Goal: Task Accomplishment & Management: Use online tool/utility

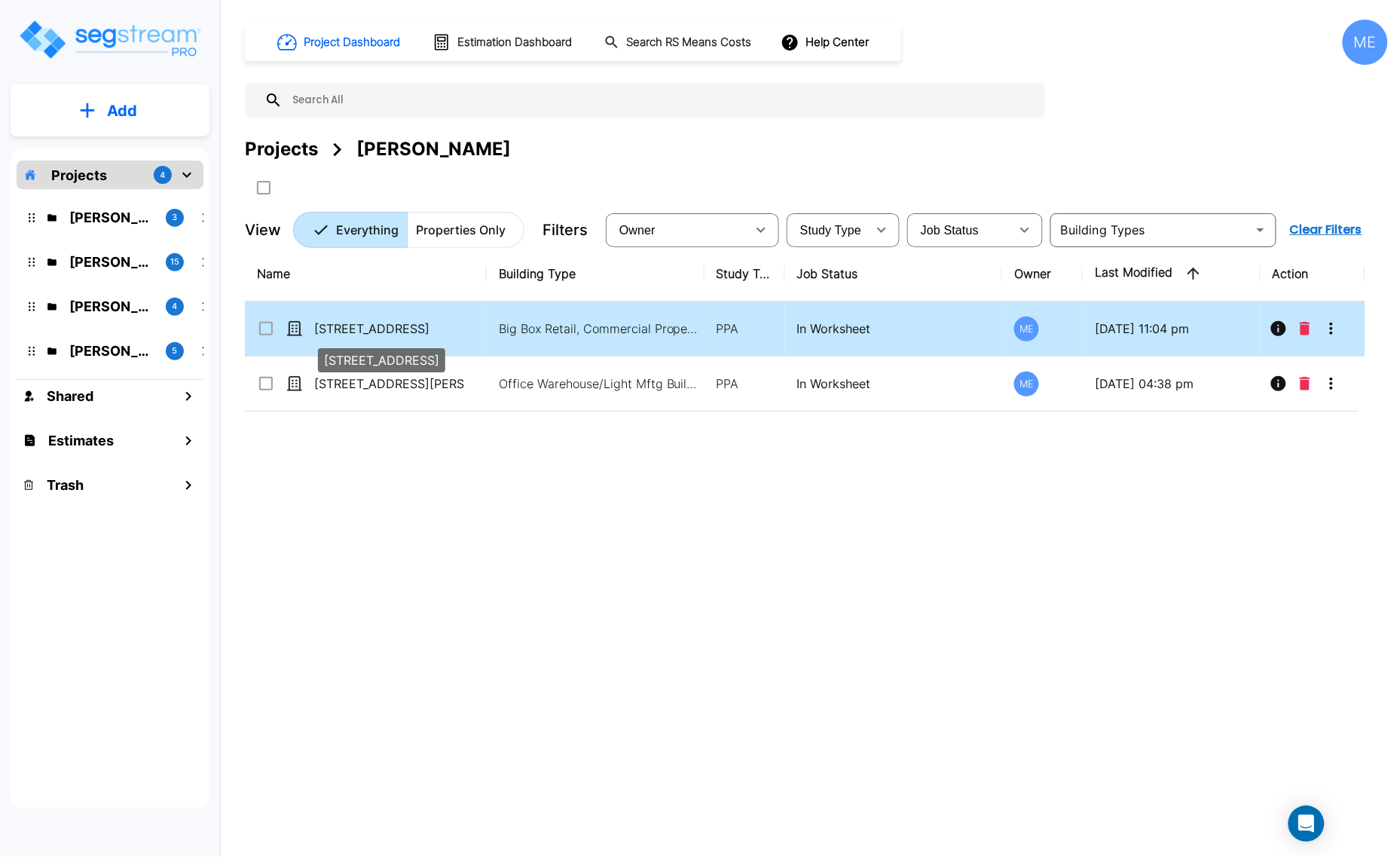
click at [396, 323] on p "[STREET_ADDRESS]" at bounding box center [389, 328] width 150 height 18
checkbox input "true"
click at [396, 323] on p "[STREET_ADDRESS]" at bounding box center [389, 328] width 150 height 18
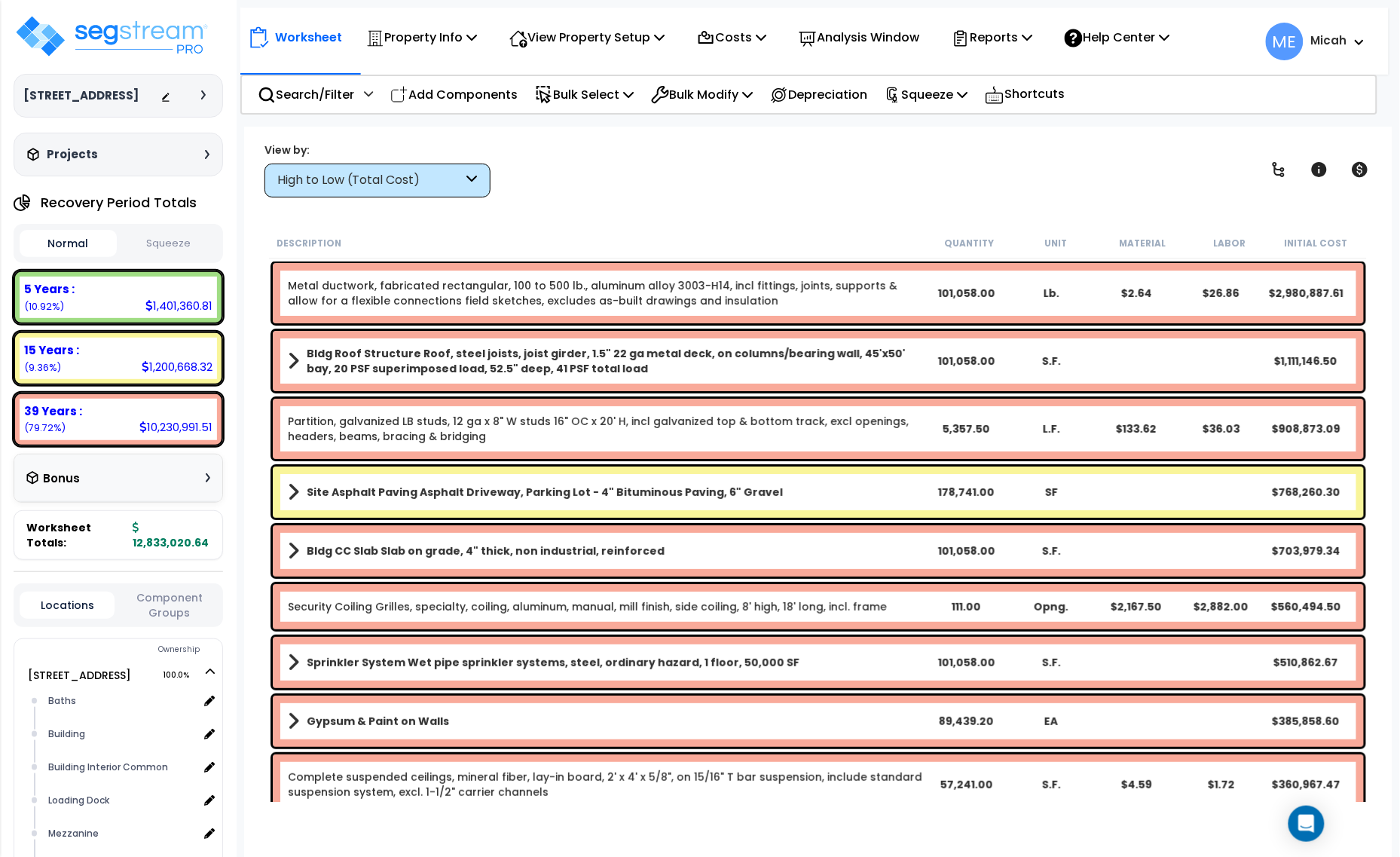
click at [467, 173] on icon at bounding box center [472, 180] width 11 height 18
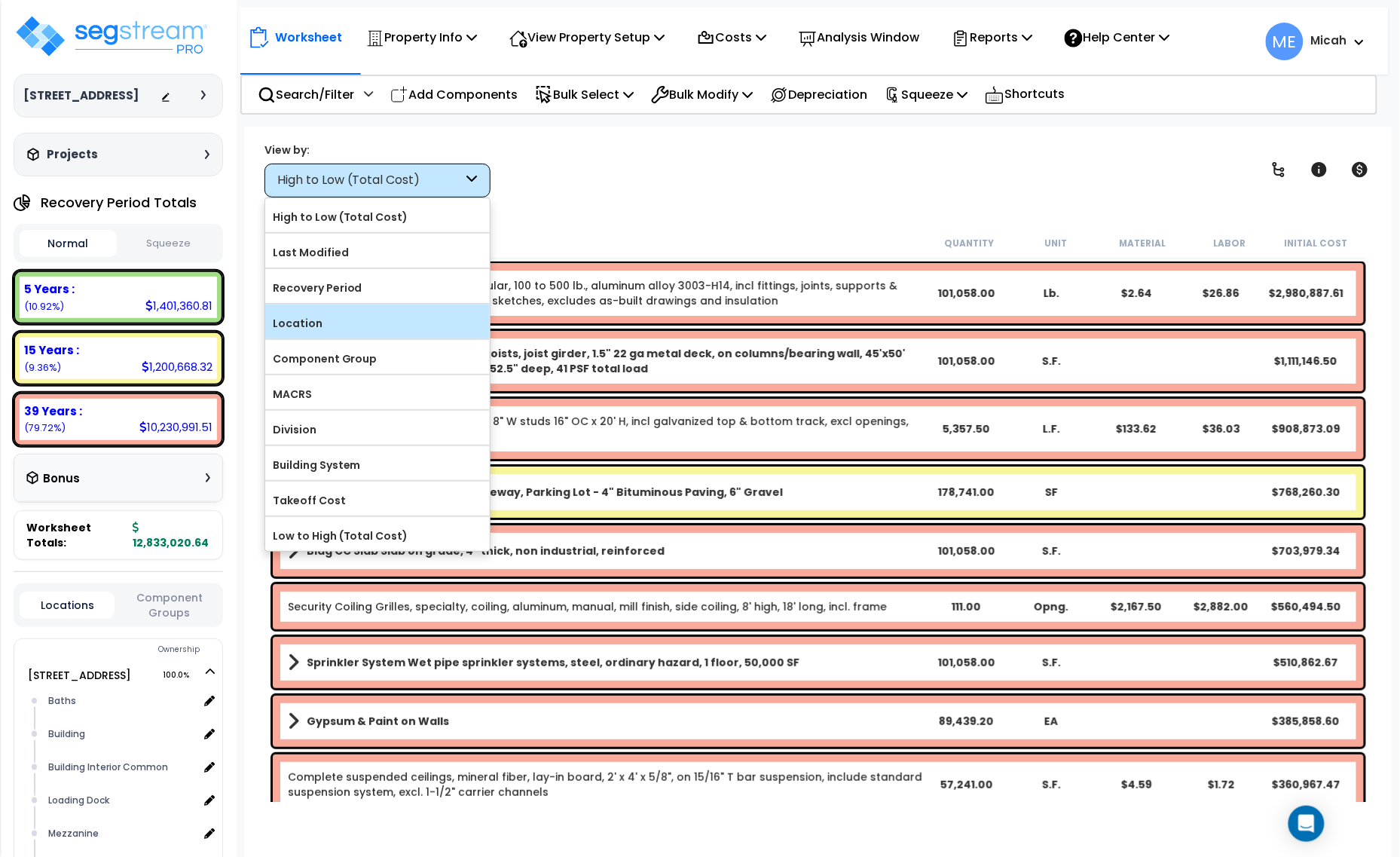
click at [434, 313] on label "Location" at bounding box center [378, 324] width 225 height 23
click at [0, 0] on input "Location" at bounding box center [0, 0] width 0 height 0
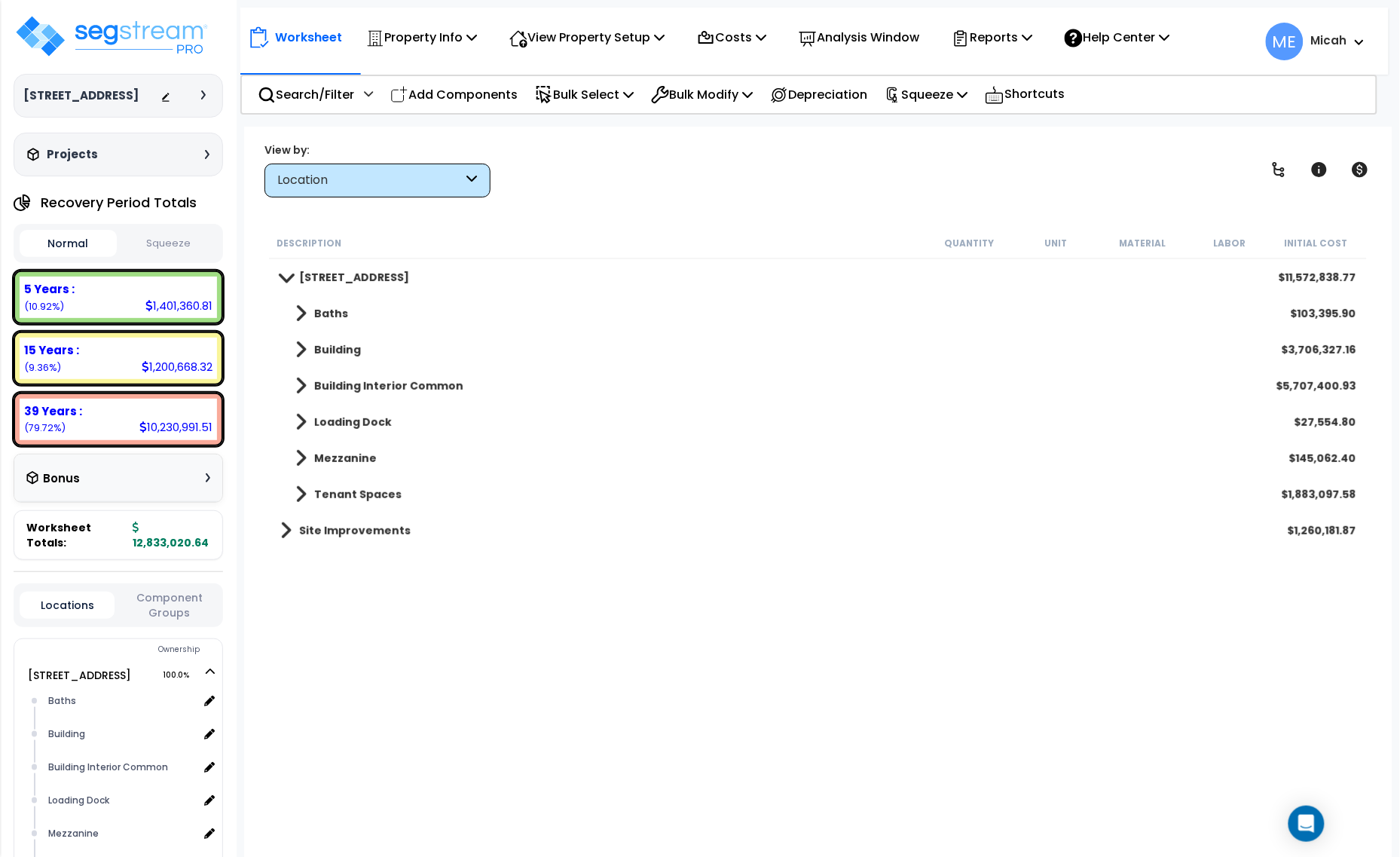
click at [280, 532] on span at bounding box center [286, 531] width 11 height 21
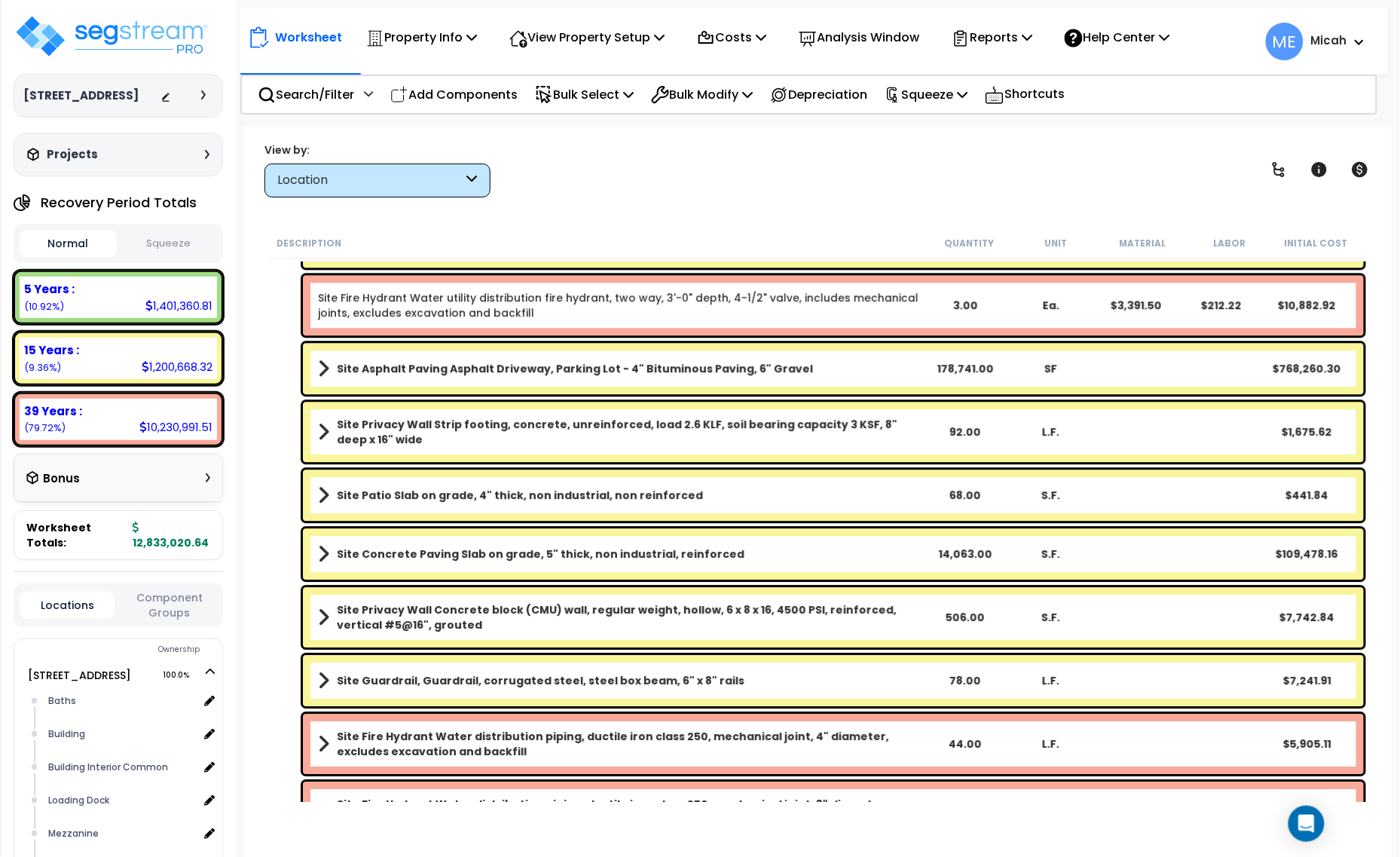
scroll to position [1412, 0]
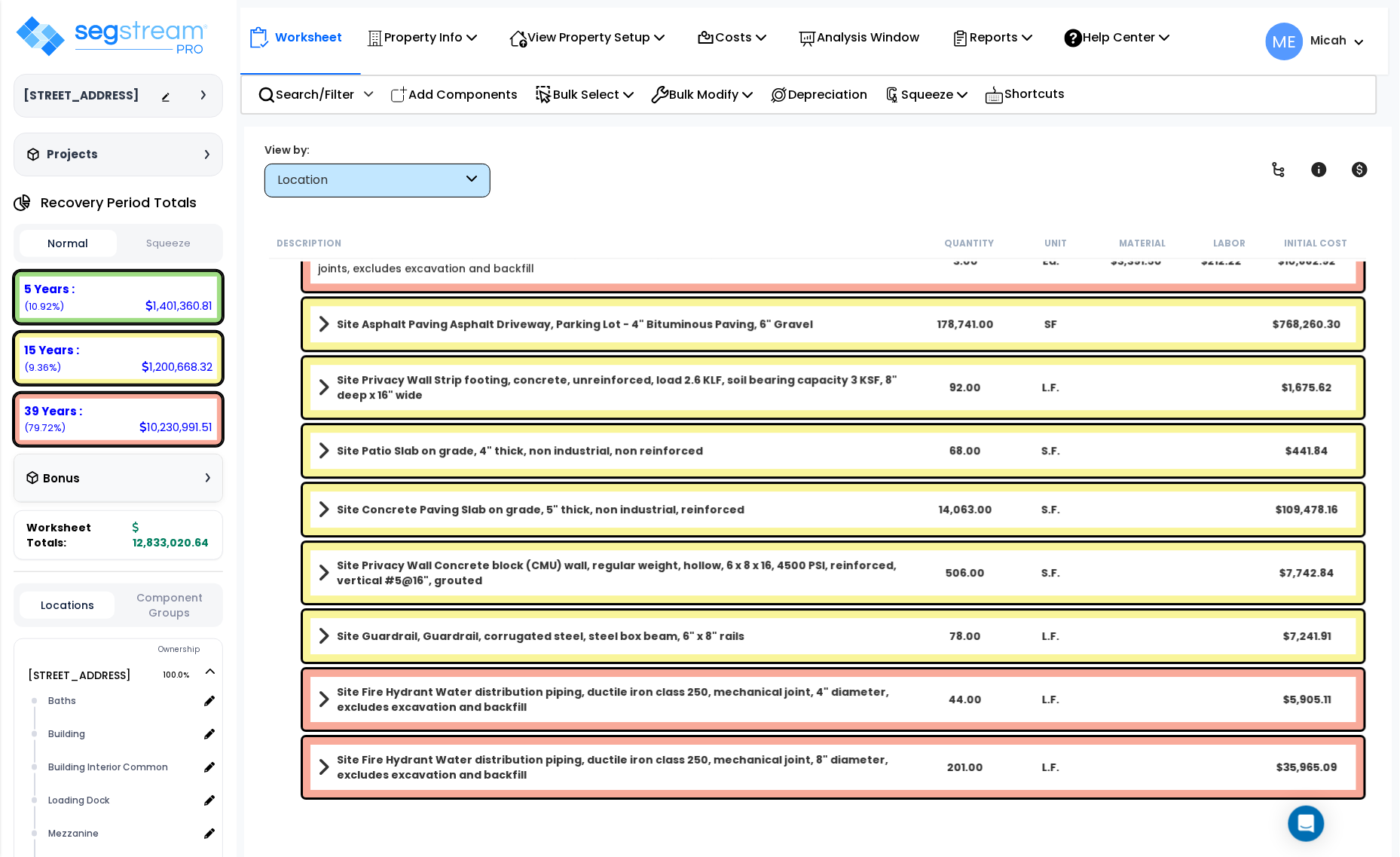
click at [400, 440] on link "Site Patio Slab on grade, 4" thick, non industrial, non reinforced" at bounding box center [620, 451] width 603 height 21
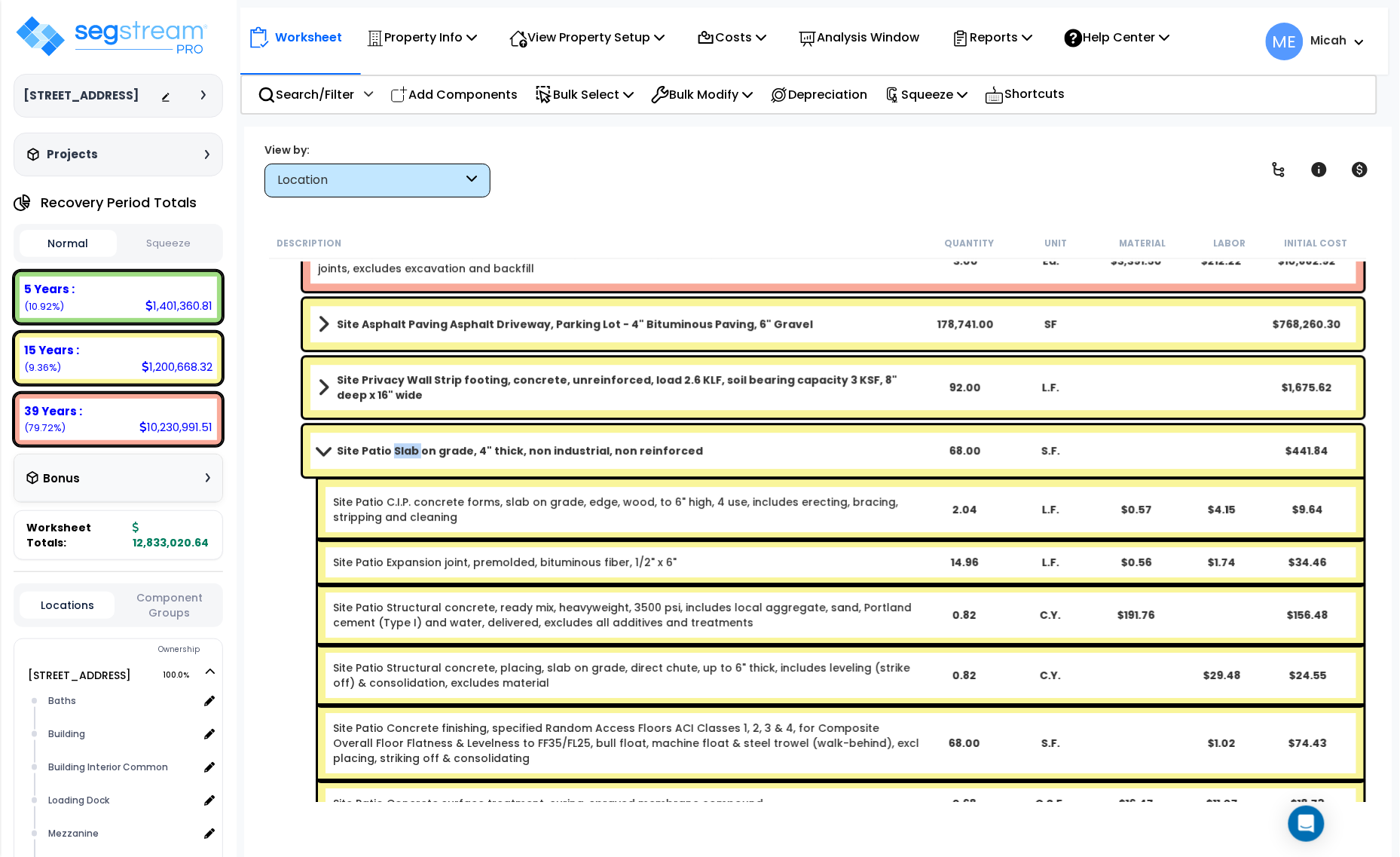
click at [400, 440] on link "Site Patio Slab on grade, 4" thick, non industrial, non reinforced" at bounding box center [620, 451] width 603 height 21
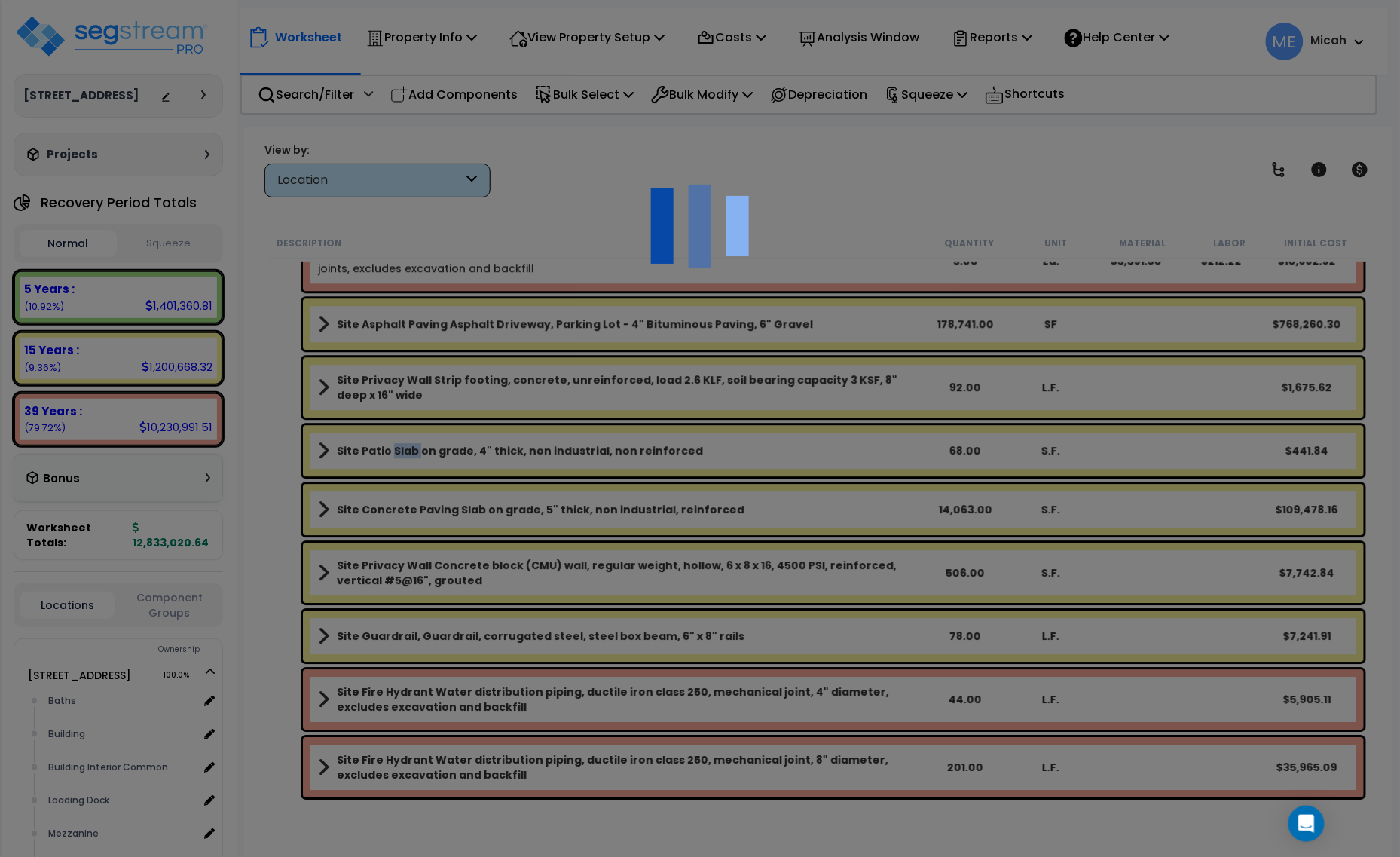
select select "46285"
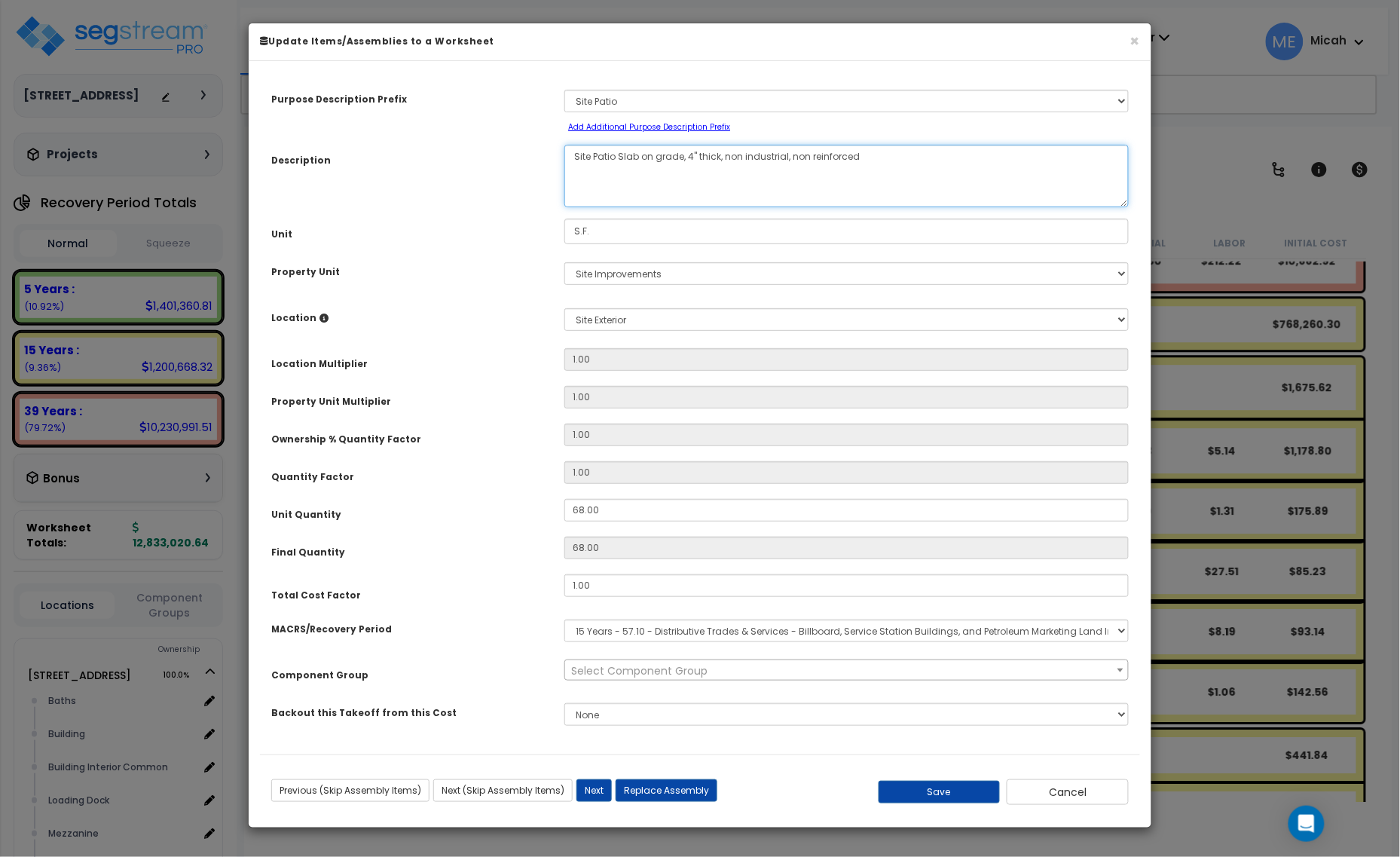
click at [616, 156] on textarea "Site Patio Slab on grade, 4" thick, non industrial, non reinforced" at bounding box center [846, 176] width 564 height 63
type textarea "Site Door Slab on grade, 4" thick, non industrial, non reinforced"
click at [950, 800] on button "Save" at bounding box center [939, 792] width 122 height 23
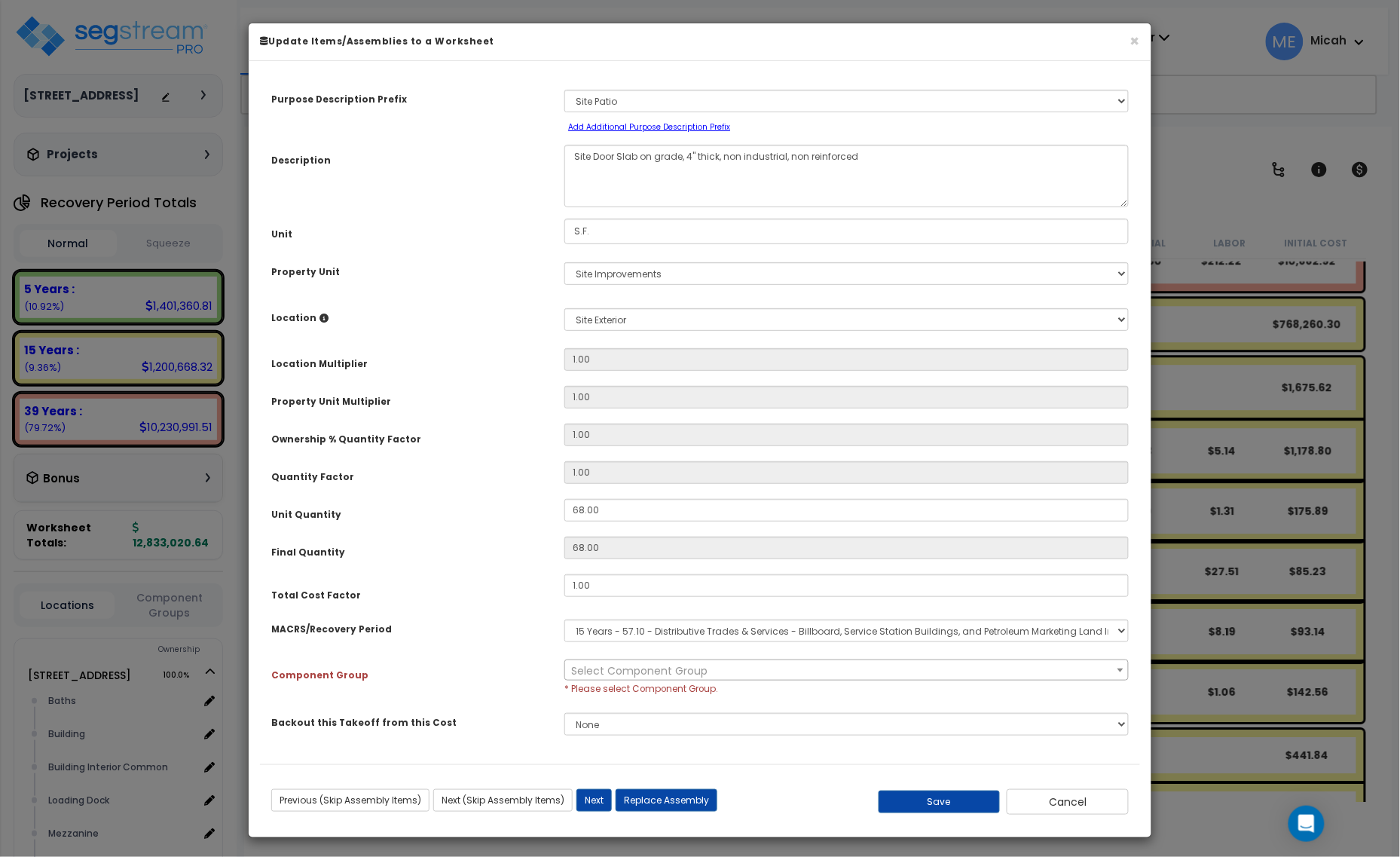
click at [656, 670] on span "Select Component Group" at bounding box center [639, 670] width 136 height 15
type input "376"
drag, startPoint x: 697, startPoint y: 611, endPoint x: 664, endPoint y: 619, distance: 34.0
click at [697, 611] on input "376" at bounding box center [846, 618] width 556 height 23
click at [437, 633] on div "MACRS/Recovery Period" at bounding box center [406, 626] width 293 height 27
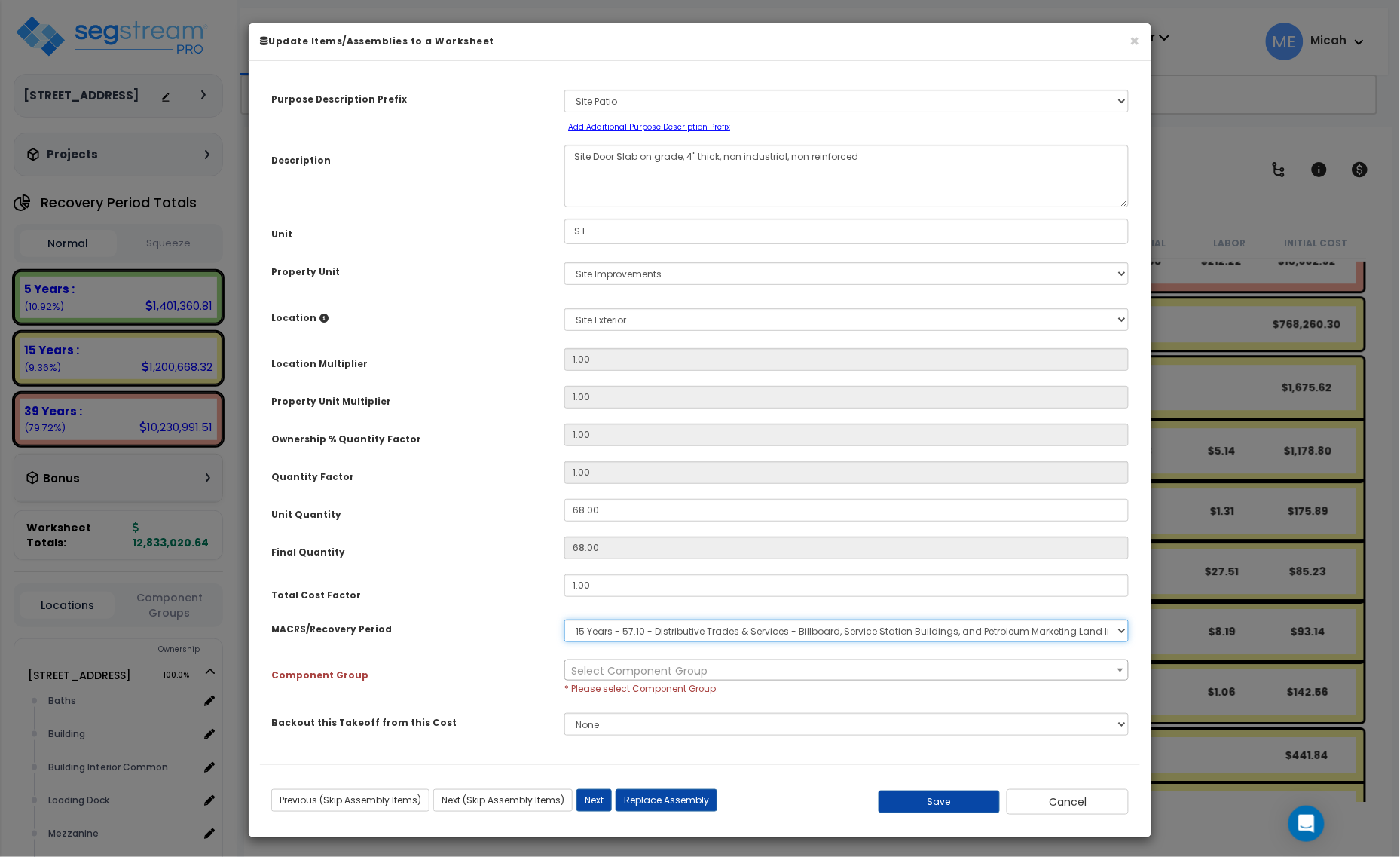
click at [684, 627] on select "Select MACRS/Recovery Period 5 Years - 57.0 - Distributive Trades & Services 5 …" at bounding box center [846, 631] width 564 height 23
select select "3666"
click at [564, 619] on select "Select MACRS/Recovery Period 5 Years - 57.0 - Distributive Trades & Services 5 …" at bounding box center [846, 631] width 564 height 23
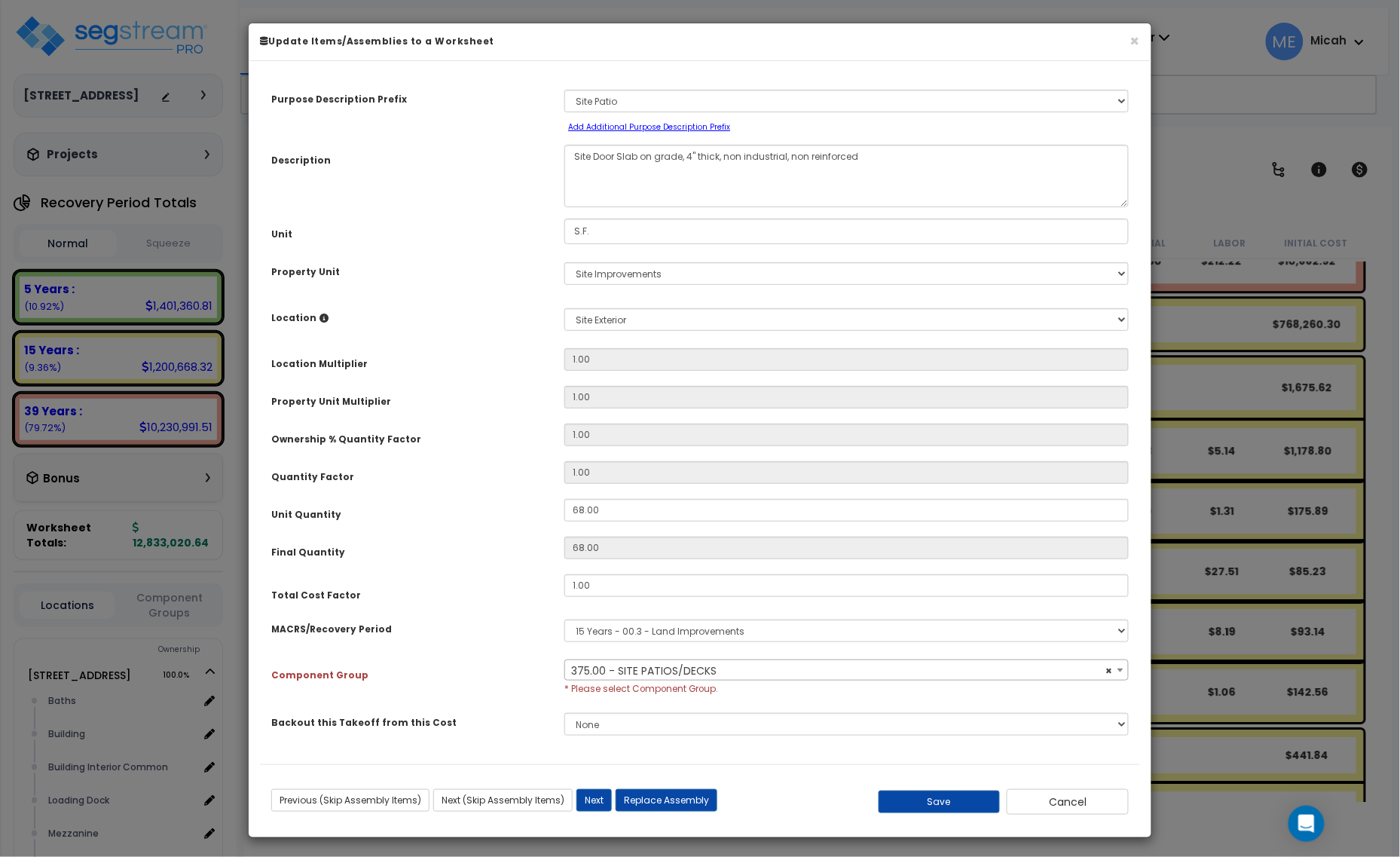
click at [656, 668] on span "× 375.00 - SITE PATIOS/DECKS" at bounding box center [846, 670] width 562 height 21
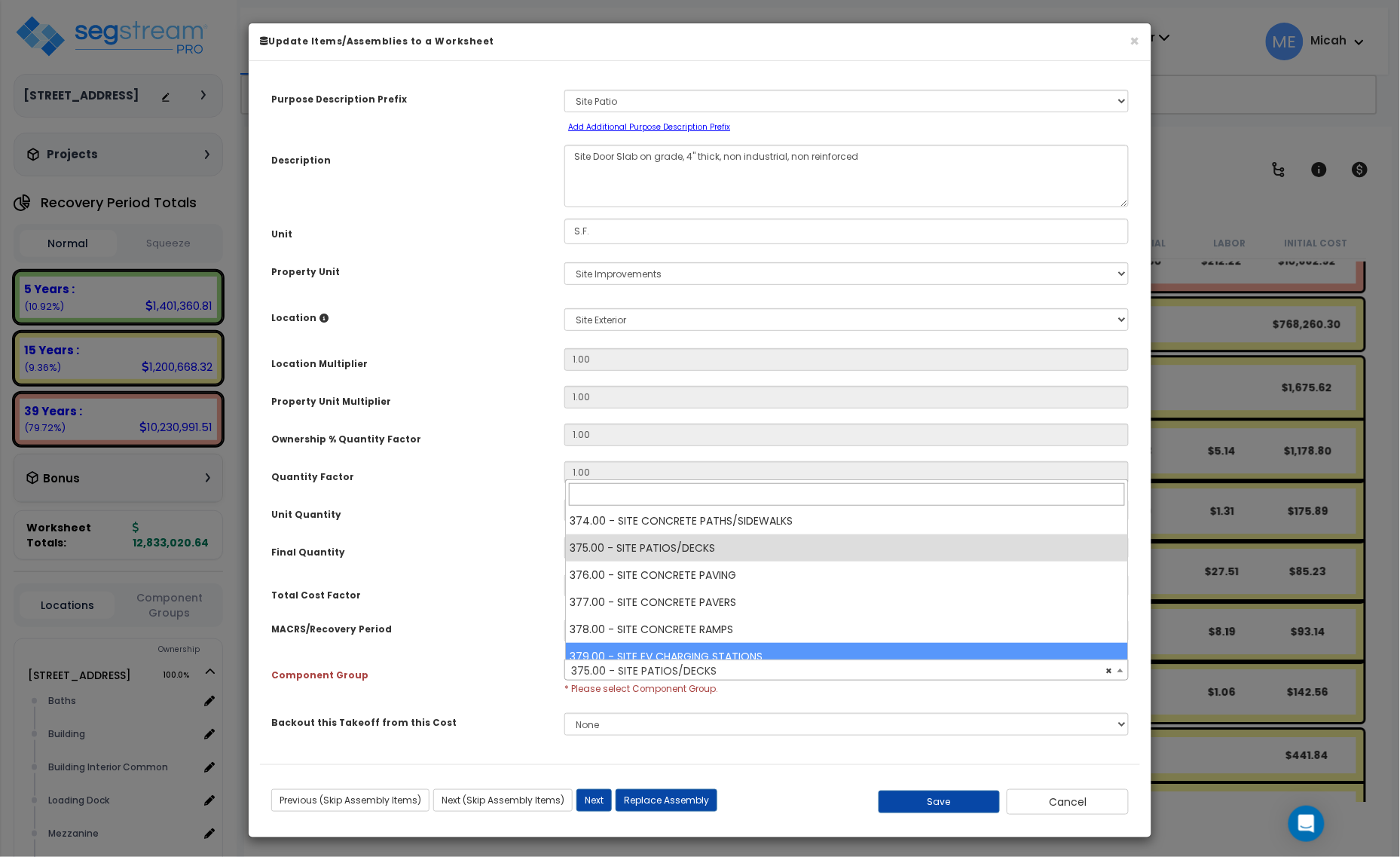
scroll to position [542, 0]
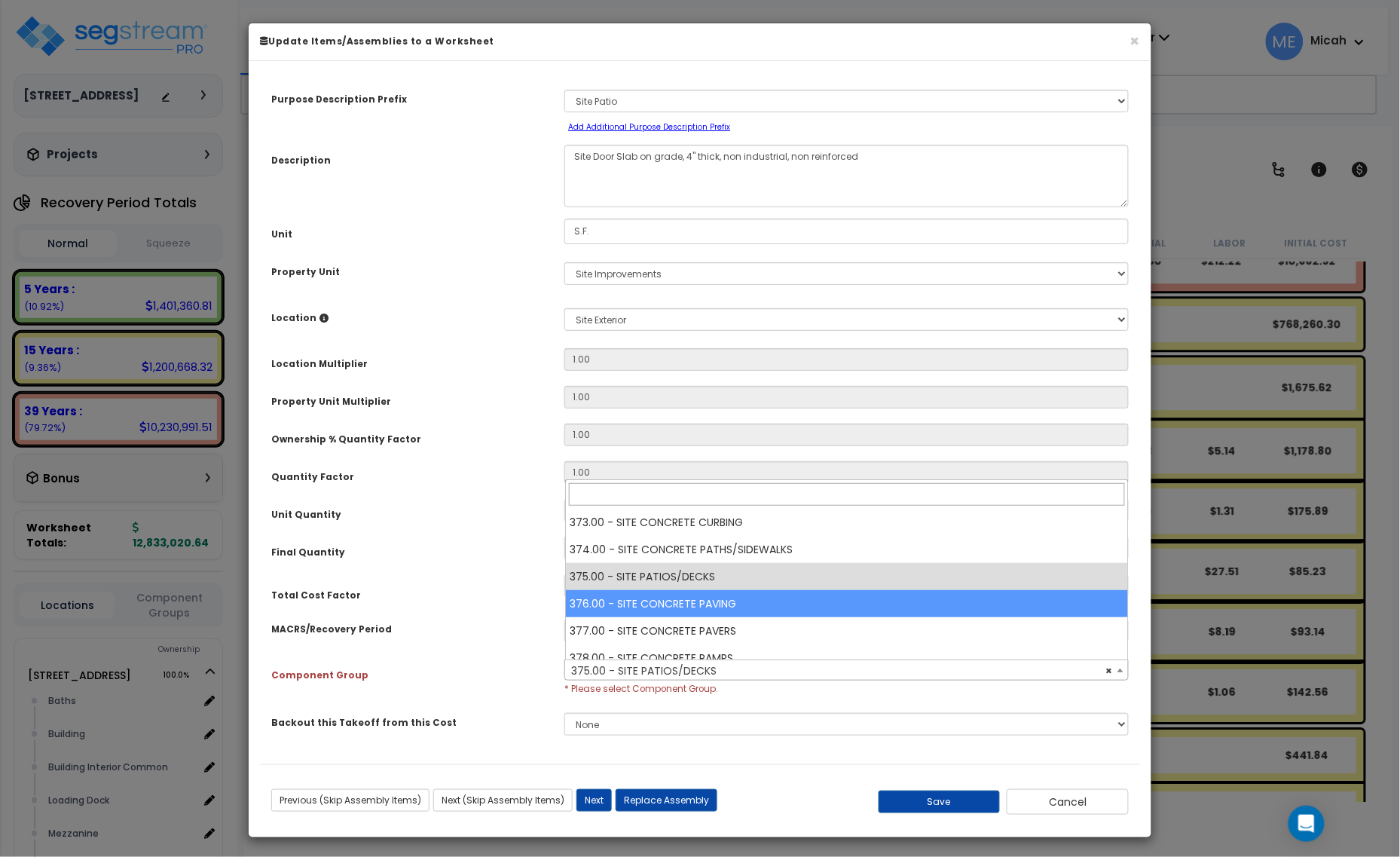
select select "57163"
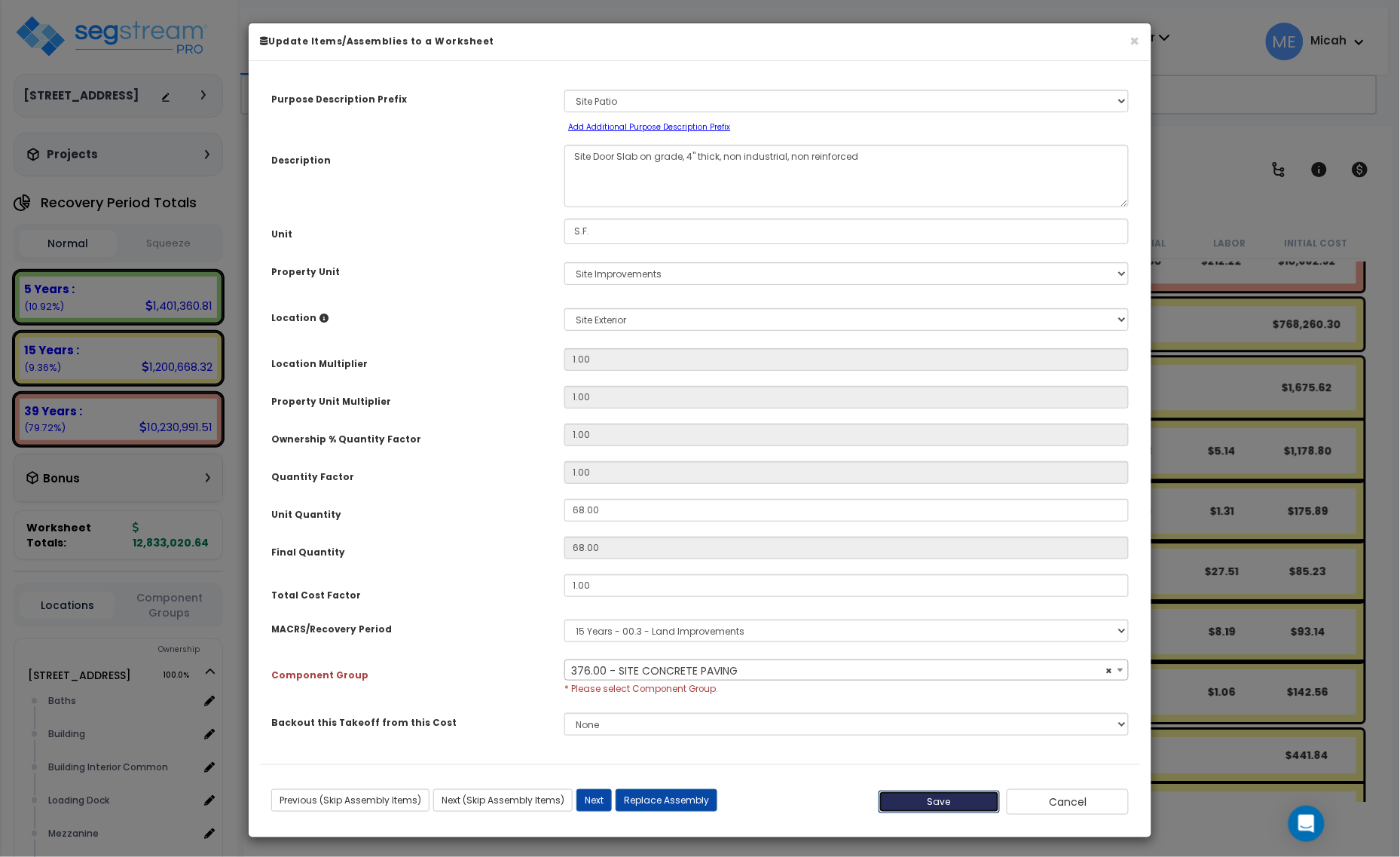
click at [929, 808] on button "Save" at bounding box center [939, 802] width 122 height 23
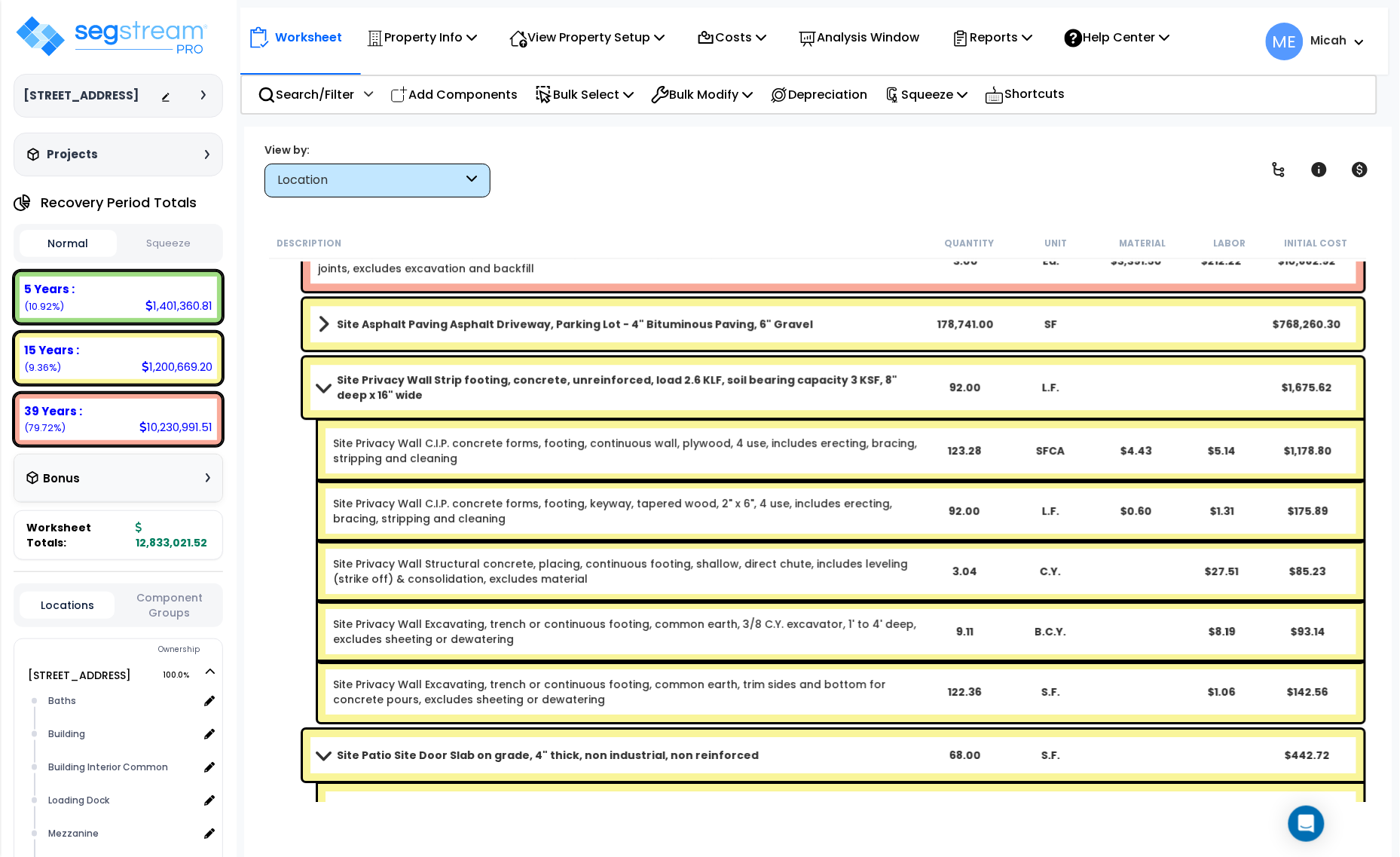
click at [325, 374] on link "Site Privacy Wall Strip footing, concrete, unreinforced, load 2.6 KLF, soil bea…" at bounding box center [620, 387] width 603 height 30
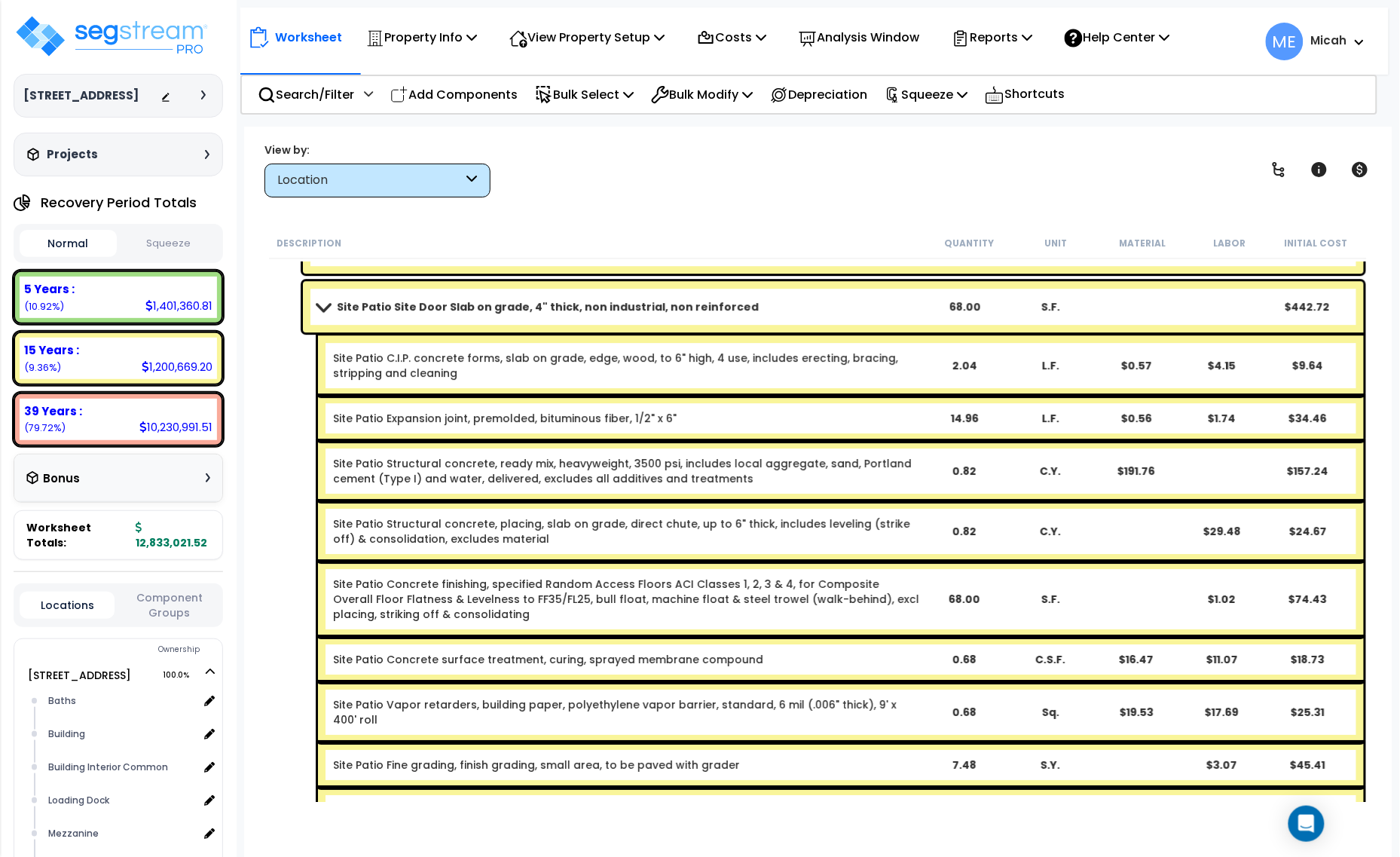
scroll to position [1507, 0]
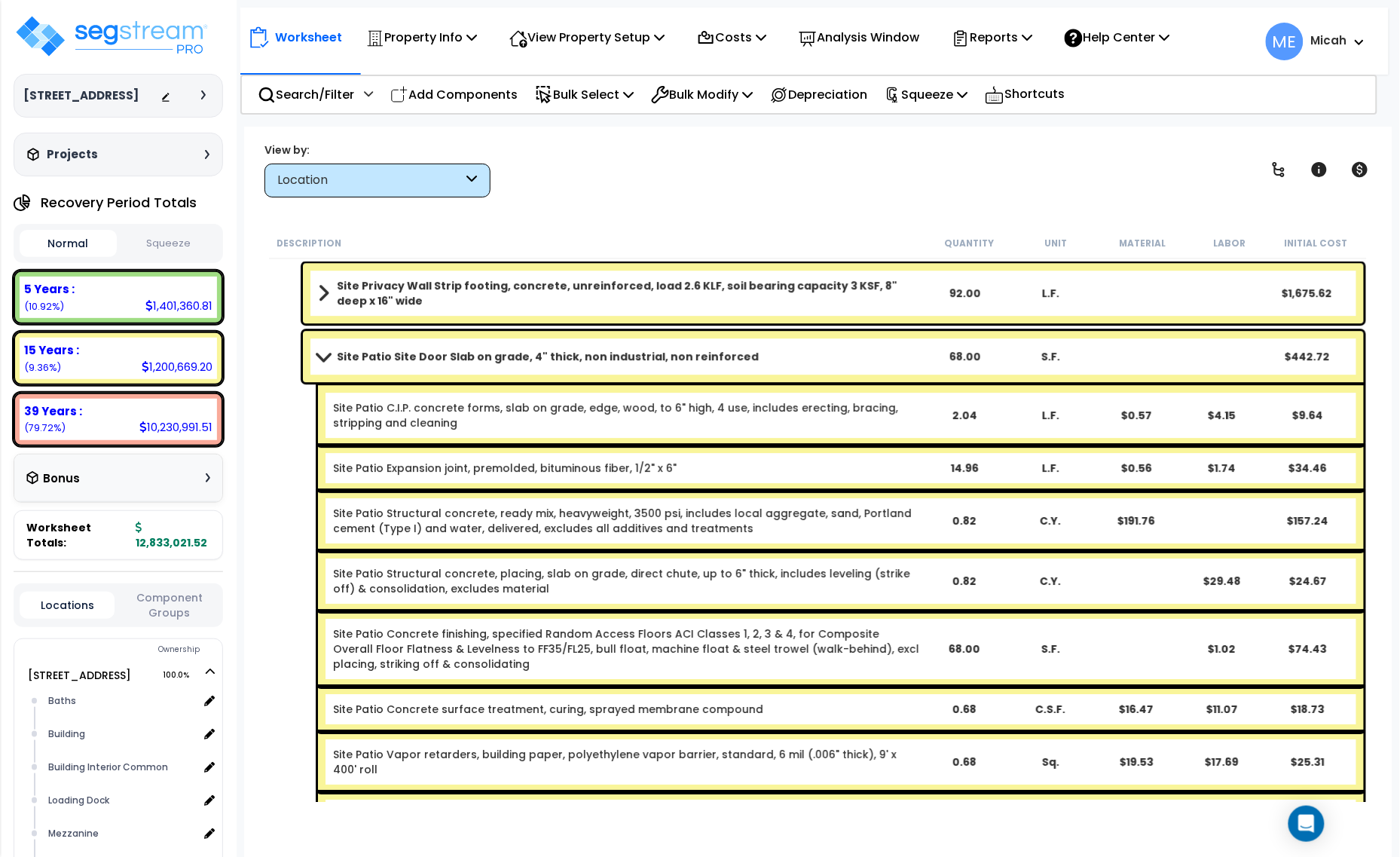
click at [323, 359] on span at bounding box center [324, 356] width 21 height 11
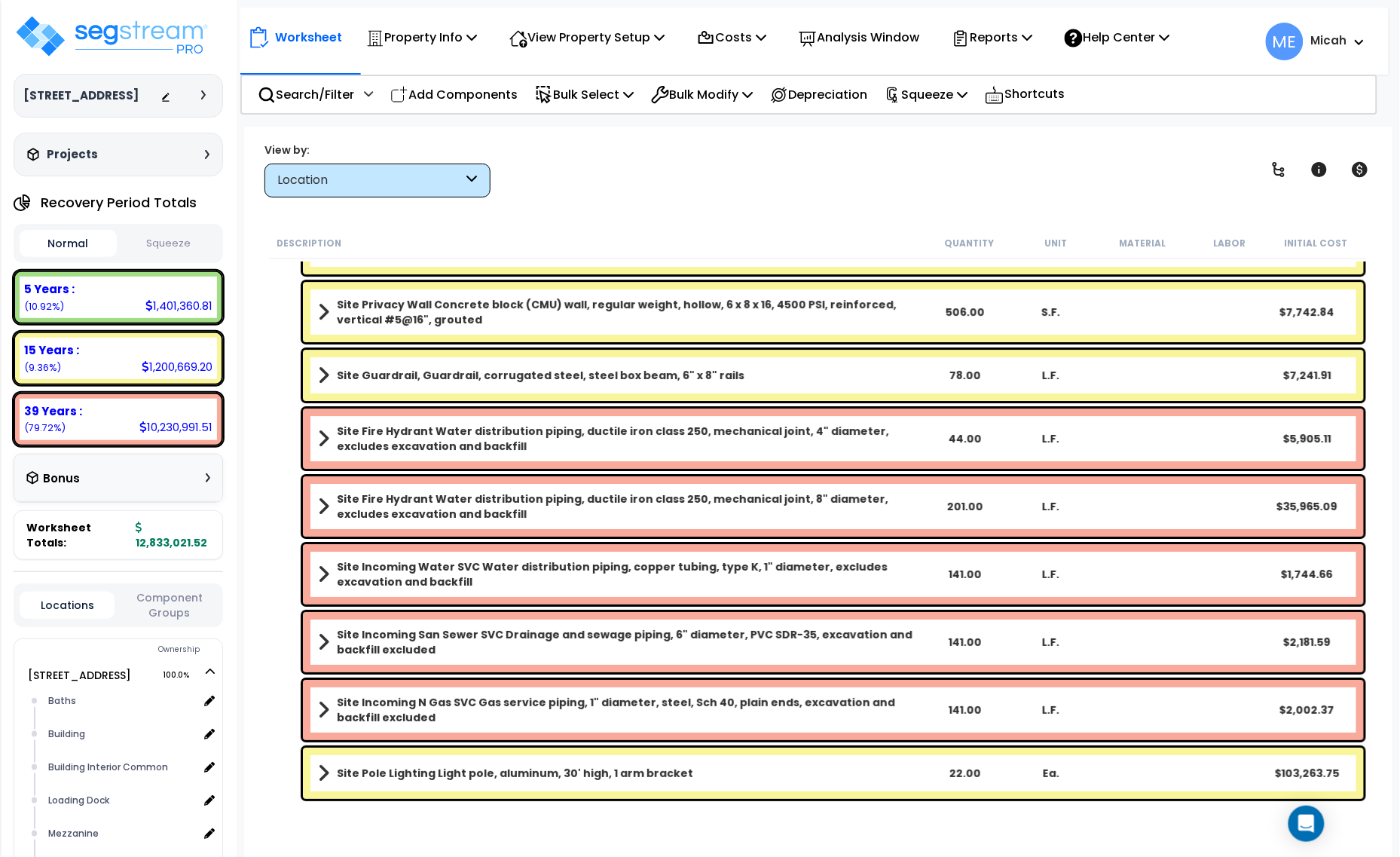
scroll to position [65, 0]
click at [491, 93] on p "Add Components" at bounding box center [454, 94] width 127 height 20
select select
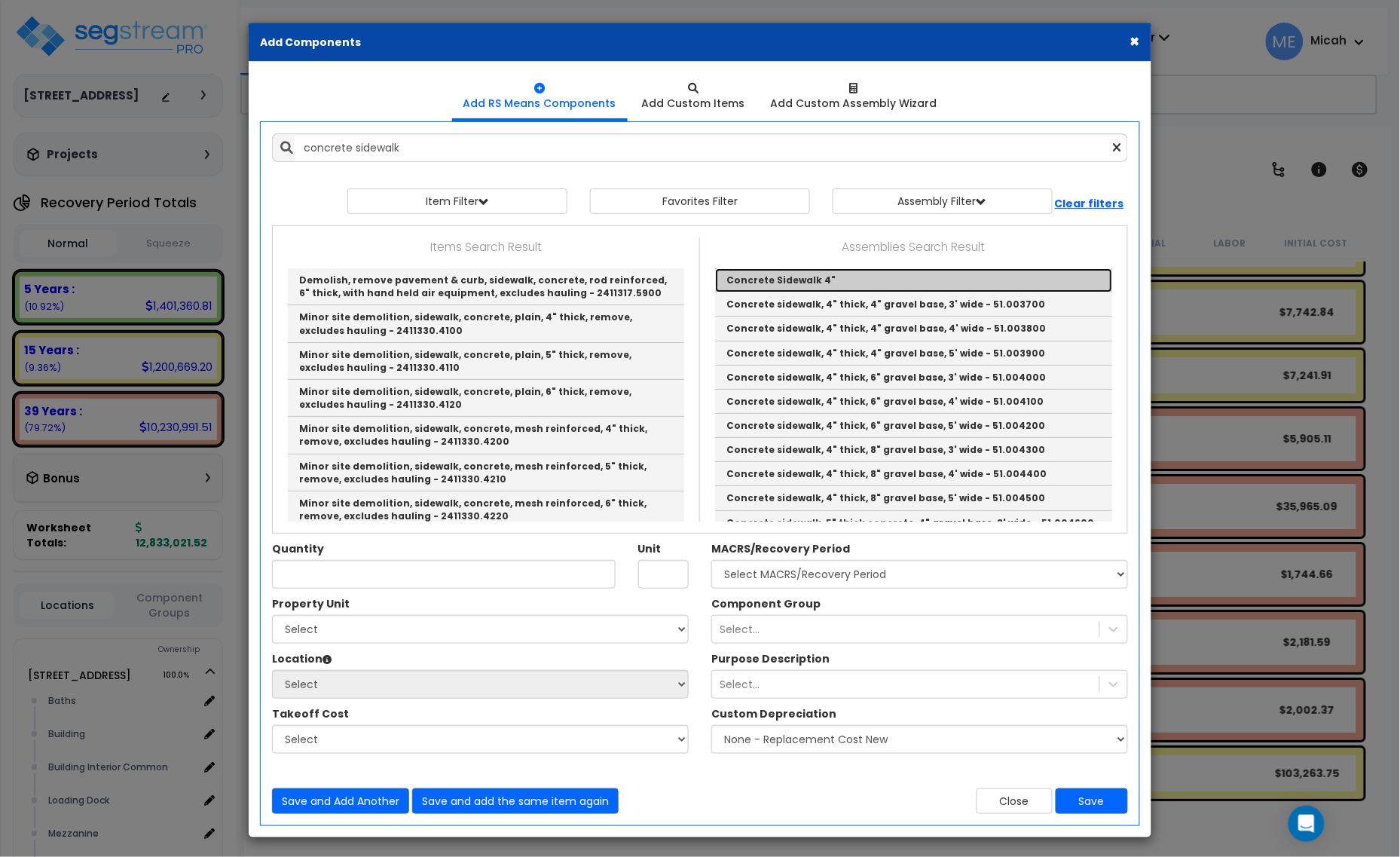
click at [770, 287] on link "Concrete Sidewalk 4"" at bounding box center [913, 279] width 397 height 24
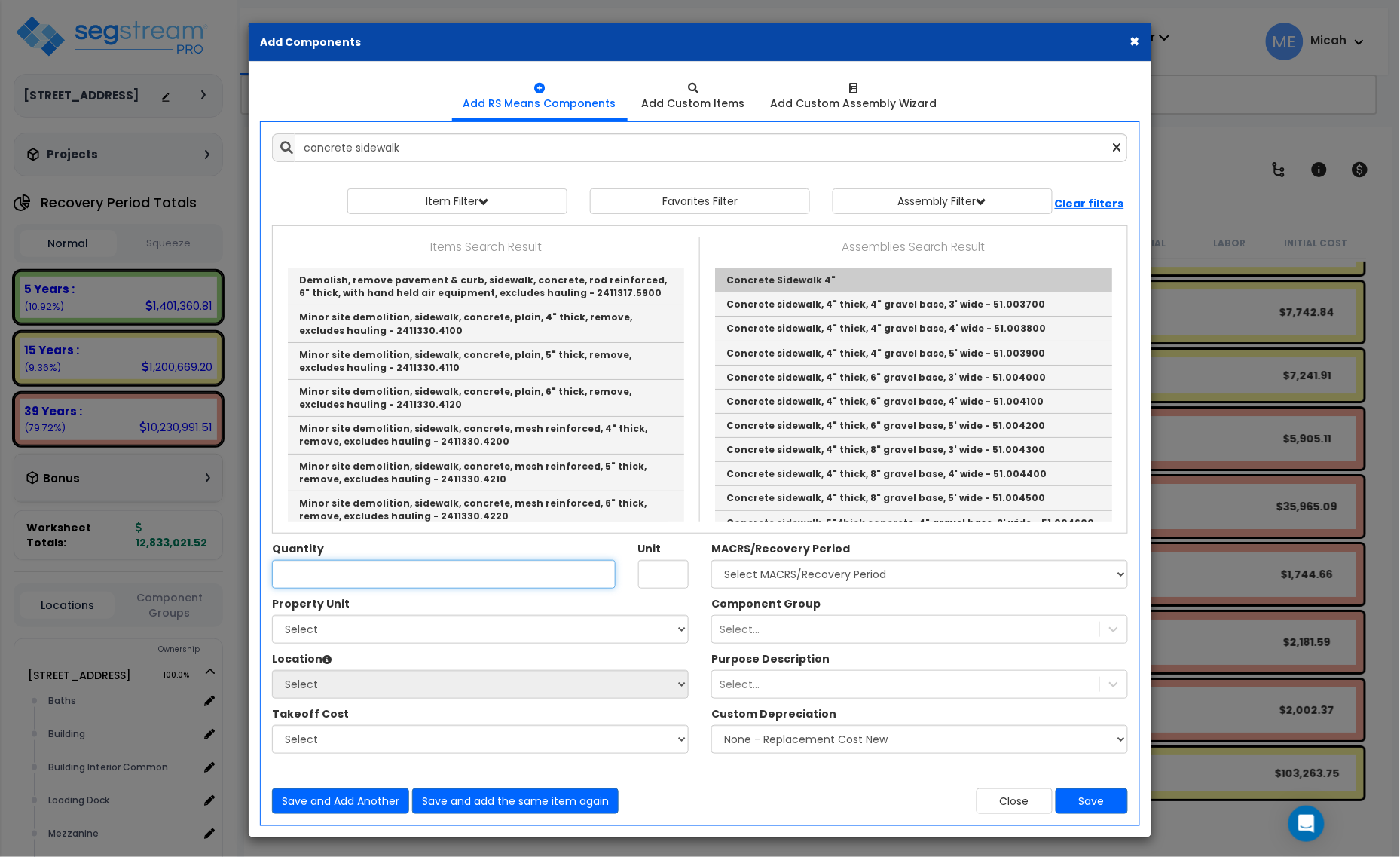
type input "Concrete Sidewalk 4""
checkbox input "true"
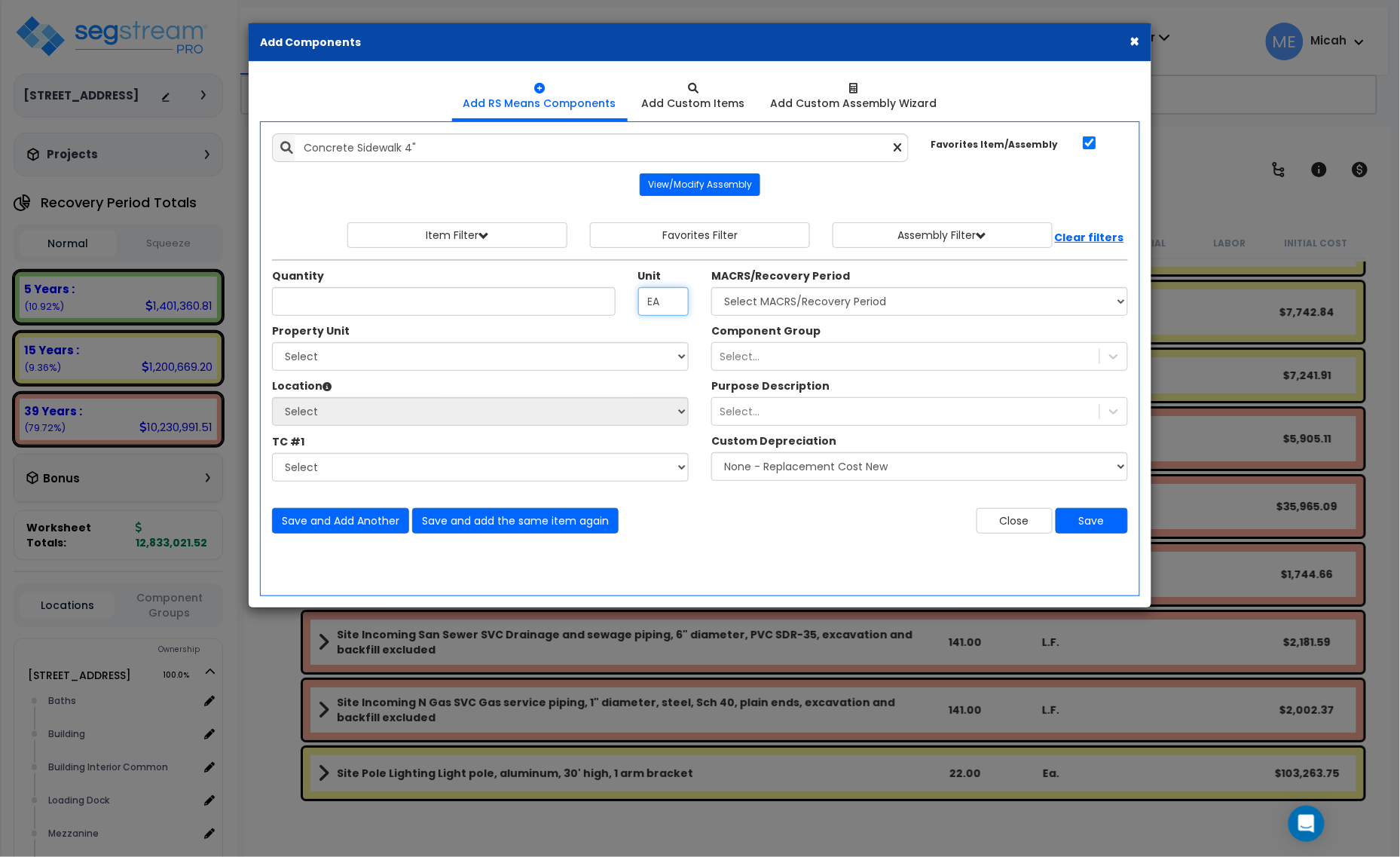
drag, startPoint x: 675, startPoint y: 307, endPoint x: 599, endPoint y: 311, distance: 76.1
click at [601, 311] on div "Quantity Unit EA" at bounding box center [480, 292] width 440 height 48
type input "SF"
click at [384, 298] on input "Unit Quantity" at bounding box center [444, 302] width 343 height 28
type input "7,948"
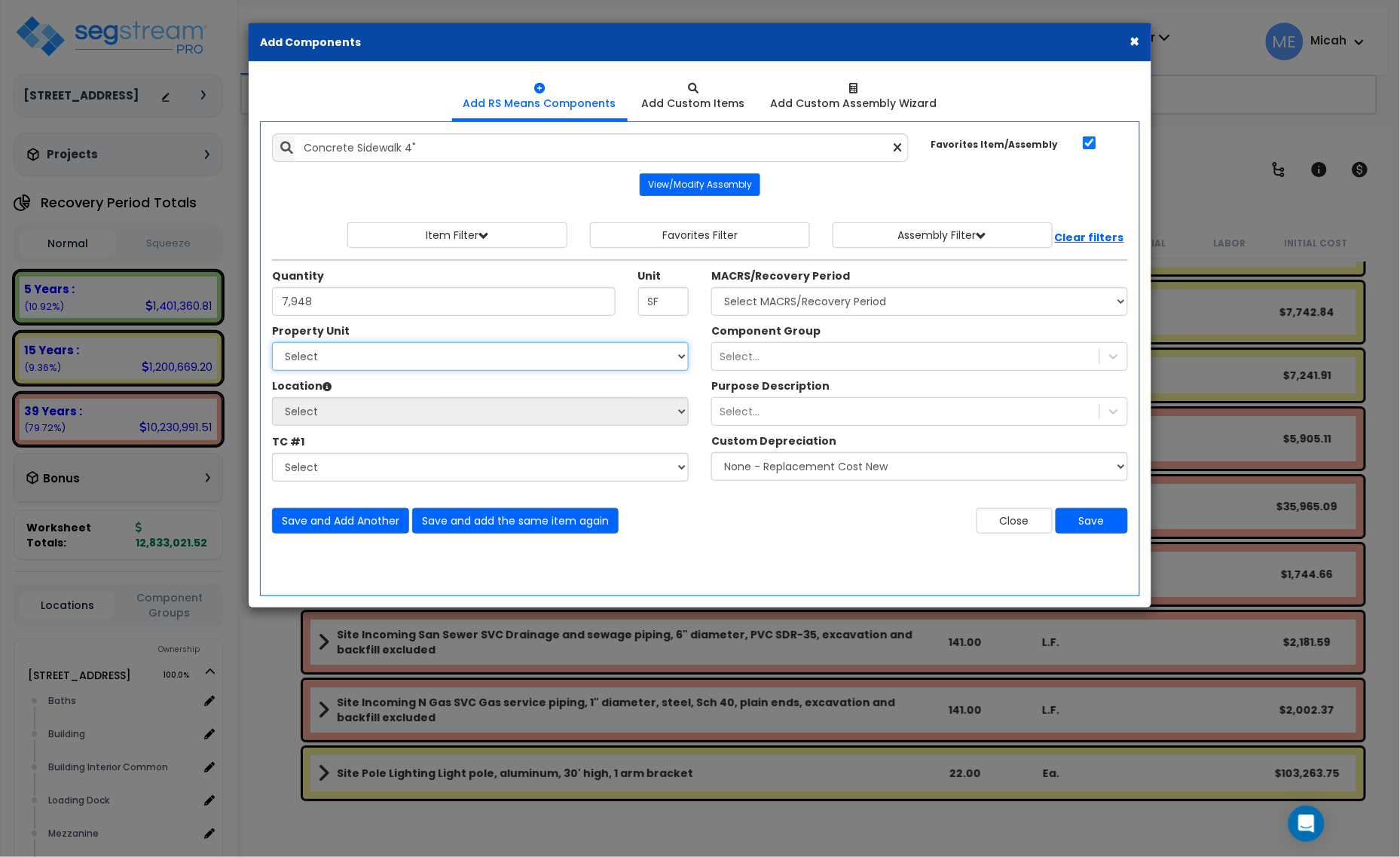
click at [422, 356] on select "Select [STREET_ADDRESS] Site Improvements" at bounding box center [480, 356] width 417 height 28
select select "166497"
click at [272, 343] on select "Select [STREET_ADDRESS] Site Improvements" at bounding box center [480, 356] width 417 height 28
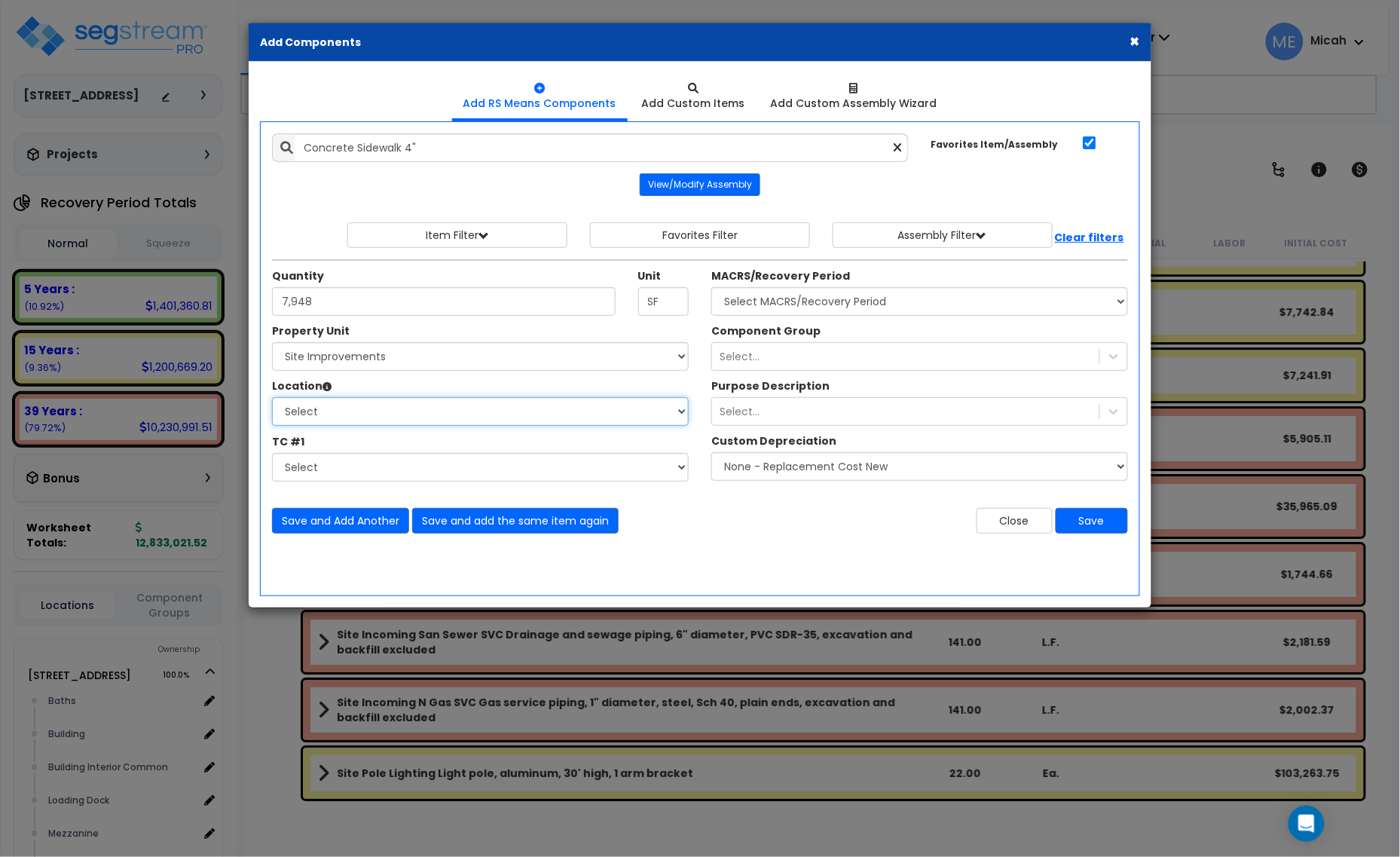
click at [353, 411] on select "Select Site Exterior Add Additional Location" at bounding box center [480, 411] width 417 height 28
select select "462"
click at [272, 398] on select "Select Site Exterior Add Additional Location" at bounding box center [480, 411] width 417 height 28
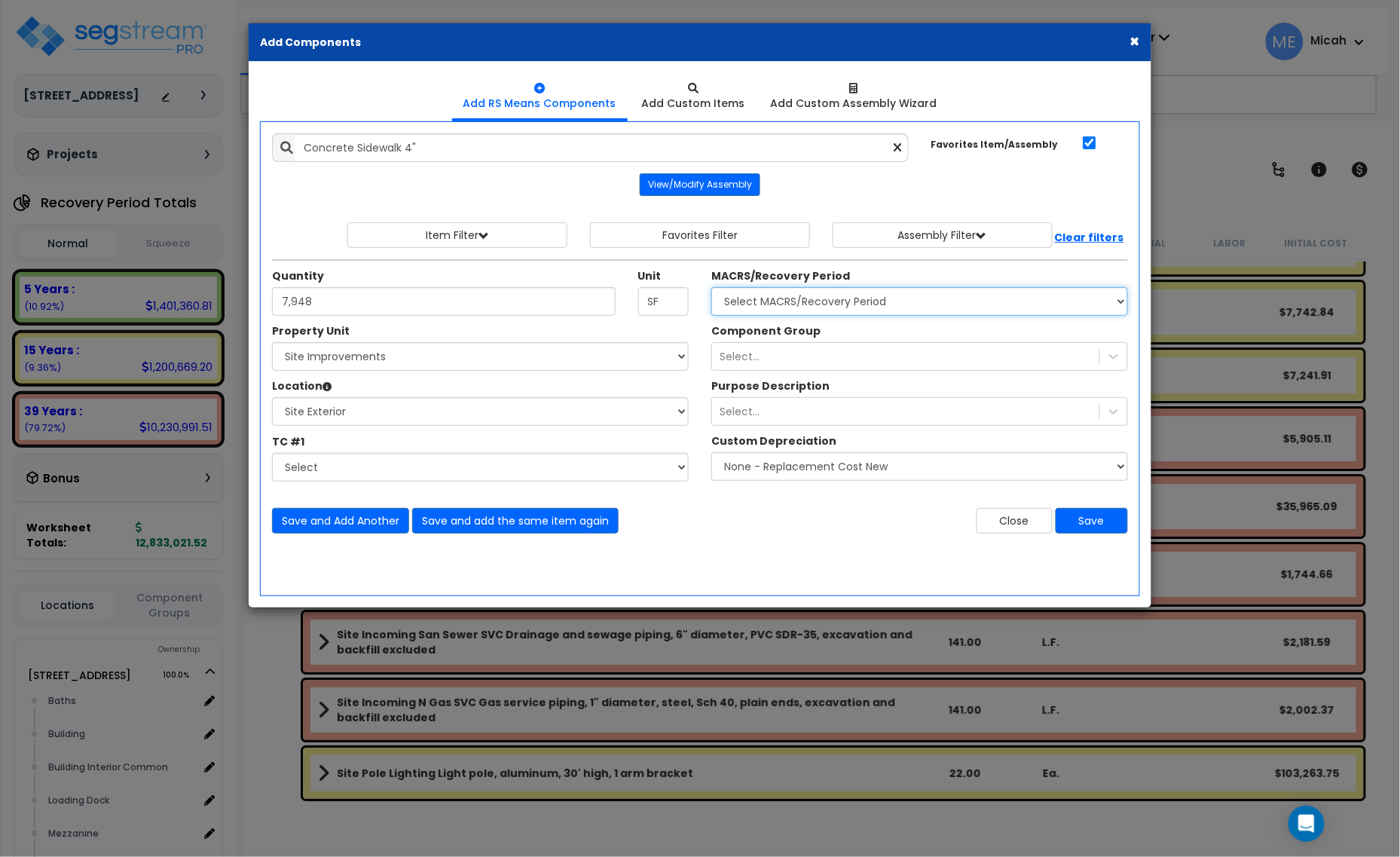
click at [801, 309] on select "Select MACRS/Recovery Period 5 Years - 57.0 - Distributive Trades & Services 5 …" at bounding box center [919, 302] width 417 height 28
select select "3666"
click at [711, 287] on select "Select MACRS/Recovery Period 5 Years - 57.0 - Distributive Trades & Services 5 …" at bounding box center [919, 302] width 417 height 28
click at [831, 374] on div "Component Group Select... Purpose Description Select..." at bounding box center [919, 405] width 440 height 165
click at [827, 363] on div "Select..." at bounding box center [906, 356] width 387 height 24
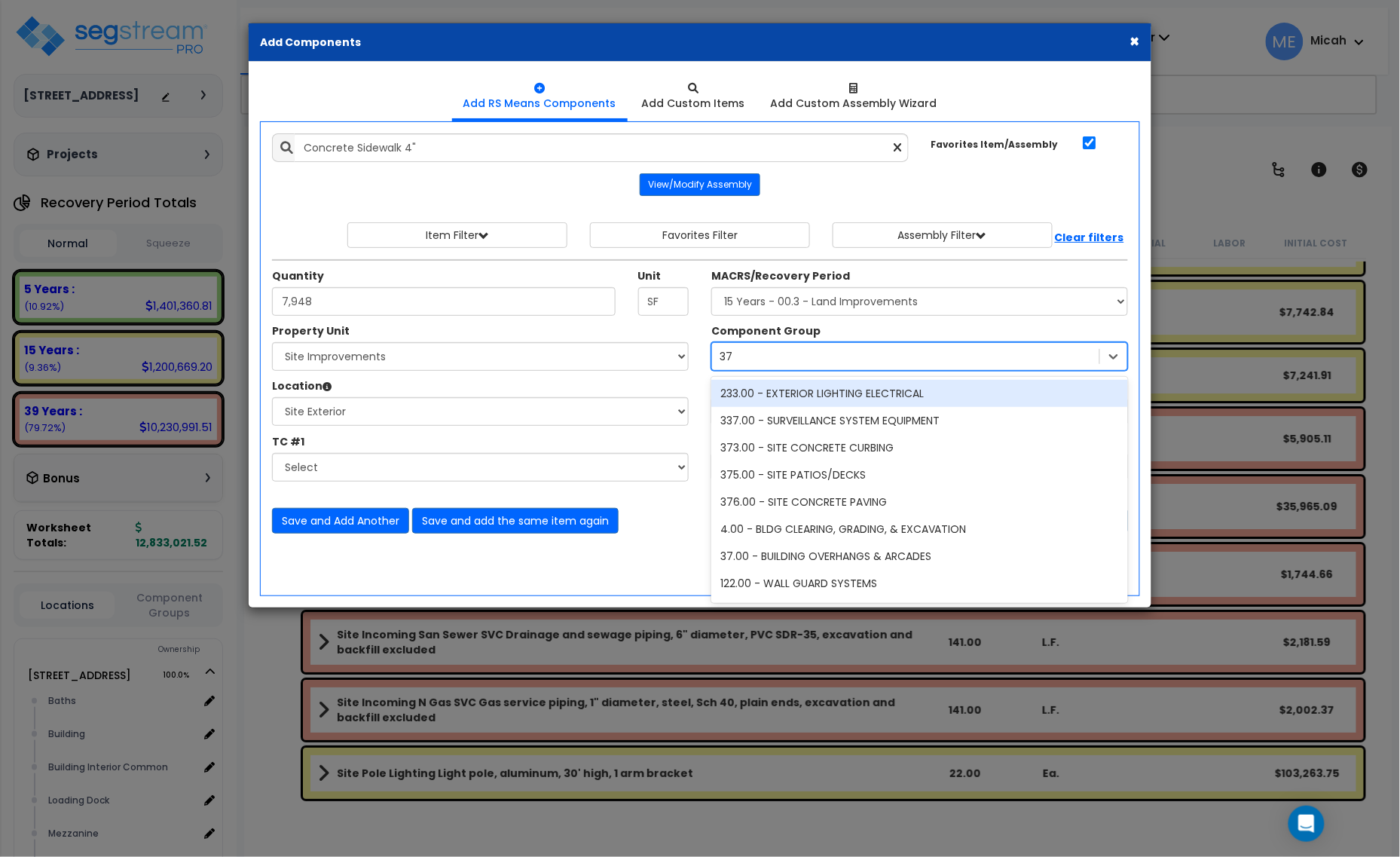
type input "374"
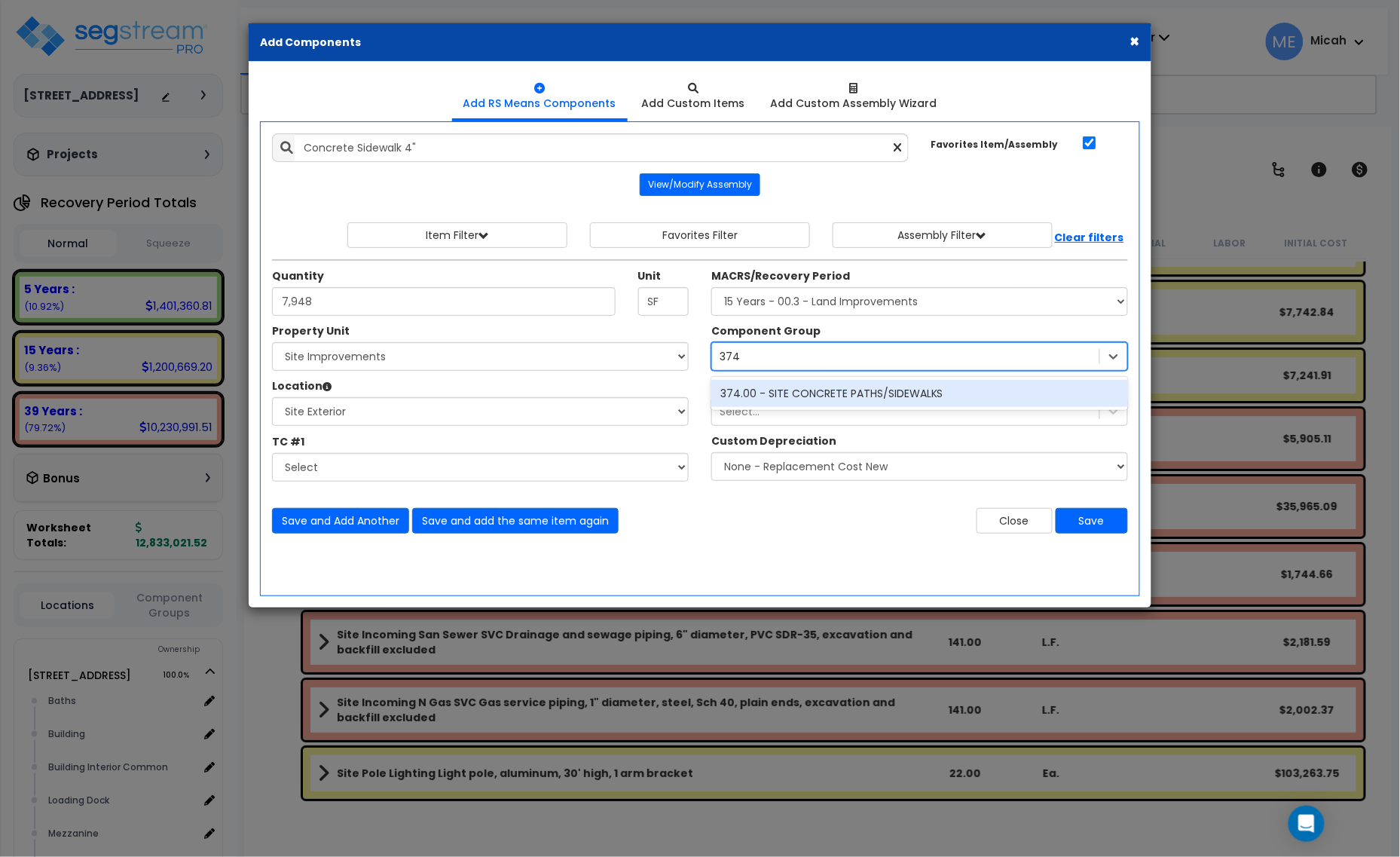
click at [829, 404] on div "374.00 - SITE CONCRETE PATHS/SIDEWALKS" at bounding box center [919, 393] width 417 height 27
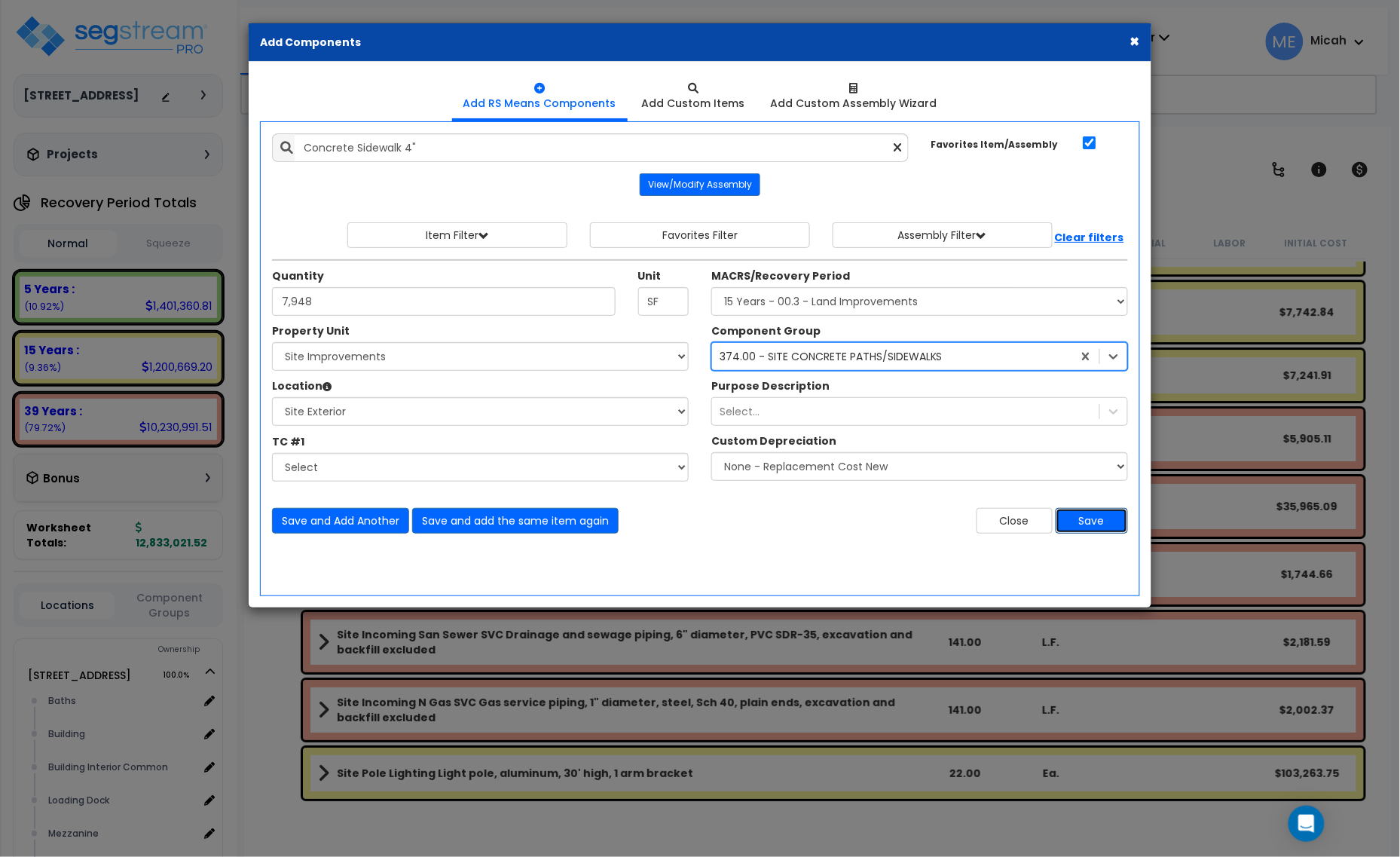
click at [1102, 522] on button "Save" at bounding box center [1092, 520] width 73 height 26
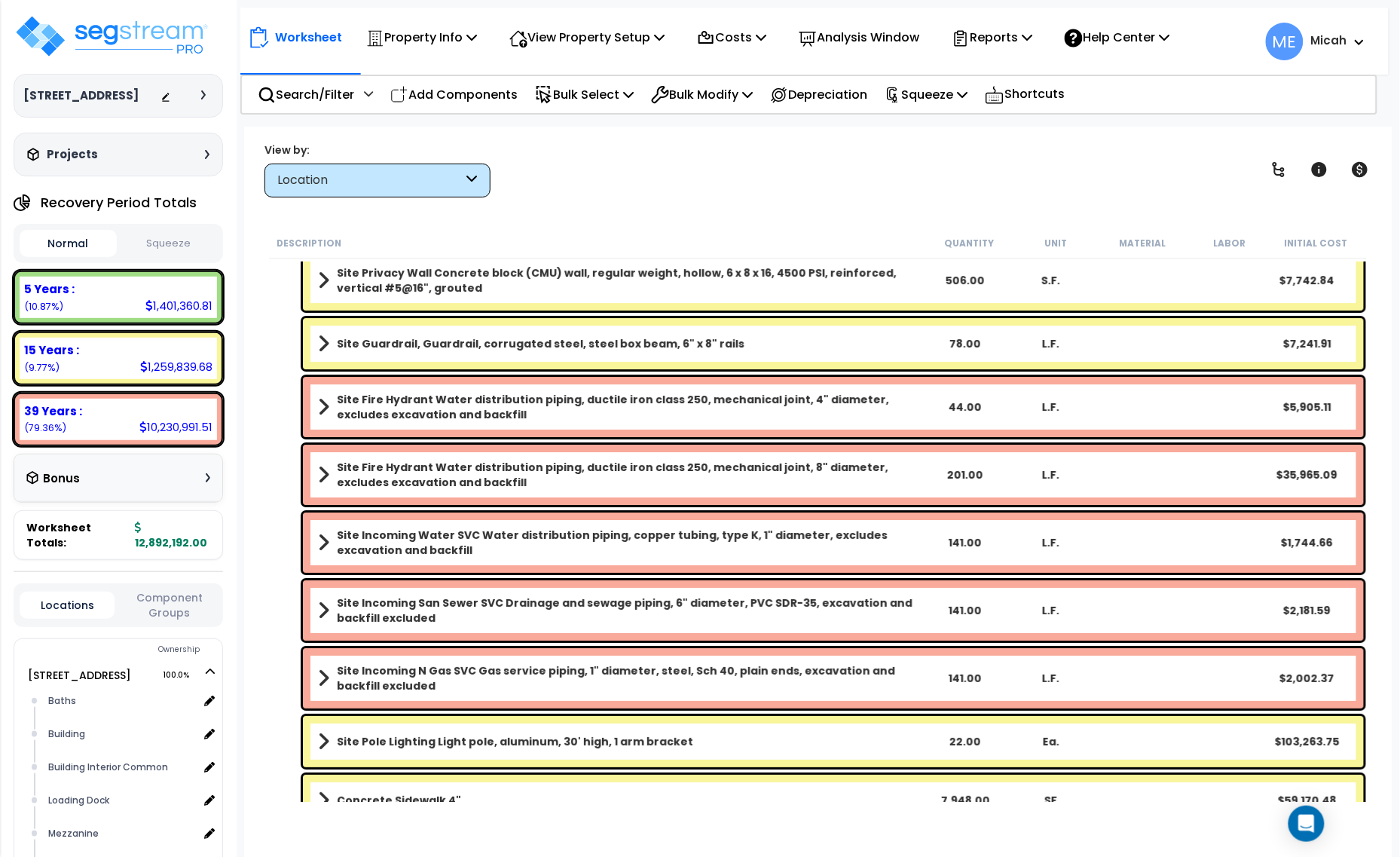
scroll to position [1732, 0]
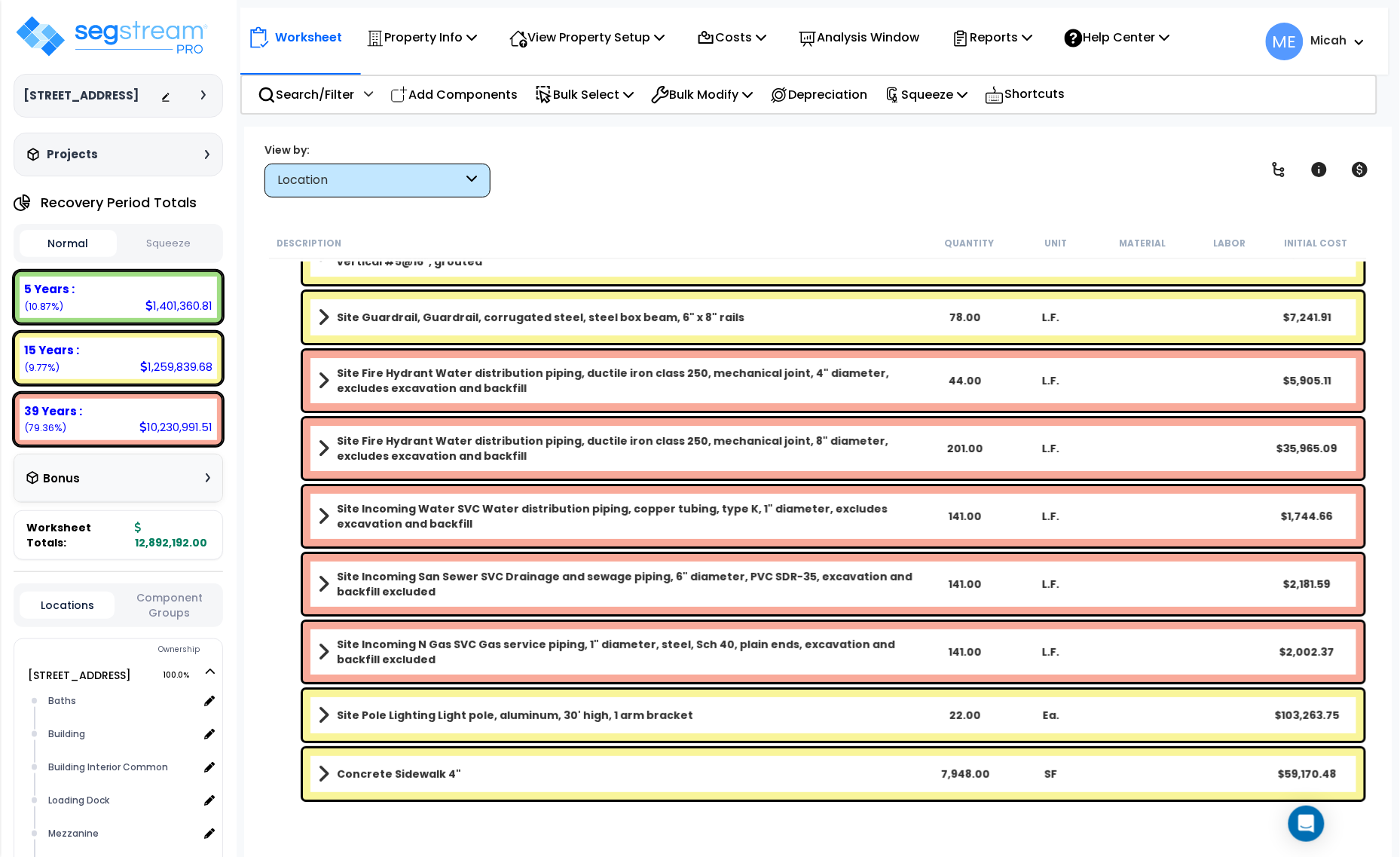
click at [321, 775] on span at bounding box center [324, 774] width 11 height 21
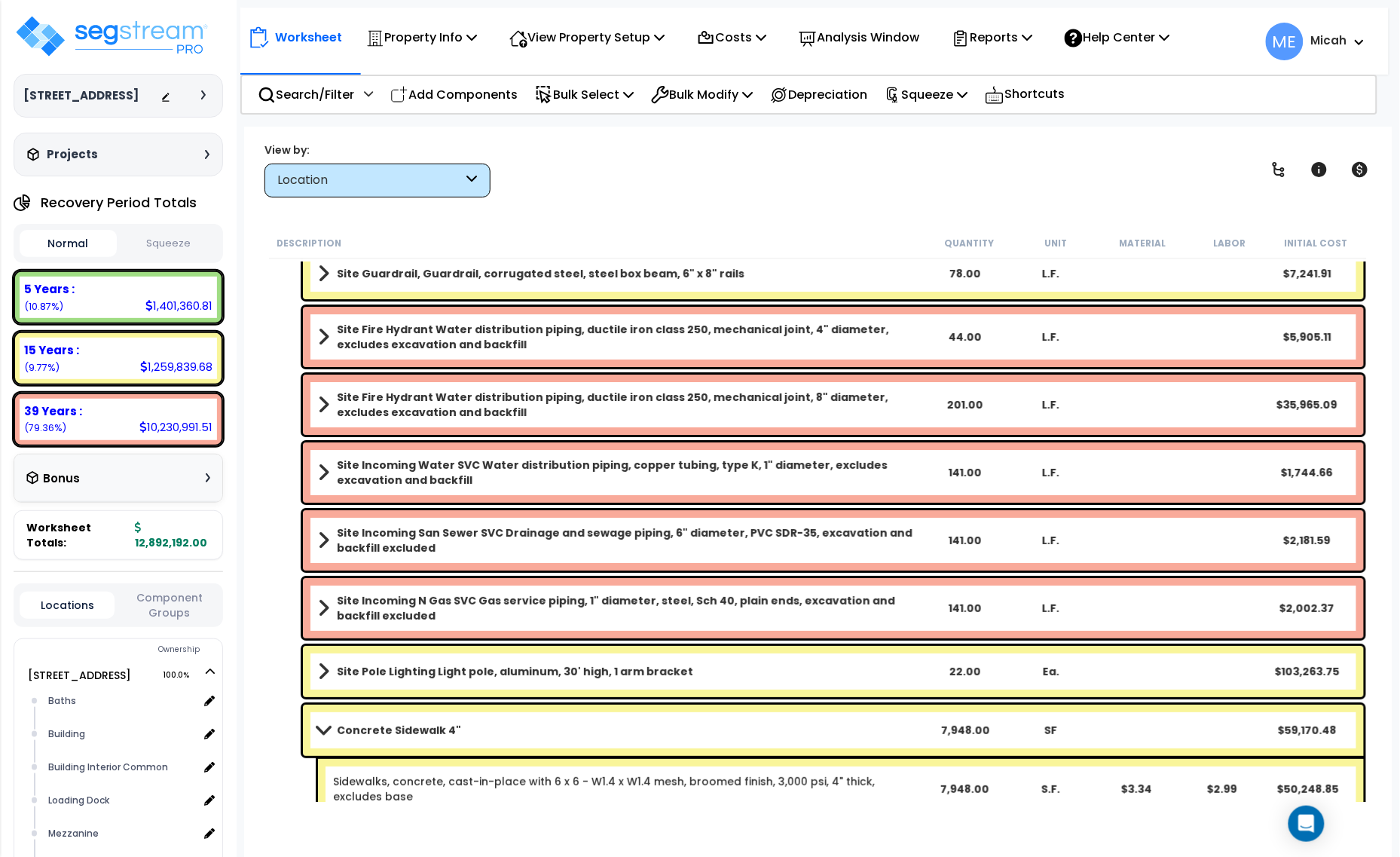
scroll to position [1840, 0]
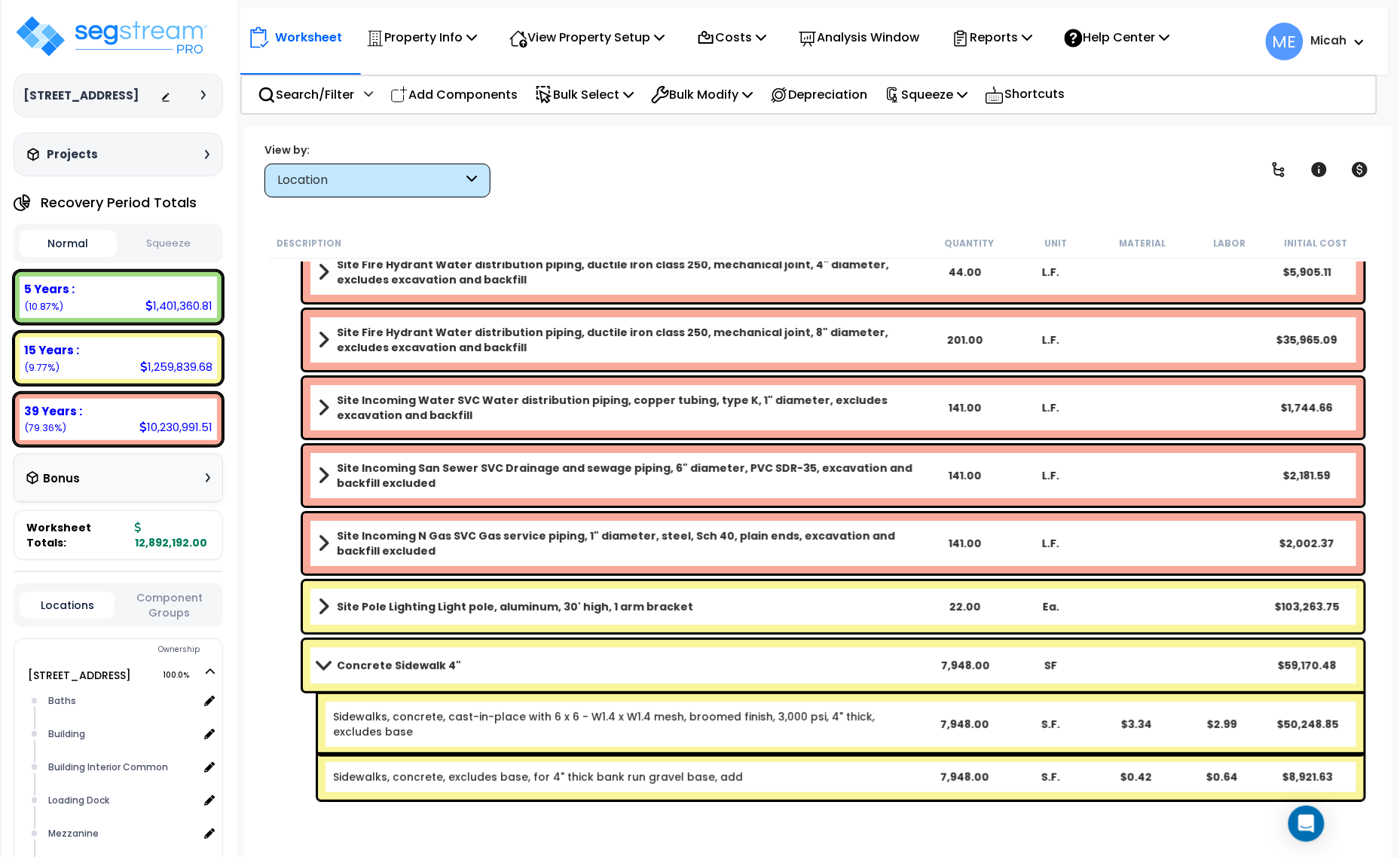
click at [317, 667] on span at bounding box center [324, 664] width 21 height 11
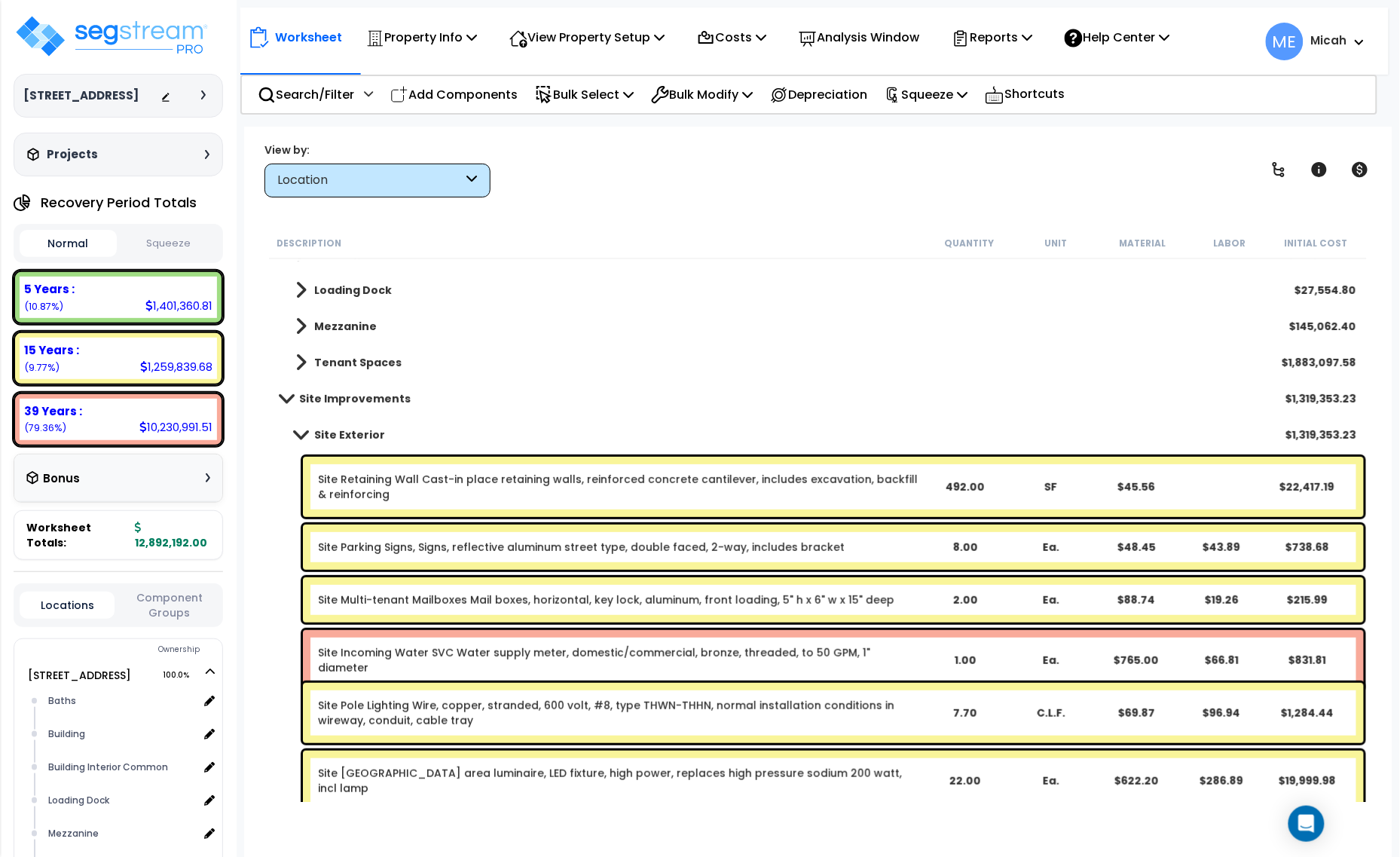
scroll to position [130, 0]
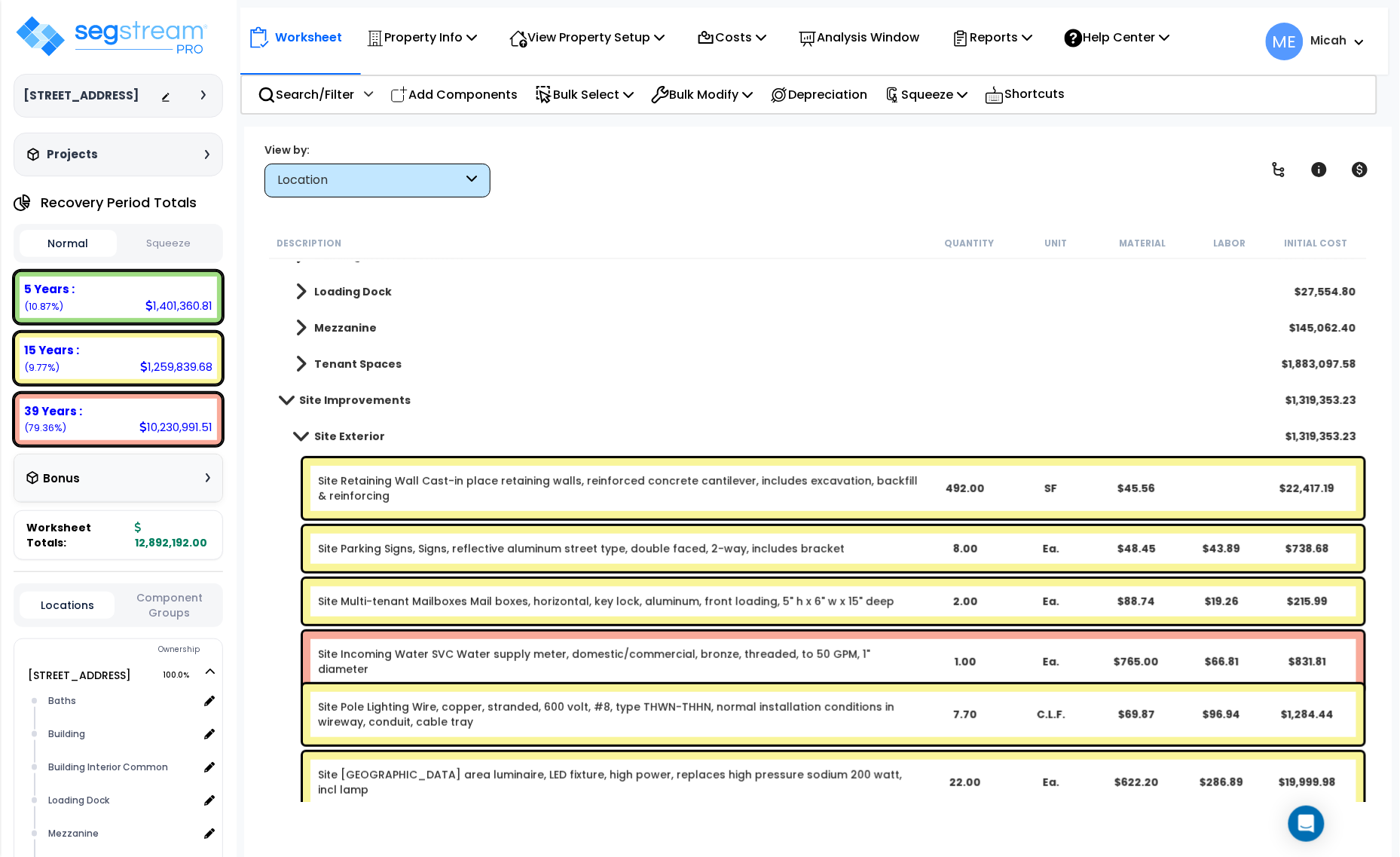
click at [302, 435] on span at bounding box center [301, 435] width 21 height 11
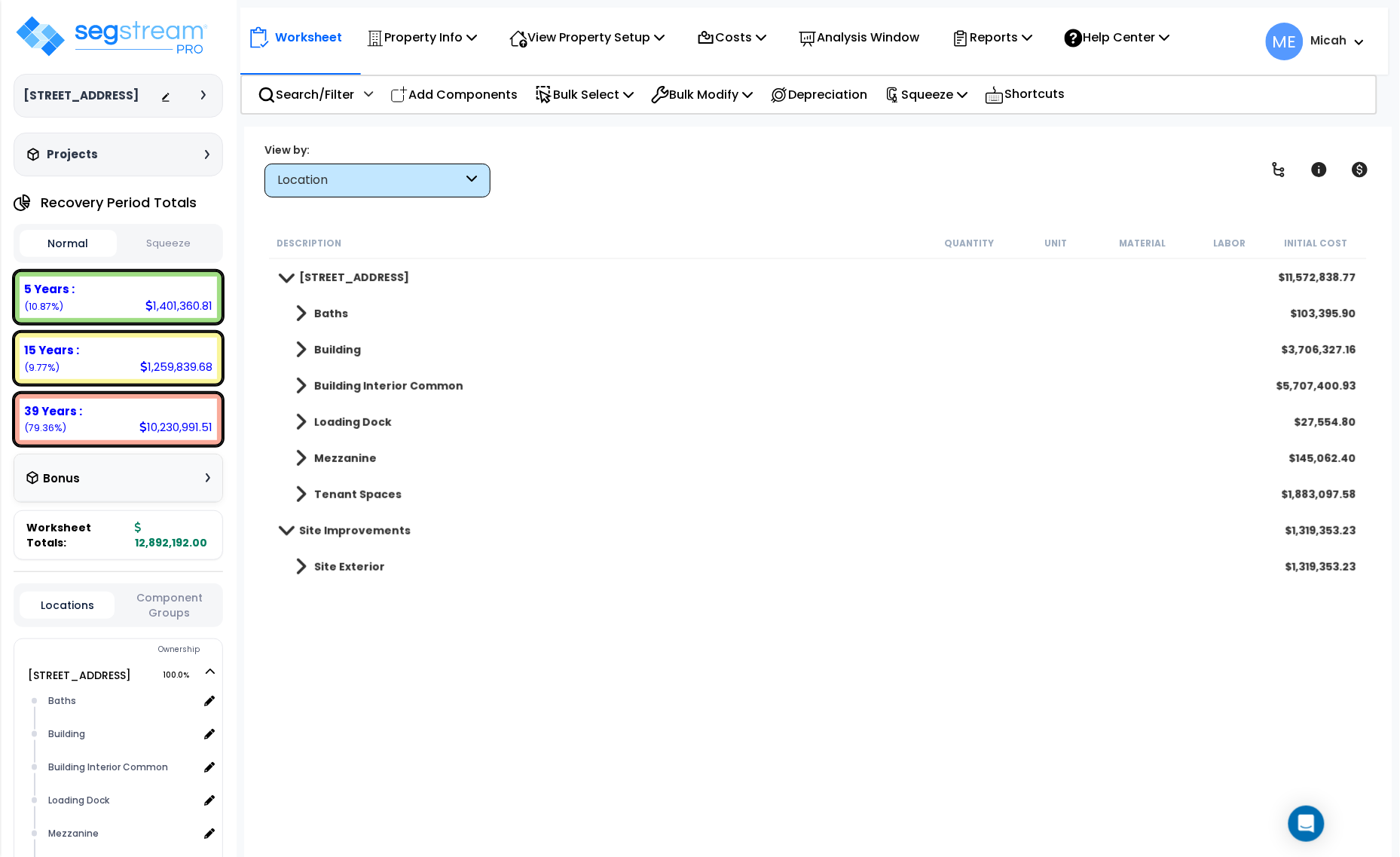
click at [298, 570] on span at bounding box center [301, 567] width 11 height 21
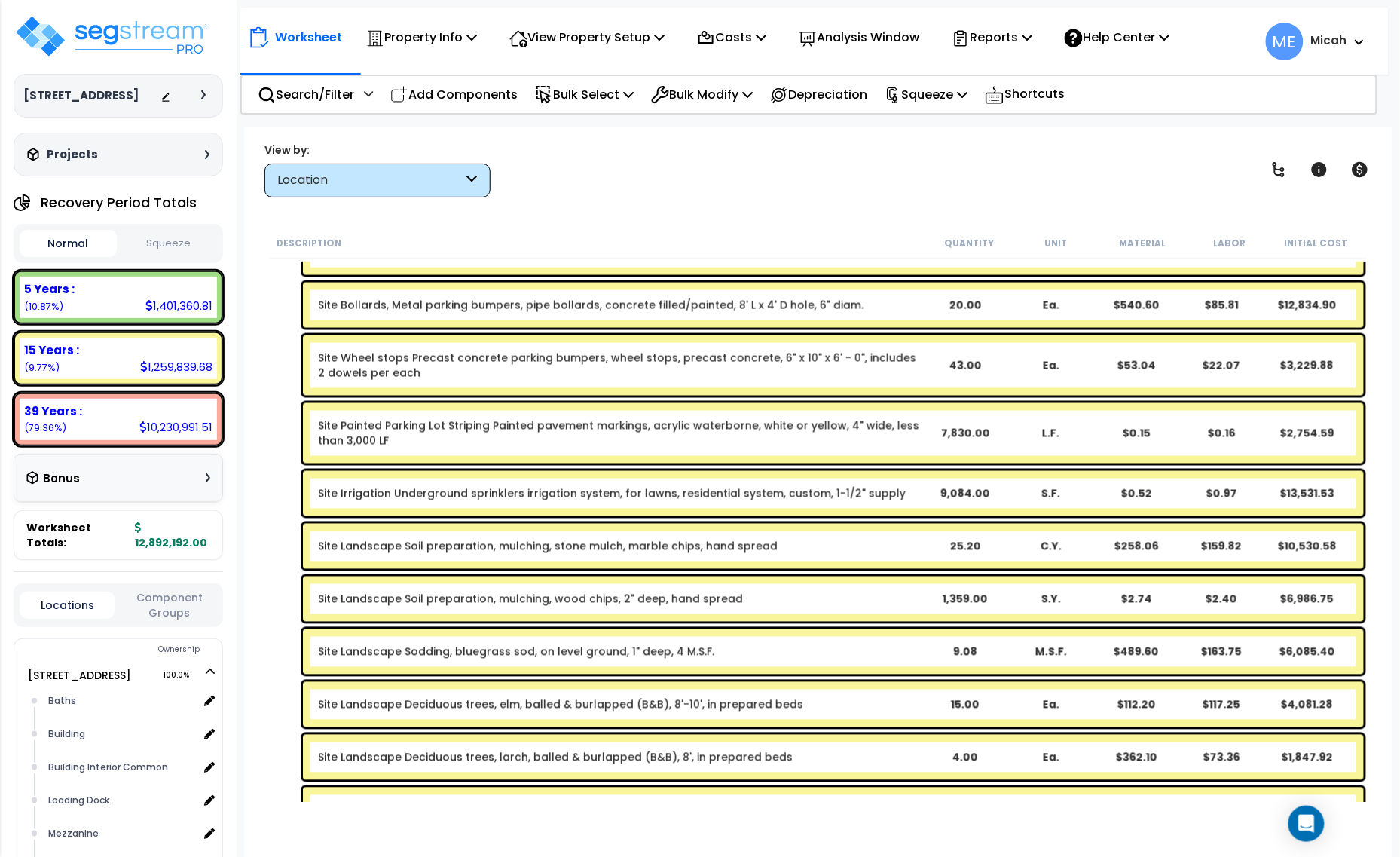
scroll to position [847, 0]
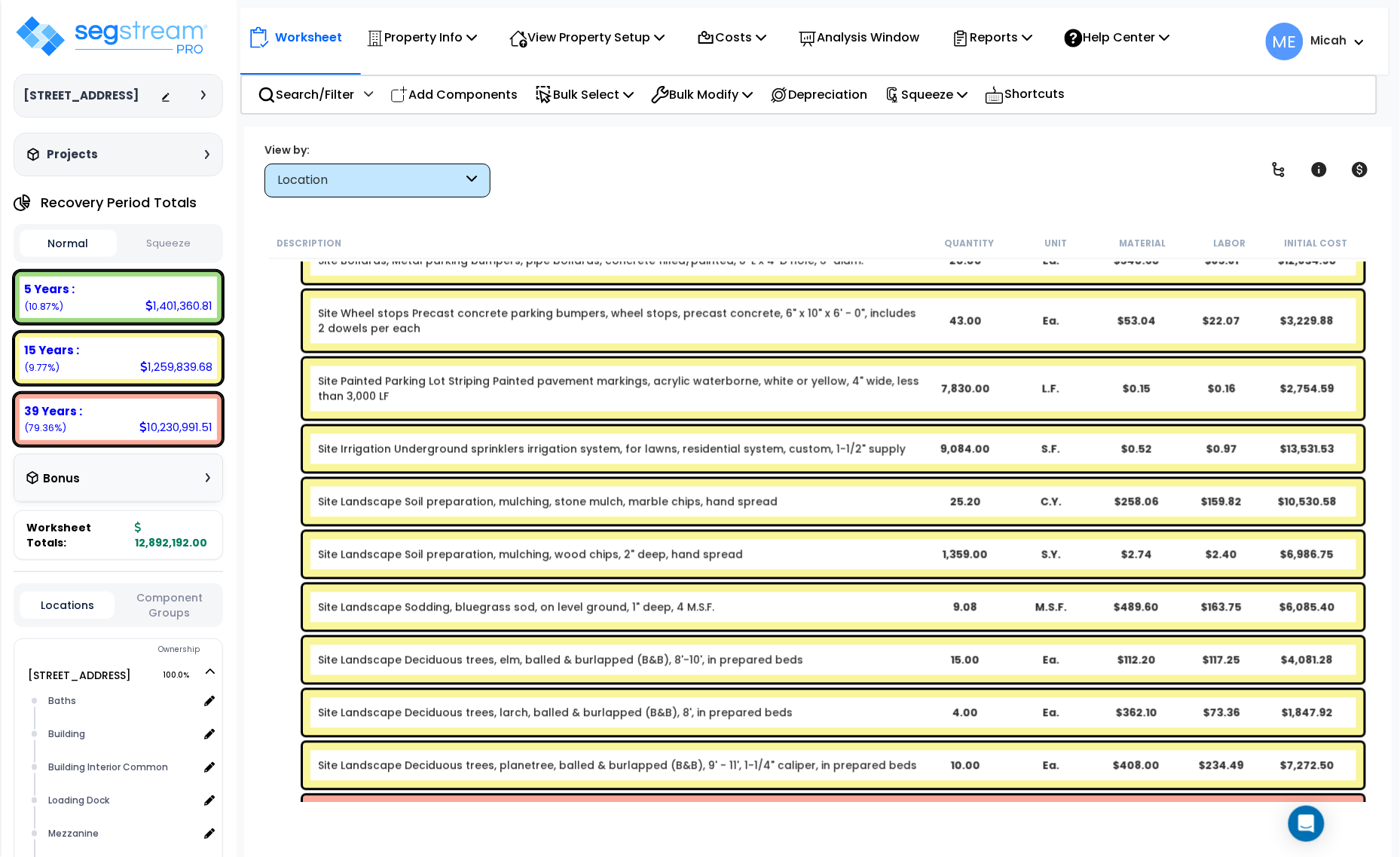
click at [544, 663] on link "Site Landscape Deciduous trees, elm, balled & burlapped (B&B), 8'-10', in prepa…" at bounding box center [561, 660] width 486 height 15
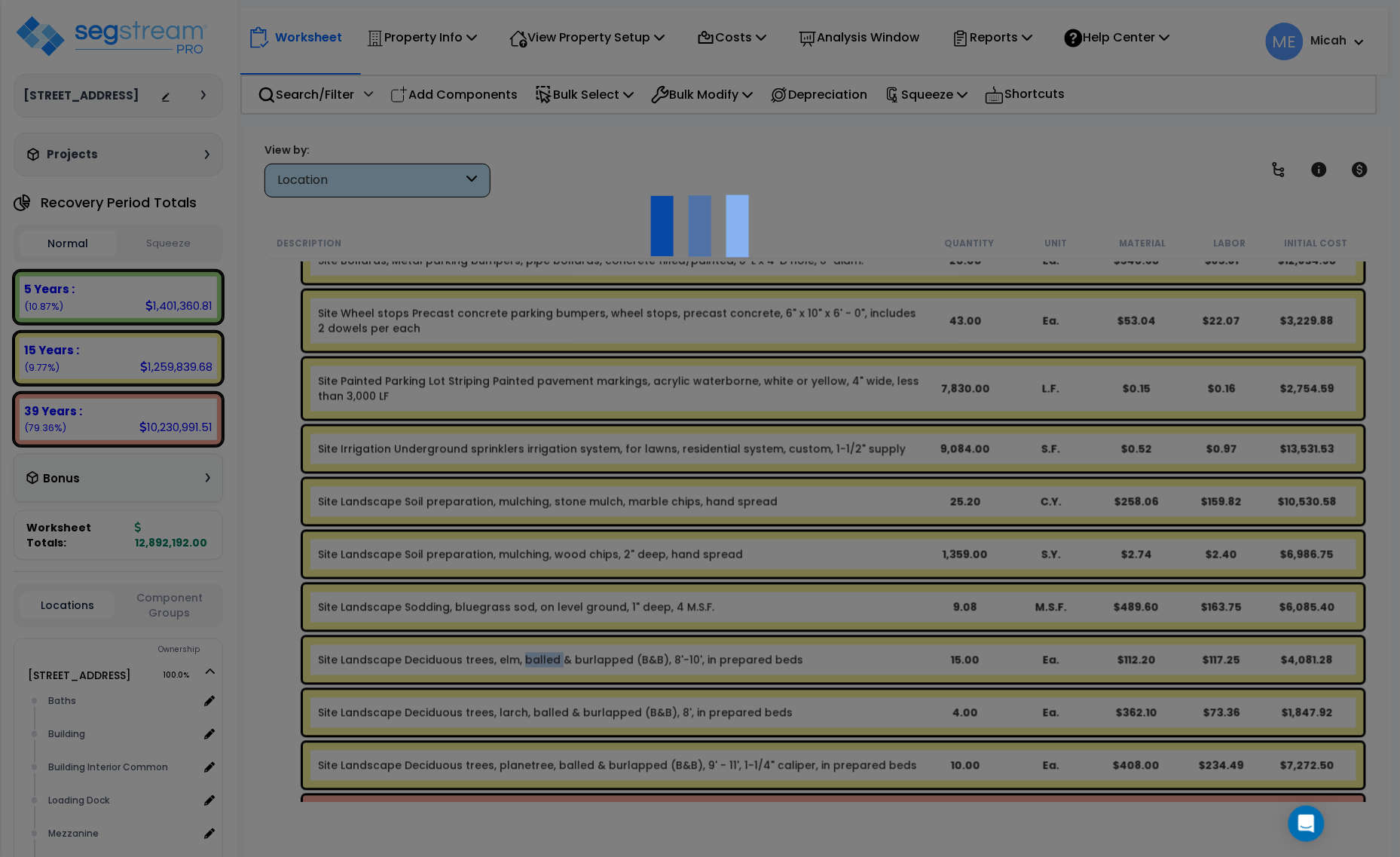
select select "46285"
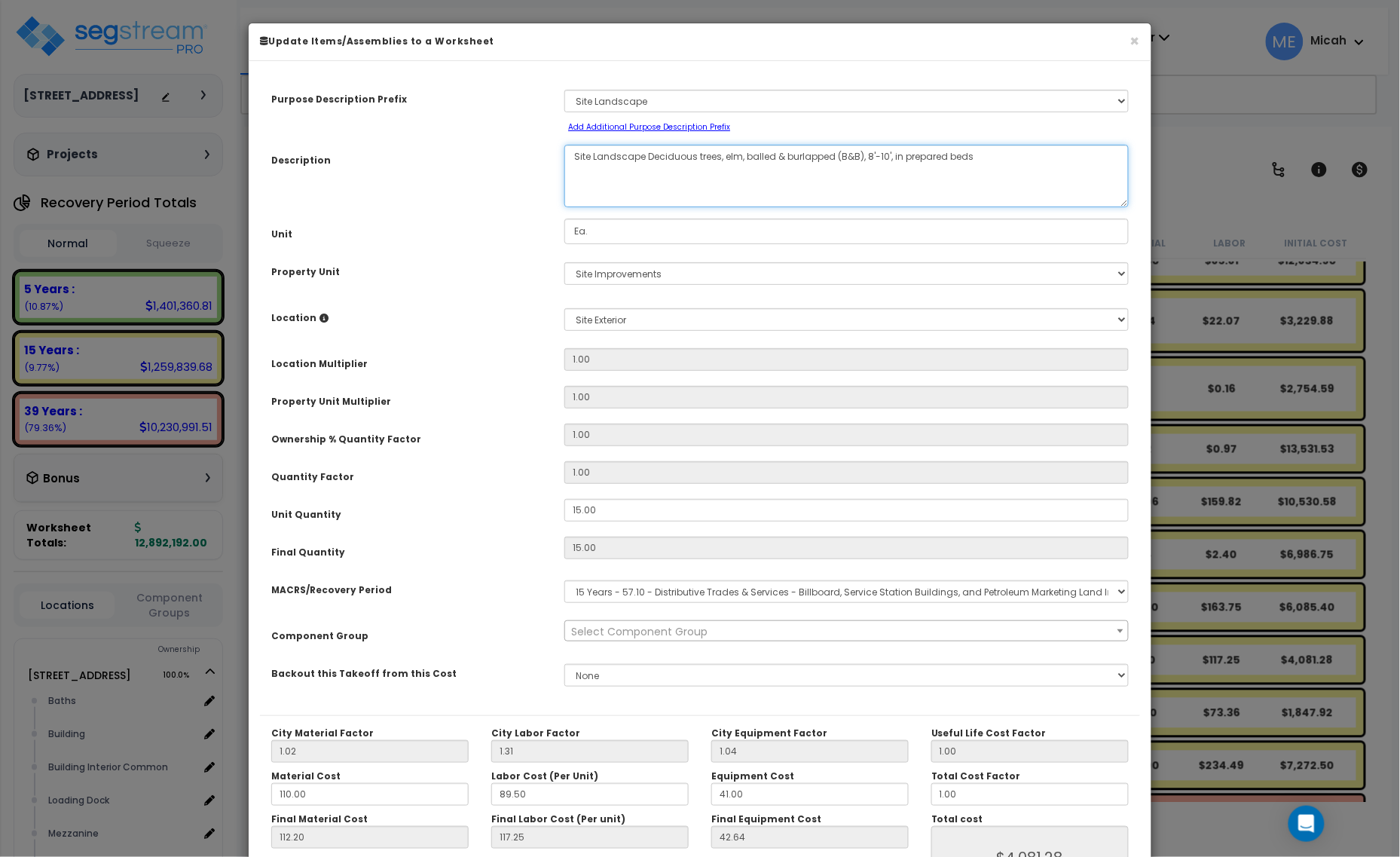
click at [739, 149] on textarea "Site Landscape Deciduous trees, elm, balled & burlapped (B&B), 8'-10', in prepa…" at bounding box center [846, 176] width 564 height 63
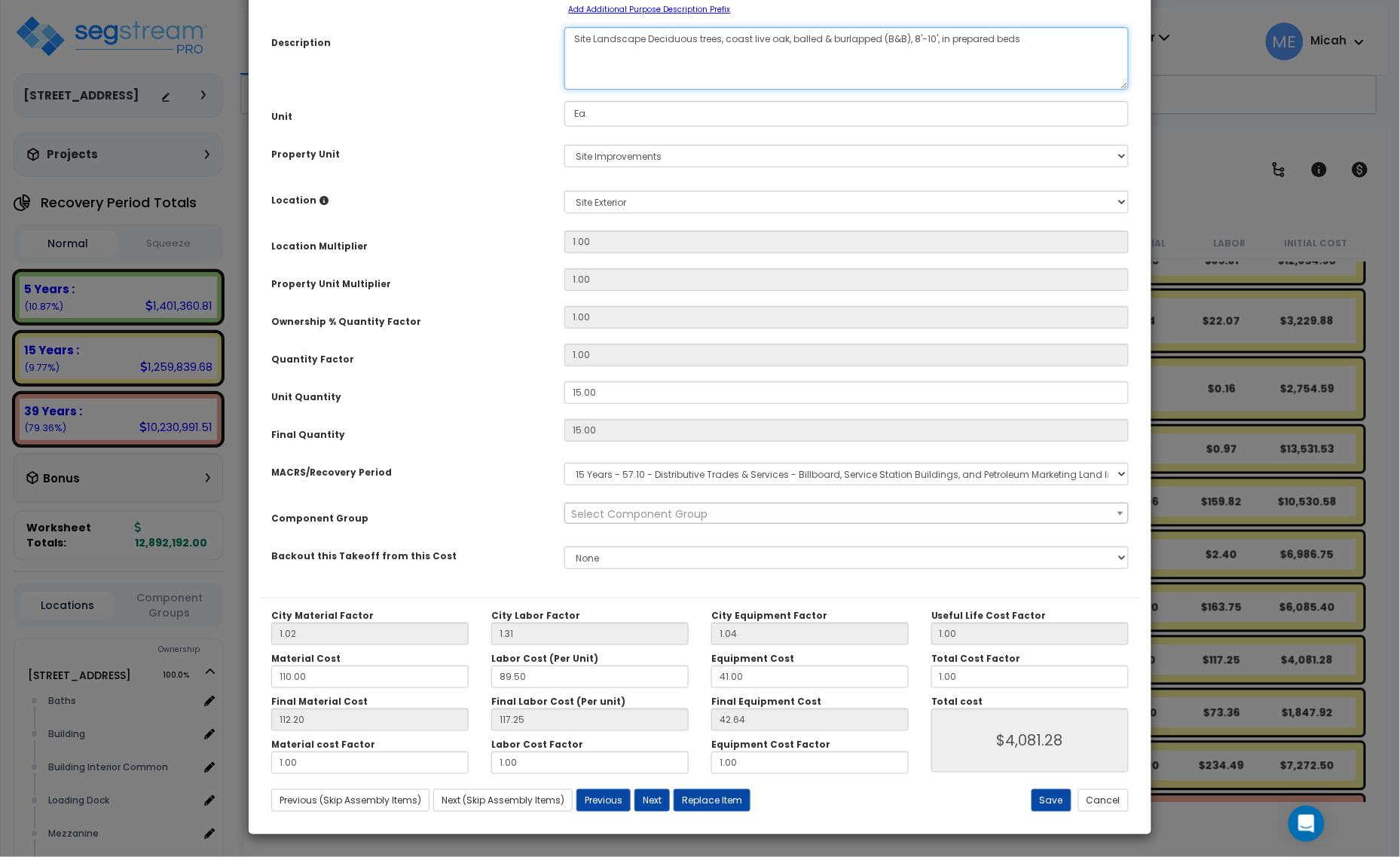
scroll to position [119, 0]
type textarea "Site Landscape Deciduous trees, coast live oak, balled & burlapped (B&B), 8'-10…"
click at [1056, 792] on button "Save" at bounding box center [1051, 800] width 40 height 23
type input "4081.28"
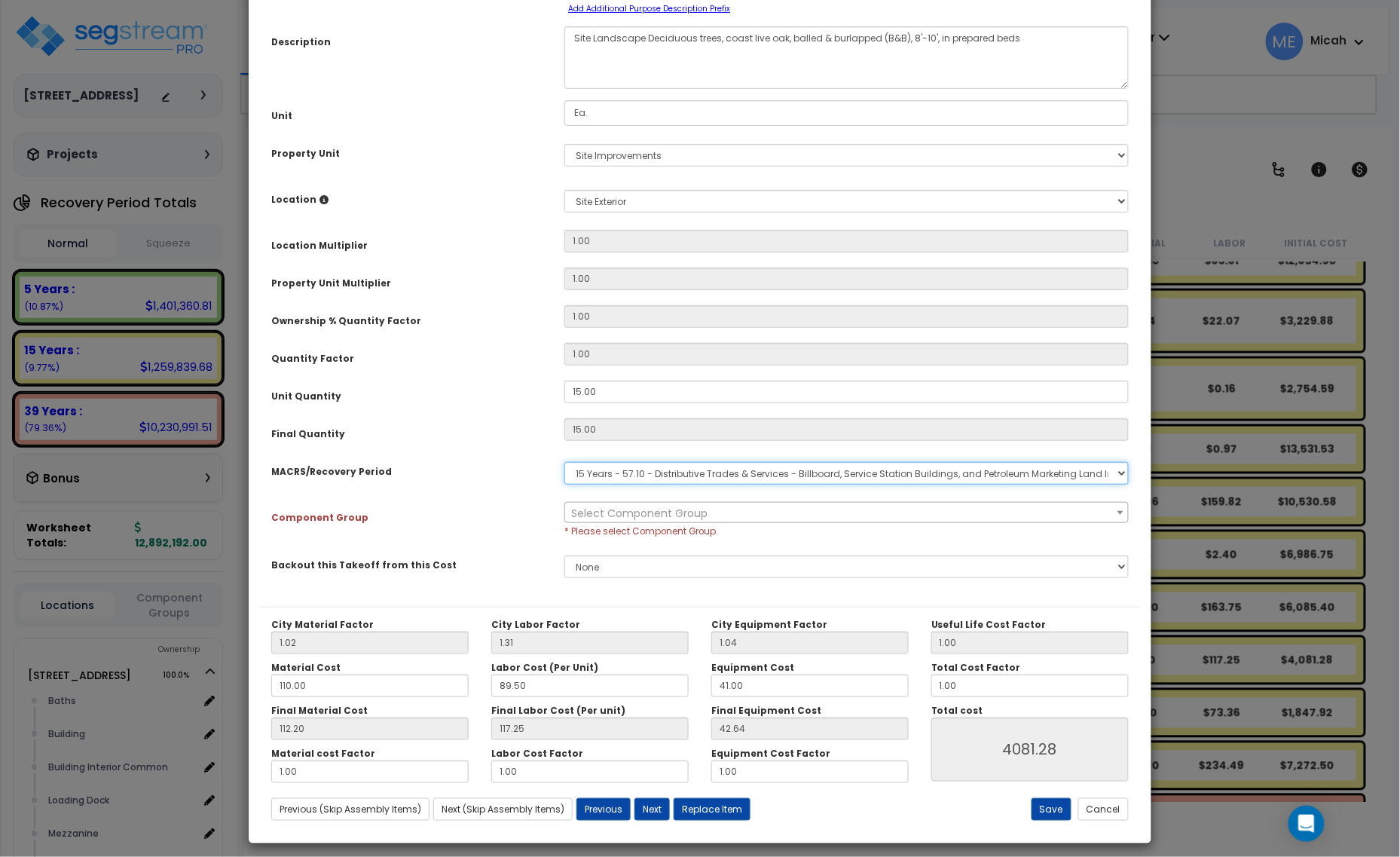
click at [679, 472] on select "Select MACRS/Recovery Period 5 Years - 57.0 - Distributive Trades & Services 5 …" at bounding box center [846, 473] width 564 height 23
select select "3666"
click at [564, 462] on select "Select MACRS/Recovery Period 5 Years - 57.0 - Distributive Trades & Services 5 …" at bounding box center [846, 473] width 564 height 23
select select "57200"
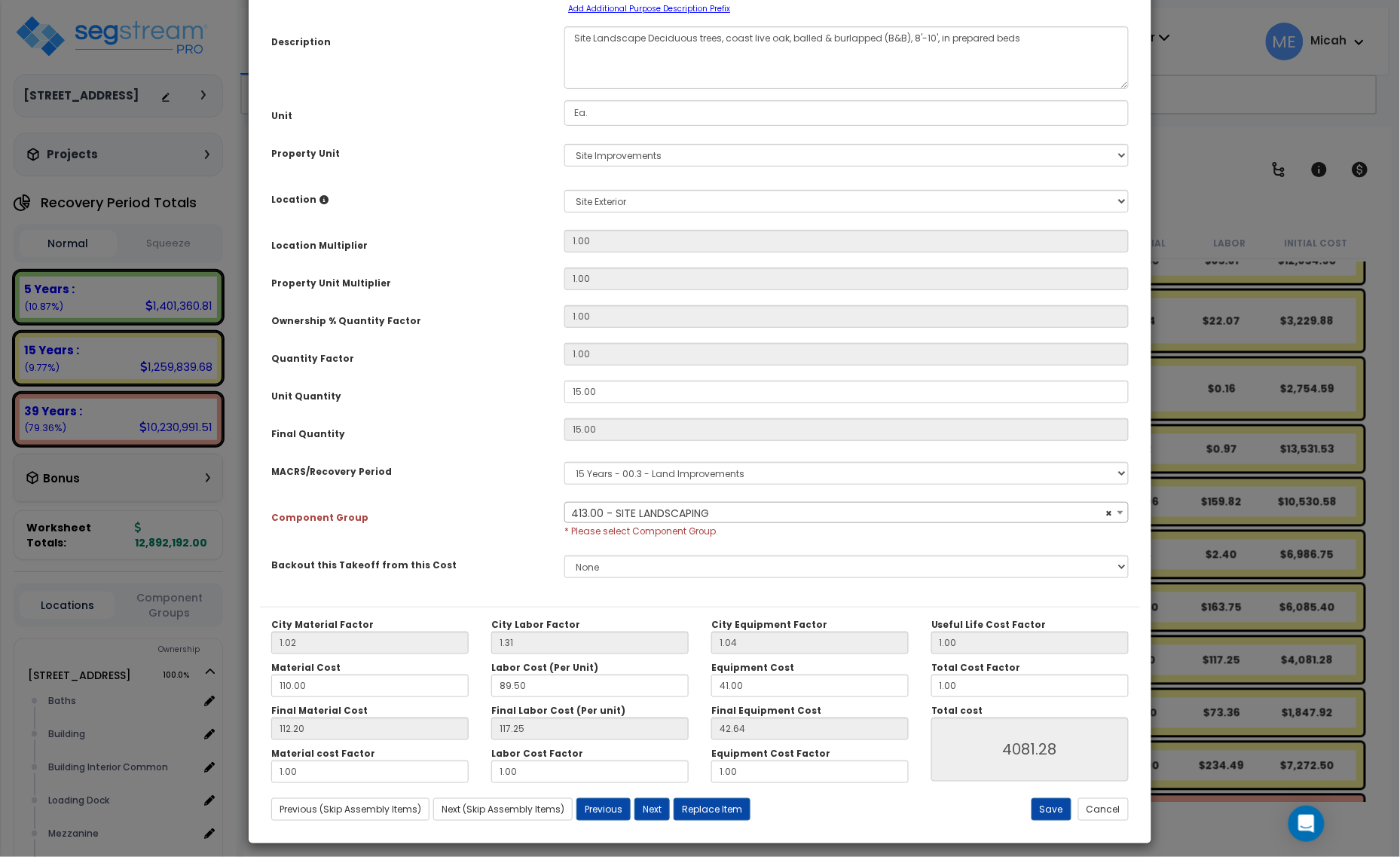
click at [614, 509] on span "× 413.00 - SITE LANDSCAPING" at bounding box center [846, 513] width 562 height 21
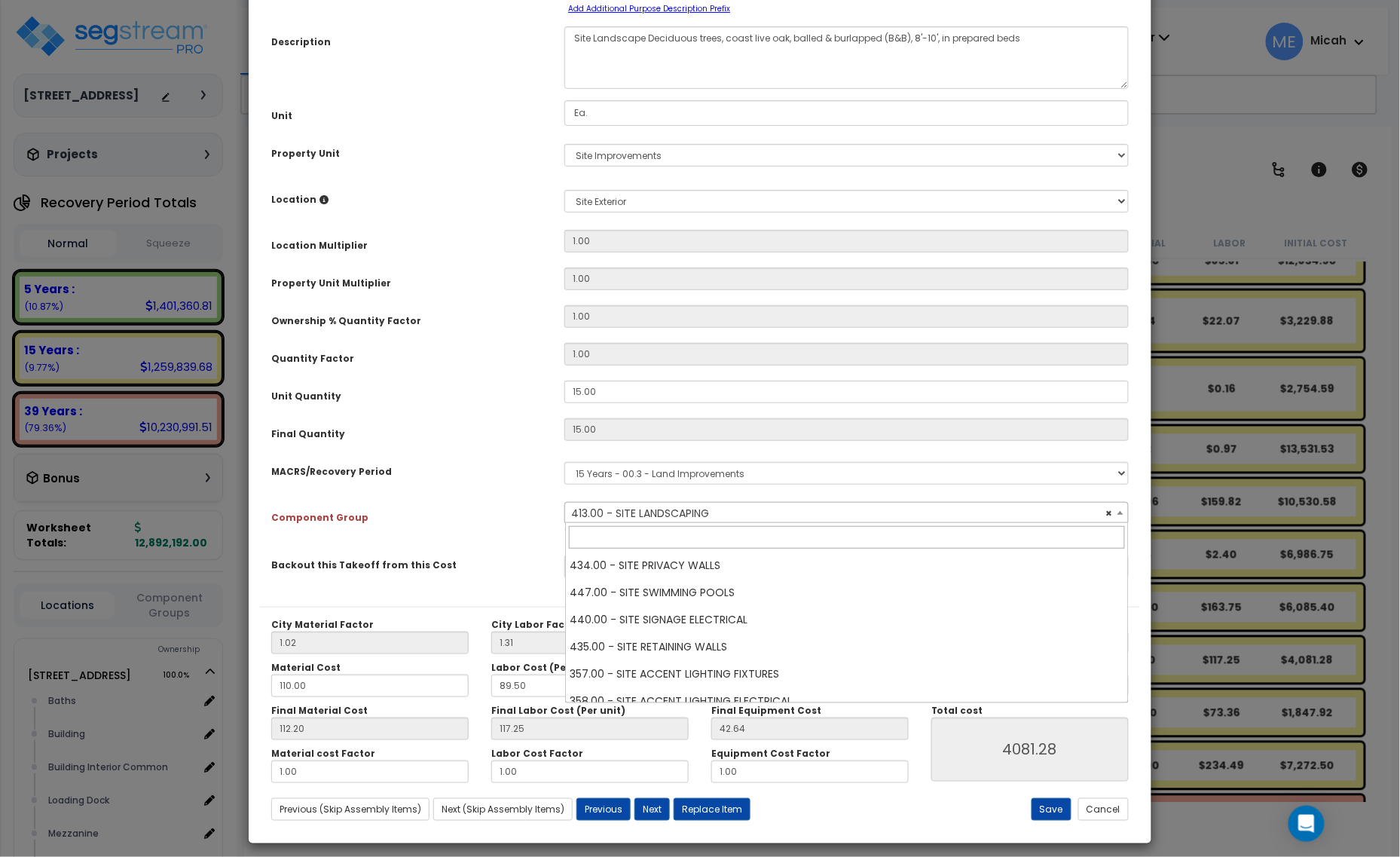
scroll to position [1572, 0]
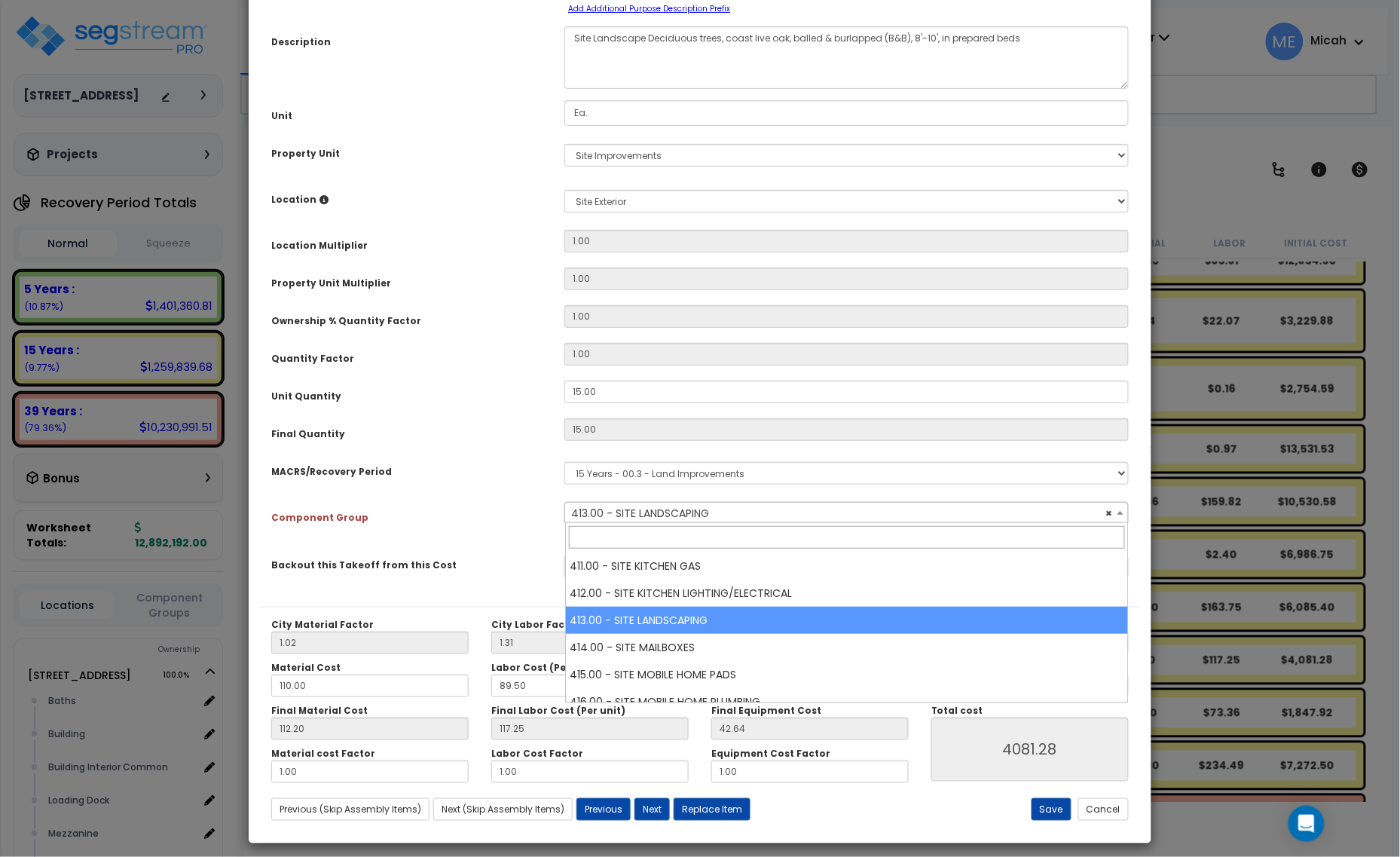
click at [614, 509] on span "× 413.00 - SITE LANDSCAPING" at bounding box center [846, 513] width 562 height 21
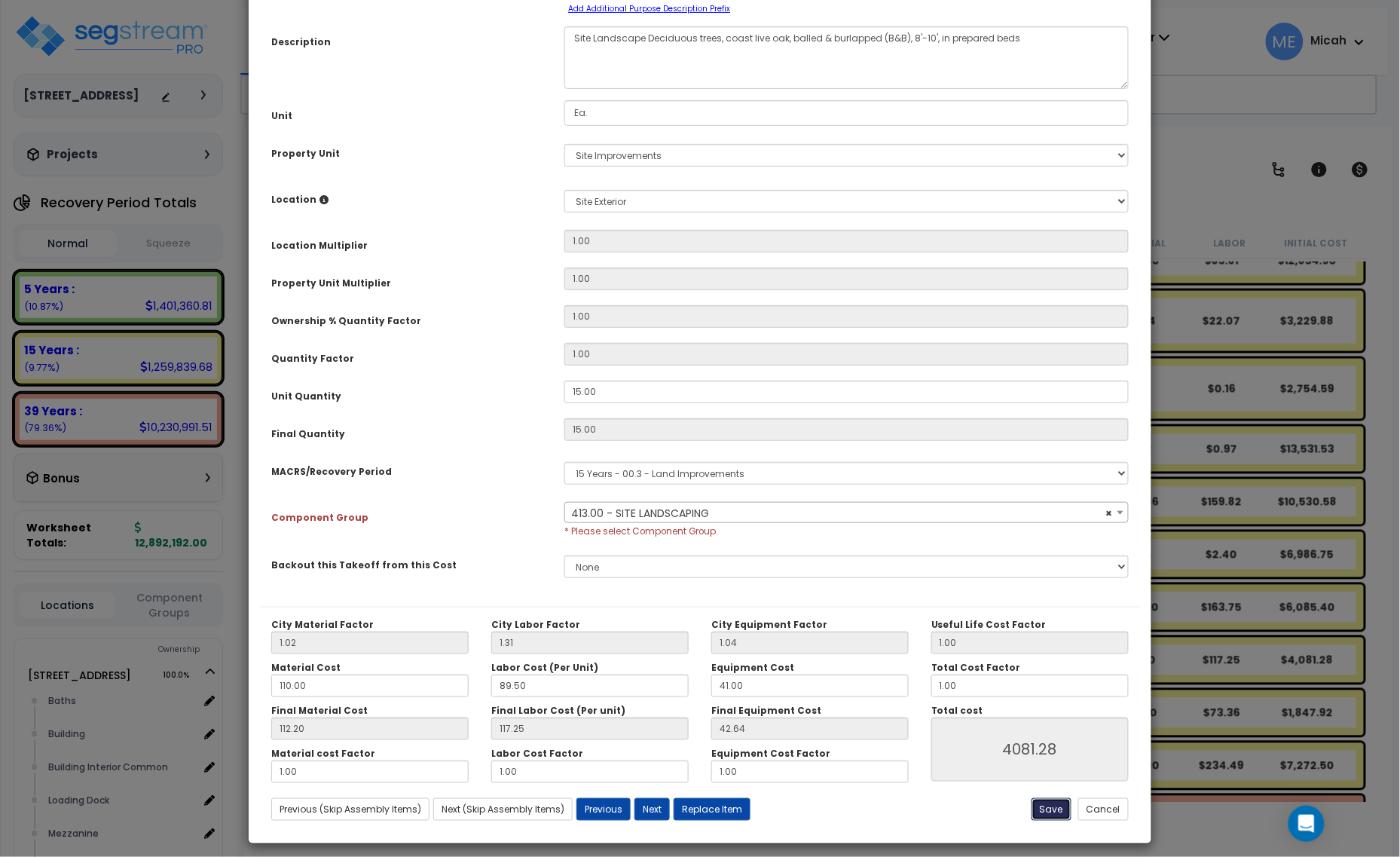
click at [1044, 800] on button "Save" at bounding box center [1051, 809] width 40 height 23
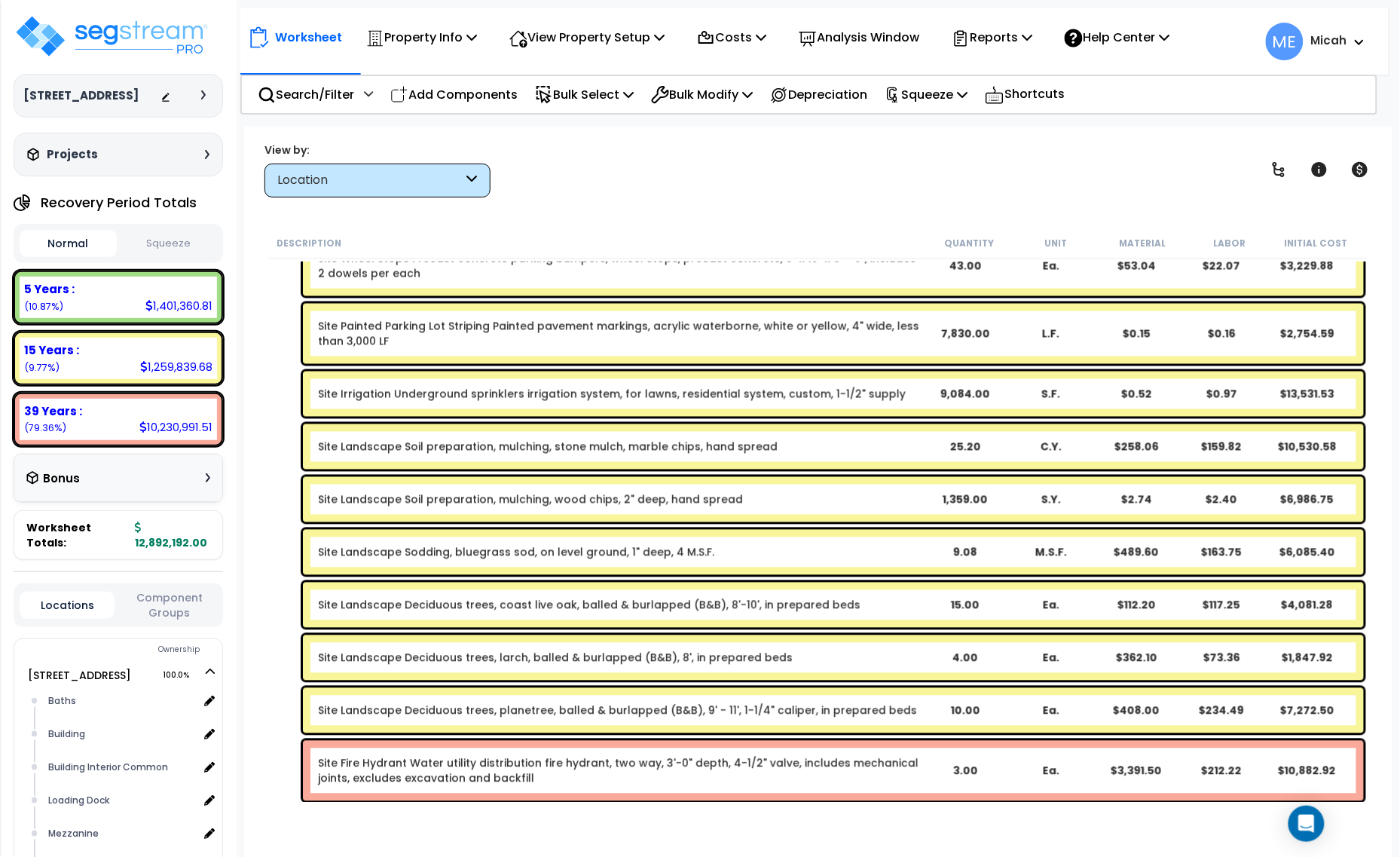
scroll to position [942, 0]
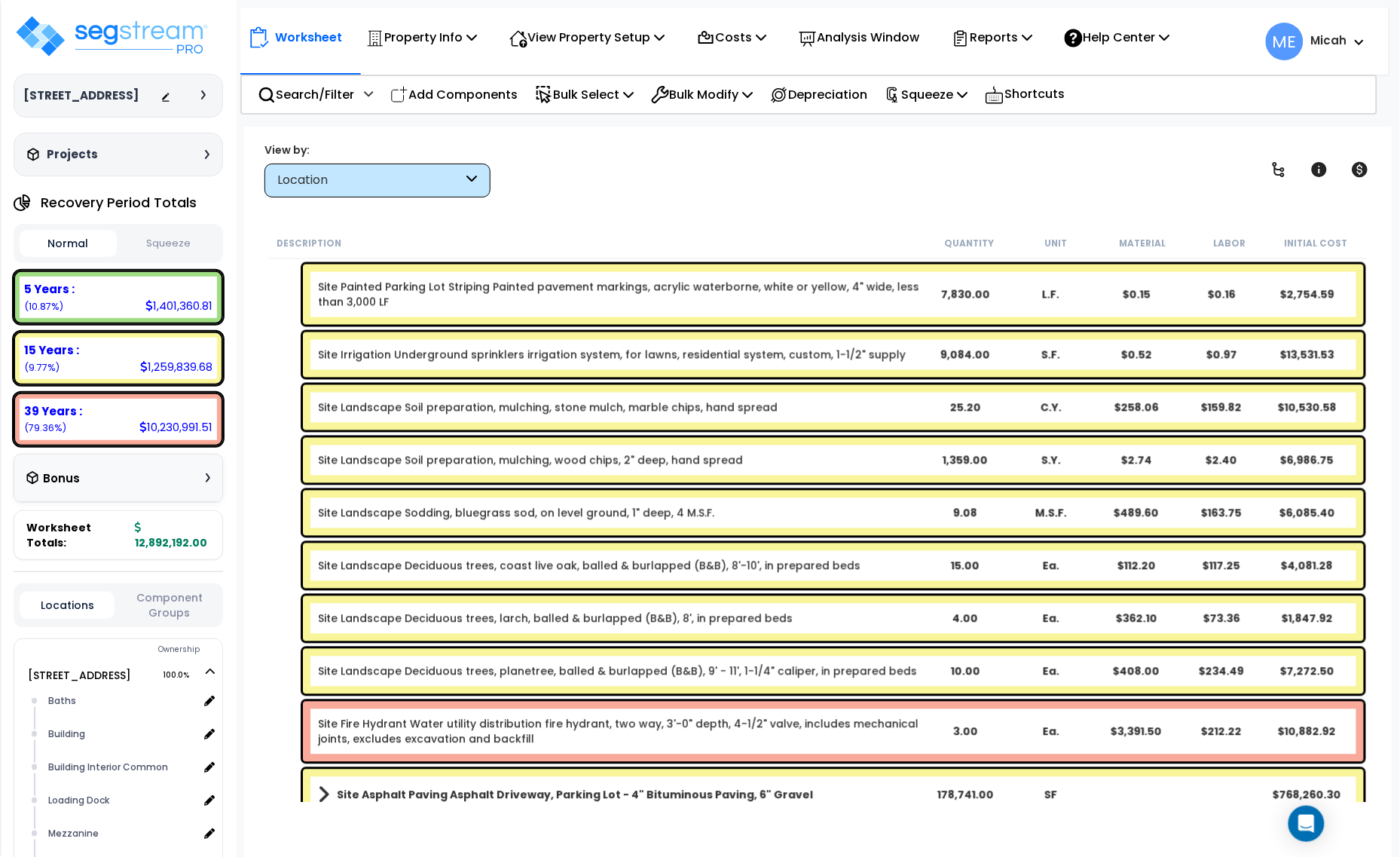
click at [509, 620] on link "Site Landscape Deciduous trees, larch, balled & burlapped (B&B), 8', in prepare…" at bounding box center [555, 618] width 475 height 15
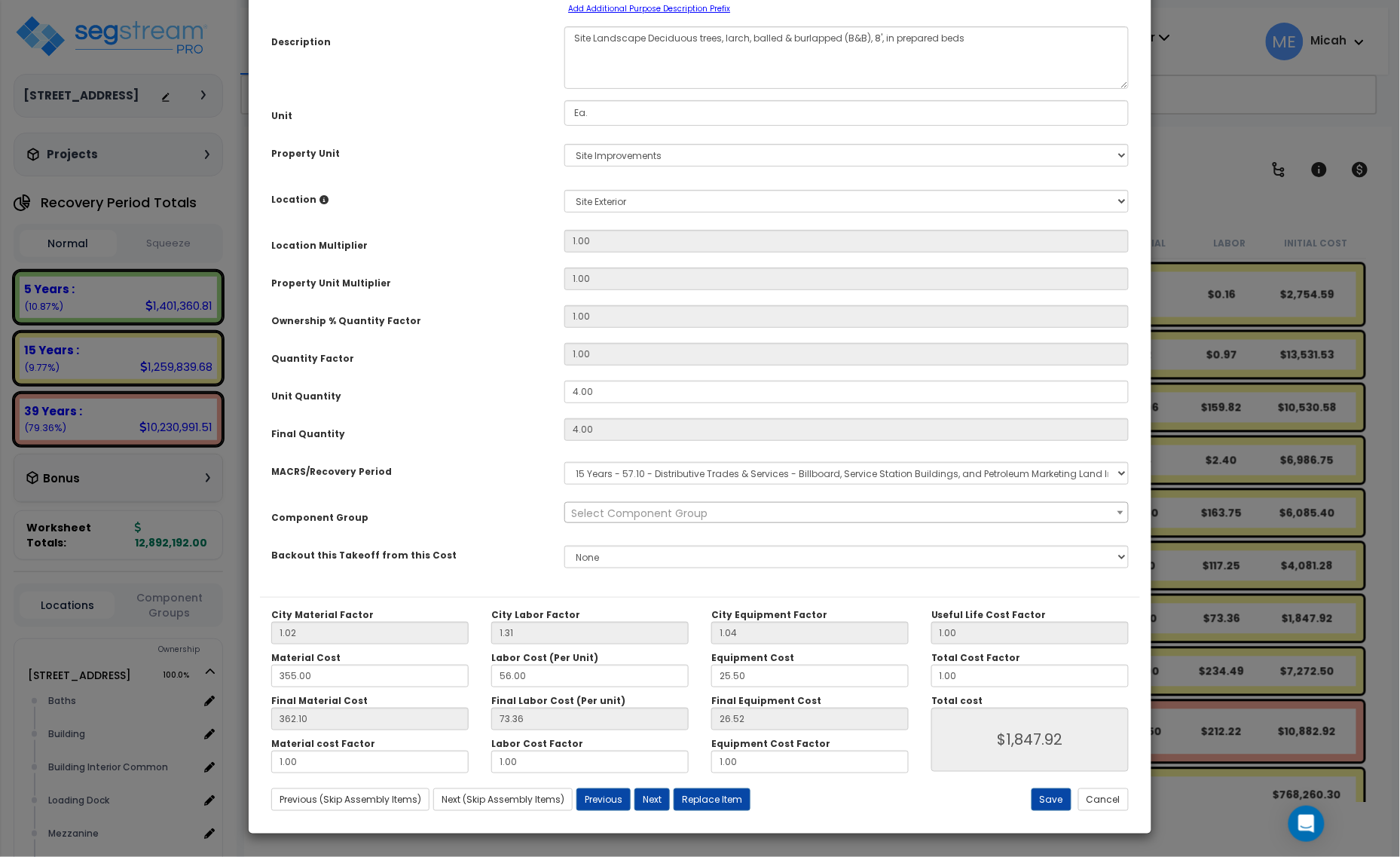
scroll to position [0, 0]
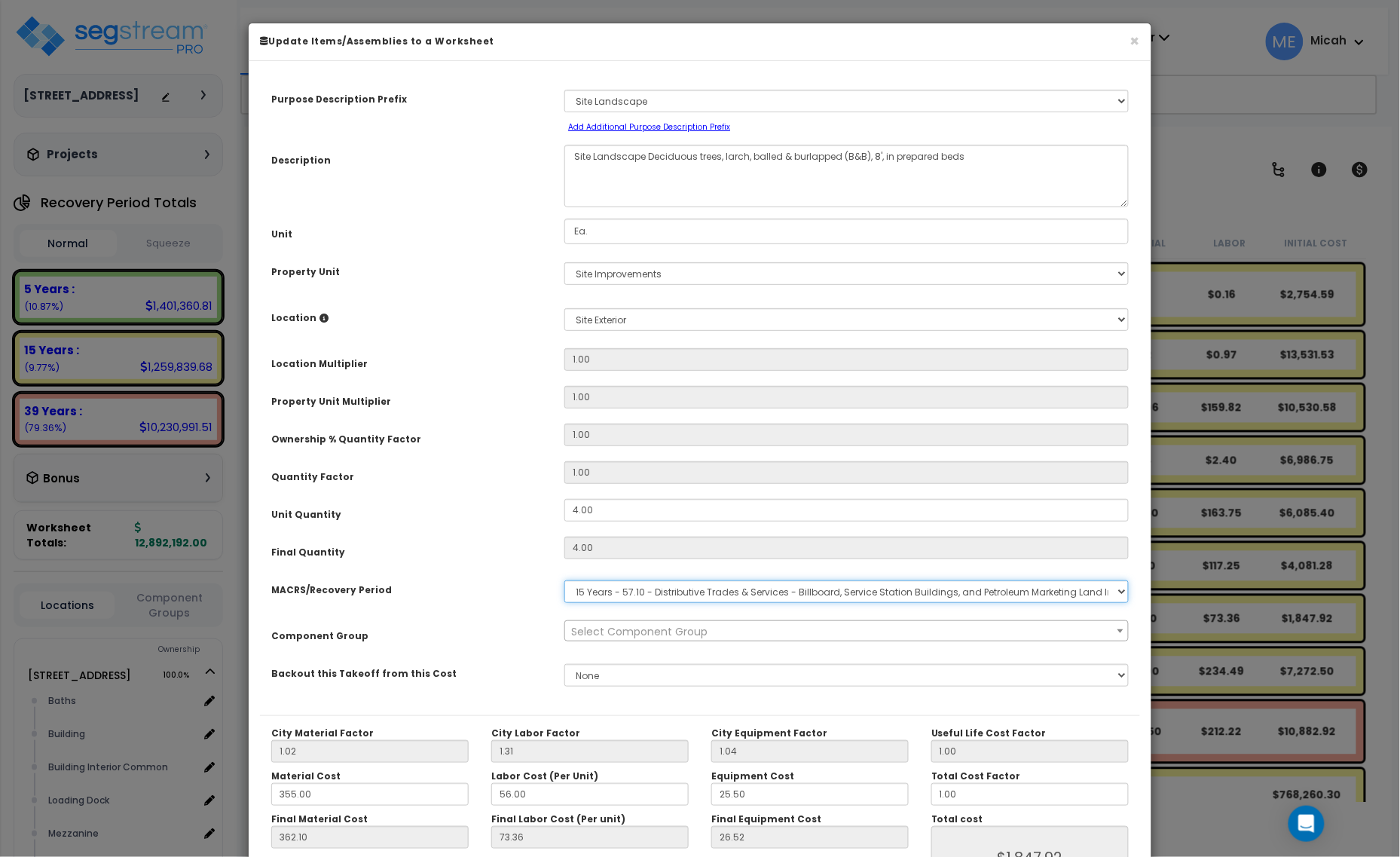
click at [639, 590] on select "Select MACRS/Recovery Period 5 Years - 57.0 - Distributive Trades & Services 5 …" at bounding box center [846, 592] width 564 height 23
select select "3666"
click at [564, 580] on select "Select MACRS/Recovery Period 5 Years - 57.0 - Distributive Trades & Services 5 …" at bounding box center [846, 592] width 564 height 23
select select "57200"
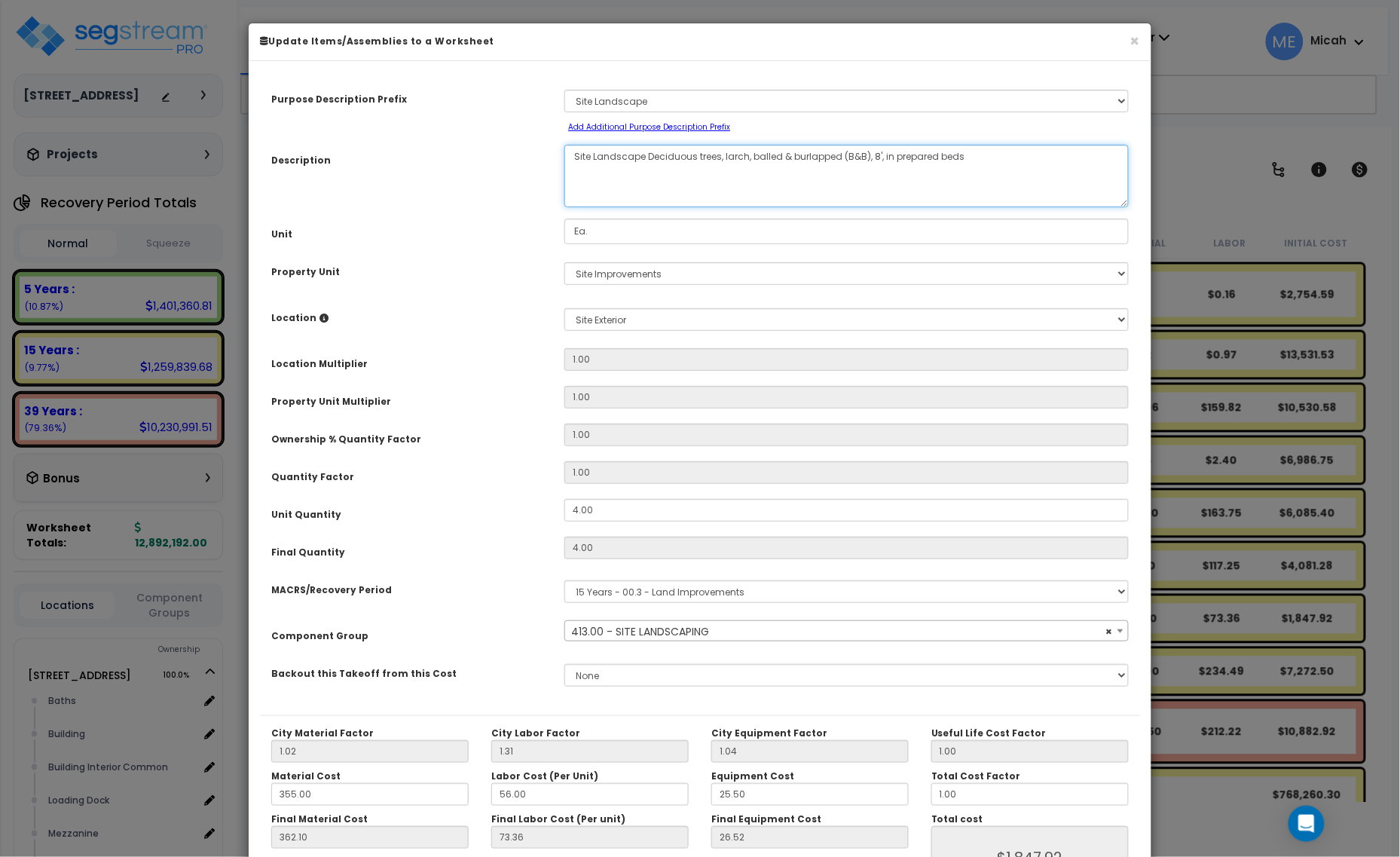
drag, startPoint x: 745, startPoint y: 153, endPoint x: 722, endPoint y: 153, distance: 23.0
click at [722, 153] on textarea "Site Landscape Deciduous trees, larch, balled & burlapped (B&B), 8', in prepare…" at bounding box center [846, 176] width 564 height 63
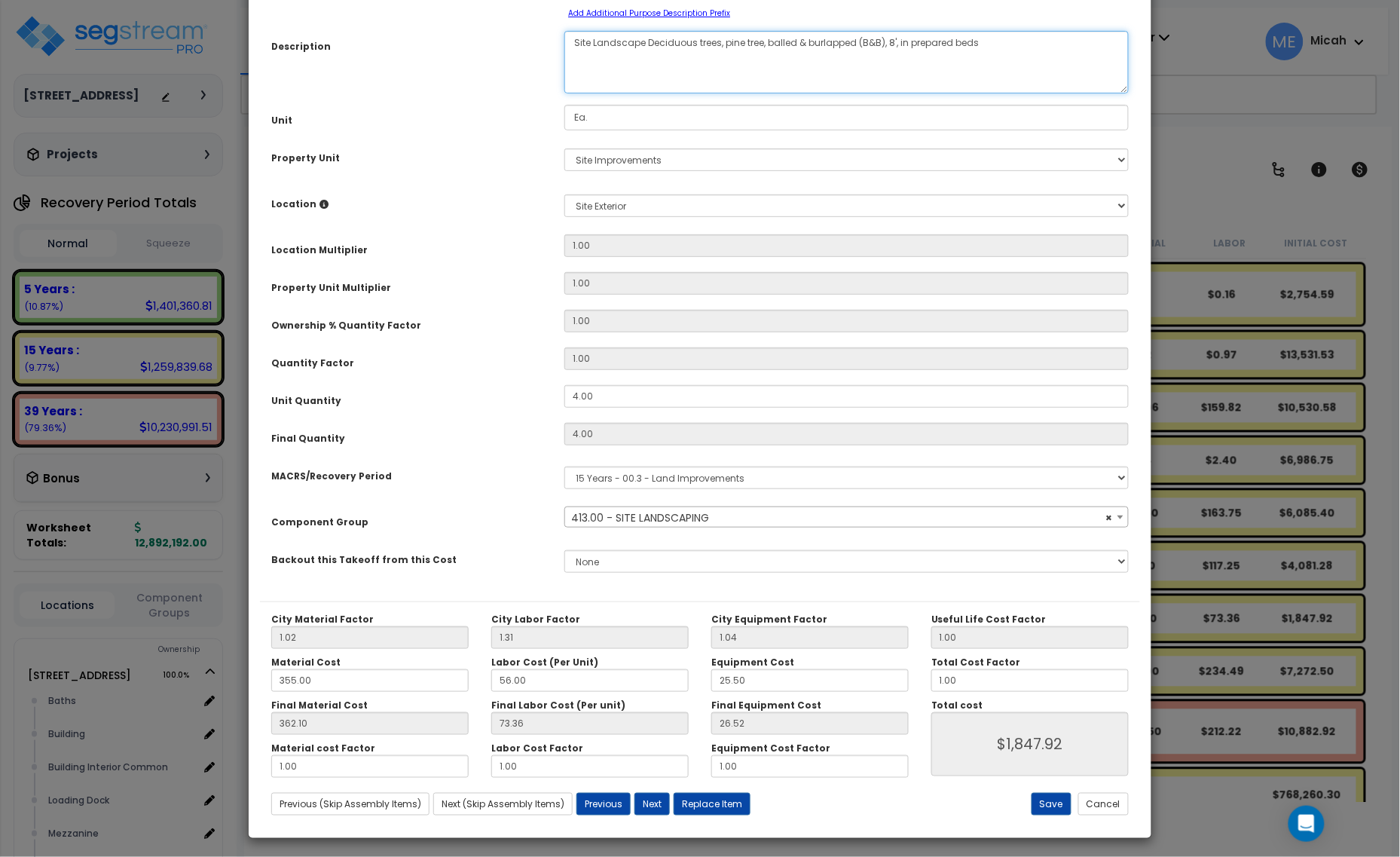
scroll to position [119, 0]
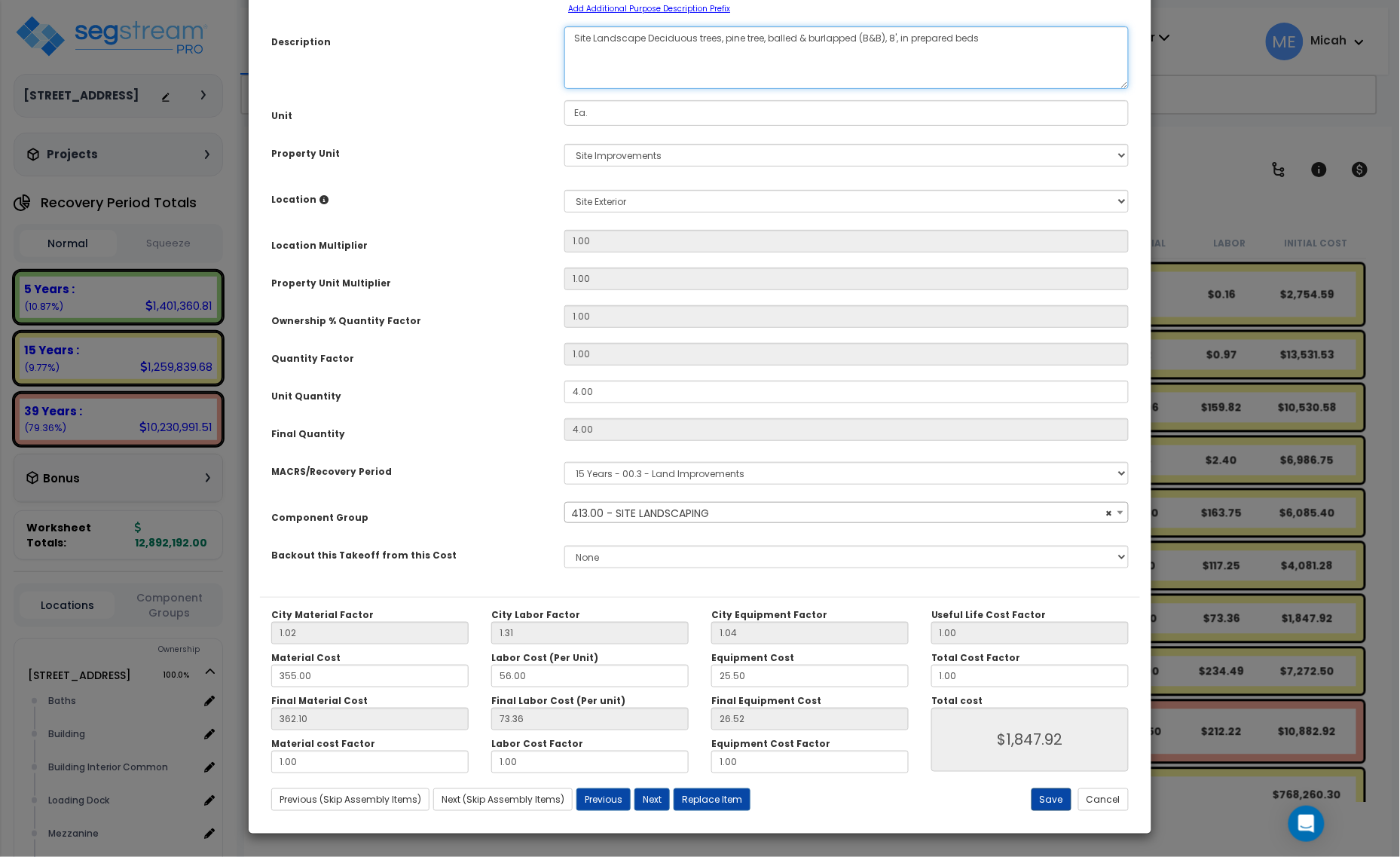
type textarea "Site Landscape Deciduous trees, pine tree, balled & burlapped (B&B), 8', in pre…"
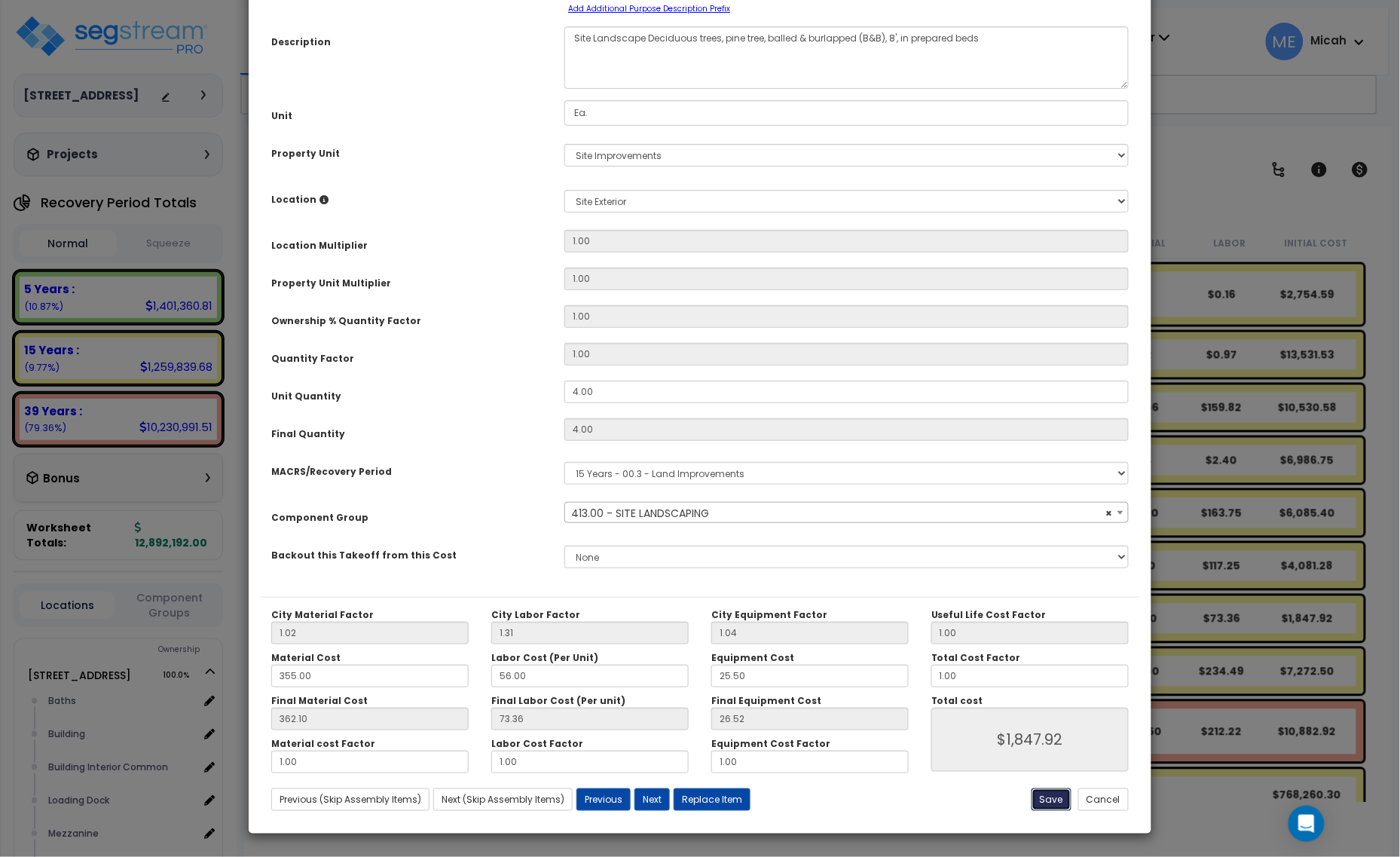
click at [1048, 807] on button "Save" at bounding box center [1051, 800] width 40 height 23
type input "1847.92"
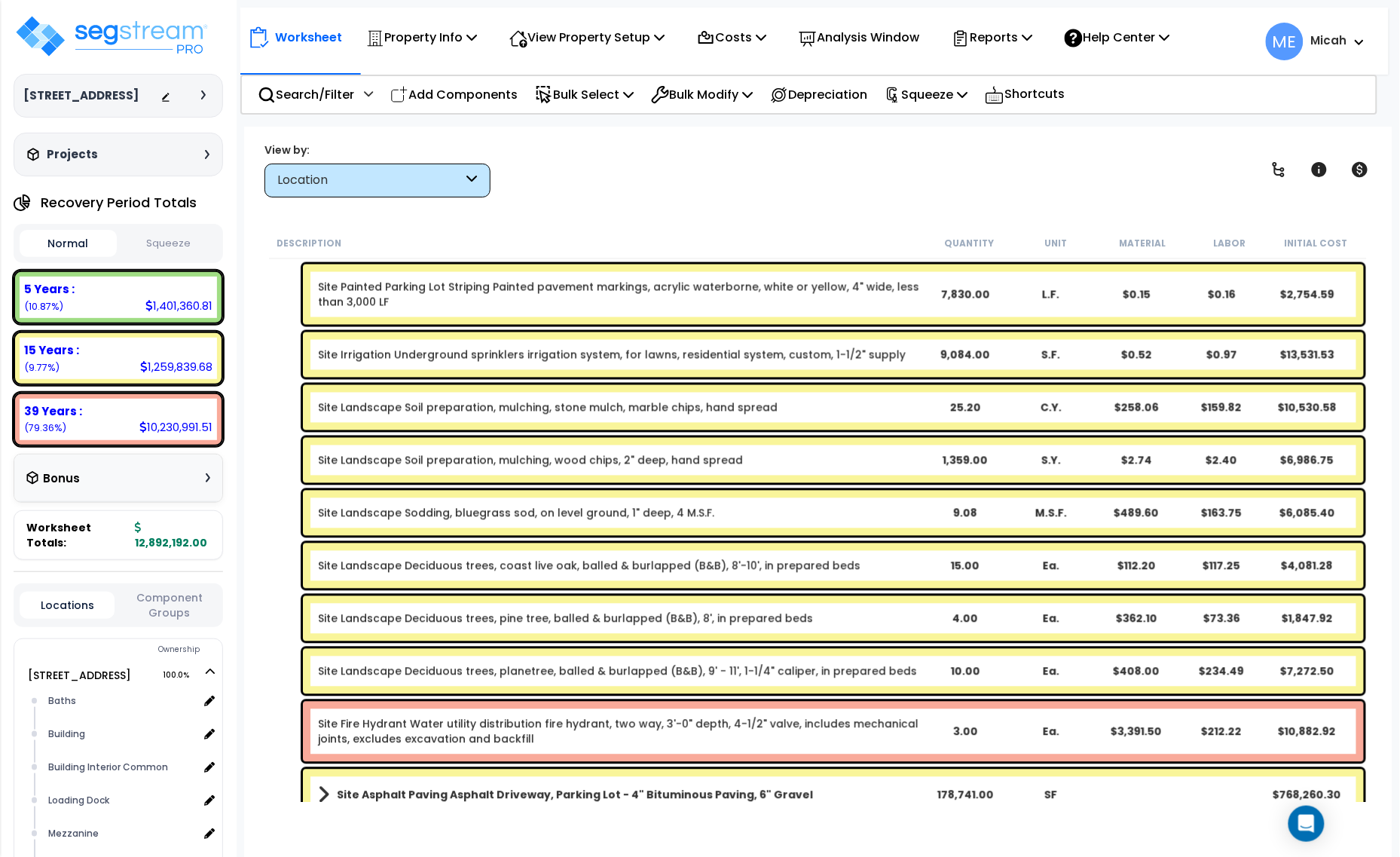
scroll to position [1036, 0]
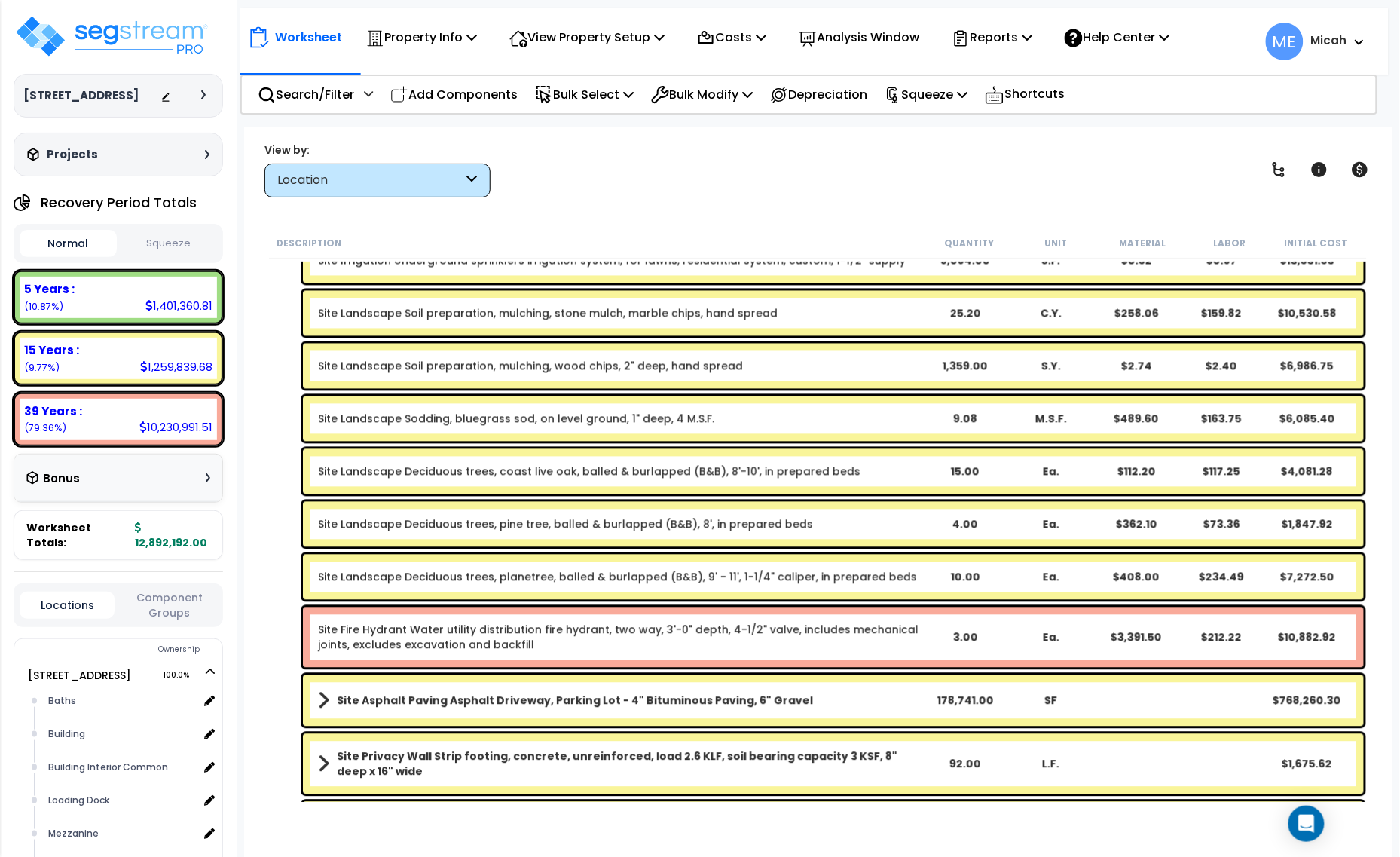
click at [547, 583] on link "Site Landscape Deciduous trees, planetree, balled & burlapped (B&B), 9' - 11', …" at bounding box center [617, 577] width 599 height 15
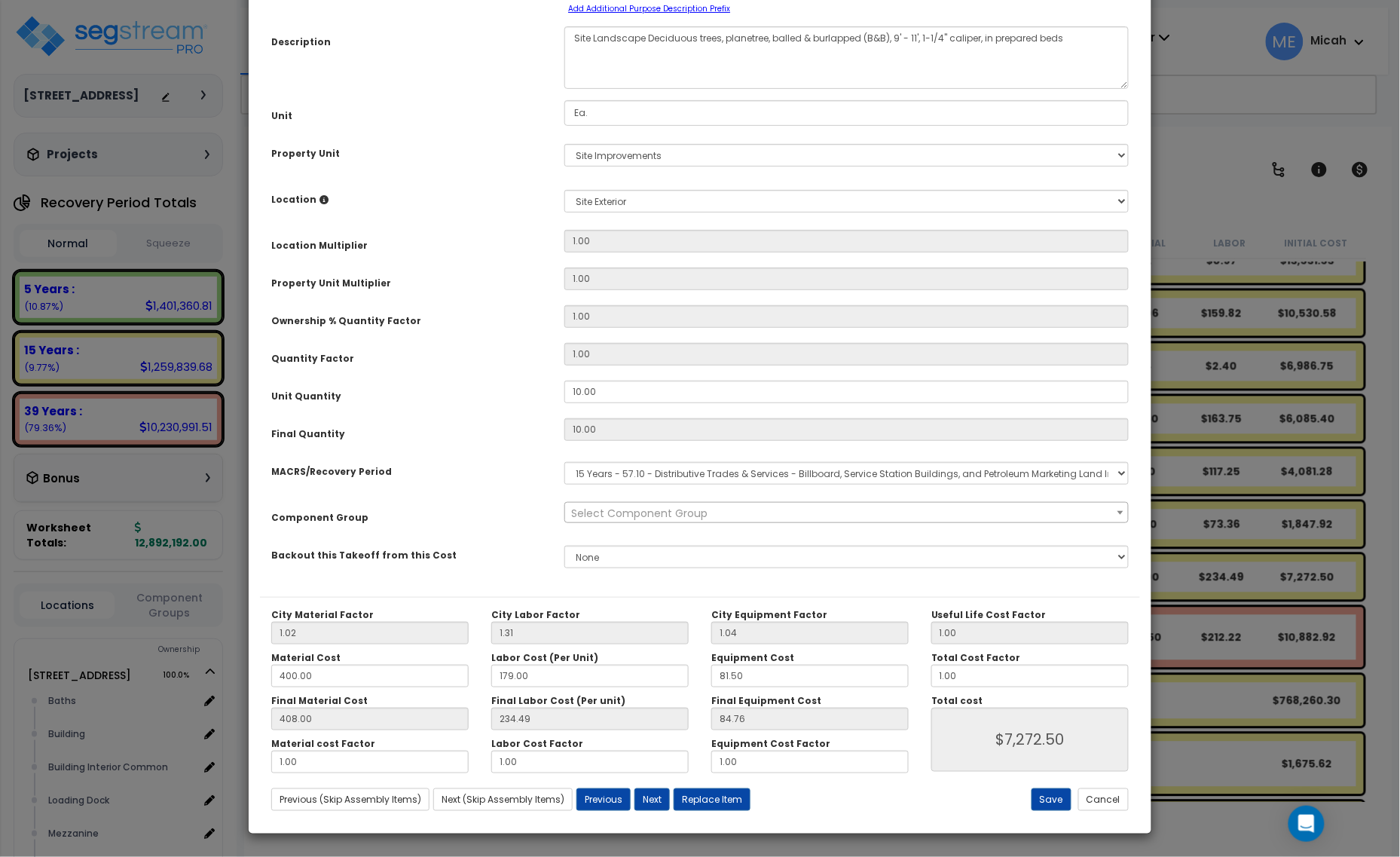
scroll to position [0, 0]
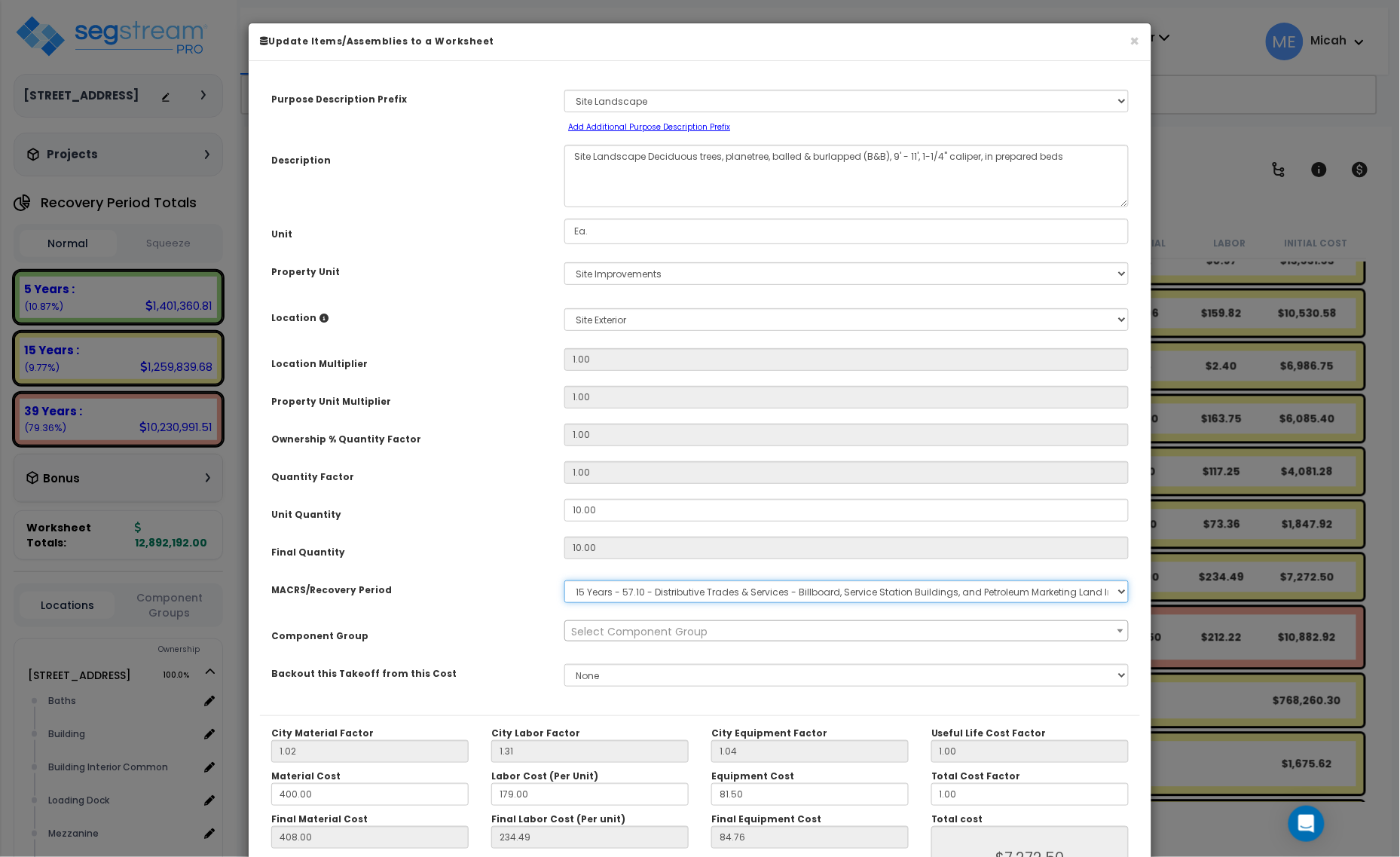
click at [625, 595] on select "Select MACRS/Recovery Period 5 Years - 57.0 - Distributive Trades & Services 5 …" at bounding box center [846, 592] width 564 height 23
select select "3666"
click at [564, 580] on select "Select MACRS/Recovery Period 5 Years - 57.0 - Distributive Trades & Services 5 …" at bounding box center [846, 592] width 564 height 23
select select "57200"
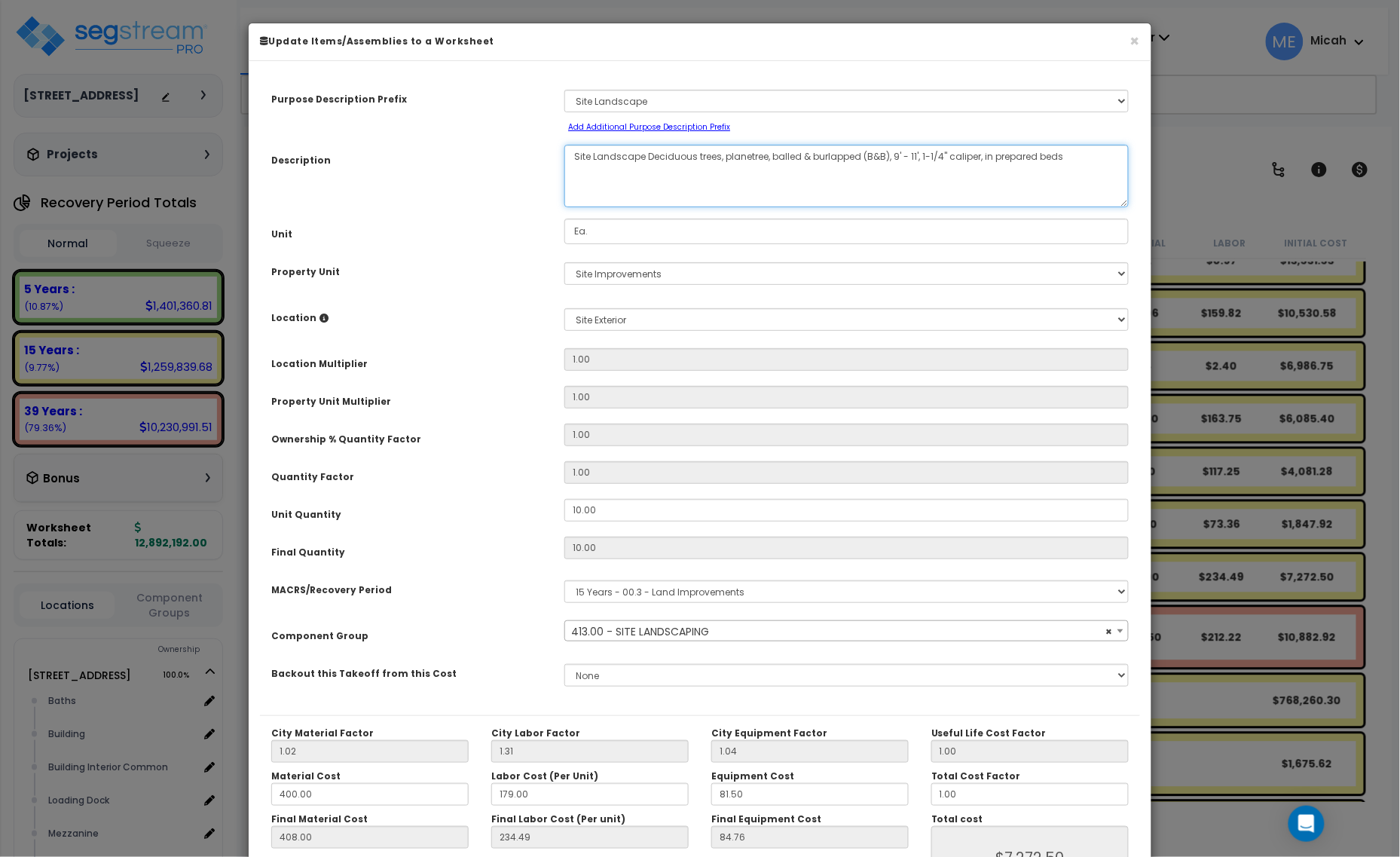
drag, startPoint x: 766, startPoint y: 157, endPoint x: 722, endPoint y: 156, distance: 44.0
click at [722, 156] on textarea "Site Landscape Deciduous trees, planetree, balled & burlapped (B&B), 9' - 11', …" at bounding box center [846, 176] width 564 height 63
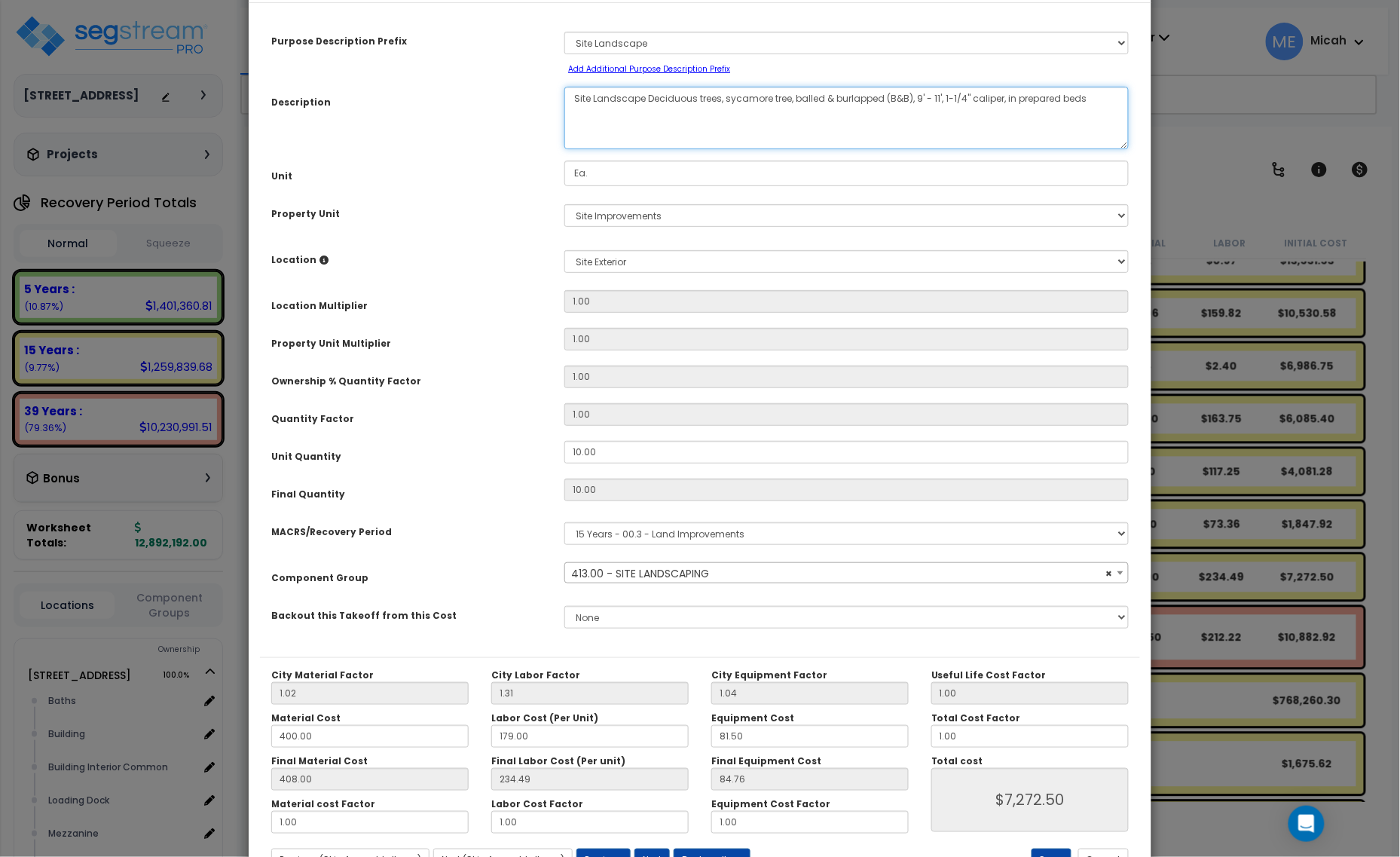
scroll to position [119, 0]
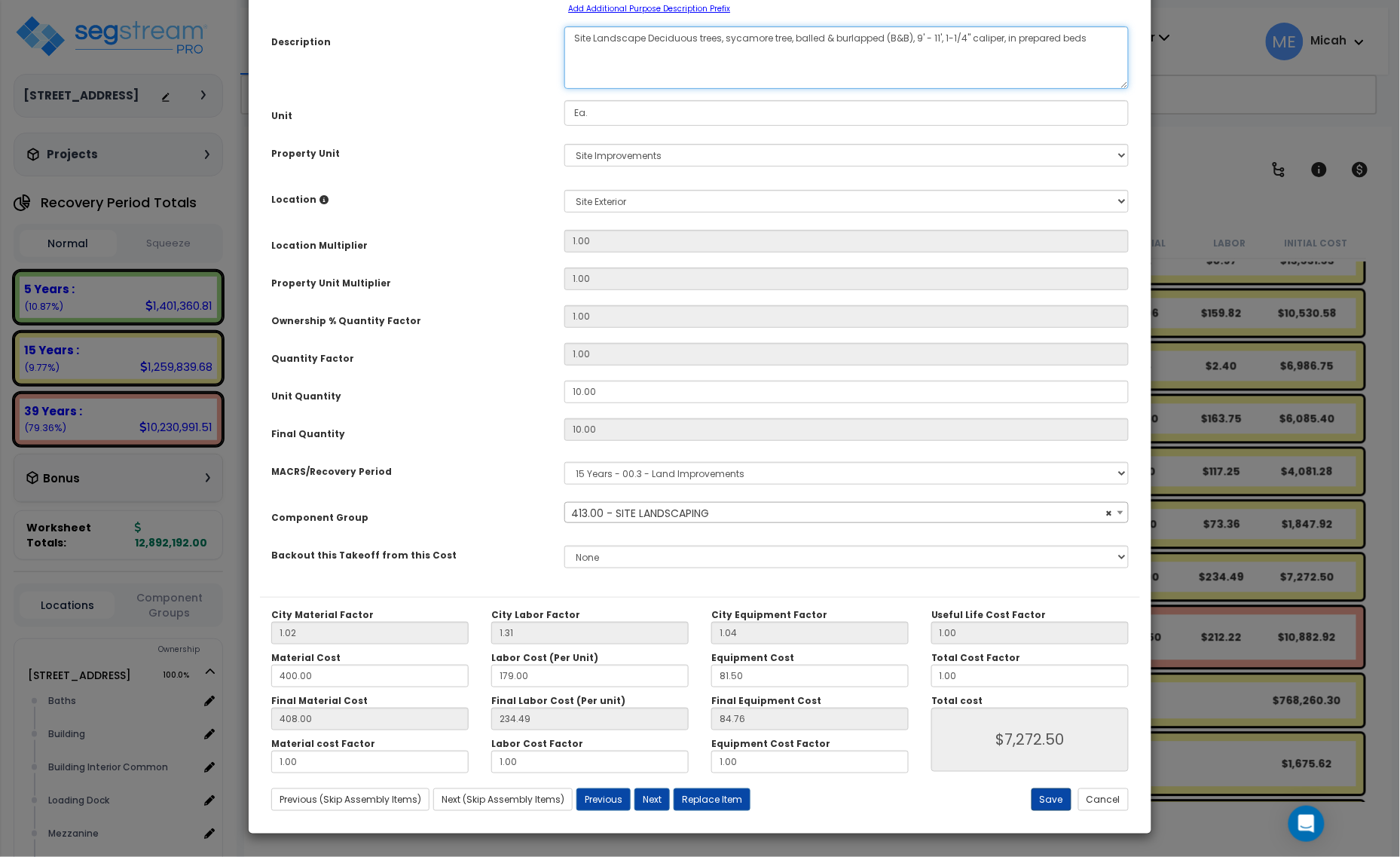
type textarea "Site Landscape Deciduous trees, sycamore tree, balled & burlapped (B&B), 9' - 1…"
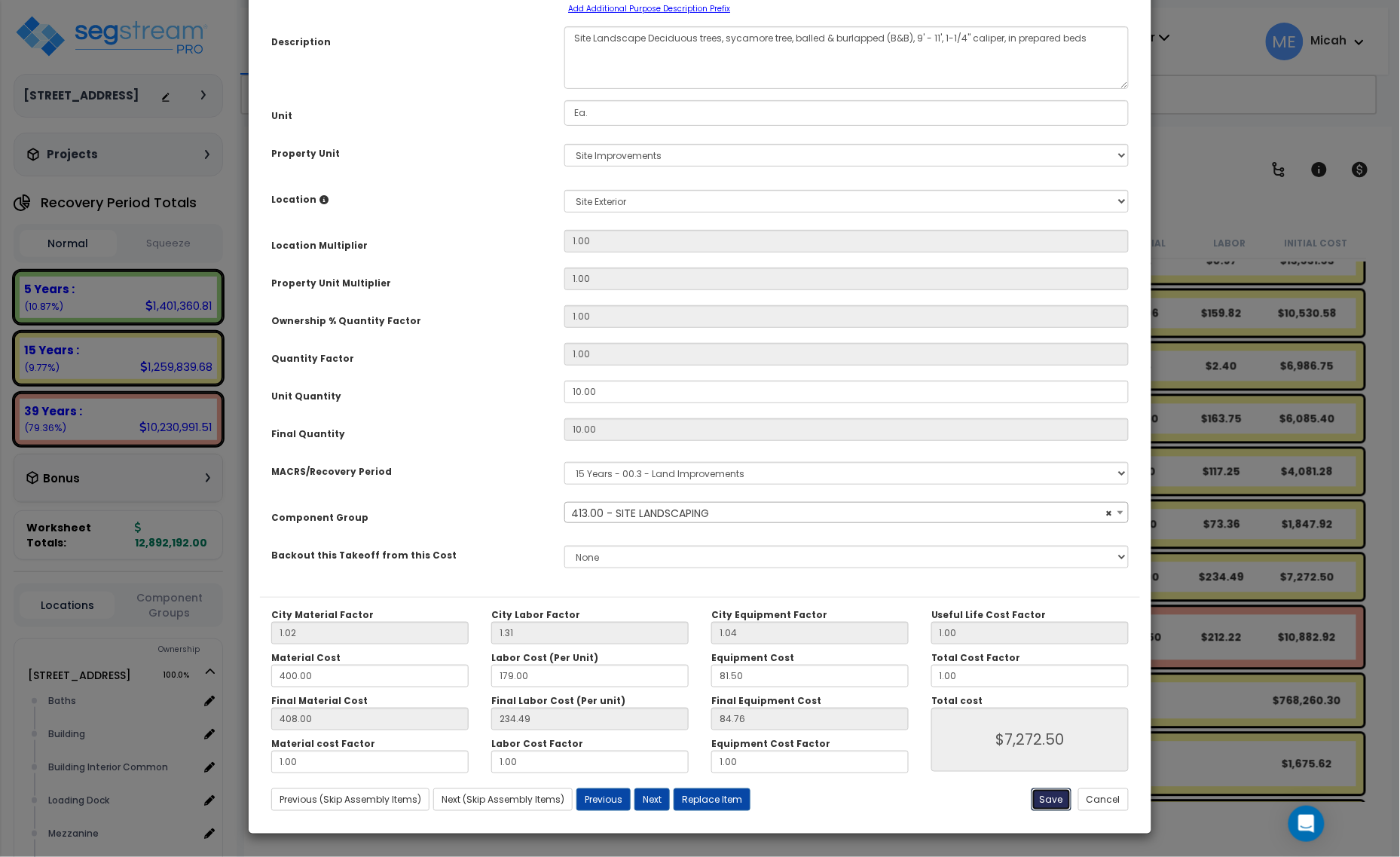
click at [1045, 796] on button "Save" at bounding box center [1051, 800] width 40 height 23
type input "7272.50"
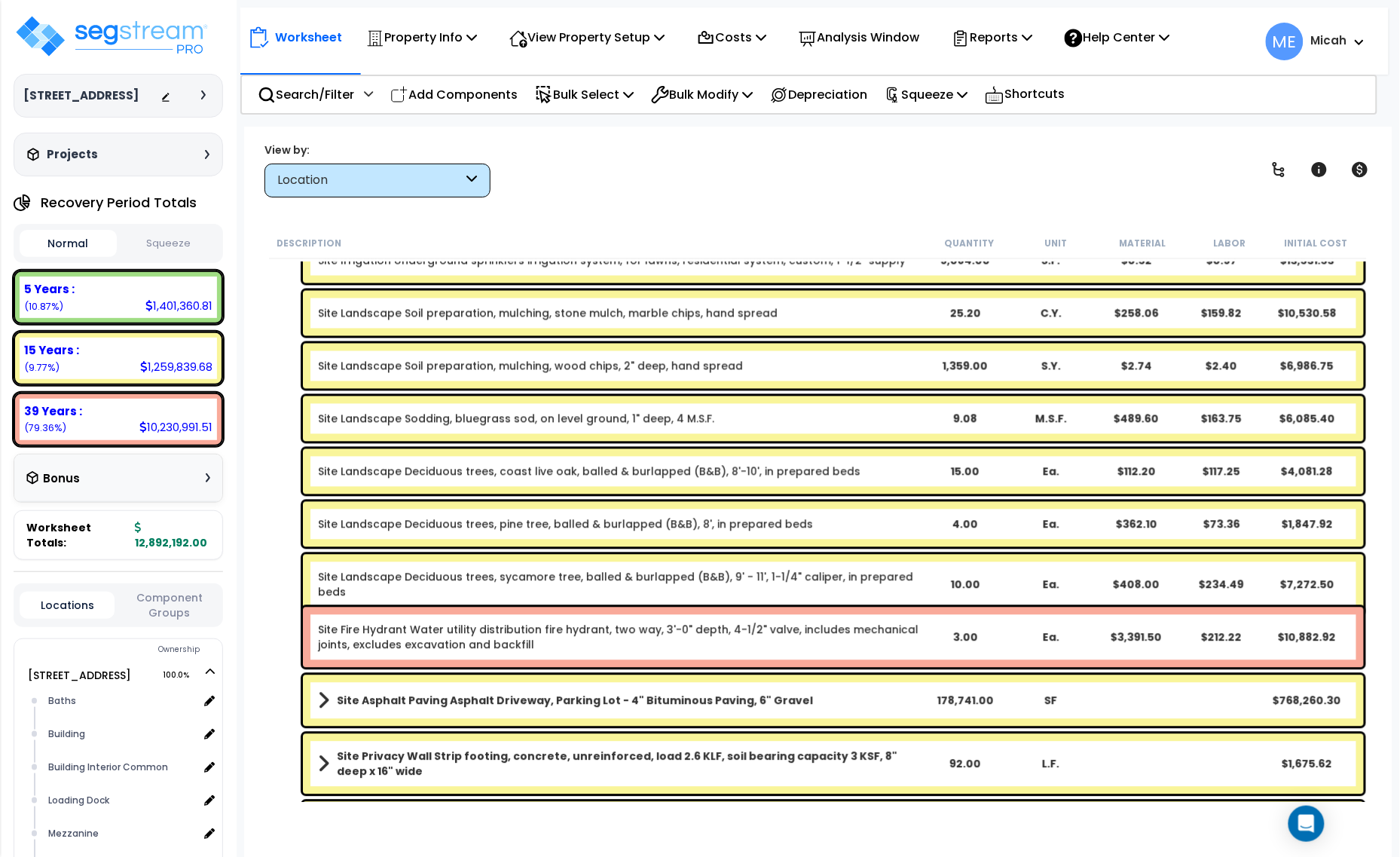
click at [482, 91] on p "Add Components" at bounding box center [454, 94] width 127 height 20
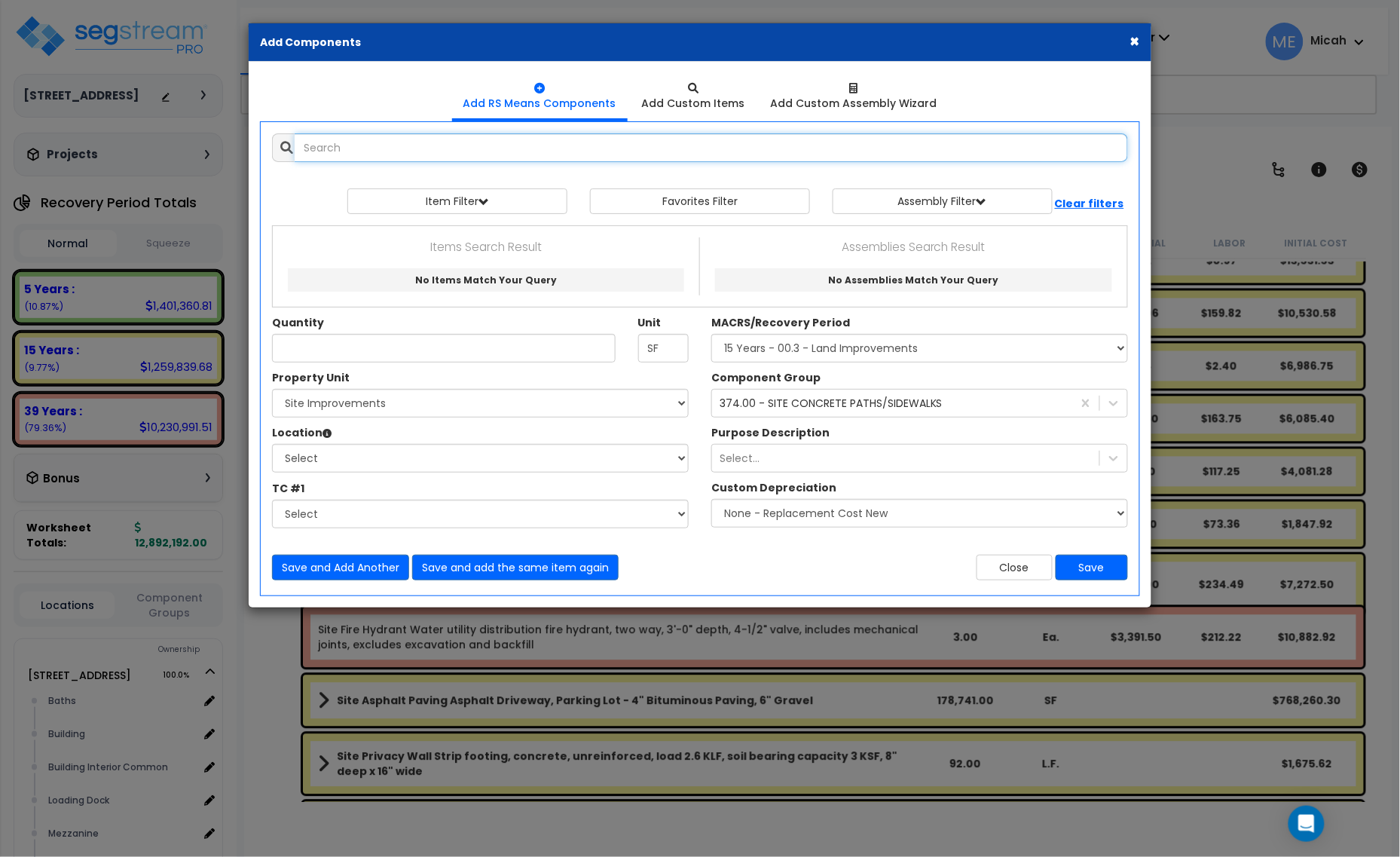
select select
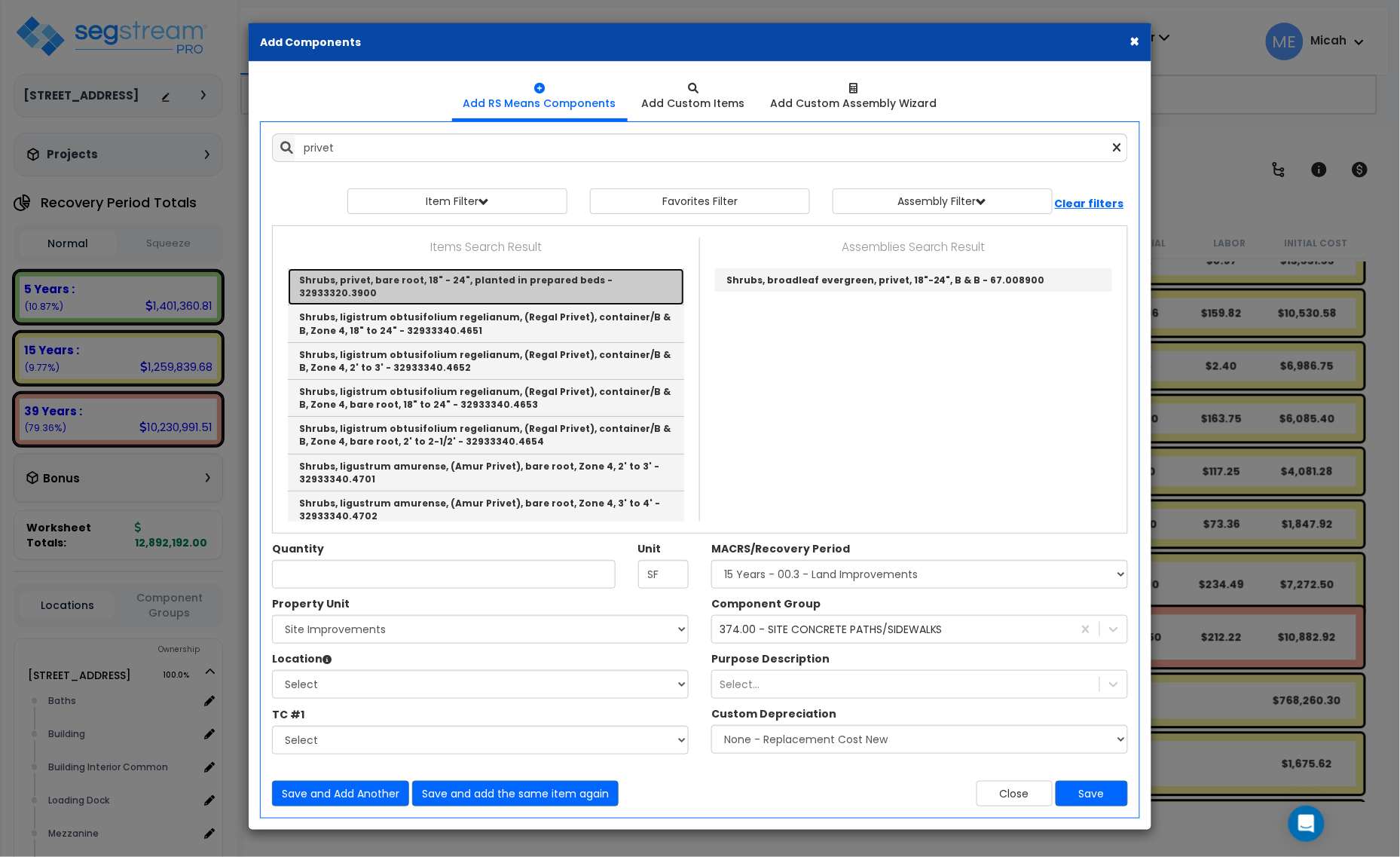
click at [537, 283] on link "Shrubs, privet, bare root, 18" - 24", planted in prepared beds - 32933320.3900" at bounding box center [486, 287] width 396 height 37
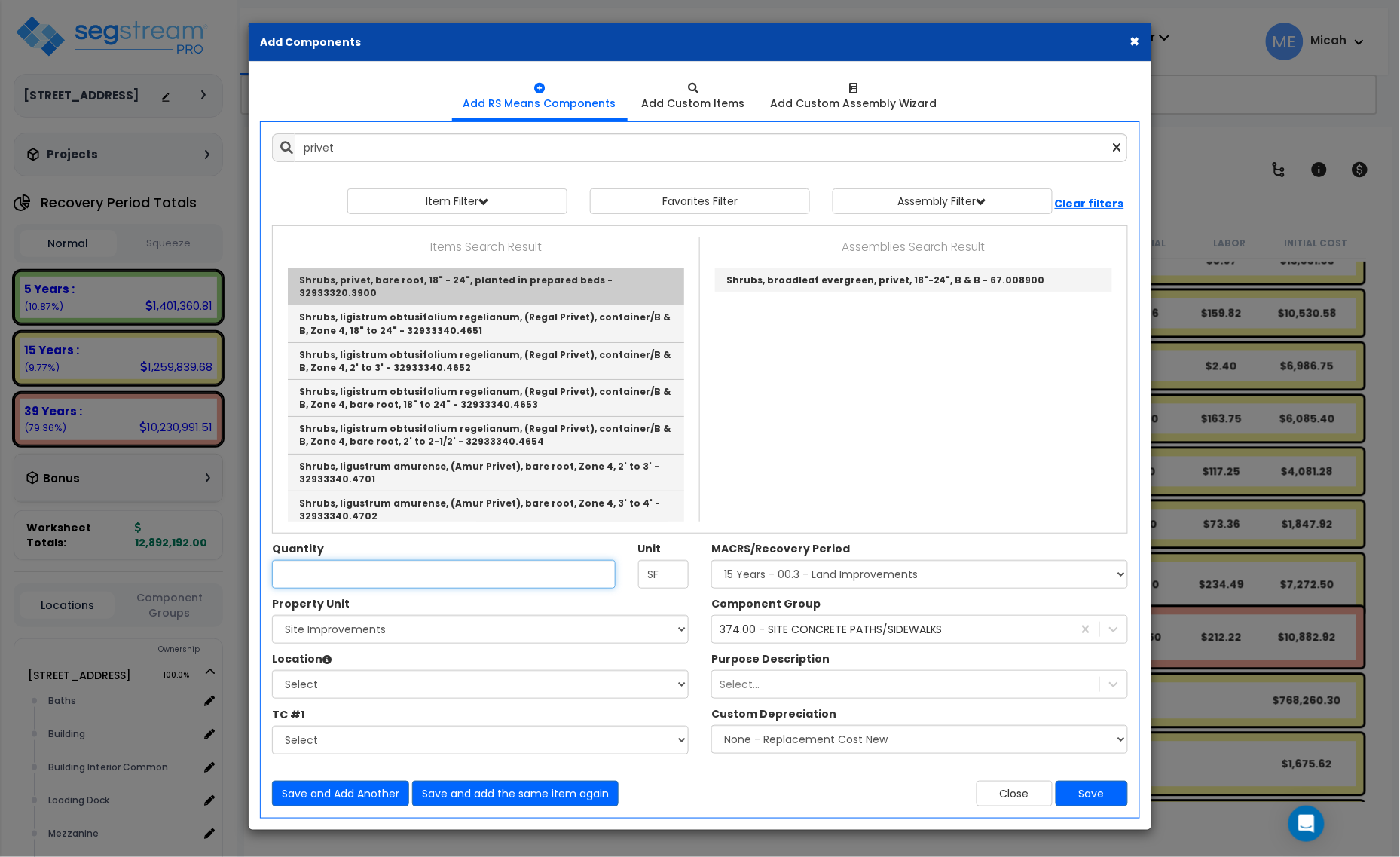
type input "Shrubs, privet, bare root, 18" - 24", planted in prepared beds - 32933320.3900"
checkbox input "false"
type input "Ea."
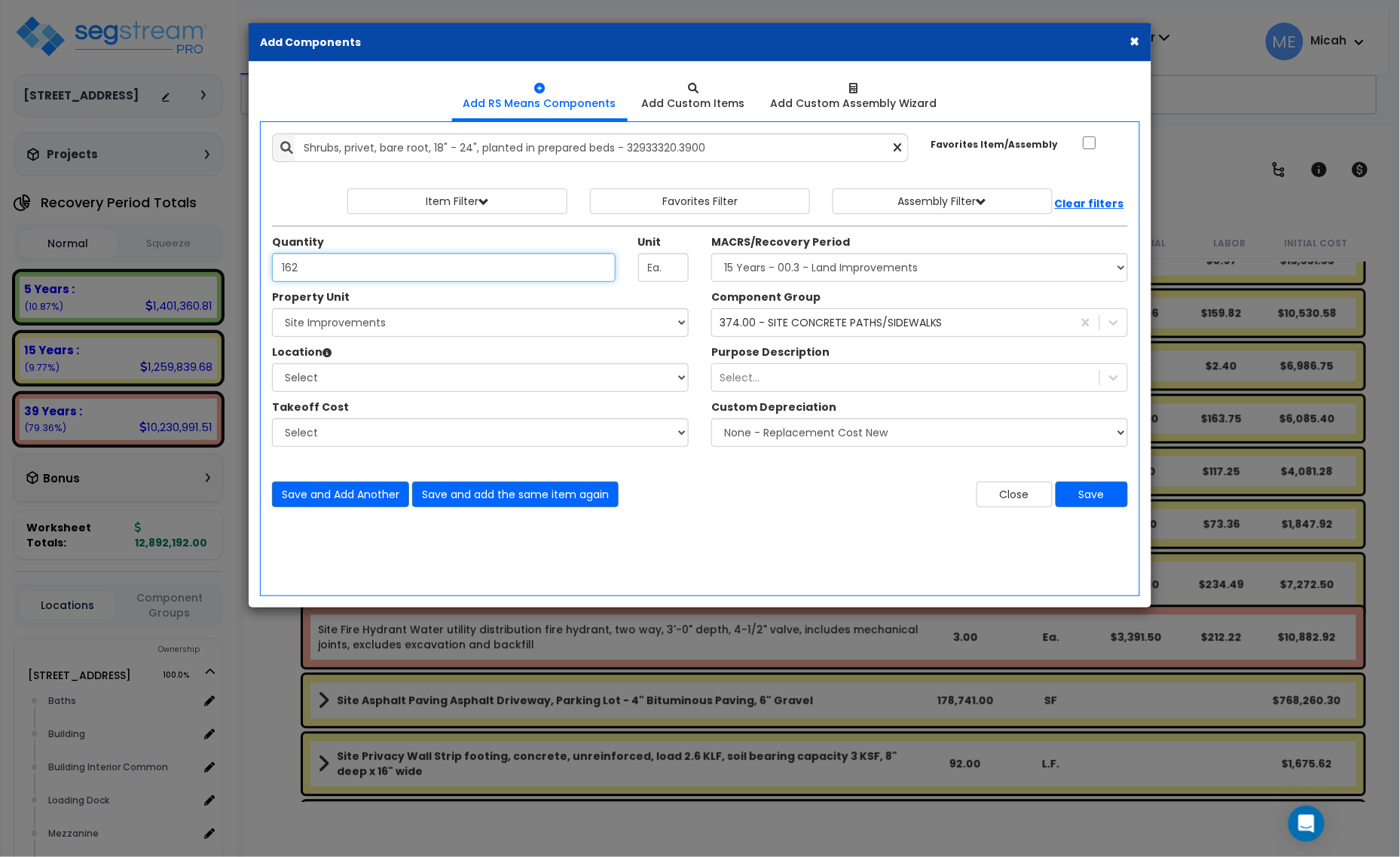
type input "162"
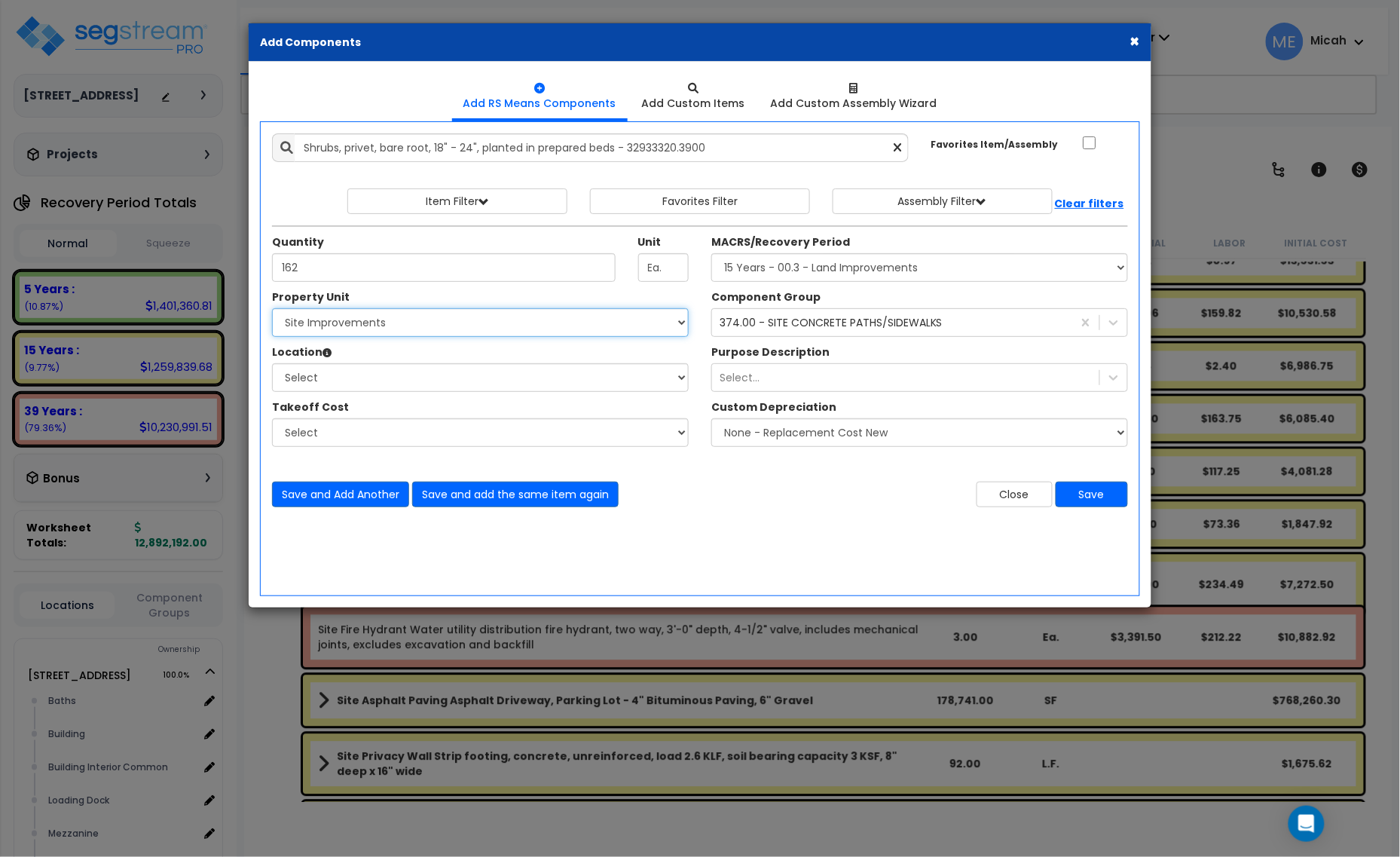
click at [385, 324] on select "Select [STREET_ADDRESS] Site Improvements" at bounding box center [480, 322] width 417 height 28
click at [272, 309] on select "Select [STREET_ADDRESS] Site Improvements" at bounding box center [480, 322] width 417 height 28
click at [350, 378] on select "Select Baths Building Building Interior Building Interior Common Loading Dock […" at bounding box center [480, 378] width 417 height 28
click at [382, 328] on select "Select [STREET_ADDRESS] Site Improvements" at bounding box center [480, 322] width 417 height 28
select select "166497"
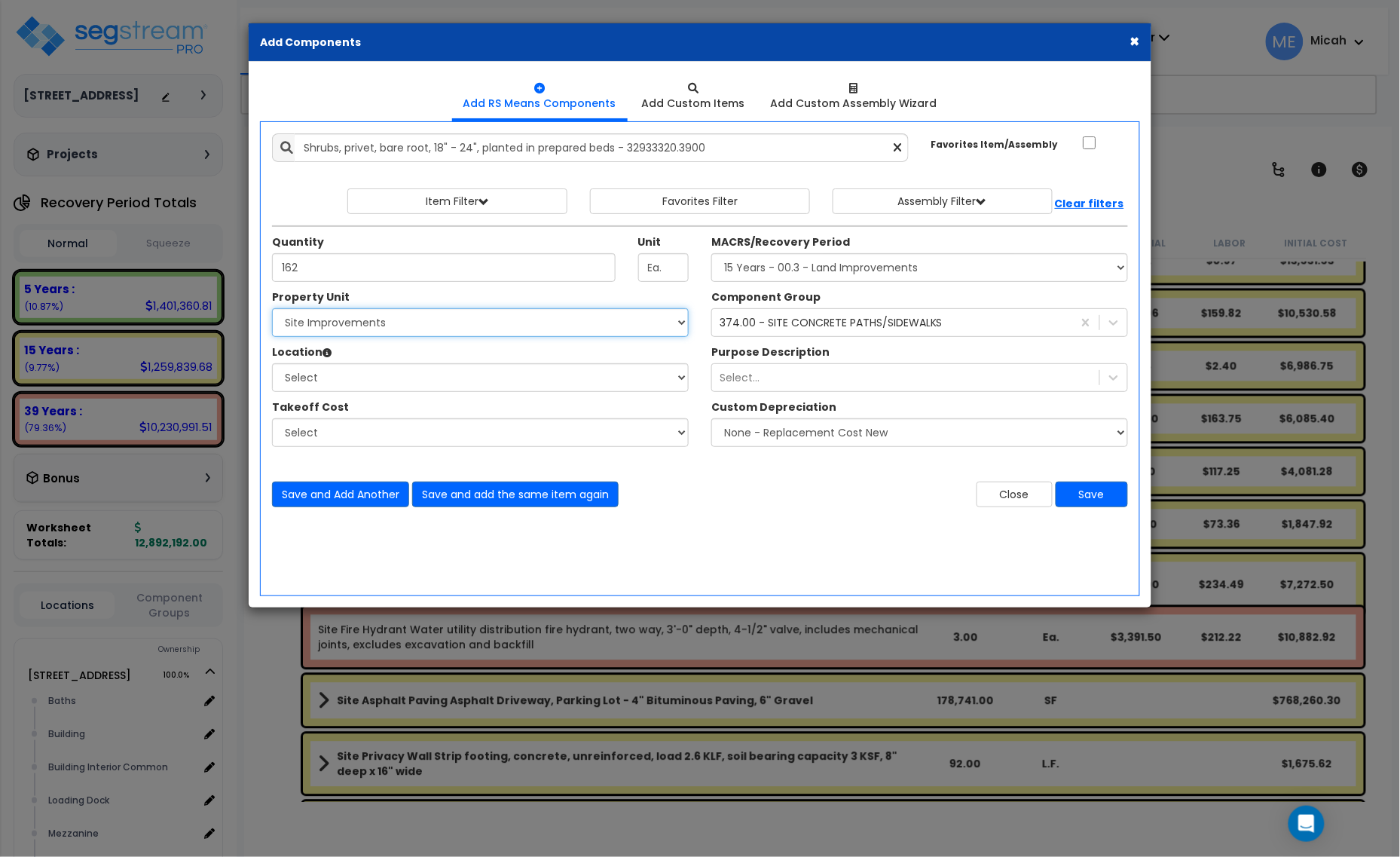
click at [272, 309] on select "Select [STREET_ADDRESS] Site Improvements" at bounding box center [480, 322] width 417 height 28
click at [386, 390] on select "Select Site Exterior Add Additional Location" at bounding box center [480, 378] width 417 height 28
select select "462"
click at [272, 363] on select "Select Site Exterior Add Additional Location" at bounding box center [480, 378] width 417 height 28
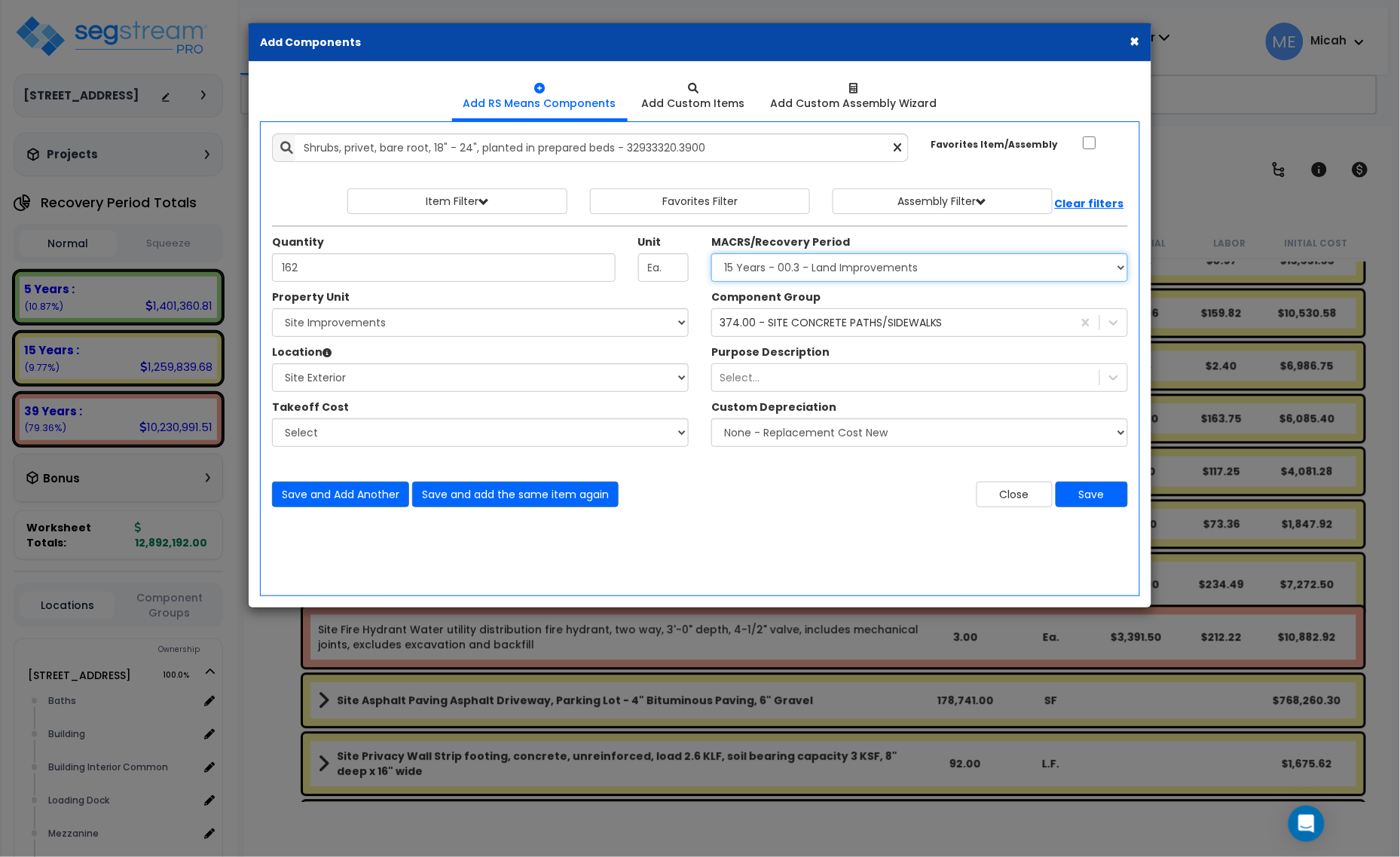
click at [797, 262] on select "Select MACRS/Recovery Period 5 Years - 57.0 - Distributive Trades & Services 5 …" at bounding box center [919, 267] width 417 height 28
select select "3666"
click at [711, 254] on select "Select MACRS/Recovery Period 5 Years - 57.0 - Distributive Trades & Services 5 …" at bounding box center [919, 267] width 417 height 28
click at [812, 325] on div "374.00 - SITE CONCRETE PATHS/SIDEWALKS" at bounding box center [831, 322] width 223 height 15
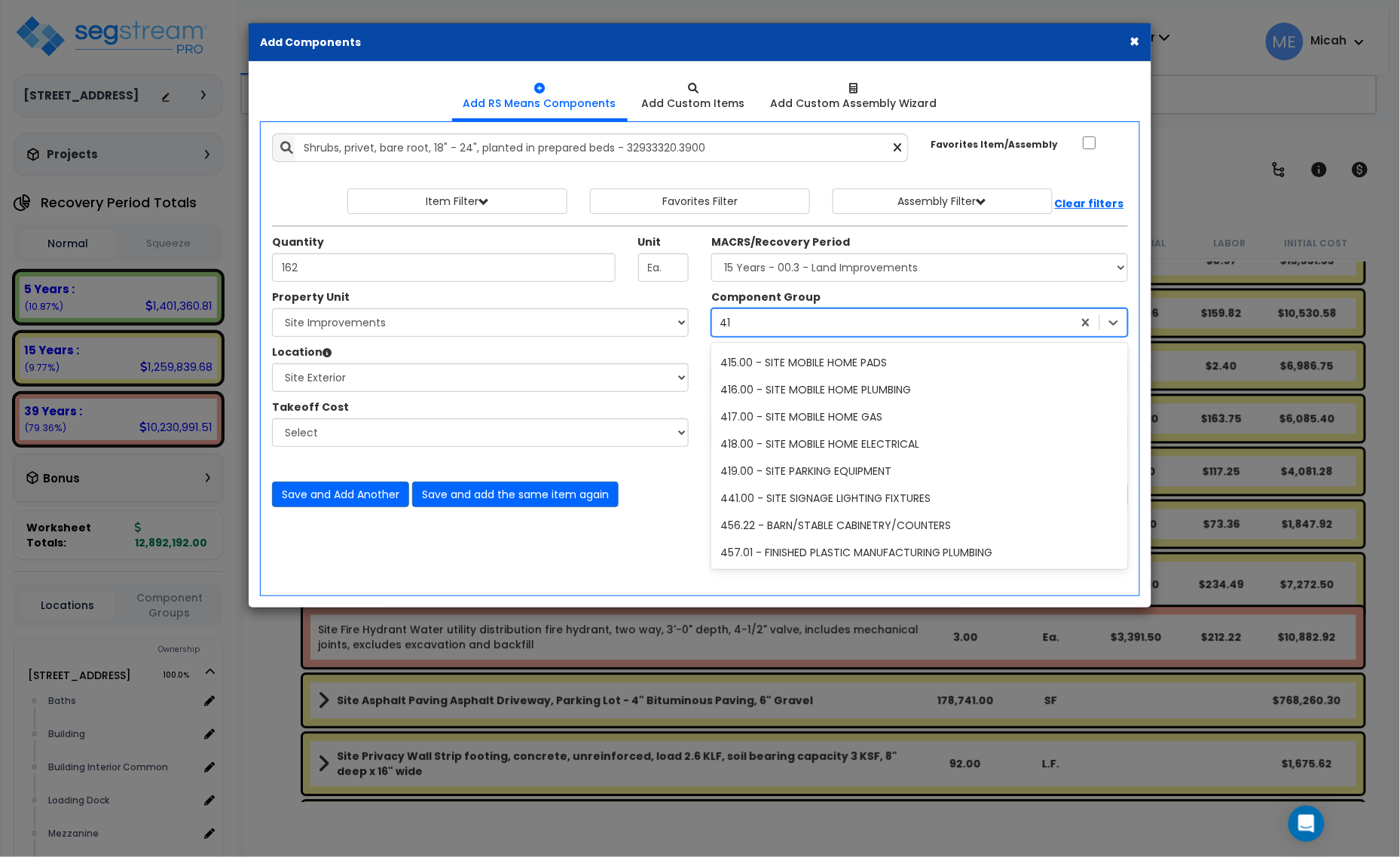
scroll to position [457, 0]
type input "413"
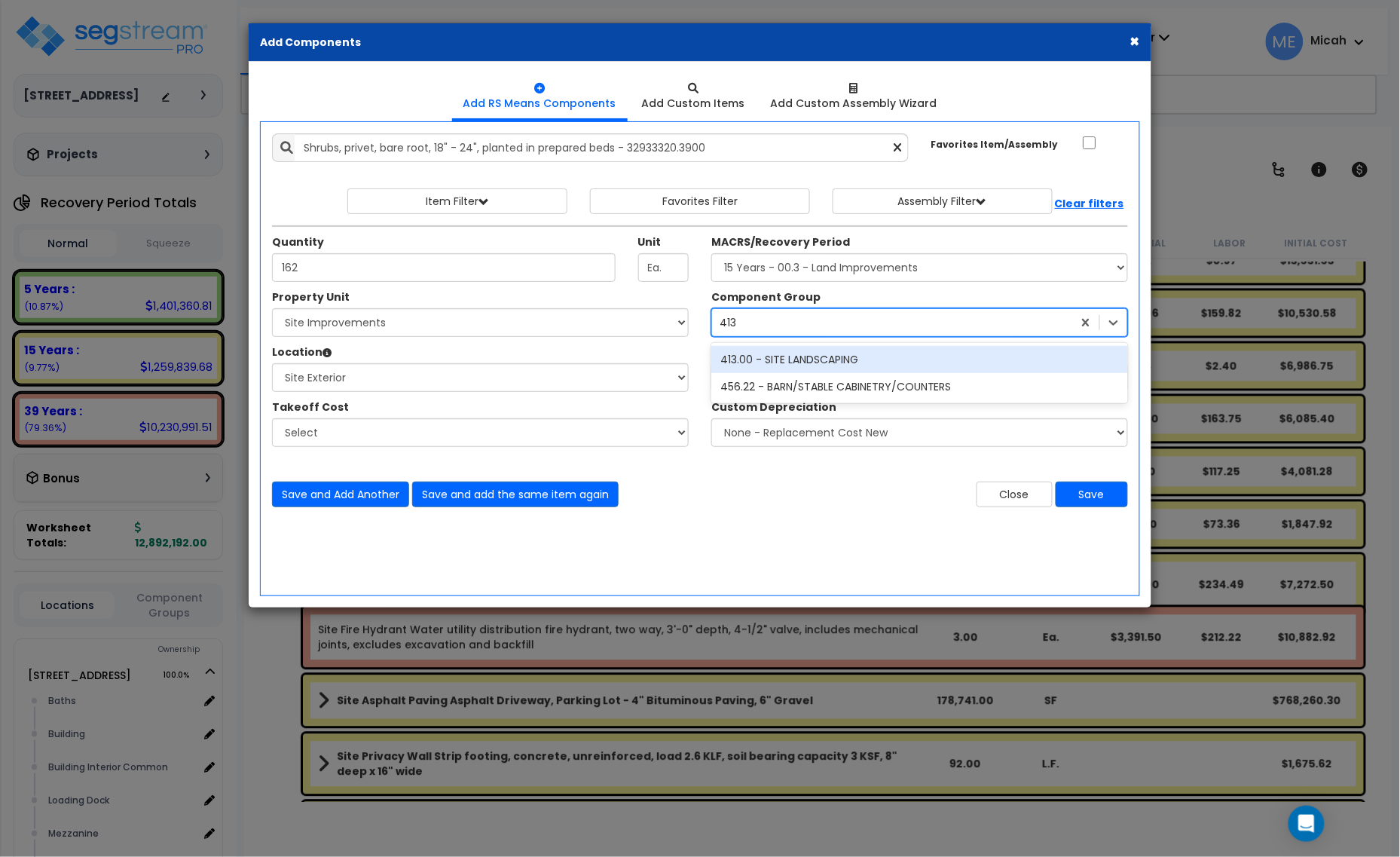
click at [833, 363] on div "413.00 - SITE LANDSCAPING" at bounding box center [919, 359] width 417 height 27
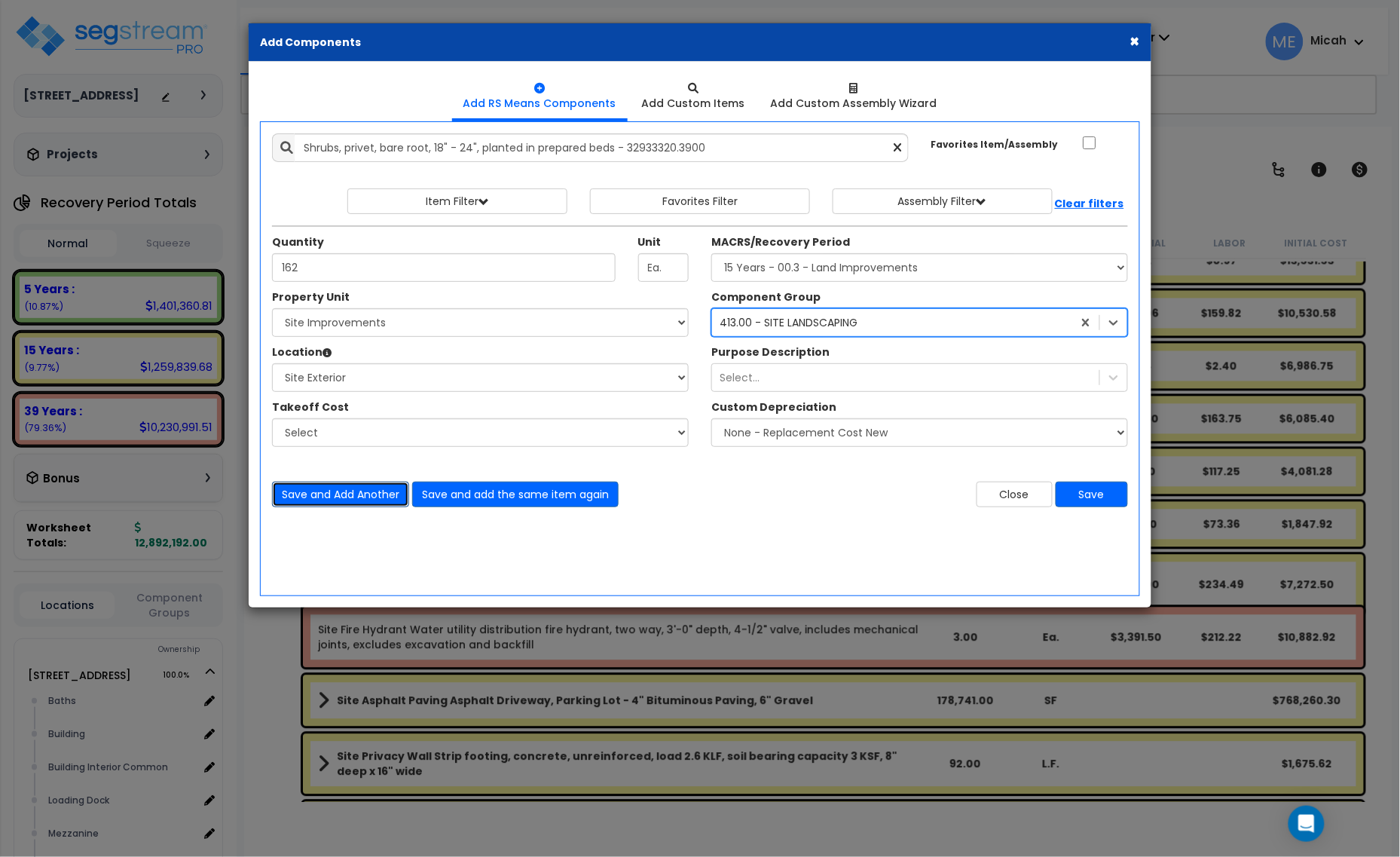
click at [347, 500] on button "Save and Add Another" at bounding box center [340, 494] width 137 height 26
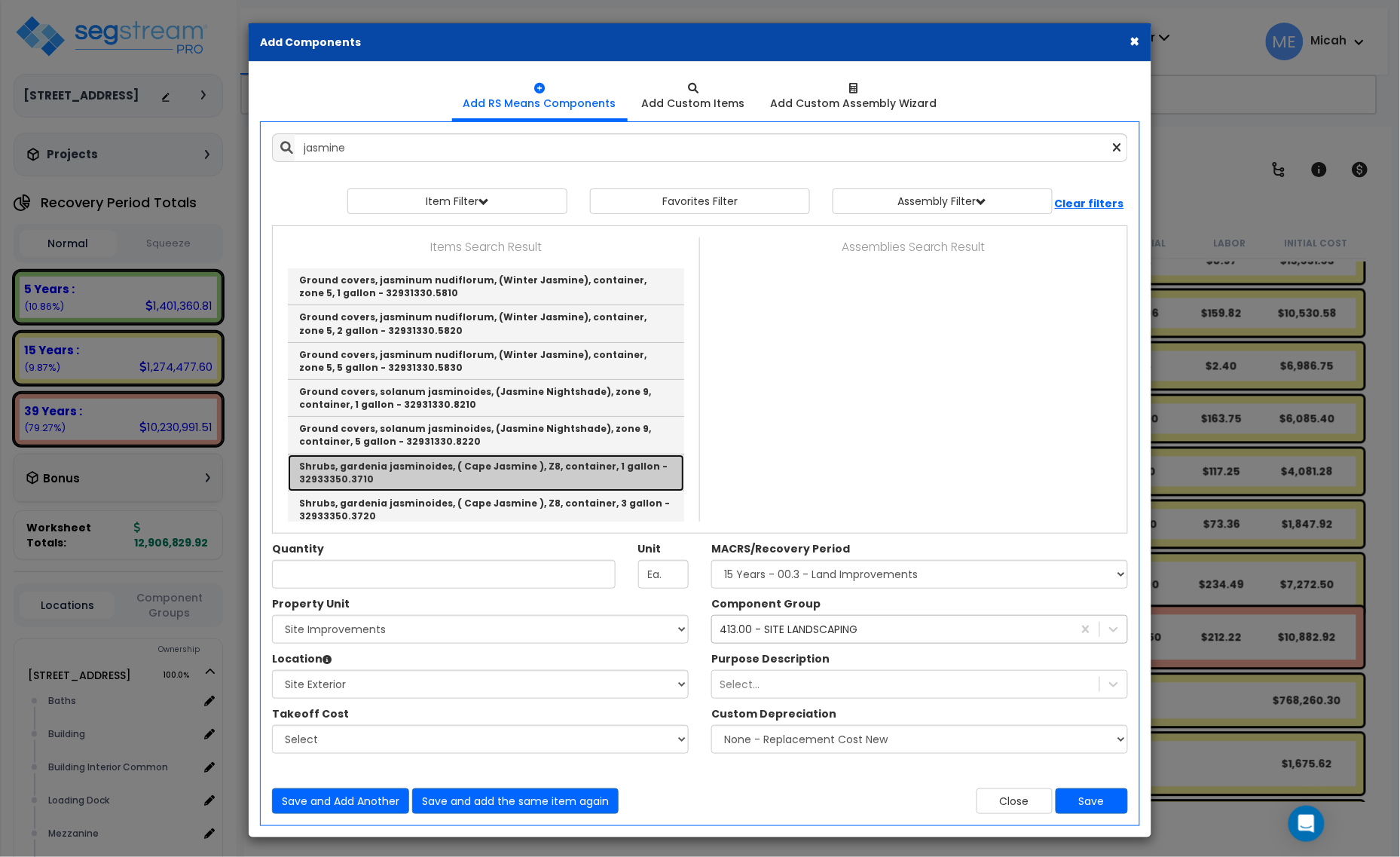
click at [562, 470] on link "Shrubs, gardenia jasminoides, ( Cape Jasmine ), Z8, container, 1 gallon - 32933…" at bounding box center [486, 473] width 396 height 37
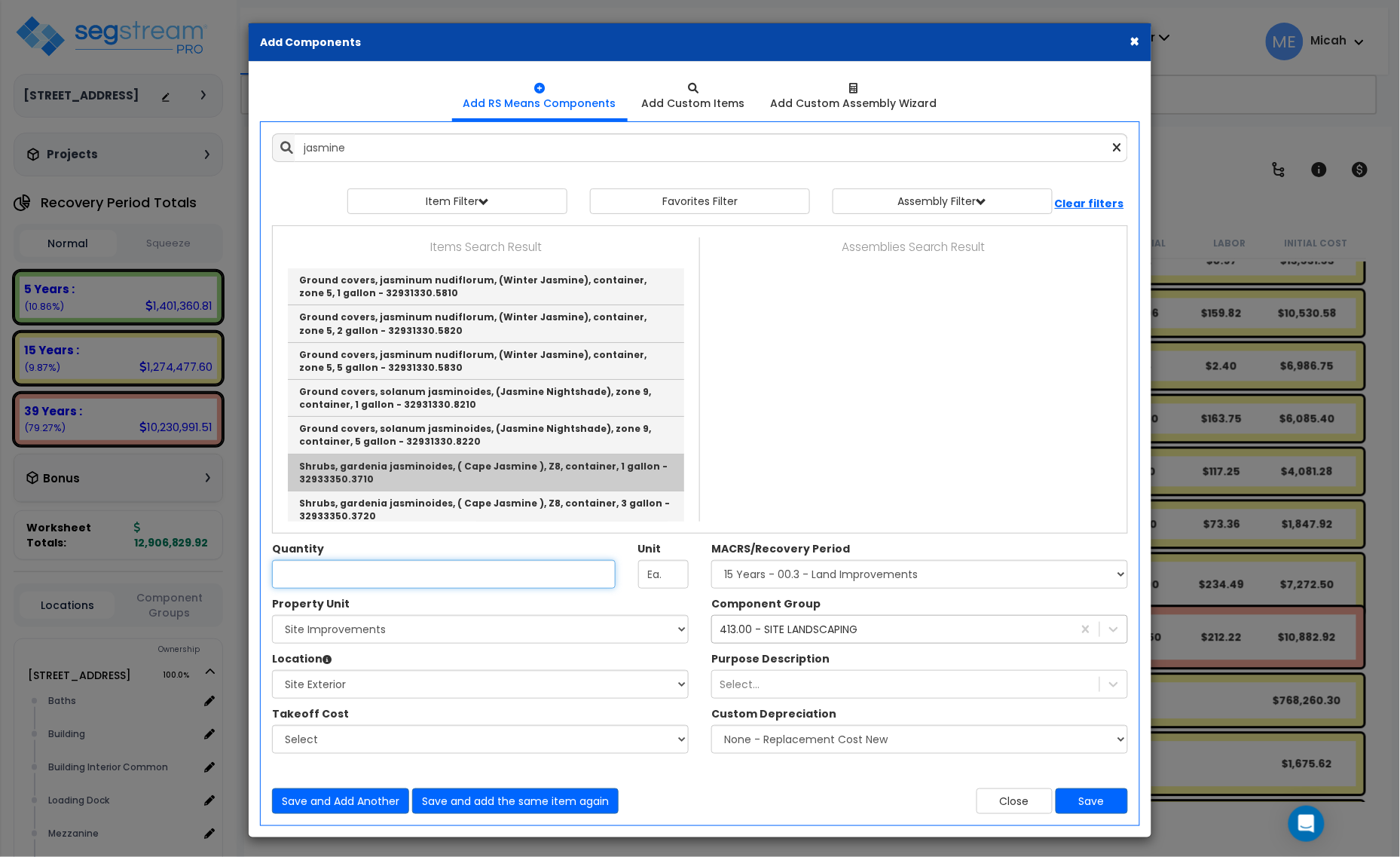
type input "Shrubs, gardenia jasminoides, ( Cape Jasmine ), Z8, container, 1 gallon - 32933…"
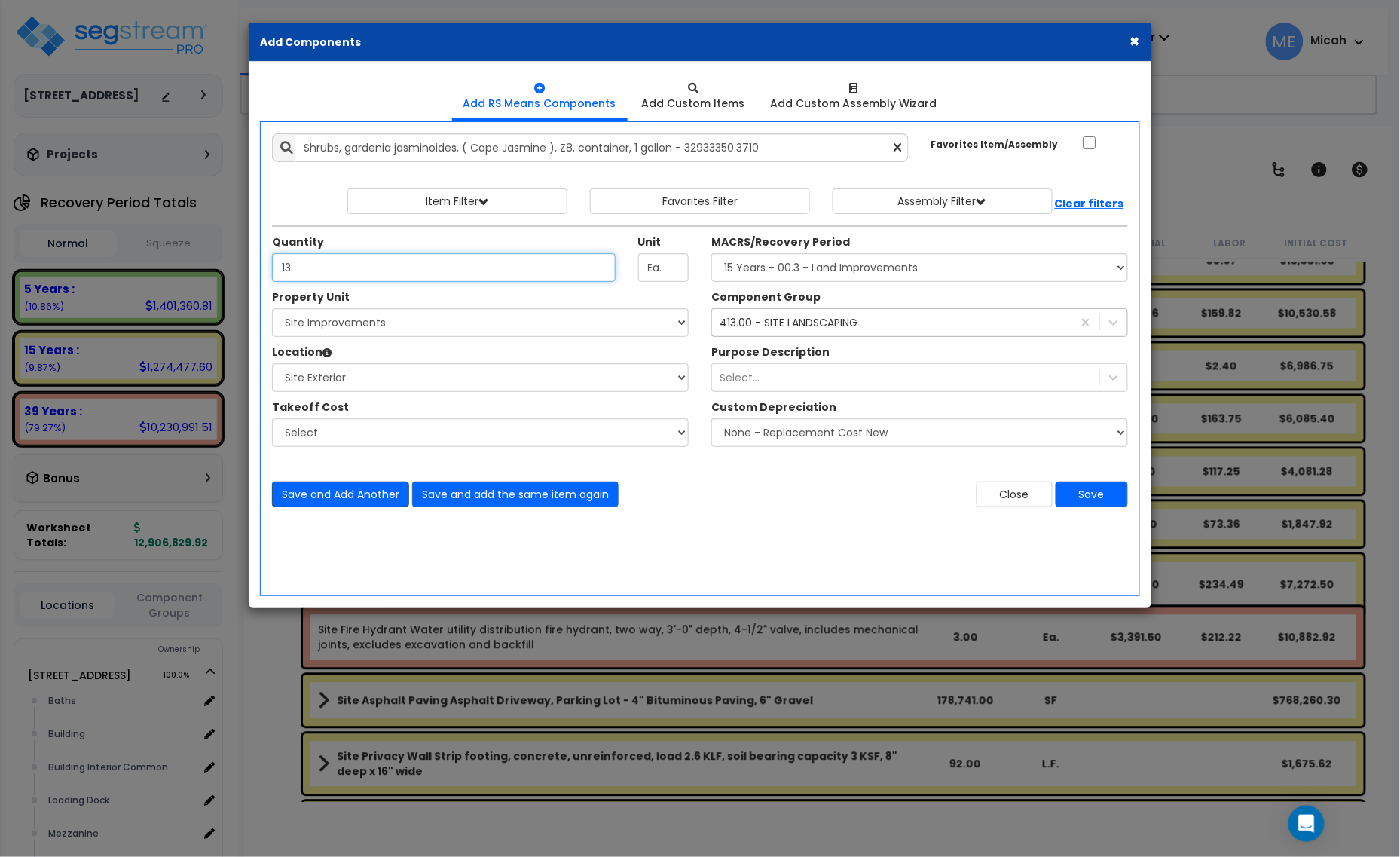
type input "13"
click at [350, 495] on button "Save and Add Another" at bounding box center [340, 494] width 137 height 26
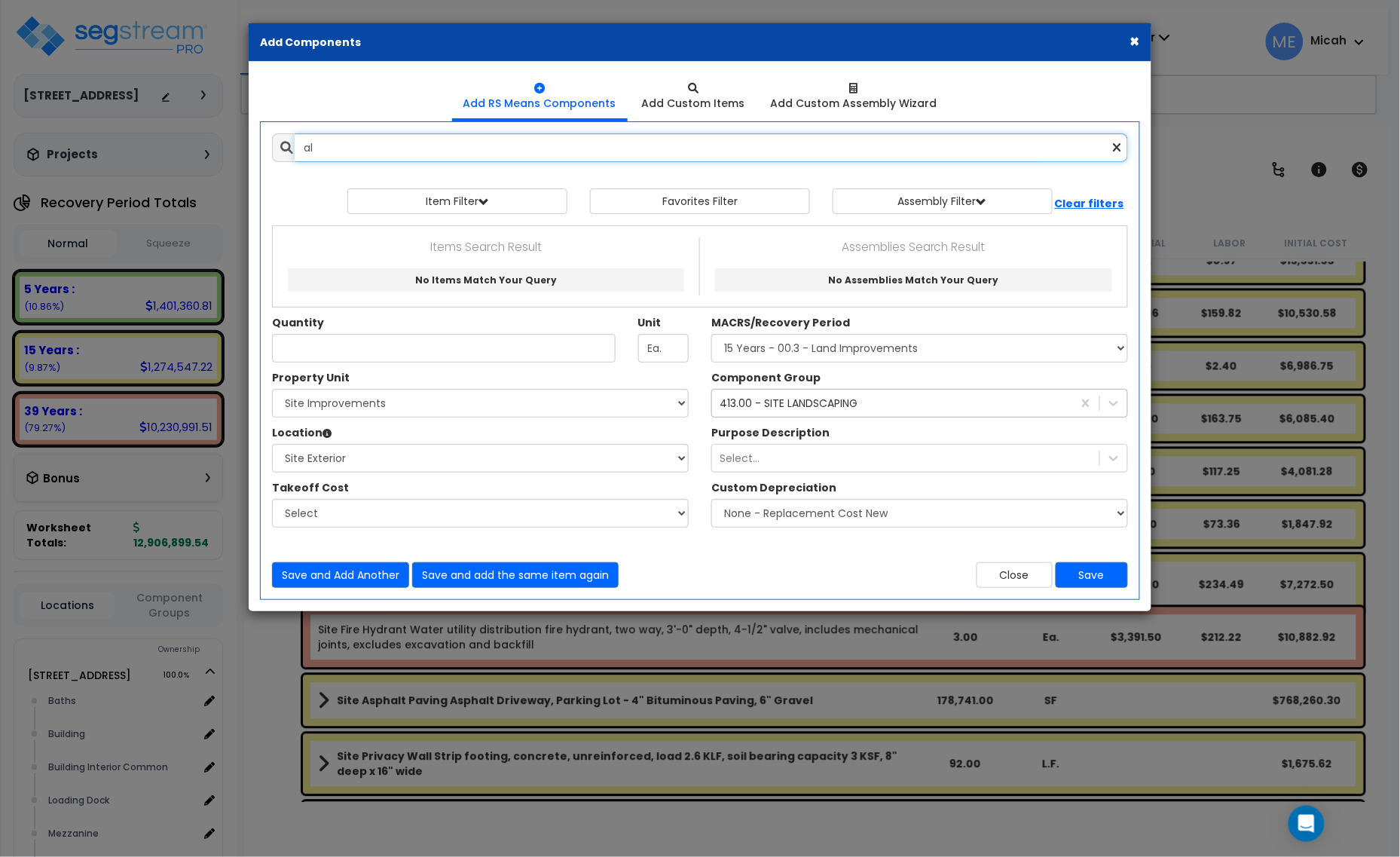
type input "a"
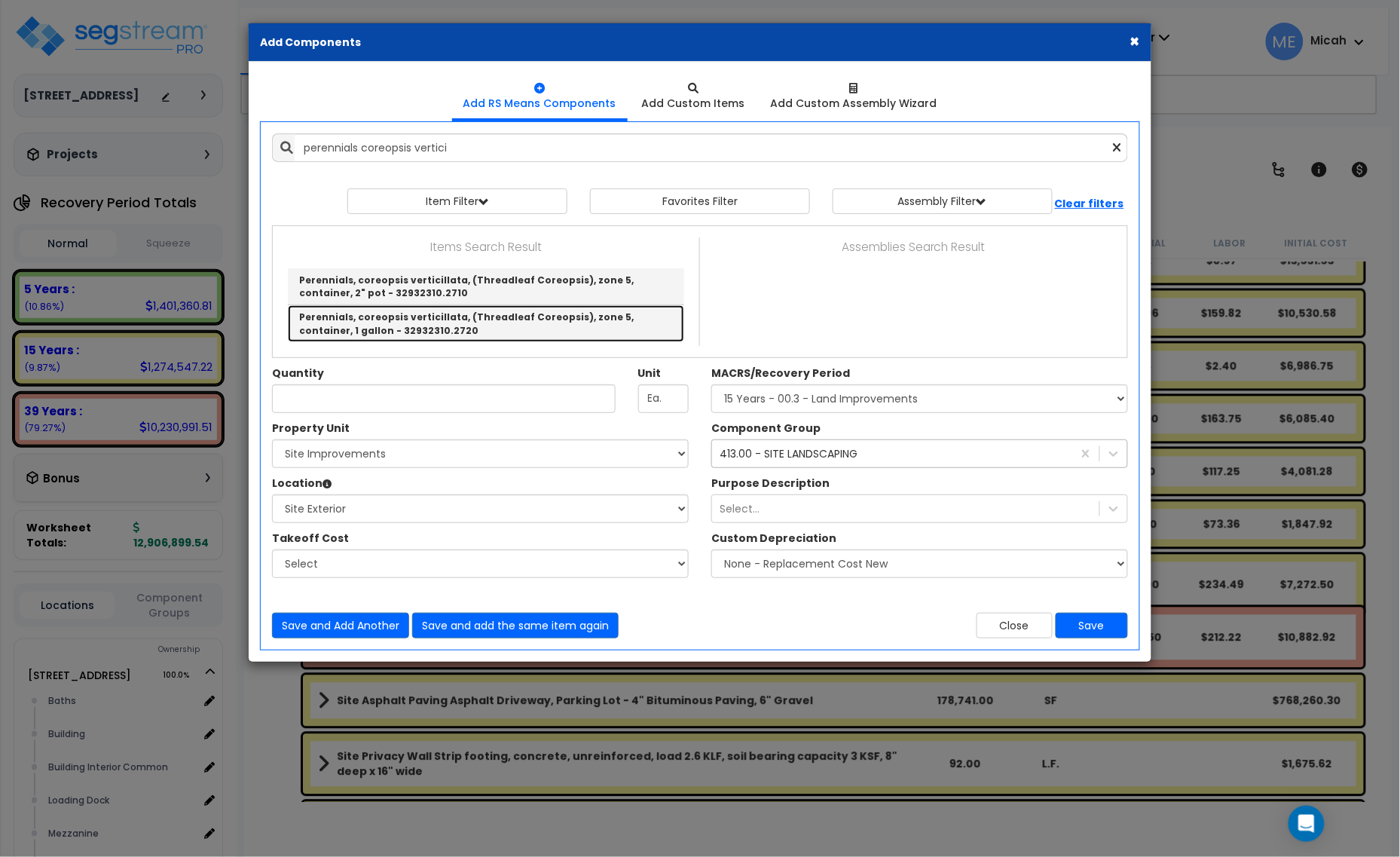
click at [502, 318] on link "Perennials, coreopsis verticillata, (Threadleaf Coreopsis), zone 5, container, …" at bounding box center [486, 323] width 396 height 36
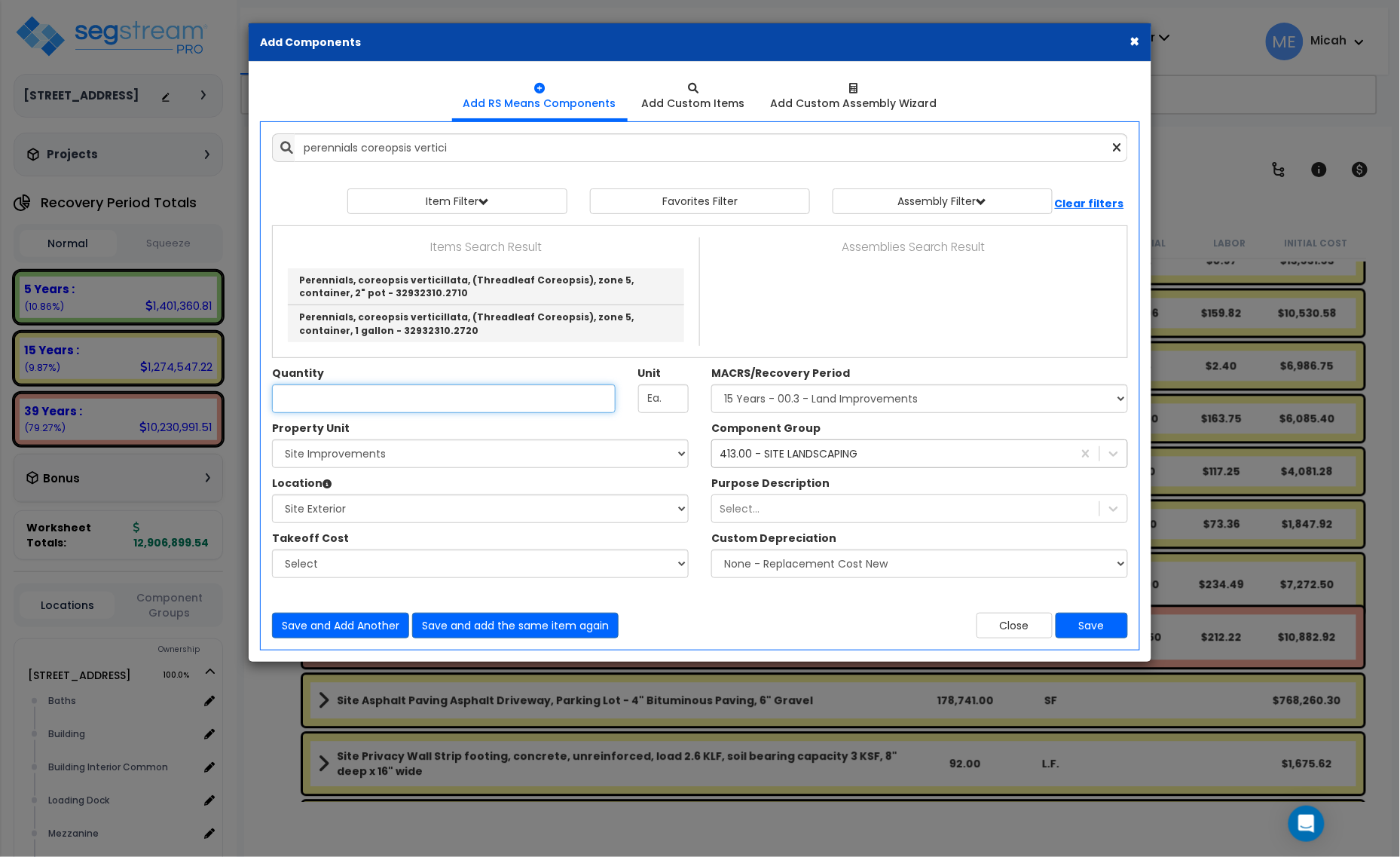
type input "Perennials, coreopsis verticillata, (Threadleaf Coreopsis), zone 5, container, …"
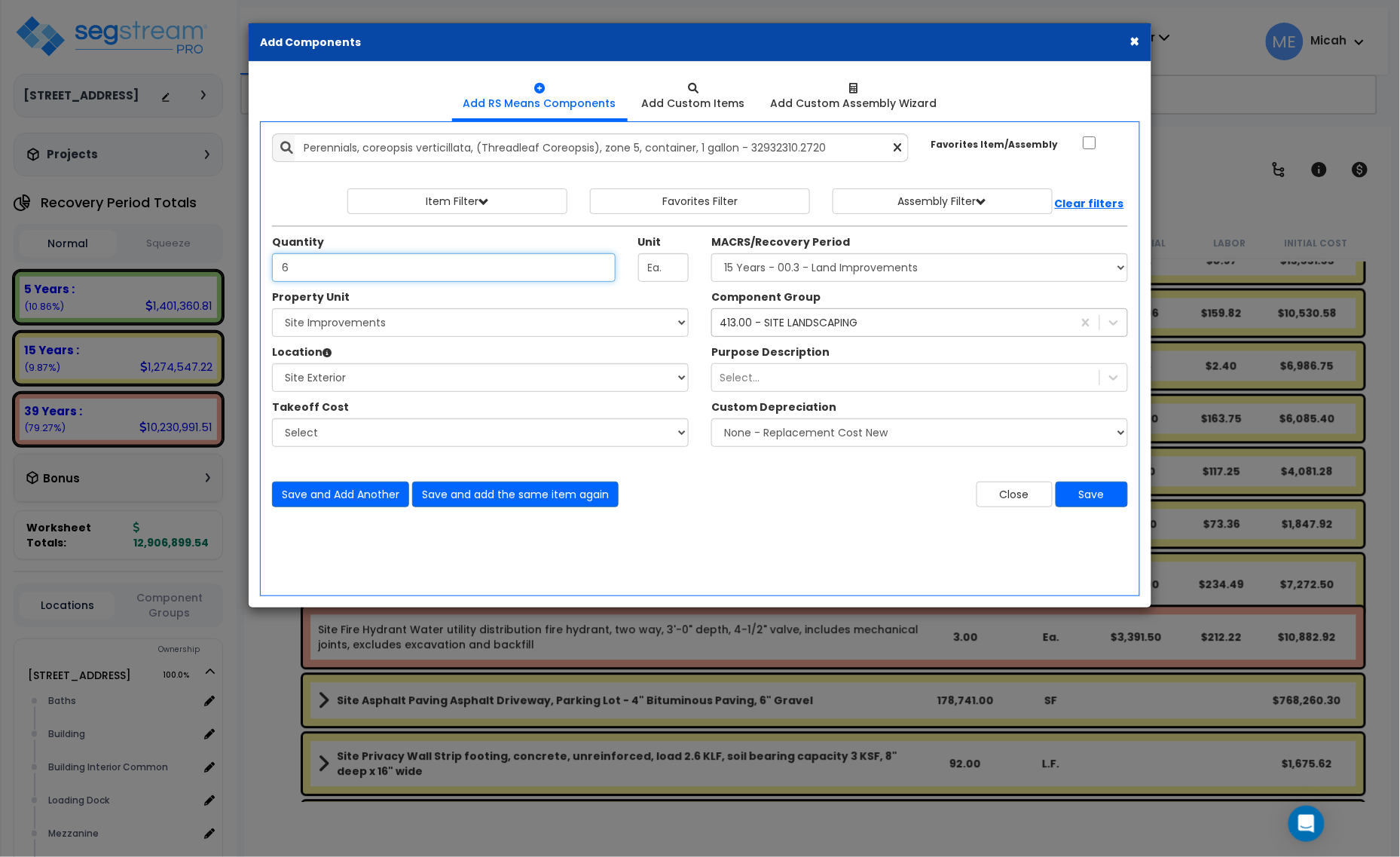
type input "6"
click at [1090, 494] on button "Save" at bounding box center [1092, 494] width 73 height 26
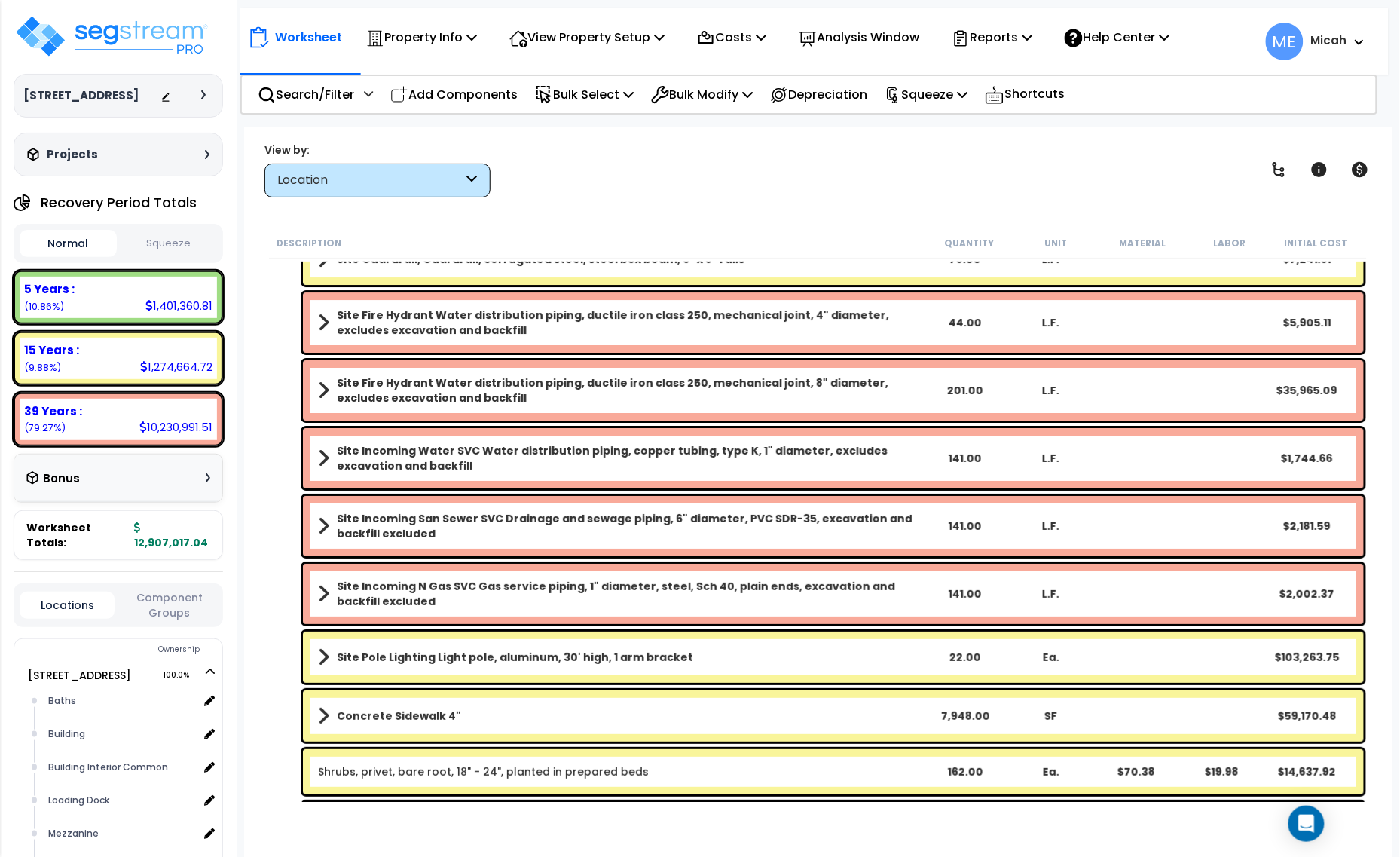
scroll to position [1890, 0]
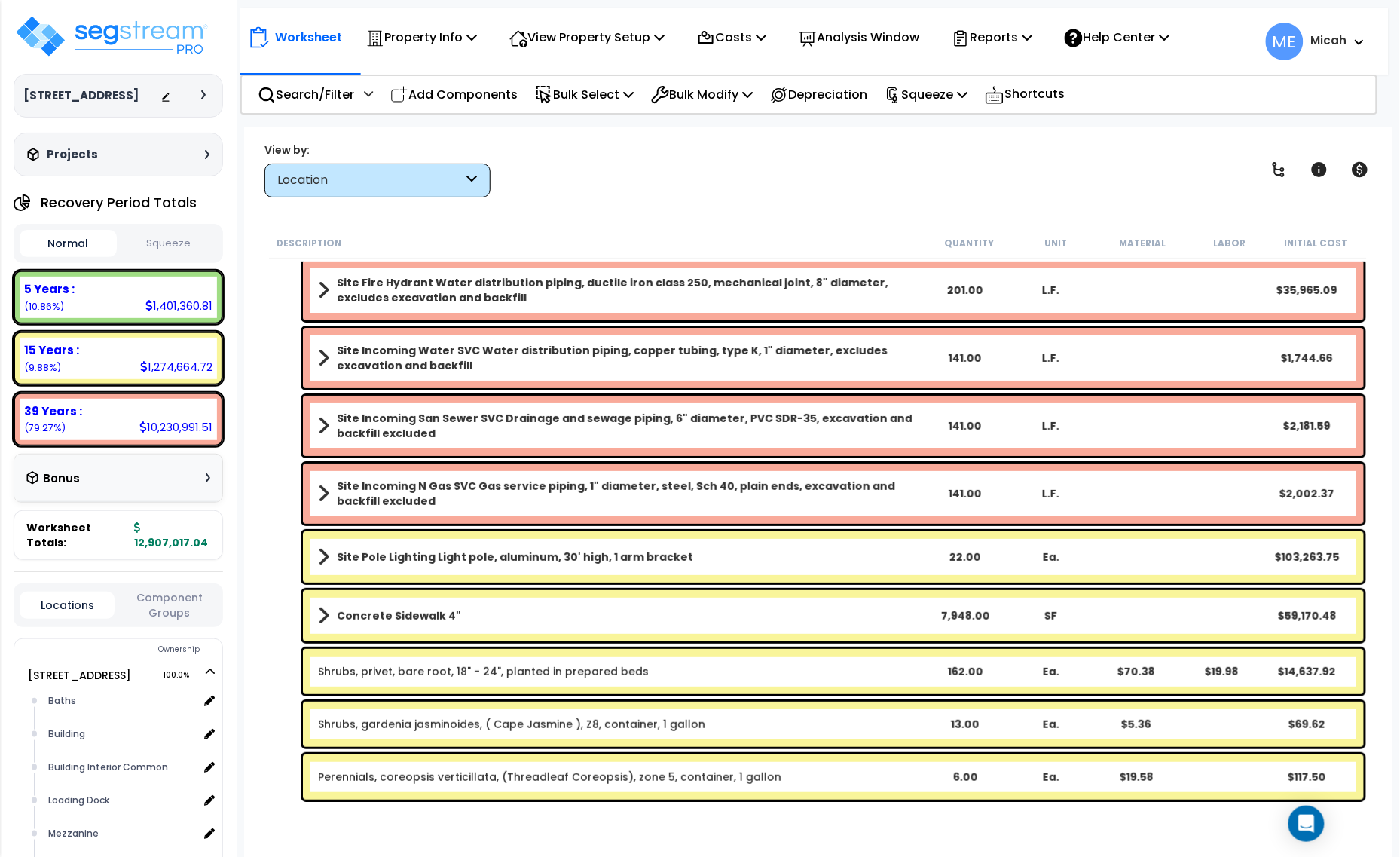
click at [461, 773] on link "Perennials, coreopsis verticillata, (Threadleaf Coreopsis), zone 5, container, …" at bounding box center [550, 777] width 463 height 15
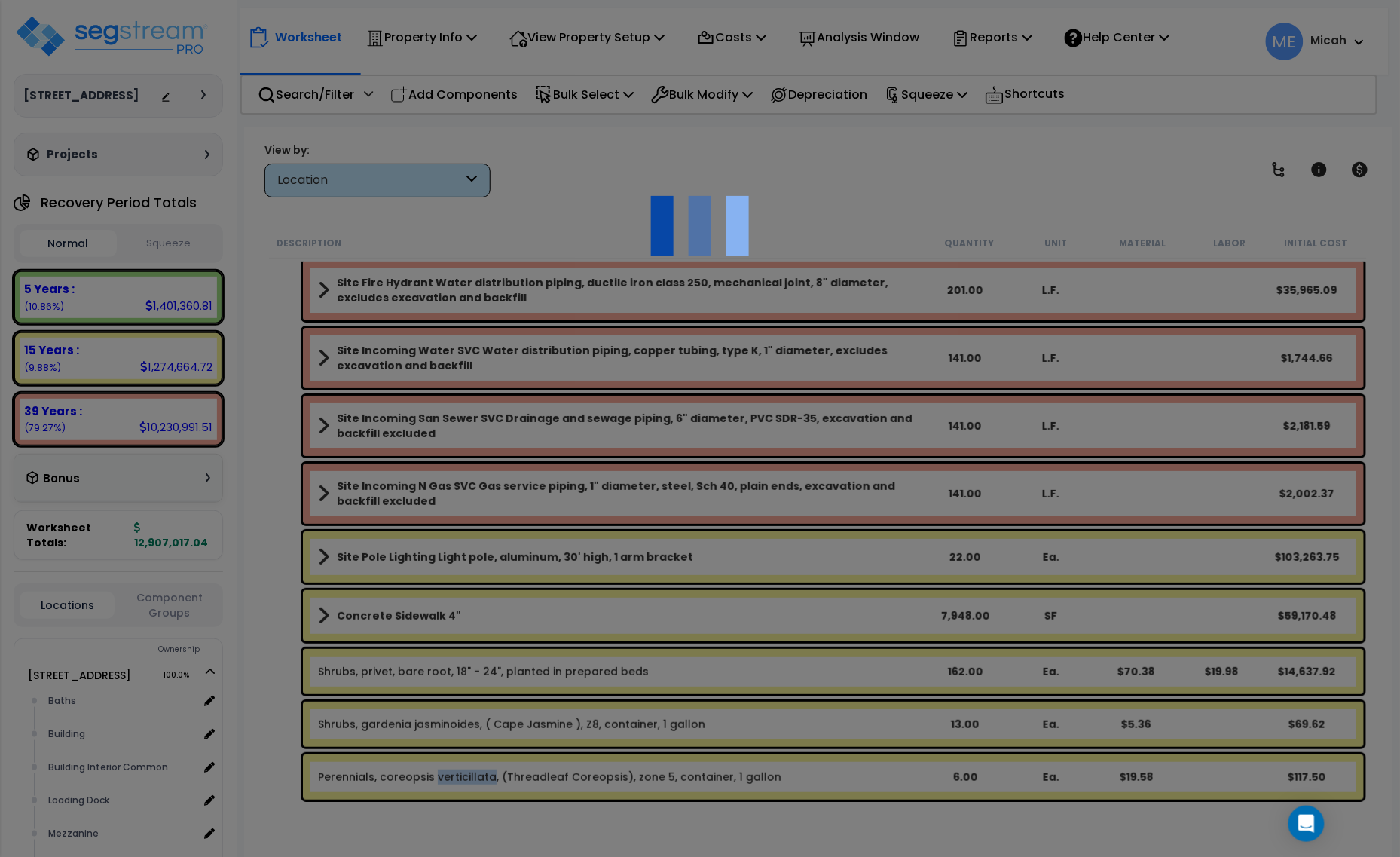
select select "46285"
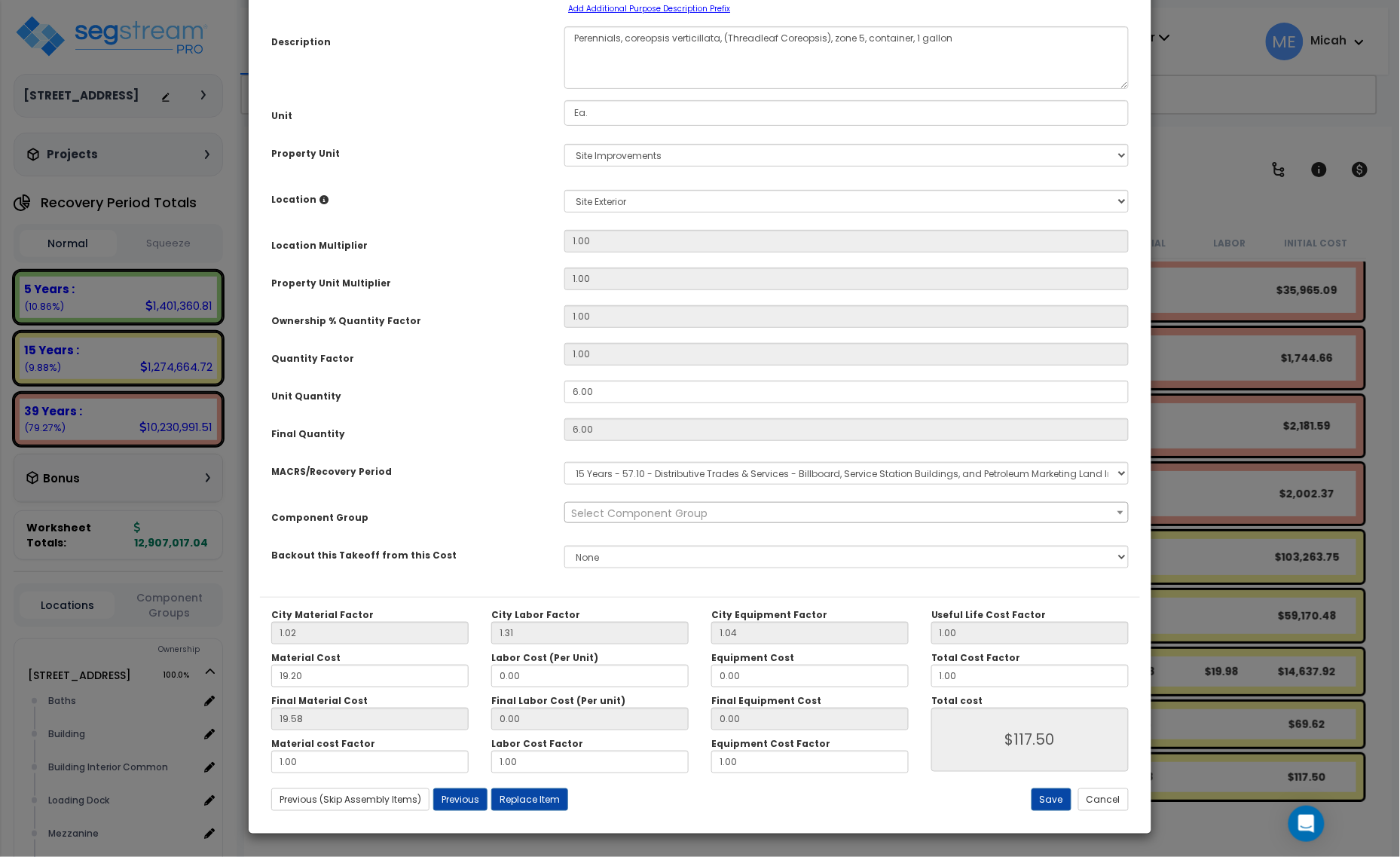
scroll to position [0, 0]
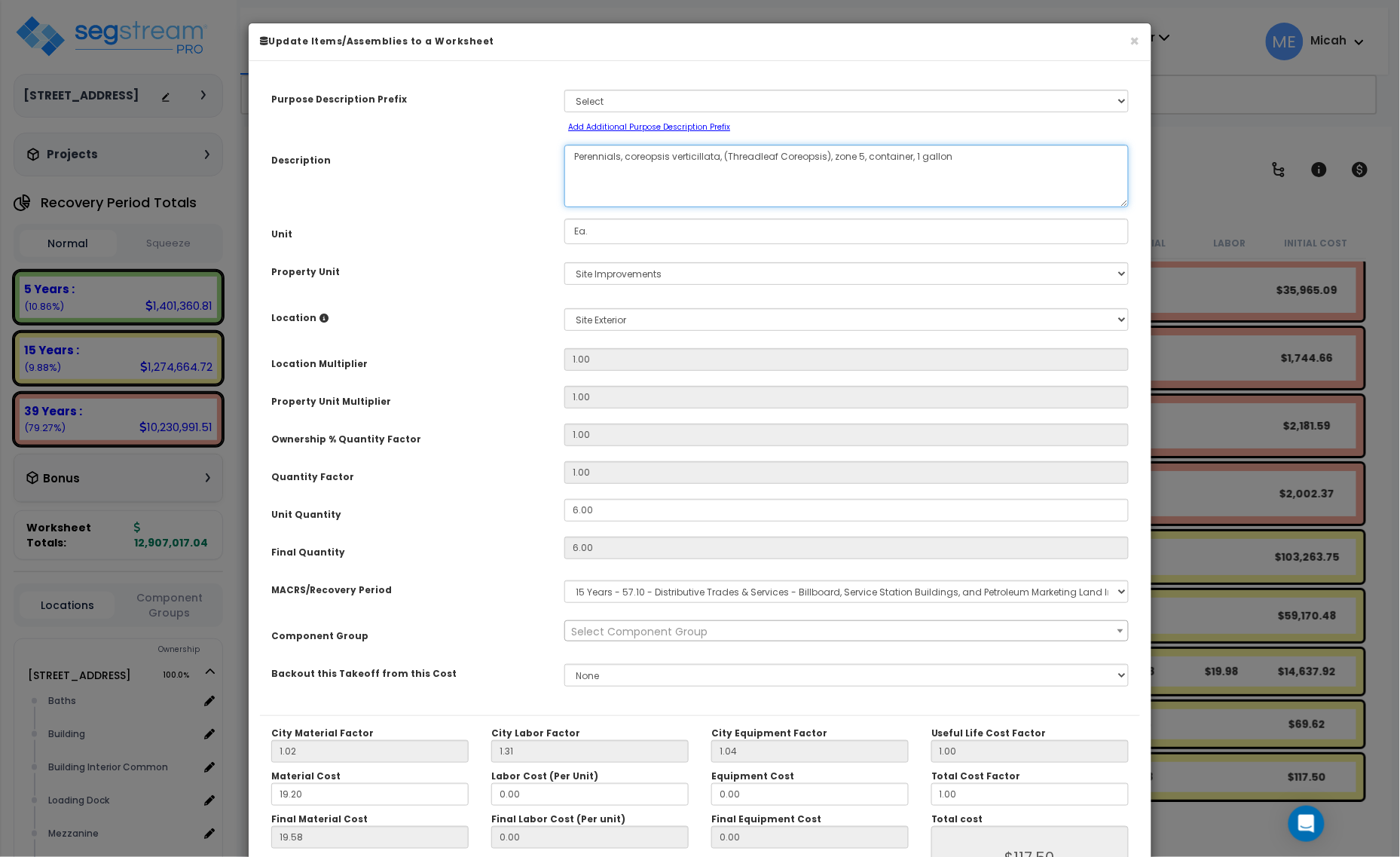
drag, startPoint x: 720, startPoint y: 150, endPoint x: 630, endPoint y: 150, distance: 90.0
click at [630, 150] on textarea "Perennials, coreopsis verticillata, (Threadleaf Coreopsis), zone 5, container, …" at bounding box center [846, 176] width 564 height 63
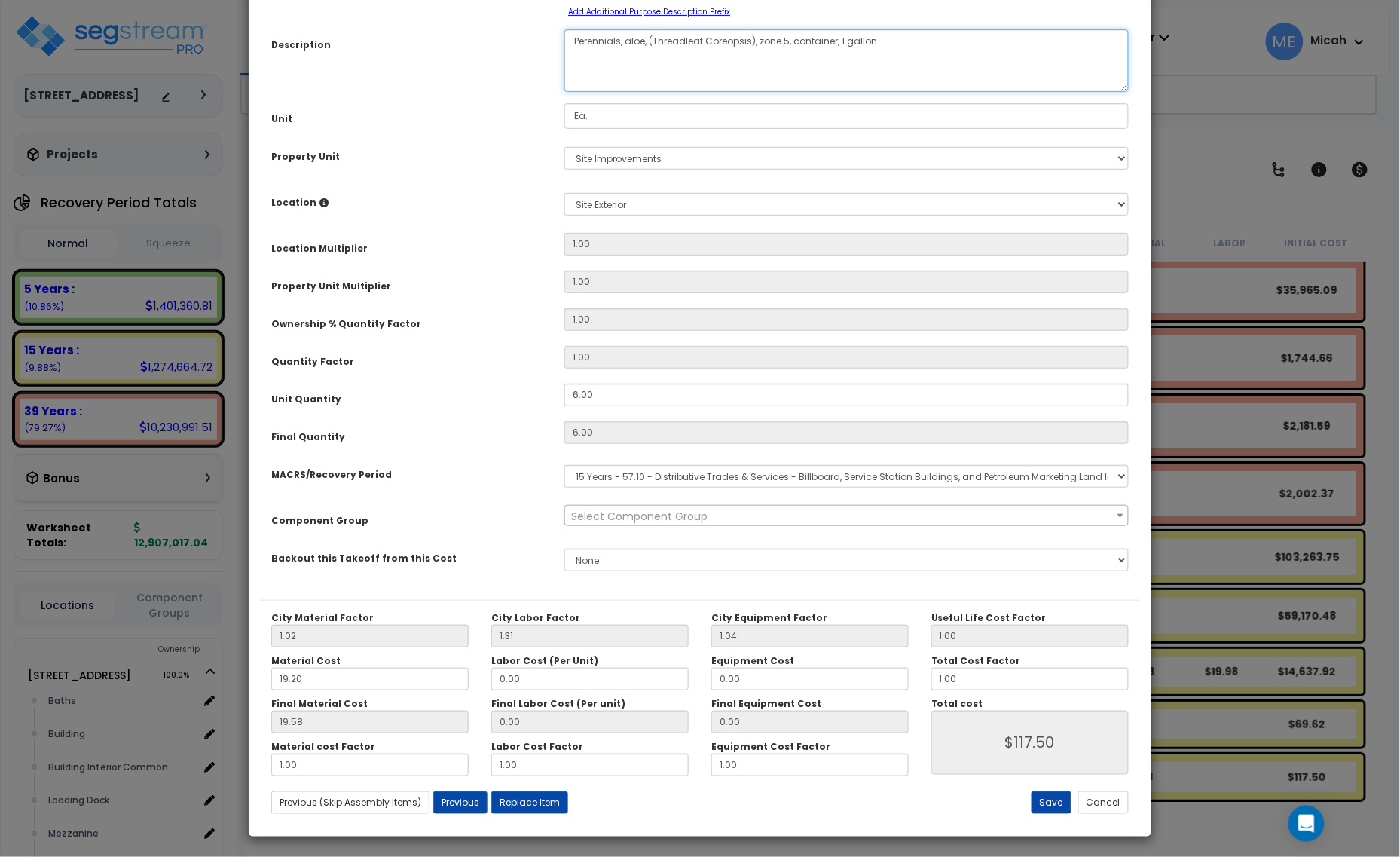
scroll to position [119, 0]
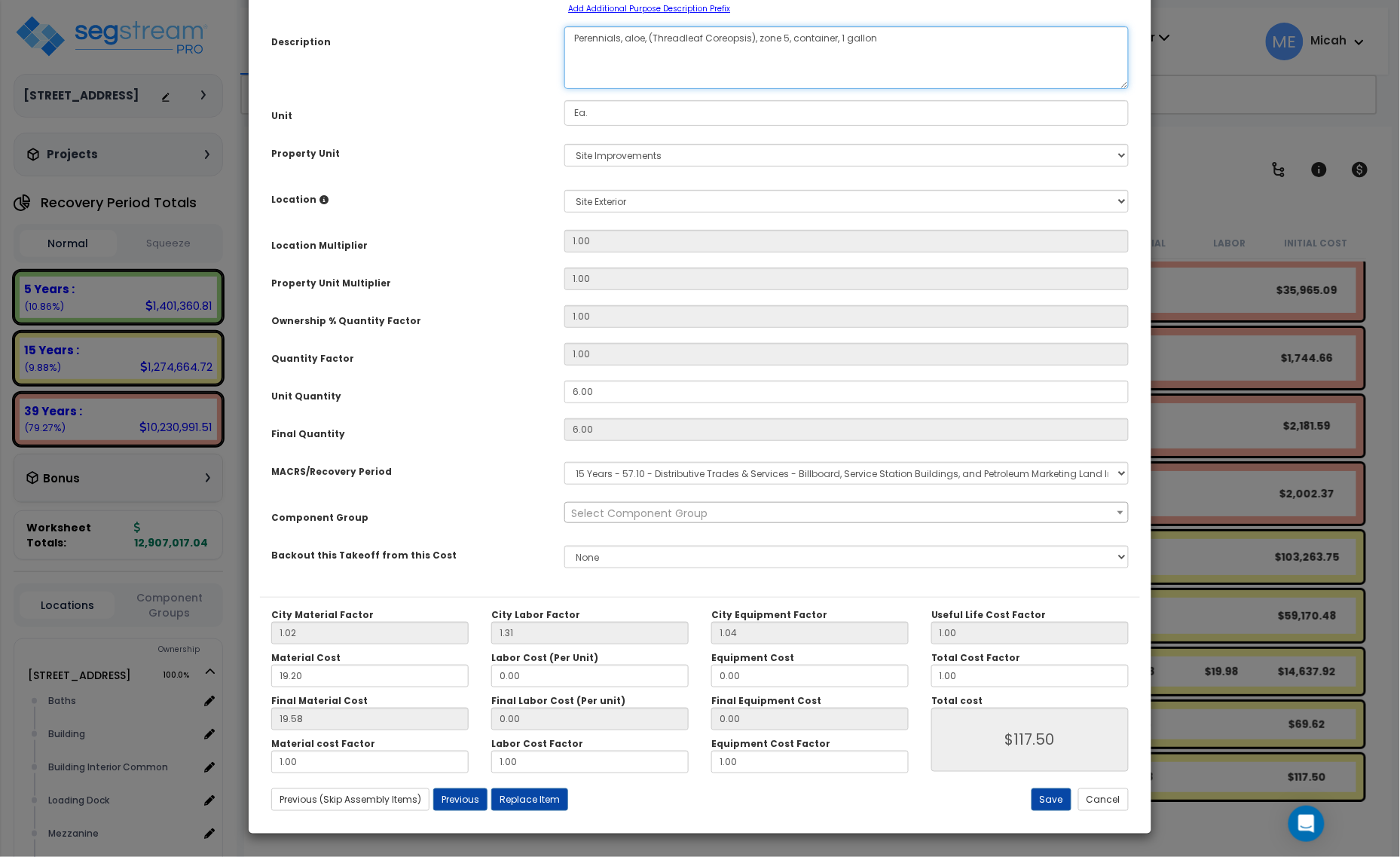
type textarea "Perennials, aloe, (Threadleaf Coreopsis), zone 5, container, 1 gallon"
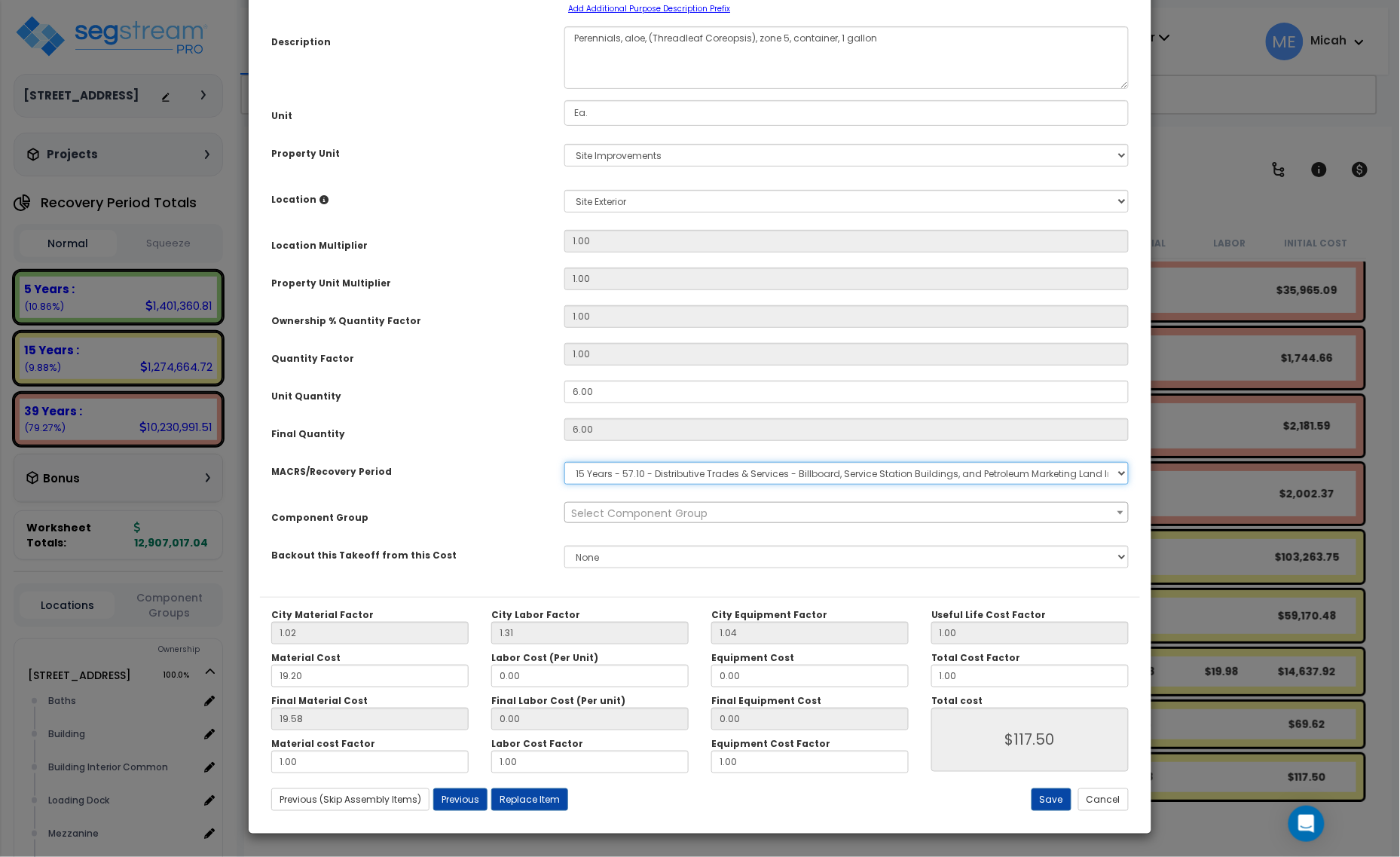
click at [623, 470] on select "Select MACRS/Recovery Period 5 Years - 57.0 - Distributive Trades & Services 5 …" at bounding box center [846, 473] width 564 height 23
select select "3666"
click at [564, 462] on select "Select MACRS/Recovery Period 5 Years - 57.0 - Distributive Trades & Services 5 …" at bounding box center [846, 473] width 564 height 23
select select "57200"
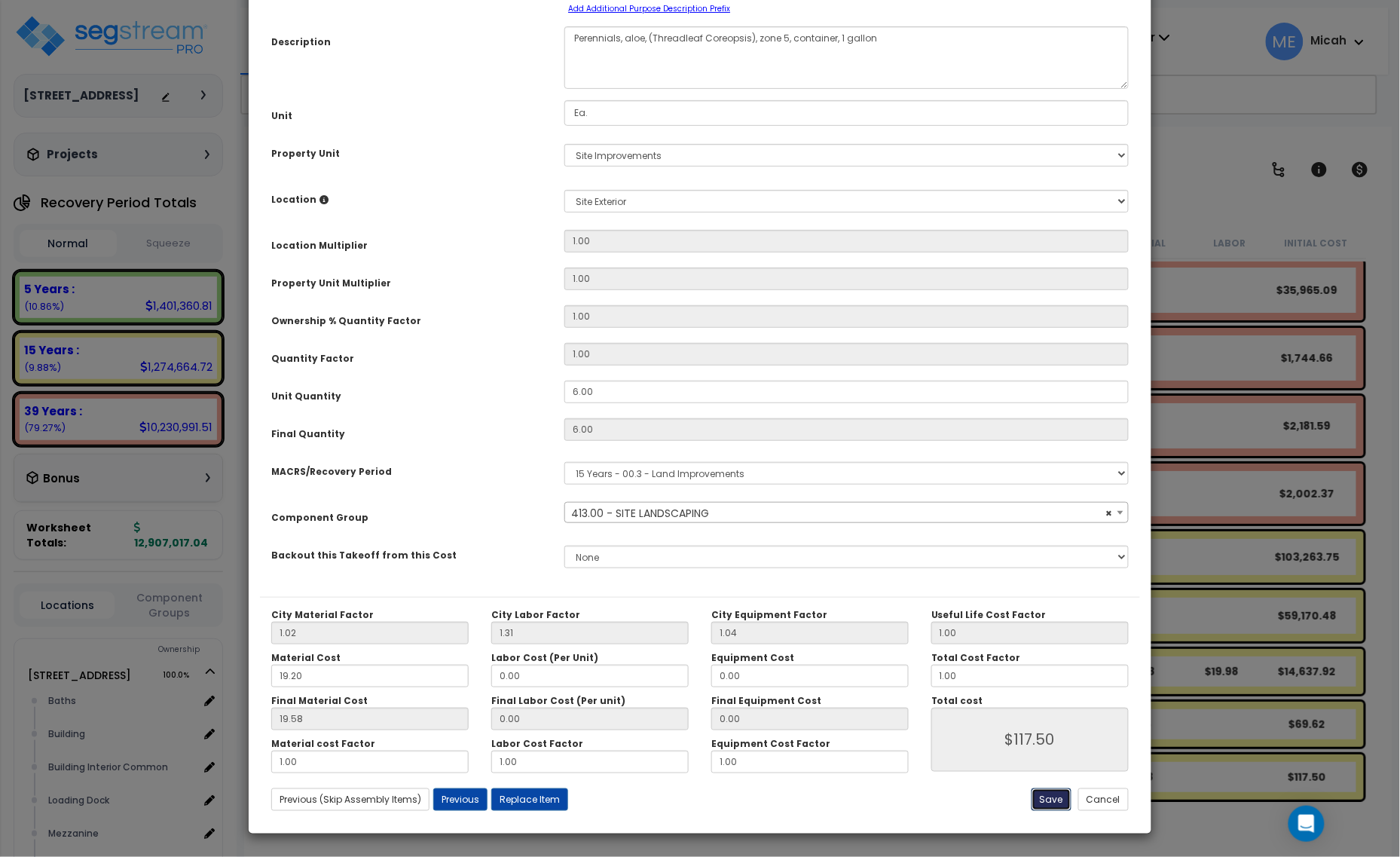
click at [1049, 797] on button "Save" at bounding box center [1051, 800] width 40 height 23
type input "117.50"
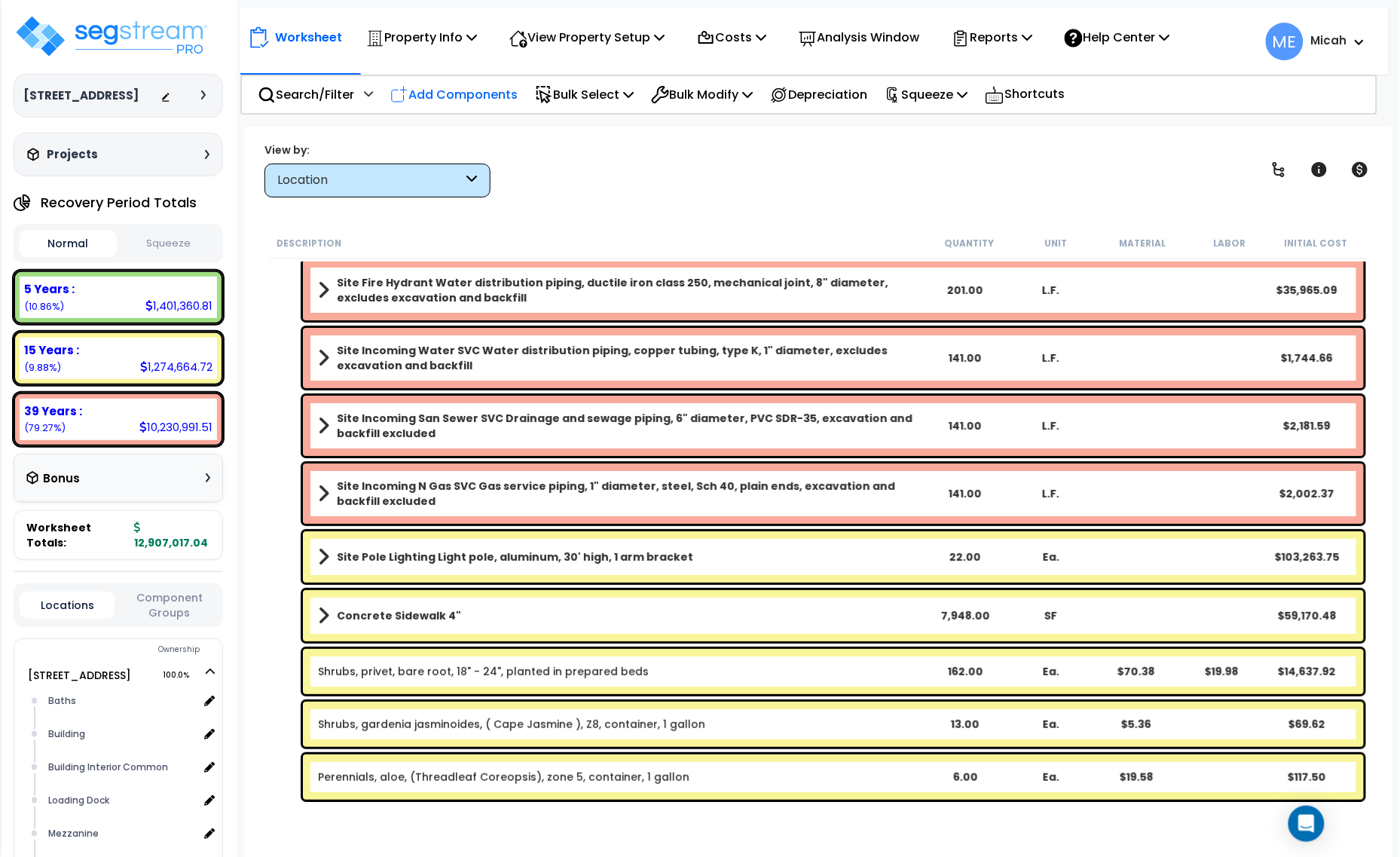
click at [477, 92] on p "Add Components" at bounding box center [454, 94] width 127 height 20
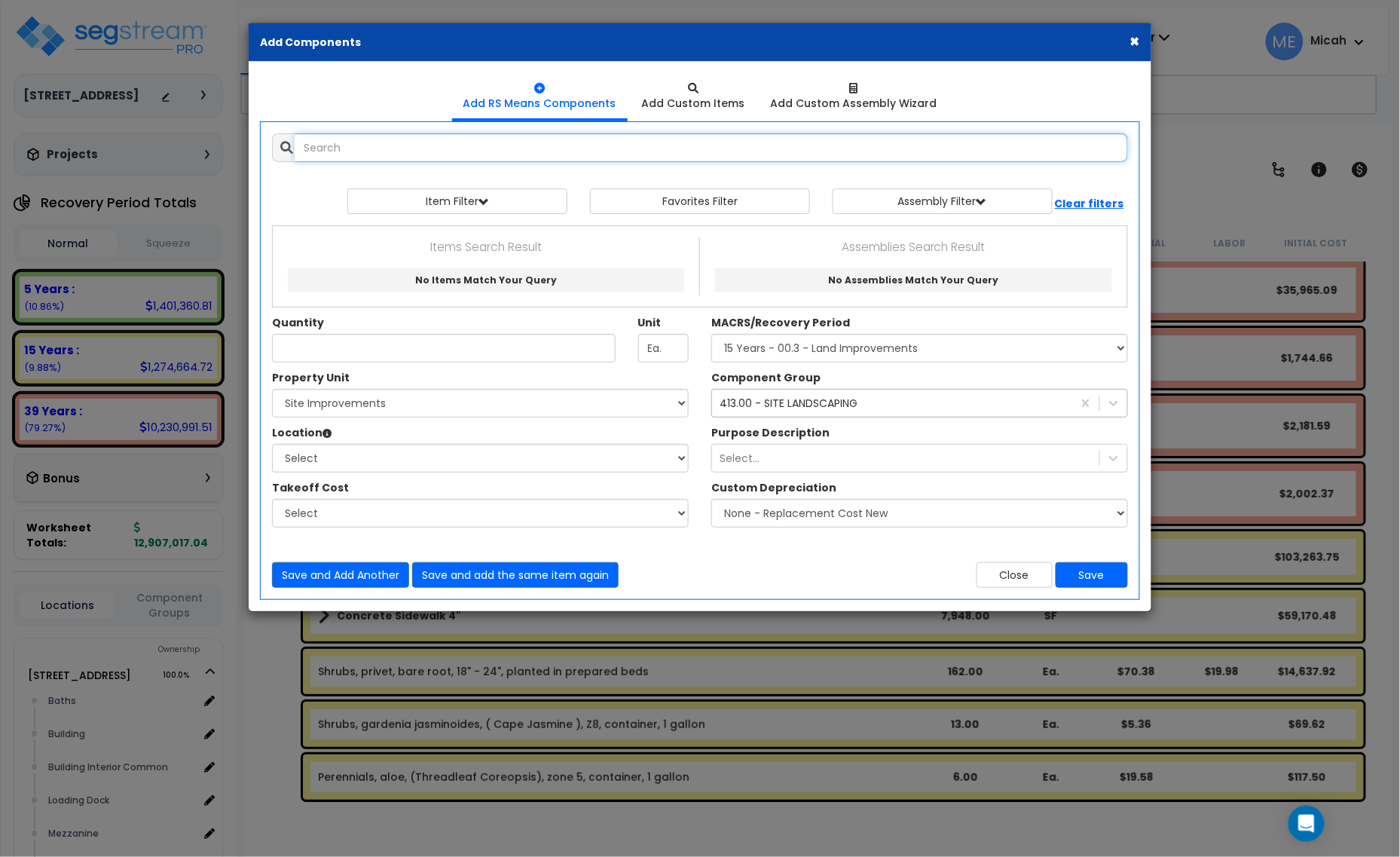
select select
type input "m"
click at [410, 140] on input "text" at bounding box center [711, 148] width 833 height 28
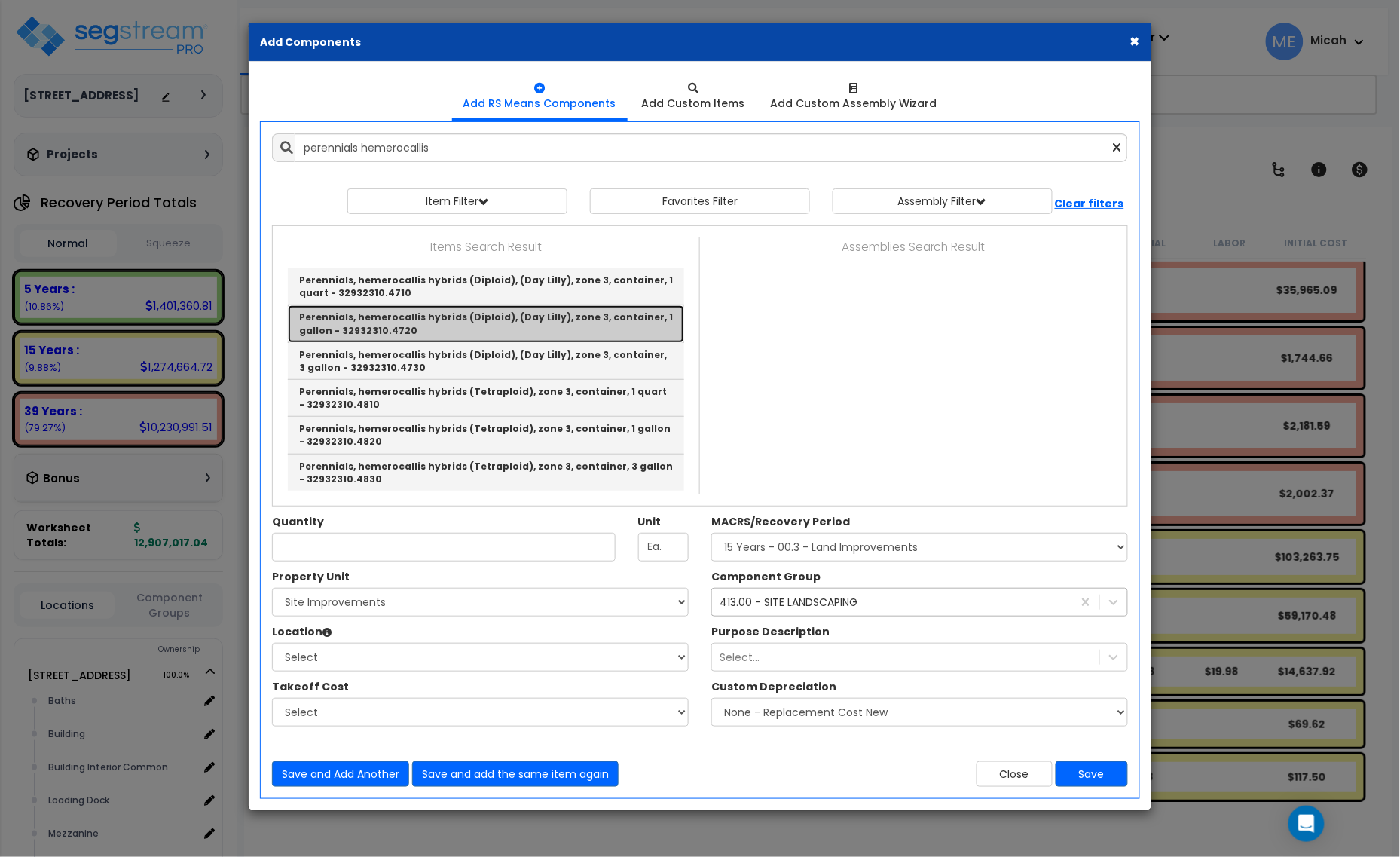
click at [649, 318] on link "Perennials, hemerocallis hybrids (Diploid), (Day Lilly), zone 3, container, 1 g…" at bounding box center [486, 324] width 396 height 37
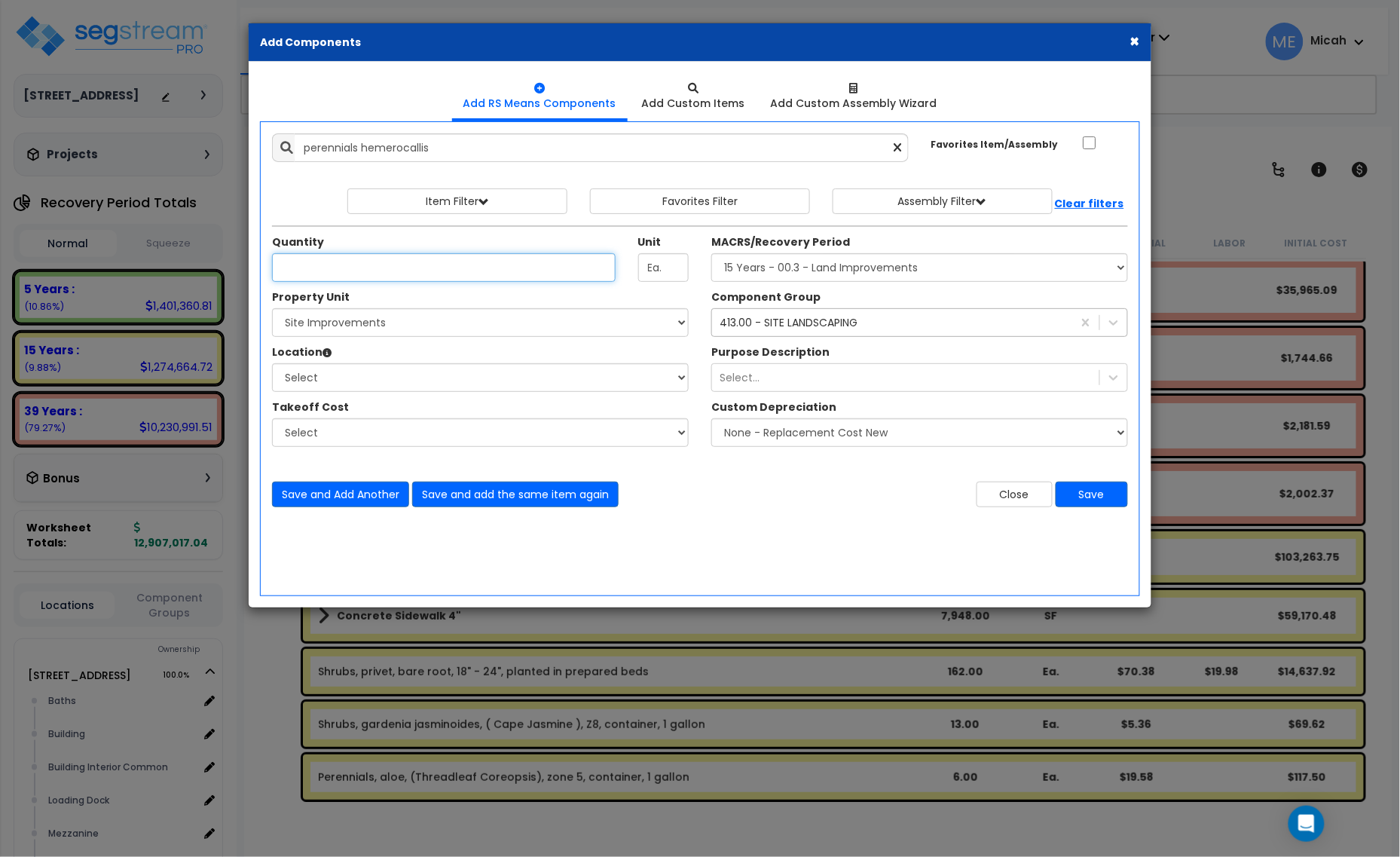
type input "Perennials, hemerocallis hybrids (Diploid), (Day Lilly), zone 3, container, 1 g…"
type input "4"
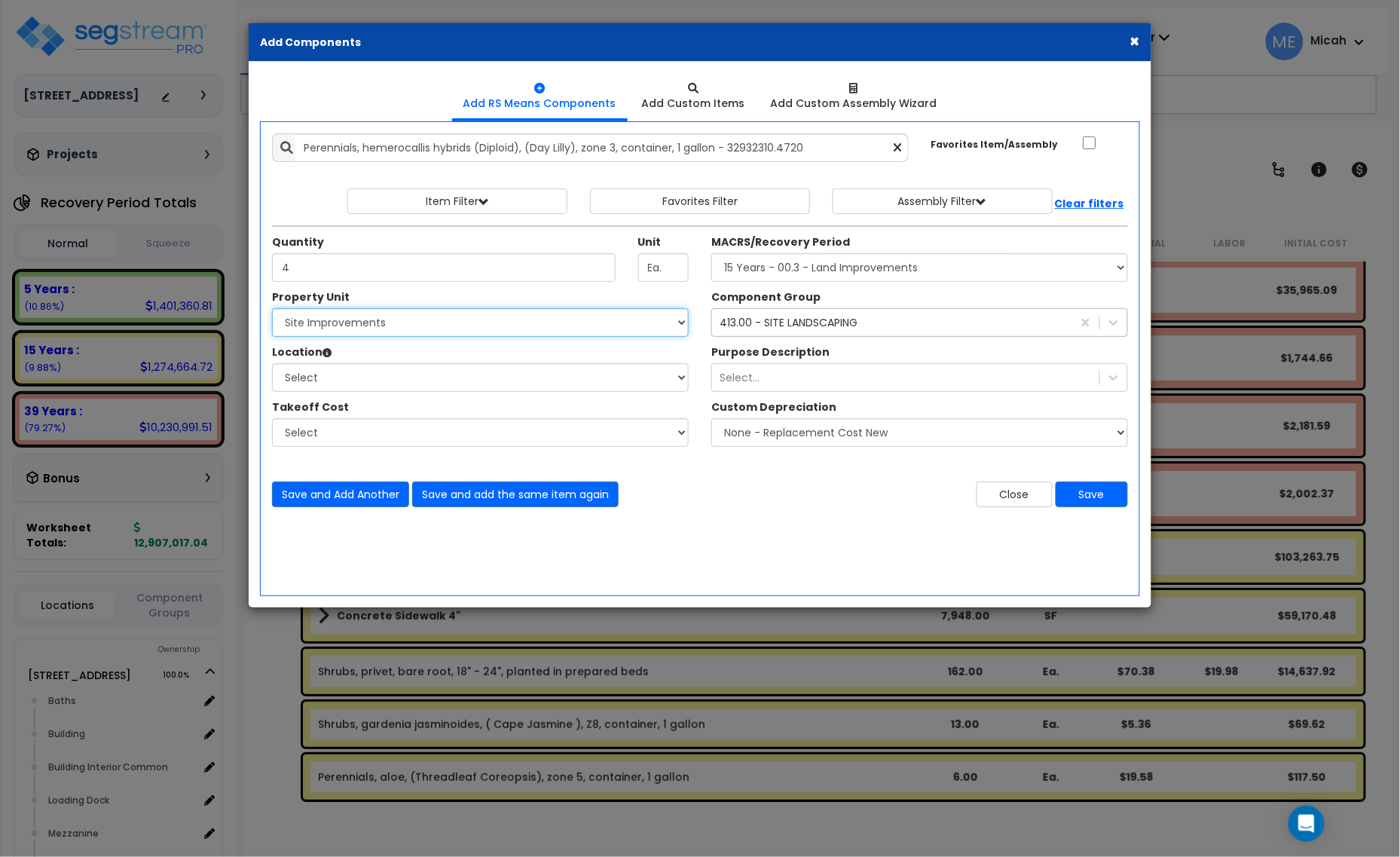
click at [483, 333] on select "Select 25211 Sunnymead Blvd Site Improvements" at bounding box center [480, 322] width 417 height 28
select select "166497"
click at [272, 309] on select "Select 25211 Sunnymead Blvd Site Improvements" at bounding box center [480, 322] width 417 height 28
click at [430, 386] on select "Select Site Exterior Add Additional Location" at bounding box center [480, 378] width 417 height 28
select select "462"
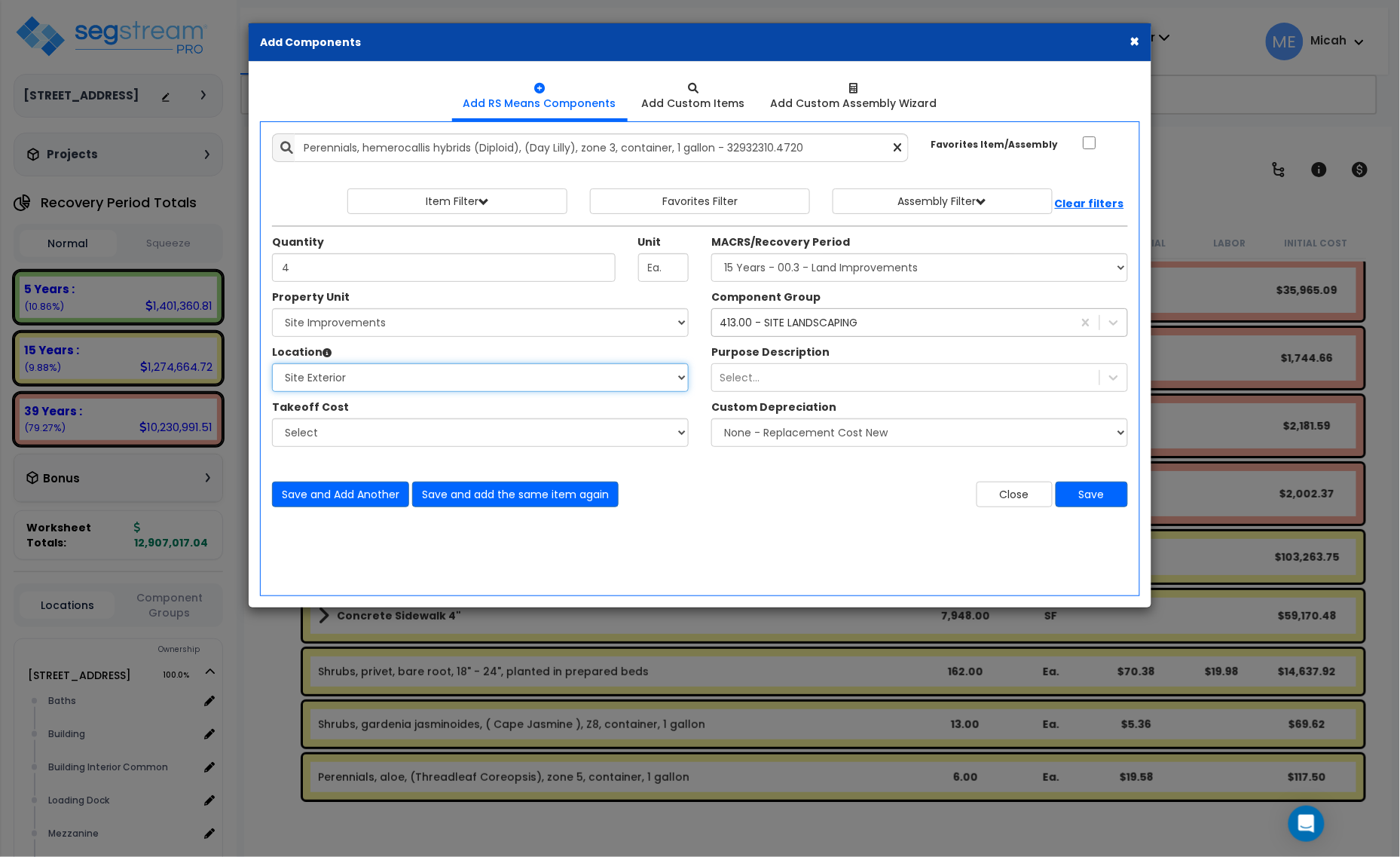
click at [272, 363] on select "Select Site Exterior Add Additional Location" at bounding box center [480, 378] width 417 height 28
click at [805, 265] on select "Select MACRS/Recovery Period 5 Years - 57.0 - Distributive Trades & Services 5 …" at bounding box center [919, 267] width 417 height 28
select select "3666"
click at [711, 254] on select "Select MACRS/Recovery Period 5 Years - 57.0 - Distributive Trades & Services 5 …" at bounding box center [919, 267] width 417 height 28
click at [353, 485] on button "Save and Add Another" at bounding box center [340, 494] width 137 height 26
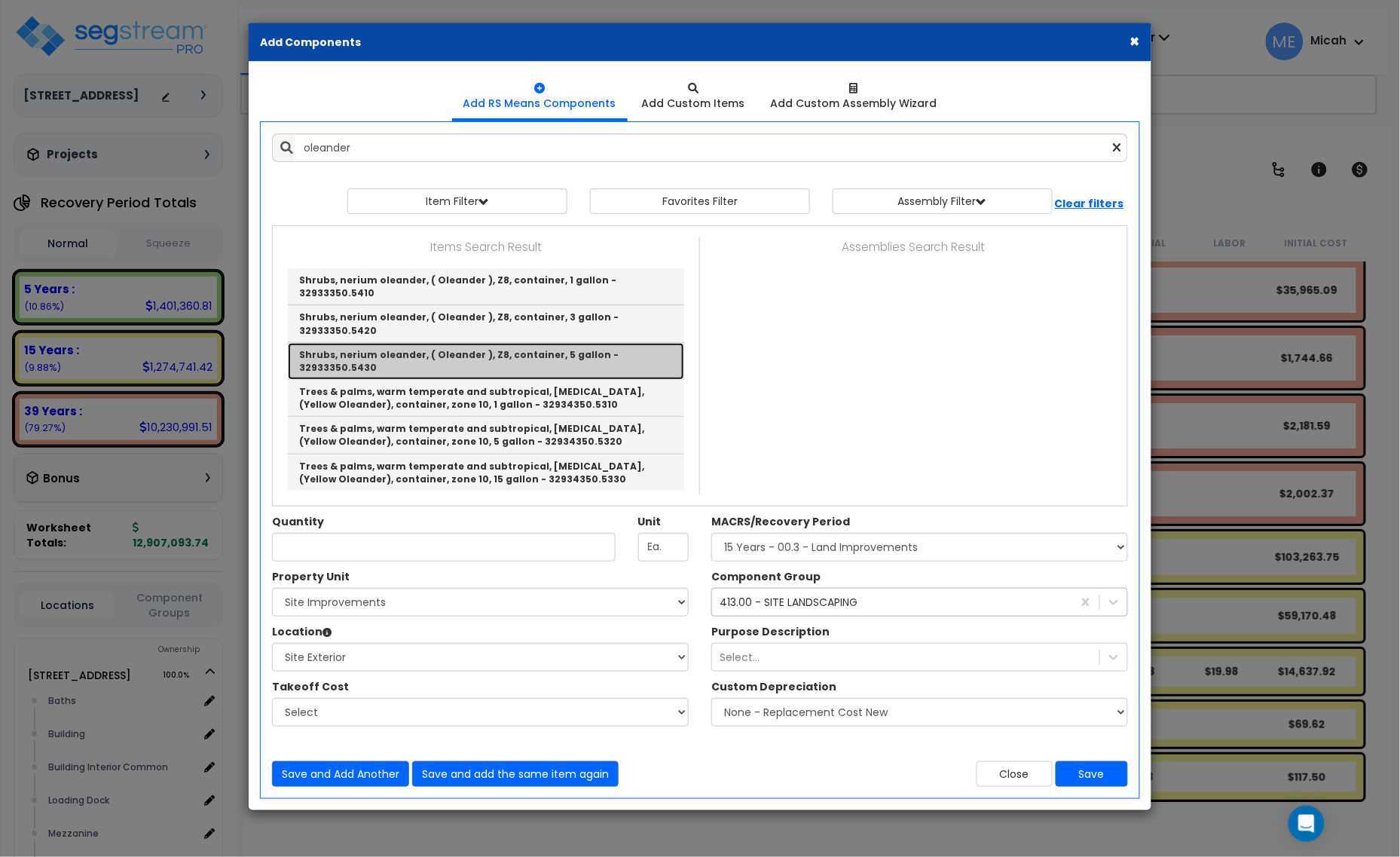
click at [514, 343] on link "Shrubs, nerium oleander, ( Oleander ), Z8, container, 5 gallon - 32933350.5430" at bounding box center [486, 362] width 396 height 37
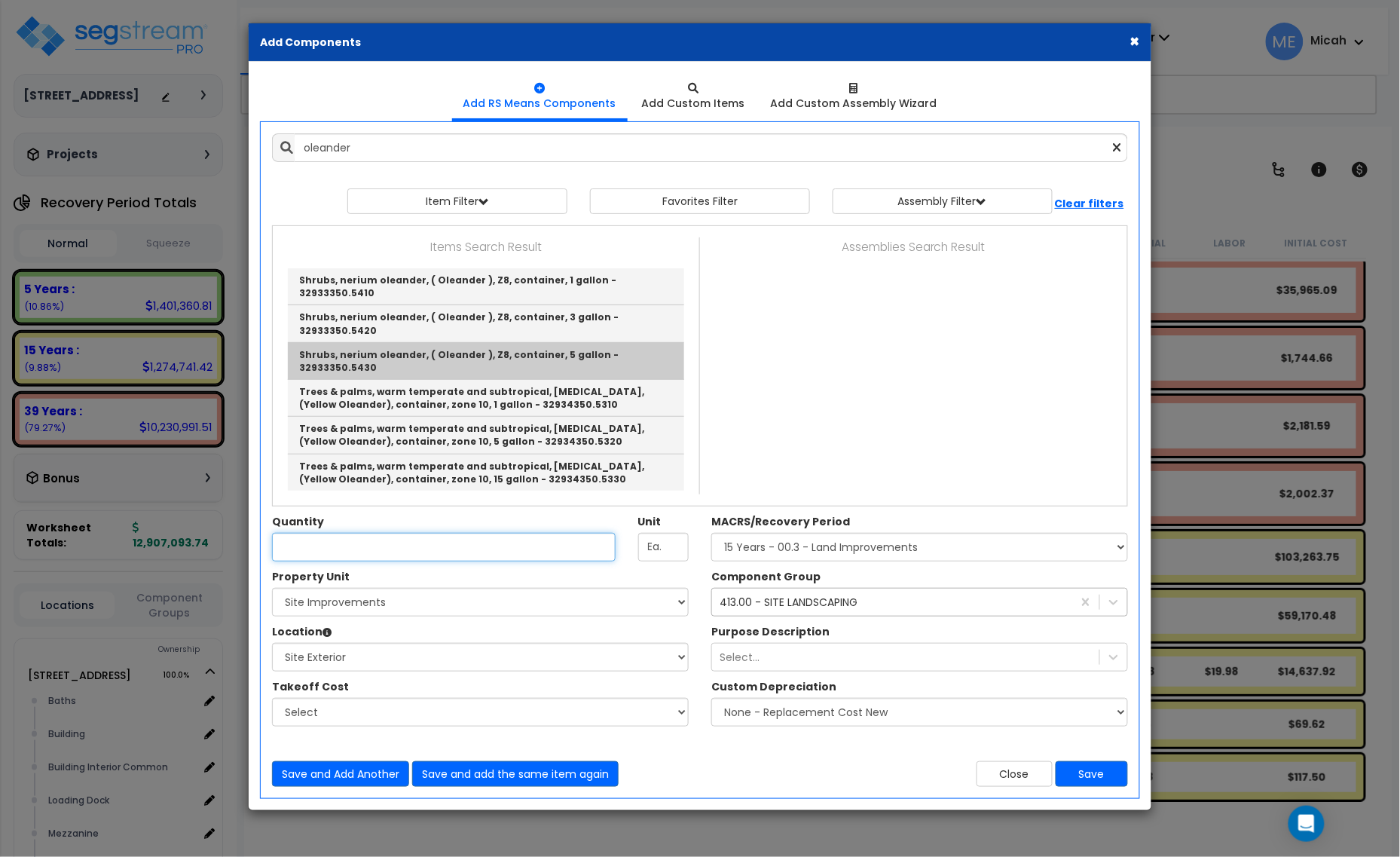
type input "Shrubs, nerium oleander, ( Oleander ), Z8, container, 5 gallon - 32933350.5430"
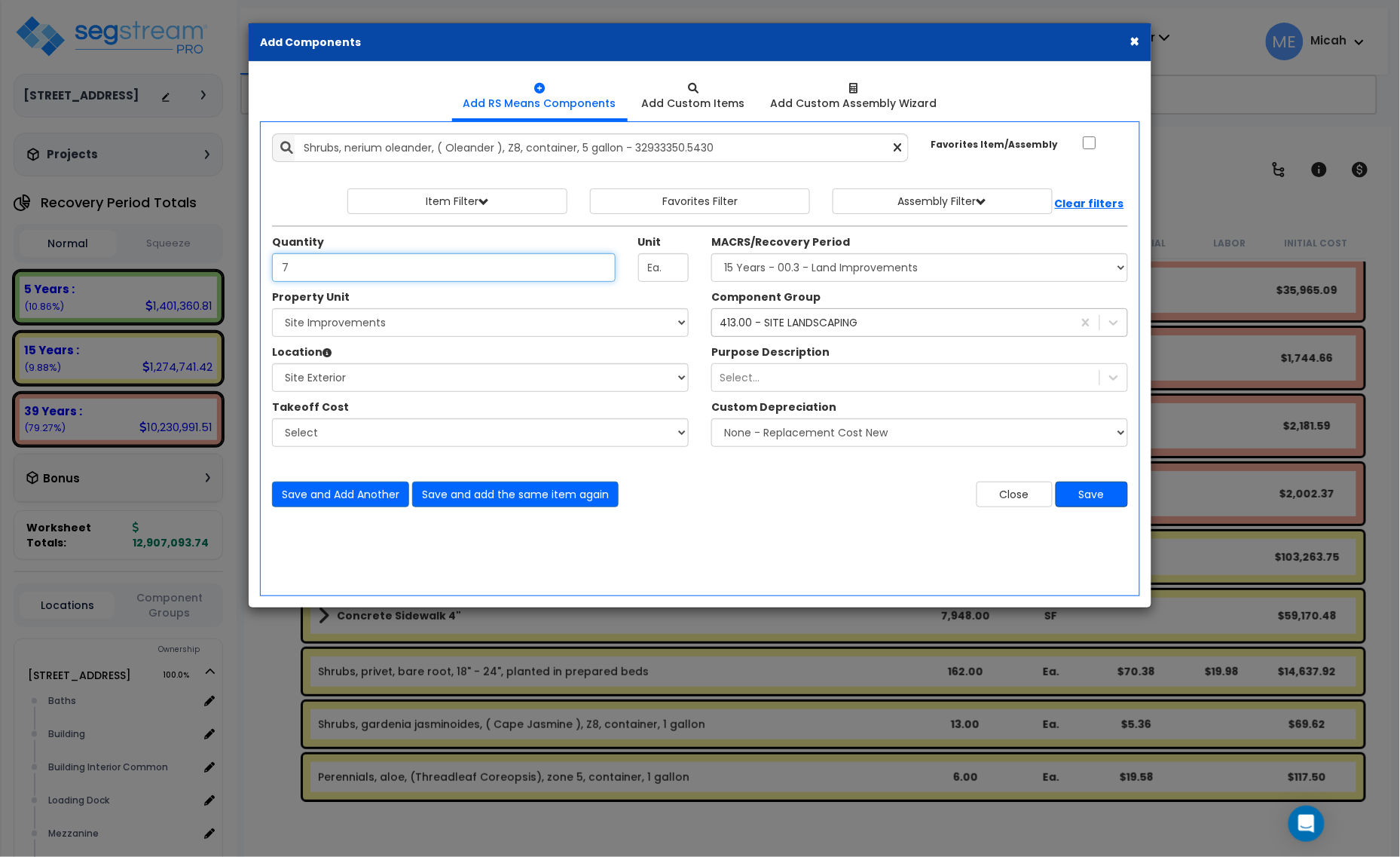
type input "7"
click at [1087, 491] on button "Save" at bounding box center [1092, 494] width 73 height 26
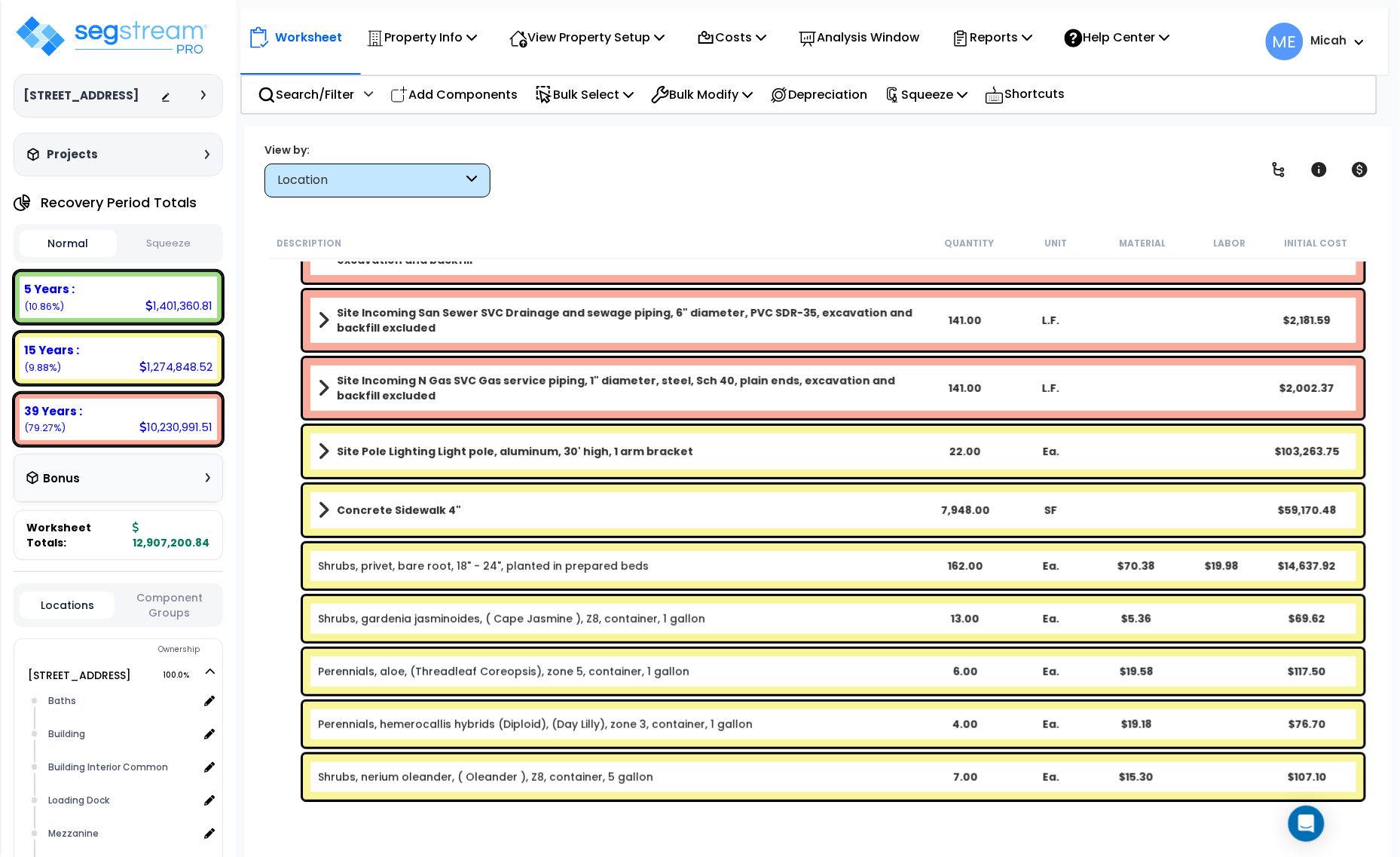
scroll to position [65, 0]
click at [510, 723] on link "Perennials, hemerocallis hybrids (Diploid), (Day Lilly), zone 3, container, 1 g…" at bounding box center [536, 723] width 435 height 15
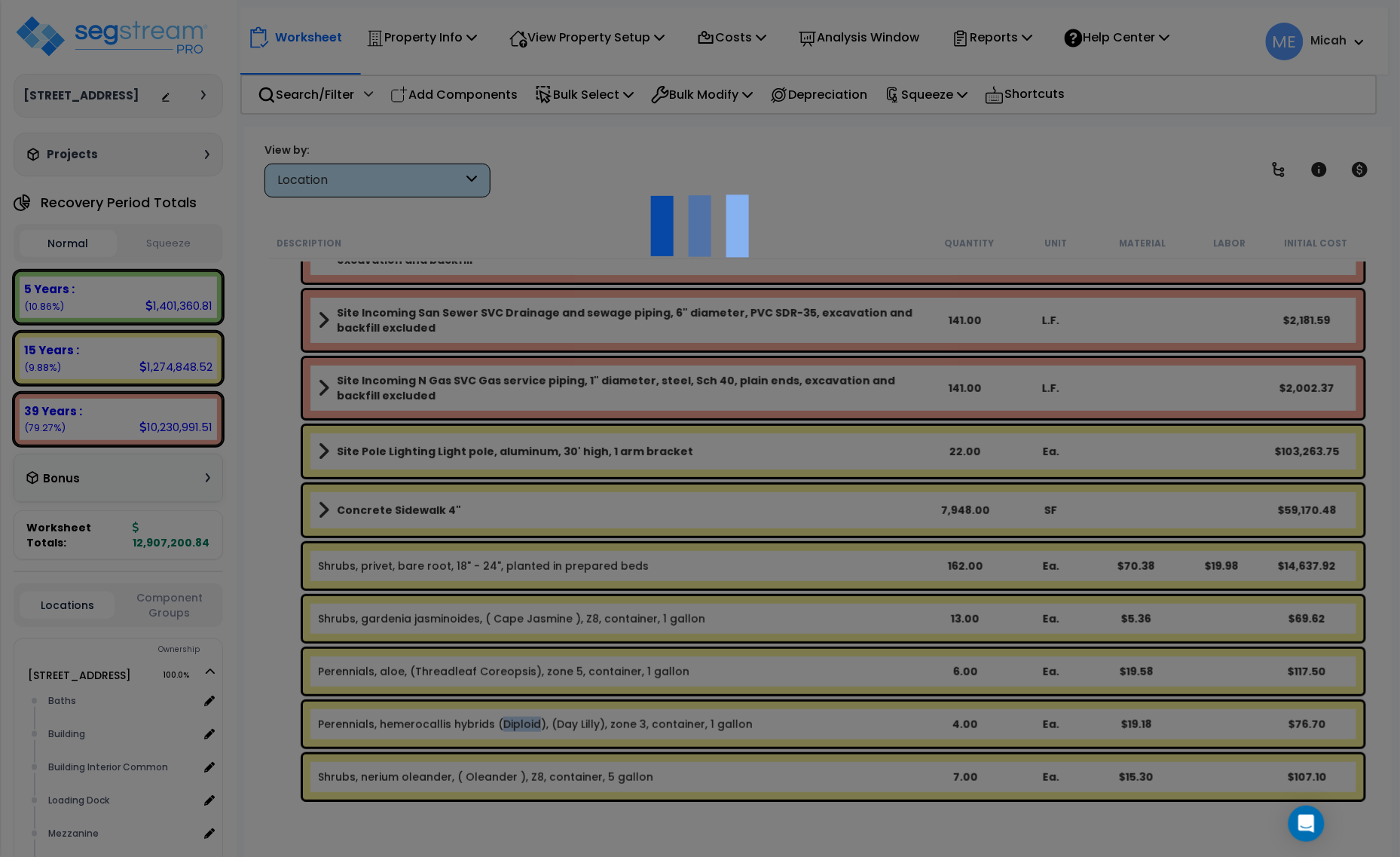
select select "46285"
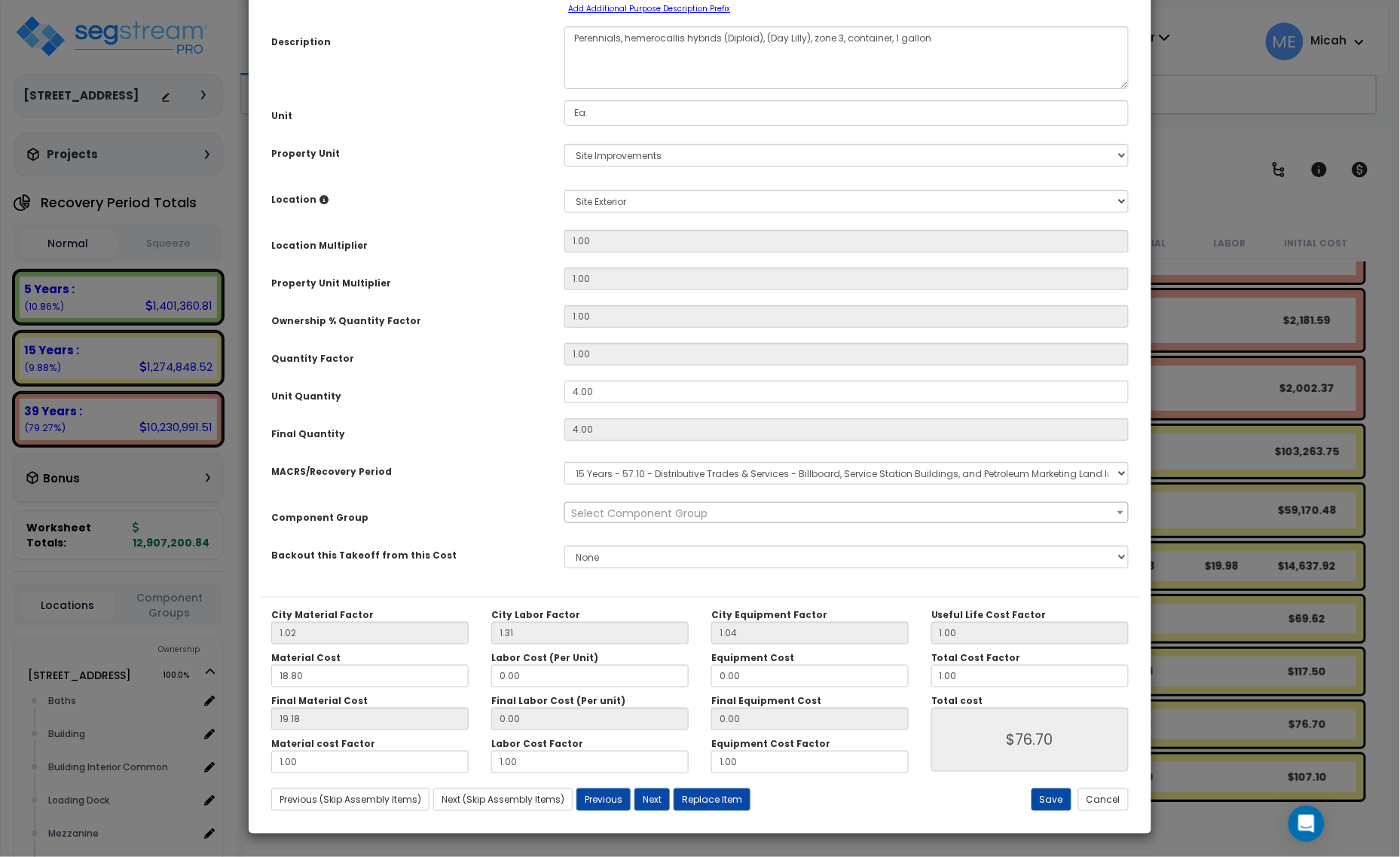
scroll to position [0, 0]
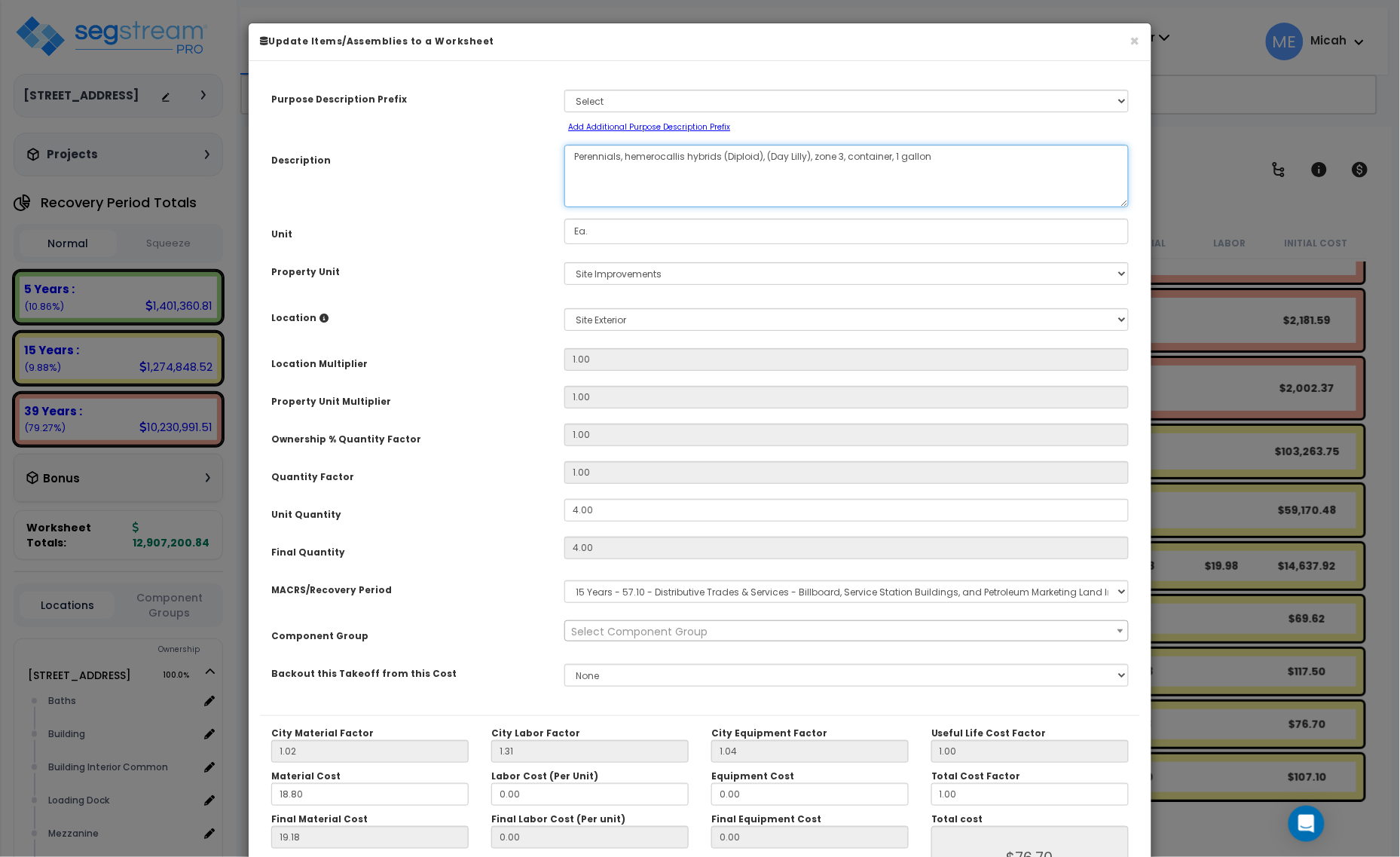
drag, startPoint x: 720, startPoint y: 156, endPoint x: 626, endPoint y: 156, distance: 94.0
click at [626, 156] on textarea "Perennials, hemerocallis hybrids (Diploid), (Day Lilly), zone 3, container, 1 g…" at bounding box center [846, 176] width 564 height 63
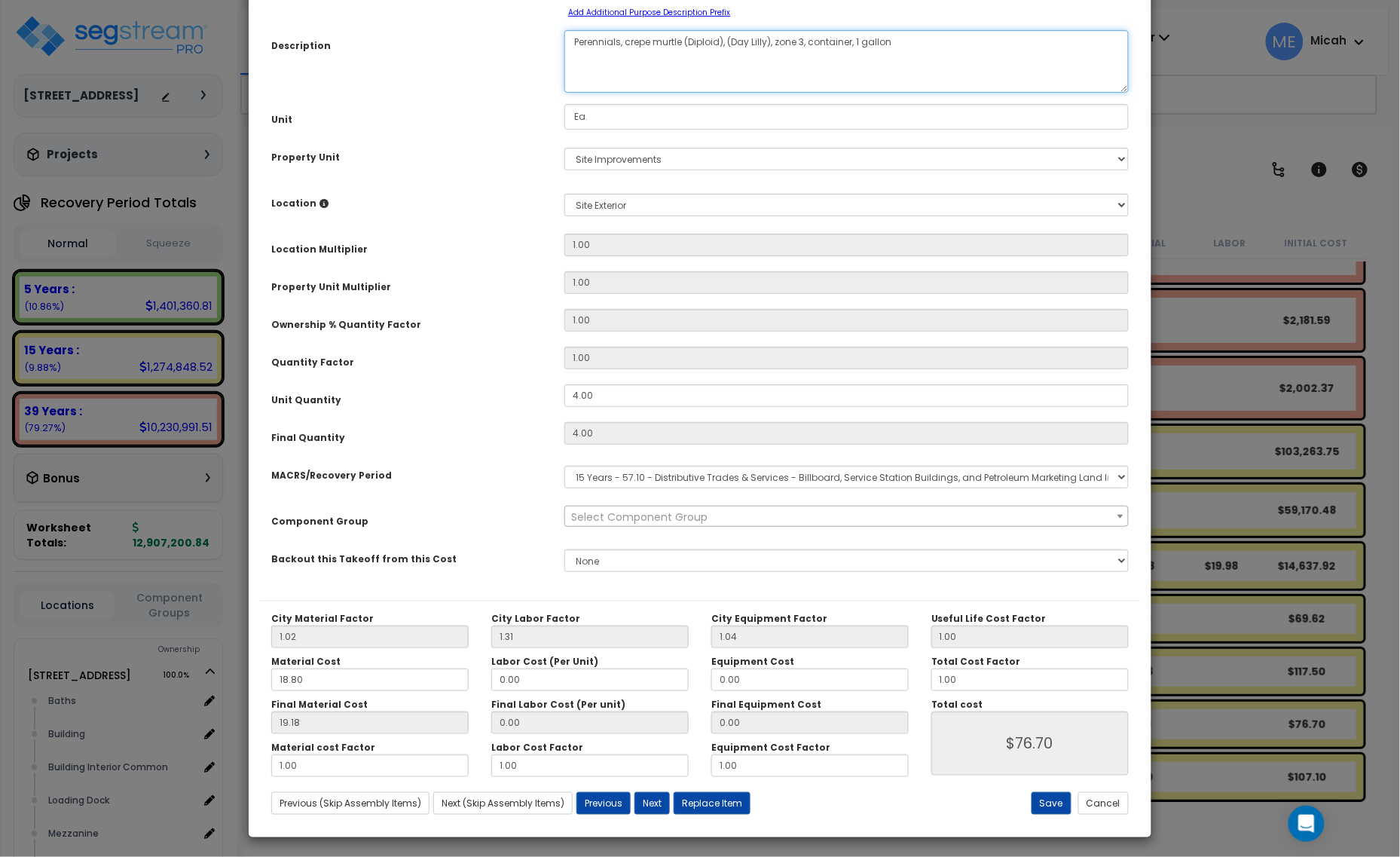
scroll to position [119, 0]
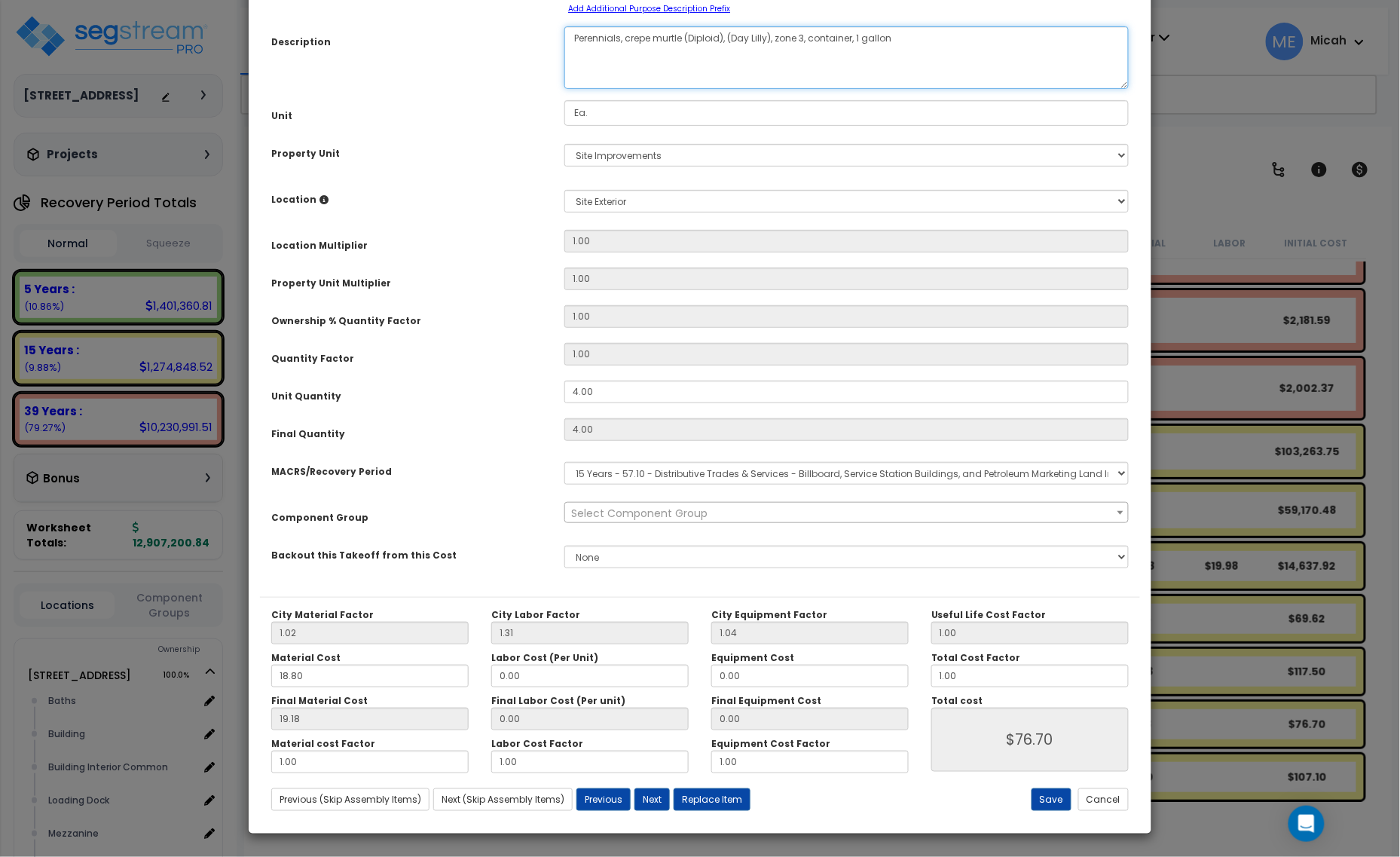
type textarea "Perennials, crepe murtle (Diploid), (Day Lilly), zone 3, container, 1 gallon"
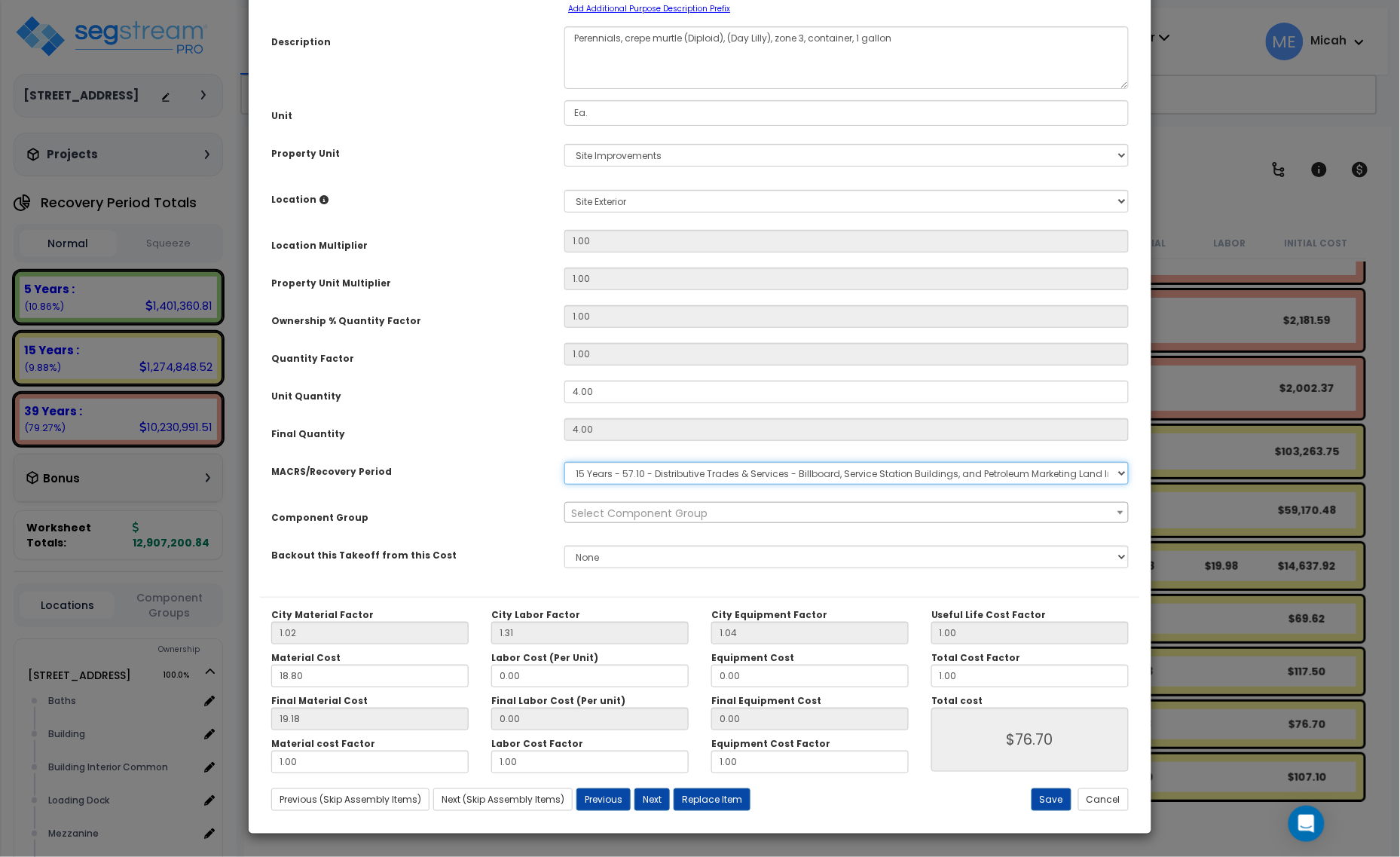
click at [729, 475] on select "Select MACRS/Recovery Period 5 Years - 57.0 - Distributive Trades & Services 5 …" at bounding box center [846, 473] width 564 height 23
select select "3666"
click at [564, 462] on select "Select MACRS/Recovery Period 5 Years - 57.0 - Distributive Trades & Services 5 …" at bounding box center [846, 473] width 564 height 23
select select "57200"
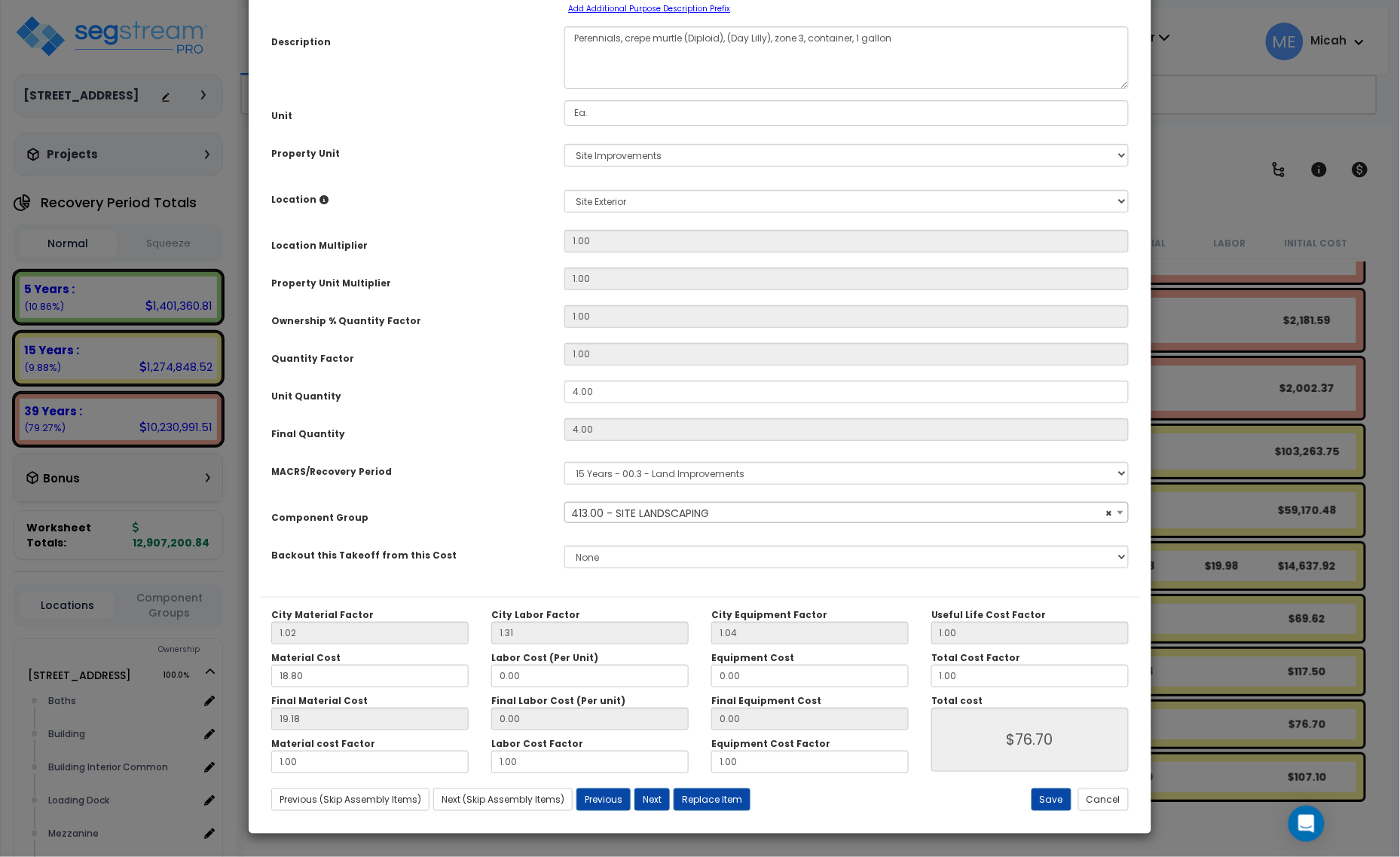
click at [1018, 790] on div "Save Cancel" at bounding box center [993, 800] width 293 height 23
click at [1035, 799] on button "Save" at bounding box center [1051, 800] width 40 height 23
type input "76.70"
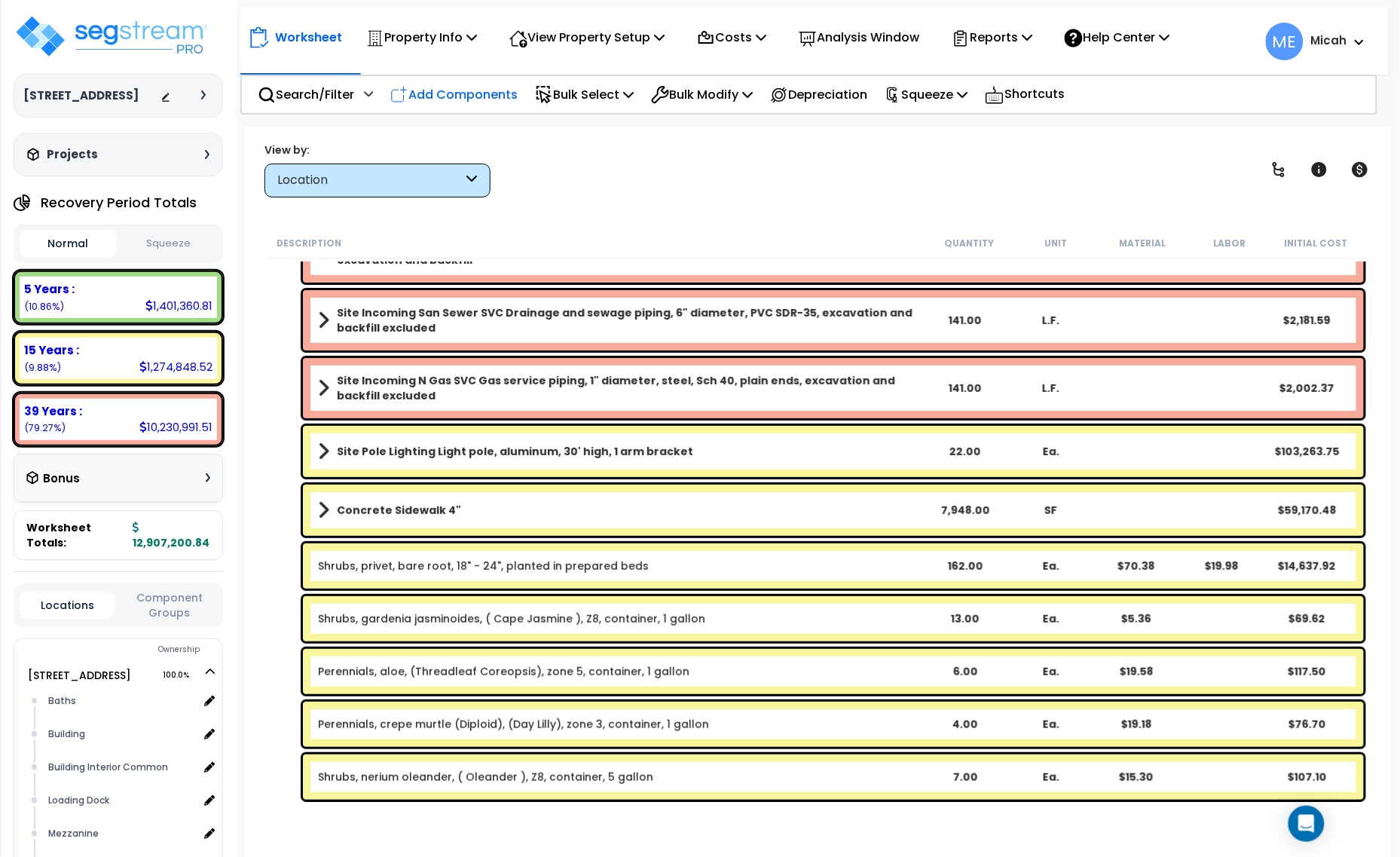
click at [463, 94] on p "Add Components" at bounding box center [454, 94] width 127 height 20
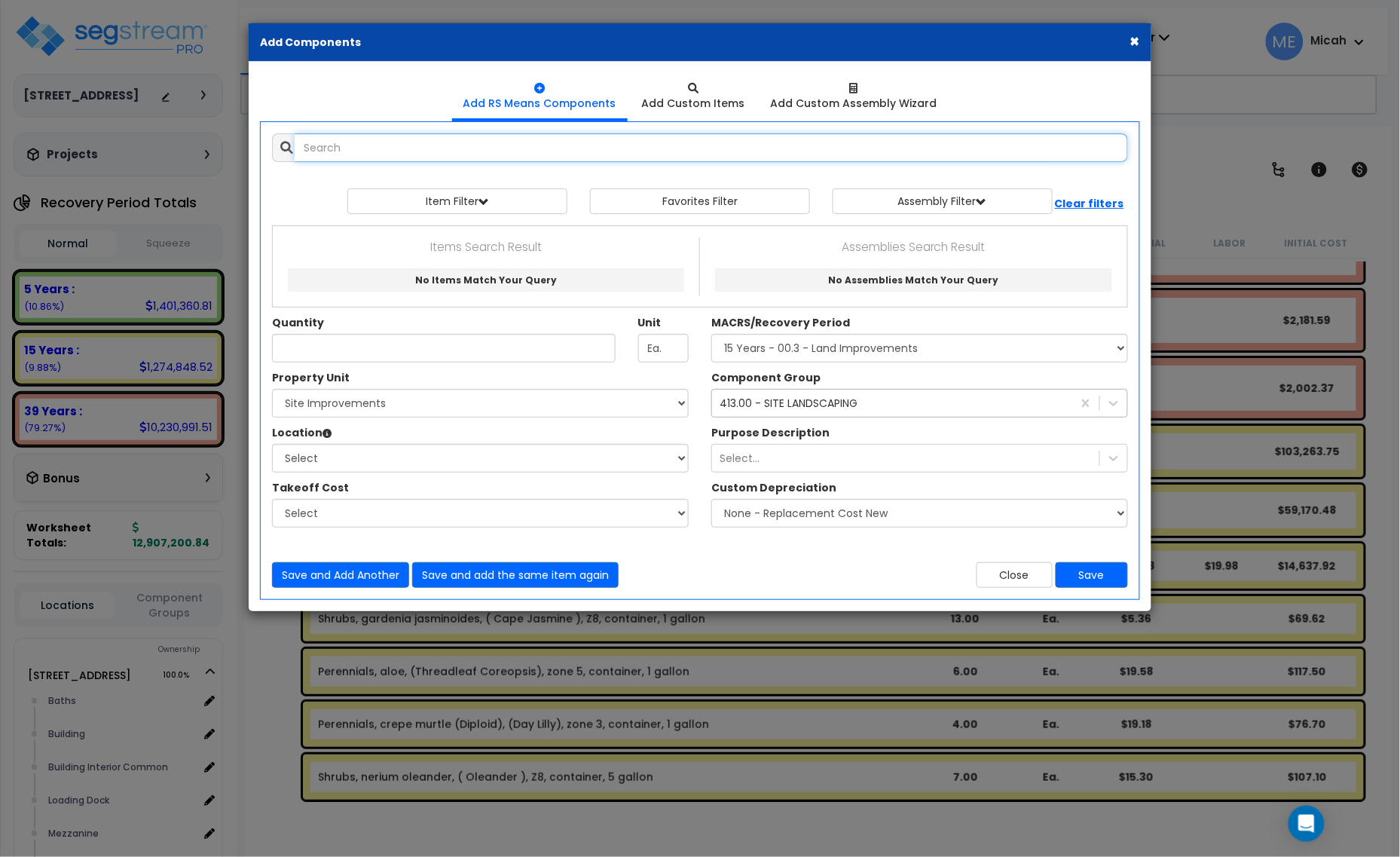
select select
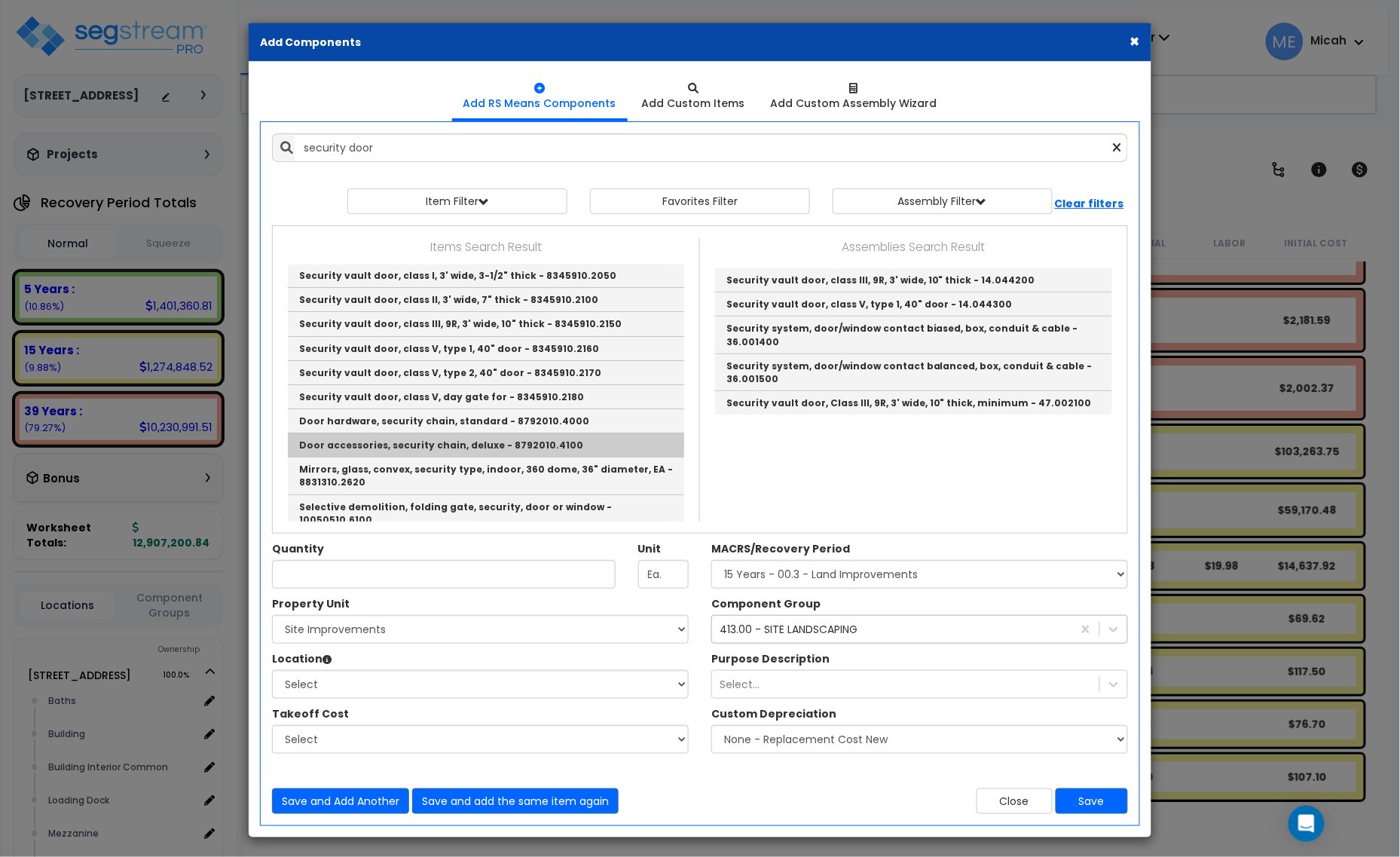
scroll to position [0, 0]
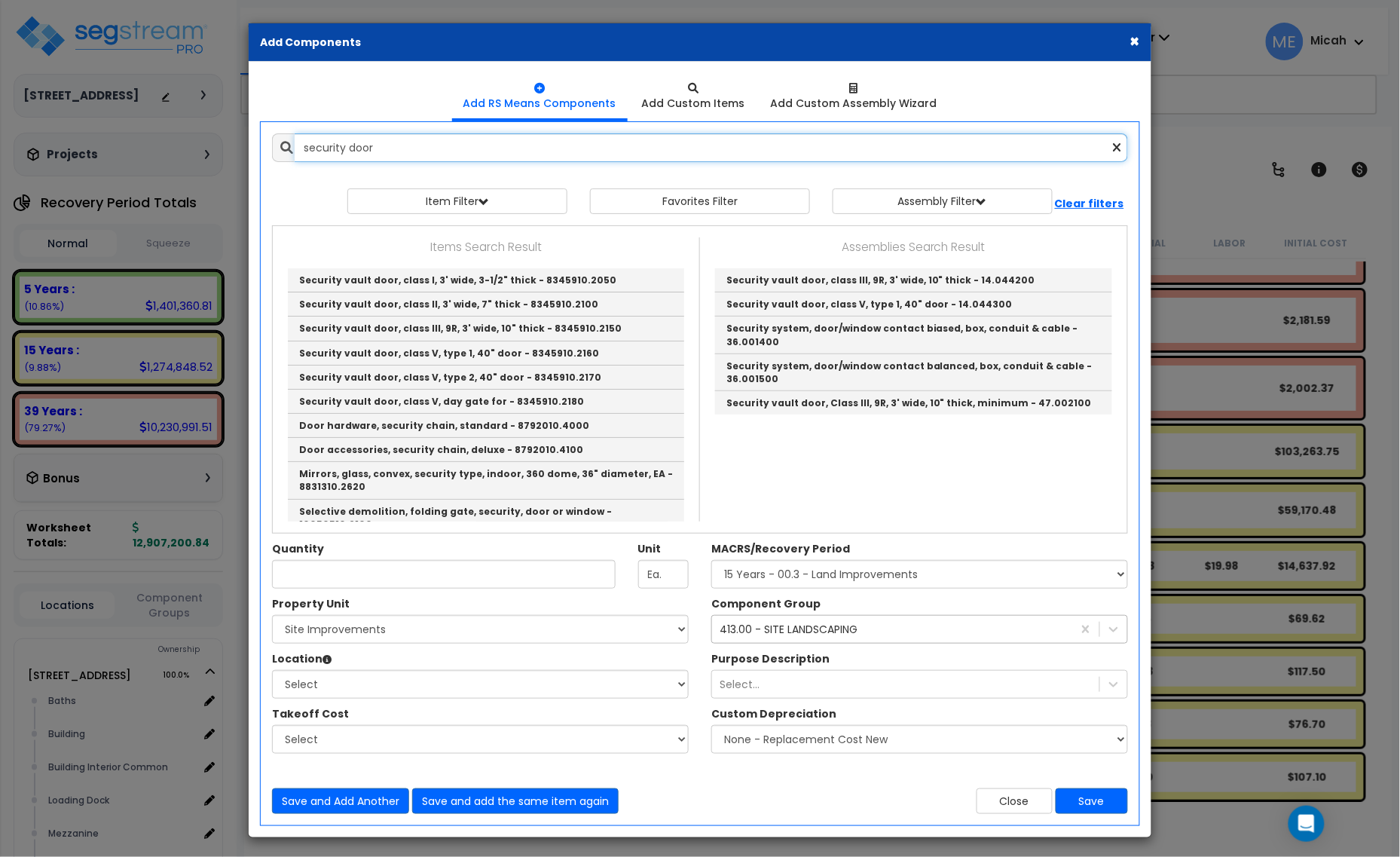
drag, startPoint x: 333, startPoint y: 152, endPoint x: 251, endPoint y: 155, distance: 82.1
click at [251, 155] on div "Add Items Add Assemblies Both security door 9599690 Select Select" at bounding box center [700, 473] width 901 height 703
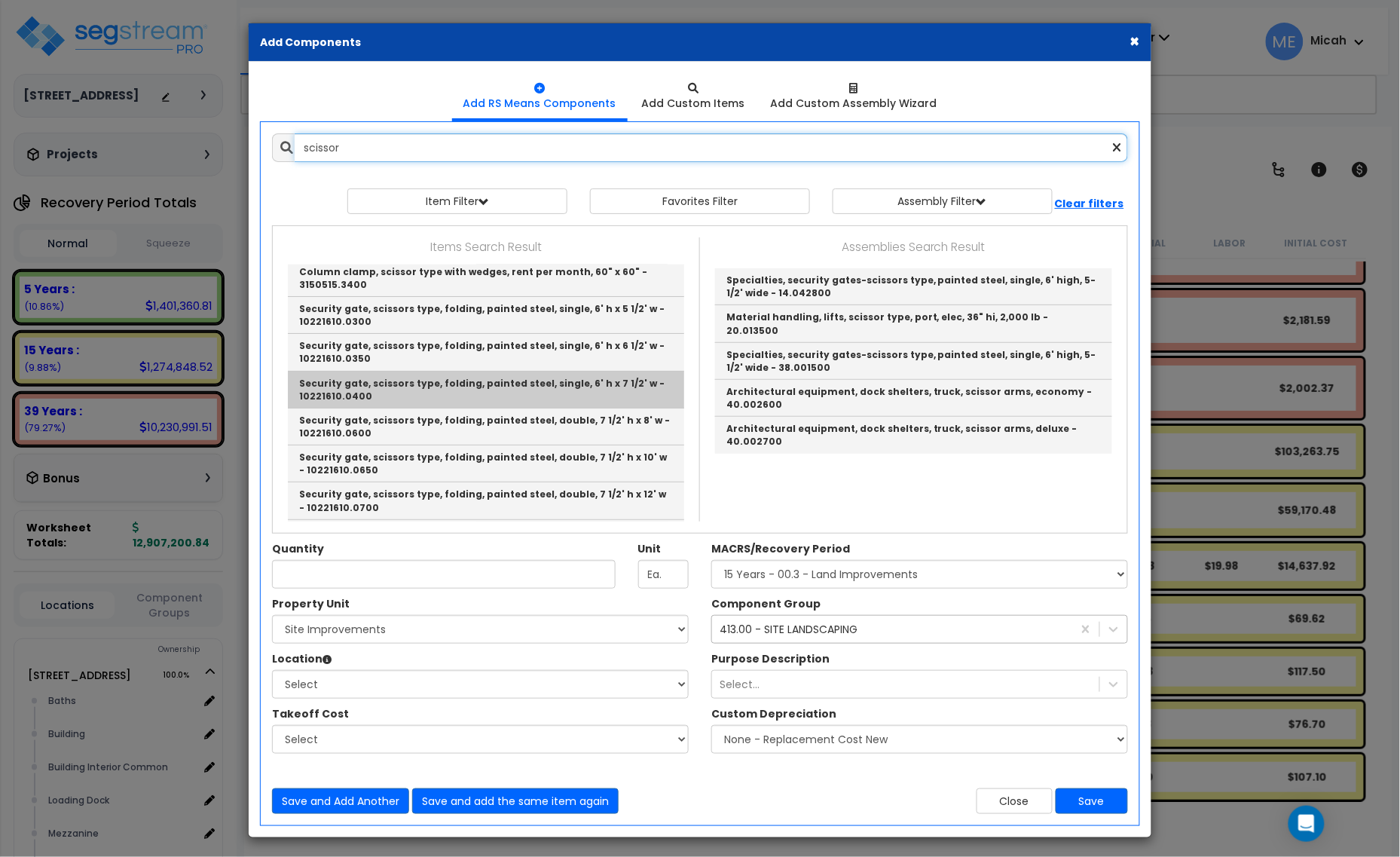
scroll to position [188, 0]
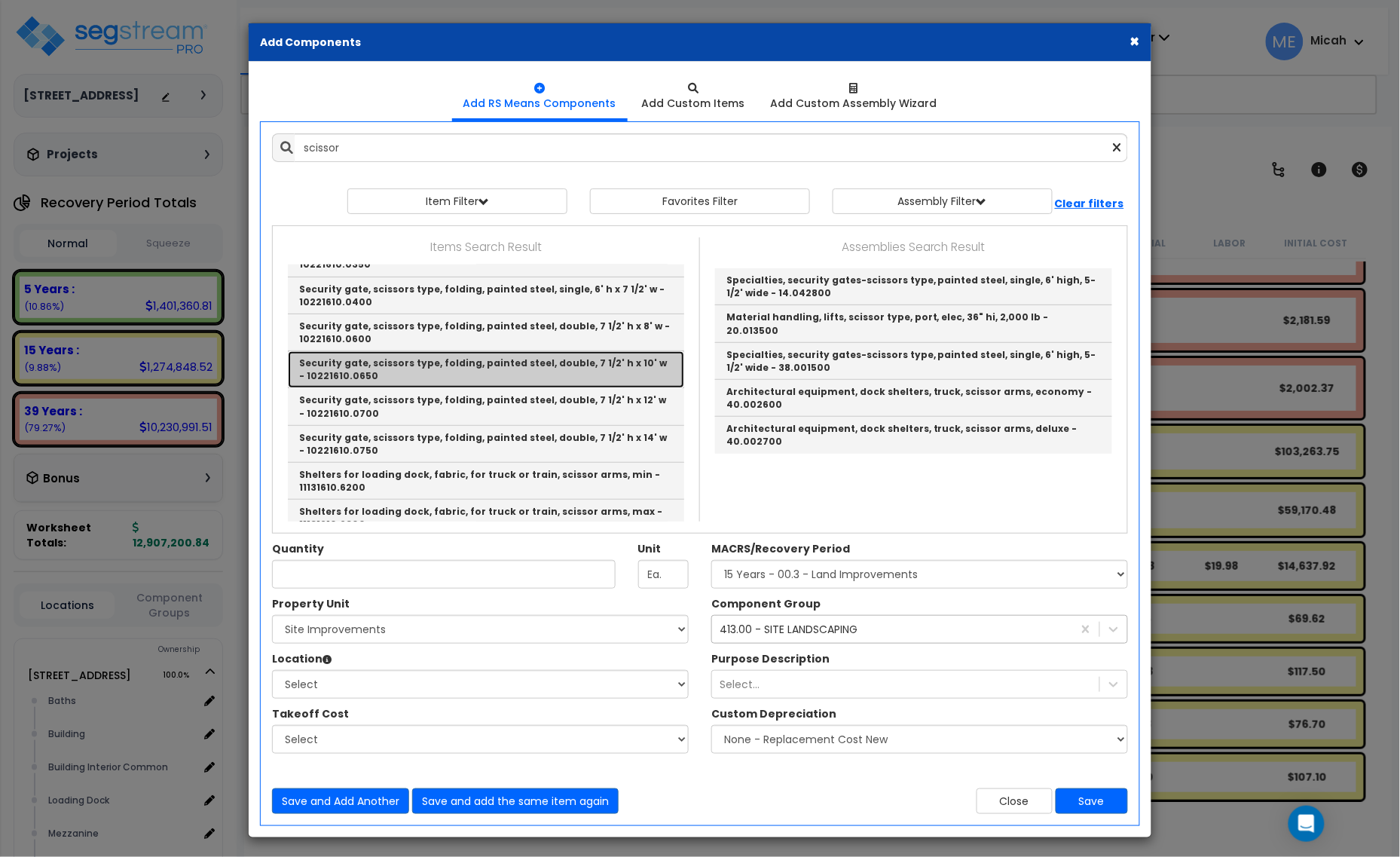
click at [626, 366] on link "Security gate, scissors type, folding, painted steel, double, 7 1/2' h x 10' w …" at bounding box center [486, 370] width 396 height 37
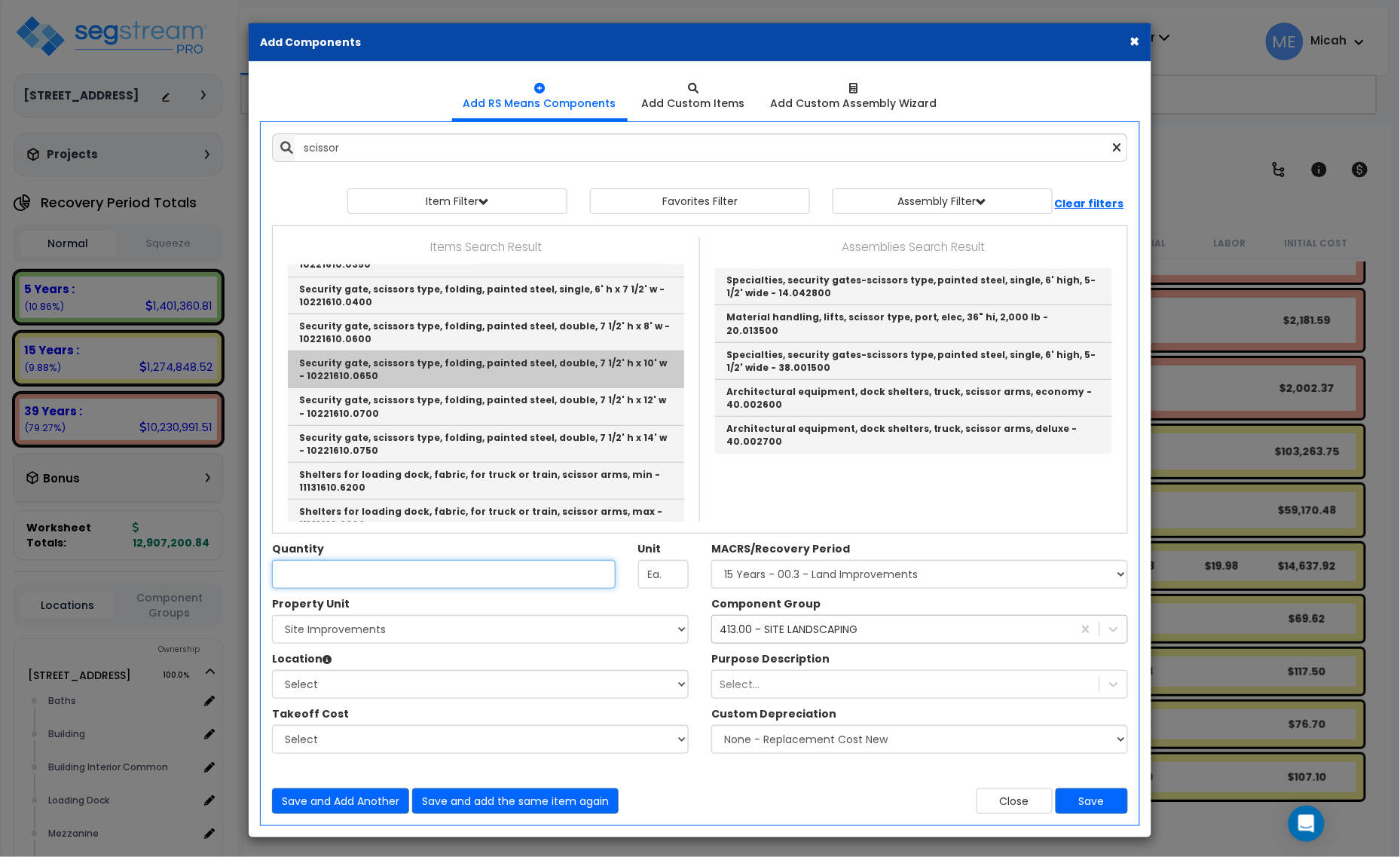
type input "Security gate, scissors type, folding, painted steel, double, 7 1/2' h x 10' w …"
type input "Opng."
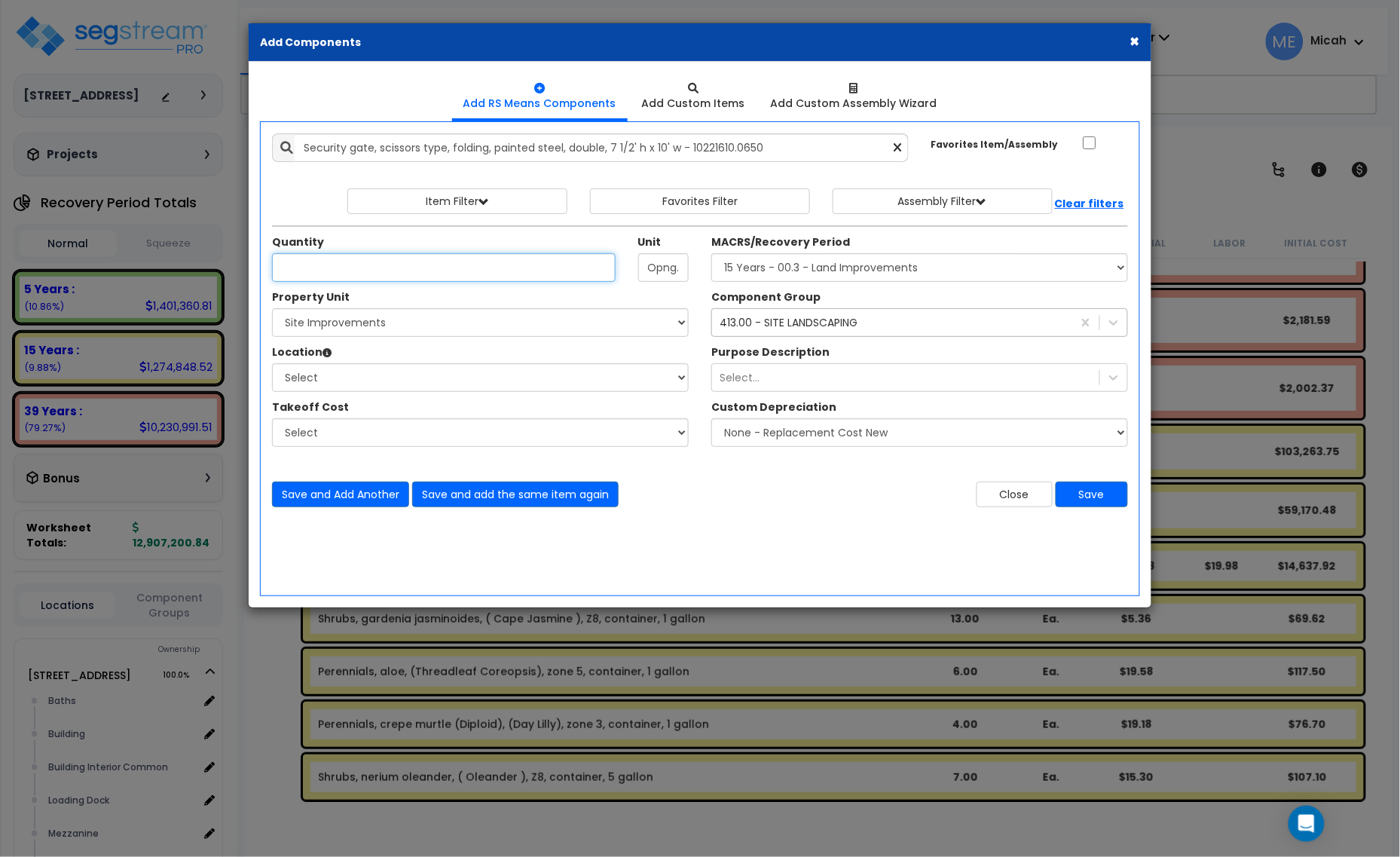
scroll to position [0, 0]
type input "4"
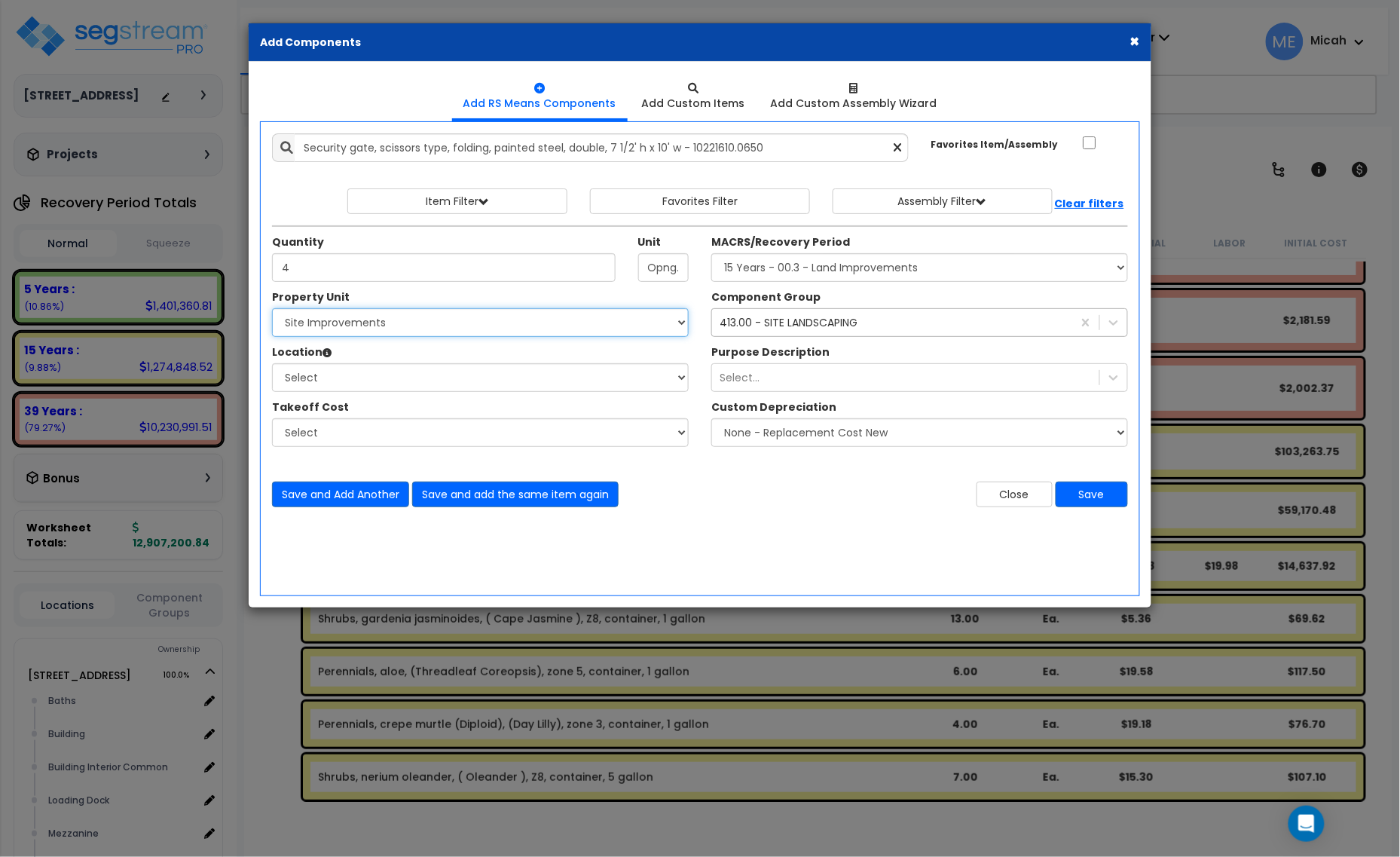
click at [389, 322] on select "Select 25211 Sunnymead Blvd Site Improvements" at bounding box center [480, 322] width 417 height 28
select select "166495"
click at [272, 309] on select "Select 25211 Sunnymead Blvd Site Improvements" at bounding box center [480, 322] width 417 height 28
click at [384, 384] on select "Select Baths Building Building Interior Building Interior Common Loading Dock M…" at bounding box center [480, 378] width 417 height 28
select select "6"
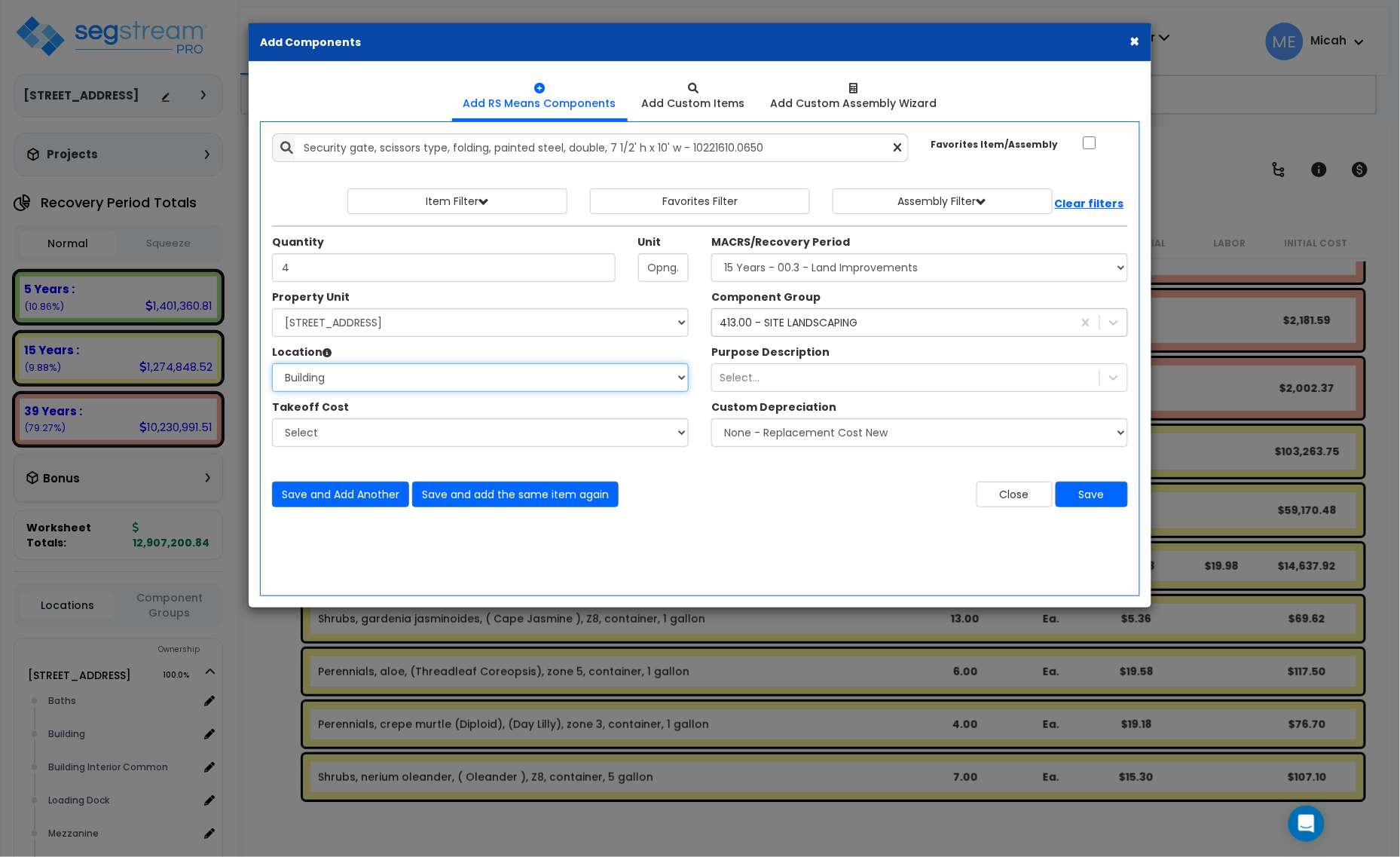
click at [272, 363] on select "Select Baths Building Building Interior Building Interior Common Loading Dock M…" at bounding box center [480, 378] width 417 height 28
click at [948, 276] on select "Select MACRS/Recovery Period 5 Years - 57.0 - Distributive Trades & Services 5 …" at bounding box center [919, 267] width 417 height 28
select select "3669"
click at [711, 254] on select "Select MACRS/Recovery Period 5 Years - 57.0 - Distributive Trades & Services 5 …" at bounding box center [919, 267] width 417 height 28
click at [811, 325] on div "413.00 - SITE LANDSCAPING" at bounding box center [789, 322] width 138 height 15
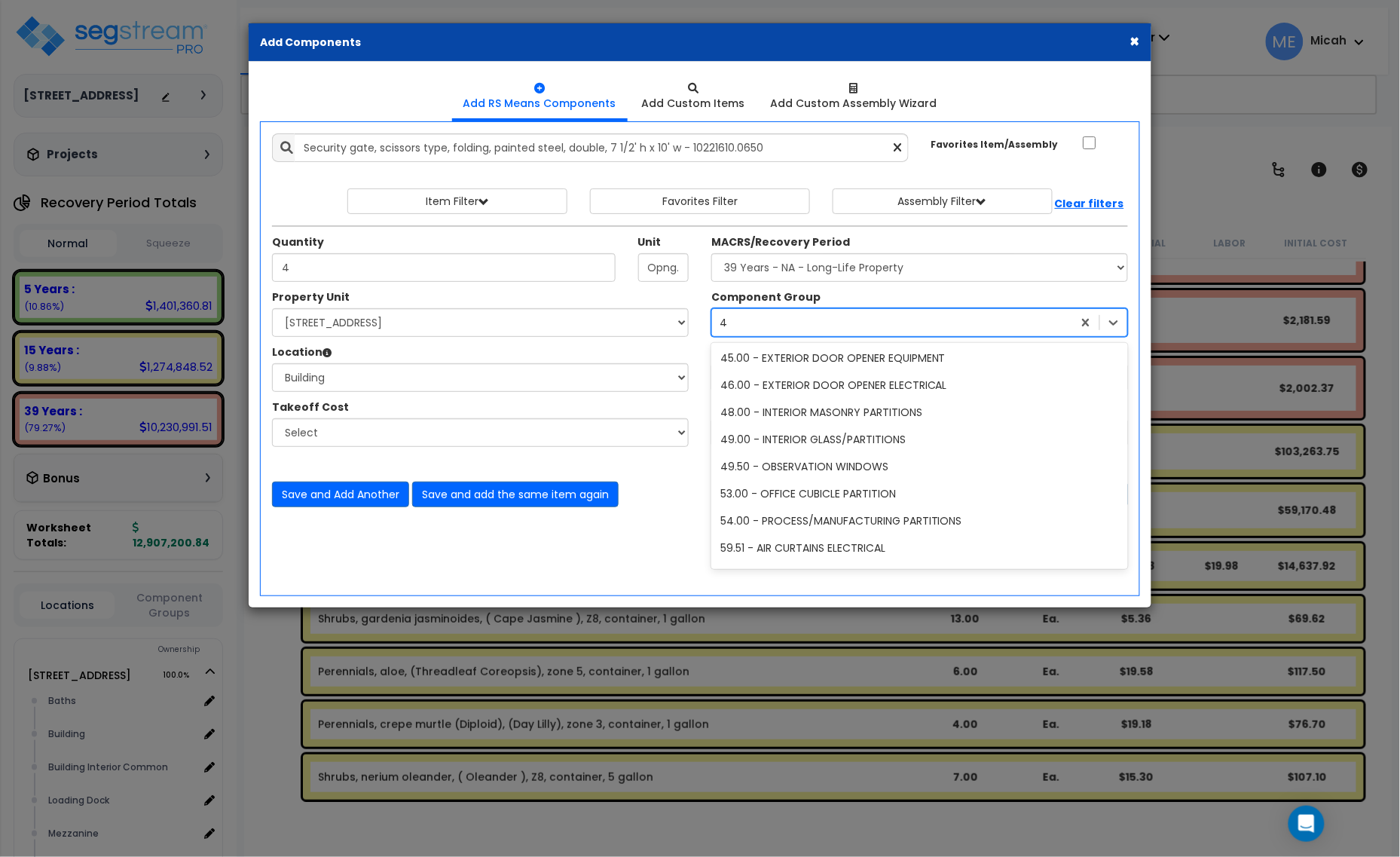
scroll to position [348, 0]
type input "44"
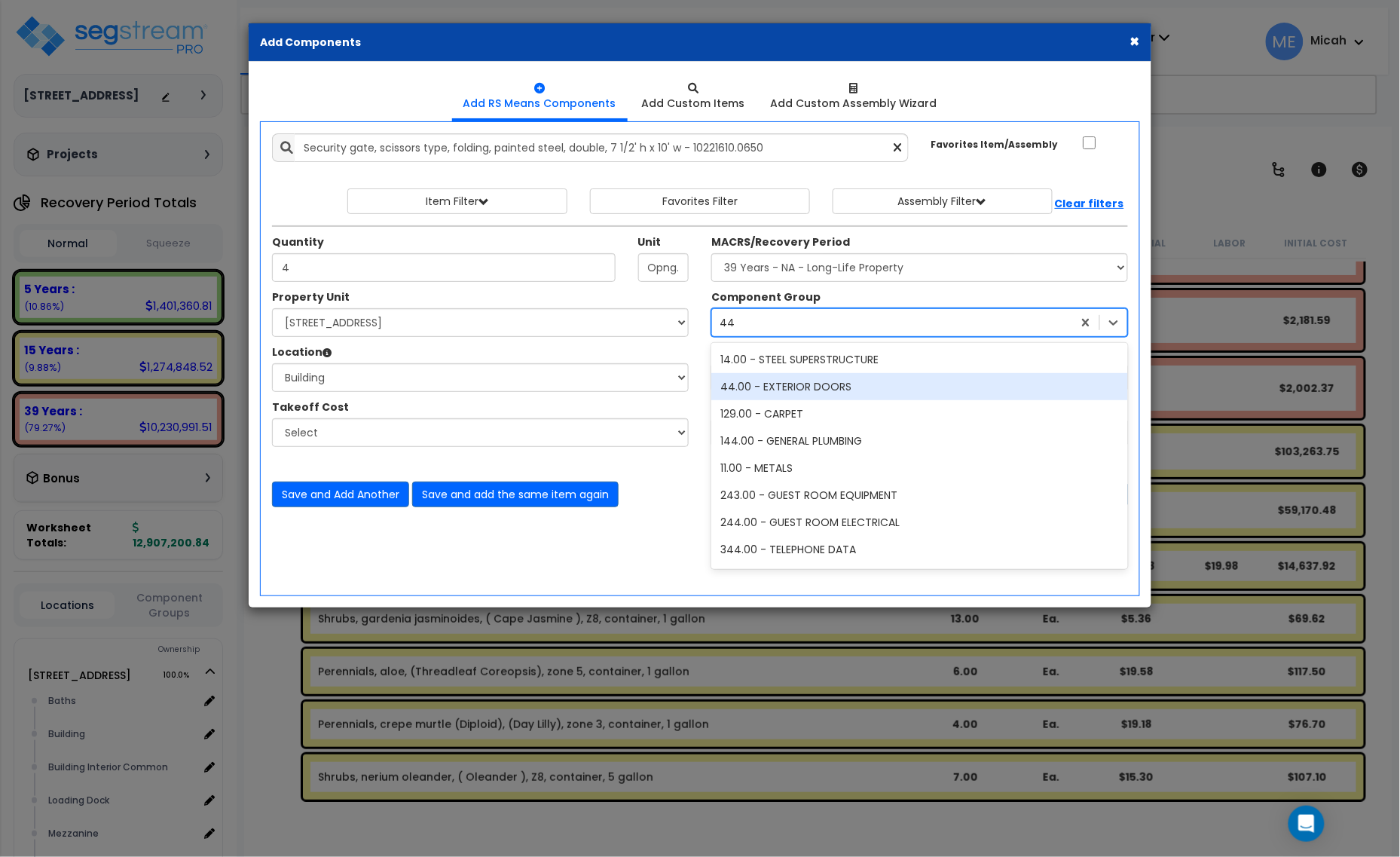
click at [782, 385] on div "44.00 - EXTERIOR DOORS" at bounding box center [919, 386] width 417 height 27
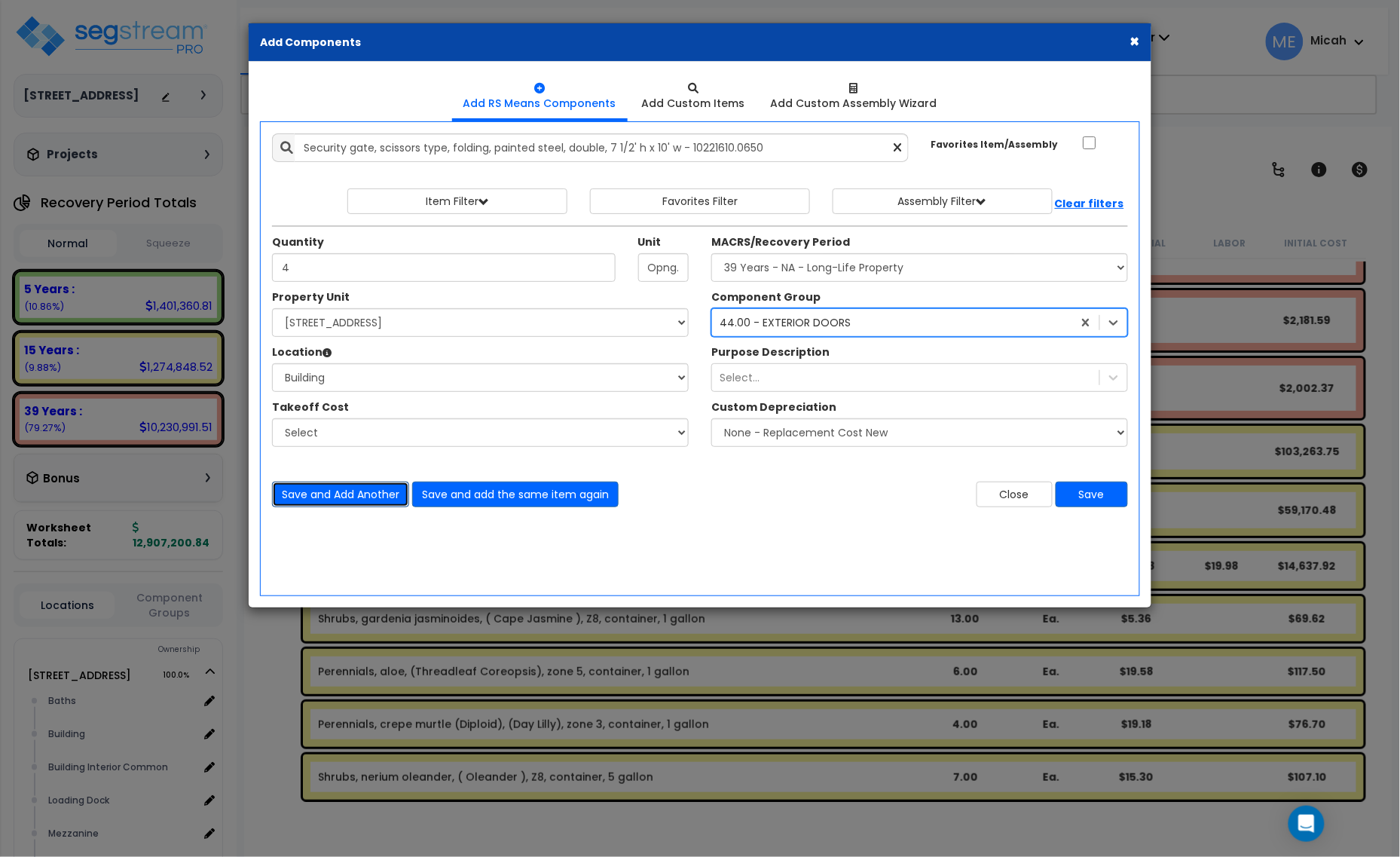
click at [365, 494] on button "Save and Add Another" at bounding box center [340, 494] width 137 height 26
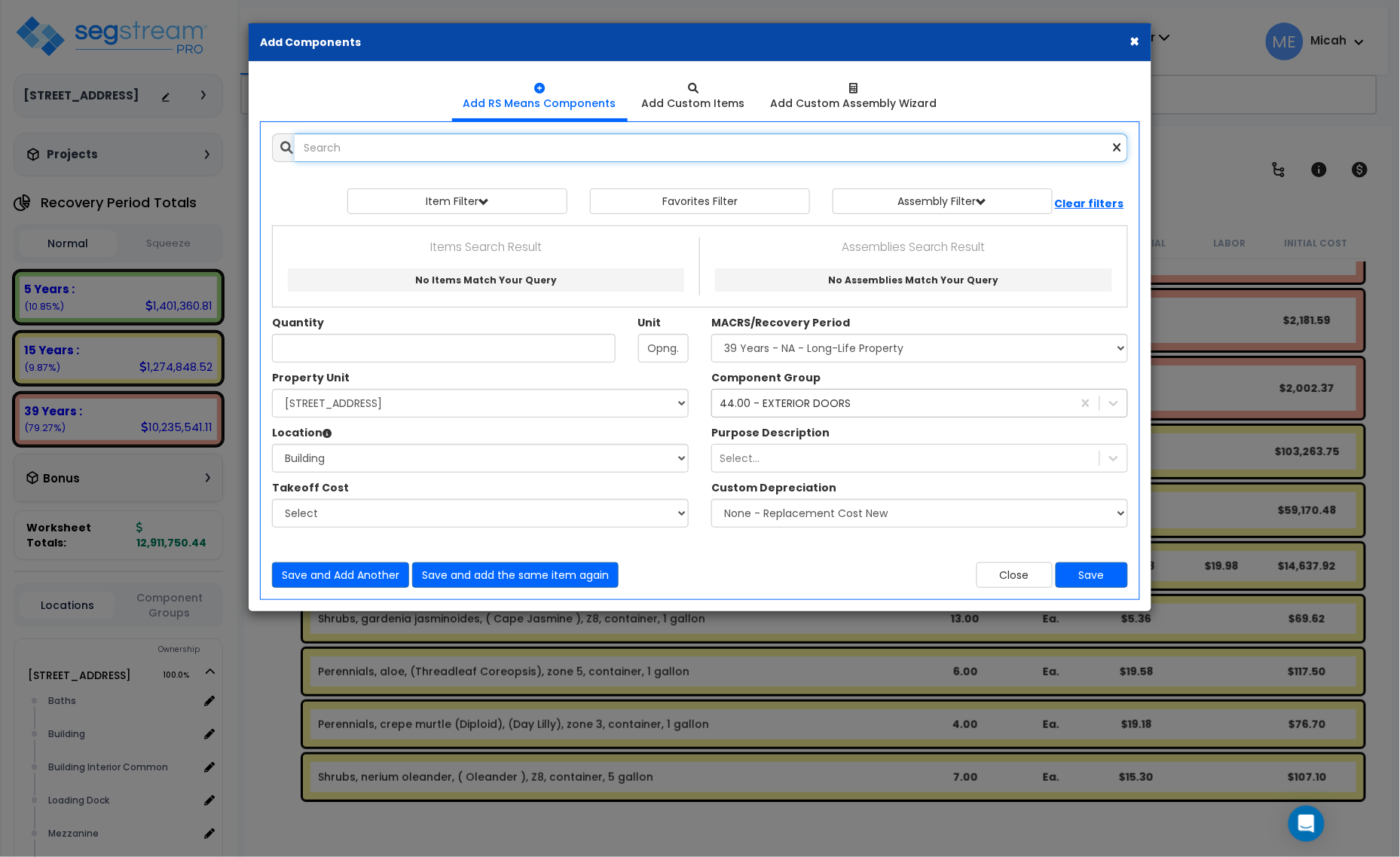
click at [382, 152] on input "text" at bounding box center [711, 148] width 833 height 28
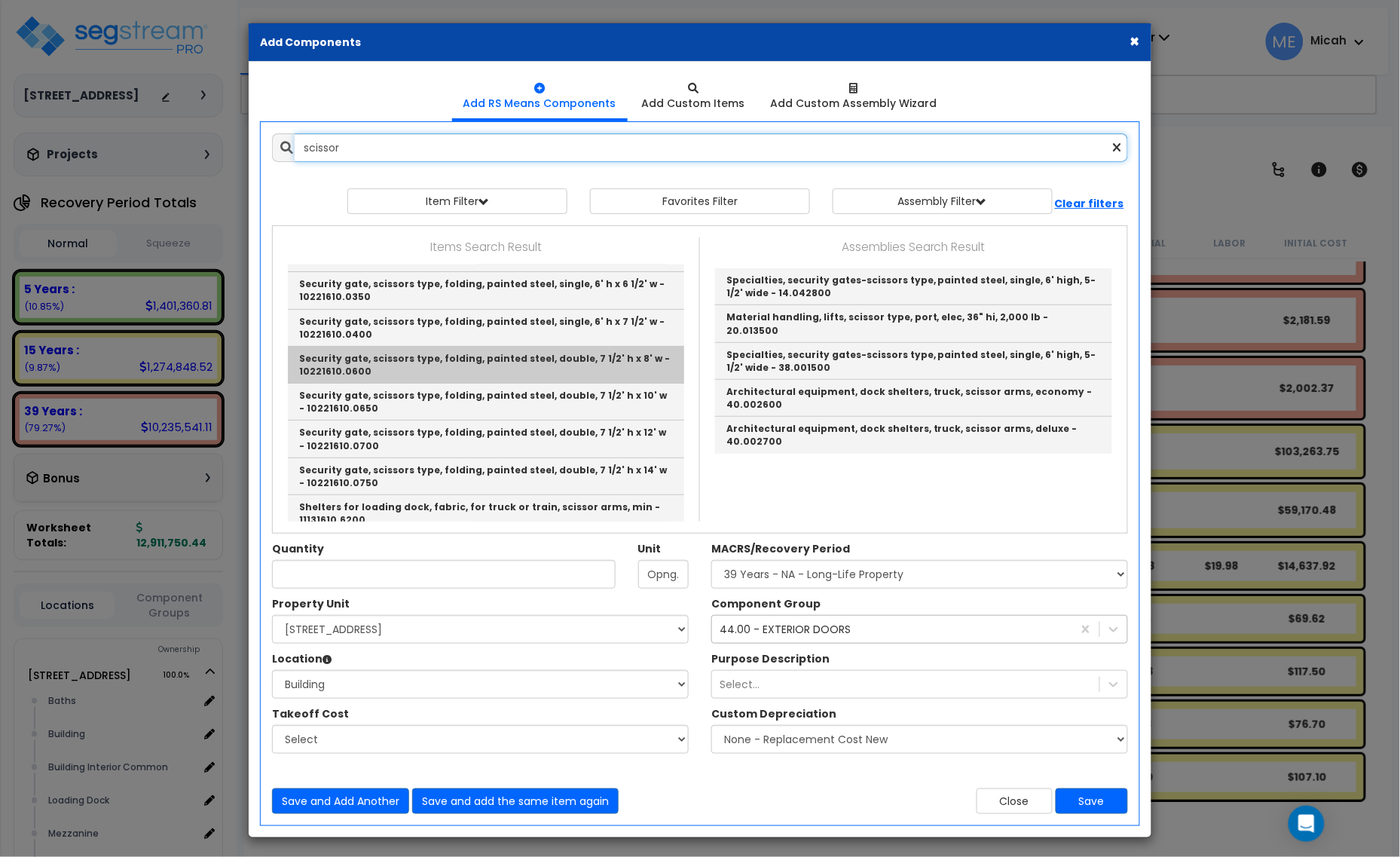
scroll to position [188, 0]
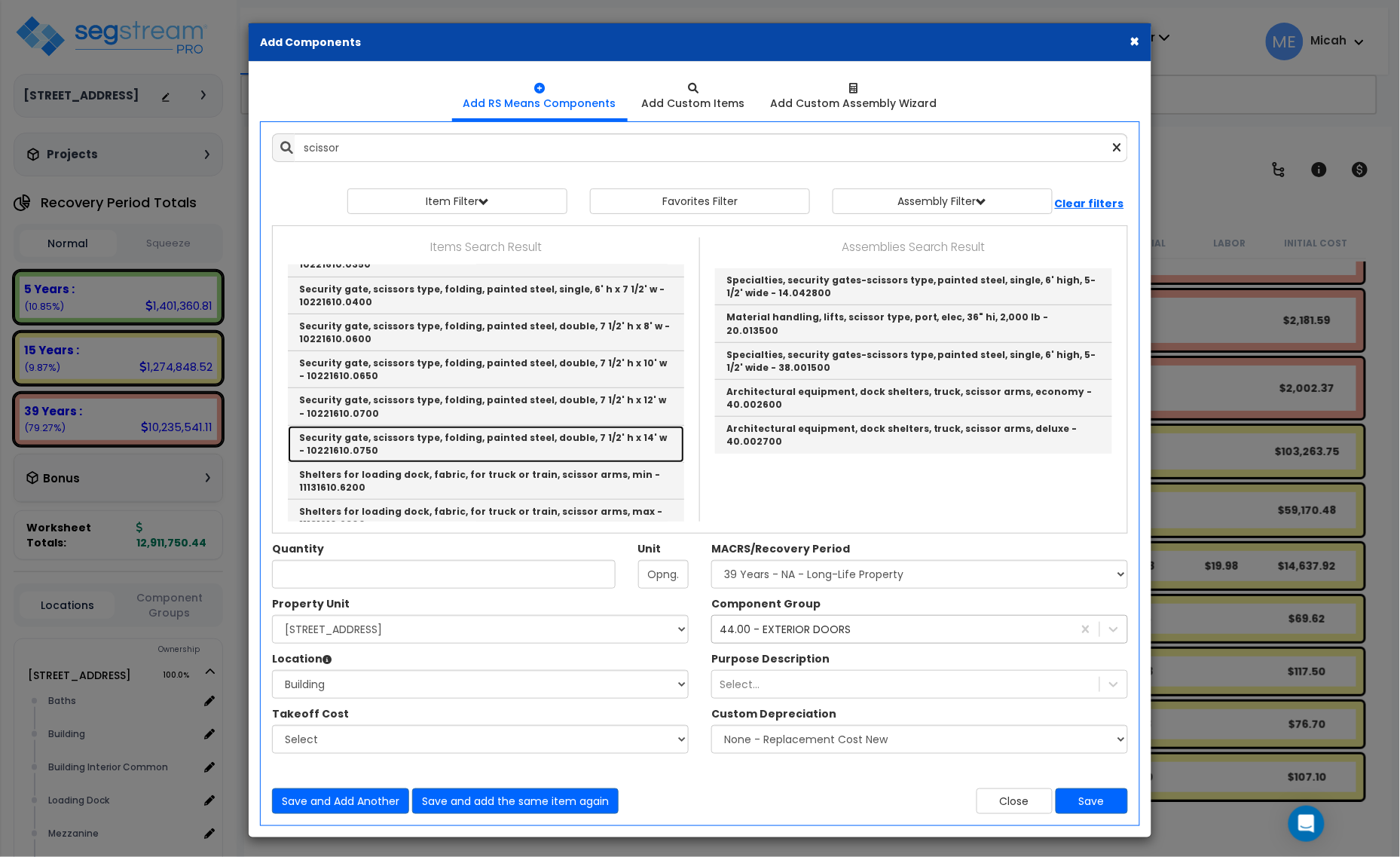
click at [600, 442] on link "Security gate, scissors type, folding, painted steel, double, 7 1/2' h x 14' w …" at bounding box center [486, 444] width 396 height 37
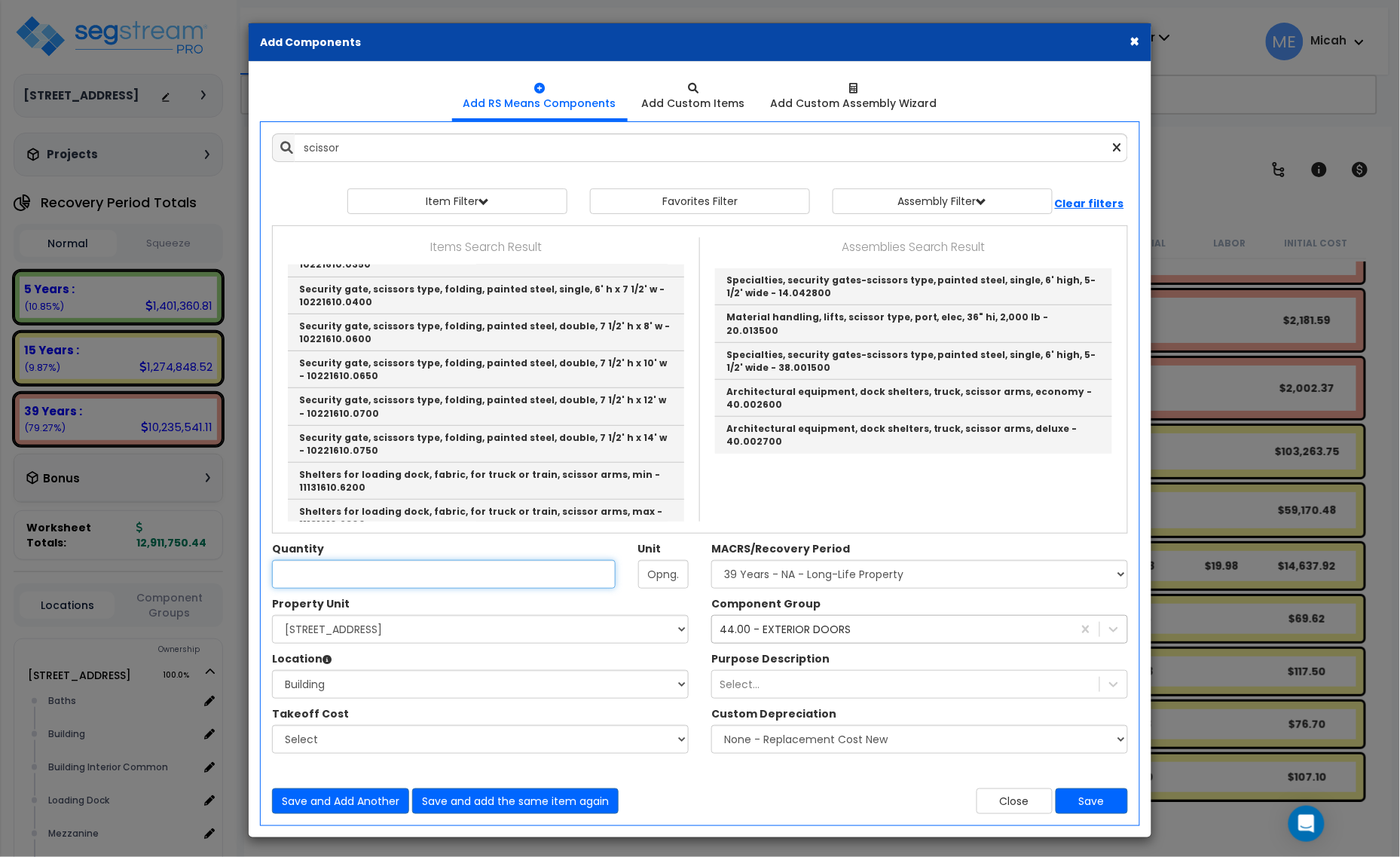
type input "Security gate, scissors type, folding, painted steel, double, 7 1/2' h x 14' w …"
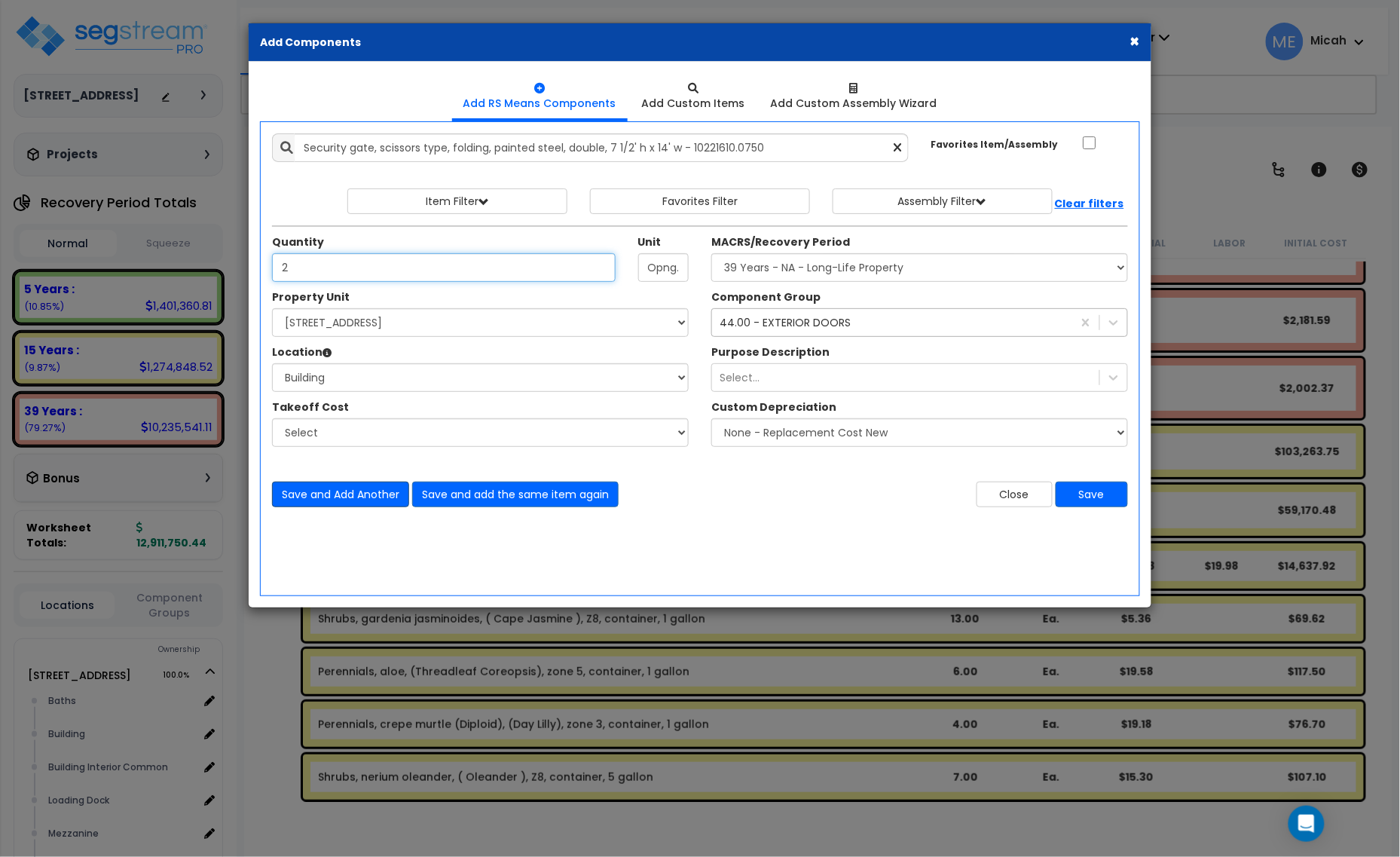
type input "2"
click at [329, 501] on button "Save and Add Another" at bounding box center [340, 494] width 137 height 26
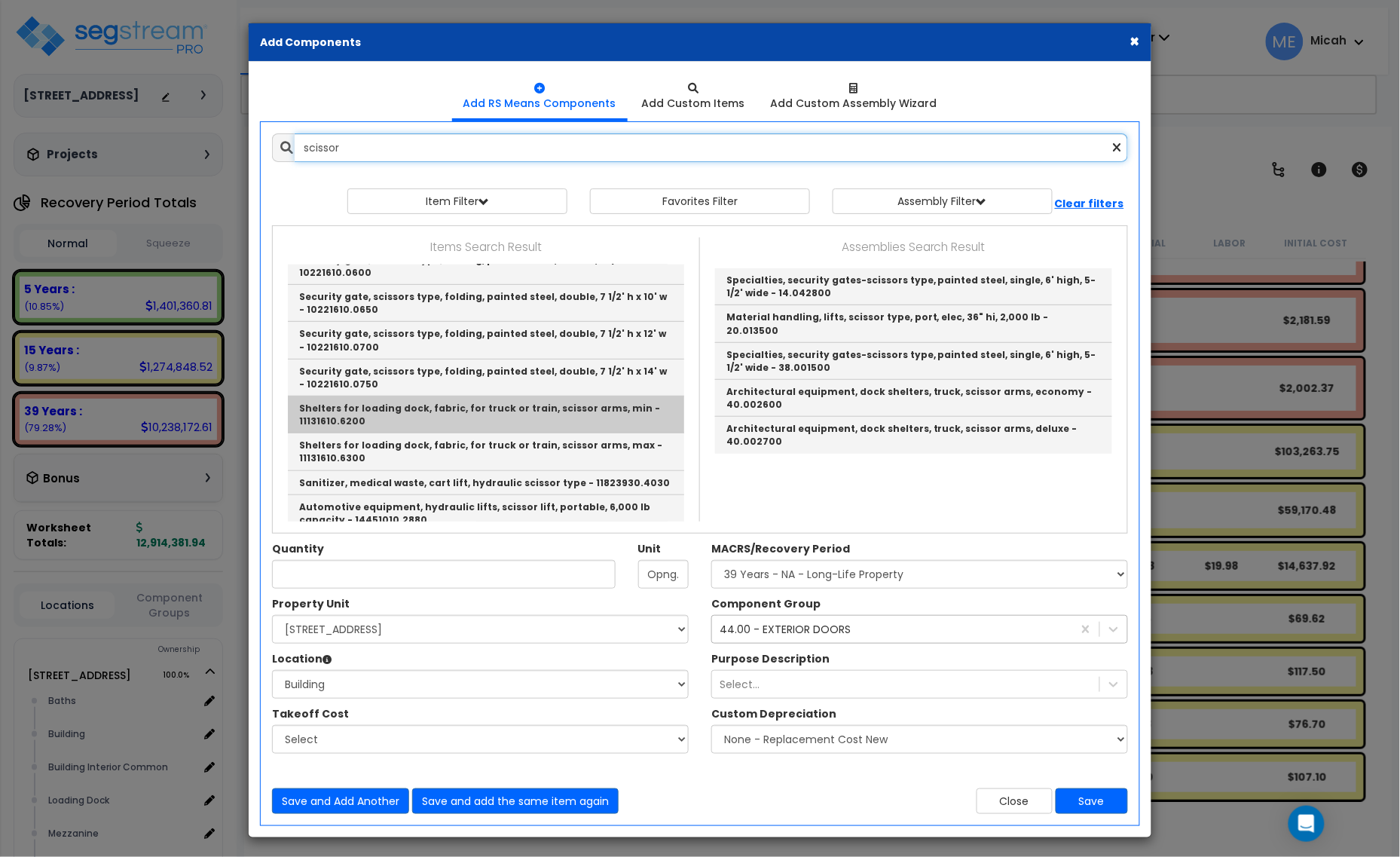
scroll to position [282, 0]
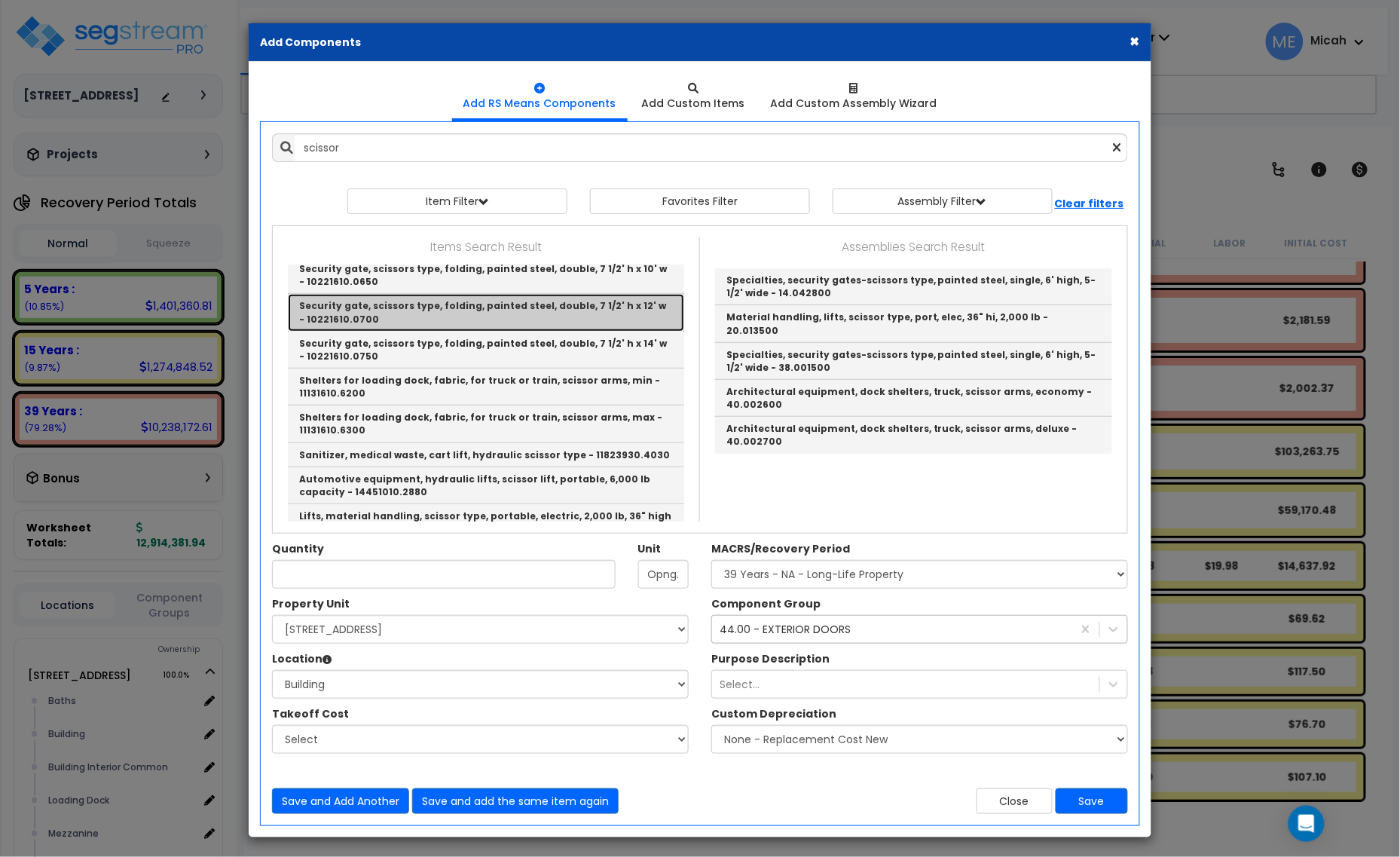
click at [524, 308] on link "Security gate, scissors type, folding, painted steel, double, 7 1/2' h x 12' w …" at bounding box center [486, 312] width 396 height 37
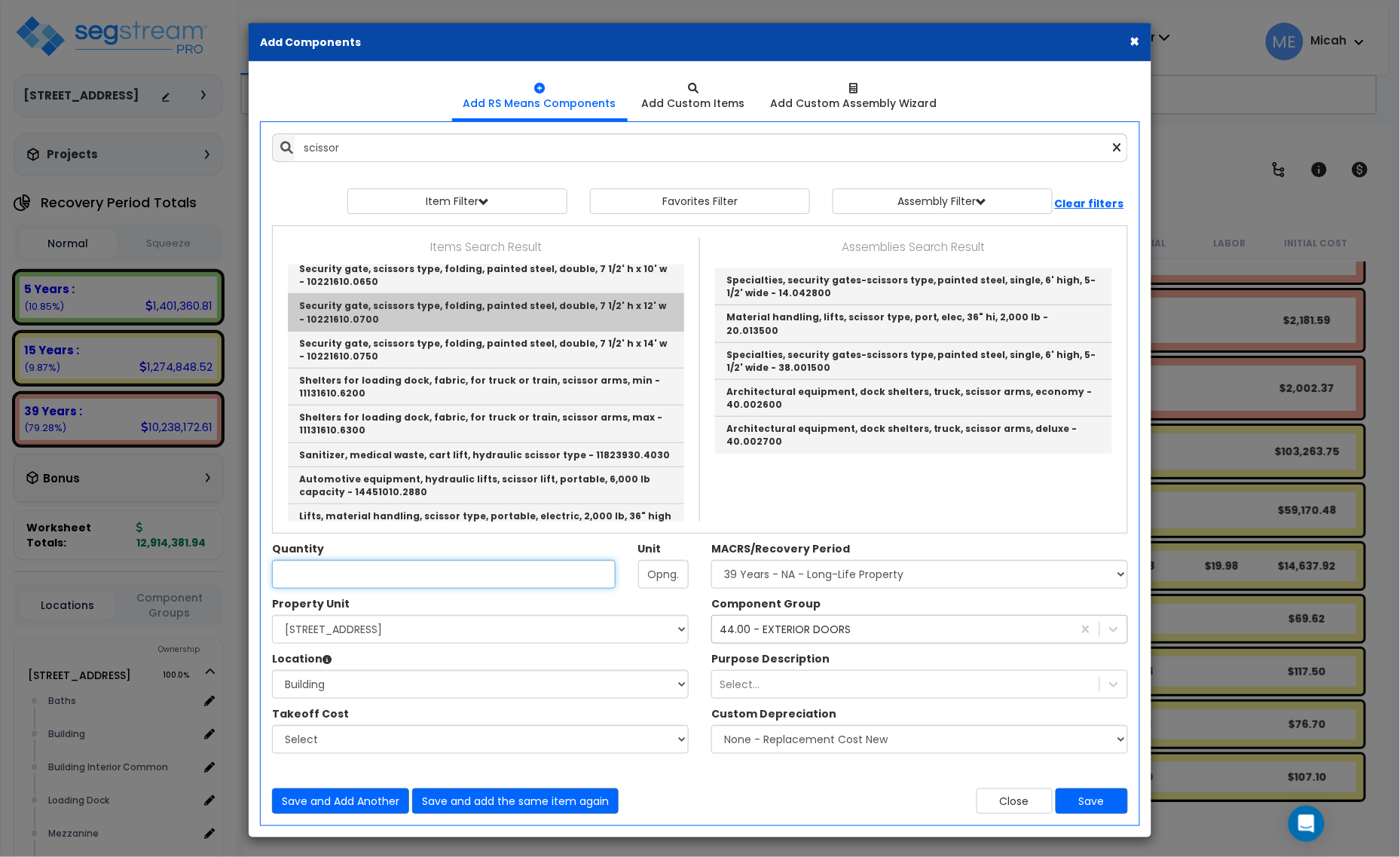
type input "Security gate, scissors type, folding, painted steel, double, 7 1/2' h x 12' w …"
checkbox input "true"
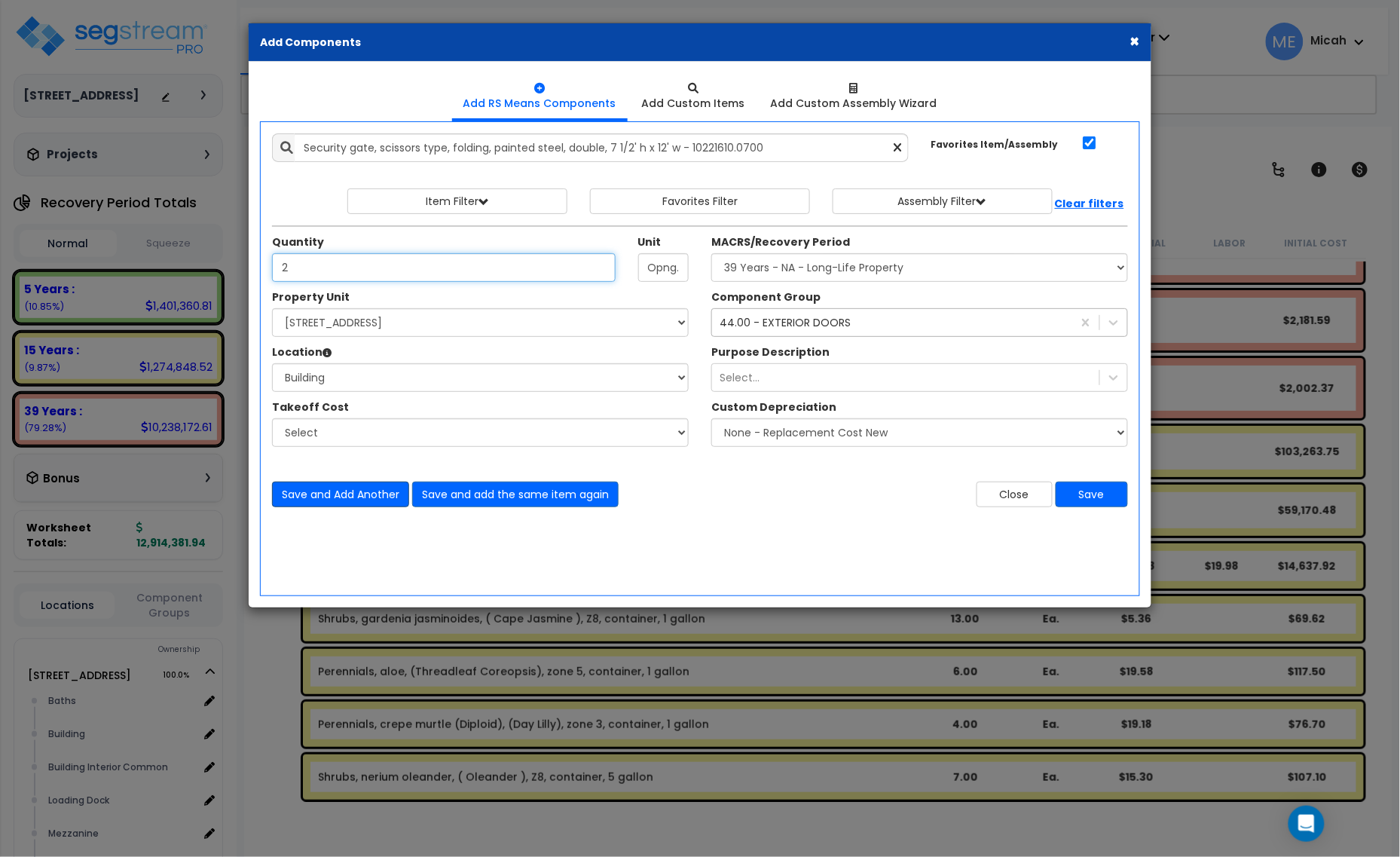
type input "2"
click at [339, 495] on button "Save and Add Another" at bounding box center [340, 494] width 137 height 26
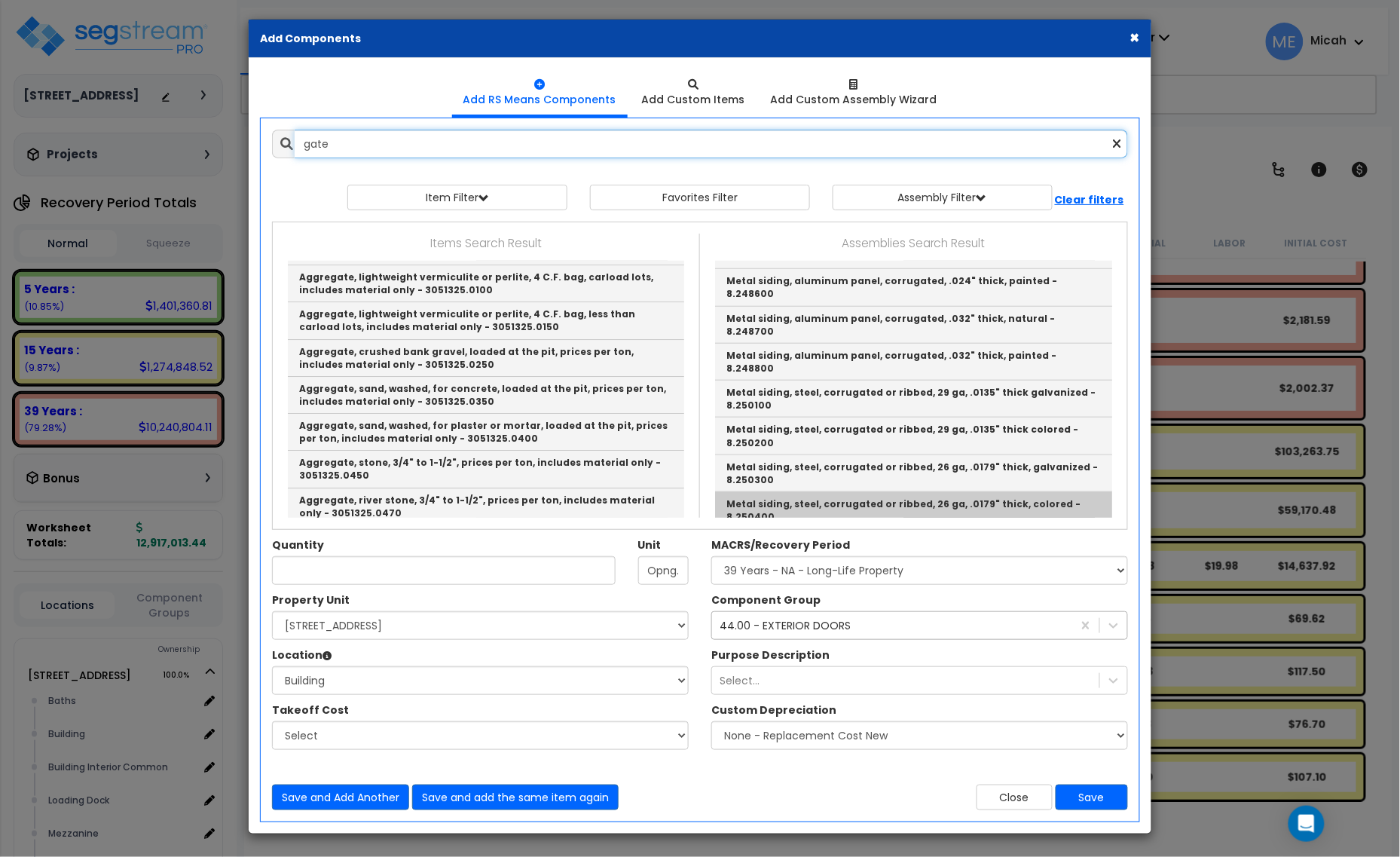
scroll to position [2354, 0]
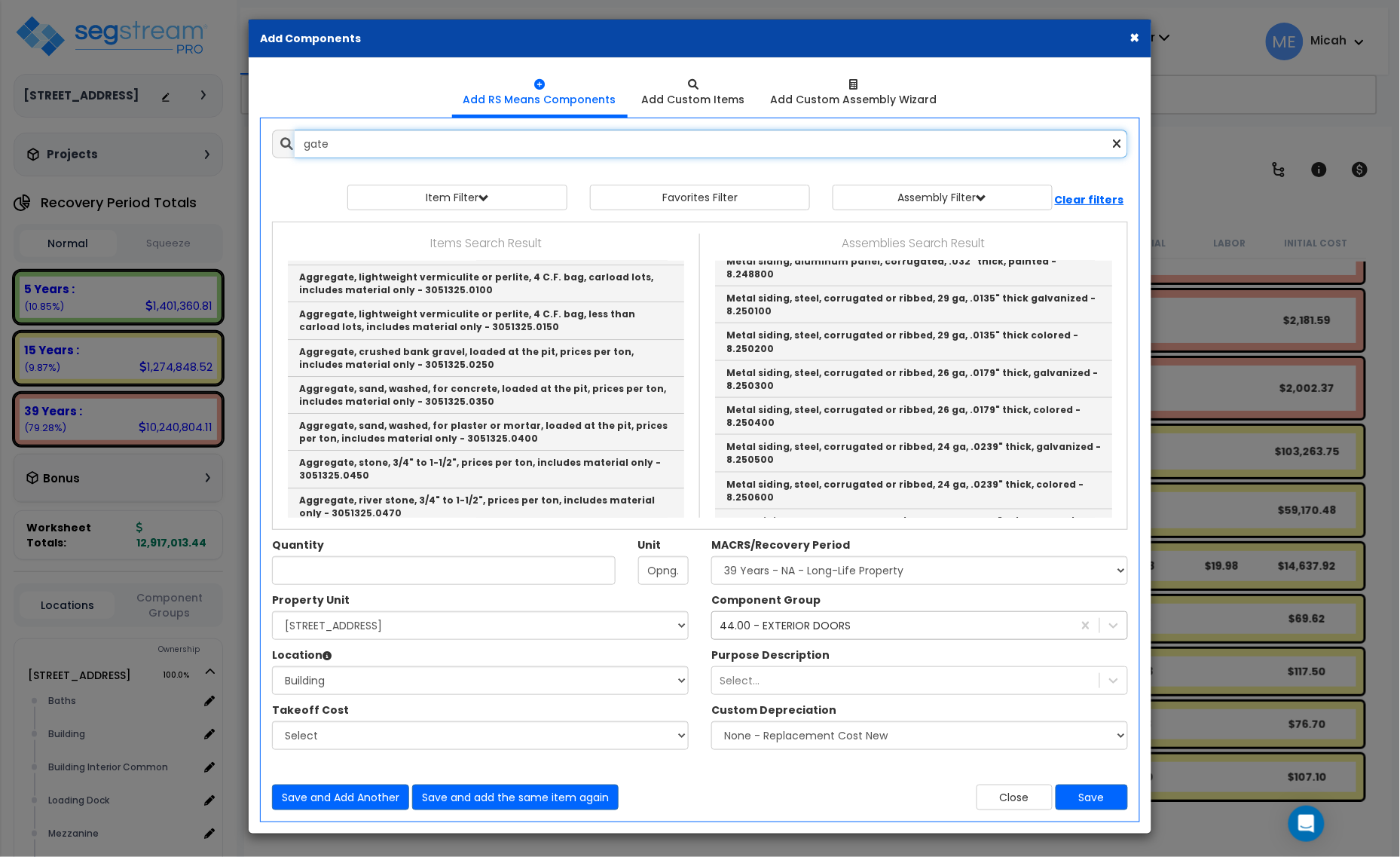
drag, startPoint x: 402, startPoint y: 142, endPoint x: 265, endPoint y: 153, distance: 137.4
click at [261, 155] on div "gate 9408600" at bounding box center [700, 144] width 878 height 28
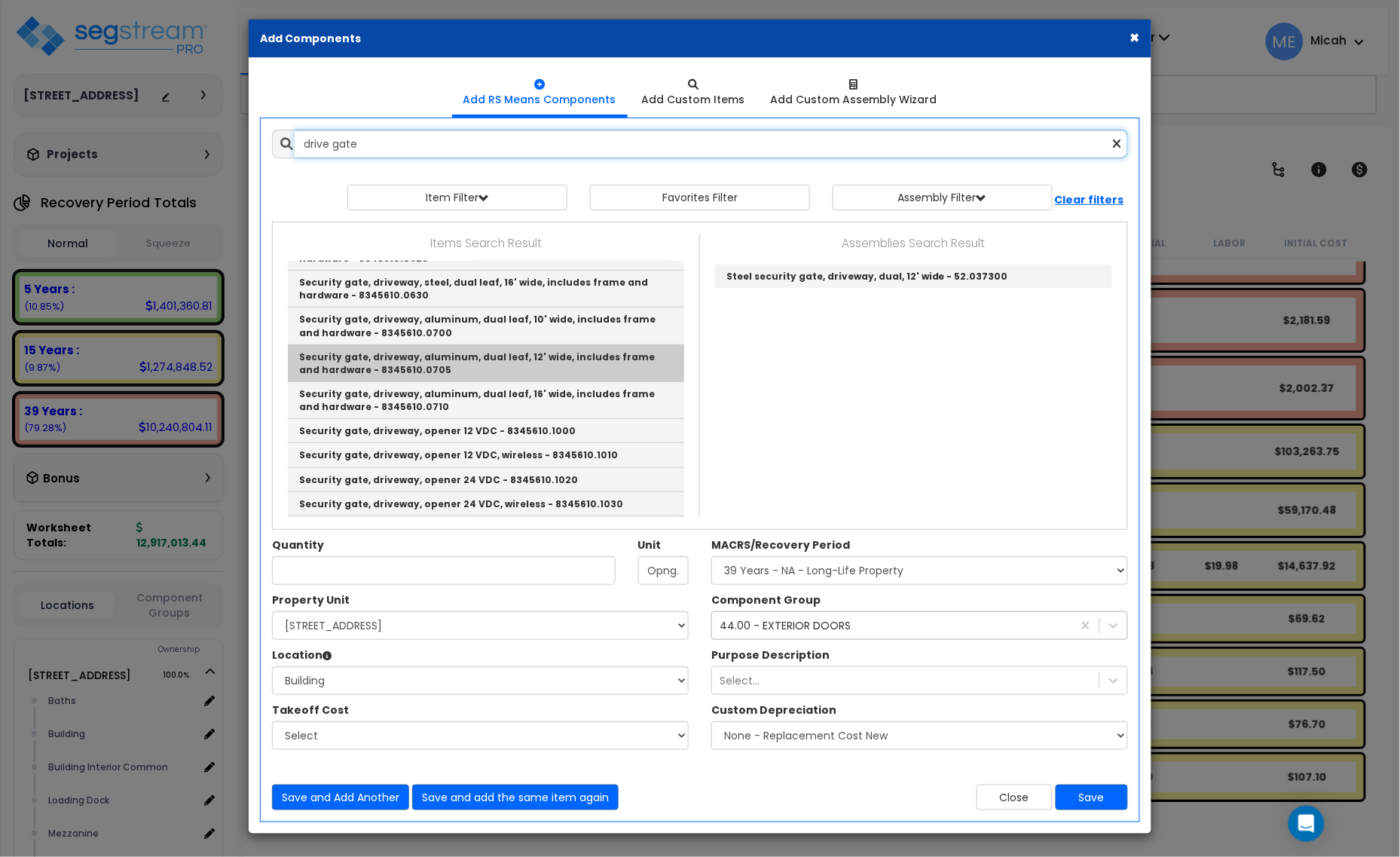
scroll to position [282, 0]
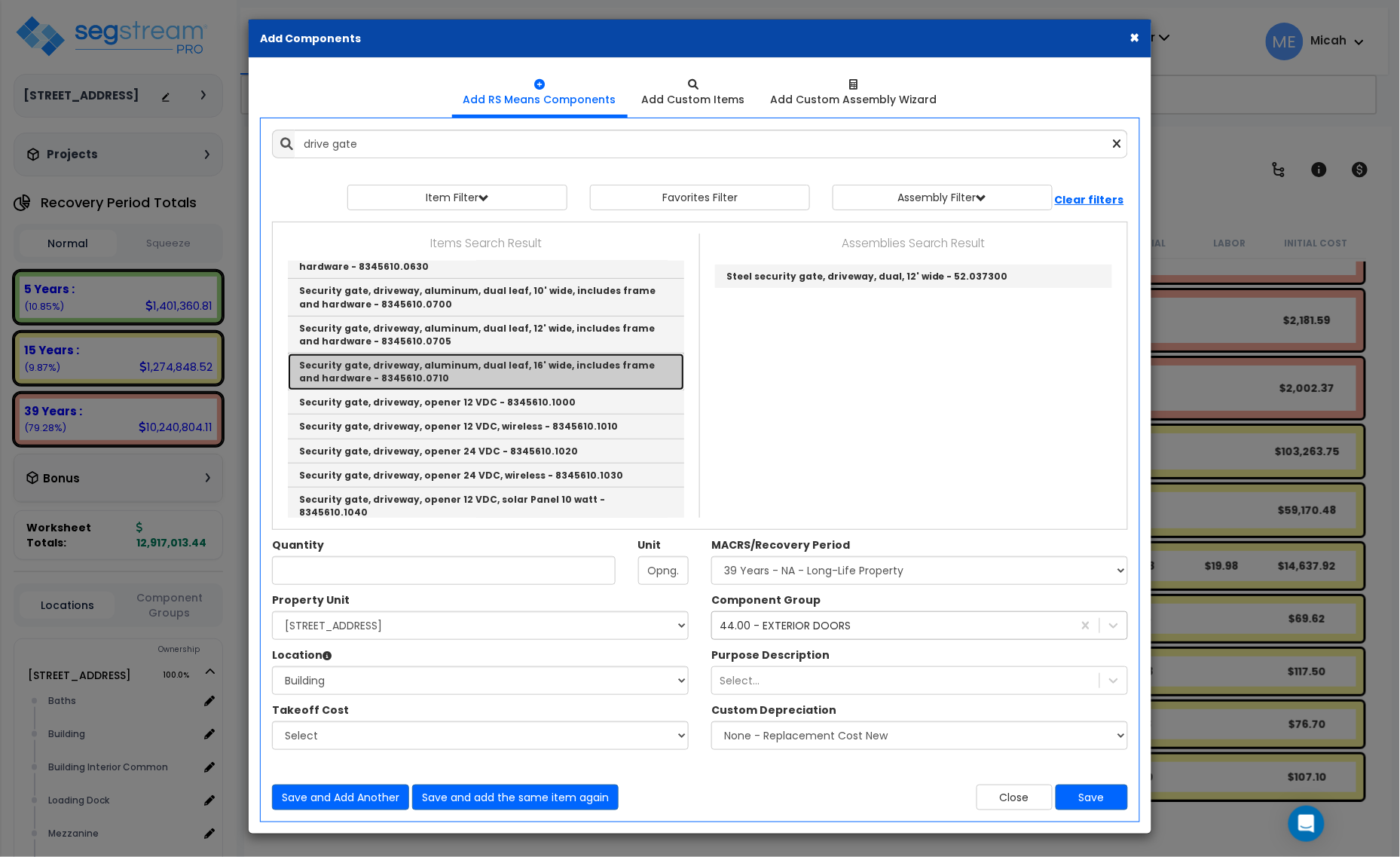
click at [565, 365] on link "Security gate, driveway, aluminum, dual leaf, 16' wide, includes frame and hard…" at bounding box center [486, 372] width 396 height 37
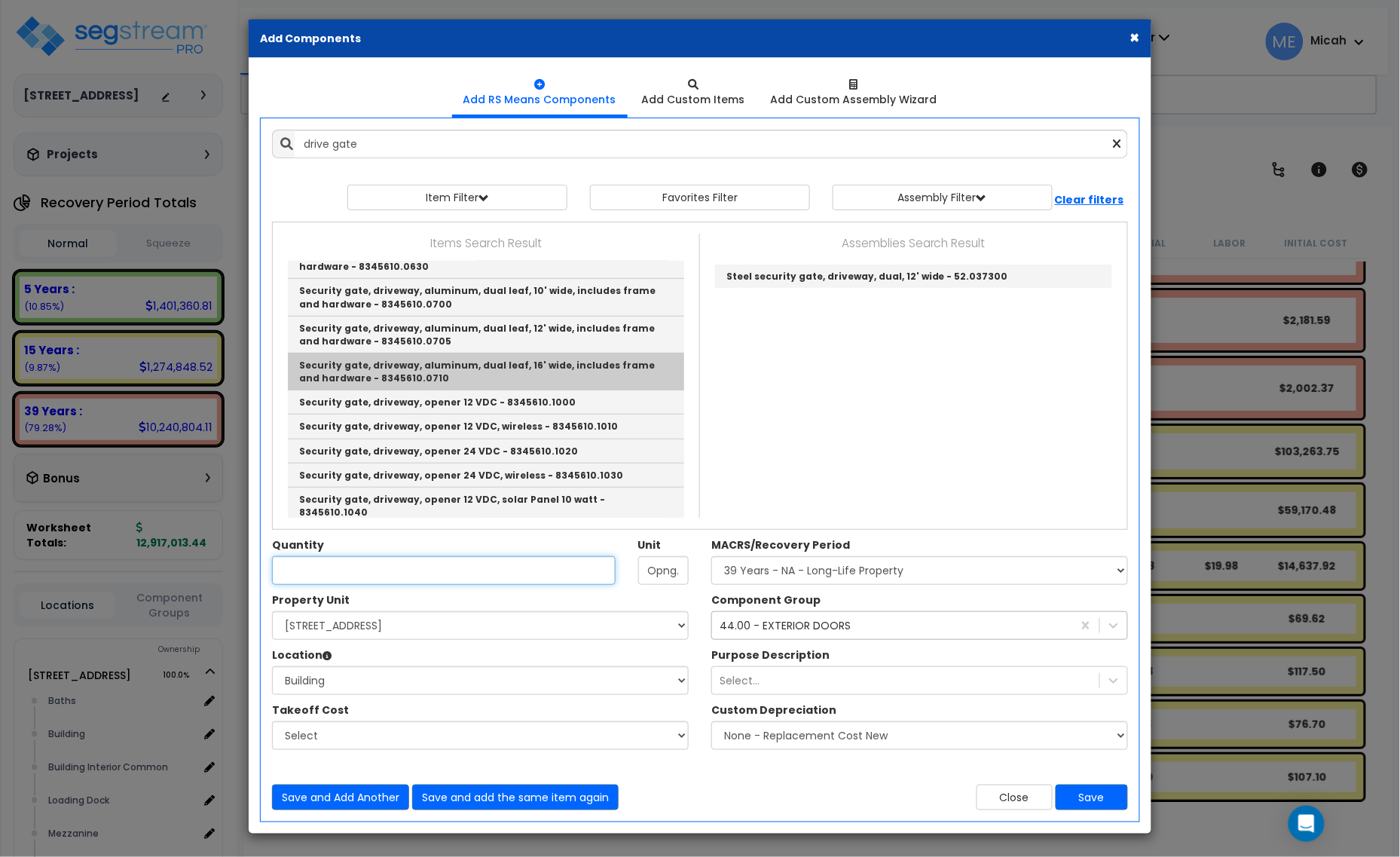
type input "Security gate, driveway, aluminum, dual leaf, 16' wide, includes frame and hard…"
checkbox input "false"
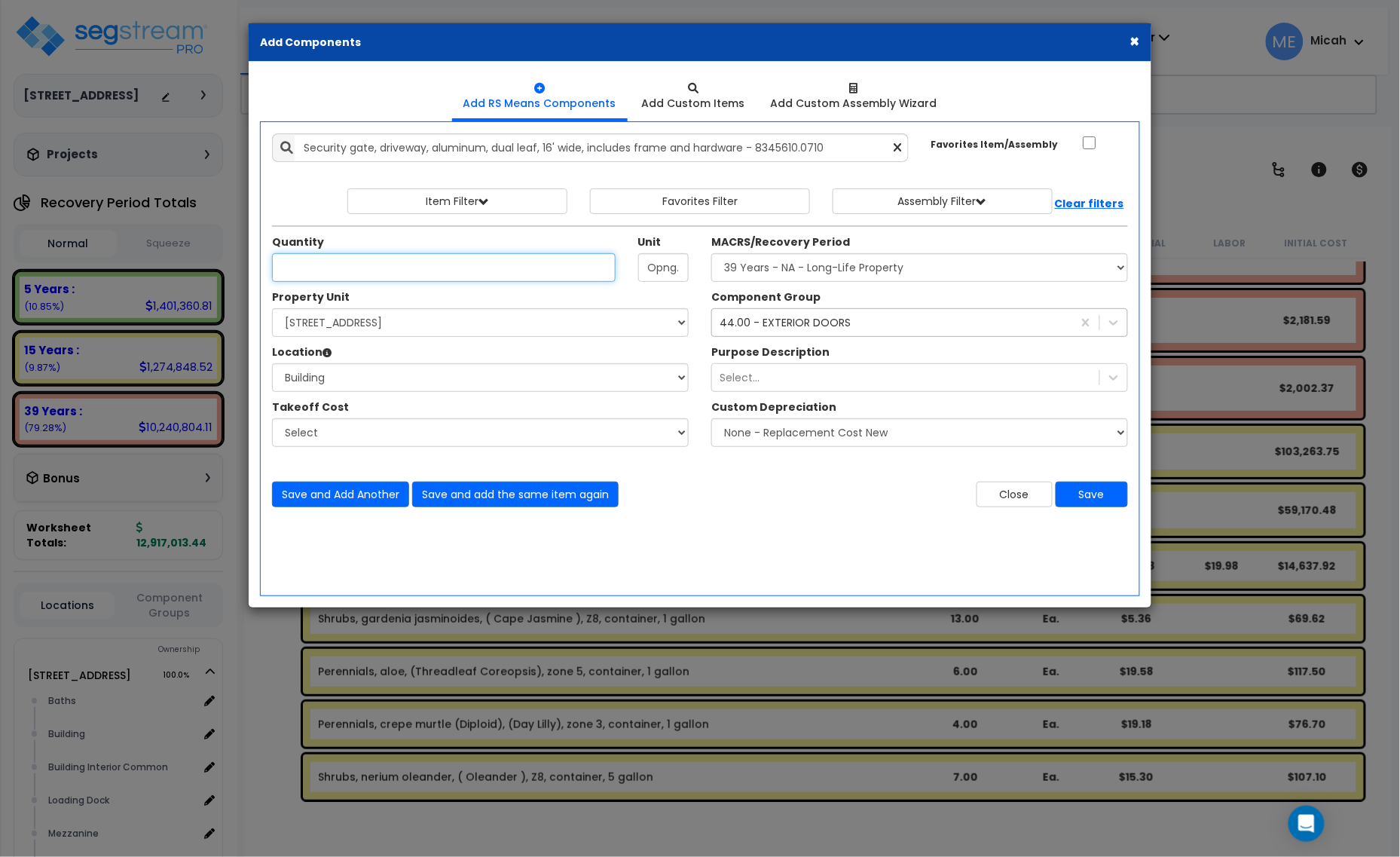
scroll to position [0, 0]
type input "2"
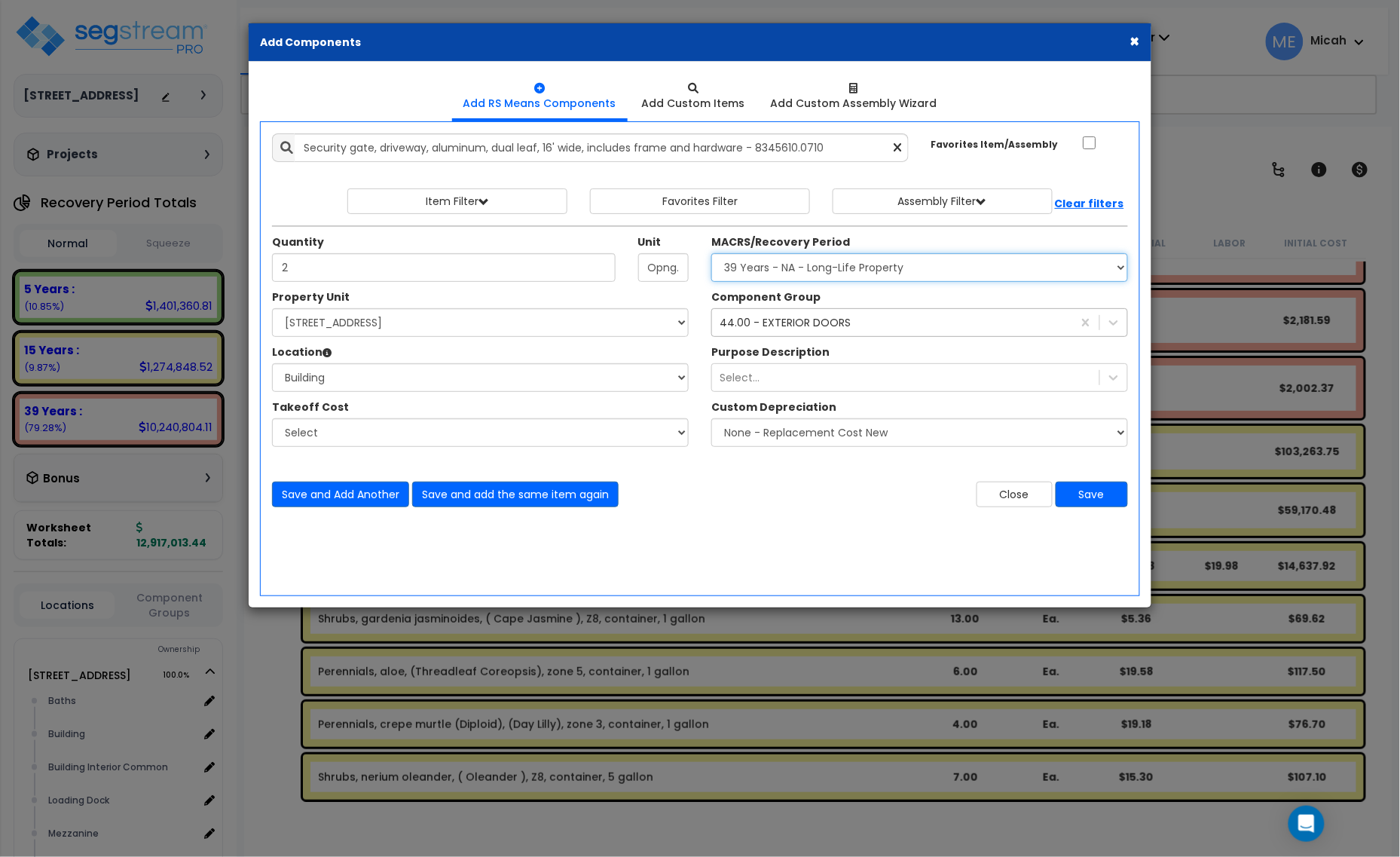
click at [861, 265] on select "Select MACRS/Recovery Period 5 Years - 57.0 - Distributive Trades & Services 5 …" at bounding box center [919, 267] width 417 height 28
select select "3666"
click at [711, 254] on select "Select MACRS/Recovery Period 5 Years - 57.0 - Distributive Trades & Services 5 …" at bounding box center [919, 267] width 417 height 28
click at [765, 325] on div "44.00 - EXTERIOR DOORS" at bounding box center [785, 322] width 131 height 15
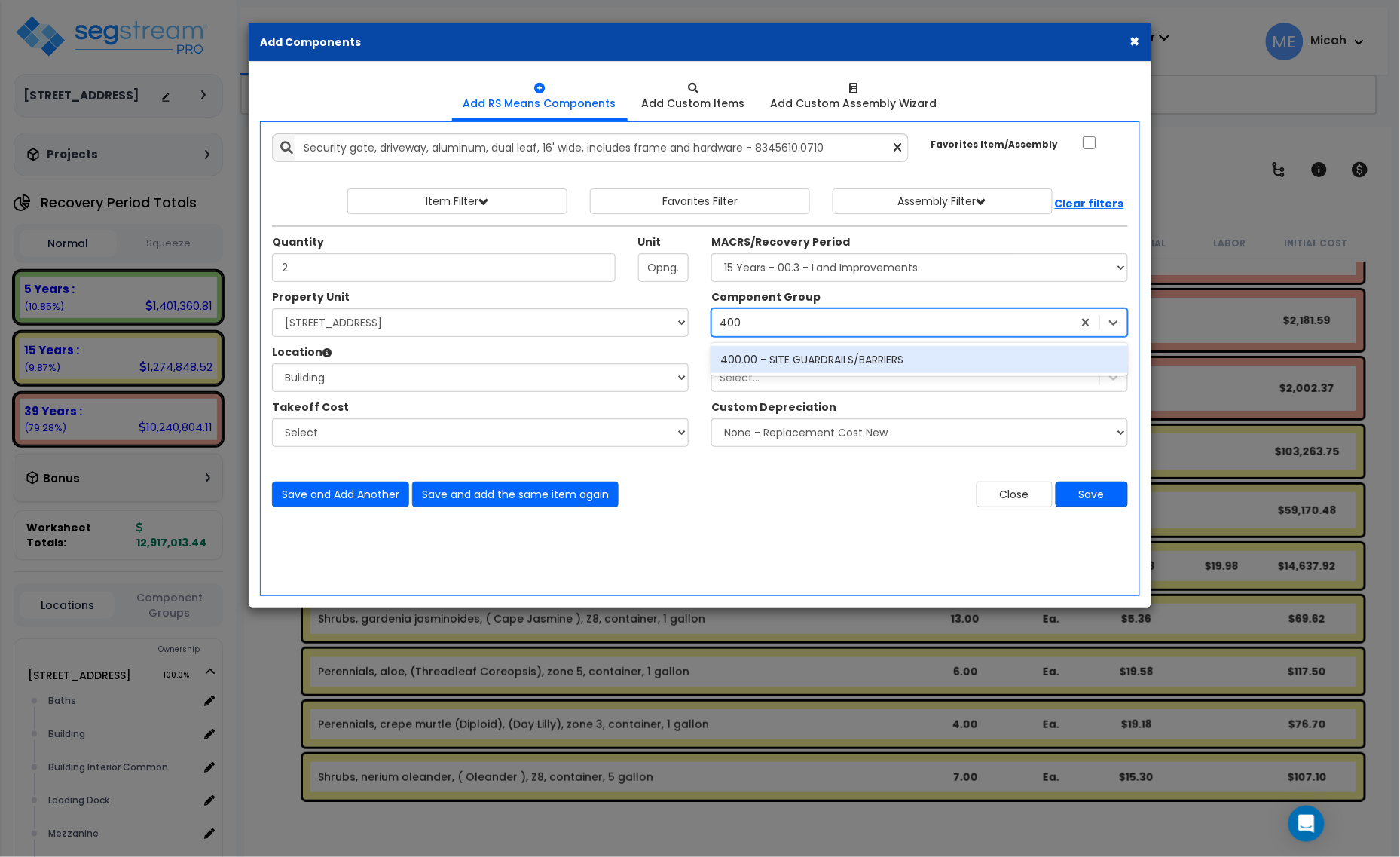
type input "400"
click at [1102, 496] on button "Save" at bounding box center [1092, 494] width 73 height 26
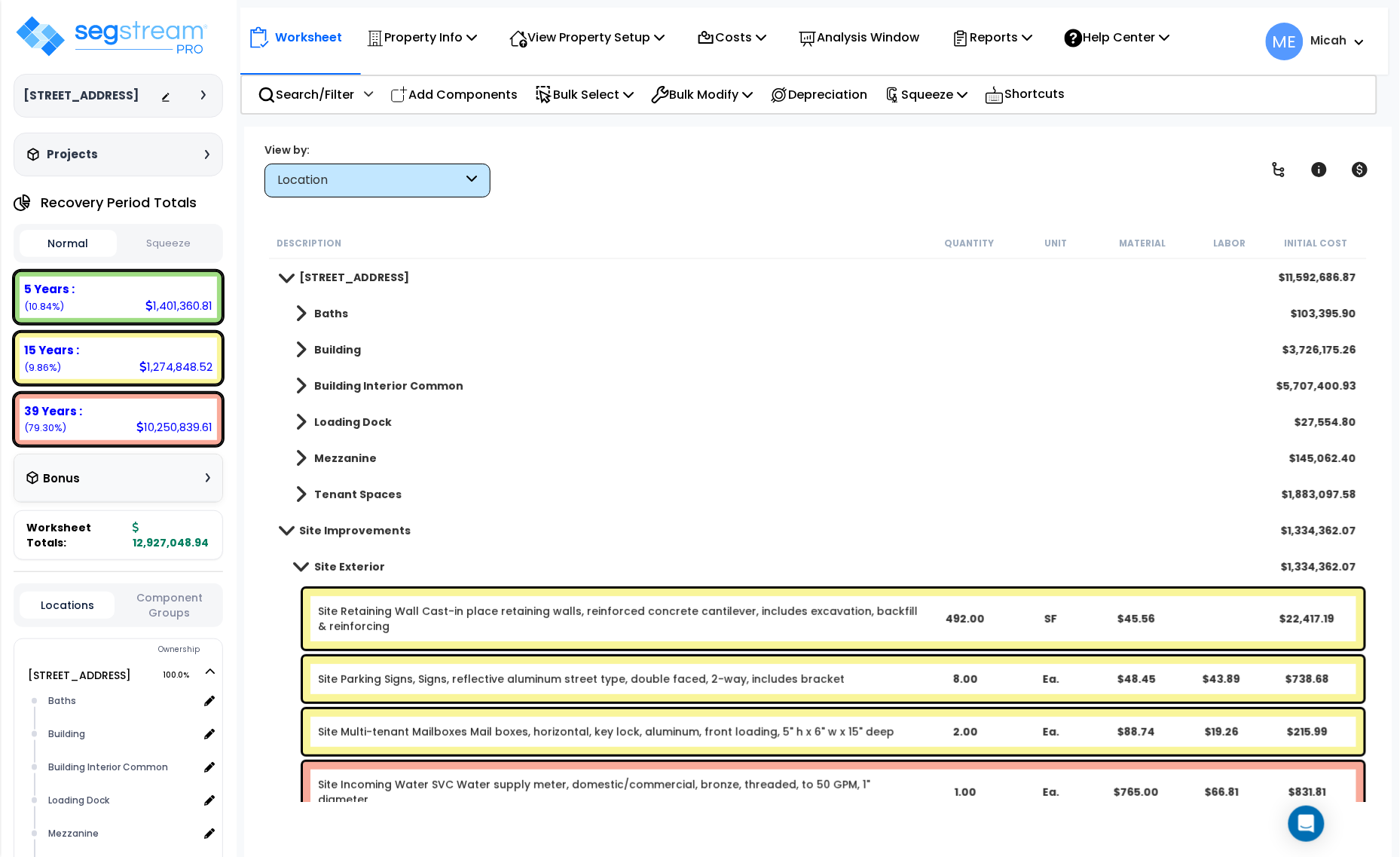
click at [302, 348] on span at bounding box center [301, 349] width 11 height 21
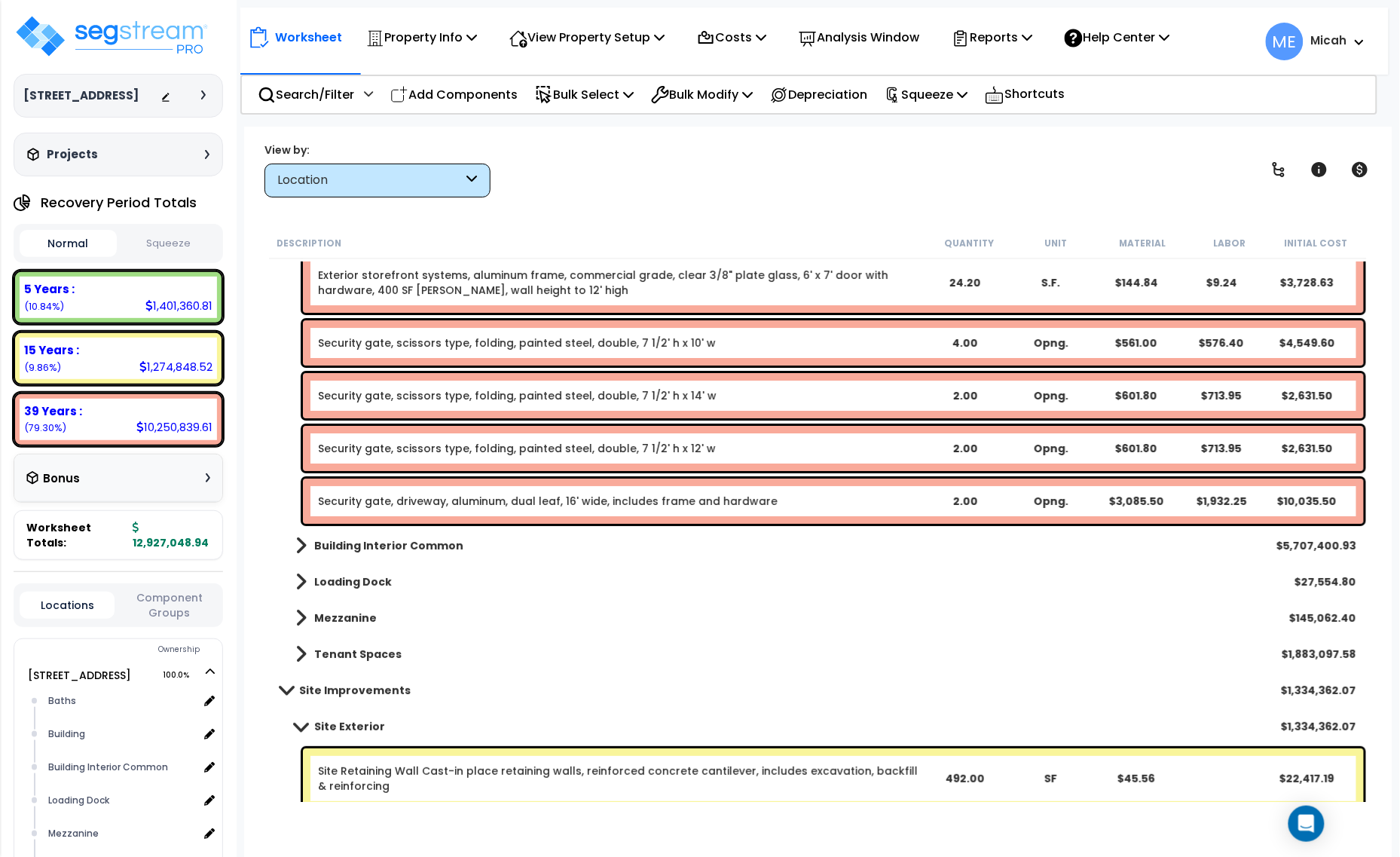
scroll to position [1601, 0]
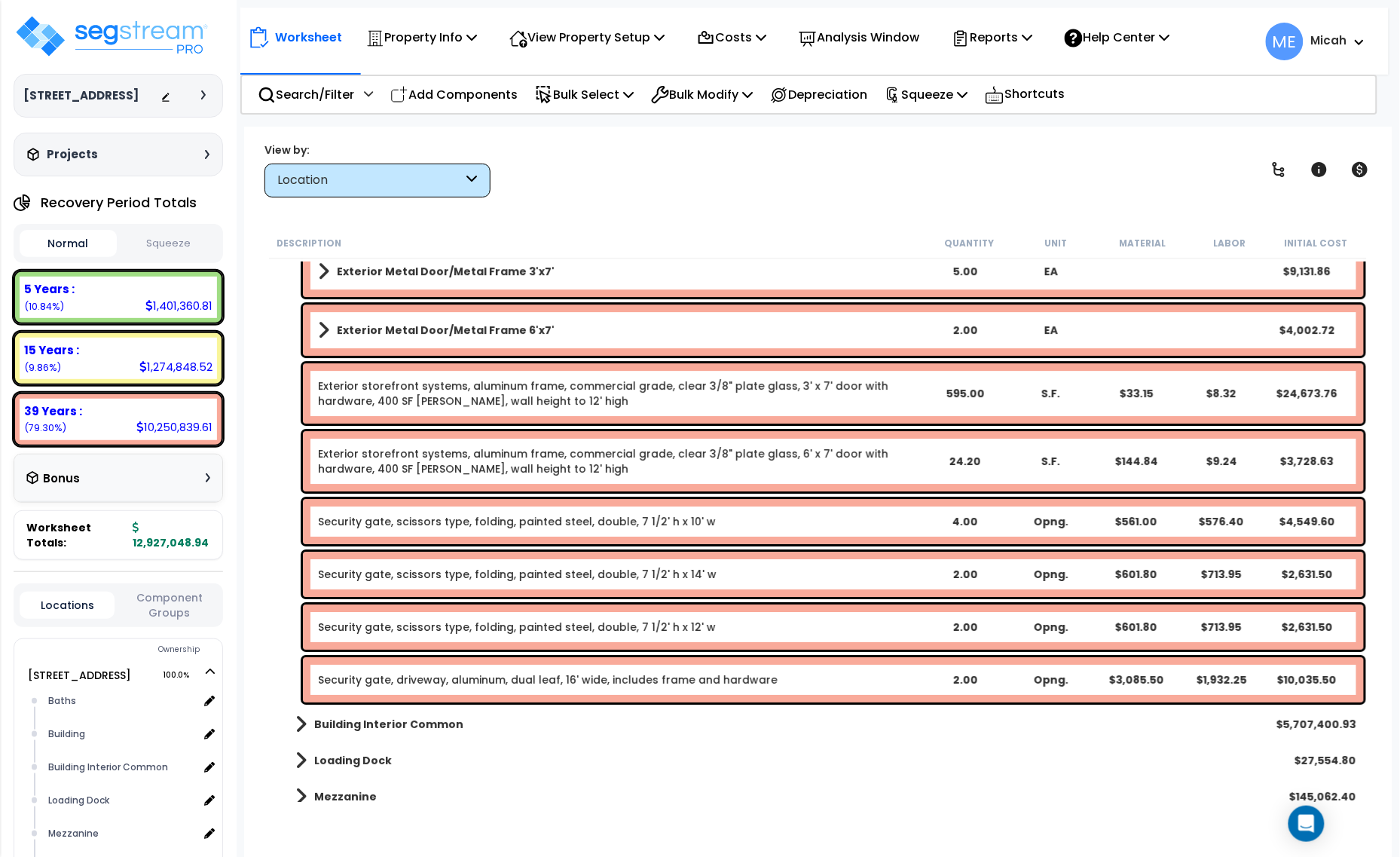
click at [410, 679] on link "Security gate, driveway, aluminum, dual leaf, 16' wide, includes frame and hard…" at bounding box center [548, 679] width 460 height 15
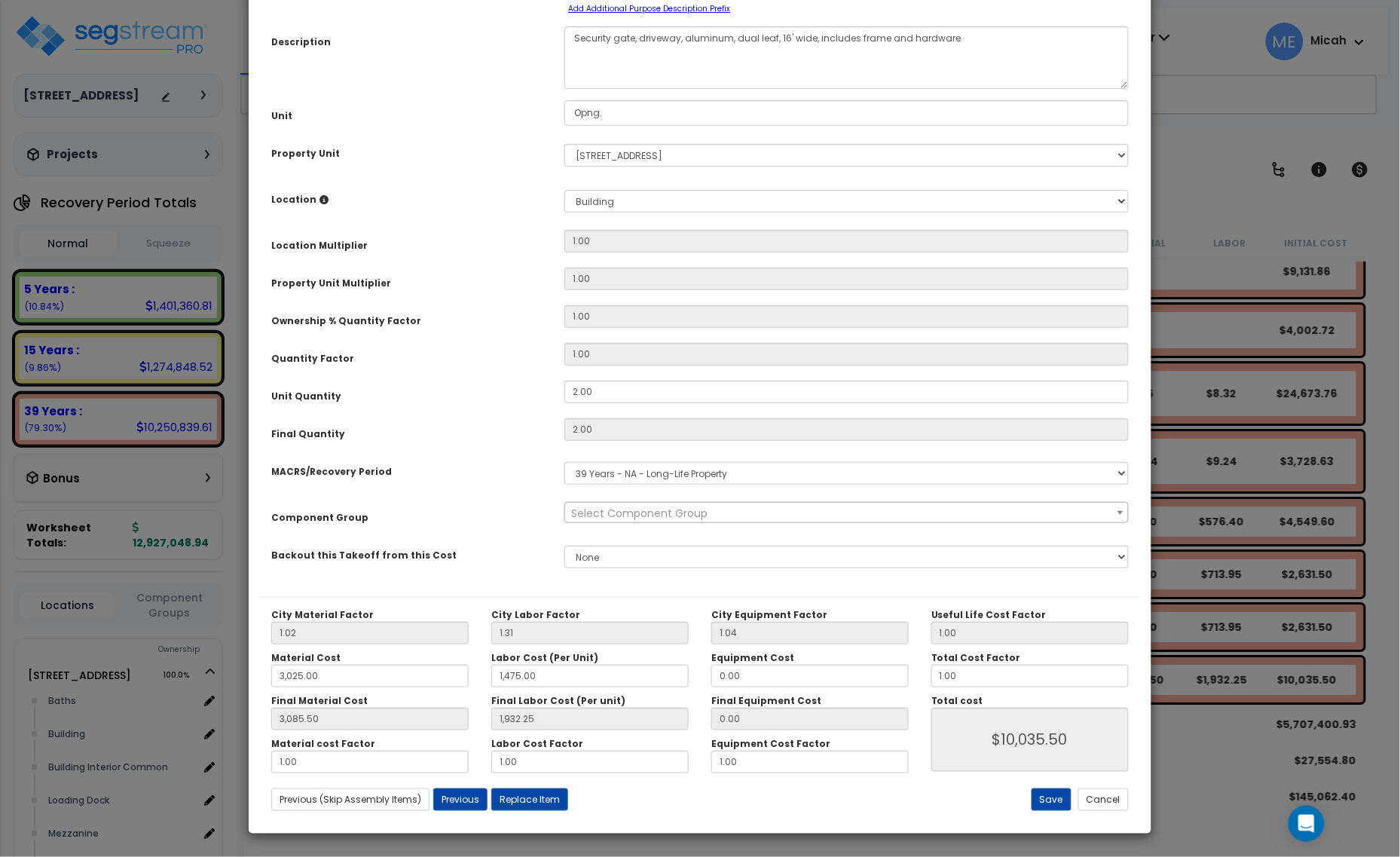
scroll to position [0, 0]
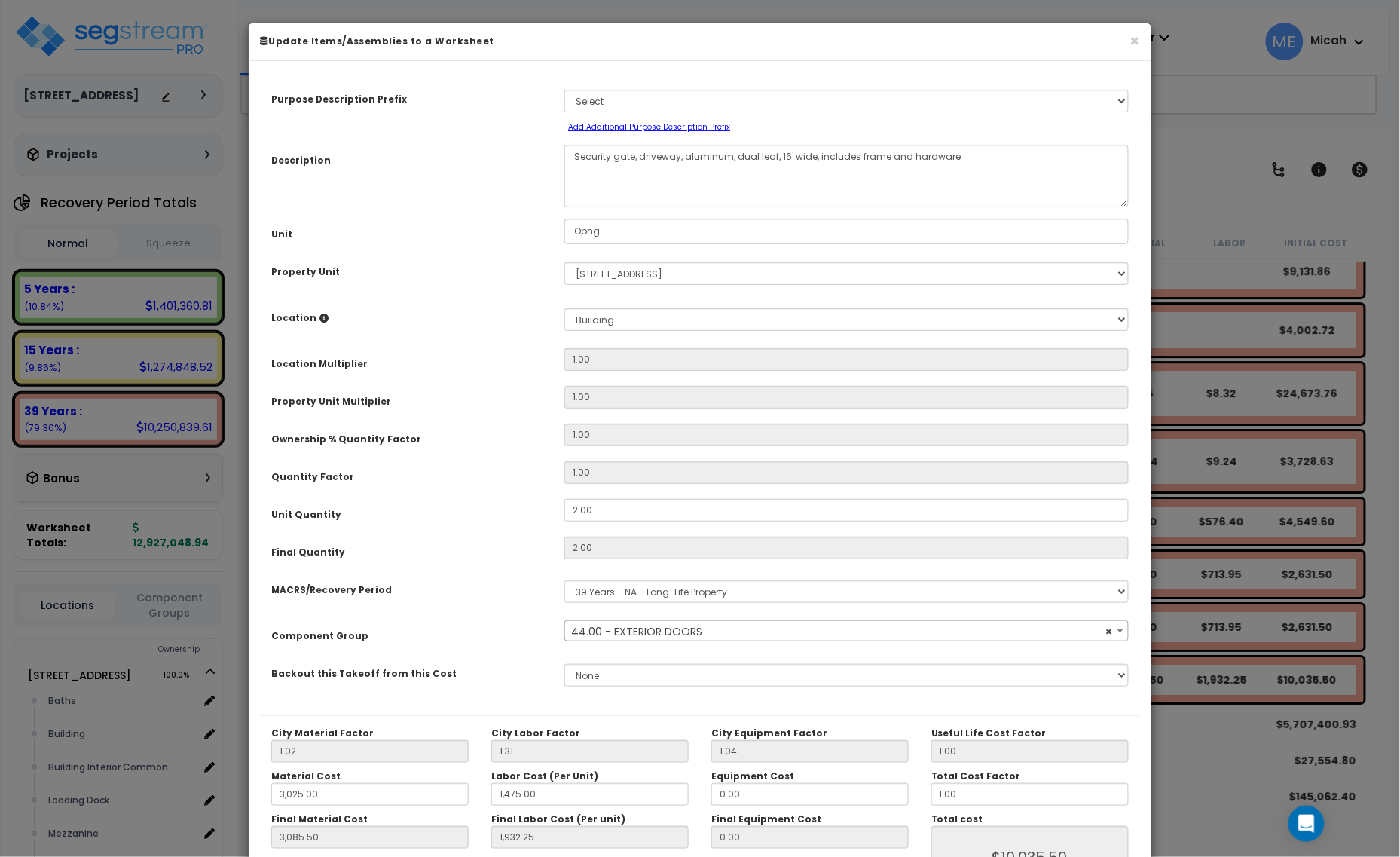
select select "56868"
click at [680, 151] on textarea "Security gate, driveway, aluminum, dual leaf, 16' wide, includes frame and hard…" at bounding box center [846, 176] width 564 height 63
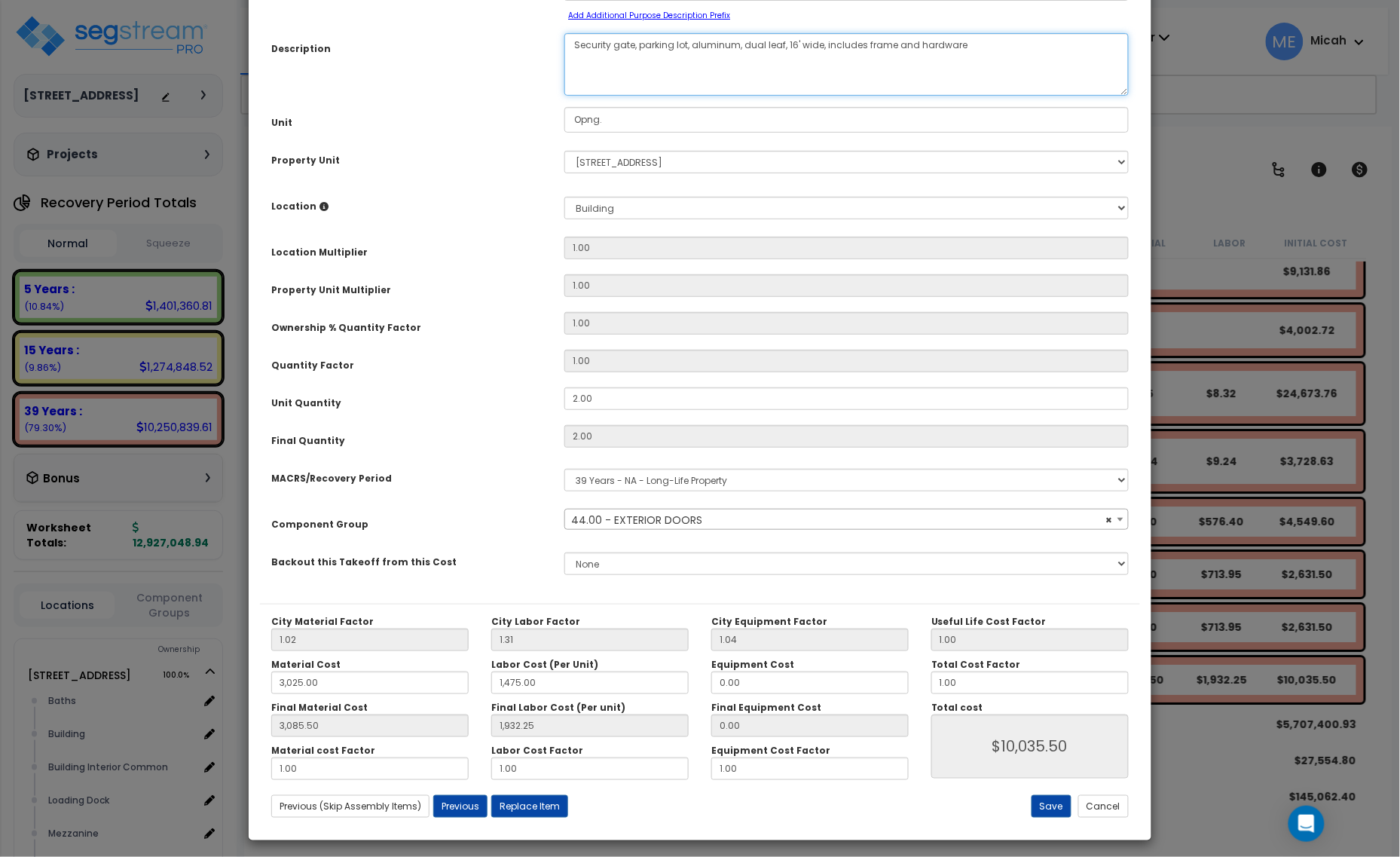
scroll to position [119, 0]
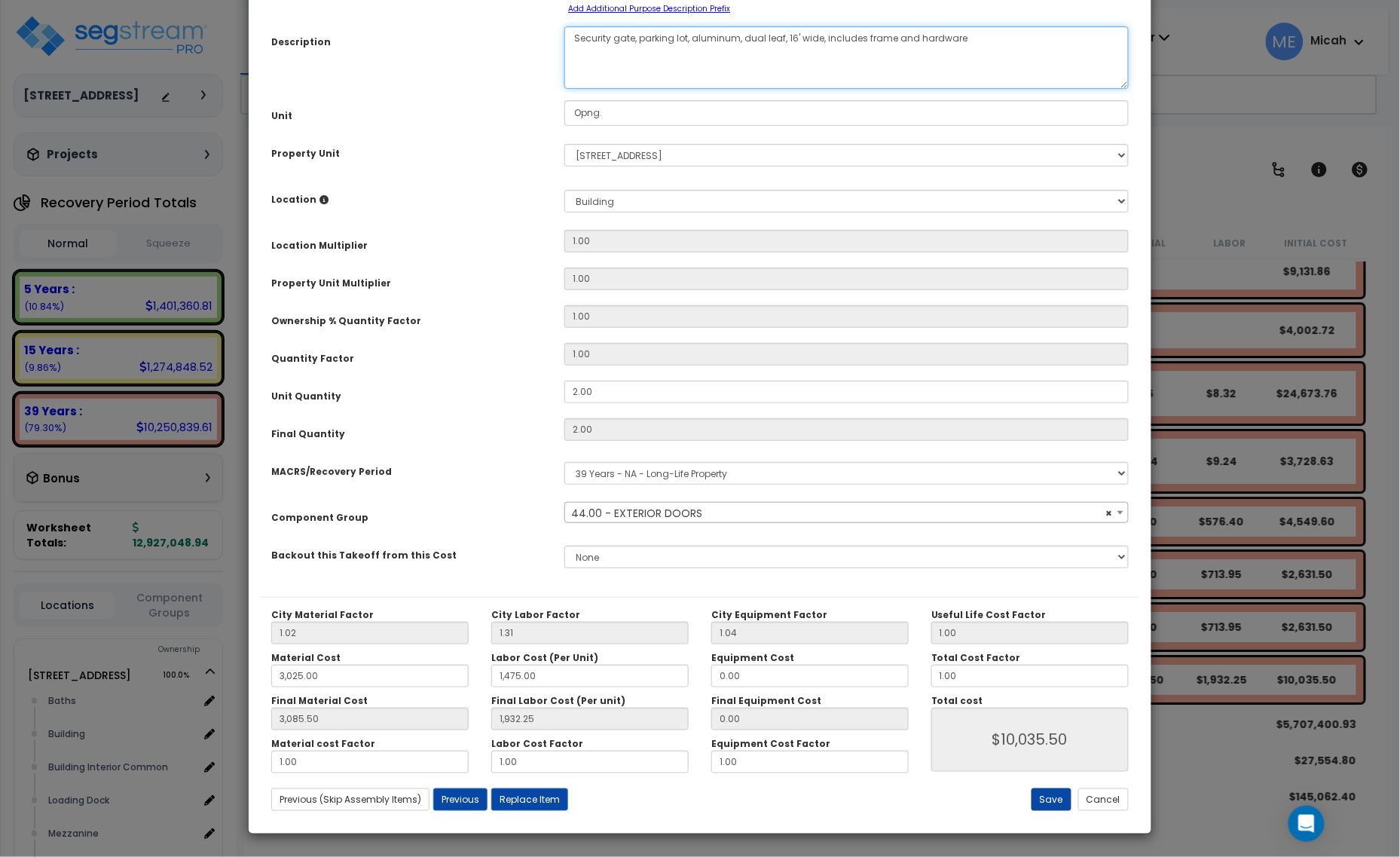
type textarea "Security gate, parking lot, aluminum, dual leaf, 16' wide, includes frame and h…"
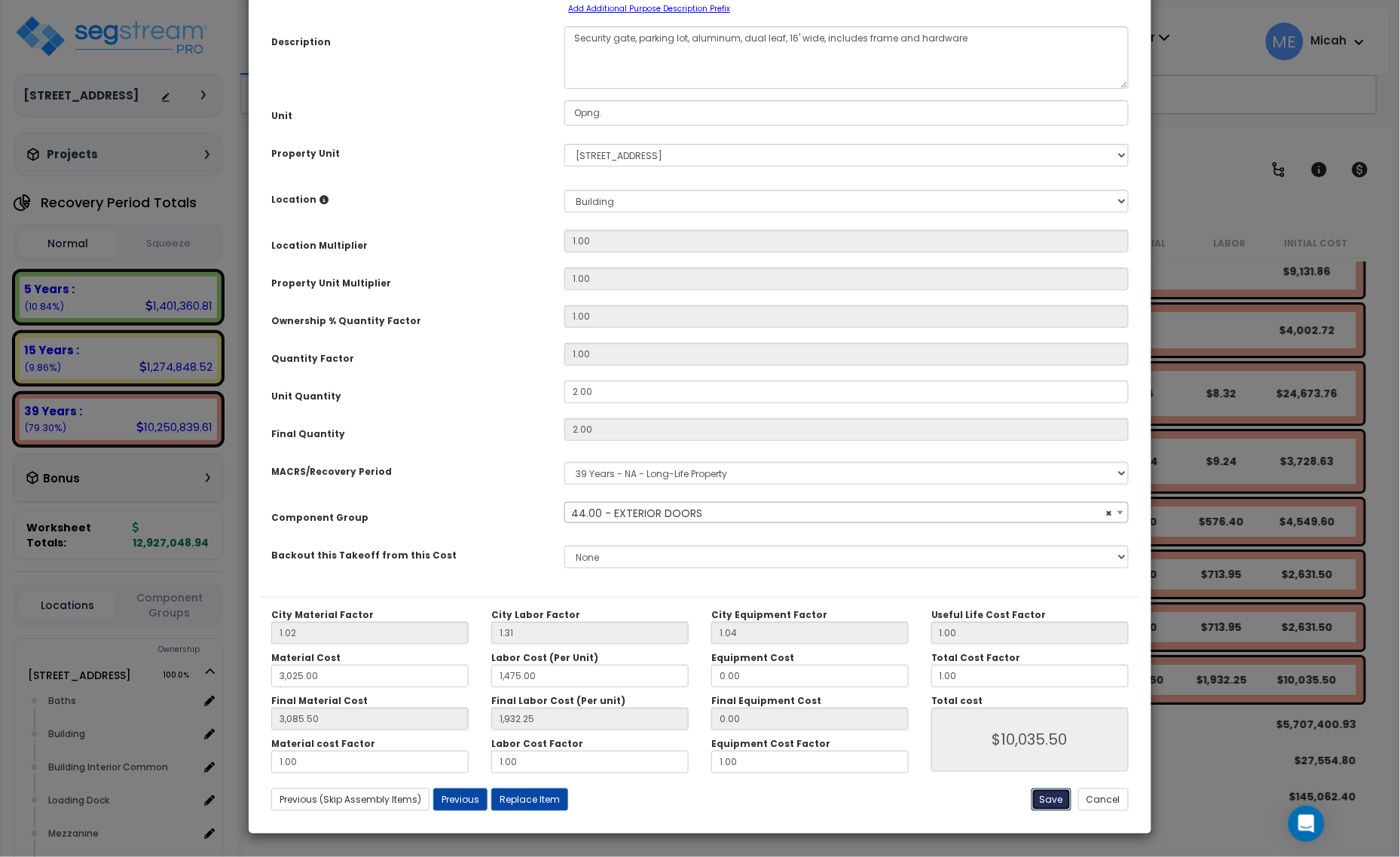
click at [1034, 799] on button "Save" at bounding box center [1051, 800] width 40 height 23
type input "3025.00"
type input "1475.00"
type input "3085.50"
type input "1932.25"
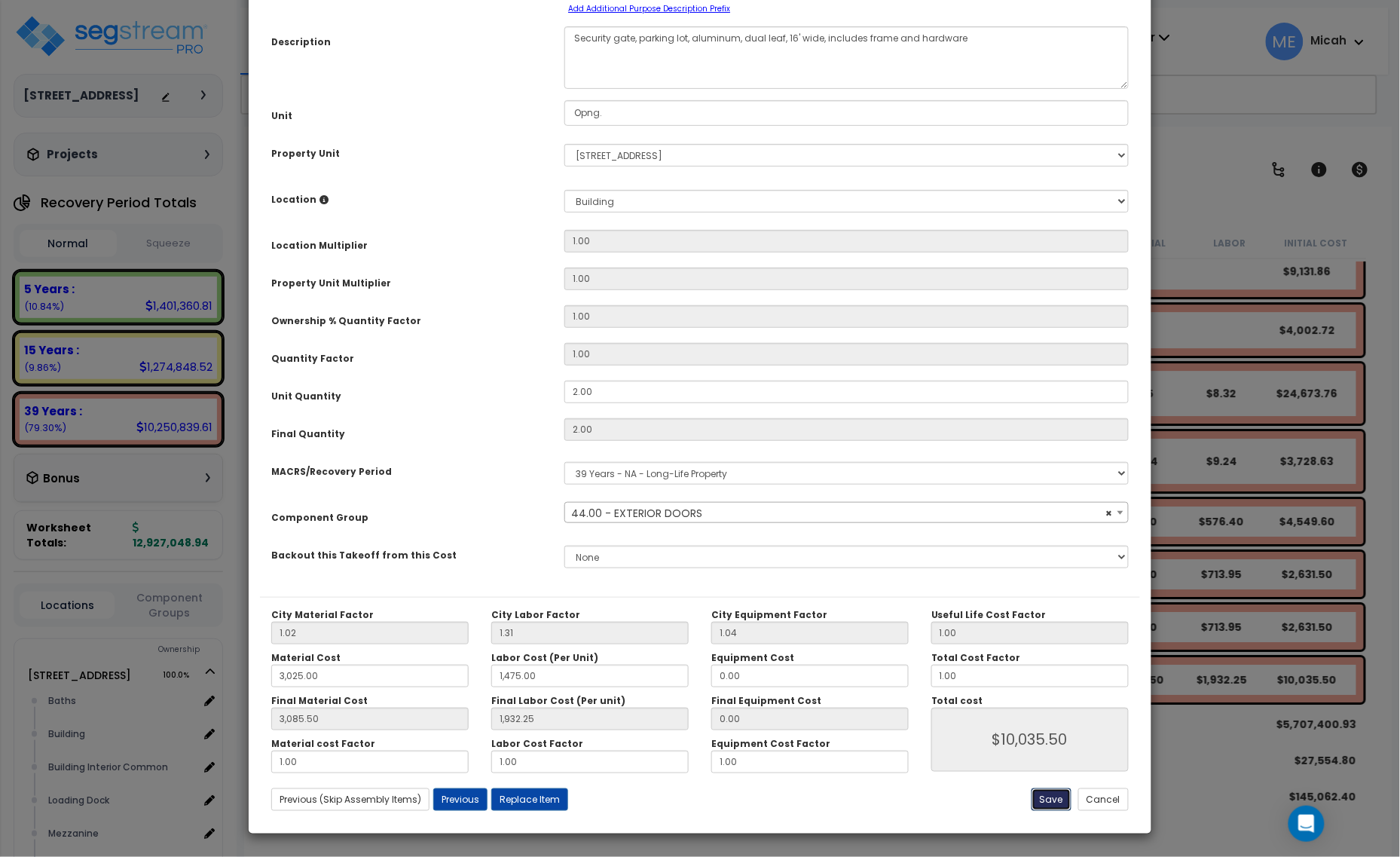
type input "10035.50"
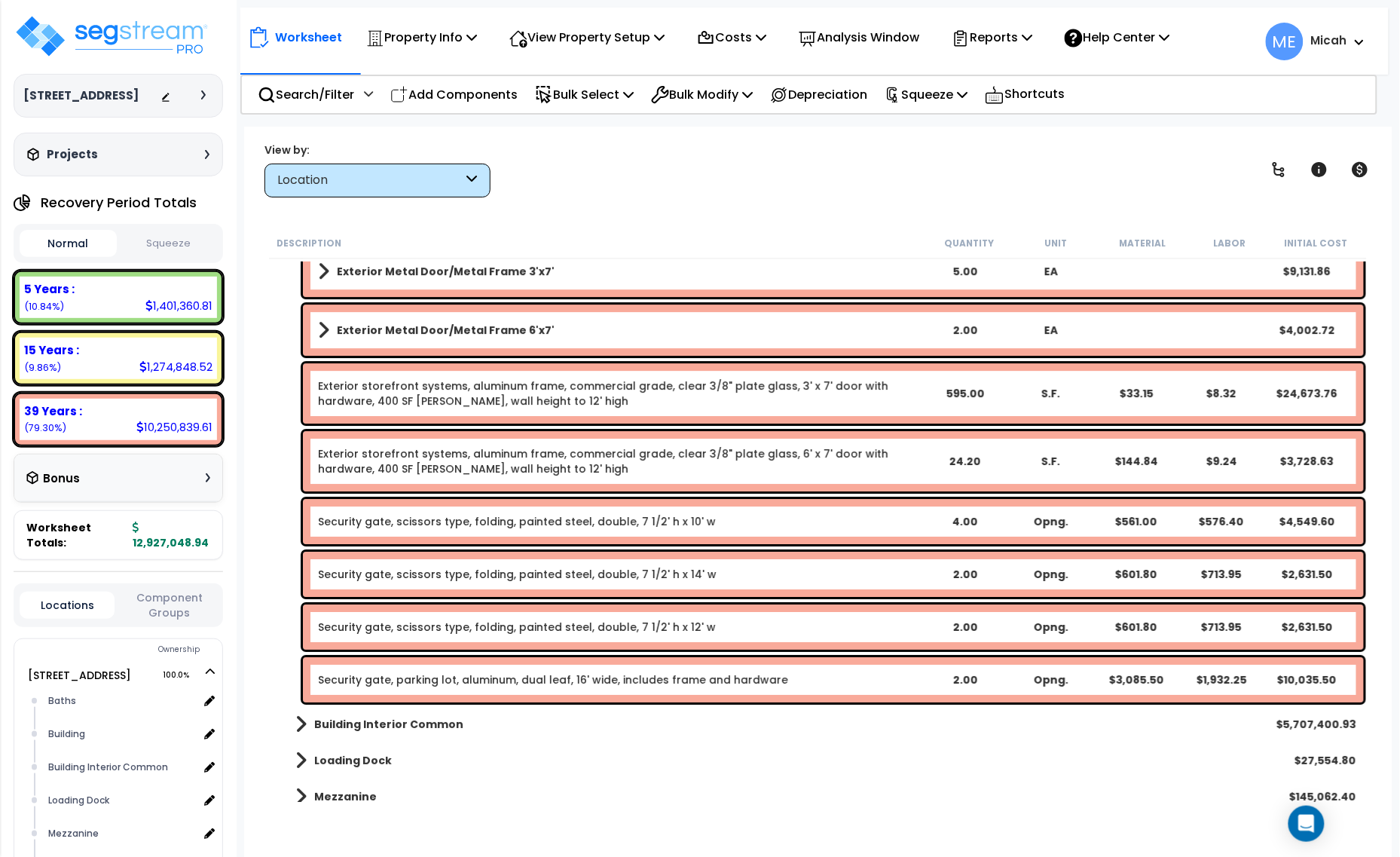
click at [477, 675] on link "Security gate, parking lot, aluminum, dual leaf, 16' wide, includes frame and h…" at bounding box center [554, 679] width 470 height 15
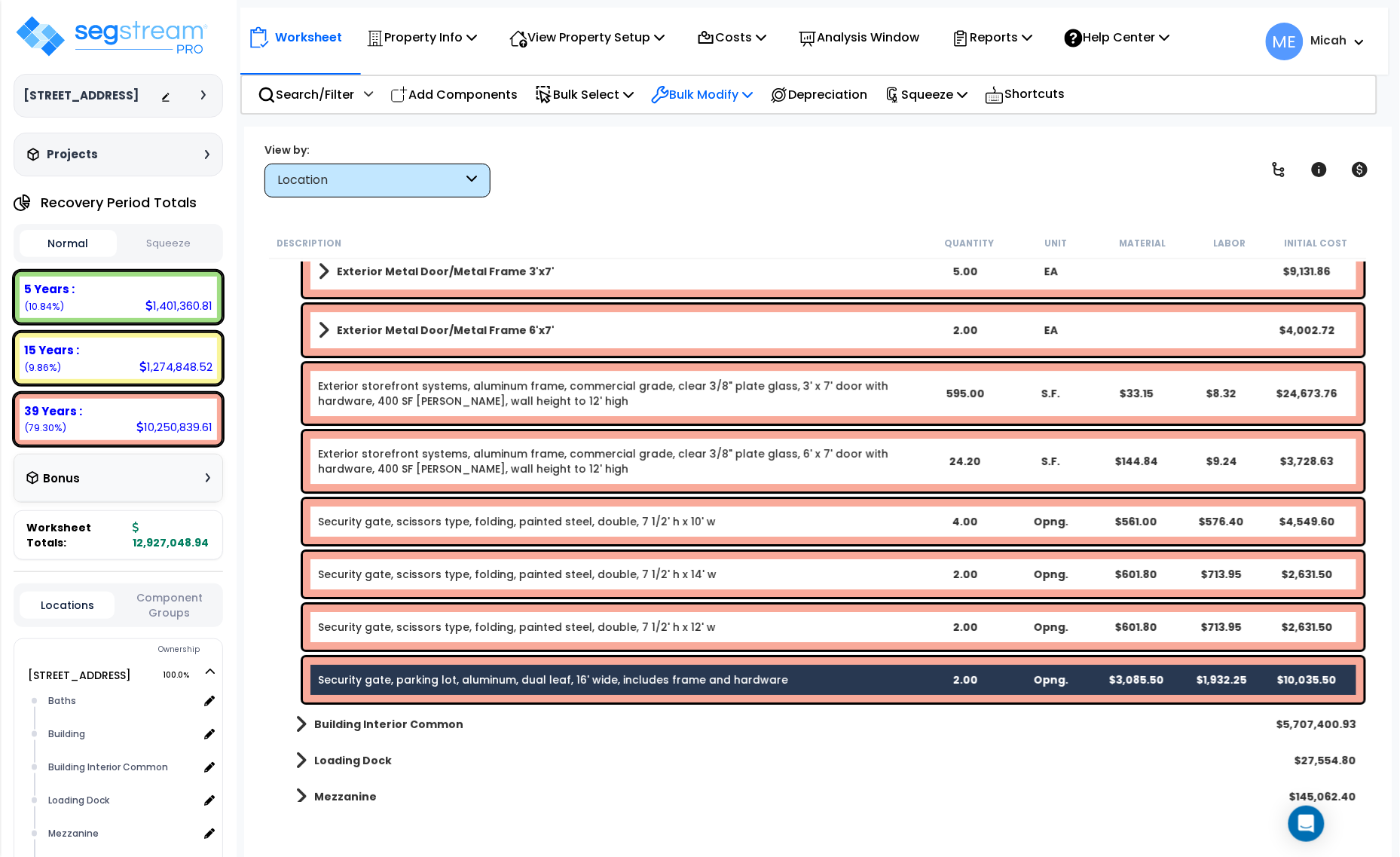
click at [761, 92] on div "Bulk Modify Delete Selected Modify Total Cost Factor Modify Location of Selecte…" at bounding box center [702, 95] width 119 height 35
click at [753, 87] on p "Bulk Modify" at bounding box center [701, 94] width 102 height 20
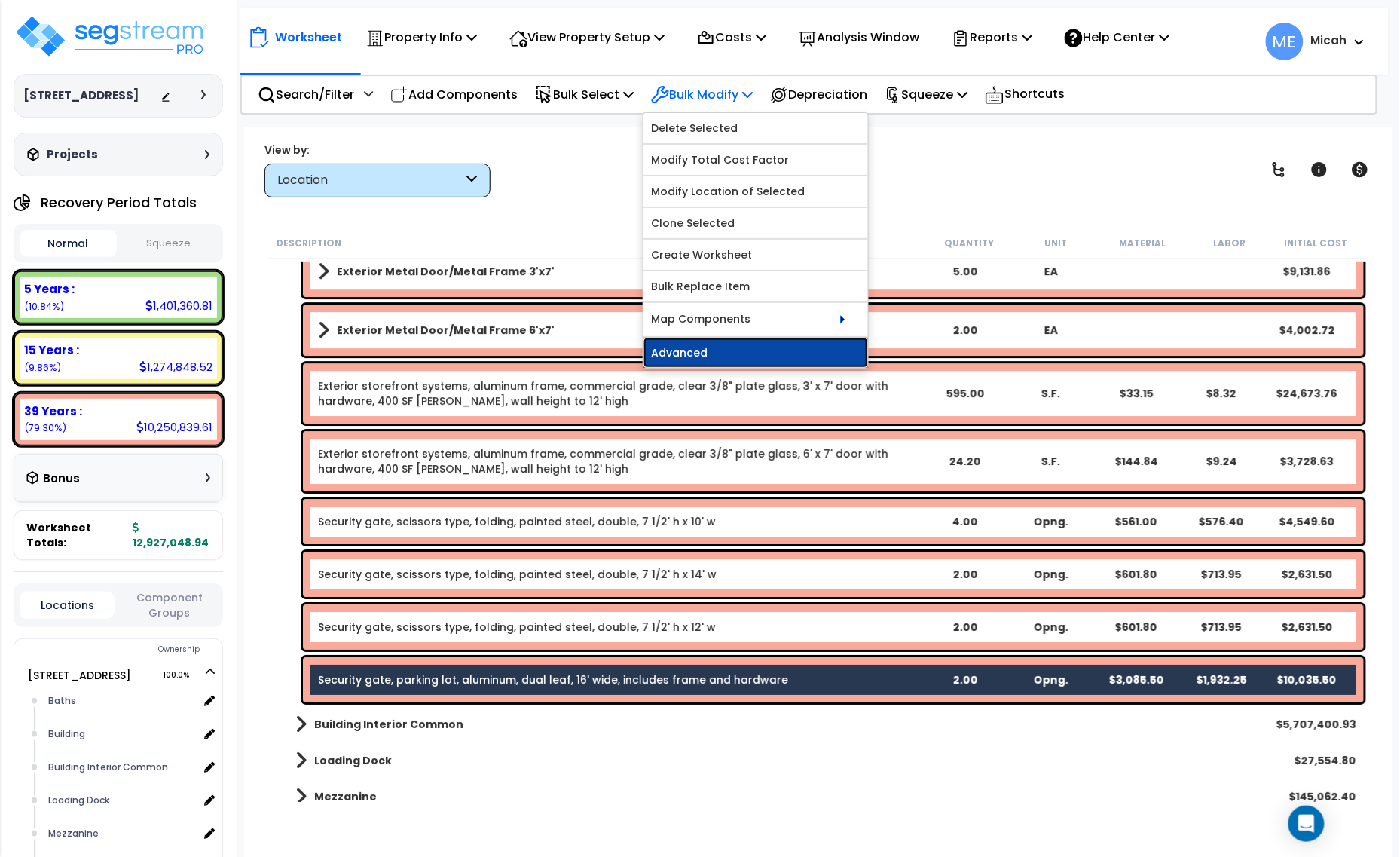
click at [757, 345] on link "Advanced" at bounding box center [756, 353] width 225 height 30
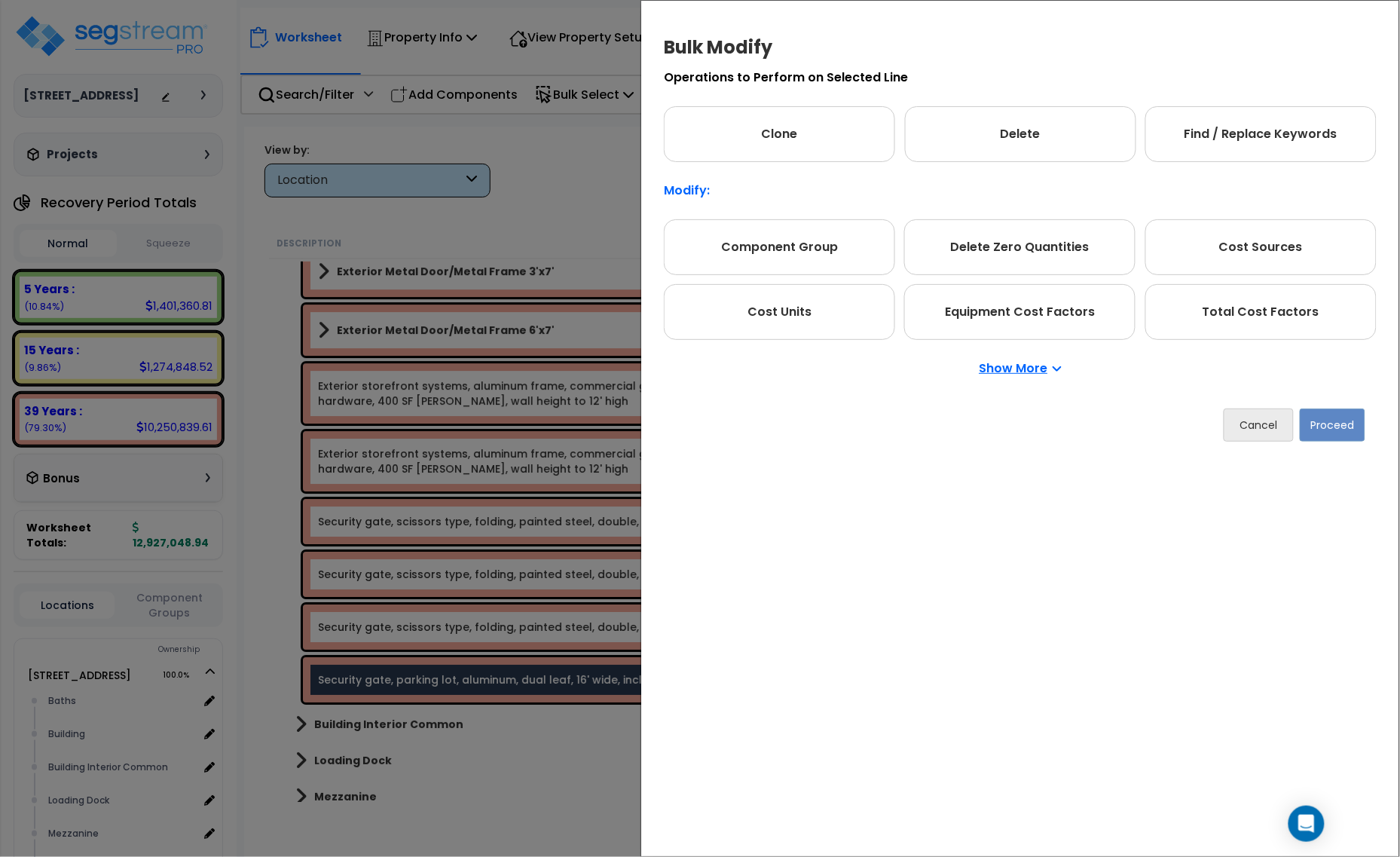
click at [1025, 370] on p "Show More" at bounding box center [1021, 369] width 82 height 12
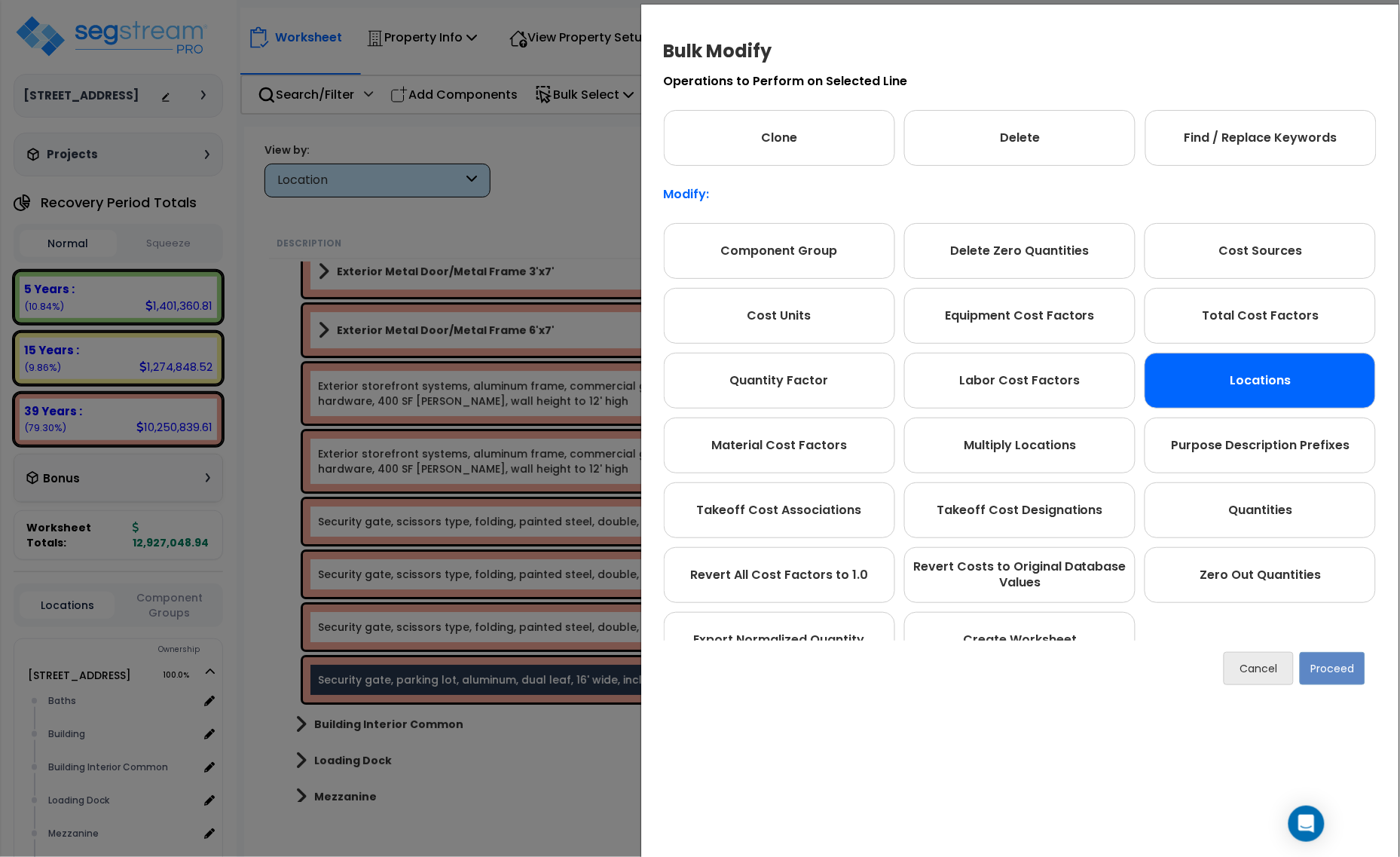
click at [1252, 385] on div "Locations" at bounding box center [1260, 380] width 232 height 56
click at [1337, 667] on button "Proceed" at bounding box center [1333, 668] width 65 height 33
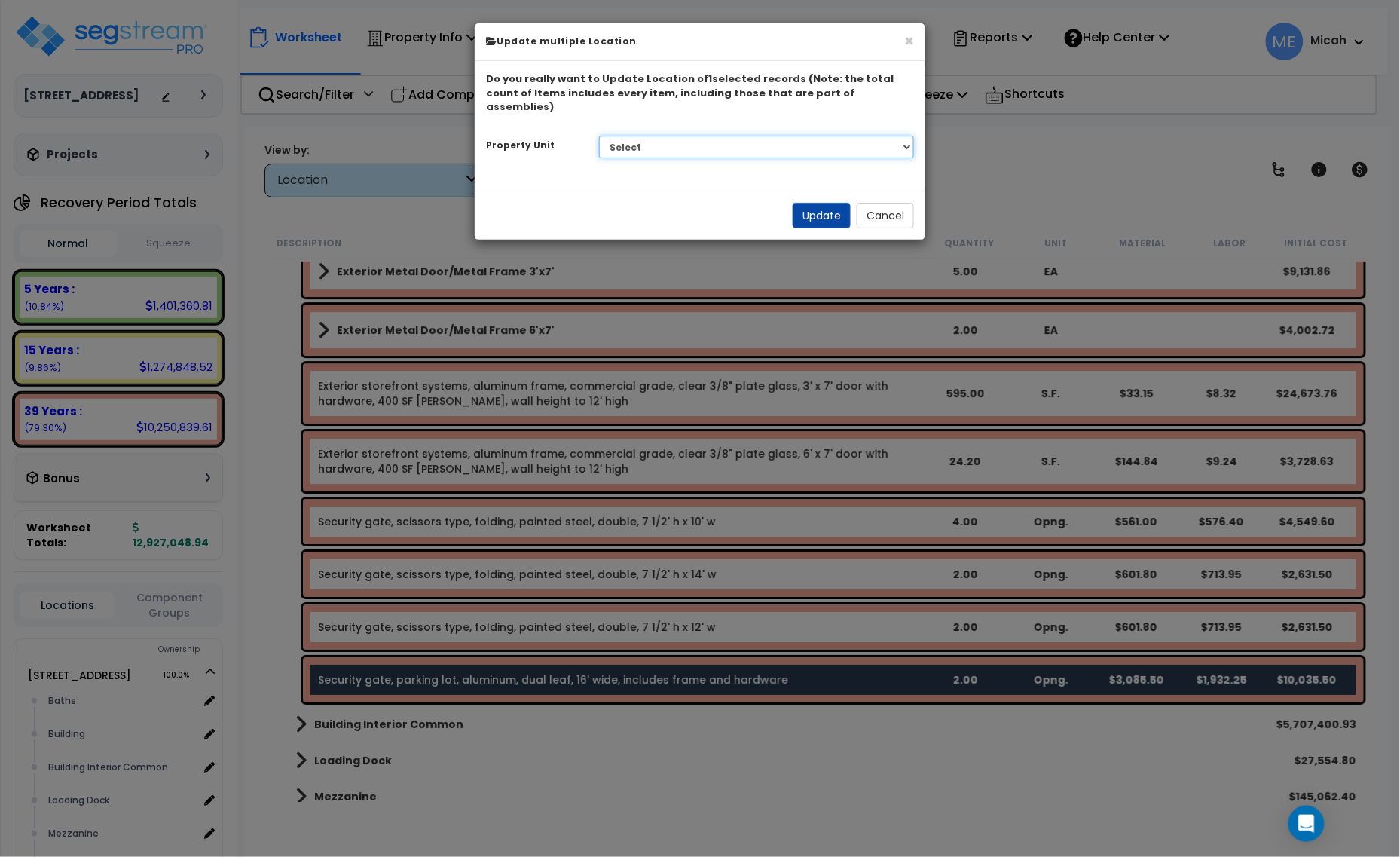
click at [799, 135] on select "Select 25211 Sunnymead Blvd Site Improvements" at bounding box center [756, 147] width 316 height 23
select select "166497"
click at [599, 135] on select "Select 25211 Sunnymead Blvd Site Improvements" at bounding box center [756, 147] width 316 height 23
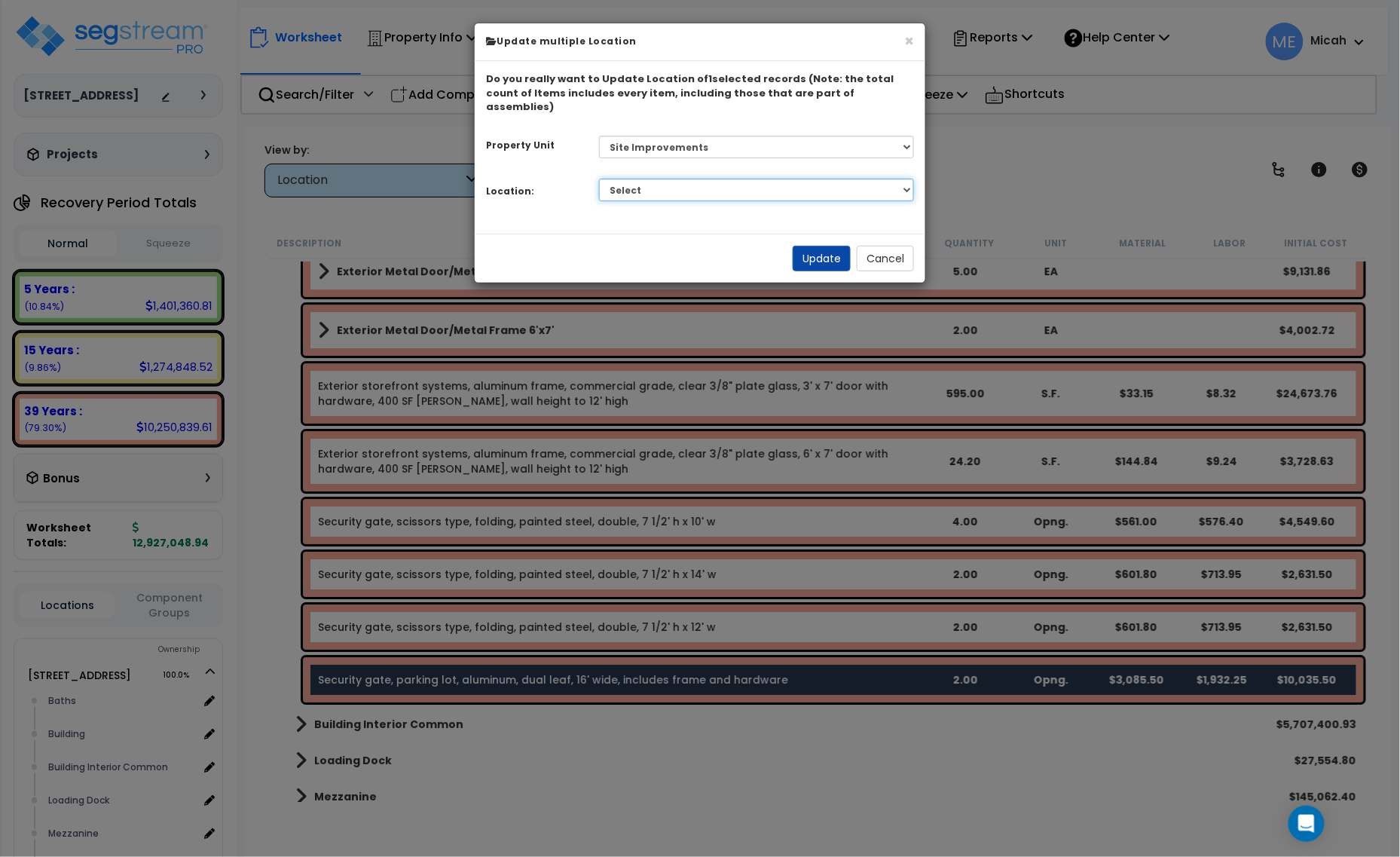
click at [728, 181] on select "Select Site Exterior Add Additional Location" at bounding box center [756, 190] width 316 height 23
select select "462"
click at [599, 179] on select "Select Site Exterior Add Additional Location" at bounding box center [756, 190] width 316 height 23
click at [812, 246] on button "Update" at bounding box center [822, 258] width 58 height 26
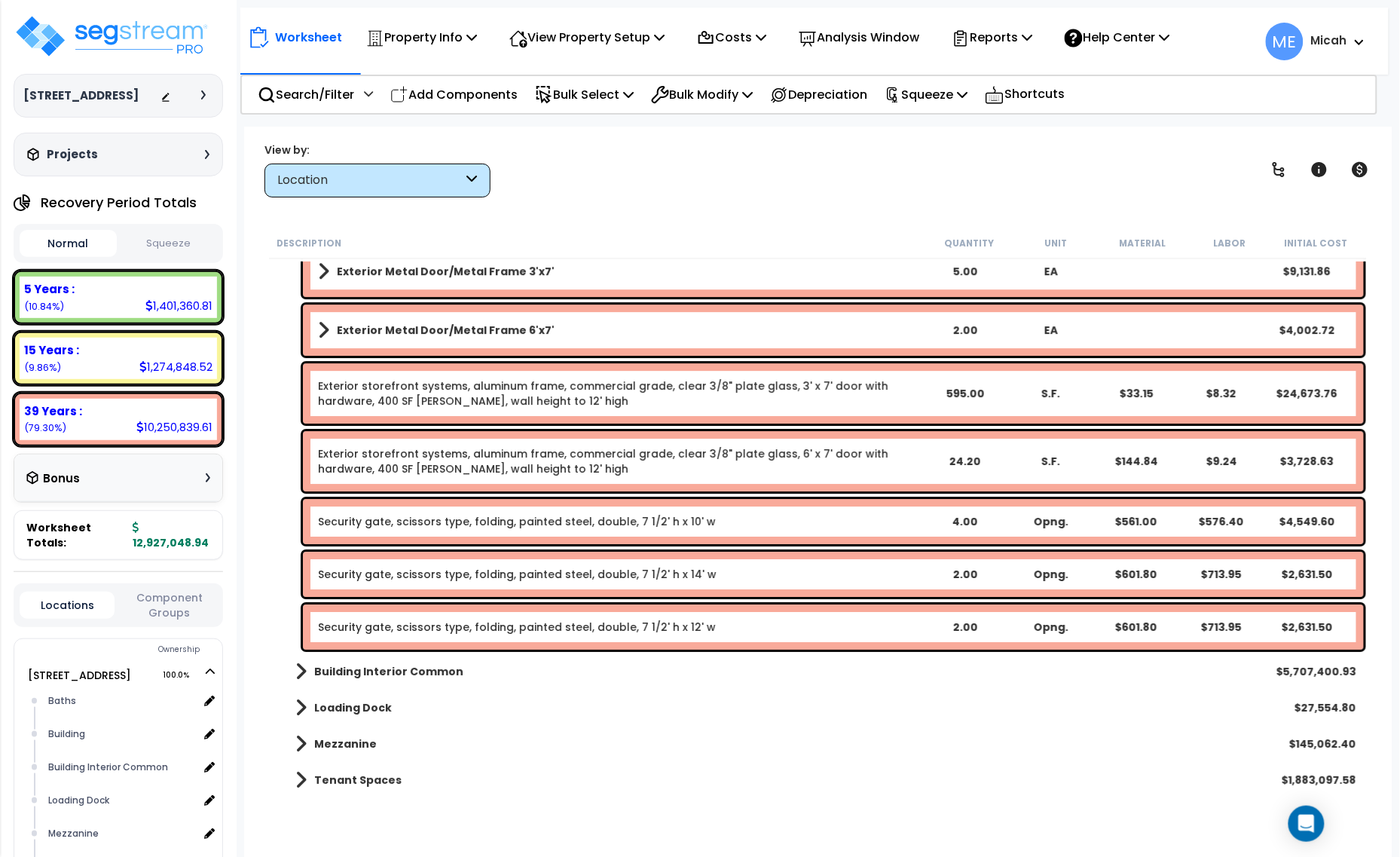
click at [487, 73] on nav "Worksheet Property Info Property Setup Add Property Unit Template property Clon…" at bounding box center [815, 42] width 1148 height 67
click at [486, 92] on p "Add Components" at bounding box center [454, 94] width 127 height 20
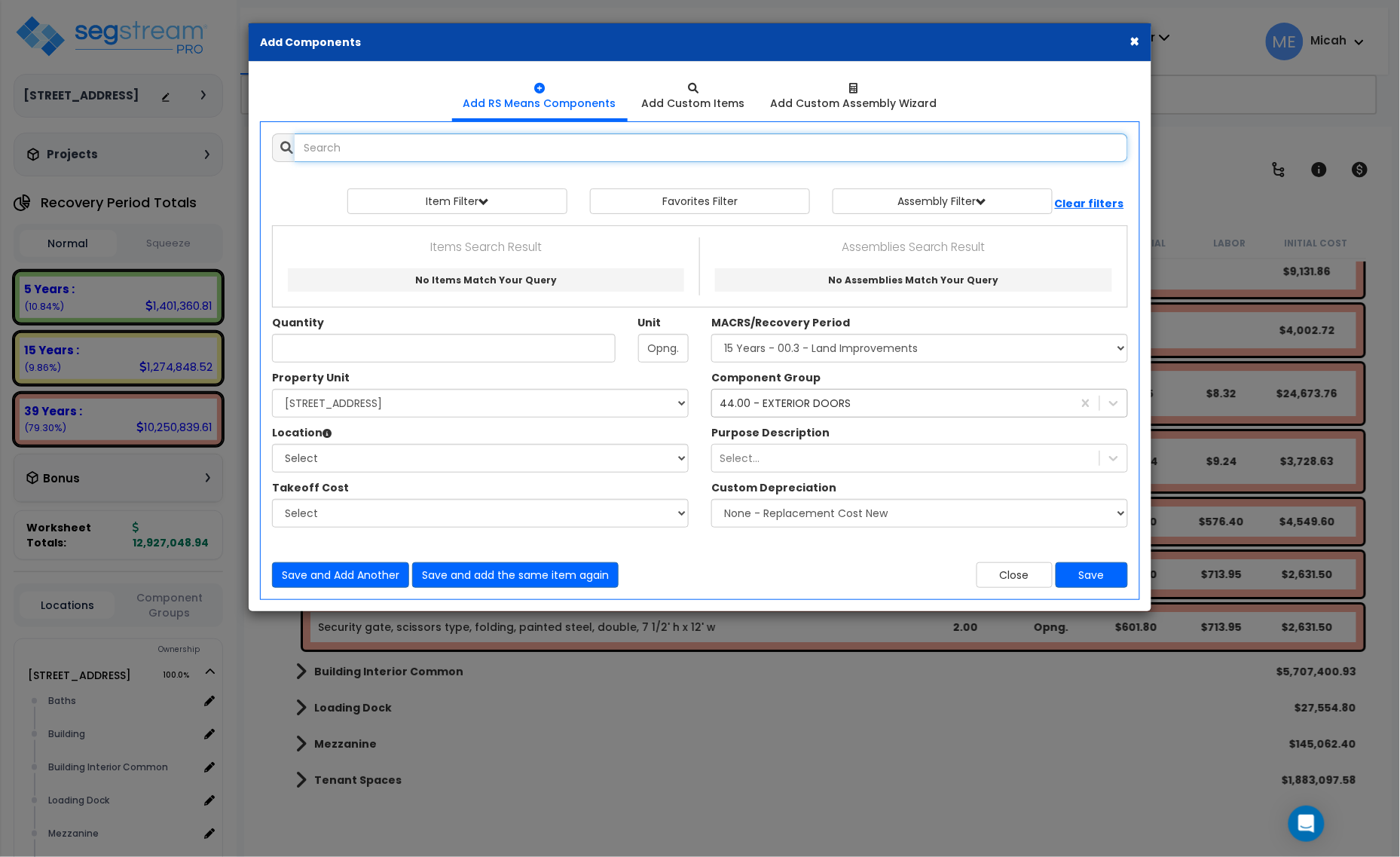
select select
click at [370, 150] on input "text" at bounding box center [711, 148] width 833 height 28
type input "s"
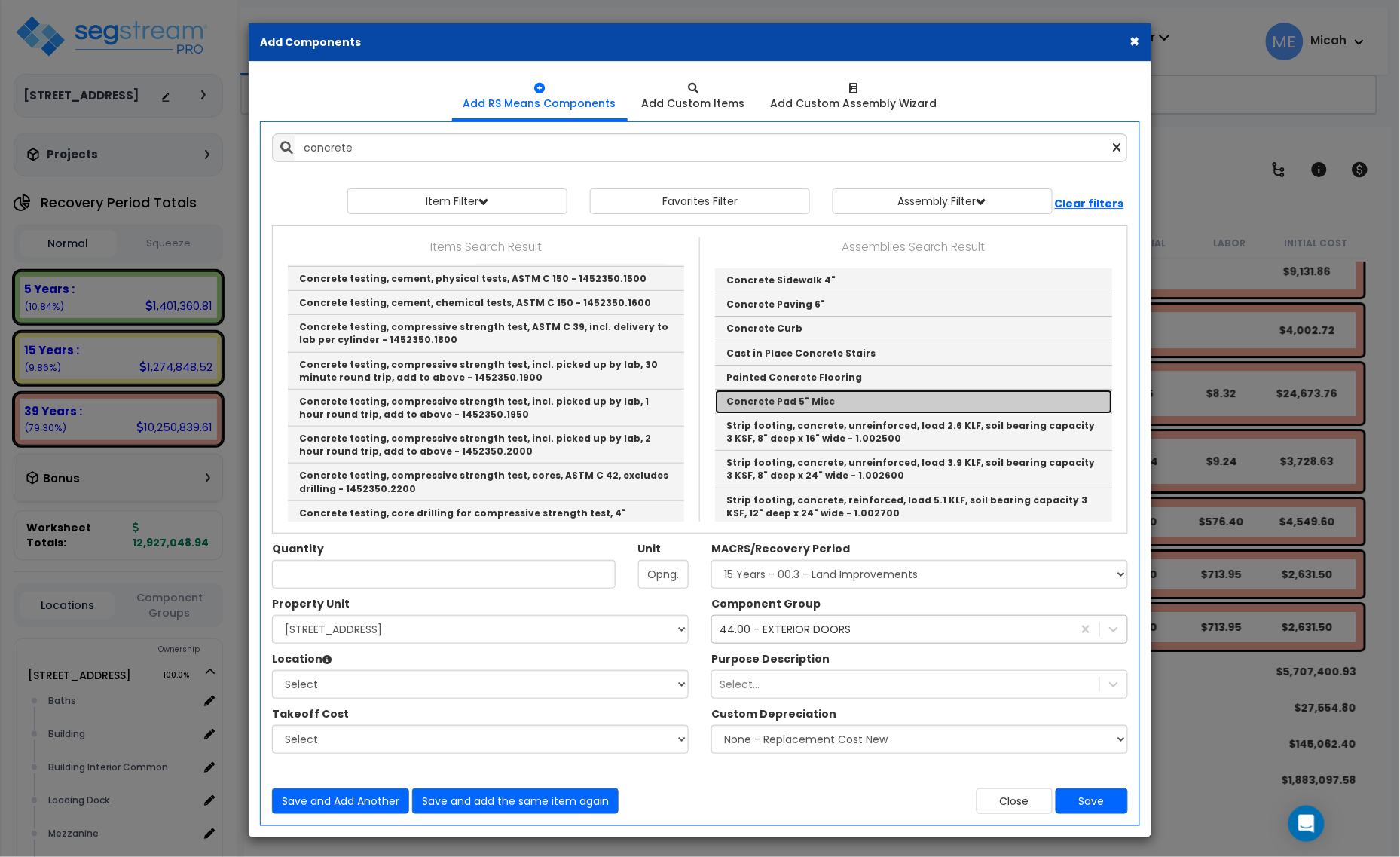
click at [820, 405] on link "Concrete Pad 5" Misc" at bounding box center [913, 401] width 397 height 24
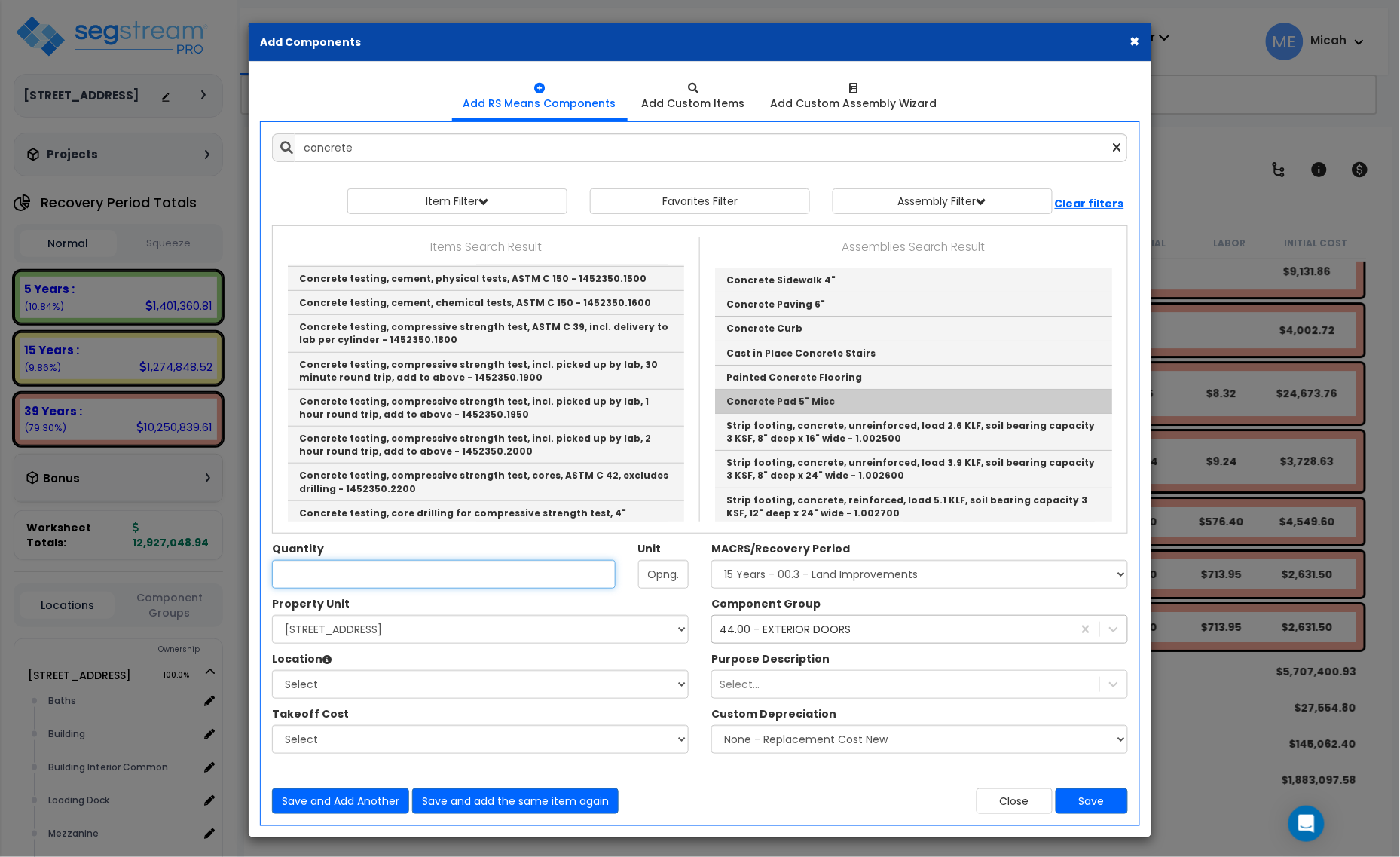
type input "Concrete Pad 5" Misc"
checkbox input "true"
type input "EA"
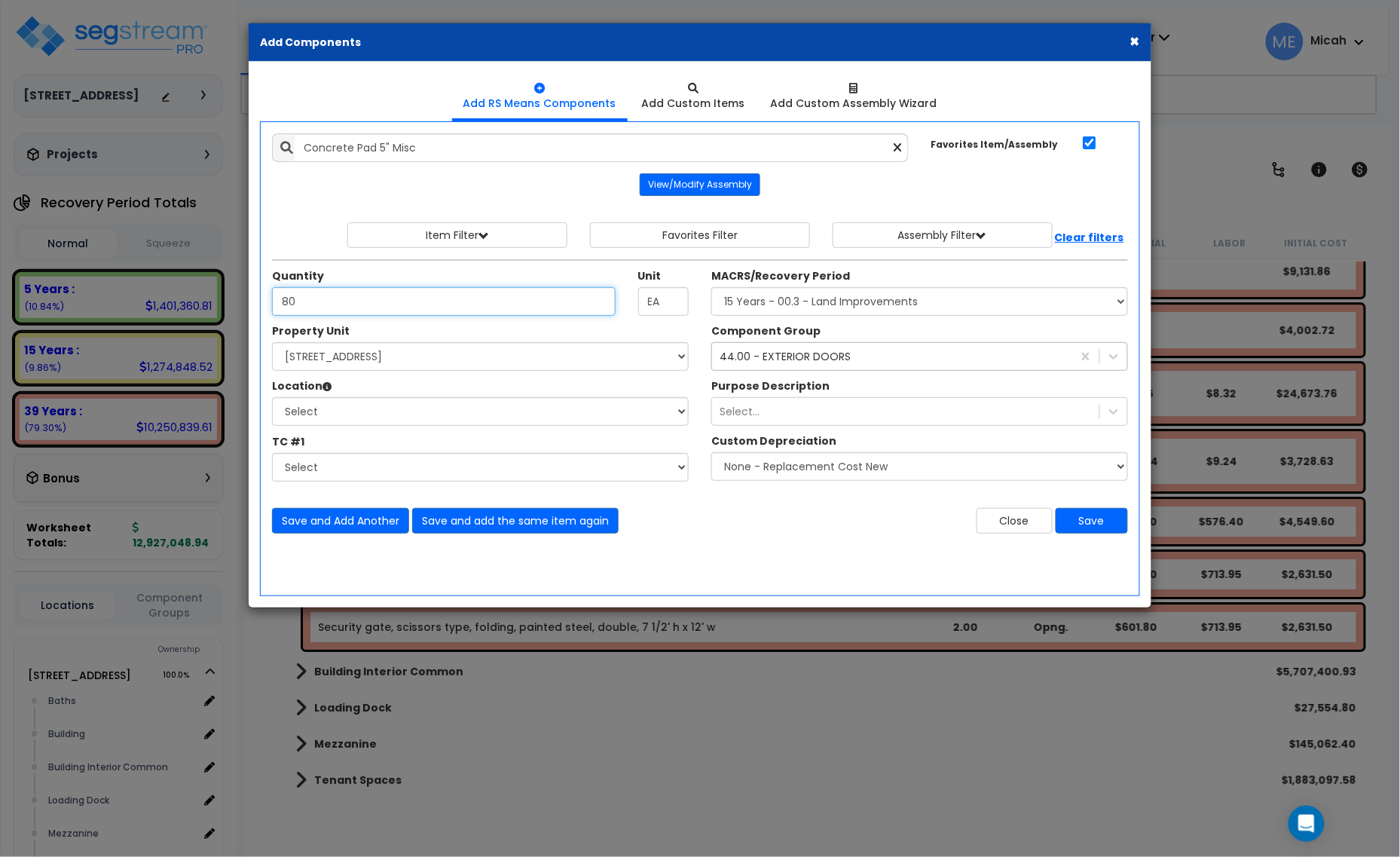
type input "80"
drag, startPoint x: 644, startPoint y: 305, endPoint x: 608, endPoint y: 307, distance: 36.1
click at [608, 307] on div "Quantity 80 Unit EA" at bounding box center [480, 292] width 440 height 48
type input "SF"
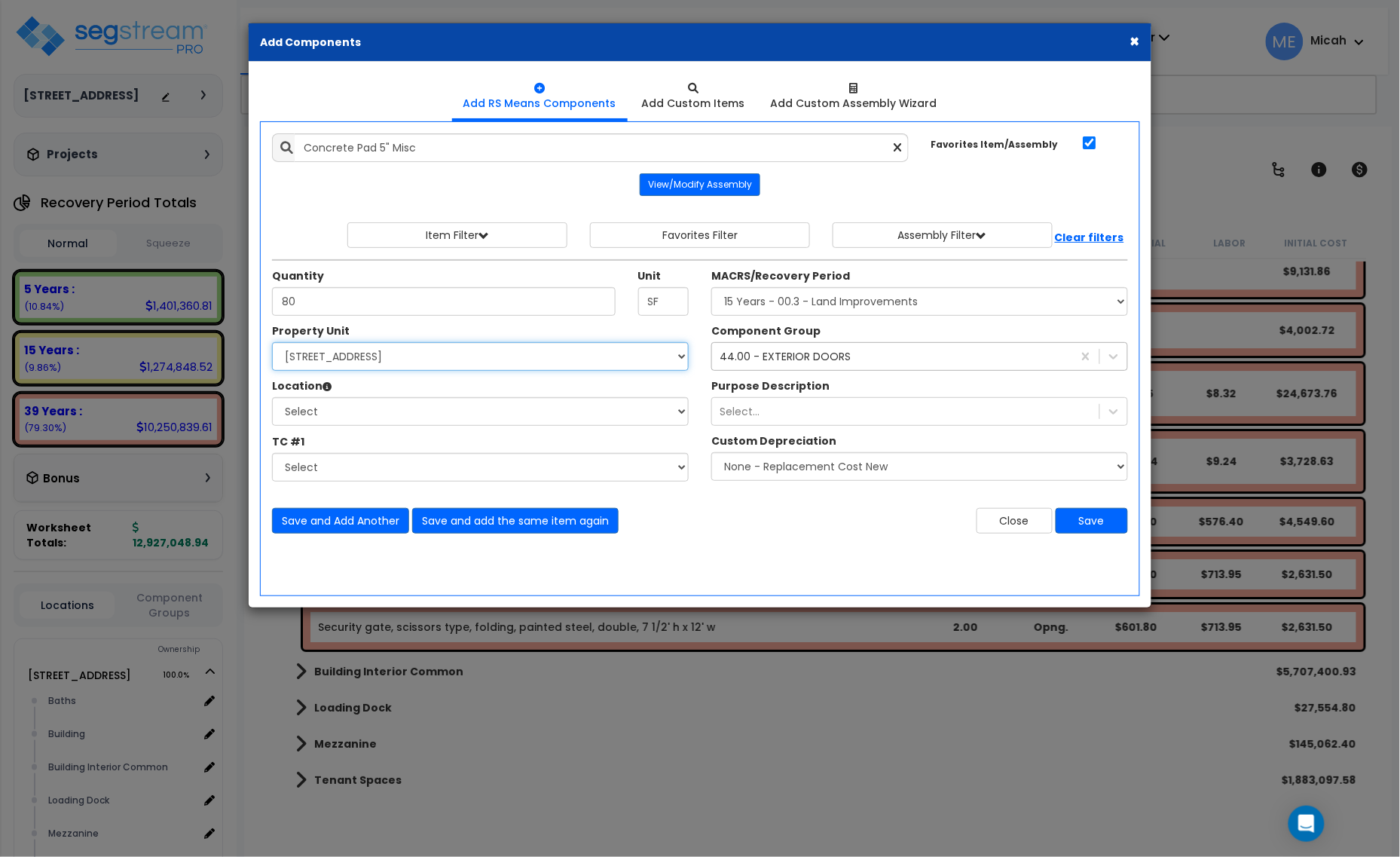
click at [392, 365] on select "Select 25211 Sunnymead Blvd Site Improvements" at bounding box center [480, 356] width 417 height 28
select select "166497"
click at [272, 343] on select "Select 25211 Sunnymead Blvd Site Improvements" at bounding box center [480, 356] width 417 height 28
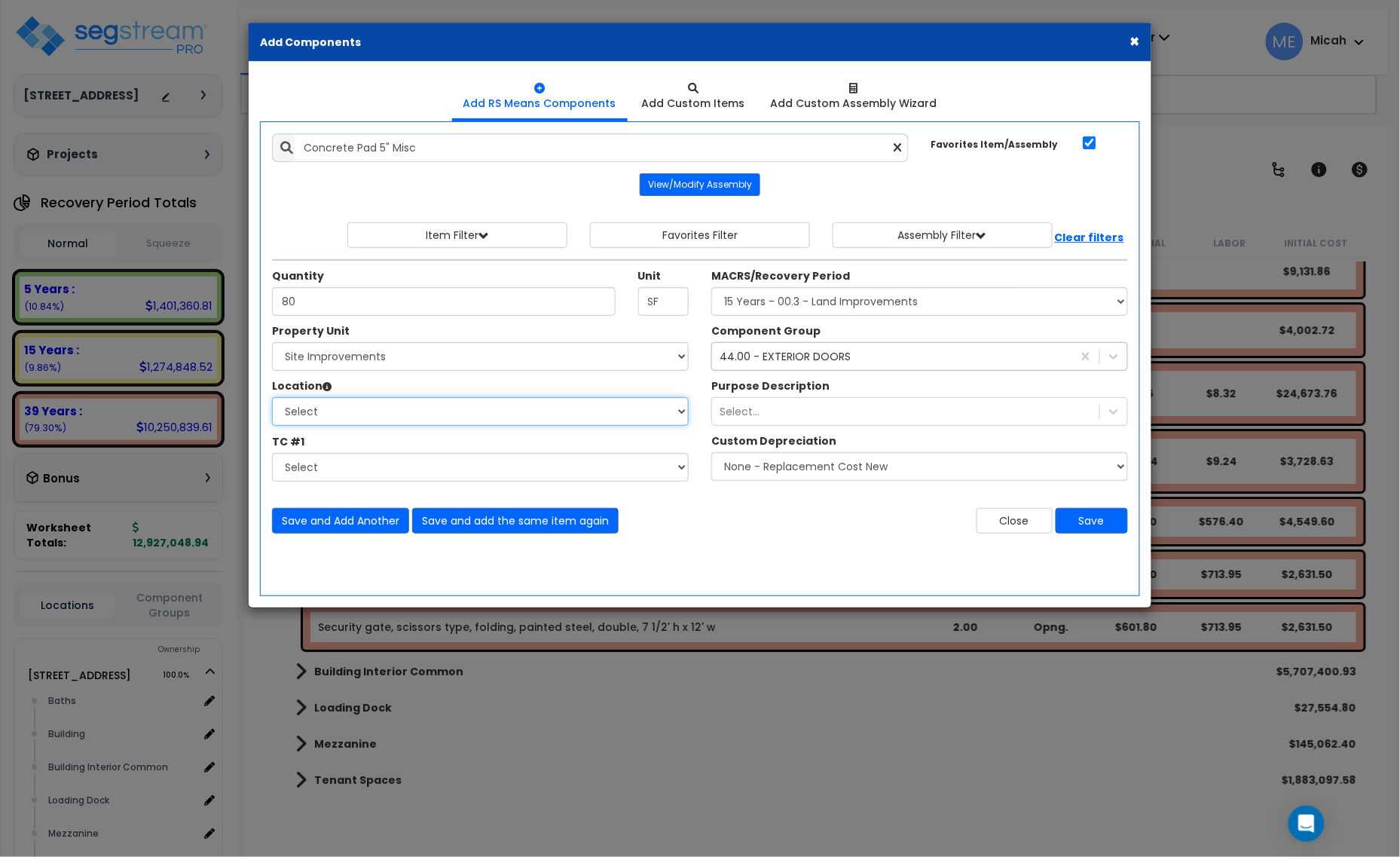
click at [382, 417] on select "Select Site Exterior Add Additional Location" at bounding box center [480, 411] width 417 height 28
select select "462"
click at [272, 398] on select "Select Site Exterior Add Additional Location" at bounding box center [480, 411] width 417 height 28
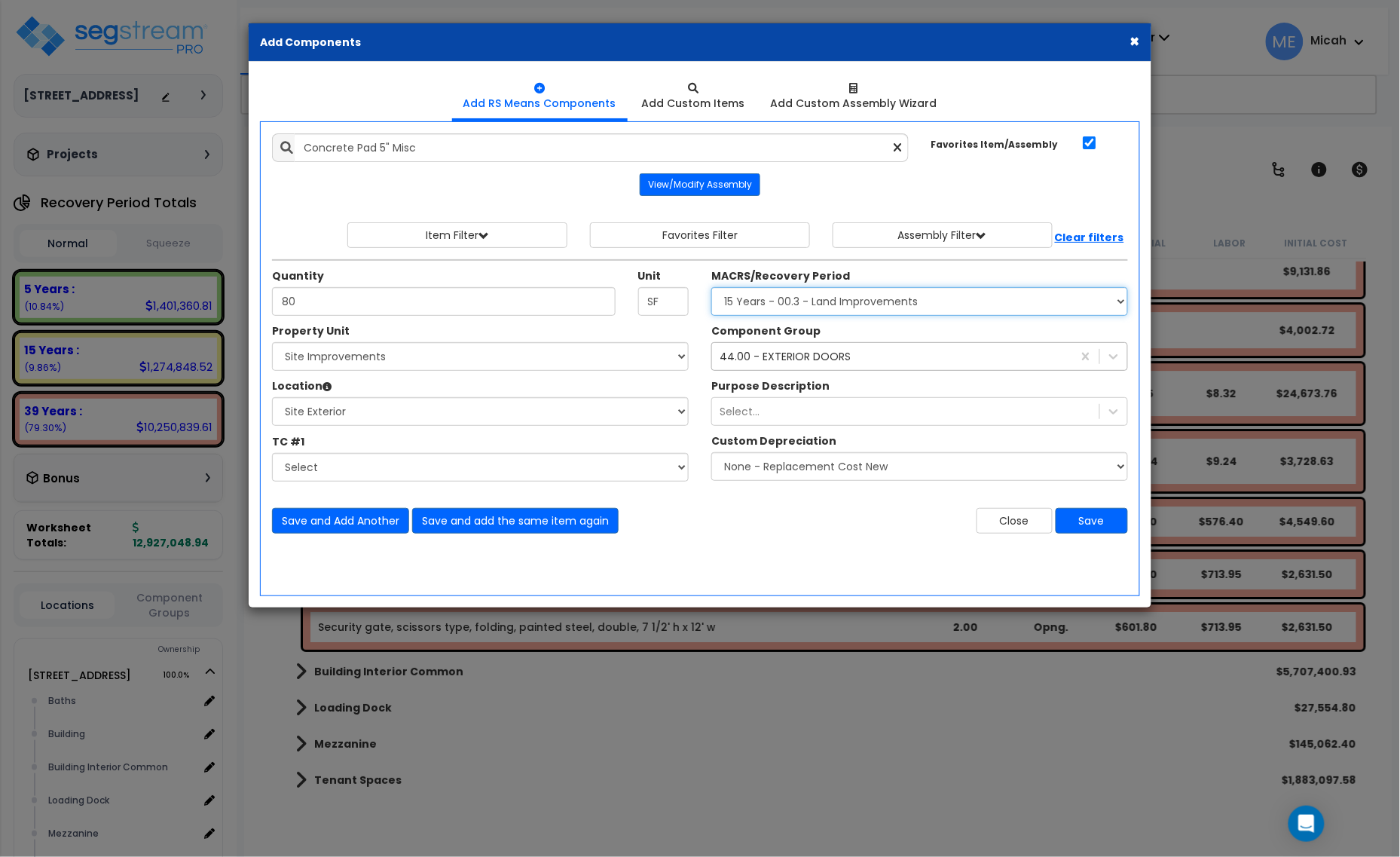
click at [840, 307] on select "Select MACRS/Recovery Period 5 Years - 57.0 - Distributive Trades & Services 5 …" at bounding box center [919, 302] width 417 height 28
select select "3666"
click at [711, 287] on select "Select MACRS/Recovery Period 5 Years - 57.0 - Distributive Trades & Services 5 …" at bounding box center [919, 302] width 417 height 28
click at [766, 360] on div "44.00 - EXTERIOR DOORS" at bounding box center [785, 356] width 131 height 15
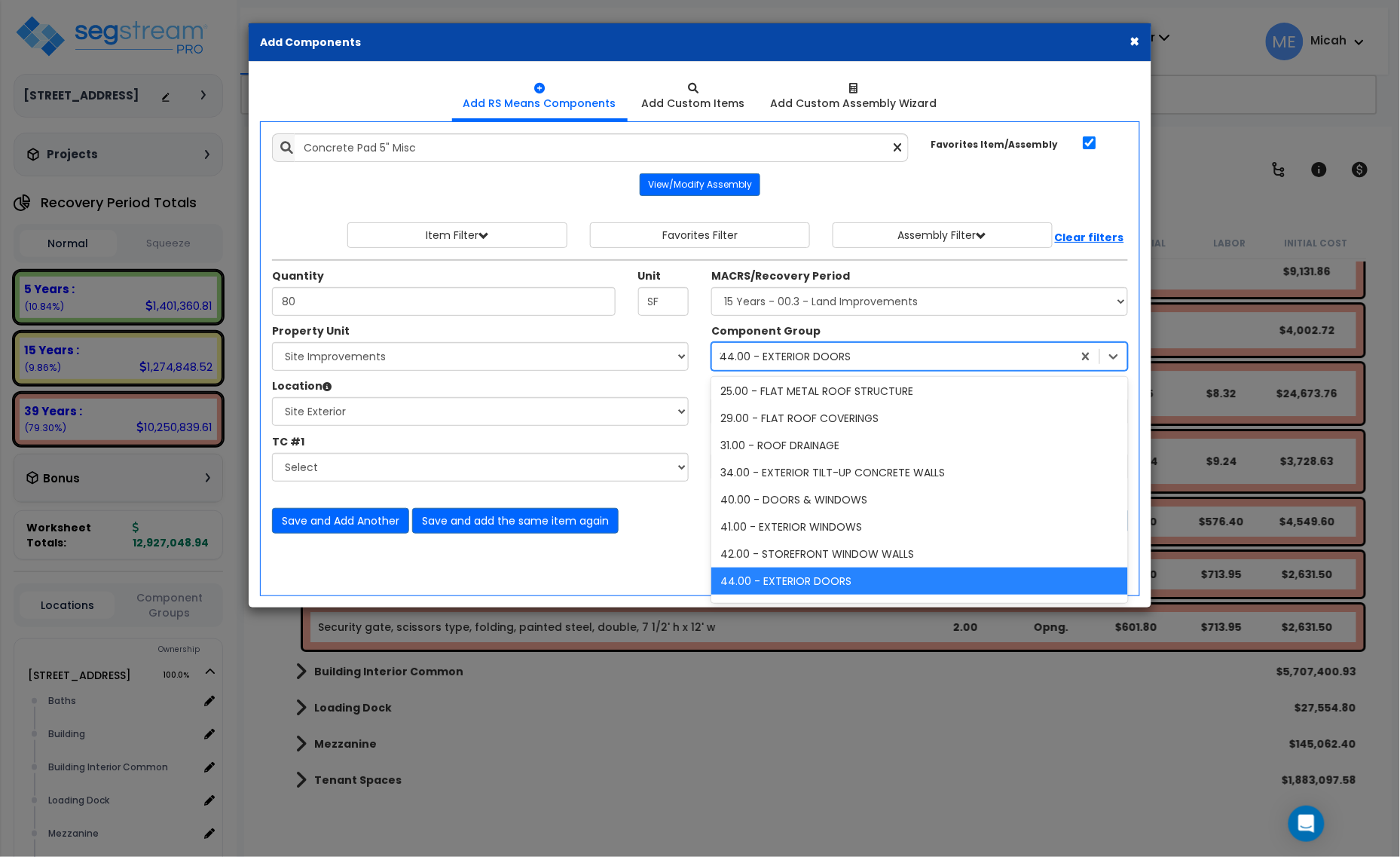
scroll to position [57, 0]
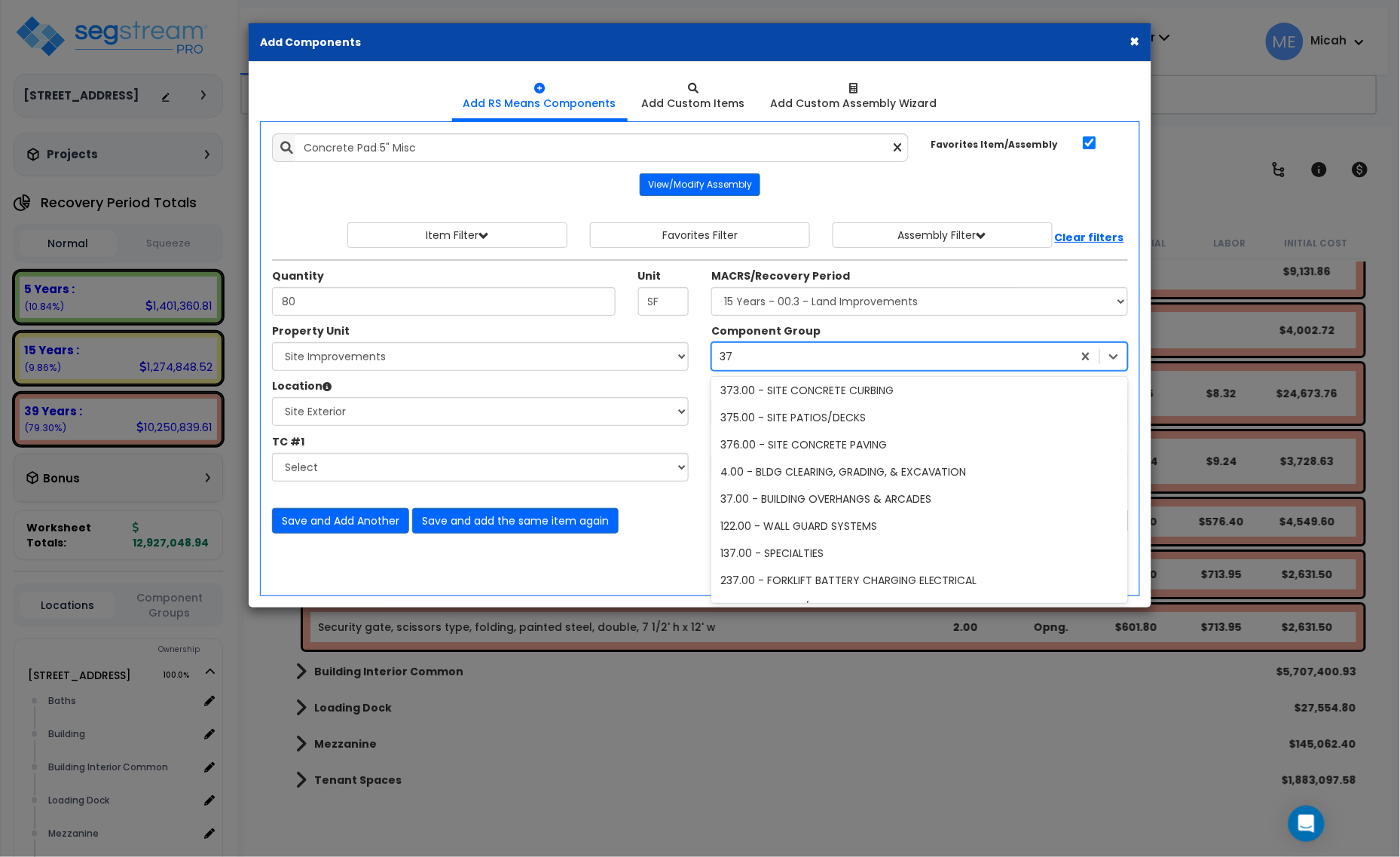
type input "376"
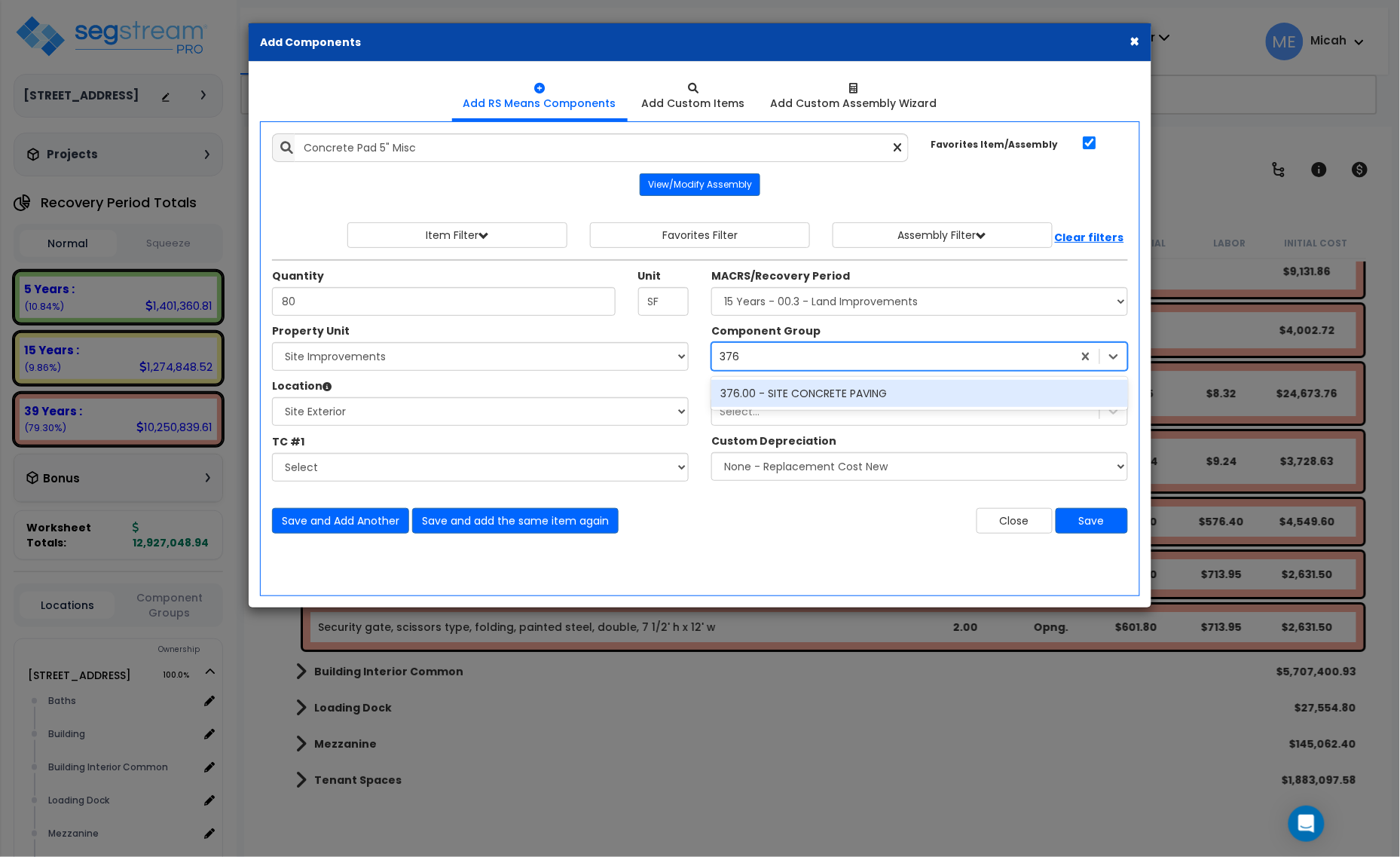
click at [885, 392] on div "376.00 - SITE CONCRETE PAVING" at bounding box center [919, 393] width 417 height 27
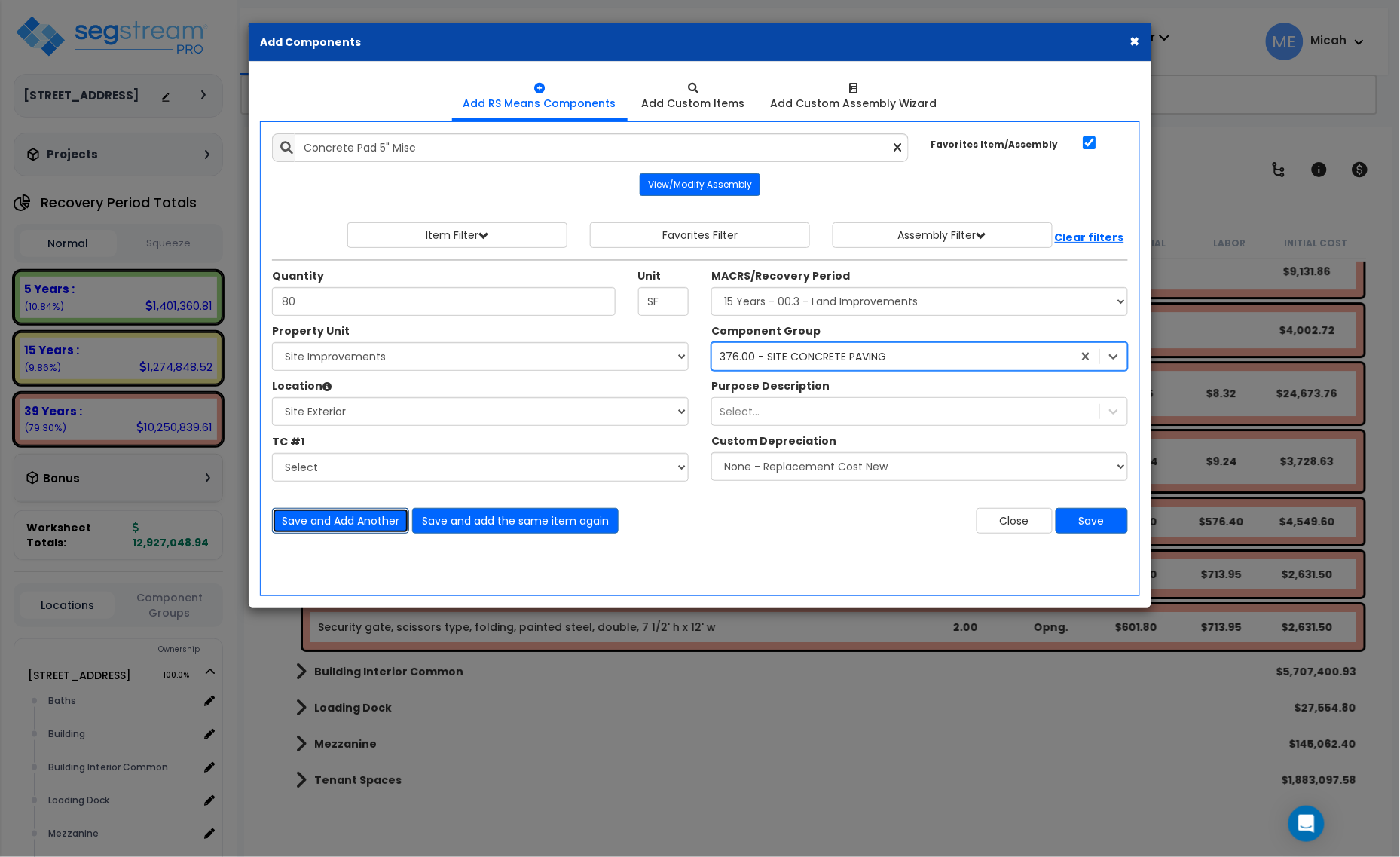
click at [348, 524] on button "Save and Add Another" at bounding box center [340, 520] width 137 height 26
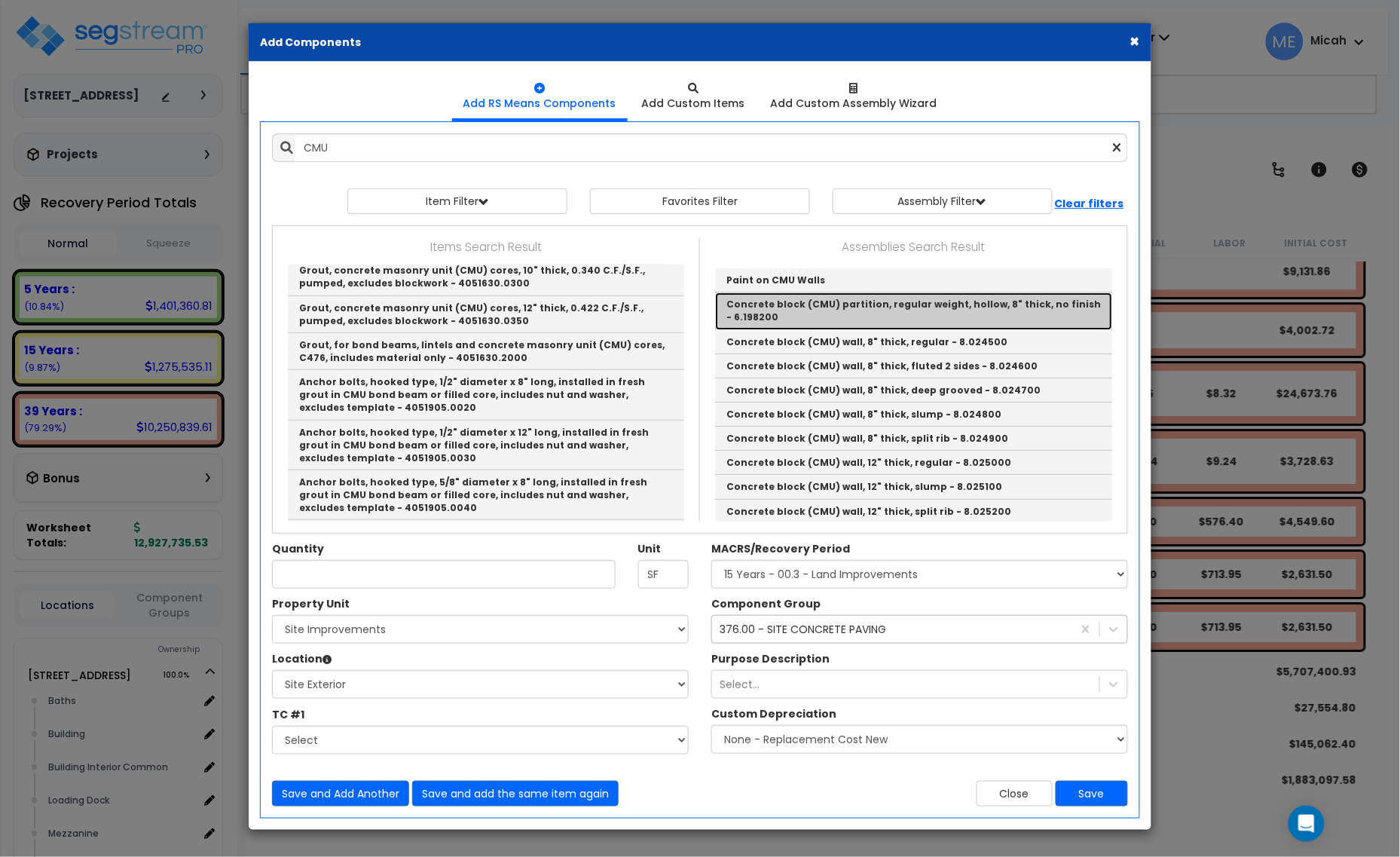
click at [939, 307] on link "Concrete block (CMU) partition, regular weight, hollow, 8" thick, no finish - 6…" at bounding box center [913, 311] width 397 height 37
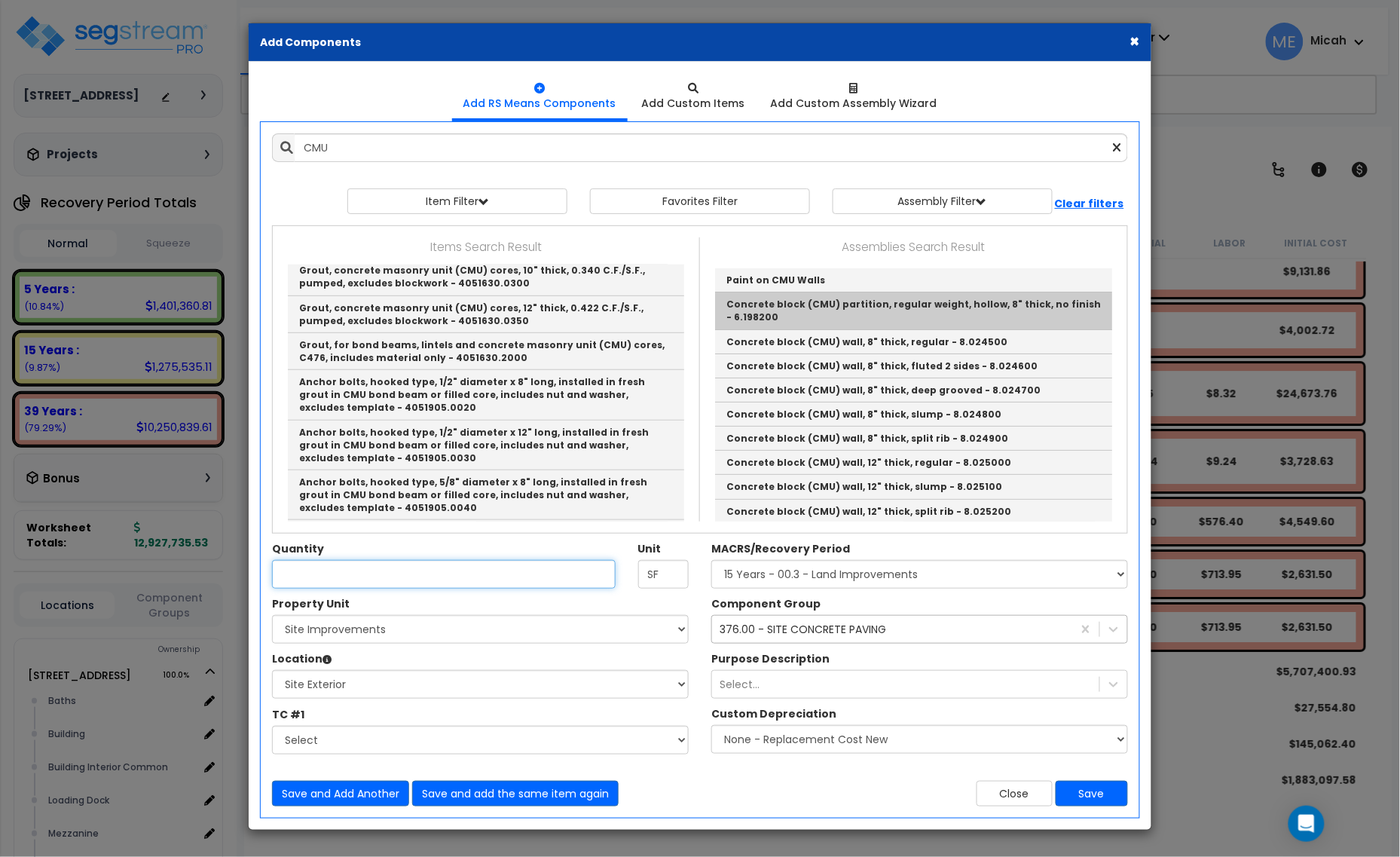
type input "Concrete block (CMU) partition, regular weight, hollow, 8" thick, no finish - 6…"
checkbox input "false"
type input "S.F."
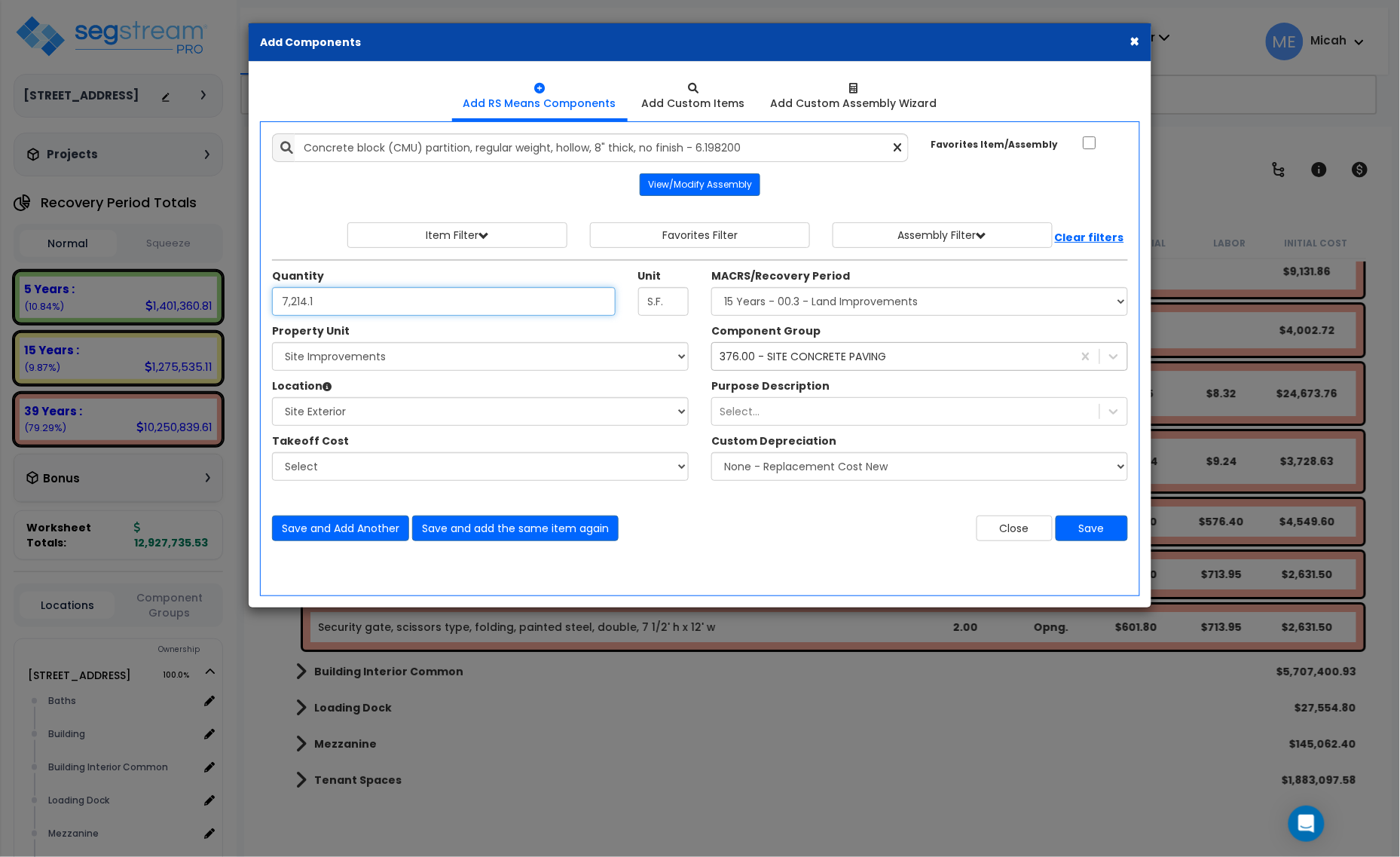
type input "7,214.1"
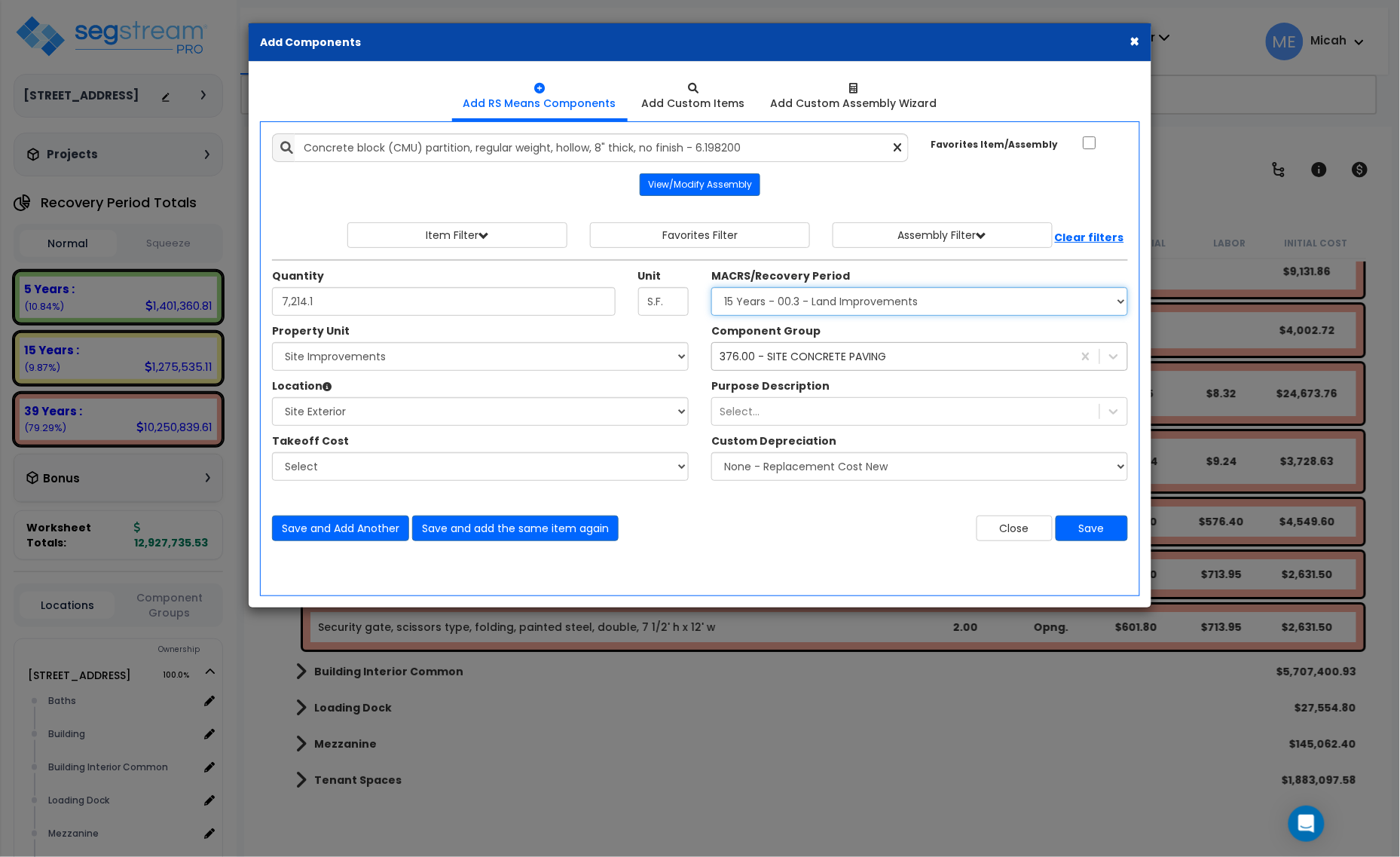
click at [760, 295] on select "Select MACRS/Recovery Period 5 Years - 57.0 - Distributive Trades & Services 5 …" at bounding box center [919, 302] width 417 height 28
select select "3669"
click at [711, 287] on select "Select MACRS/Recovery Period 5 Years - 57.0 - Distributive Trades & Services 5 …" at bounding box center [919, 302] width 417 height 28
click at [754, 356] on div "376.00 - SITE CONCRETE PAVING" at bounding box center [803, 356] width 166 height 15
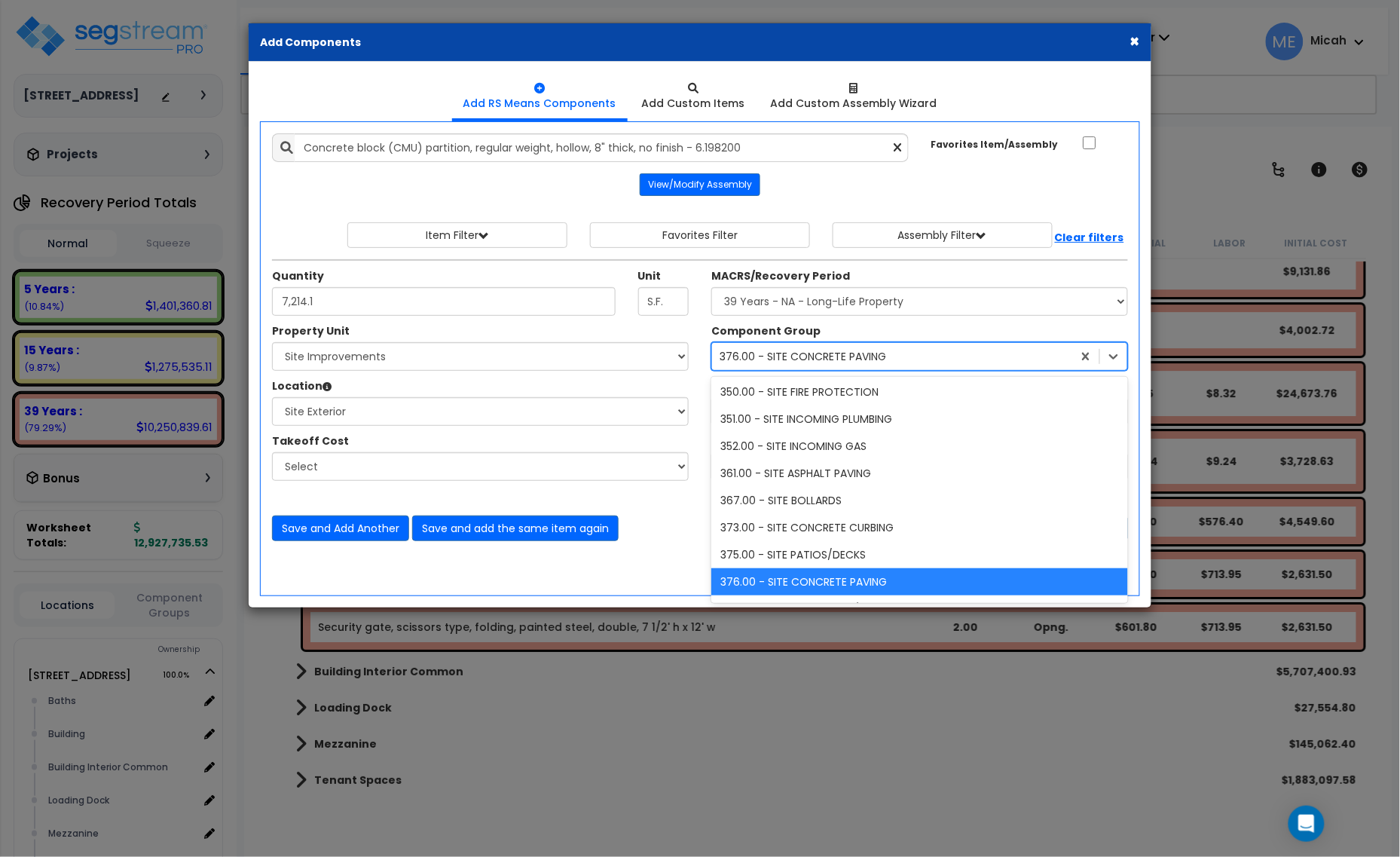
scroll to position [789, 0]
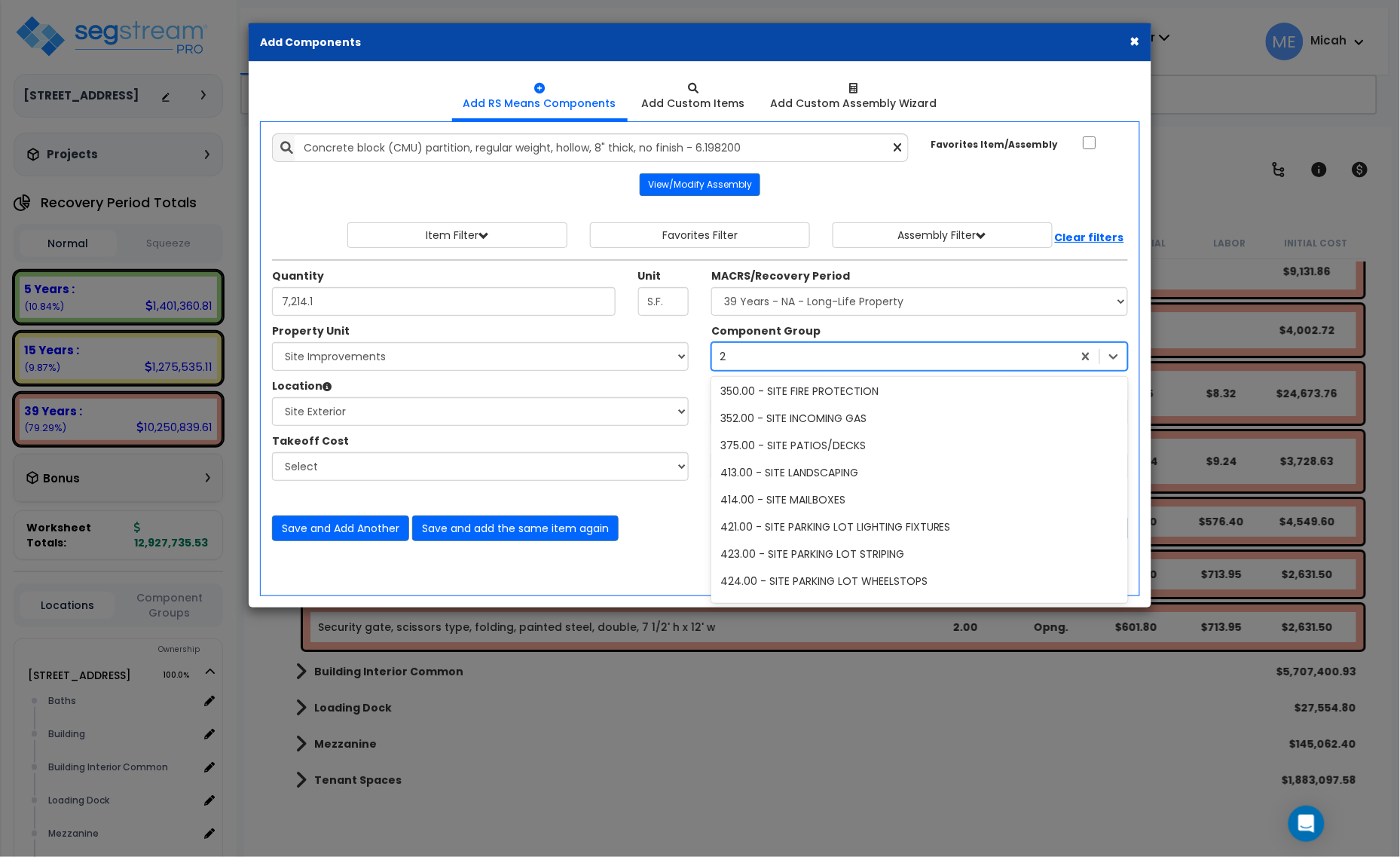
type input "20"
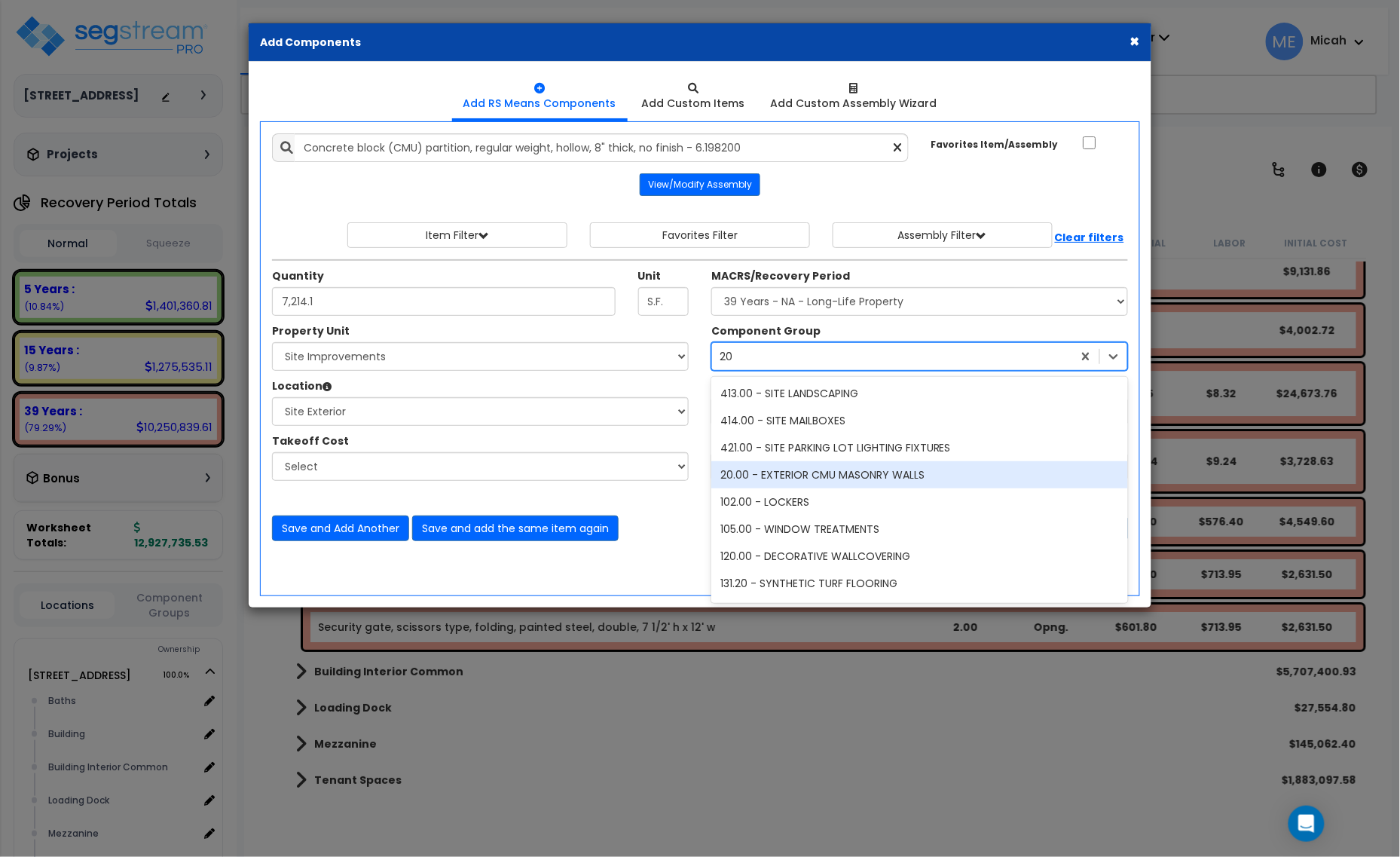
click at [785, 471] on div "20.00 - EXTERIOR CMU MASONRY WALLS" at bounding box center [919, 474] width 417 height 27
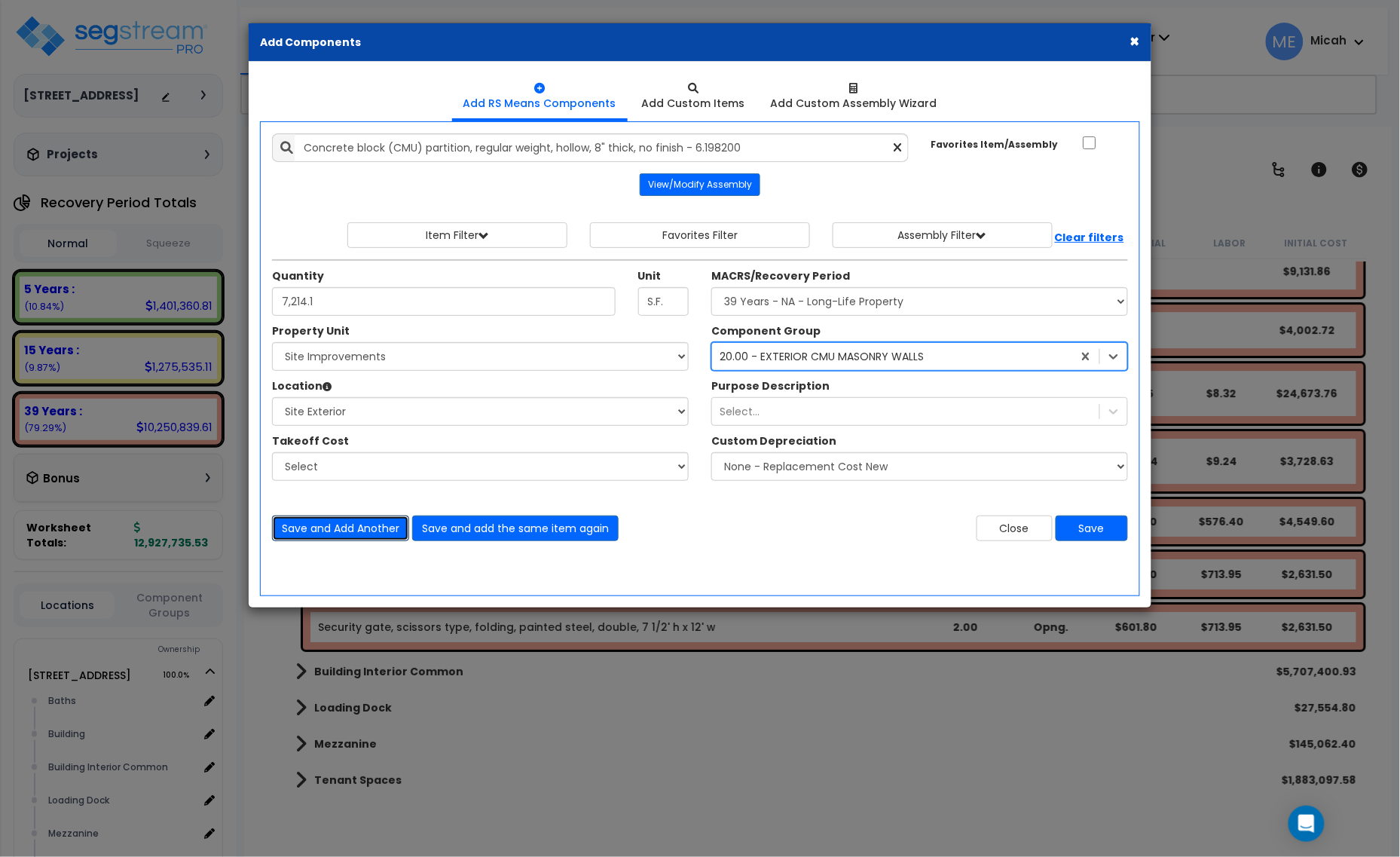
click at [352, 528] on button "Save and Add Another" at bounding box center [340, 528] width 137 height 26
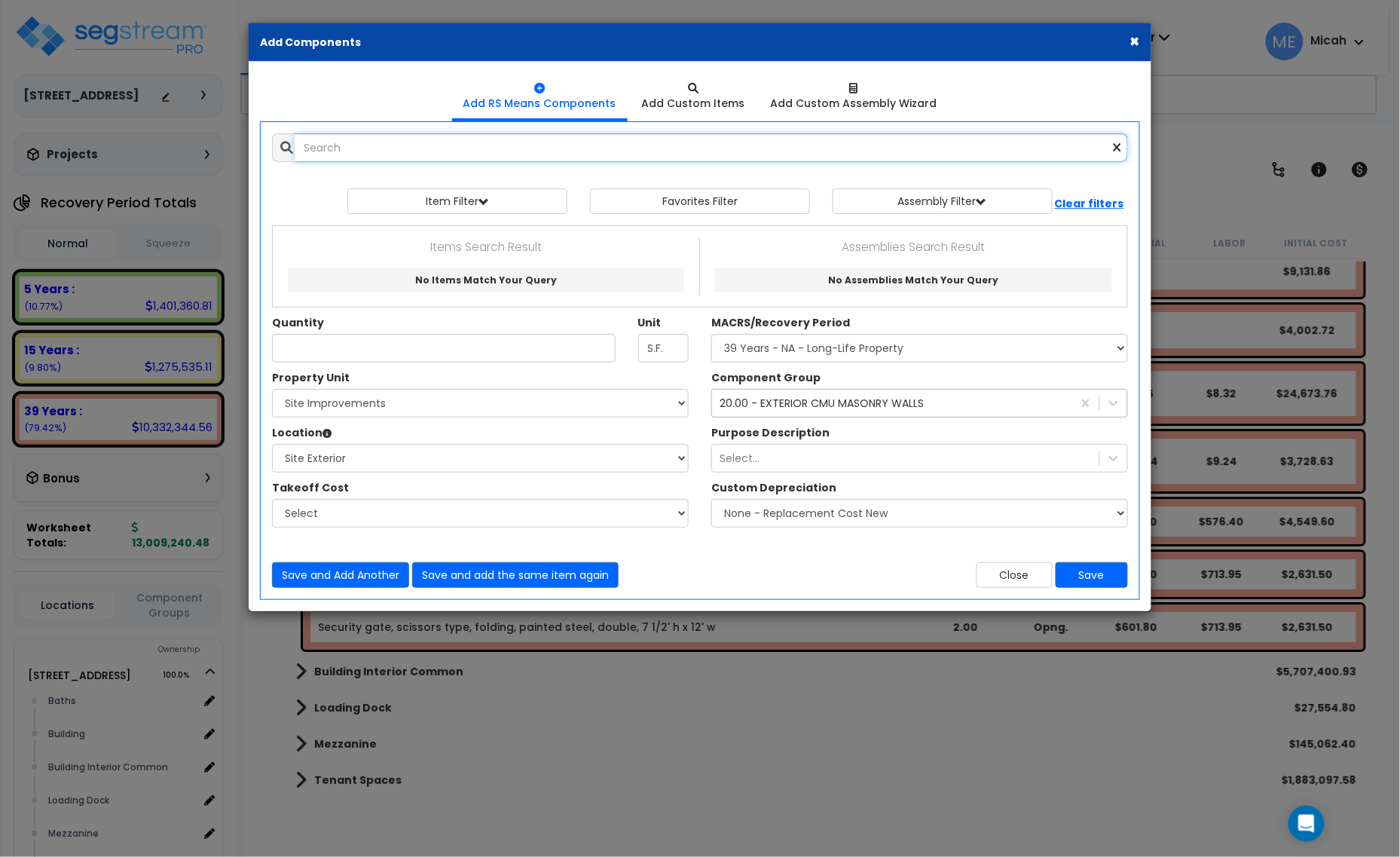
click at [309, 149] on input "text" at bounding box center [711, 148] width 833 height 28
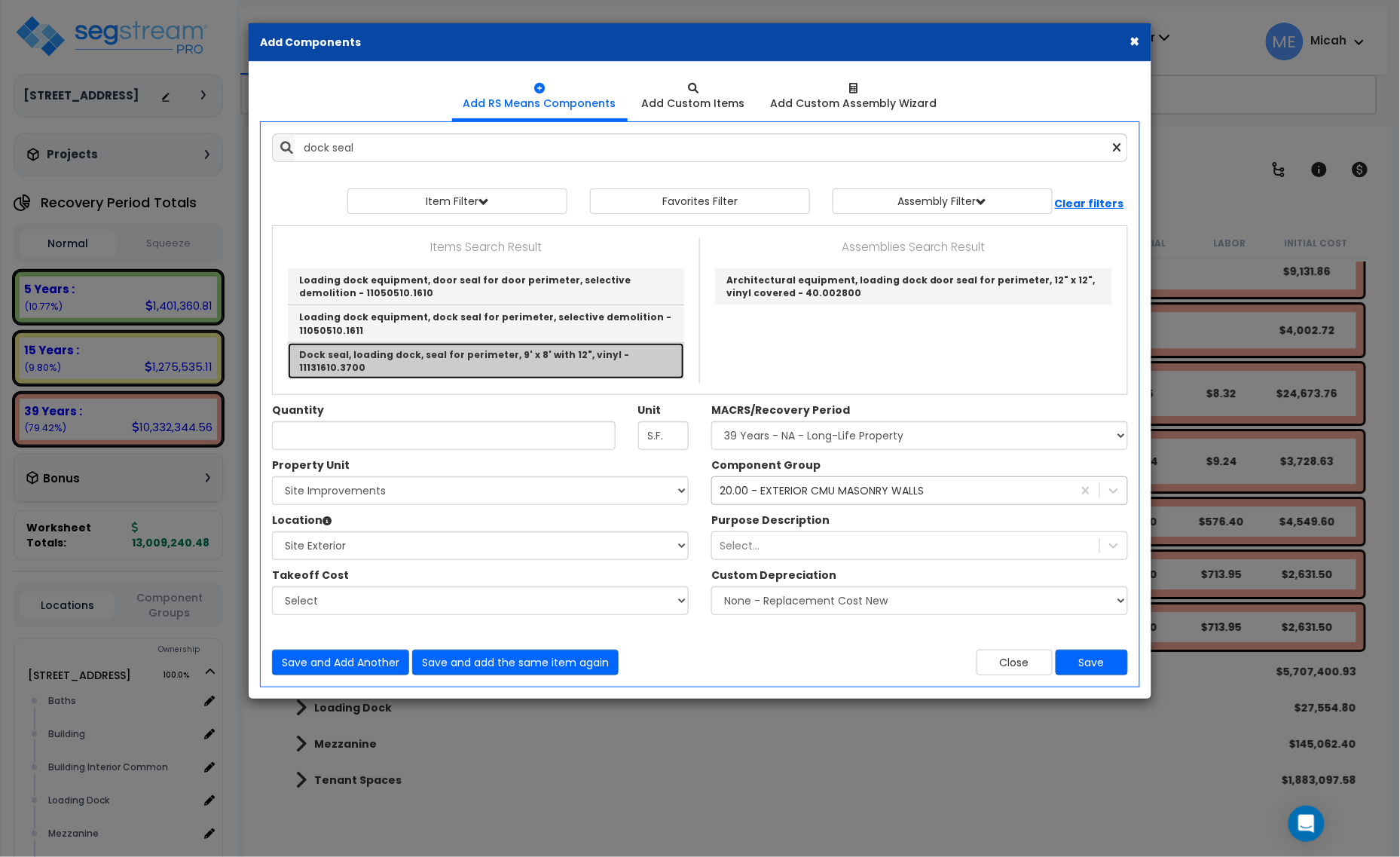
click at [568, 363] on link "Dock seal, loading dock, seal for perimeter, 9' x 8' with 12", vinyl - 11131610…" at bounding box center [486, 361] width 396 height 36
type input "Dock seal, loading dock, seal for perimeter, 9' x 8' with 12", vinyl - 11131610…"
type input "Ea."
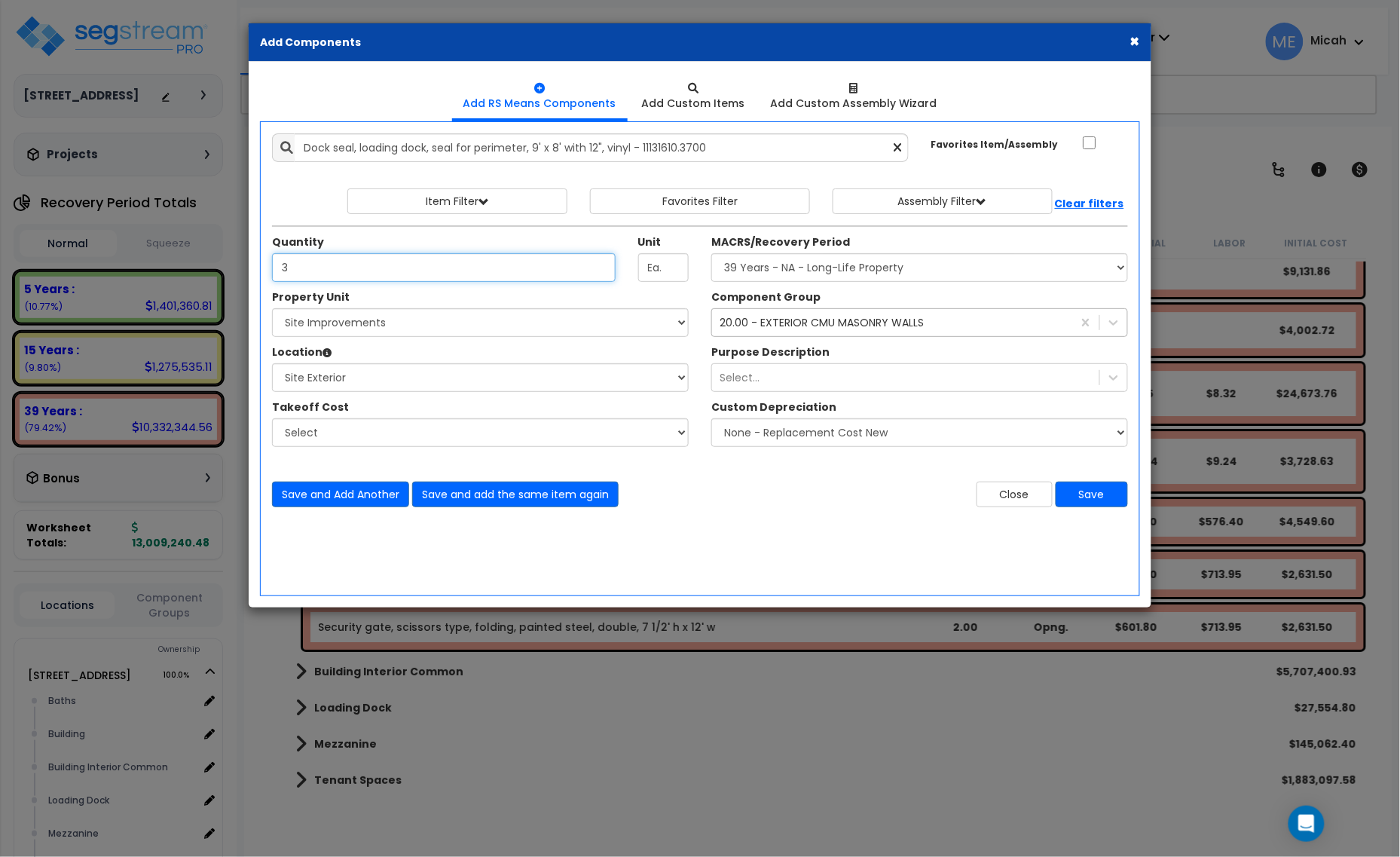
type input "3"
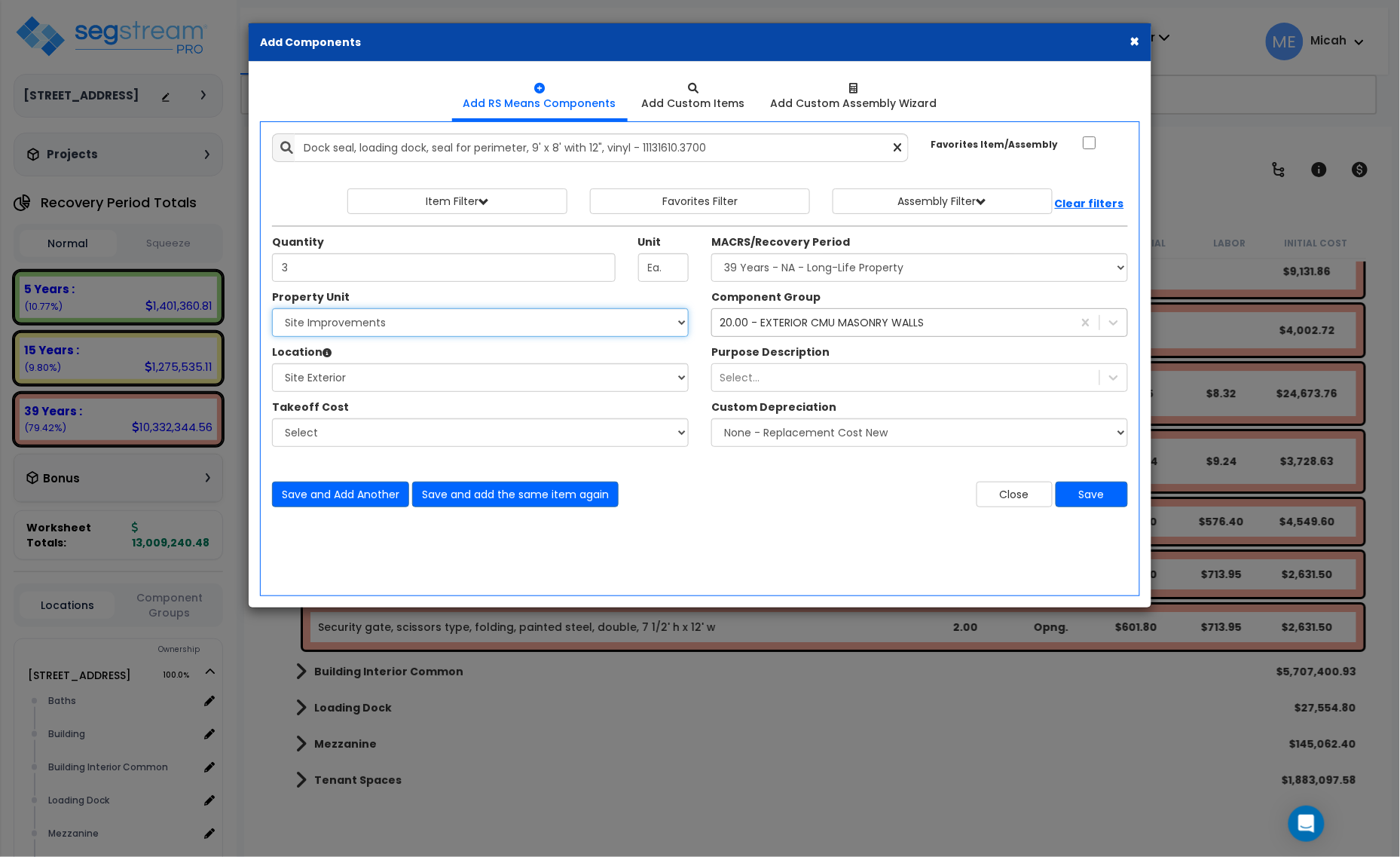
click at [497, 336] on select "Select 25211 Sunnymead Blvd Site Improvements" at bounding box center [480, 322] width 417 height 28
select select "166495"
click at [272, 309] on select "Select 25211 Sunnymead Blvd Site Improvements" at bounding box center [480, 322] width 417 height 28
click at [397, 379] on select "Select Baths Building Building Interior Building Interior Common Loading Dock M…" at bounding box center [480, 378] width 417 height 28
select select "6"
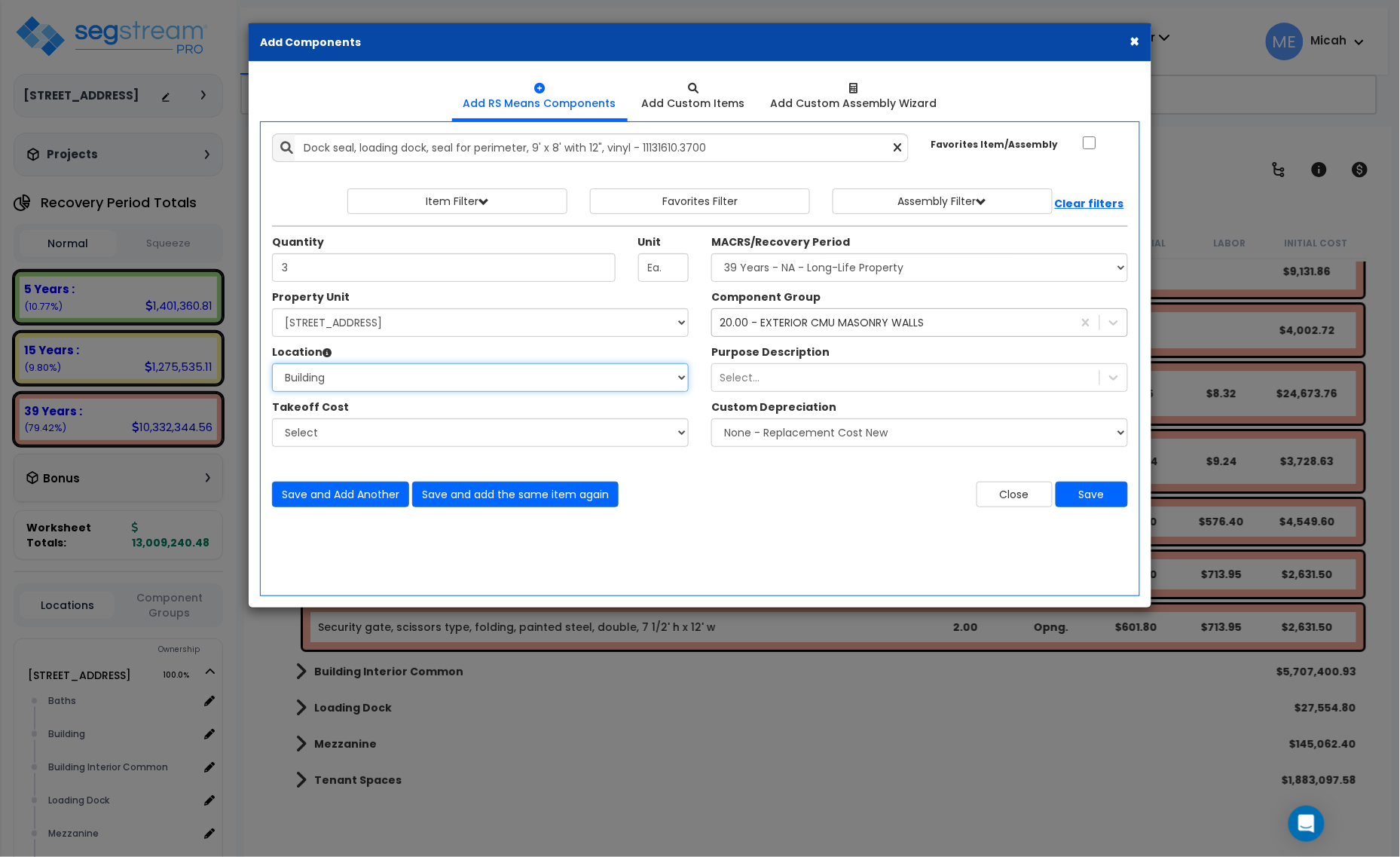
click at [272, 363] on select "Select Baths Building Building Interior Building Interior Common Loading Dock M…" at bounding box center [480, 378] width 417 height 28
click at [805, 324] on div "20.00 - EXTERIOR CMU MASONRY WALLS" at bounding box center [822, 322] width 204 height 15
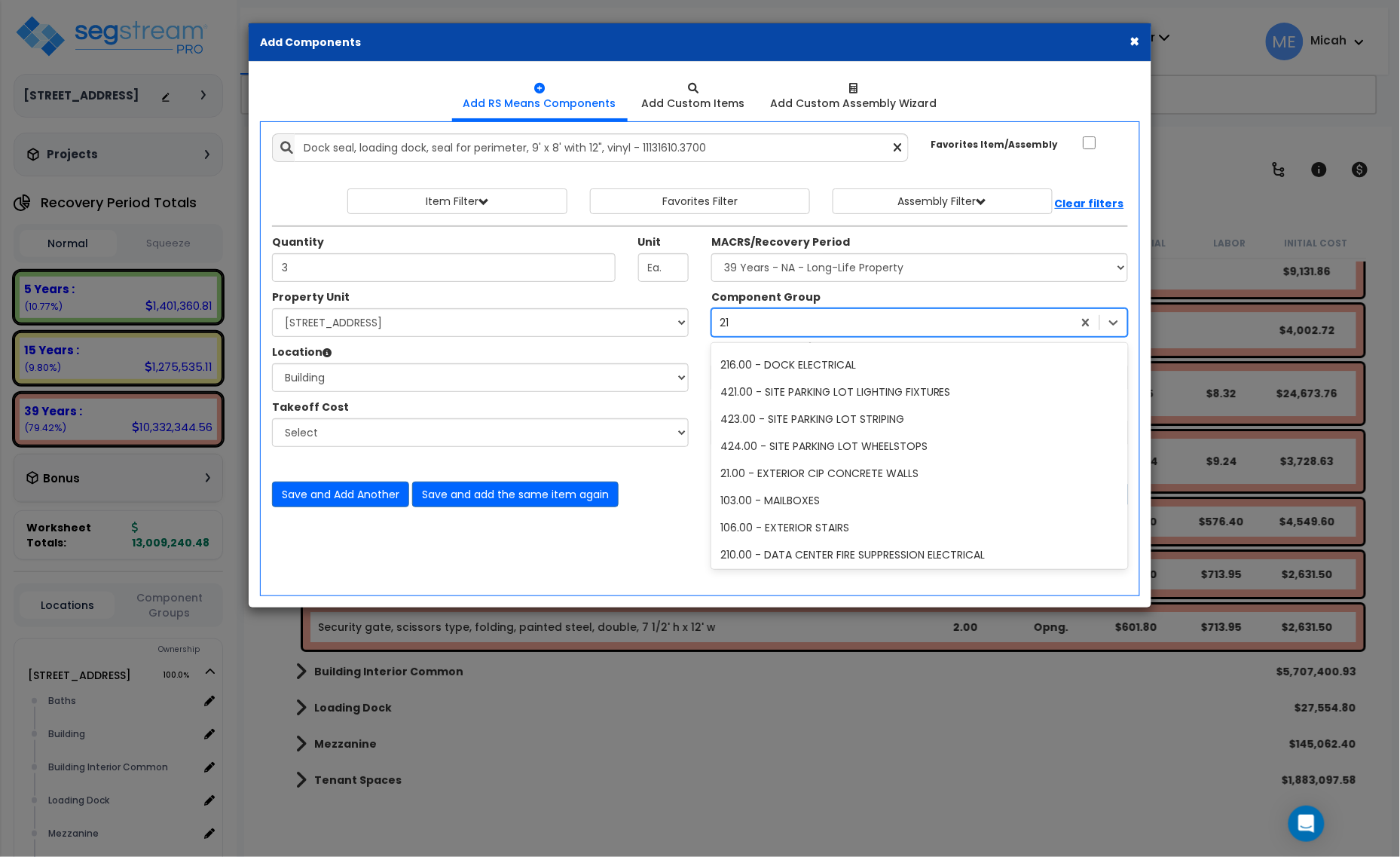
type input "215"
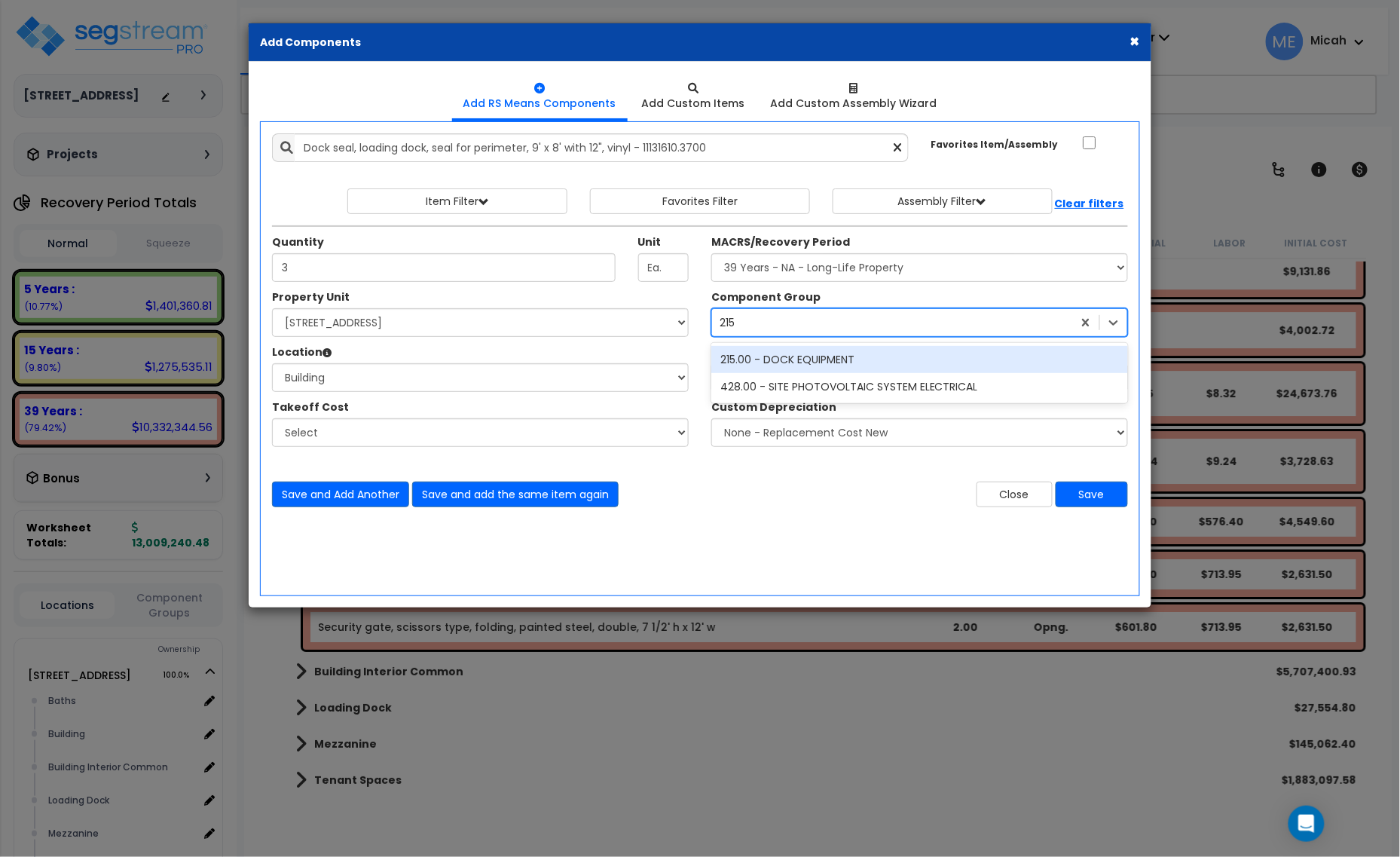
click at [802, 363] on div "215.00 - DOCK EQUIPMENT" at bounding box center [919, 359] width 417 height 27
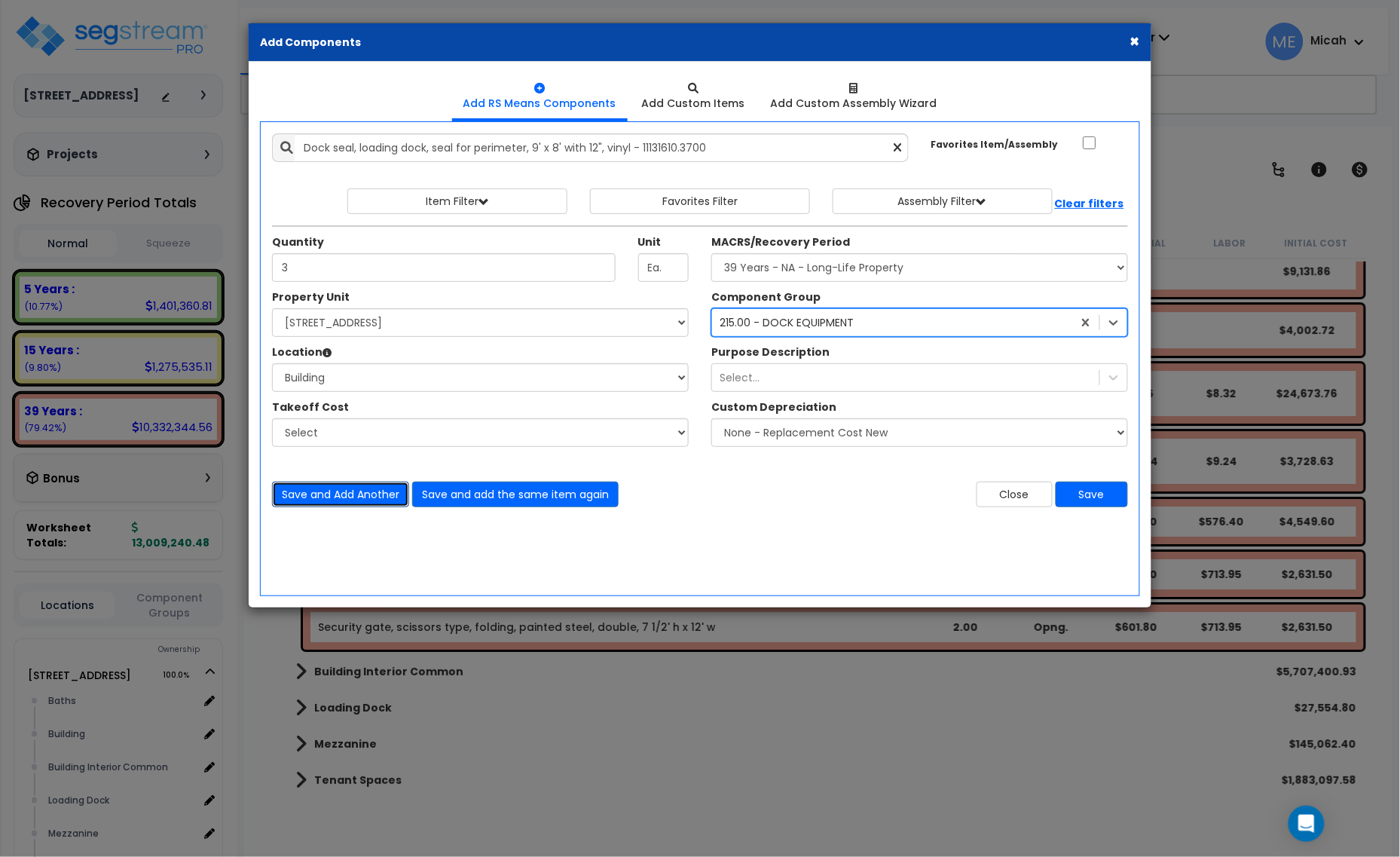
click at [374, 501] on button "Save and Add Another" at bounding box center [340, 494] width 137 height 26
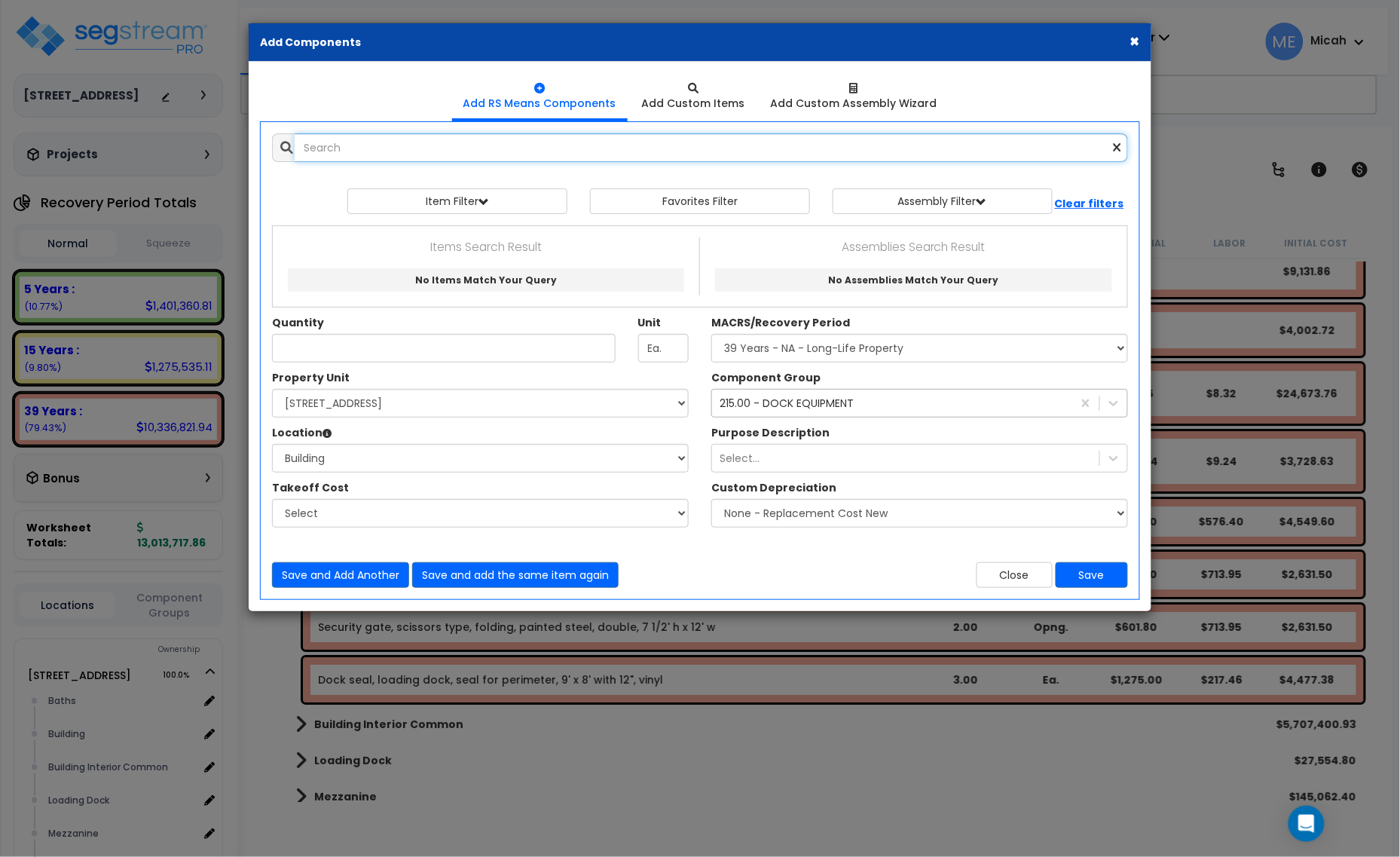
click at [365, 145] on input "text" at bounding box center [711, 148] width 833 height 28
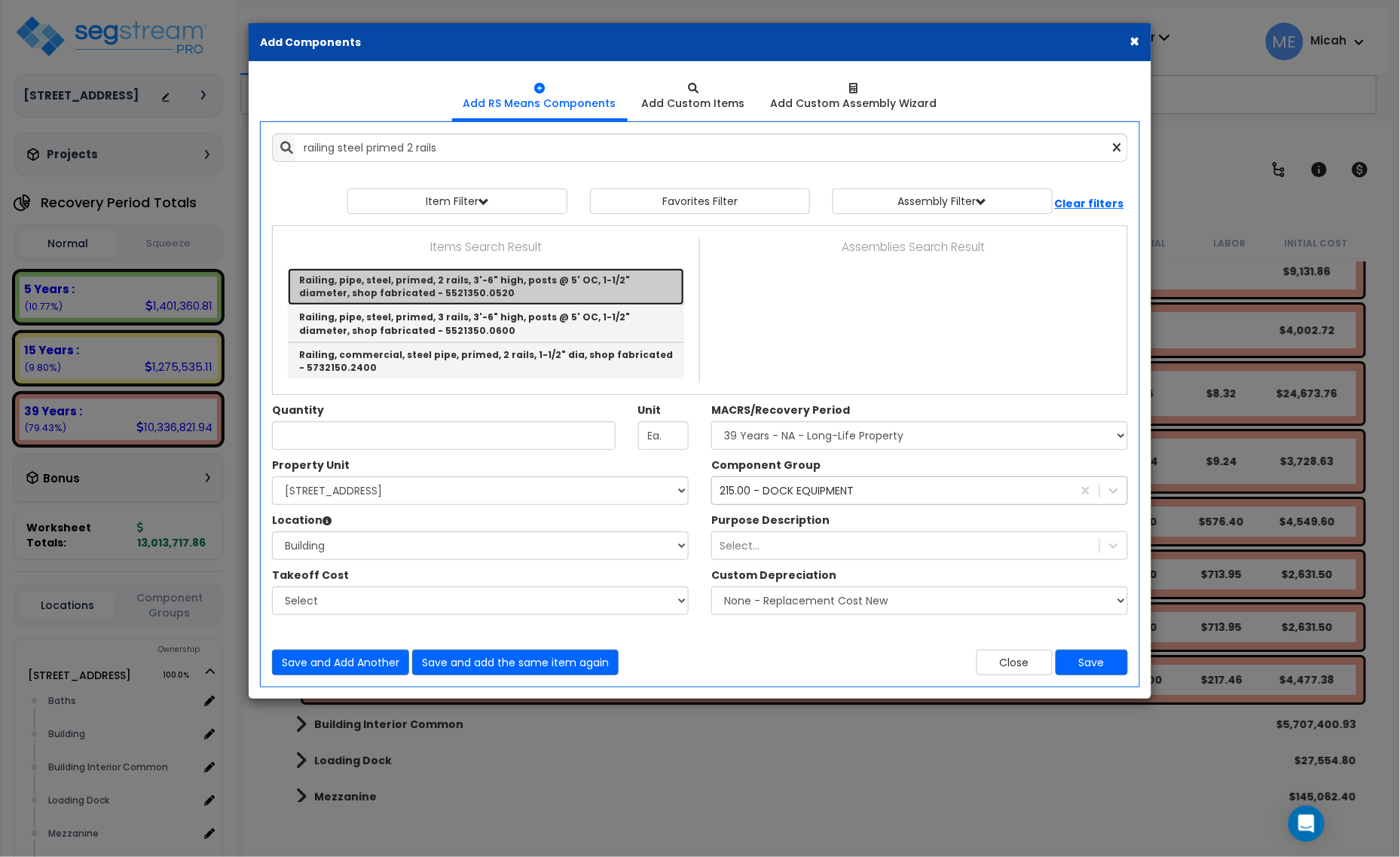
click at [507, 293] on link "Railing, pipe, steel, primed, 2 rails, 3'-6" high, posts @ 5' OC, 1-1/2" diamet…" at bounding box center [486, 287] width 396 height 37
type input "Railing, pipe, steel, primed, 2 rails, 3'-6" high, posts @ 5' OC, 1-1/2" diamet…"
type input "L.F."
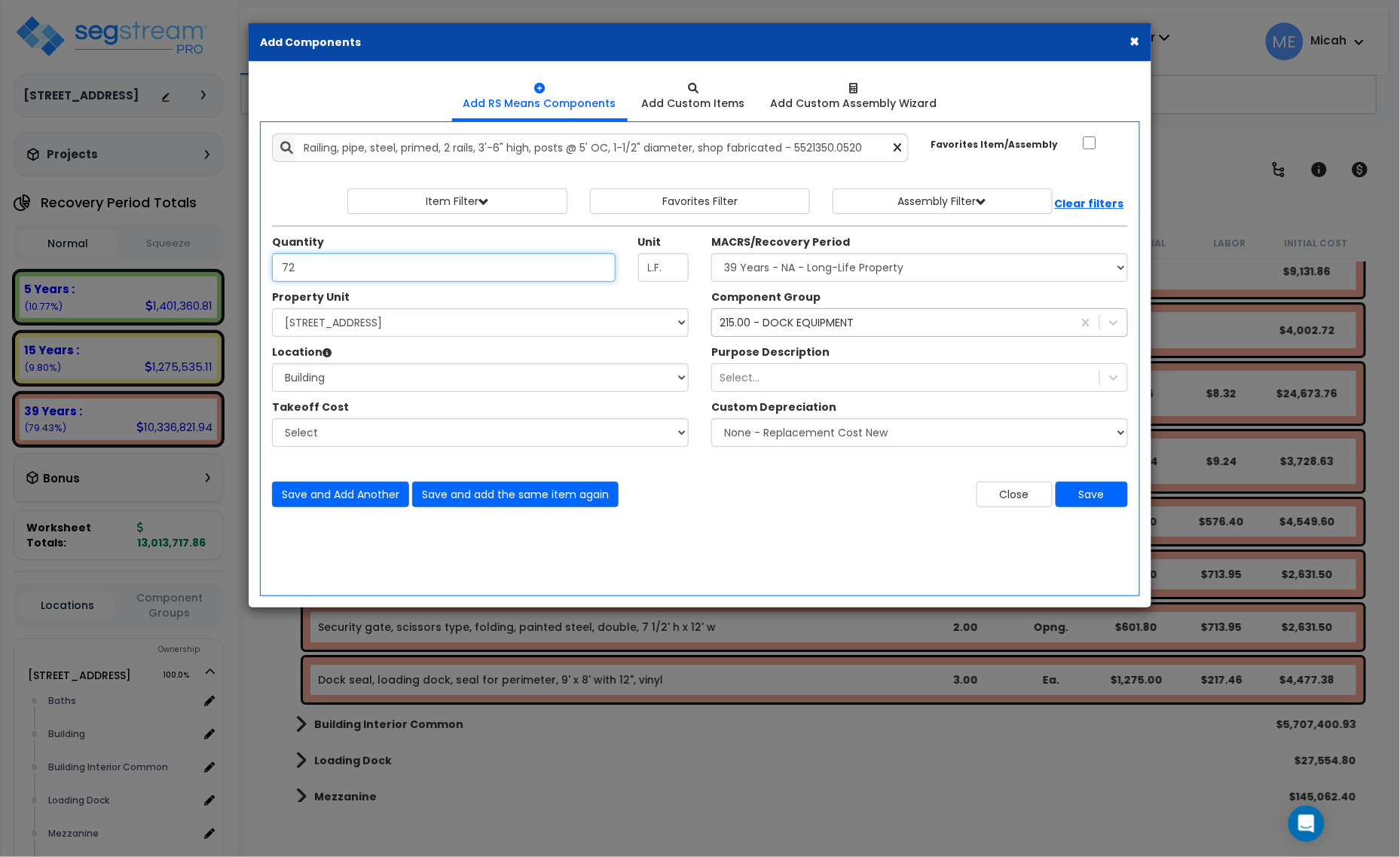
type input "72"
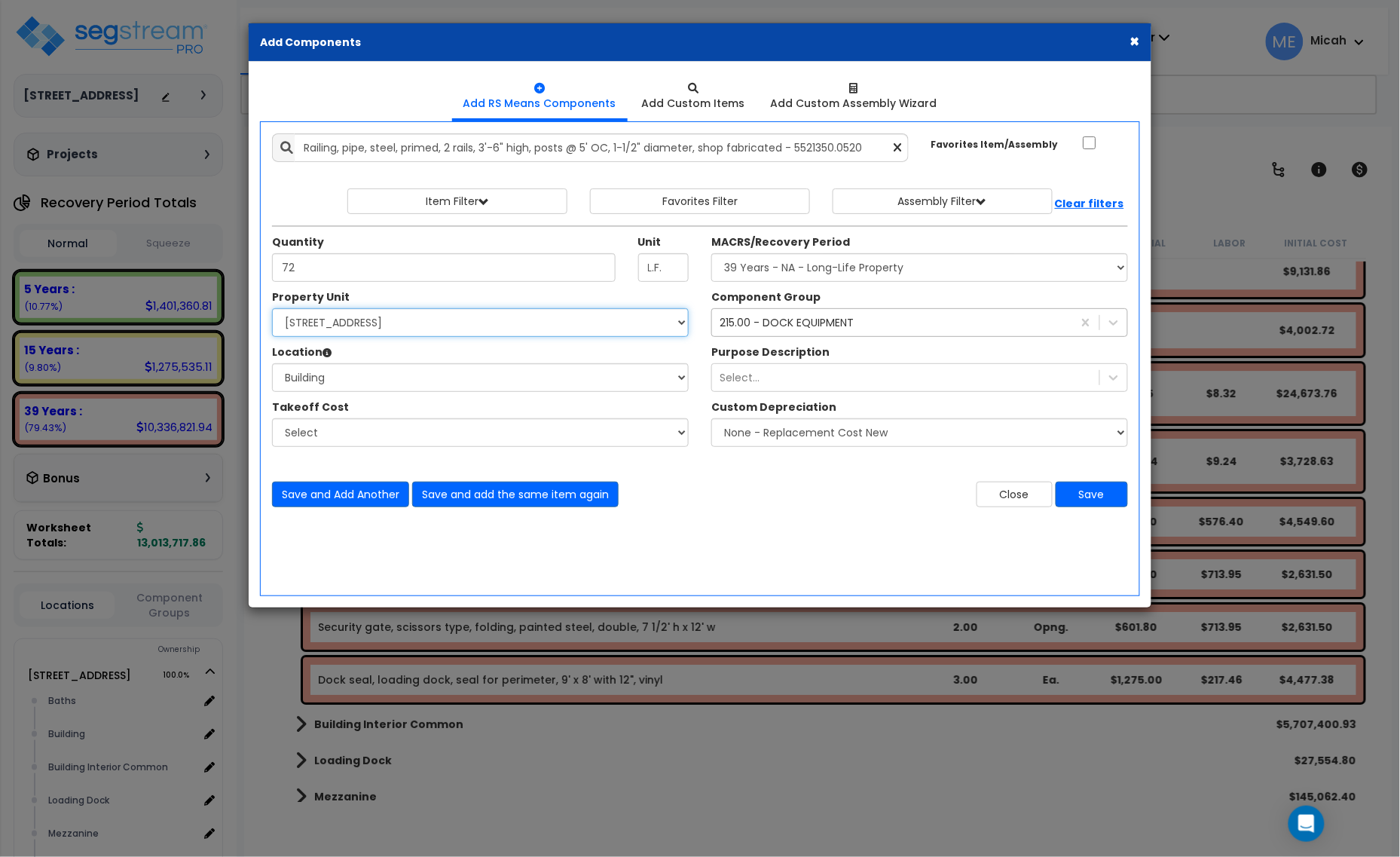
click at [464, 323] on select "Select 25211 Sunnymead Blvd Site Improvements" at bounding box center [480, 322] width 417 height 28
select select "166497"
click at [272, 309] on select "Select 25211 Sunnymead Blvd Site Improvements" at bounding box center [480, 322] width 417 height 28
click at [392, 386] on select "Select Site Exterior Add Additional Location" at bounding box center [480, 378] width 417 height 28
select select "462"
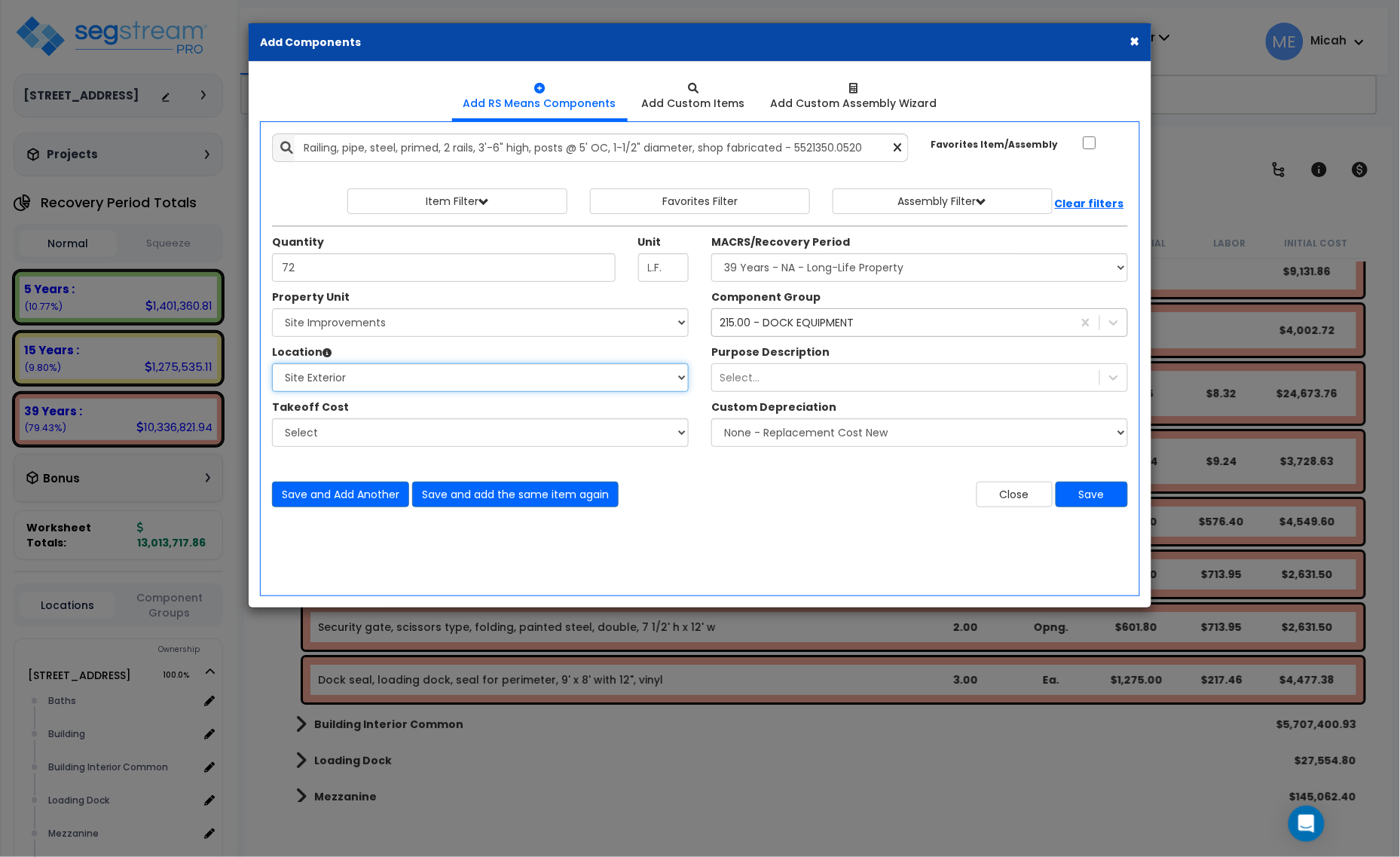
click at [272, 363] on select "Select Site Exterior Add Additional Location" at bounding box center [480, 378] width 417 height 28
click at [754, 325] on div "215.00 - DOCK EQUIPMENT" at bounding box center [787, 322] width 134 height 15
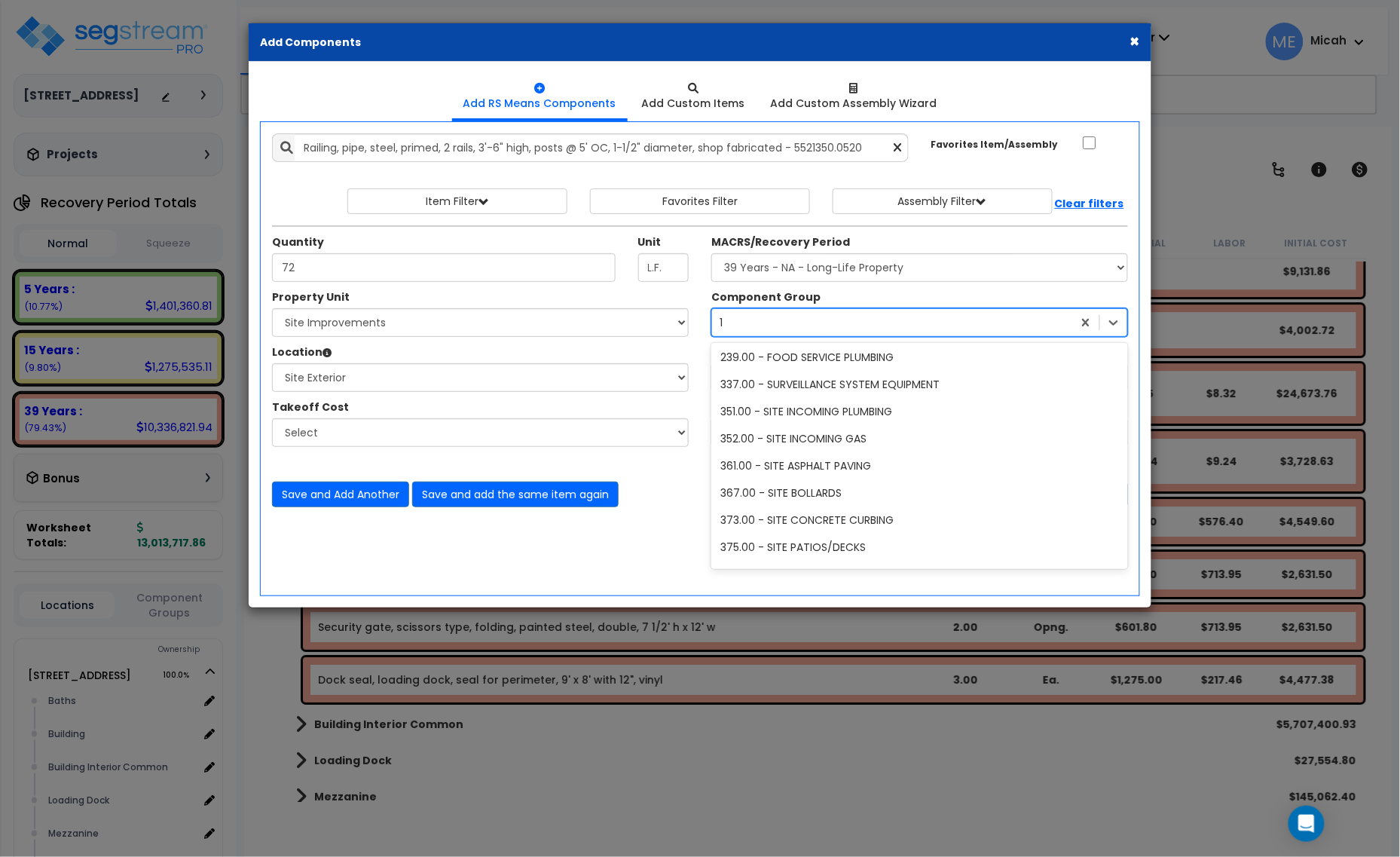
scroll to position [789, 0]
type input "107"
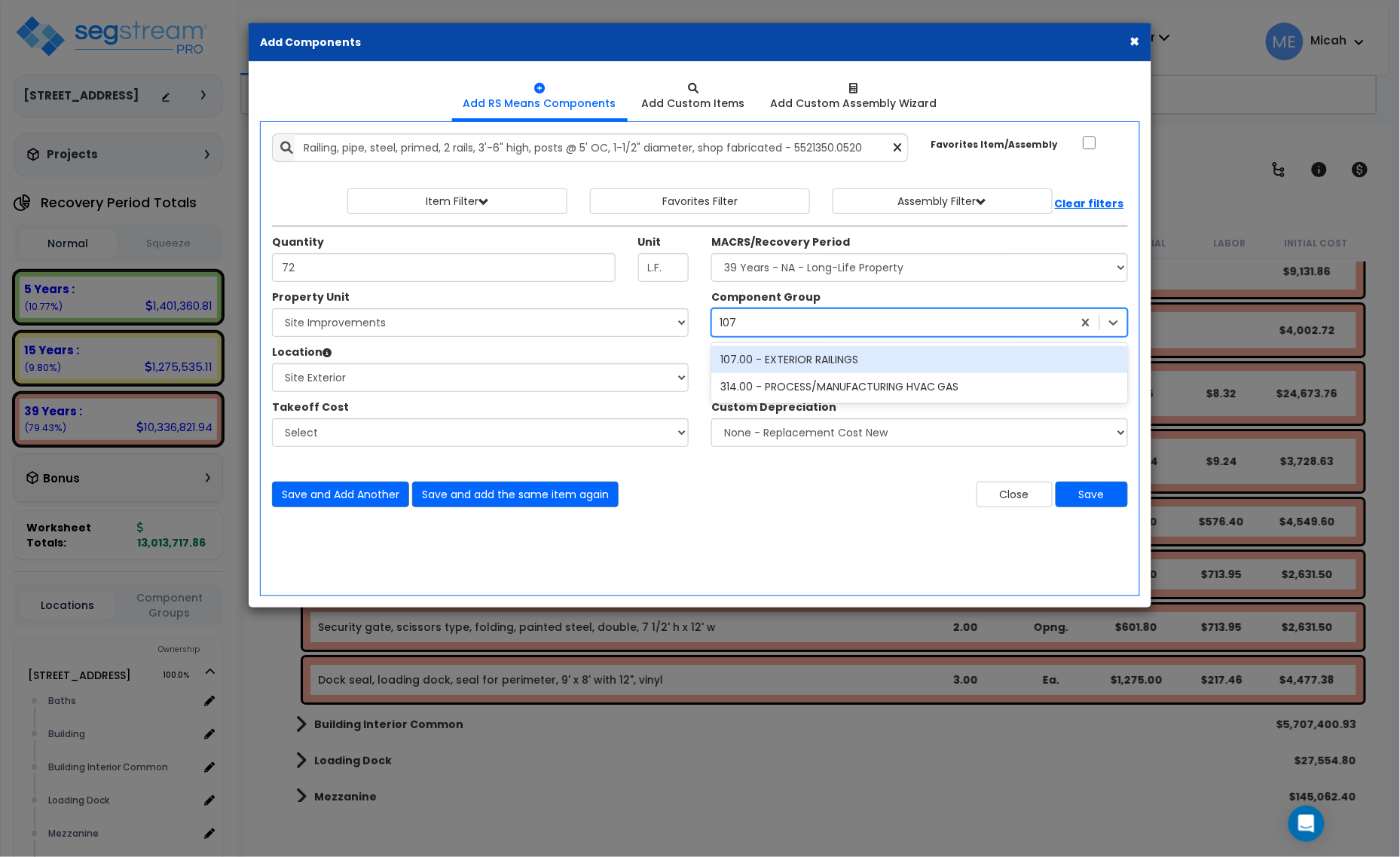
click at [770, 353] on div "107.00 - EXTERIOR RAILINGS" at bounding box center [919, 359] width 417 height 27
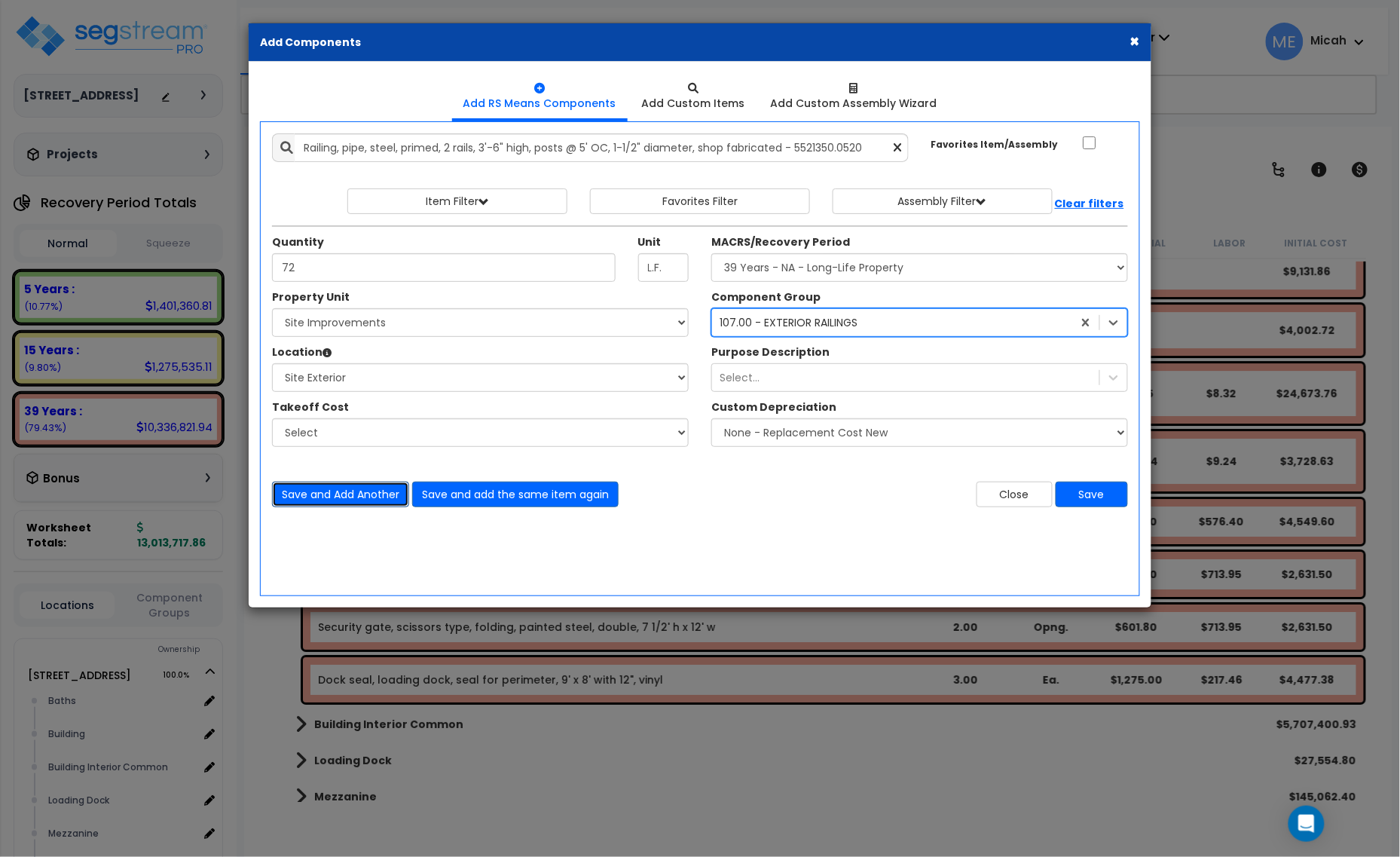
click at [309, 495] on button "Save and Add Another" at bounding box center [340, 494] width 137 height 26
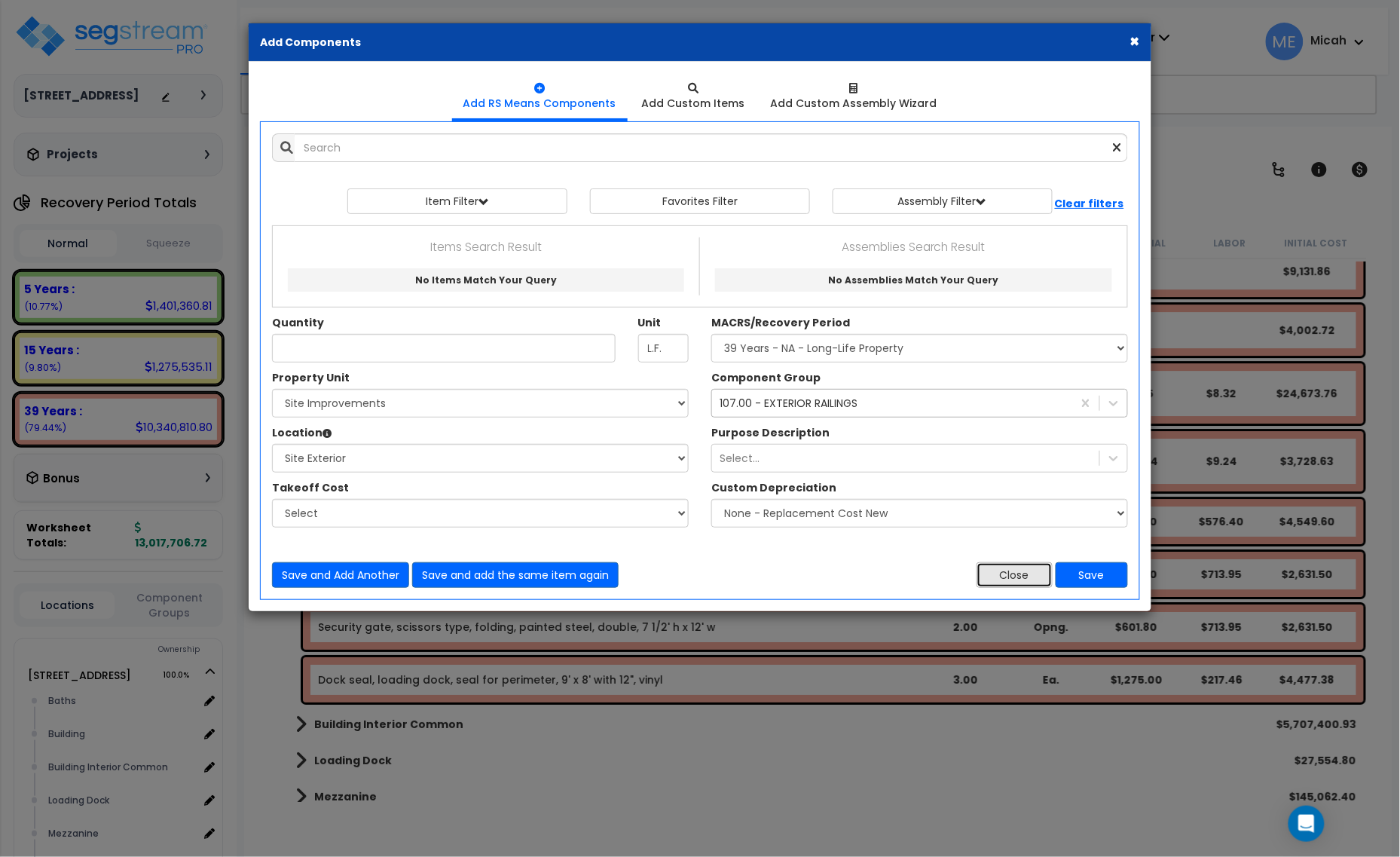
click at [991, 578] on button "Close" at bounding box center [1014, 575] width 76 height 26
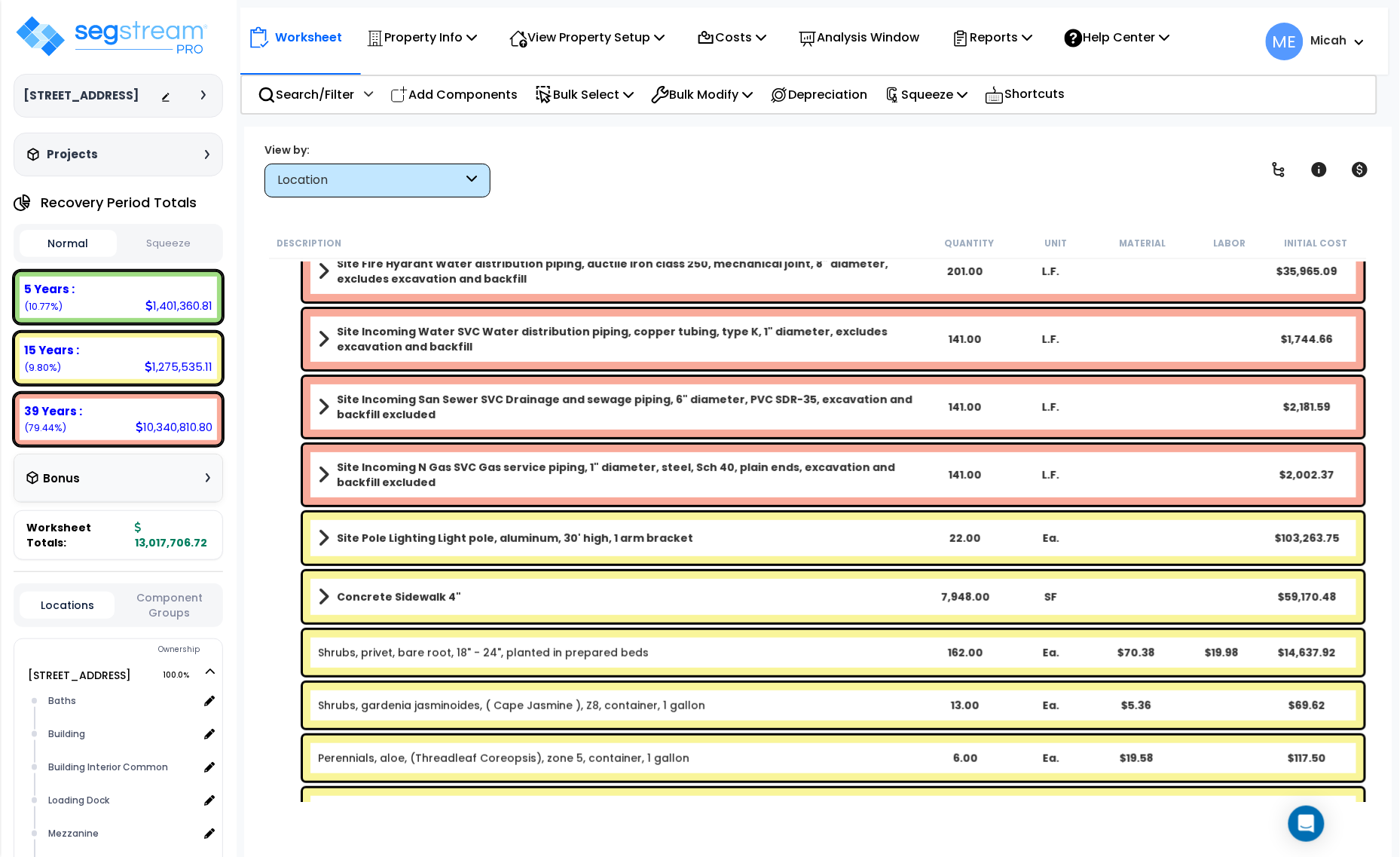
scroll to position [3956, 0]
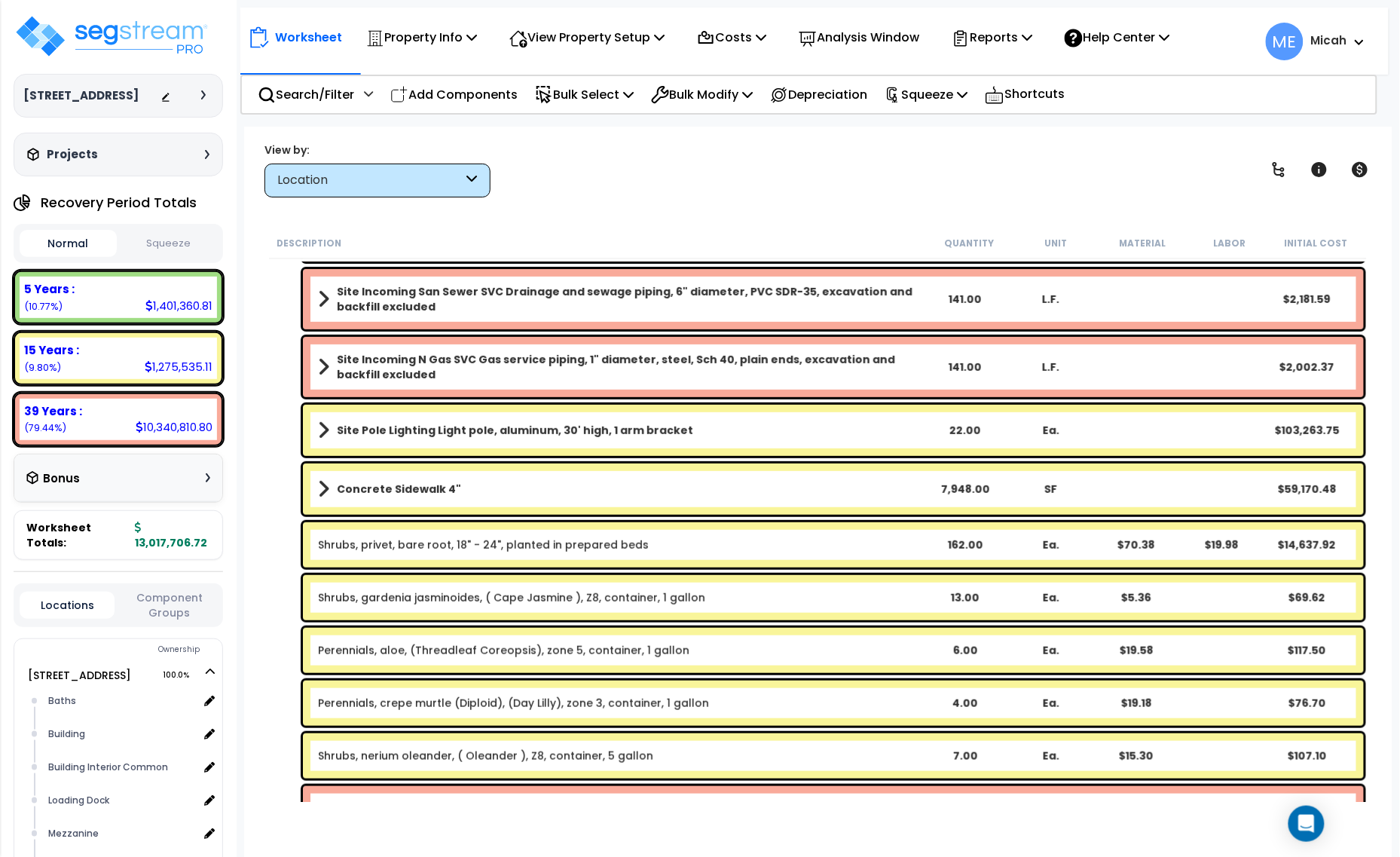
click at [801, 700] on b "Perennials, crepe murtle (Diploid), (Day Lilly), zone 3, container, 1 gallon" at bounding box center [620, 702] width 603 height 15
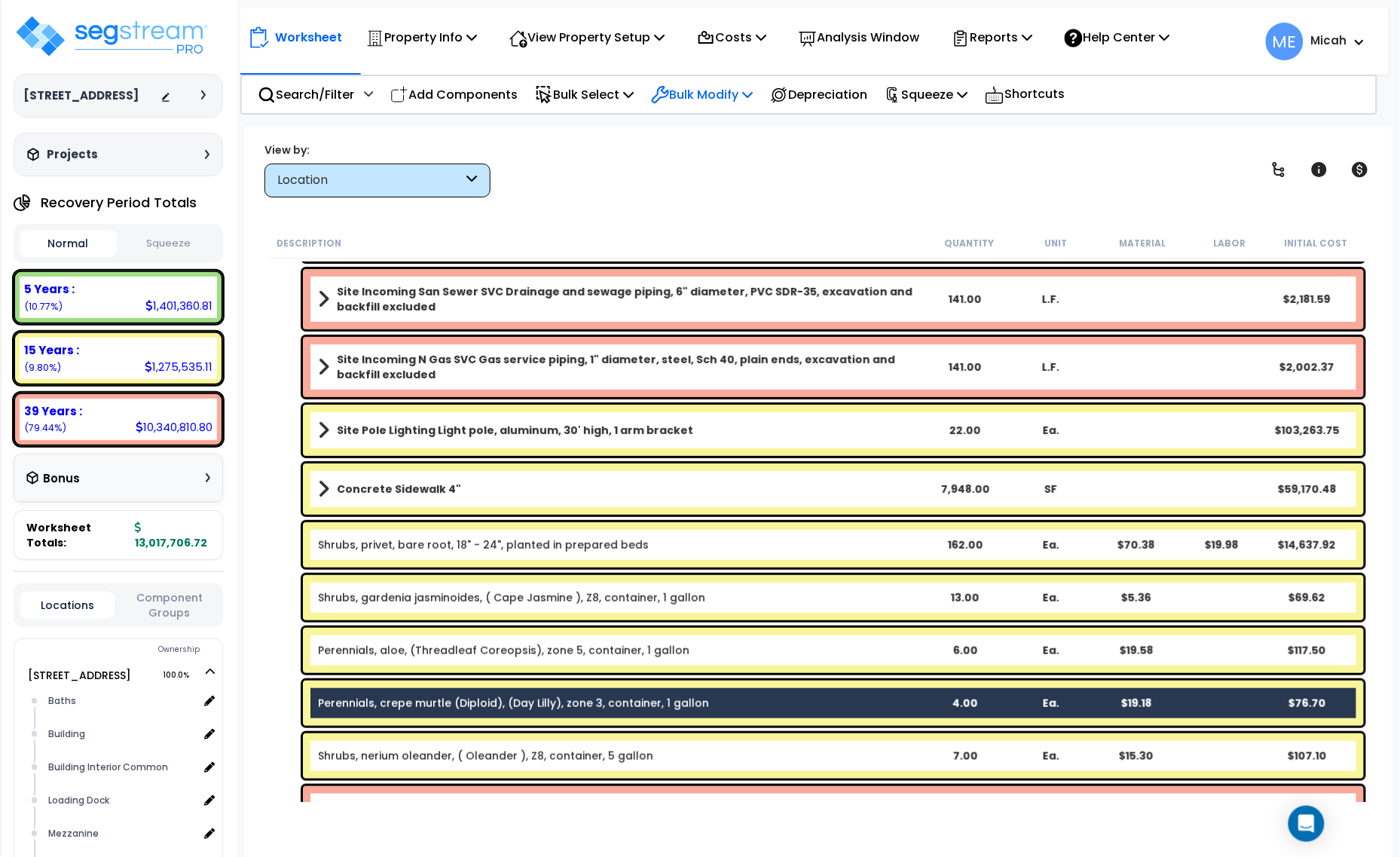
click at [750, 96] on p "Bulk Modify" at bounding box center [701, 94] width 102 height 20
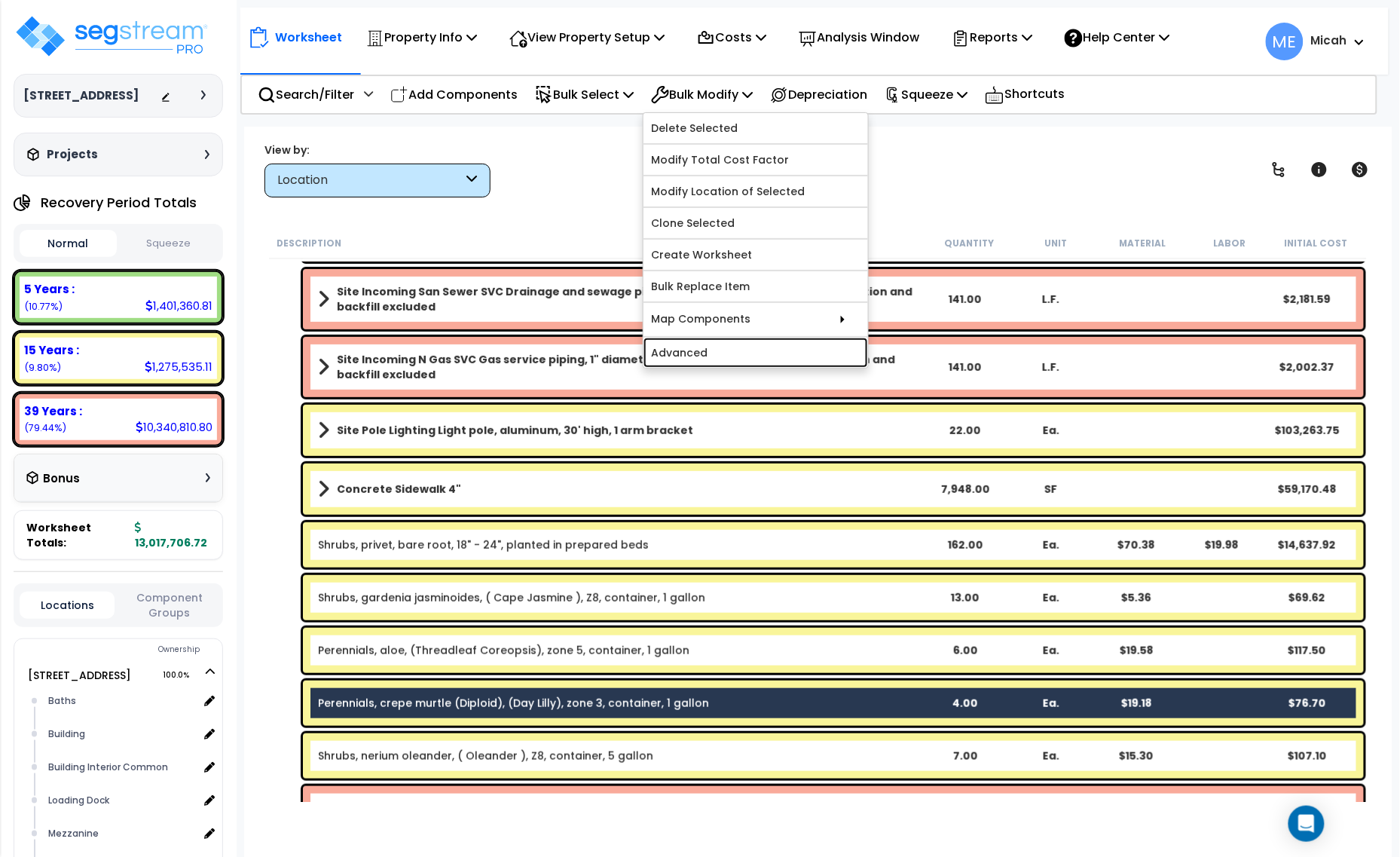
click at [735, 347] on link "Advanced" at bounding box center [756, 353] width 225 height 30
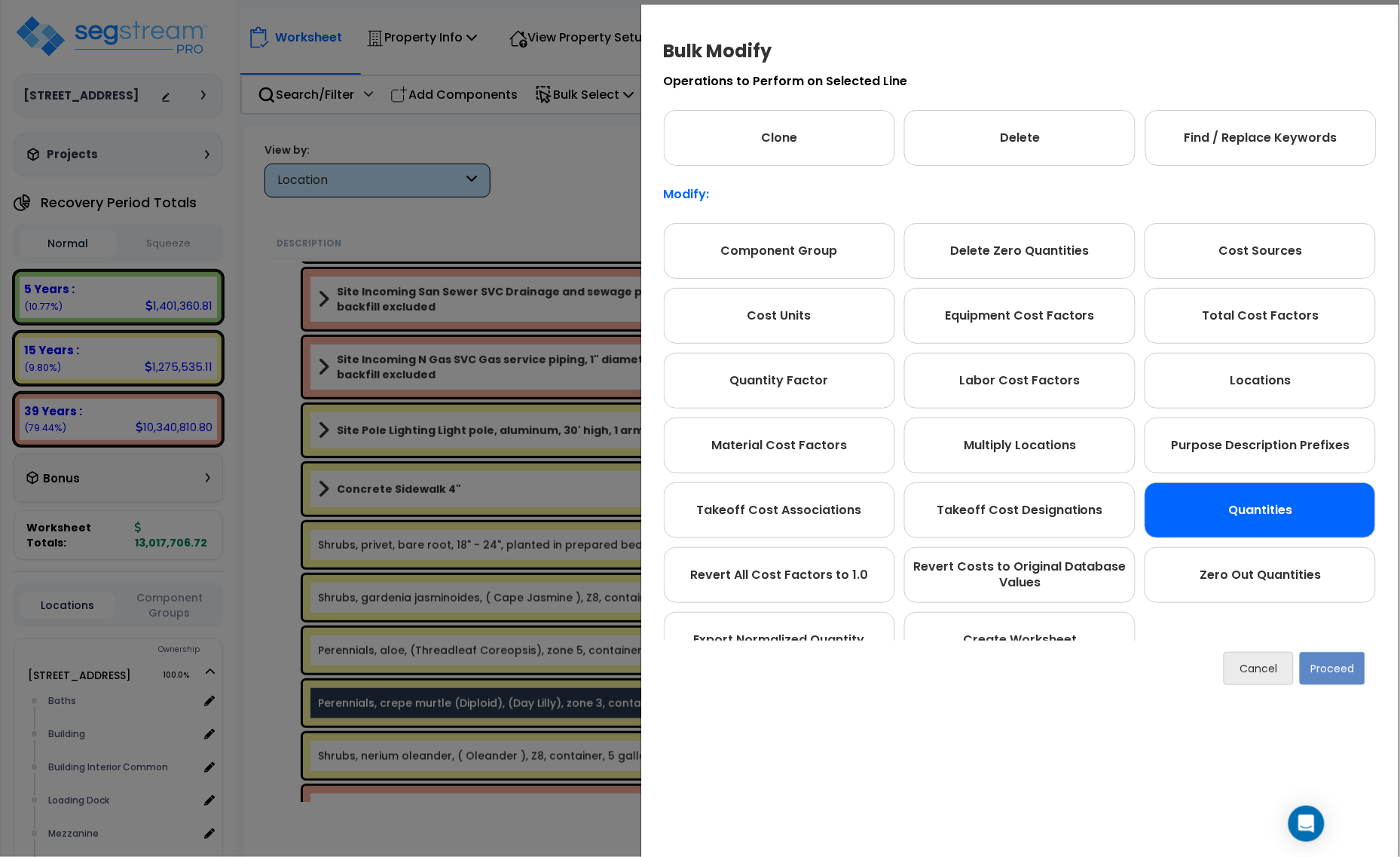
click at [1290, 507] on div "Quantities" at bounding box center [1260, 509] width 232 height 56
click at [1341, 668] on button "Proceed" at bounding box center [1333, 668] width 65 height 33
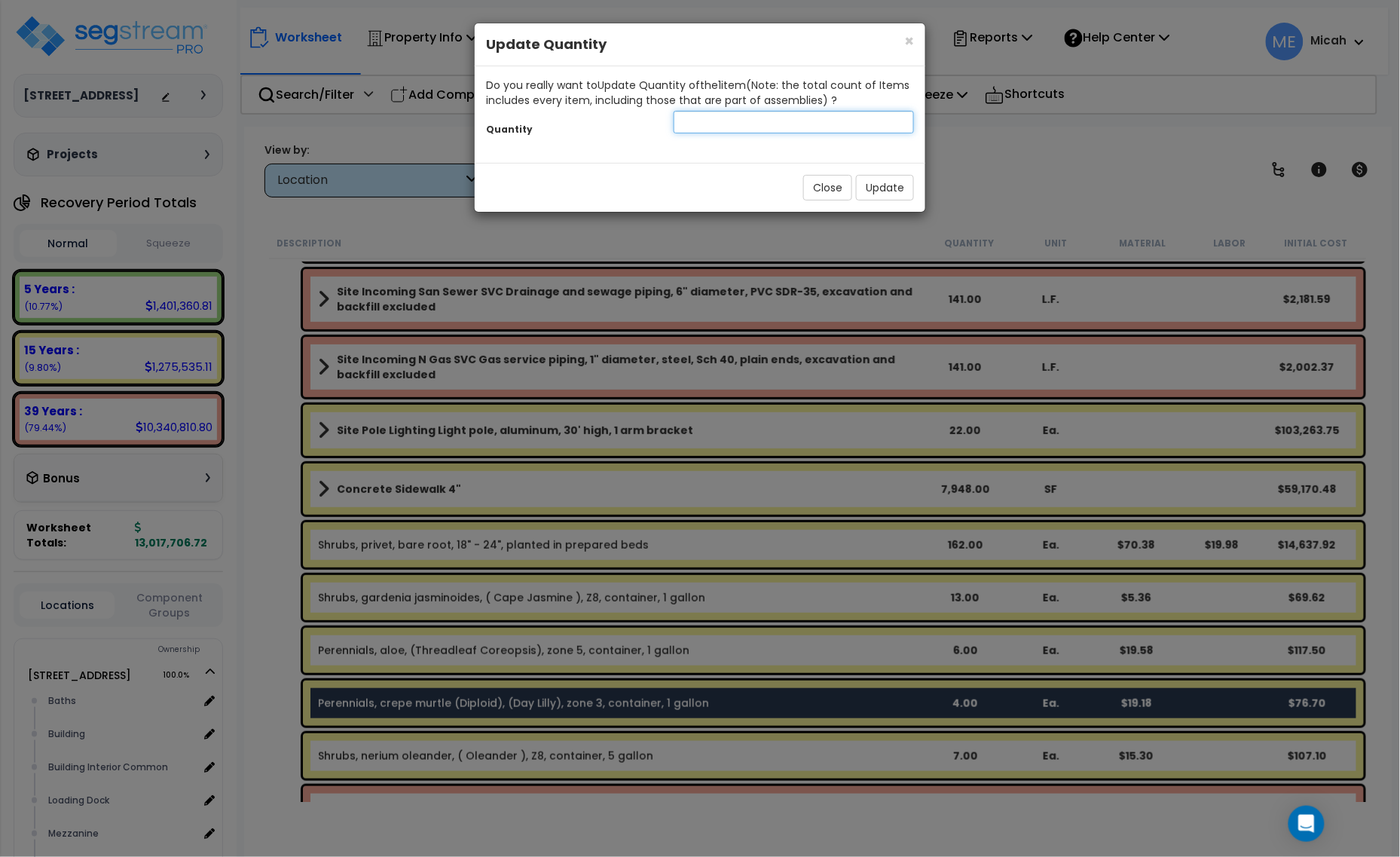
click at [705, 129] on input "number" at bounding box center [794, 122] width 241 height 23
type input "9"
click at [876, 192] on button "Update" at bounding box center [885, 187] width 58 height 26
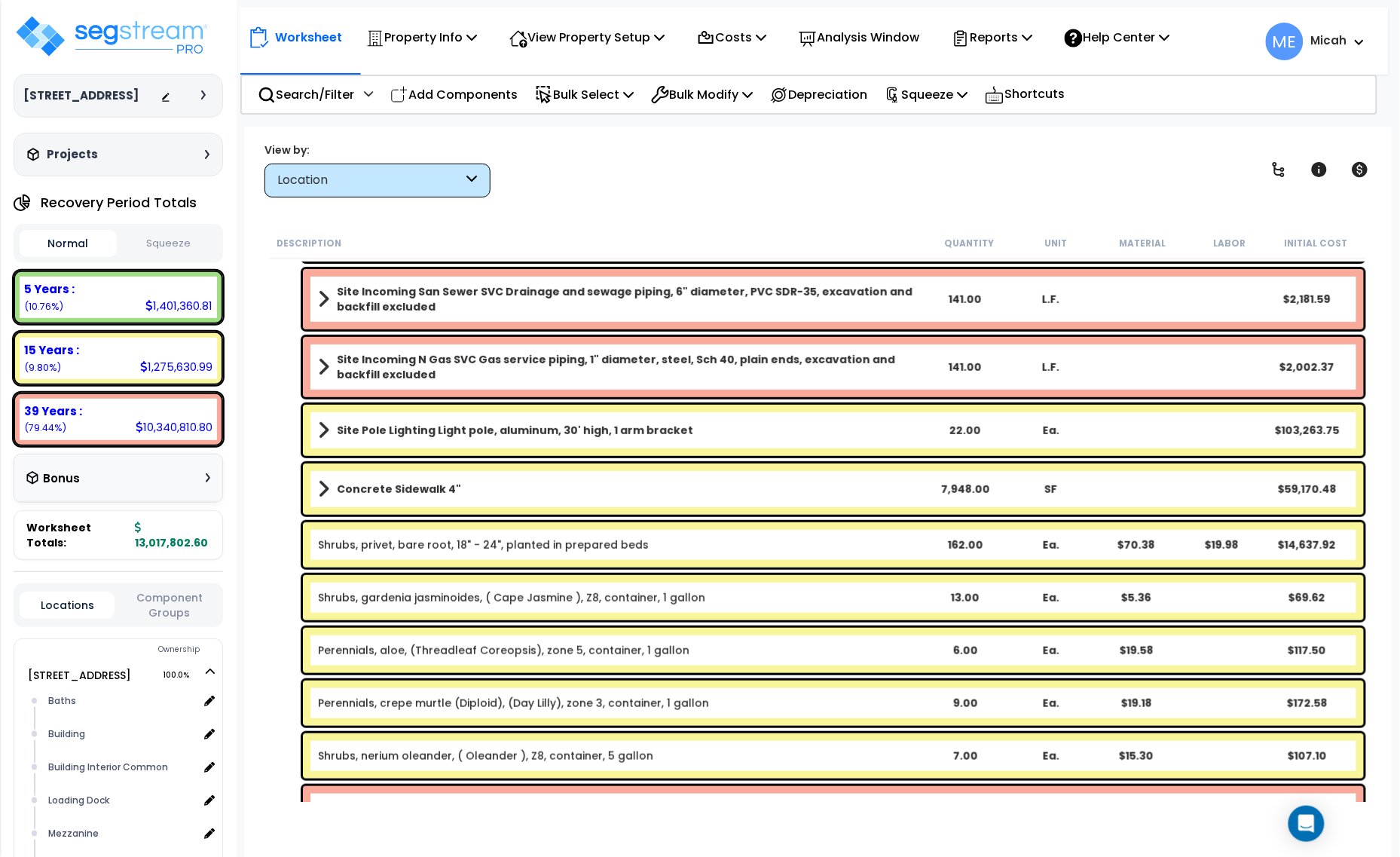
click at [465, 102] on p "Add Components" at bounding box center [454, 94] width 127 height 20
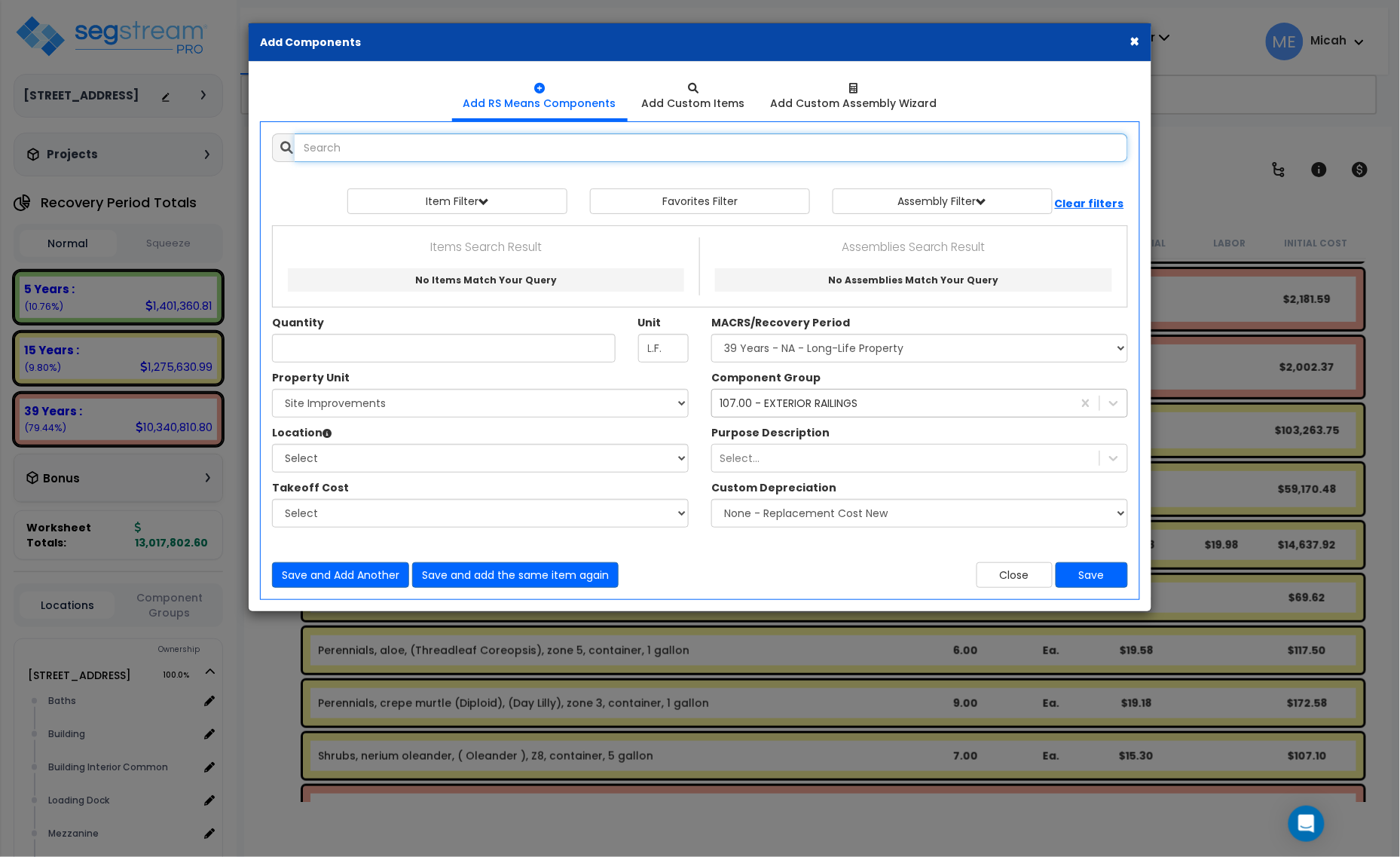
select select
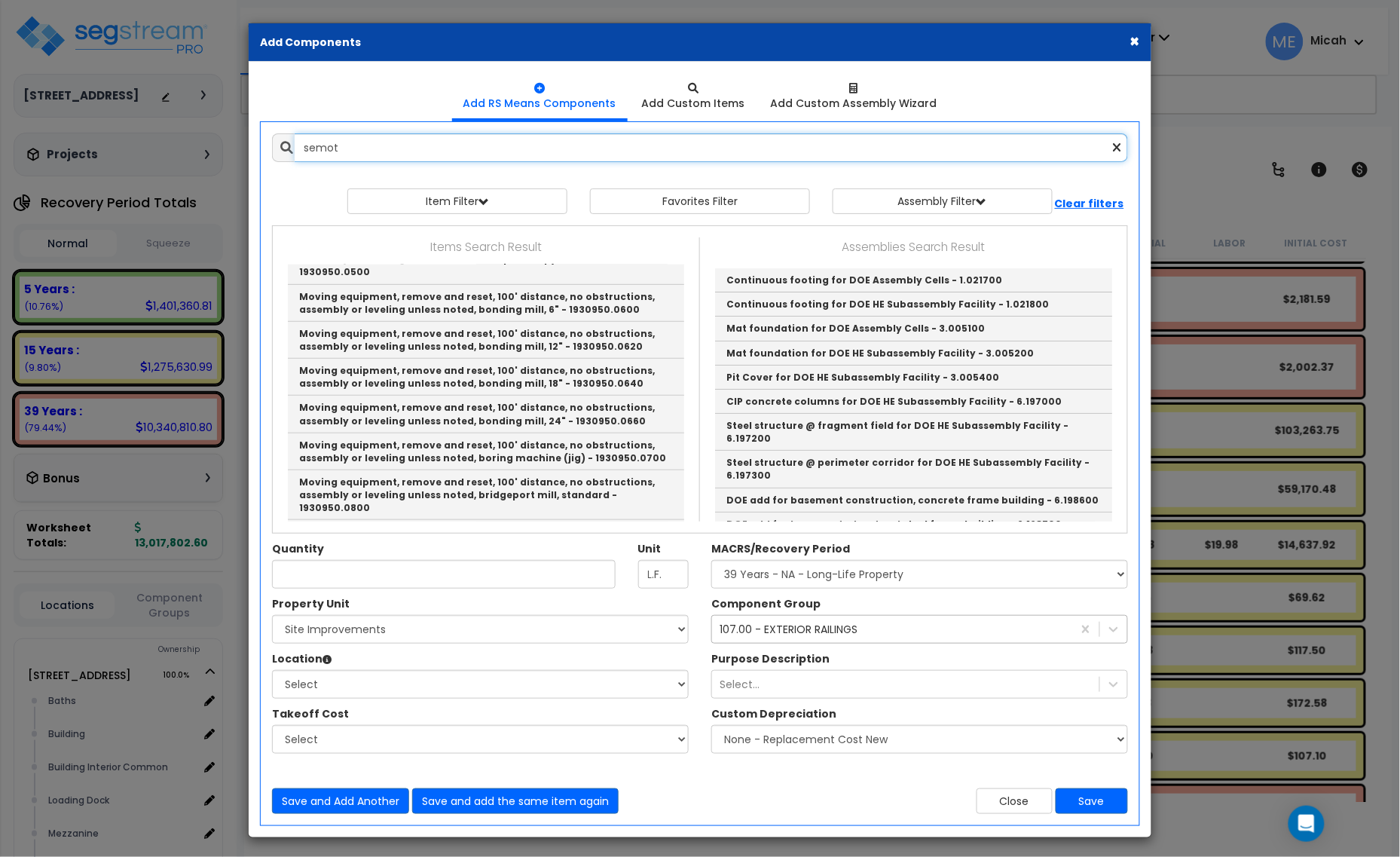
type input "semota"
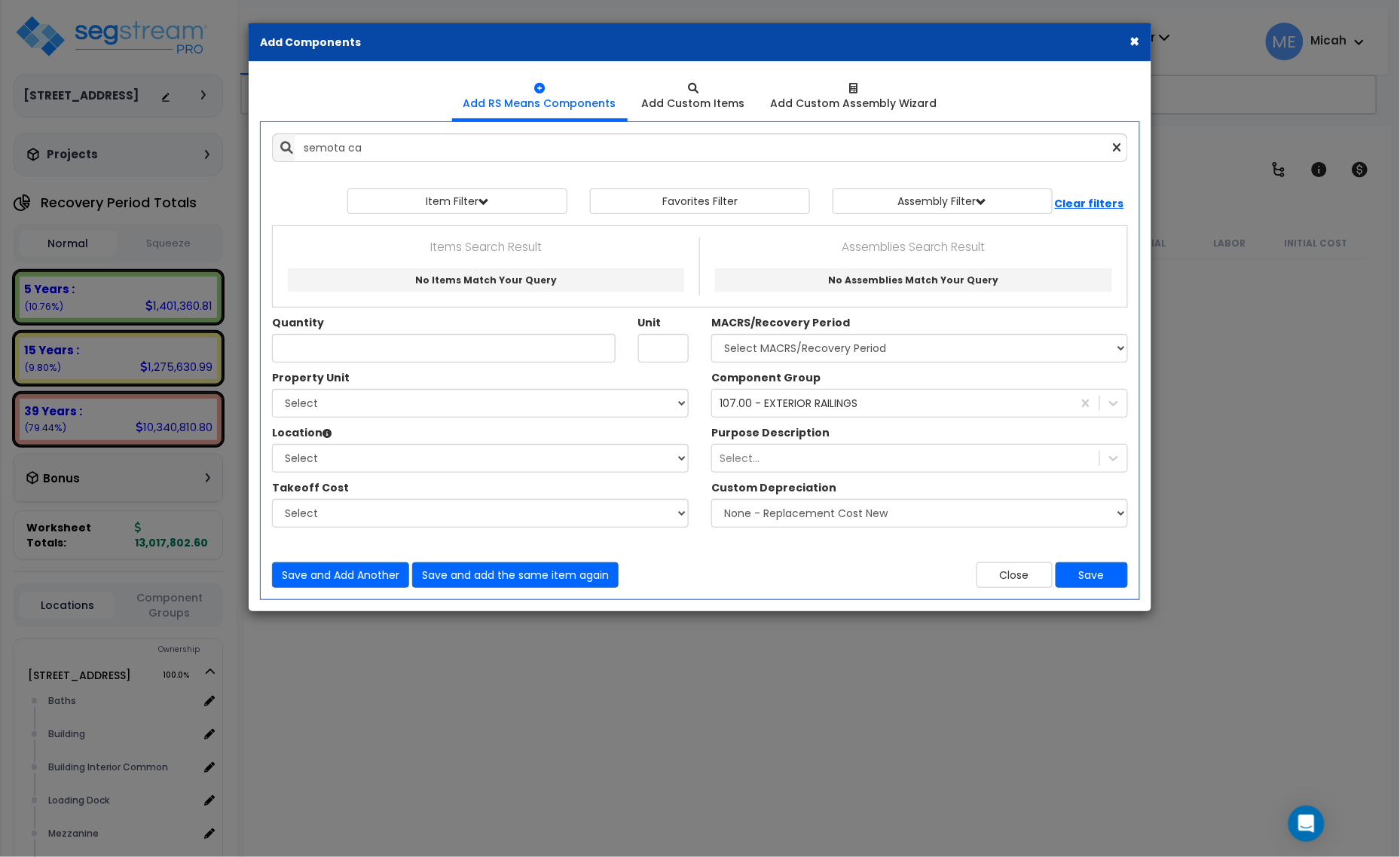
scroll to position [3956, 0]
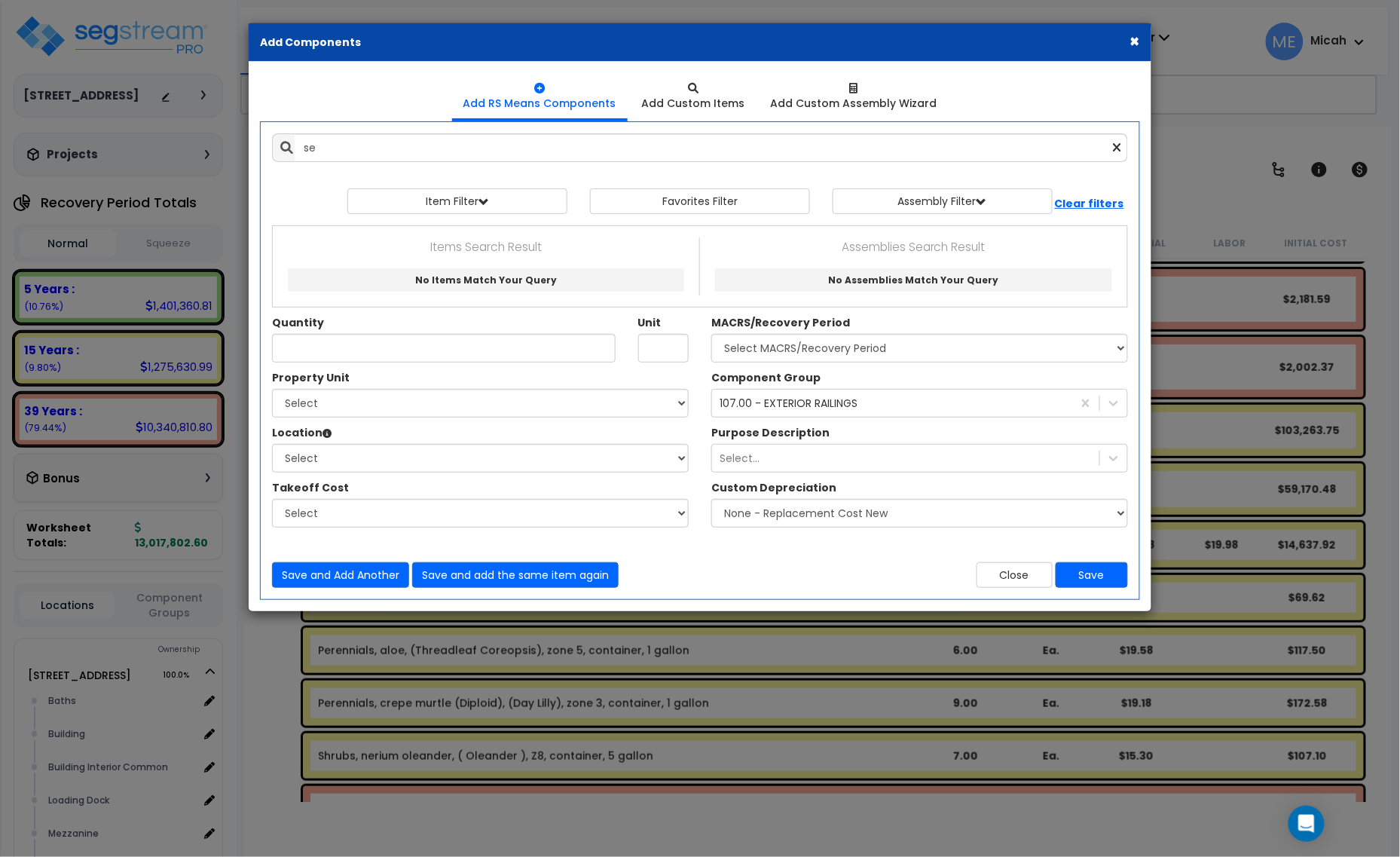
type input "s"
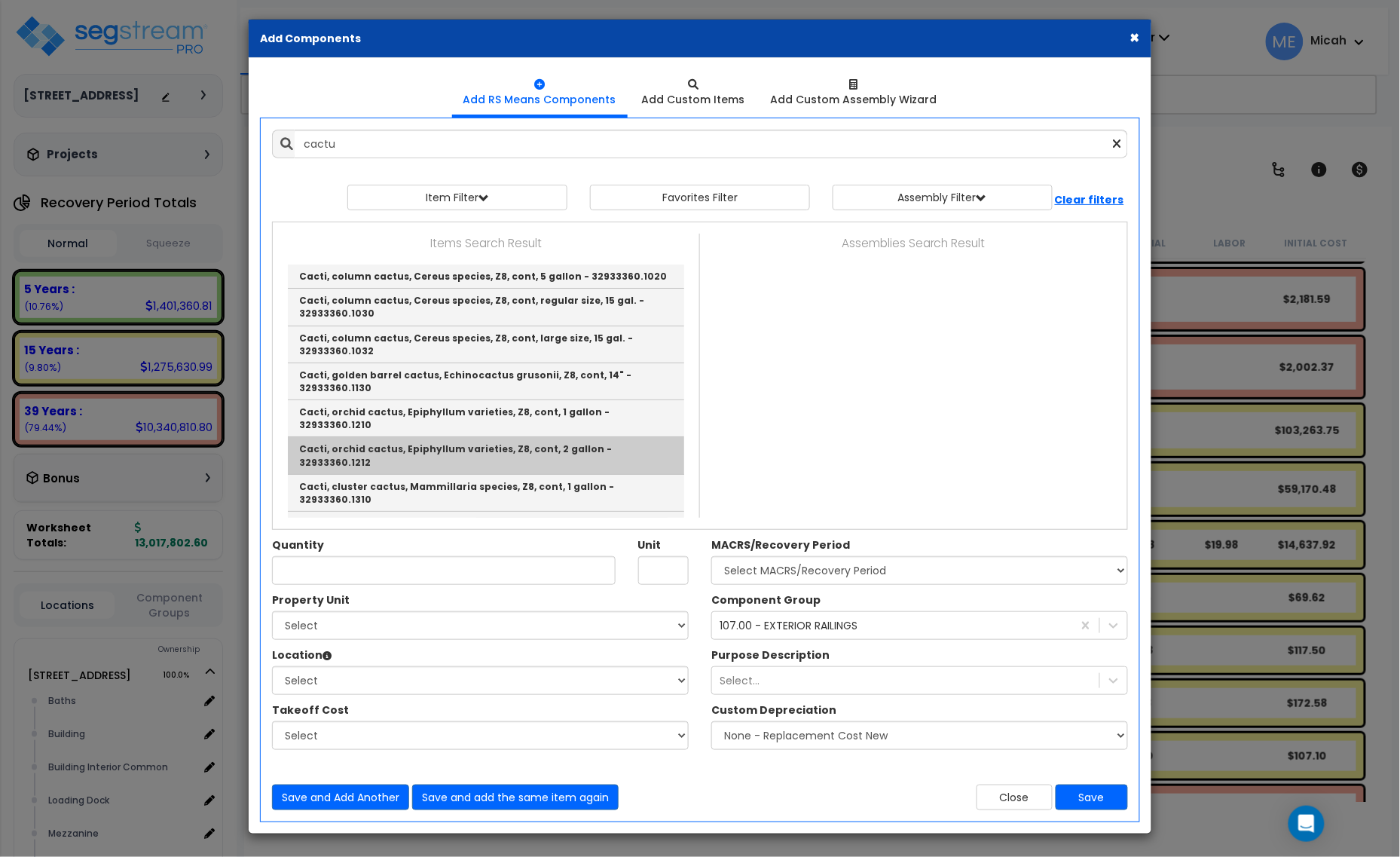
scroll to position [0, 0]
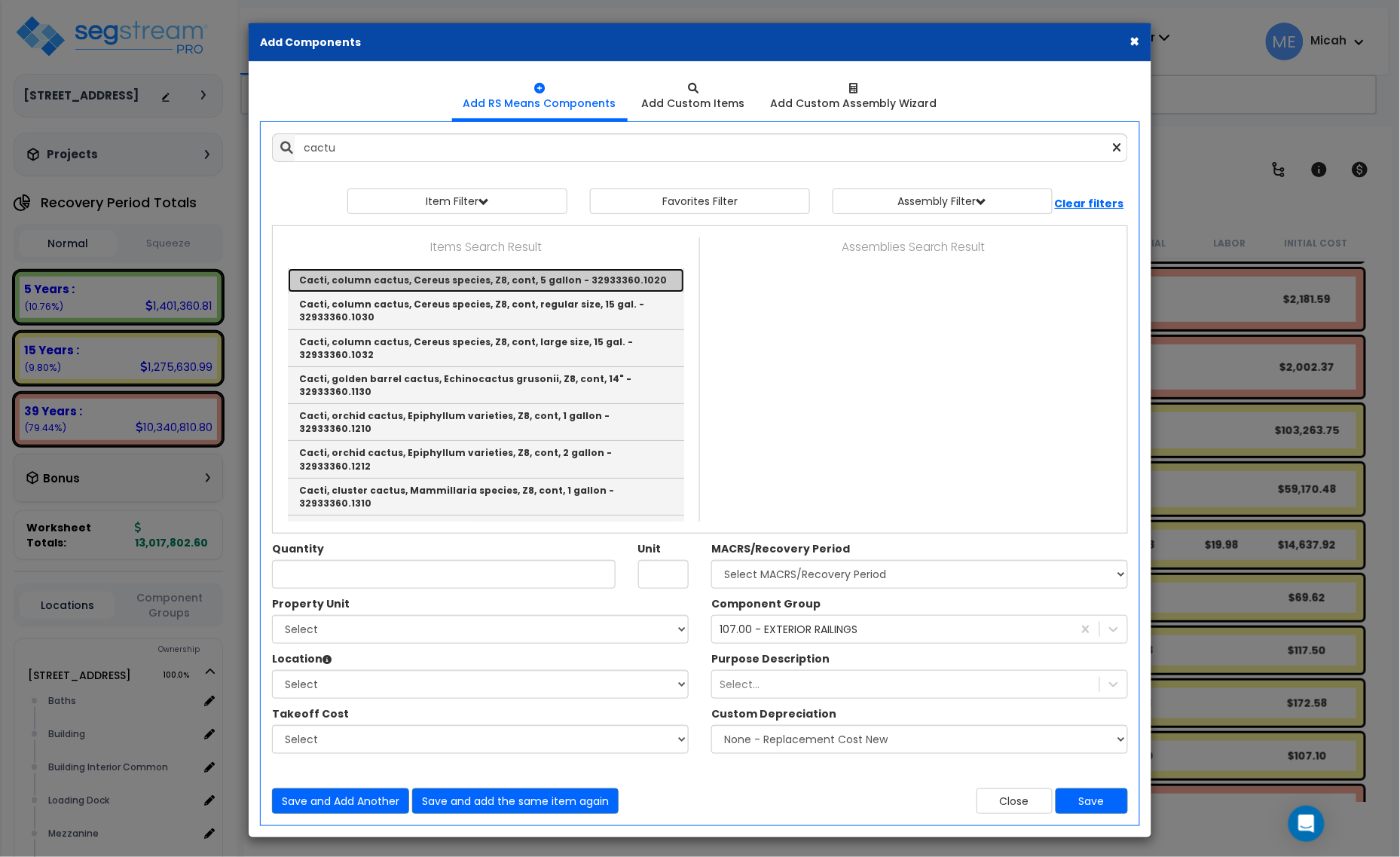
click at [562, 284] on link "Cacti, column cactus, Cereus species, Z8, cont, 5 gallon - 32933360.1020" at bounding box center [486, 279] width 396 height 24
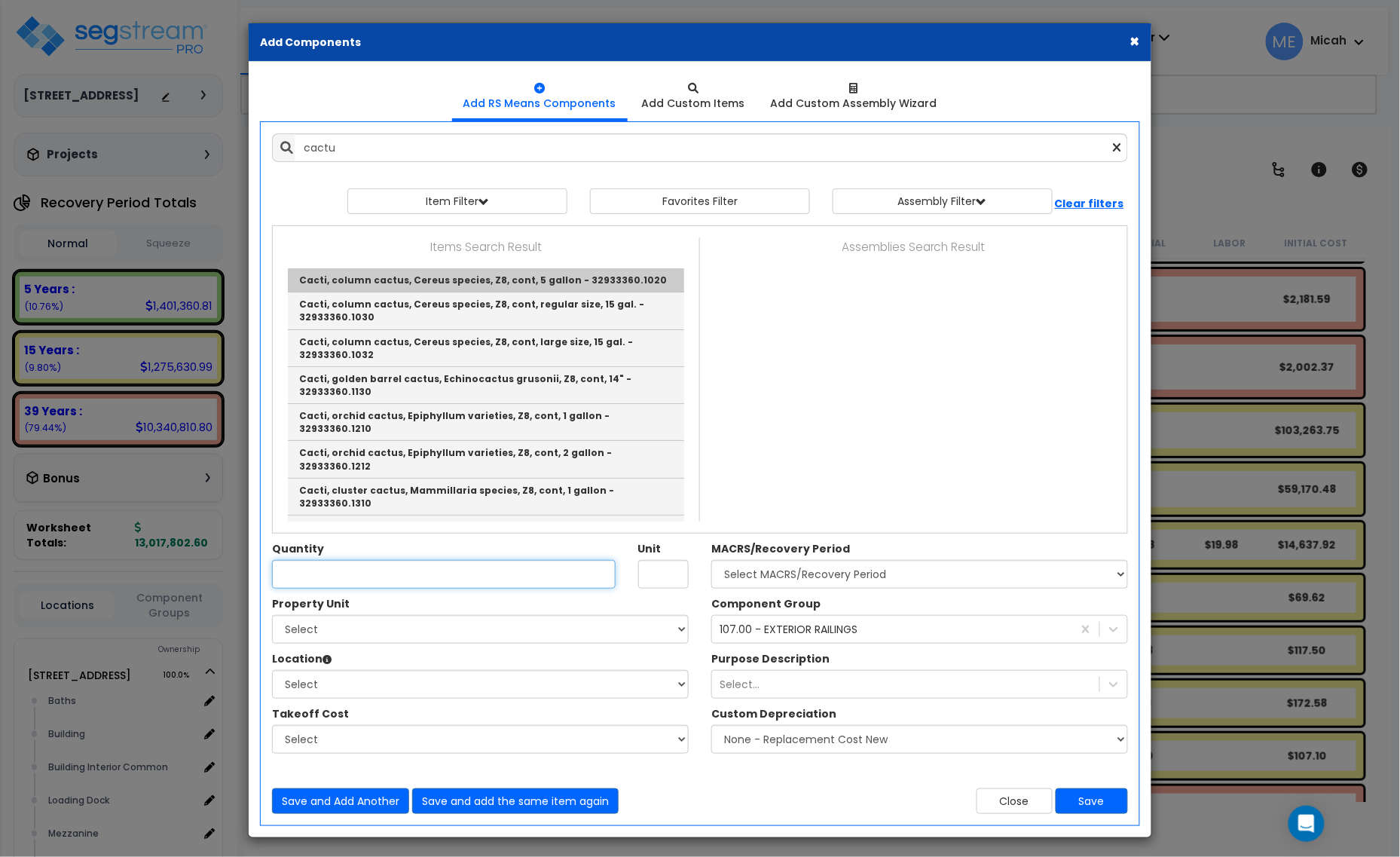
type input "Cacti, column cactus, Cereus species, Z8, cont, 5 gallon - 32933360.1020"
checkbox input "false"
type input "Ea."
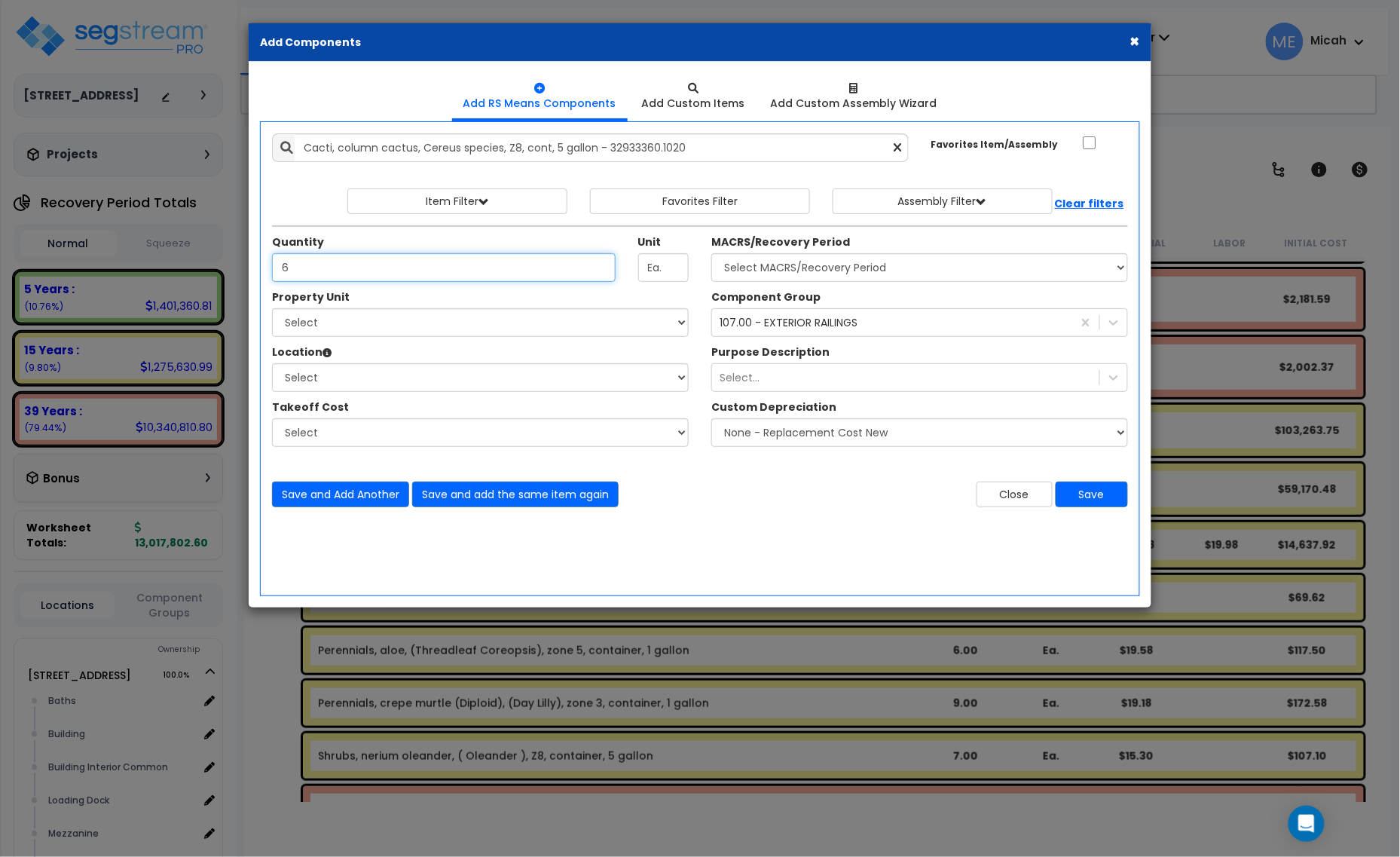
type input "6"
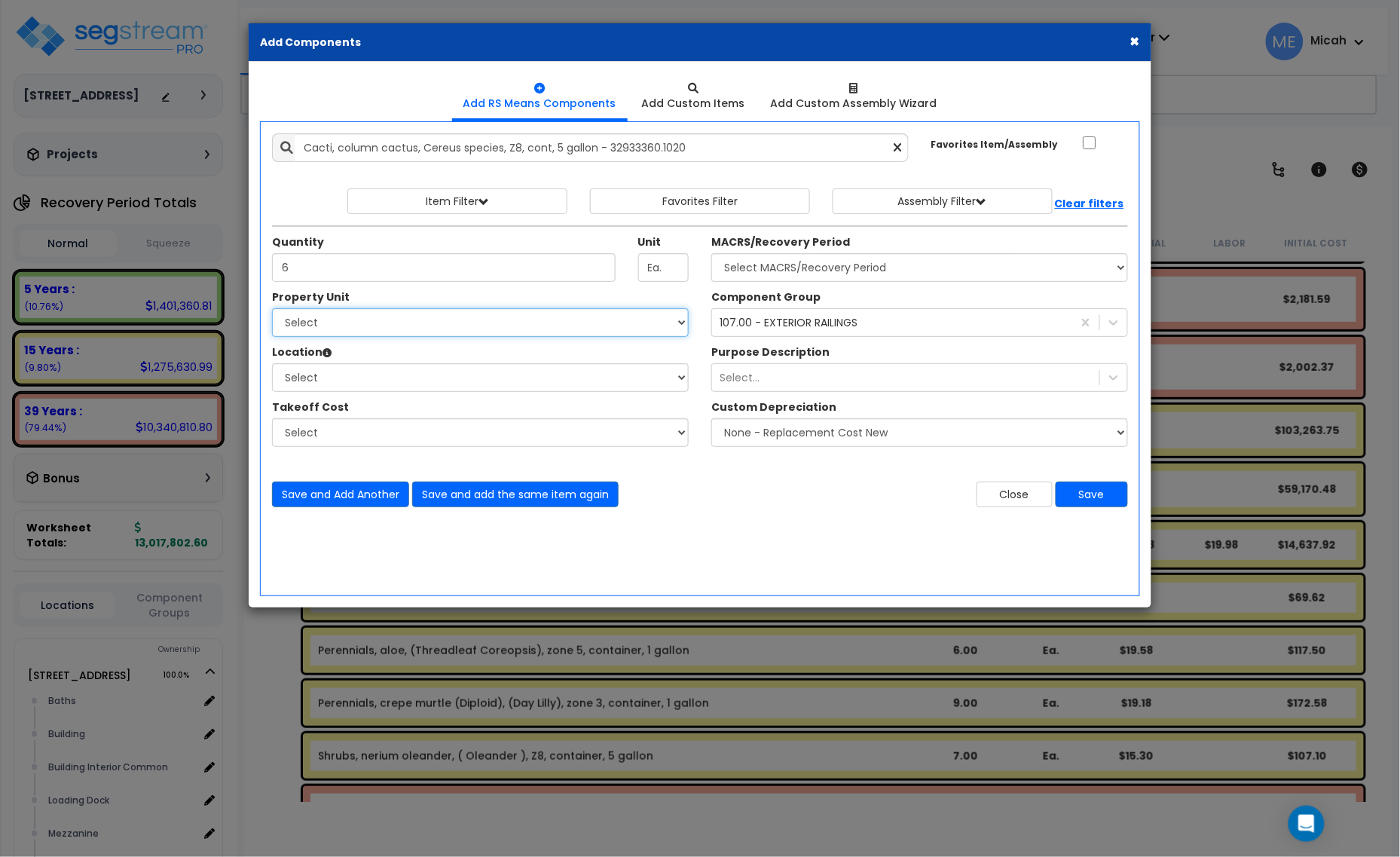
click at [487, 329] on select "Select [STREET_ADDRESS] Site Improvements" at bounding box center [480, 322] width 417 height 28
select select "166497"
click at [272, 309] on select "Select [STREET_ADDRESS] Site Improvements" at bounding box center [480, 322] width 417 height 28
click at [389, 383] on select "Select Site Exterior Add Additional Location" at bounding box center [480, 378] width 417 height 28
select select "462"
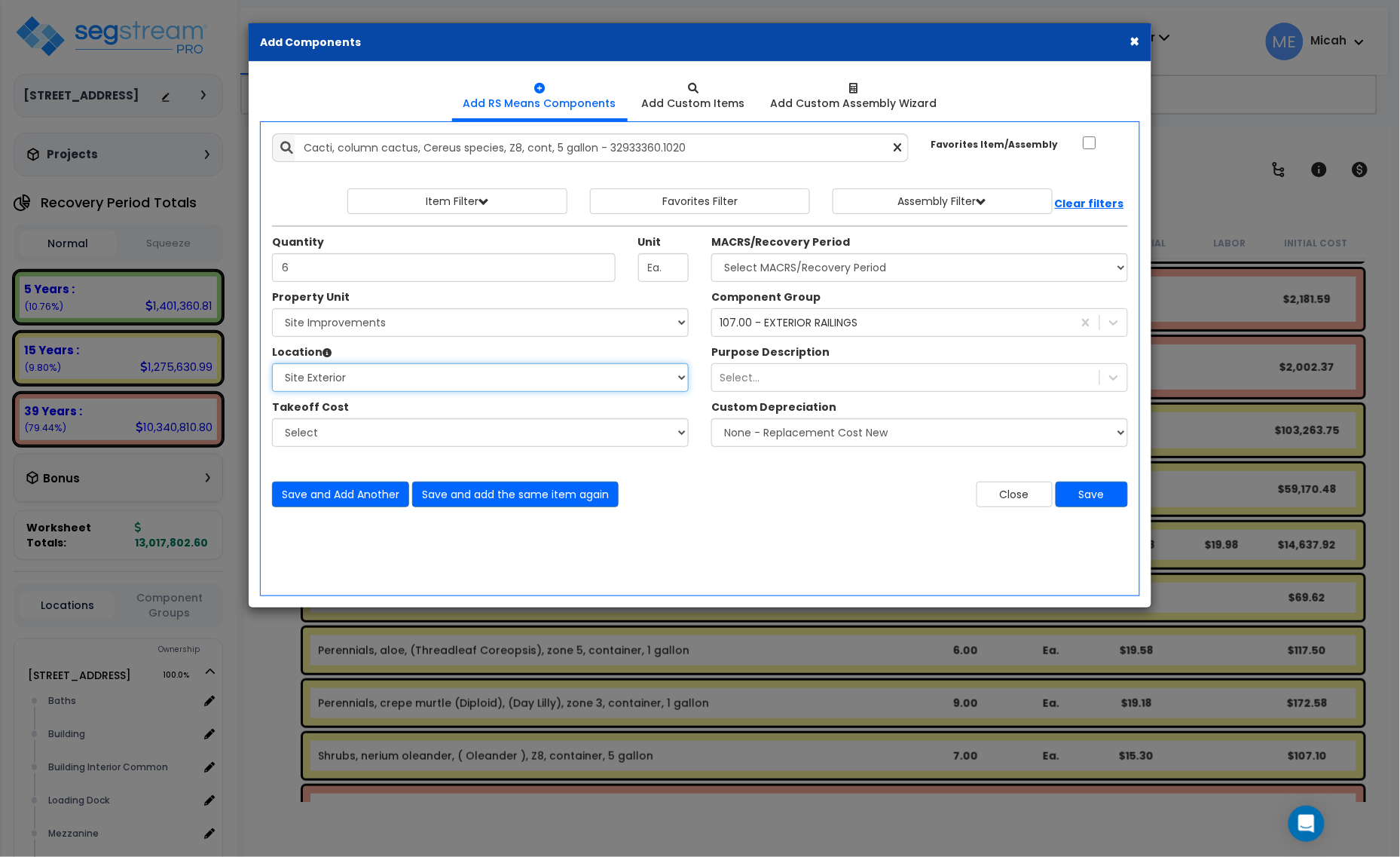
click at [272, 363] on select "Select Site Exterior Add Additional Location" at bounding box center [480, 378] width 417 height 28
drag, startPoint x: 817, startPoint y: 249, endPoint x: 817, endPoint y: 257, distance: 8.0
click at [817, 257] on div "MACRS/Recovery Period Select MACRS/Recovery Period 5 Years - 57.0 - Distributiv…" at bounding box center [919, 258] width 417 height 48
click at [817, 264] on select "Select MACRS/Recovery Period 5 Years - 57.0 - Distributive Trades & Services 5 …" at bounding box center [919, 267] width 417 height 28
select select "3666"
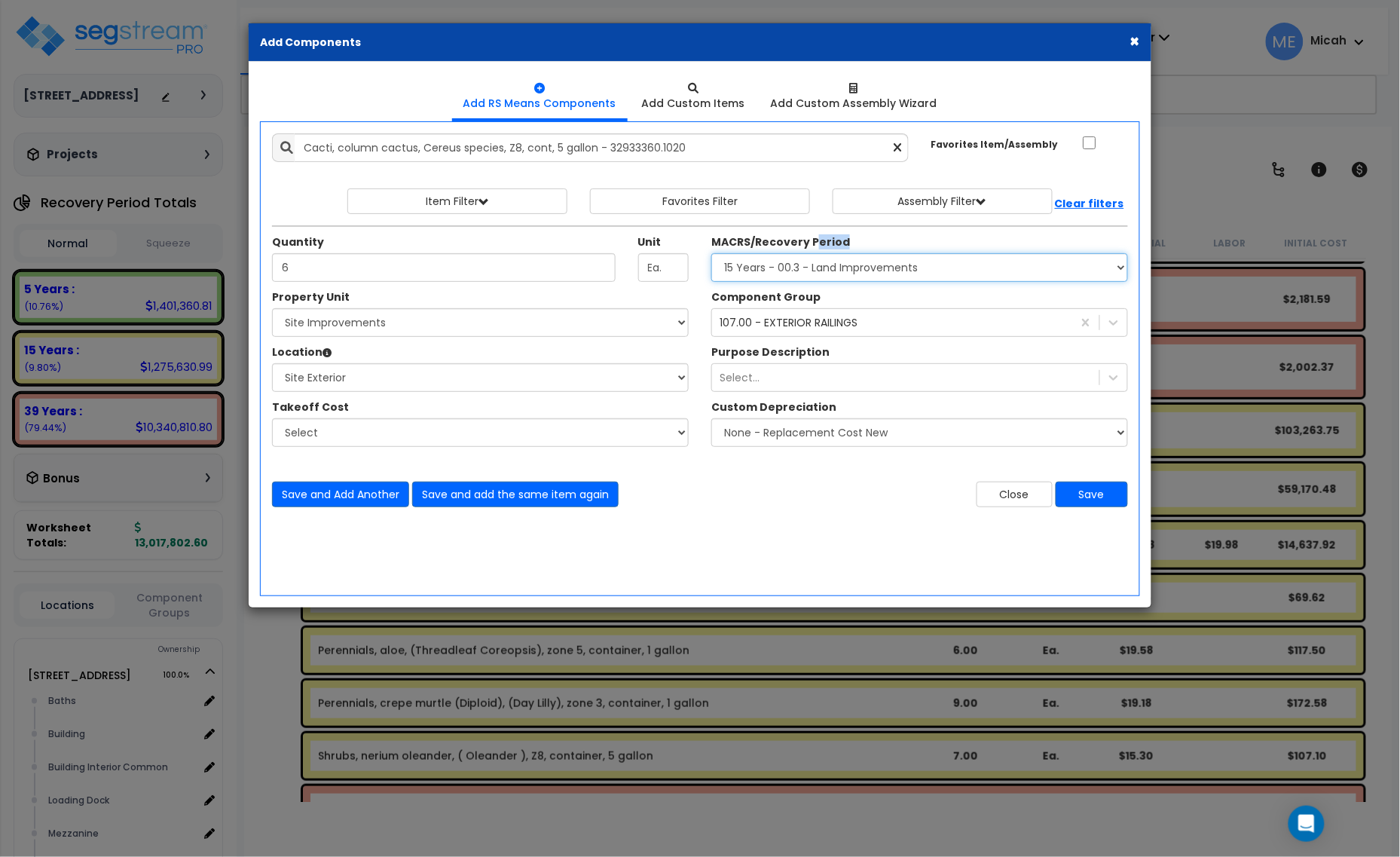
click at [711, 254] on select "Select MACRS/Recovery Period 5 Years - 57.0 - Distributive Trades & Services 5 …" at bounding box center [919, 267] width 417 height 28
click at [759, 326] on div "107.00 - EXTERIOR RAILINGS" at bounding box center [789, 322] width 138 height 15
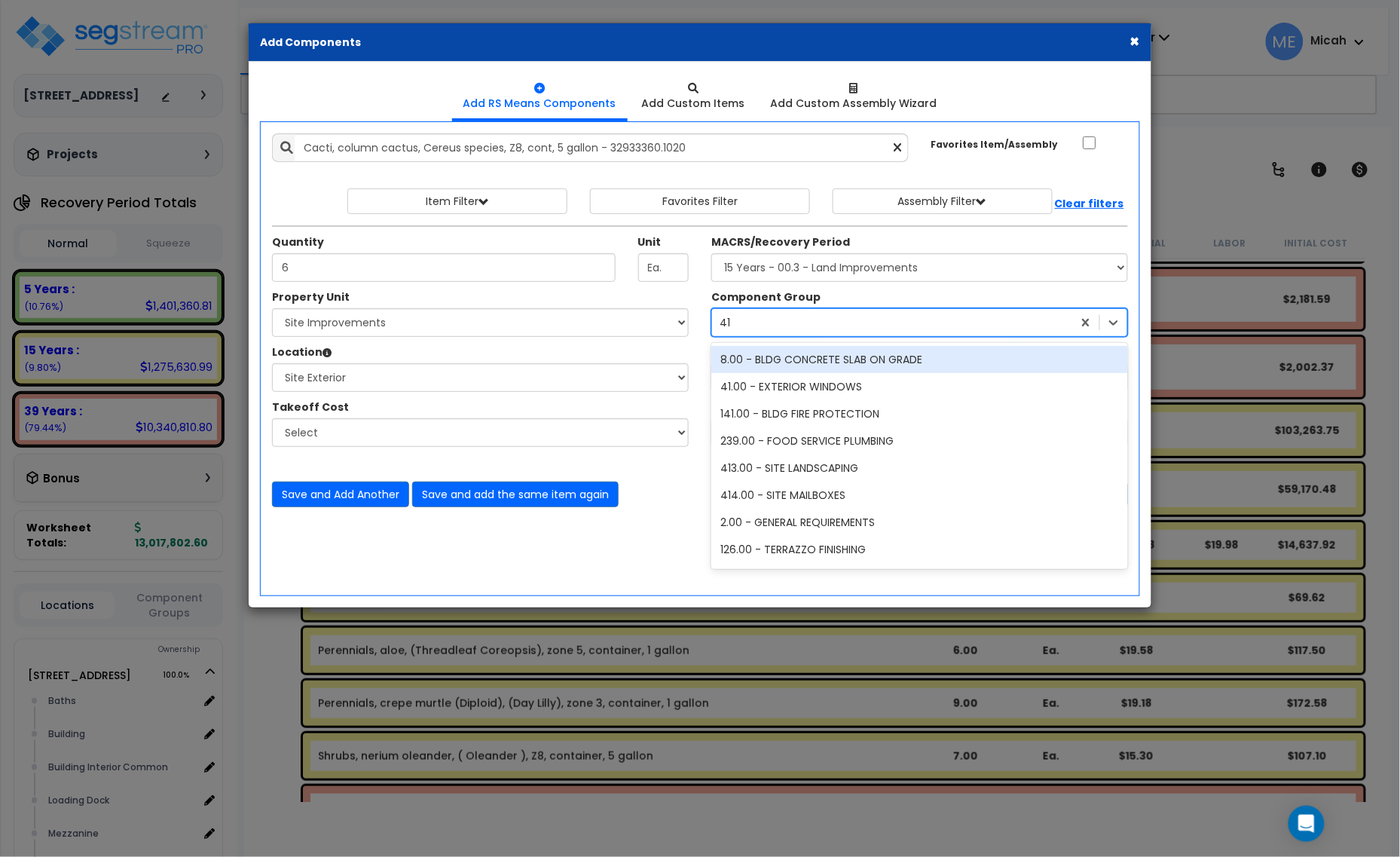
type input "413"
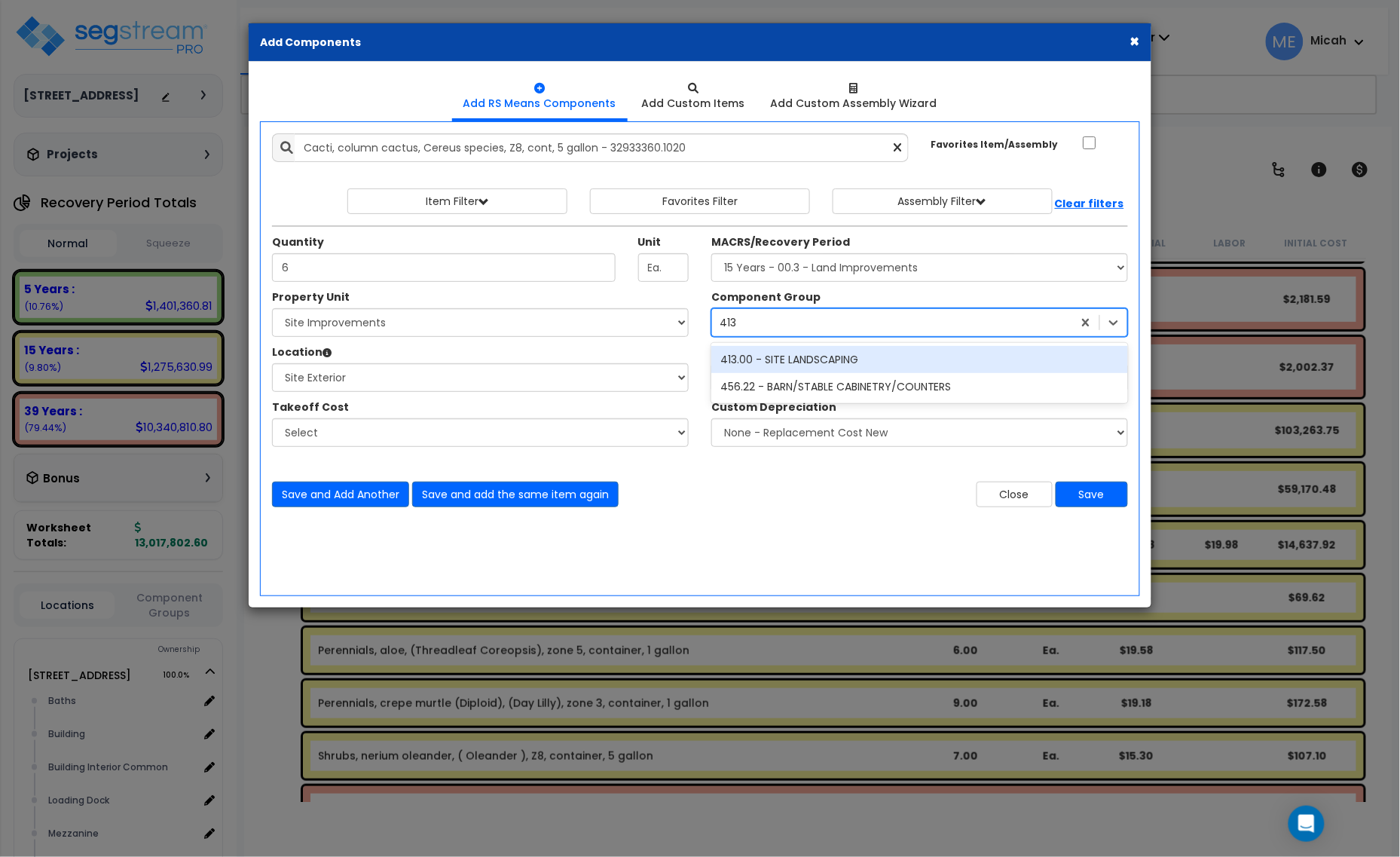
click at [775, 356] on div "413.00 - SITE LANDSCAPING" at bounding box center [919, 359] width 417 height 27
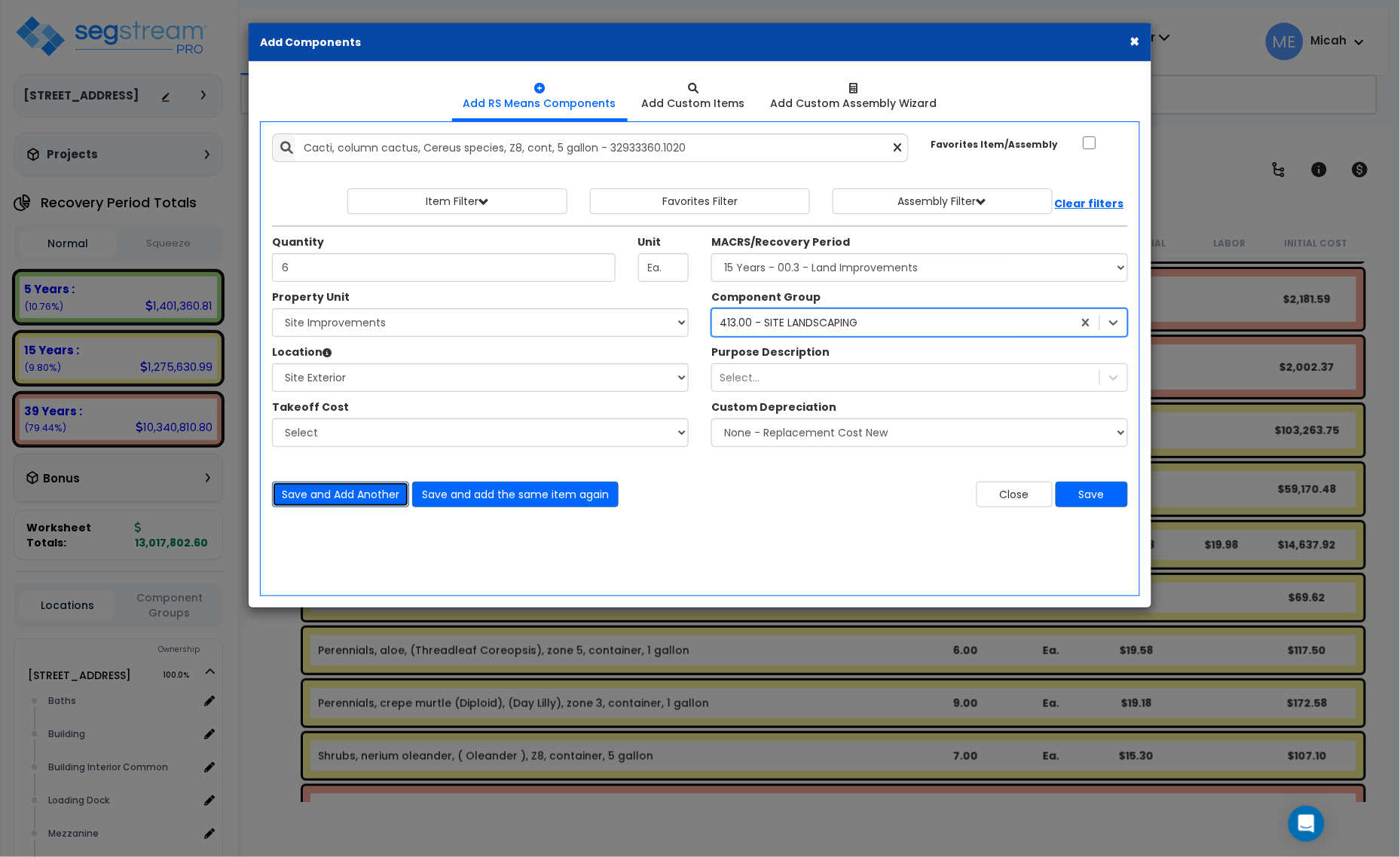
click at [325, 498] on button "Save and Add Another" at bounding box center [340, 494] width 137 height 26
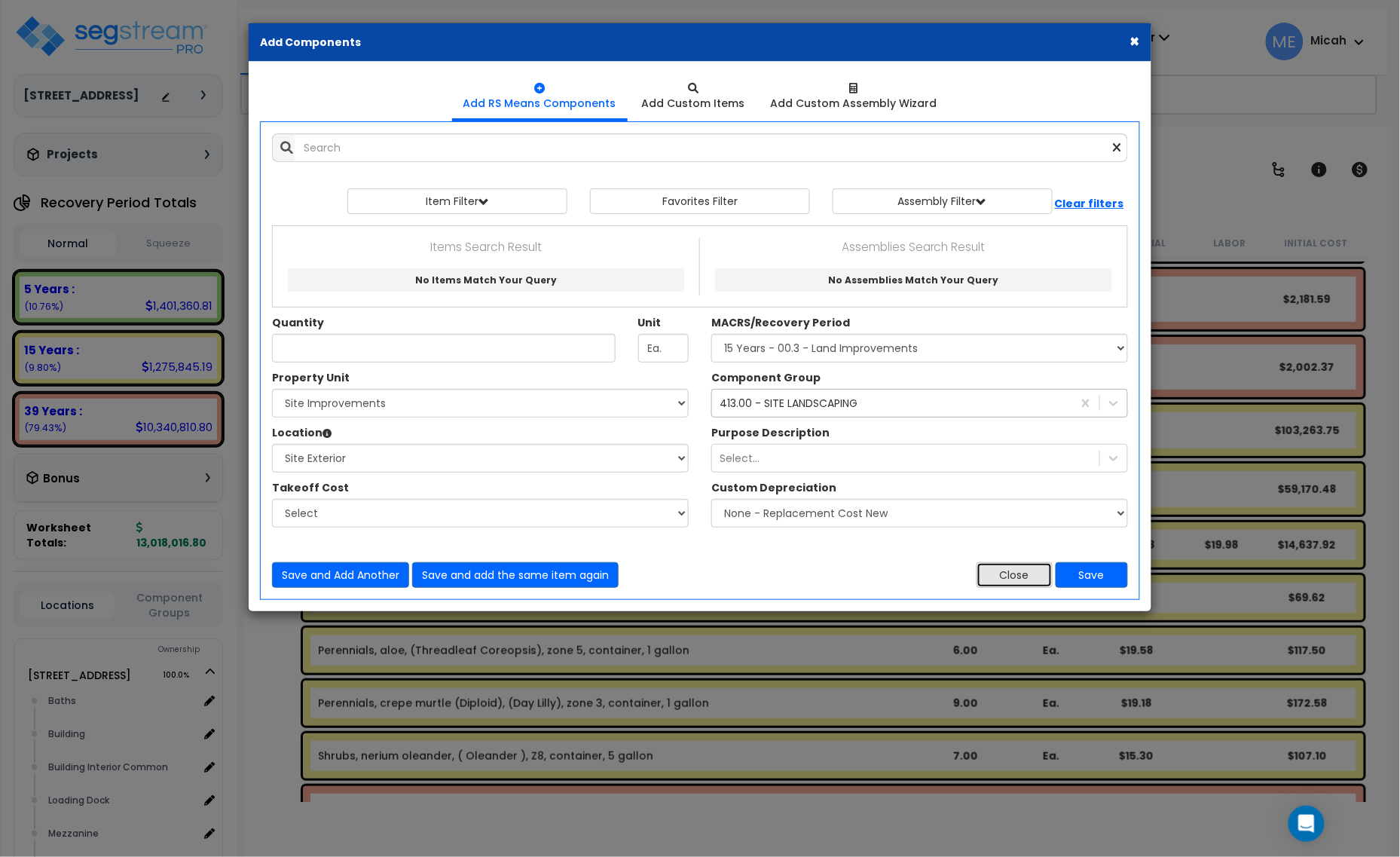
click at [1035, 580] on button "Close" at bounding box center [1014, 575] width 76 height 26
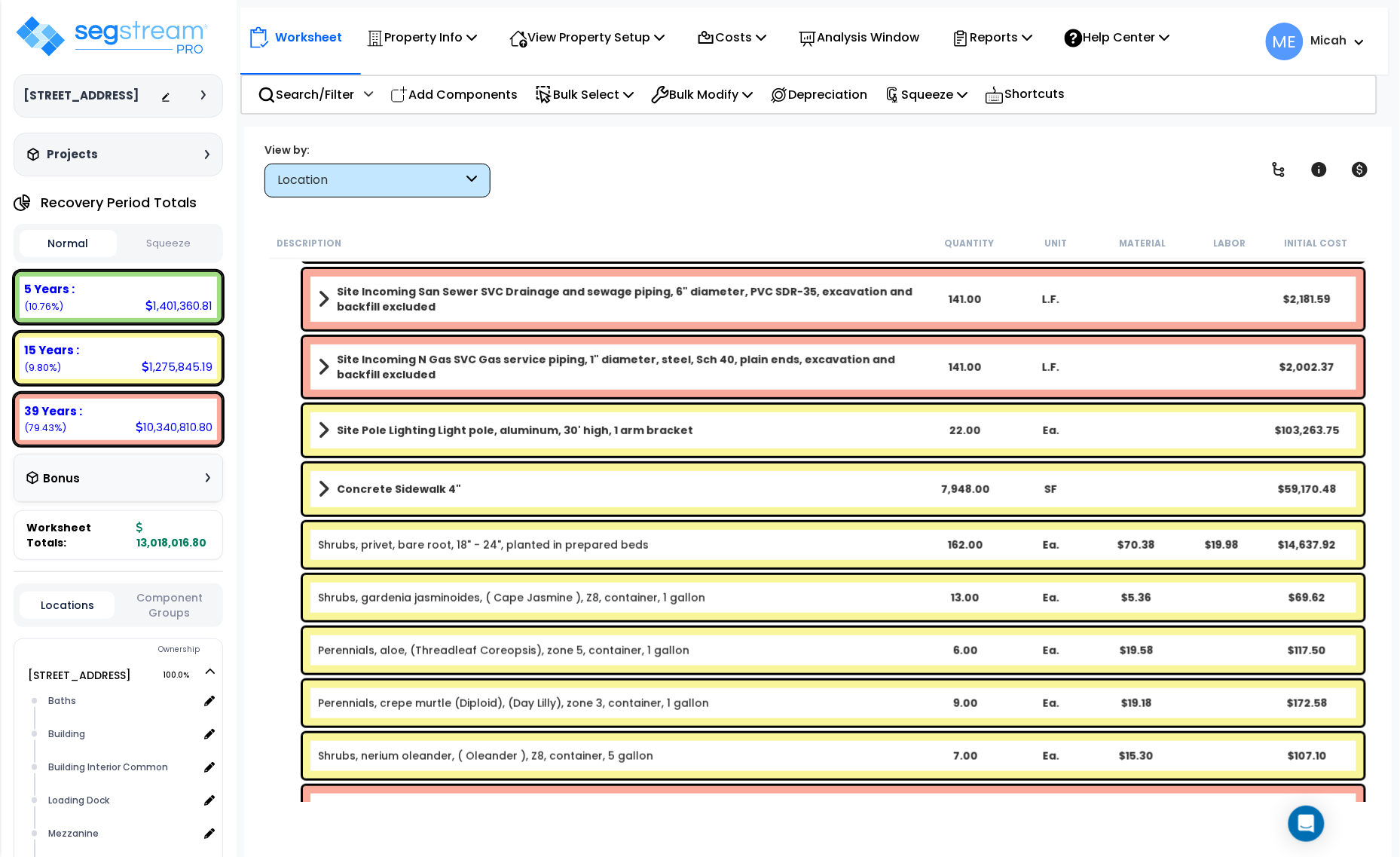
click at [400, 755] on link "Shrubs, nerium oleander, ( Oleander ), Z8, container, 5 gallon" at bounding box center [486, 755] width 335 height 15
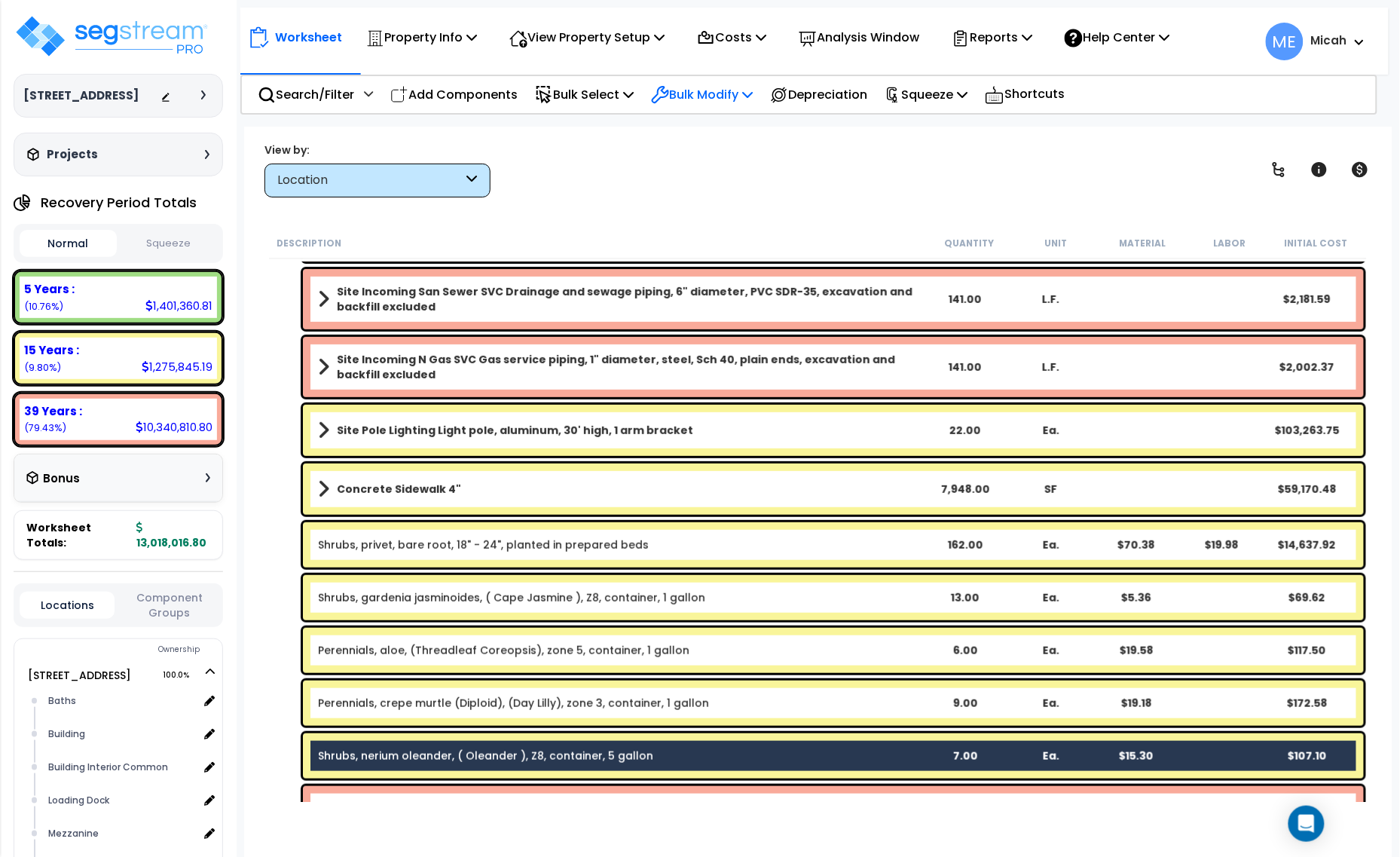
click at [752, 93] on p "Bulk Modify" at bounding box center [701, 94] width 102 height 20
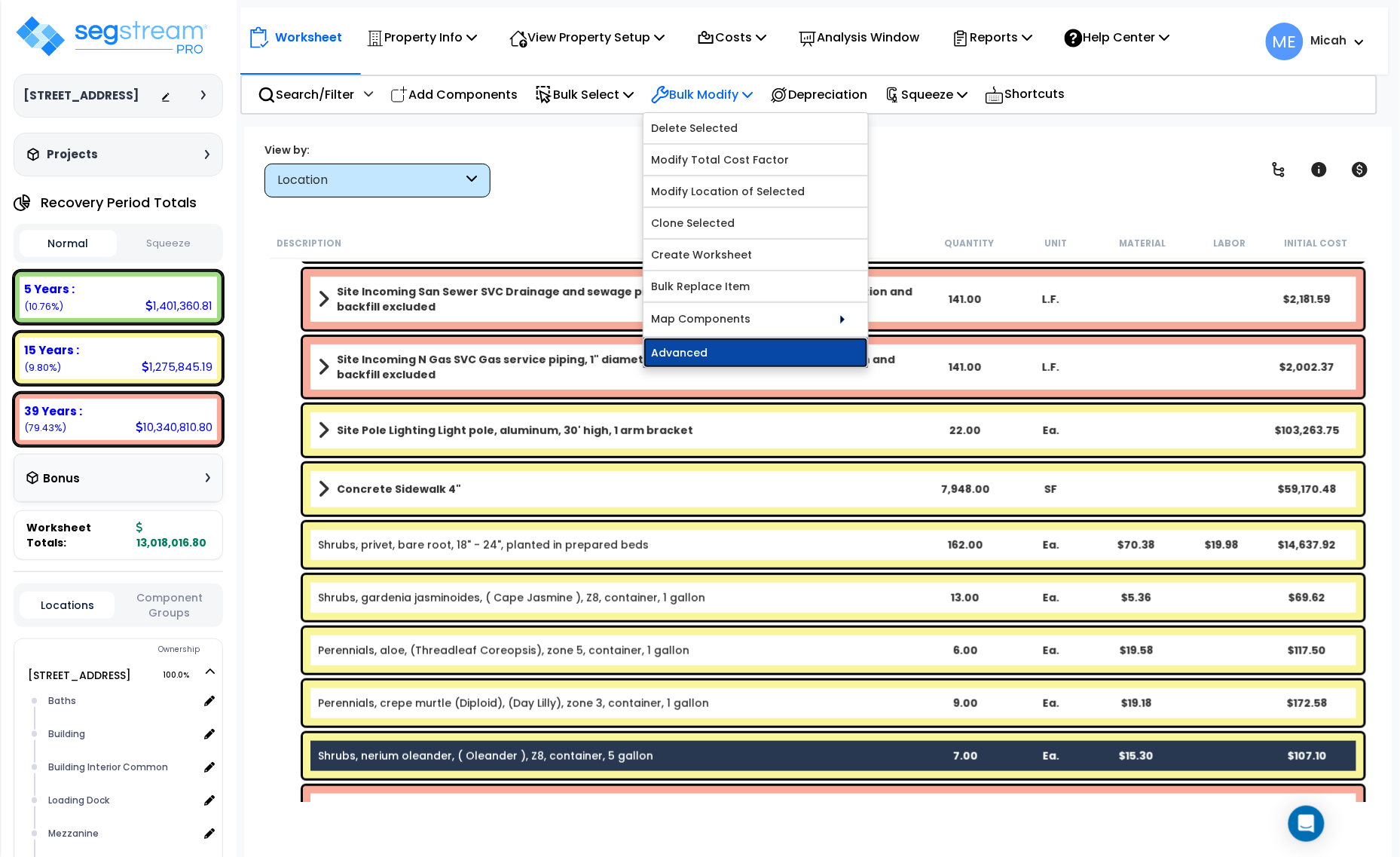
click at [754, 348] on link "Advanced" at bounding box center [756, 353] width 225 height 30
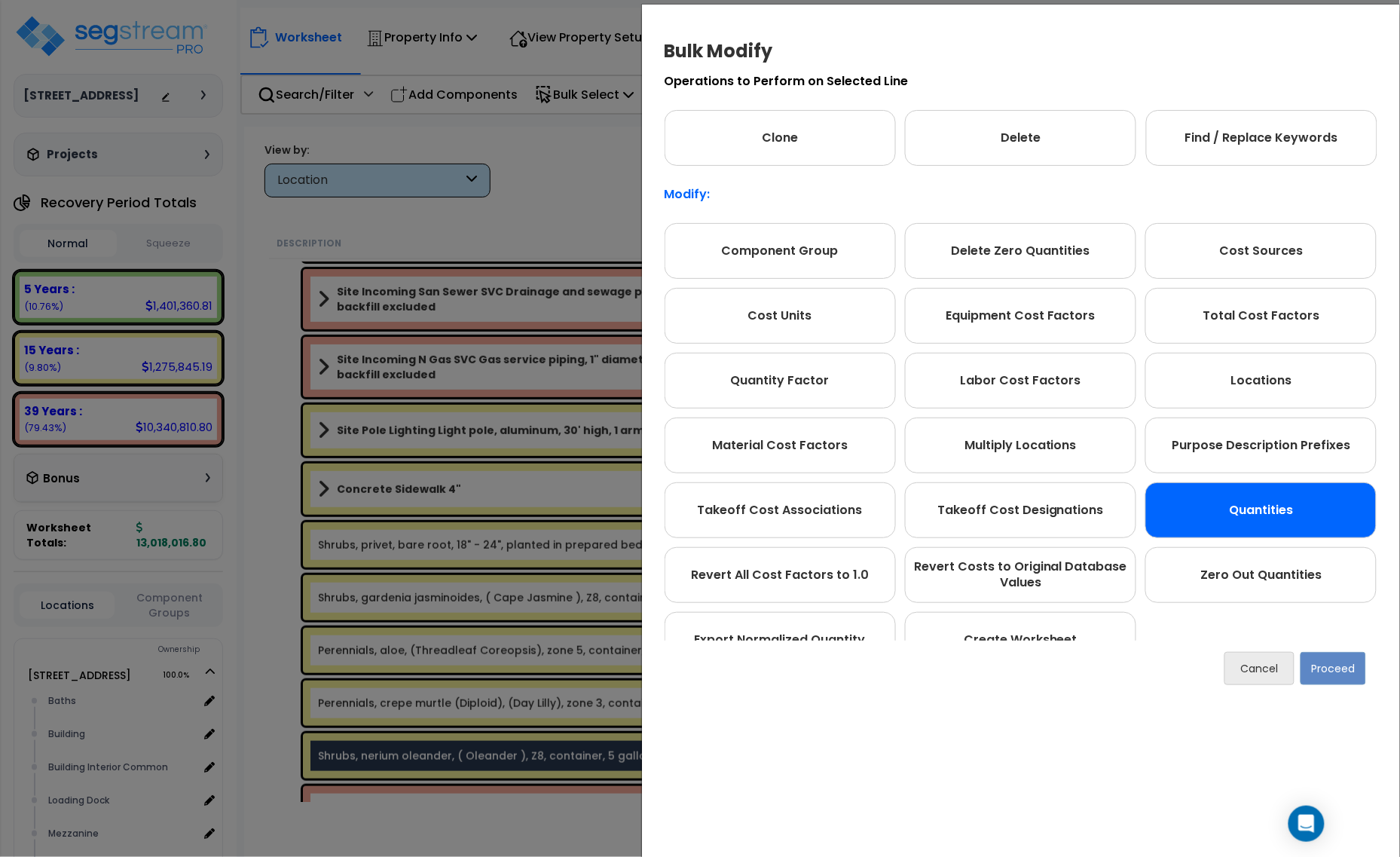
click at [1272, 509] on div "Quantities" at bounding box center [1261, 509] width 232 height 56
click at [1350, 673] on button "Proceed" at bounding box center [1333, 669] width 65 height 33
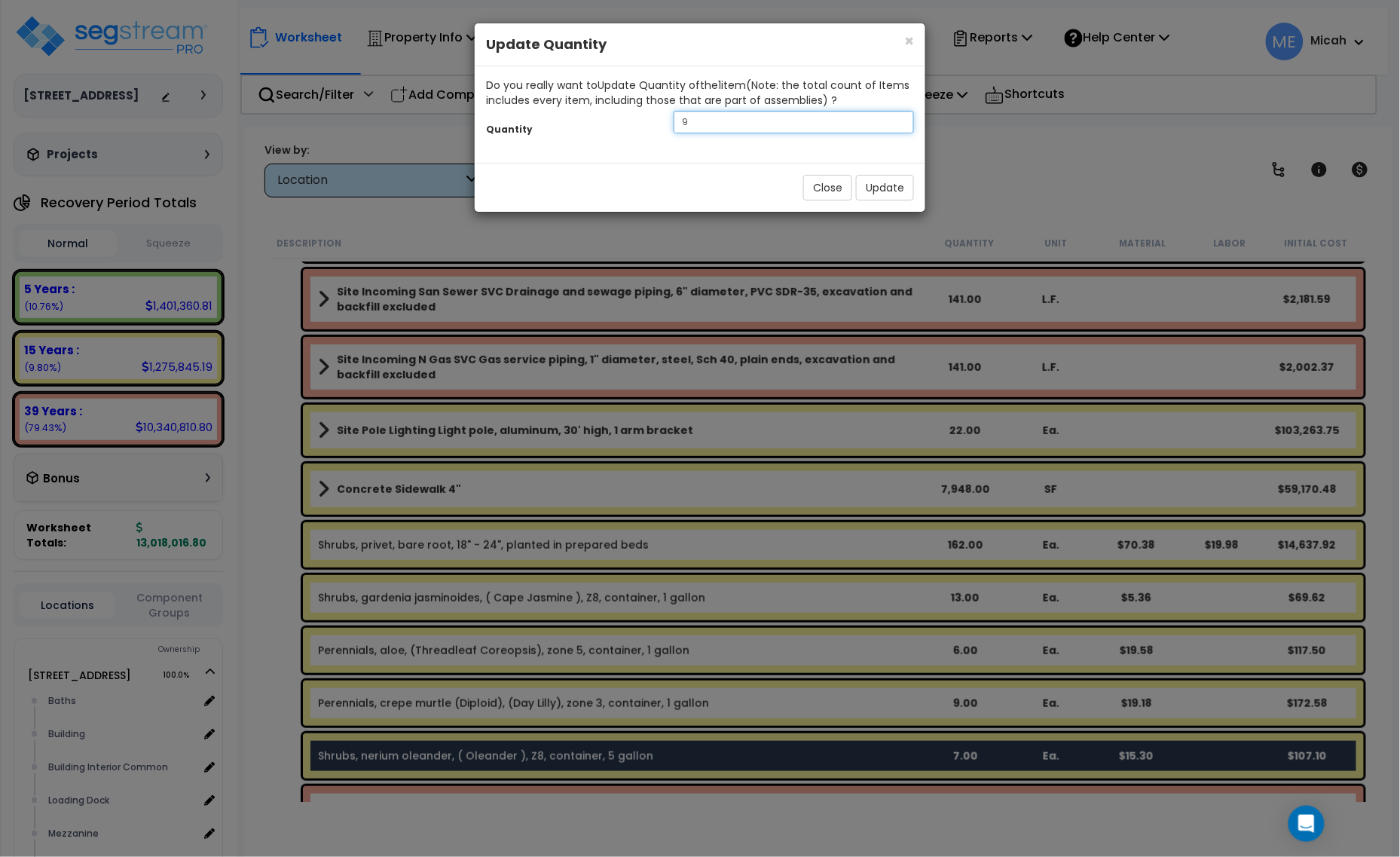
click at [688, 125] on input "9" at bounding box center [794, 122] width 241 height 23
click at [879, 186] on button "Update" at bounding box center [885, 187] width 58 height 26
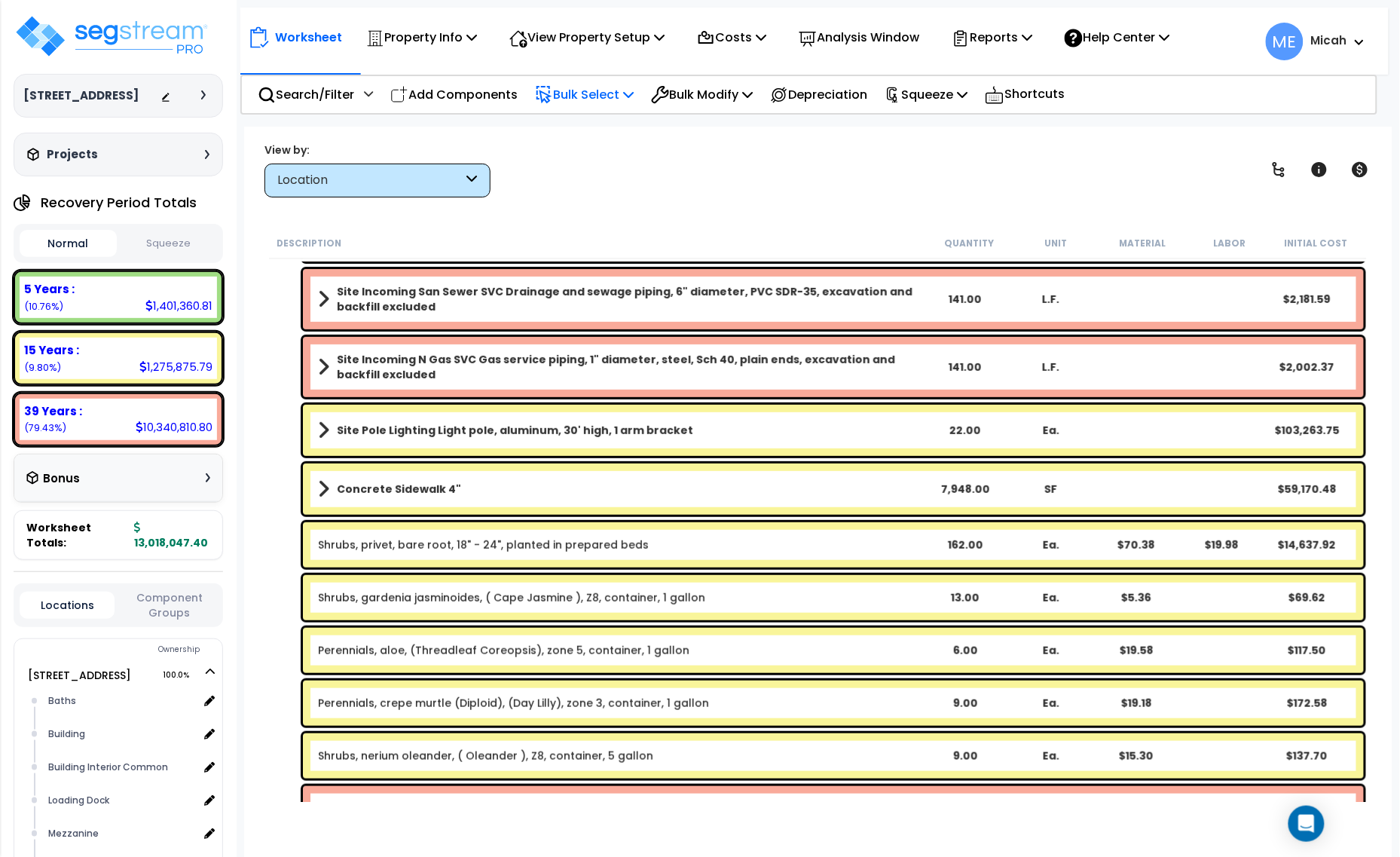
click at [604, 93] on p "Bulk Select" at bounding box center [585, 94] width 99 height 20
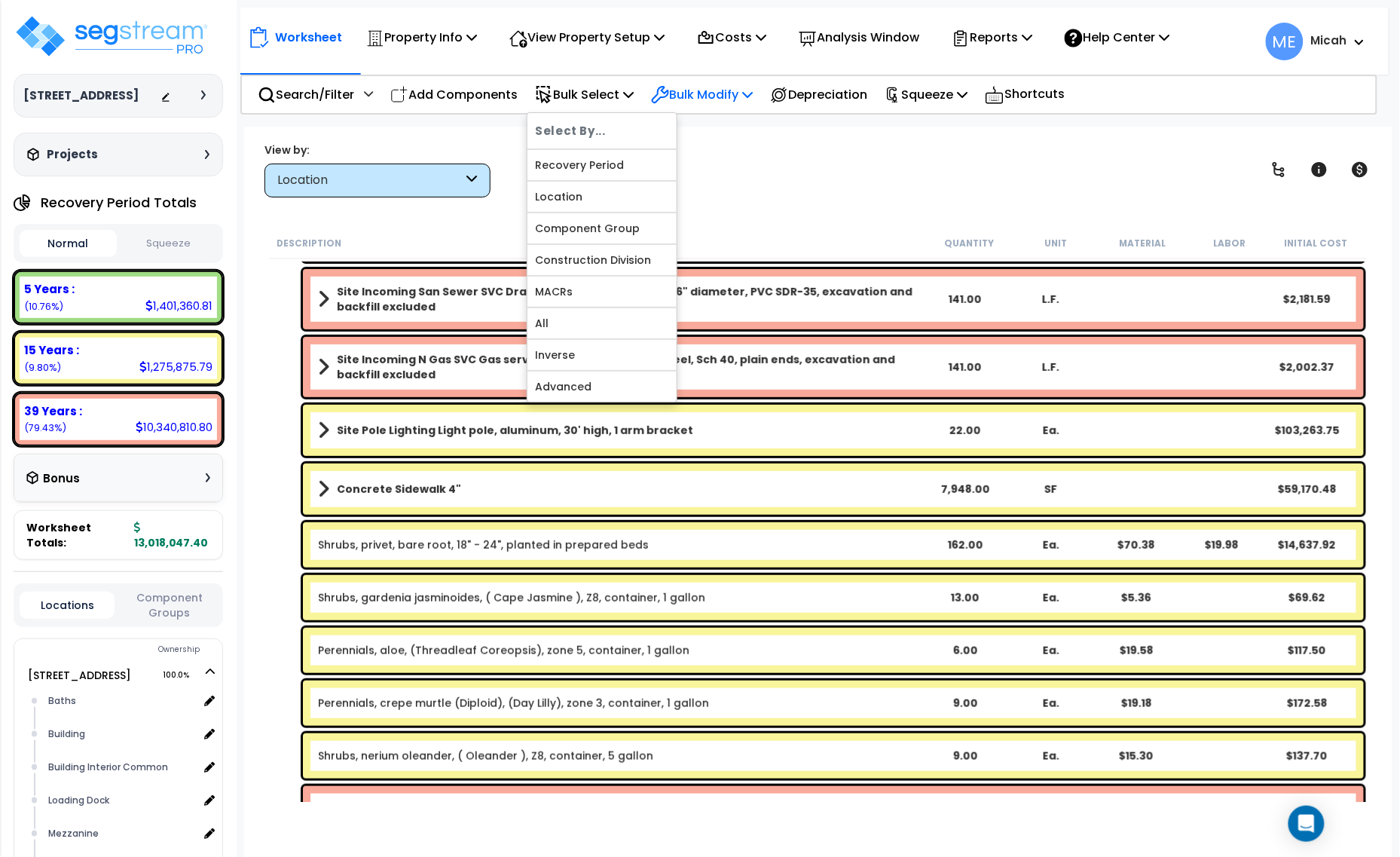
click at [707, 99] on p "Bulk Modify" at bounding box center [701, 94] width 102 height 20
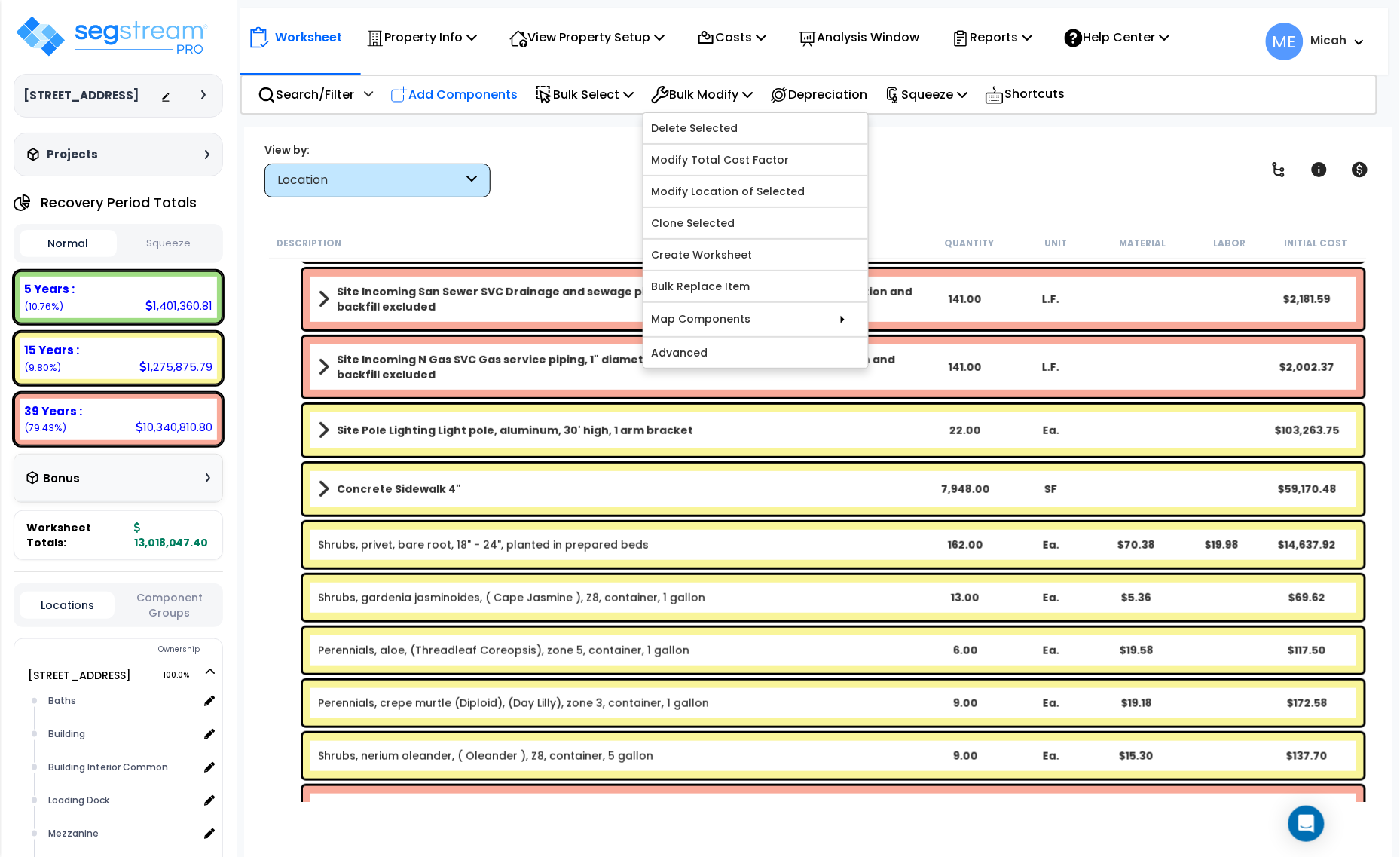
click at [446, 98] on p "Add Components" at bounding box center [454, 94] width 127 height 20
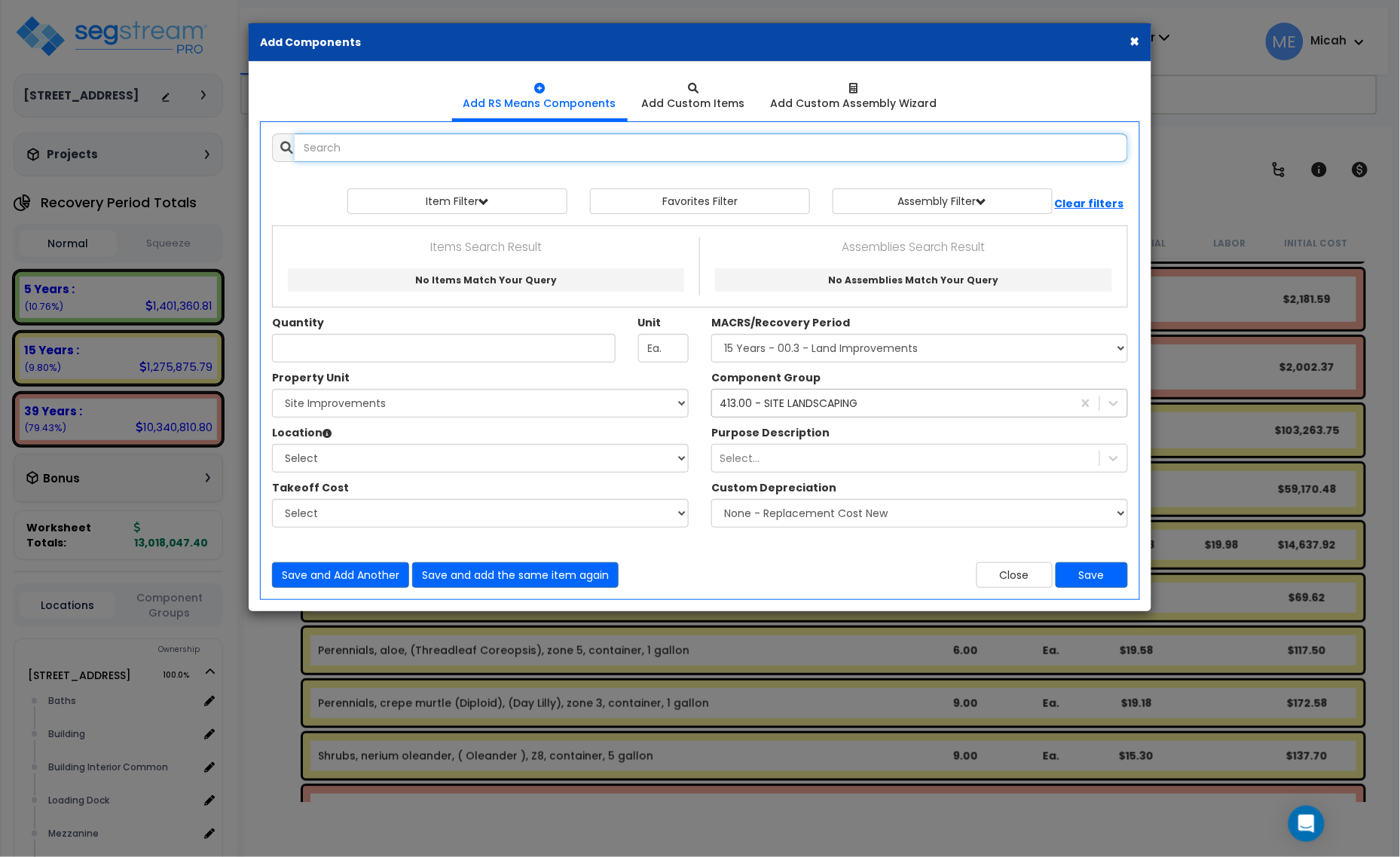
select select
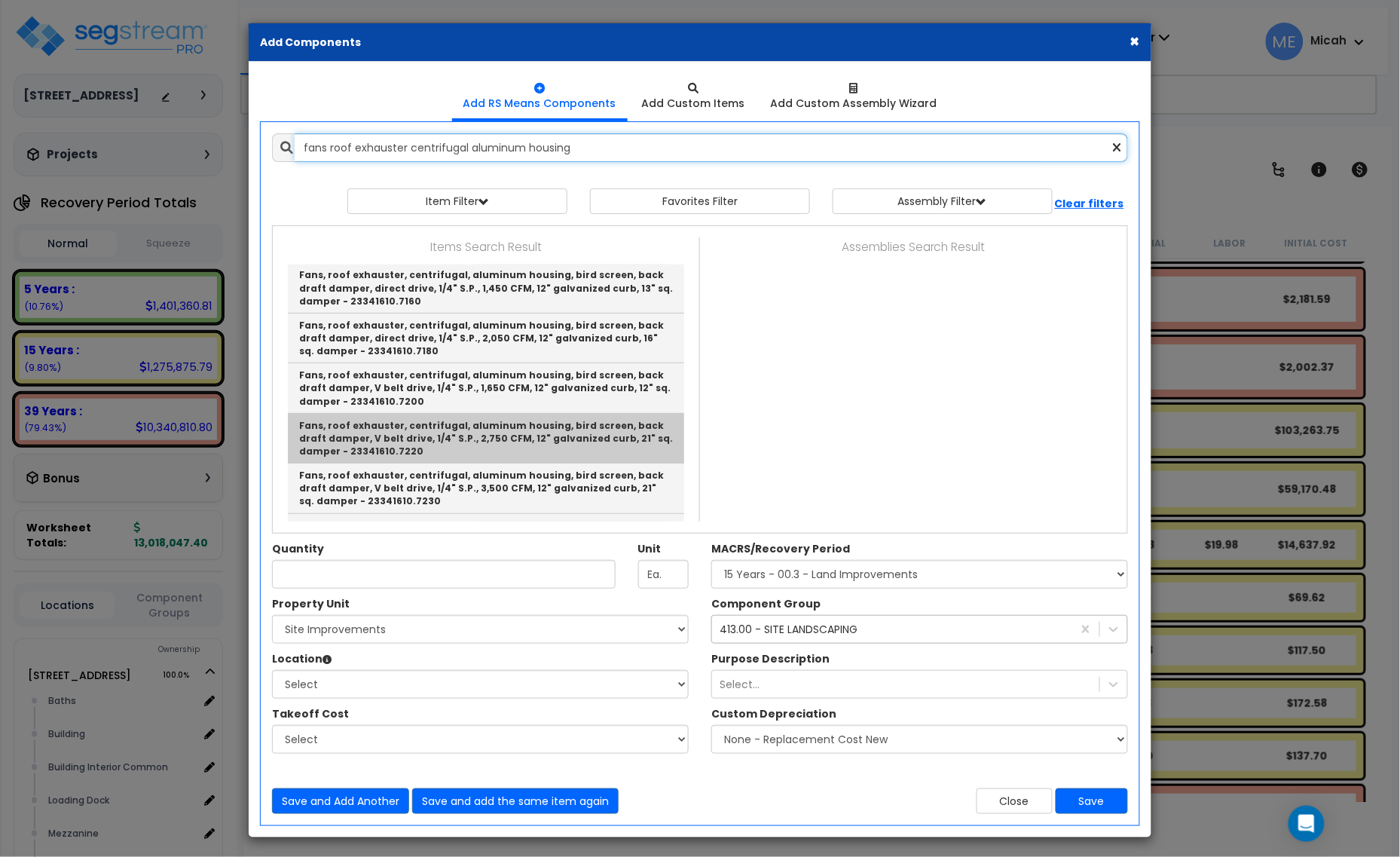
scroll to position [188, 0]
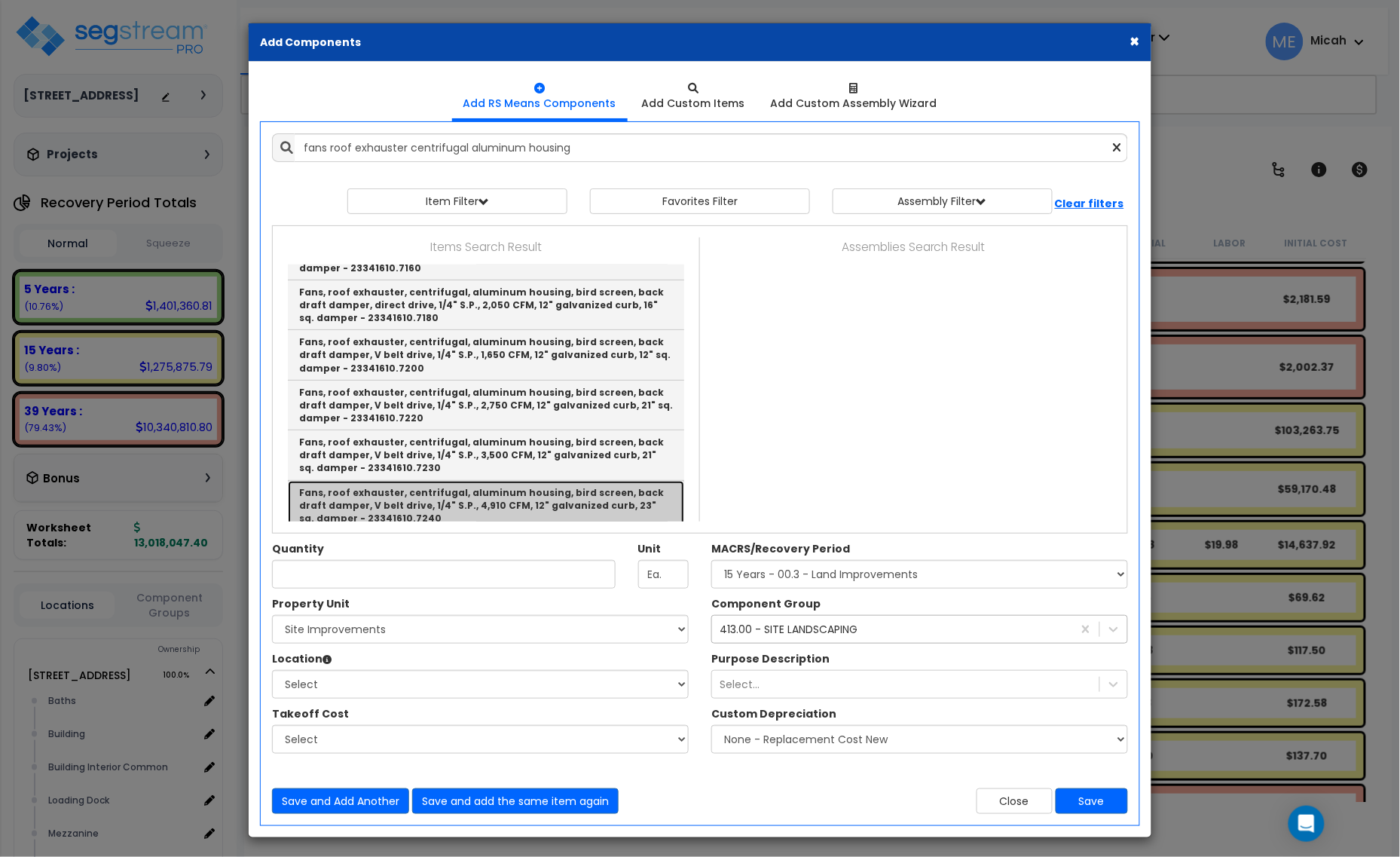
click at [520, 502] on link "Fans, roof exhauster, centrifugal, aluminum housing, bird screen, back draft da…" at bounding box center [486, 506] width 396 height 50
type input "Fans, roof exhauster, centrifugal, aluminum housing, bird screen, back draft da…"
checkbox input "true"
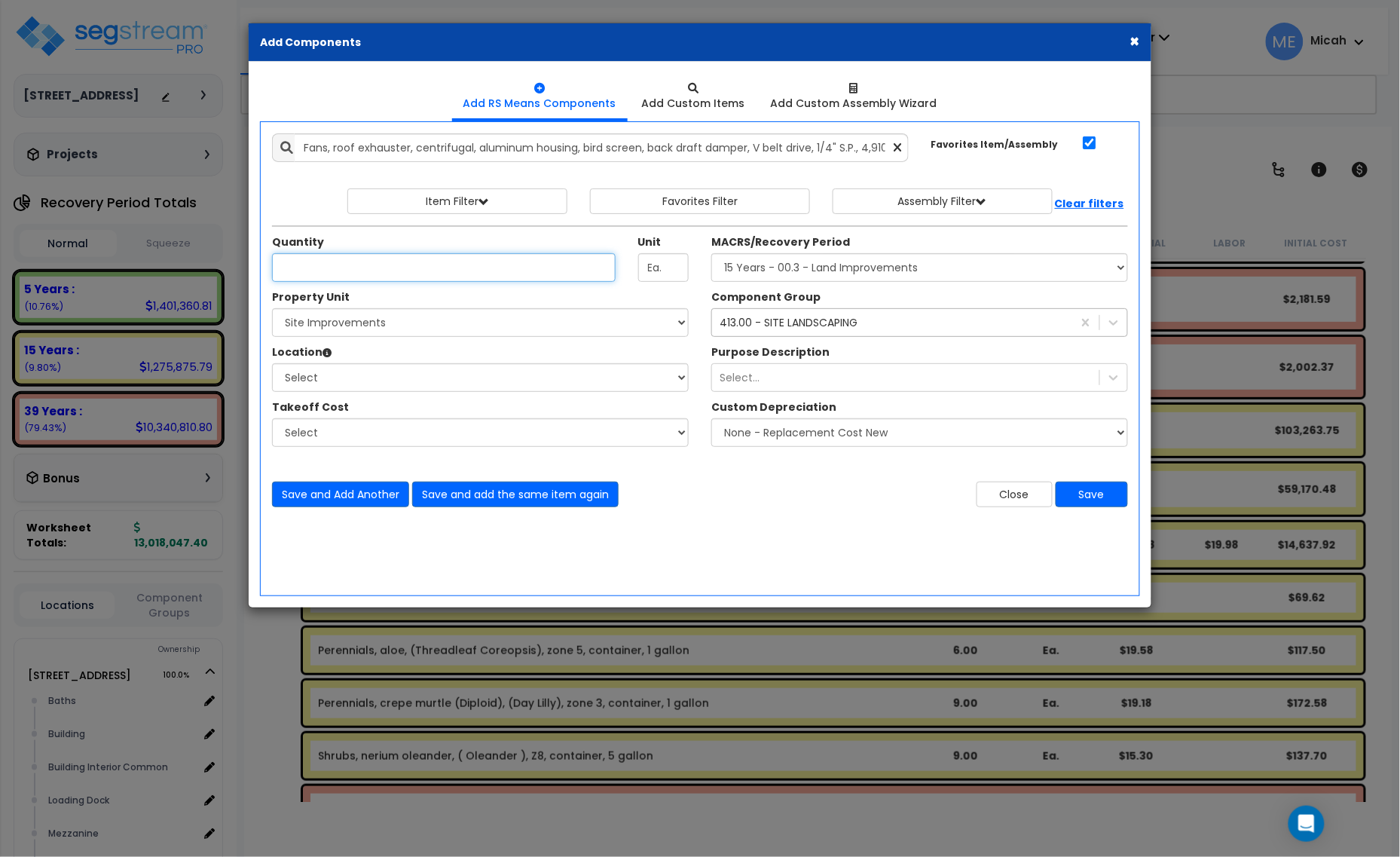
type input "1"
type input "8"
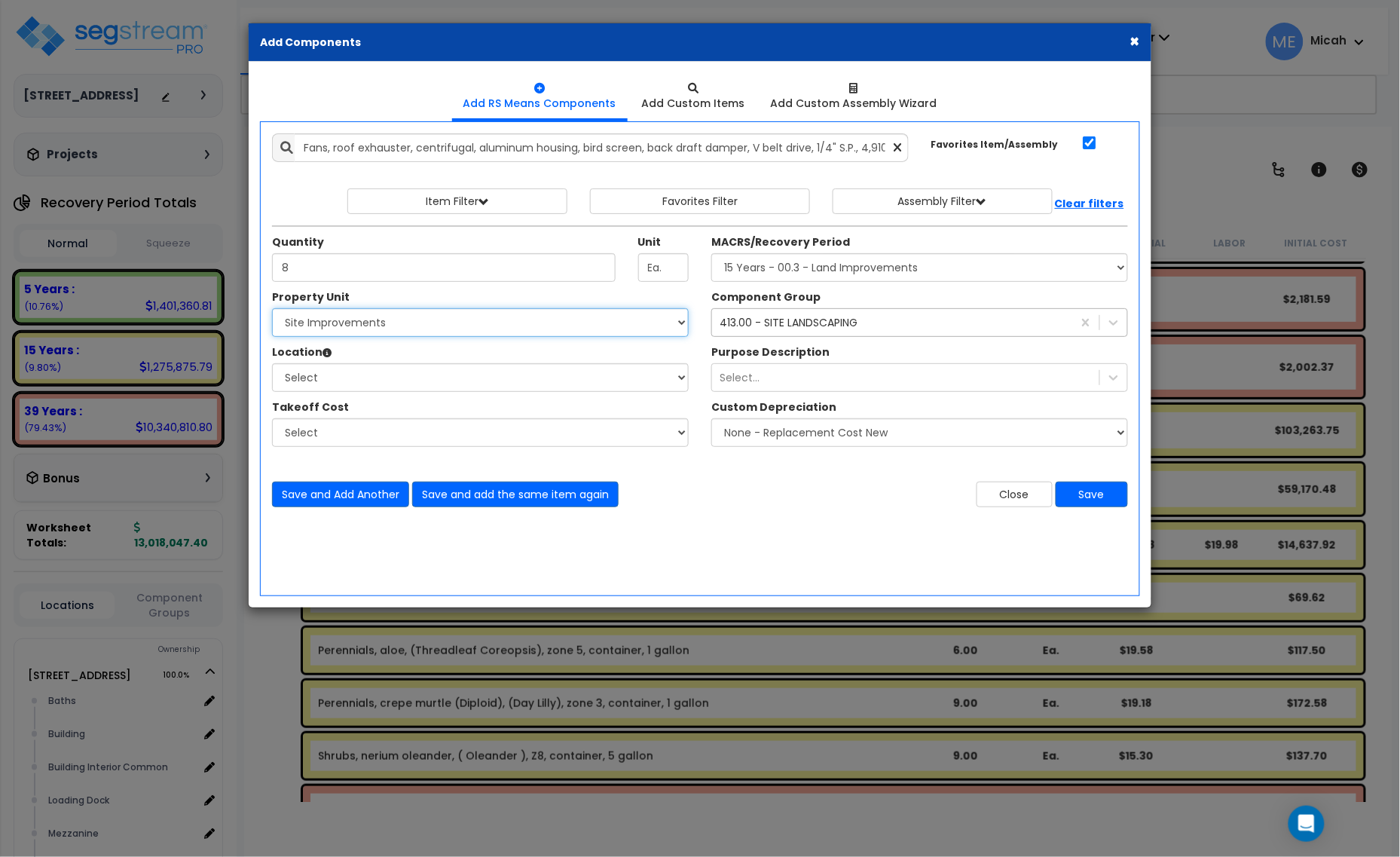
click at [404, 323] on select "Select [STREET_ADDRESS] Site Improvements" at bounding box center [480, 322] width 417 height 28
select select "166495"
click at [272, 309] on select "Select [STREET_ADDRESS] Site Improvements" at bounding box center [480, 322] width 417 height 28
click at [417, 374] on select "Select Baths Building Building Interior Building Interior Common Loading Dock […" at bounding box center [480, 378] width 417 height 28
select select "6"
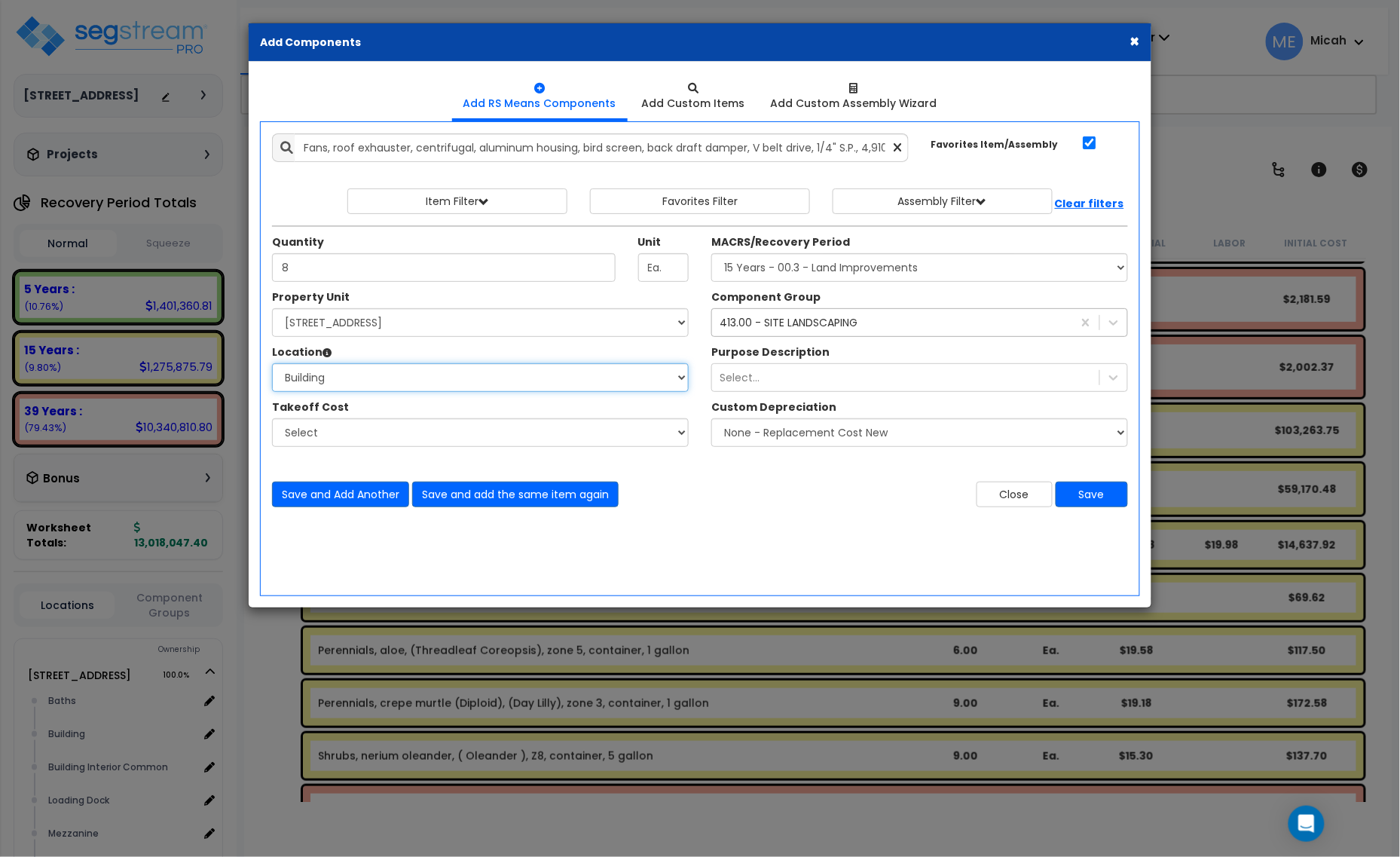
click at [272, 363] on select "Select Baths Building Building Interior Building Interior Common Loading Dock […" at bounding box center [480, 378] width 417 height 28
click at [792, 267] on select "Select MACRS/Recovery Period 5 Years - 57.0 - Distributive Trades & Services 5 …" at bounding box center [919, 267] width 417 height 28
select select "3669"
click at [711, 254] on select "Select MACRS/Recovery Period 5 Years - 57.0 - Distributive Trades & Services 5 …" at bounding box center [919, 267] width 417 height 28
click at [799, 324] on div "413.00 - SITE LANDSCAPING" at bounding box center [789, 322] width 138 height 15
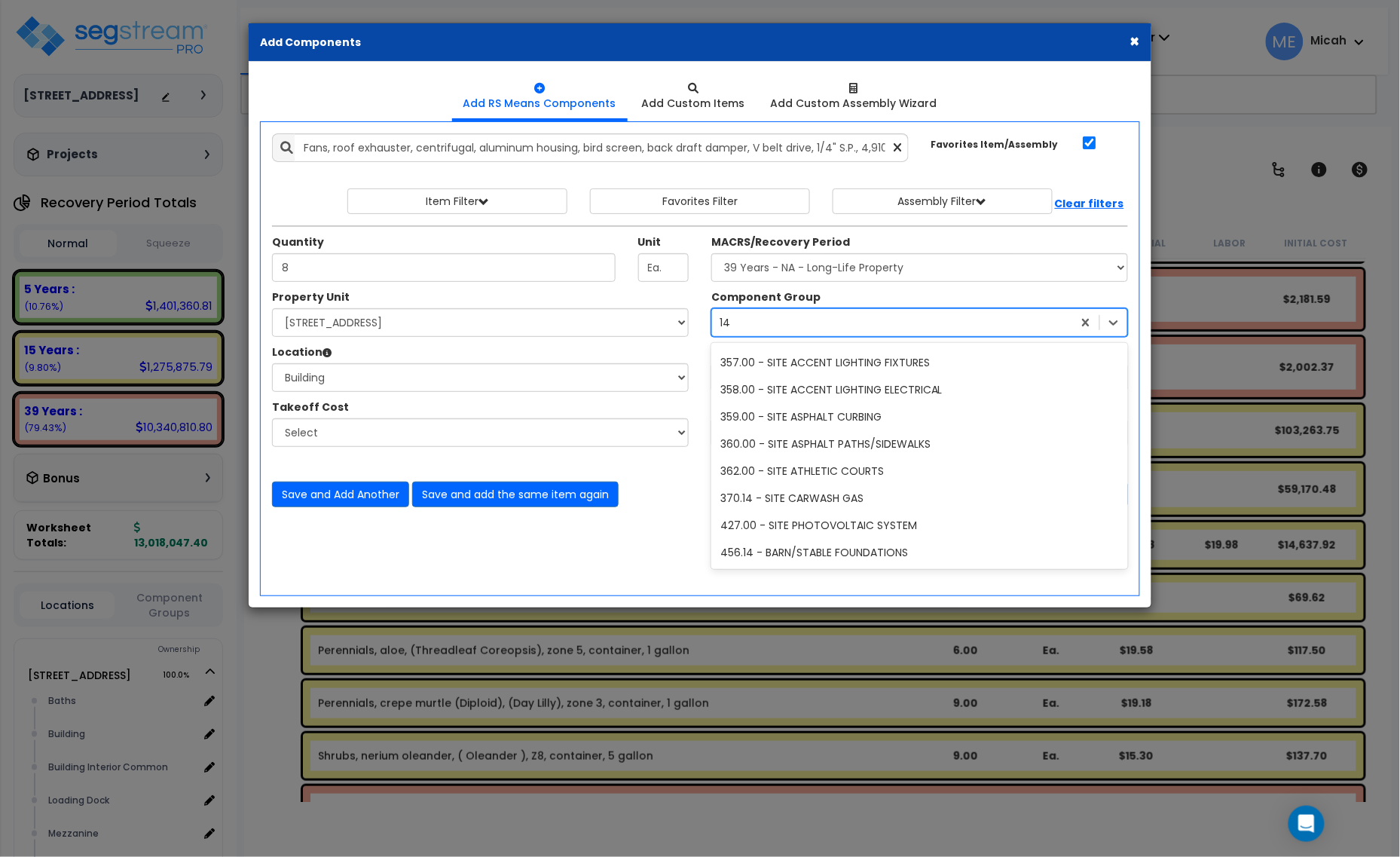
scroll to position [272, 0]
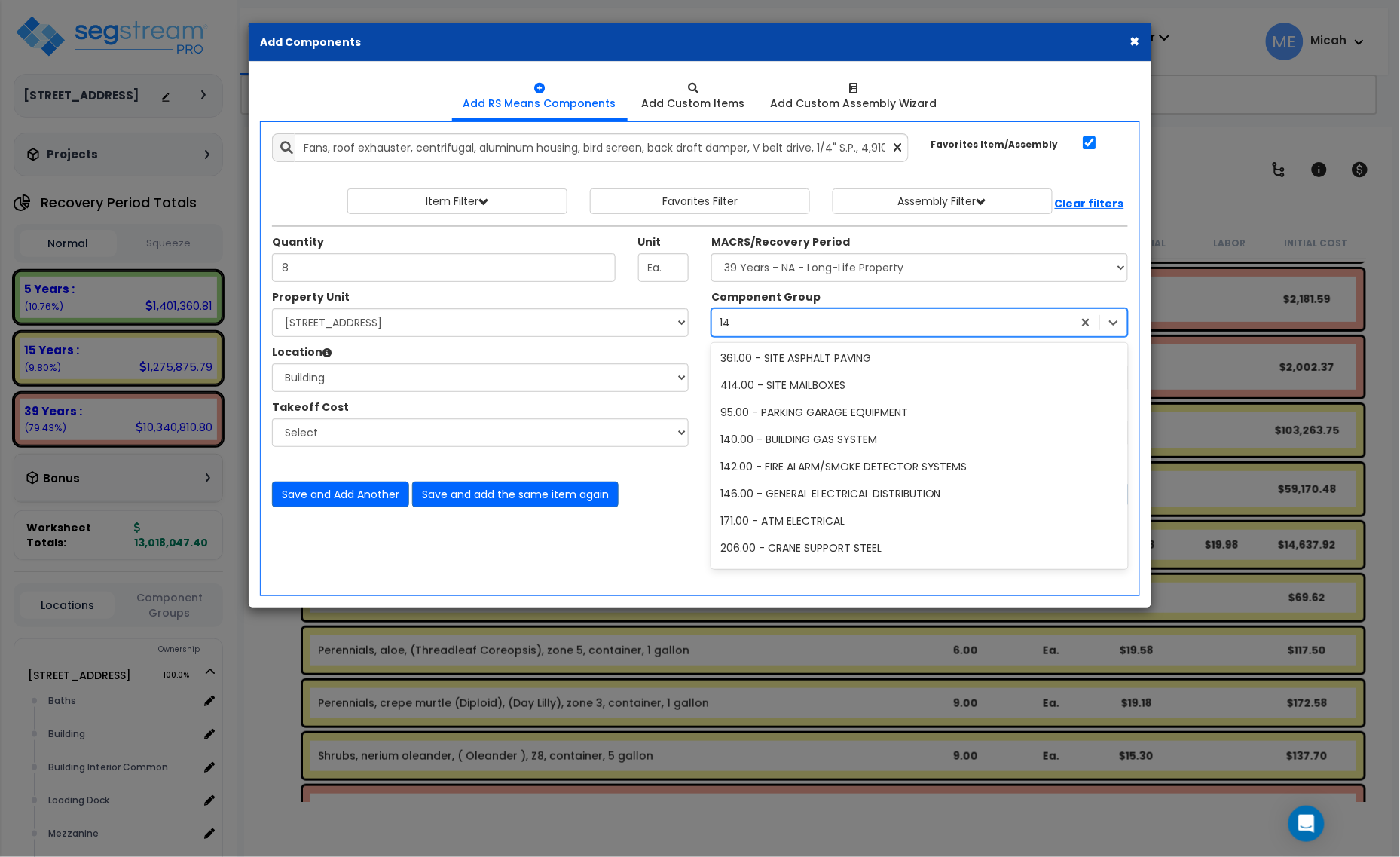
type input "147"
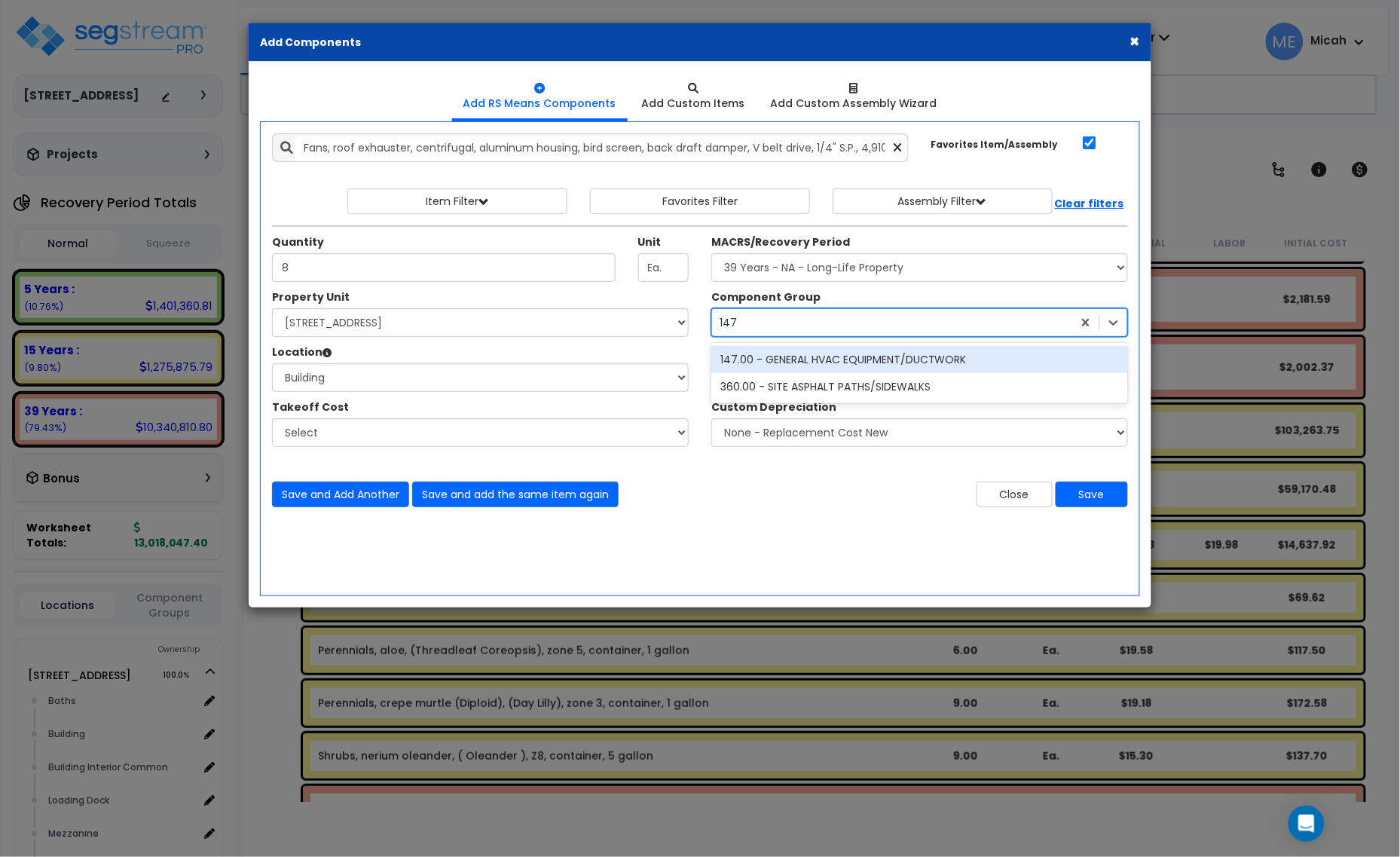
click at [814, 358] on div "147.00 - GENERAL HVAC EQUIPMENT/DUCTWORK" at bounding box center [919, 359] width 417 height 27
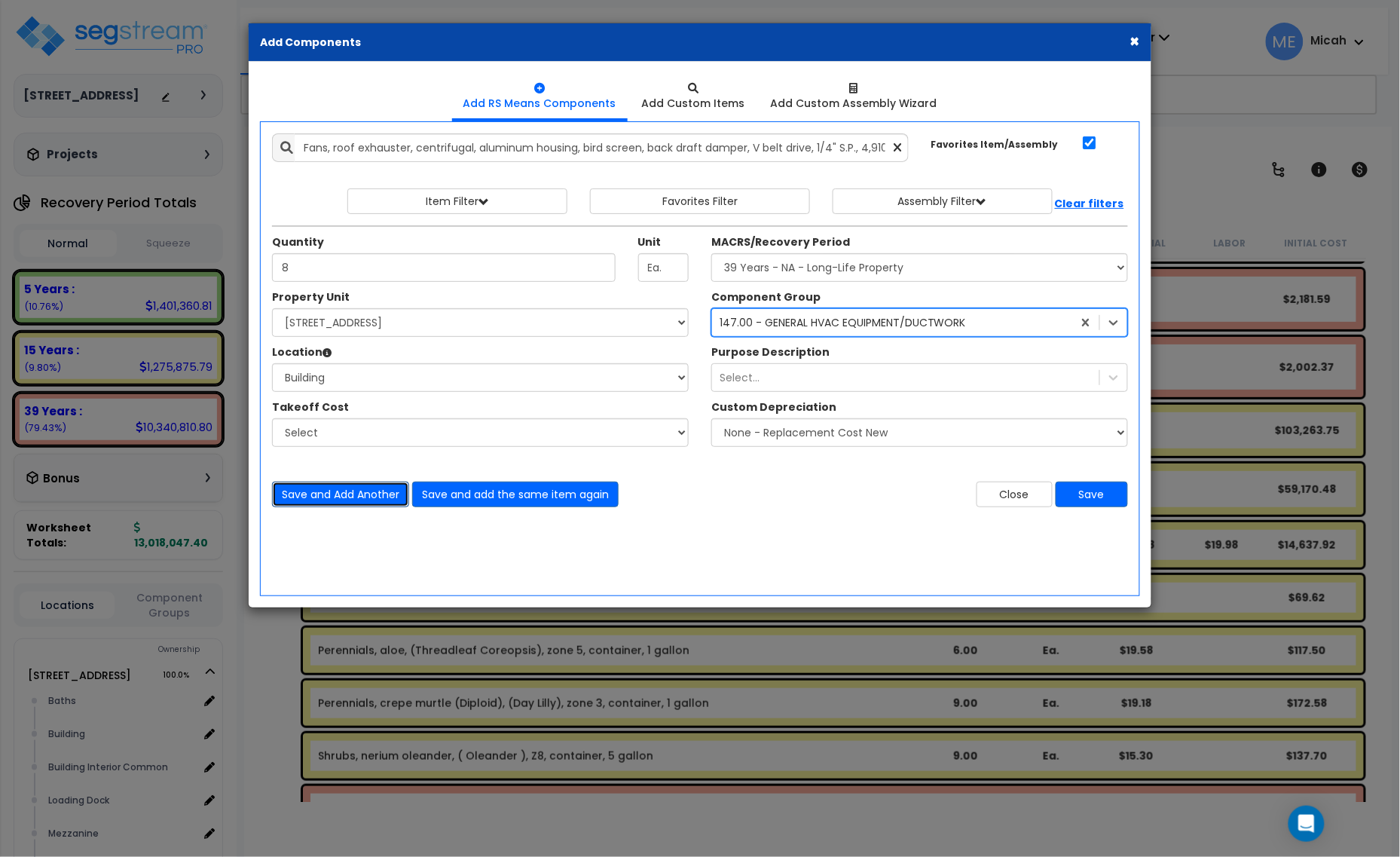
click at [340, 498] on button "Save and Add Another" at bounding box center [340, 494] width 137 height 26
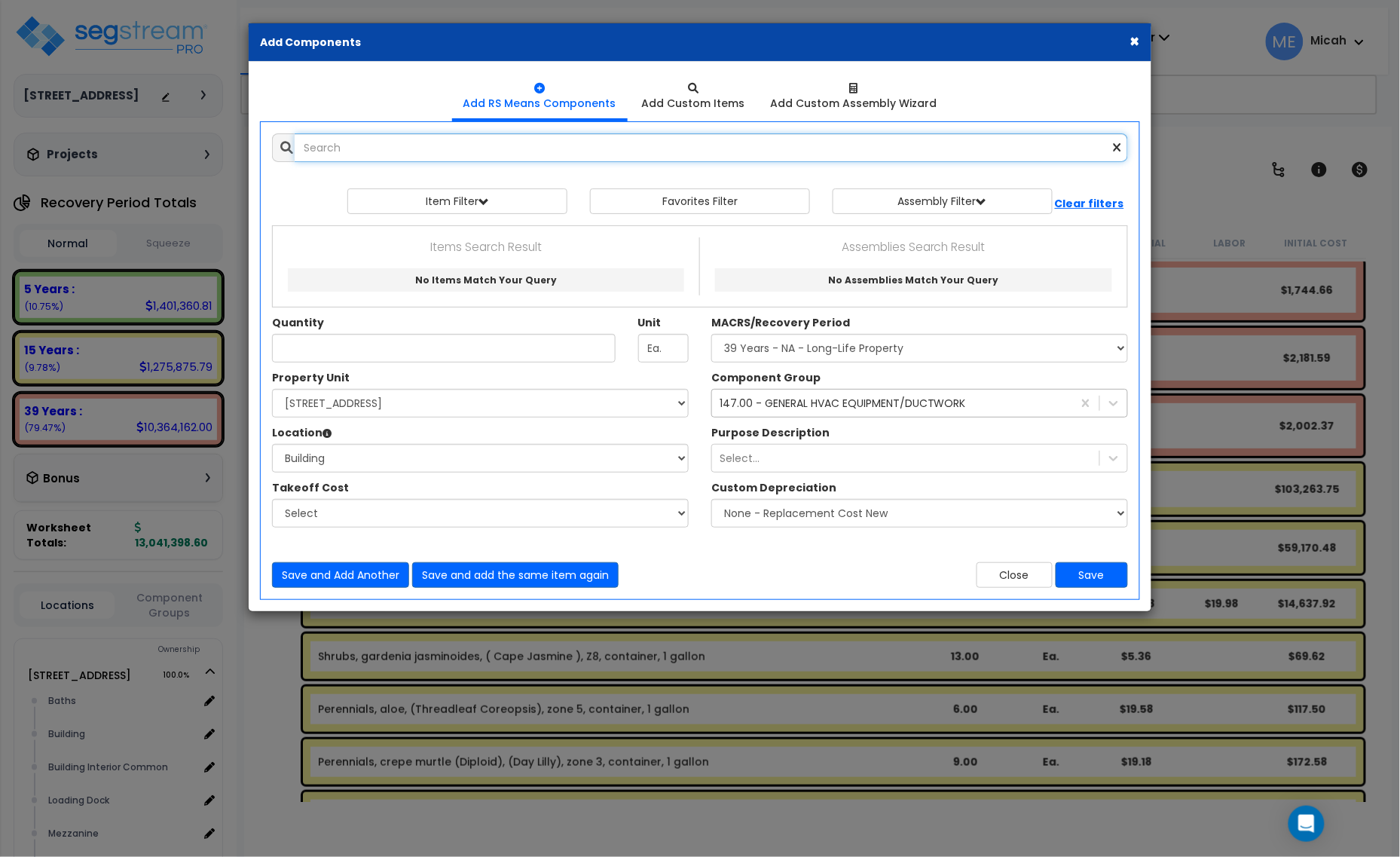
click at [337, 145] on input "text" at bounding box center [711, 148] width 833 height 28
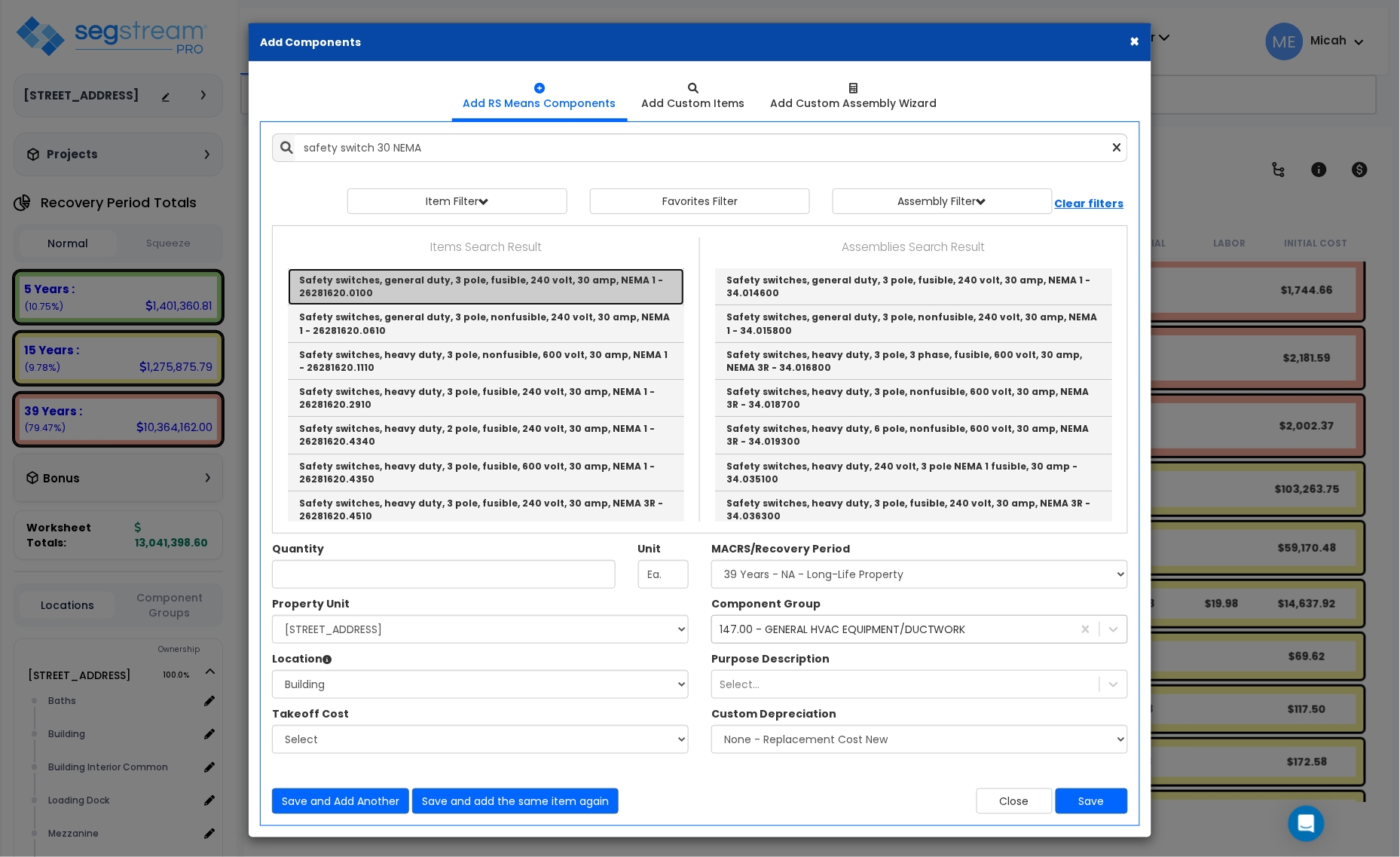
click at [445, 287] on link "Safety switches, general duty, 3 pole, fusible, 240 volt, 30 amp, NEMA 1 - 2628…" at bounding box center [486, 287] width 396 height 37
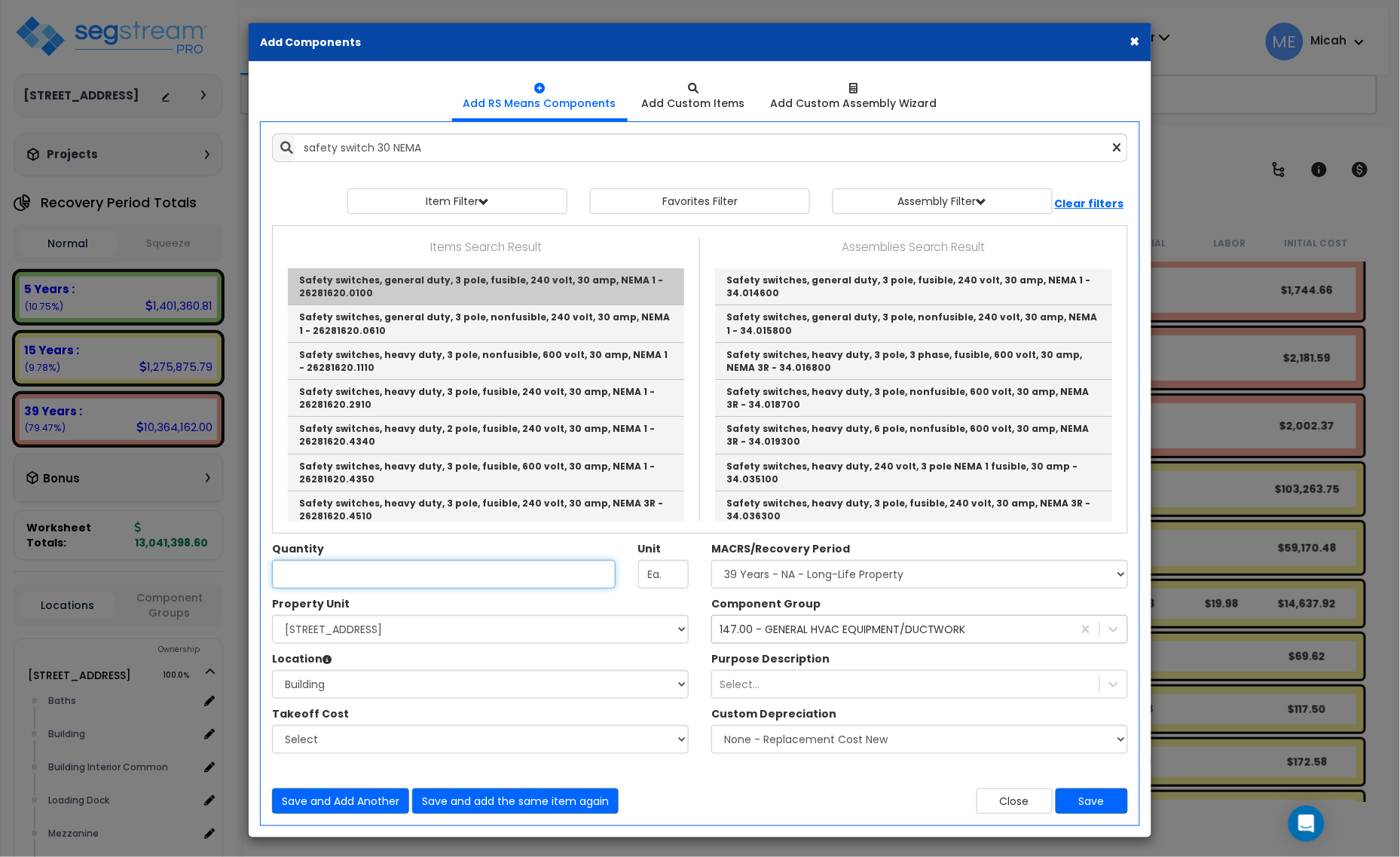
type input "Safety switches, general duty, 3 pole, fusible, 240 volt, 30 amp, NEMA 1 - 2628…"
checkbox input "false"
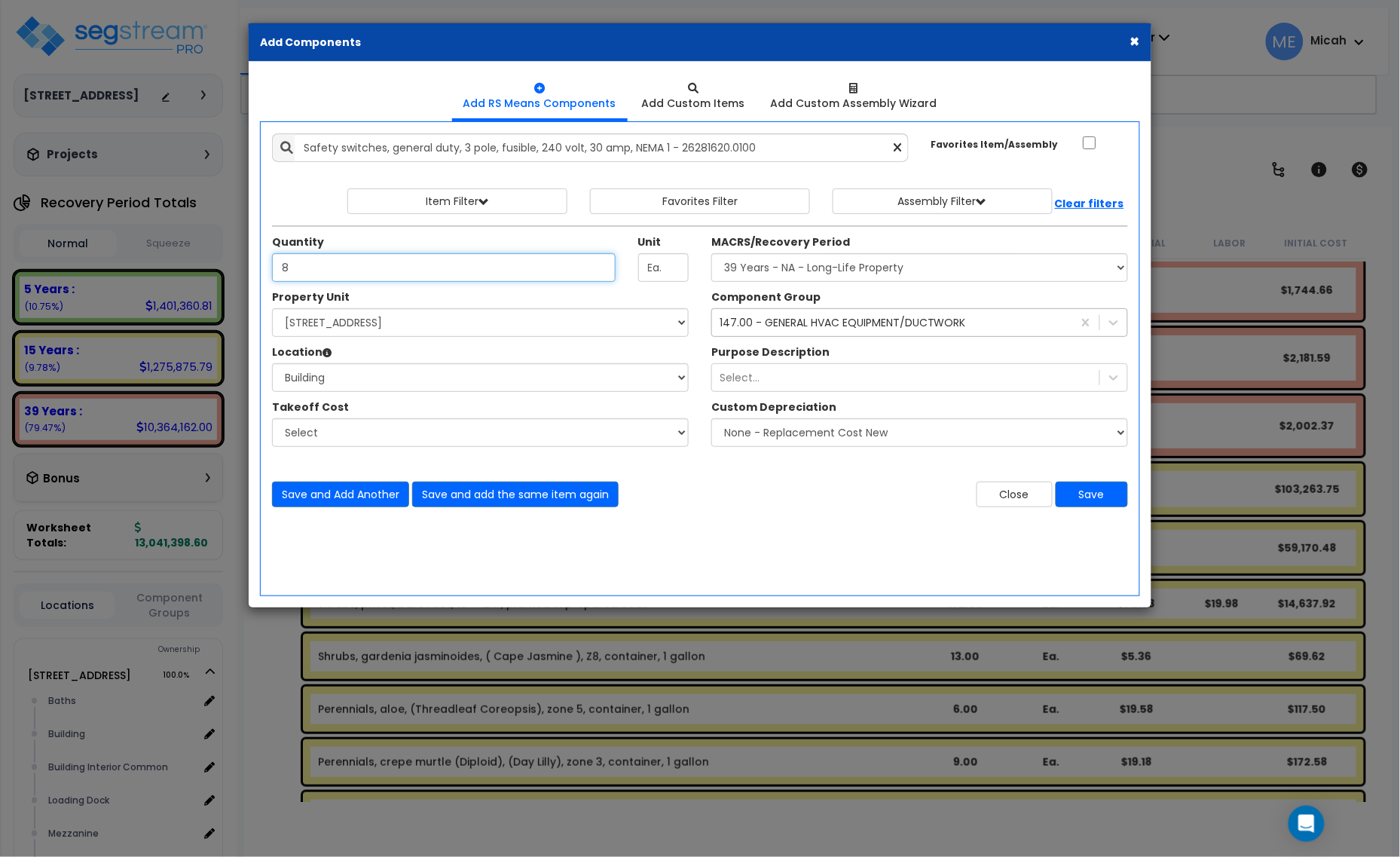
type input "8"
click at [804, 322] on div "147.00 - GENERAL HVAC EQUIPMENT/DUCTWORK" at bounding box center [843, 322] width 247 height 15
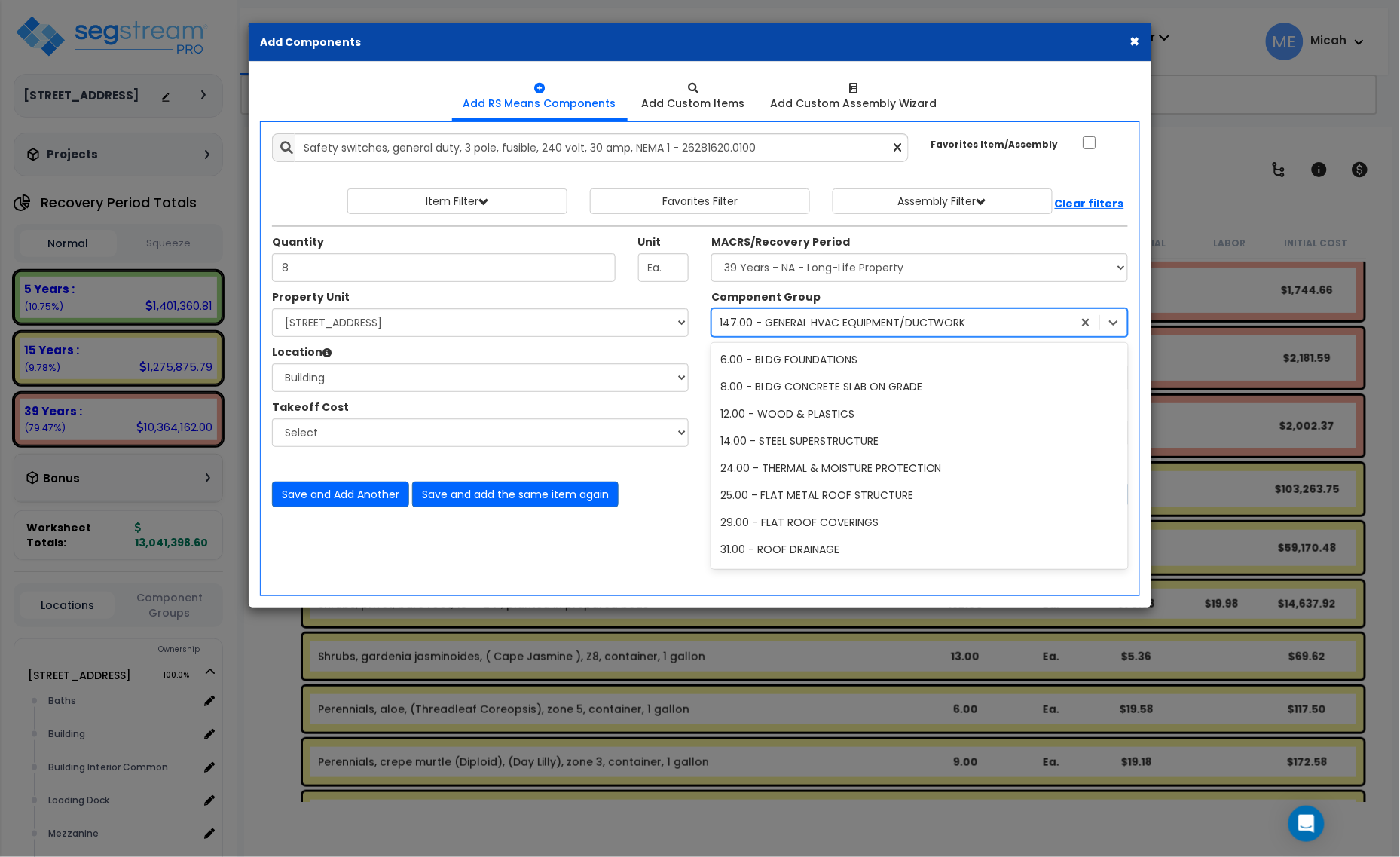
scroll to position [761, 0]
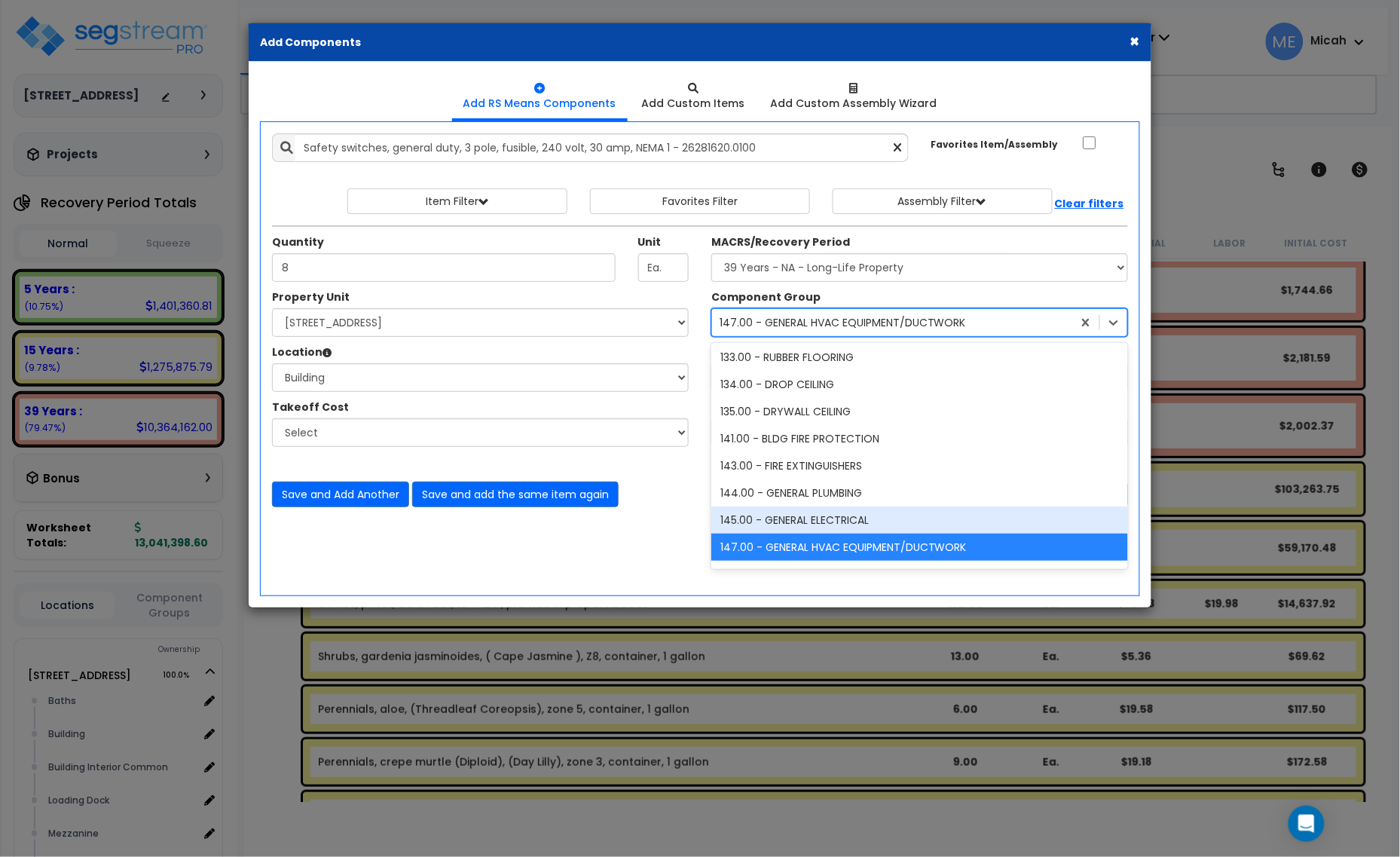
click at [800, 521] on div "145.00 - GENERAL ELECTRICAL" at bounding box center [919, 519] width 417 height 27
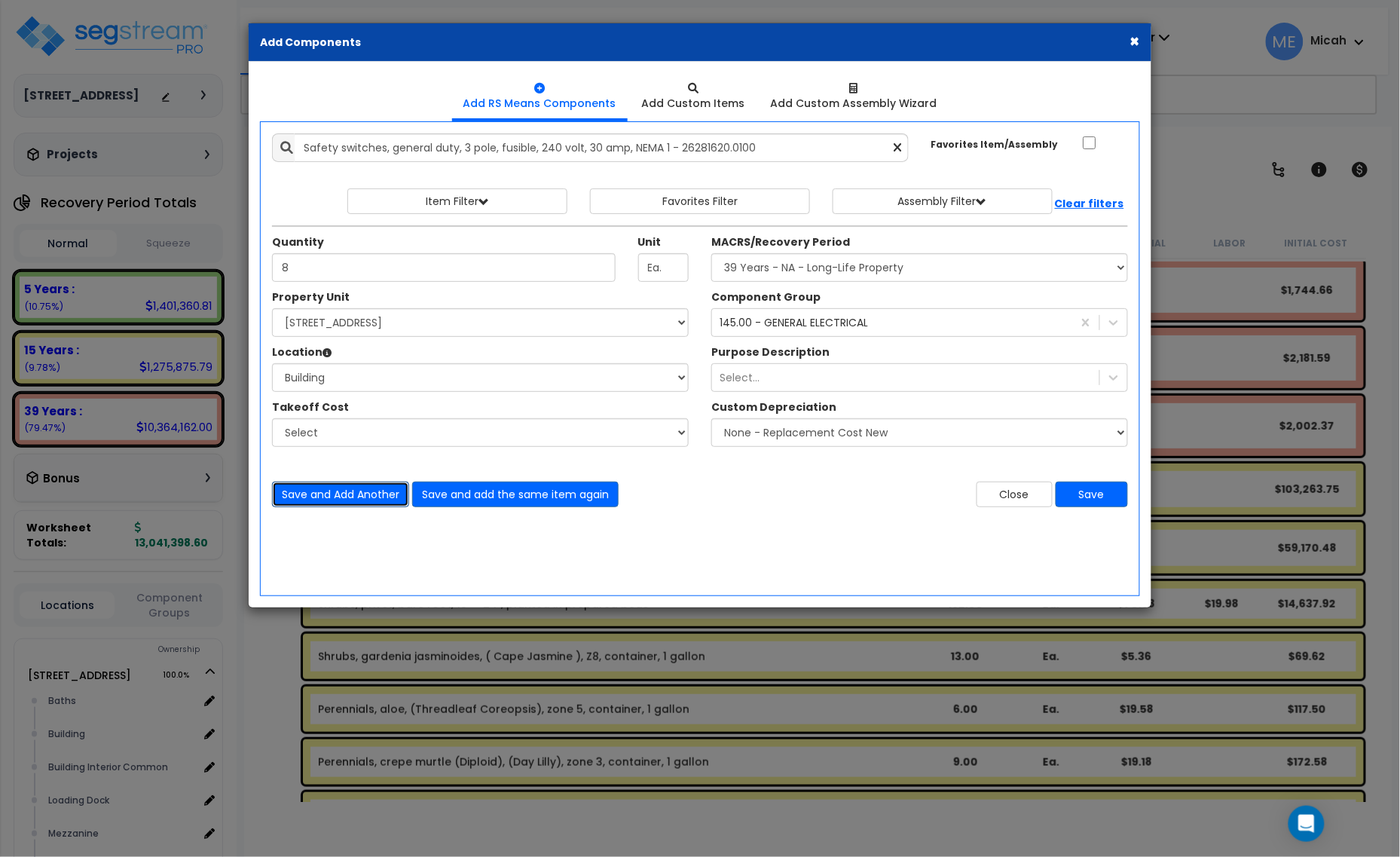
click at [354, 494] on button "Save and Add Another" at bounding box center [340, 494] width 137 height 26
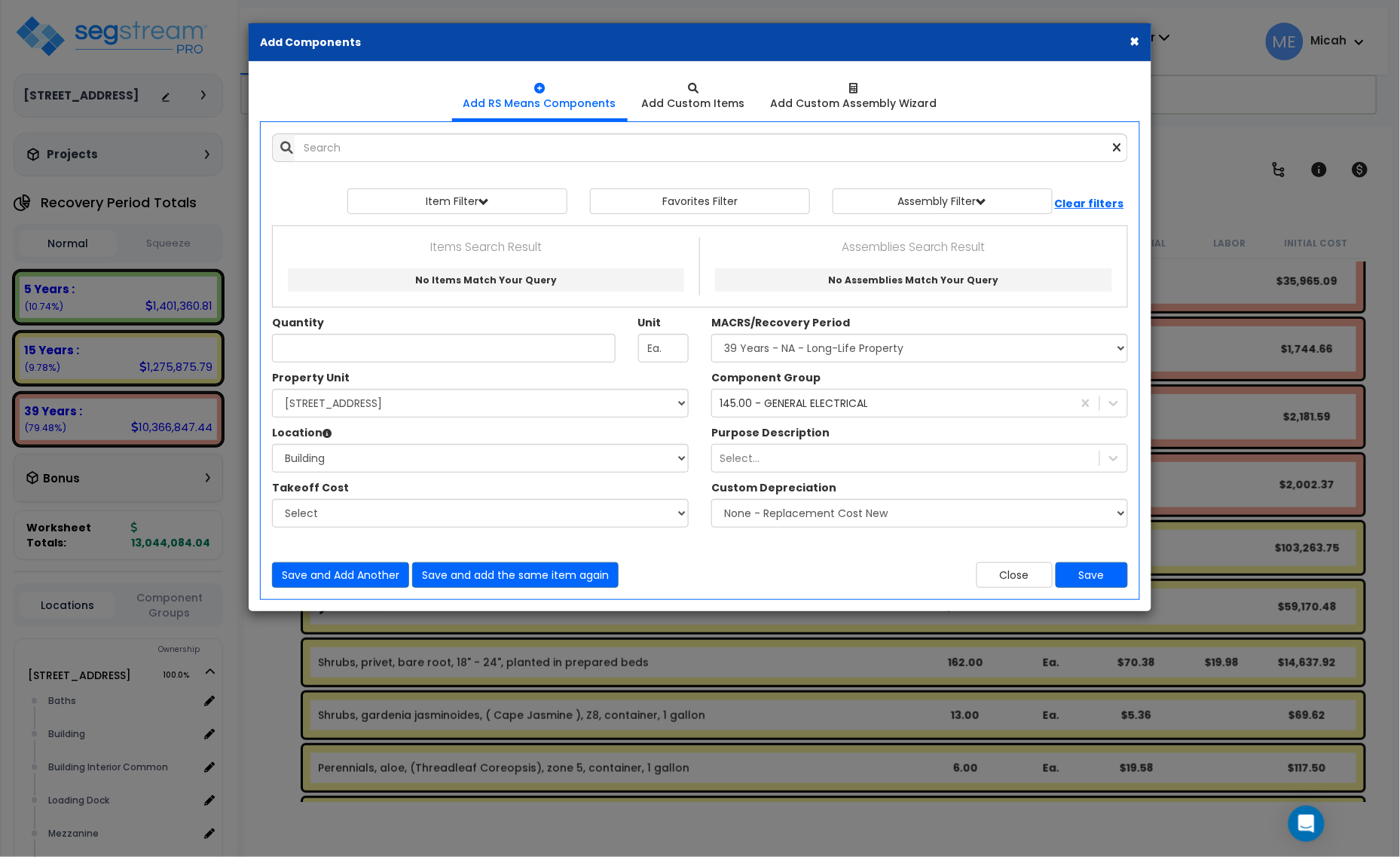
click at [365, 163] on div "Add Items Add Assemblies Both 9505465 Select" at bounding box center [700, 360] width 878 height 477
click at [390, 144] on input "text" at bounding box center [711, 148] width 833 height 28
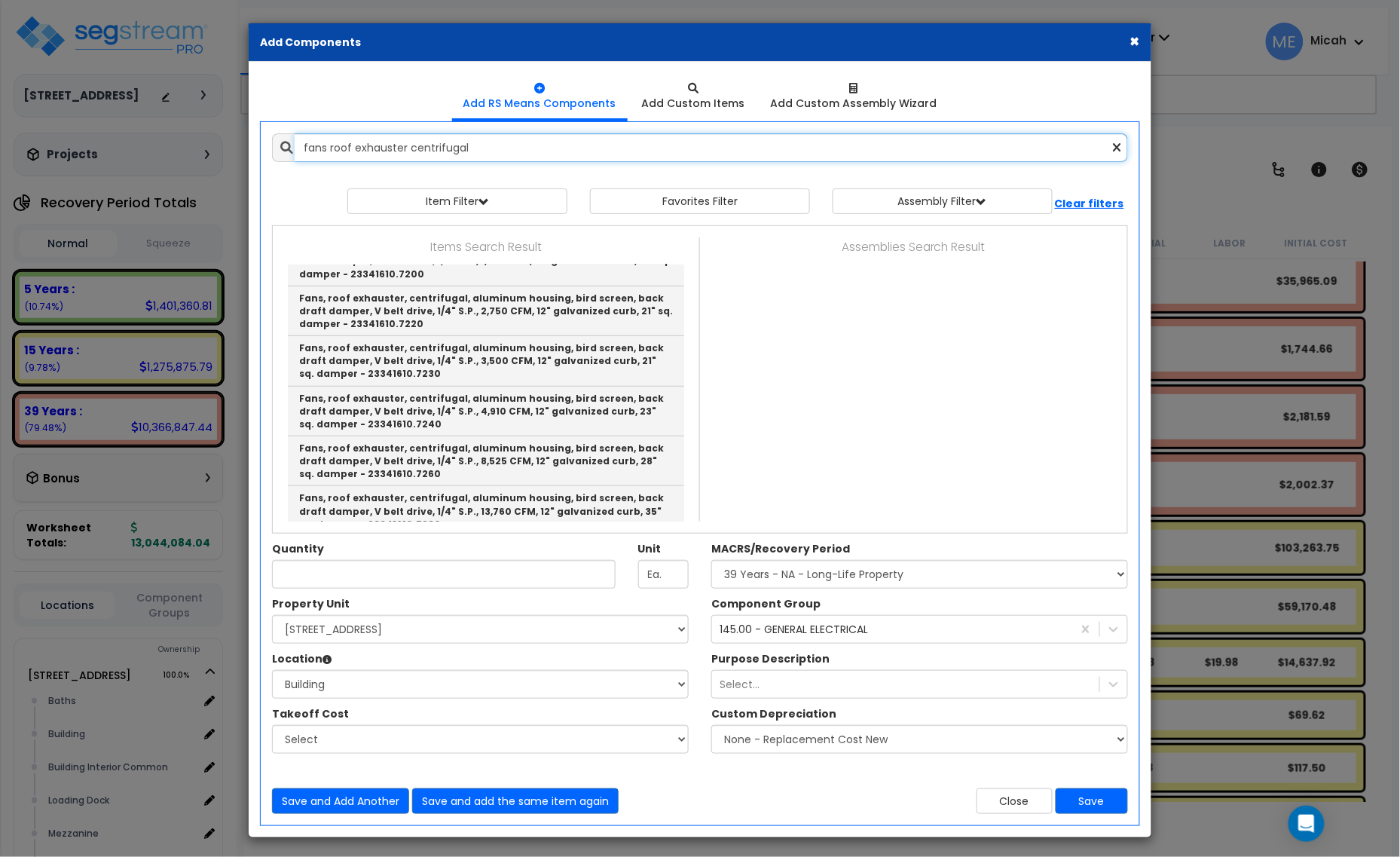
scroll to position [377, 0]
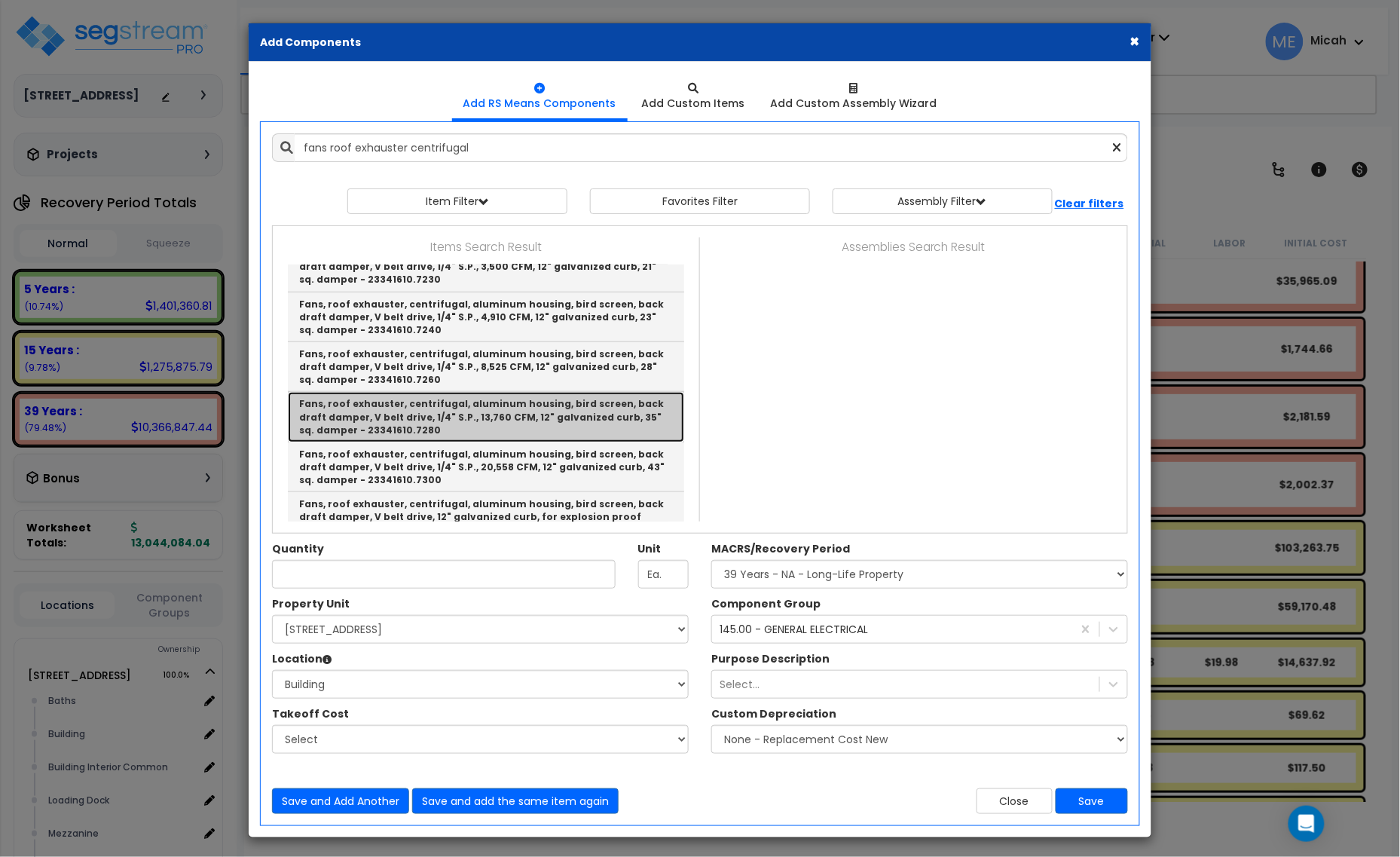
click at [556, 411] on link "Fans, roof exhauster, centrifugal, aluminum housing, bird screen, back draft da…" at bounding box center [486, 417] width 396 height 50
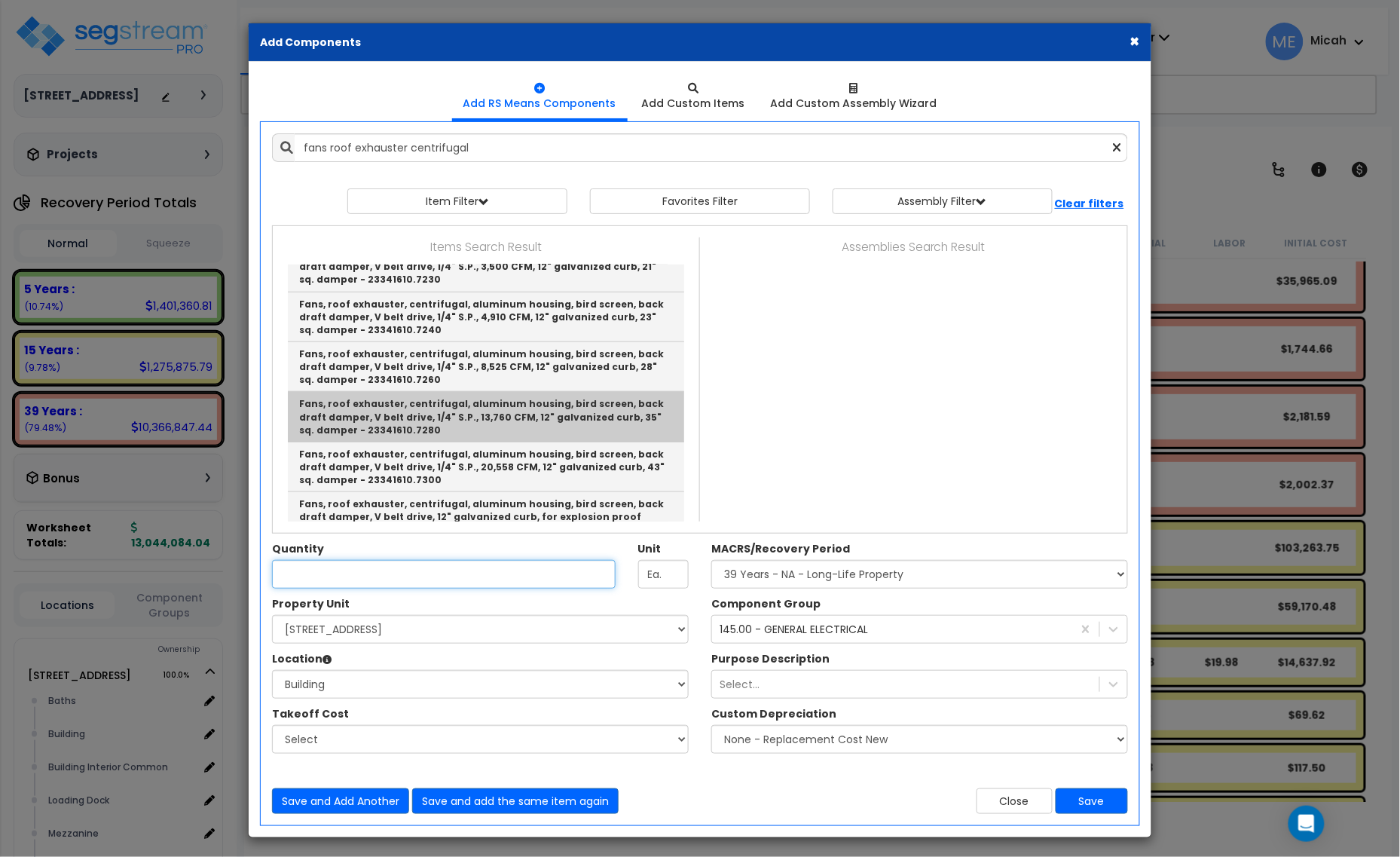
type input "Fans, roof exhauster, centrifugal, aluminum housing, bird screen, back draft da…"
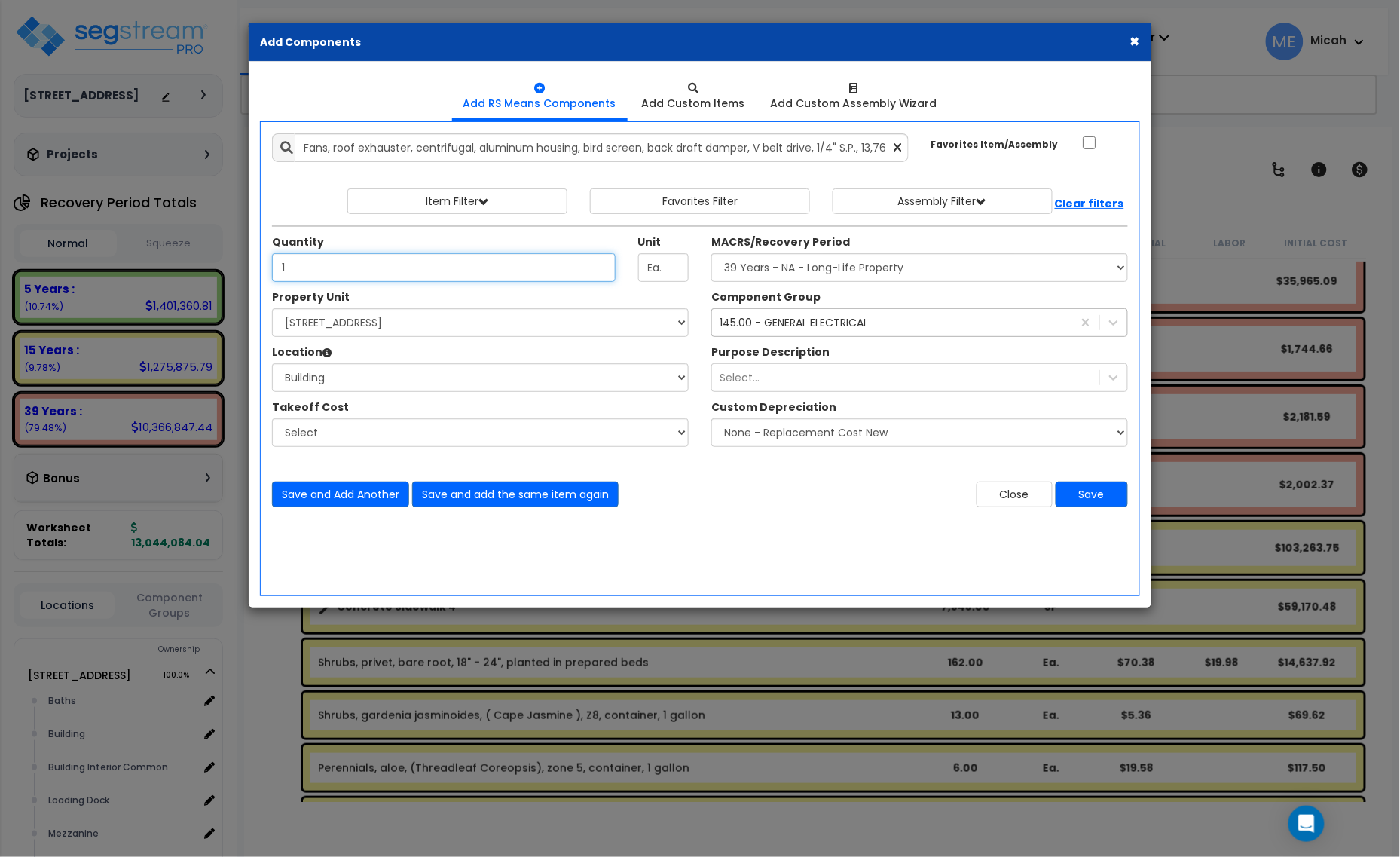
type input "1"
click at [811, 329] on div "145.00 - GENERAL ELECTRICAL" at bounding box center [794, 322] width 149 height 15
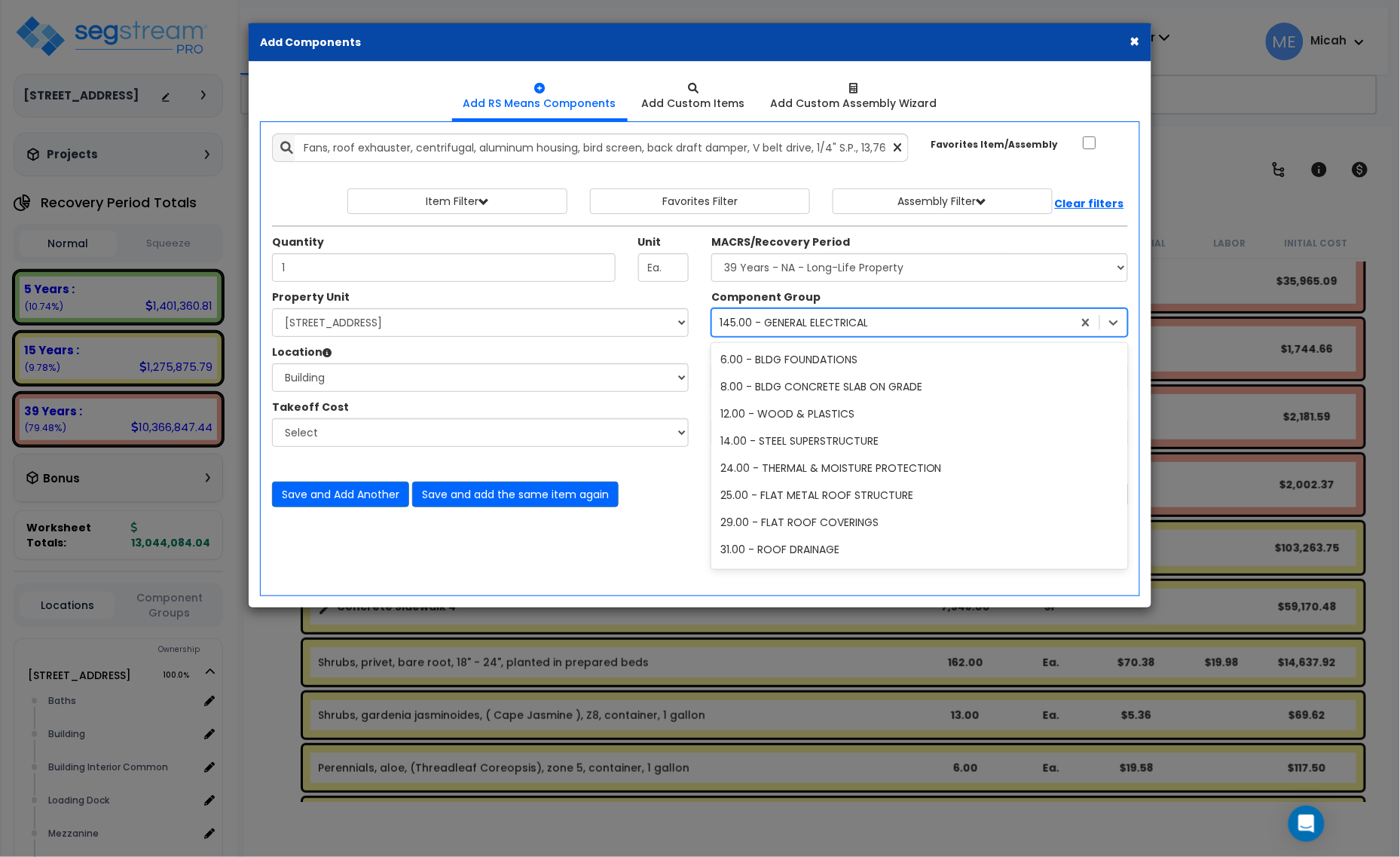
scroll to position [735, 0]
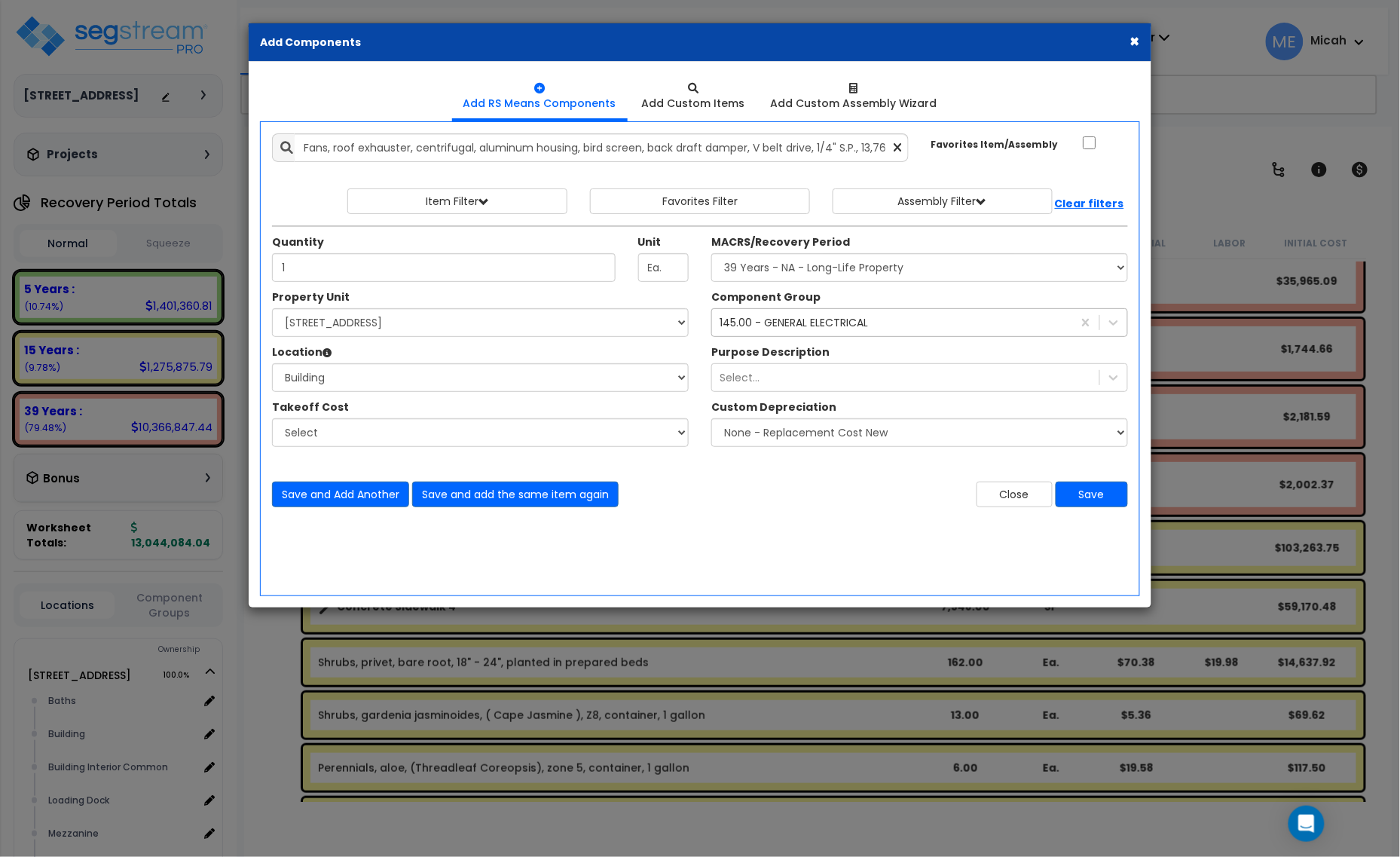
click at [844, 333] on div "145.00 - GENERAL ELECTRICAL 147" at bounding box center [891, 322] width 360 height 24
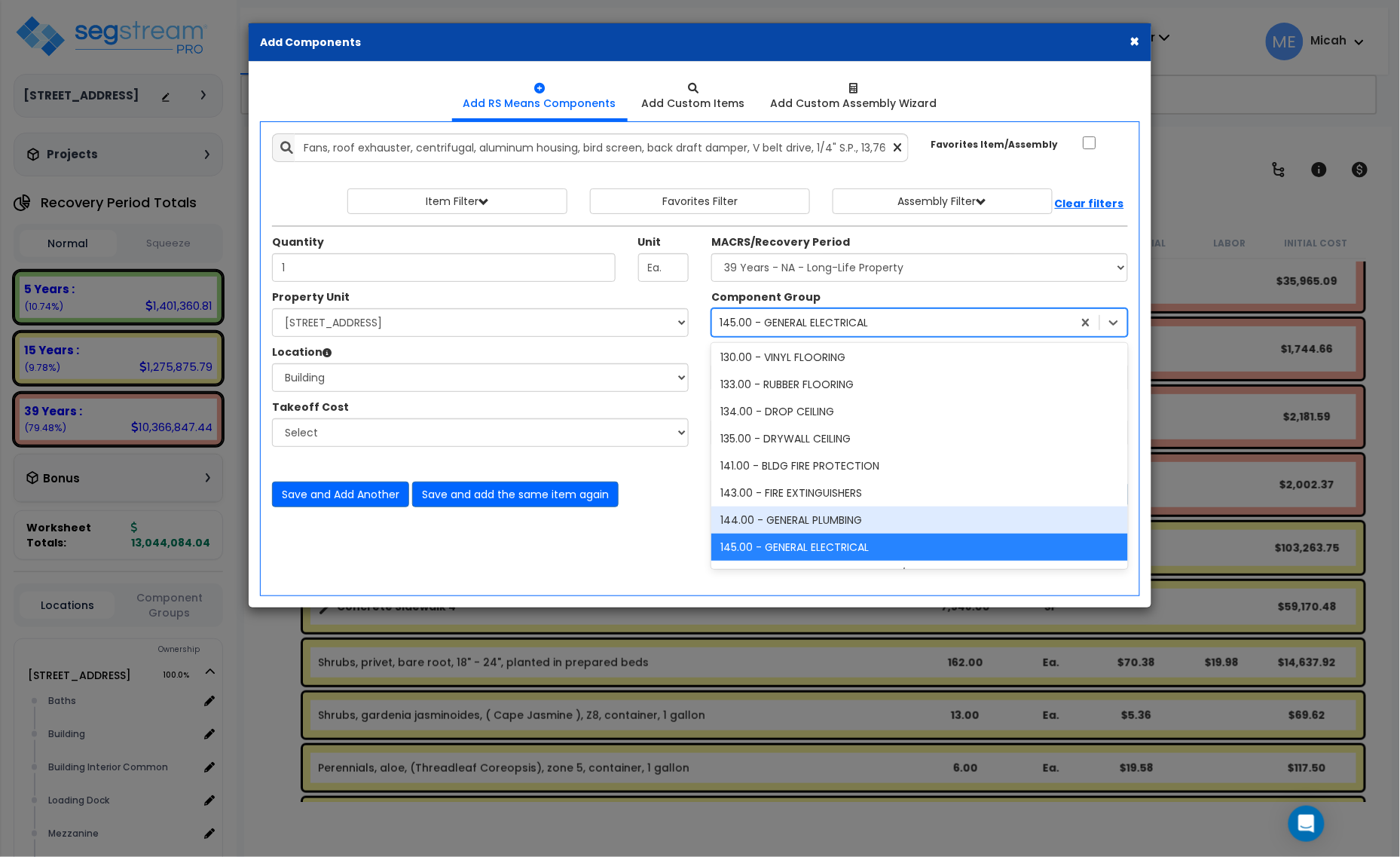
scroll to position [829, 0]
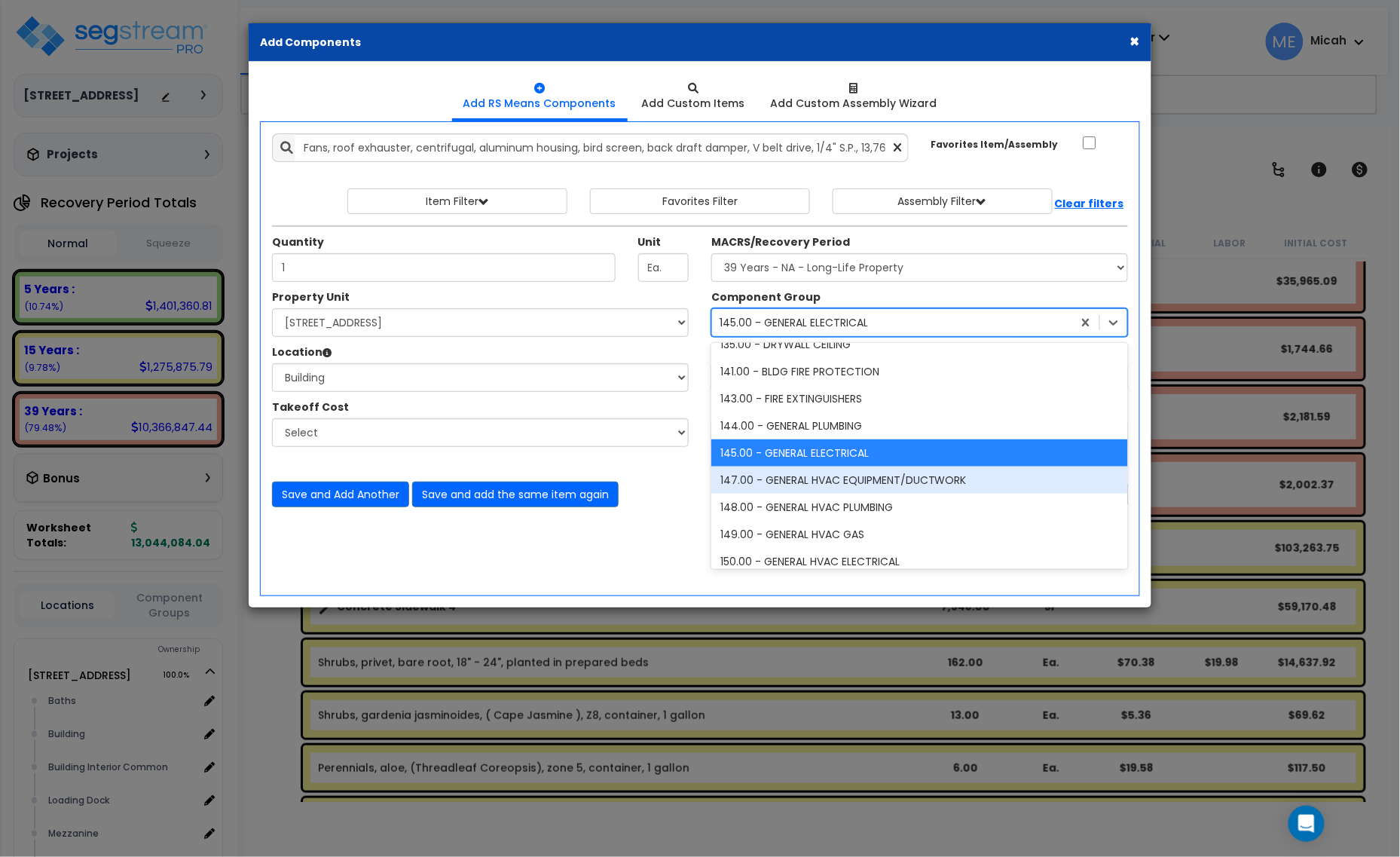
click at [807, 482] on div "147.00 - GENERAL HVAC EQUIPMENT/DUCTWORK" at bounding box center [919, 479] width 417 height 27
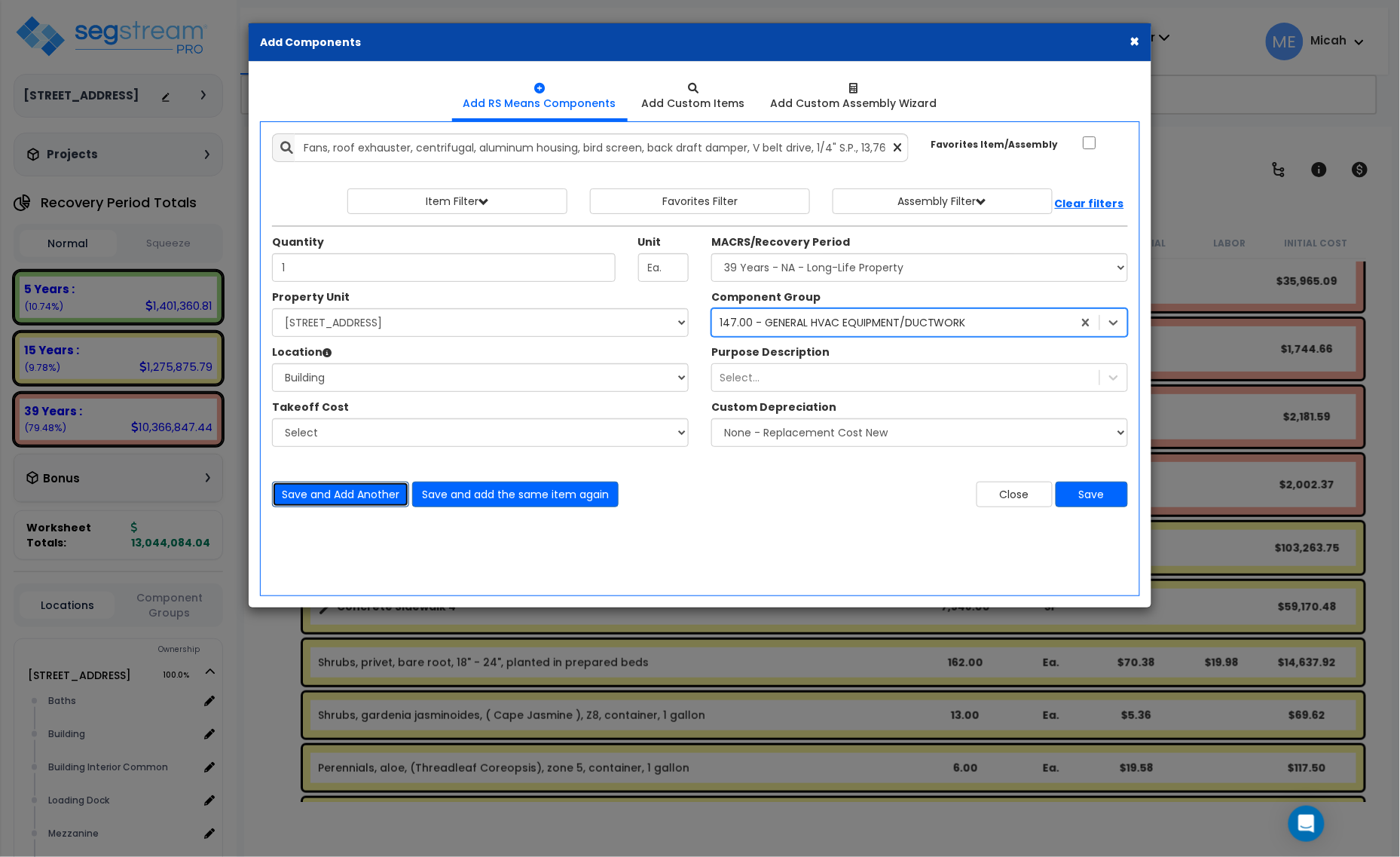
click at [328, 500] on button "Save and Add Another" at bounding box center [340, 494] width 137 height 26
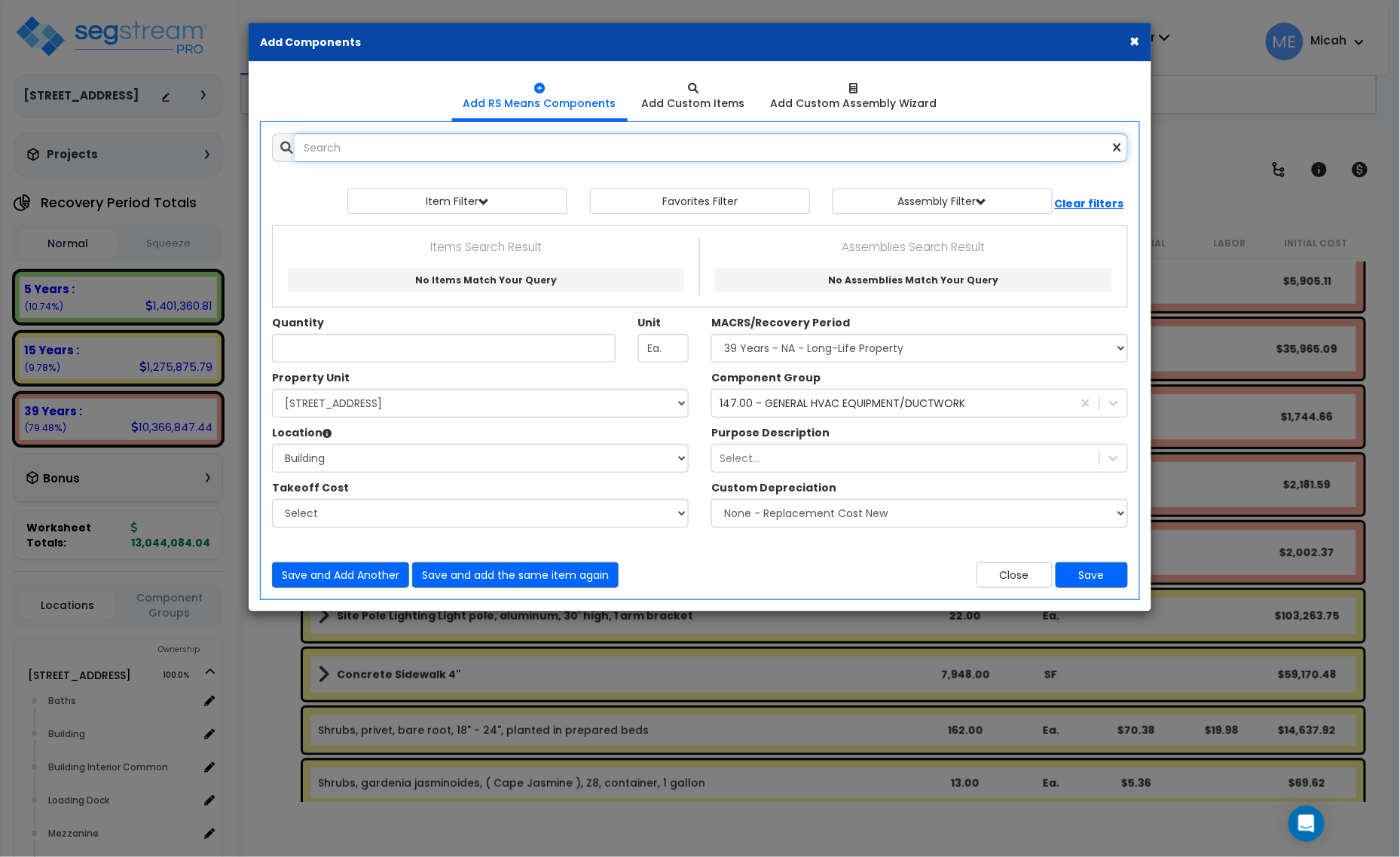
scroll to position [0, 0]
click at [321, 156] on input "text" at bounding box center [711, 148] width 833 height 28
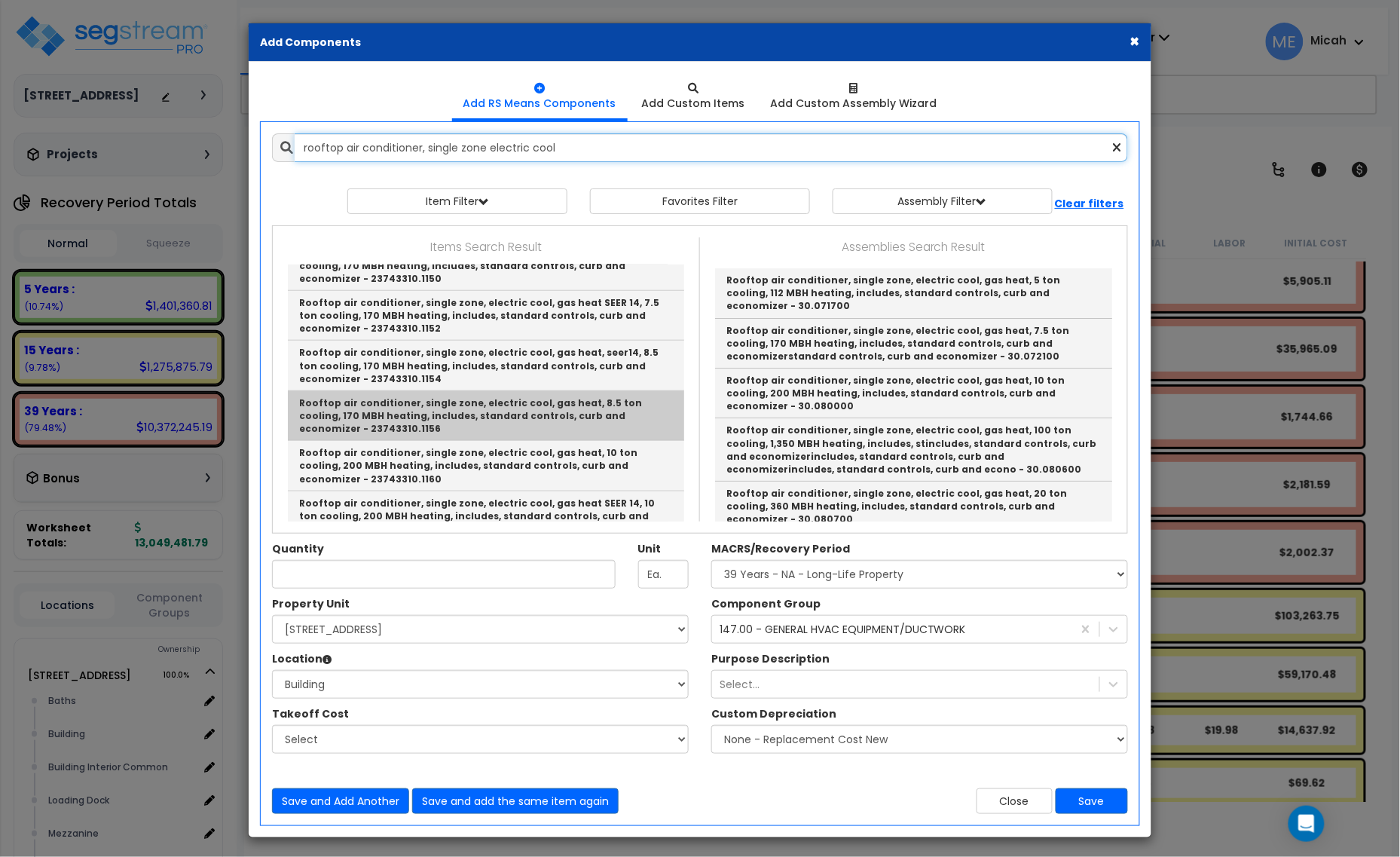
scroll to position [471, 0]
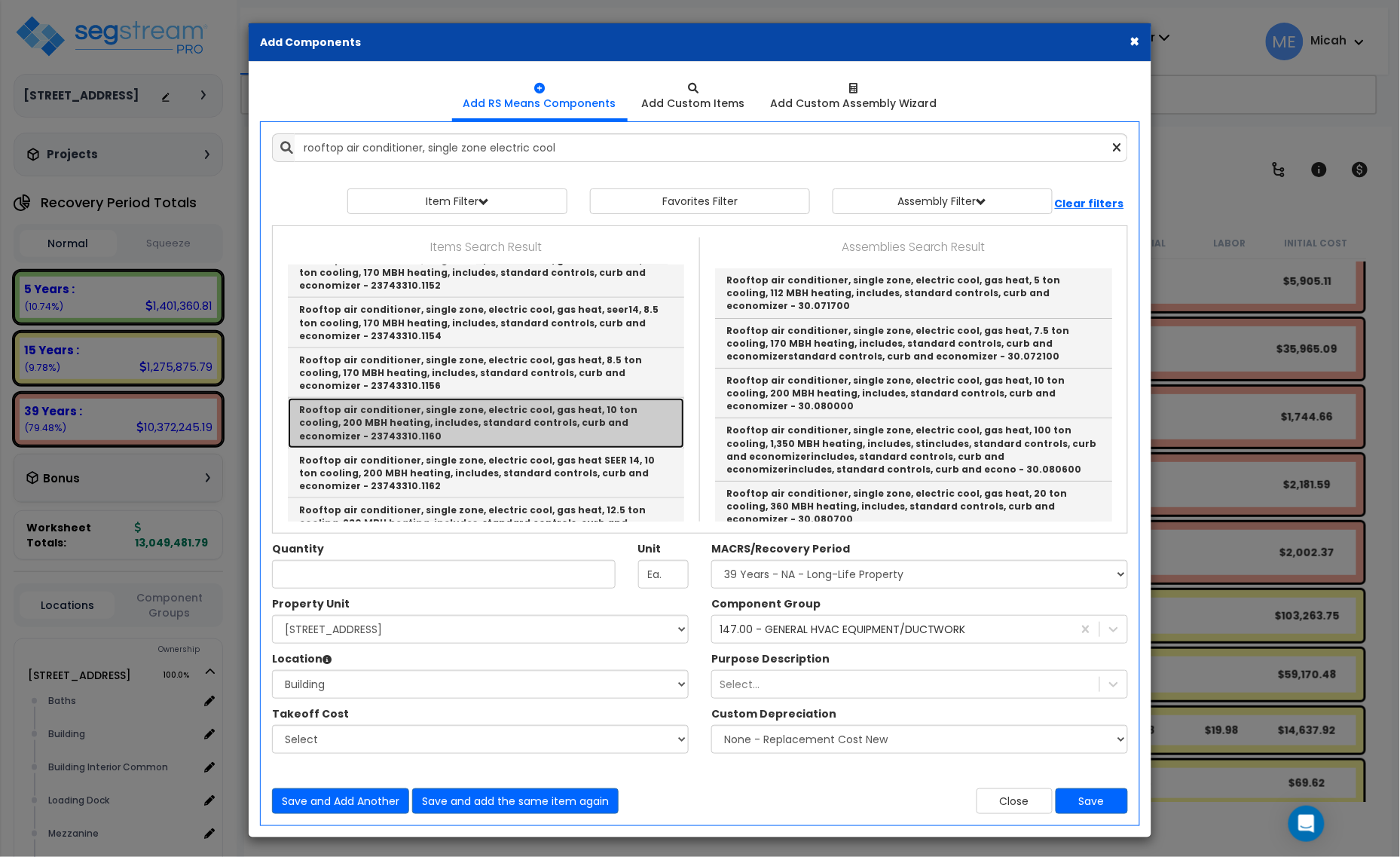
click at [548, 428] on link "Rooftop air conditioner, single zone, electric cool, gas heat, 10 ton cooling, …" at bounding box center [486, 423] width 396 height 50
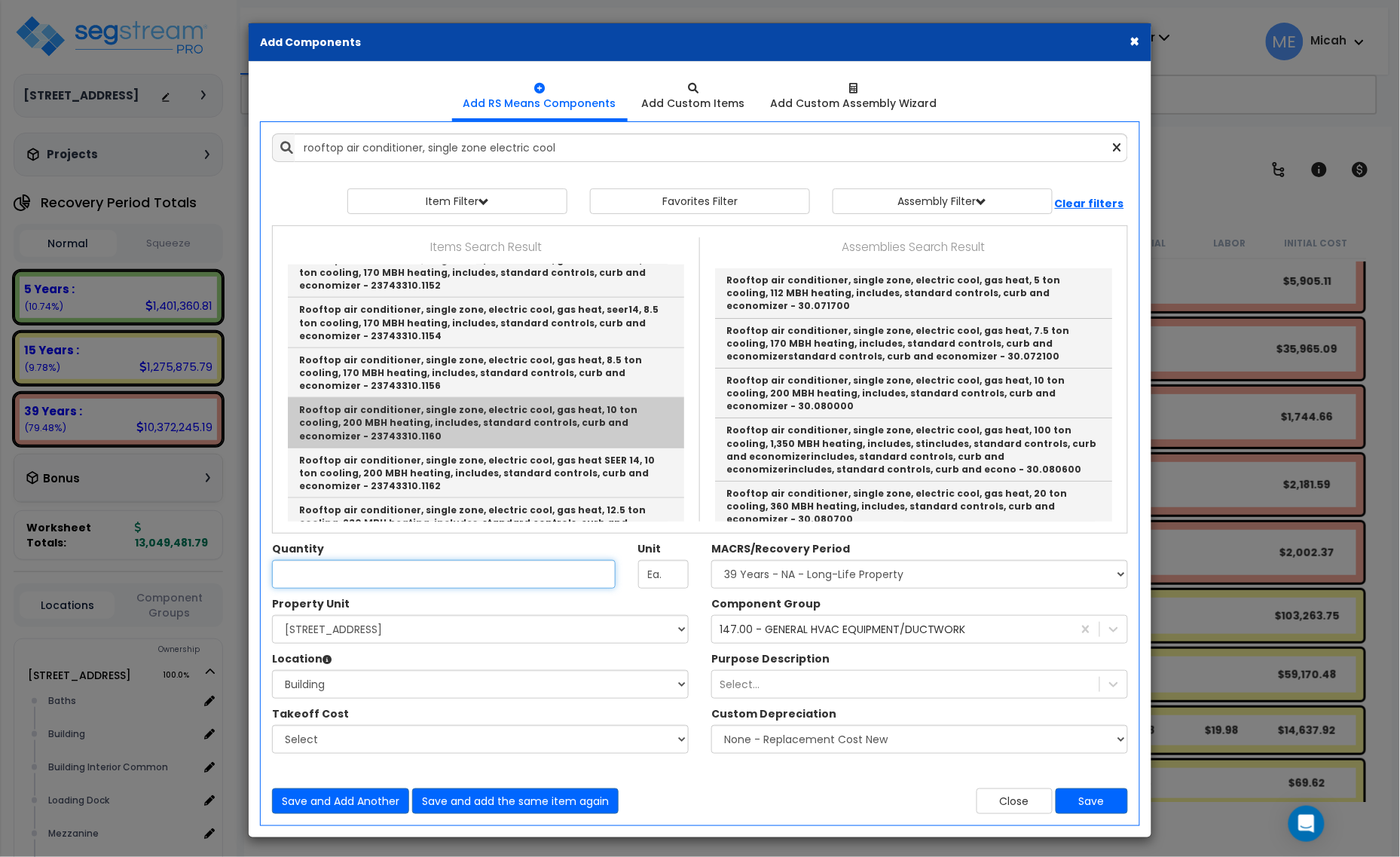
type input "Rooftop air conditioner, single zone, electric cool, gas heat, 10 ton cooling, …"
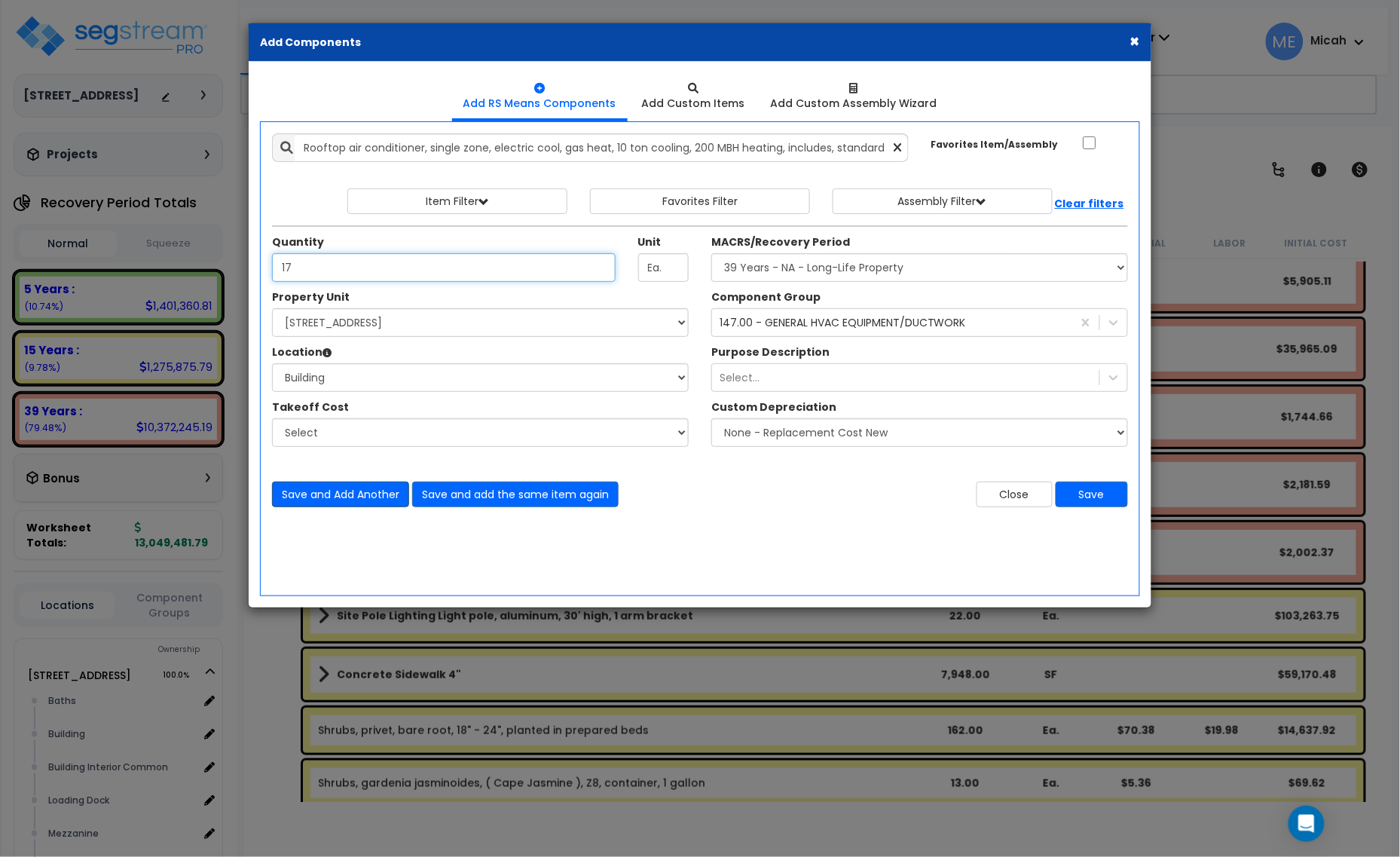
type input "17"
click at [333, 486] on button "Save and Add Another" at bounding box center [340, 494] width 137 height 26
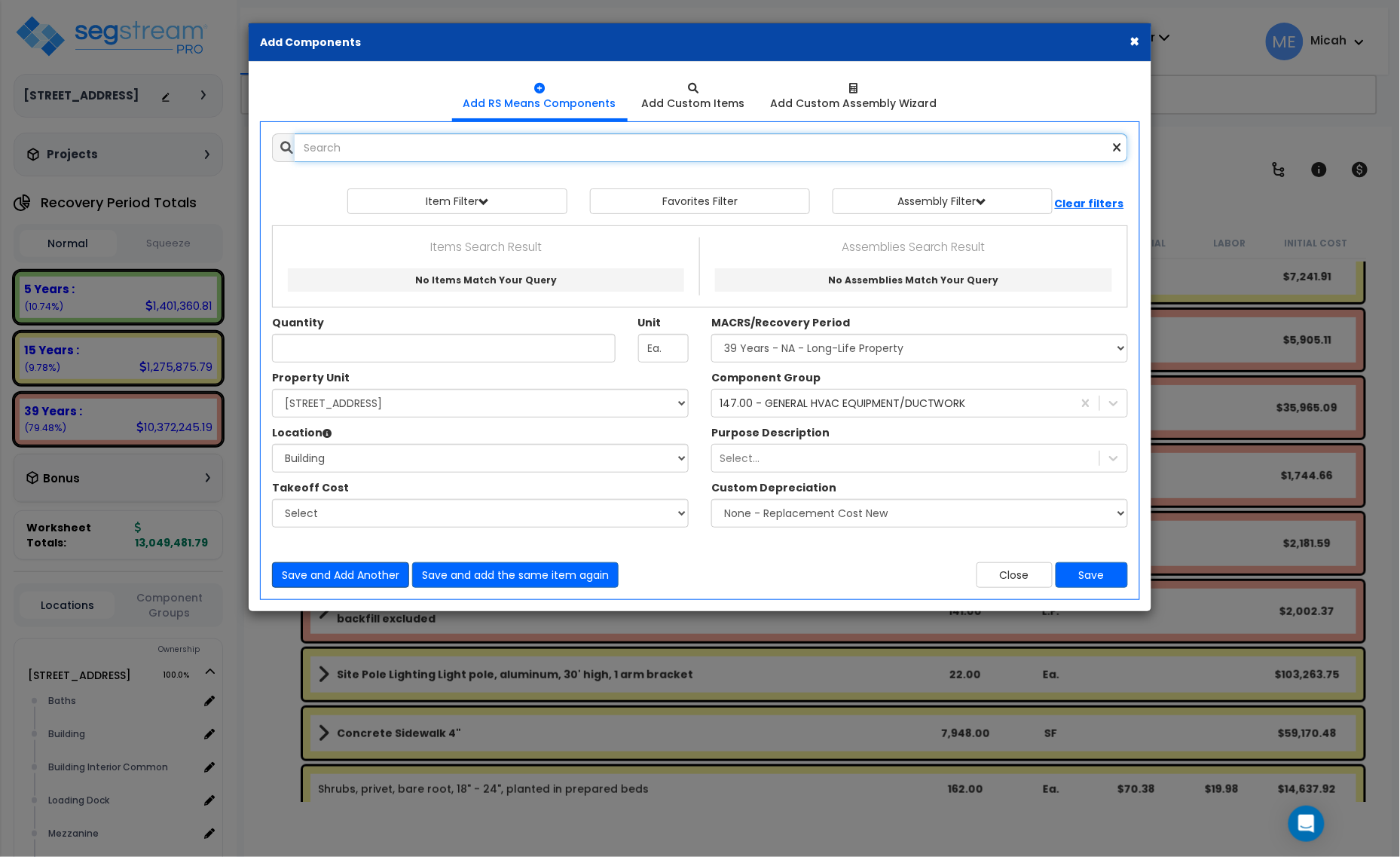
scroll to position [0, 0]
click at [385, 145] on input "text" at bounding box center [711, 148] width 833 height 28
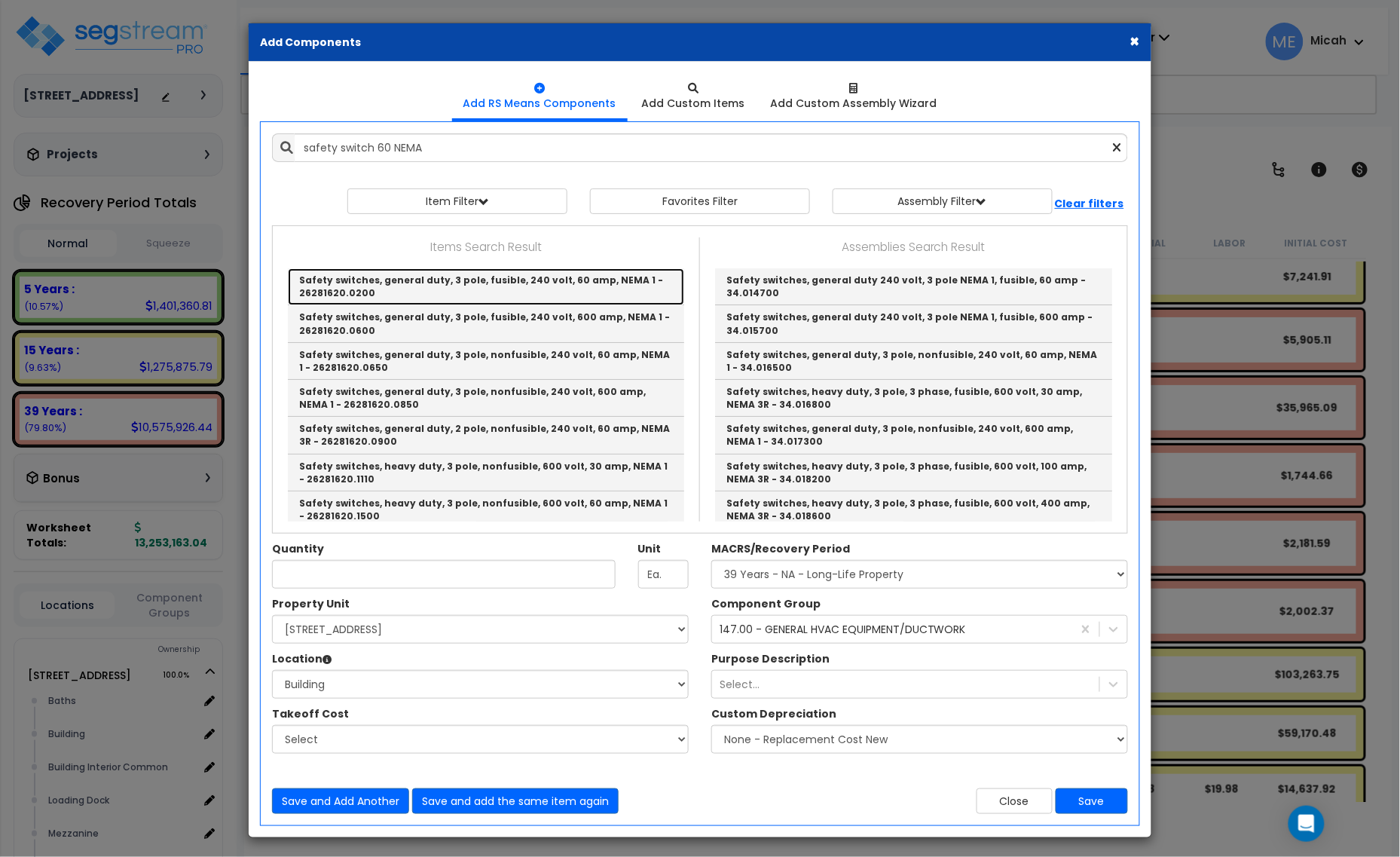
click at [481, 283] on link "Safety switches, general duty, 3 pole, fusible, 240 volt, 60 amp, NEMA 1 - 2628…" at bounding box center [486, 287] width 396 height 37
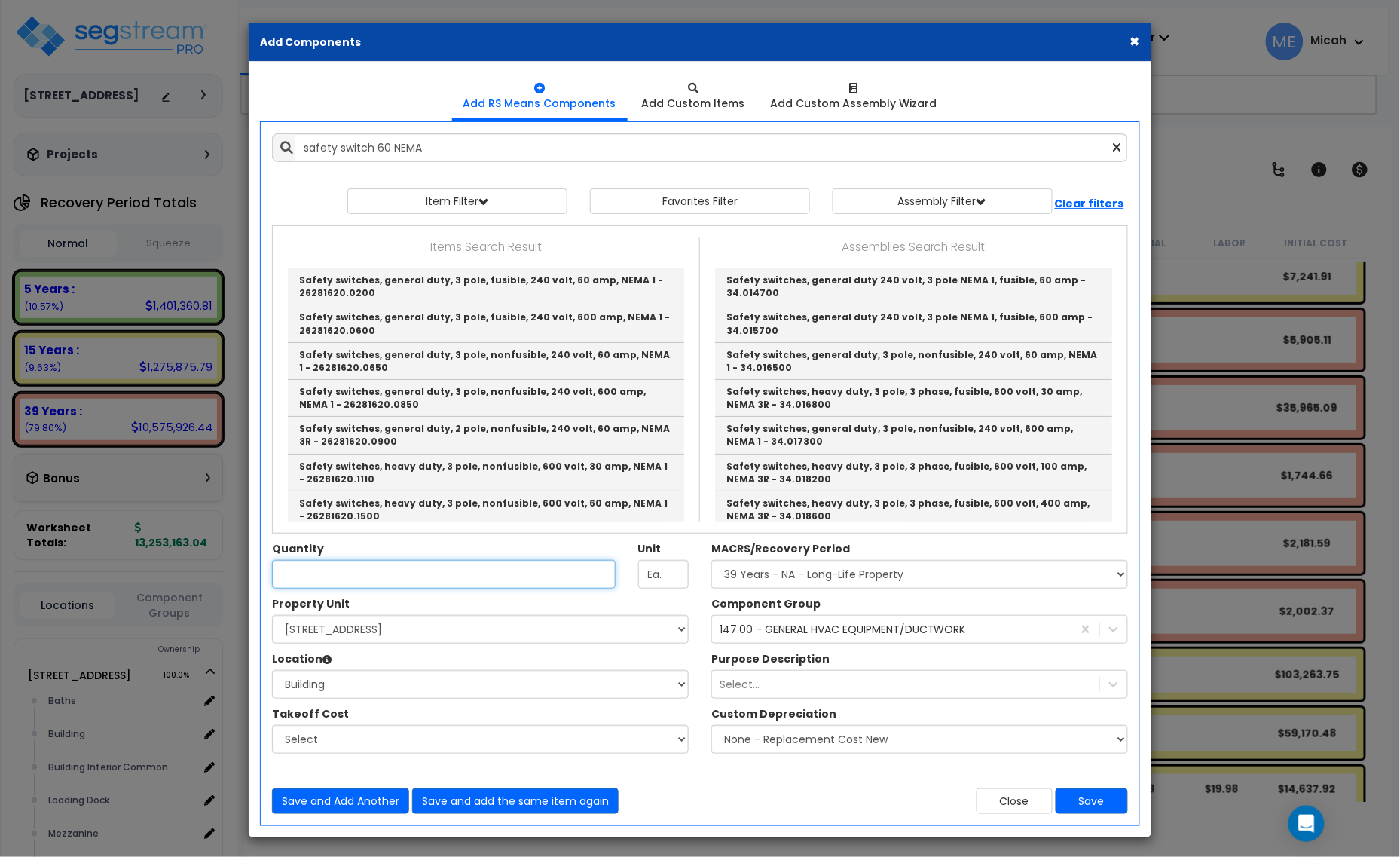
type input "Safety switches, general duty, 3 pole, fusible, 240 volt, 60 amp, NEMA 1 - 2628…"
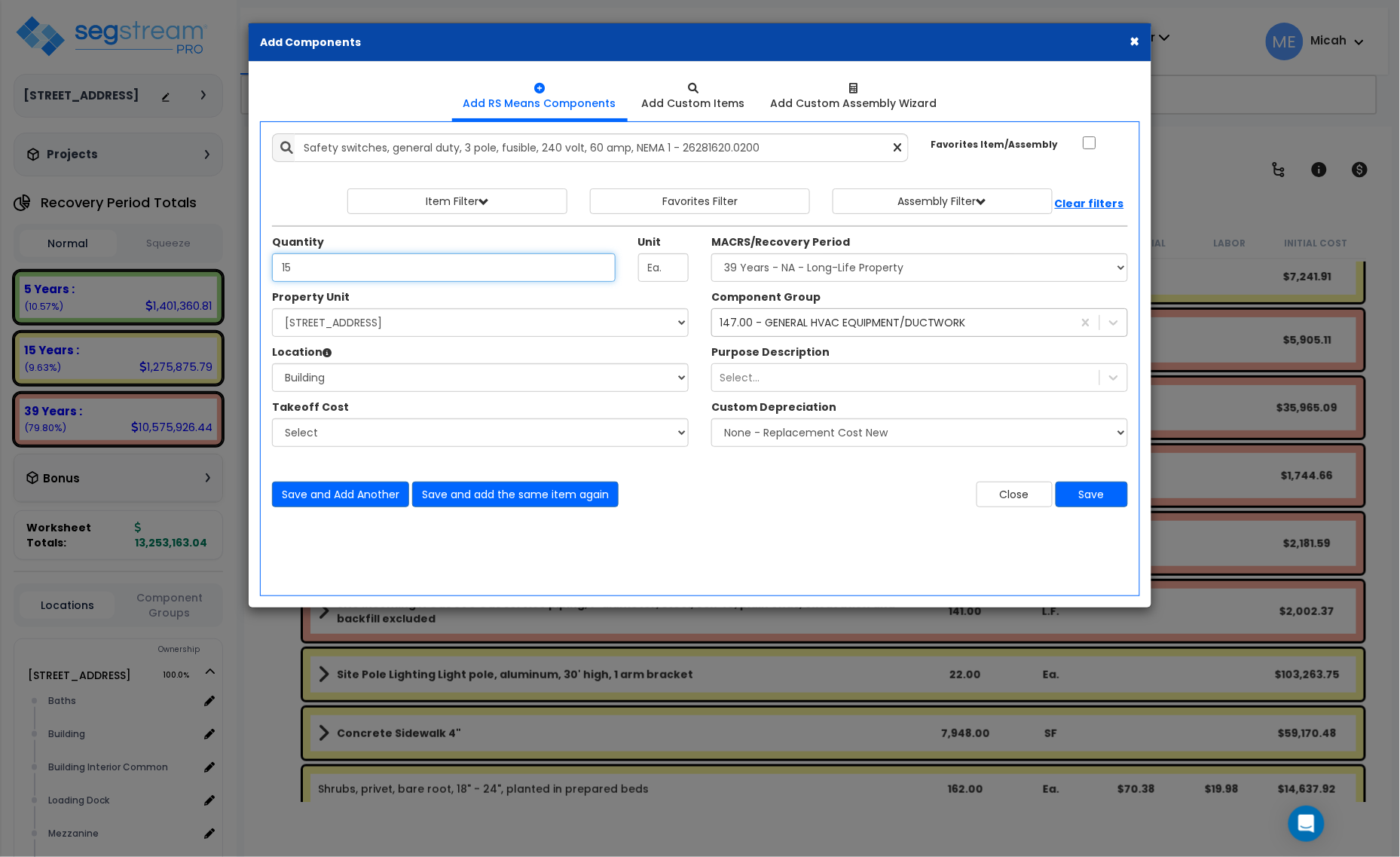
type input "15"
click at [807, 325] on div "147.00 - GENERAL HVAC EQUIPMENT/DUCTWORK" at bounding box center [843, 322] width 247 height 15
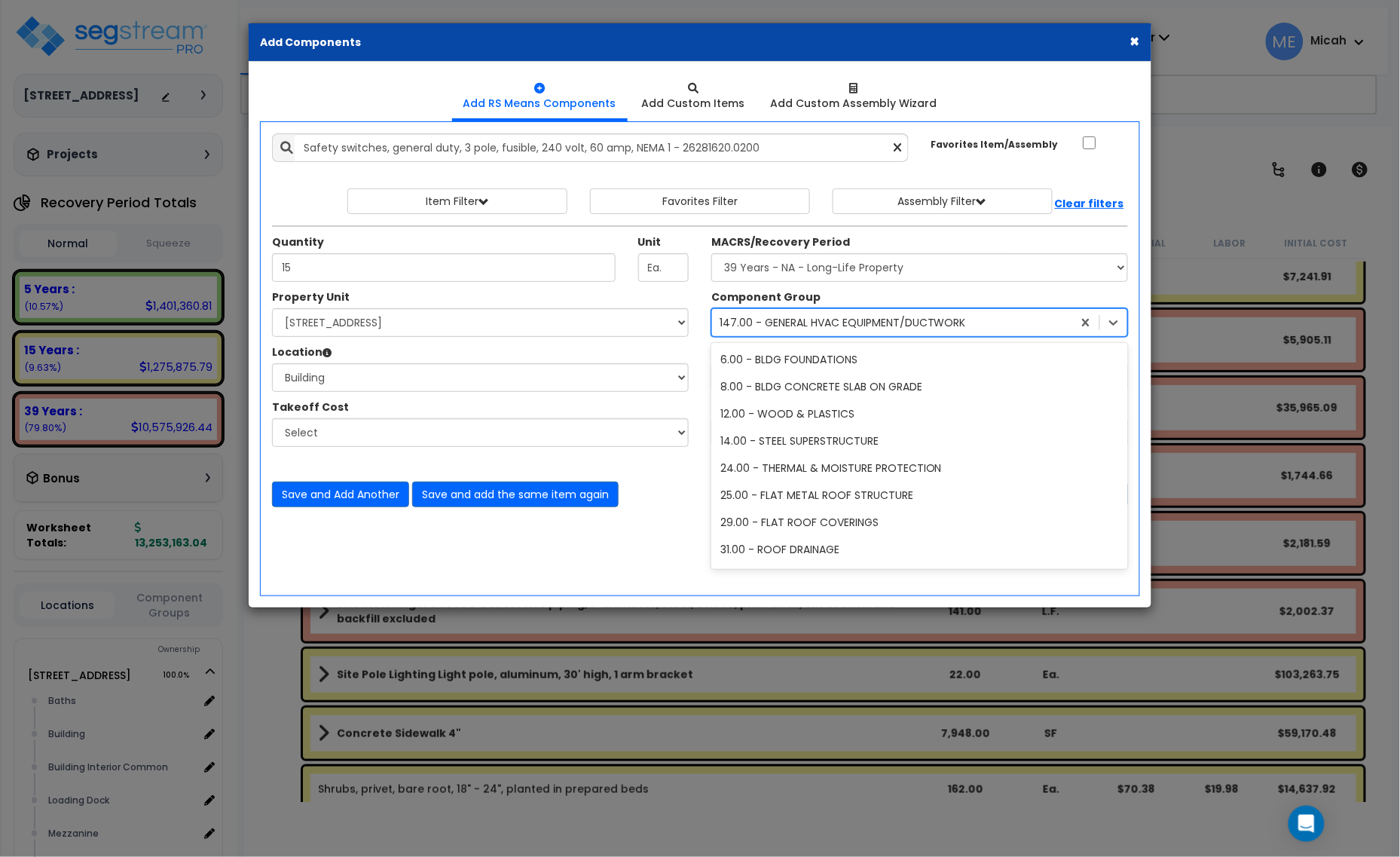
scroll to position [761, 0]
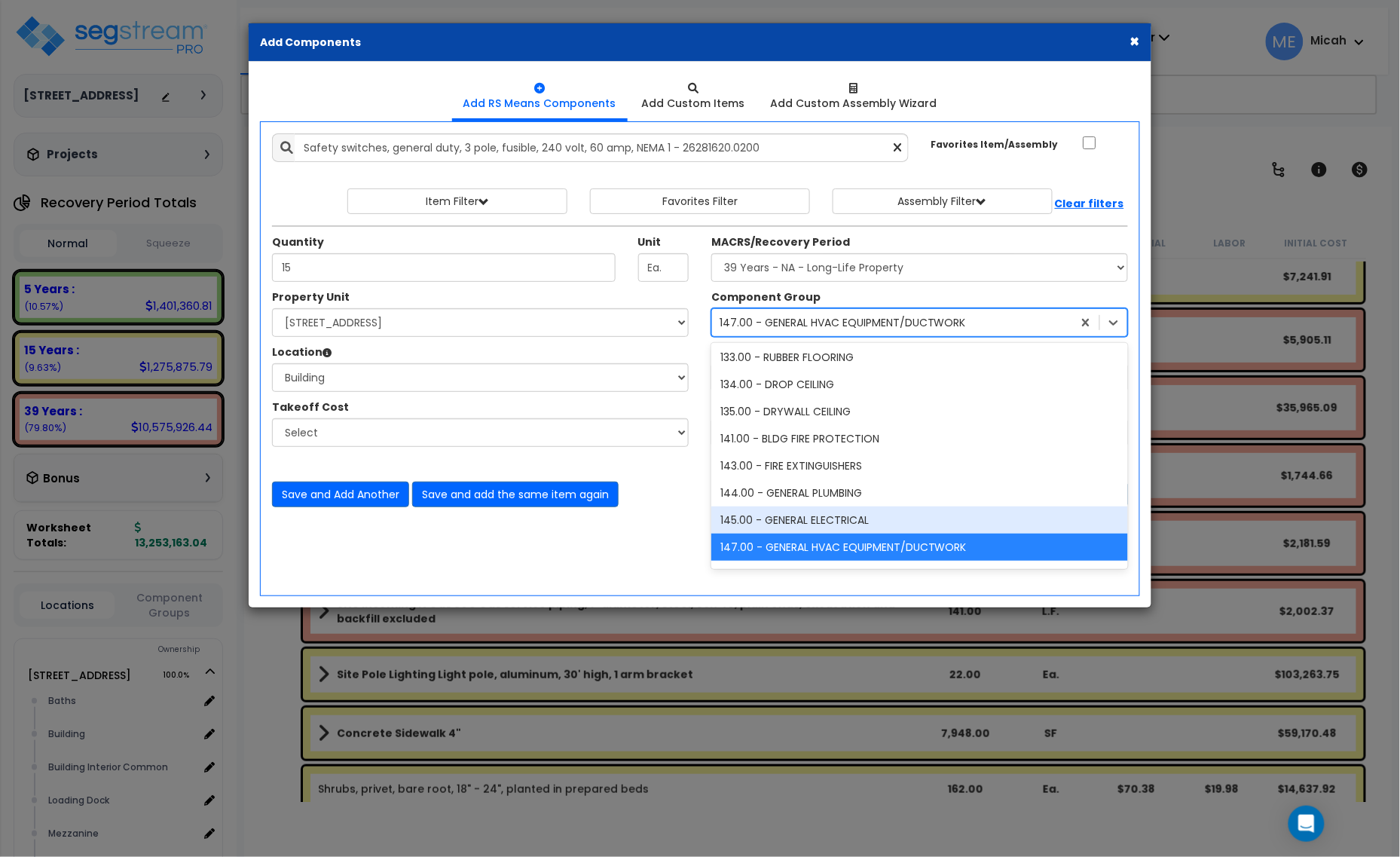
click at [778, 522] on div "145.00 - GENERAL ELECTRICAL" at bounding box center [919, 519] width 417 height 27
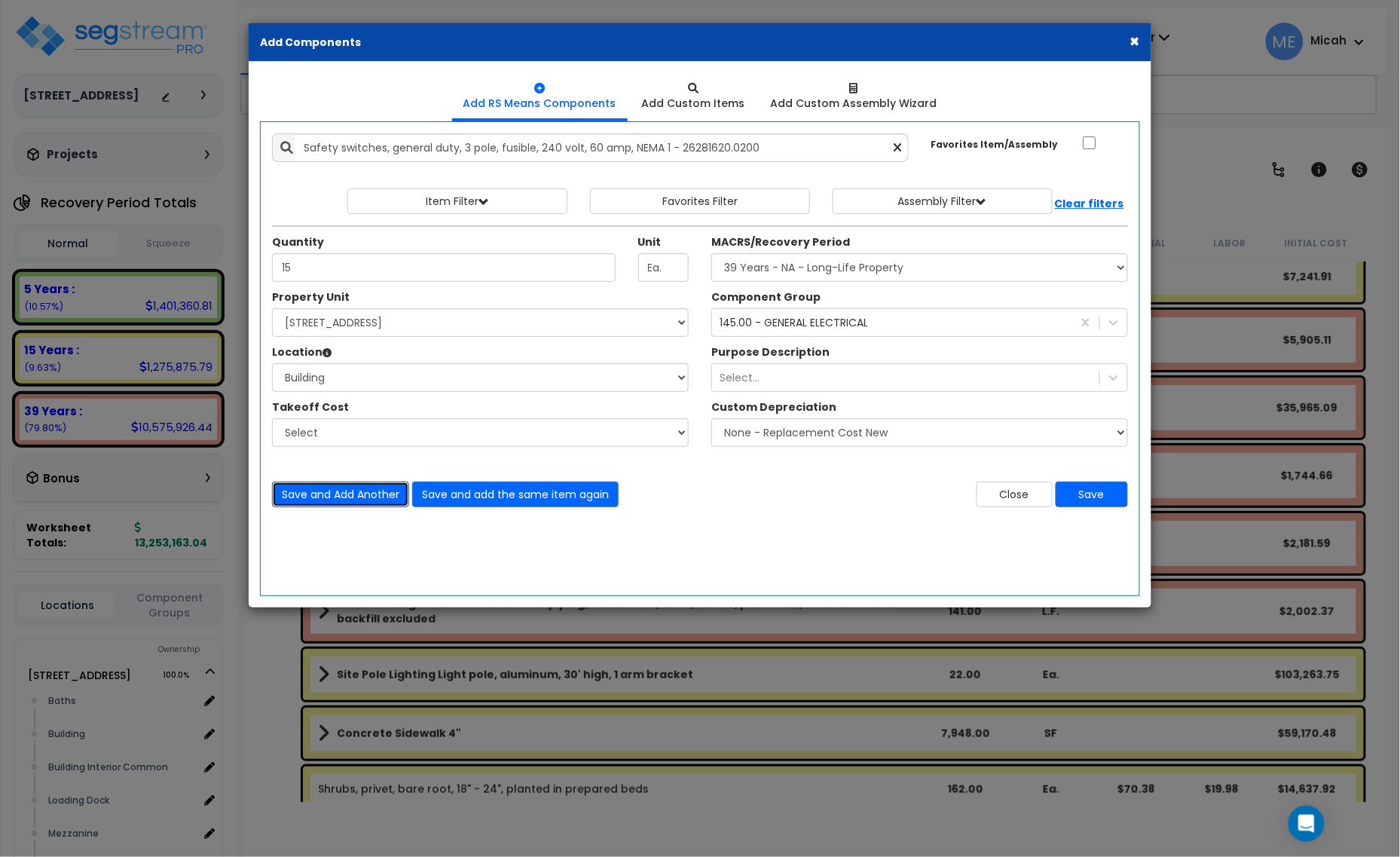
click at [337, 490] on button "Save and Add Another" at bounding box center [340, 494] width 137 height 26
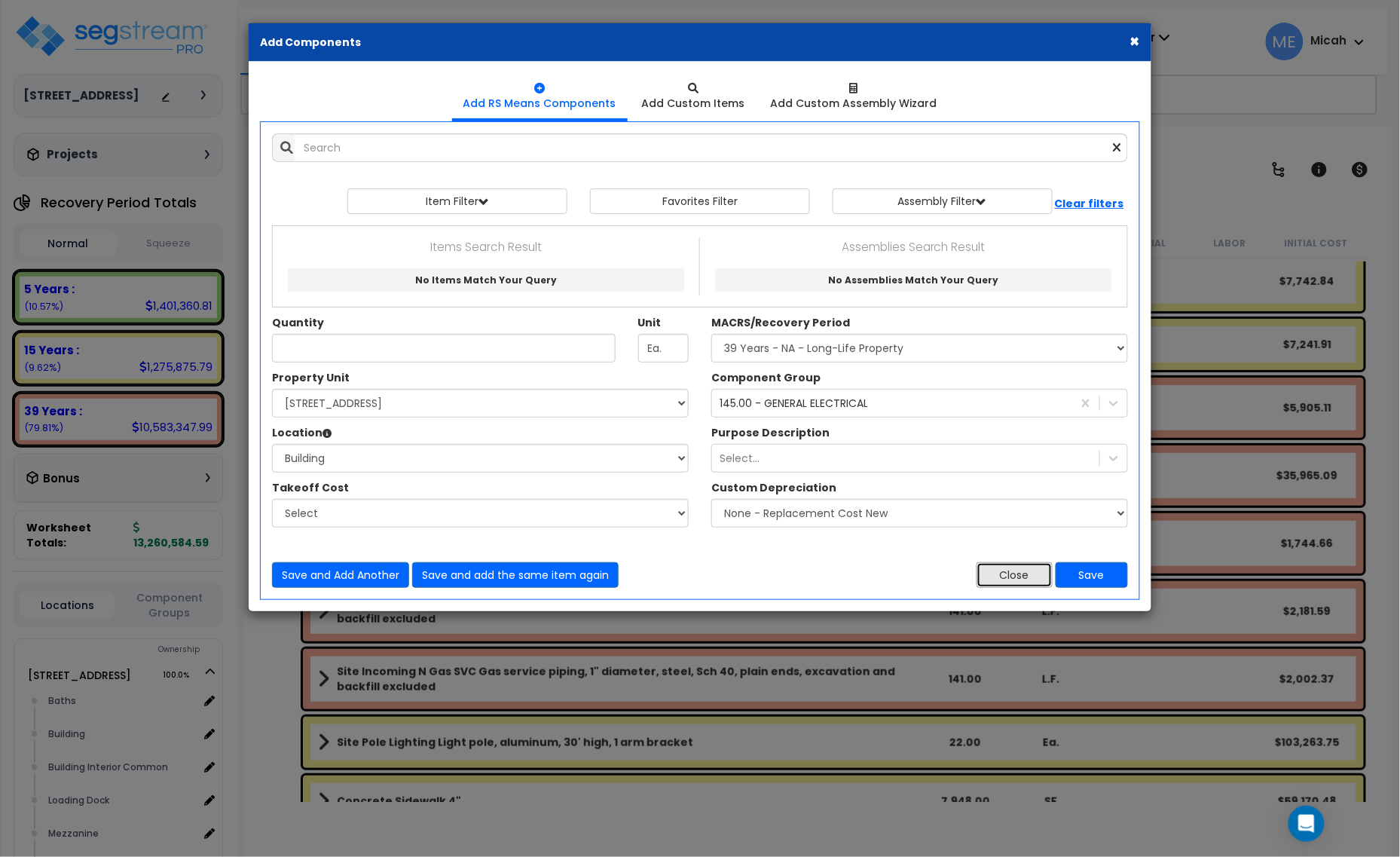
click at [1026, 570] on button "Close" at bounding box center [1014, 575] width 76 height 26
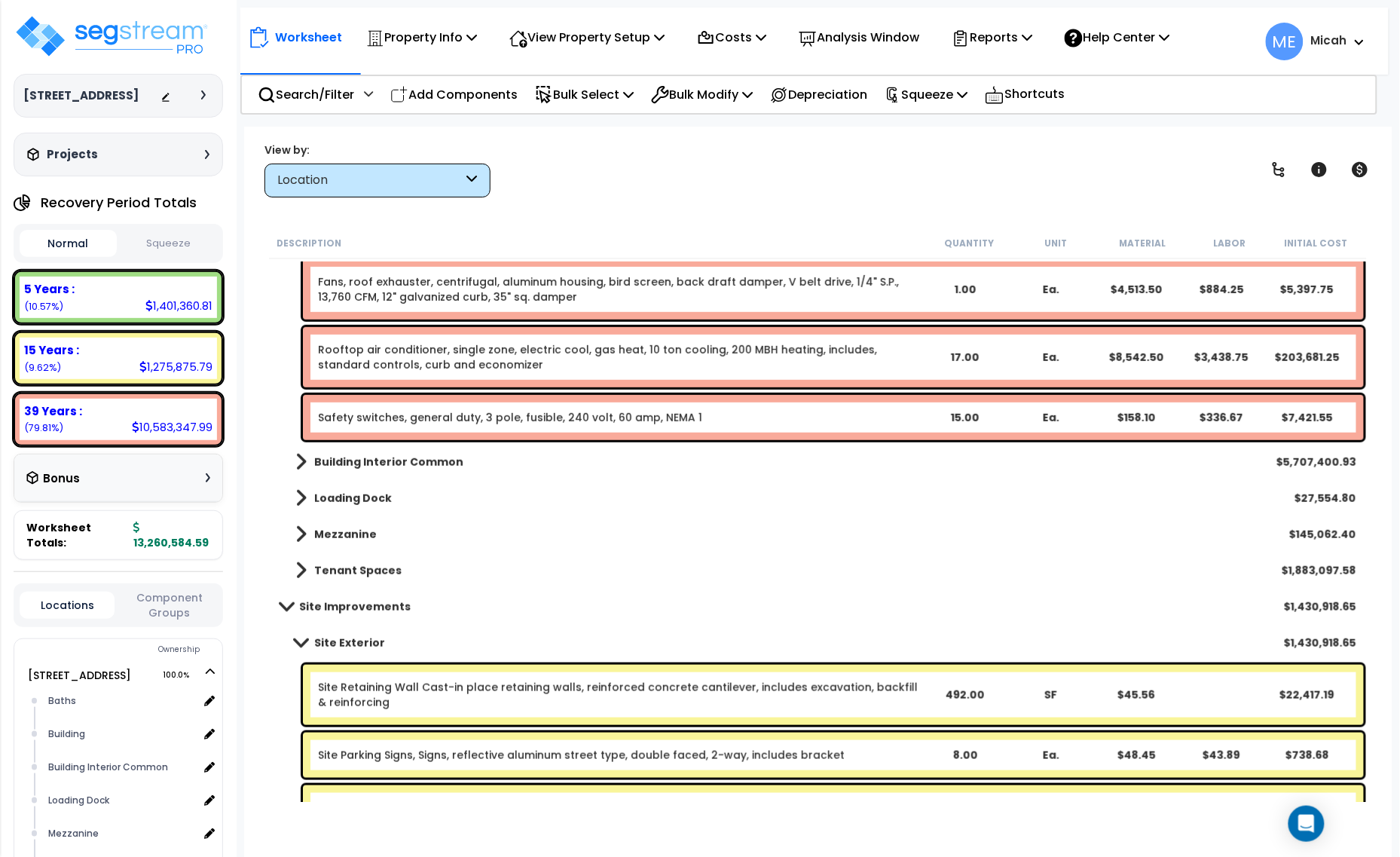
scroll to position [1978, 0]
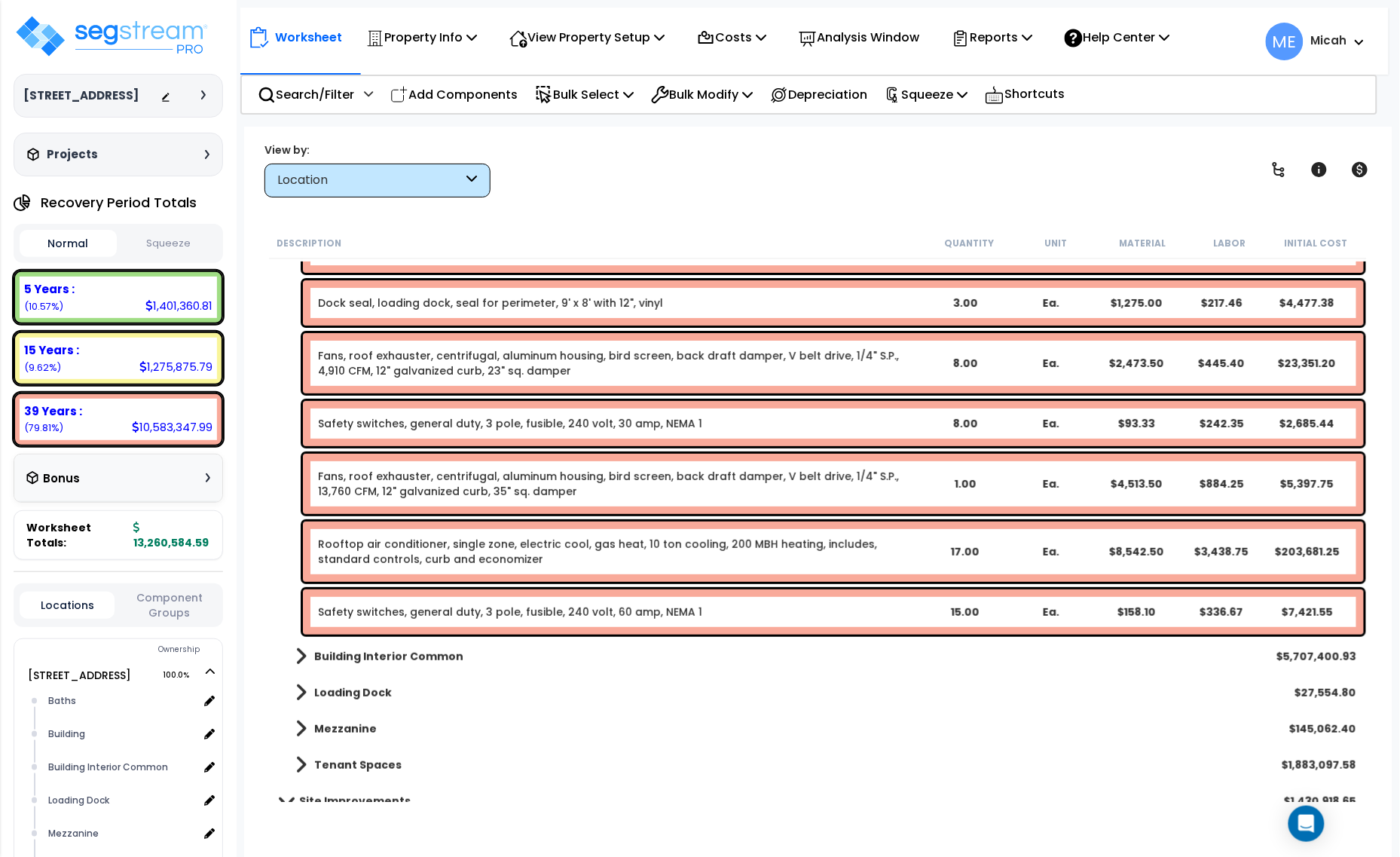
click at [597, 614] on link "Safety switches, general duty, 3 pole, fusible, 240 volt, 60 amp, NEMA 1" at bounding box center [510, 611] width 384 height 15
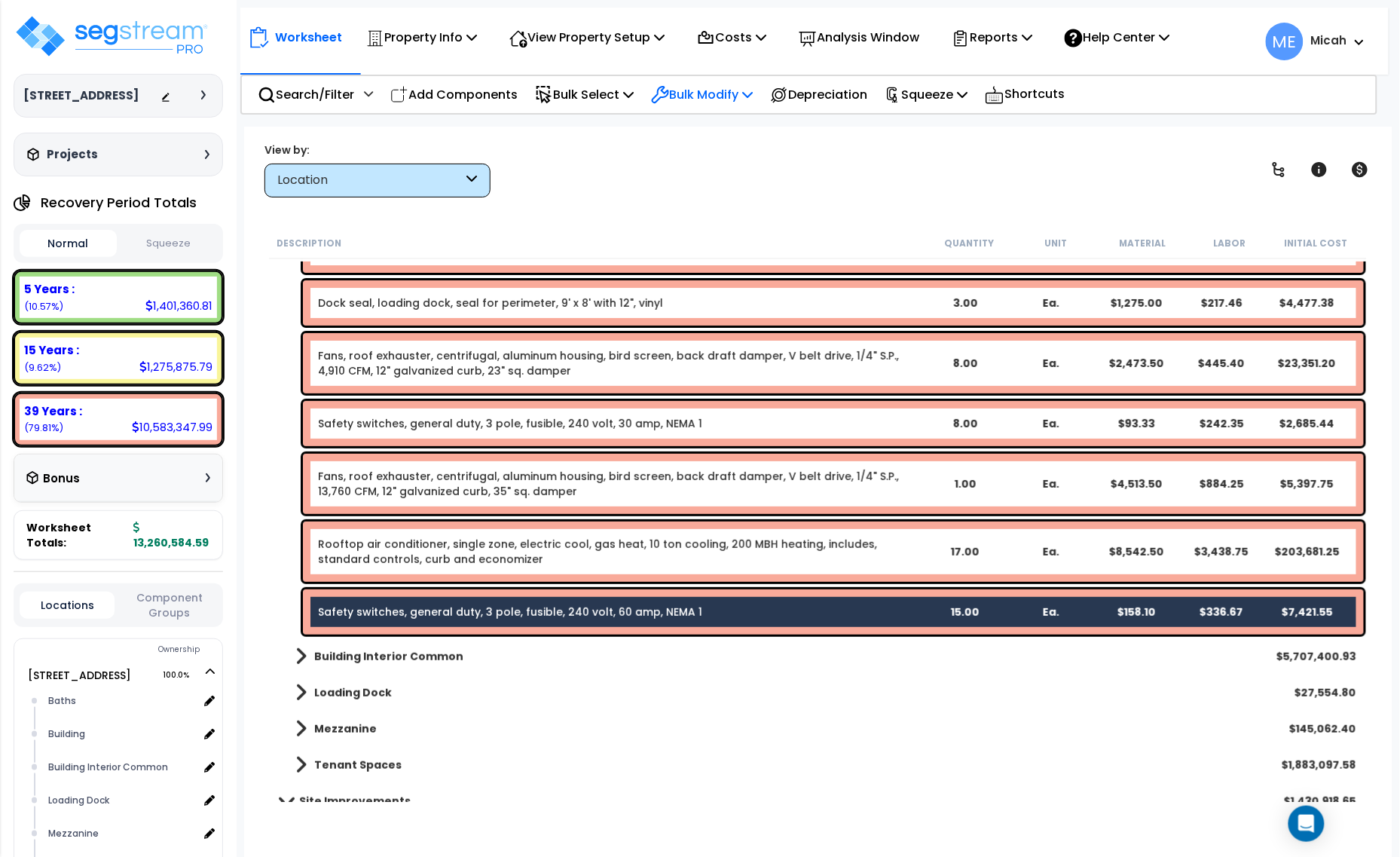
click at [753, 93] on icon at bounding box center [747, 95] width 11 height 12
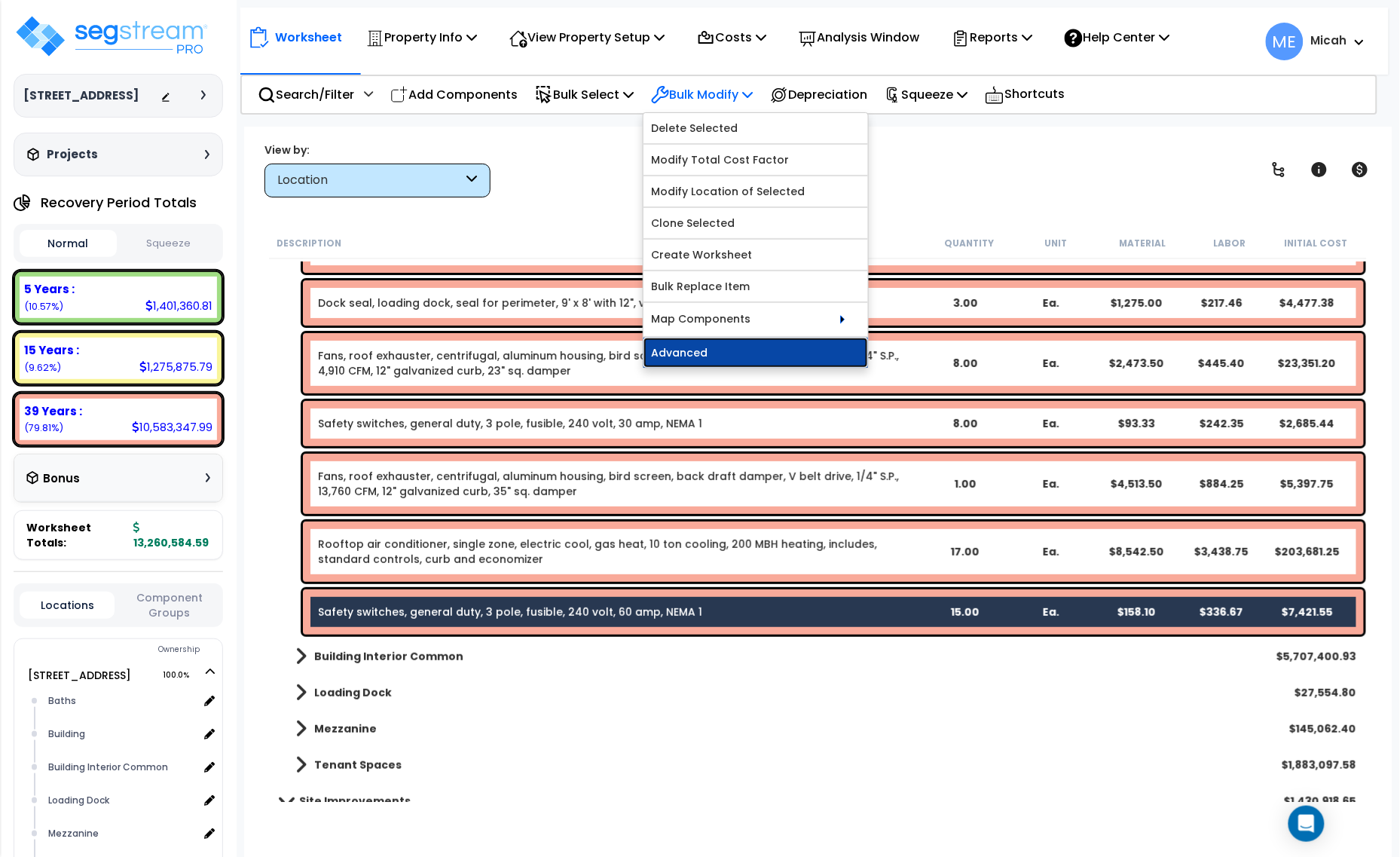
click at [759, 350] on link "Advanced" at bounding box center [756, 353] width 225 height 30
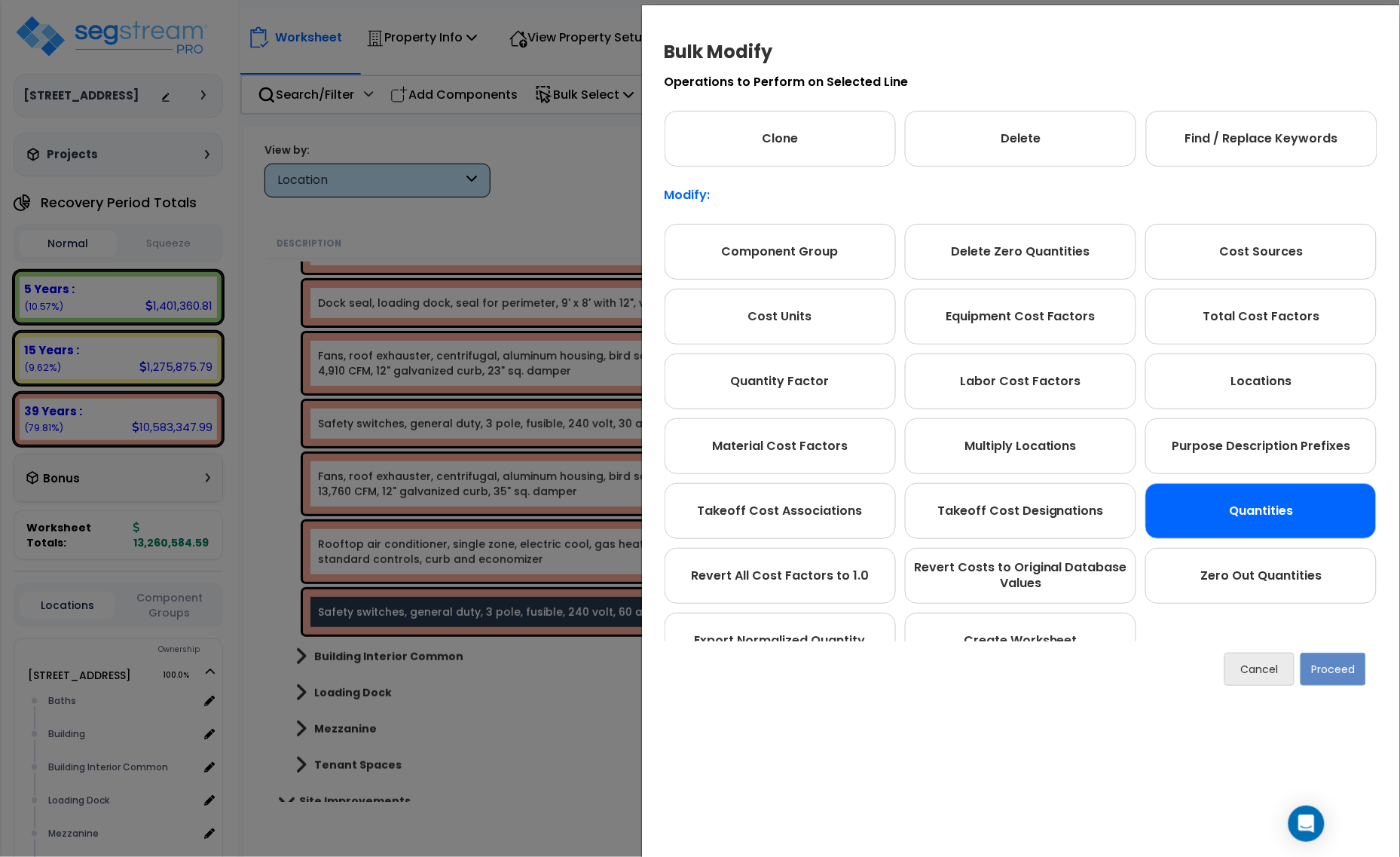
click at [1305, 500] on div "Quantities" at bounding box center [1261, 510] width 232 height 56
click at [1320, 668] on button "Proceed" at bounding box center [1333, 669] width 65 height 33
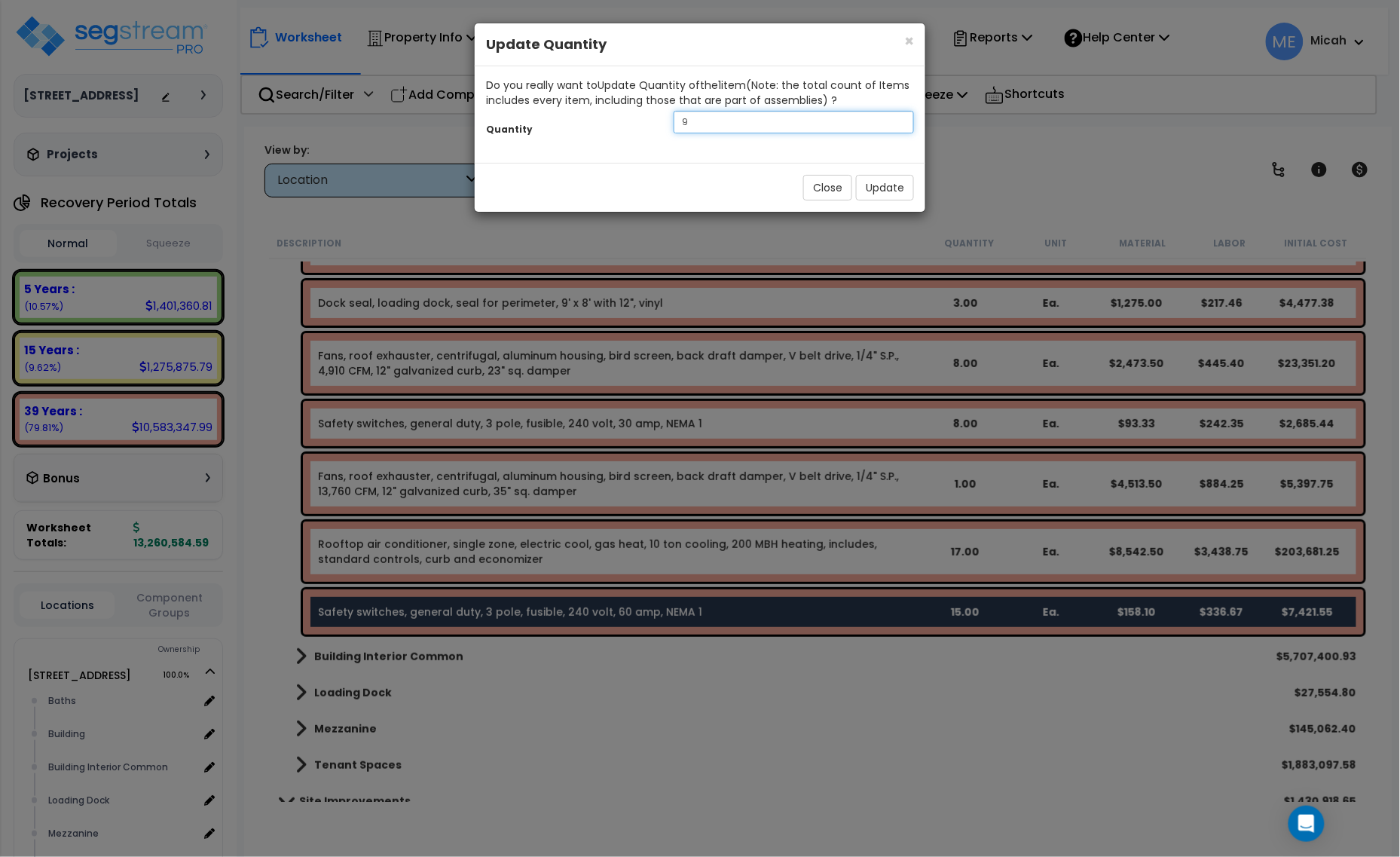
click at [629, 126] on div "Quantity 9" at bounding box center [700, 124] width 450 height 33
type input "16"
click at [878, 190] on button "Update" at bounding box center [885, 187] width 58 height 26
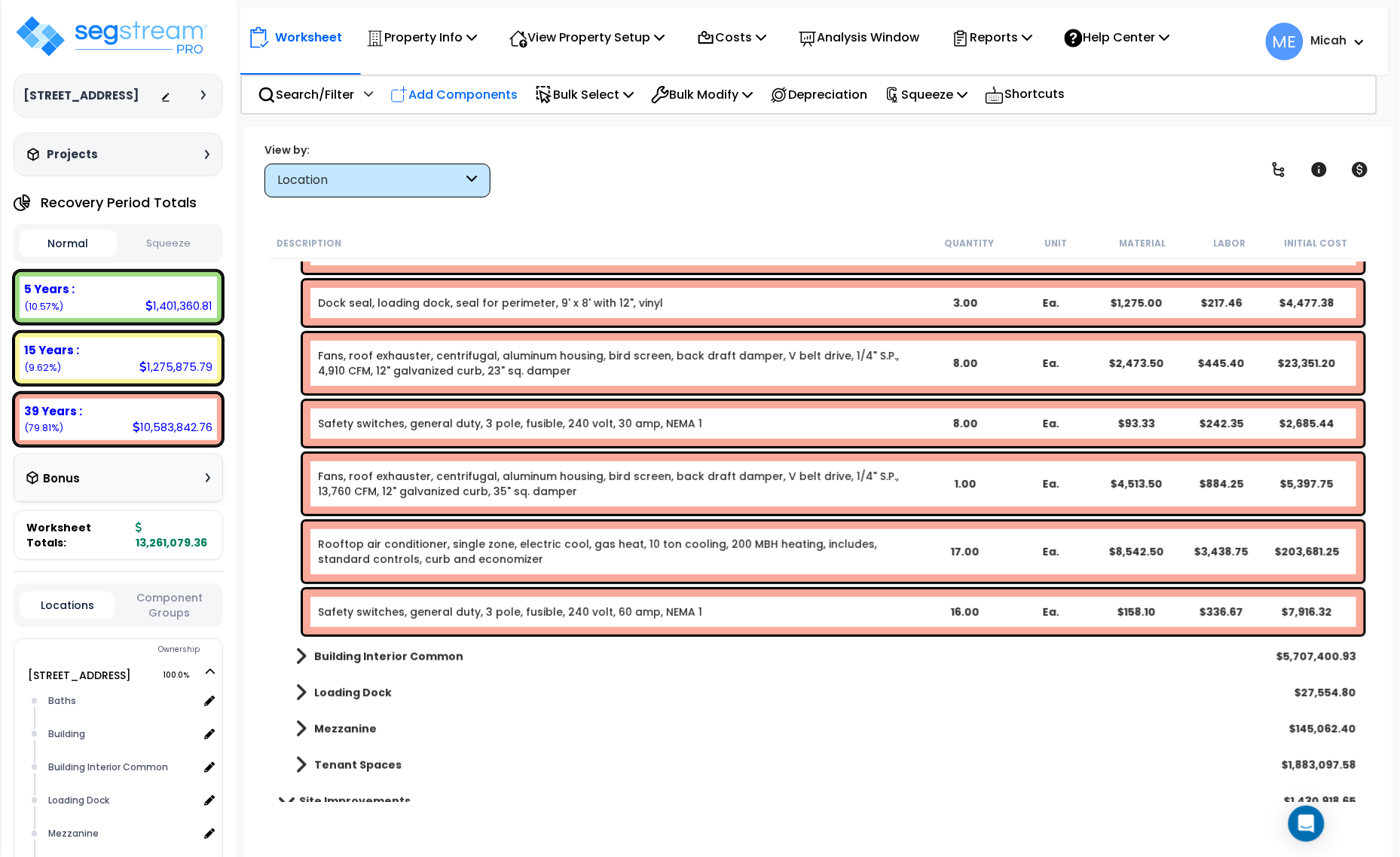
click at [470, 95] on p "Add Components" at bounding box center [454, 94] width 127 height 20
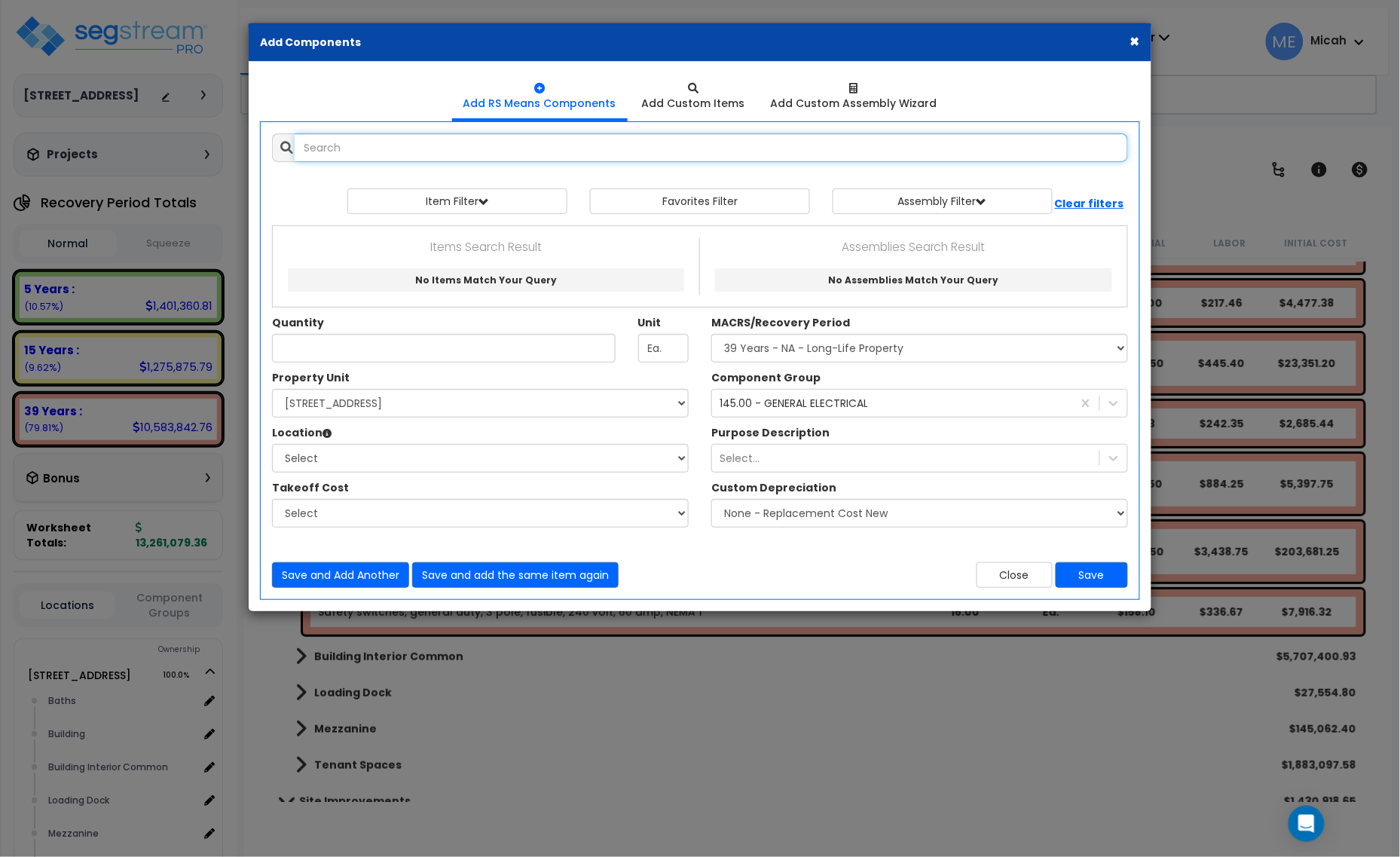
select select
click at [465, 147] on input "fans roof exhauster centrifugla aluminum" at bounding box center [711, 148] width 833 height 28
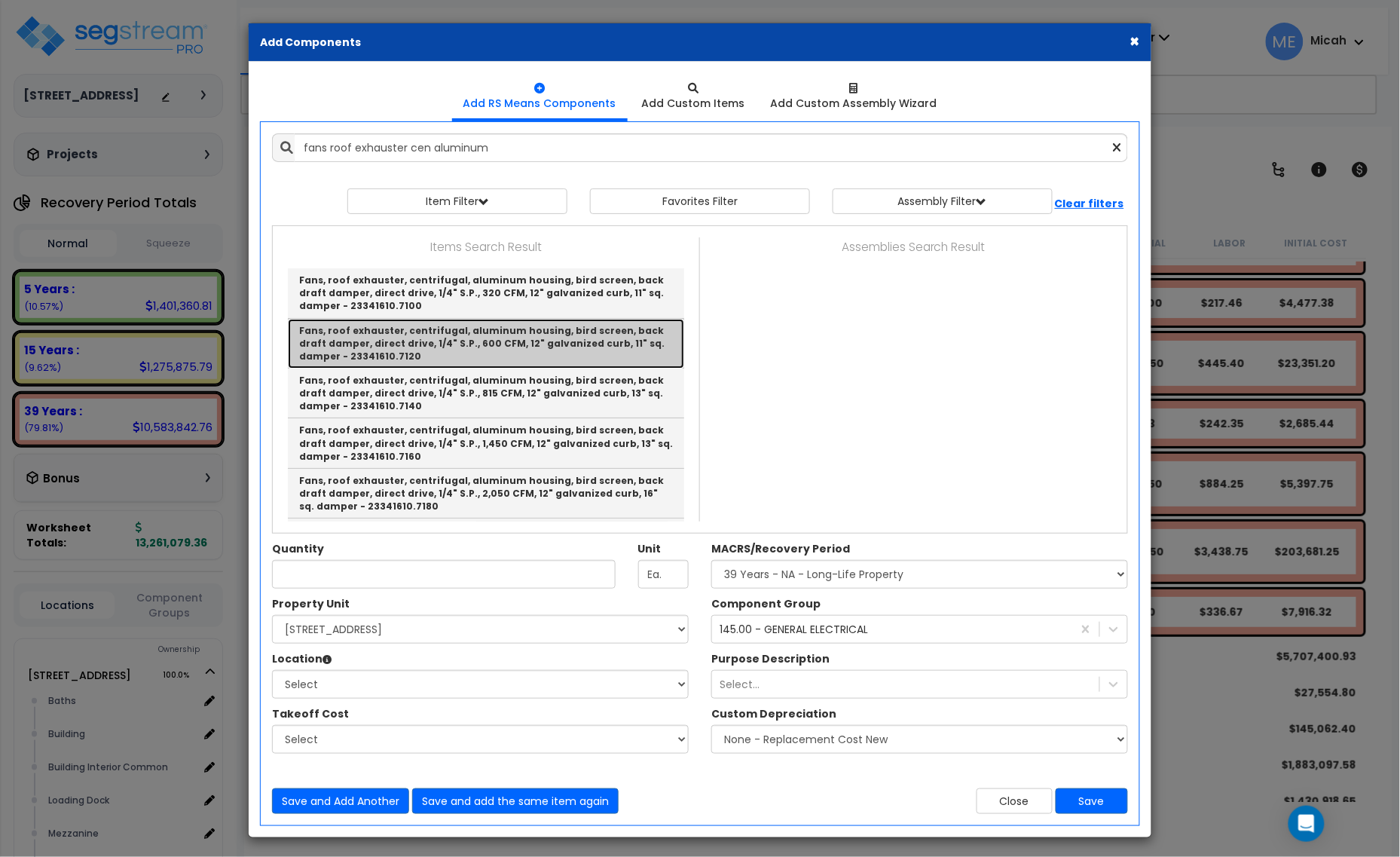
click at [532, 367] on link "Fans, roof exhauster, centrifugal, aluminum housing, bird screen, back draft da…" at bounding box center [486, 343] width 396 height 50
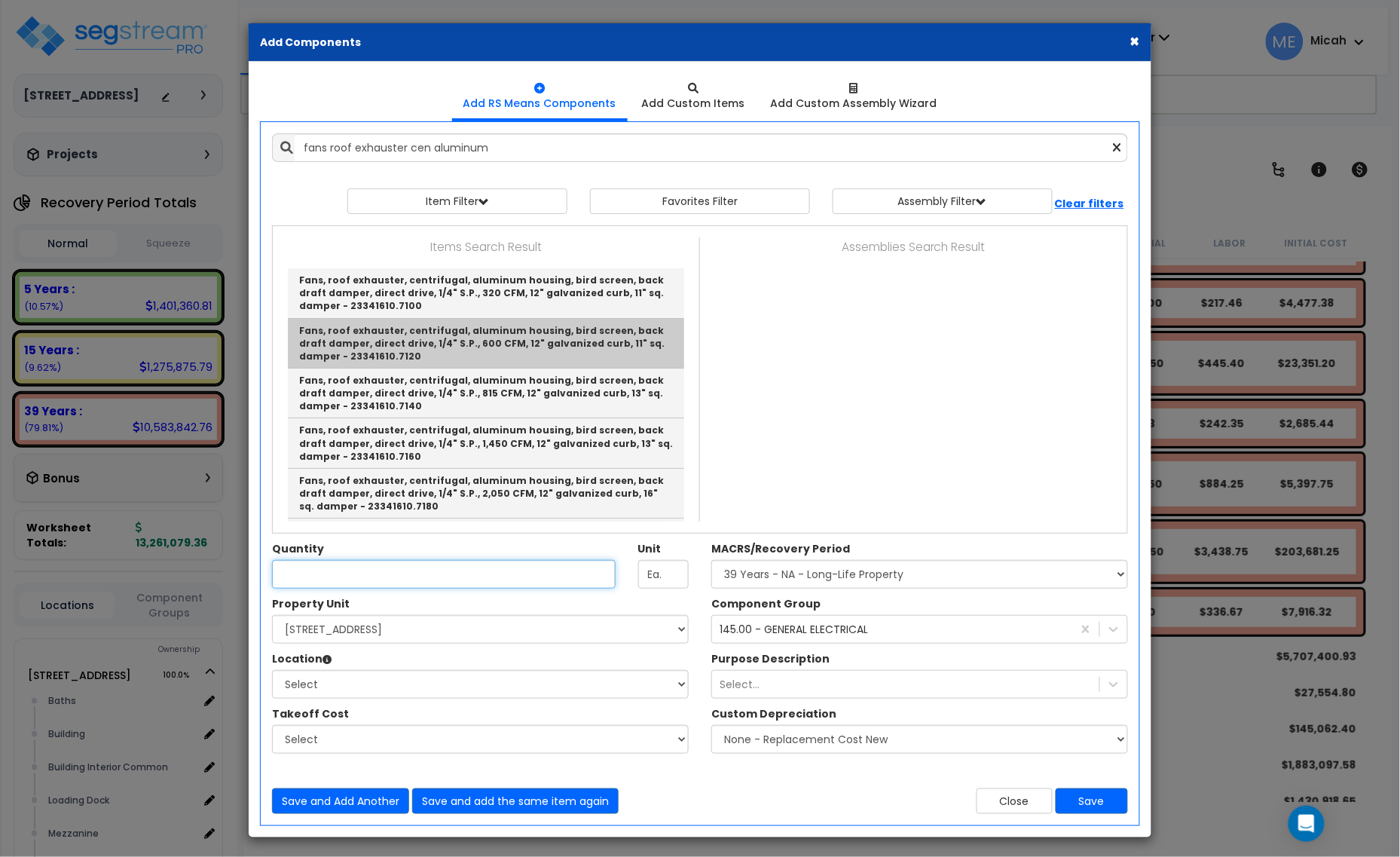
type input "Fans, roof exhauster, centrifugal, aluminum housing, bird screen, back draft da…"
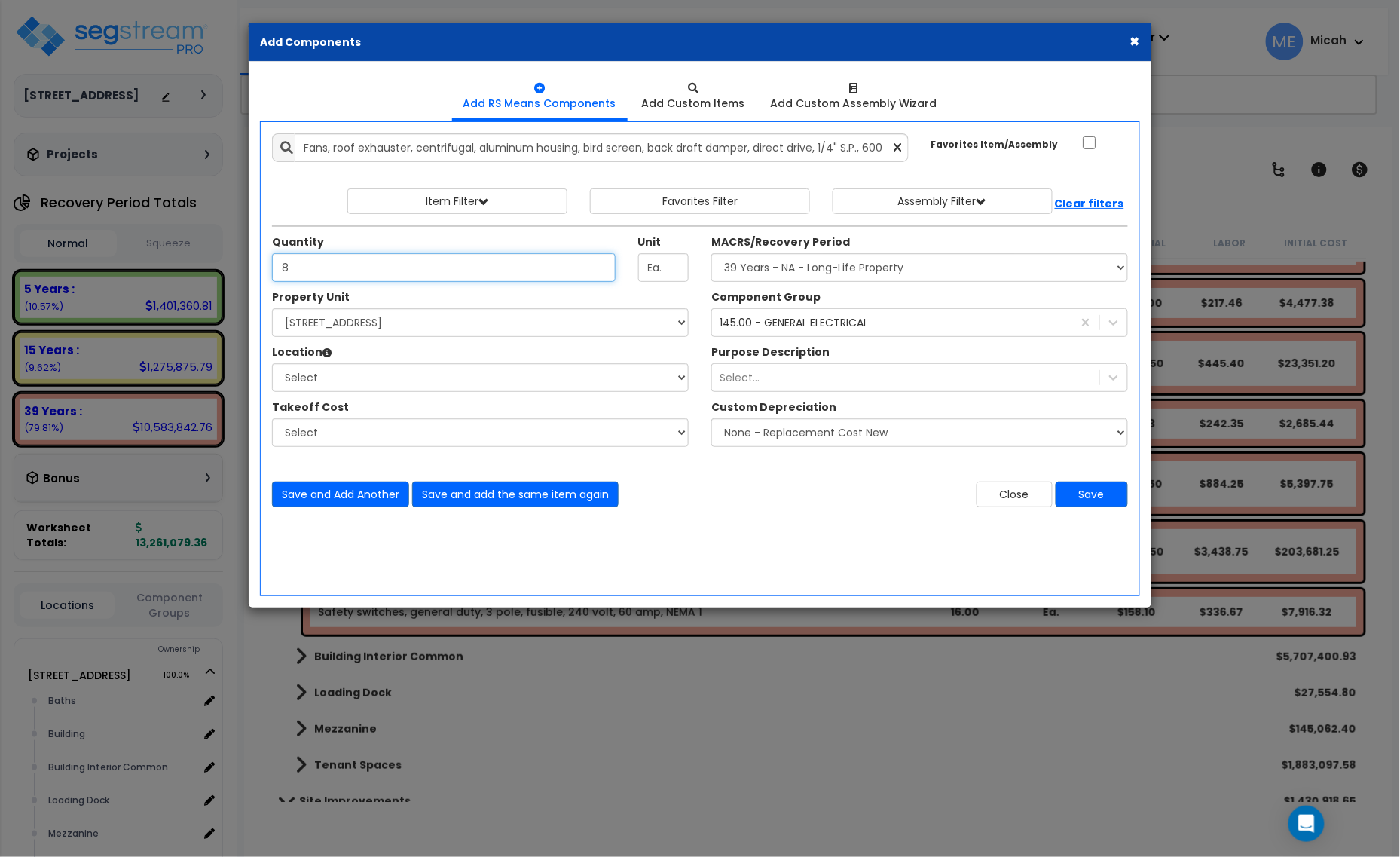
type input "8"
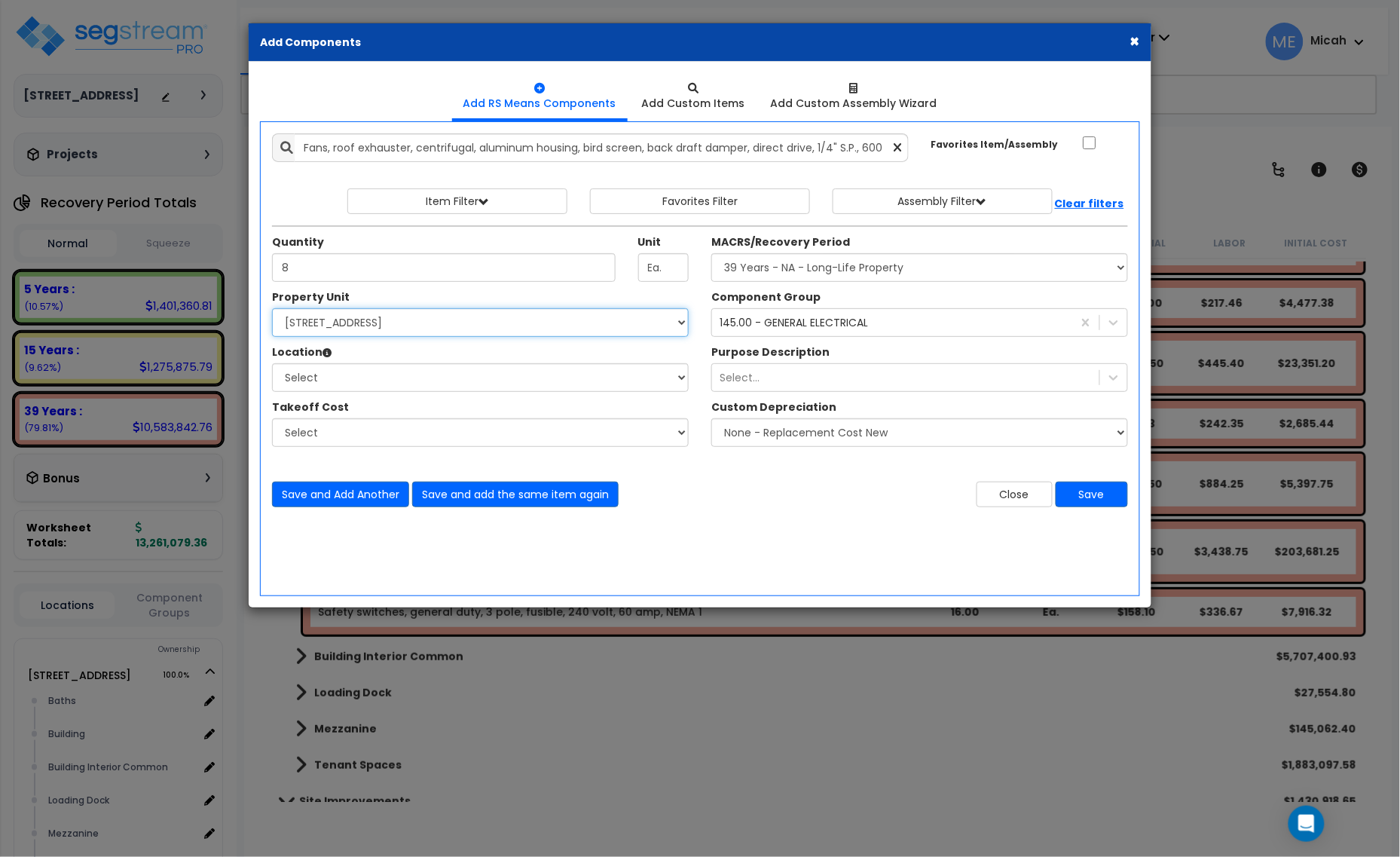
click at [395, 324] on select "Select 25211 Sunnymead Blvd Site Improvements" at bounding box center [480, 322] width 417 height 28
select select "166495"
click at [272, 309] on select "Select 25211 Sunnymead Blvd Site Improvements" at bounding box center [480, 322] width 417 height 28
click at [396, 379] on select "Select Baths Building Building Interior Building Interior Common Loading Dock M…" at bounding box center [480, 378] width 417 height 28
select select "6"
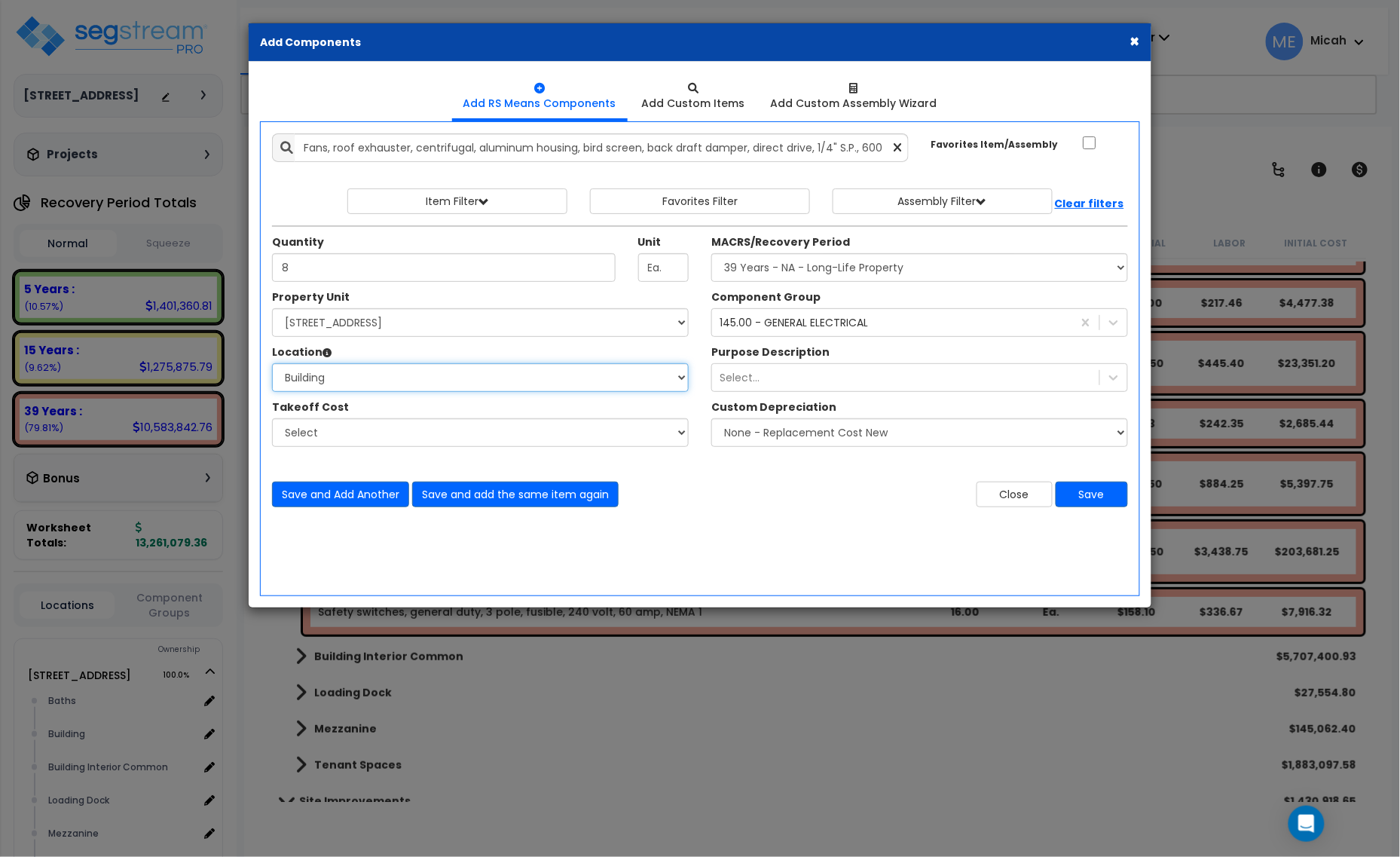
click at [272, 363] on select "Select Baths Building Building Interior Building Interior Common Loading Dock M…" at bounding box center [480, 378] width 417 height 28
click at [823, 272] on select "Select MACRS/Recovery Period 5 Years - 57.0 - Distributive Trades & Services 5 …" at bounding box center [919, 267] width 417 height 28
select select "3669"
click at [711, 254] on select "Select MACRS/Recovery Period 5 Years - 57.0 - Distributive Trades & Services 5 …" at bounding box center [919, 267] width 417 height 28
click at [822, 333] on div "145.00 - GENERAL ELECTRICAL 147" at bounding box center [891, 322] width 360 height 24
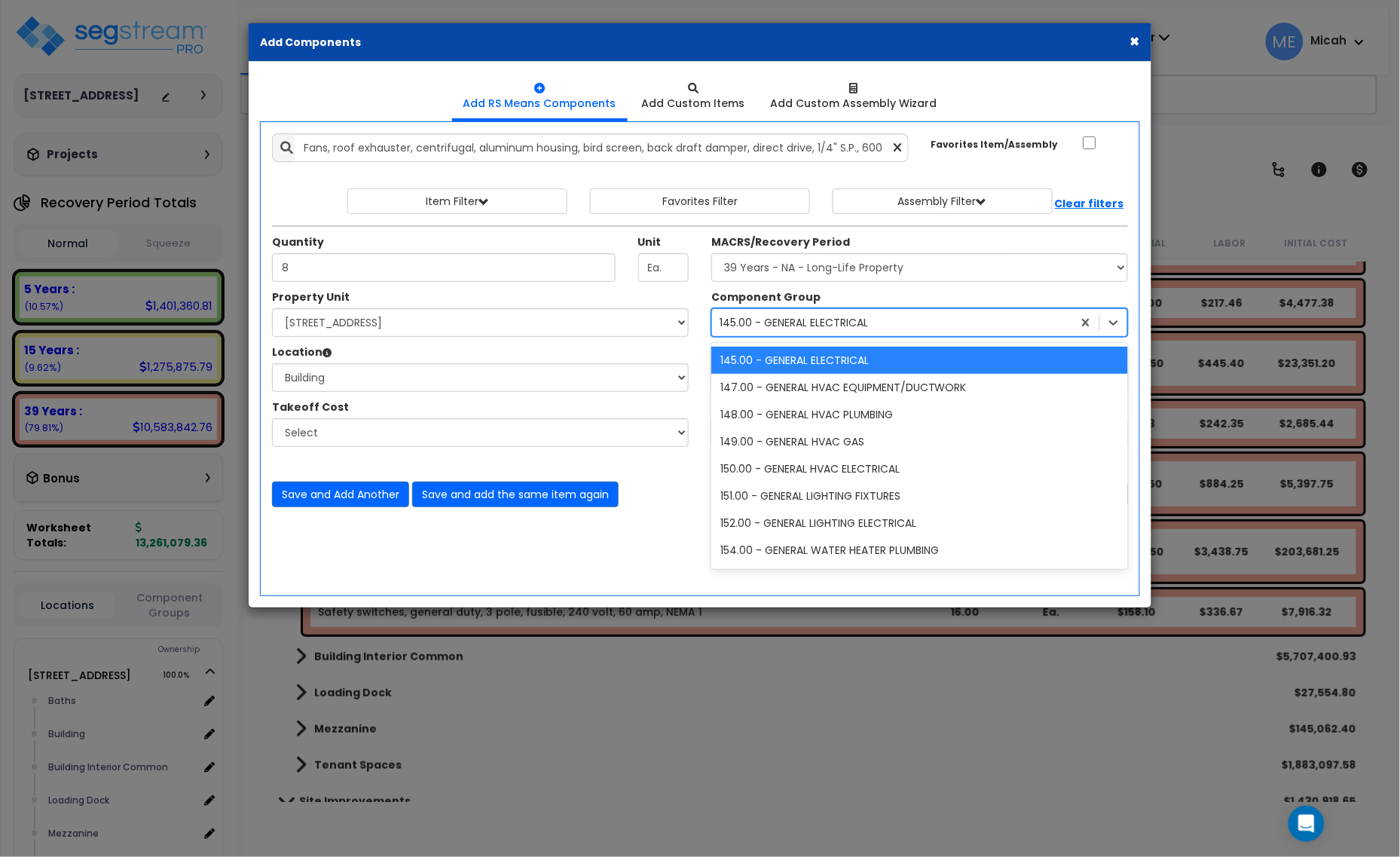
scroll to position [923, 0]
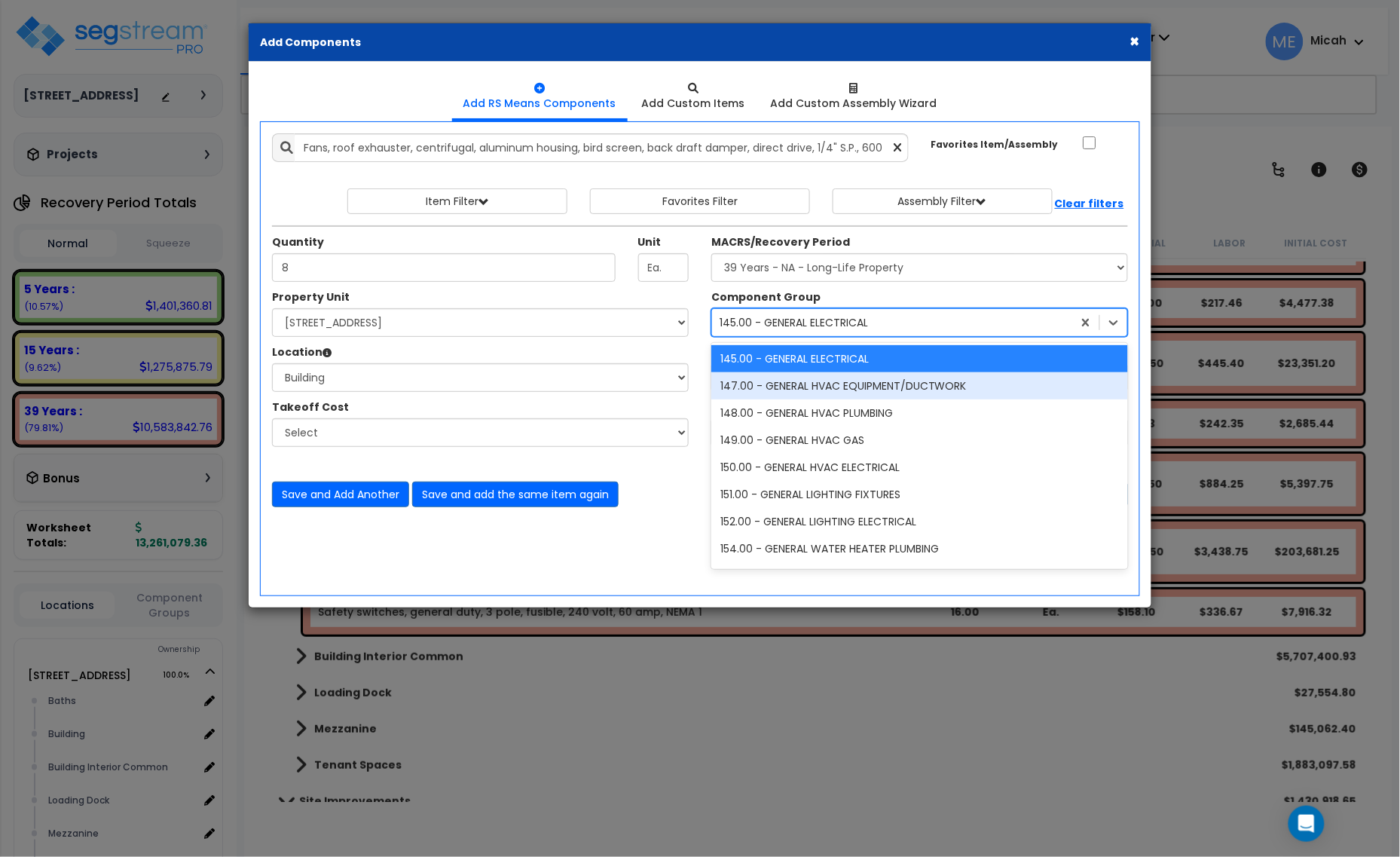
click at [802, 390] on div "147.00 - GENERAL HVAC EQUIPMENT/DUCTWORK" at bounding box center [919, 386] width 417 height 27
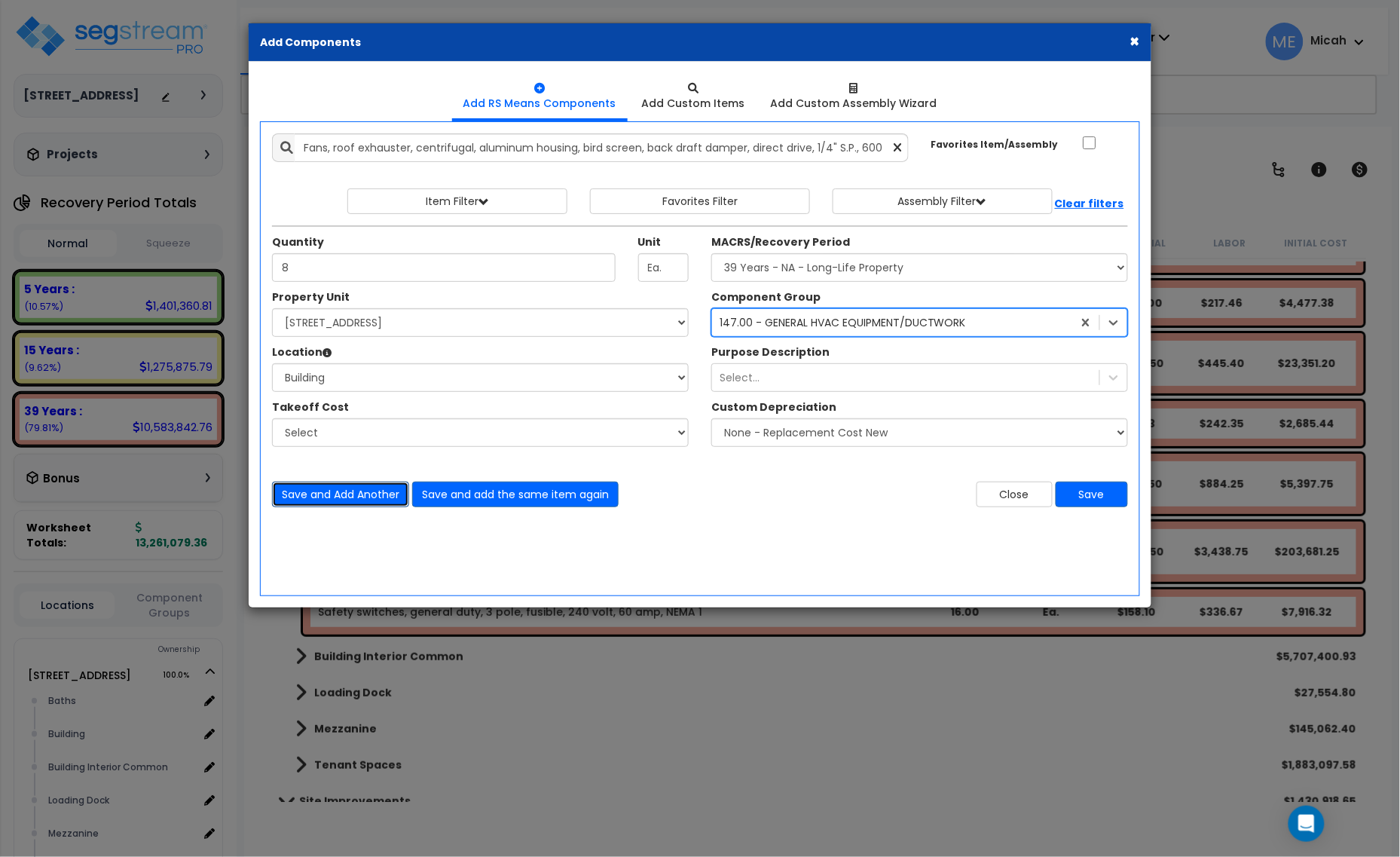
click at [351, 490] on button "Save and Add Another" at bounding box center [340, 494] width 137 height 26
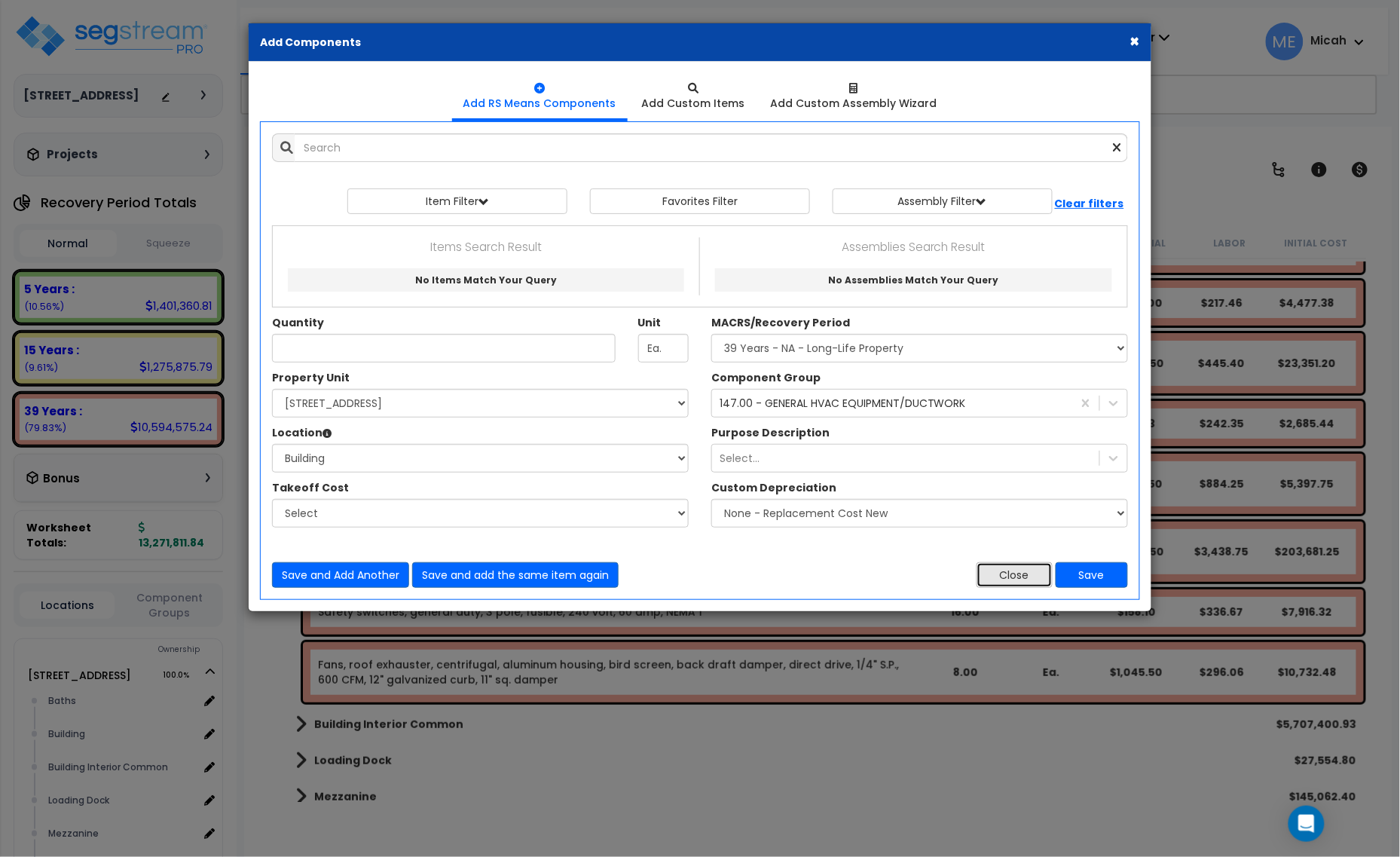
click at [1007, 569] on button "Close" at bounding box center [1014, 575] width 76 height 26
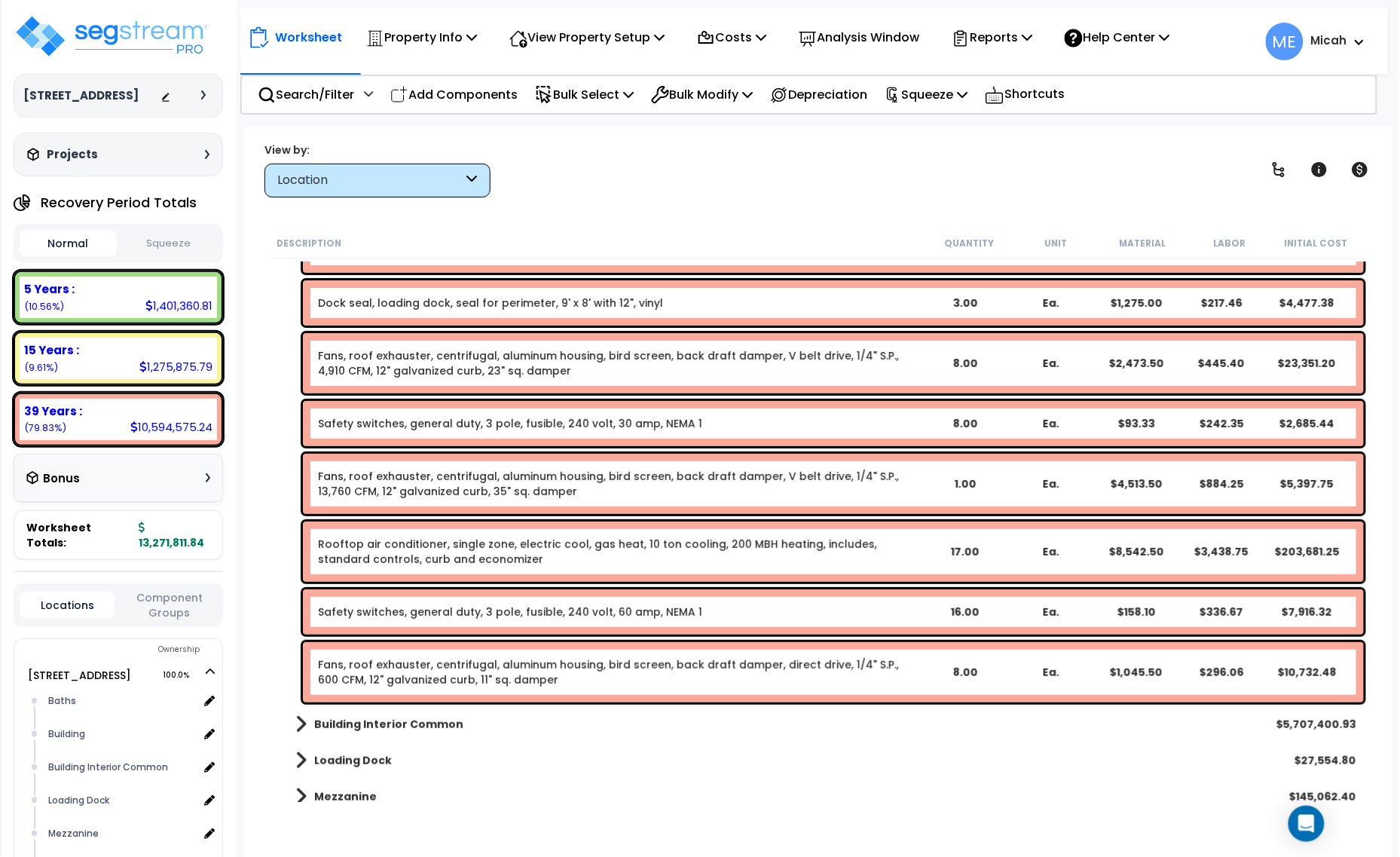
scroll to position [1884, 0]
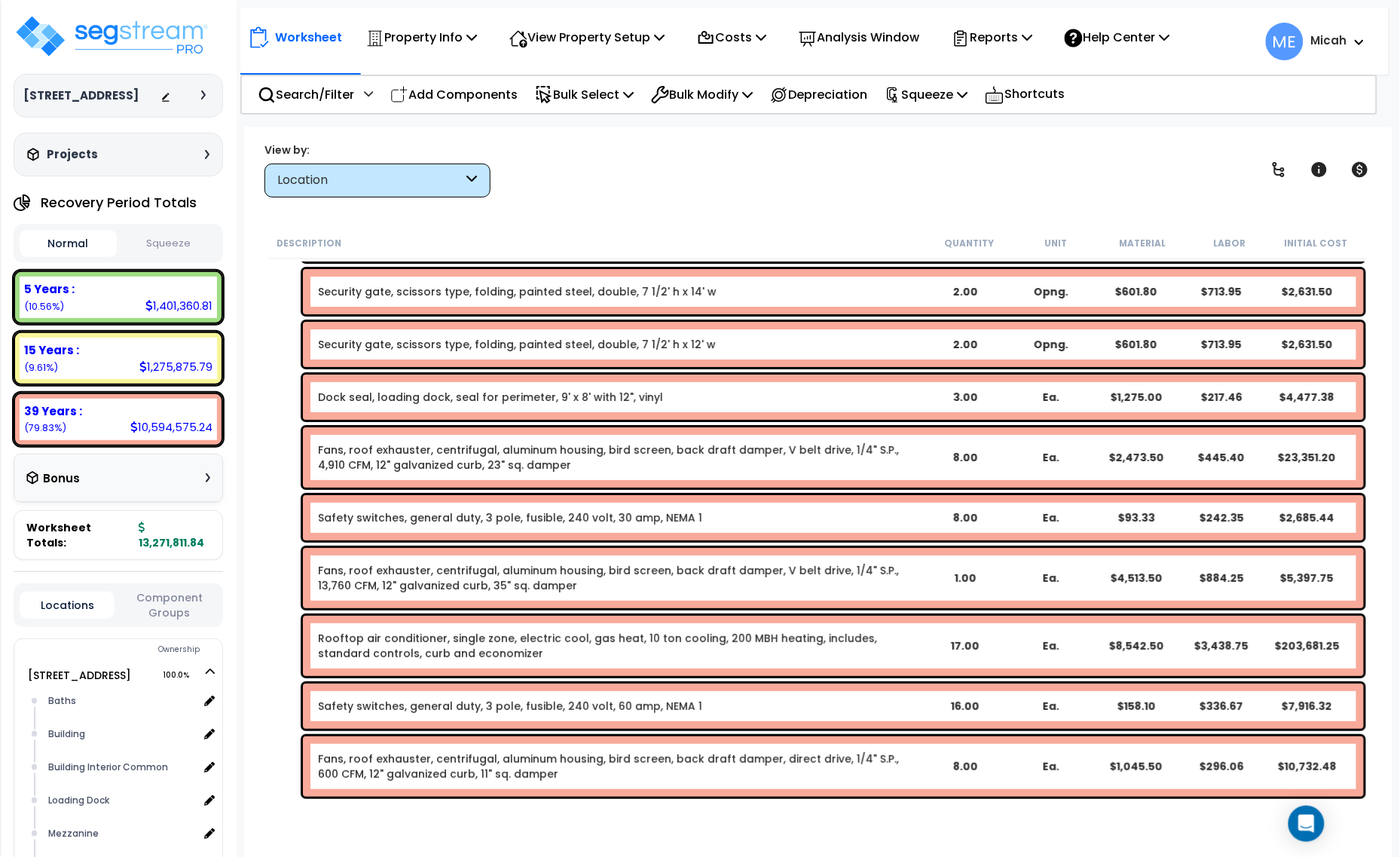
click at [693, 517] on b "Safety switches, general duty, 3 pole, fusible, 240 volt, 30 amp, NEMA 1" at bounding box center [620, 517] width 603 height 15
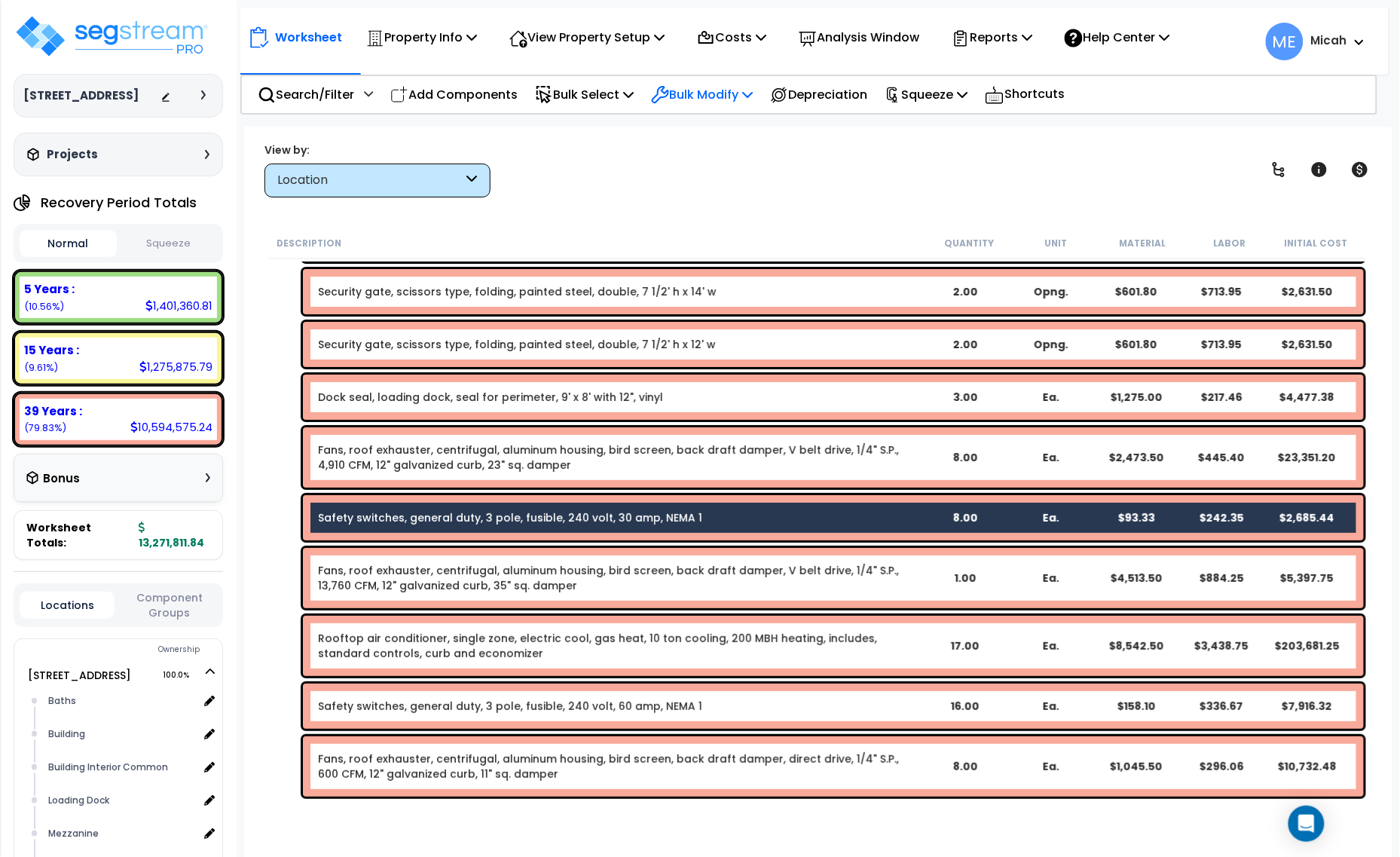
click at [753, 90] on p "Bulk Modify" at bounding box center [701, 94] width 102 height 20
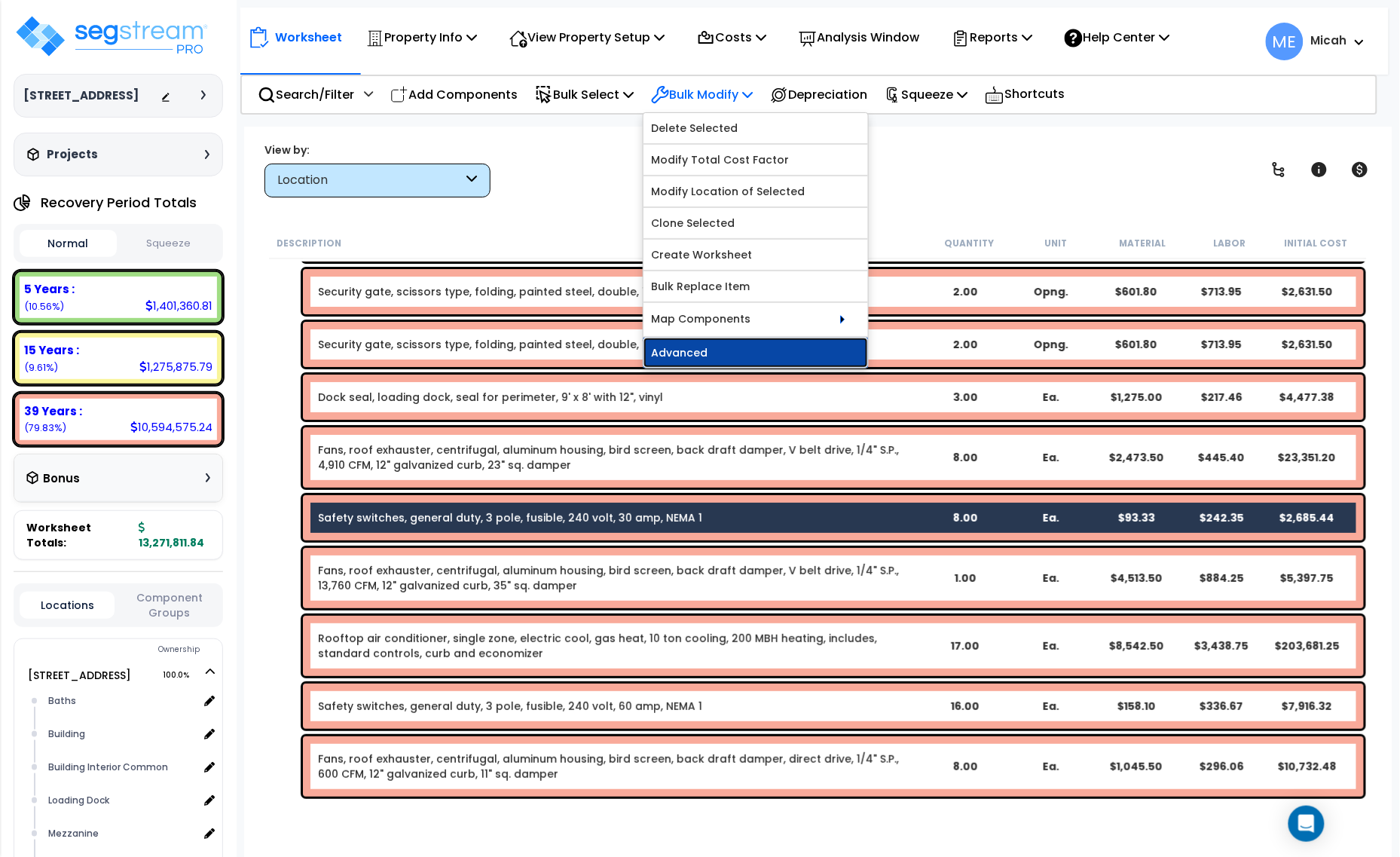
click at [735, 348] on link "Advanced" at bounding box center [756, 353] width 225 height 30
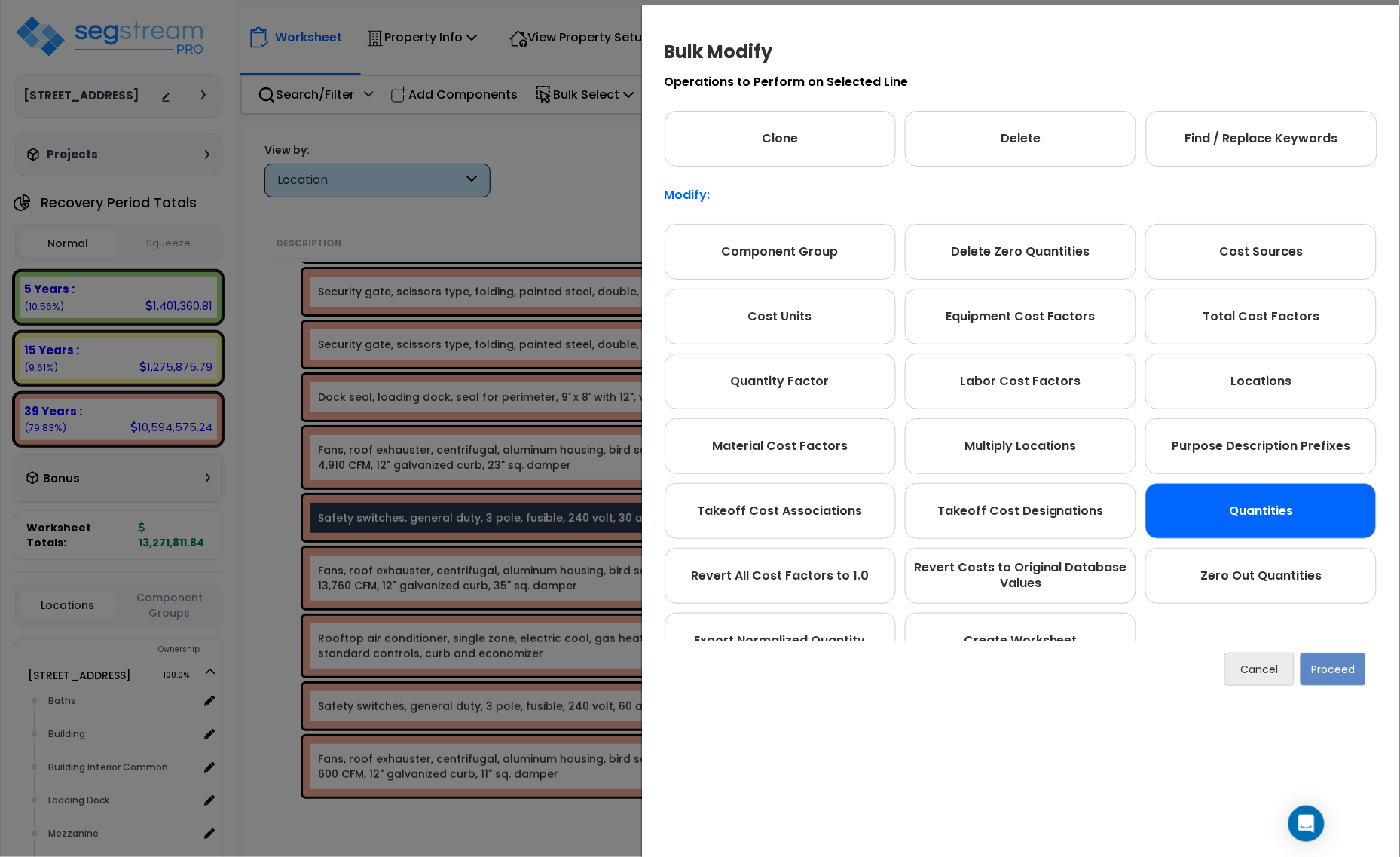
click at [1289, 509] on div "Quantities" at bounding box center [1261, 510] width 232 height 56
click at [1322, 665] on button "Proceed" at bounding box center [1333, 669] width 65 height 33
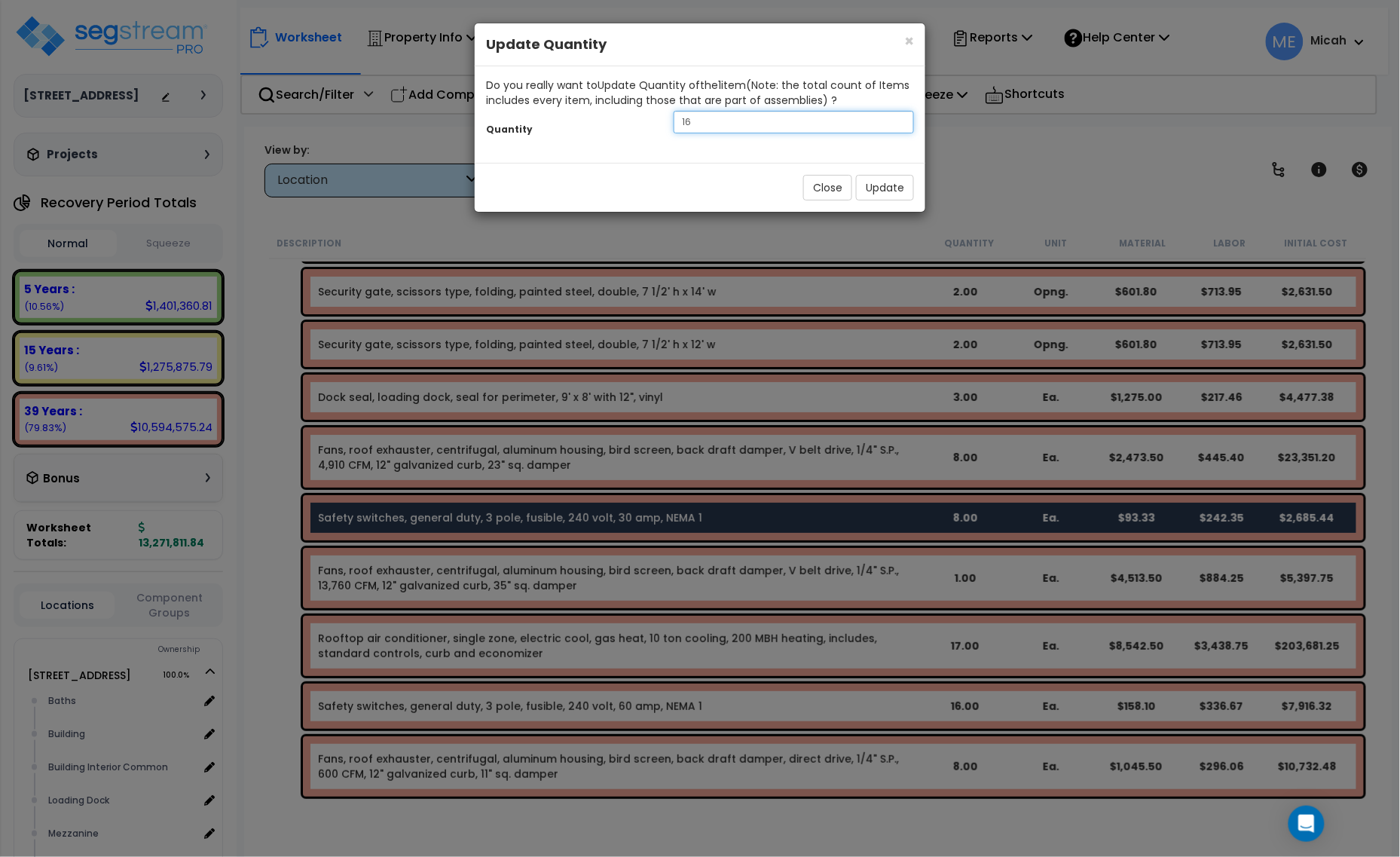
click at [616, 117] on div "Quantity 16" at bounding box center [700, 124] width 450 height 33
click at [865, 192] on button "Update" at bounding box center [885, 187] width 58 height 26
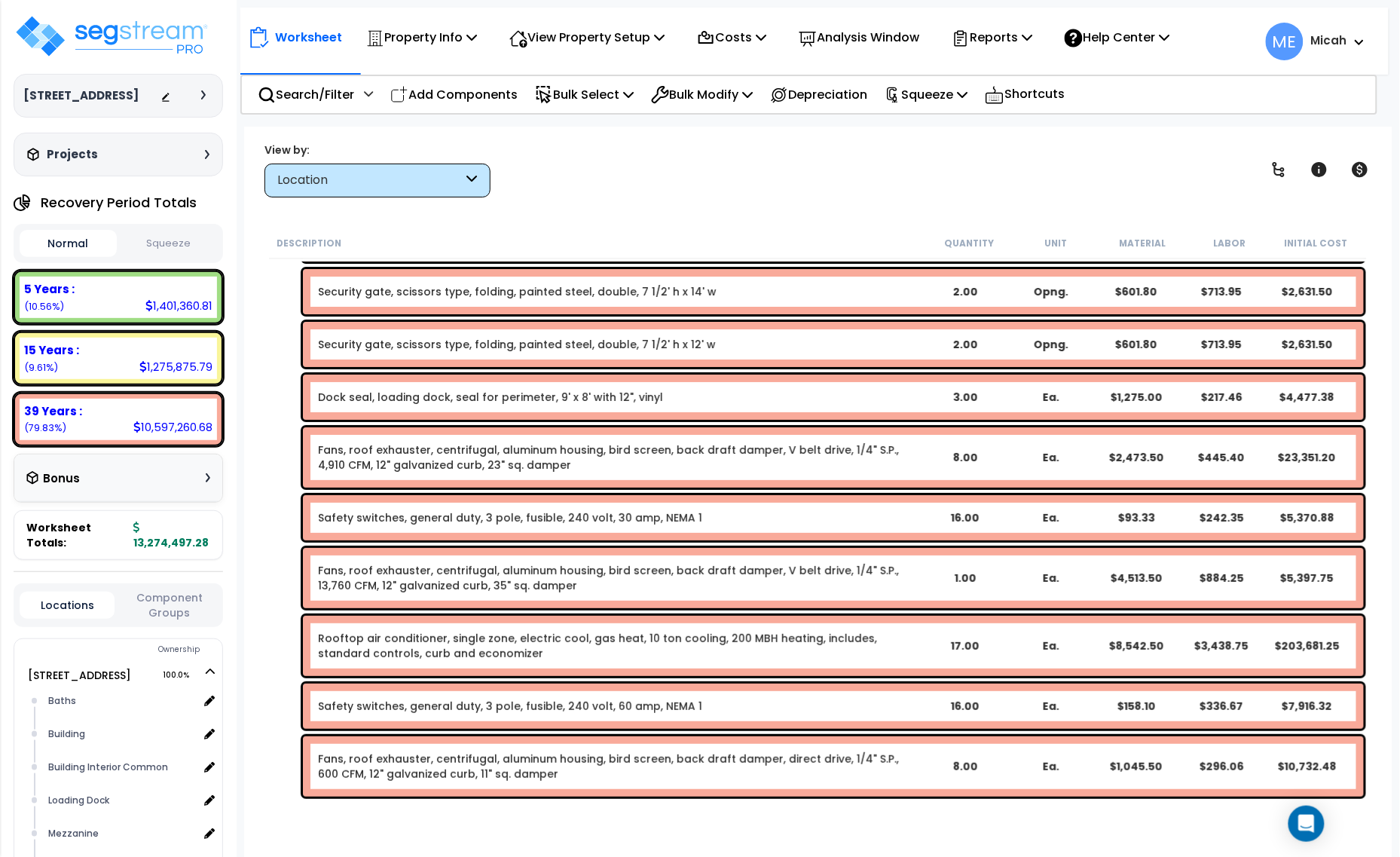
drag, startPoint x: 476, startPoint y: 99, endPoint x: 528, endPoint y: 182, distance: 97.9
click at [476, 99] on p "Add Components" at bounding box center [454, 94] width 127 height 20
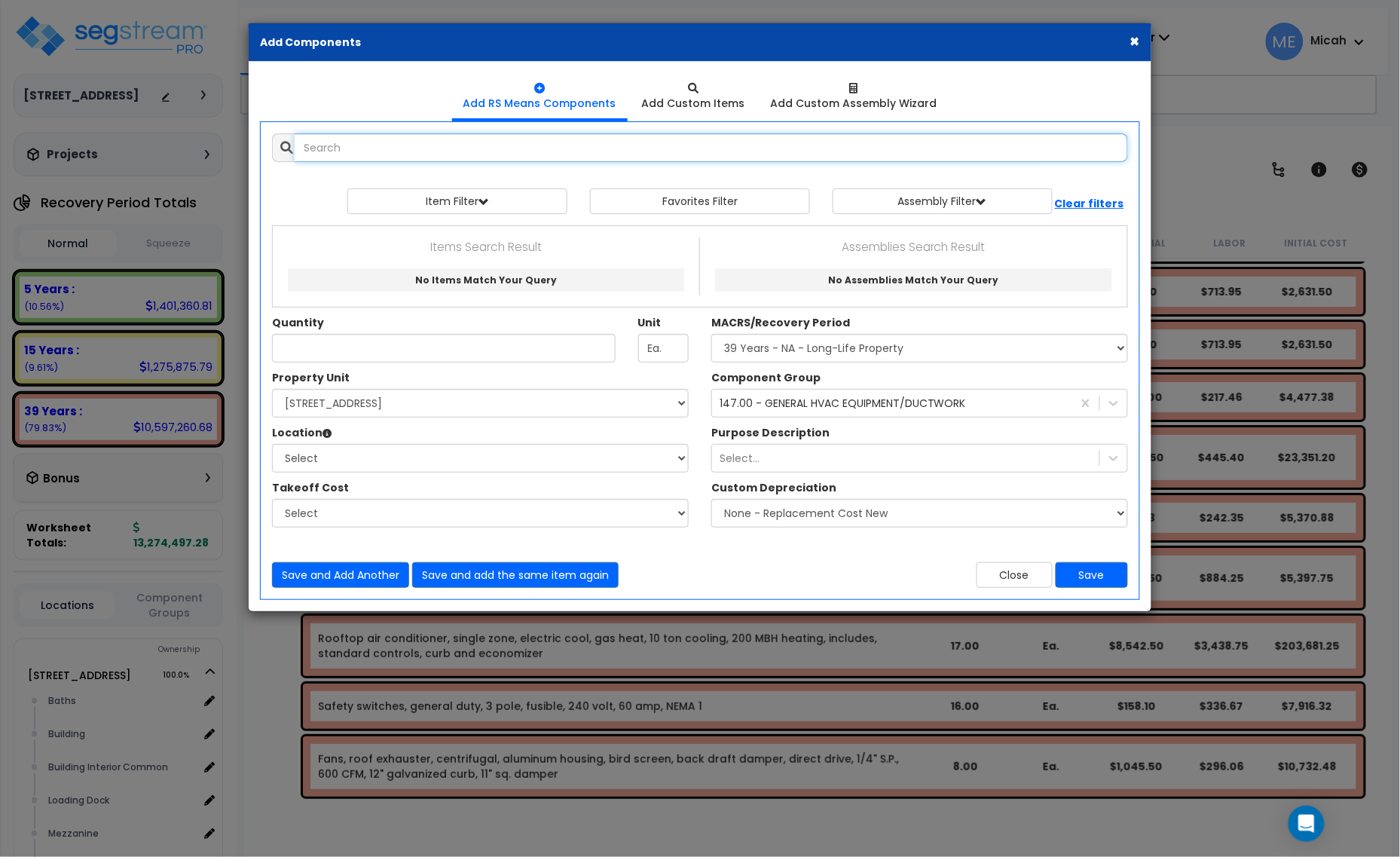
select select
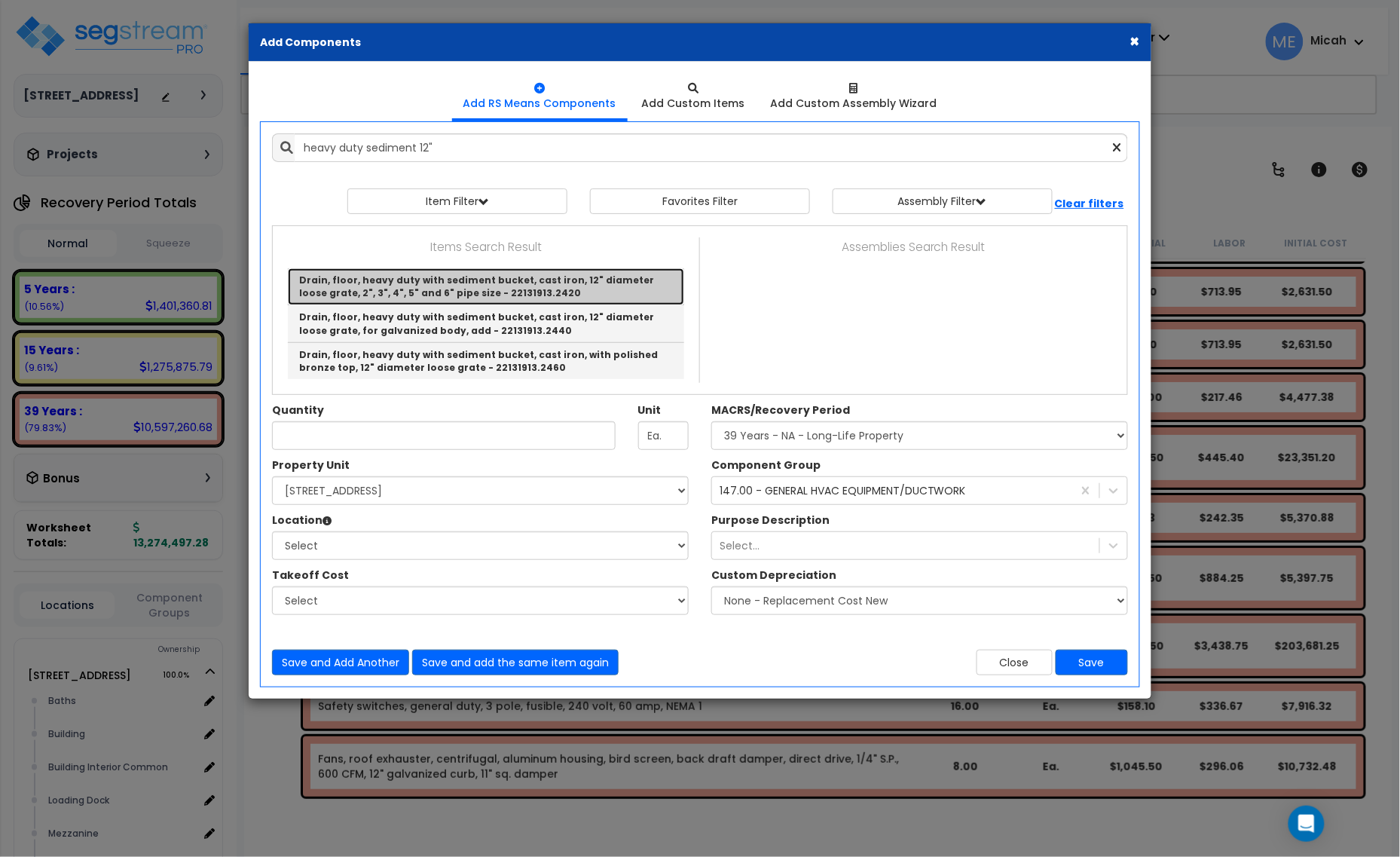
click at [537, 290] on link "Drain, floor, heavy duty with sediment bucket, cast iron, 12" diameter loose gr…" at bounding box center [486, 287] width 396 height 37
type input "Drain, floor, heavy duty with sediment bucket, cast iron, 12" diameter loose gr…"
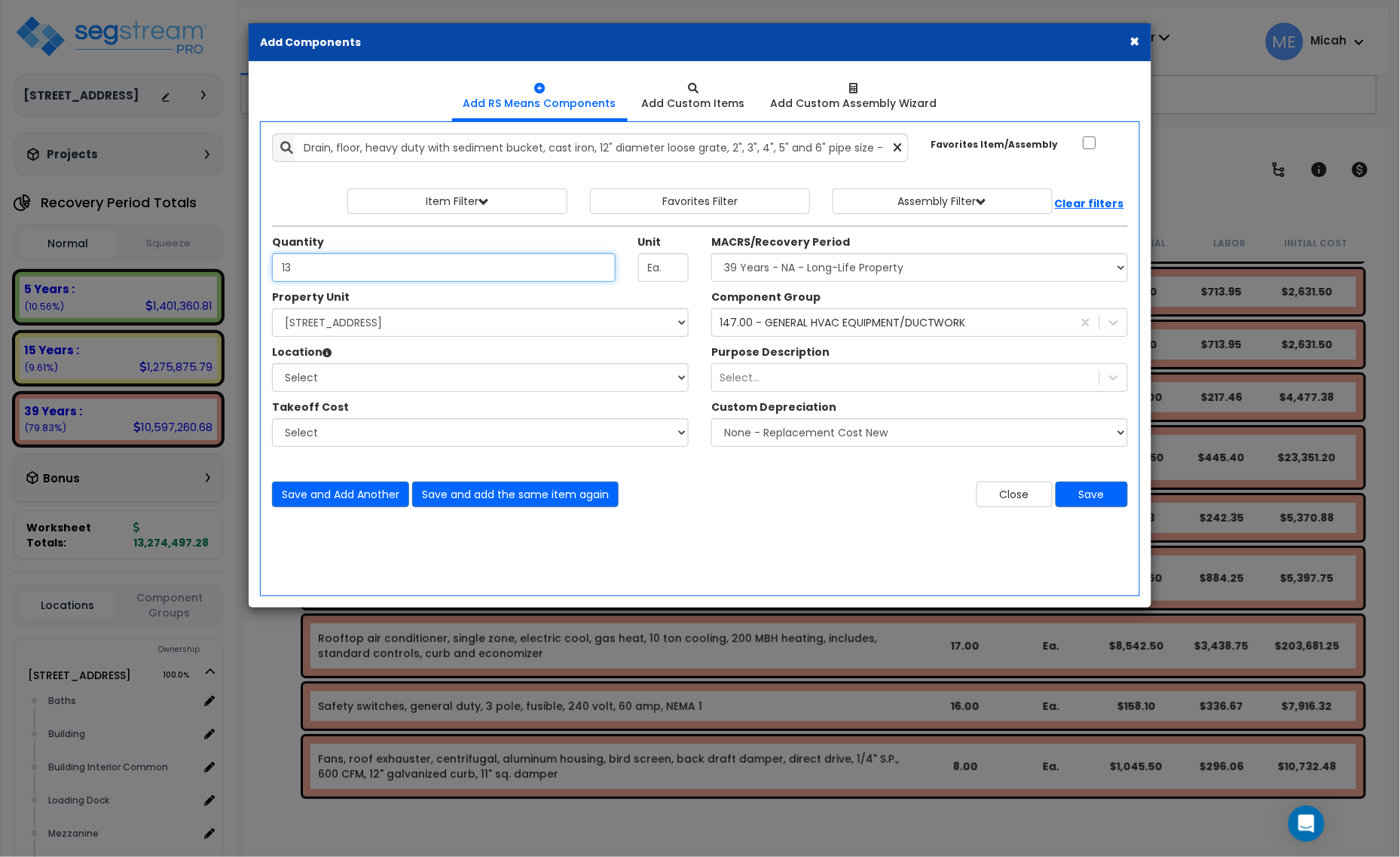
type input "13"
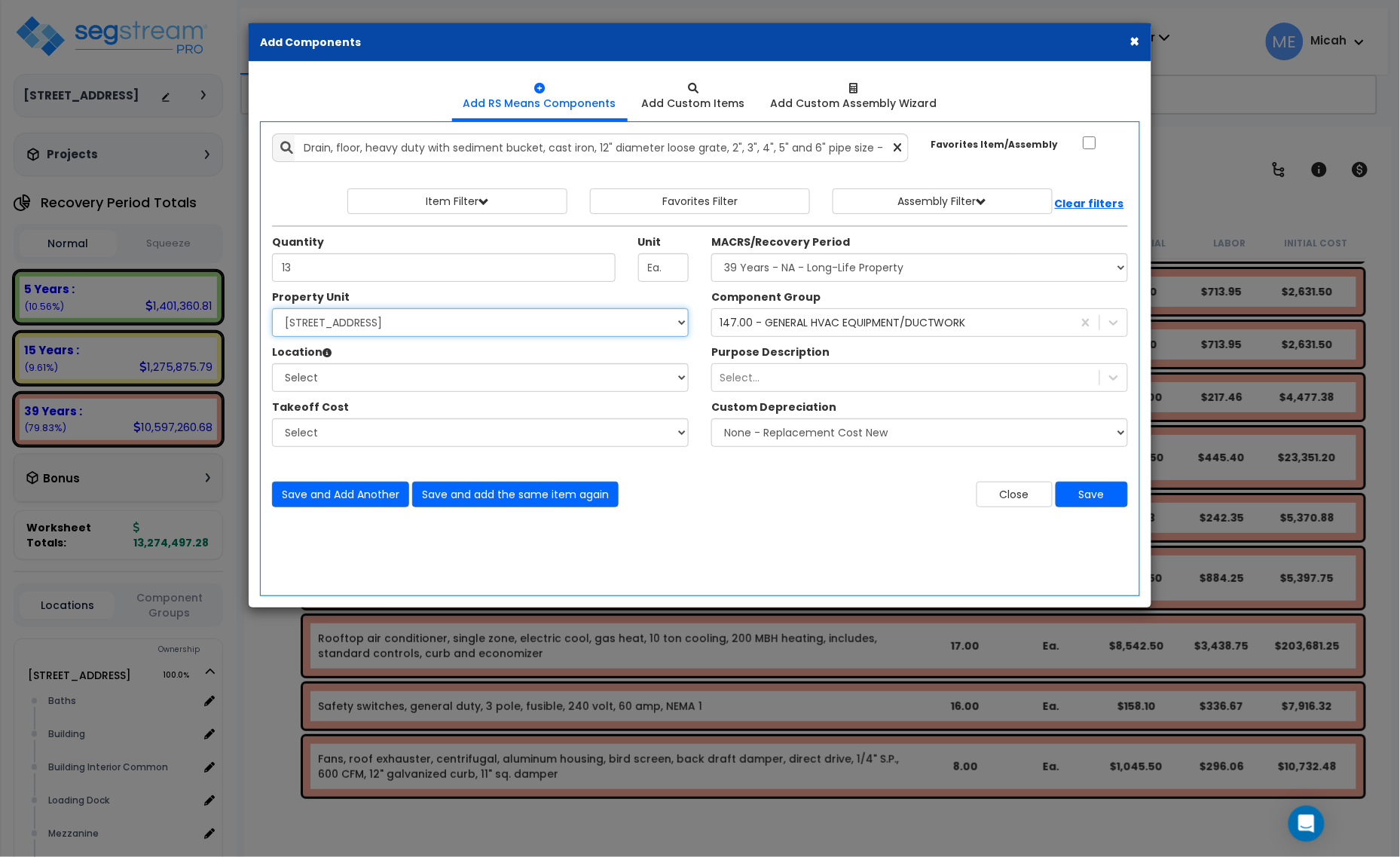
click at [454, 332] on select "Select 25211 Sunnymead Blvd Site Improvements" at bounding box center [480, 322] width 417 height 28
select select "166495"
click at [272, 309] on select "Select 25211 Sunnymead Blvd Site Improvements" at bounding box center [480, 322] width 417 height 28
click at [425, 384] on select "Select Baths Building Building Interior Building Interior Common Loading Dock M…" at bounding box center [480, 378] width 417 height 28
select select "6"
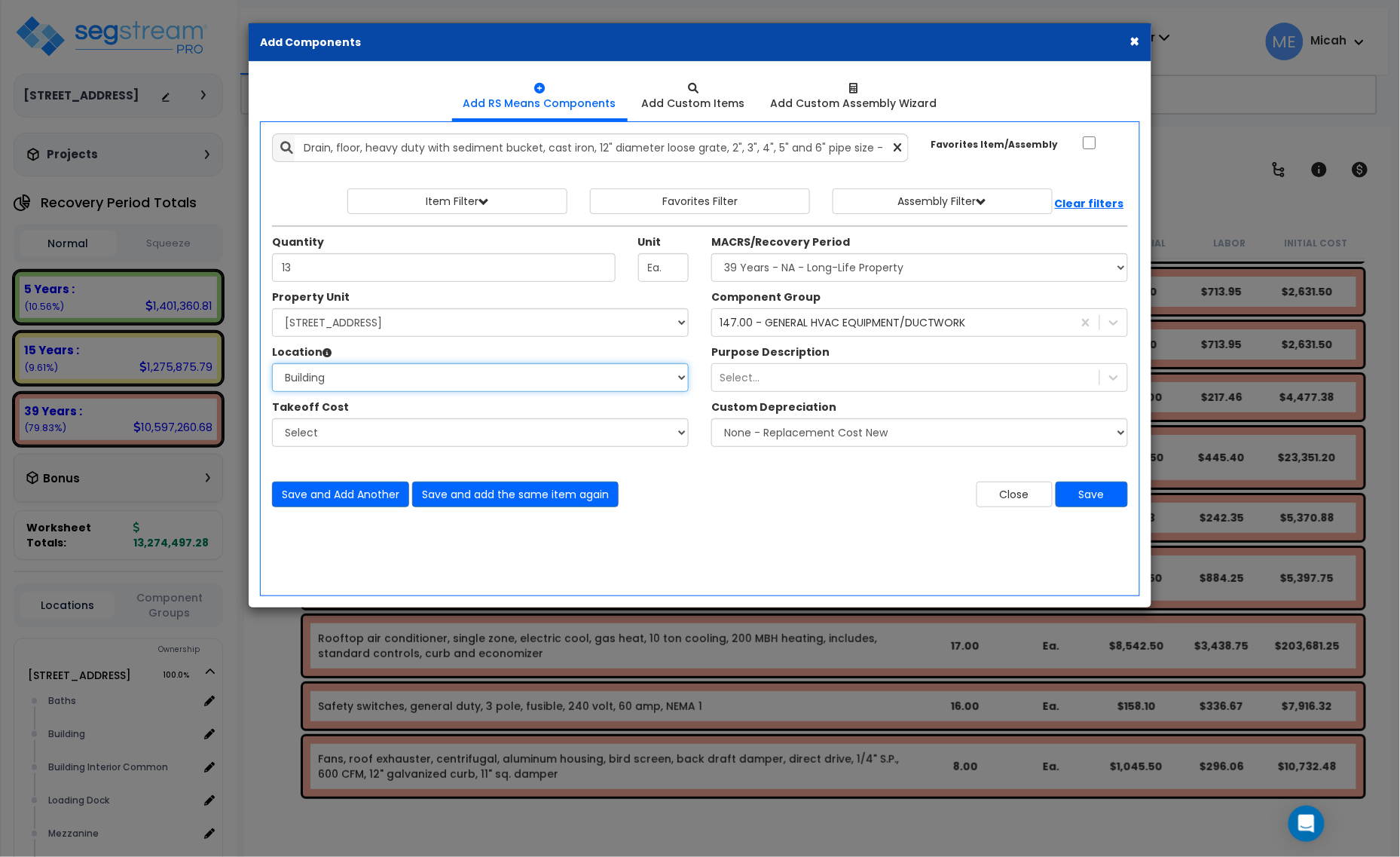
click at [272, 363] on select "Select Baths Building Building Interior Building Interior Common Loading Dock M…" at bounding box center [480, 378] width 417 height 28
click at [816, 266] on select "Select MACRS/Recovery Period 5 Years - 57.0 - Distributive Trades & Services 5 …" at bounding box center [919, 267] width 417 height 28
select select "3669"
click at [711, 254] on select "Select MACRS/Recovery Period 5 Years - 57.0 - Distributive Trades & Services 5 …" at bounding box center [919, 267] width 417 height 28
click at [829, 330] on div "147.00 - GENERAL HVAC EQUIPMENT/DUCTWORK" at bounding box center [843, 322] width 247 height 15
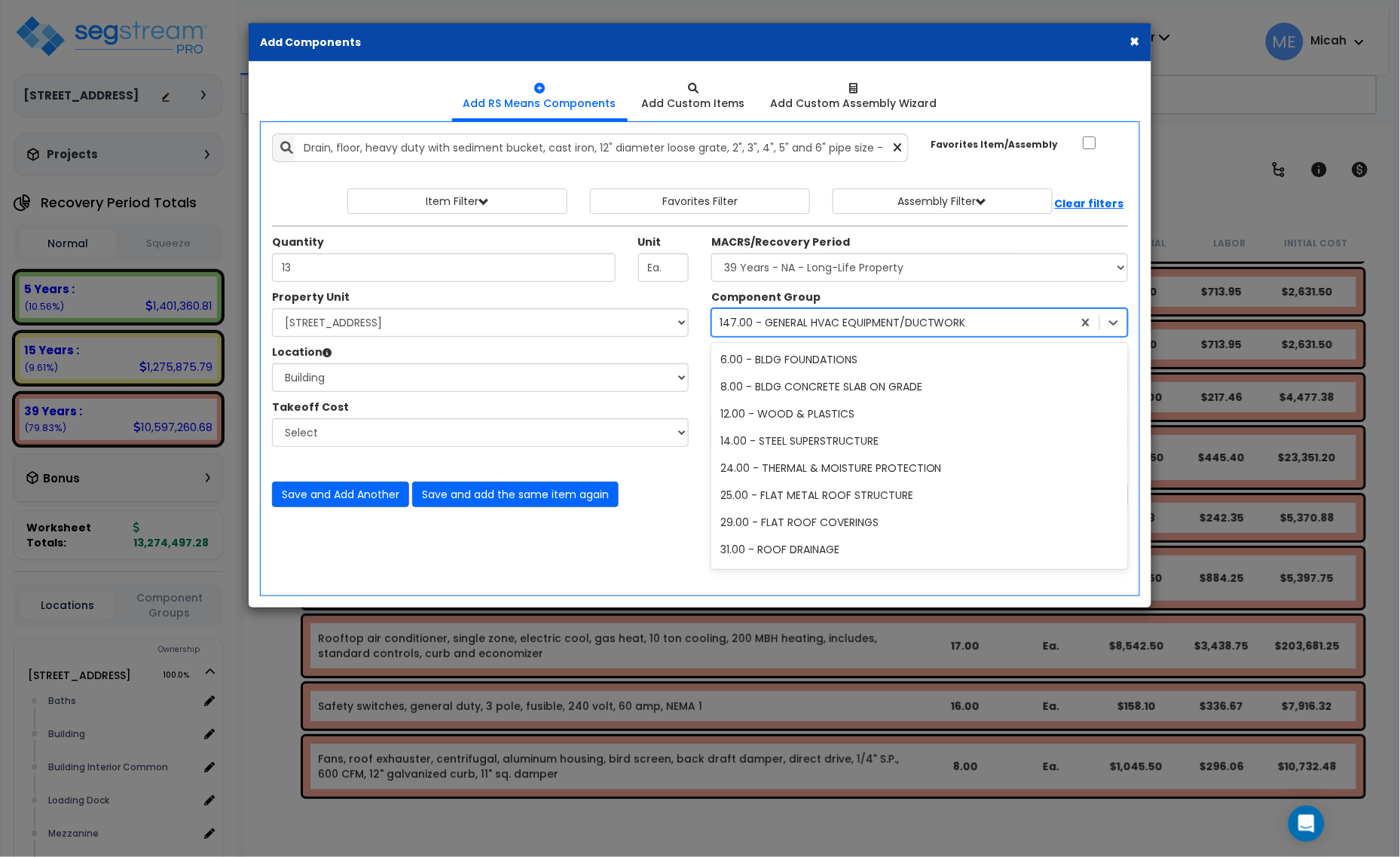
scroll to position [761, 0]
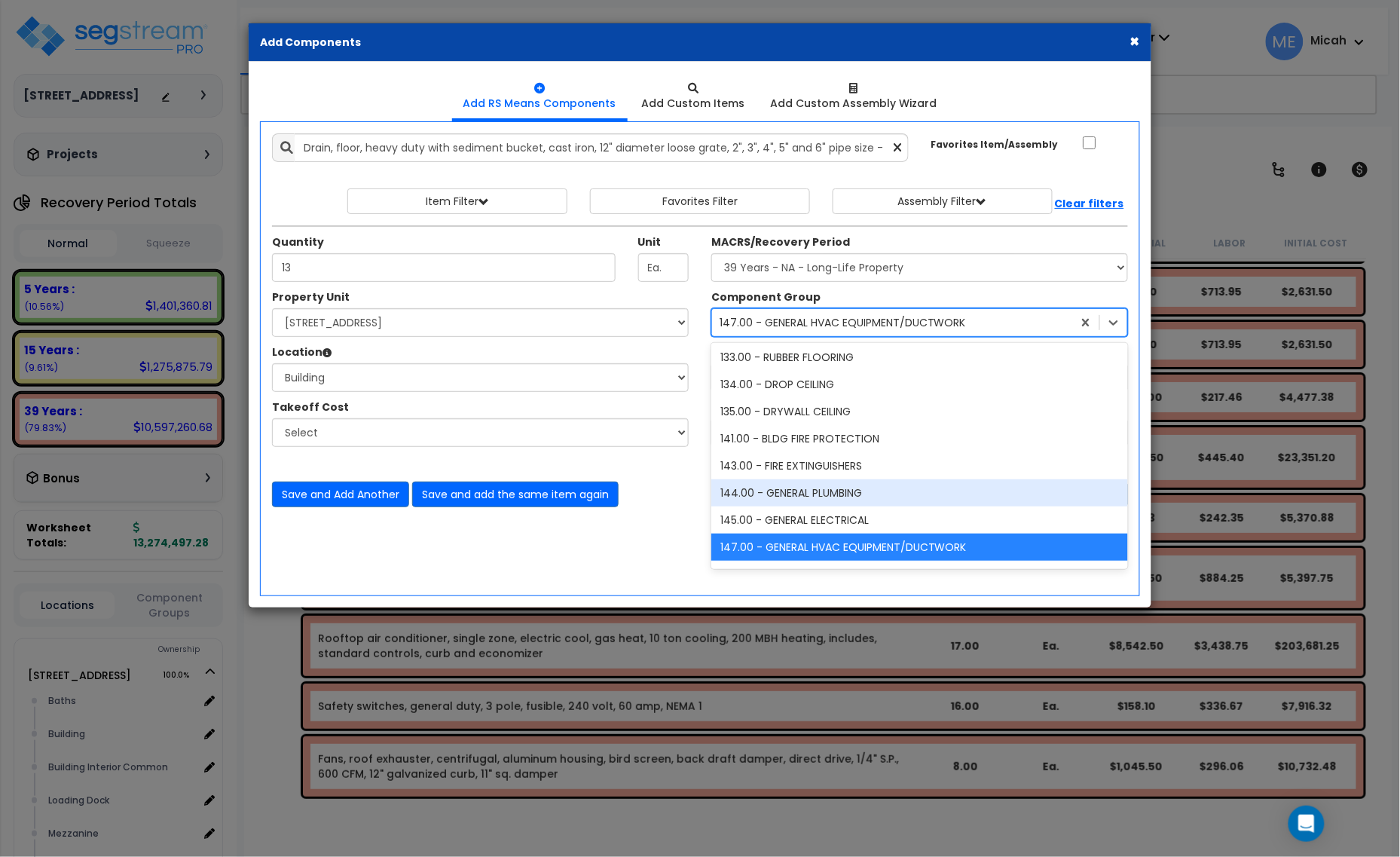
click at [812, 487] on div "144.00 - GENERAL PLUMBING" at bounding box center [919, 493] width 417 height 27
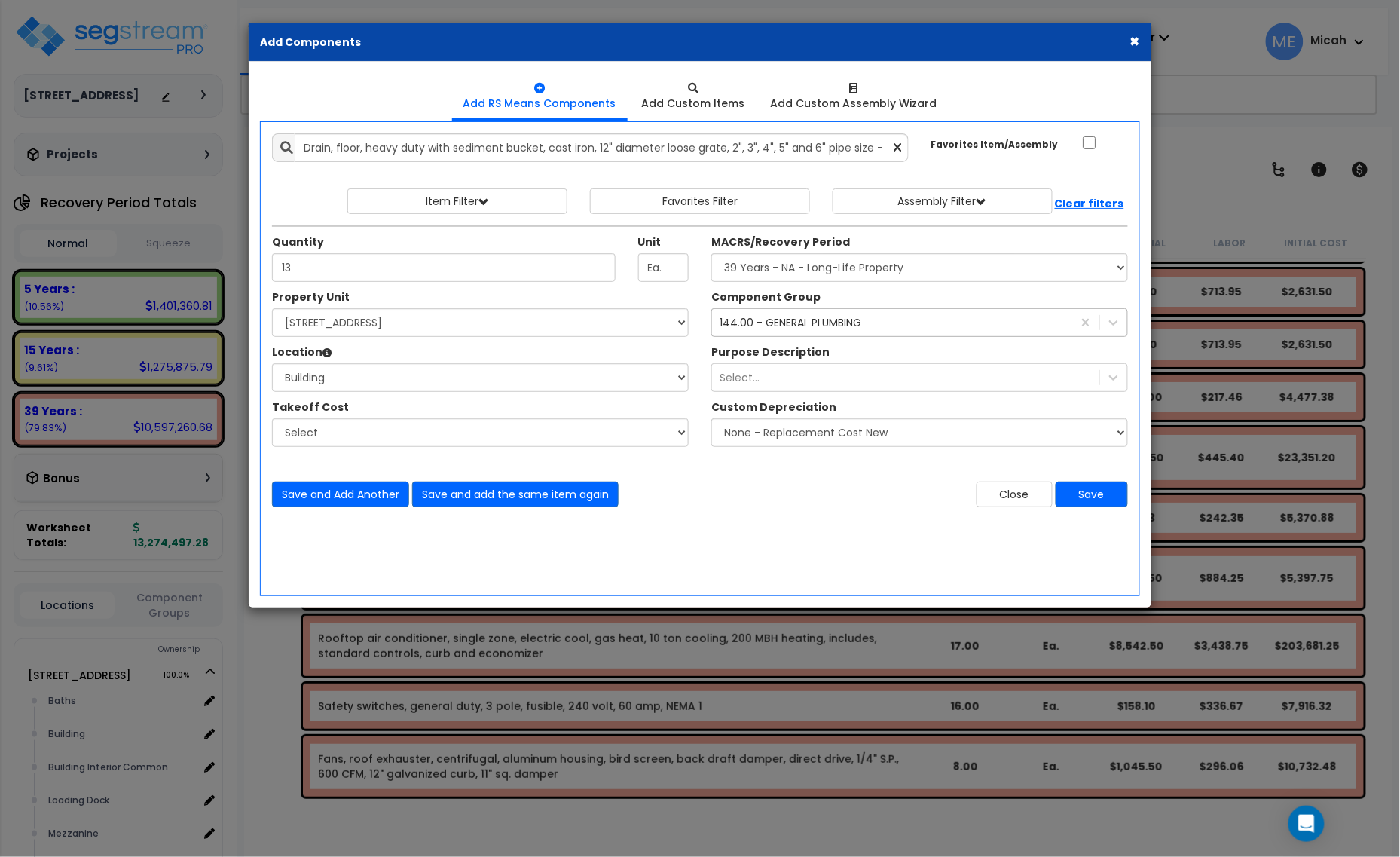
click at [755, 322] on div "144.00 - GENERAL PLUMBING" at bounding box center [791, 322] width 142 height 15
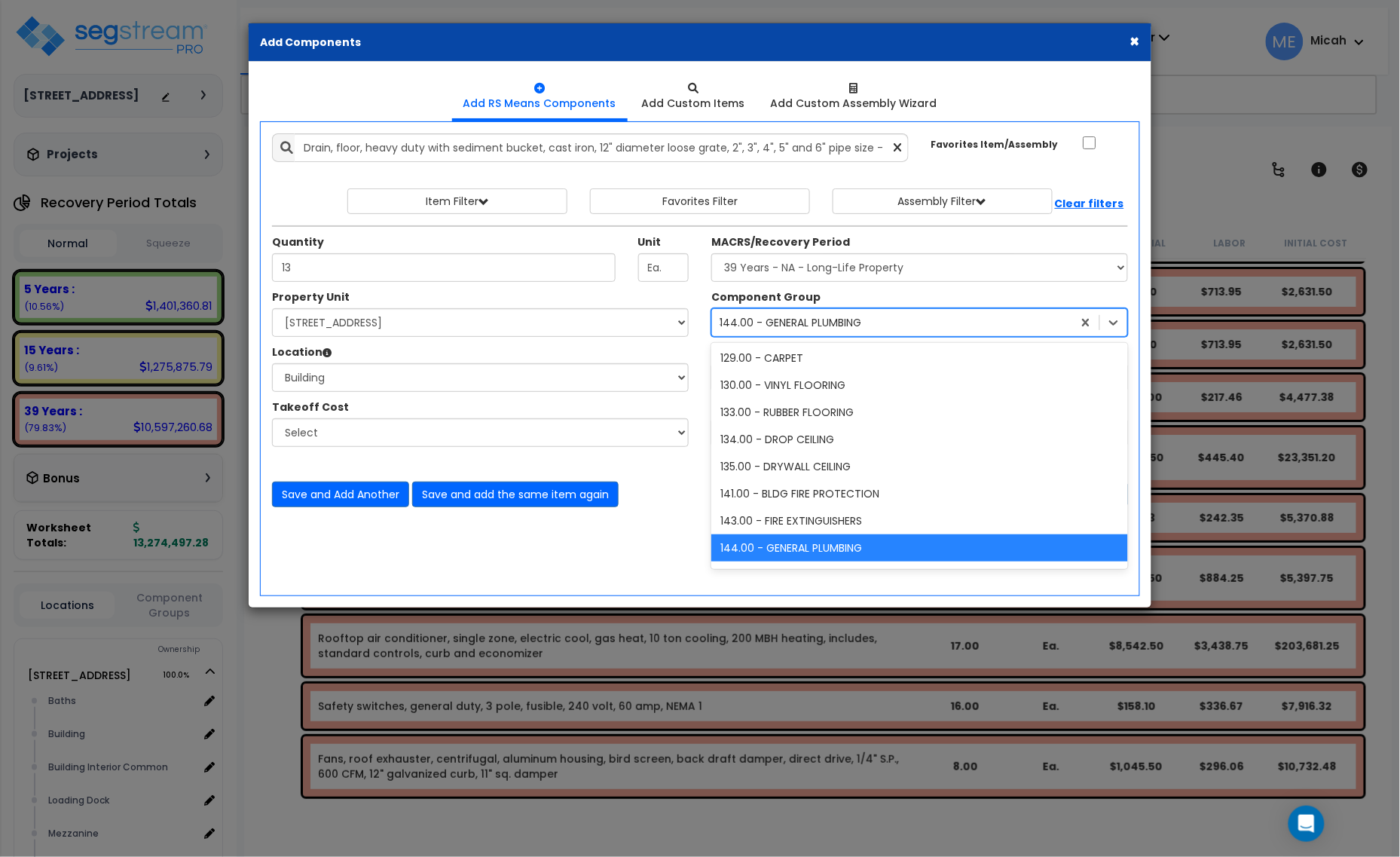
scroll to position [272, 0]
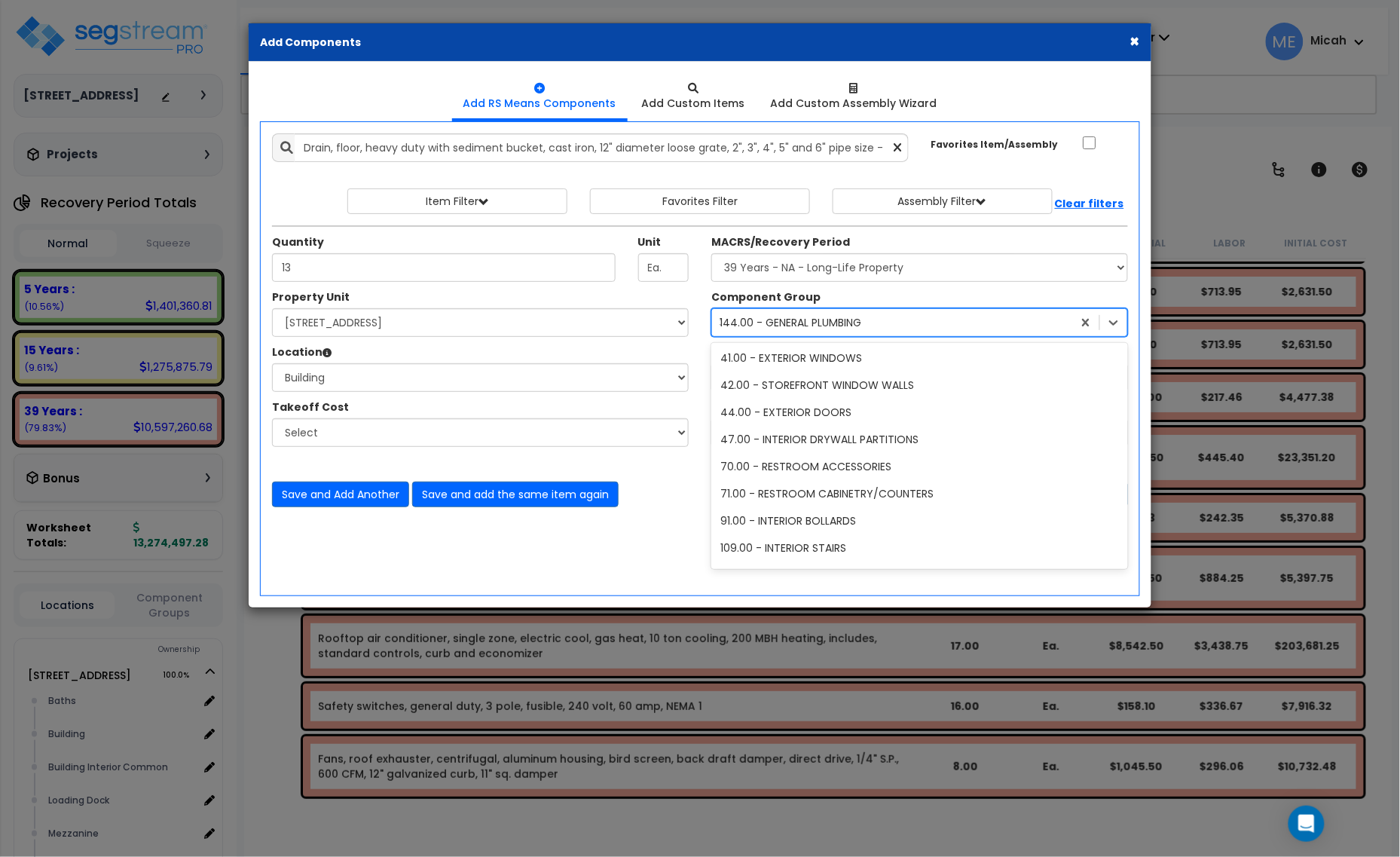
type input "31"
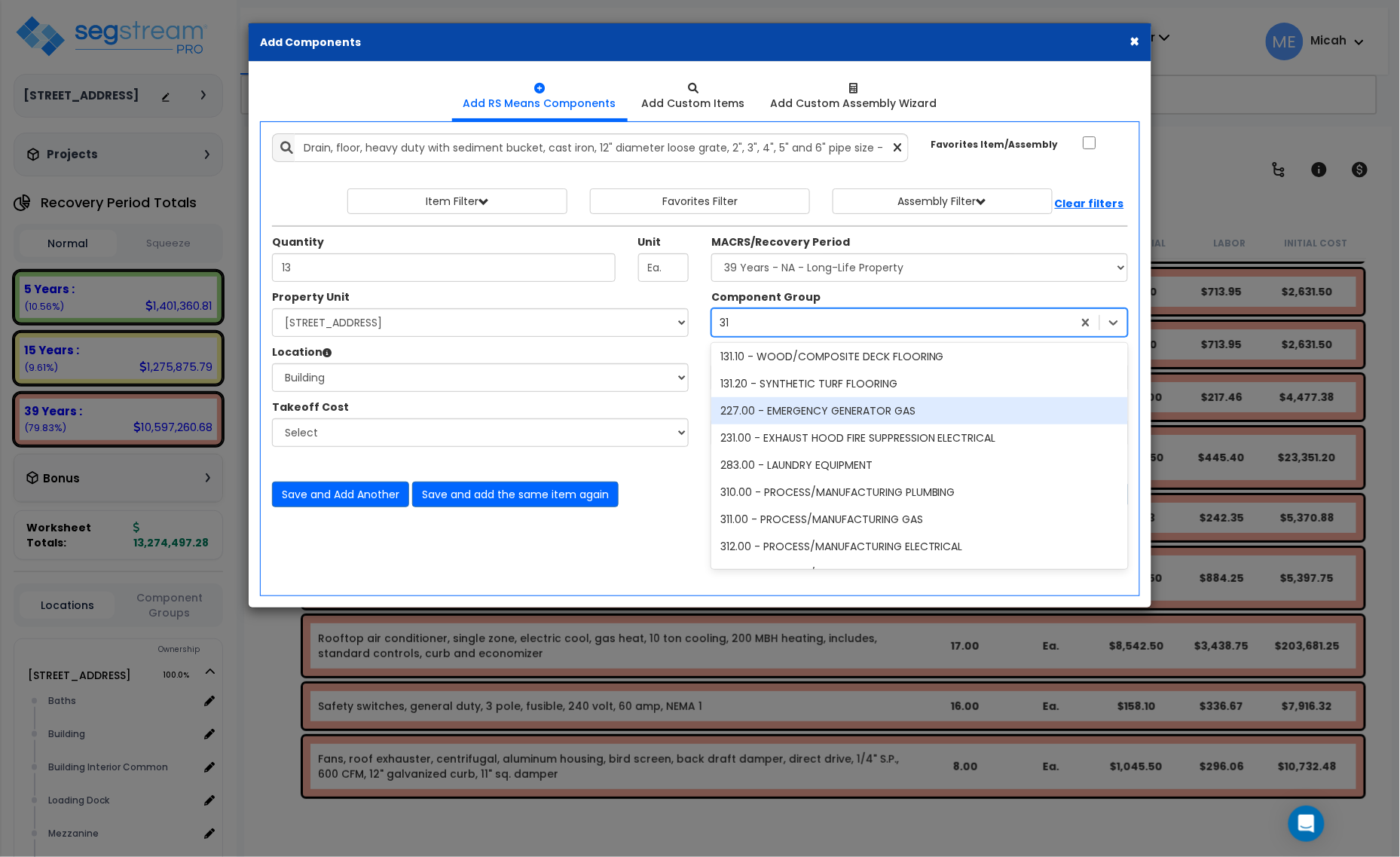
scroll to position [0, 0]
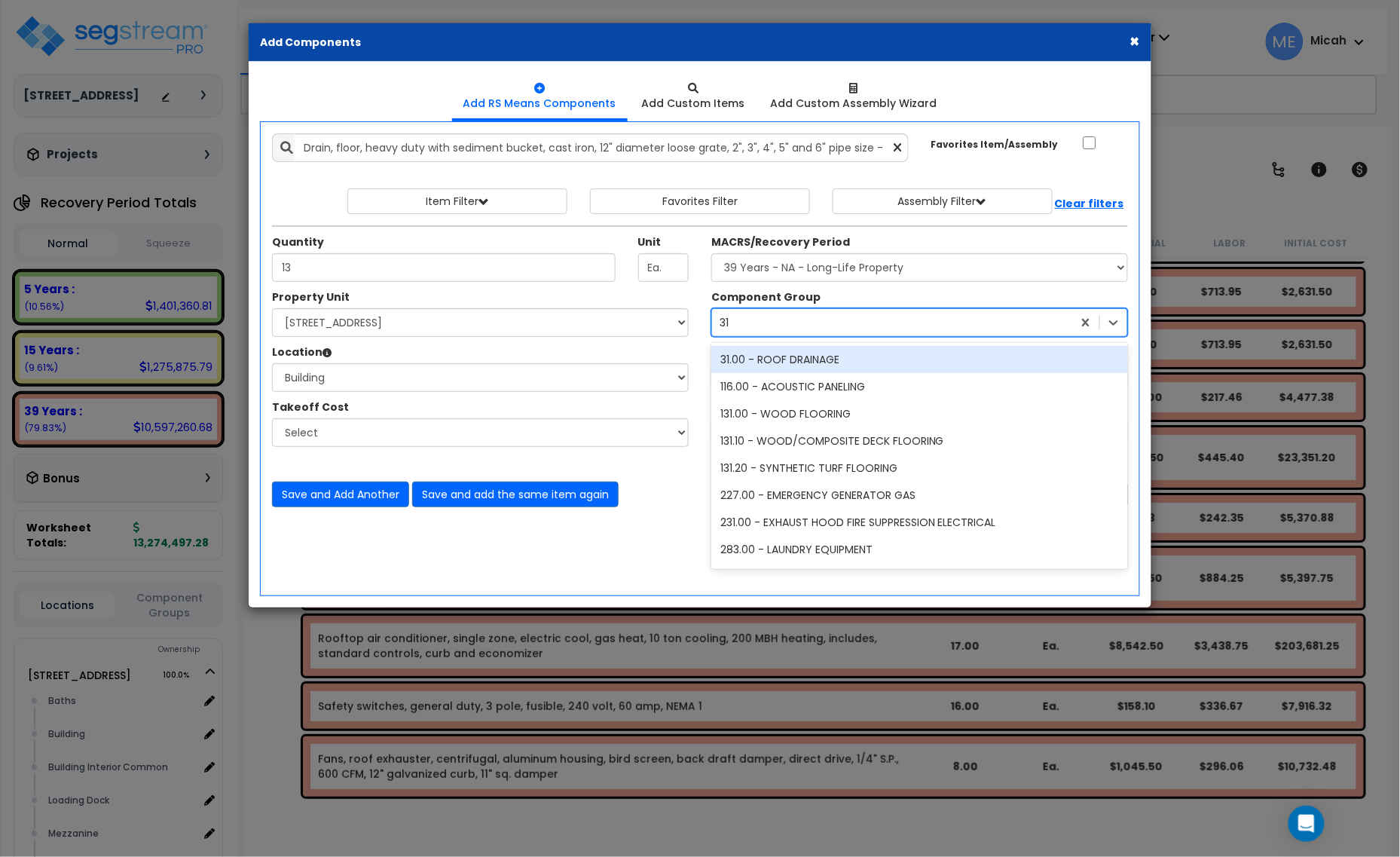
click at [817, 363] on div "31.00 - ROOF DRAINAGE" at bounding box center [919, 359] width 417 height 27
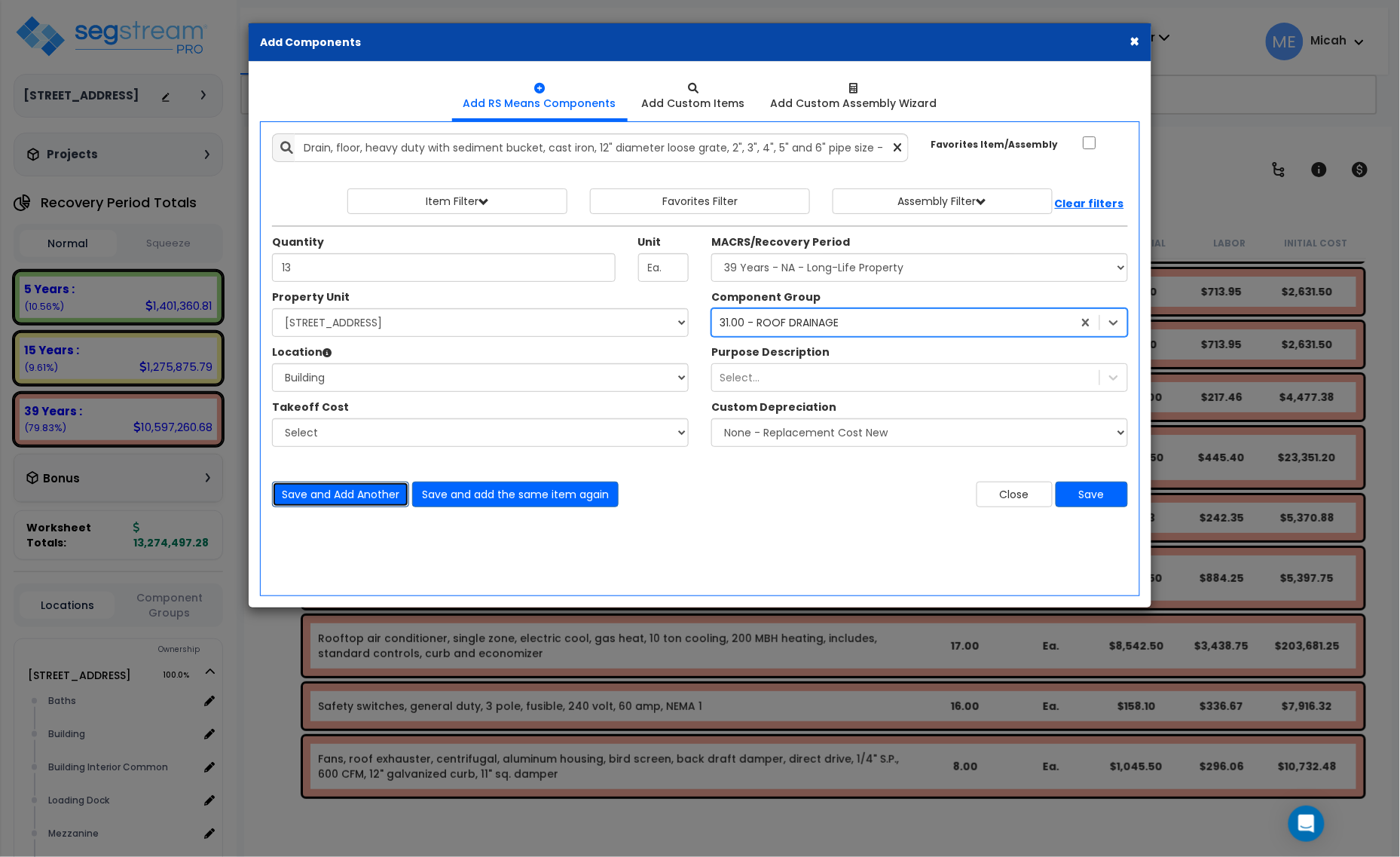
click at [354, 482] on button "Save and Add Another" at bounding box center [340, 494] width 137 height 26
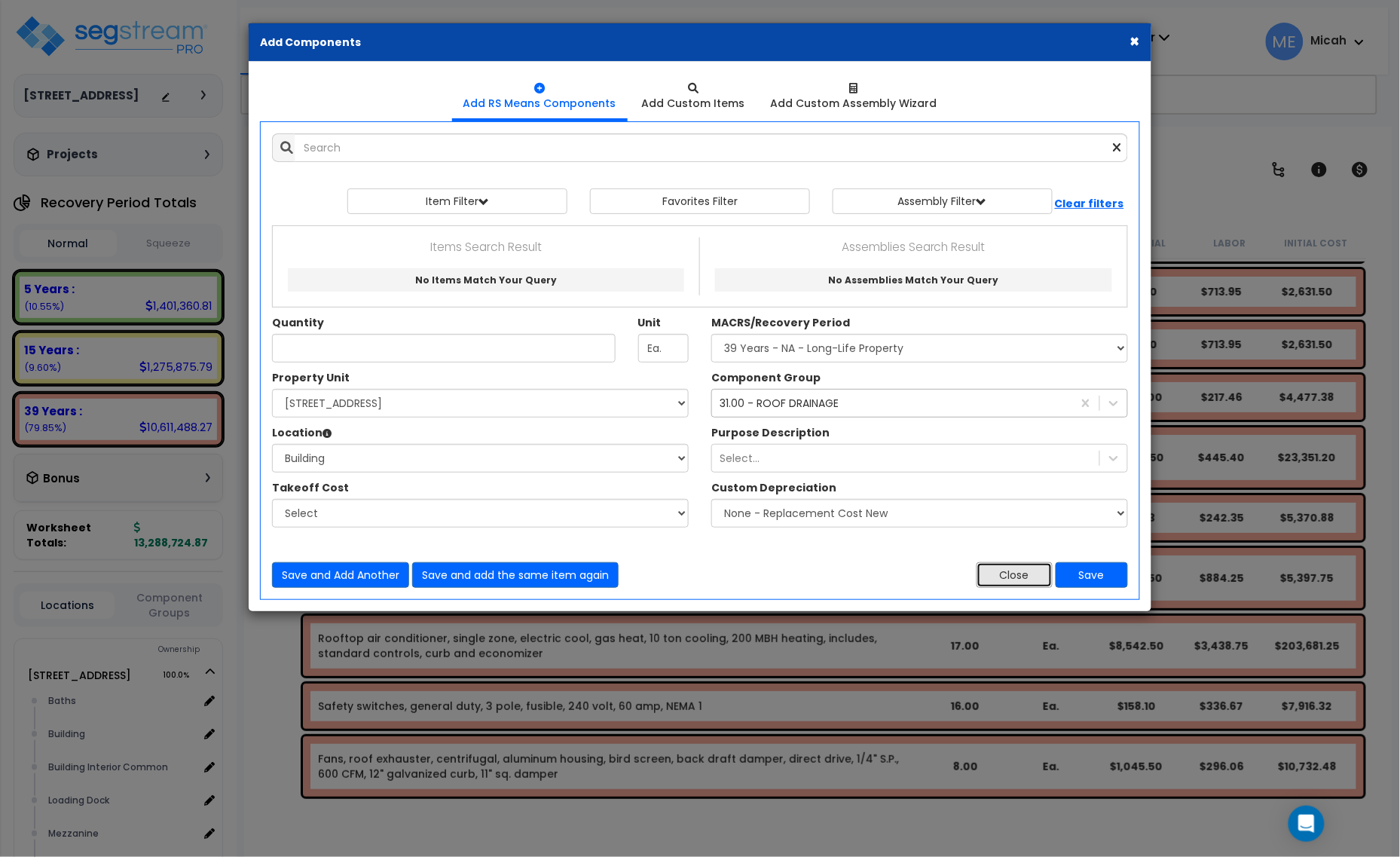
click at [989, 570] on button "Close" at bounding box center [1014, 575] width 76 height 26
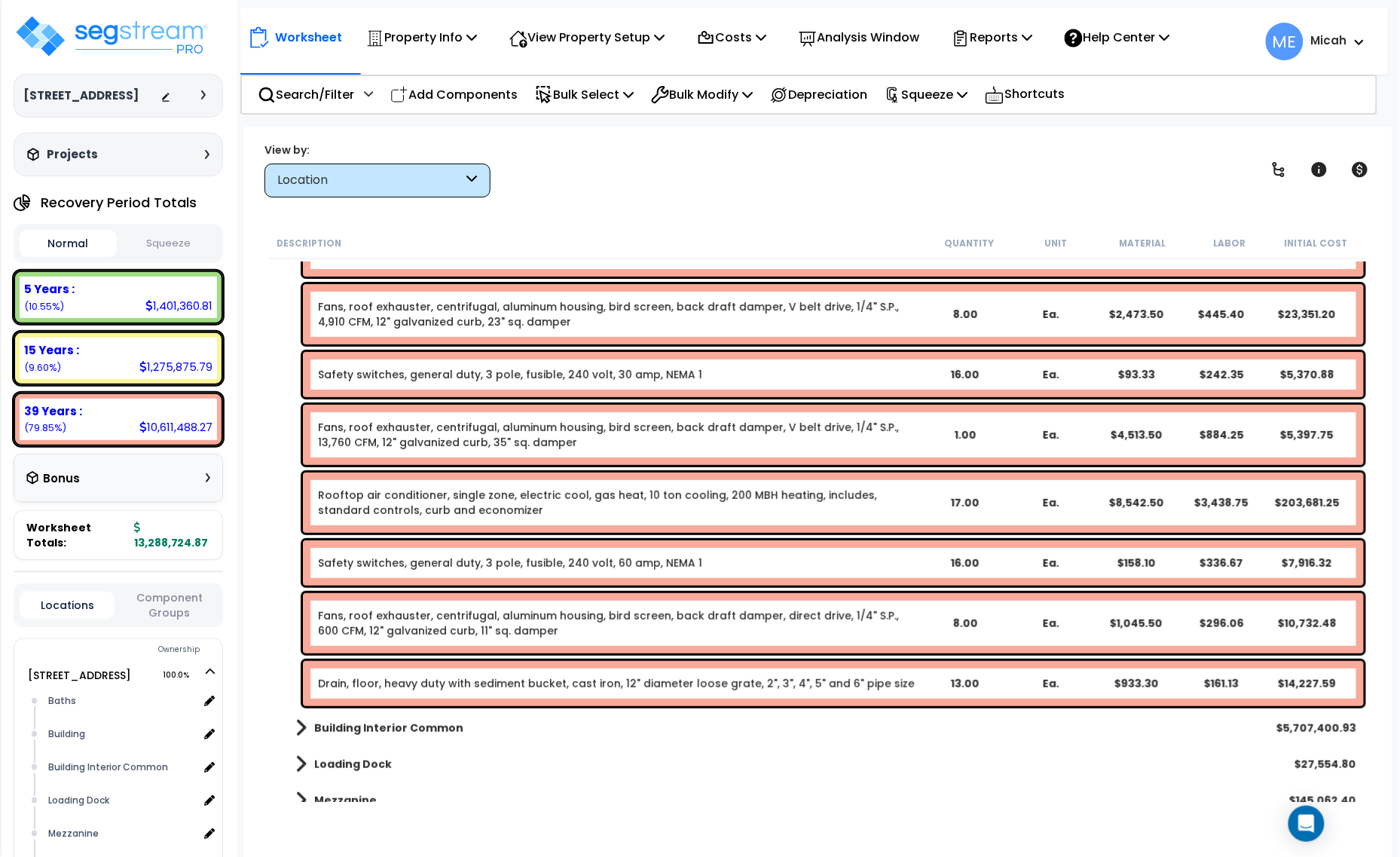
scroll to position [2072, 0]
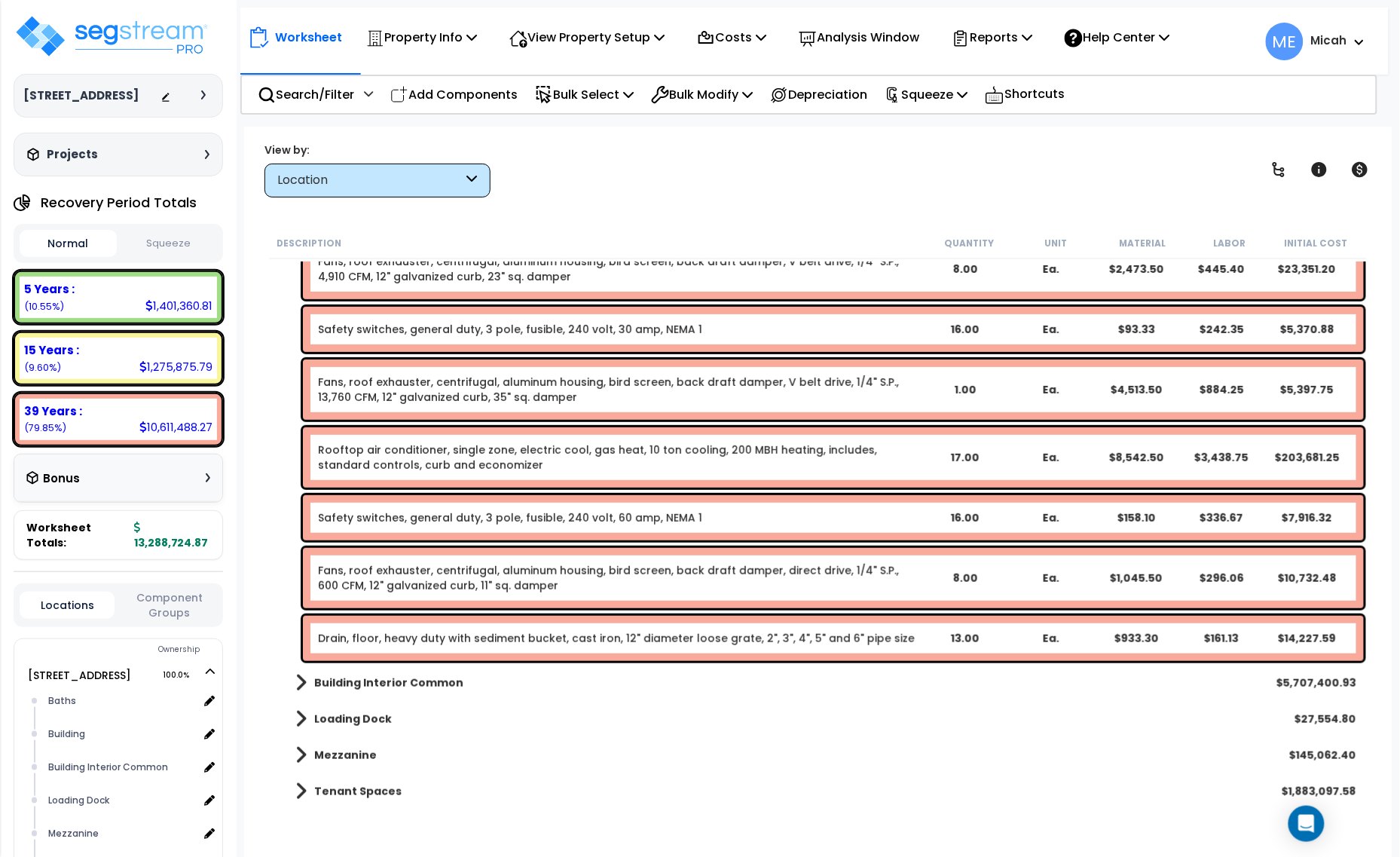
click at [657, 578] on link "Fans, roof exhauster, centrifugal, aluminum housing, bird screen, back draft da…" at bounding box center [620, 578] width 603 height 30
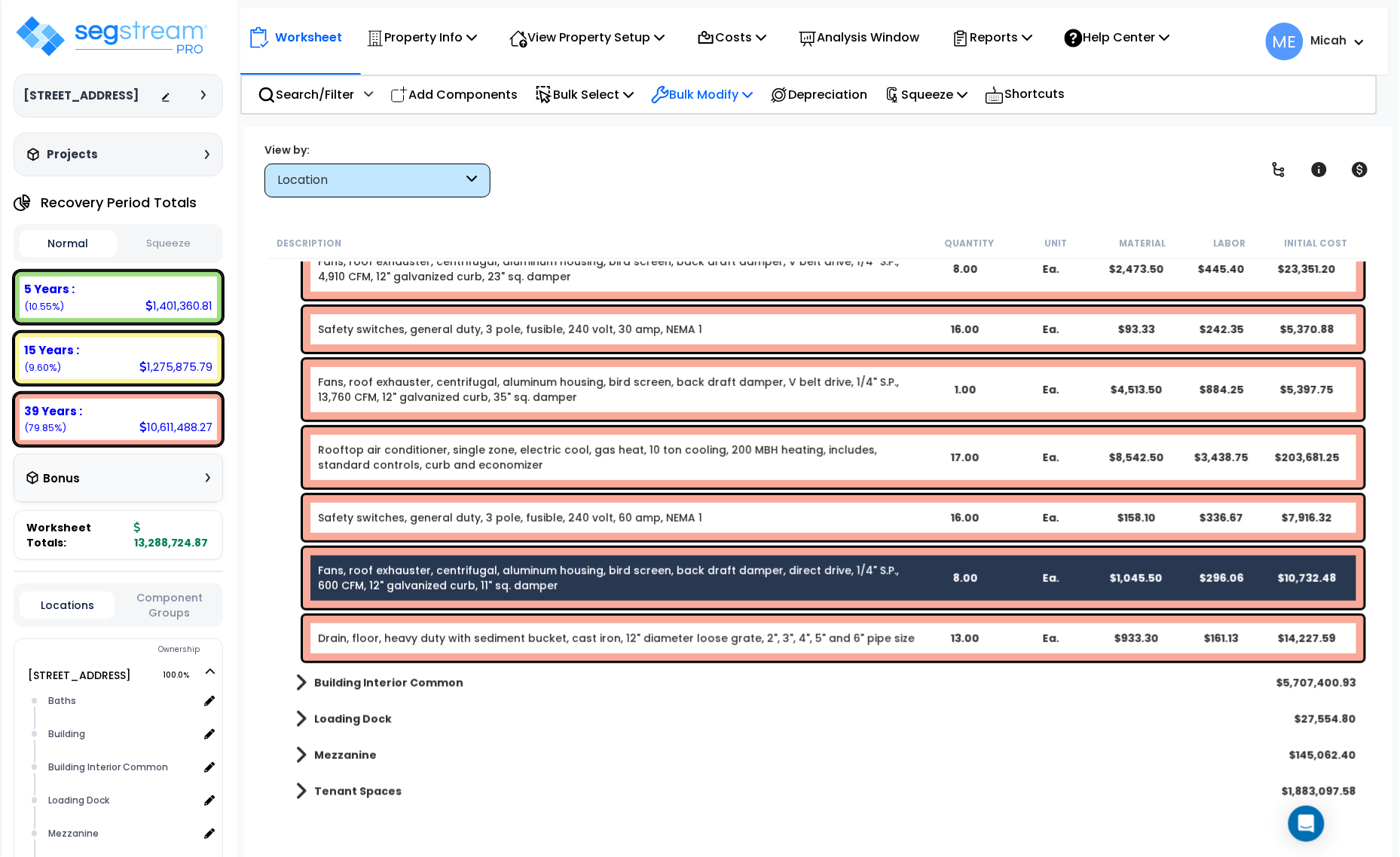
click at [753, 87] on p "Bulk Modify" at bounding box center [701, 94] width 102 height 20
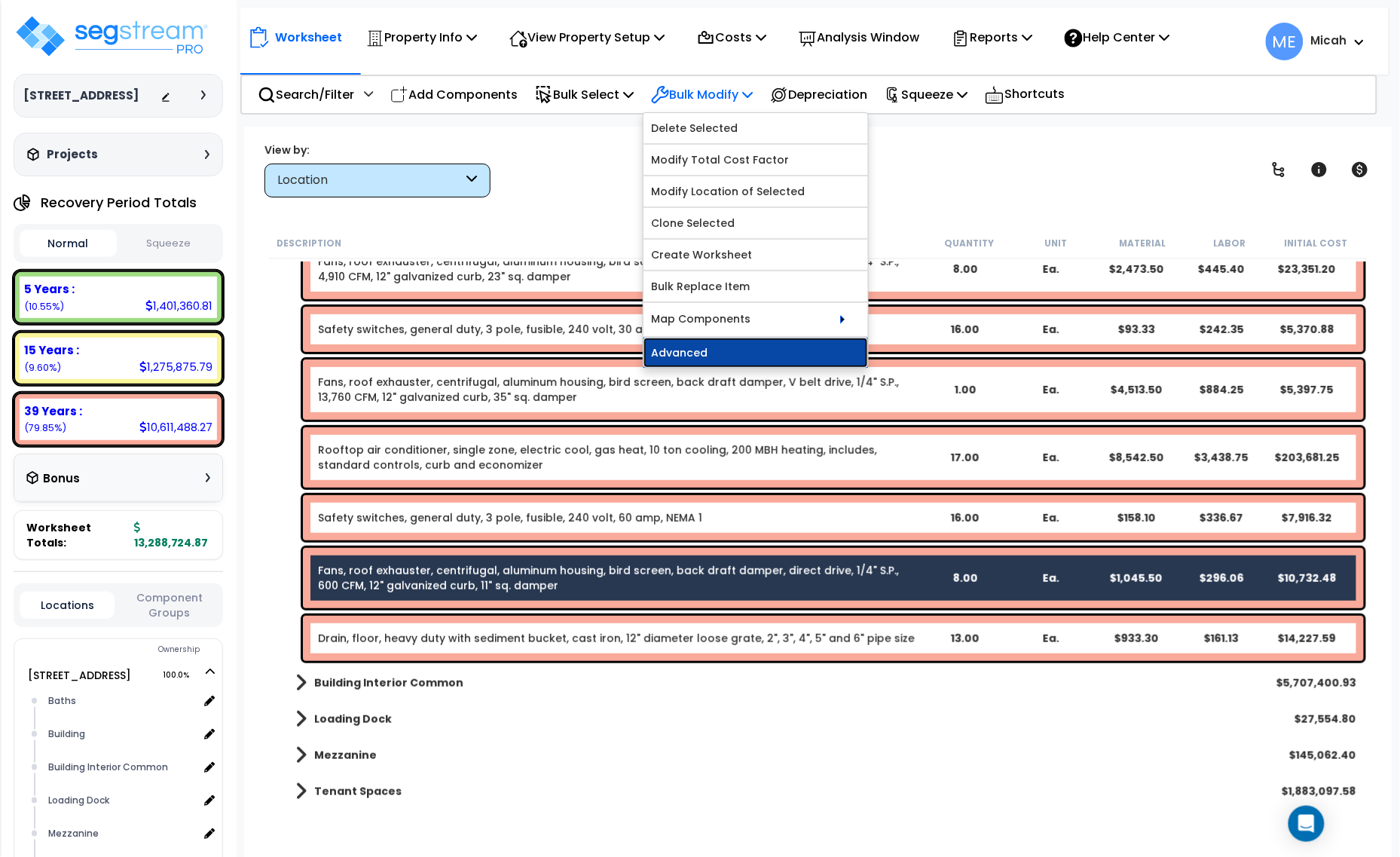
click at [730, 358] on link "Advanced" at bounding box center [756, 353] width 225 height 30
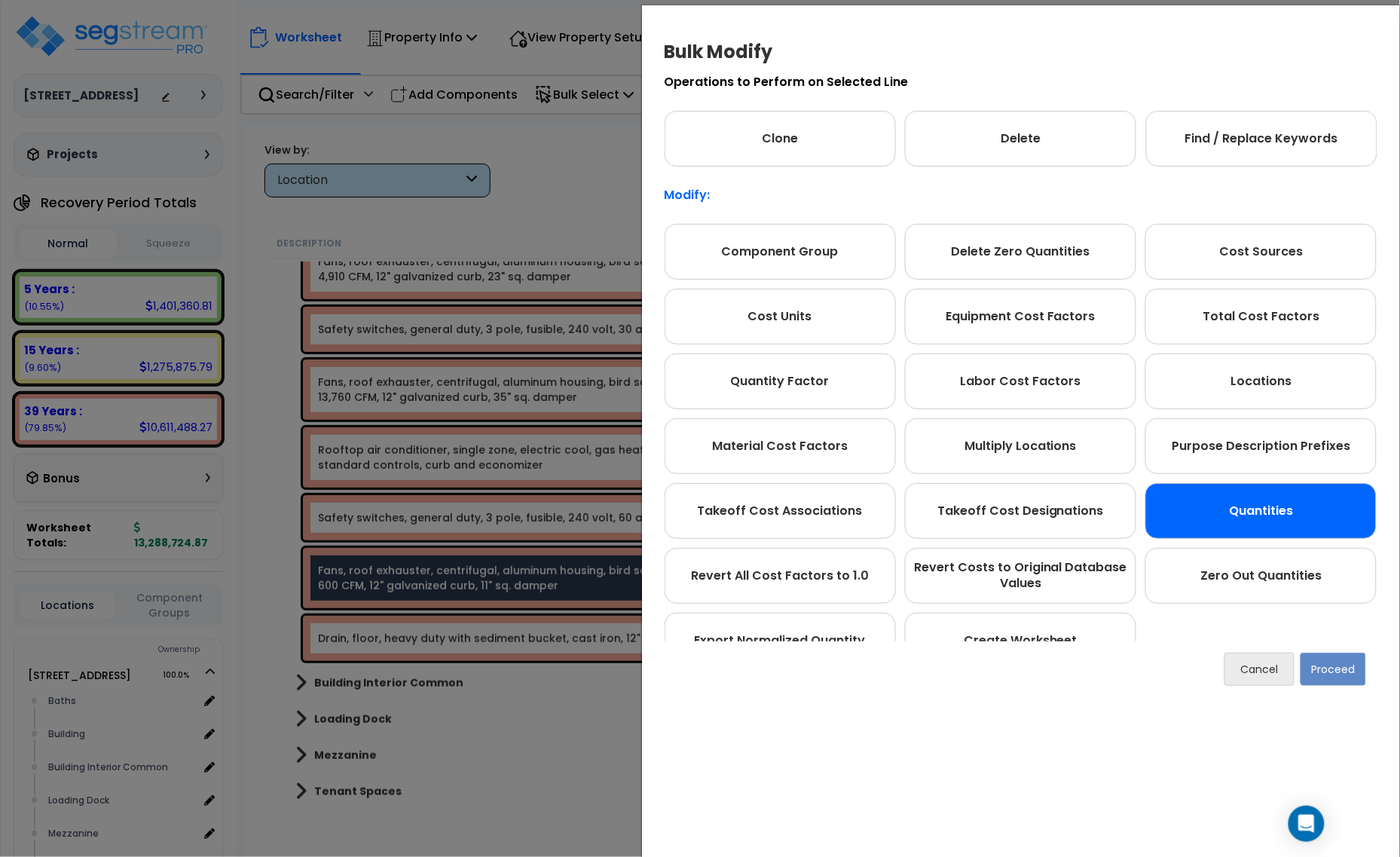
click at [1267, 501] on div "Quantities" at bounding box center [1261, 510] width 232 height 56
click at [1325, 671] on button "Proceed" at bounding box center [1333, 669] width 65 height 33
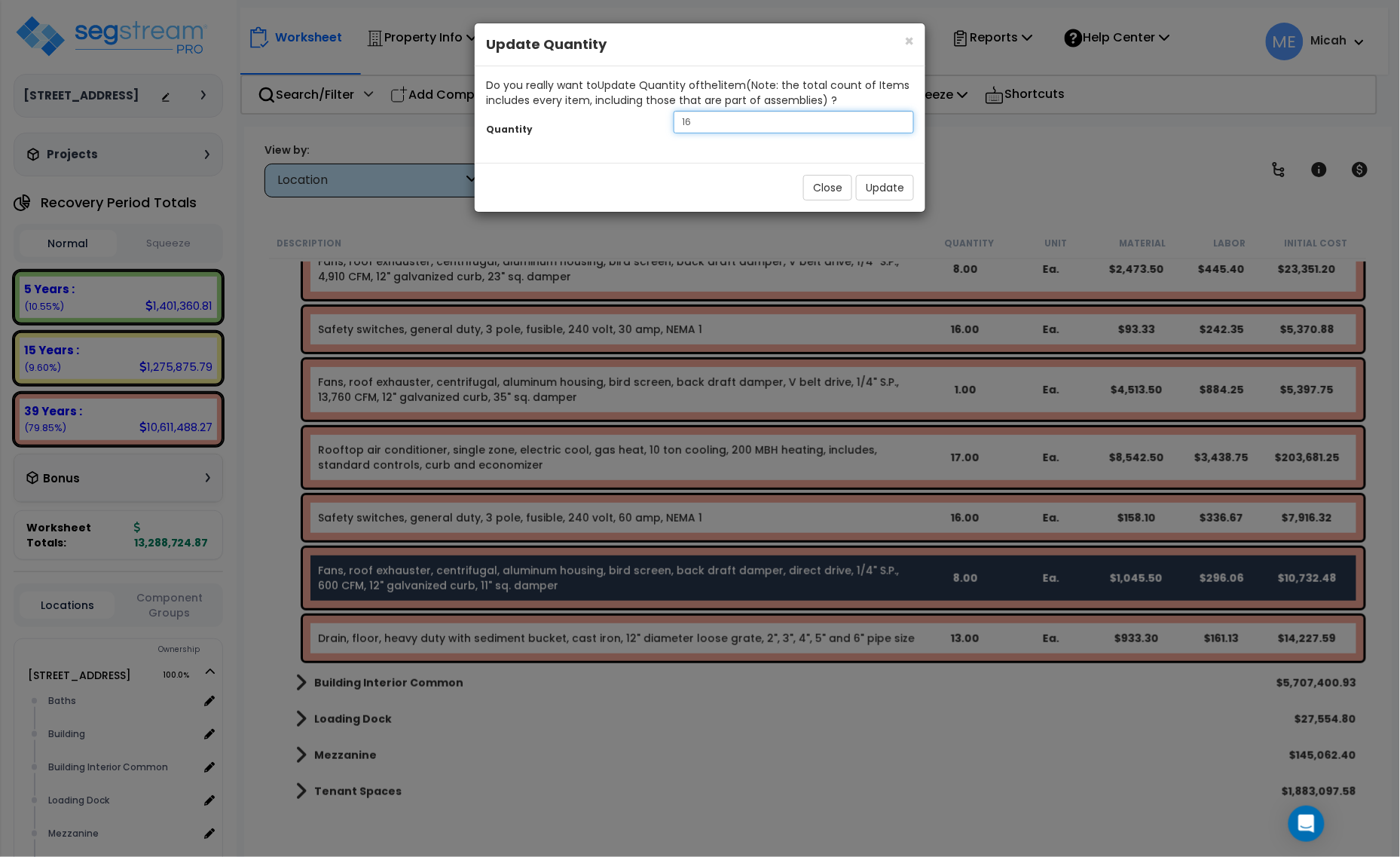
drag, startPoint x: 731, startPoint y: 122, endPoint x: 660, endPoint y: 121, distance: 71.0
click at [662, 121] on div "16" at bounding box center [793, 122] width 263 height 23
type input "9"
click at [876, 186] on button "Update" at bounding box center [885, 187] width 58 height 26
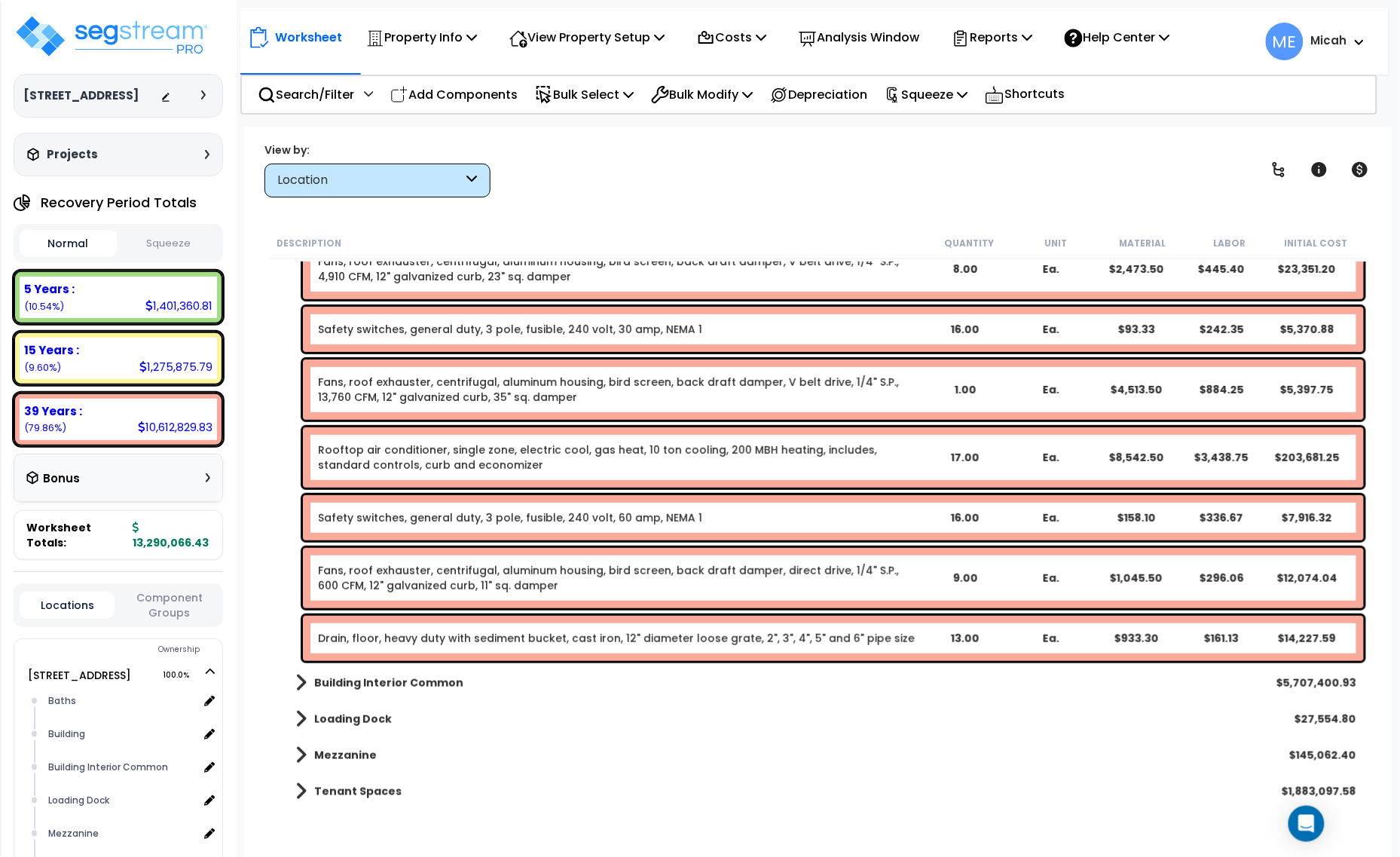
drag, startPoint x: 473, startPoint y: 92, endPoint x: 596, endPoint y: 295, distance: 237.4
click at [473, 92] on p "Add Components" at bounding box center [454, 94] width 127 height 20
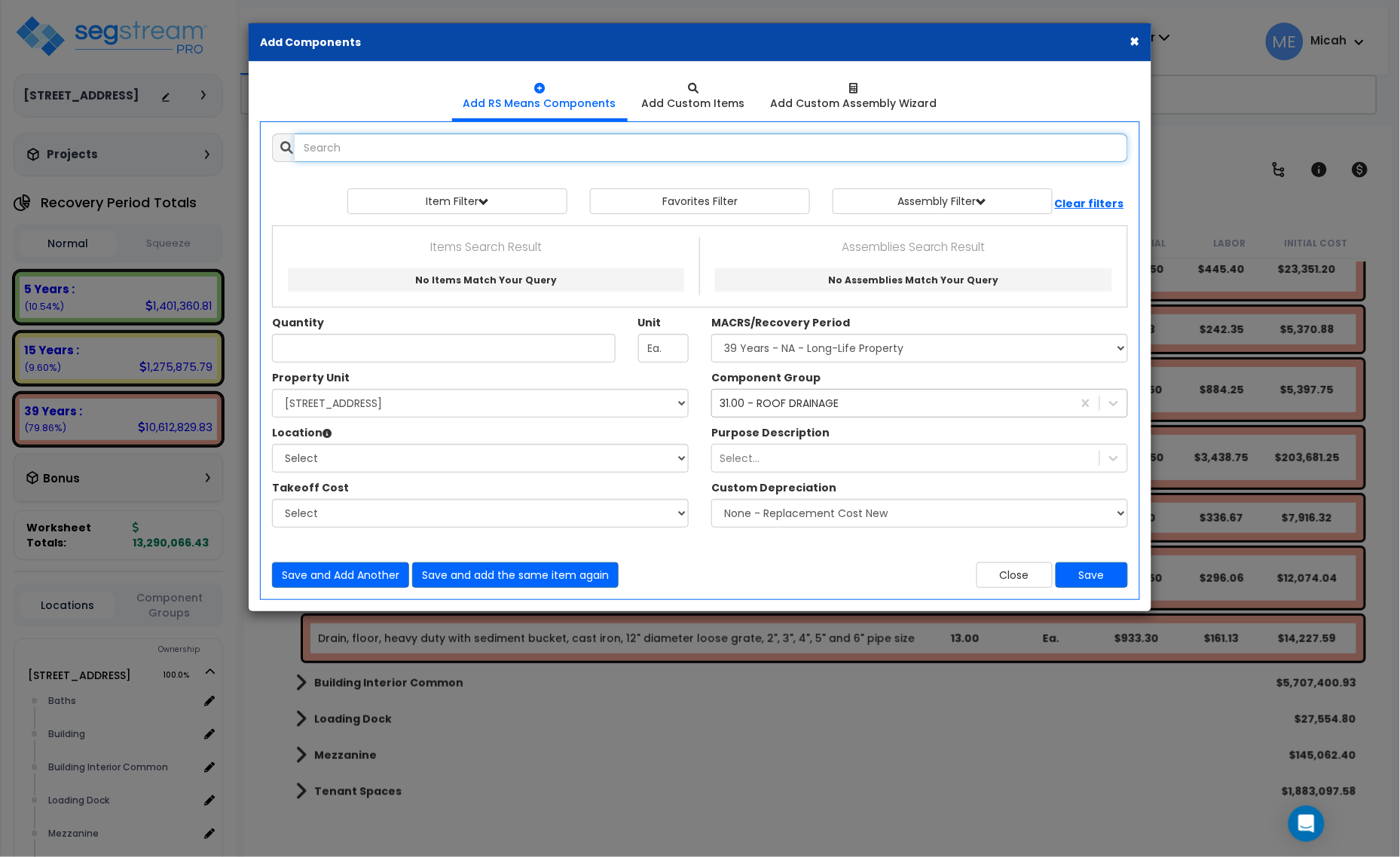
select select
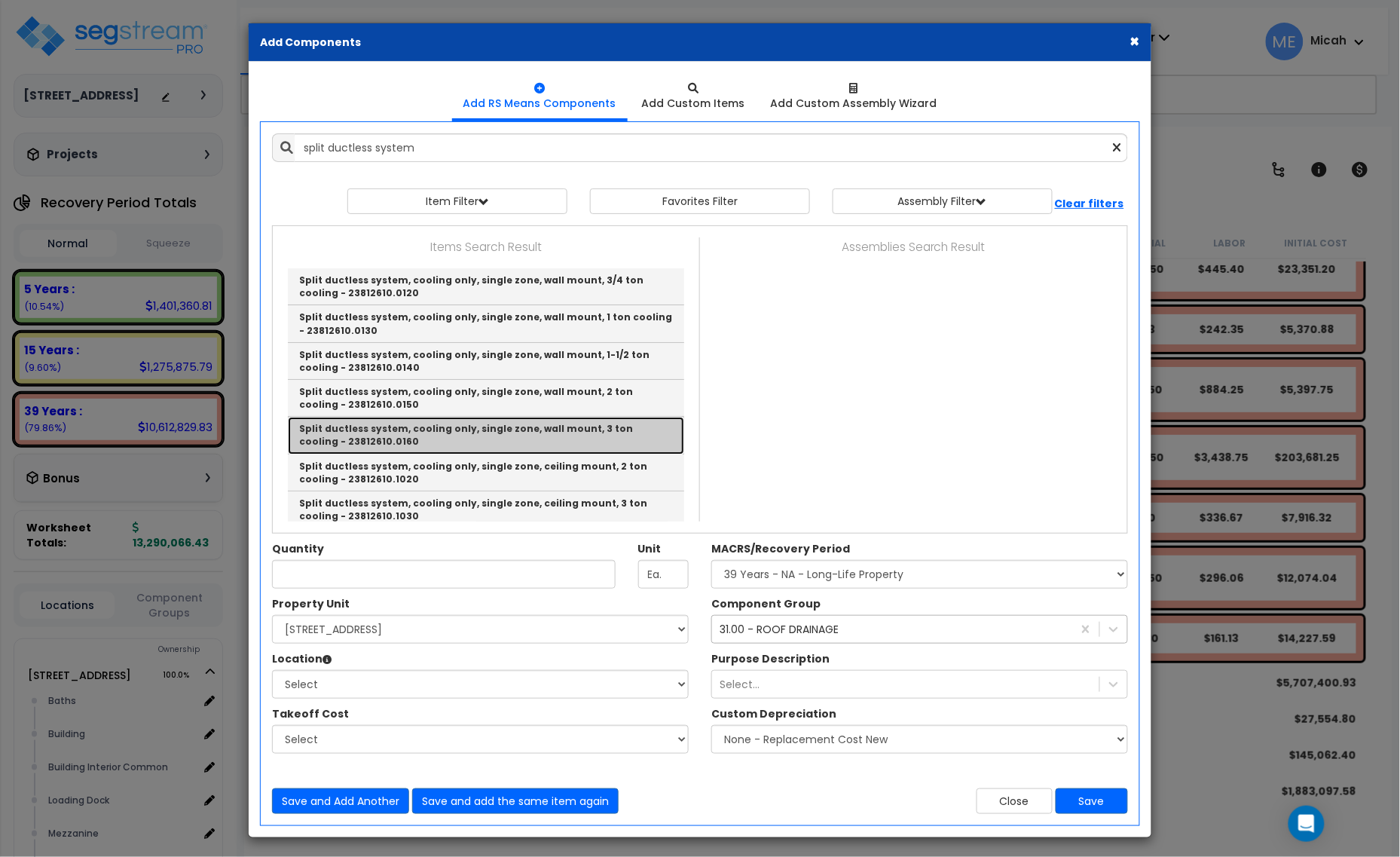
click at [552, 440] on link "Split ductless system, cooling only, single zone, wall mount, 3 ton cooling - 2…" at bounding box center [486, 435] width 396 height 37
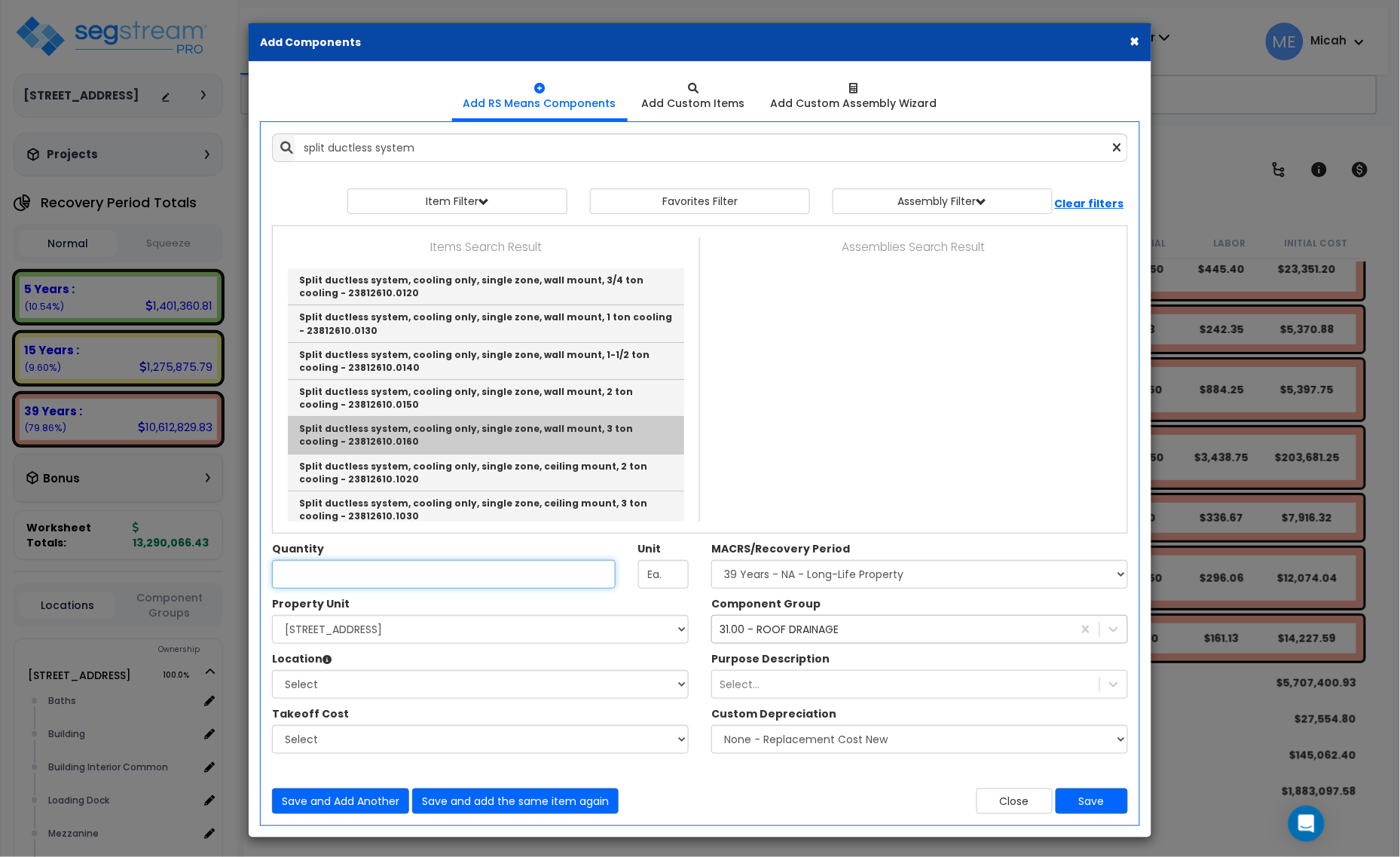
type input "Split ductless system, cooling only, single zone, wall mount, 3 ton cooling - 2…"
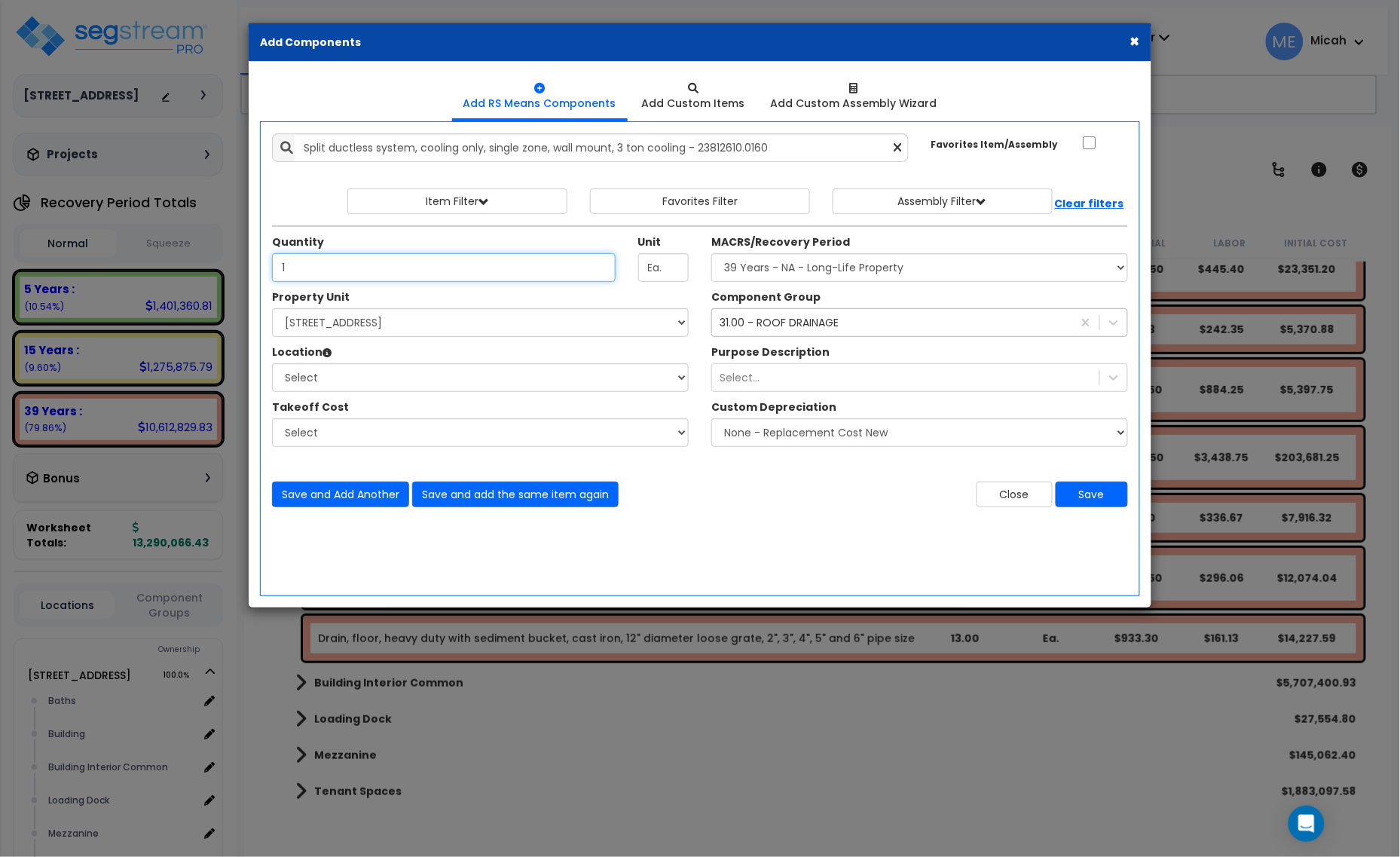
type input "1"
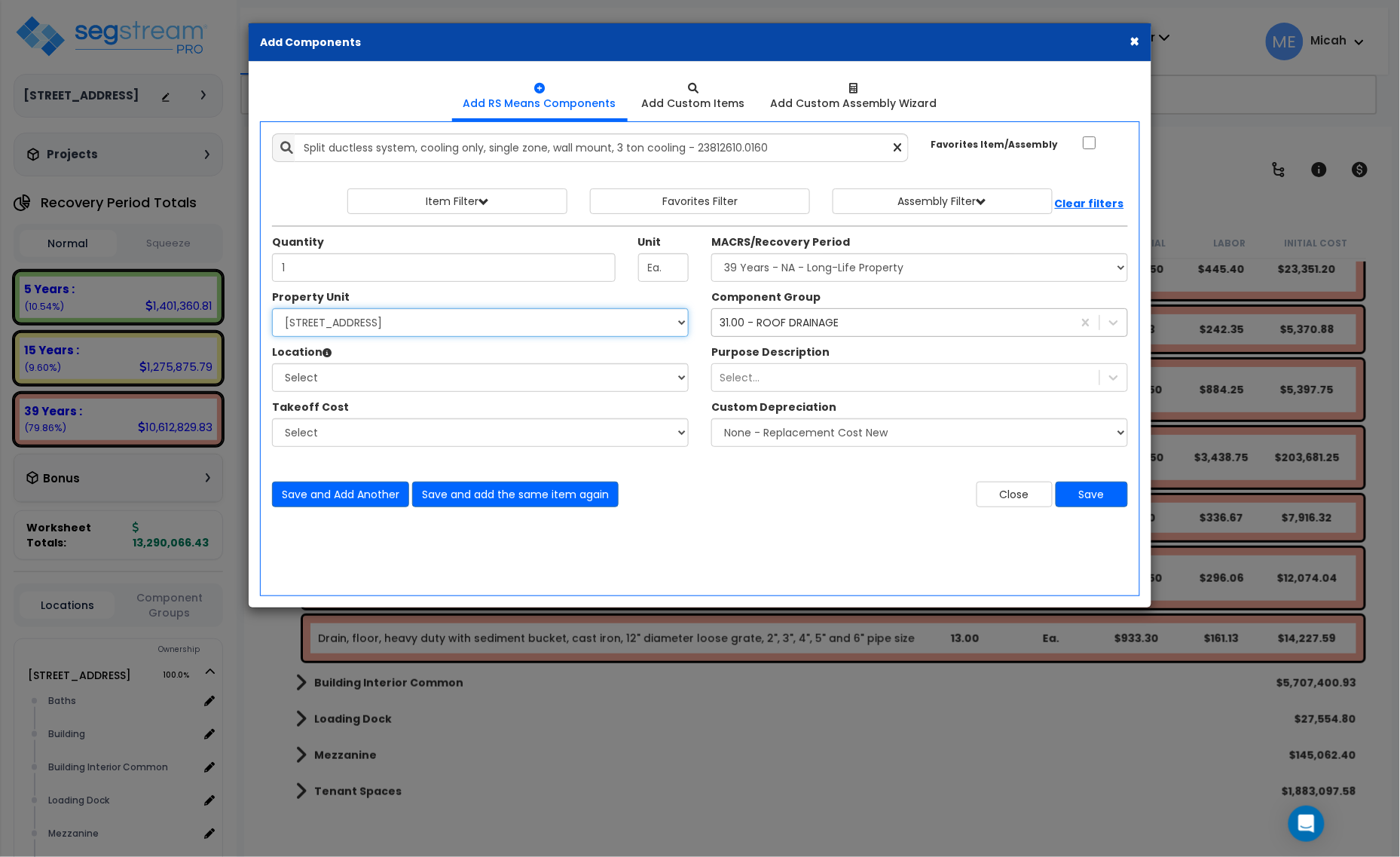
click at [445, 321] on select "Select 25211 Sunnymead Blvd Site Improvements" at bounding box center [480, 322] width 417 height 28
select select "166495"
click at [272, 309] on select "Select 25211 Sunnymead Blvd Site Improvements" at bounding box center [480, 322] width 417 height 28
click at [407, 384] on select "Select Baths Building Building Interior Building Interior Common Loading Dock M…" at bounding box center [480, 378] width 417 height 28
select select "6"
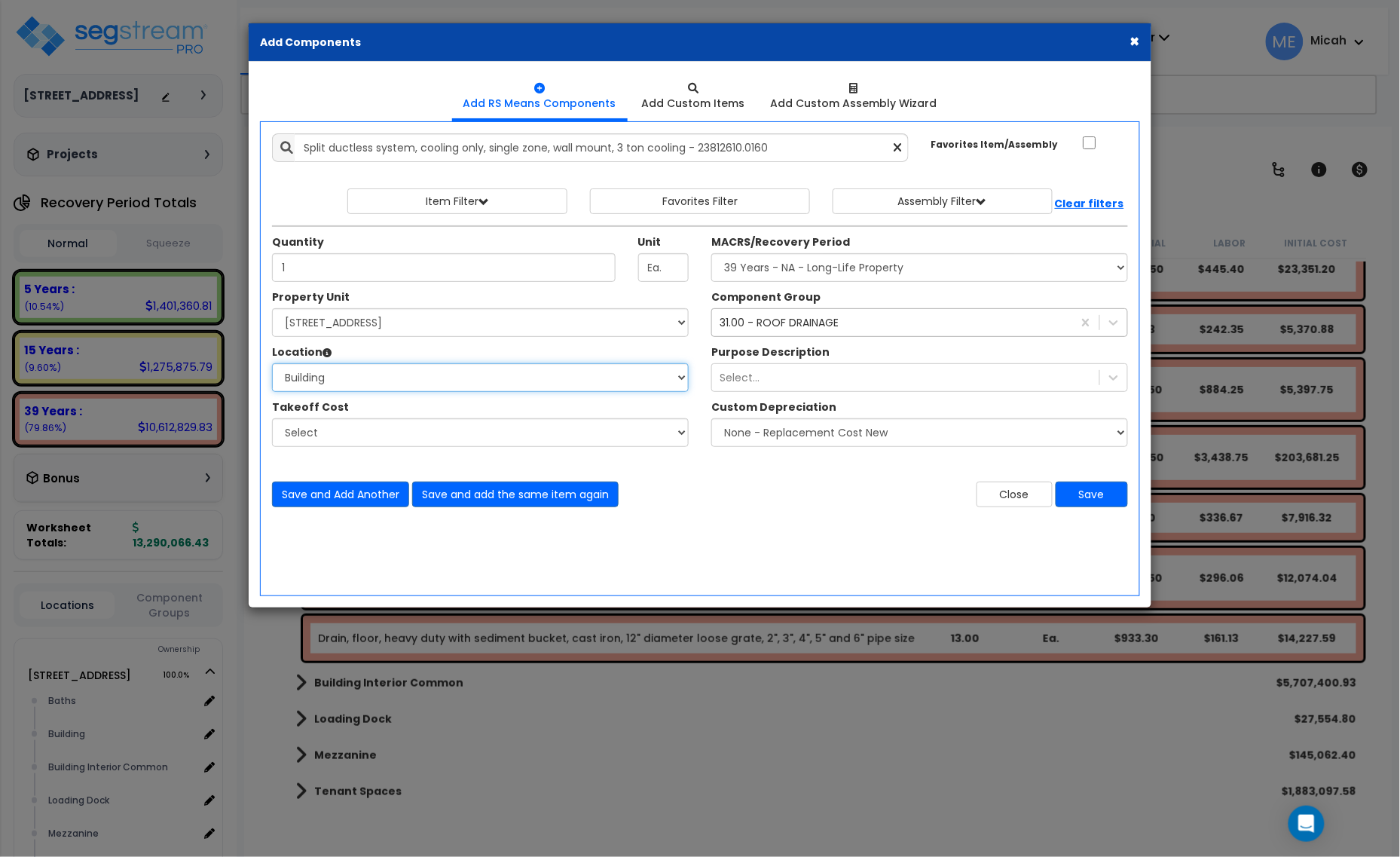
click at [272, 363] on select "Select Baths Building Building Interior Building Interior Common Loading Dock M…" at bounding box center [480, 378] width 417 height 28
click at [808, 270] on select "Select MACRS/Recovery Period 5 Years - 57.0 - Distributive Trades & Services 5 …" at bounding box center [919, 267] width 417 height 28
select select "3669"
click at [711, 254] on select "Select MACRS/Recovery Period 5 Years - 57.0 - Distributive Trades & Services 5 …" at bounding box center [919, 267] width 417 height 28
click at [815, 318] on div "31.00 - ROOF DRAINAGE" at bounding box center [779, 322] width 119 height 15
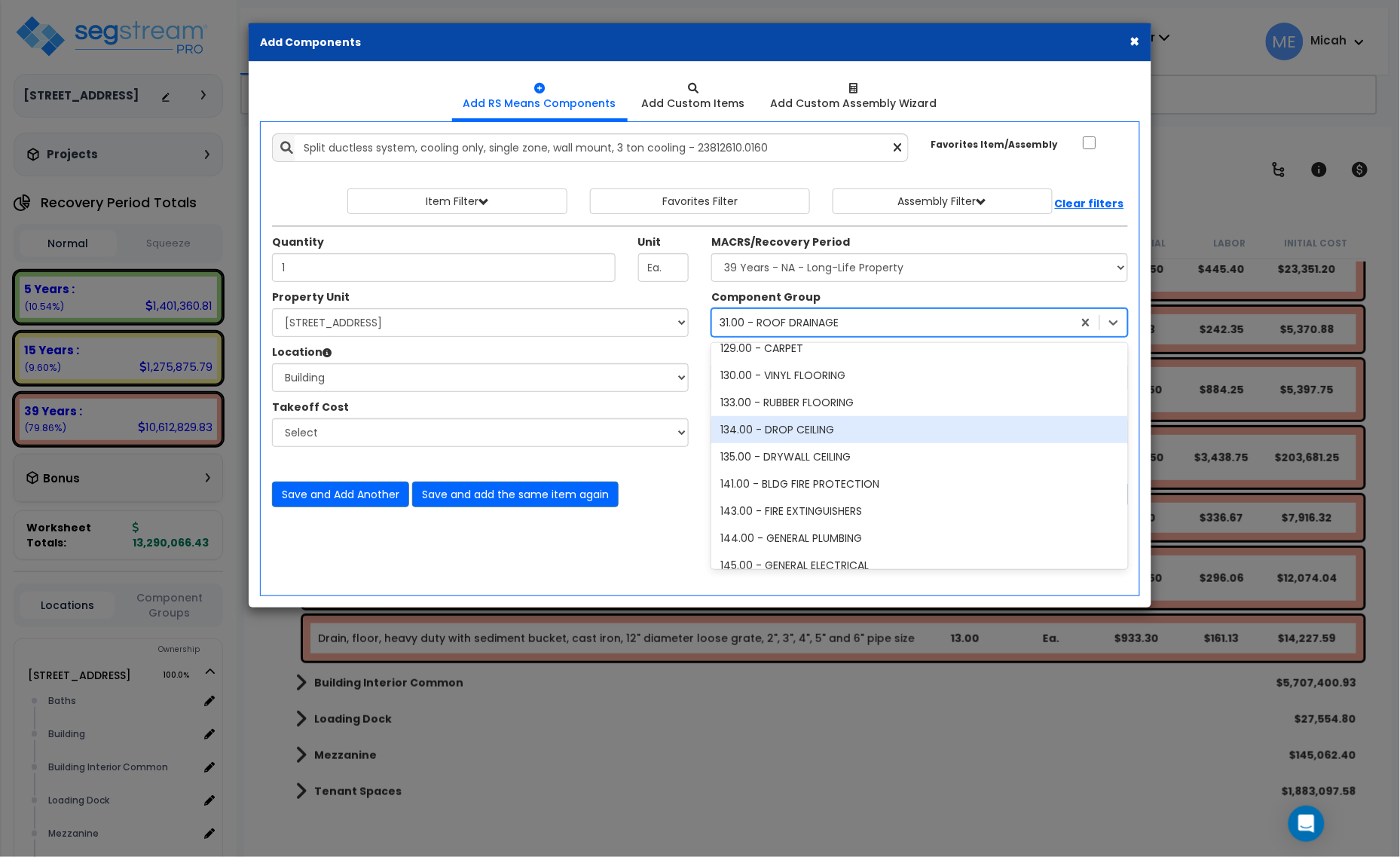
scroll to position [755, 0]
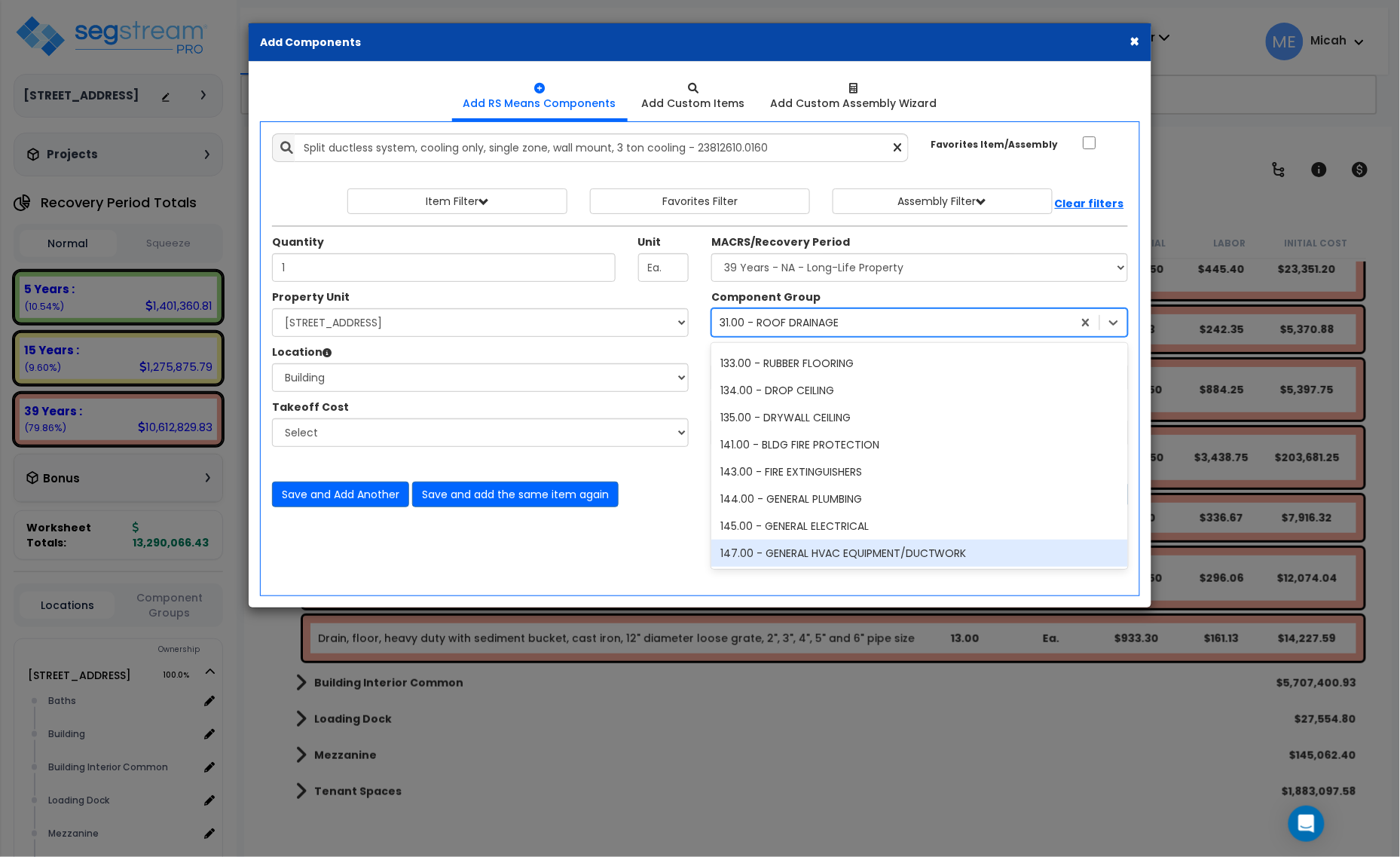
click at [914, 551] on div "147.00 - GENERAL HVAC EQUIPMENT/DUCTWORK" at bounding box center [919, 553] width 417 height 27
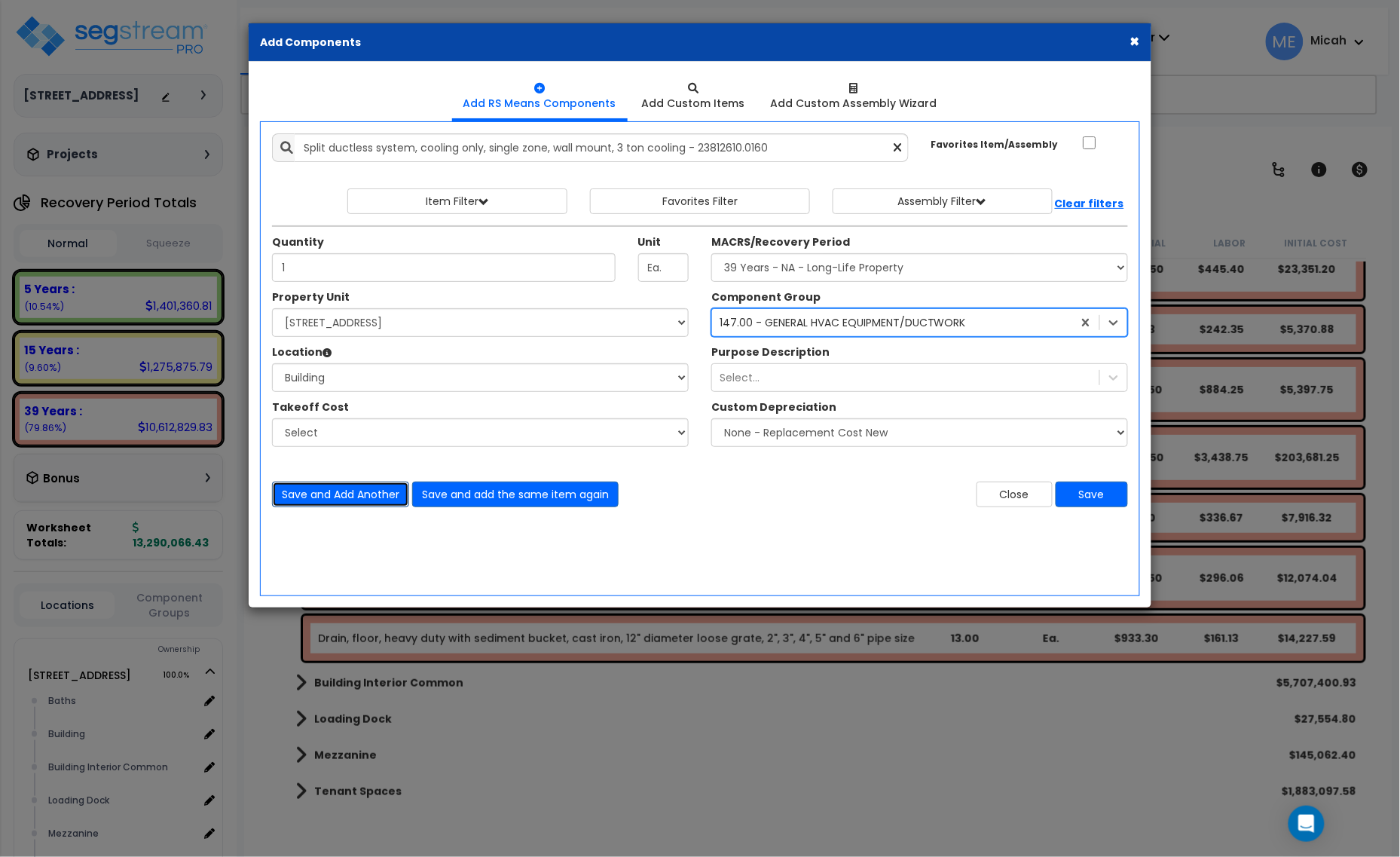
click at [321, 501] on button "Save and Add Another" at bounding box center [340, 494] width 137 height 26
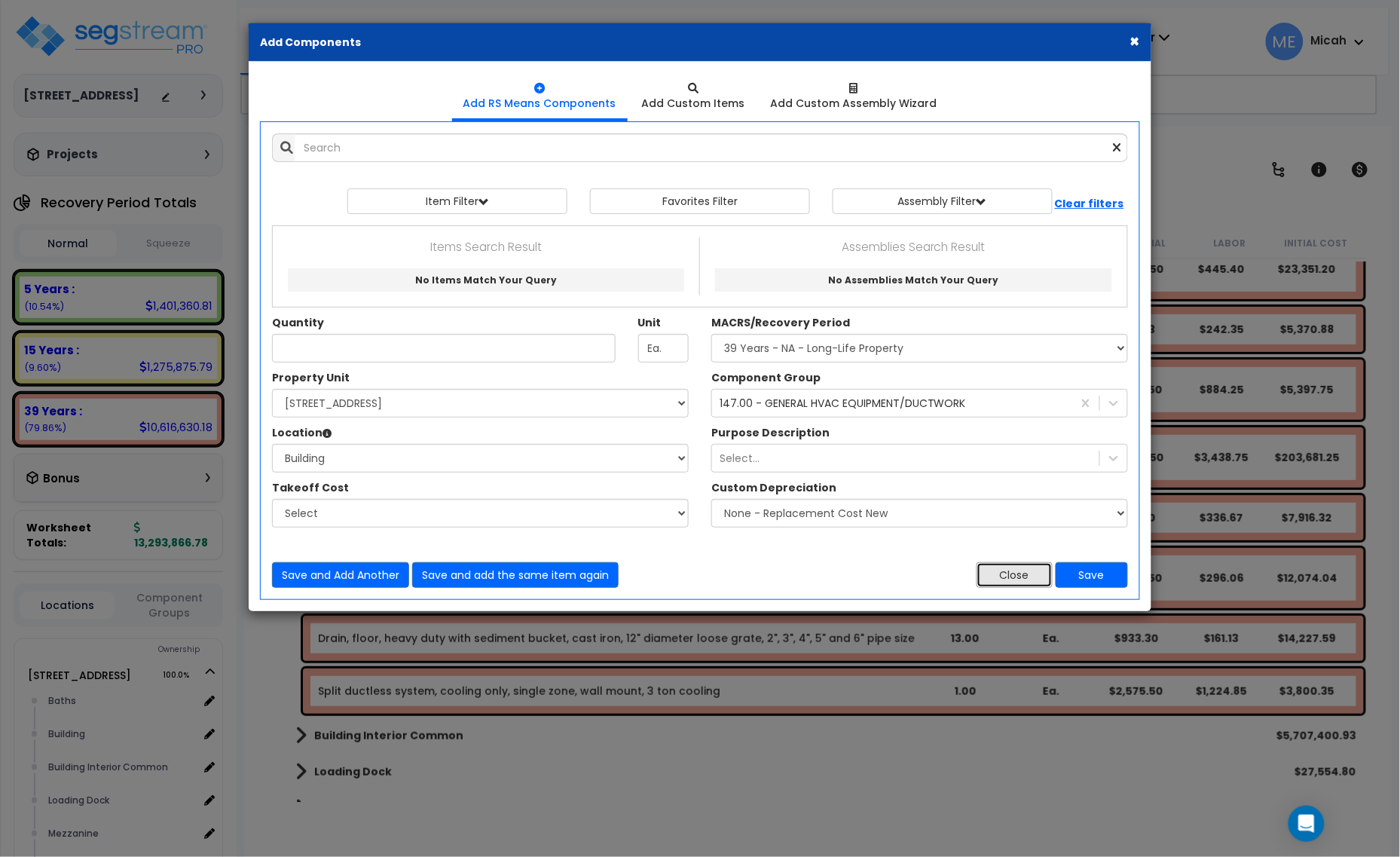
click at [1007, 581] on button "Close" at bounding box center [1014, 575] width 76 height 26
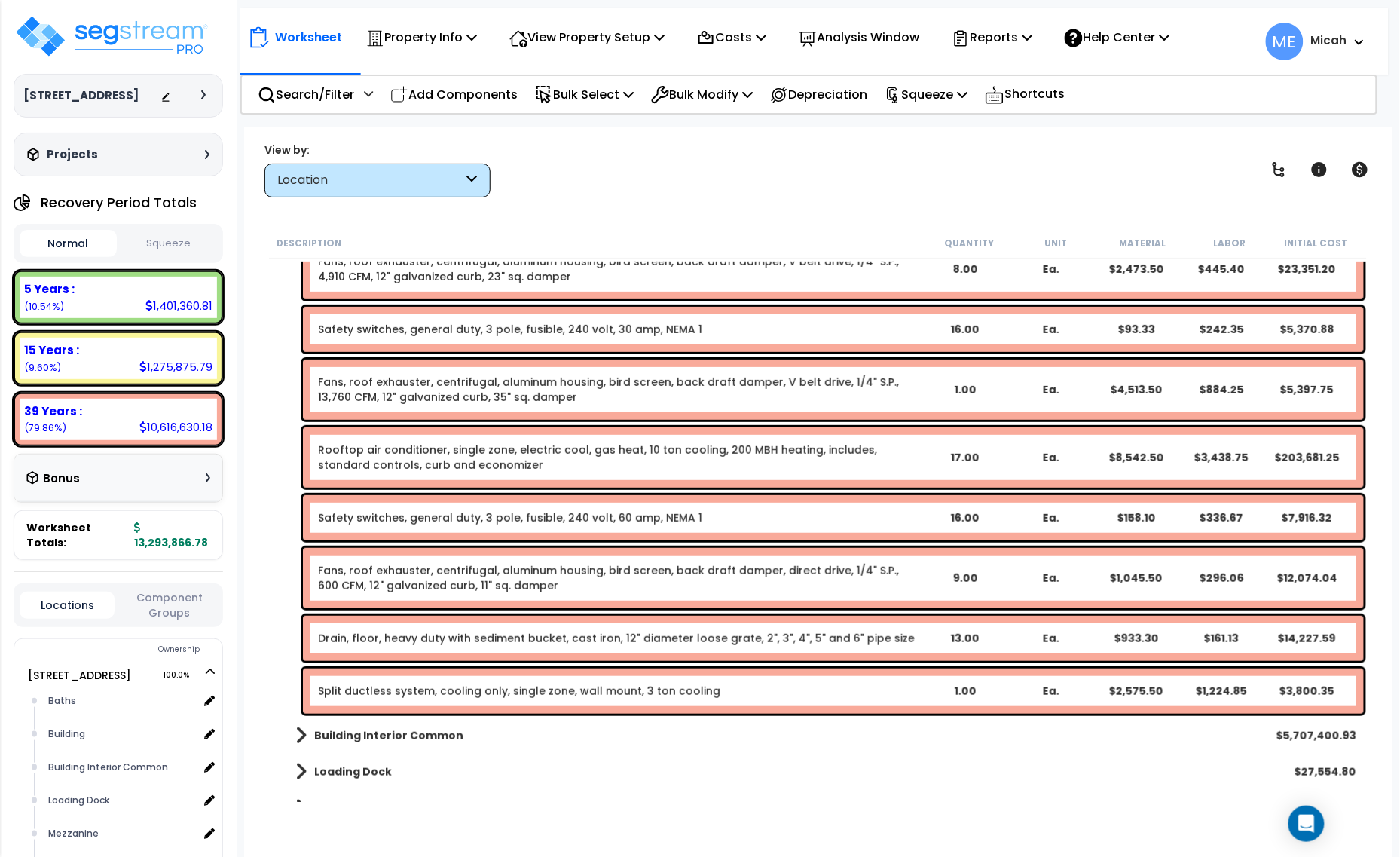
click at [532, 333] on link "Safety switches, general duty, 3 pole, fusible, 240 volt, 30 amp, NEMA 1" at bounding box center [510, 329] width 384 height 15
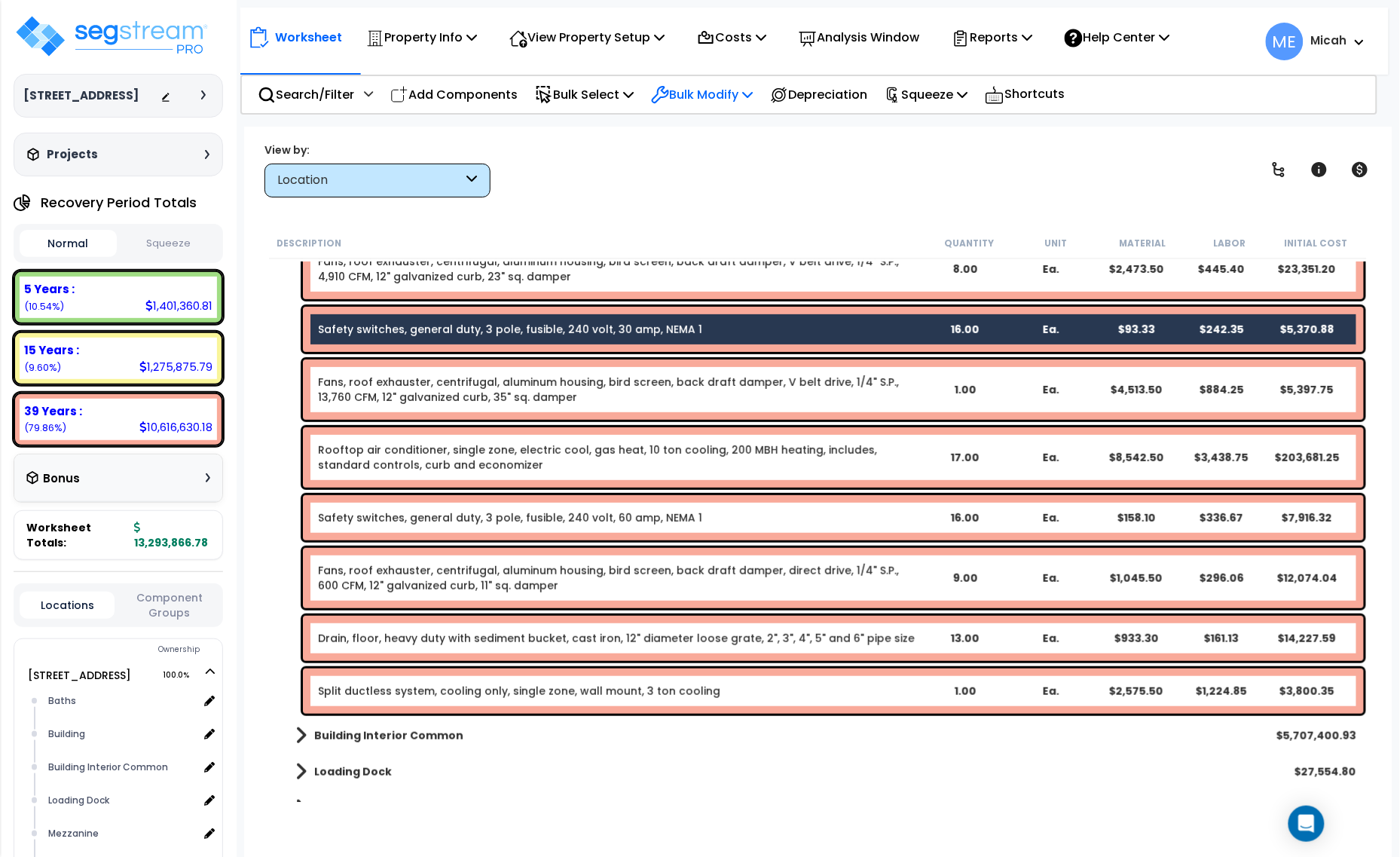
click at [752, 93] on p "Bulk Modify" at bounding box center [701, 94] width 102 height 20
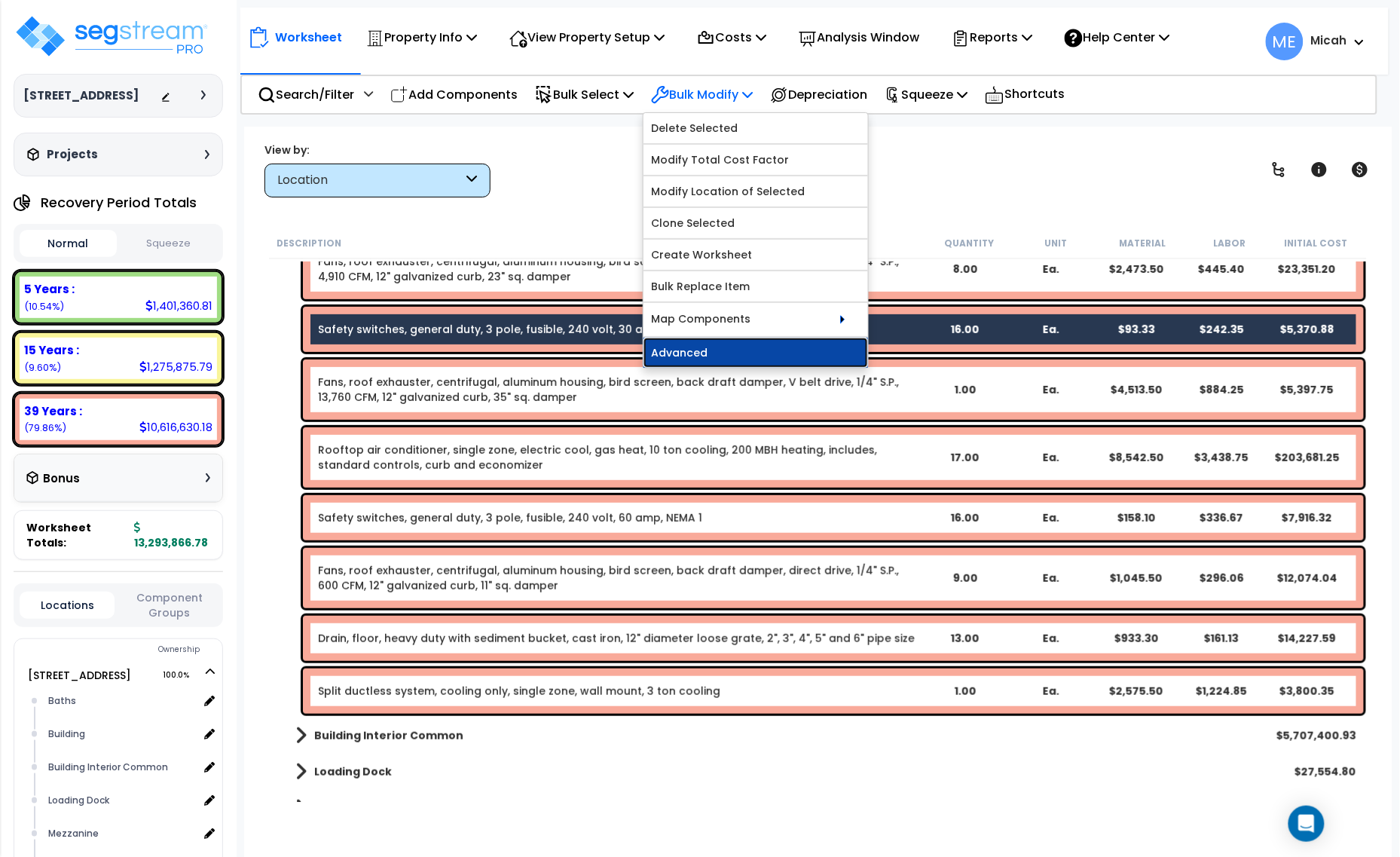
click at [777, 344] on link "Advanced" at bounding box center [756, 353] width 225 height 30
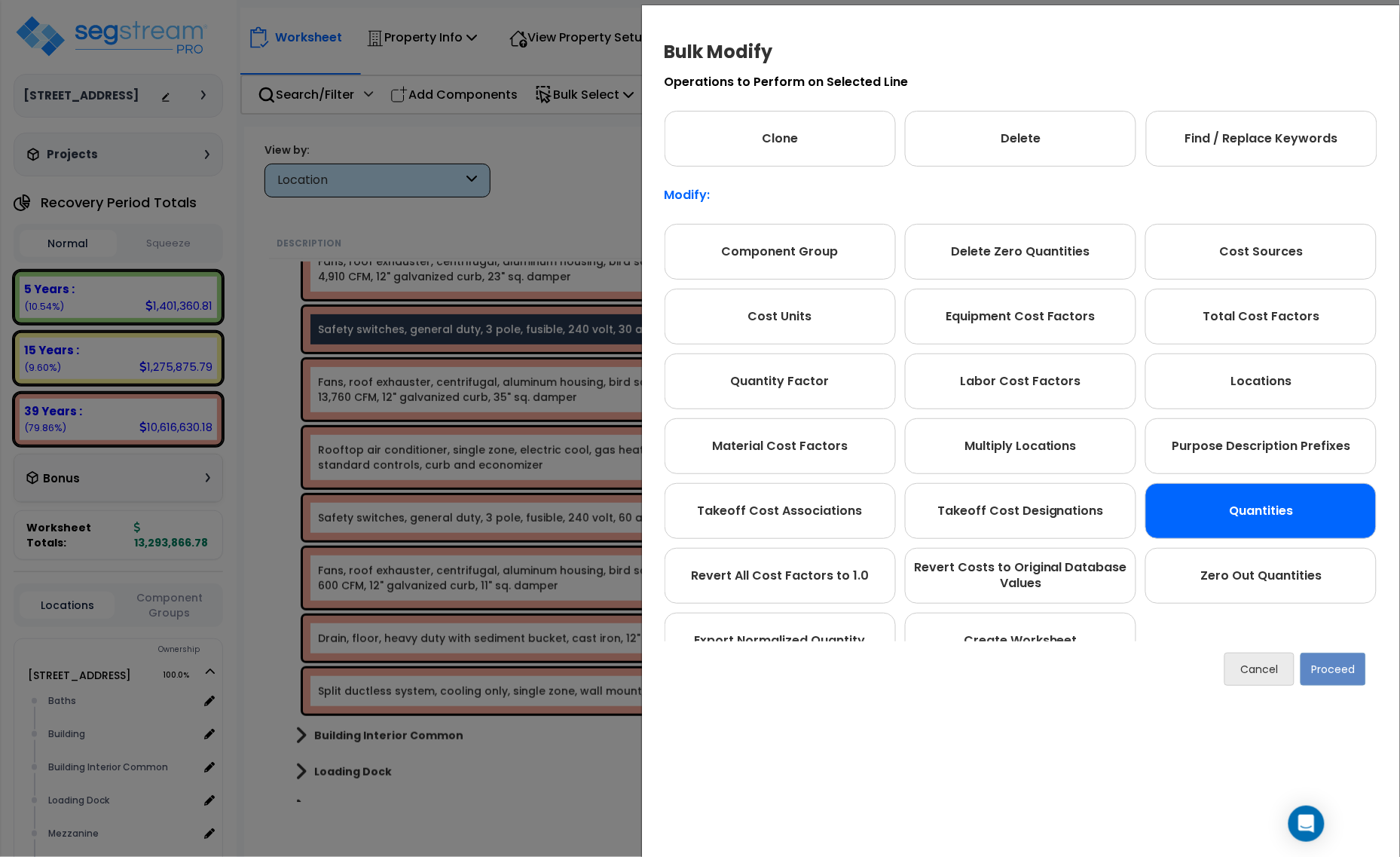
click at [1296, 521] on div "Quantities" at bounding box center [1261, 510] width 232 height 56
click at [1331, 670] on button "Proceed" at bounding box center [1333, 669] width 65 height 33
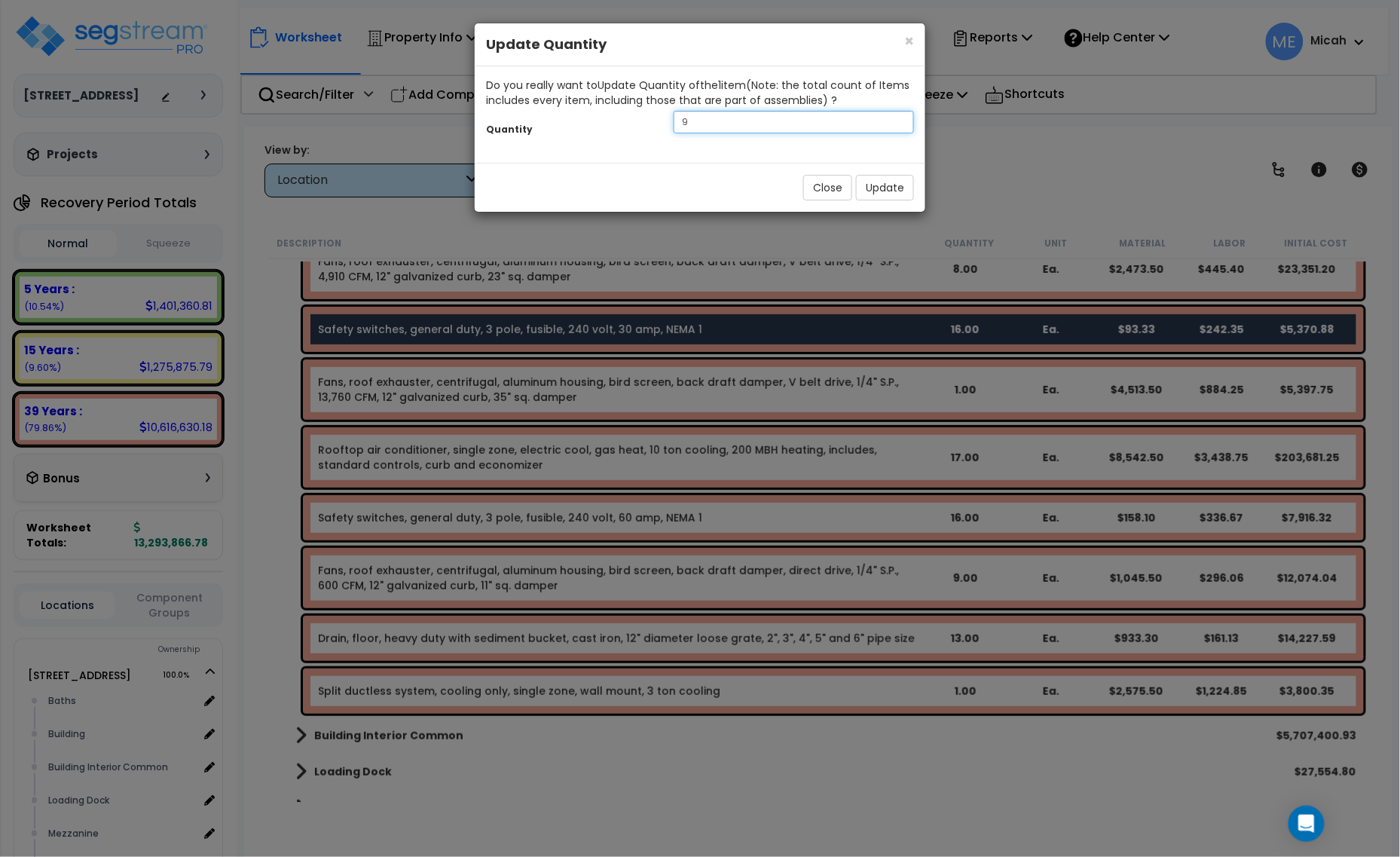
drag, startPoint x: 712, startPoint y: 122, endPoint x: 618, endPoint y: 119, distance: 94.0
click at [618, 119] on div "Quantity 9" at bounding box center [700, 124] width 450 height 33
type input "17"
click at [904, 191] on button "Update" at bounding box center [885, 187] width 58 height 26
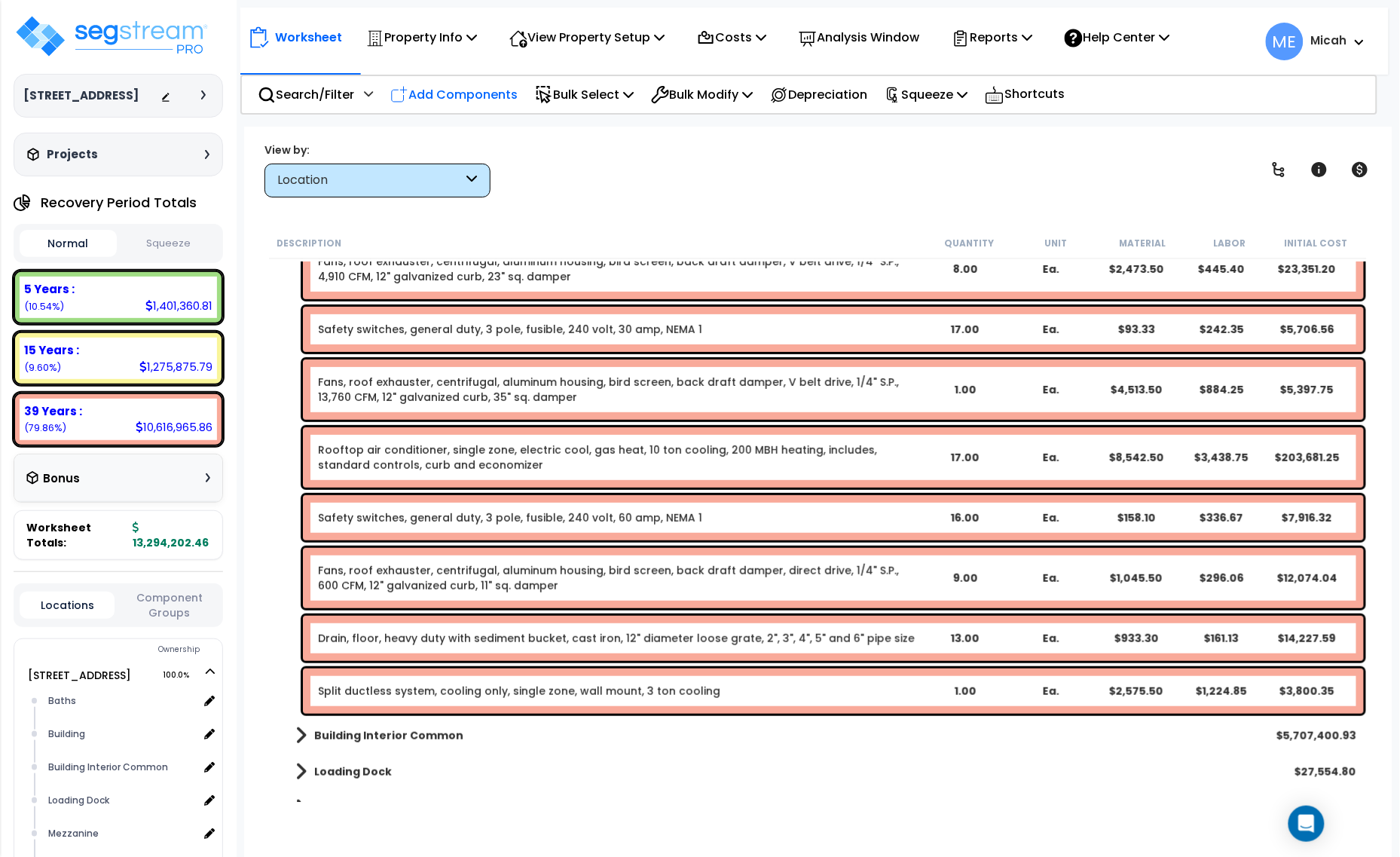
click at [442, 89] on p "Add Components" at bounding box center [454, 94] width 127 height 20
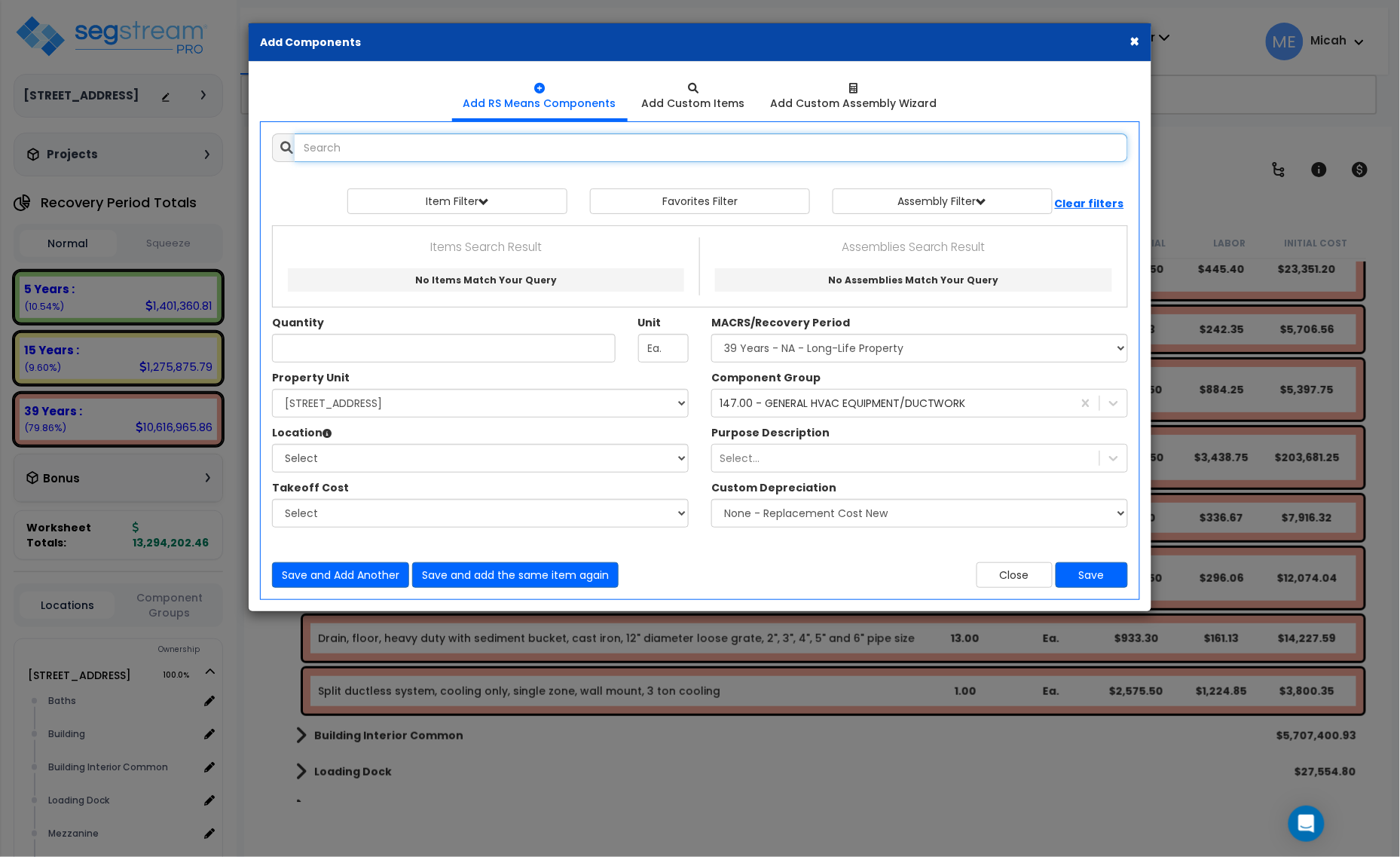
select select
click at [313, 148] on input "text" at bounding box center [711, 148] width 833 height 28
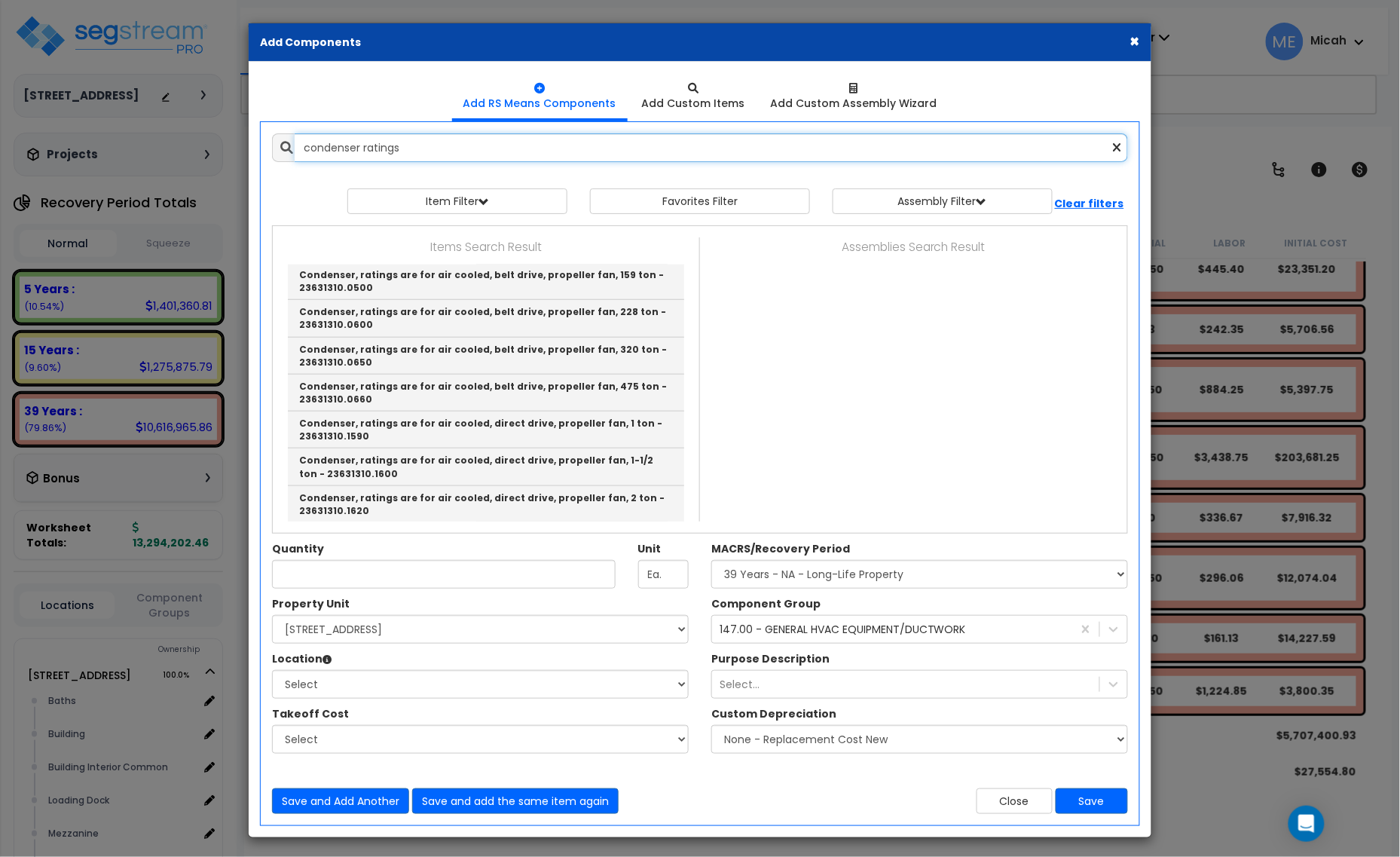
scroll to position [471, 0]
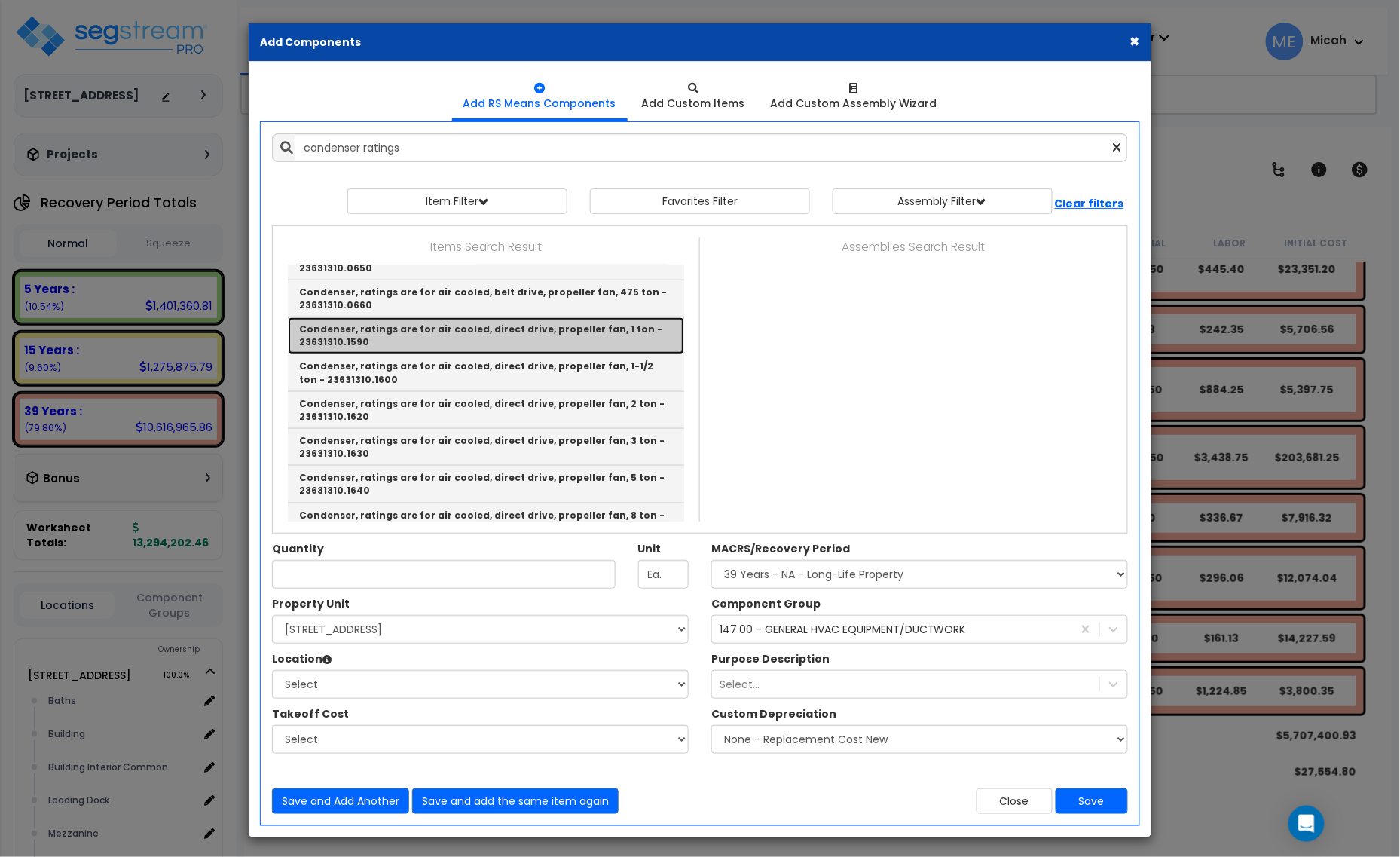
click at [470, 338] on link "Condenser, ratings are for air cooled, direct drive, propeller fan, 1 ton - 236…" at bounding box center [486, 336] width 396 height 37
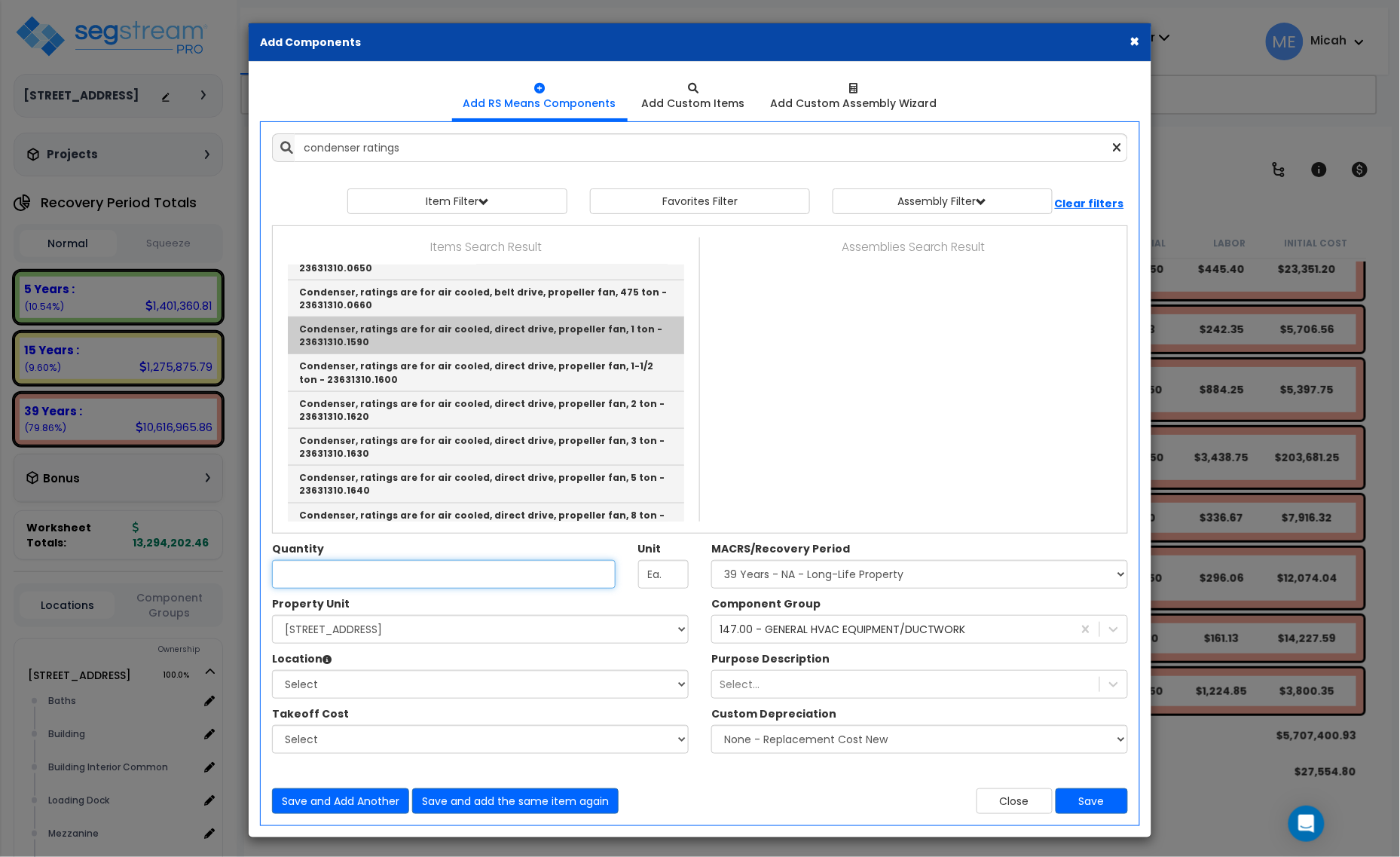
type input "Condenser, ratings are for air cooled, direct drive, propeller fan, 1 ton - 236…"
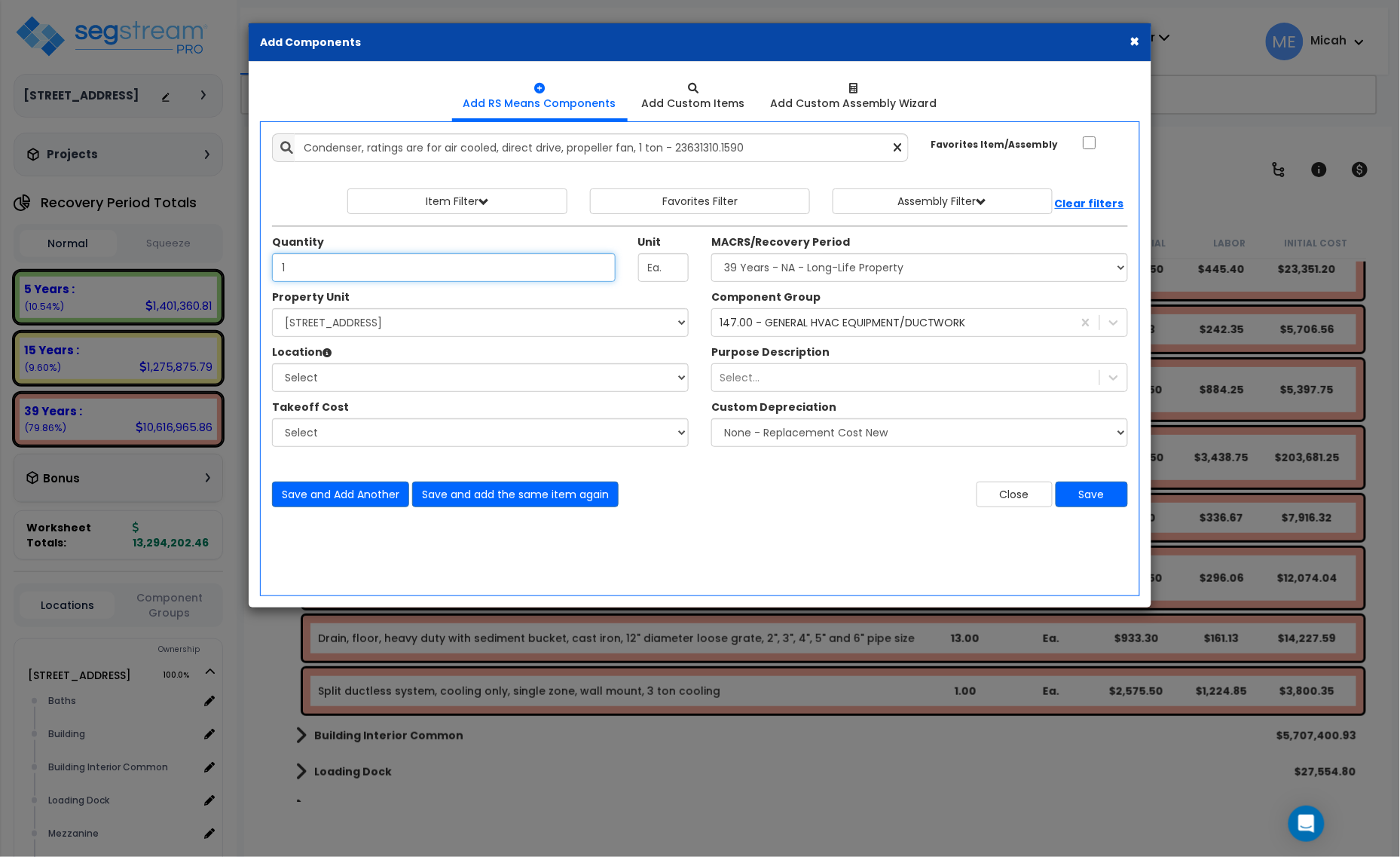
type input "1"
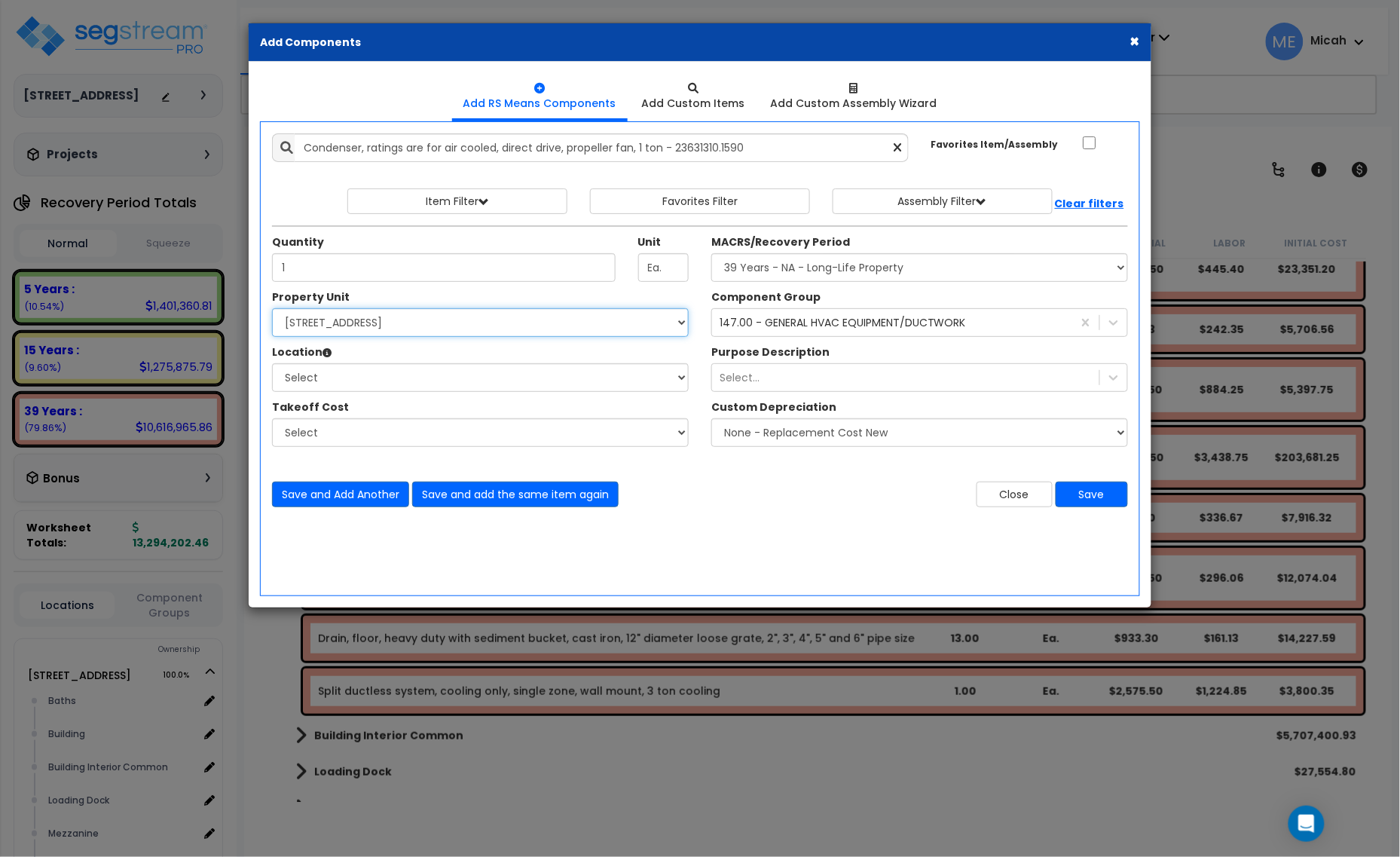
click at [415, 333] on select "Select 25211 Sunnymead Blvd Site Improvements" at bounding box center [480, 322] width 417 height 28
select select "166495"
click at [272, 309] on select "Select 25211 Sunnymead Blvd Site Improvements" at bounding box center [480, 322] width 417 height 28
click at [409, 384] on select "Select Baths Building Building Interior Building Interior Common Loading Dock M…" at bounding box center [480, 378] width 417 height 28
select select "6"
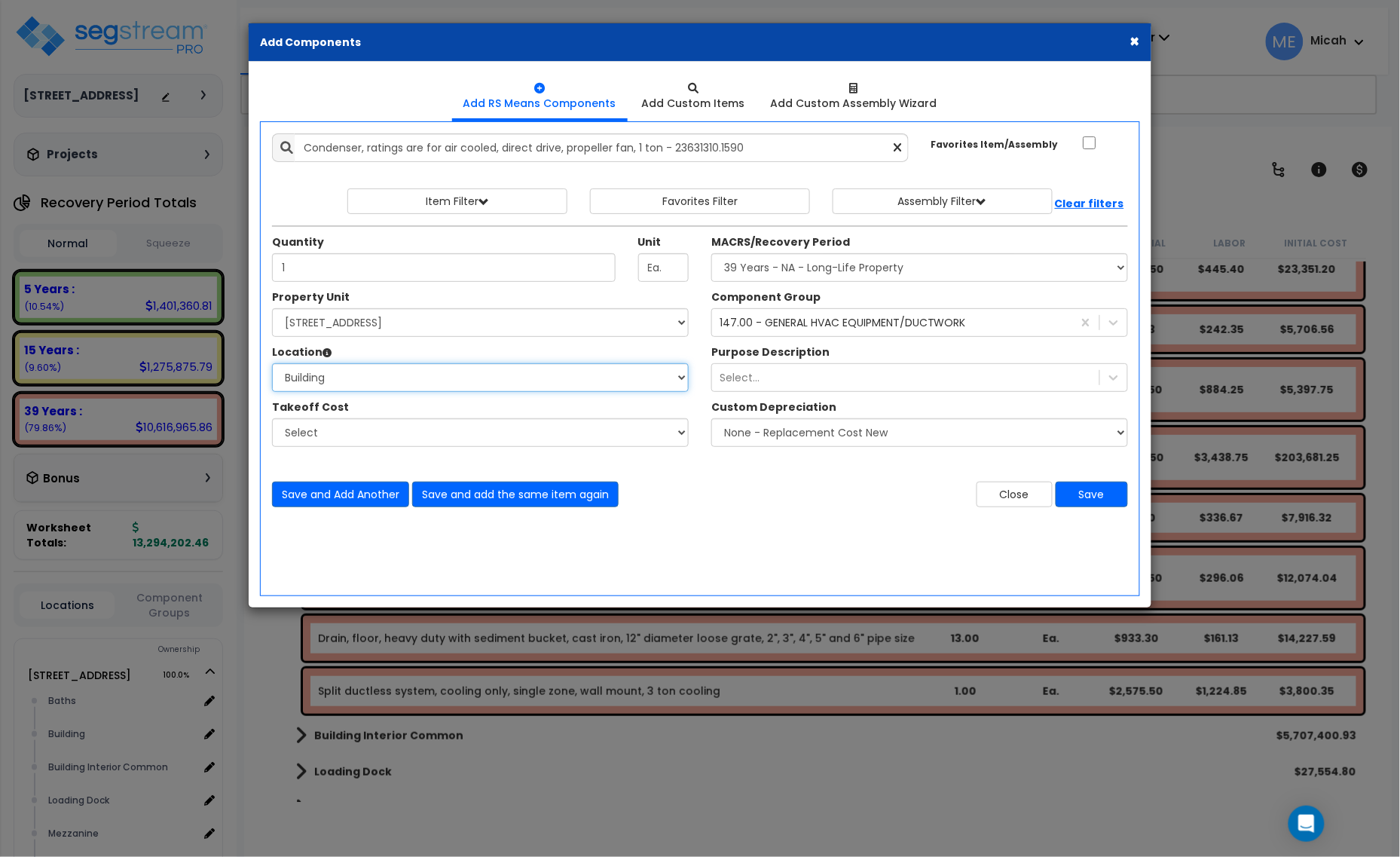
click at [272, 363] on select "Select Baths Building Building Interior Building Interior Common Loading Dock M…" at bounding box center [480, 378] width 417 height 28
click at [810, 272] on select "Select MACRS/Recovery Period 5 Years - 57.0 - Distributive Trades & Services 5 …" at bounding box center [919, 267] width 417 height 28
select select "3669"
click at [711, 254] on select "Select MACRS/Recovery Period 5 Years - 57.0 - Distributive Trades & Services 5 …" at bounding box center [919, 267] width 417 height 28
click at [343, 499] on button "Save and Add Another" at bounding box center [340, 494] width 137 height 26
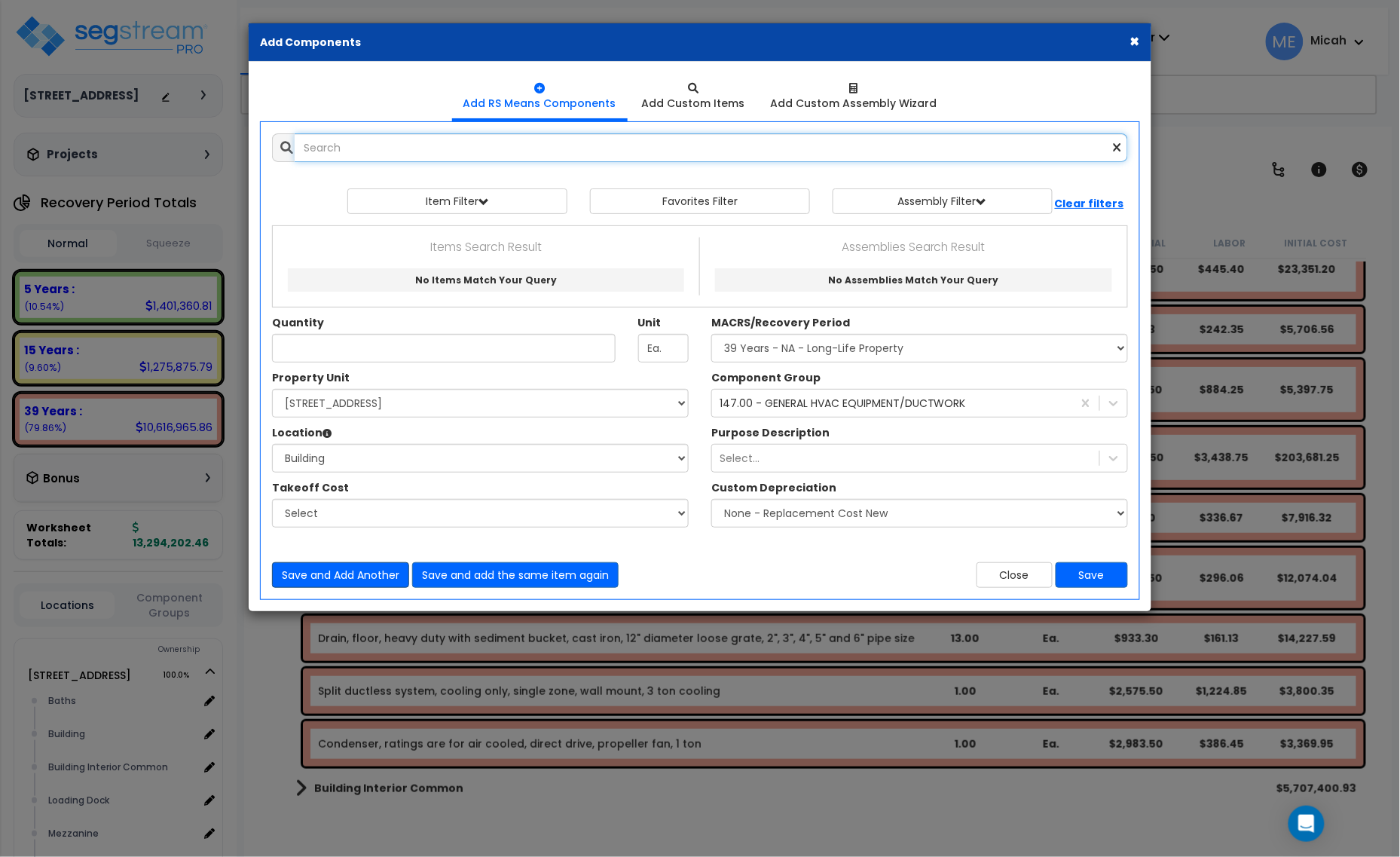
scroll to position [0, 0]
click at [371, 141] on input "text" at bounding box center [711, 148] width 833 height 28
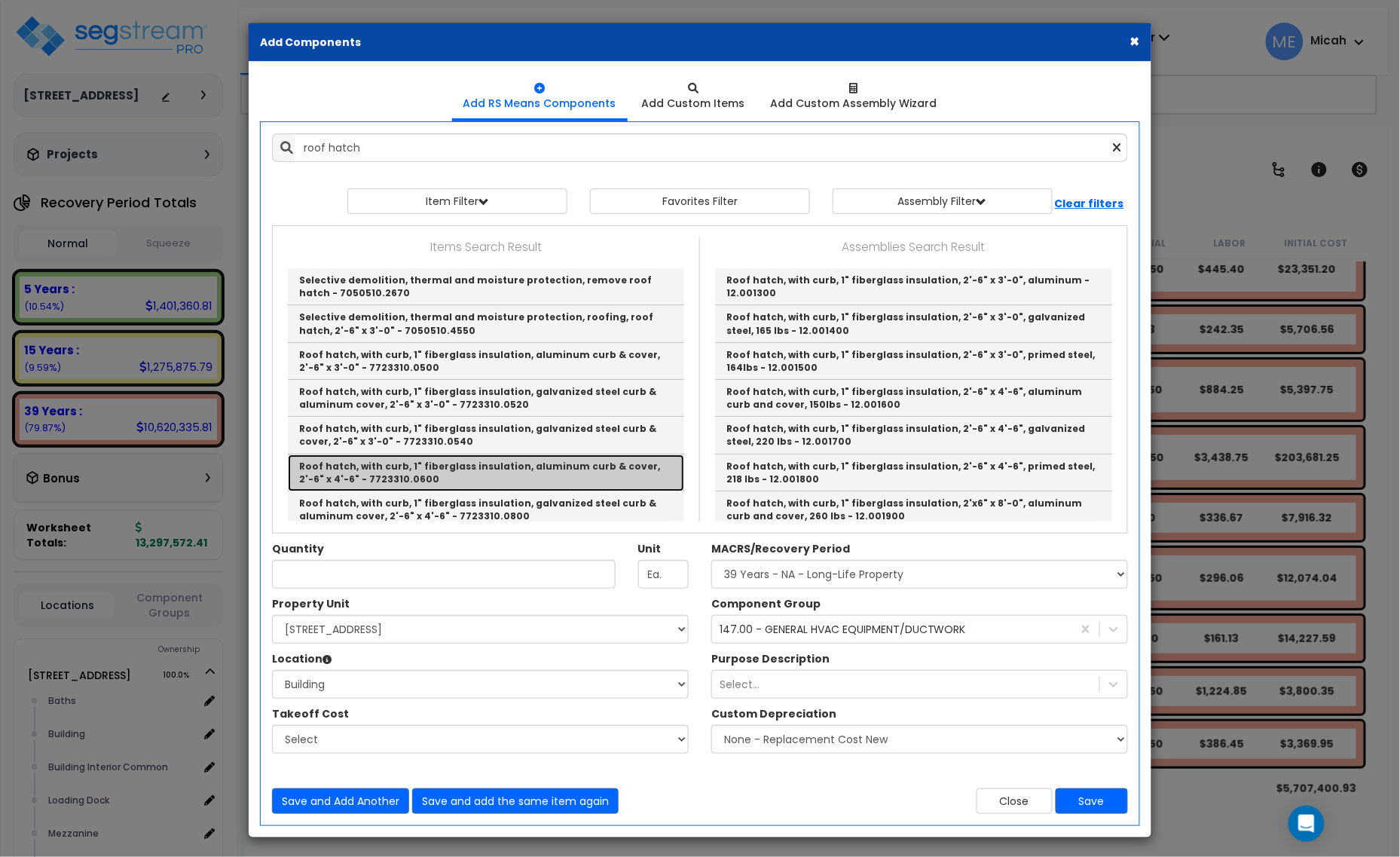
click at [633, 465] on link "Roof hatch, with curb, 1" fiberglass insulation, aluminum curb & cover, 2'-6" x…" at bounding box center [486, 473] width 396 height 37
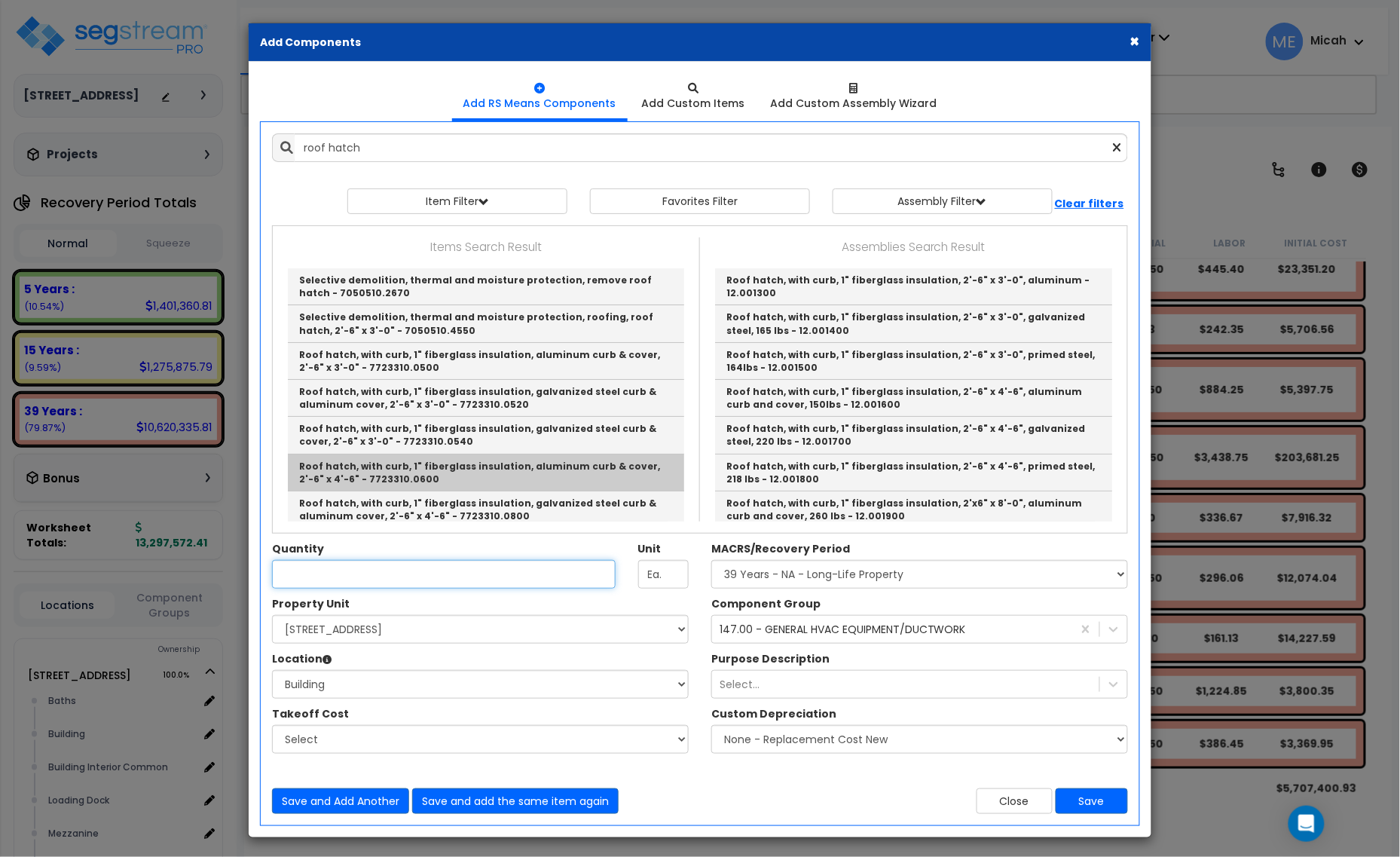
type input "Roof hatch, with curb, 1" fiberglass insulation, aluminum curb & cover, 2'-6" x…"
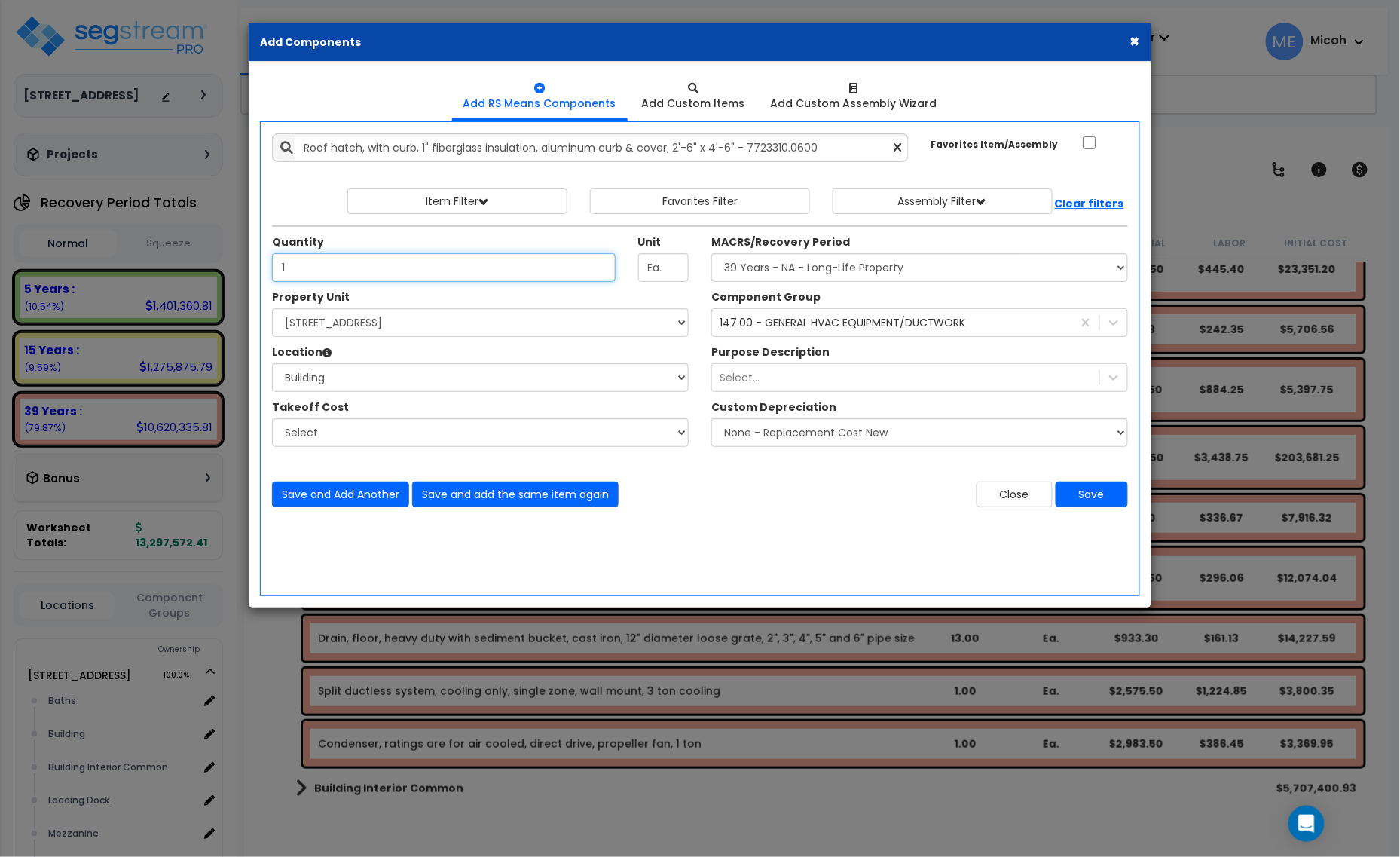
type input "1"
click at [815, 333] on div "147.00 - GENERAL HVAC EQUIPMENT/DUCTWORK 31" at bounding box center [891, 322] width 360 height 24
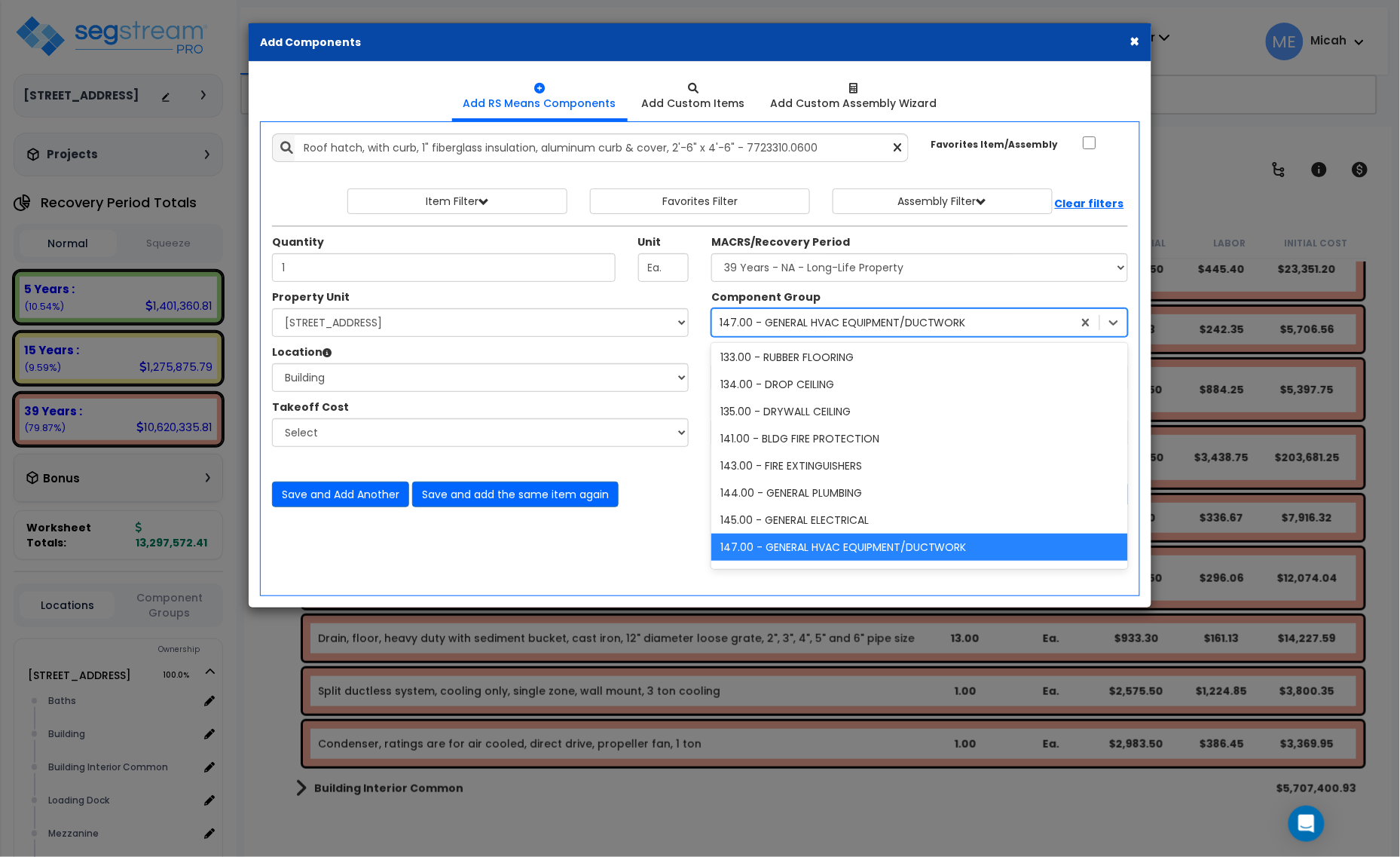
scroll to position [302, 0]
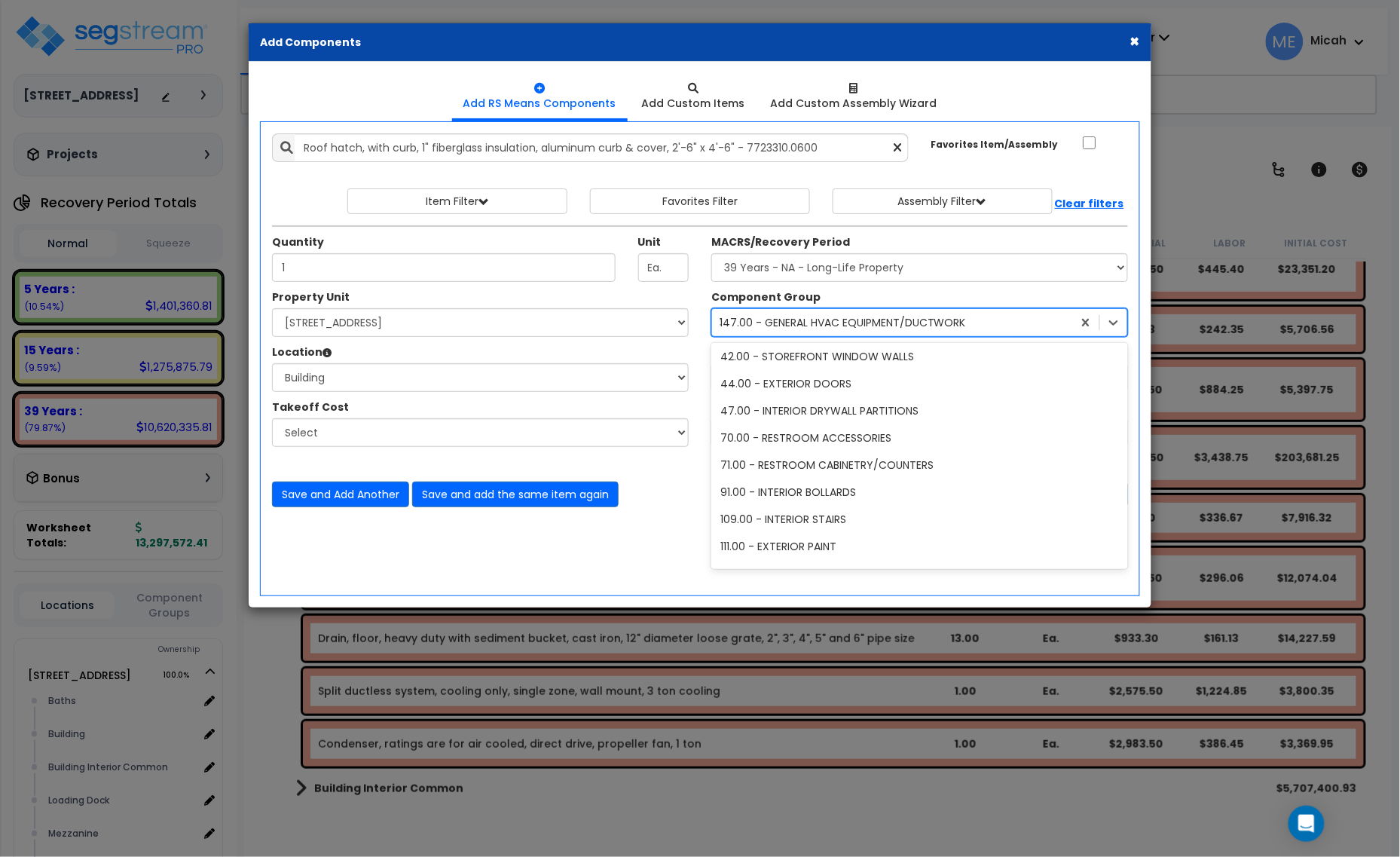
type input "32"
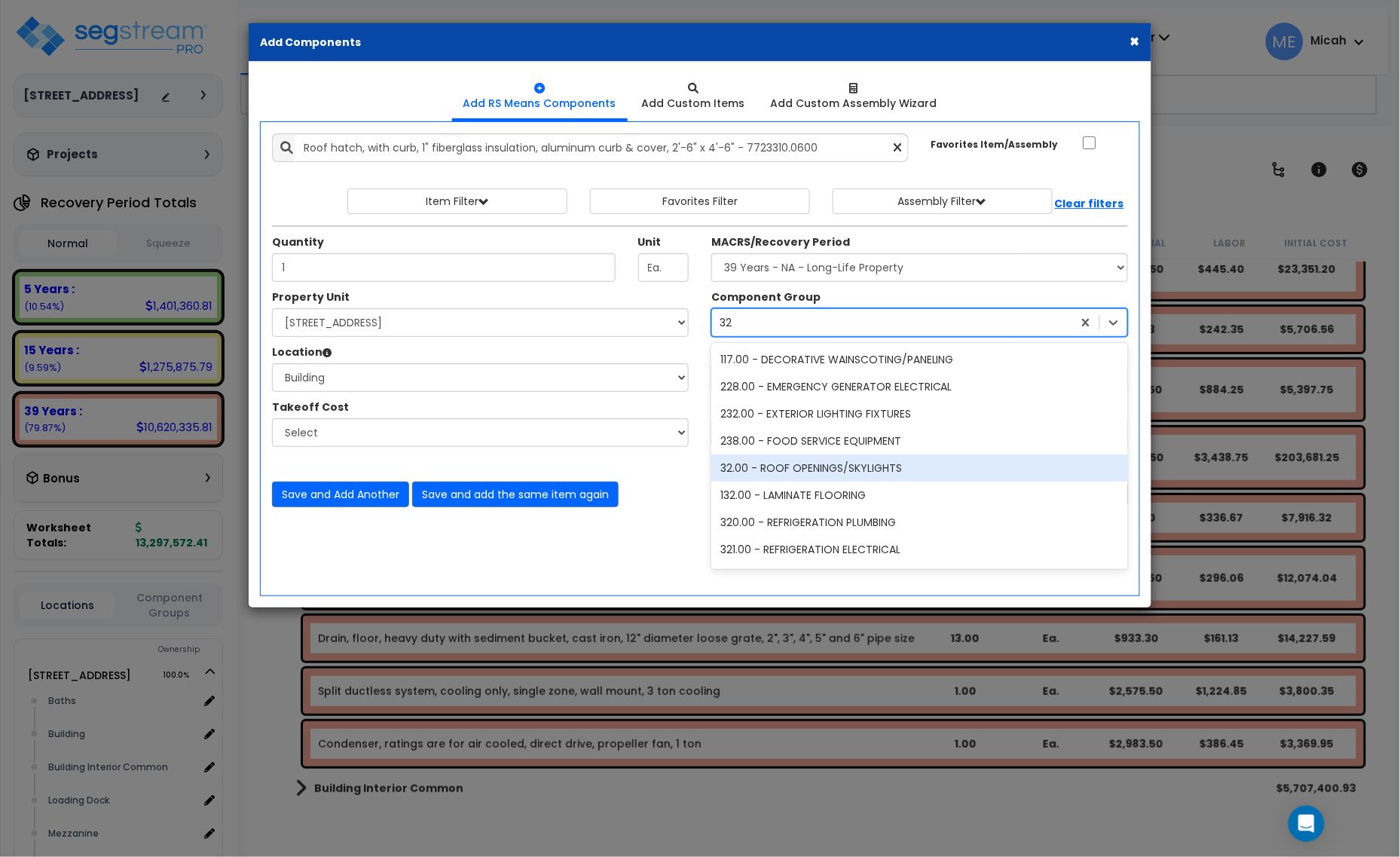
click at [822, 470] on div "32.00 - ROOF OPENINGS/SKYLIGHTS" at bounding box center [919, 468] width 417 height 27
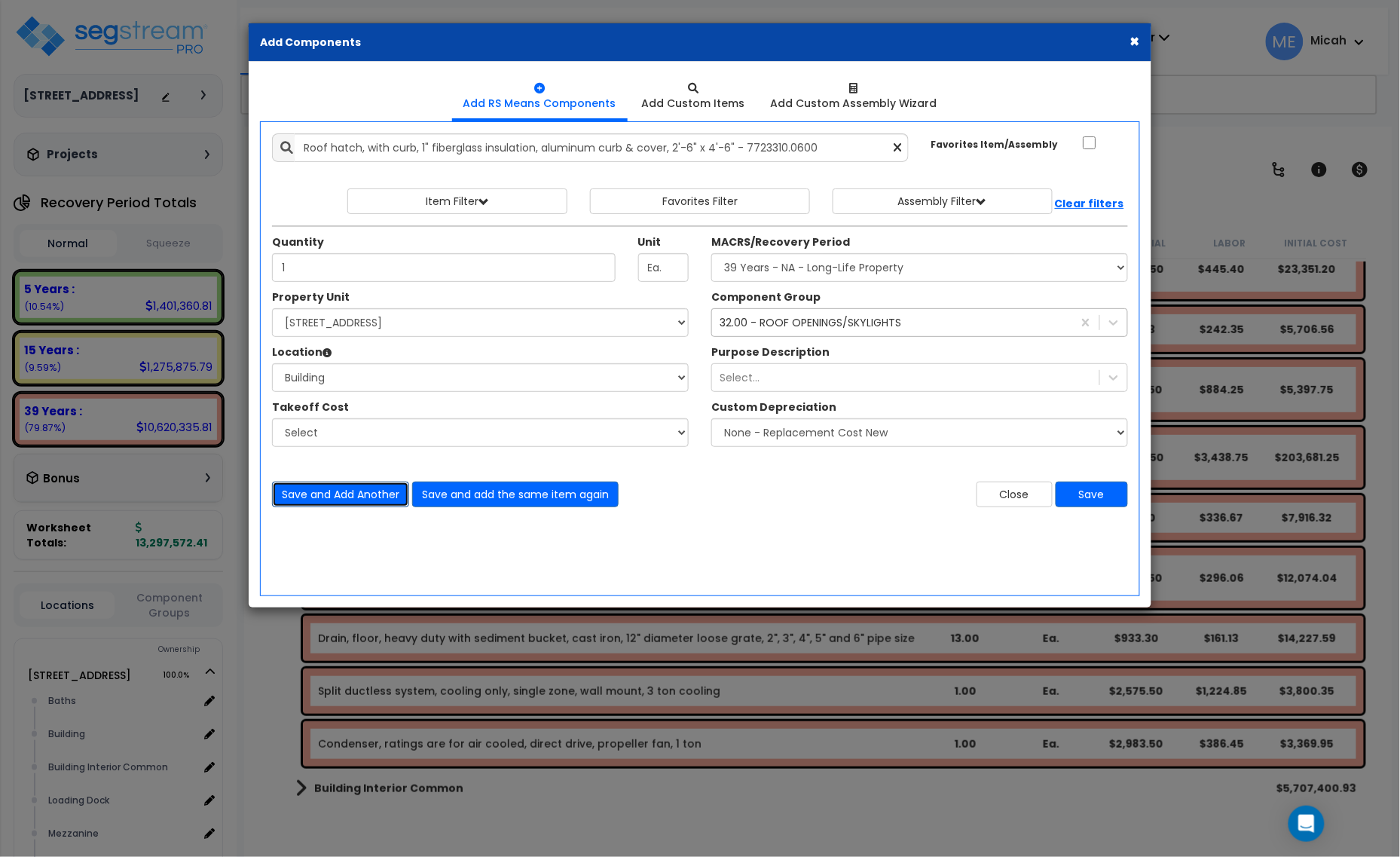
click at [340, 491] on button "Save and Add Another" at bounding box center [340, 494] width 137 height 26
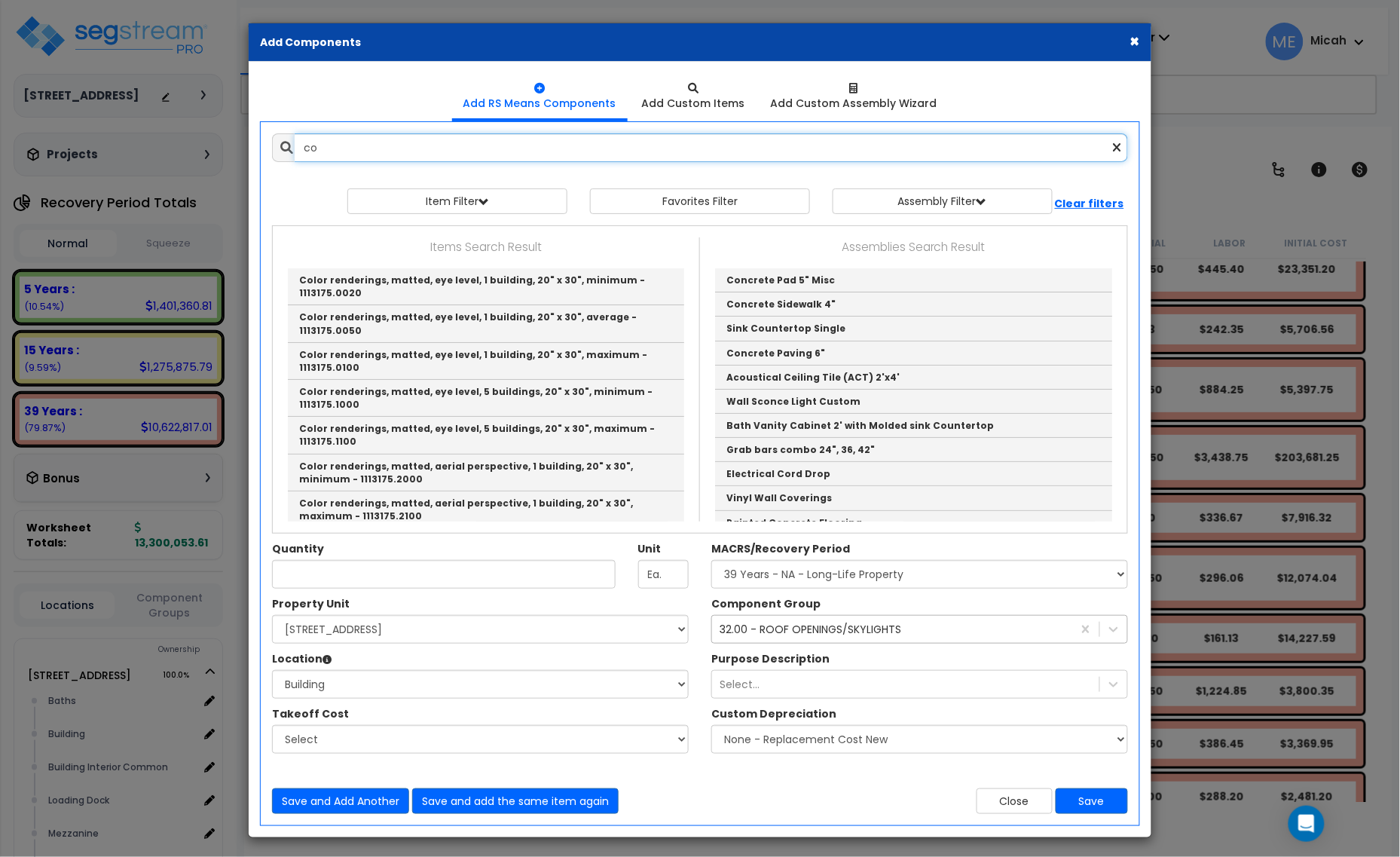
type input "c"
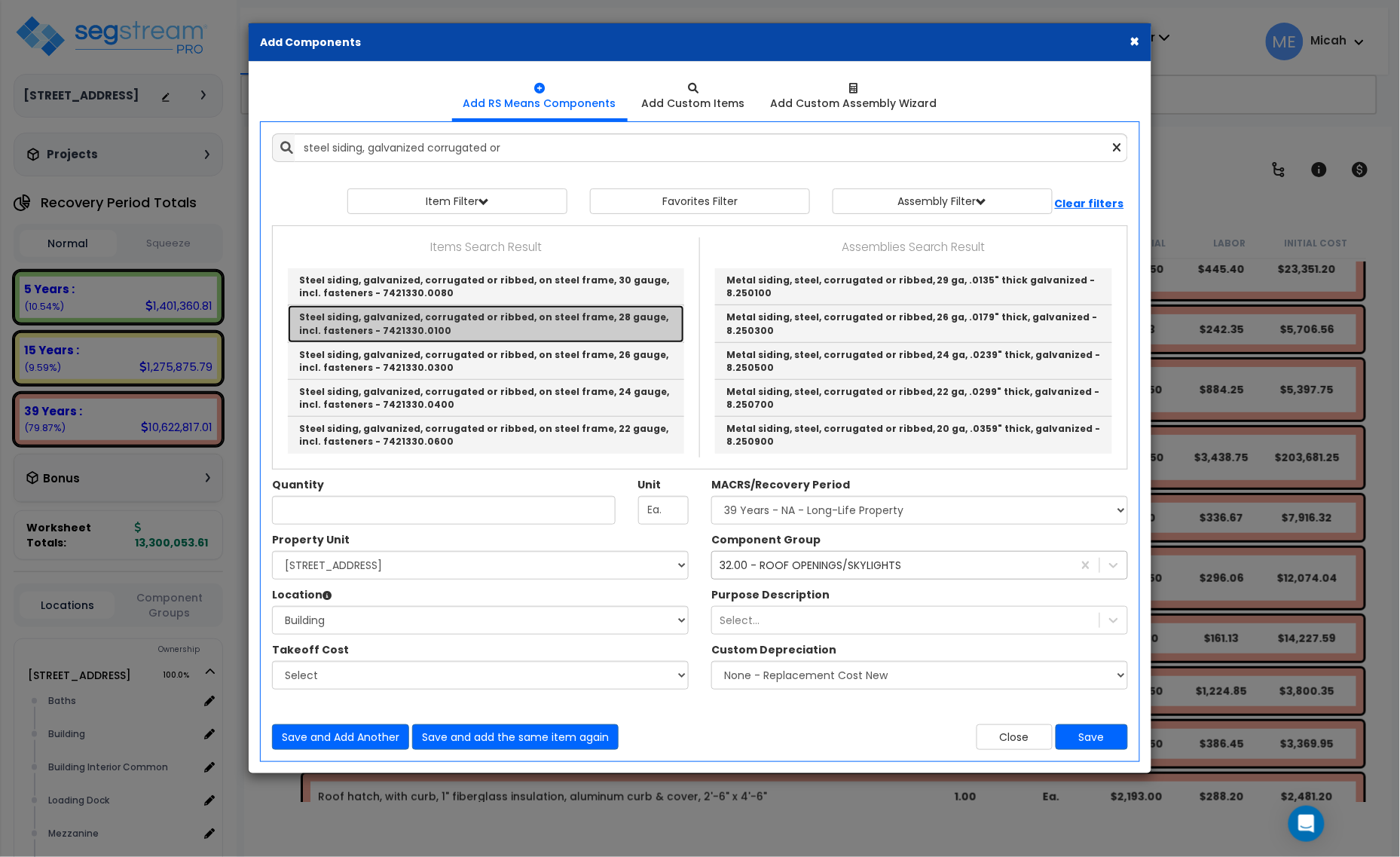
click at [533, 328] on link "Steel siding, galvanized, corrugated or ribbed, on steel frame, 28 gauge, incl.…" at bounding box center [486, 324] width 396 height 37
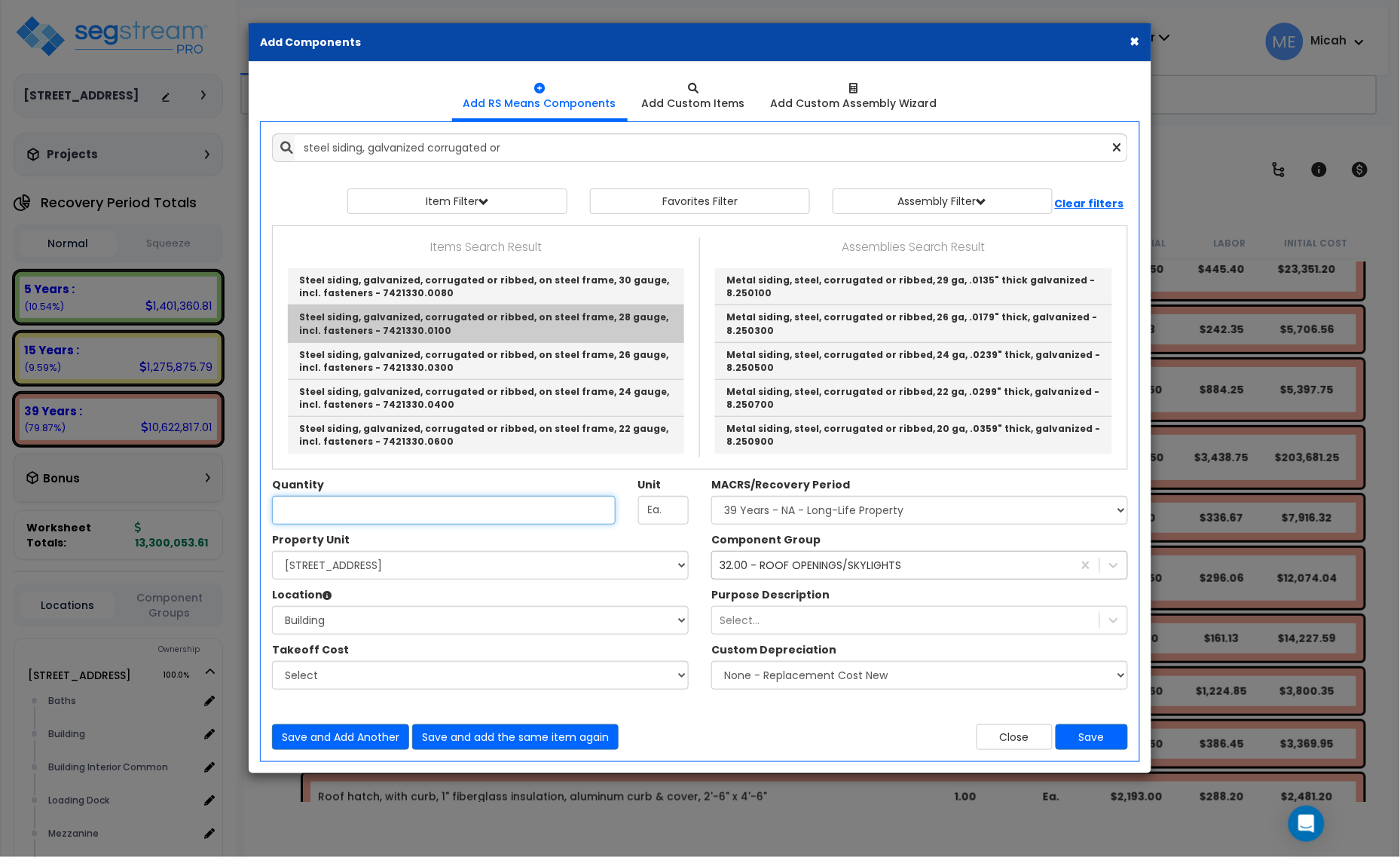
type input "Steel siding, galvanized, corrugated or ribbed, on steel frame, 28 gauge, incl.…"
type input "S.F."
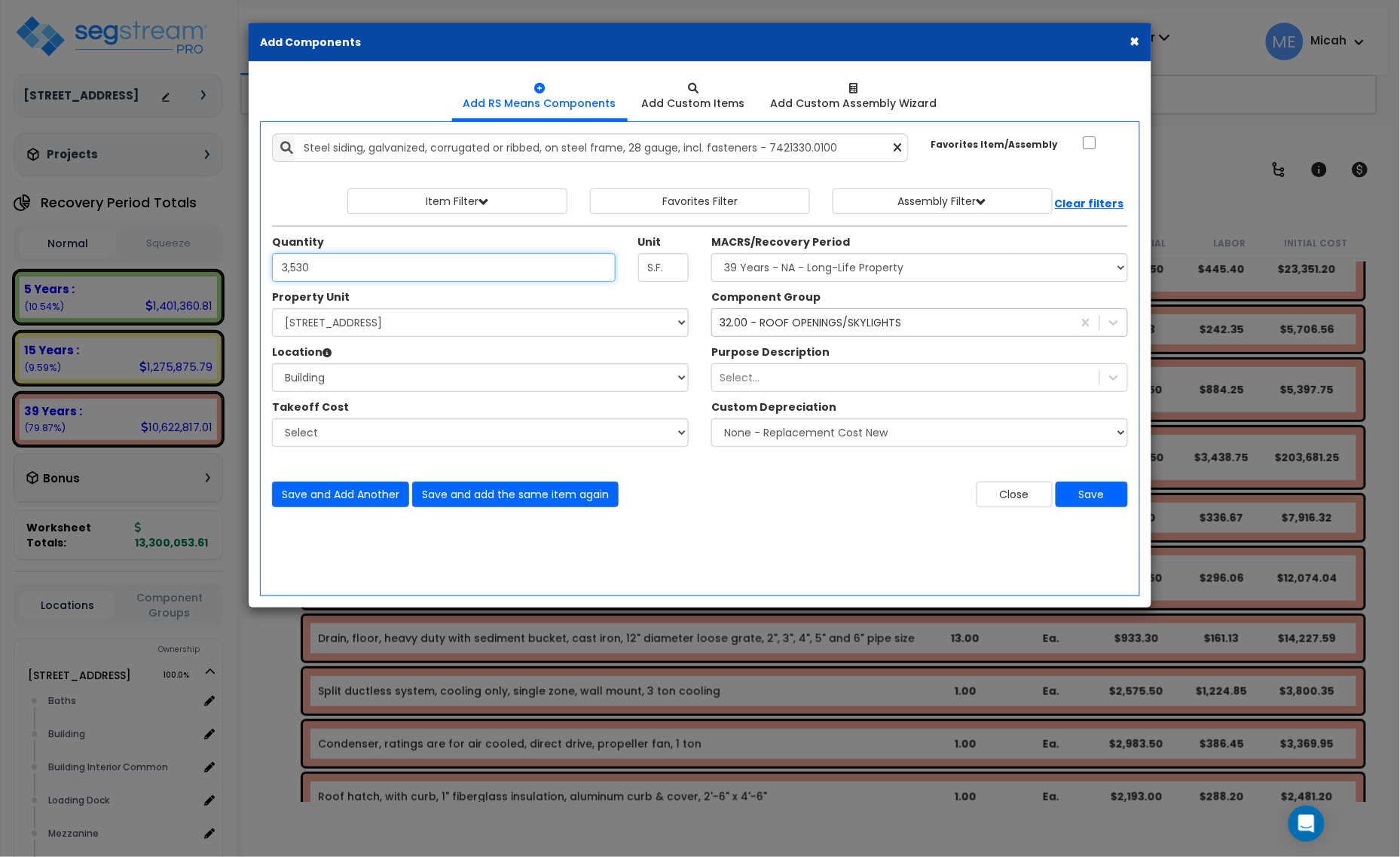
type input "3,530"
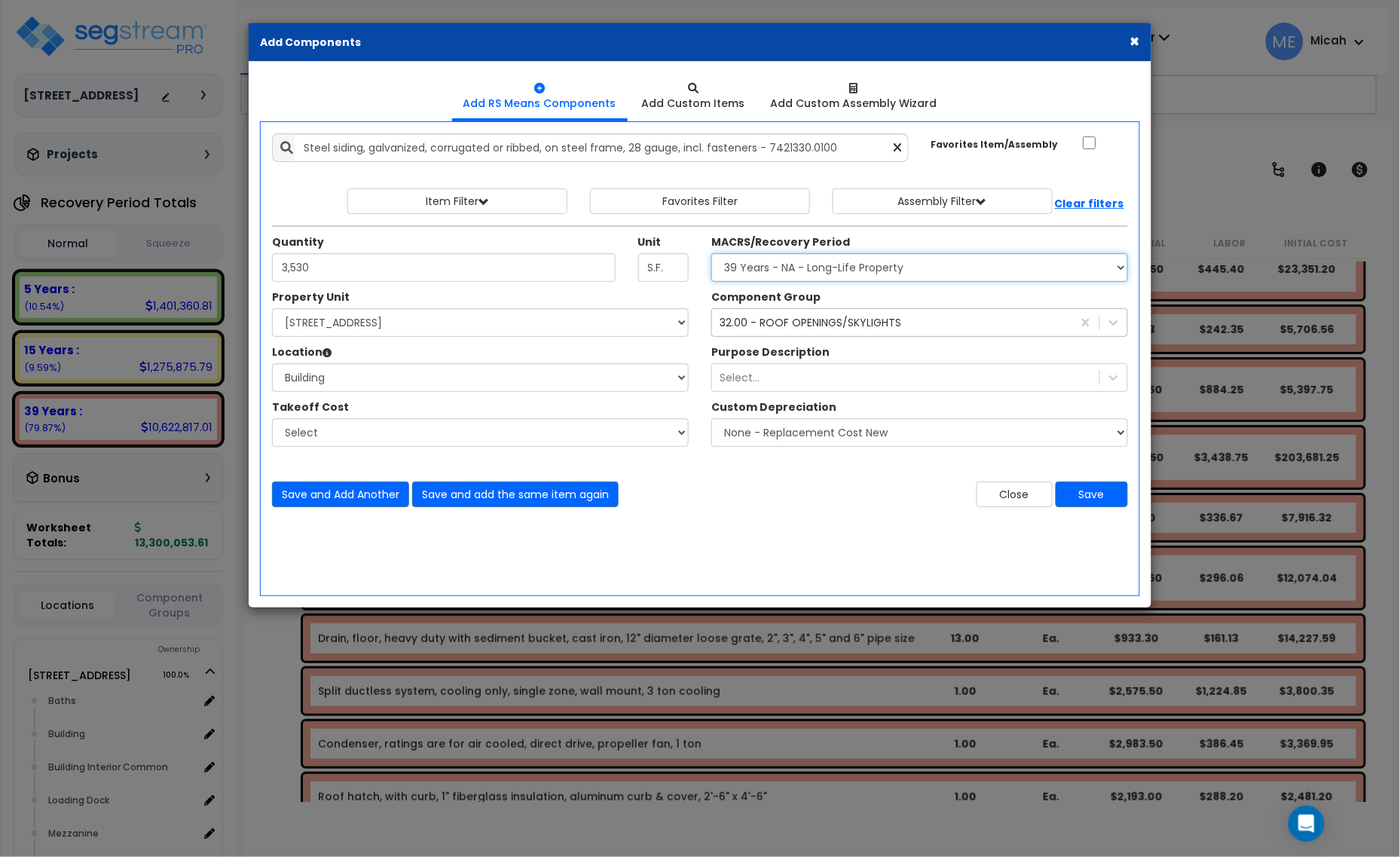
click at [815, 272] on select "Select MACRS/Recovery Period 5 Years - 57.0 - Distributive Trades & Services 5 …" at bounding box center [919, 267] width 417 height 28
select select "3667"
click at [711, 254] on select "Select MACRS/Recovery Period 5 Years - 57.0 - Distributive Trades & Services 5 …" at bounding box center [919, 267] width 417 height 28
click at [820, 330] on div "32.00 - ROOF OPENINGS/SKYLIGHTS 32" at bounding box center [891, 322] width 360 height 24
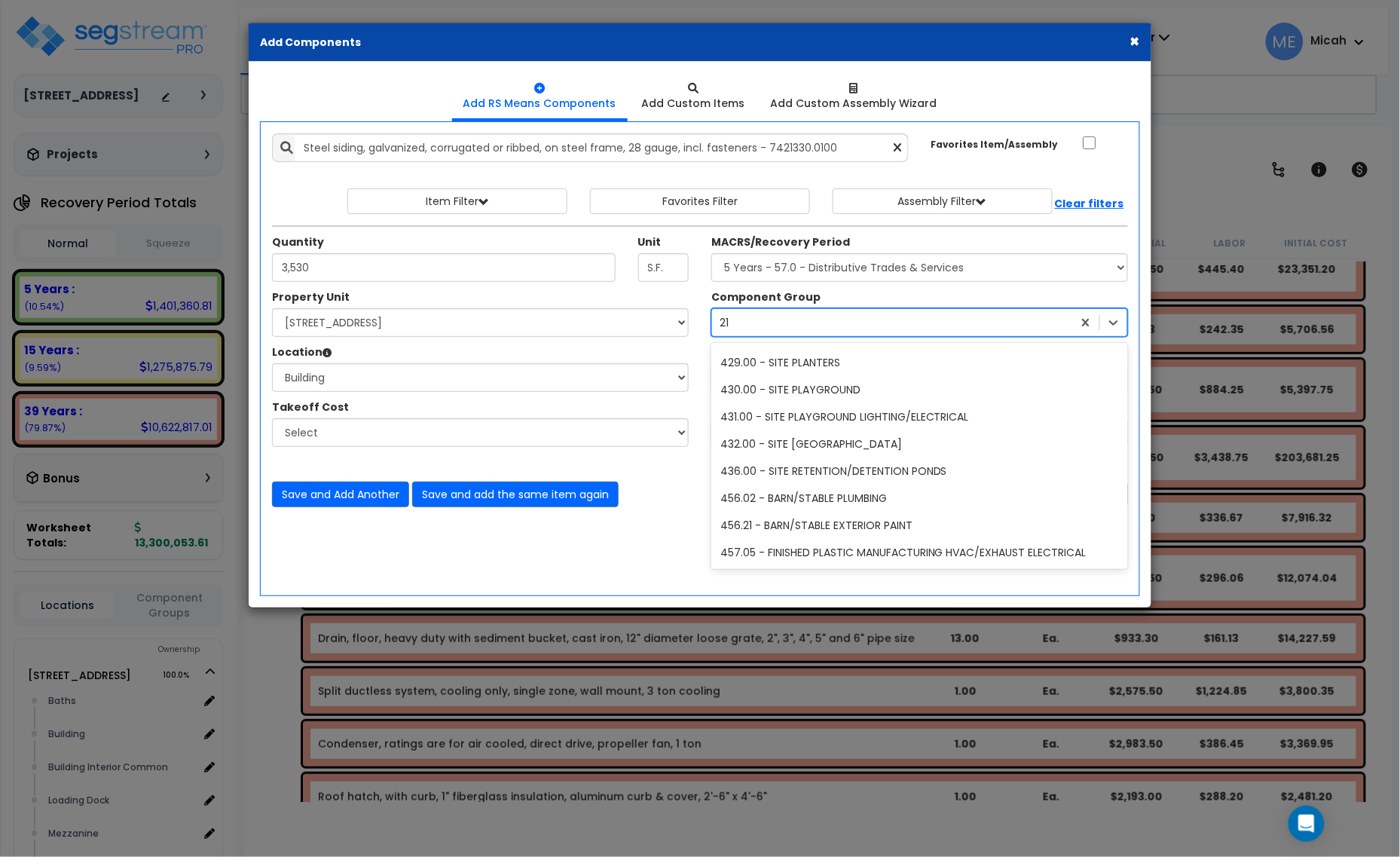
scroll to position [165, 0]
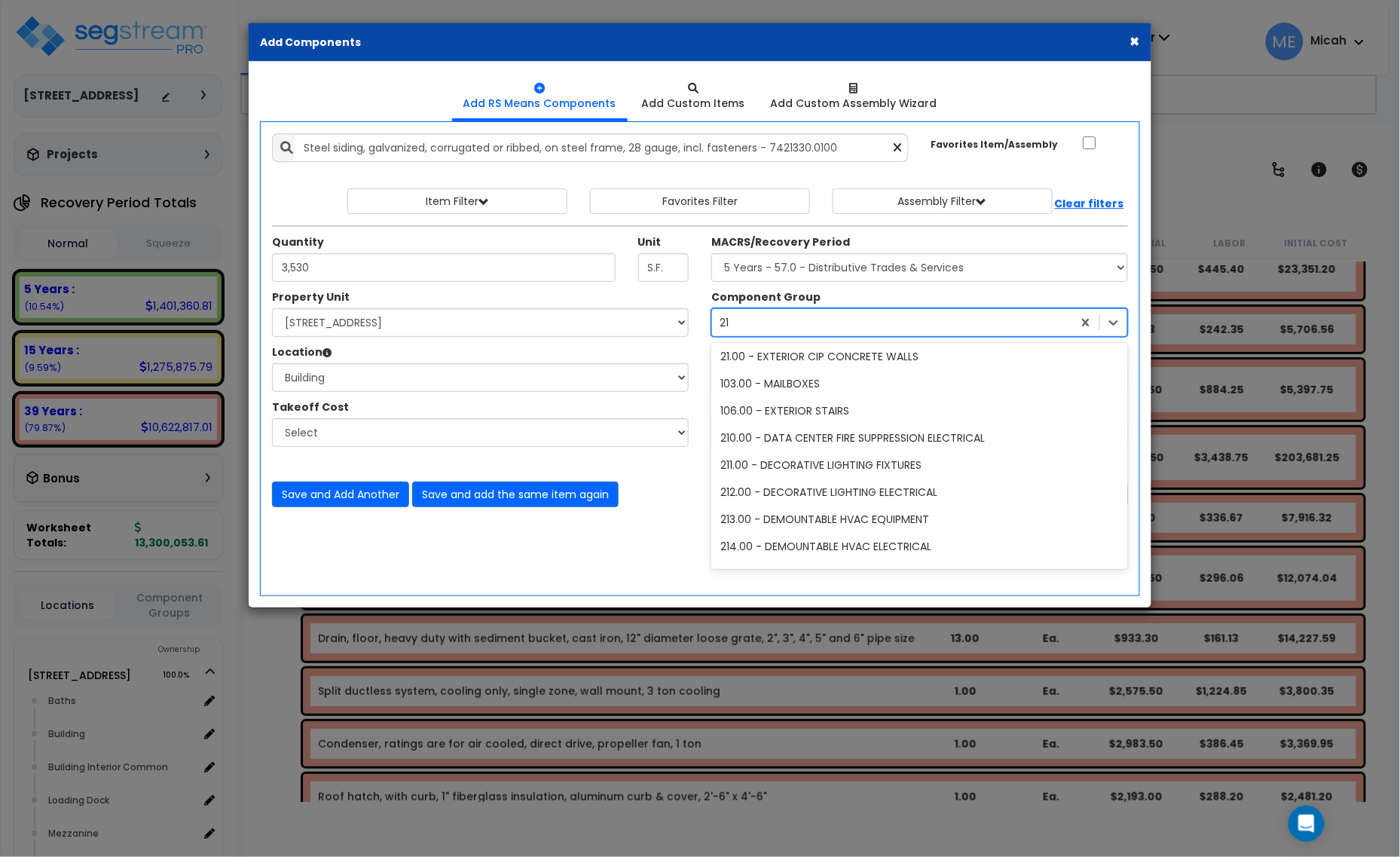
type input "213"
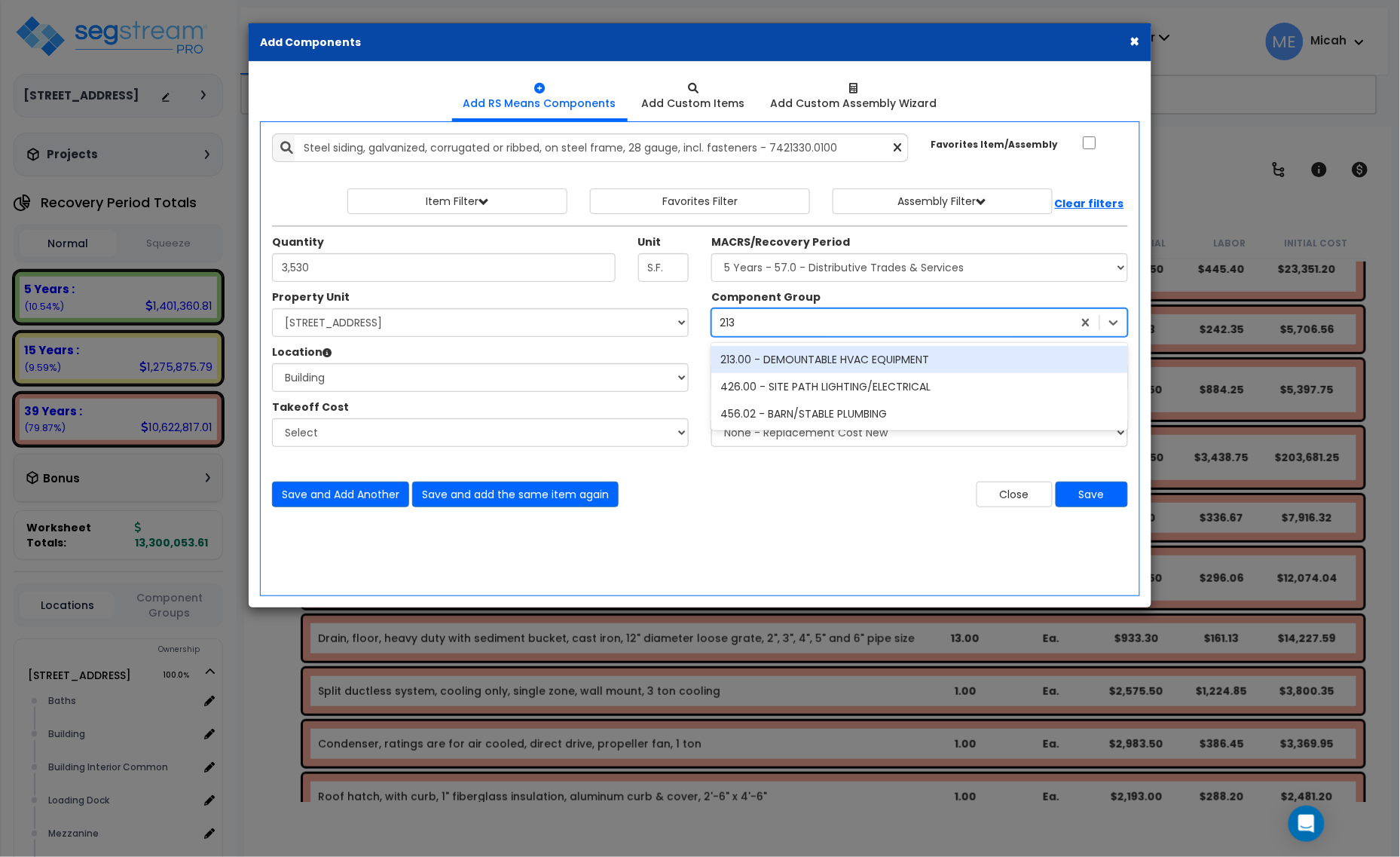
scroll to position [0, 0]
click at [823, 356] on div "213.00 - DEMOUNTABLE HVAC EQUIPMENT" at bounding box center [919, 359] width 417 height 27
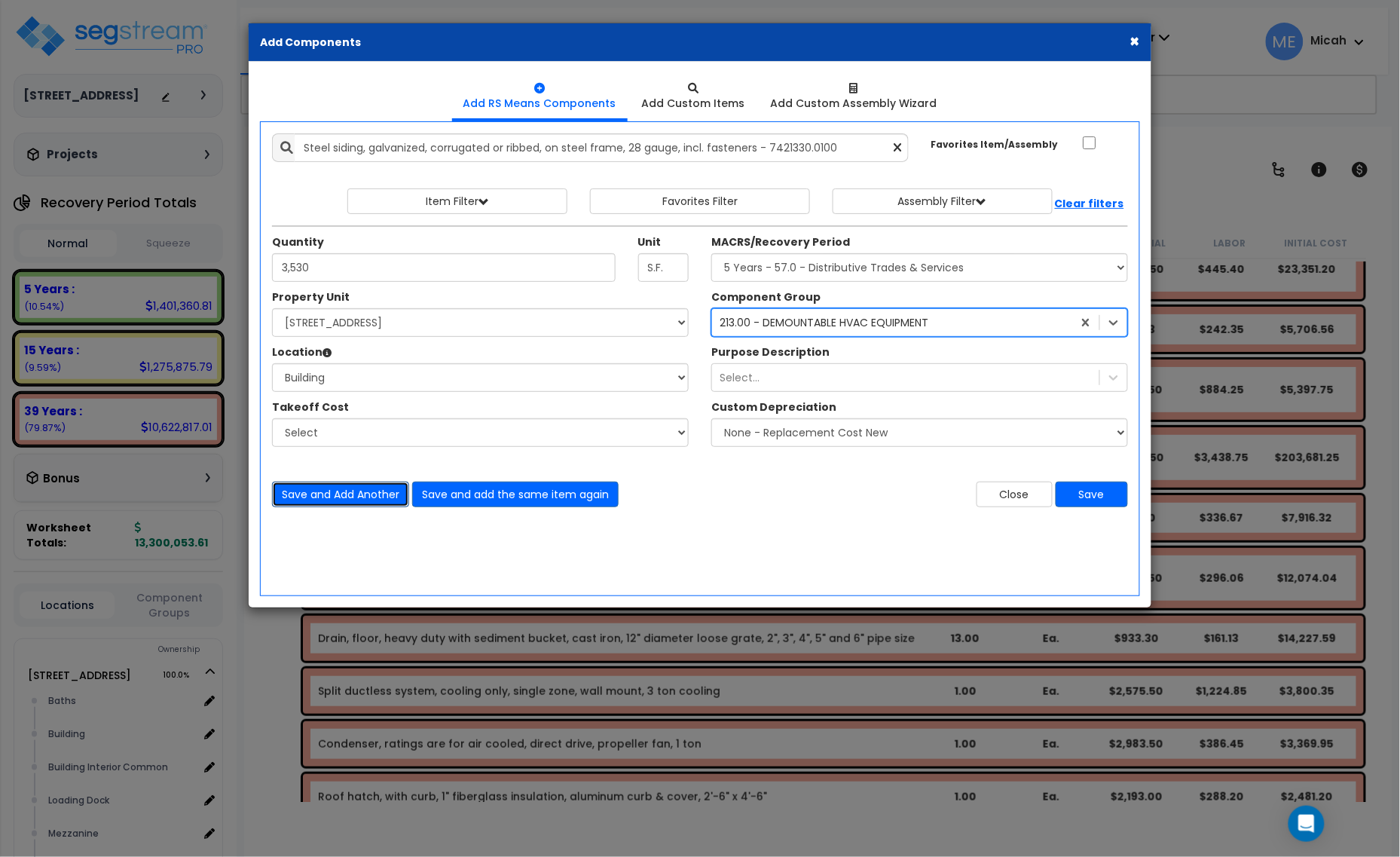
click at [336, 491] on button "Save and Add Another" at bounding box center [340, 494] width 137 height 26
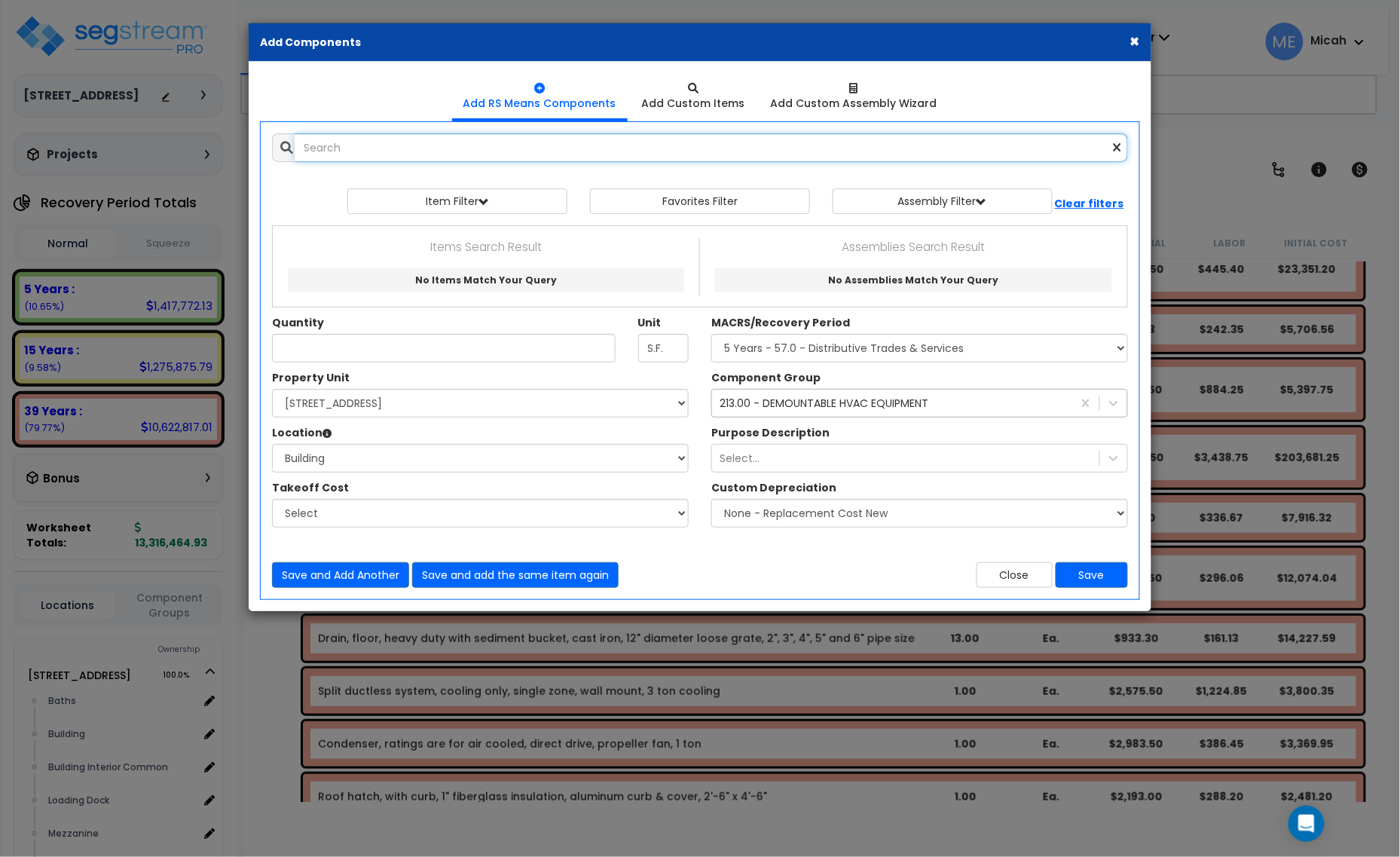
click at [403, 145] on input "text" at bounding box center [711, 148] width 833 height 28
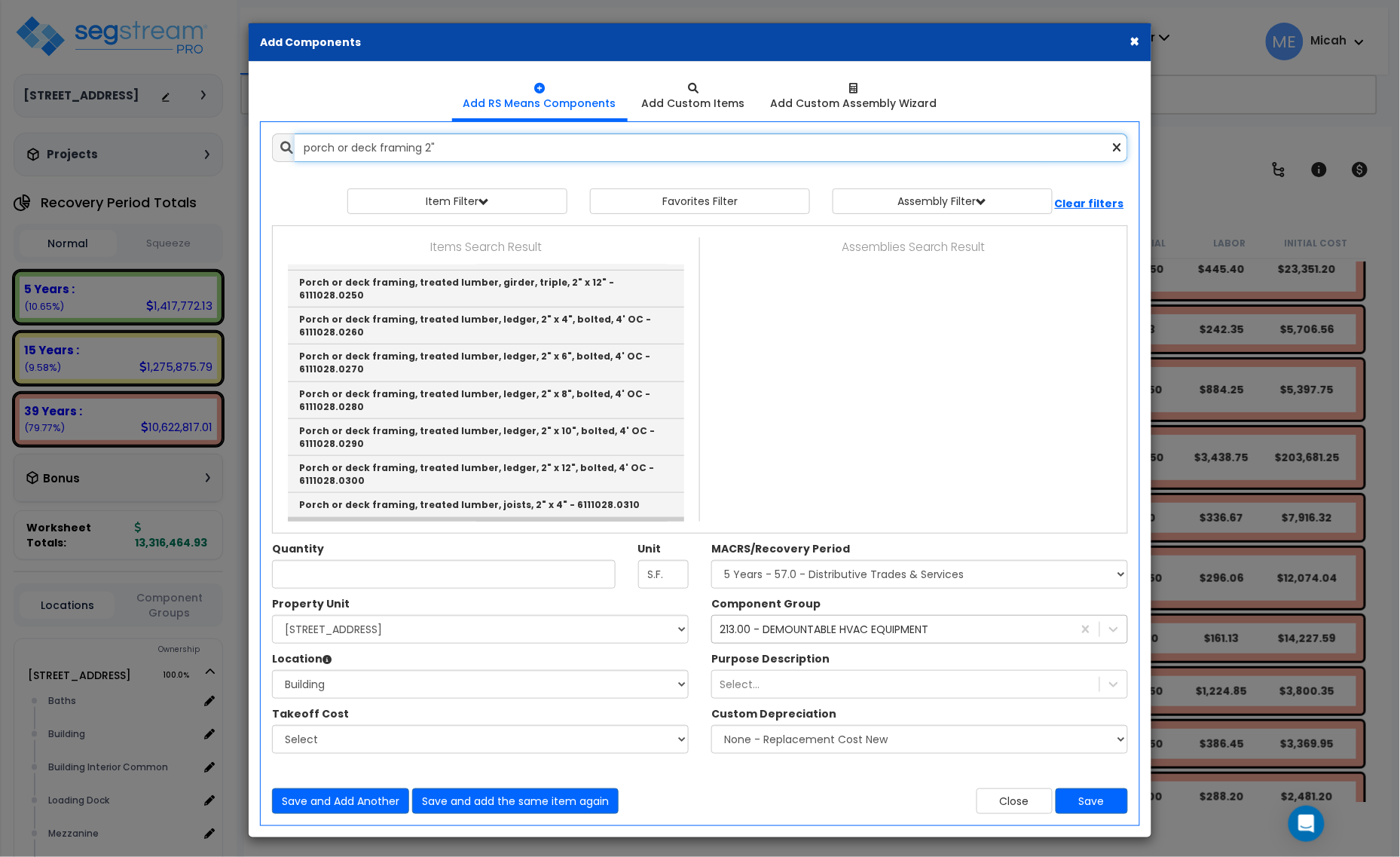
scroll to position [377, 0]
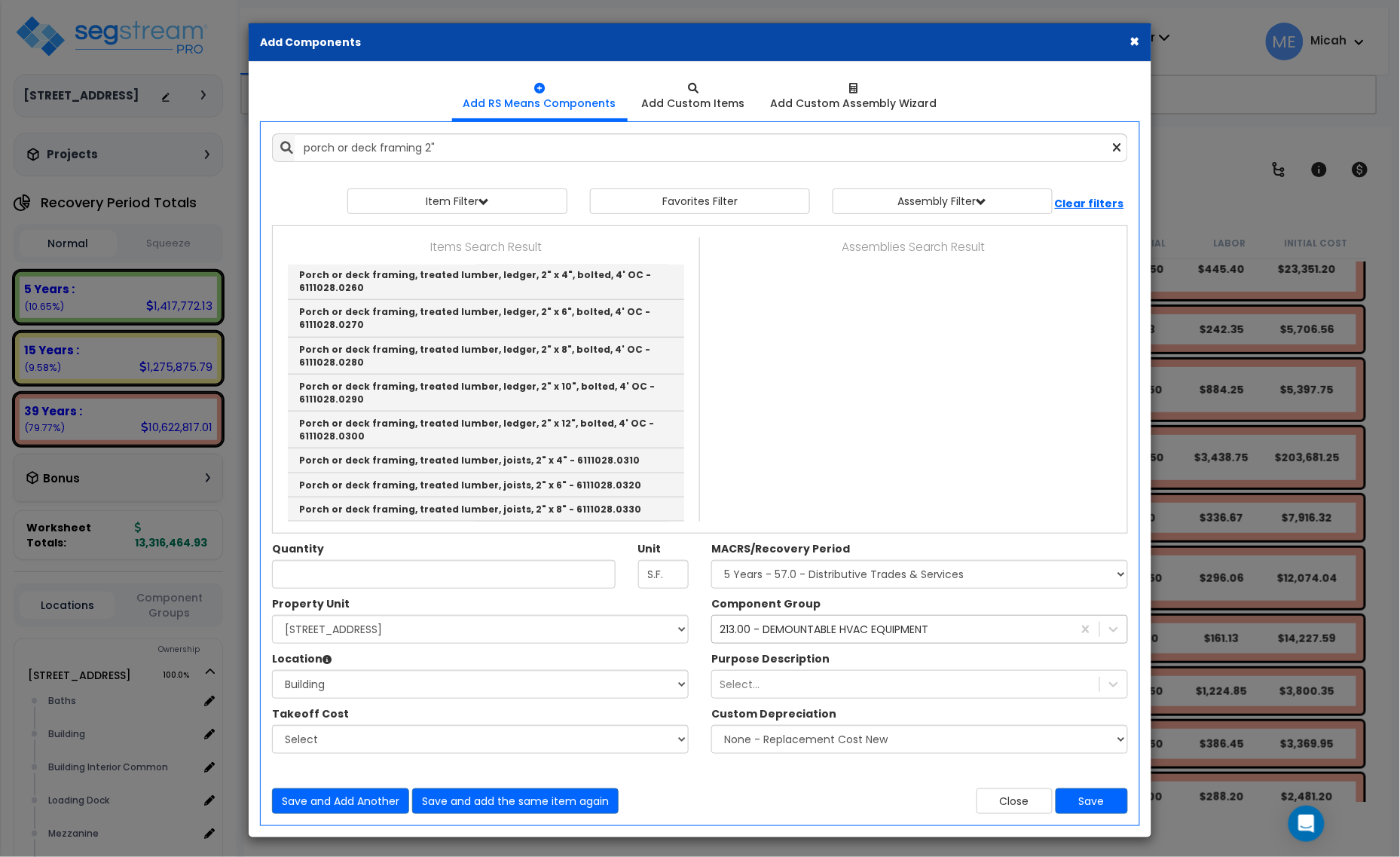
click at [512, 607] on link "Porch or deck framing, treated lumber, railings and trim, 2" x 4" - 6111028.0380" at bounding box center [486, 625] width 396 height 37
type input "Porch or deck framing, treated lumber, railings and trim, 2" x 4" - 6111028.0380"
type input "L.F."
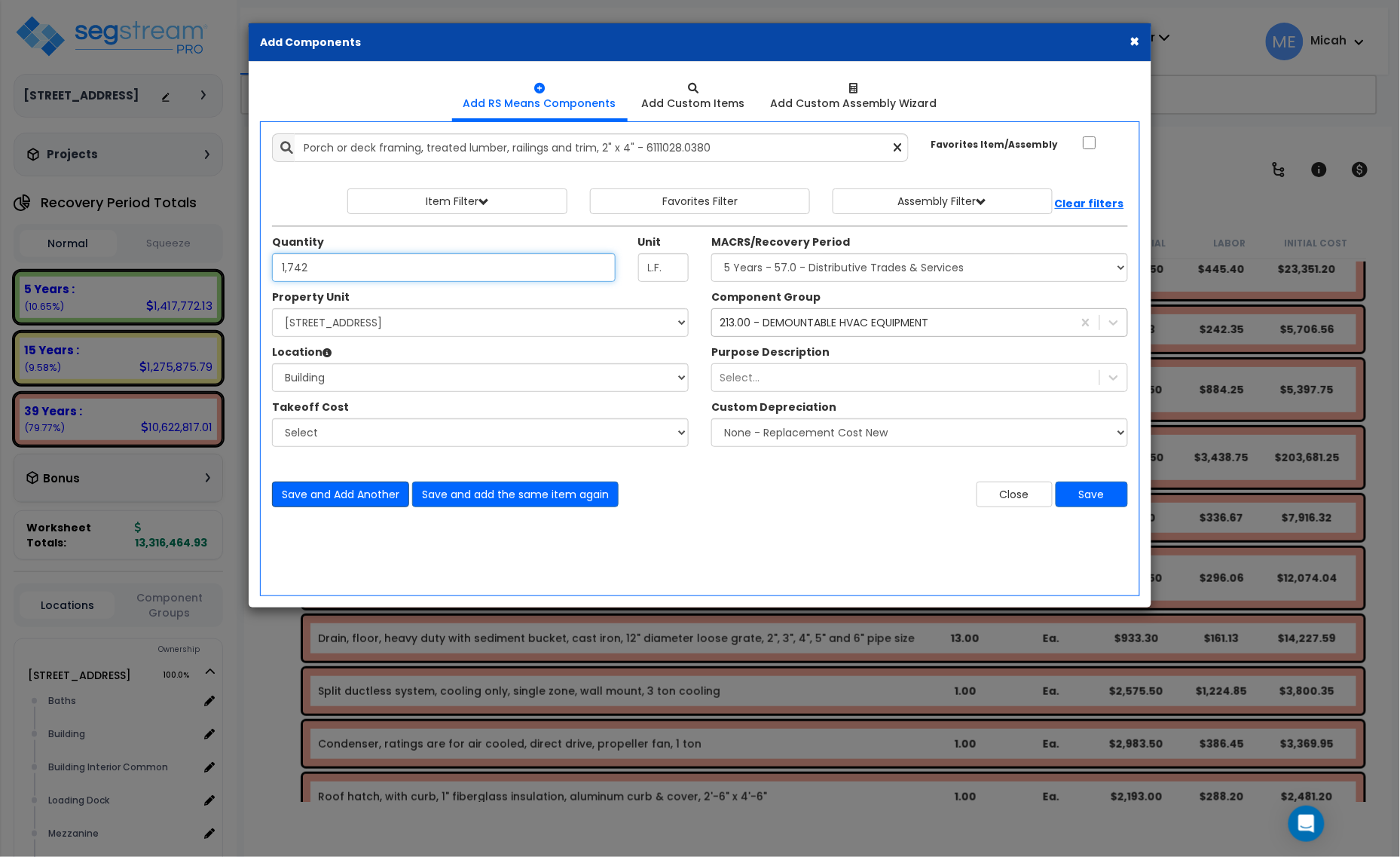
type input "1,742"
click at [322, 495] on button "Save and Add Another" at bounding box center [340, 494] width 137 height 26
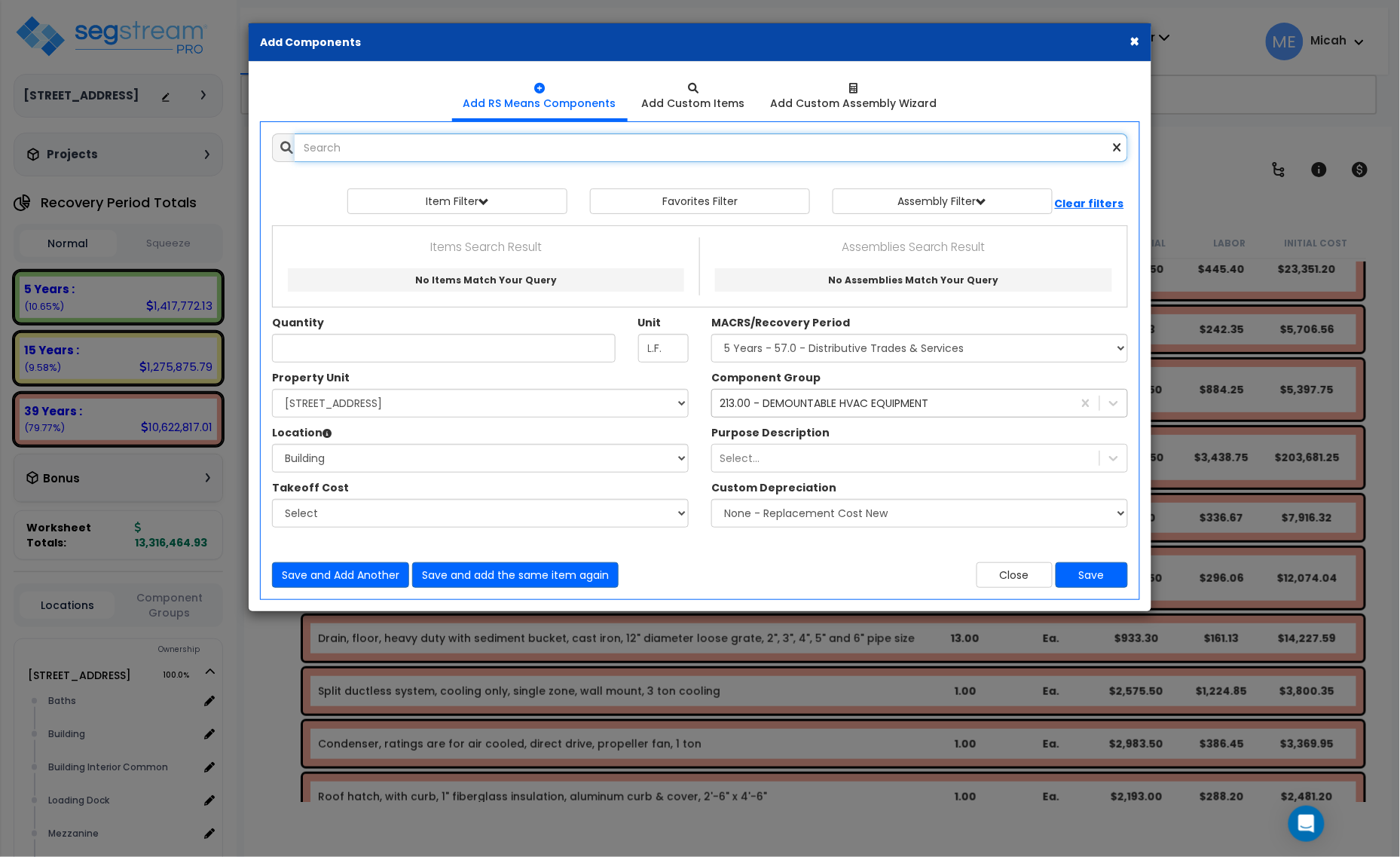
scroll to position [0, 0]
click at [396, 144] on input "text" at bounding box center [711, 148] width 833 height 28
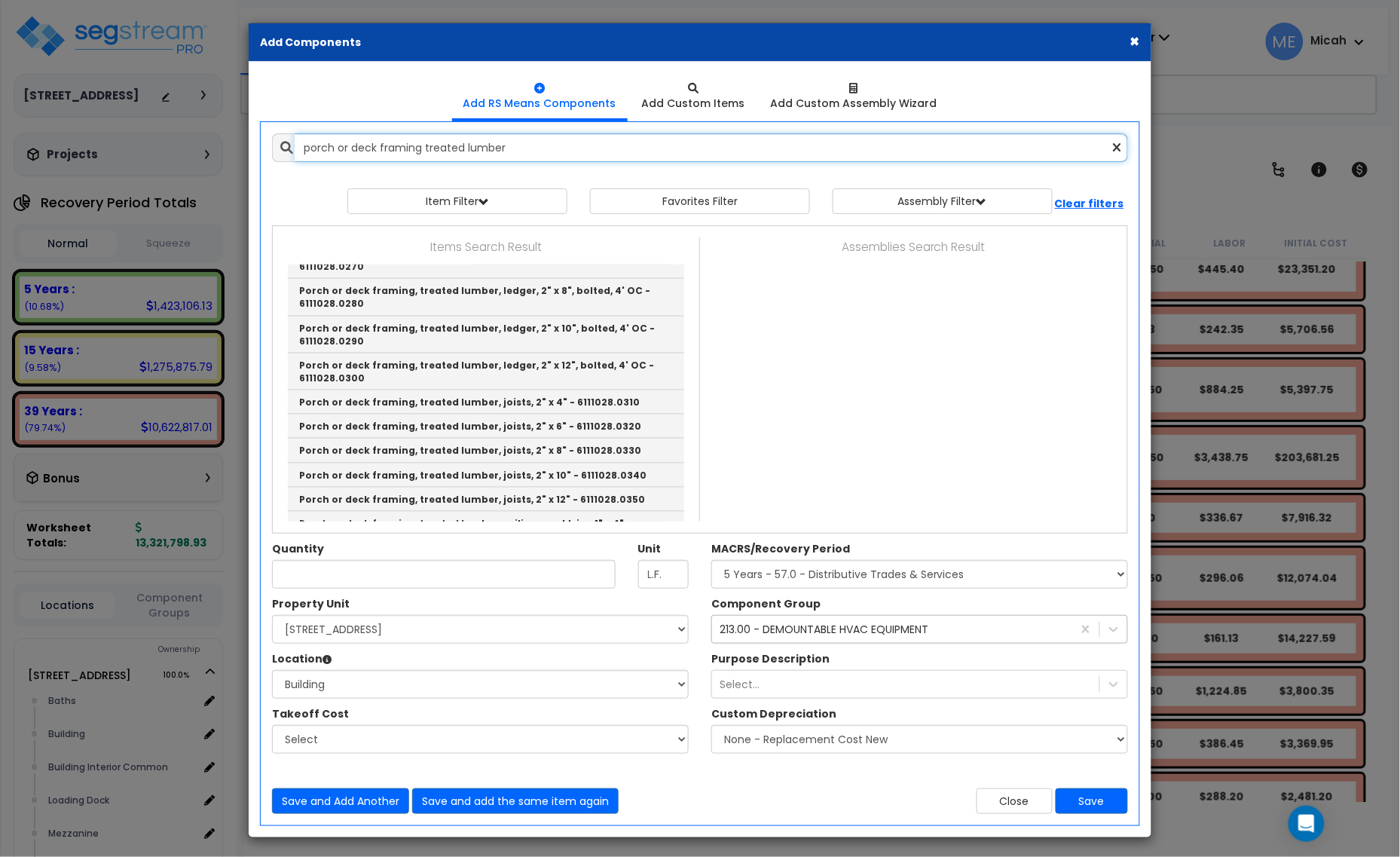
scroll to position [659, 0]
click at [589, 622] on link "Porch or deck framing, treated lumber, railings and trim, 2" x 6" - 6111028.0390" at bounding box center [486, 640] width 396 height 37
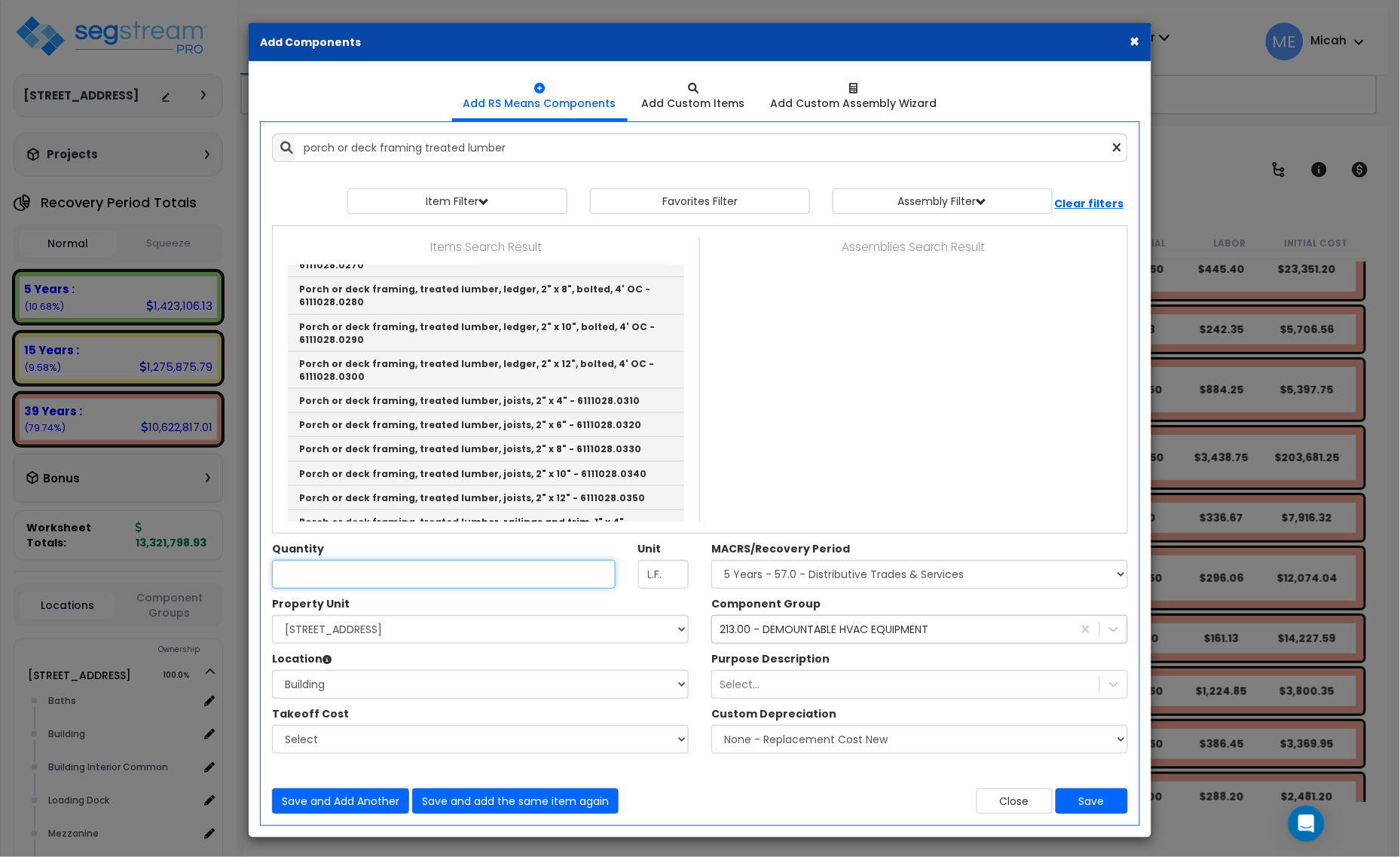
type input "Porch or deck framing, treated lumber, railings and trim, 2" x 6" - 6111028.0390"
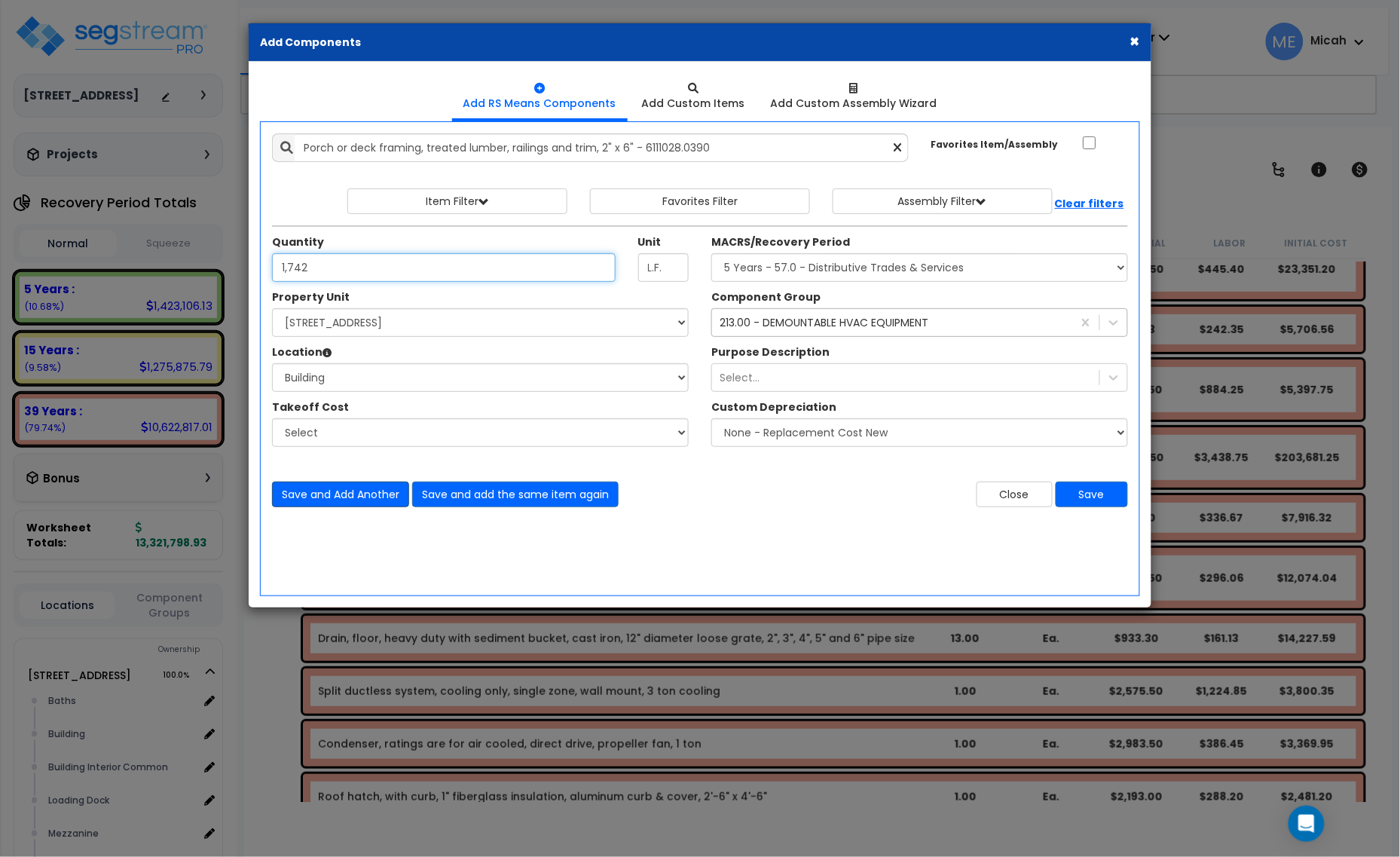
type input "1,742"
click at [317, 498] on button "Save and Add Another" at bounding box center [340, 494] width 137 height 26
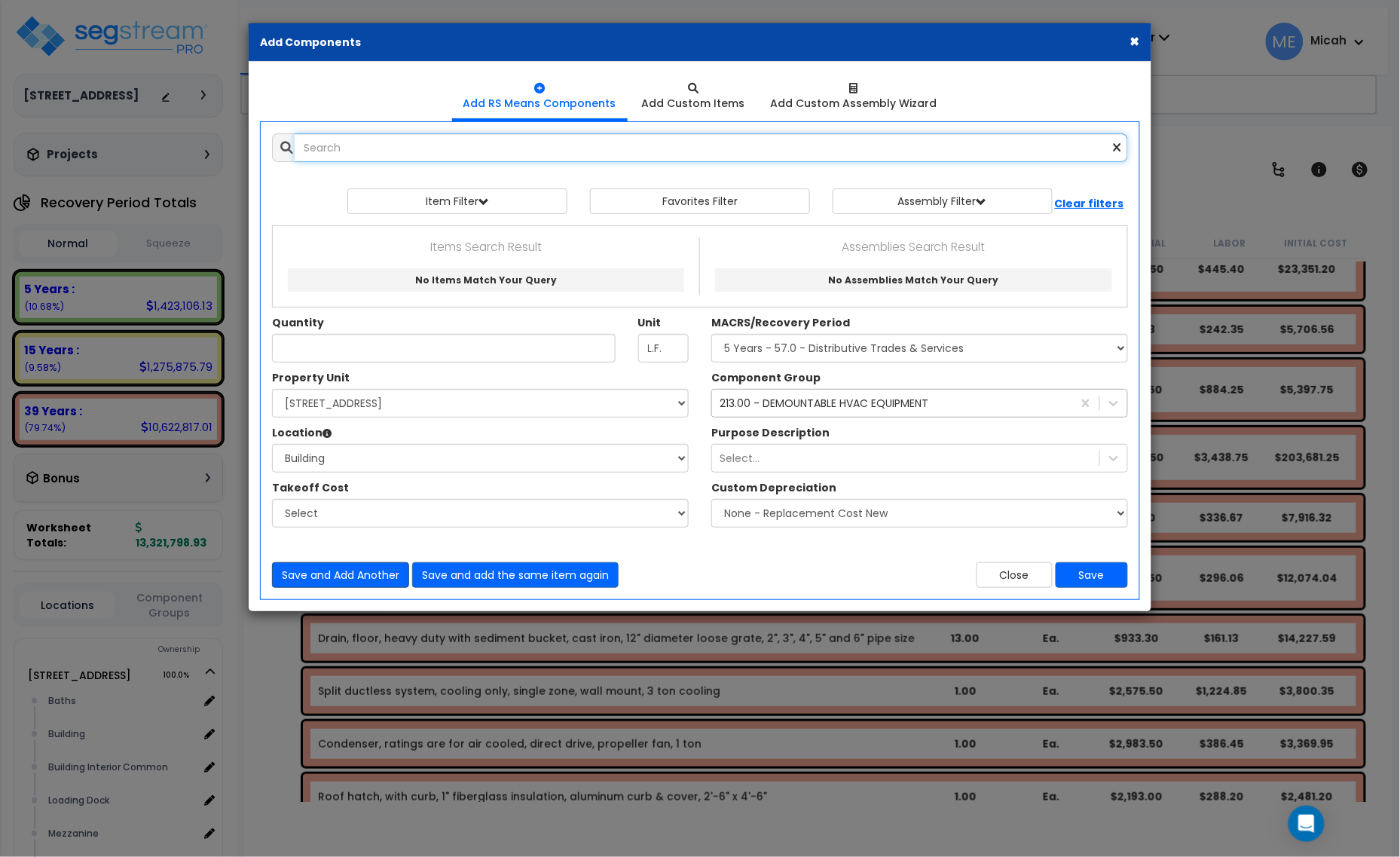
scroll to position [0, 0]
click at [1011, 584] on button "Close" at bounding box center [1014, 575] width 76 height 26
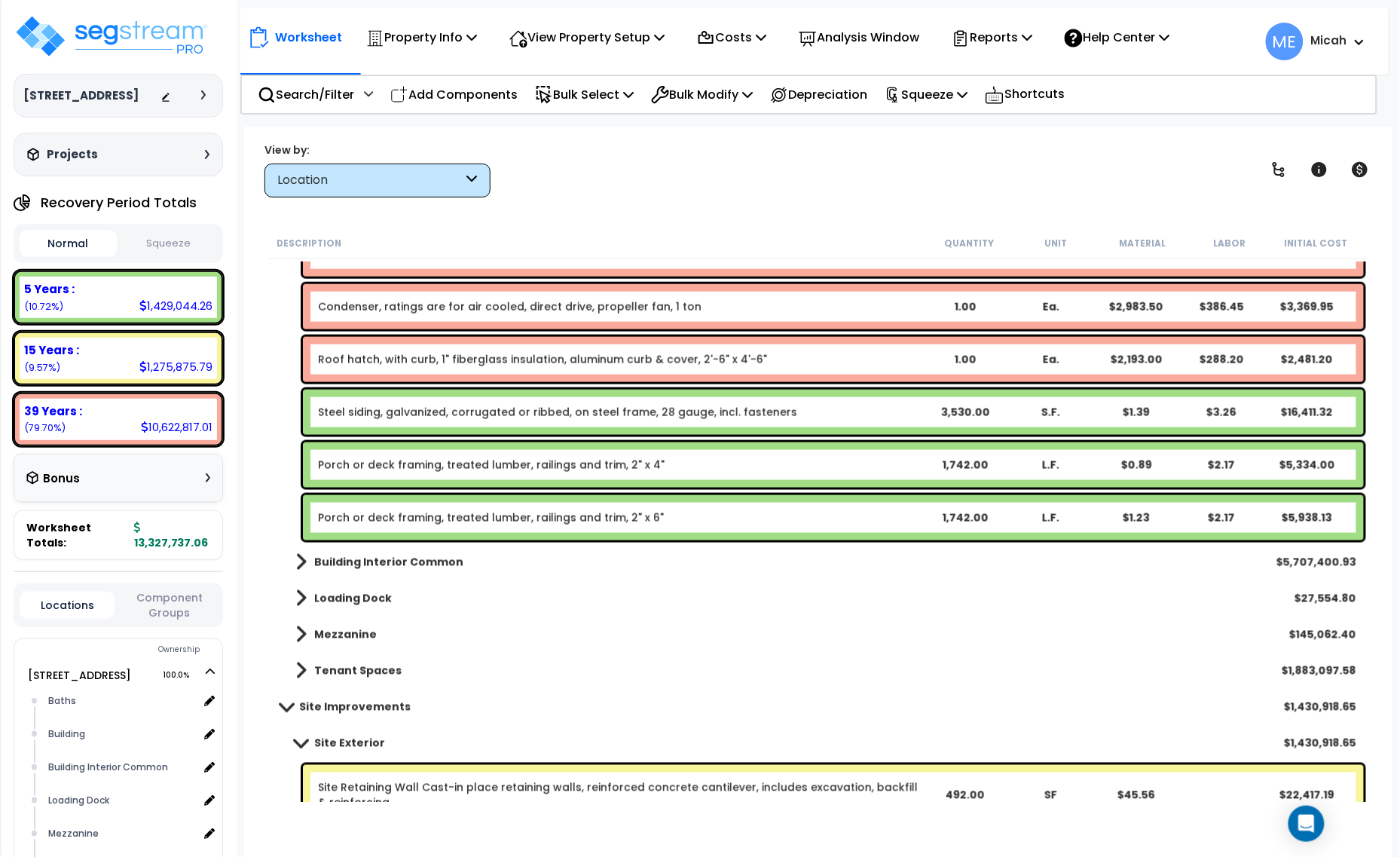
scroll to position [2449, 0]
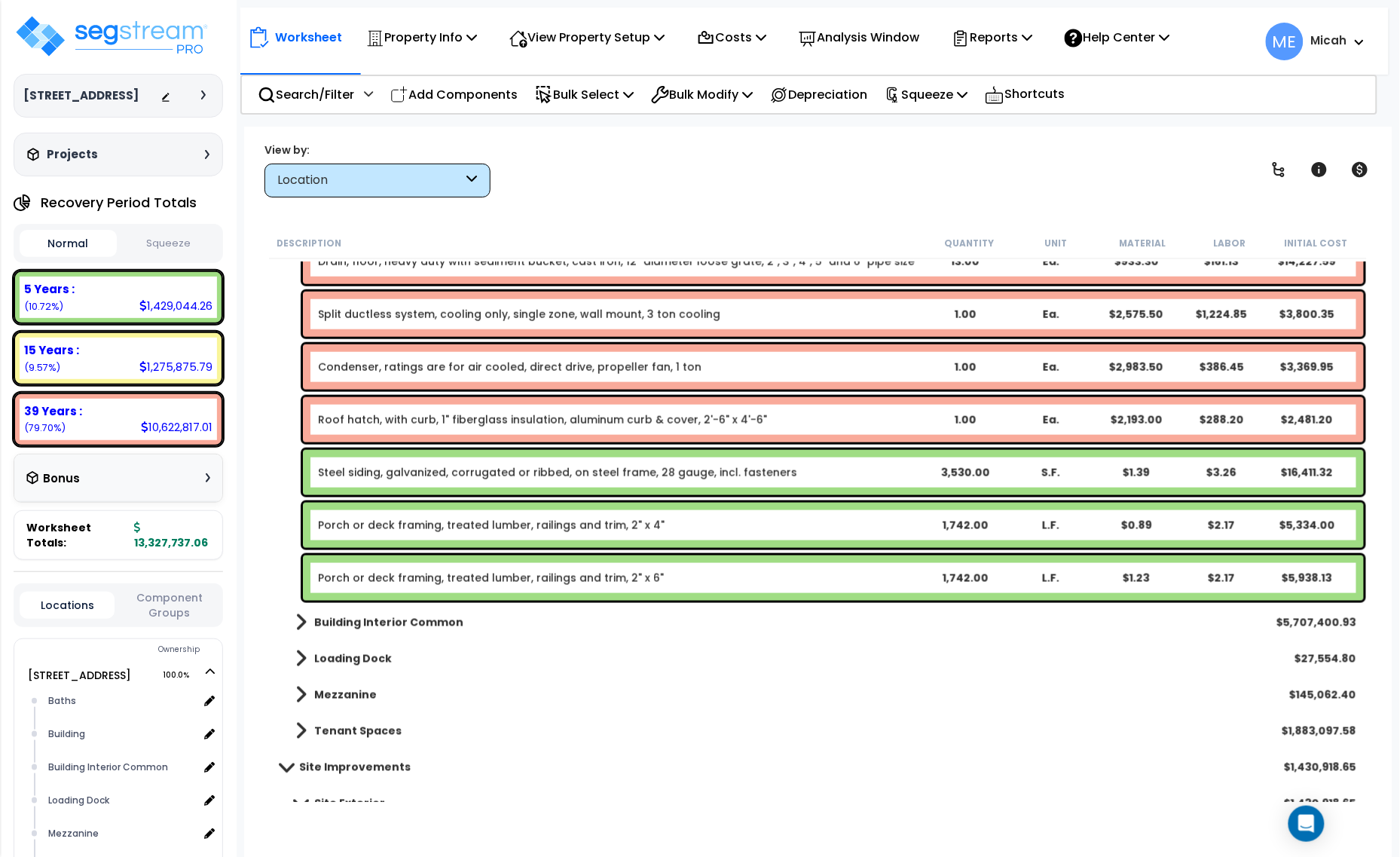
click at [425, 472] on link "Steel siding, galvanized, corrugated or ribbed, on steel frame, 28 gauge, incl.…" at bounding box center [558, 472] width 479 height 15
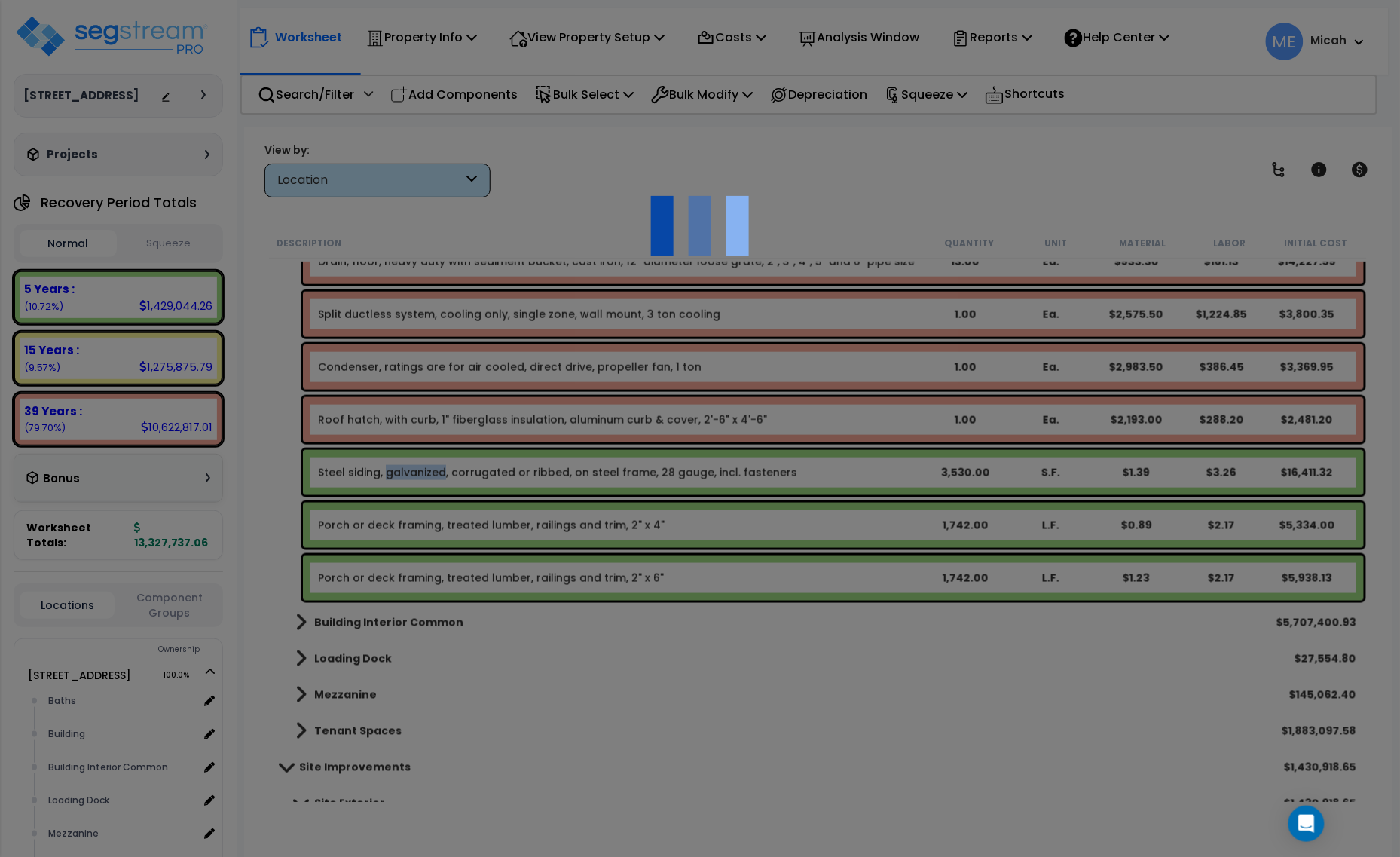
select select "68650"
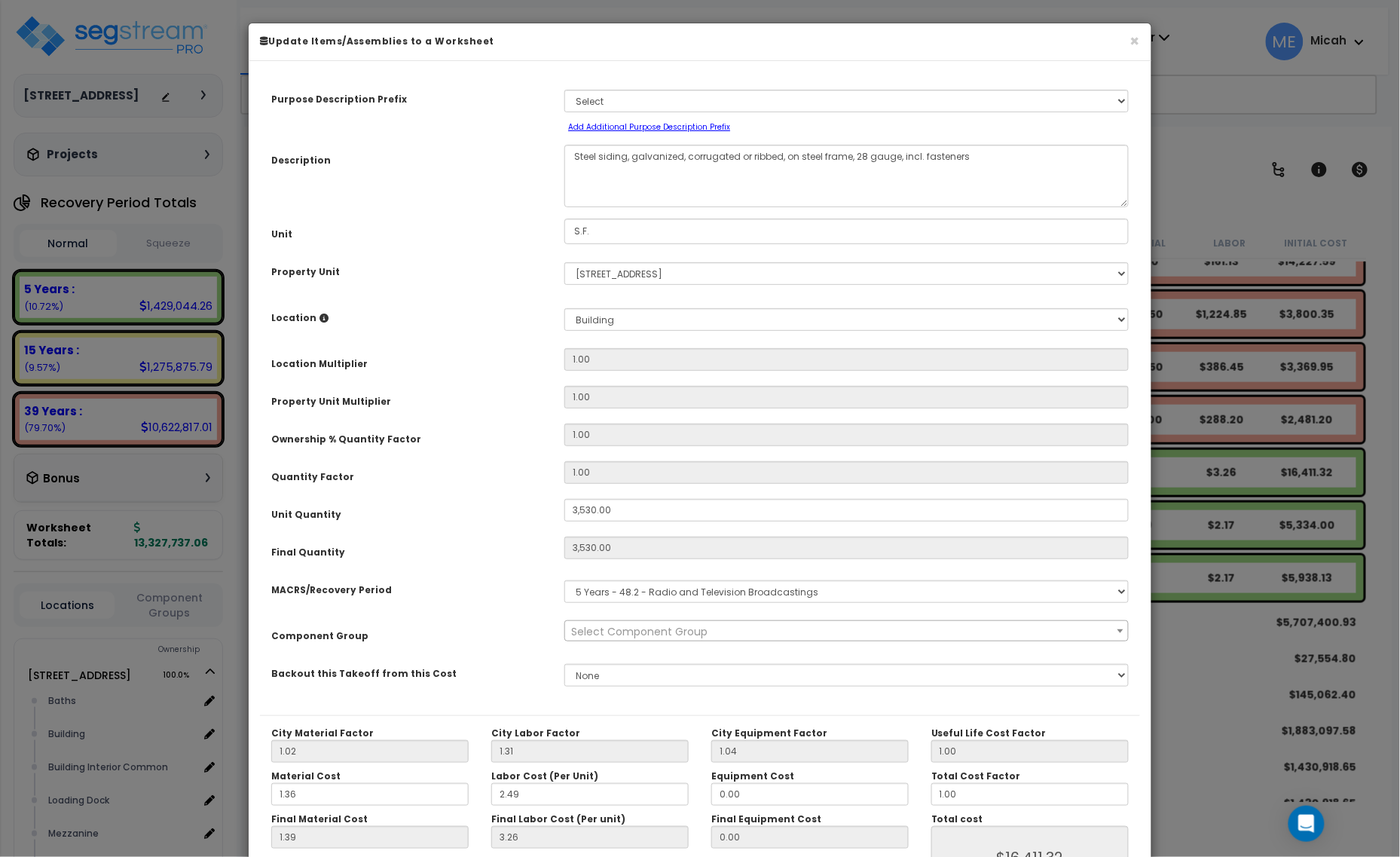
scroll to position [0, 0]
click at [572, 149] on textarea "Steel siding, galvanized, corrugated or ribbed, on steel frame, 28 gauge, incl.…" at bounding box center [846, 176] width 564 height 63
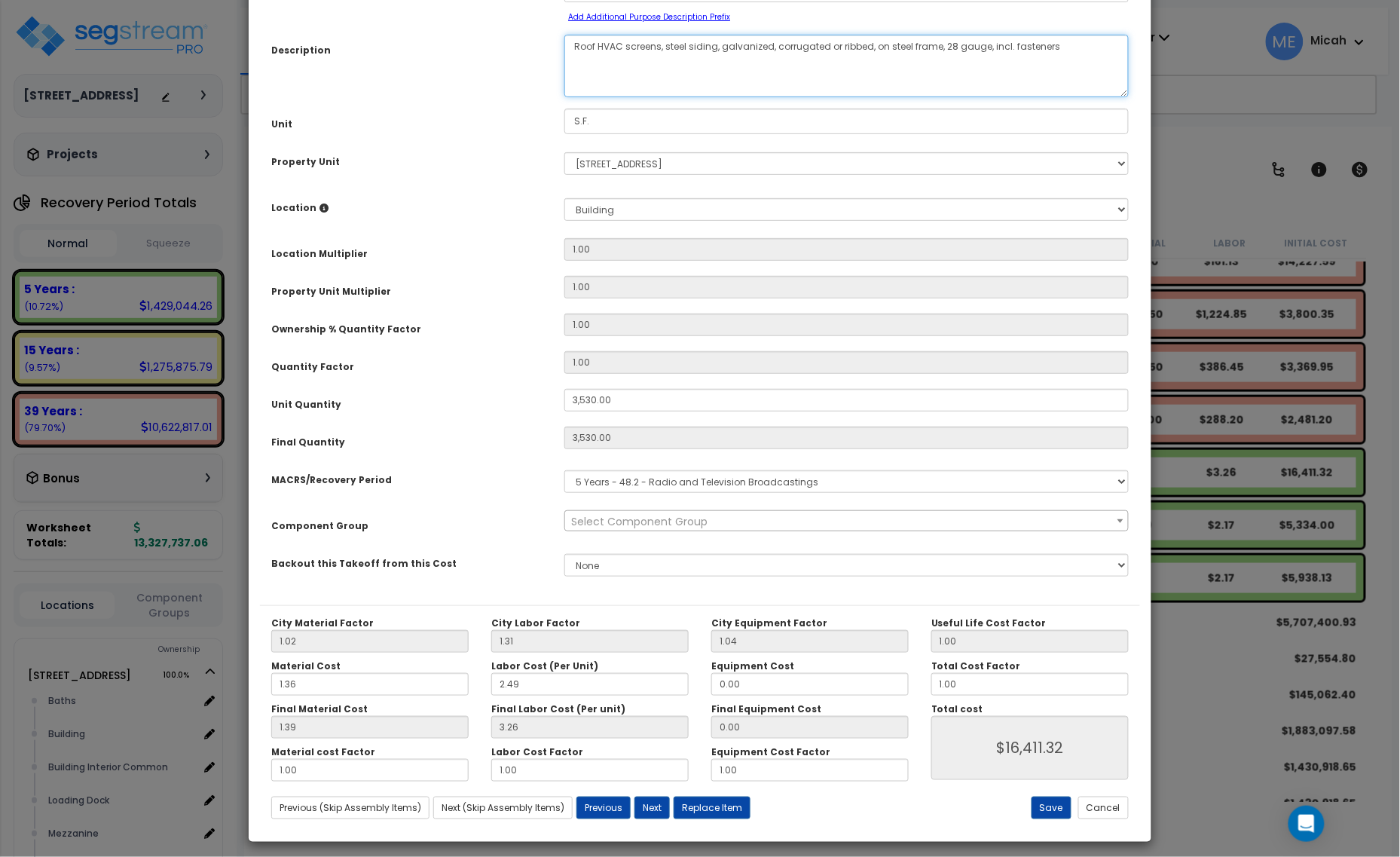
scroll to position [119, 0]
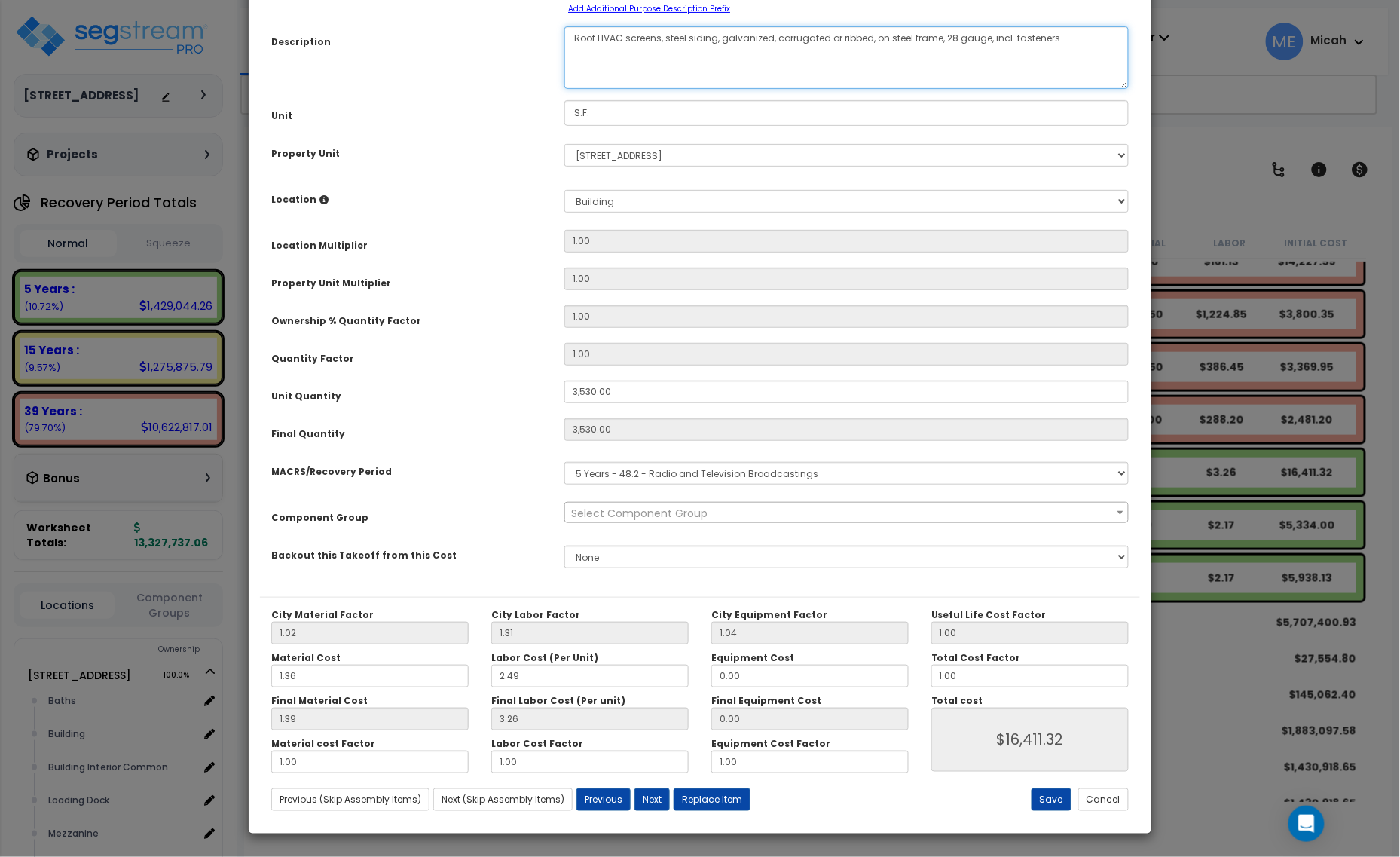
type textarea "Roof HVAC screens, steel siding, galvanized, corrugated or ribbed, on steel fra…"
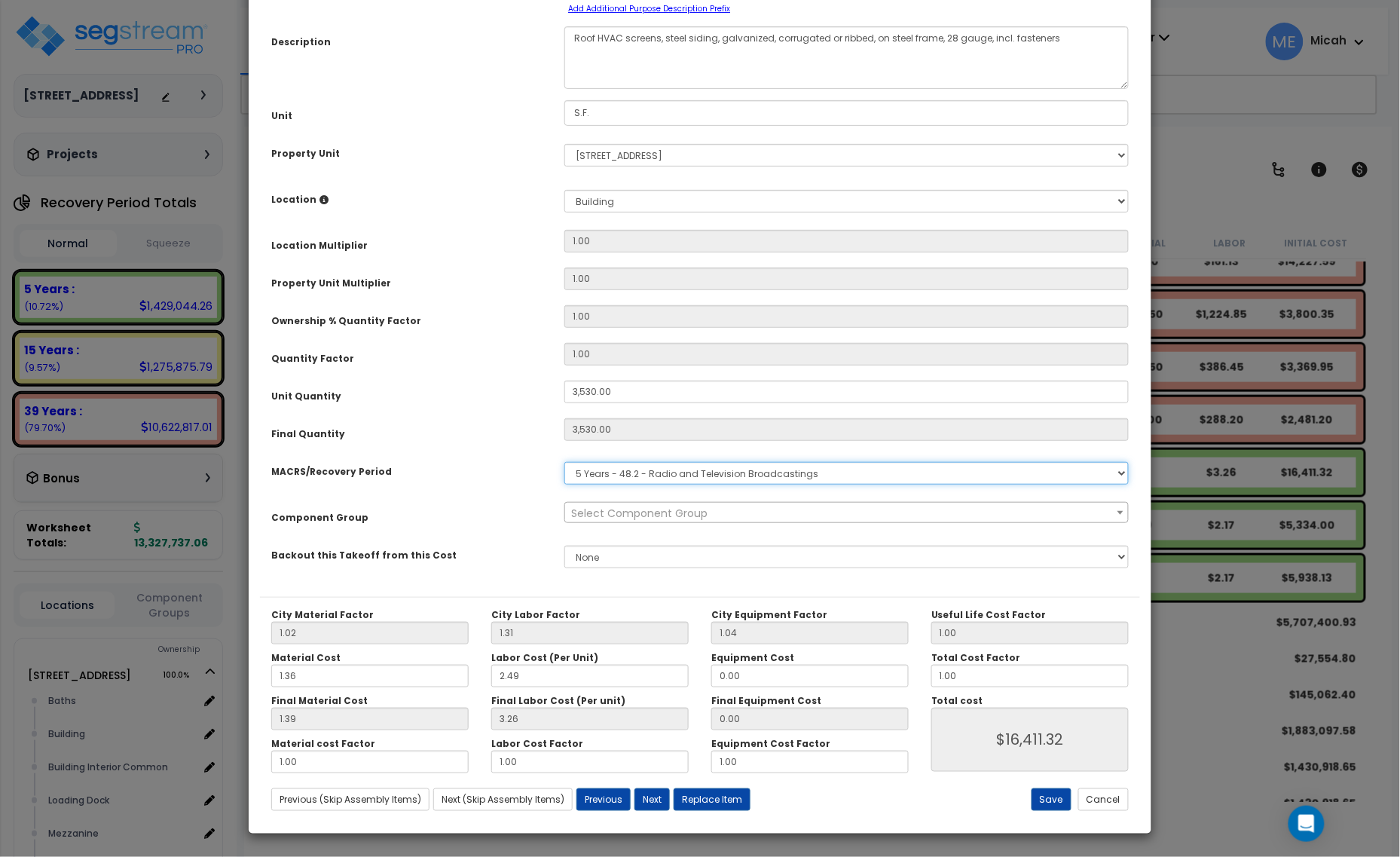
click at [690, 476] on select "Select MACRS/Recovery Period 5 Years - 57.0 - Distributive Trades & Services 5 …" at bounding box center [846, 473] width 564 height 23
select select "3667"
click at [564, 462] on select "Select MACRS/Recovery Period 5 Years - 57.0 - Distributive Trades & Services 5 …" at bounding box center [846, 473] width 564 height 23
select select "57021"
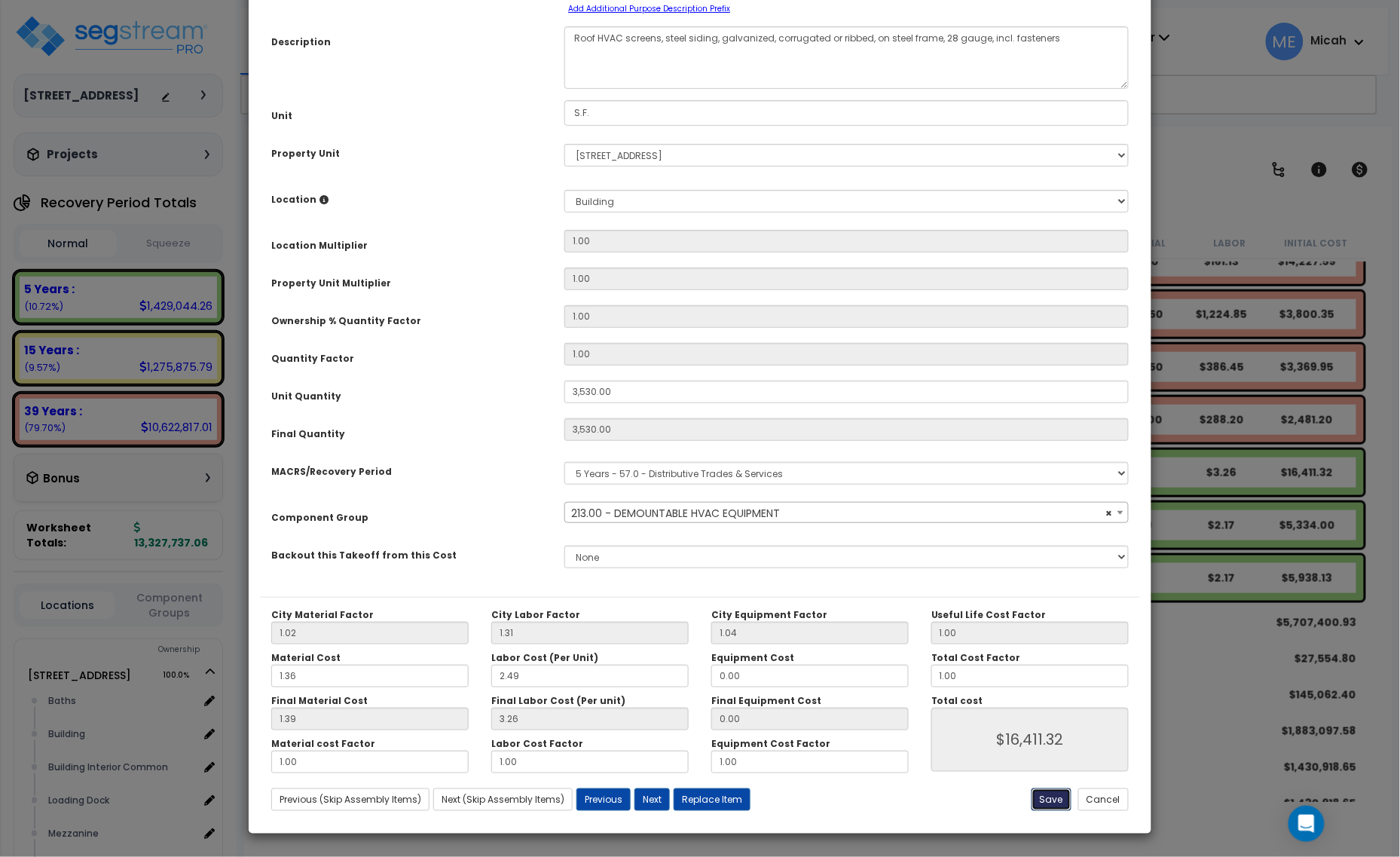
click at [1052, 799] on button "Save" at bounding box center [1051, 800] width 40 height 23
type input "3530.00"
type input "16411.32"
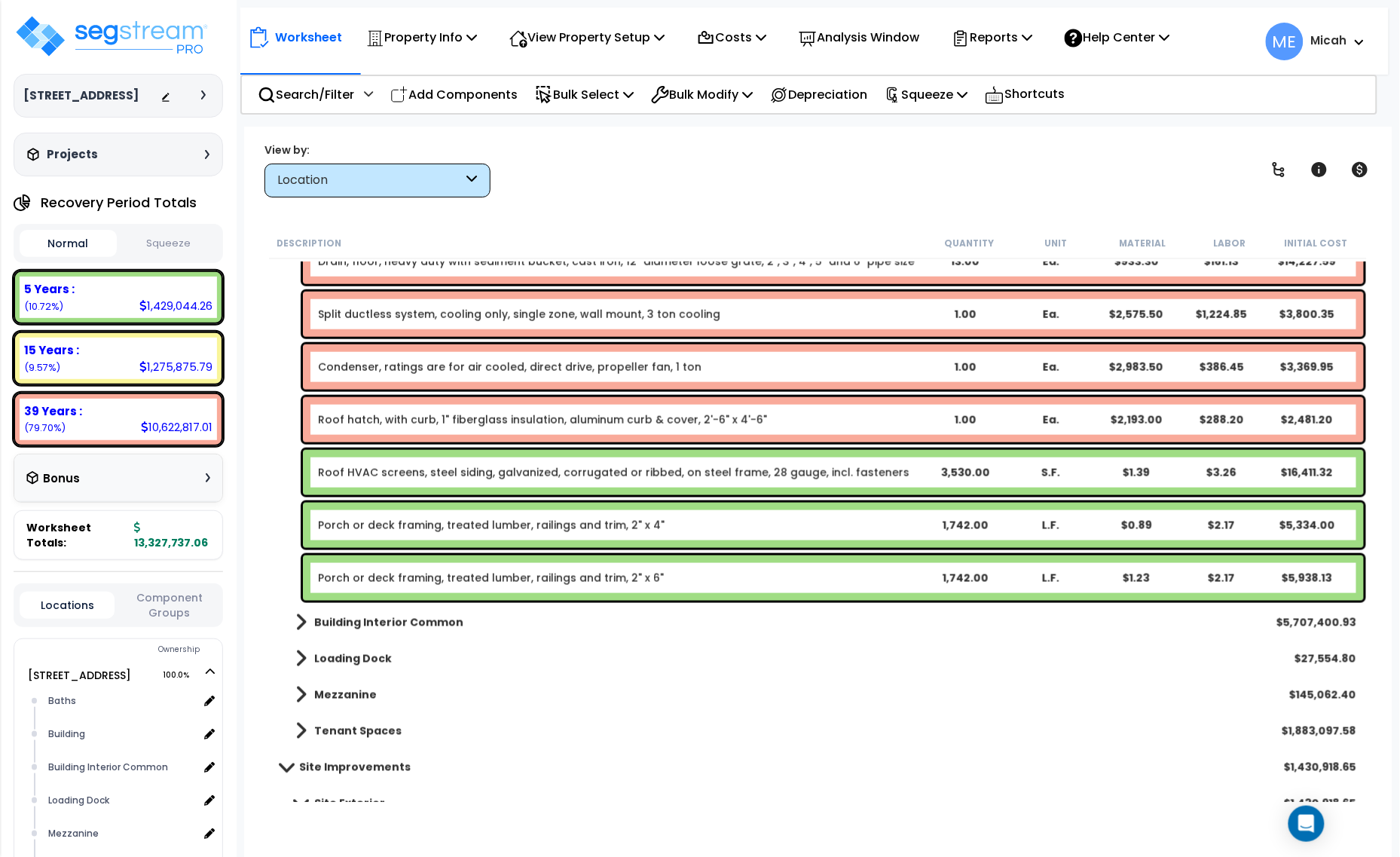
click at [431, 524] on link "Porch or deck framing, treated lumber, railings and trim, 2" x 4"" at bounding box center [492, 524] width 347 height 15
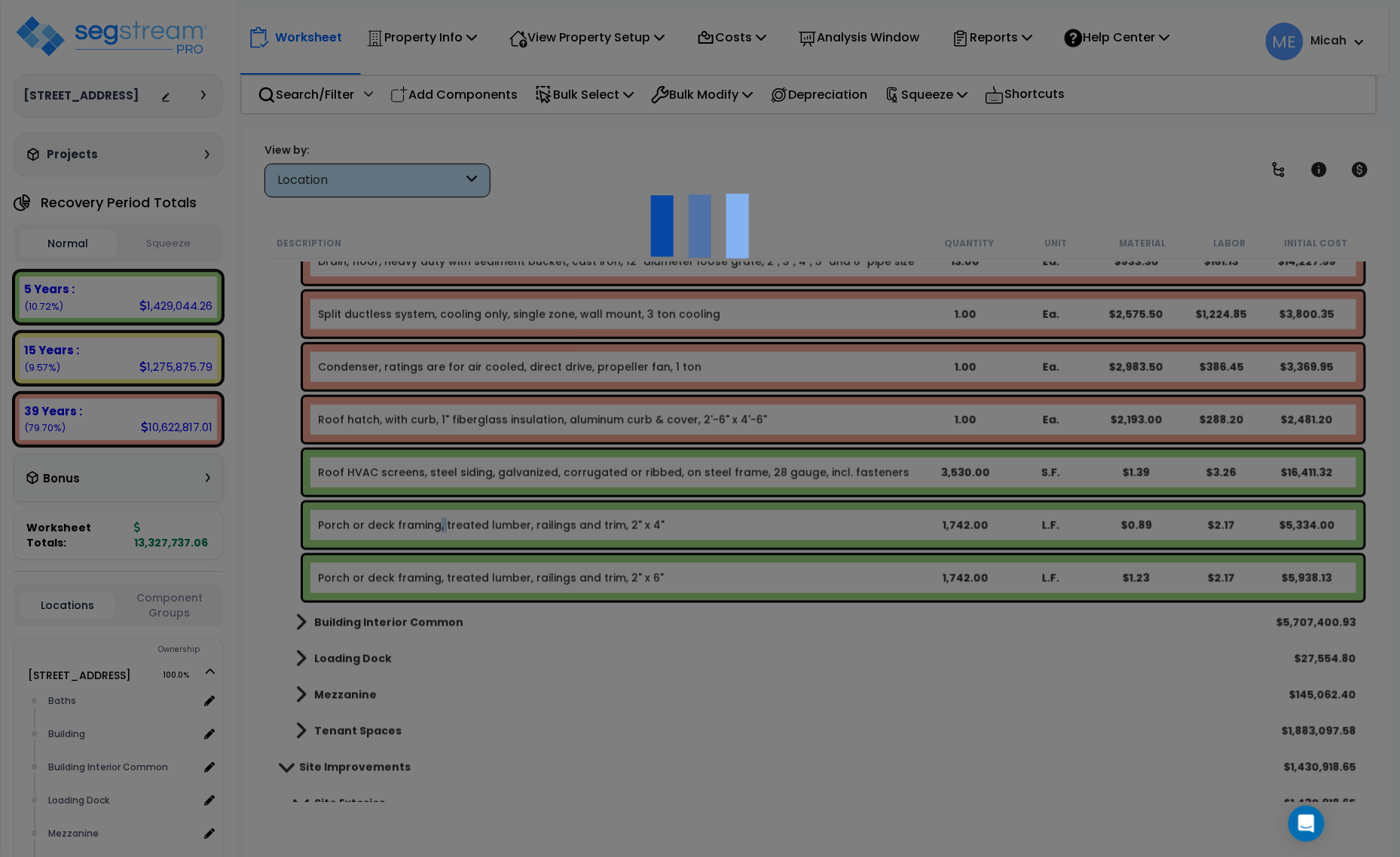
select select "68650"
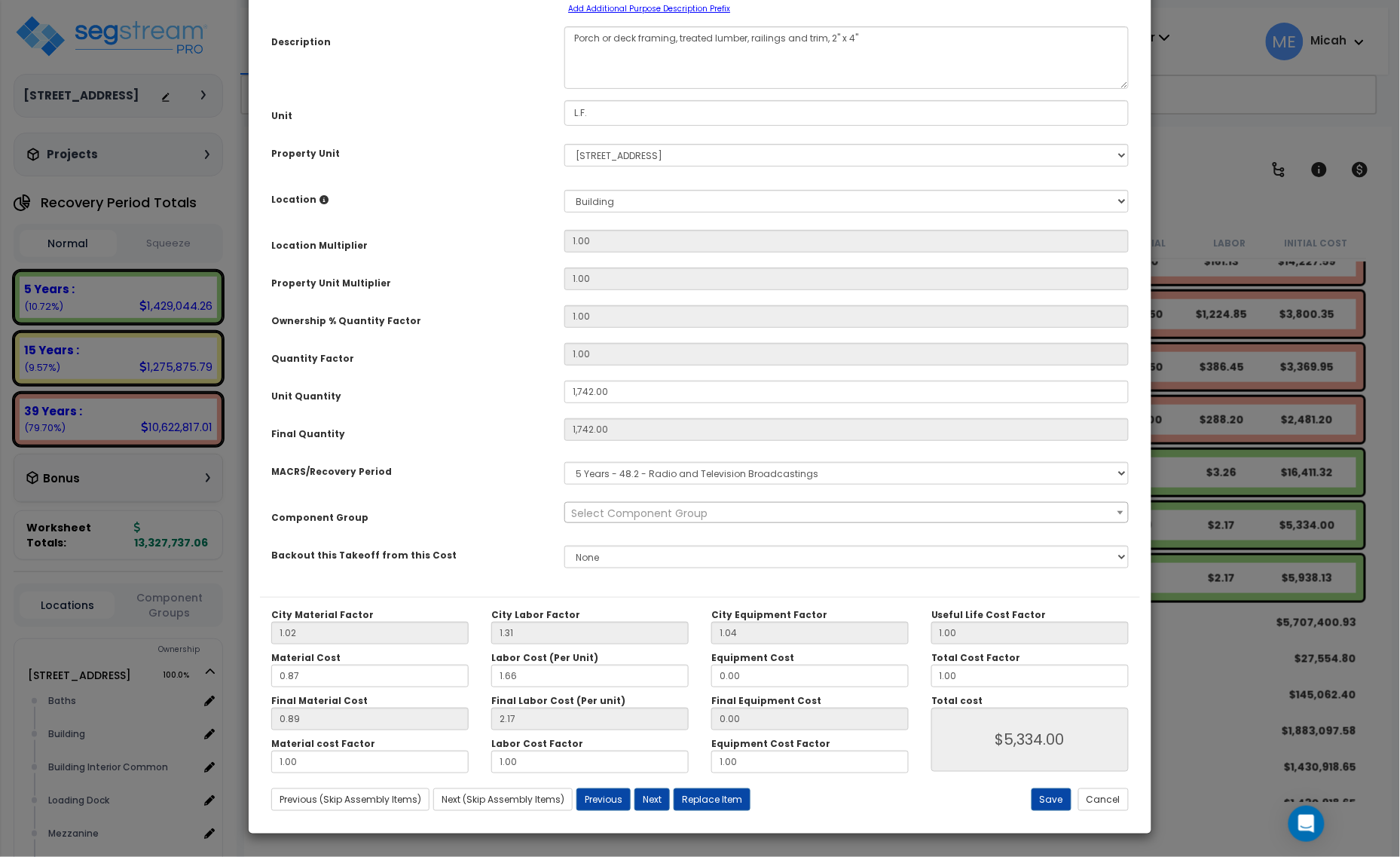
scroll to position [0, 0]
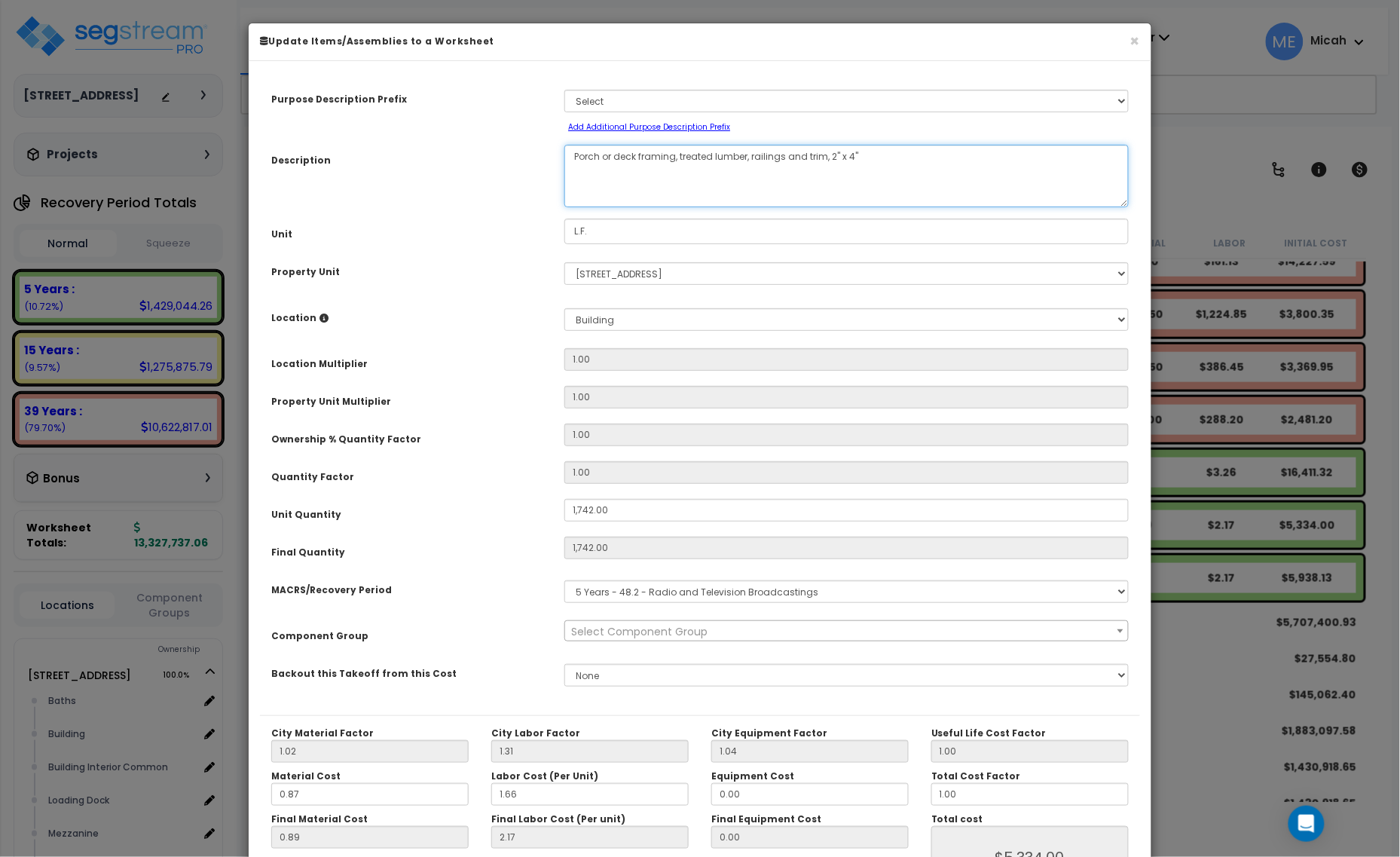
drag, startPoint x: 637, startPoint y: 155, endPoint x: 551, endPoint y: 160, distance: 86.1
click at [539, 156] on div "Description Porch or deck framing, treated lumber, railings and trim, 2" x 4"" at bounding box center [700, 176] width 880 height 63
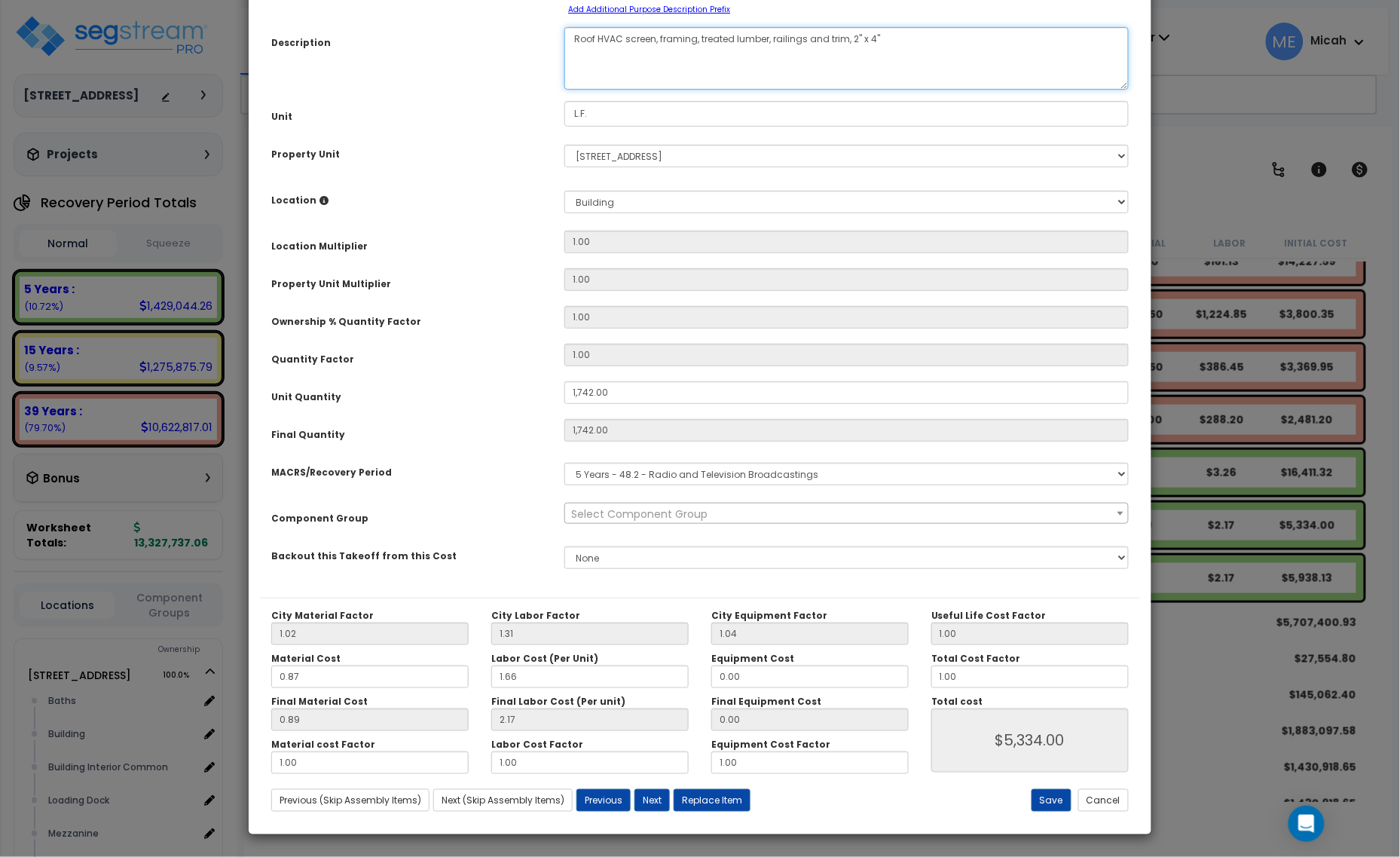
scroll to position [119, 0]
type textarea "Roof HVAC screen, framing, treated lumber, railings and trim, 2" x 4""
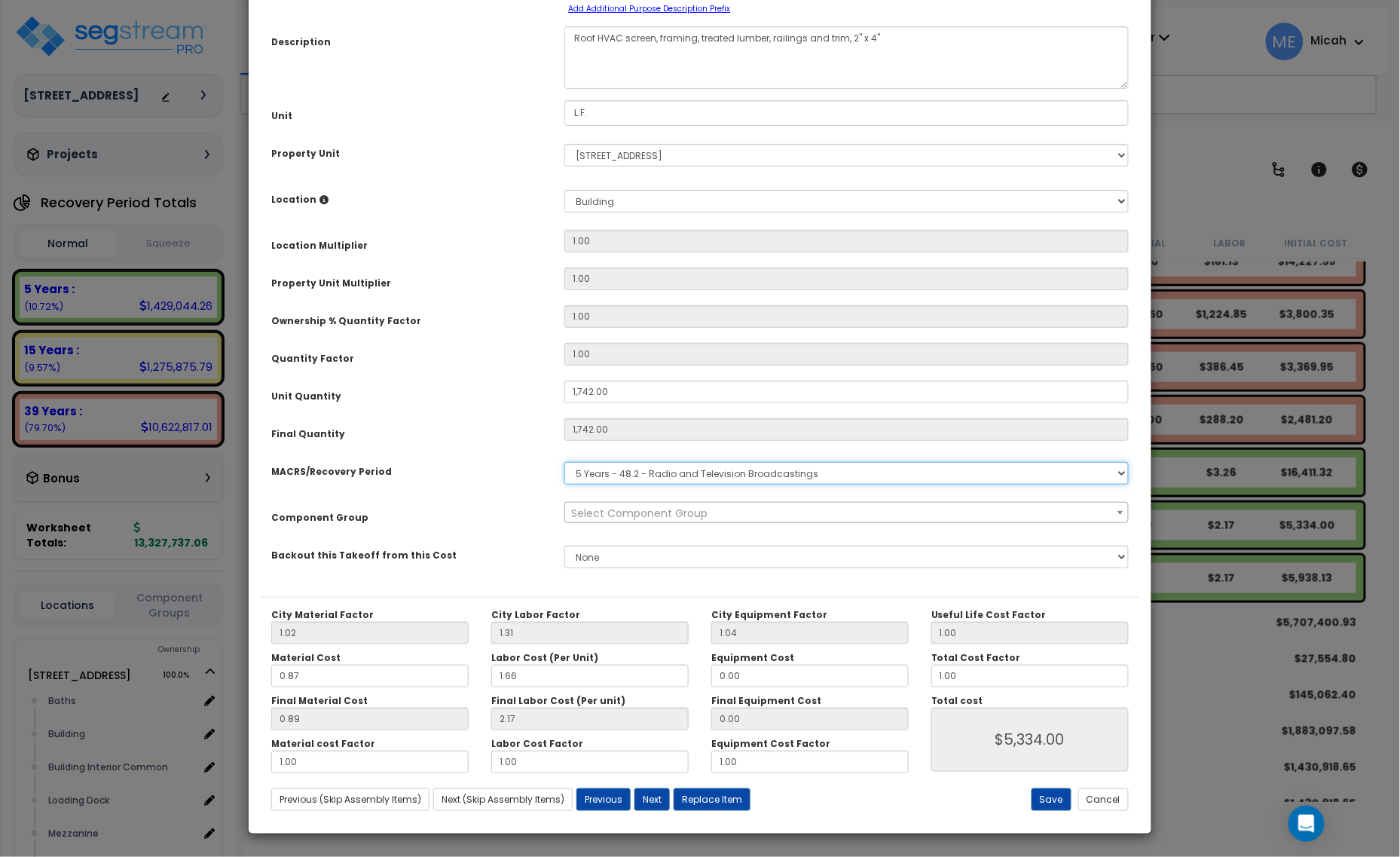
click at [664, 479] on select "Select MACRS/Recovery Period 5 Years - 57.0 - Distributive Trades & Services 5 …" at bounding box center [846, 473] width 564 height 23
select select "3667"
click at [564, 462] on select "Select MACRS/Recovery Period 5 Years - 57.0 - Distributive Trades & Services 5 …" at bounding box center [846, 473] width 564 height 23
select select "57021"
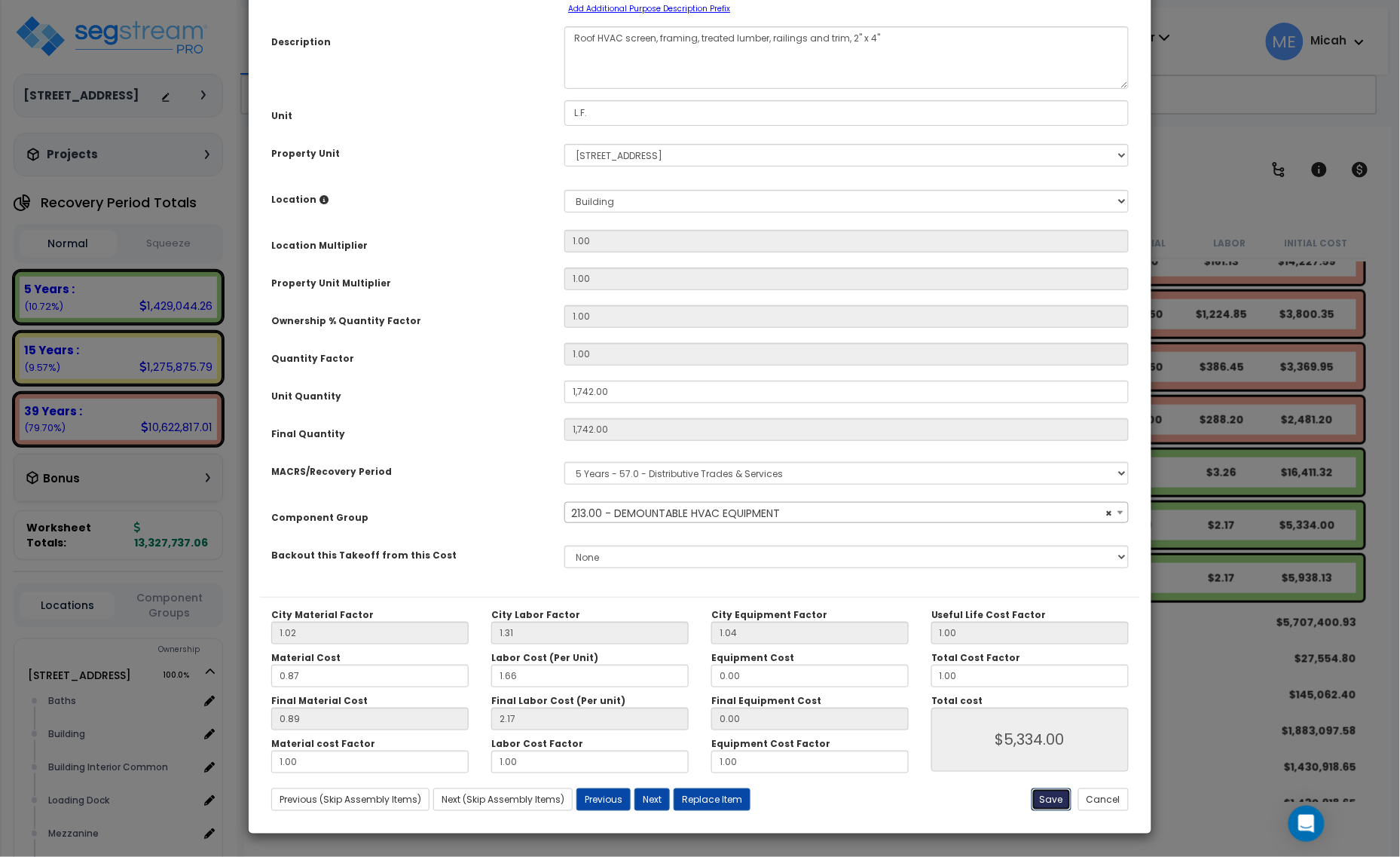
click at [1045, 802] on button "Save" at bounding box center [1051, 800] width 40 height 23
type input "1742.00"
type input "5334.00"
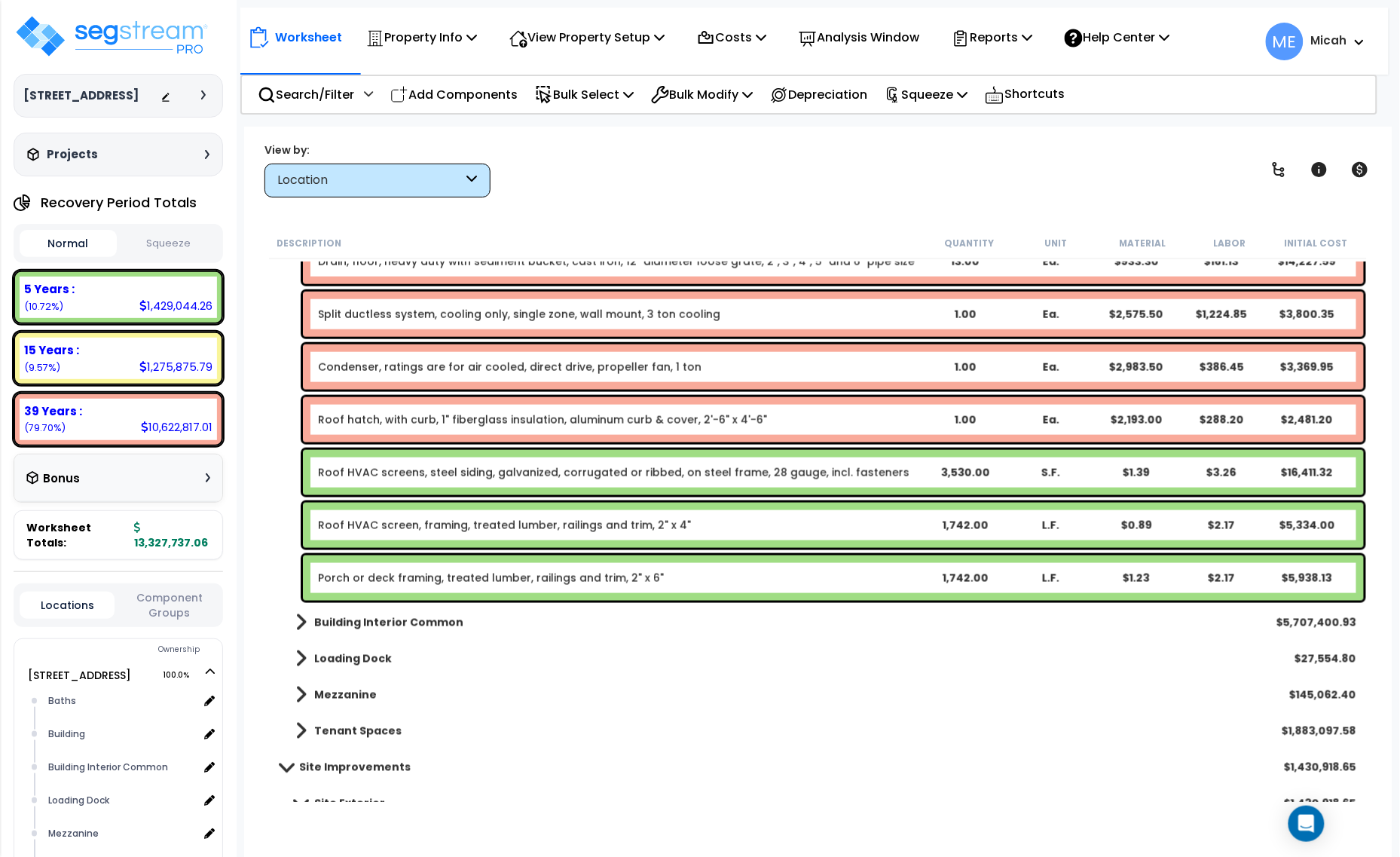
click at [469, 571] on link "Porch or deck framing, treated lumber, railings and trim, 2" x 6"" at bounding box center [491, 578] width 346 height 15
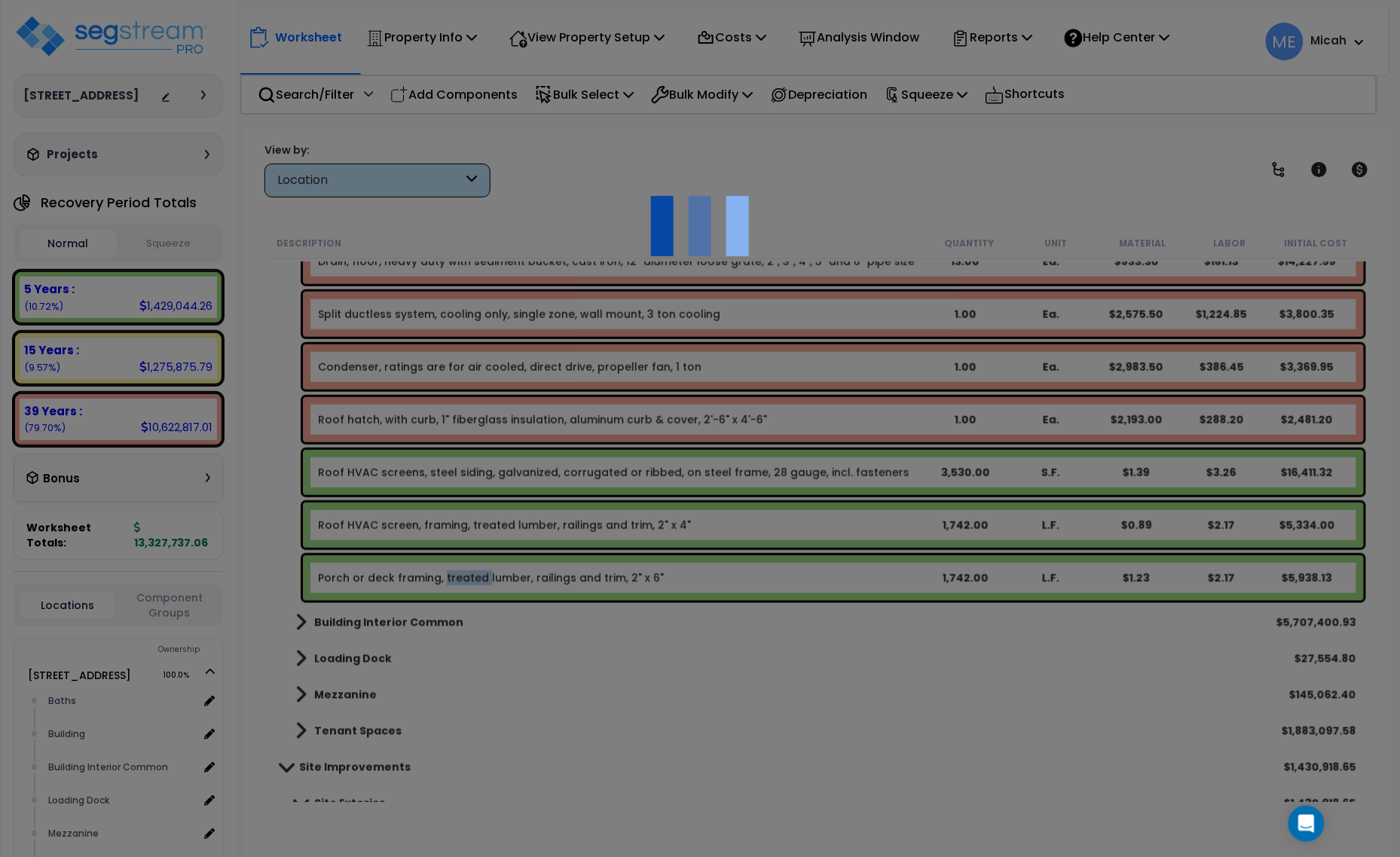
select select "68650"
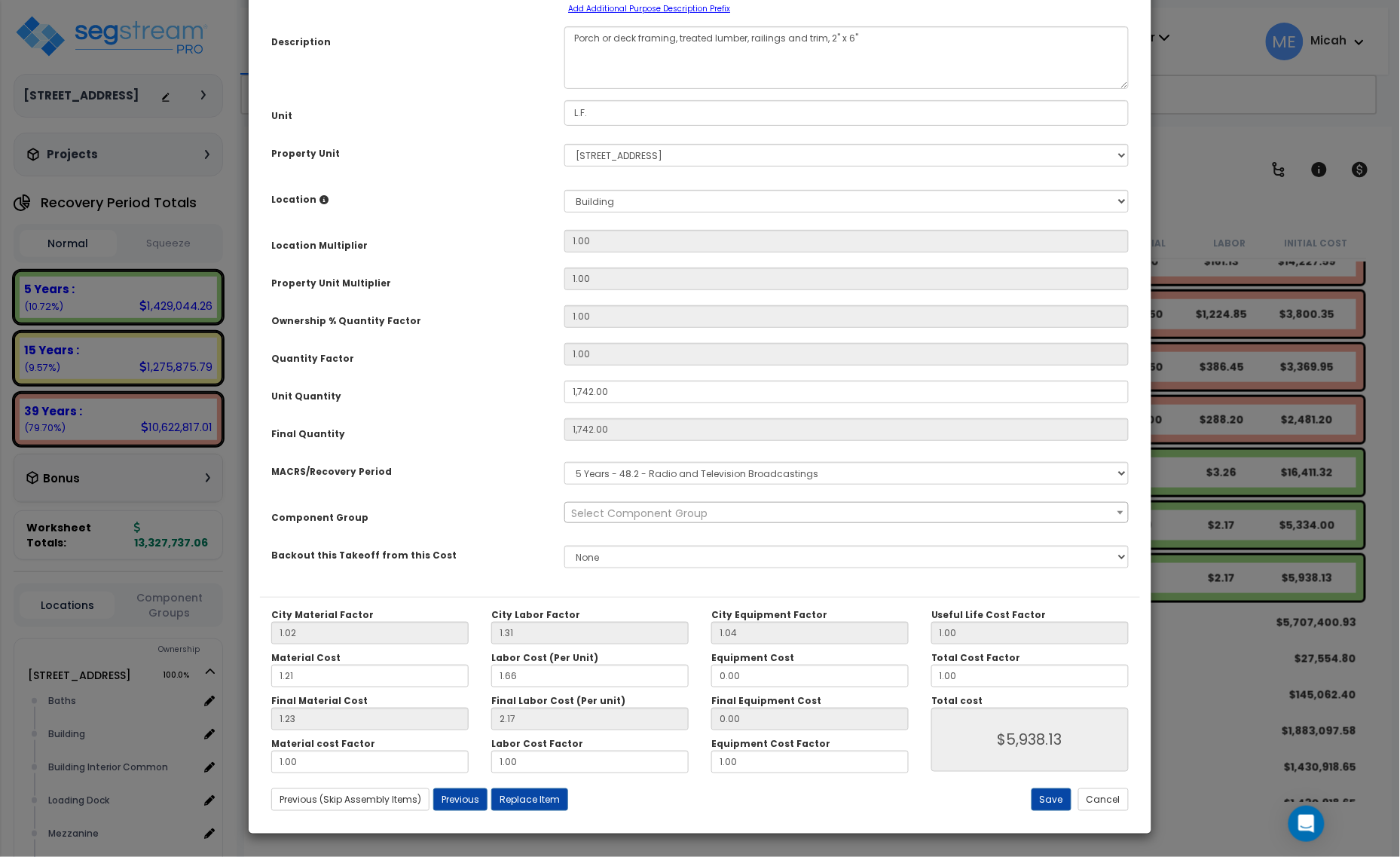
scroll to position [0, 0]
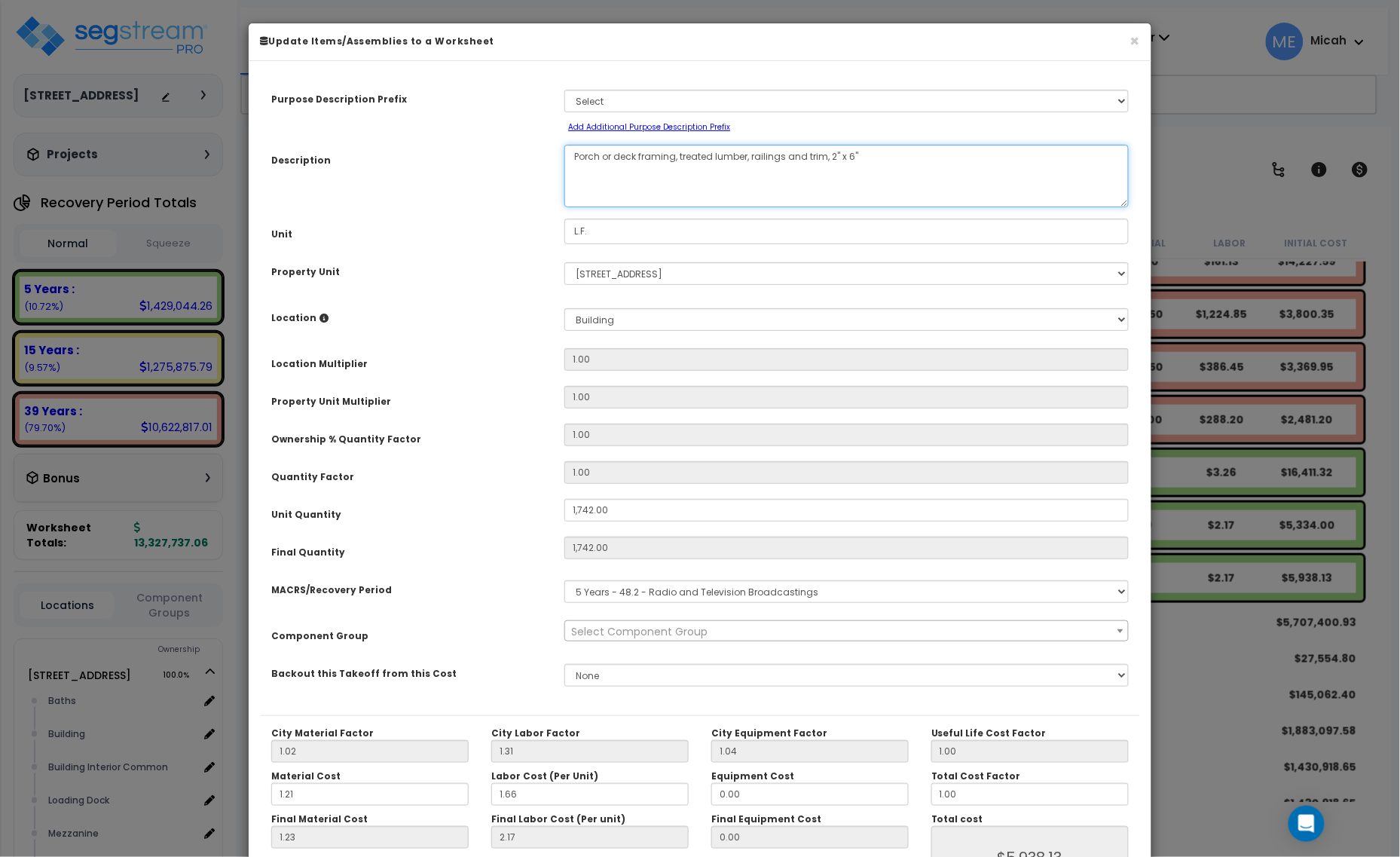
click at [578, 148] on textarea "Porch or deck framing, treated lumber, railings and trim, 2" x 6"" at bounding box center [846, 176] width 564 height 63
drag, startPoint x: 634, startPoint y: 155, endPoint x: 541, endPoint y: 159, distance: 93.1
click at [541, 159] on div "Description Porch or deck framing, treated lumber, railings and trim, 2" x 6"" at bounding box center [700, 176] width 880 height 63
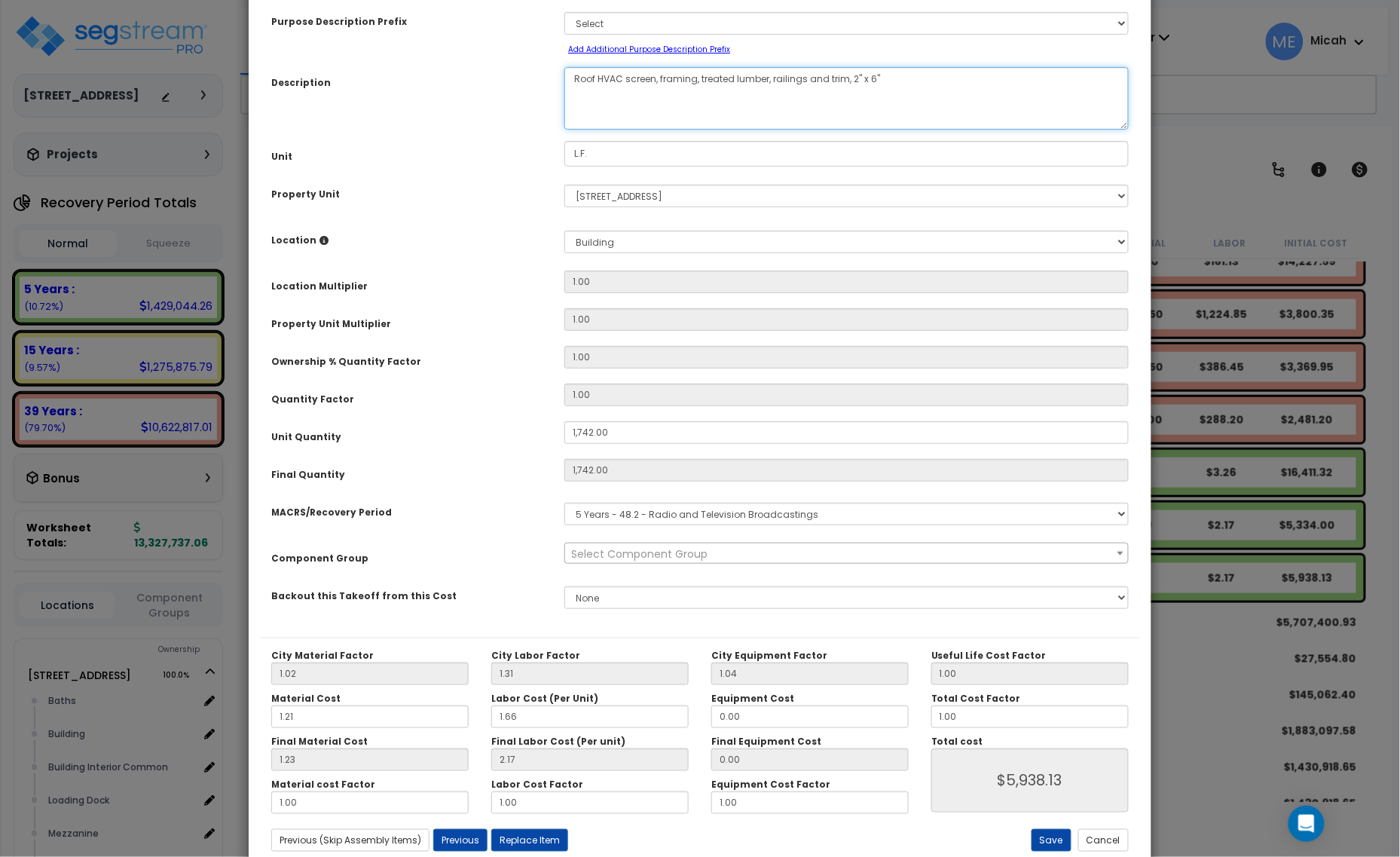
scroll to position [119, 0]
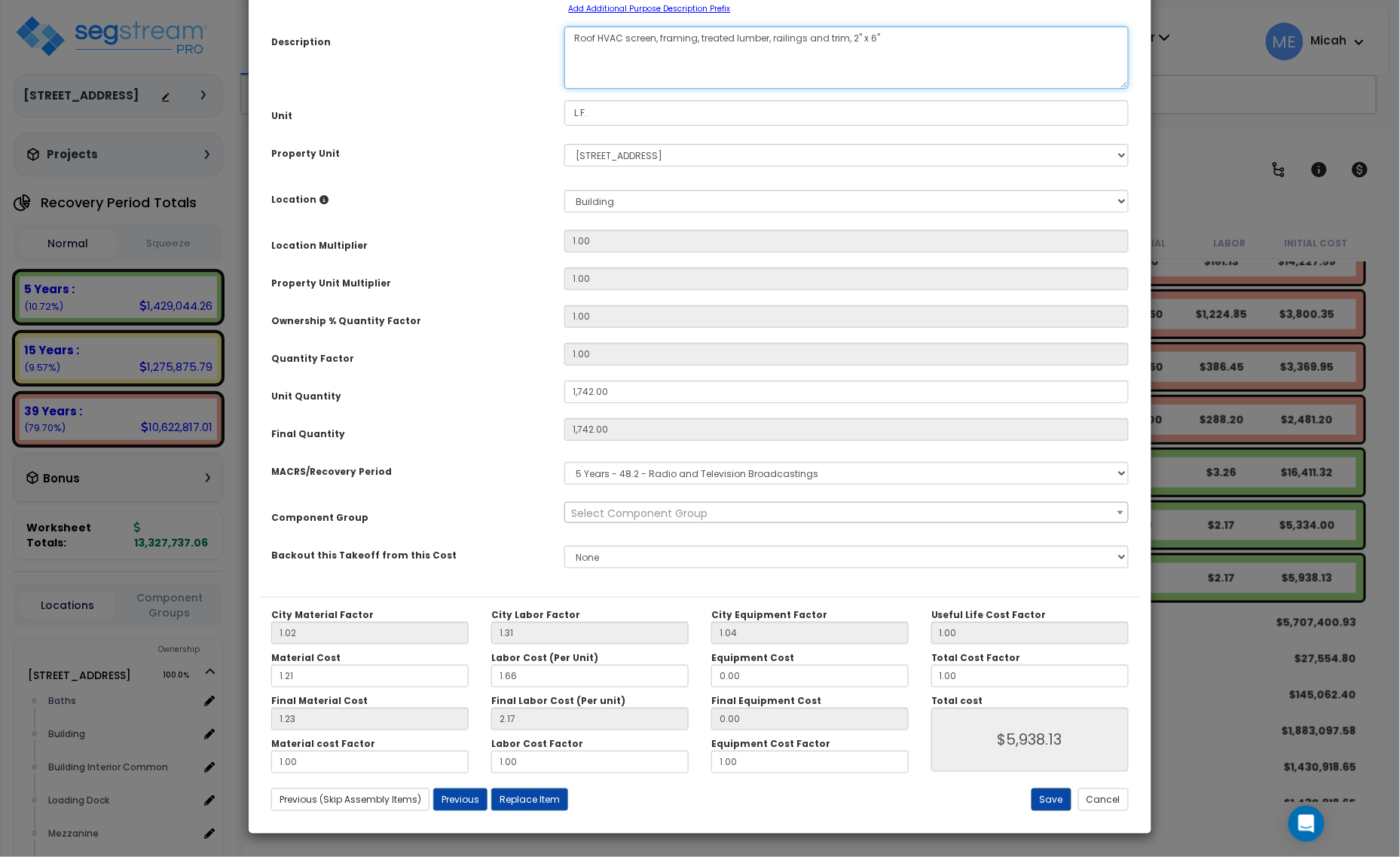
type textarea "Roof HVAC screen, framing, treated lumber, railings and trim, 2" x 6""
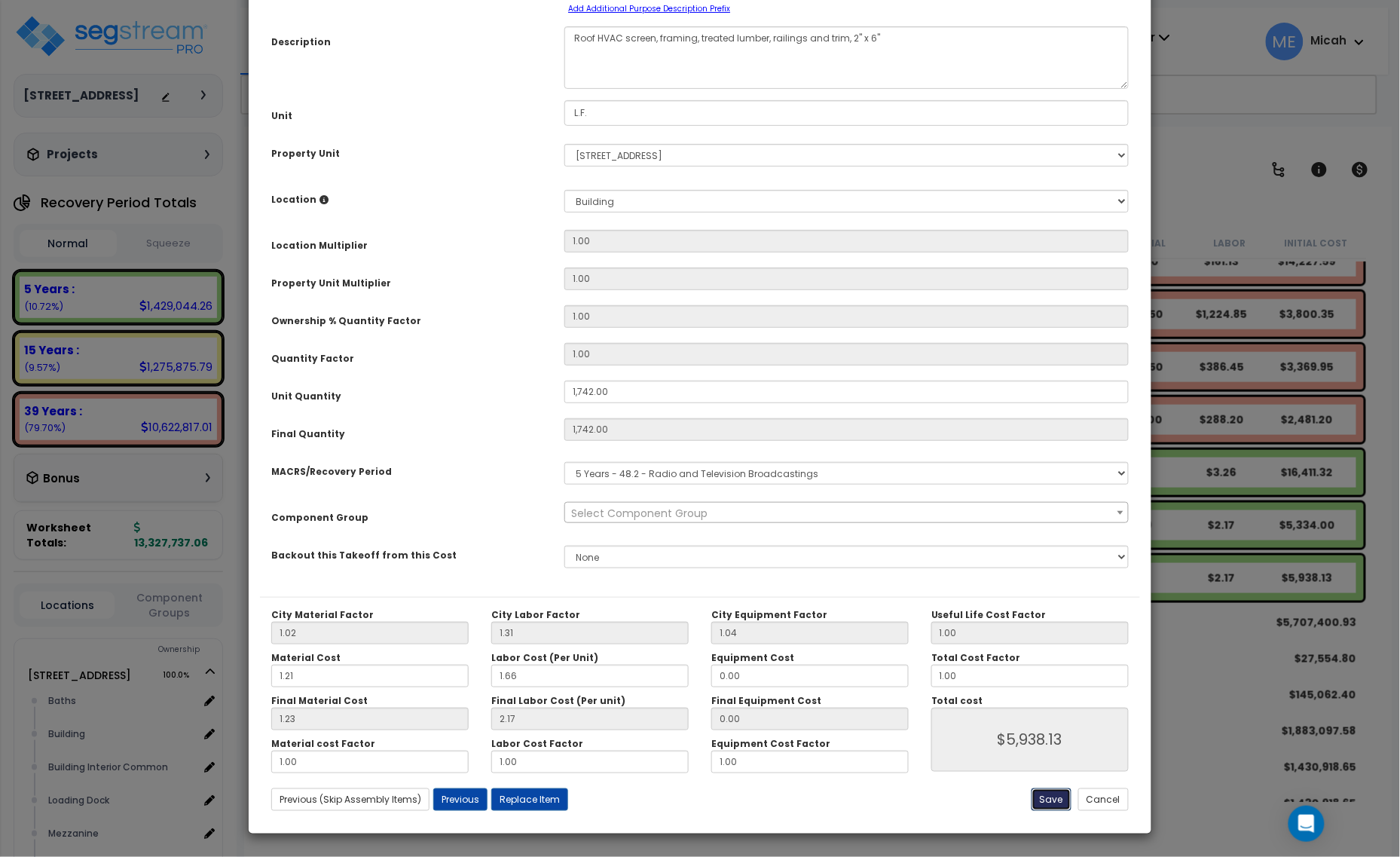
click at [1061, 807] on button "Save" at bounding box center [1051, 800] width 40 height 23
type input "1742.00"
type input "5938.13"
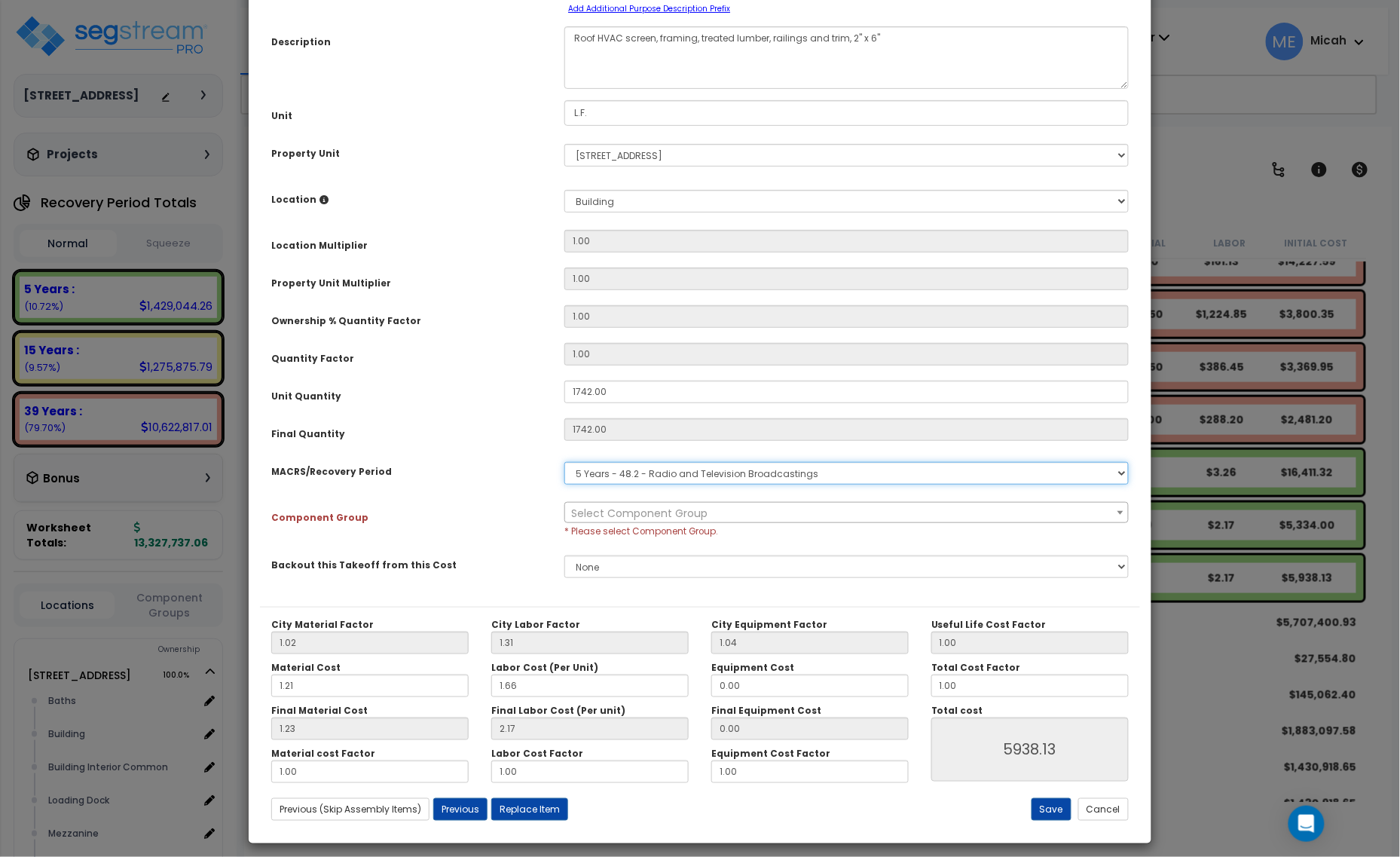
click at [653, 478] on select "Select MACRS/Recovery Period 5 Years - 57.0 - Distributive Trades & Services 5 …" at bounding box center [846, 473] width 564 height 23
select select "3667"
click at [564, 462] on select "Select MACRS/Recovery Period 5 Years - 57.0 - Distributive Trades & Services 5 …" at bounding box center [846, 473] width 564 height 23
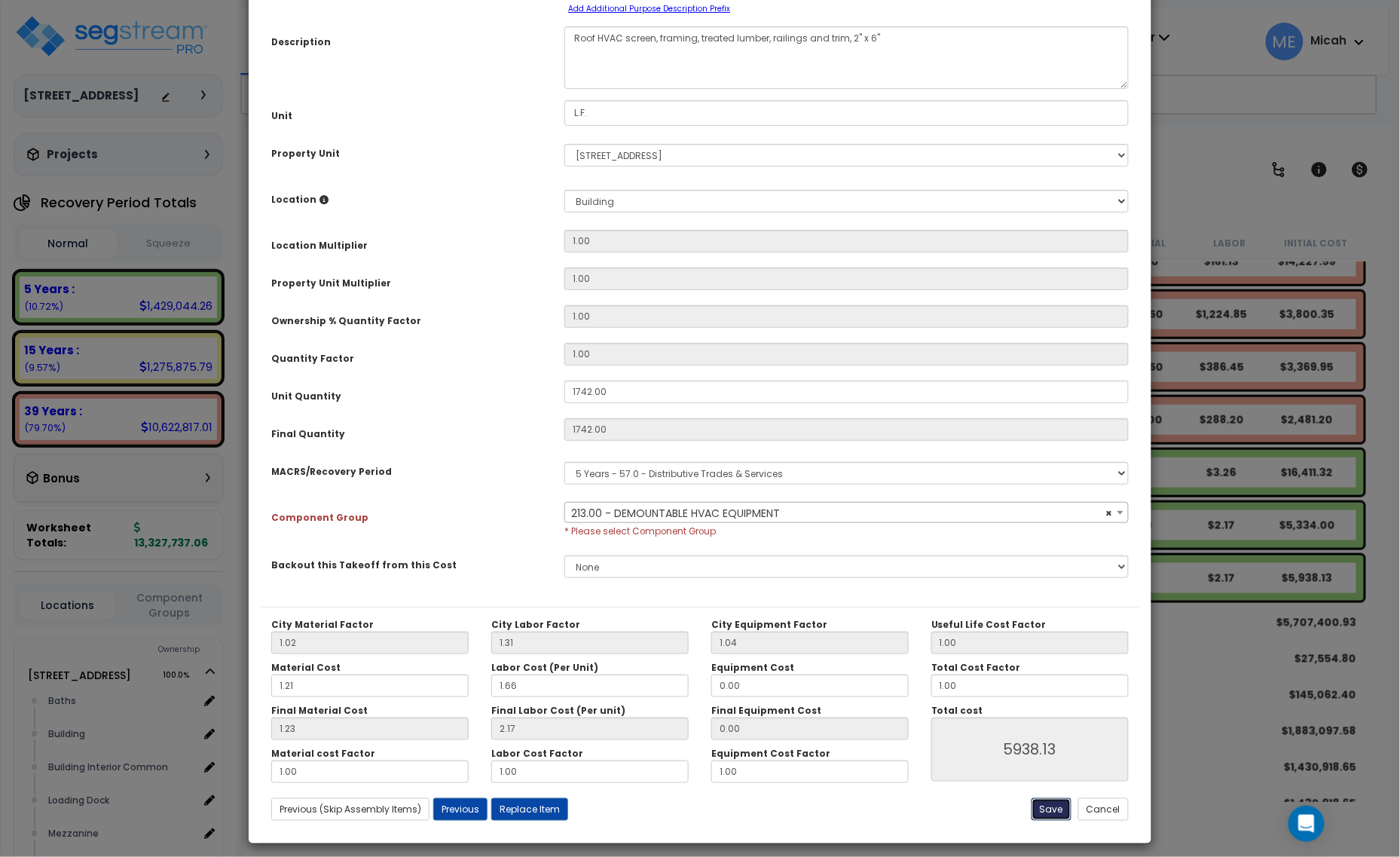
click at [1048, 815] on button "Save" at bounding box center [1051, 809] width 40 height 23
select select "57021"
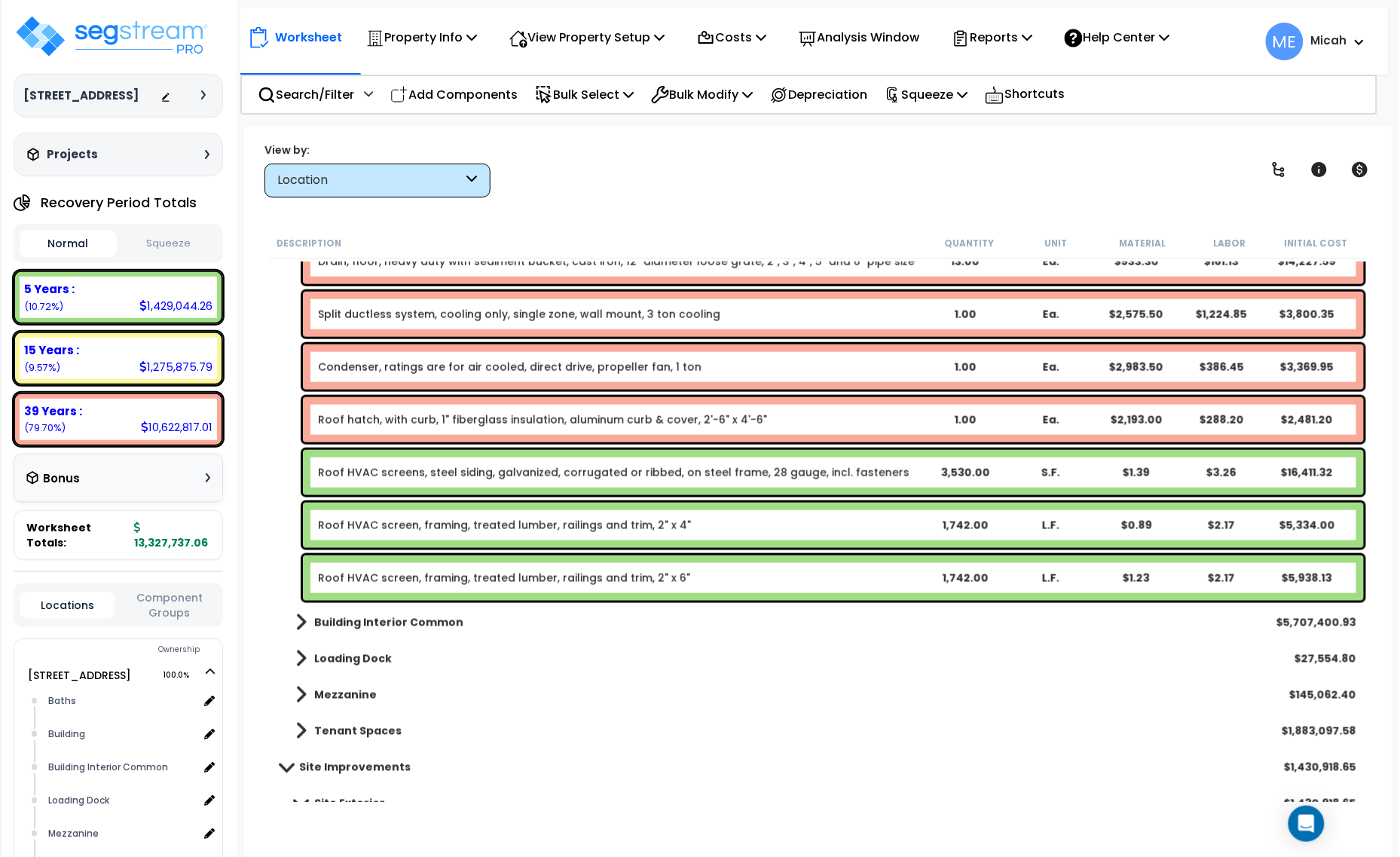
click at [471, 98] on p "Add Components" at bounding box center [454, 94] width 127 height 20
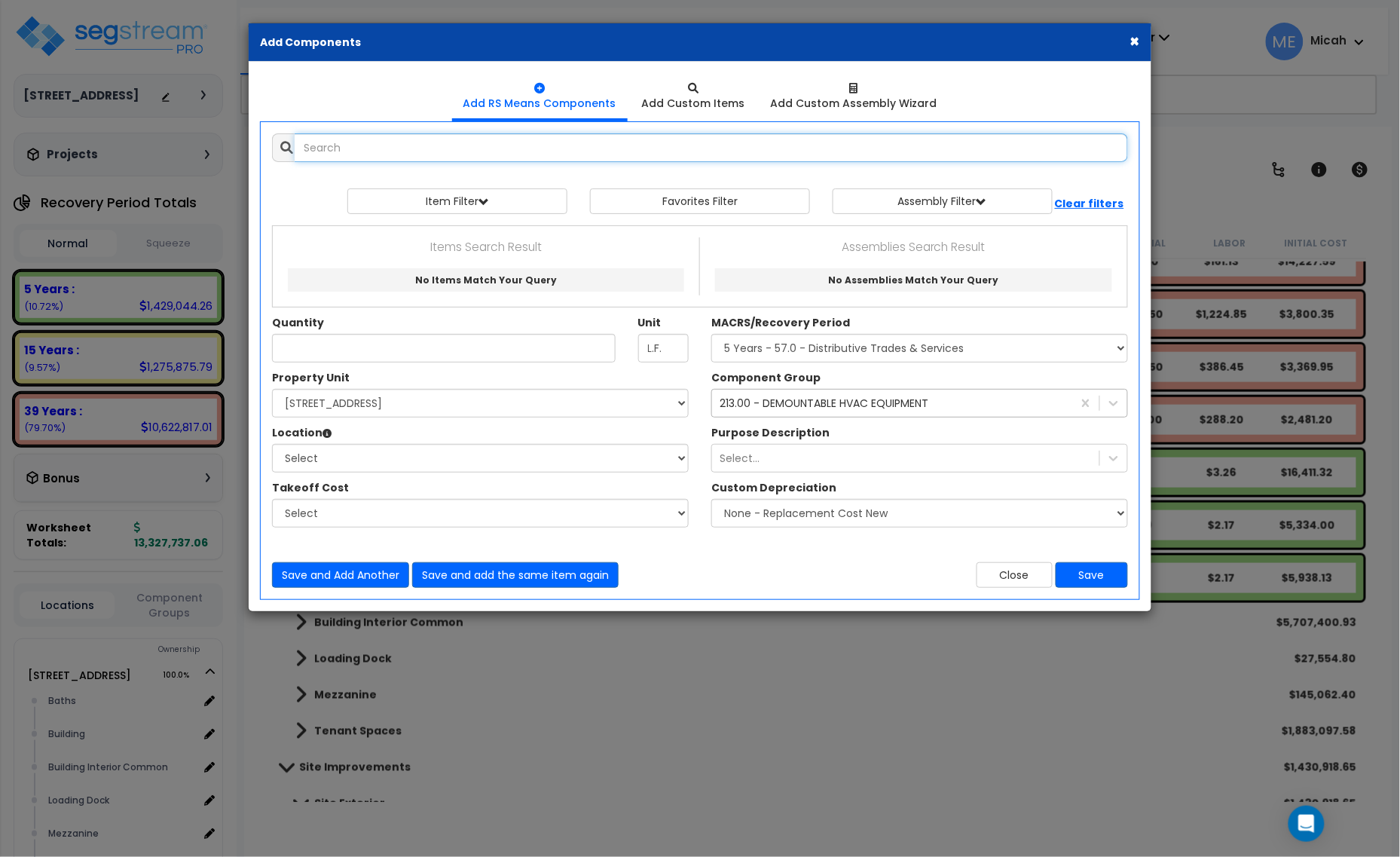
select select
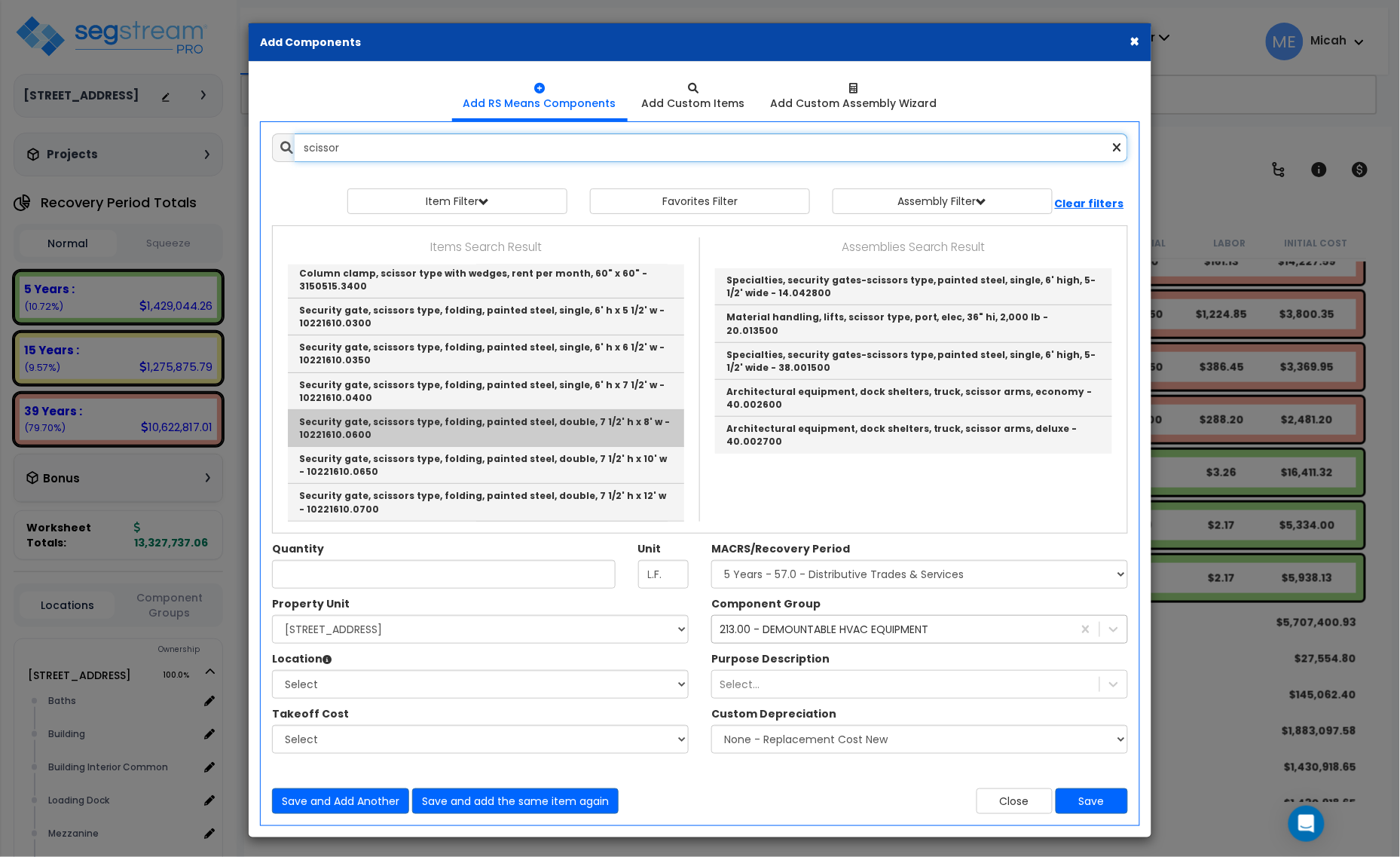
scroll to position [94, 0]
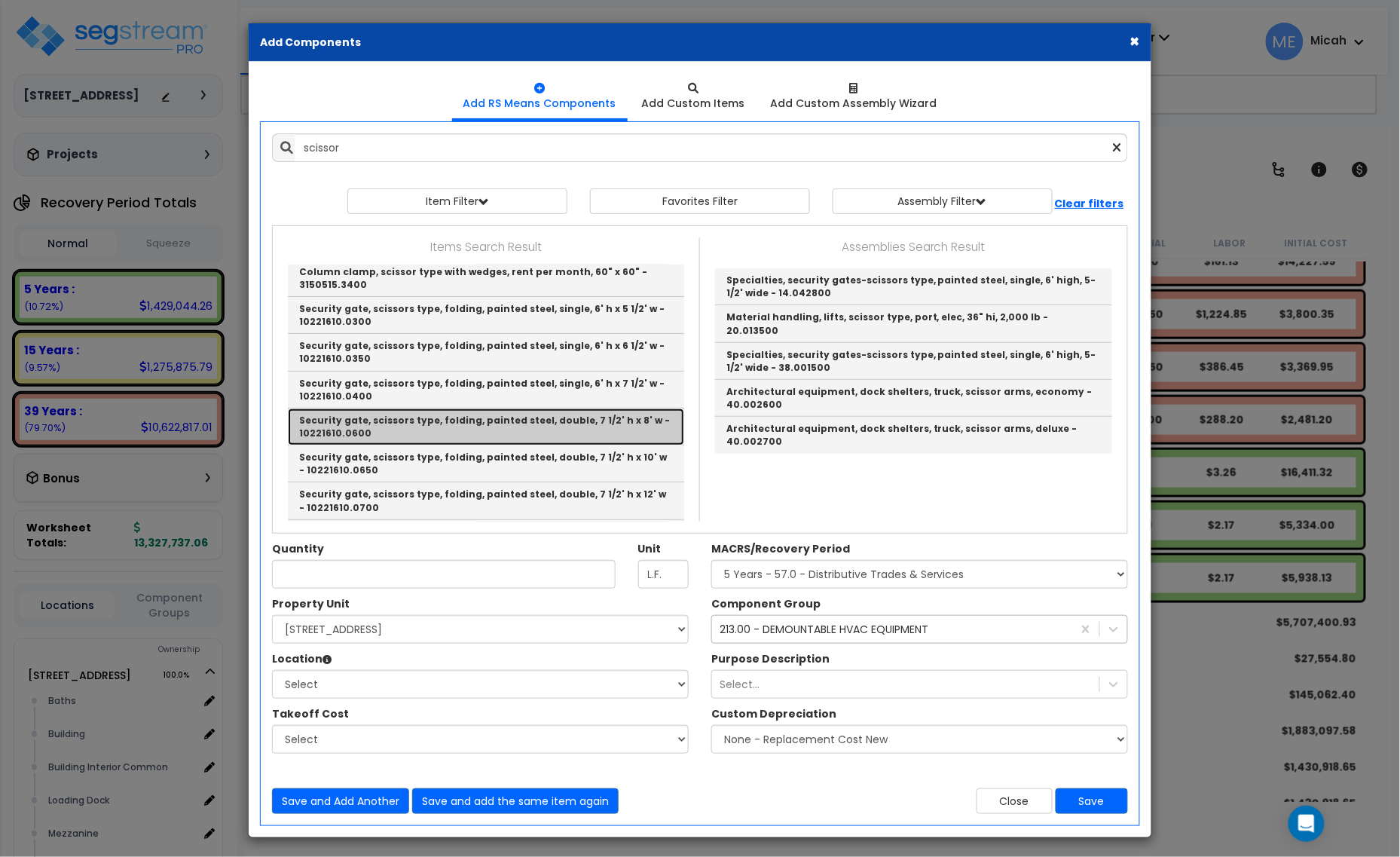
click at [552, 423] on link "Security gate, scissors type, folding, painted steel, double, 7 1/2' h x 8' w -…" at bounding box center [486, 427] width 396 height 37
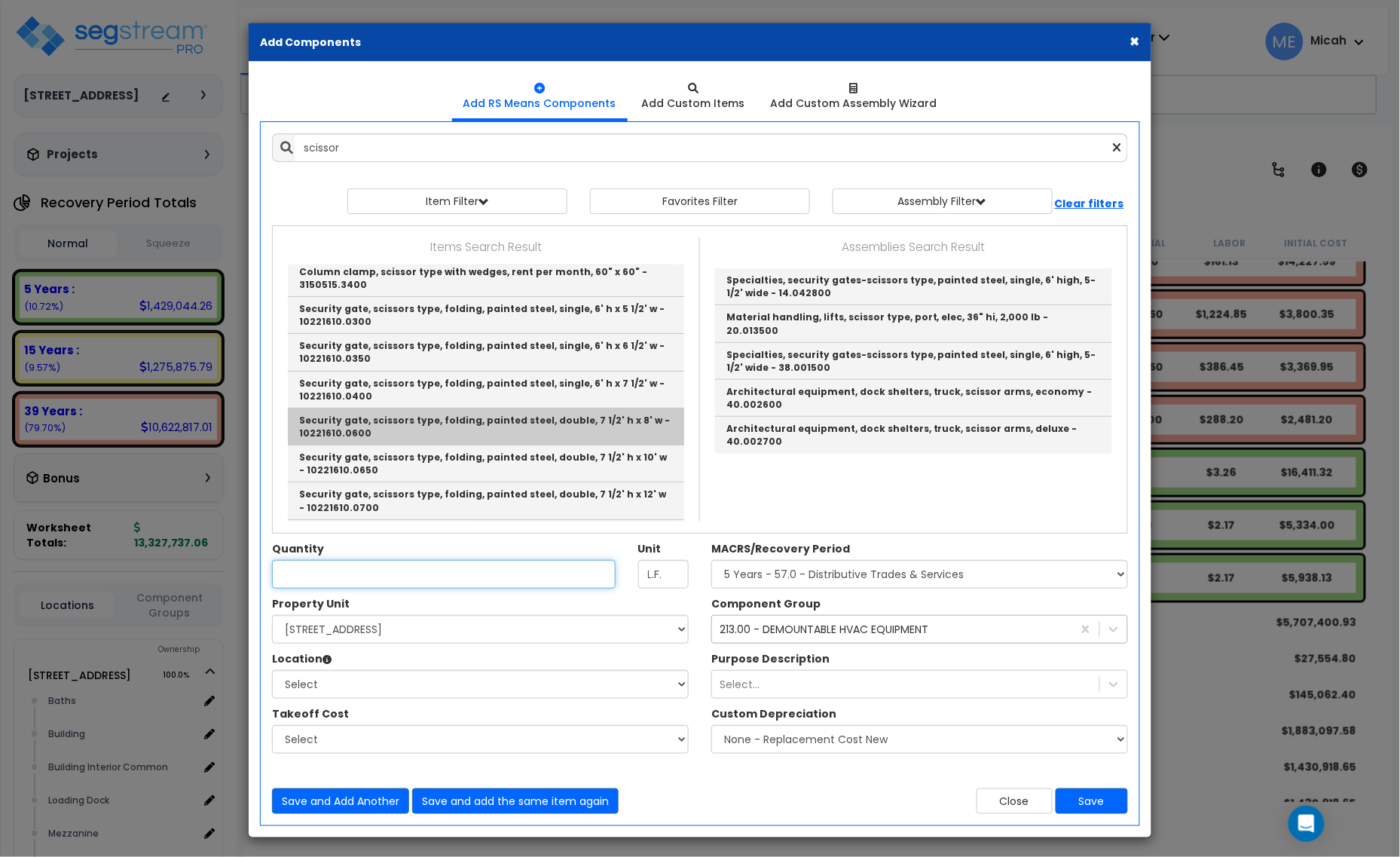
type input "Security gate, scissors type, folding, painted steel, double, 7 1/2' h x 8' w -…"
type input "Opng."
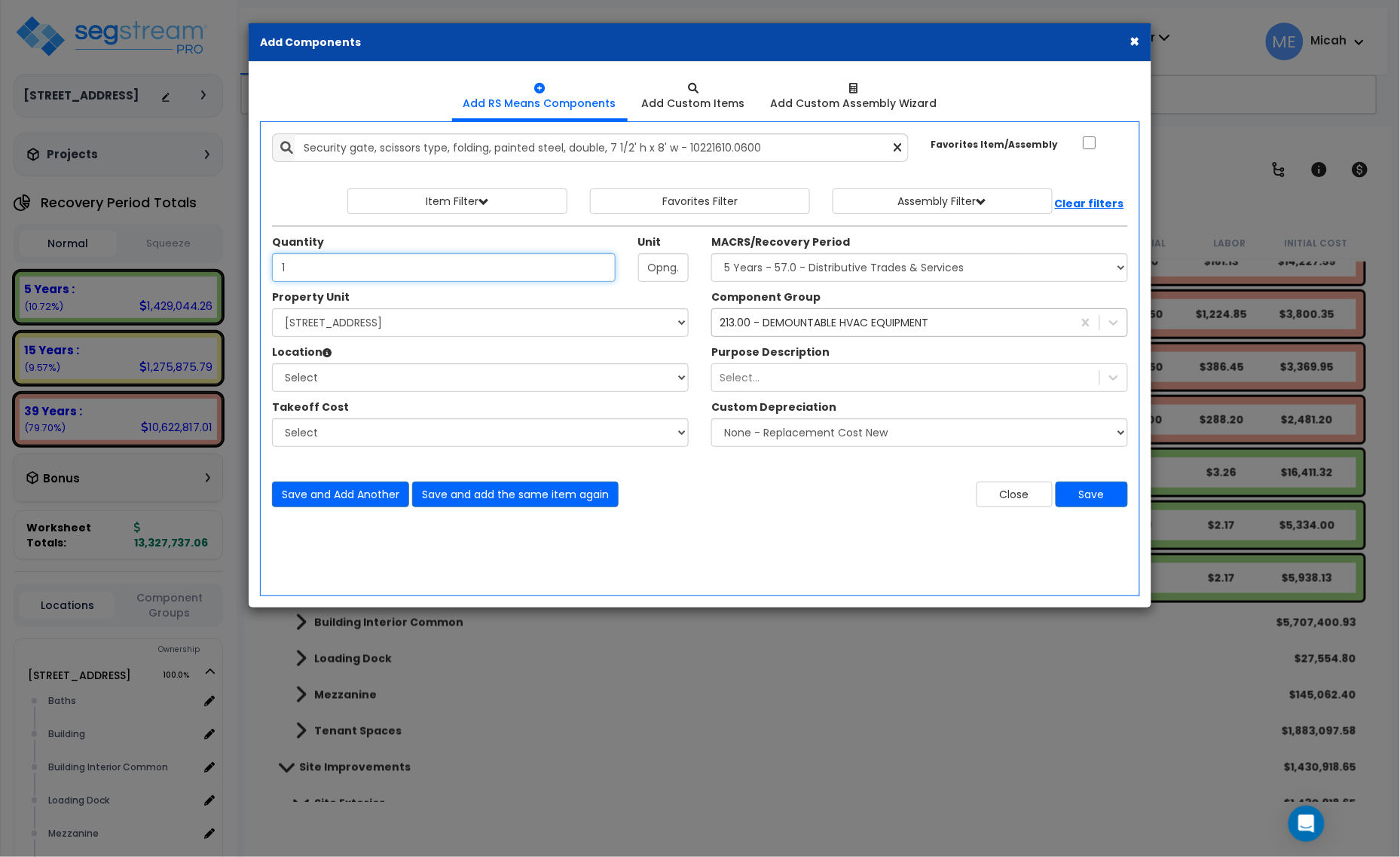
type input "1"
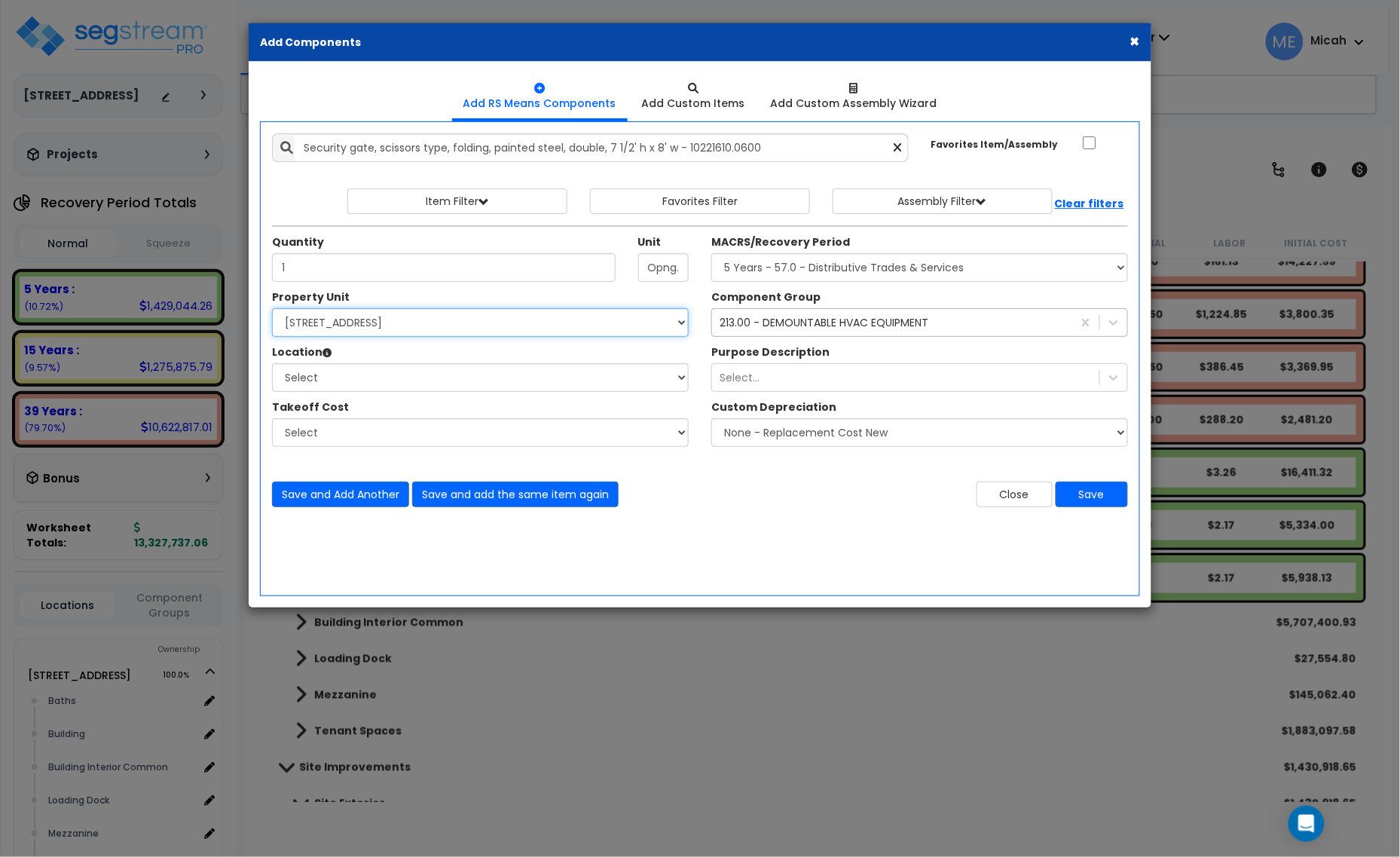
click at [363, 329] on select "Select 25211 Sunnymead Blvd Site Improvements" at bounding box center [480, 322] width 417 height 28
select select "166495"
click at [272, 309] on select "Select 25211 Sunnymead Blvd Site Improvements" at bounding box center [480, 322] width 417 height 28
click at [382, 379] on select "Select Baths Building Building Interior Building Interior Common Loading Dock M…" at bounding box center [480, 378] width 417 height 28
select select "31689"
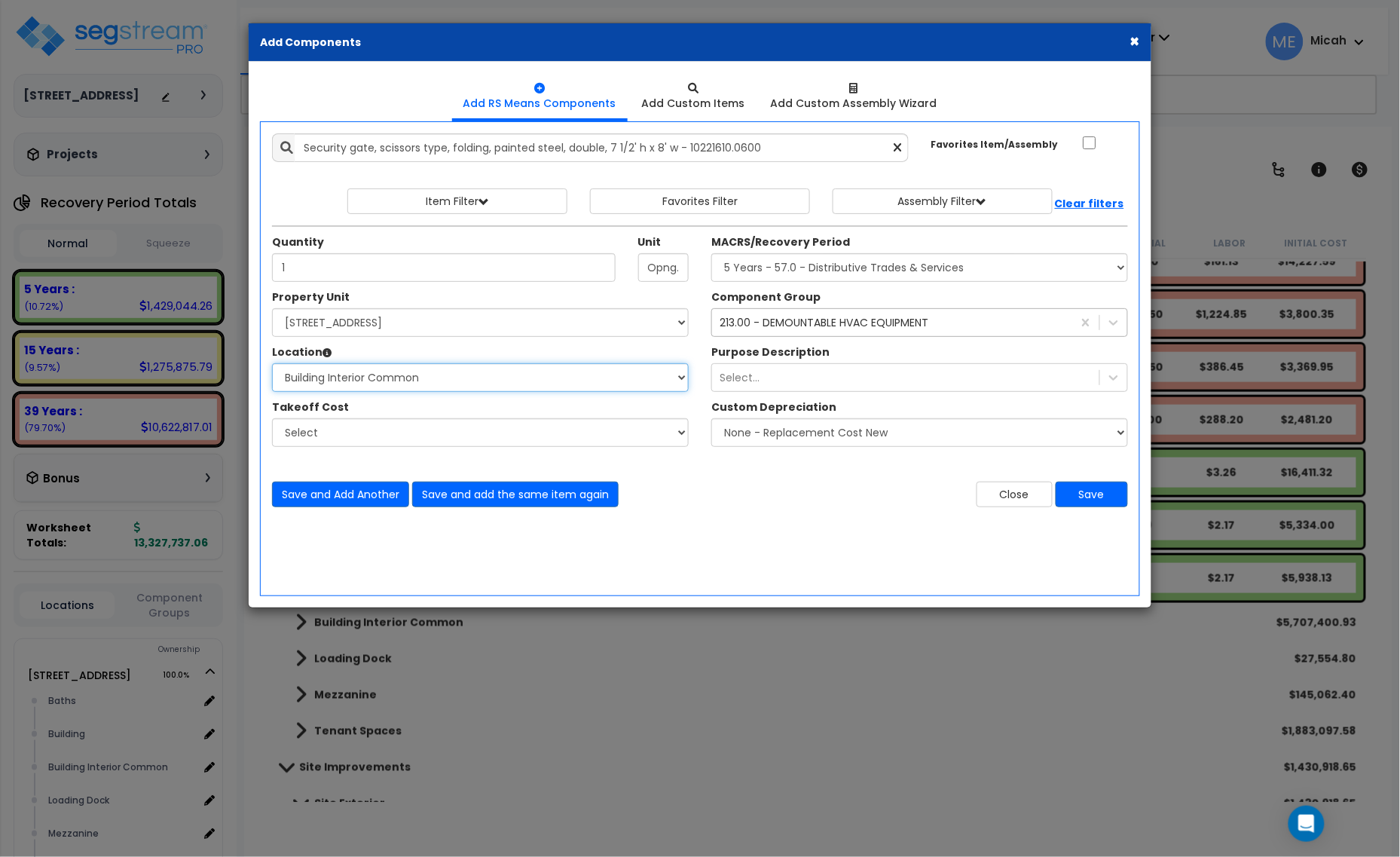
click at [272, 363] on select "Select Baths Building Building Interior Building Interior Common Loading Dock M…" at bounding box center [480, 378] width 417 height 28
click at [833, 270] on select "Select MACRS/Recovery Period 5 Years - 57.0 - Distributive Trades & Services 5 …" at bounding box center [919, 267] width 417 height 28
select select "3667"
click at [711, 254] on select "Select MACRS/Recovery Period 5 Years - 57.0 - Distributive Trades & Services 5 …" at bounding box center [919, 267] width 417 height 28
click at [830, 328] on div "213.00 - DEMOUNTABLE HVAC EQUIPMENT" at bounding box center [824, 322] width 209 height 15
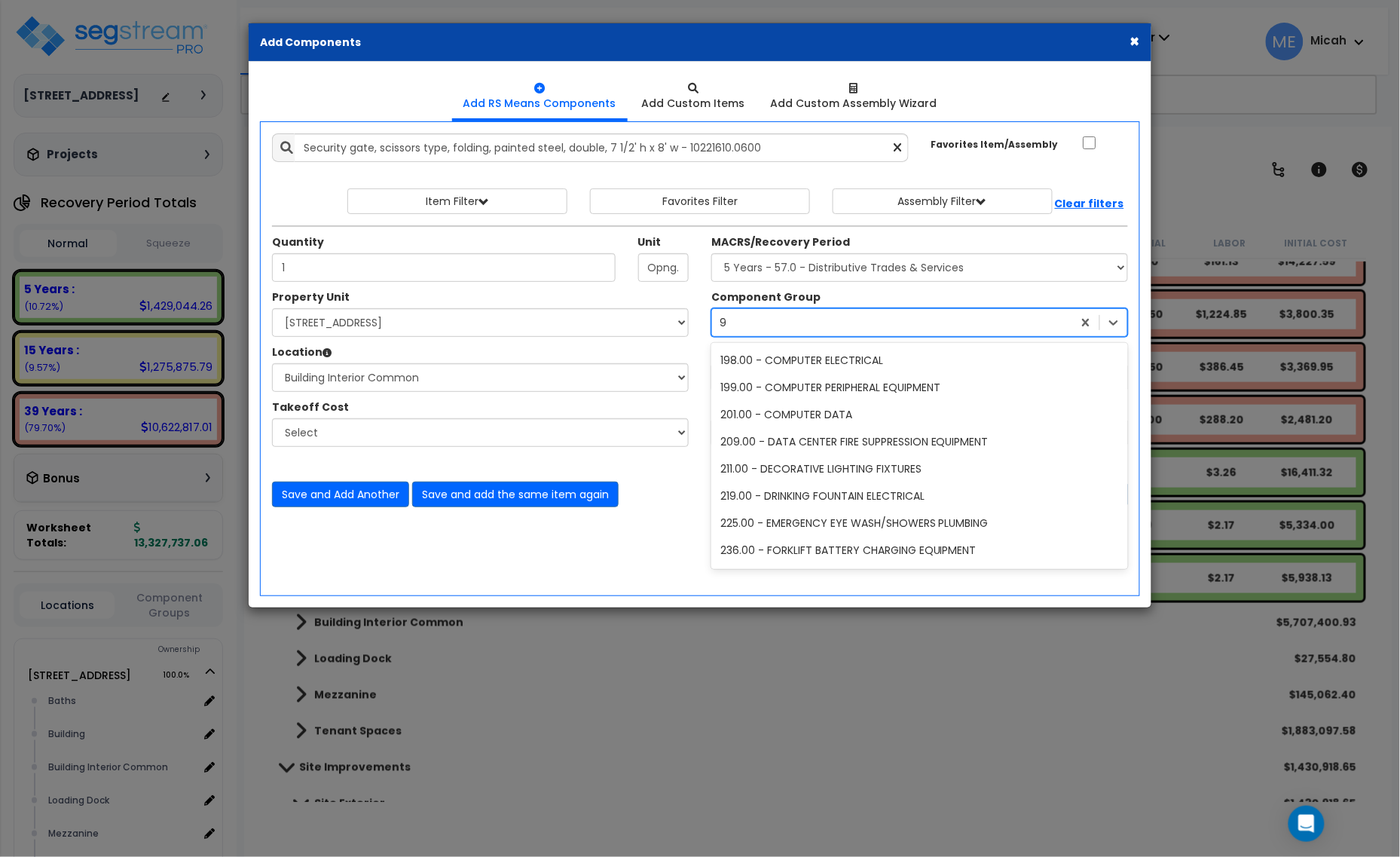
type input "92"
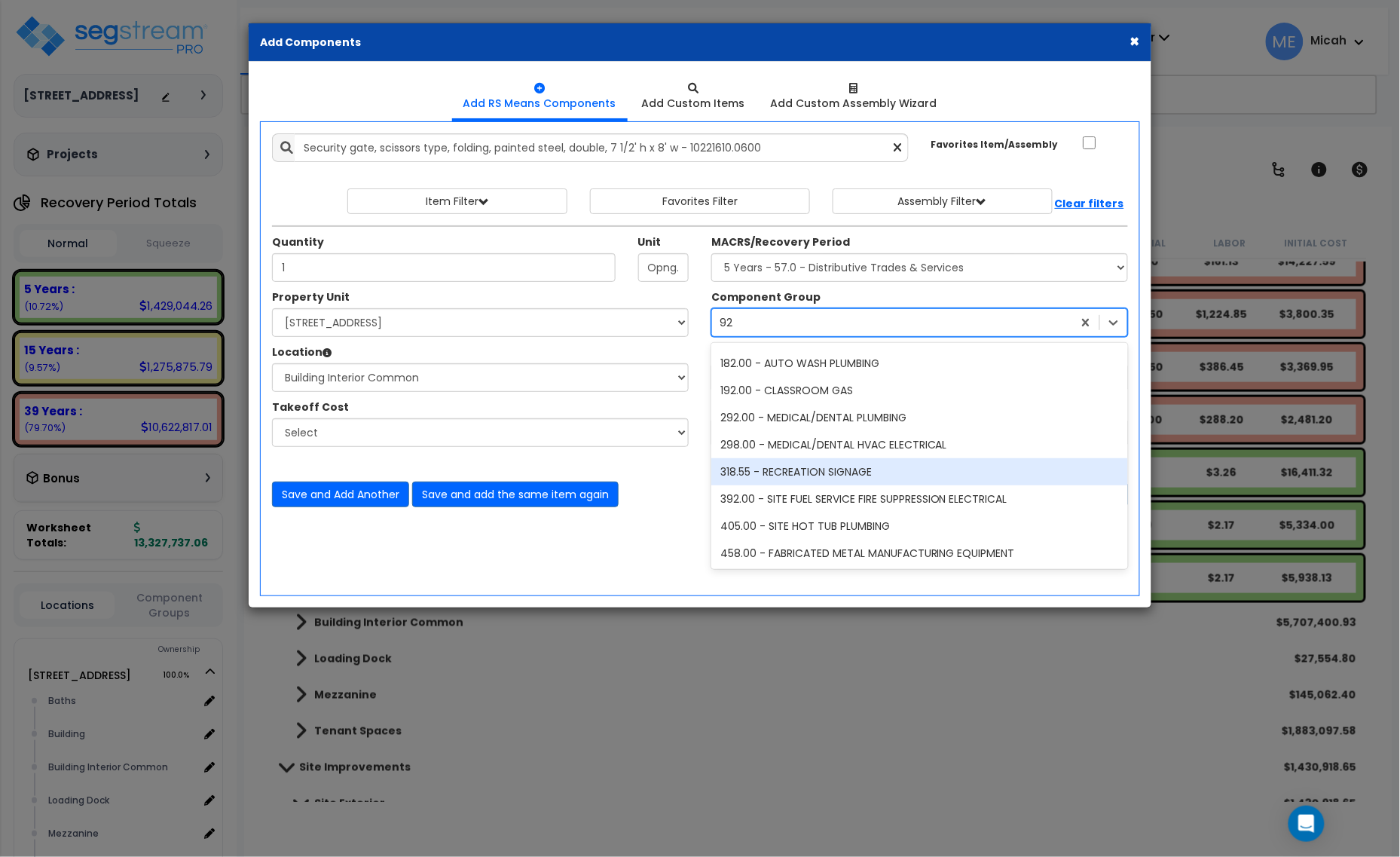
scroll to position [134, 0]
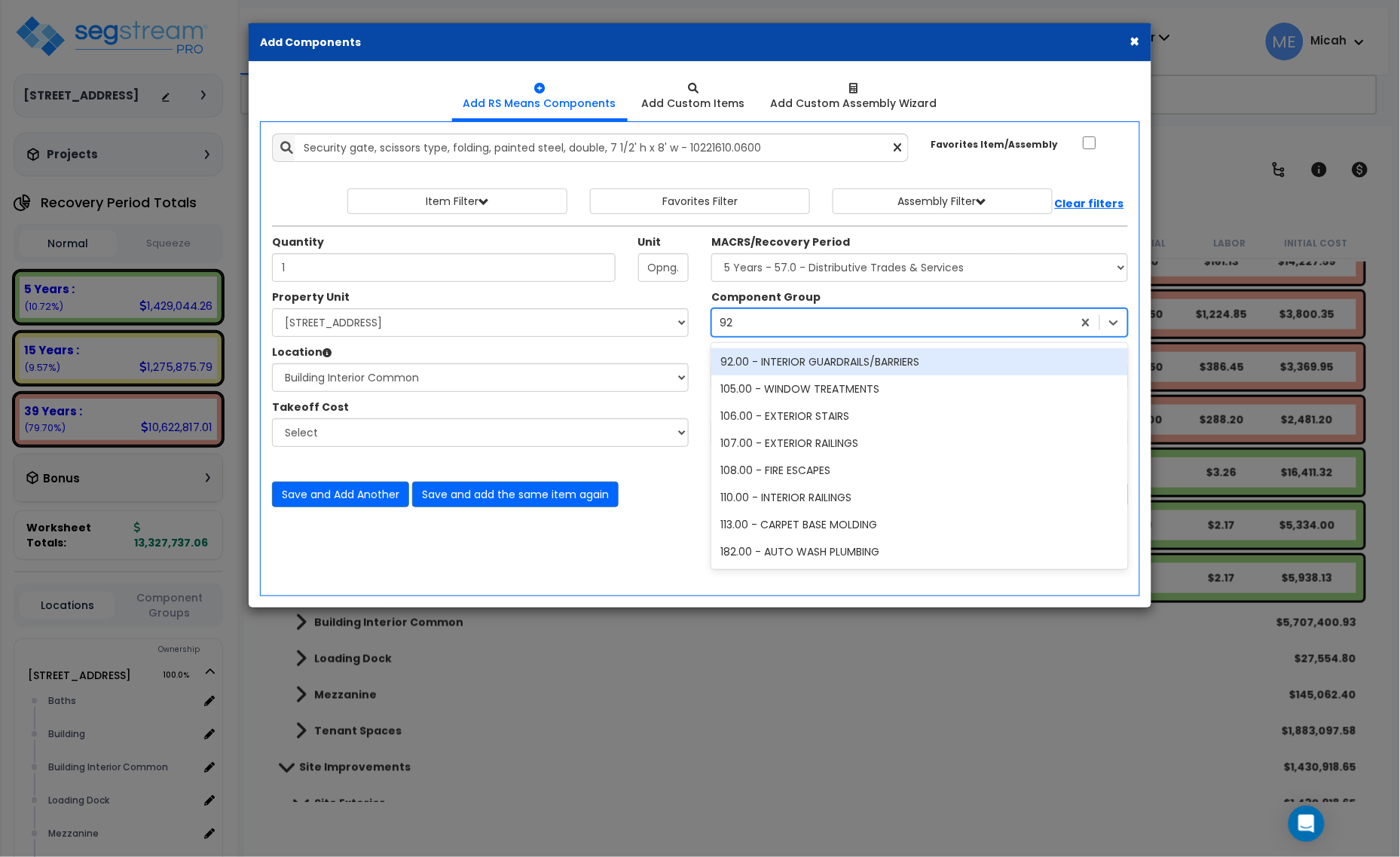
click at [799, 371] on div "92.00 - INTERIOR GUARDRAILS/BARRIERS" at bounding box center [919, 362] width 417 height 27
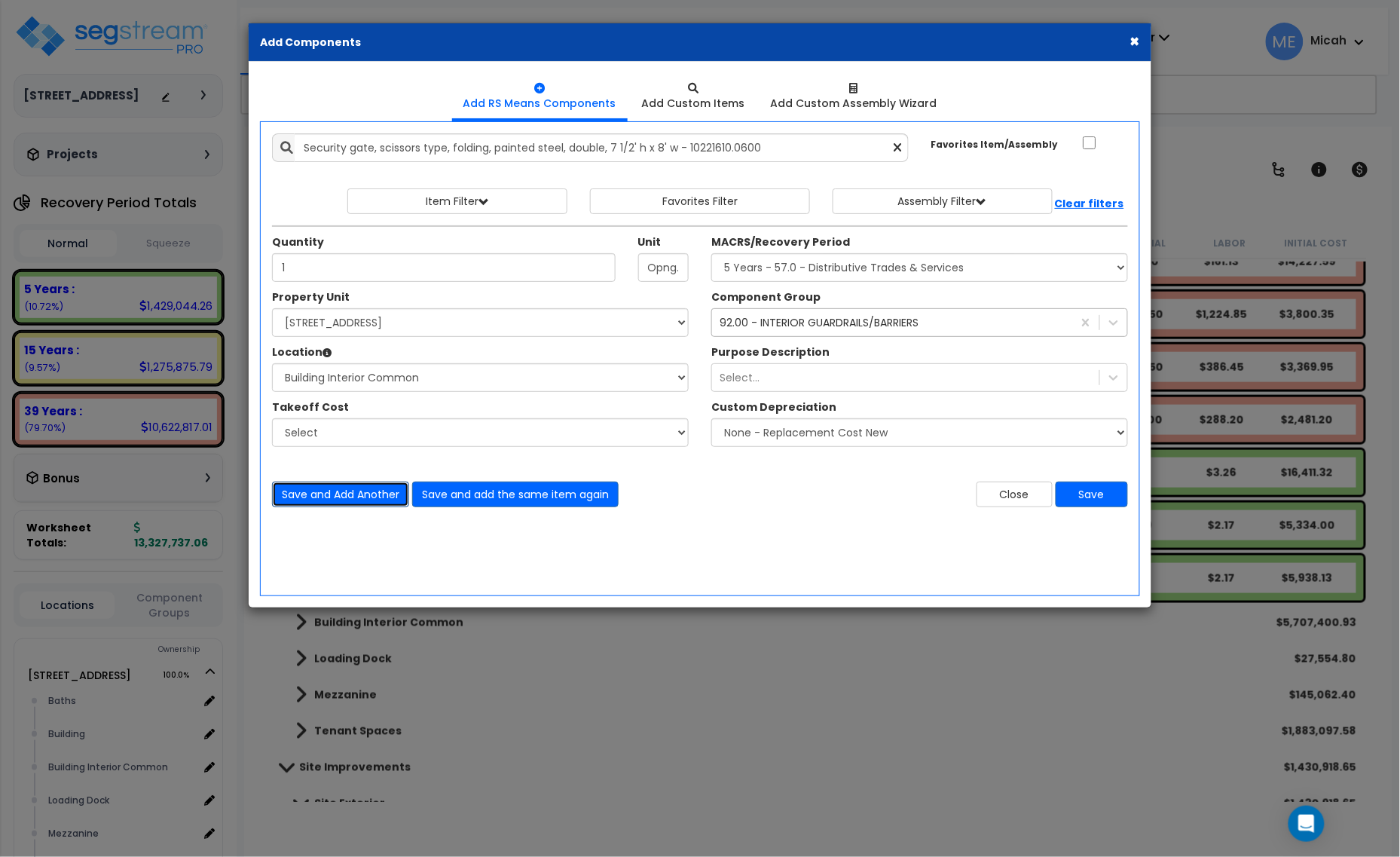
click at [326, 482] on button "Save and Add Another" at bounding box center [340, 494] width 137 height 26
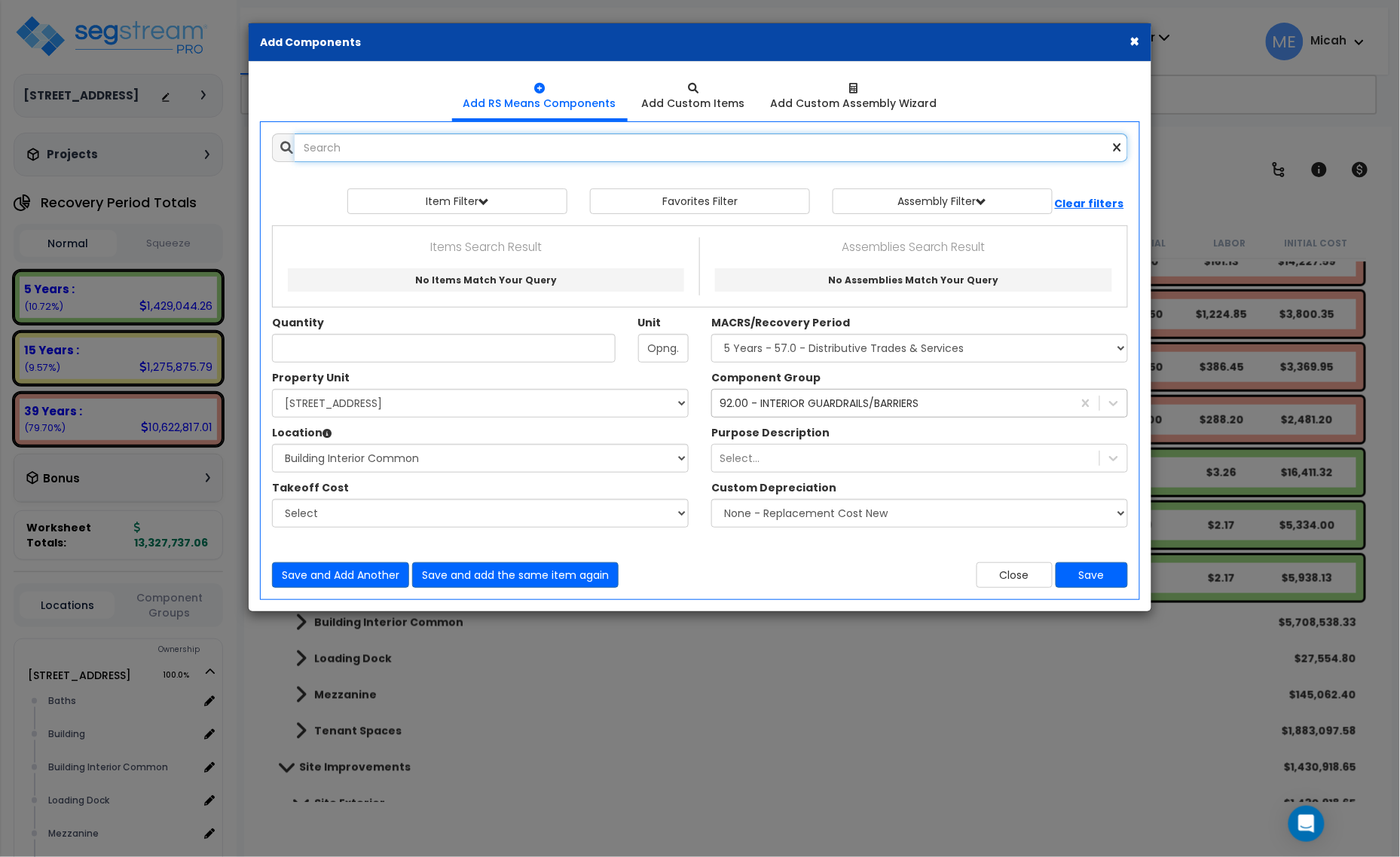
scroll to position [0, 0]
click at [420, 158] on input "text" at bounding box center [711, 148] width 833 height 28
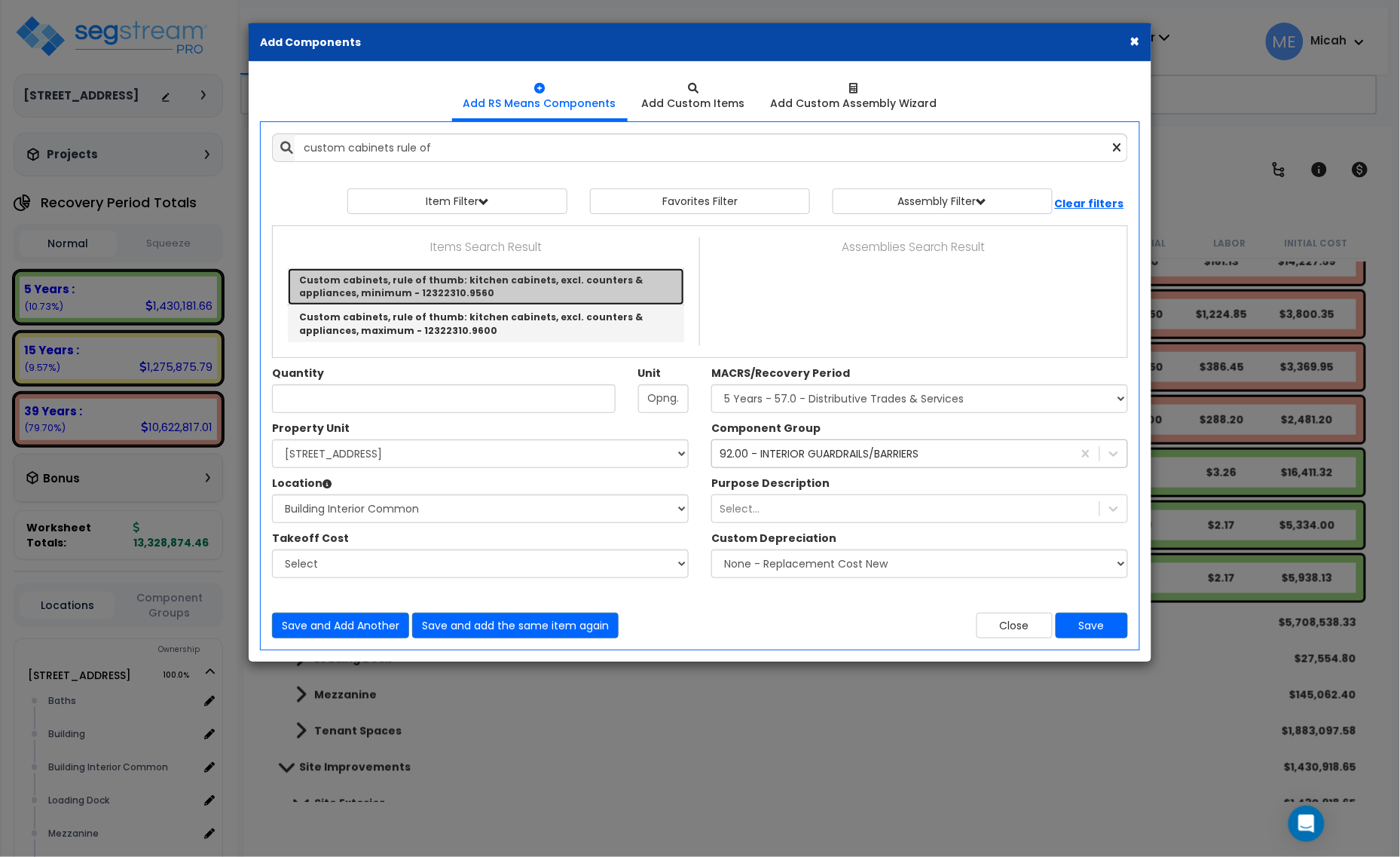
click at [481, 293] on link "Custom cabinets, rule of thumb: kitchen cabinets, excl. counters & appliances, …" at bounding box center [486, 287] width 396 height 37
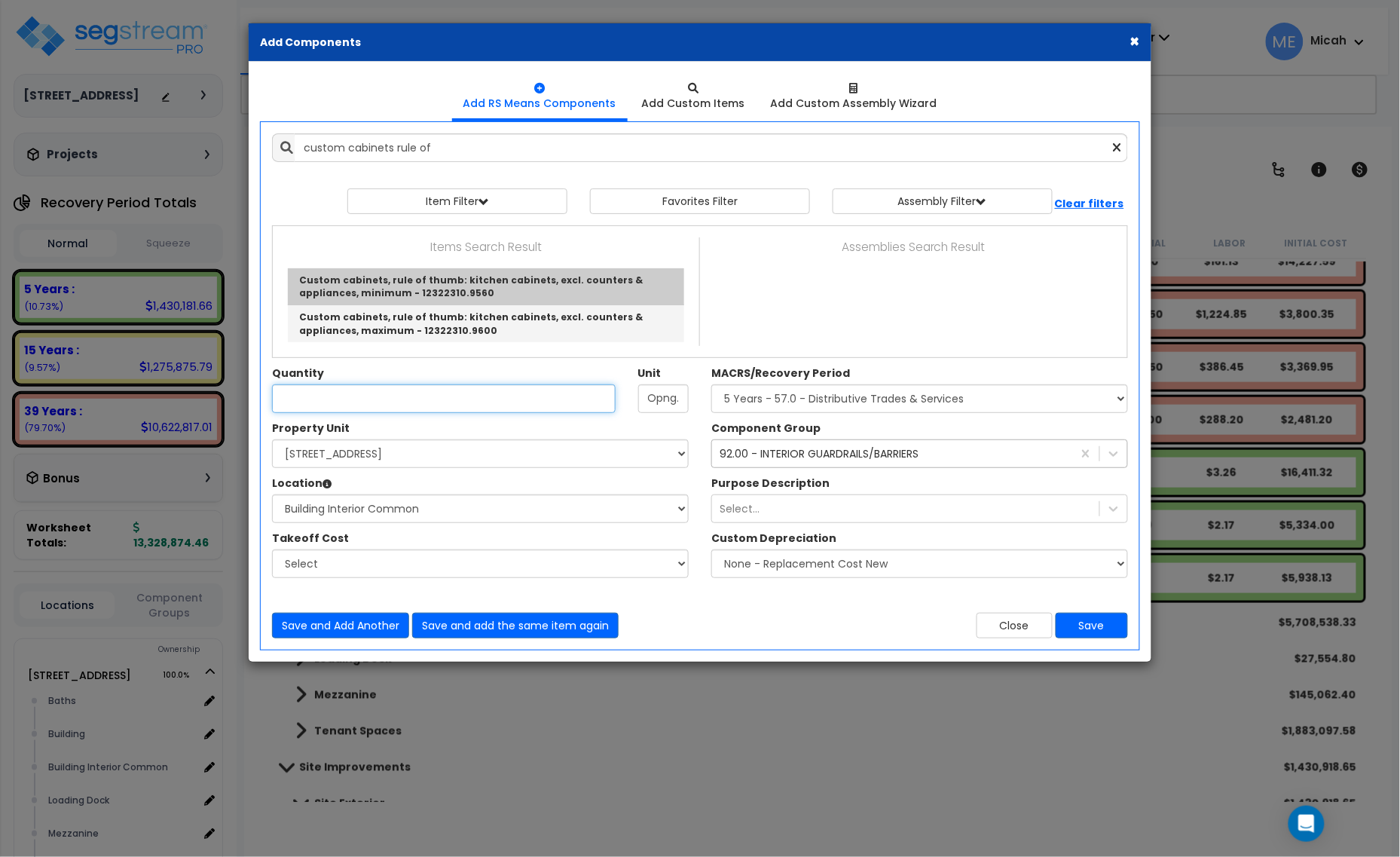
type input "Custom cabinets, rule of thumb: kitchen cabinets, excl. counters & appliances, …"
checkbox input "true"
type input "L.F."
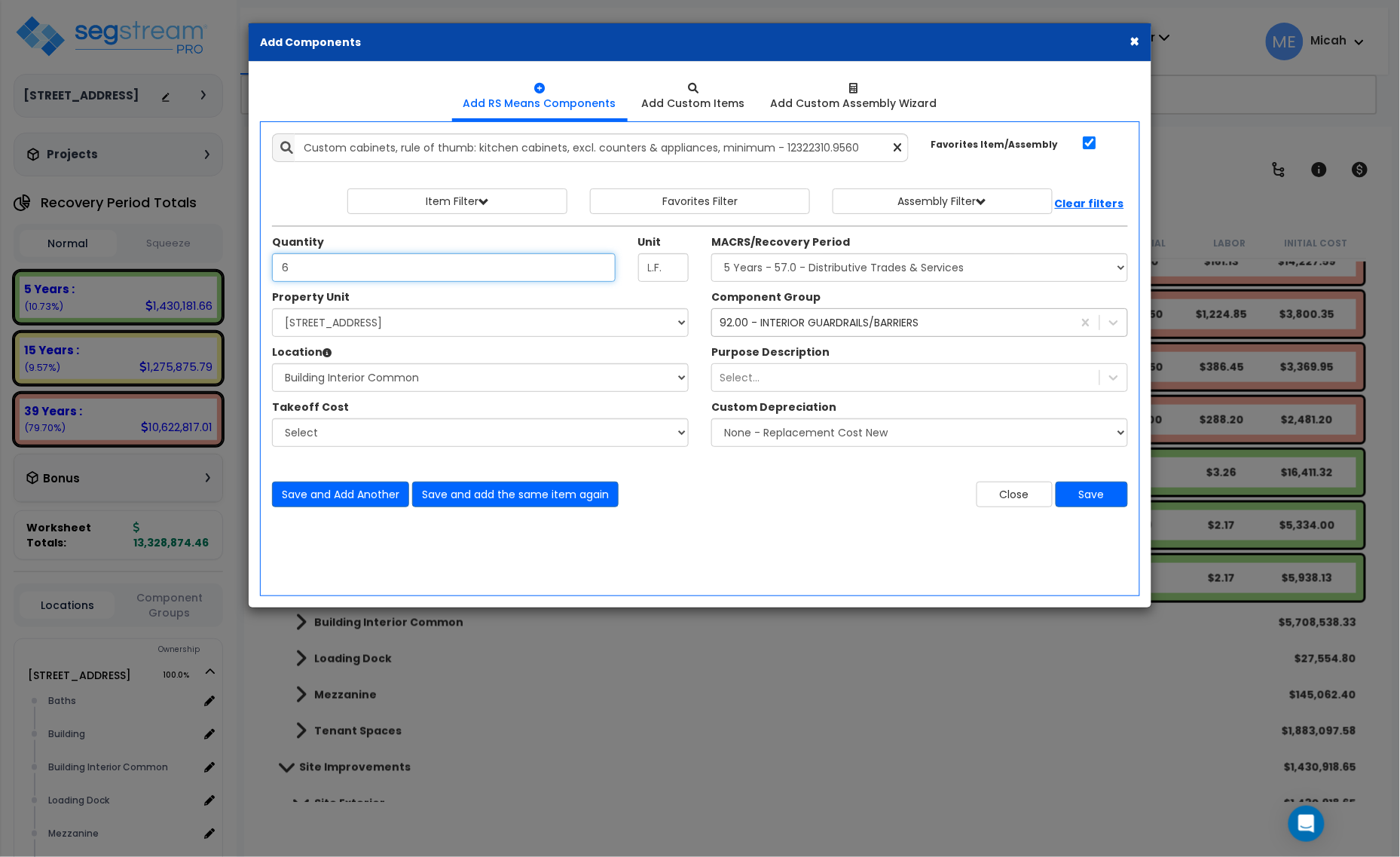
type input "6"
click at [455, 382] on select "Select Baths Building Building Interior Building Interior Common Loading Dock M…" at bounding box center [480, 378] width 417 height 28
select select "10387"
click at [272, 363] on select "Select Baths Building Building Interior Building Interior Common Loading Dock M…" at bounding box center [480, 378] width 417 height 28
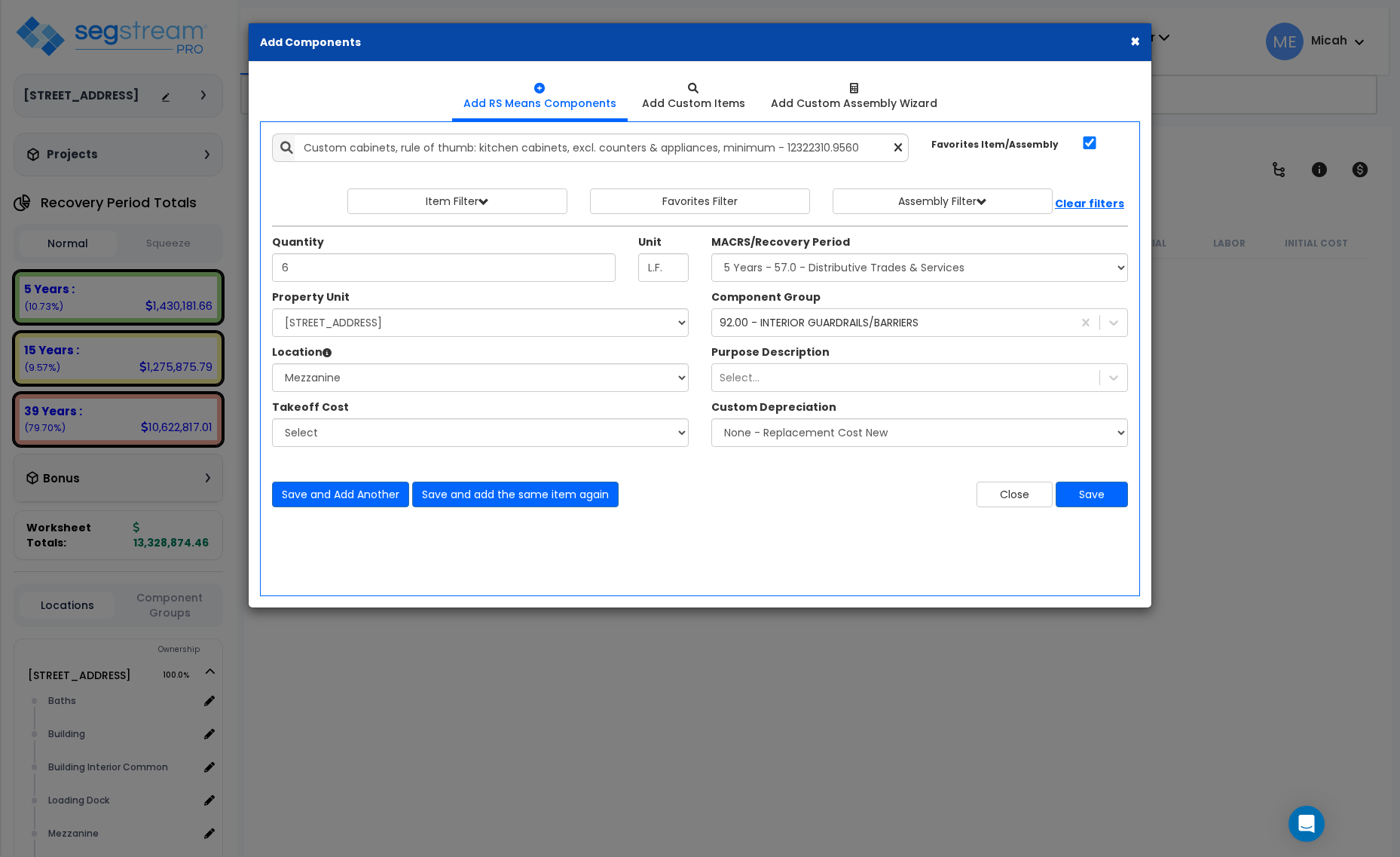
select select "3667"
select select "166495"
select select "10387"
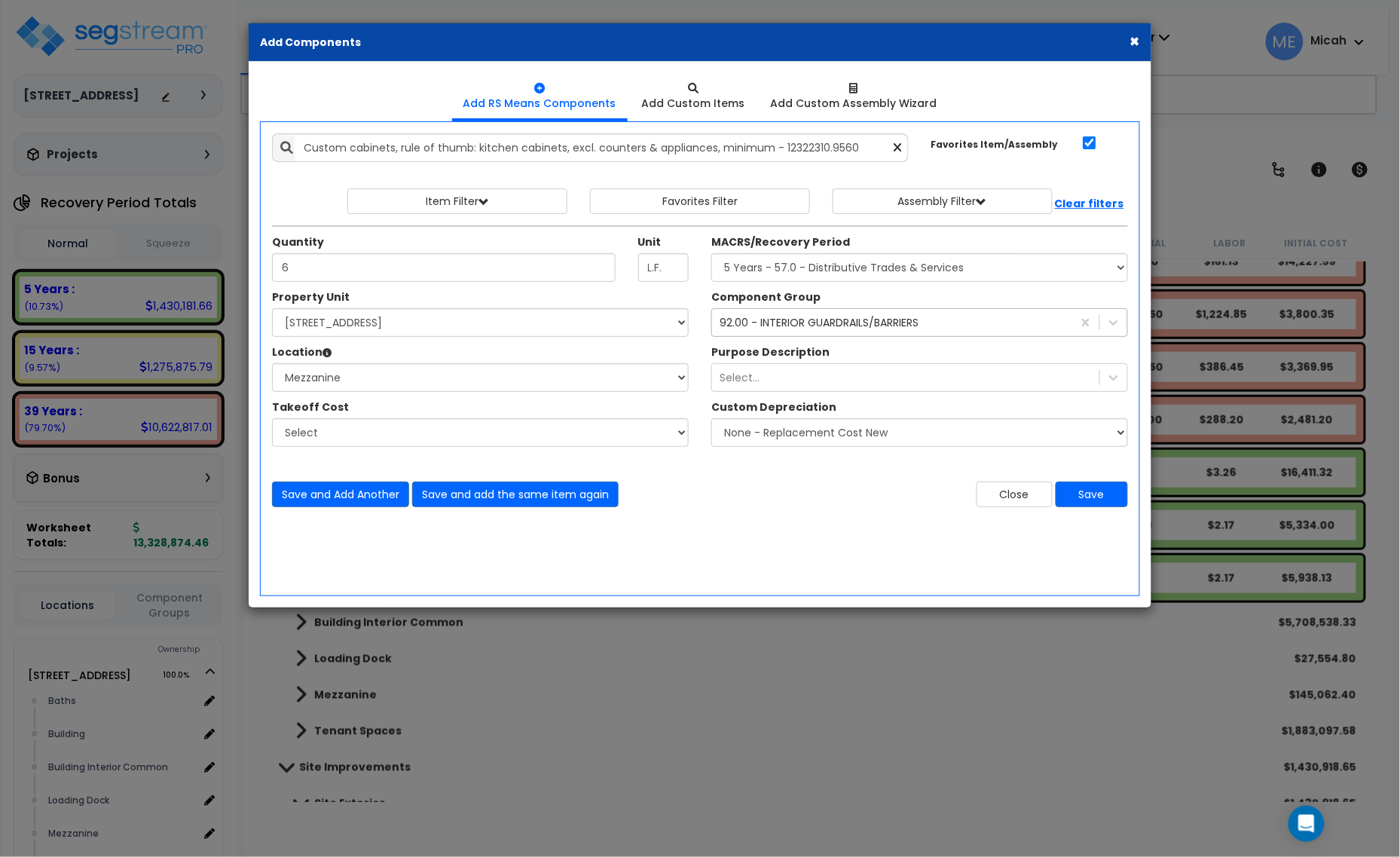
click at [752, 320] on div "92.00 - INTERIOR GUARDRAILS/BARRIERS" at bounding box center [819, 322] width 199 height 15
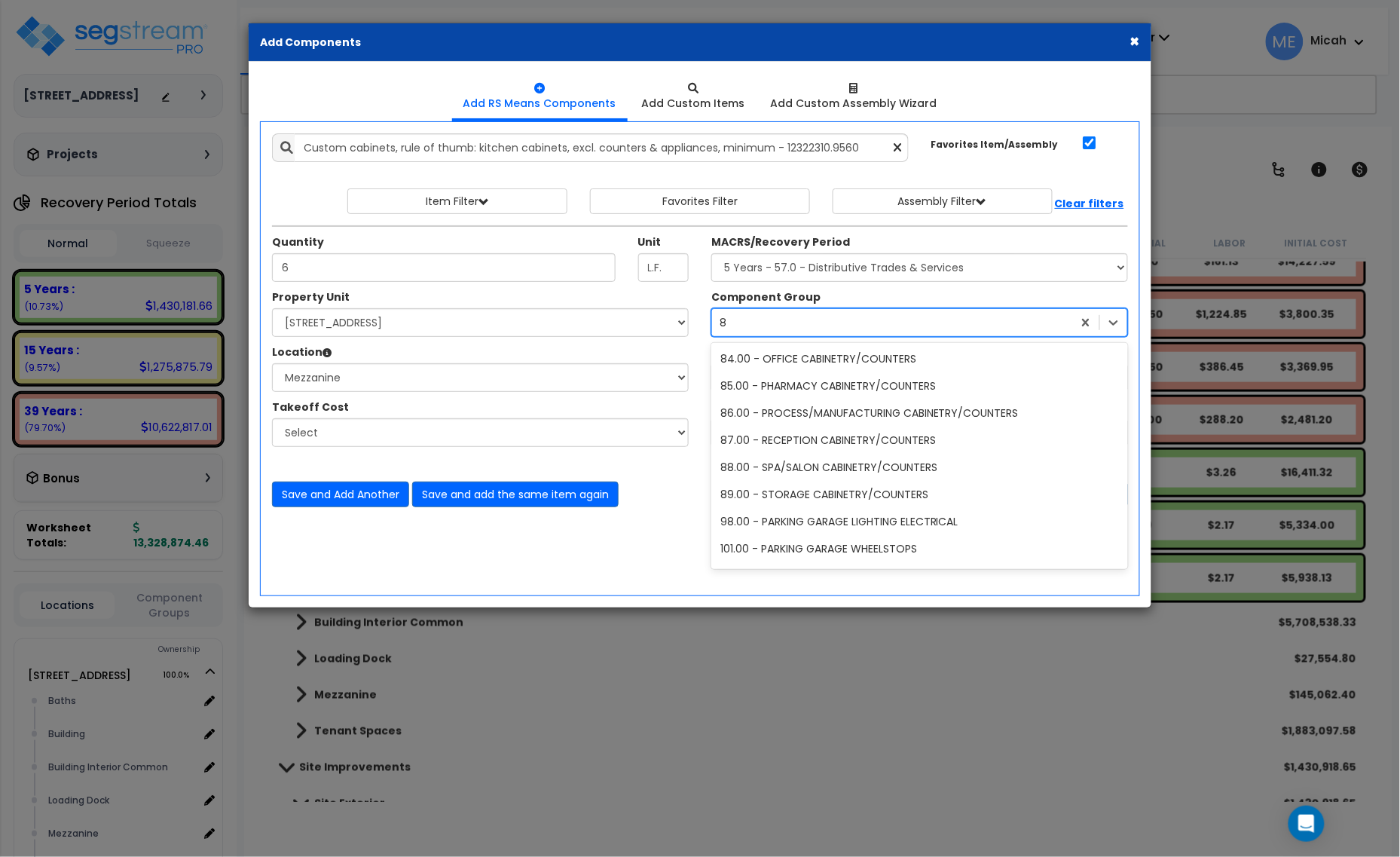
type input "84"
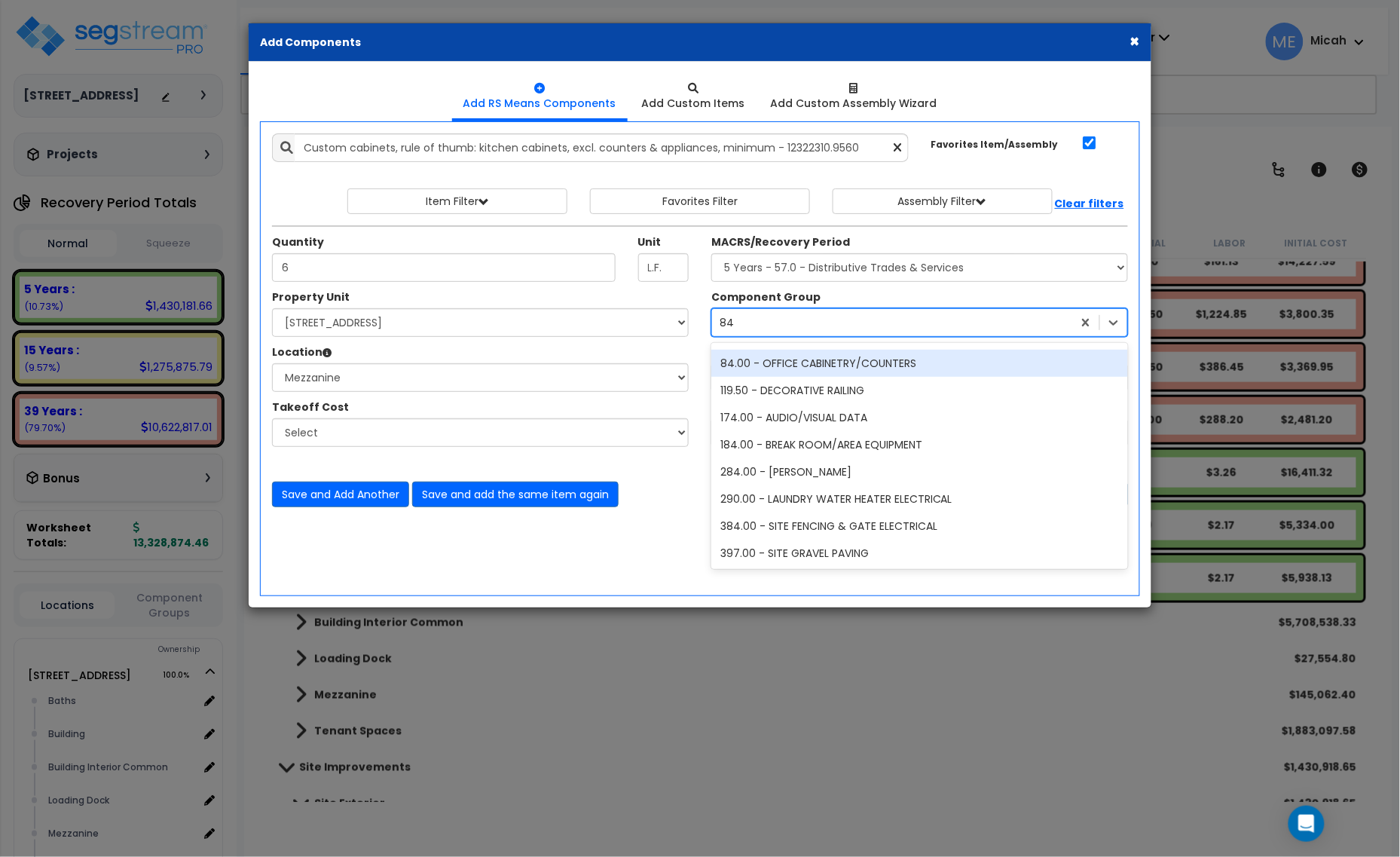
click at [777, 355] on div "84.00 - OFFICE CABINETRY/COUNTERS" at bounding box center [919, 363] width 417 height 27
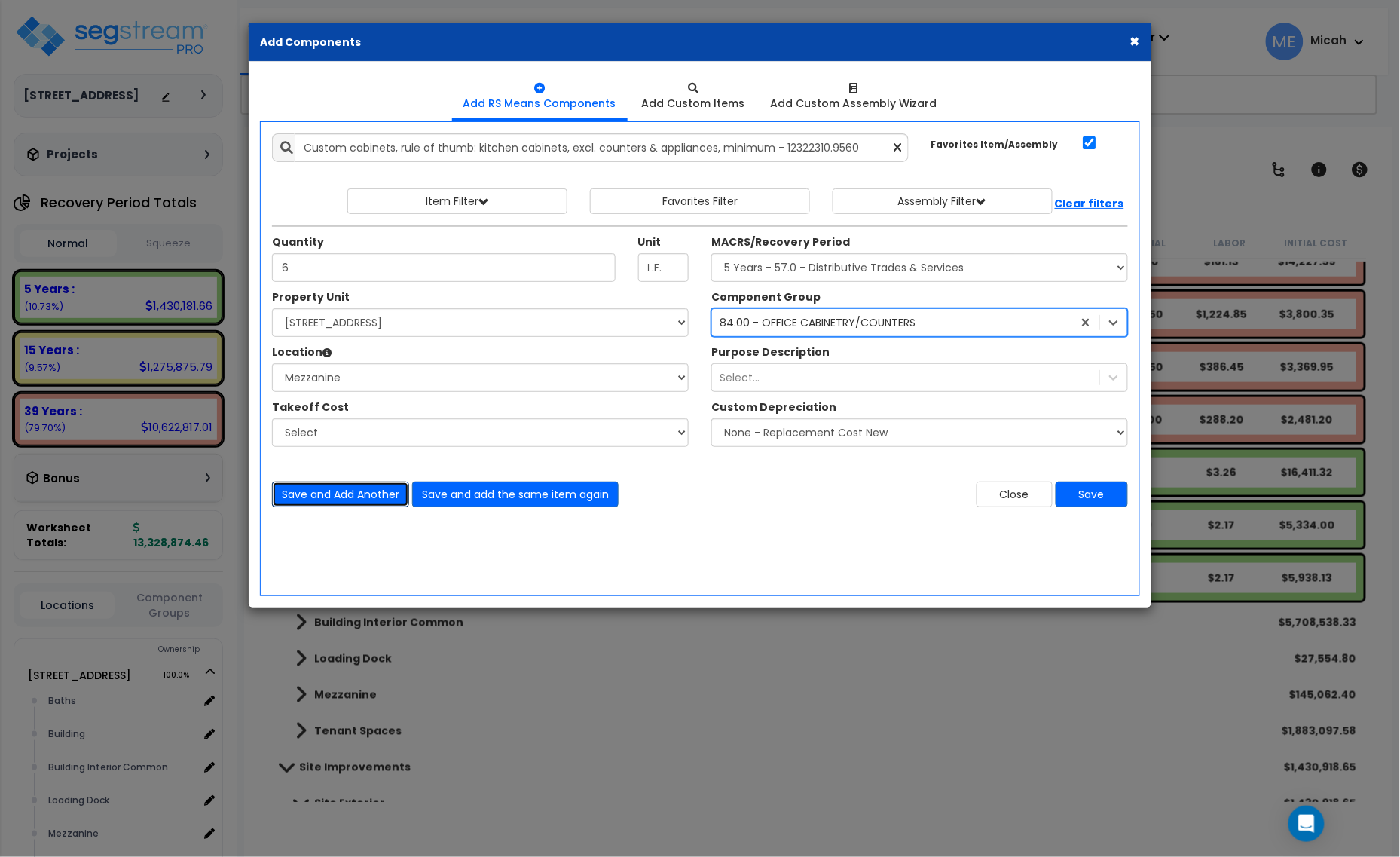
click at [324, 491] on button "Save and Add Another" at bounding box center [340, 494] width 137 height 26
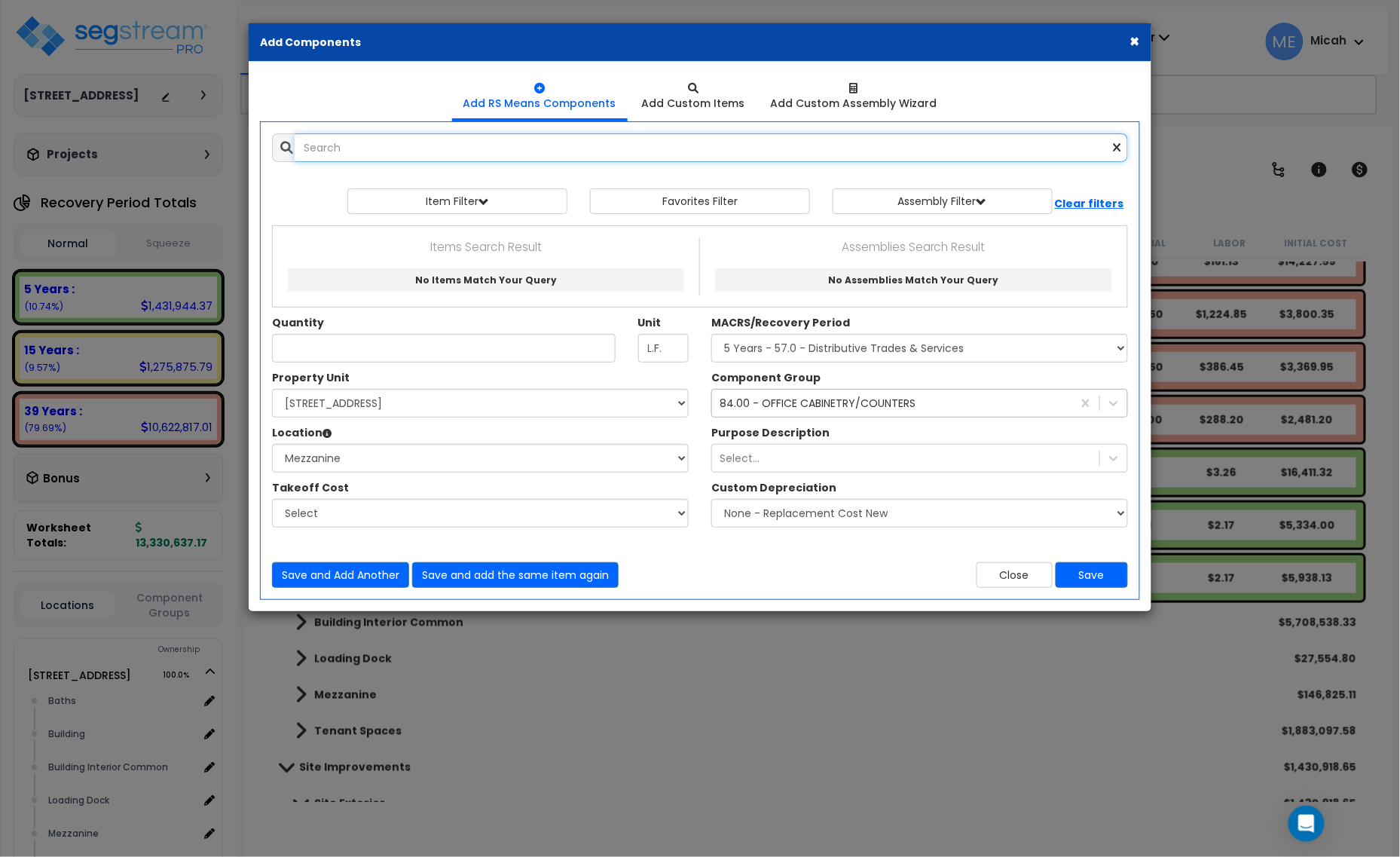
click at [396, 151] on input "text" at bounding box center [711, 148] width 833 height 28
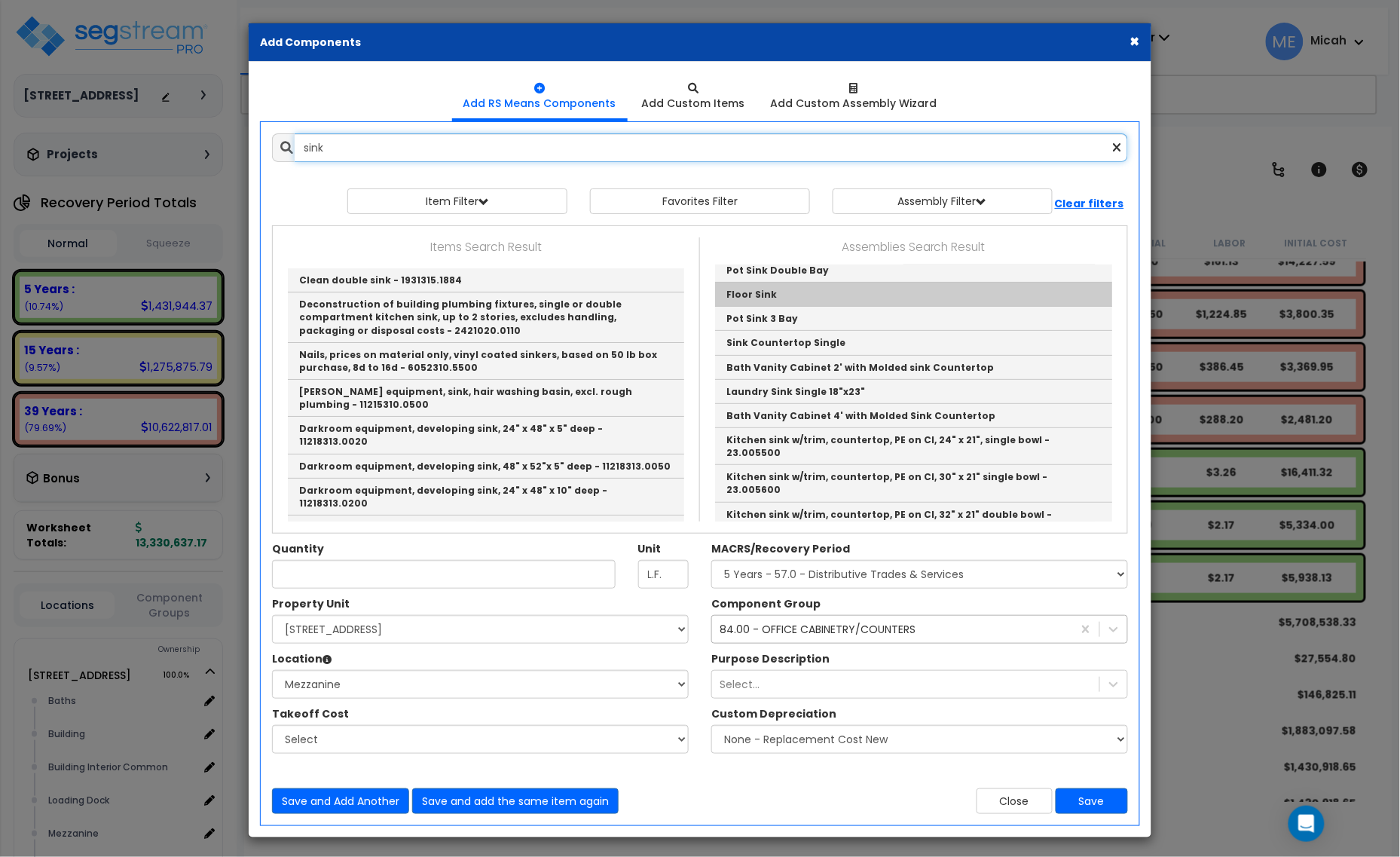
scroll to position [188, 0]
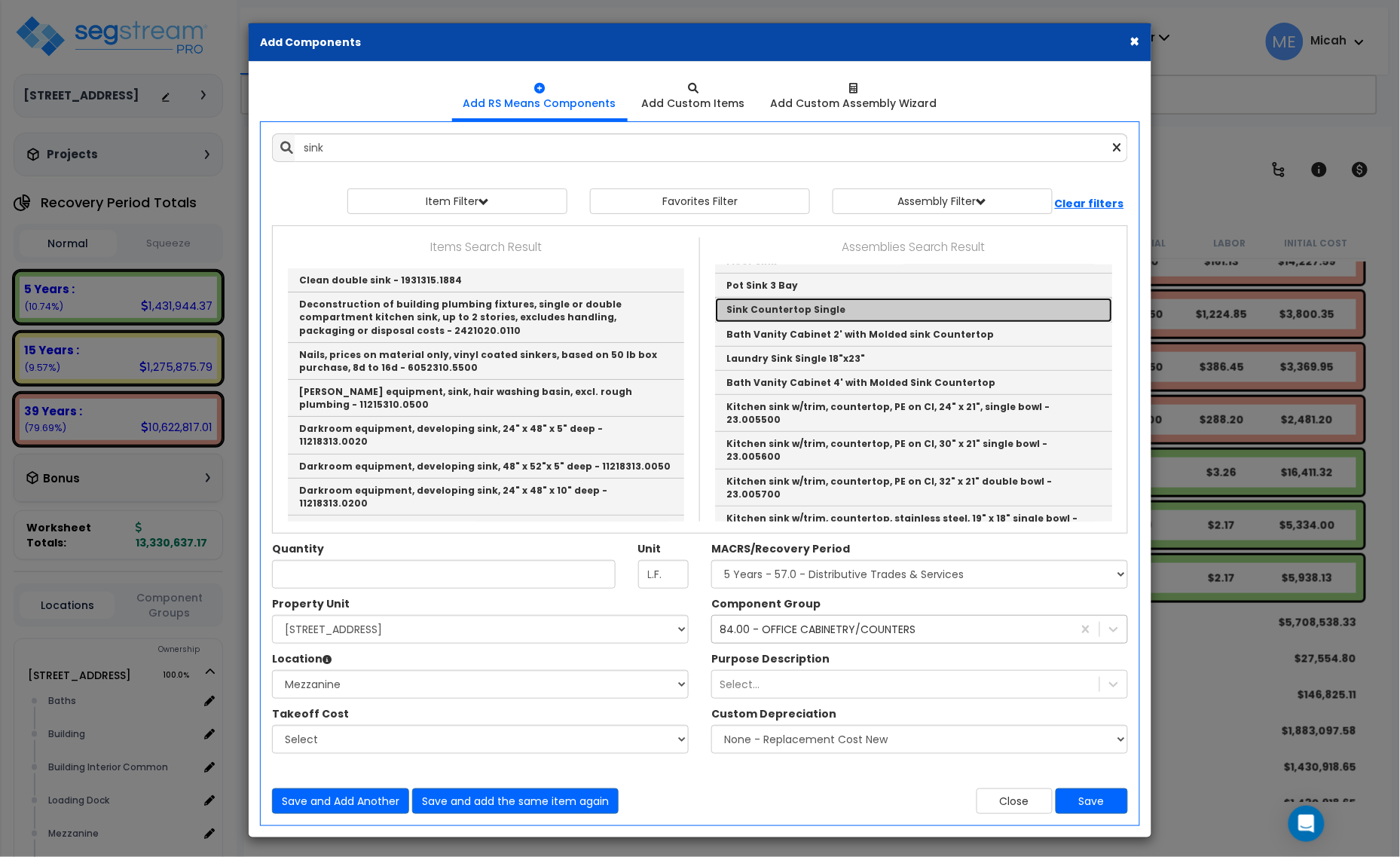
click at [842, 306] on link "Sink Countertop Single" at bounding box center [913, 310] width 397 height 24
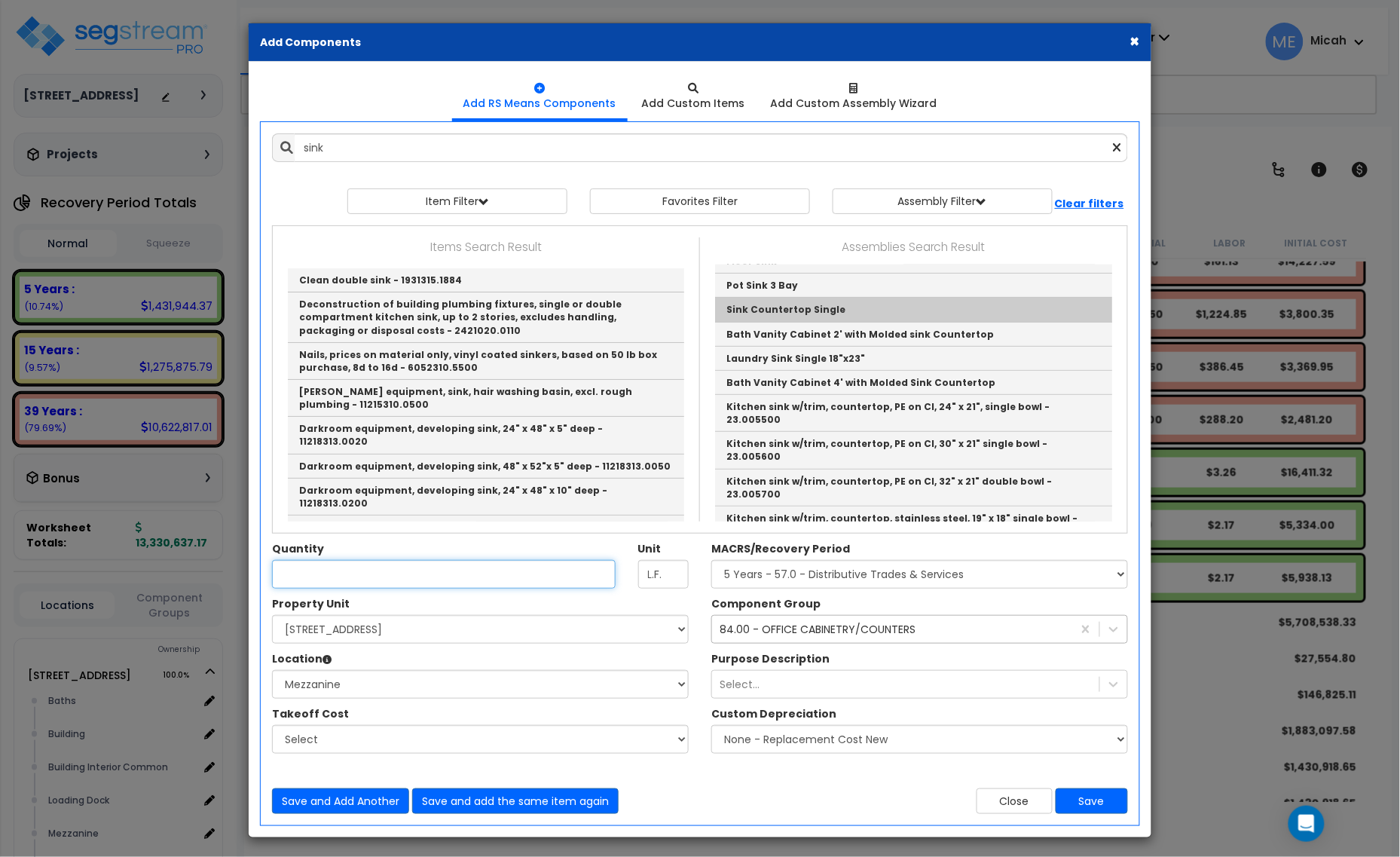
type input "Sink Countertop Single"
type input "EA"
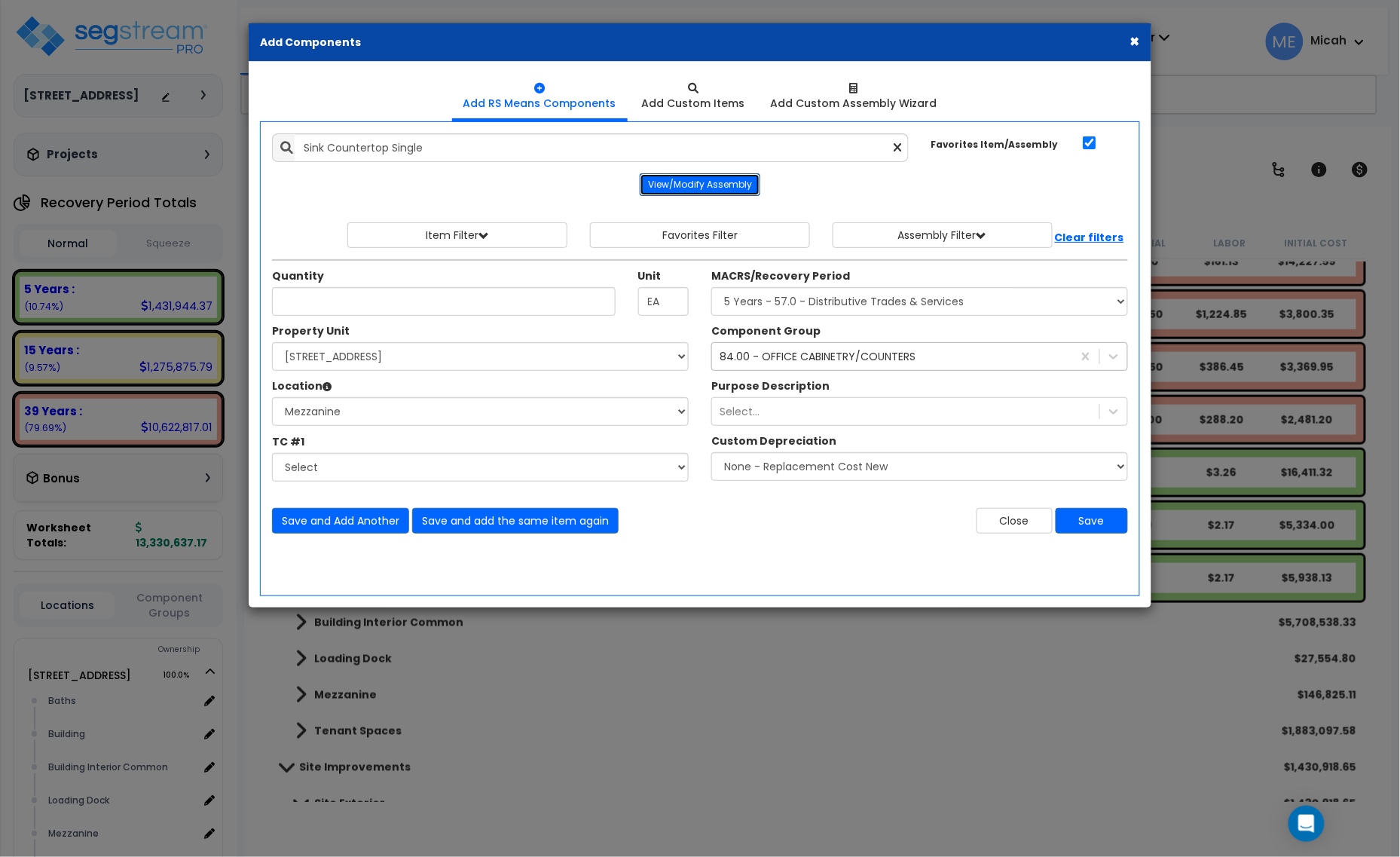
click at [720, 186] on button "View/Modify Assembly" at bounding box center [700, 185] width 120 height 23
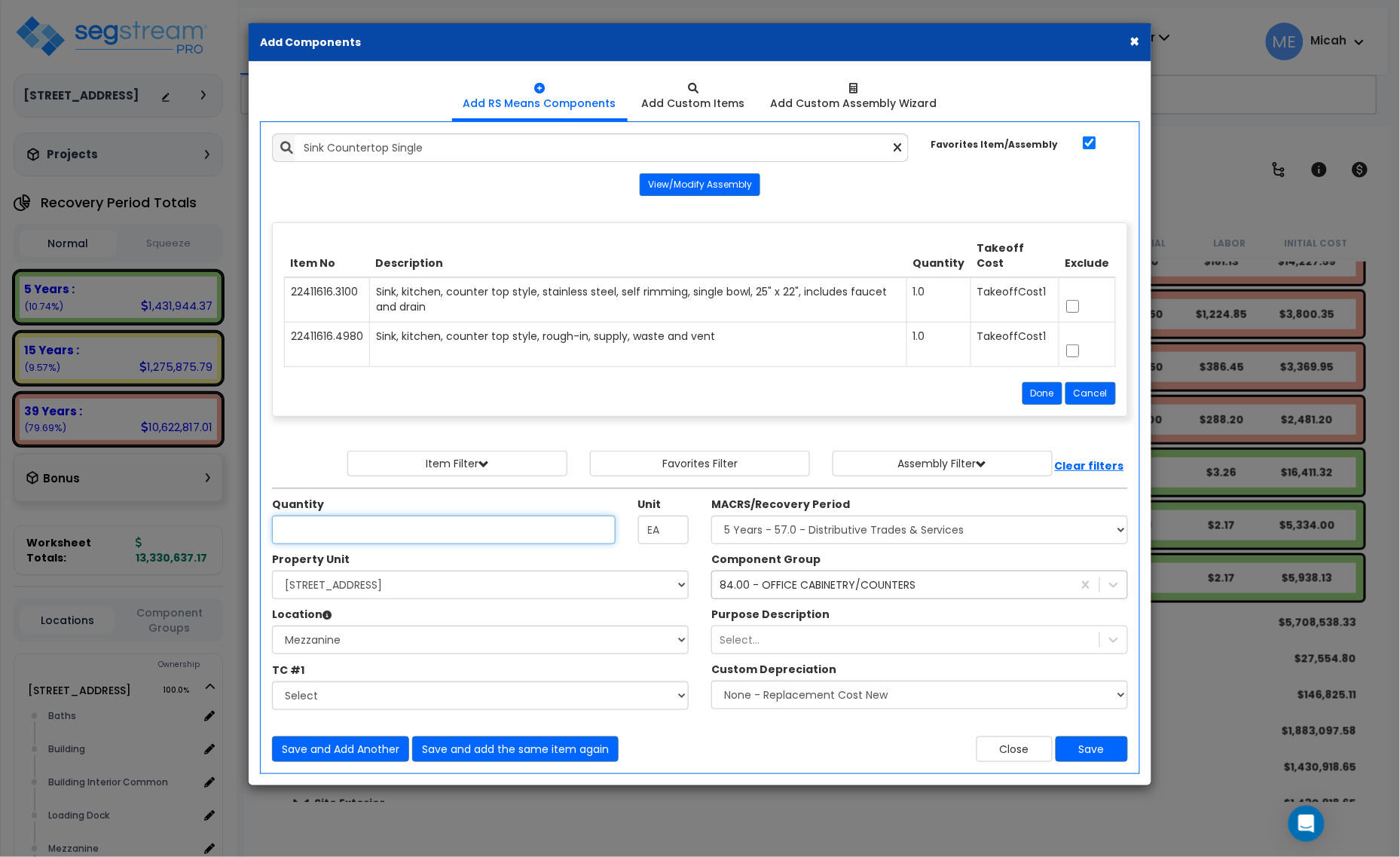
click at [445, 541] on input "Unit Quantity" at bounding box center [444, 530] width 343 height 28
type input "1"
click at [840, 592] on div "84.00 - OFFICE CABINETRY/COUNTERS" at bounding box center [818, 585] width 196 height 15
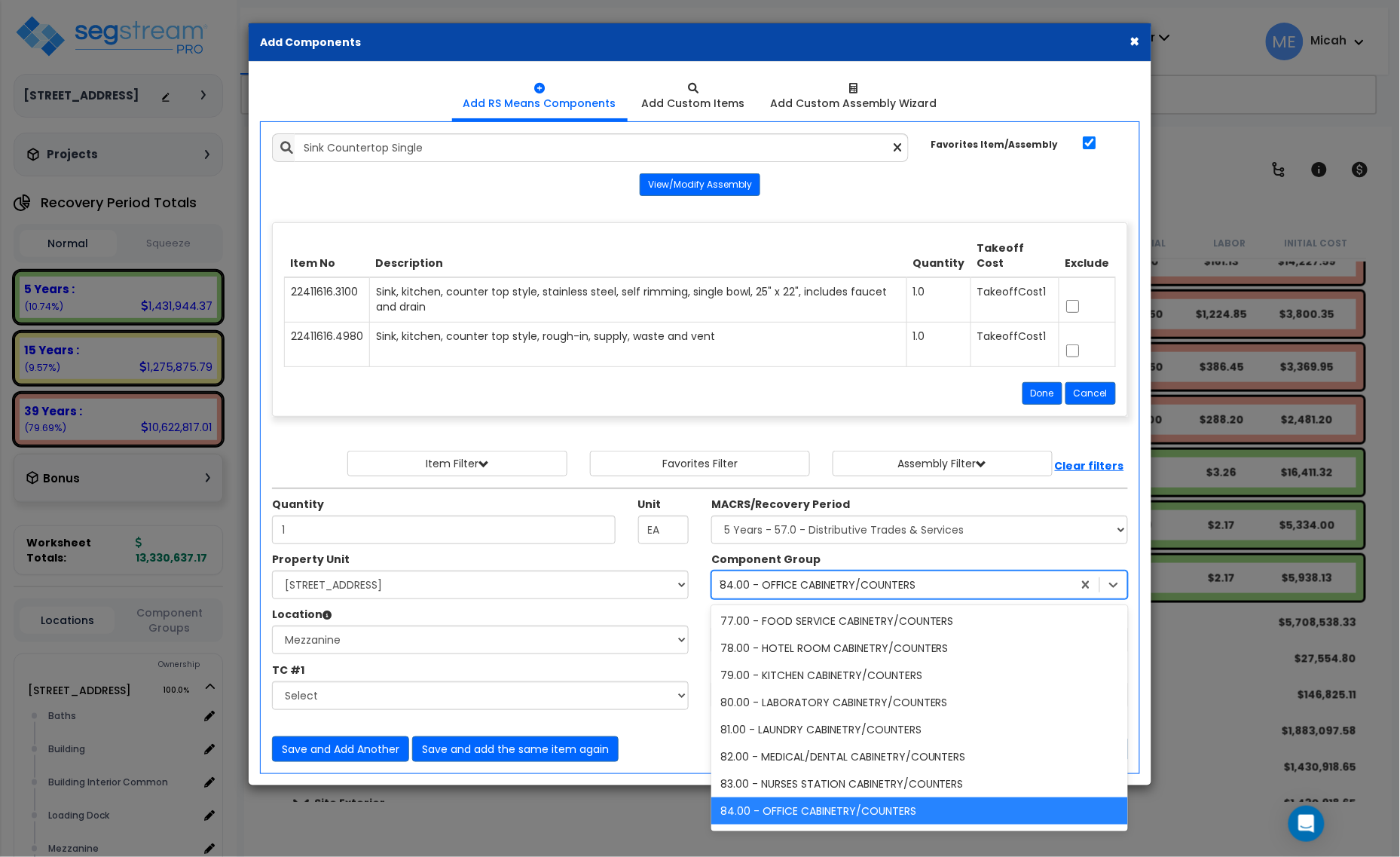
scroll to position [31, 0]
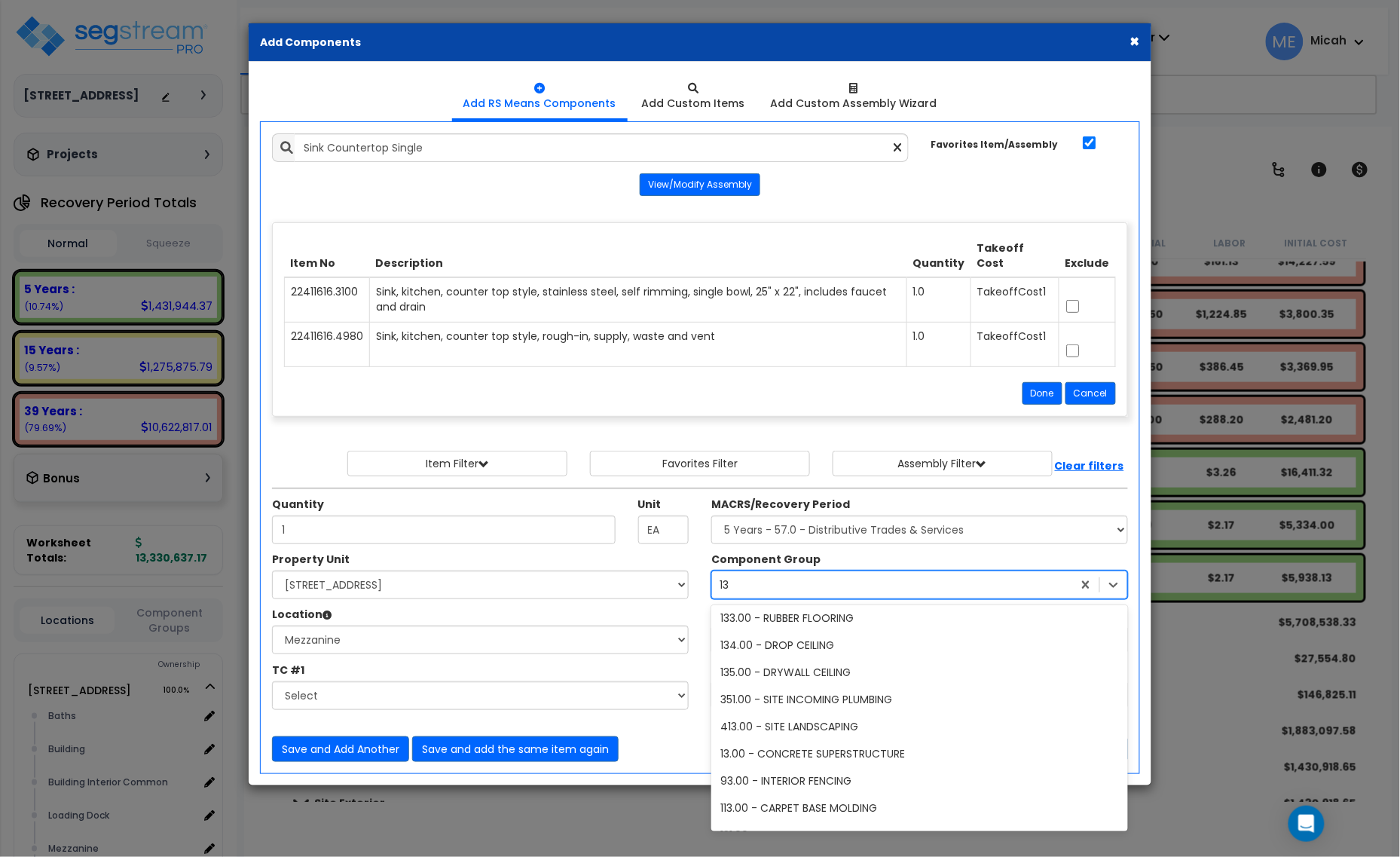
type input "137"
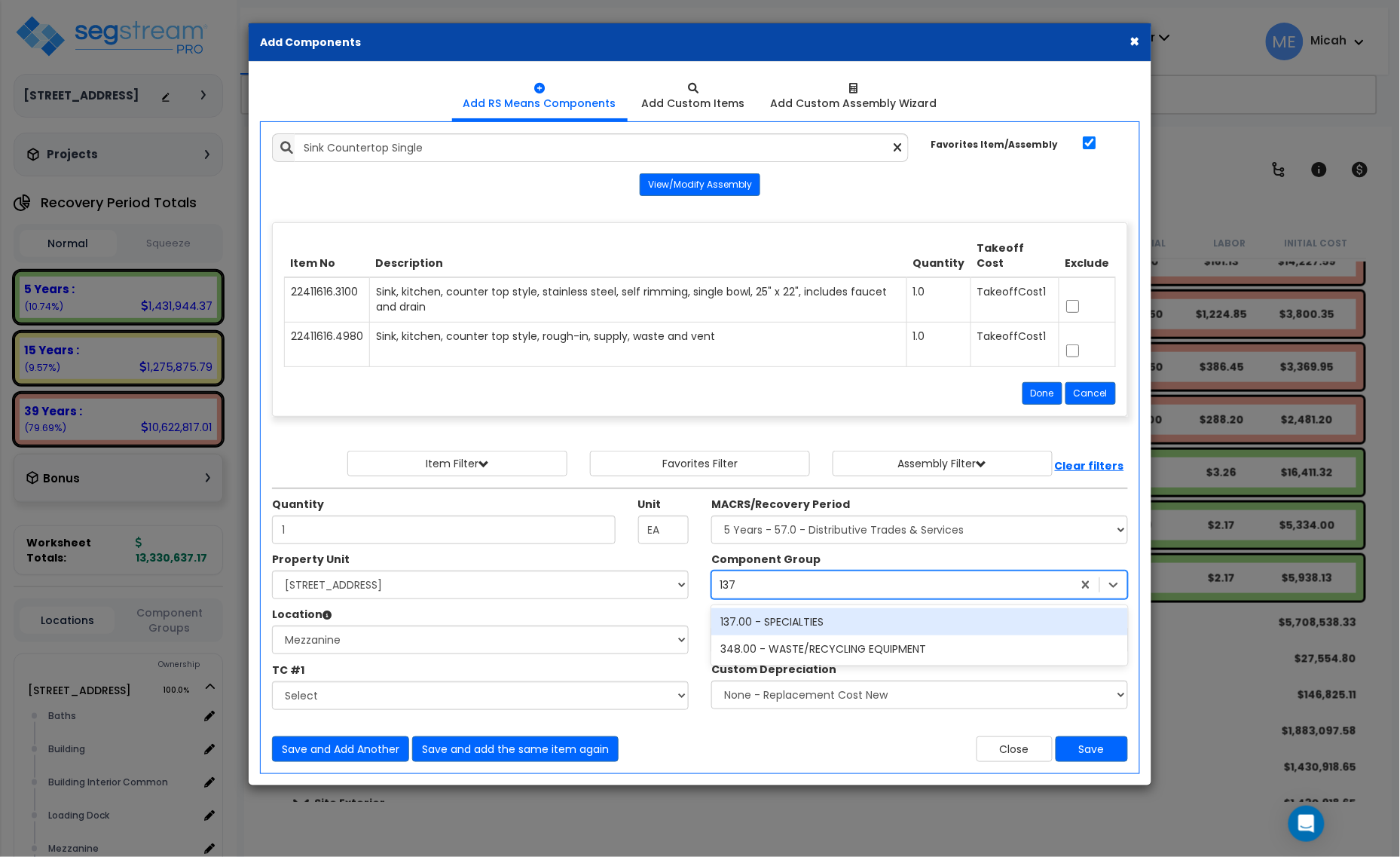
scroll to position [0, 0]
click at [767, 623] on div "137.00 - SPECIALTIES" at bounding box center [919, 622] width 417 height 27
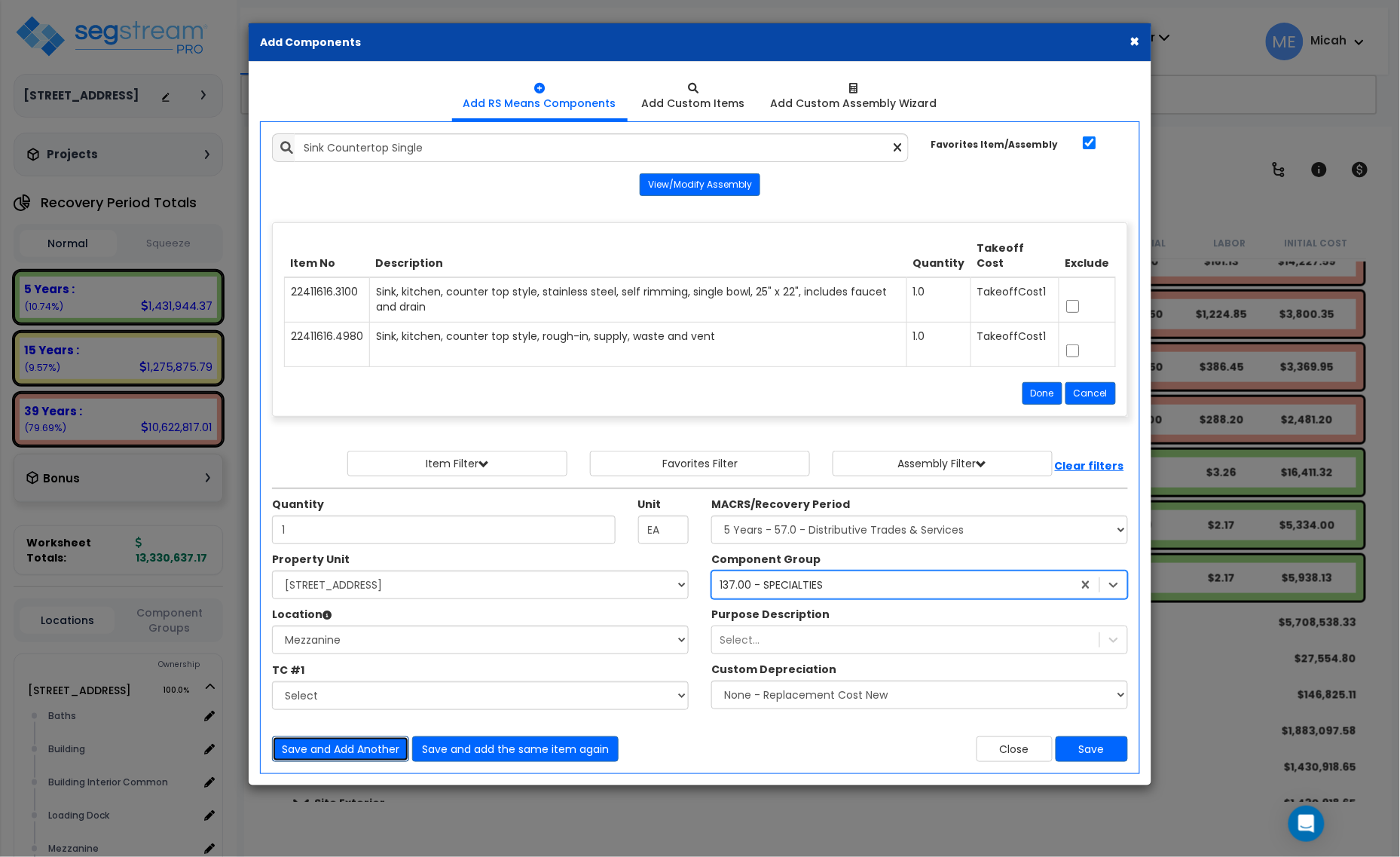
click at [356, 746] on button "Save and Add Another" at bounding box center [340, 748] width 137 height 26
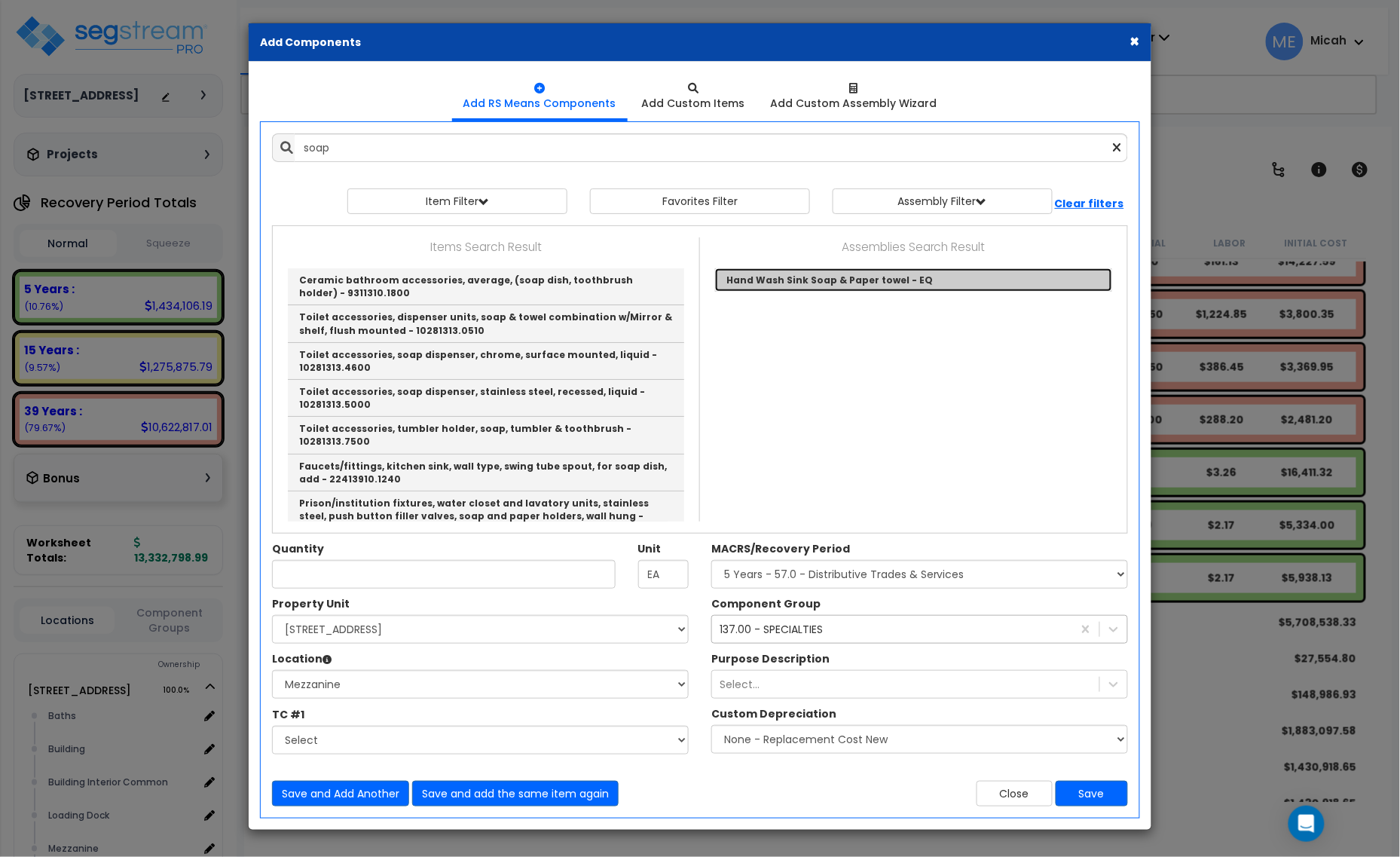
click at [802, 278] on link "Hand Wash Sink Soap & Paper towel - EQ" at bounding box center [913, 279] width 397 height 23
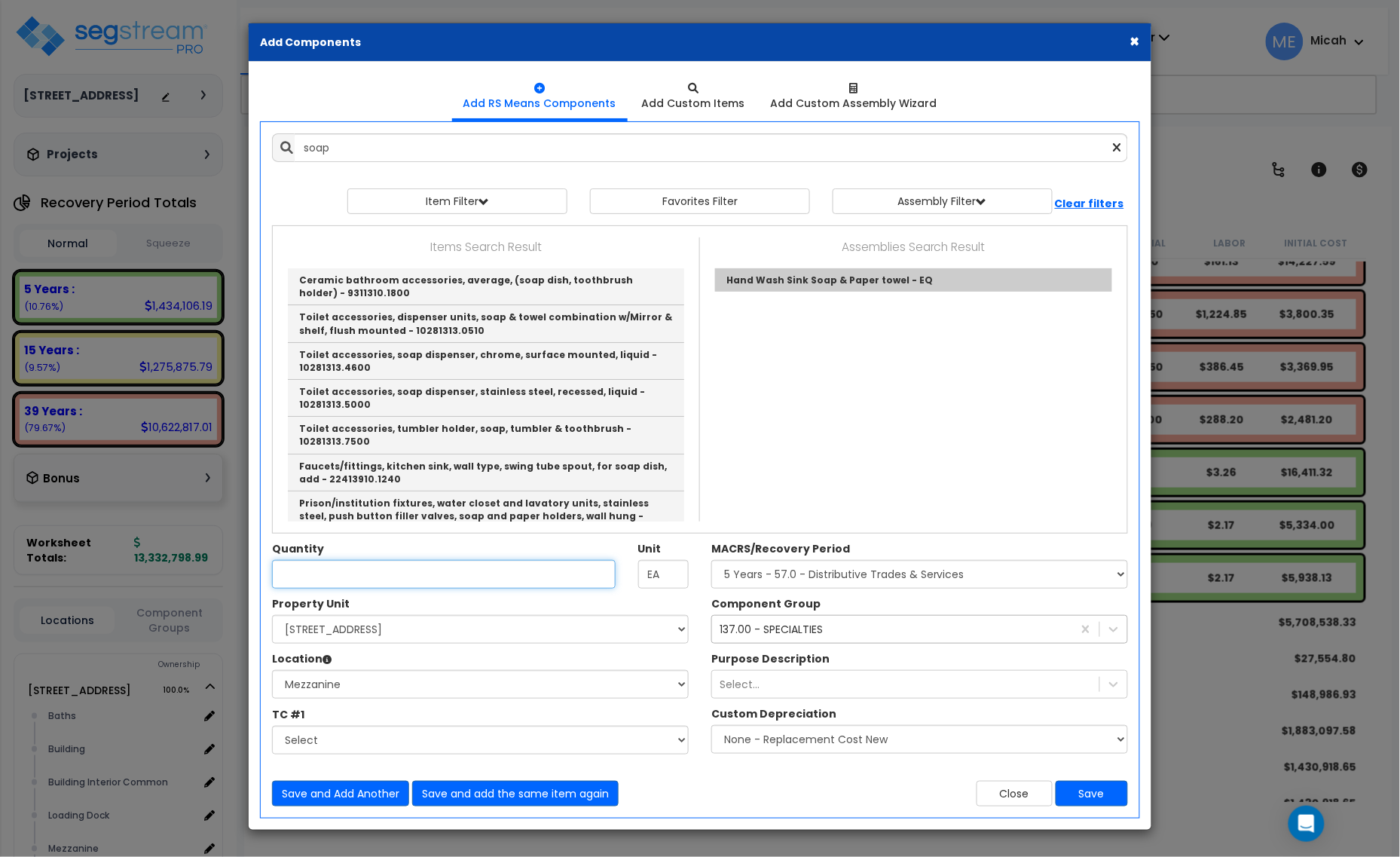
type input "Hand Wash Sink Soap & Paper towel - EQ"
type input "EA."
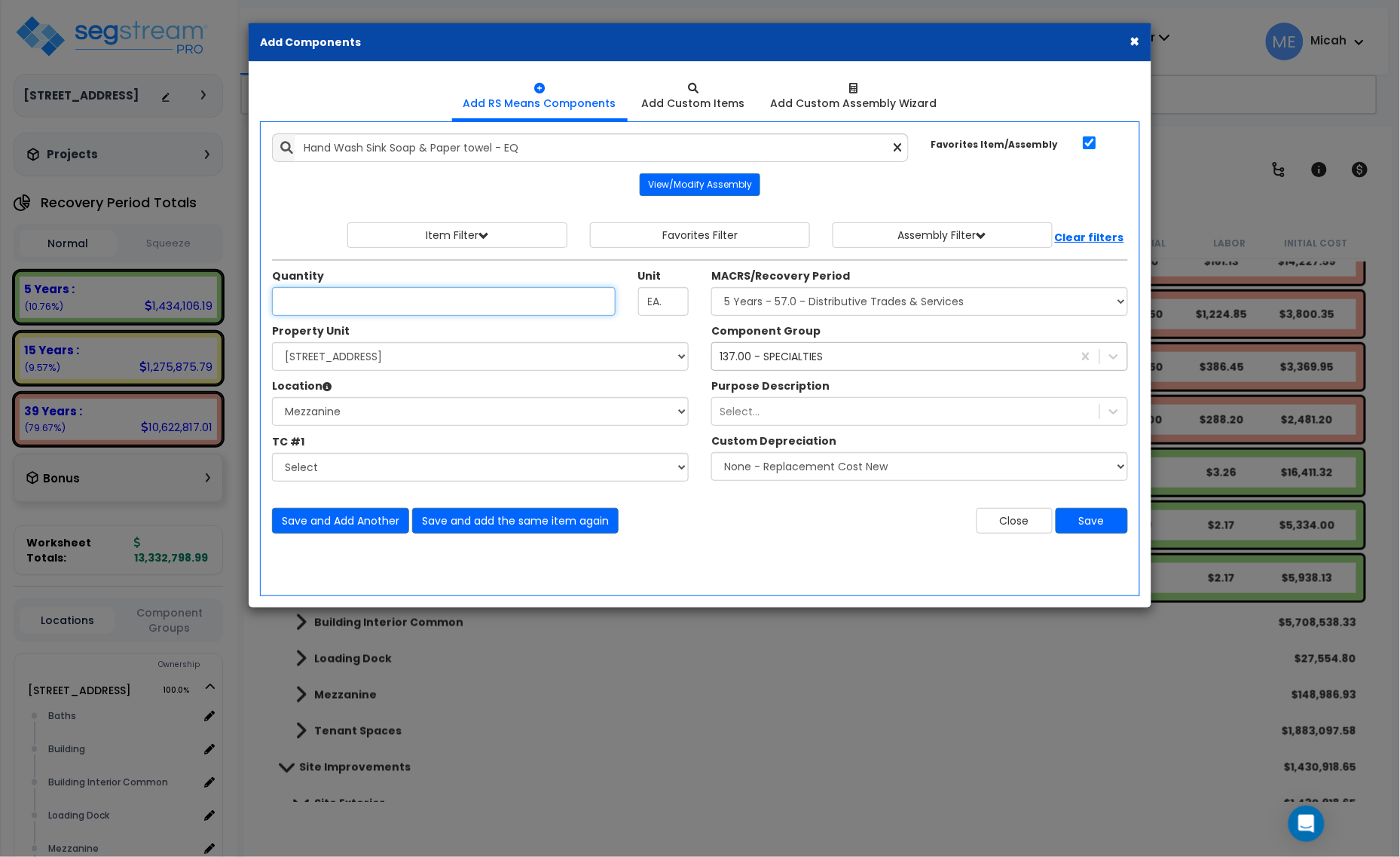
click at [369, 309] on input "Unit Quantity" at bounding box center [444, 302] width 343 height 28
type input "1"
click at [1082, 514] on button "Save" at bounding box center [1092, 520] width 73 height 26
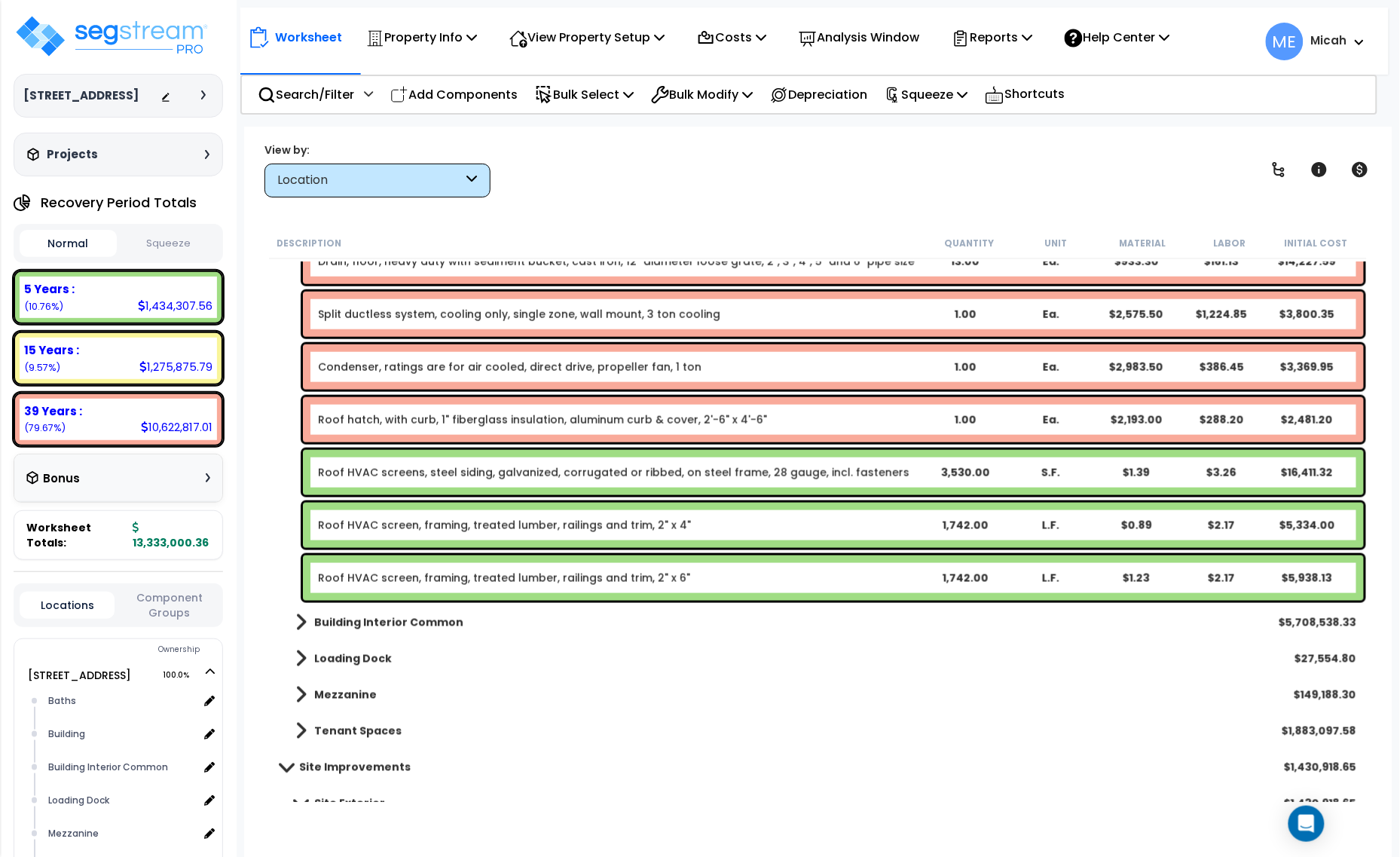
click at [303, 688] on span at bounding box center [301, 695] width 11 height 21
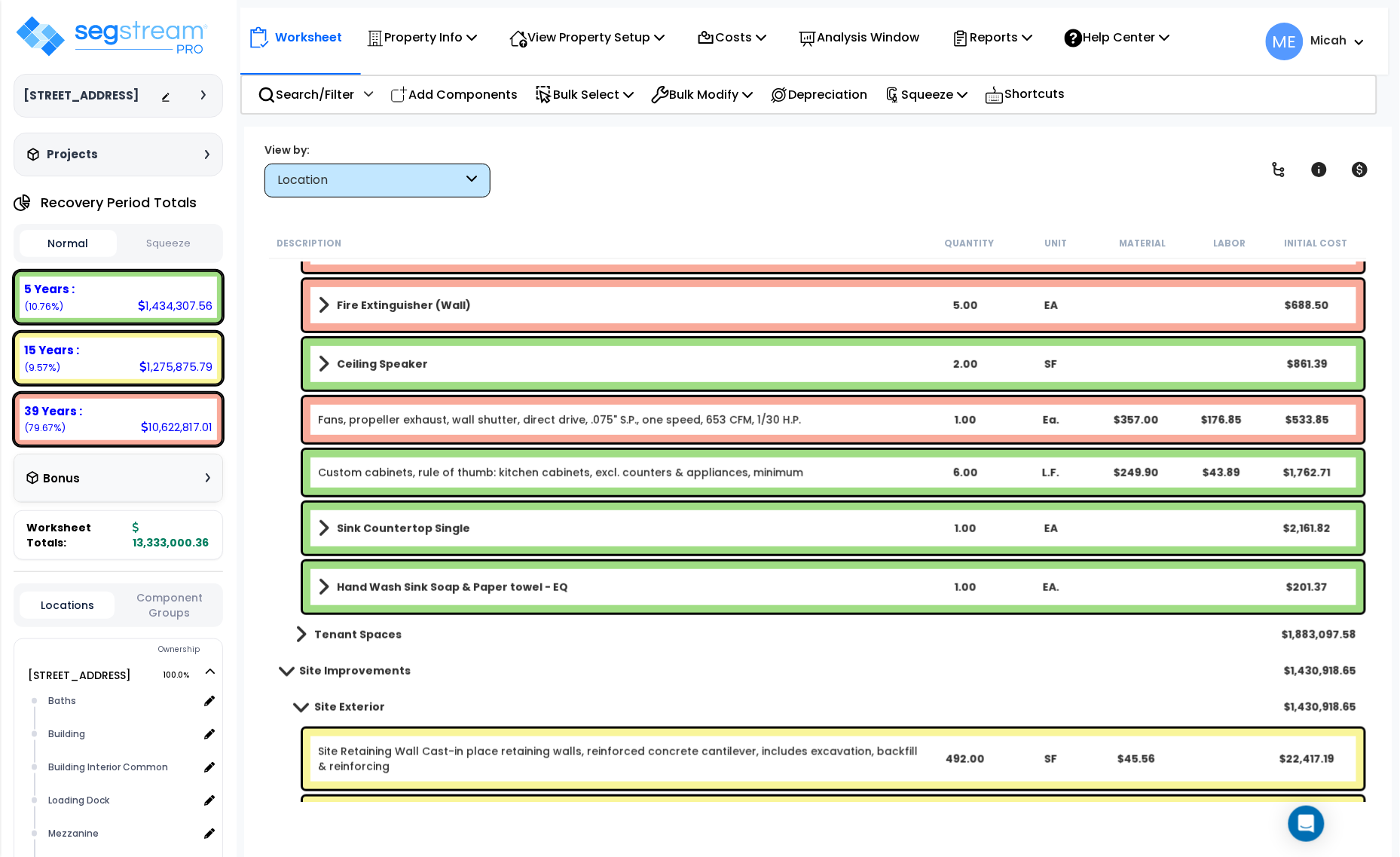
scroll to position [4050, 0]
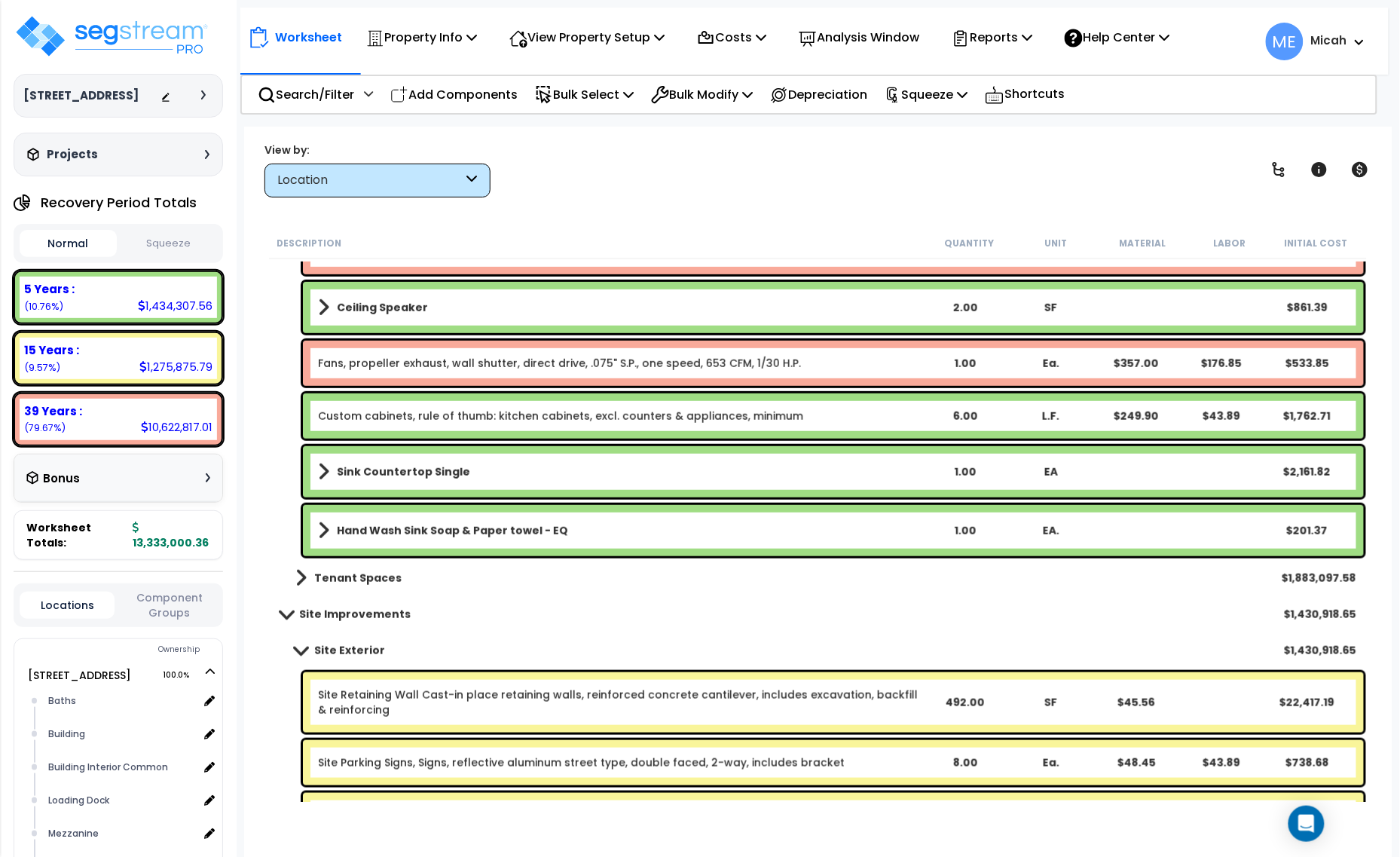
click at [413, 467] on b "Sink Countertop Single" at bounding box center [403, 471] width 134 height 15
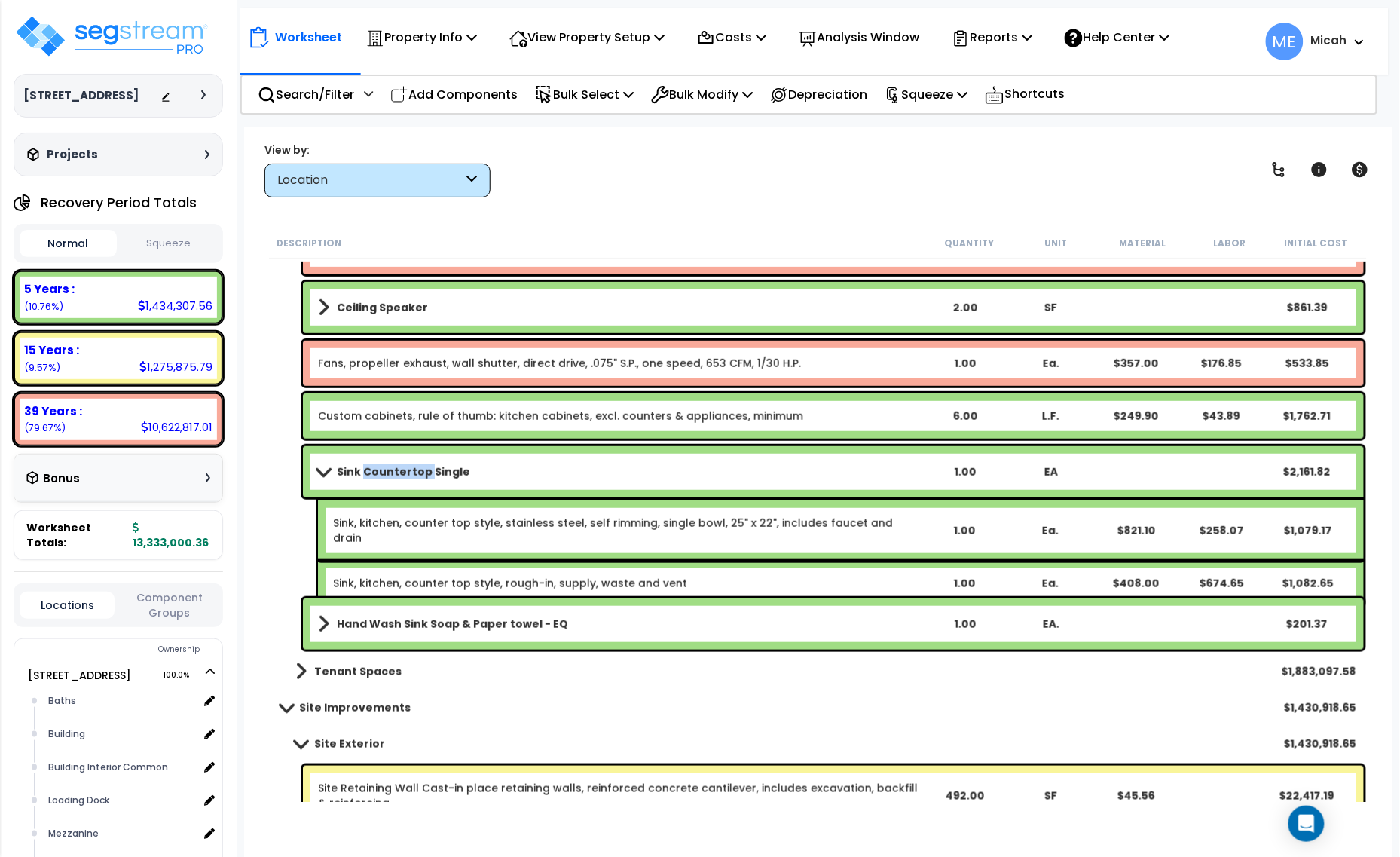
click at [413, 467] on b "Sink Countertop Single" at bounding box center [403, 471] width 134 height 15
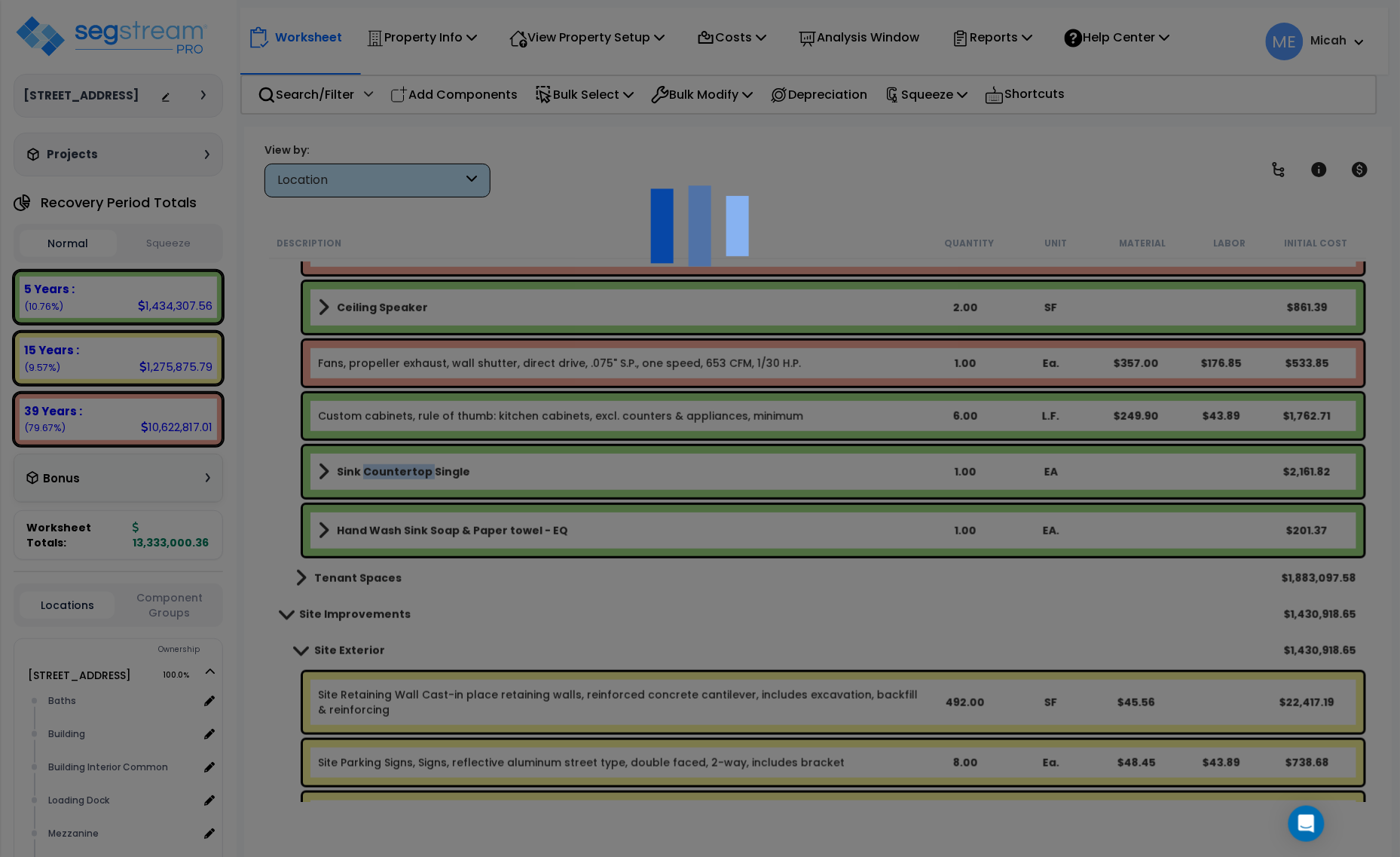
select select "68650"
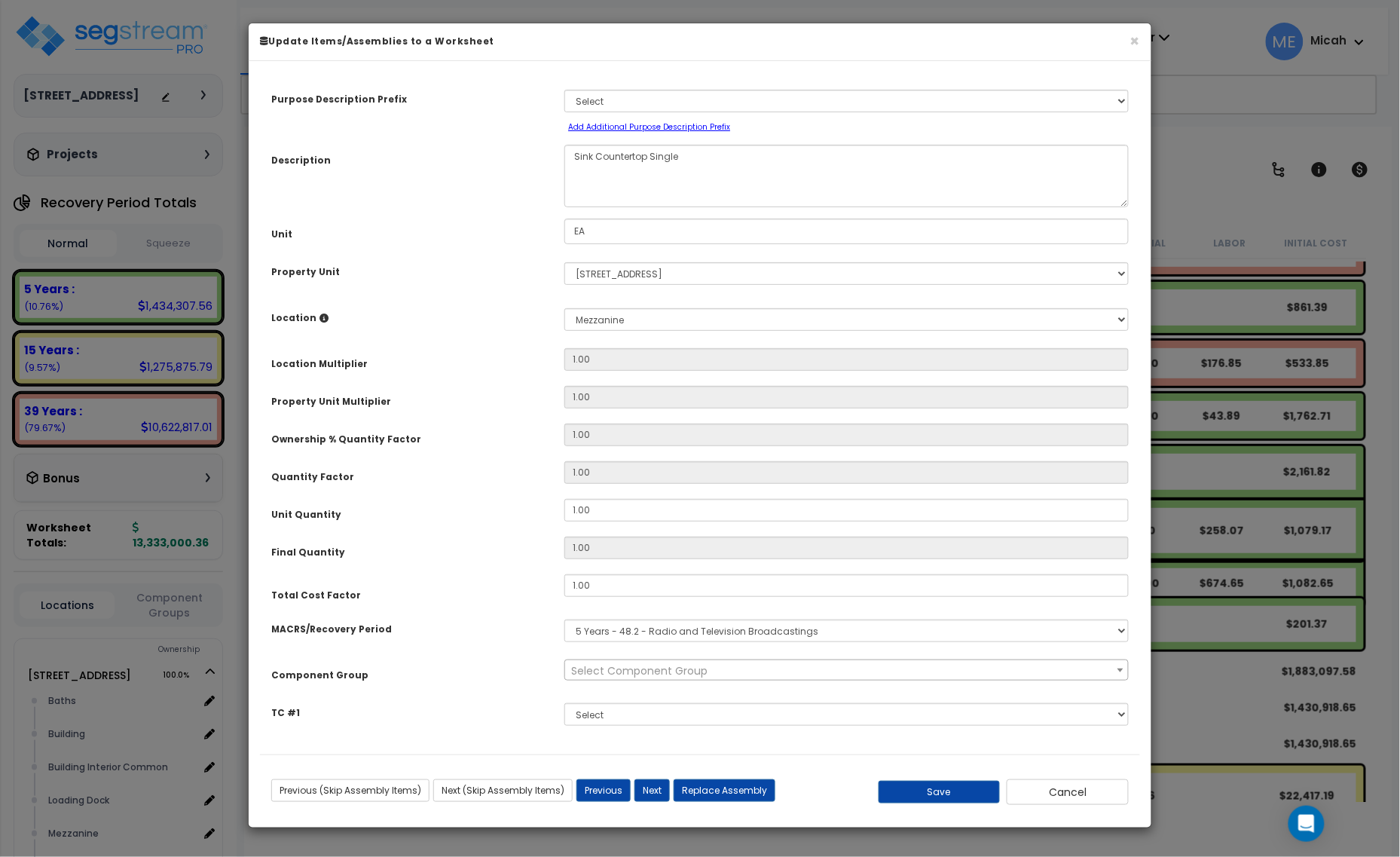
scroll to position [0, 0]
click at [570, 152] on textarea "Sink Countertop Single" at bounding box center [846, 176] width 564 height 63
type textarea "Office Sink Countertop Single"
click at [946, 788] on button "Save" at bounding box center [939, 792] width 122 height 23
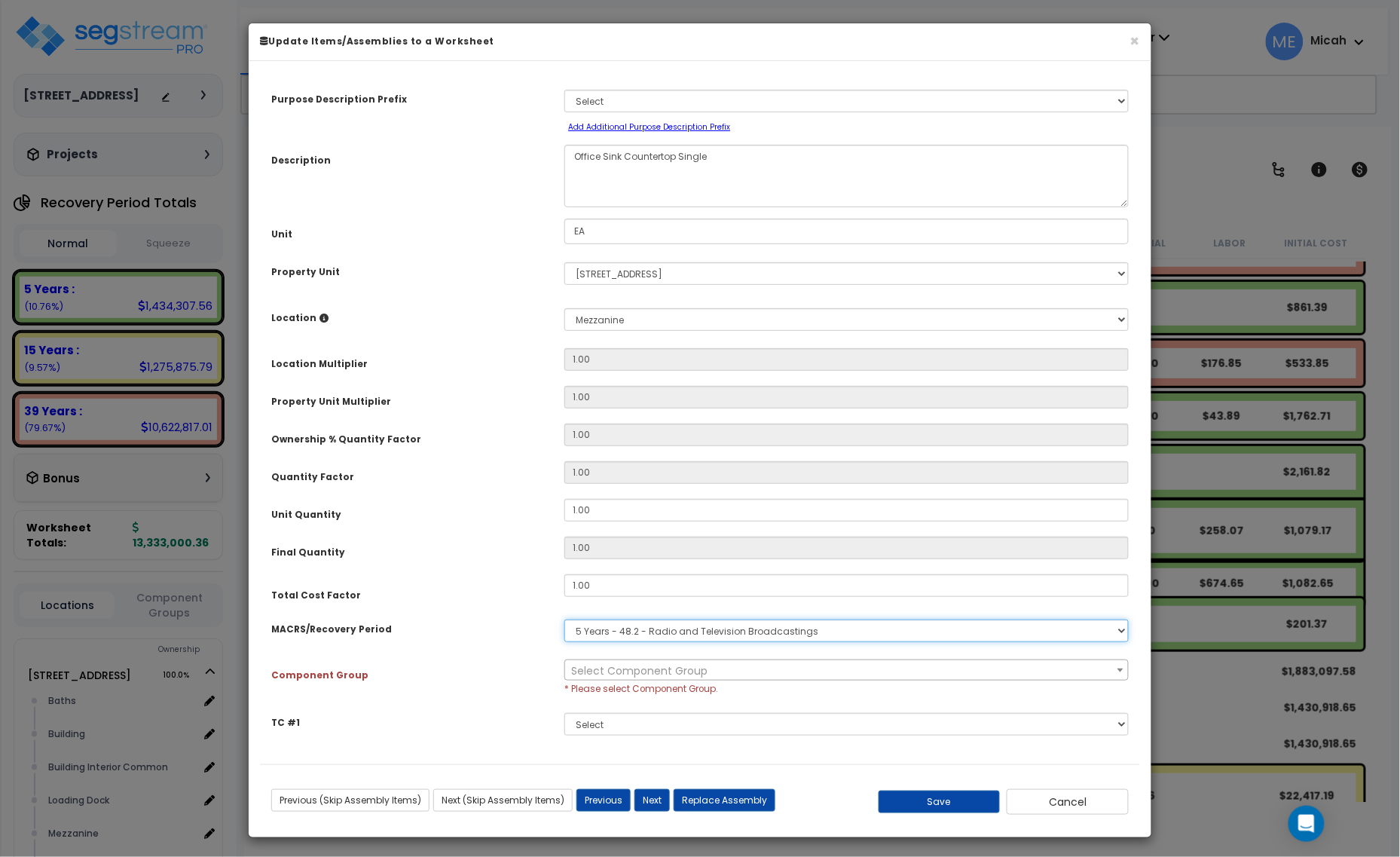
click at [631, 633] on select "Select MACRS/Recovery Period 5 Years - 57.0 - Distributive Trades & Services 5 …" at bounding box center [846, 631] width 564 height 23
select select "3667"
click at [564, 619] on select "Select MACRS/Recovery Period 5 Years - 57.0 - Distributive Trades & Services 5 …" at bounding box center [846, 631] width 564 height 23
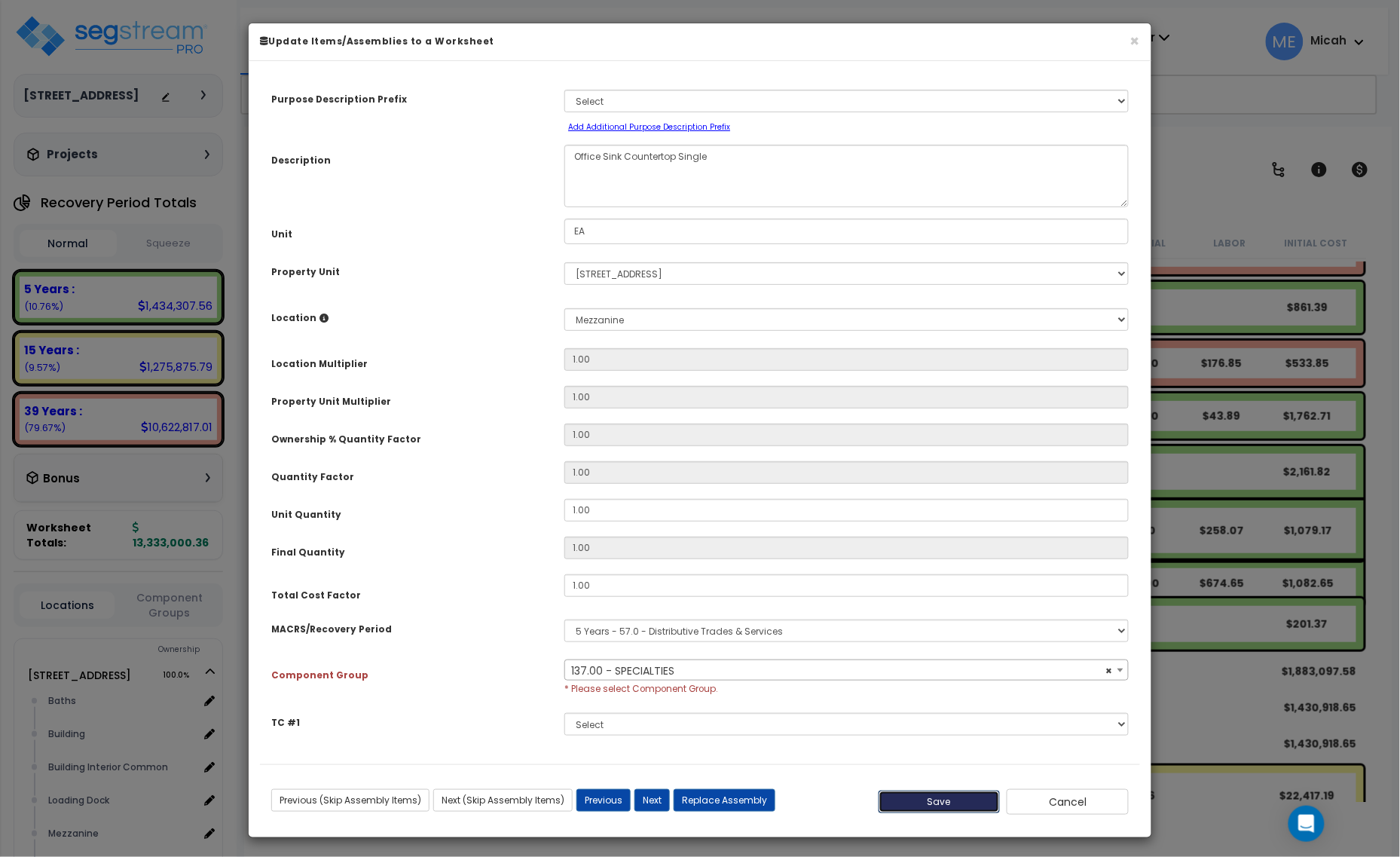
click at [924, 805] on button "Save" at bounding box center [939, 802] width 122 height 23
select select "57255"
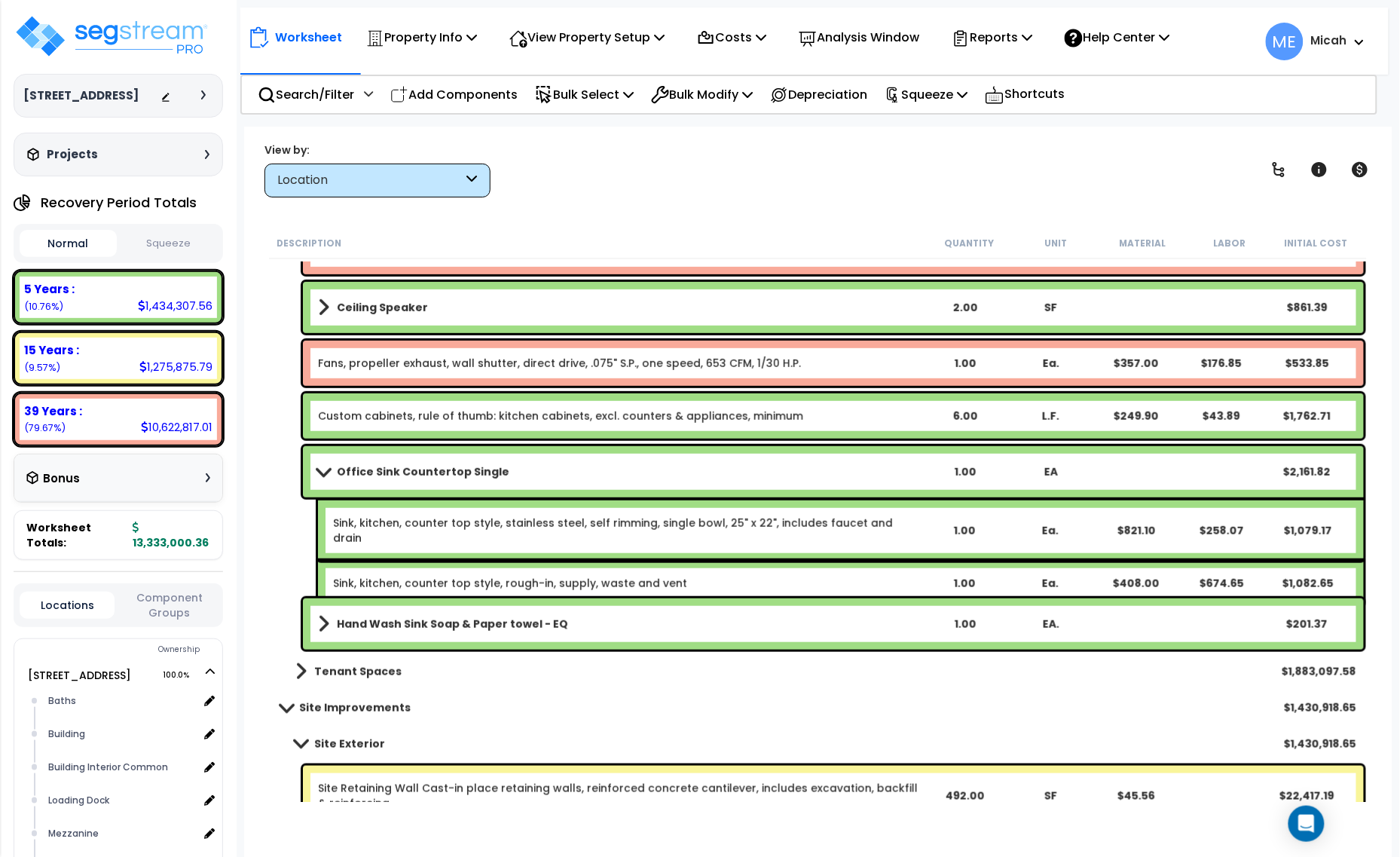
click at [397, 525] on link "Sink, kitchen, counter top style, stainless steel, self rimming, single bowl, 2…" at bounding box center [627, 531] width 587 height 30
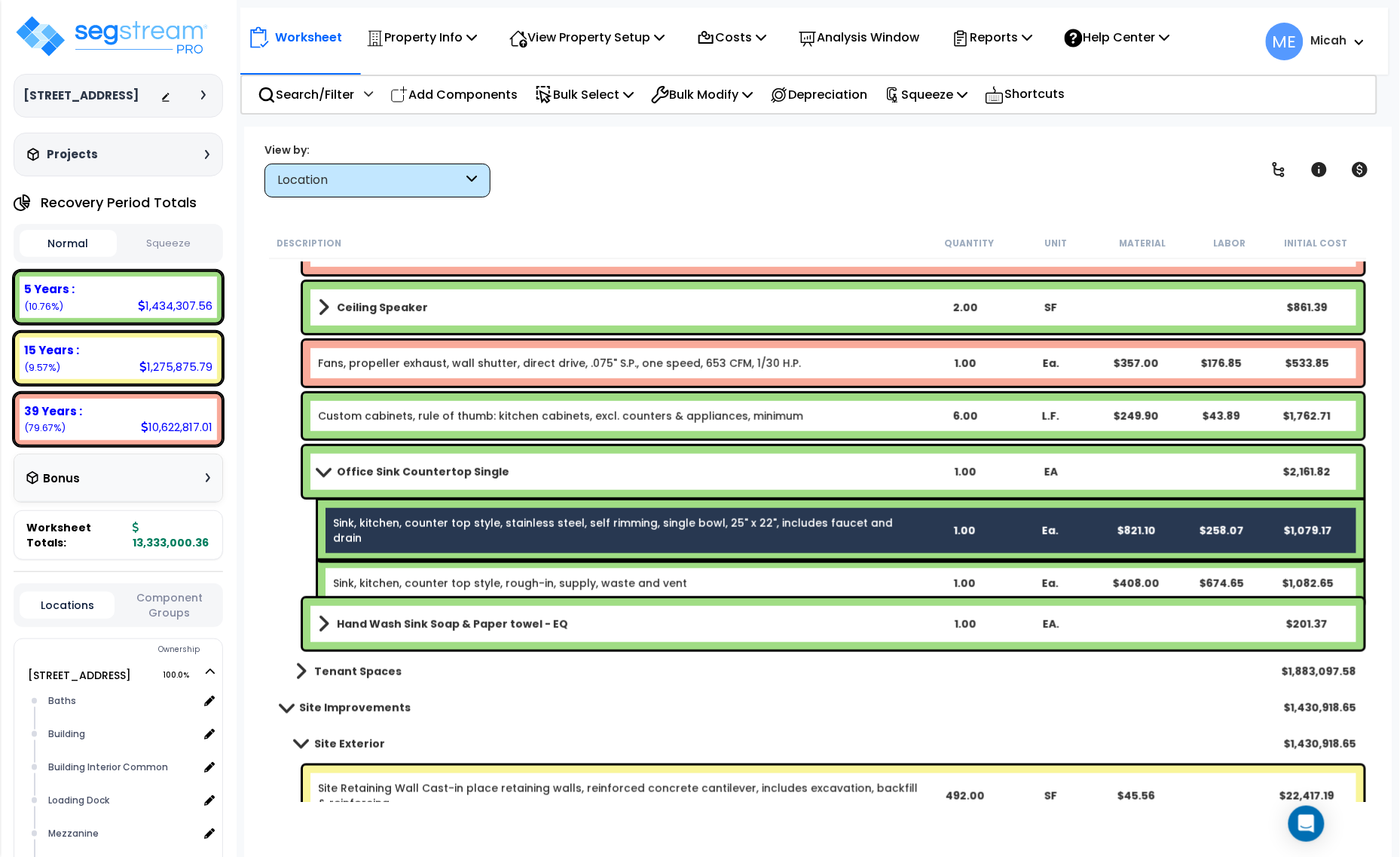
click at [424, 576] on link "Sink, kitchen, counter top style, rough-in, supply, waste and vent" at bounding box center [510, 583] width 354 height 15
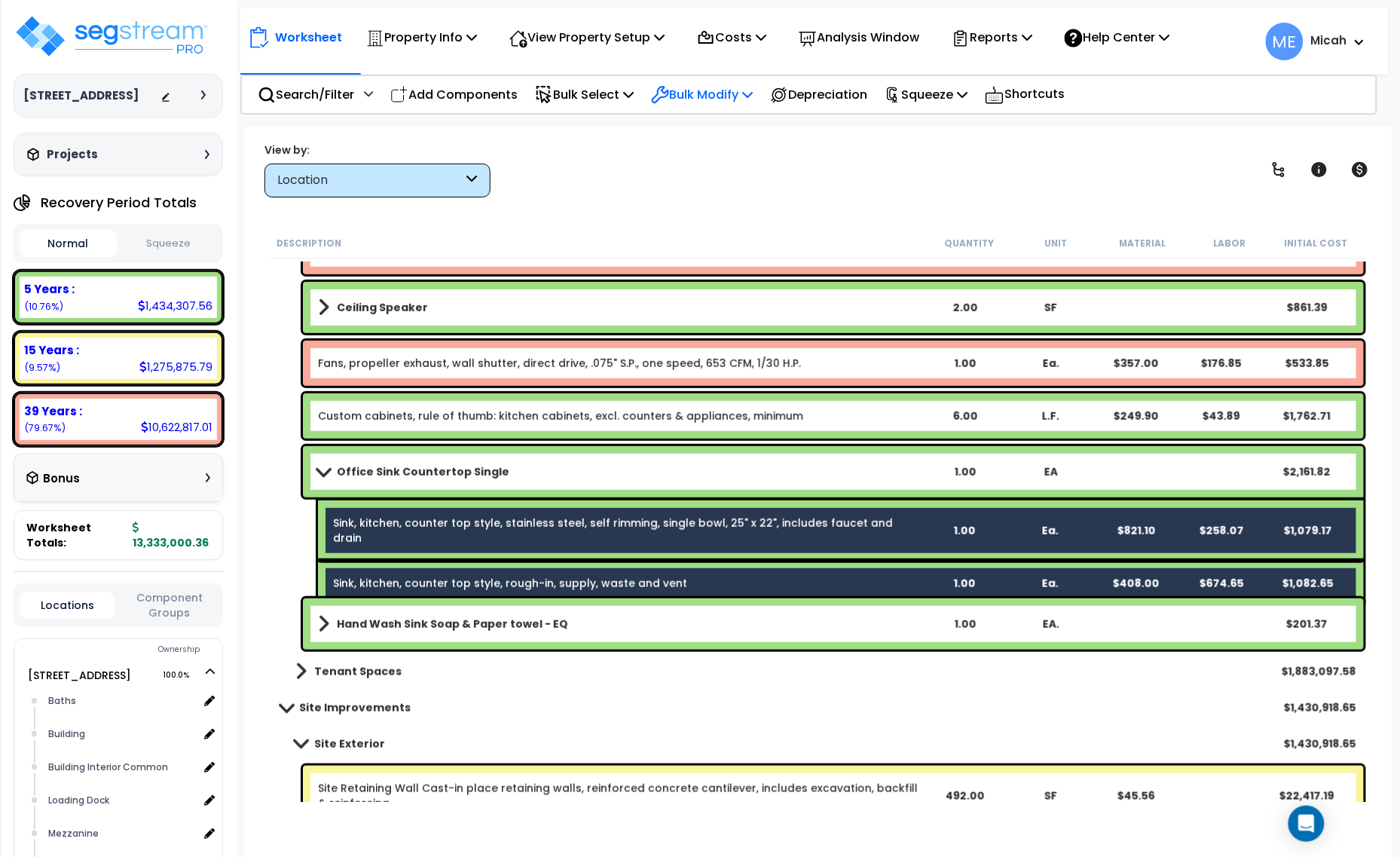
click at [747, 96] on p "Bulk Modify" at bounding box center [701, 94] width 102 height 20
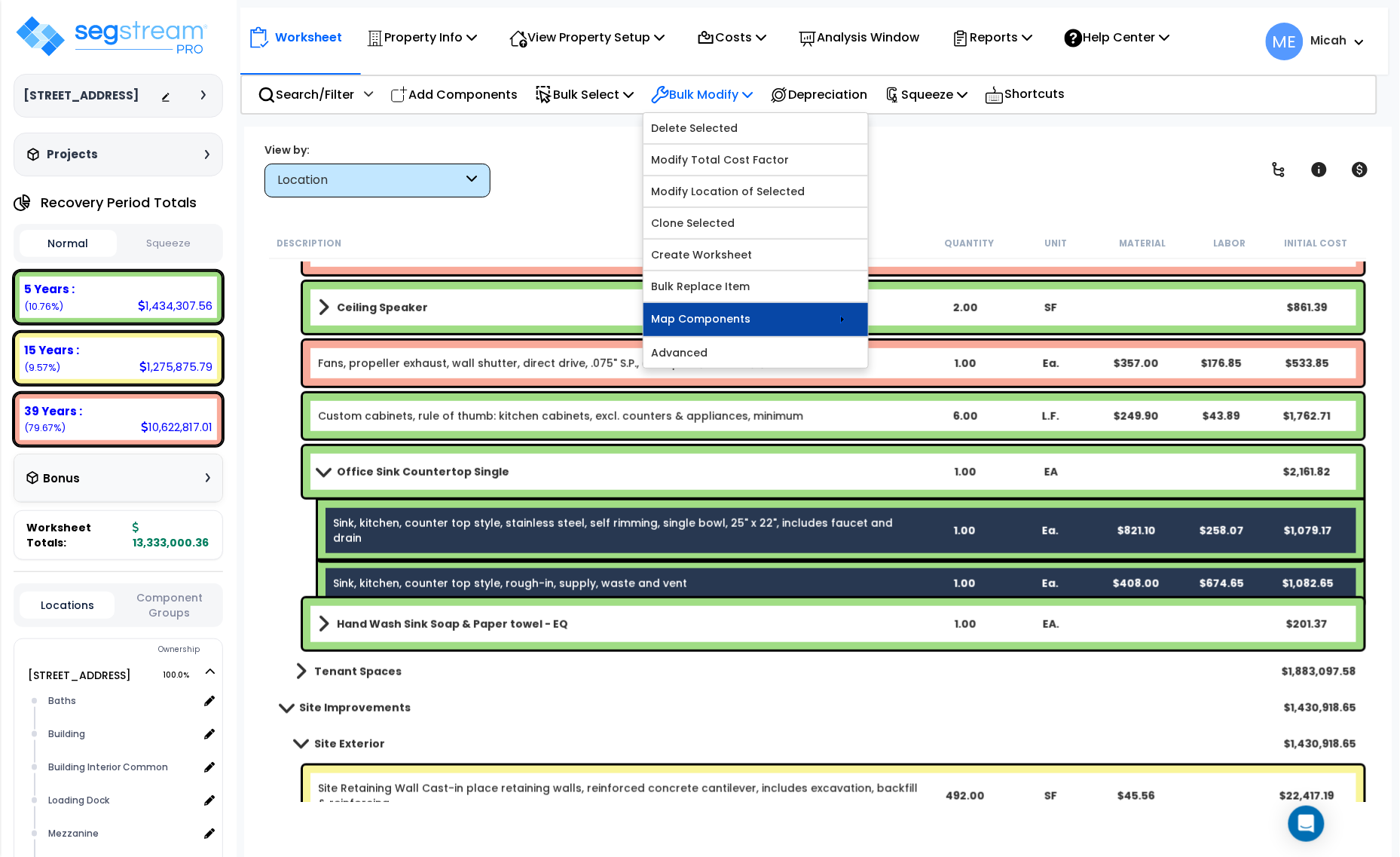
click at [777, 336] on link "Map Components" at bounding box center [756, 318] width 225 height 33
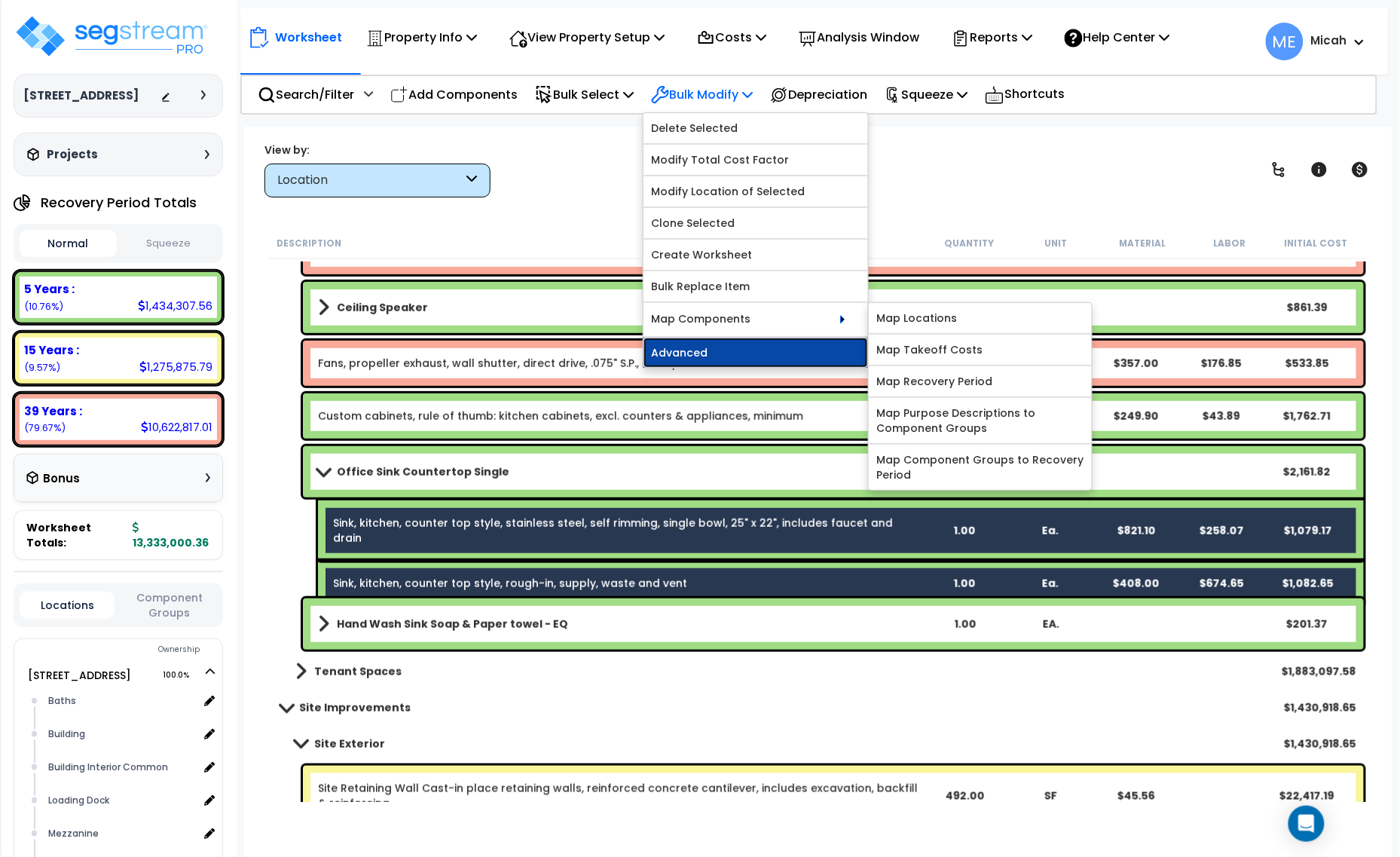
click at [784, 360] on link "Advanced" at bounding box center [756, 353] width 225 height 30
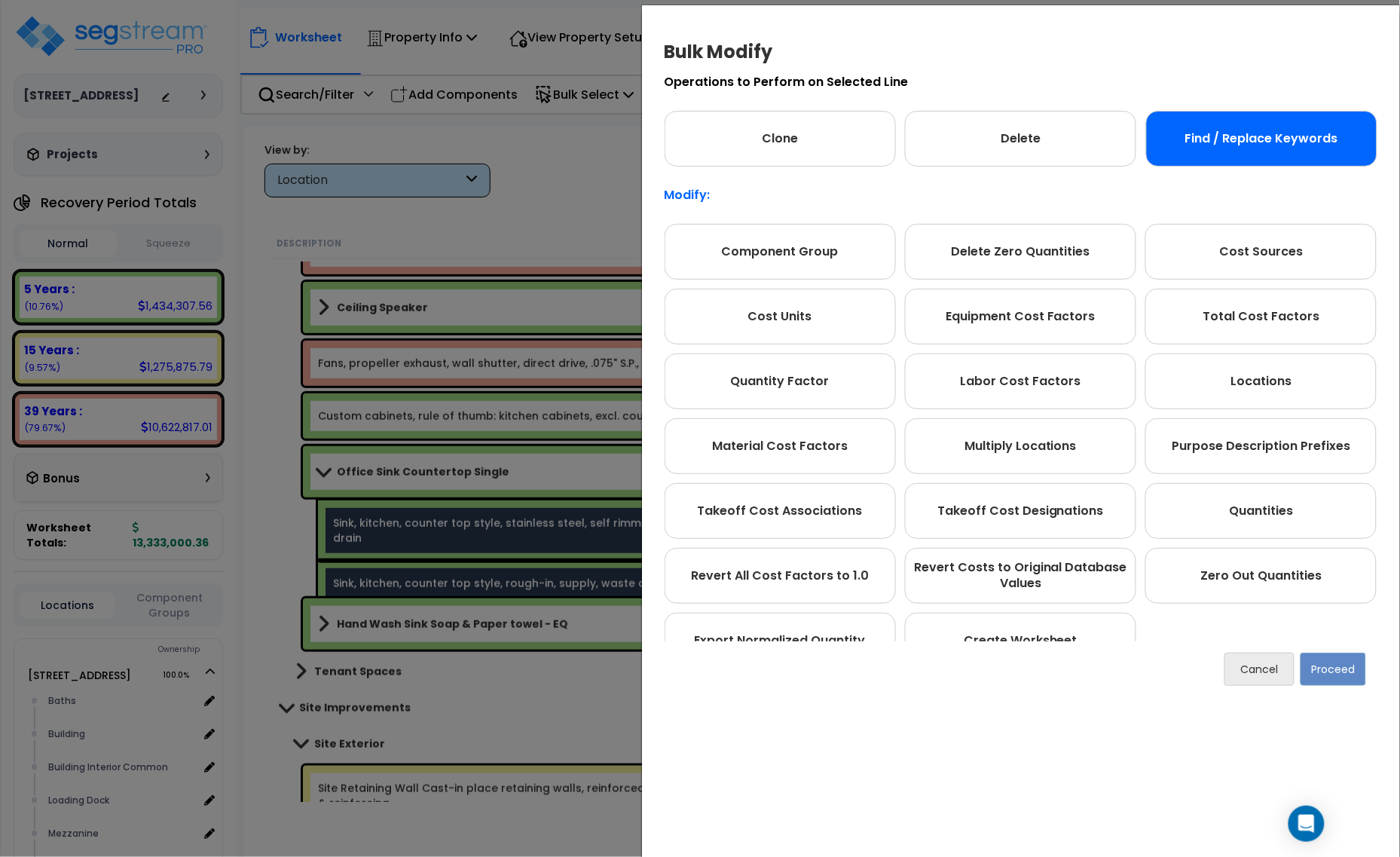
click at [1218, 149] on div "Find / Replace Keywords" at bounding box center [1262, 138] width 232 height 56
click at [1358, 661] on button "Proceed" at bounding box center [1333, 669] width 65 height 33
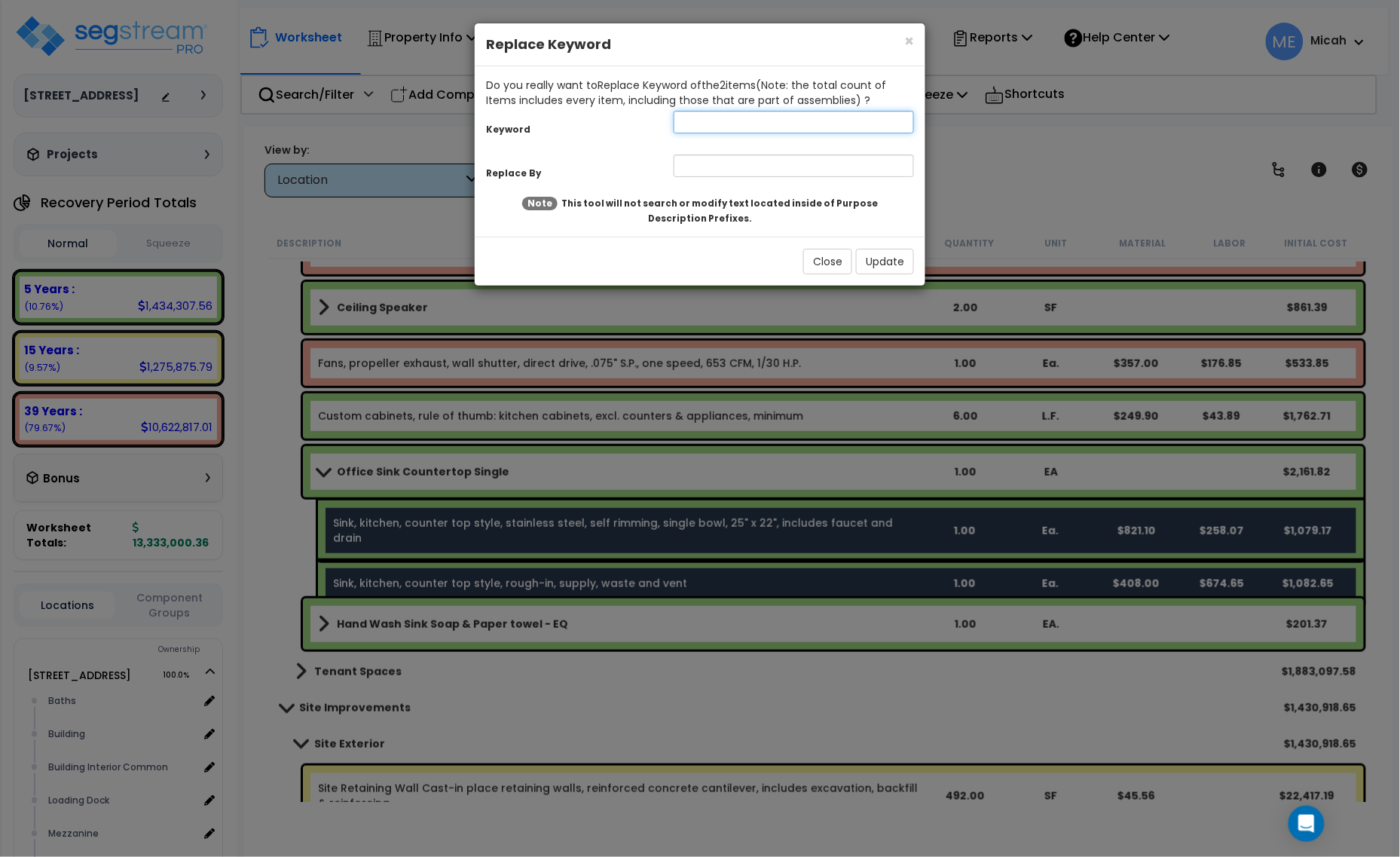
click at [738, 125] on input "text" at bounding box center [794, 122] width 241 height 23
type input "kitchen"
click at [740, 155] on input "text" at bounding box center [794, 166] width 241 height 23
type input "office"
click at [887, 264] on button "Update" at bounding box center [885, 261] width 58 height 26
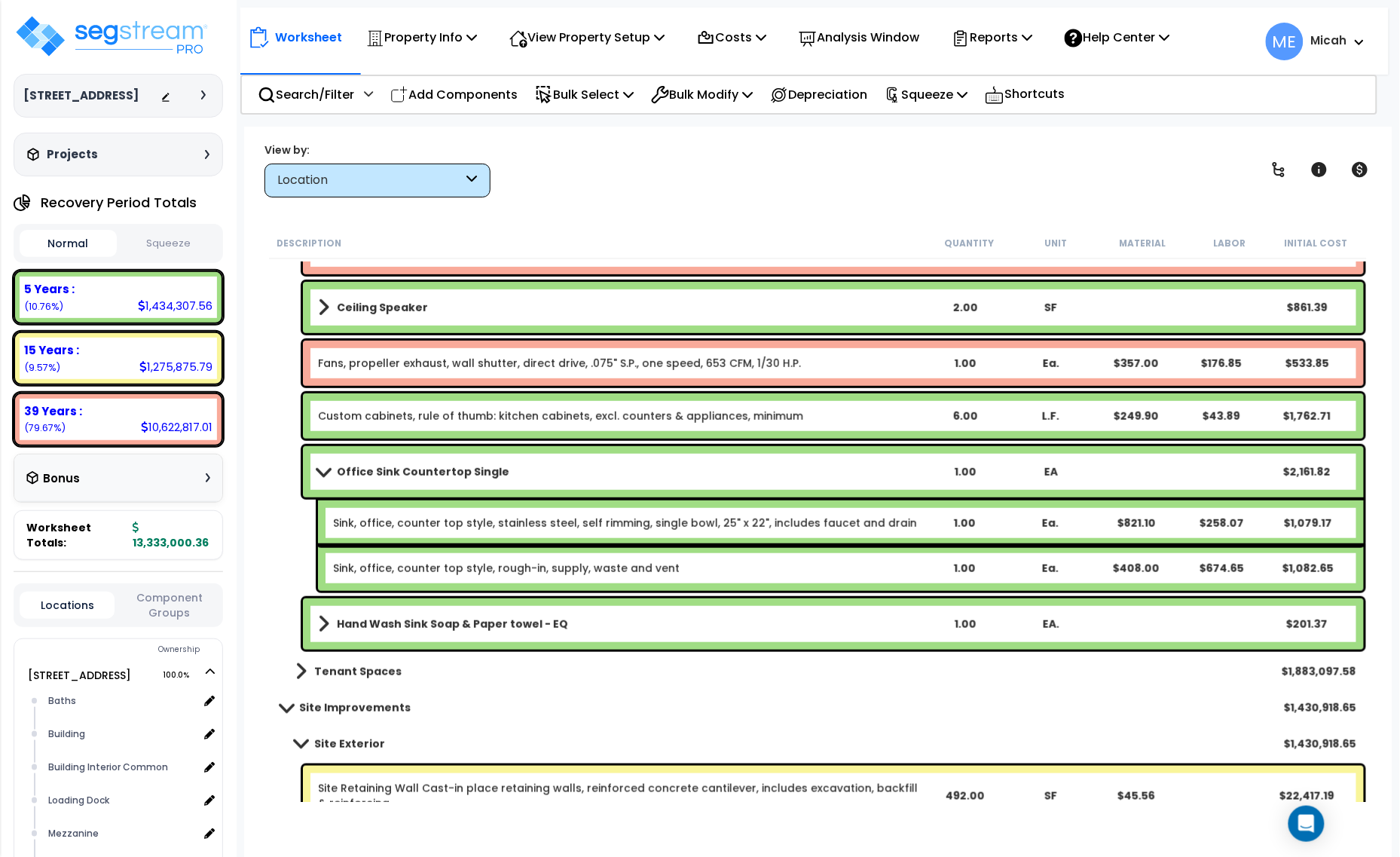
click at [317, 470] on span at bounding box center [324, 471] width 21 height 11
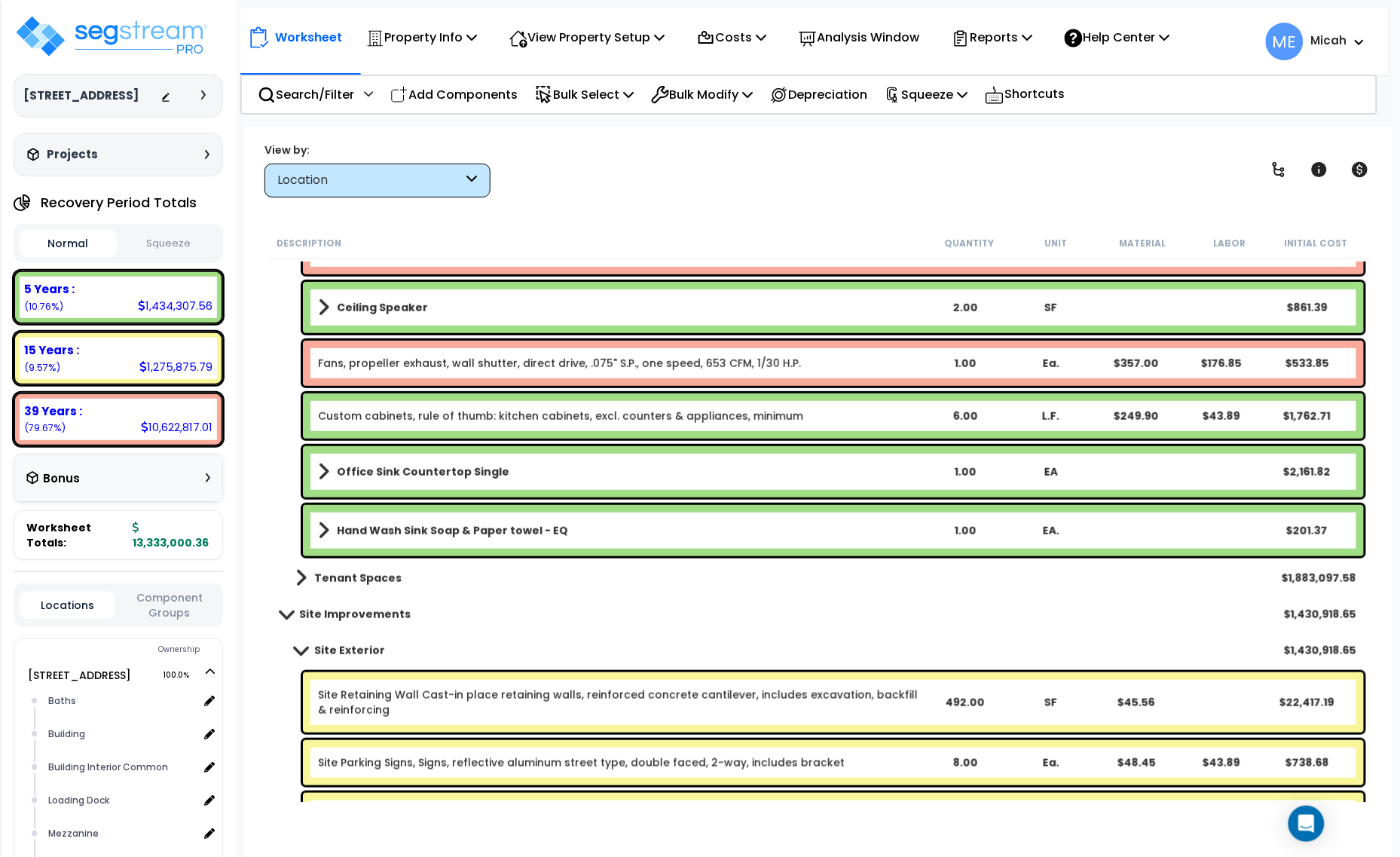
click at [348, 527] on b "Hand Wash Sink Soap & Paper towel - EQ" at bounding box center [453, 530] width 232 height 15
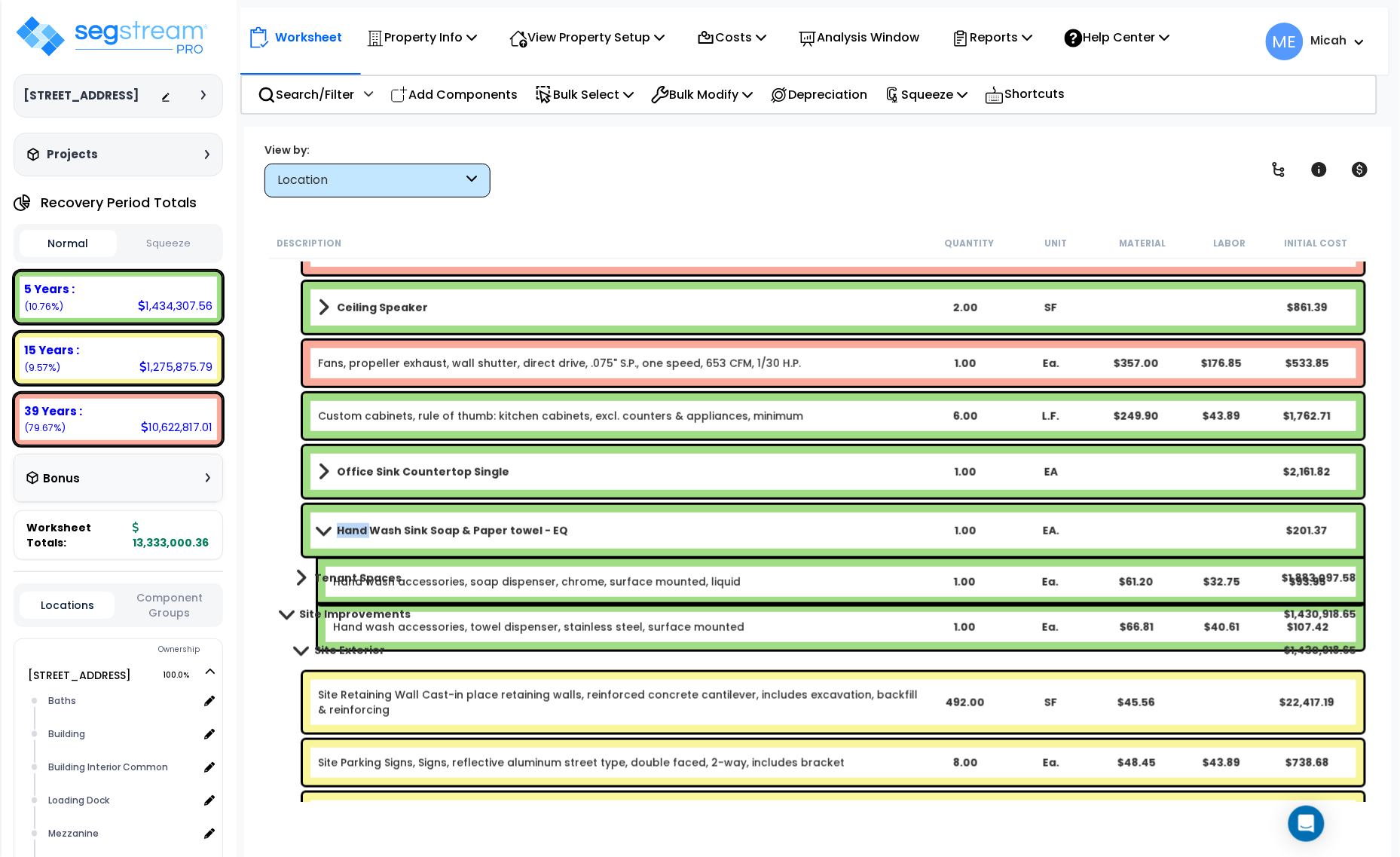
click at [348, 527] on b "Hand Wash Sink Soap & Paper towel - EQ" at bounding box center [453, 530] width 232 height 15
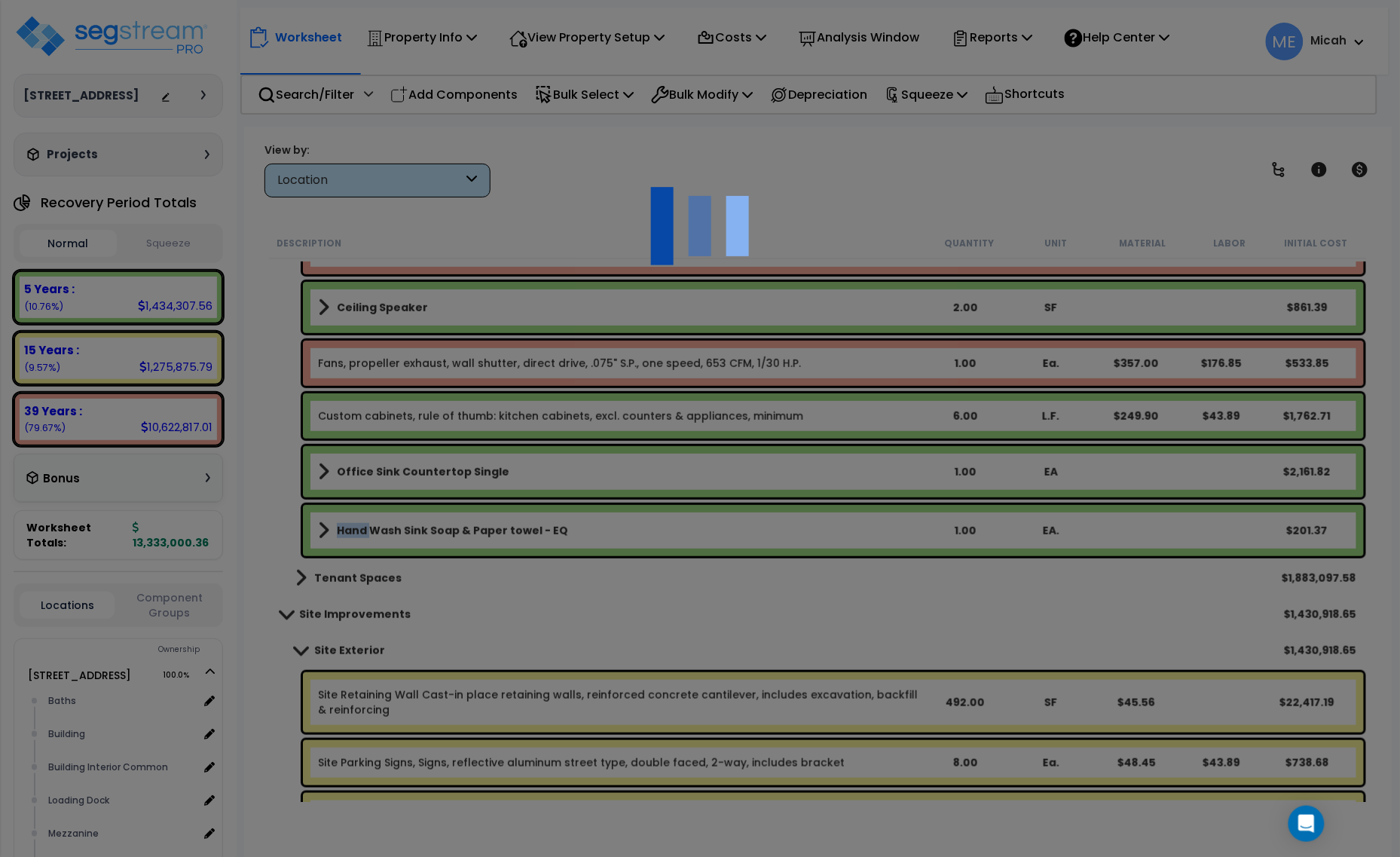
select select "68650"
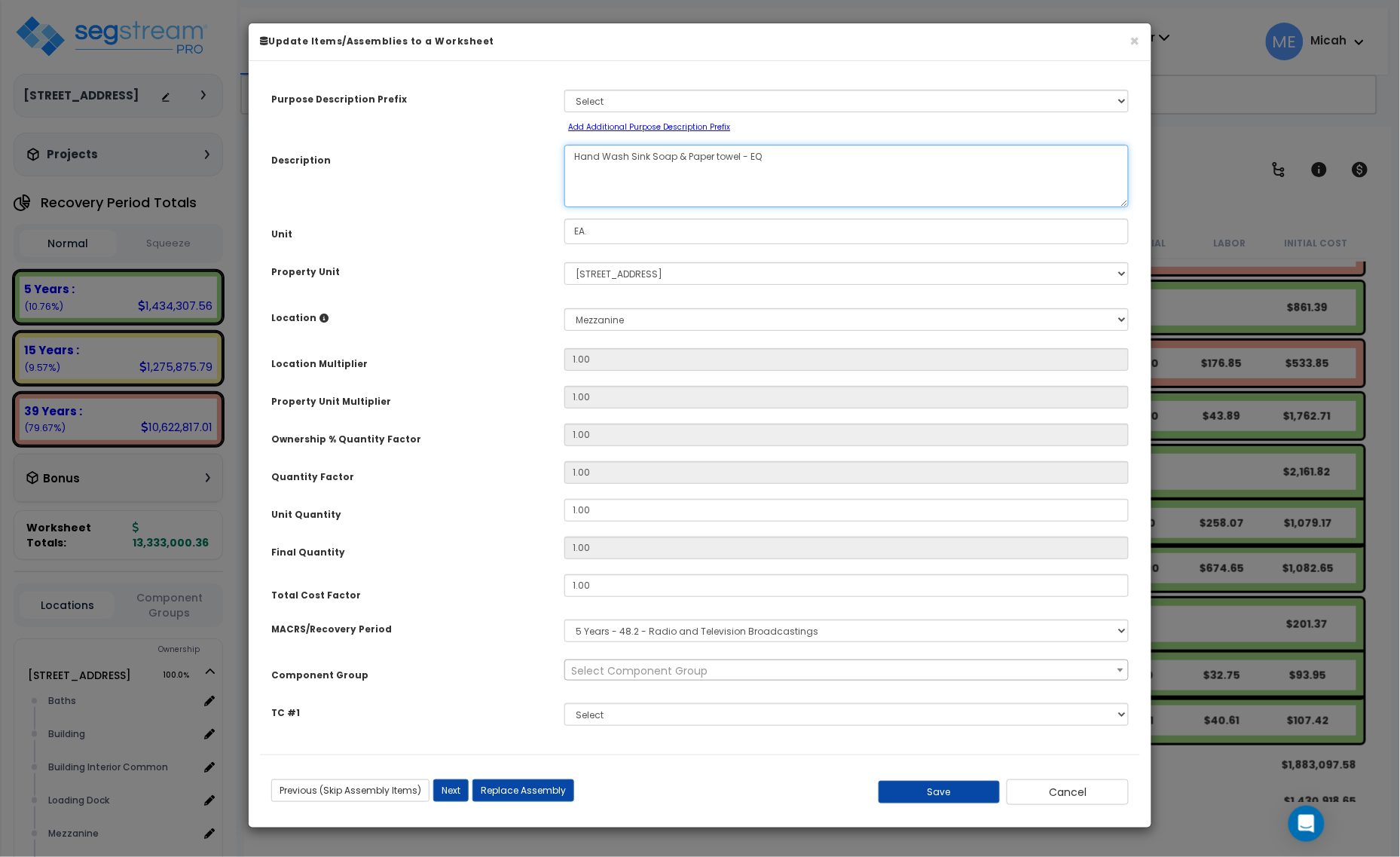
click at [575, 162] on textarea "Hand Wash Sink Soap & Paper towel - EQ" at bounding box center [846, 176] width 564 height 63
click at [801, 160] on textarea "Hand Wash Sink Soap & Paper towel - EQ" at bounding box center [846, 176] width 564 height 63
click at [744, 156] on textarea "Hand Wash Sink Soap & Paper towel - EQ" at bounding box center [846, 176] width 564 height 63
type textarea "Office Hand Wash Sink Soap & Paper Towel"
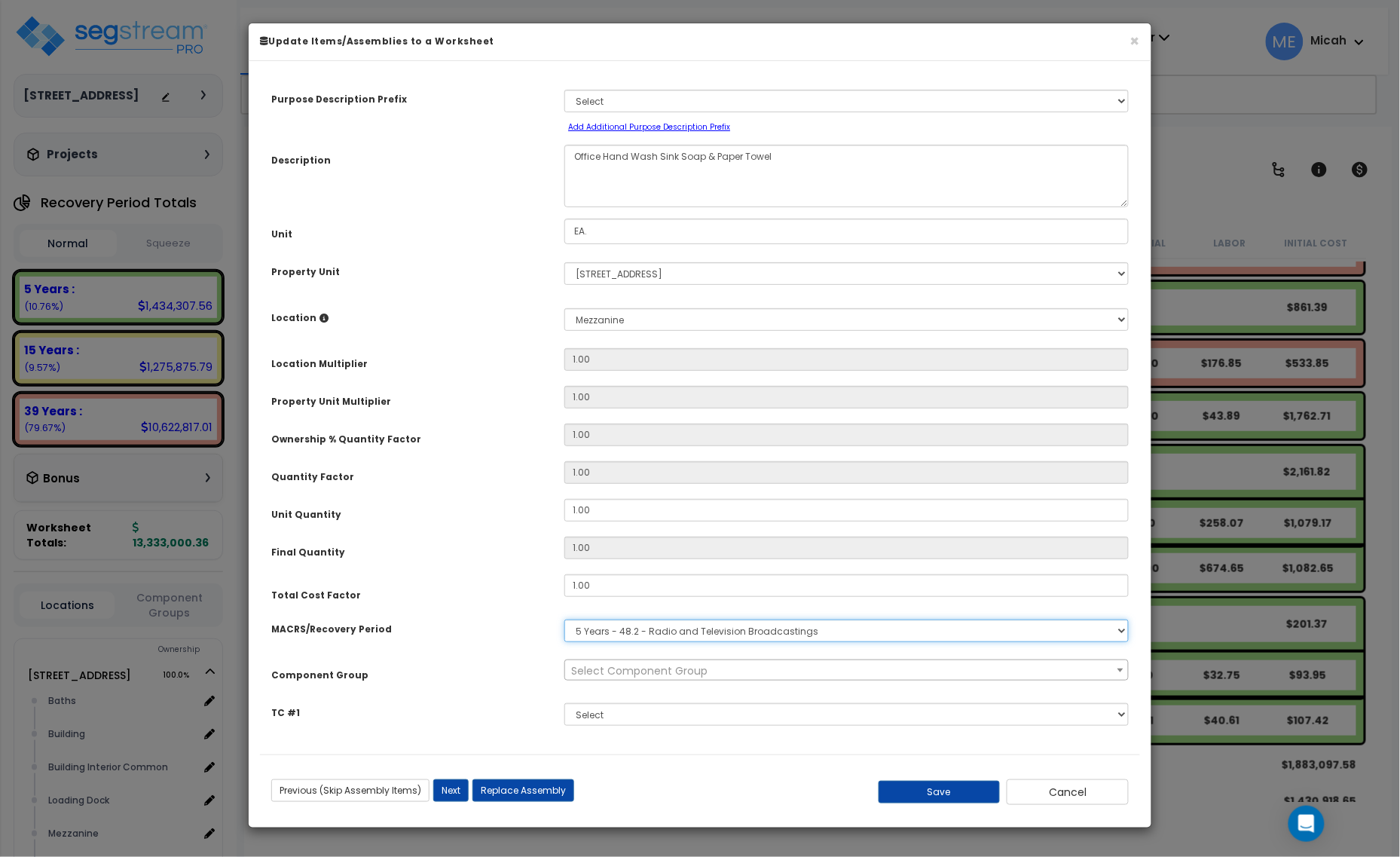
click at [699, 626] on select "Select MACRS/Recovery Period 5 Years - 57.0 - Distributive Trades & Services 5 …" at bounding box center [846, 631] width 564 height 23
select select "3667"
click at [564, 619] on select "Select MACRS/Recovery Period 5 Years - 57.0 - Distributive Trades & Services 5 …" at bounding box center [846, 631] width 564 height 23
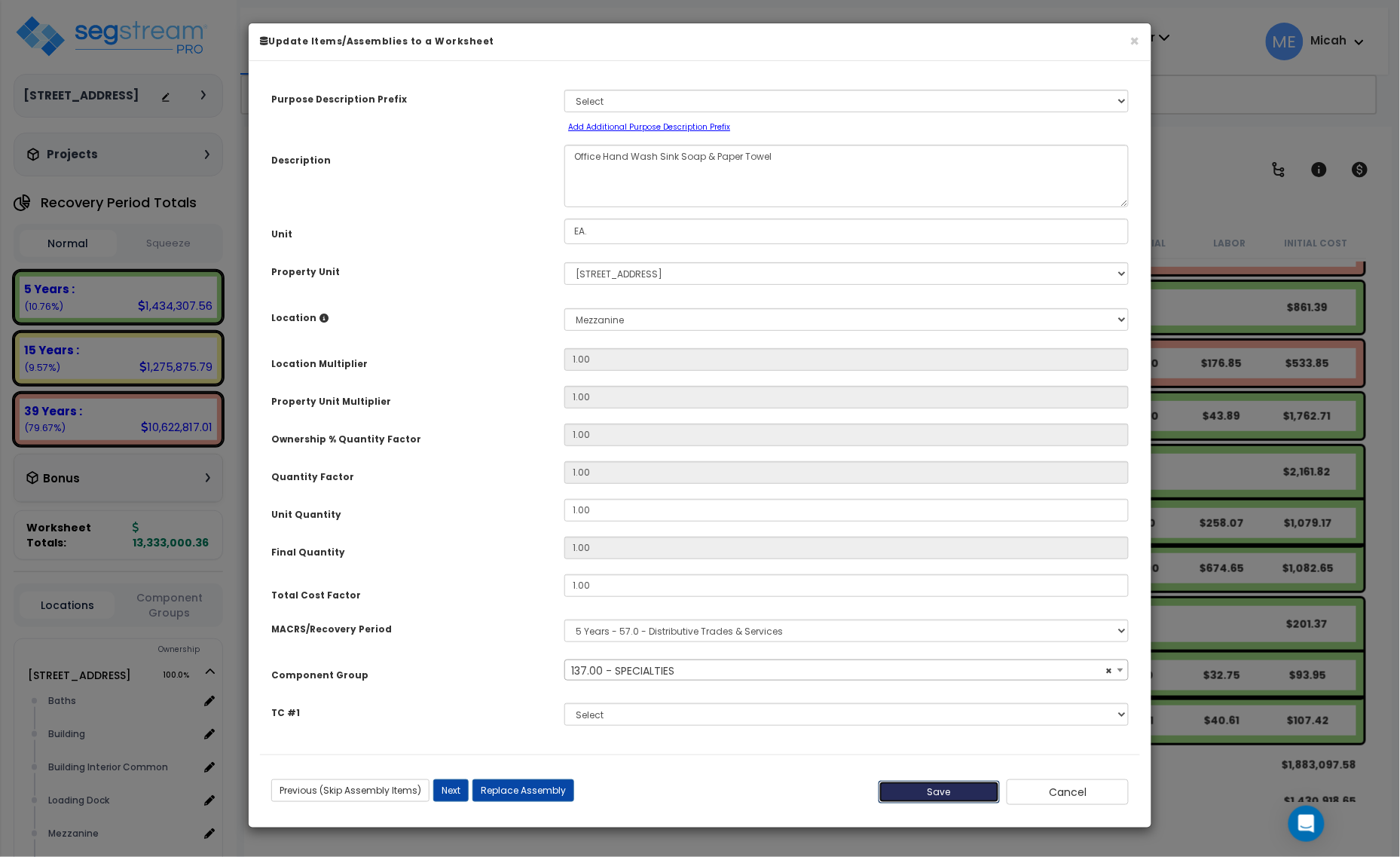
click at [937, 789] on button "Save" at bounding box center [939, 792] width 122 height 23
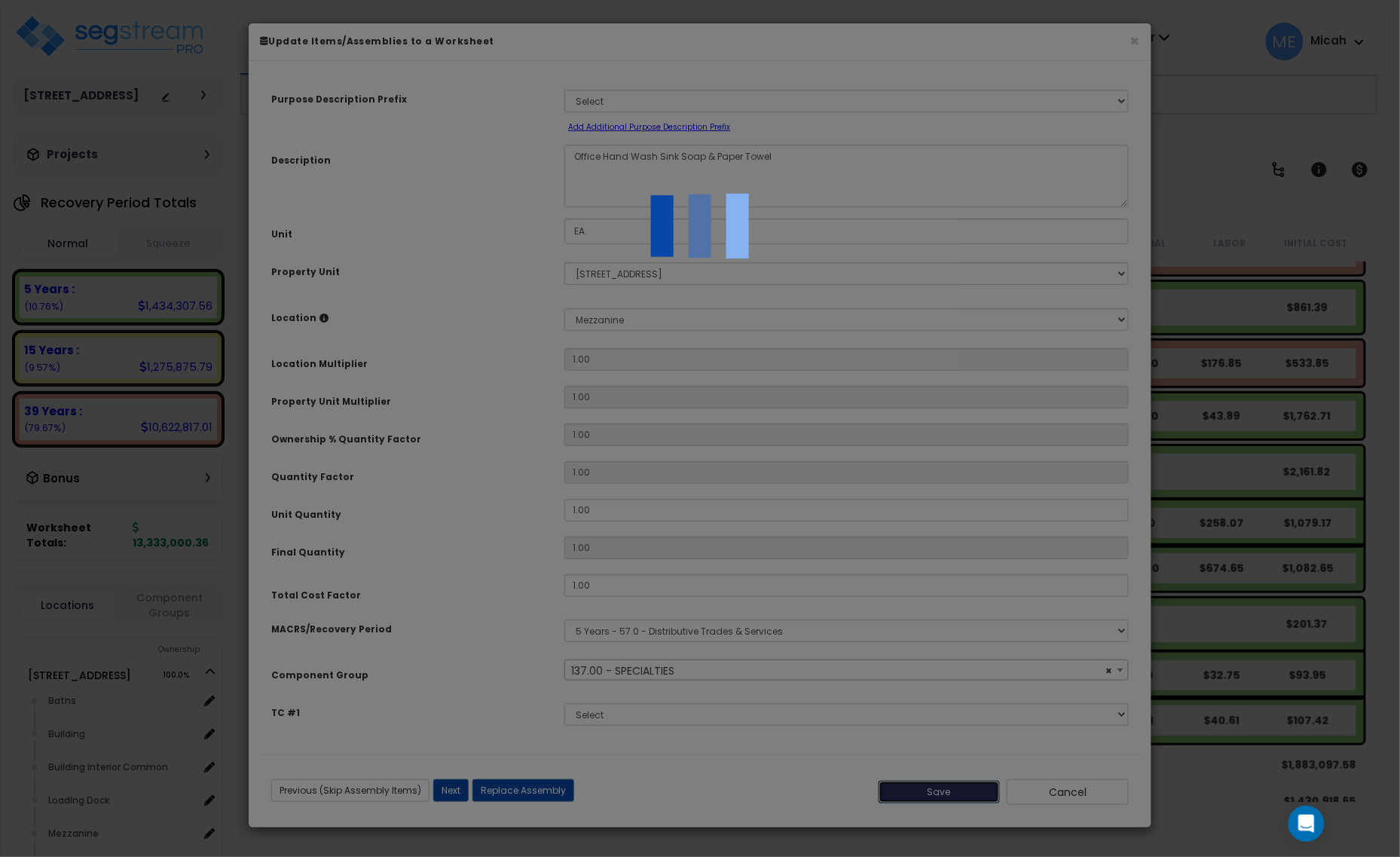
select select "57255"
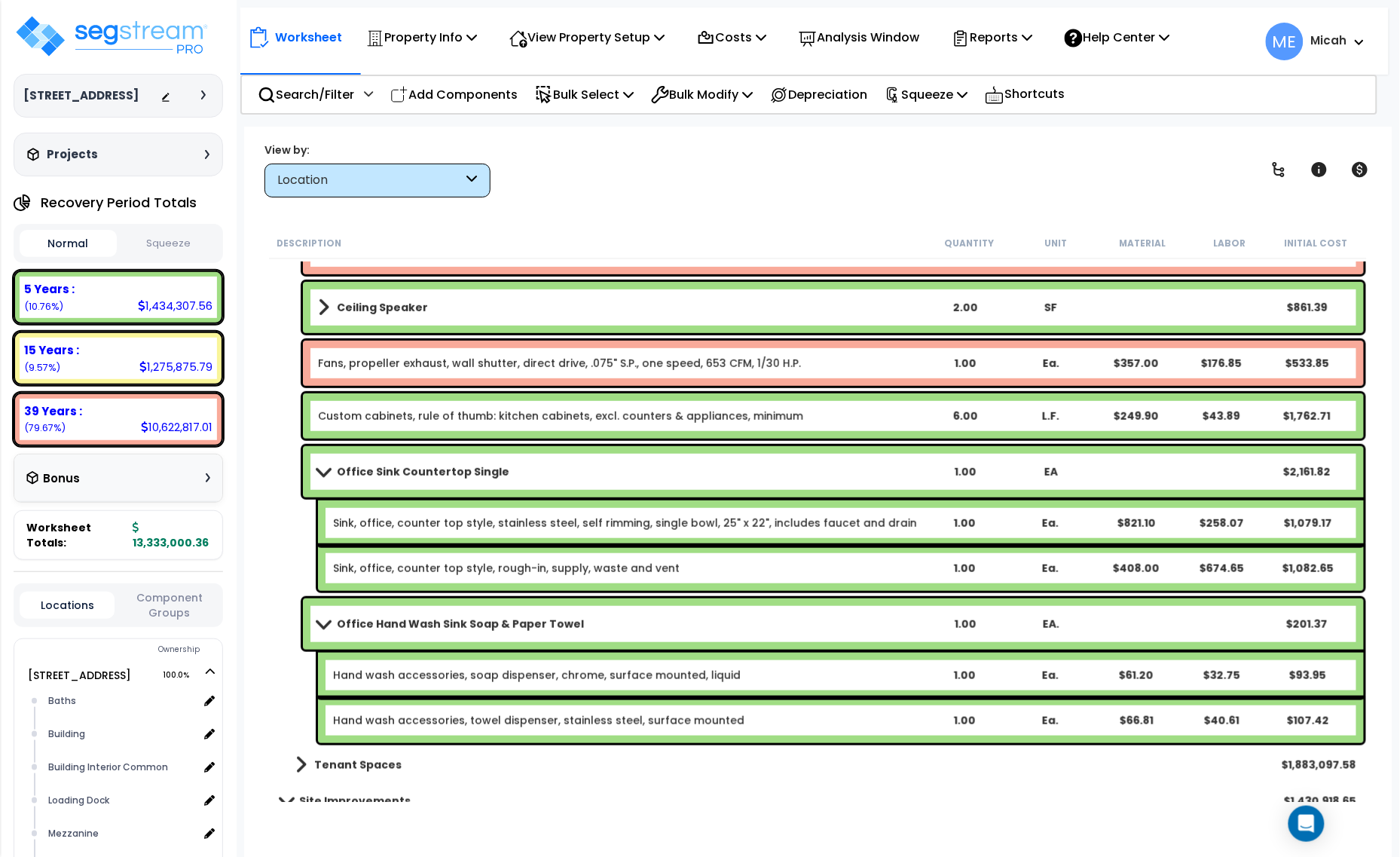
drag, startPoint x: 467, startPoint y: 676, endPoint x: 464, endPoint y: 690, distance: 14.3
click at [467, 675] on link "Hand wash accessories, soap dispenser, chrome, surface mounted, liquid" at bounding box center [537, 675] width 408 height 15
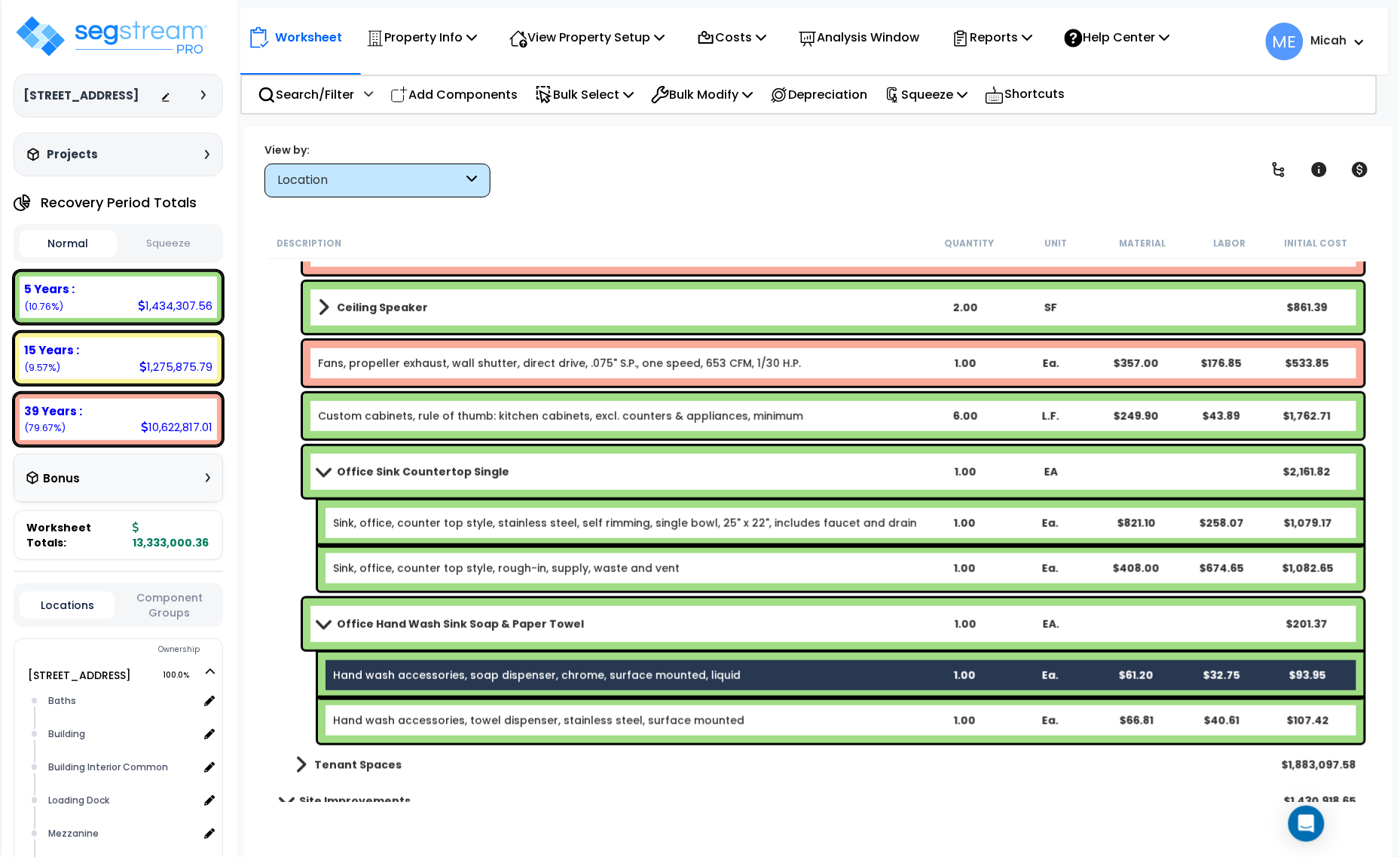
click at [462, 714] on link "Hand wash accessories, towel dispenser, stainless steel, surface mounted" at bounding box center [539, 720] width 411 height 15
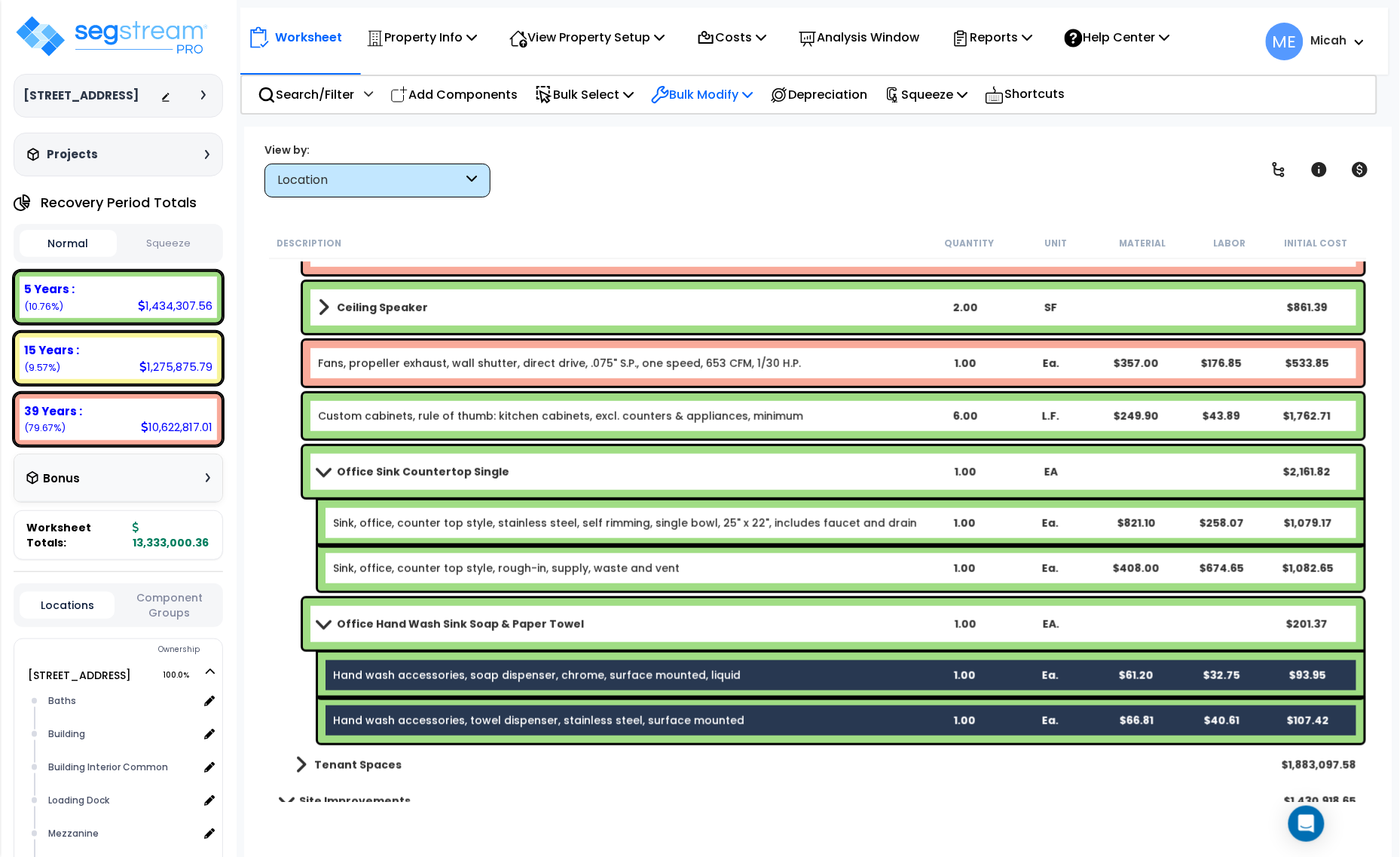
drag, startPoint x: 760, startPoint y: 90, endPoint x: 760, endPoint y: 111, distance: 21.0
click at [753, 91] on icon at bounding box center [747, 95] width 11 height 12
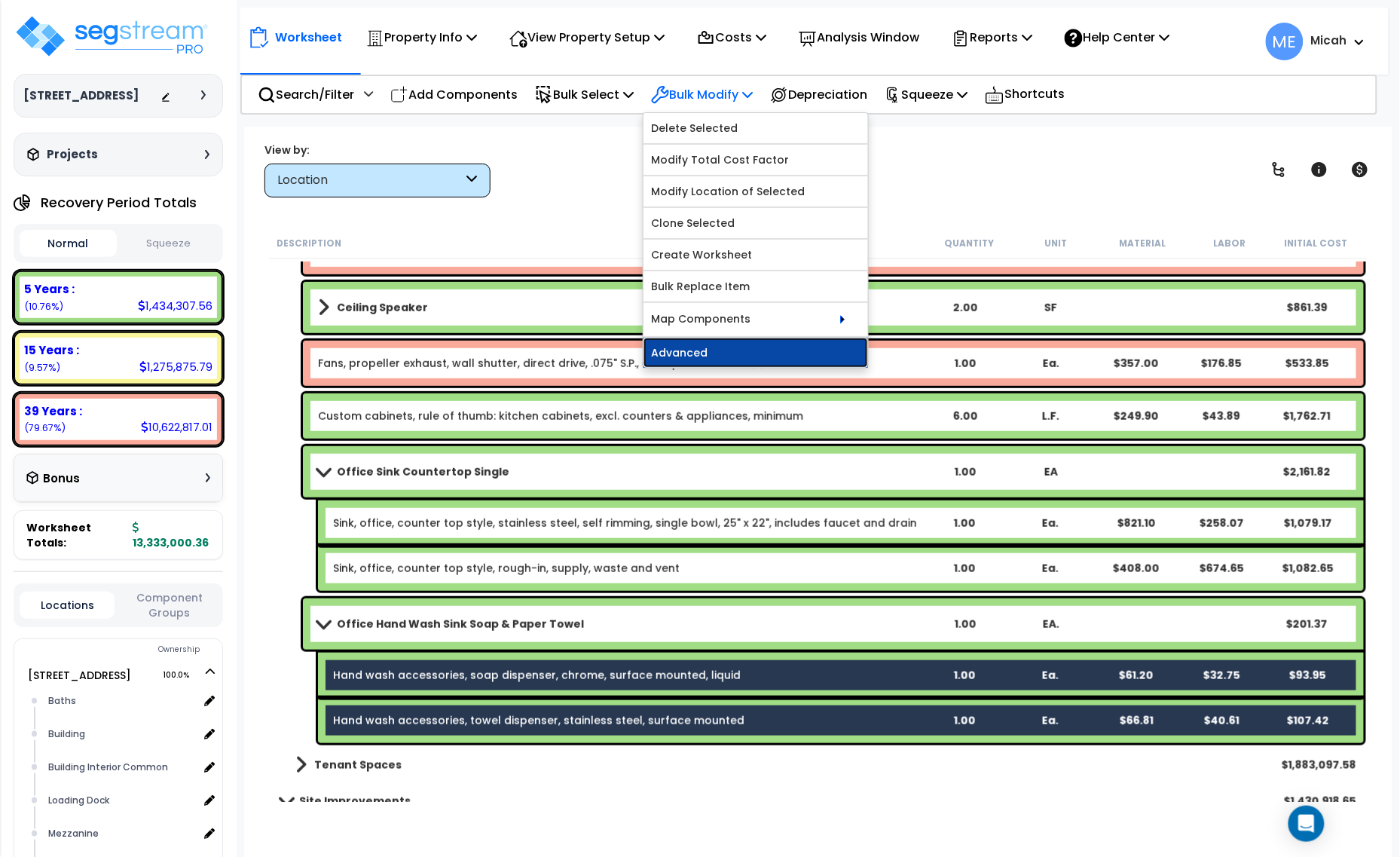
click at [774, 359] on link "Advanced" at bounding box center [756, 353] width 225 height 30
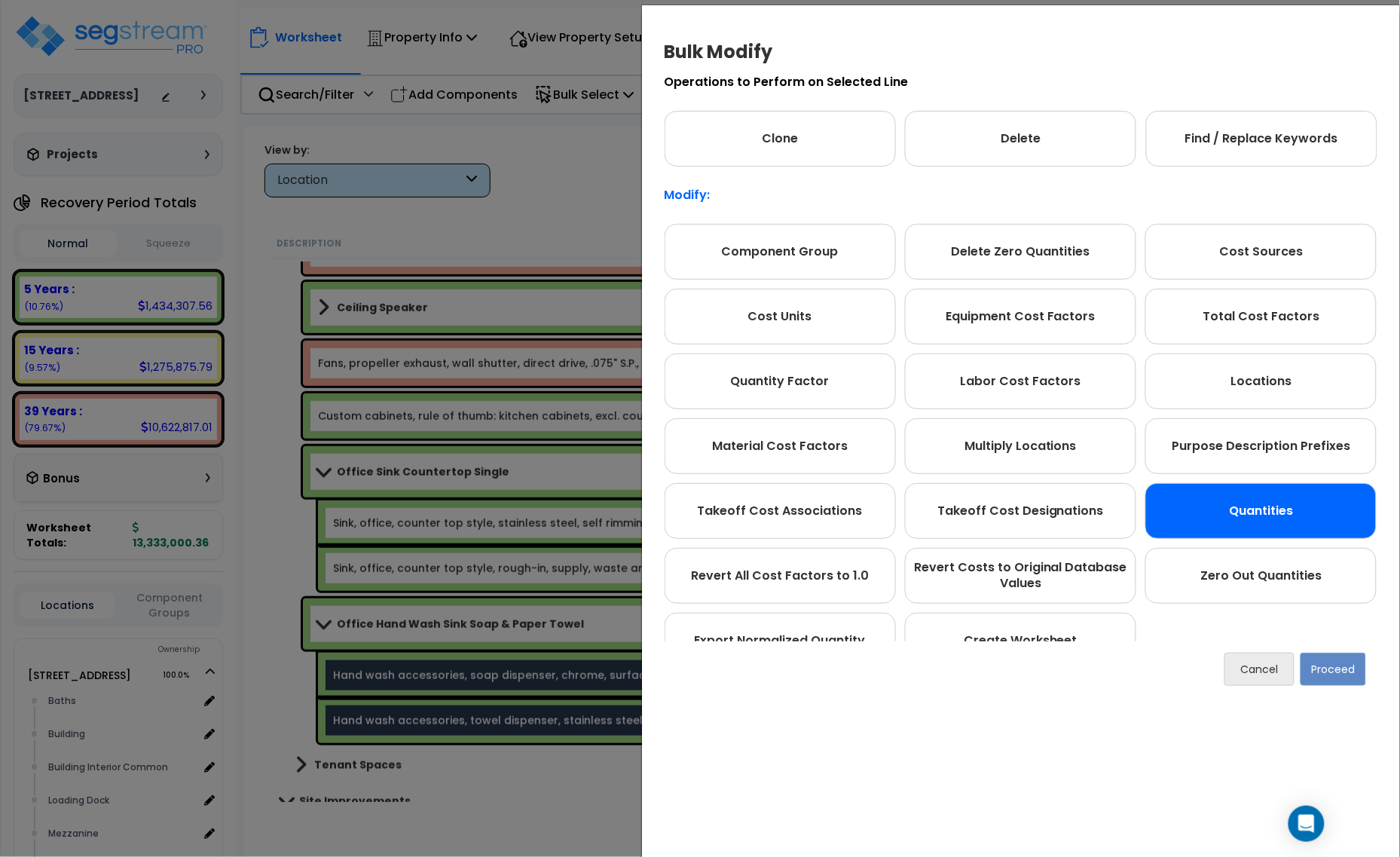
click at [1252, 507] on div "Quantities" at bounding box center [1261, 510] width 232 height 56
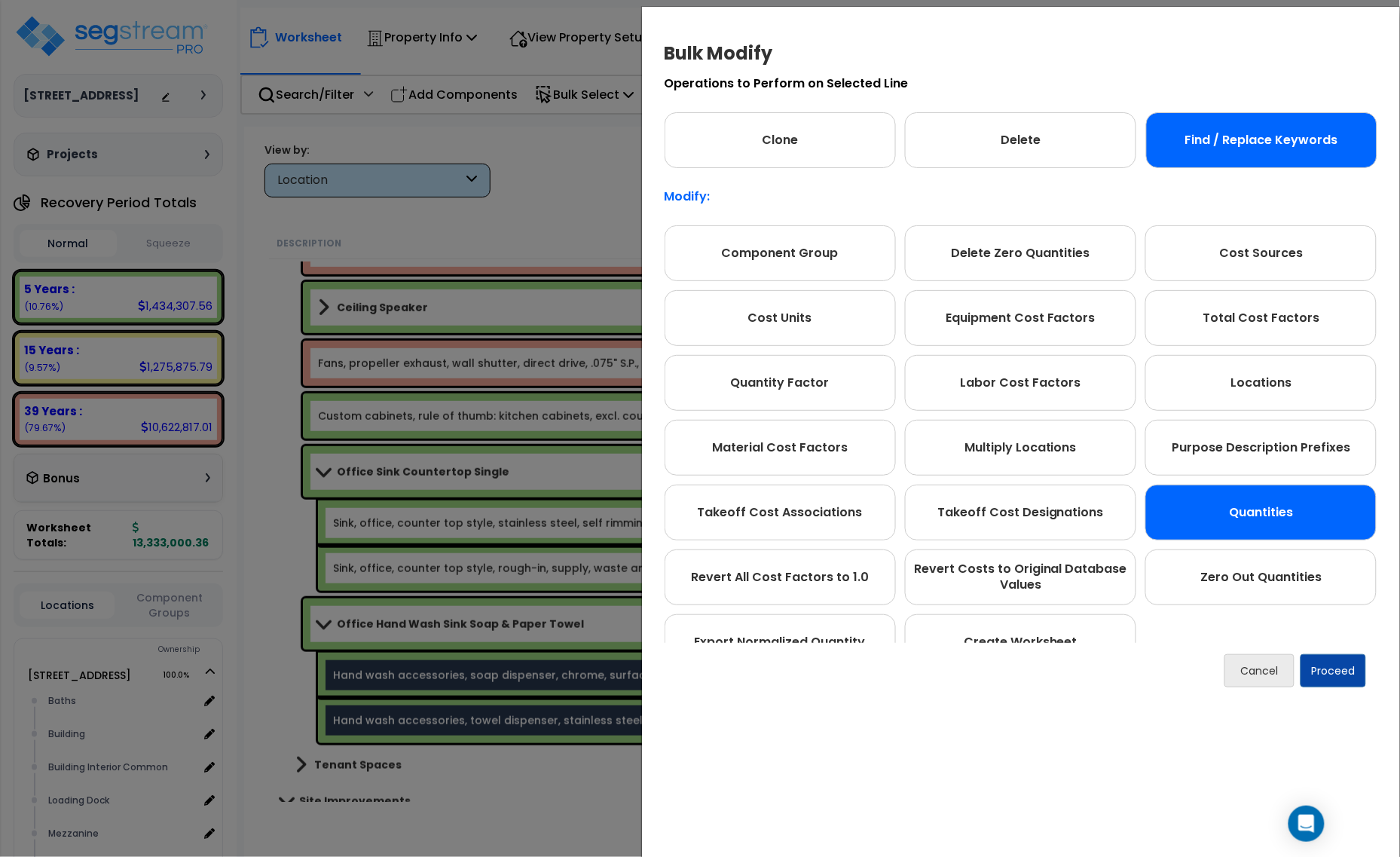
click at [1247, 152] on div "Find / Replace Keywords" at bounding box center [1262, 140] width 232 height 56
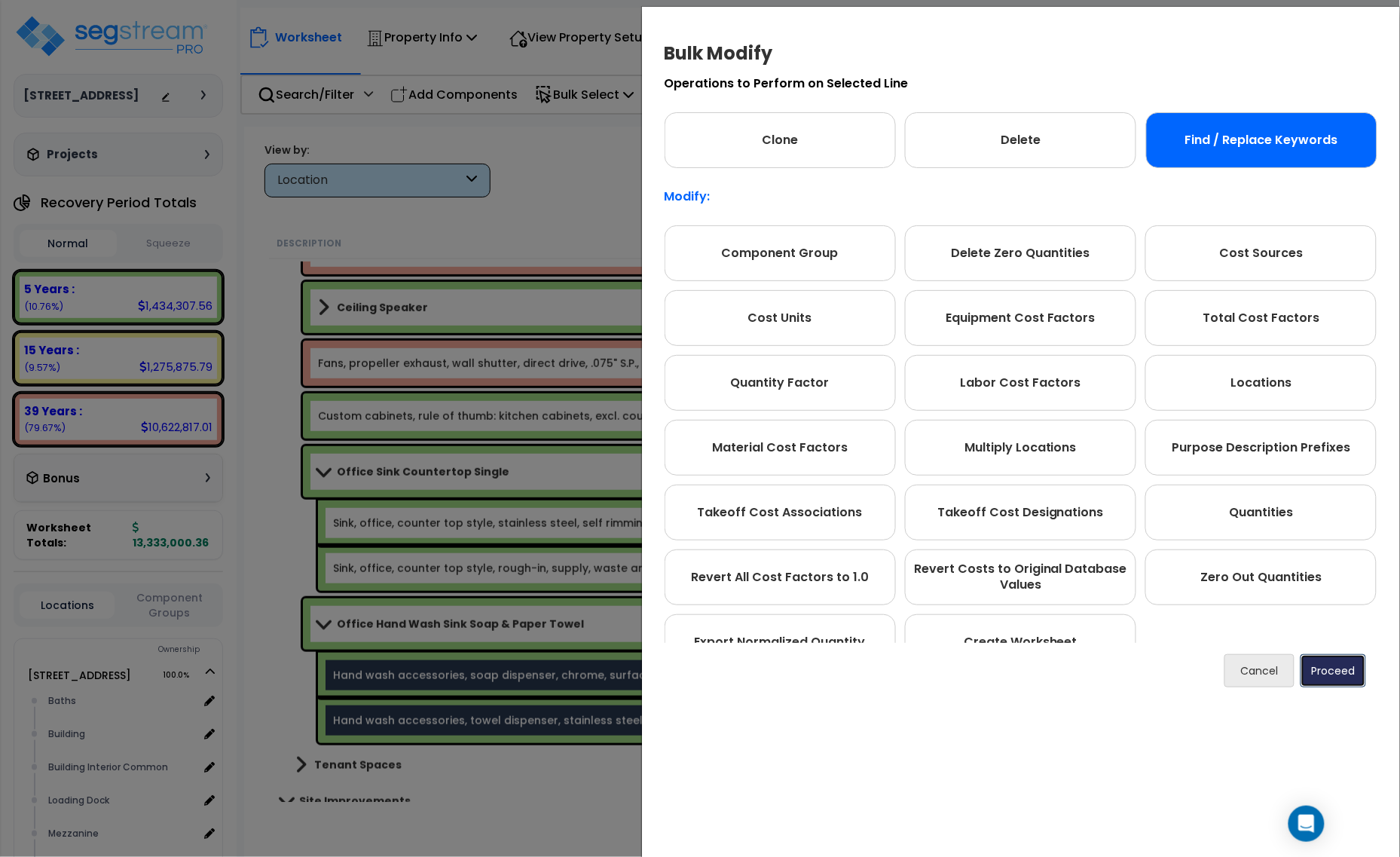
click at [1325, 678] on button "Proceed" at bounding box center [1333, 670] width 65 height 33
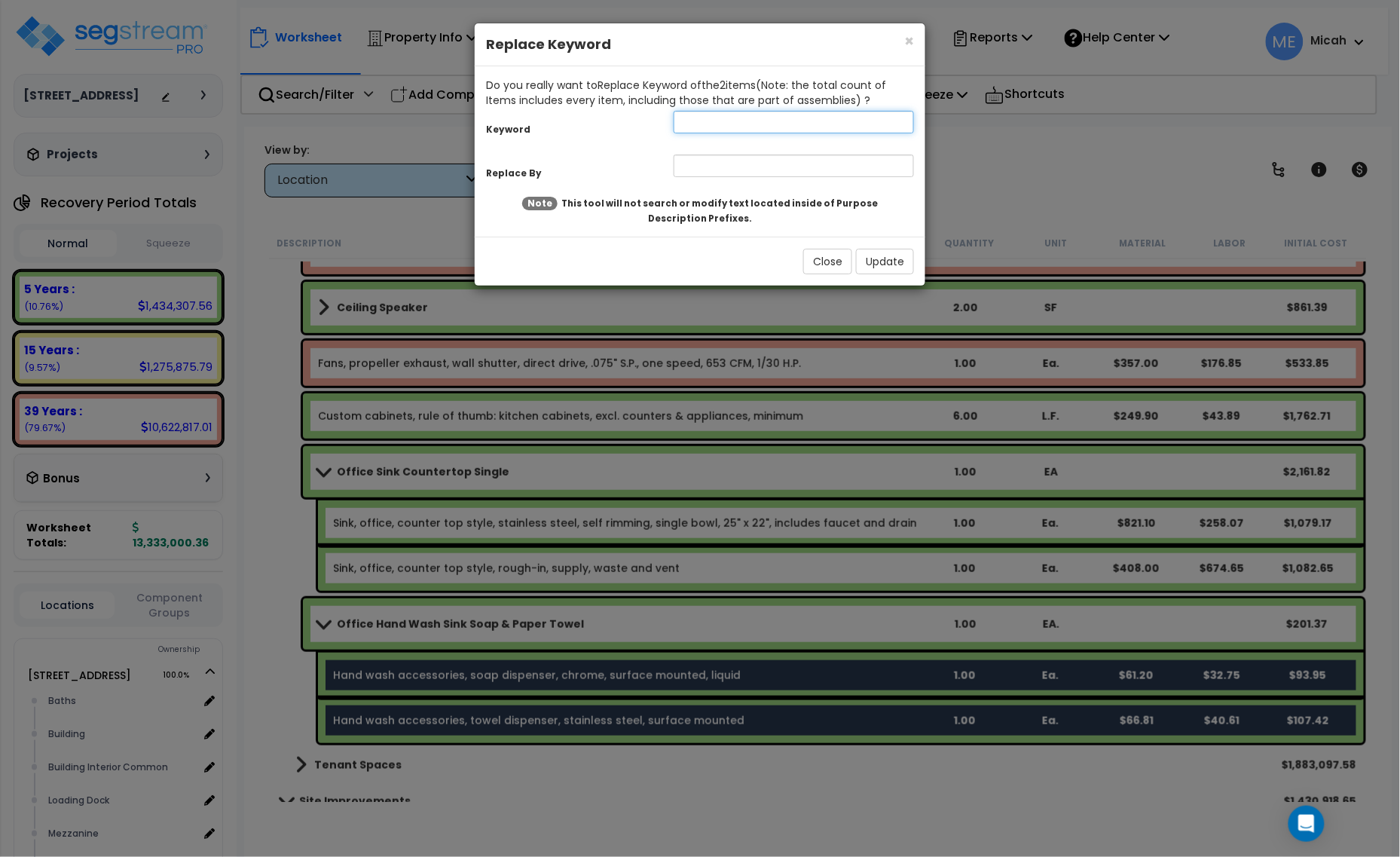
click at [702, 121] on input "text" at bounding box center [794, 122] width 241 height 23
type input "Hand"
click at [723, 159] on input "text" at bounding box center [794, 166] width 241 height 23
type input "Office hand"
click at [887, 267] on button "Update" at bounding box center [885, 261] width 58 height 26
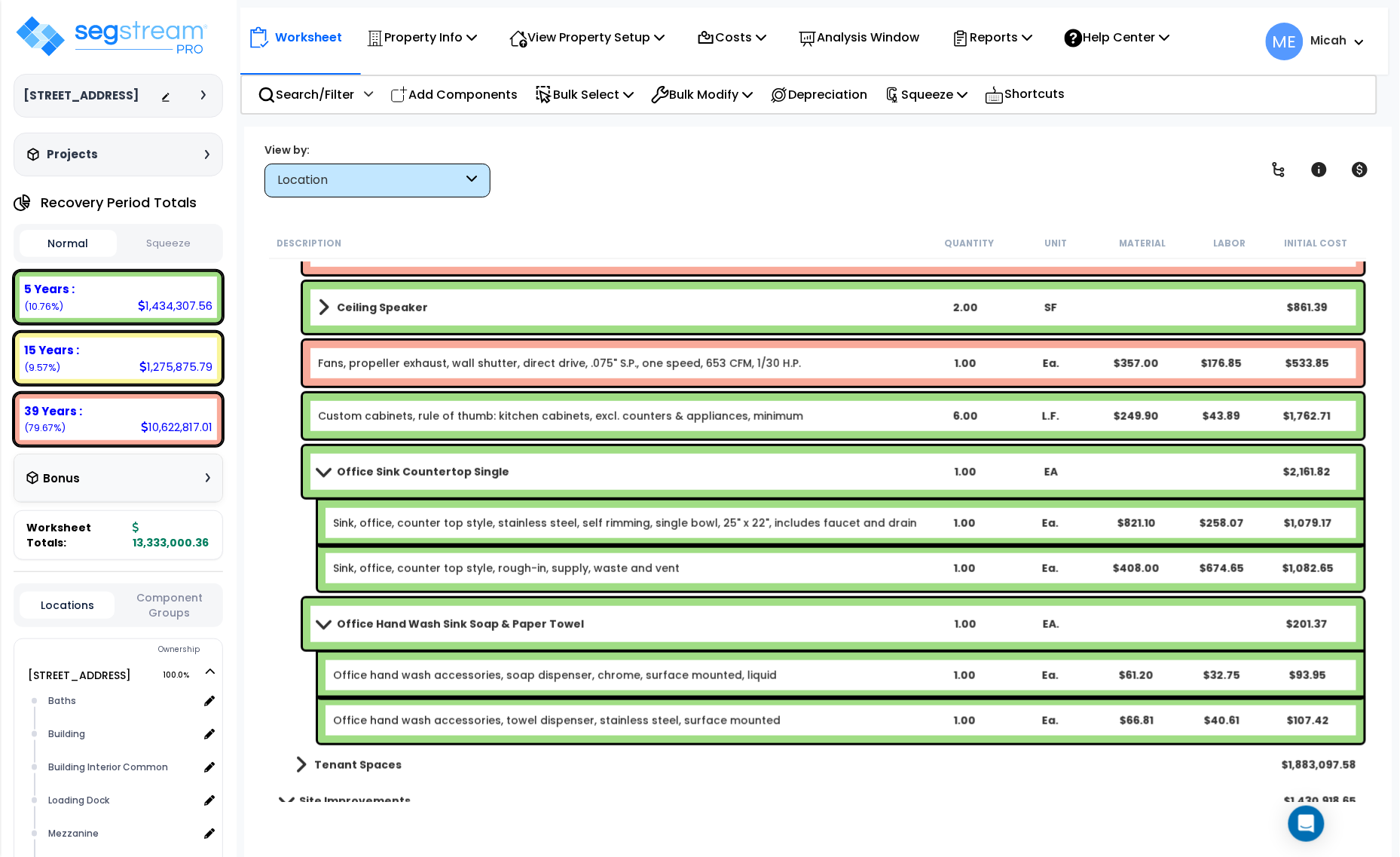
click at [318, 619] on span at bounding box center [324, 624] width 21 height 11
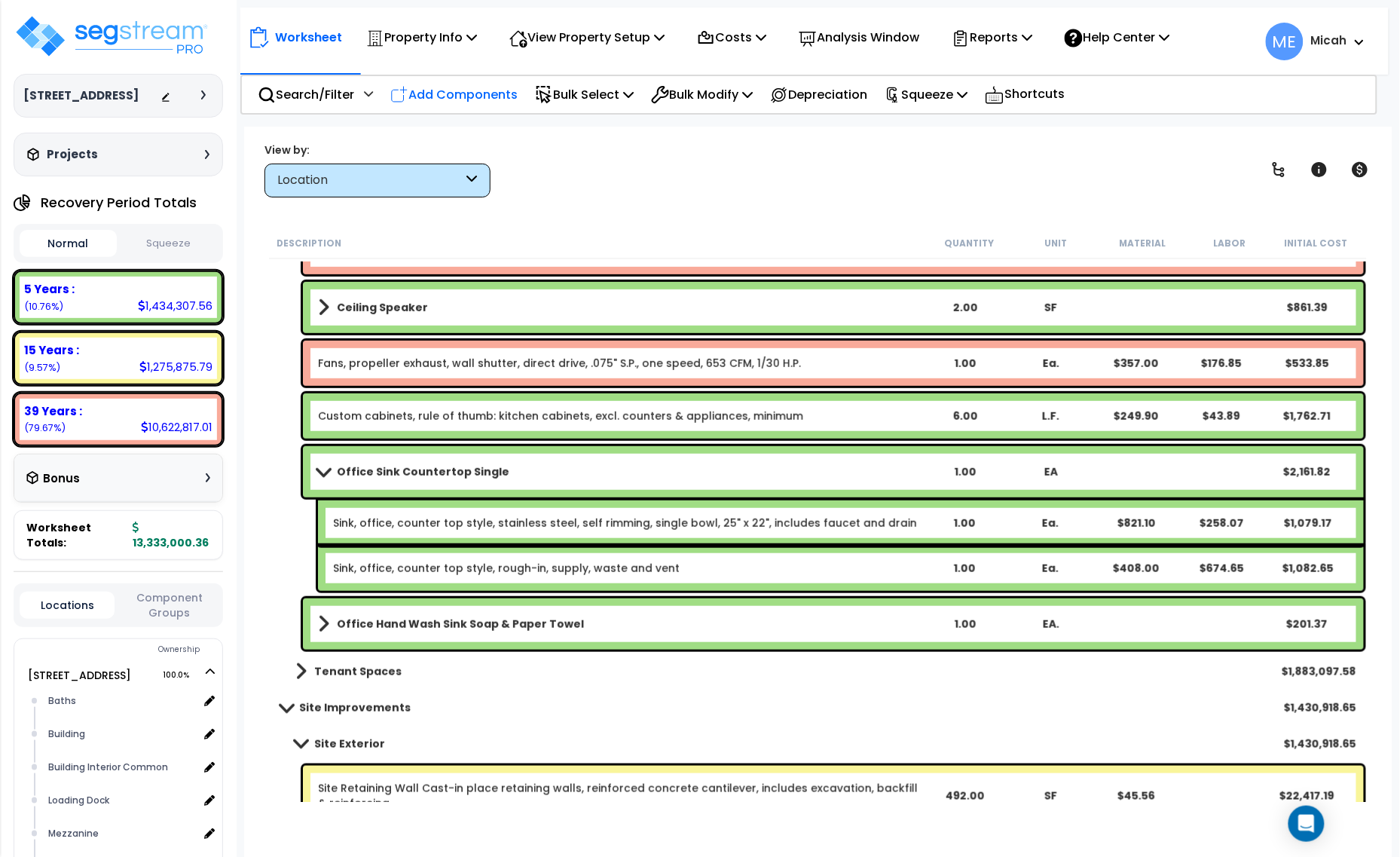
click at [425, 92] on p "Add Components" at bounding box center [454, 94] width 127 height 20
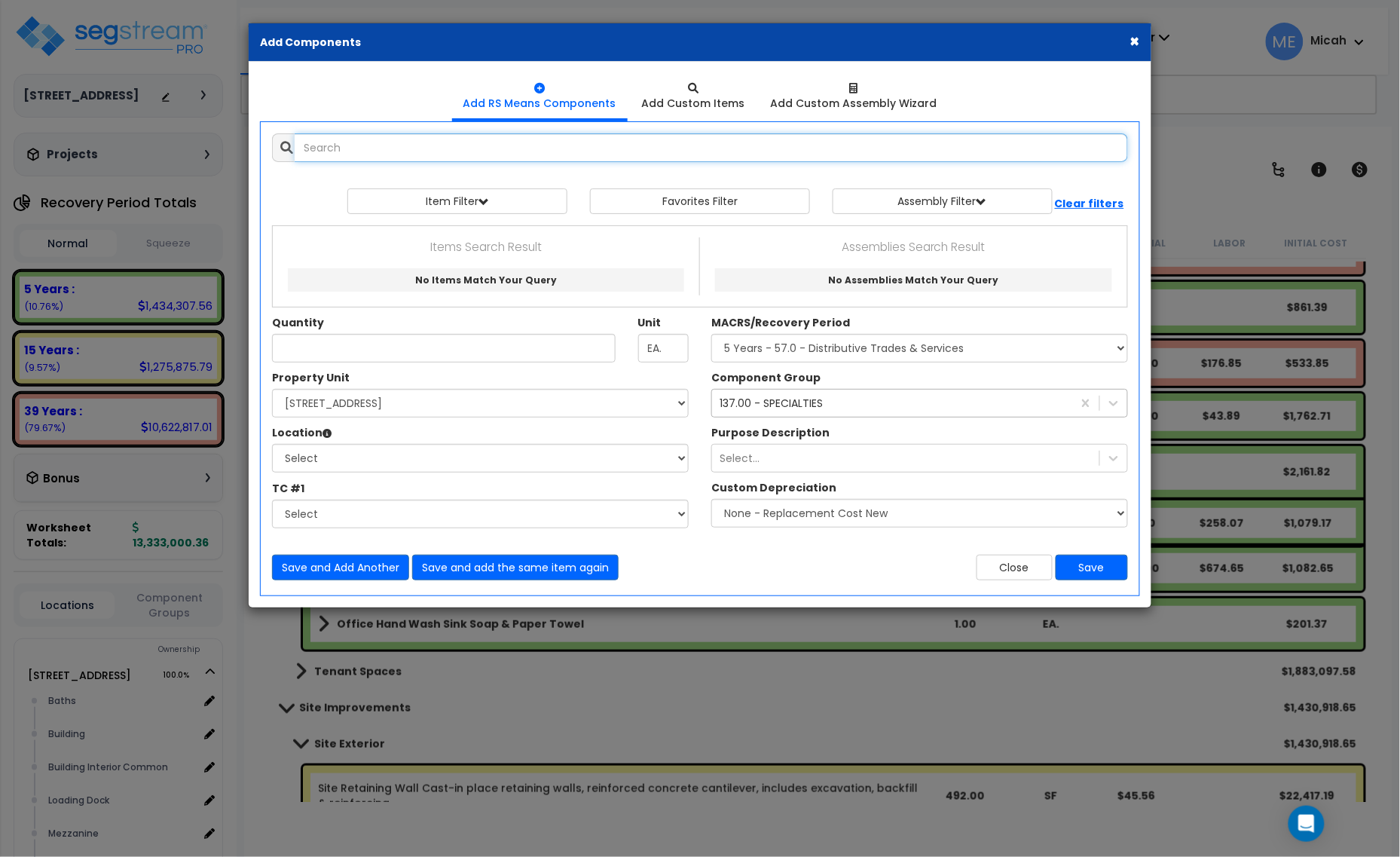
select select
click at [369, 147] on input "folding partion" at bounding box center [711, 148] width 833 height 28
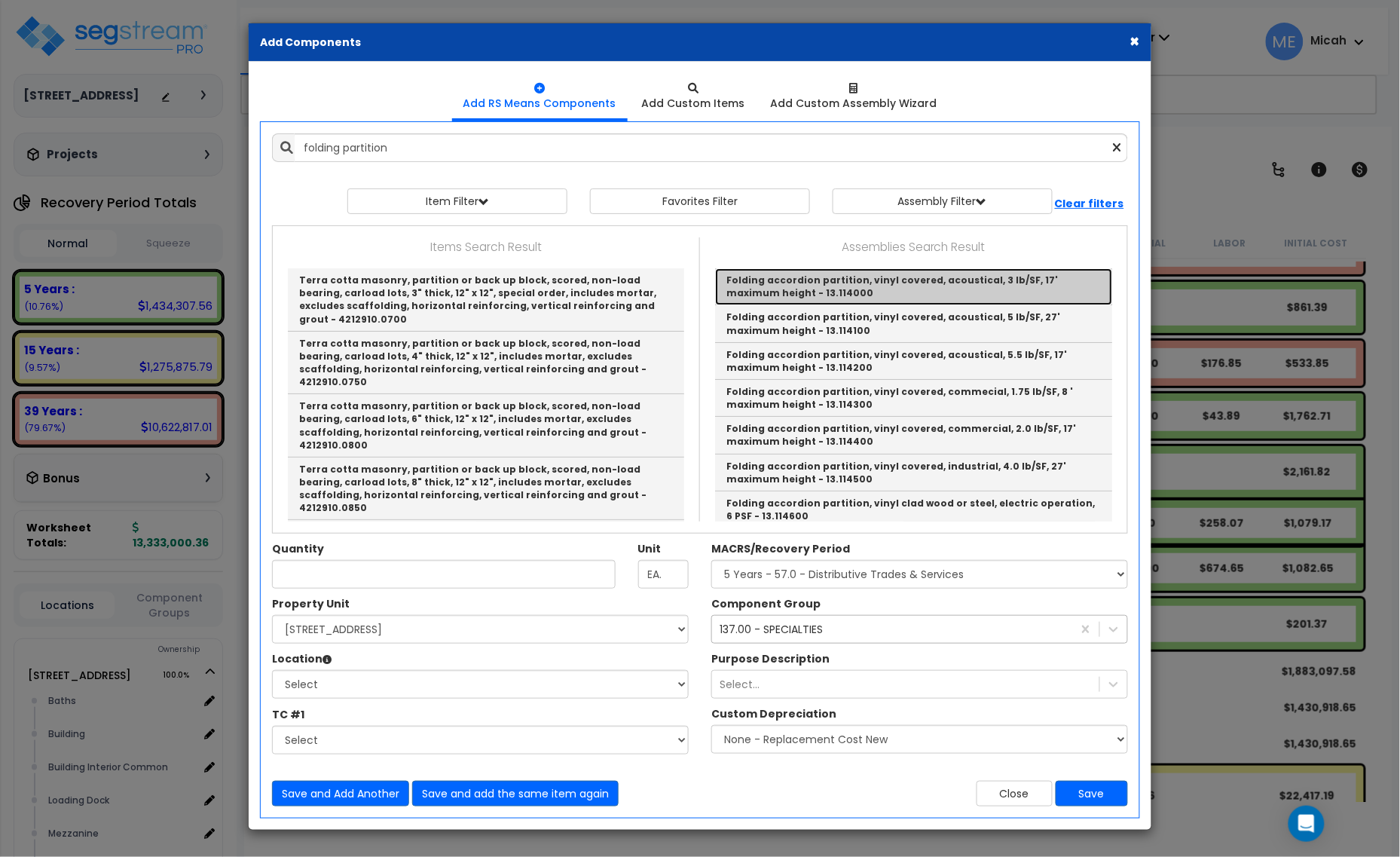
click at [939, 279] on link "Folding accordion partition, vinyl covered, acoustical, 3 lb/SF, 17' maximum he…" at bounding box center [913, 287] width 397 height 37
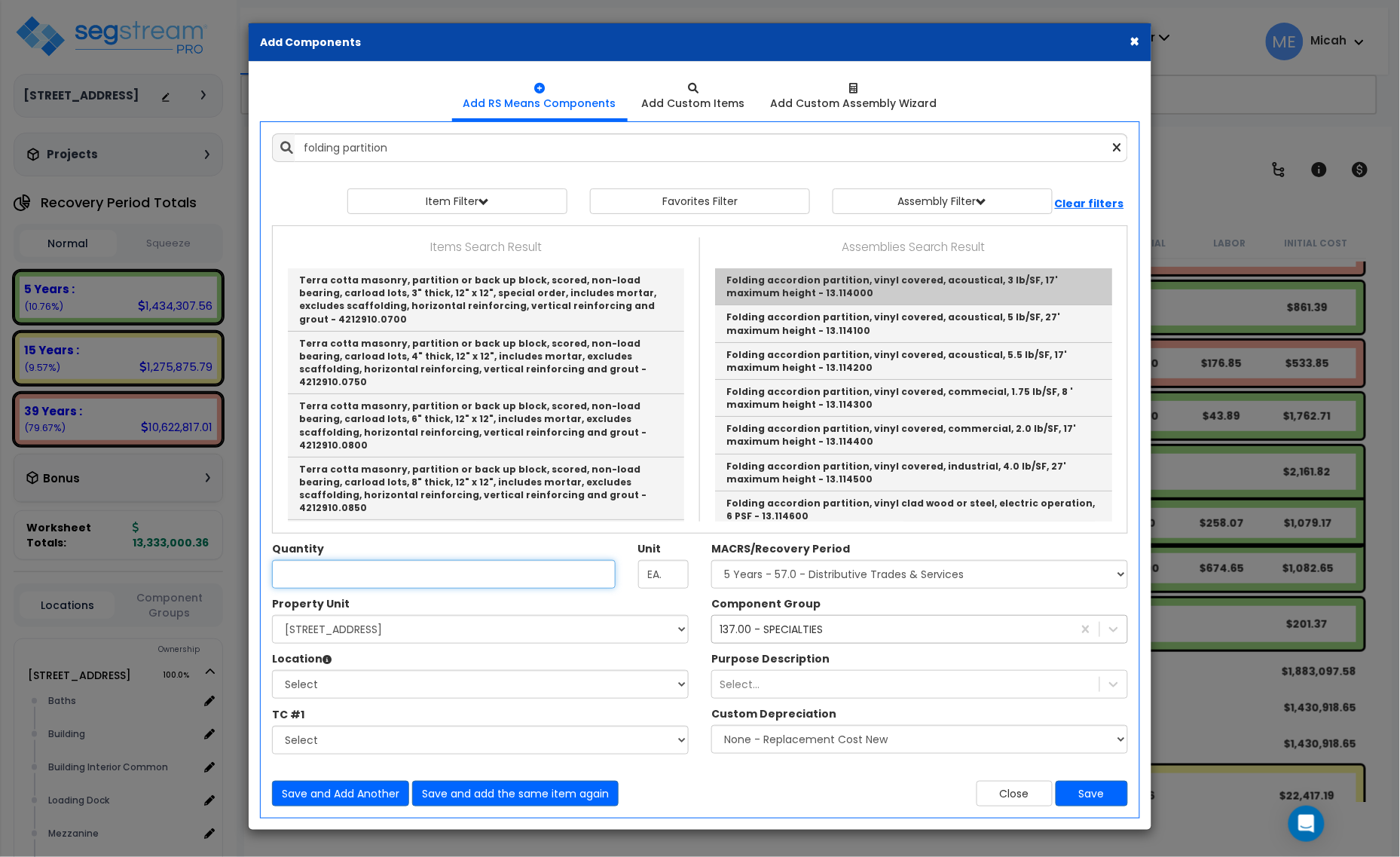
type input "Folding accordion partition, vinyl covered, acoustical, 3 lb/SF, 17' maximum he…"
checkbox input "false"
type input "S.F."
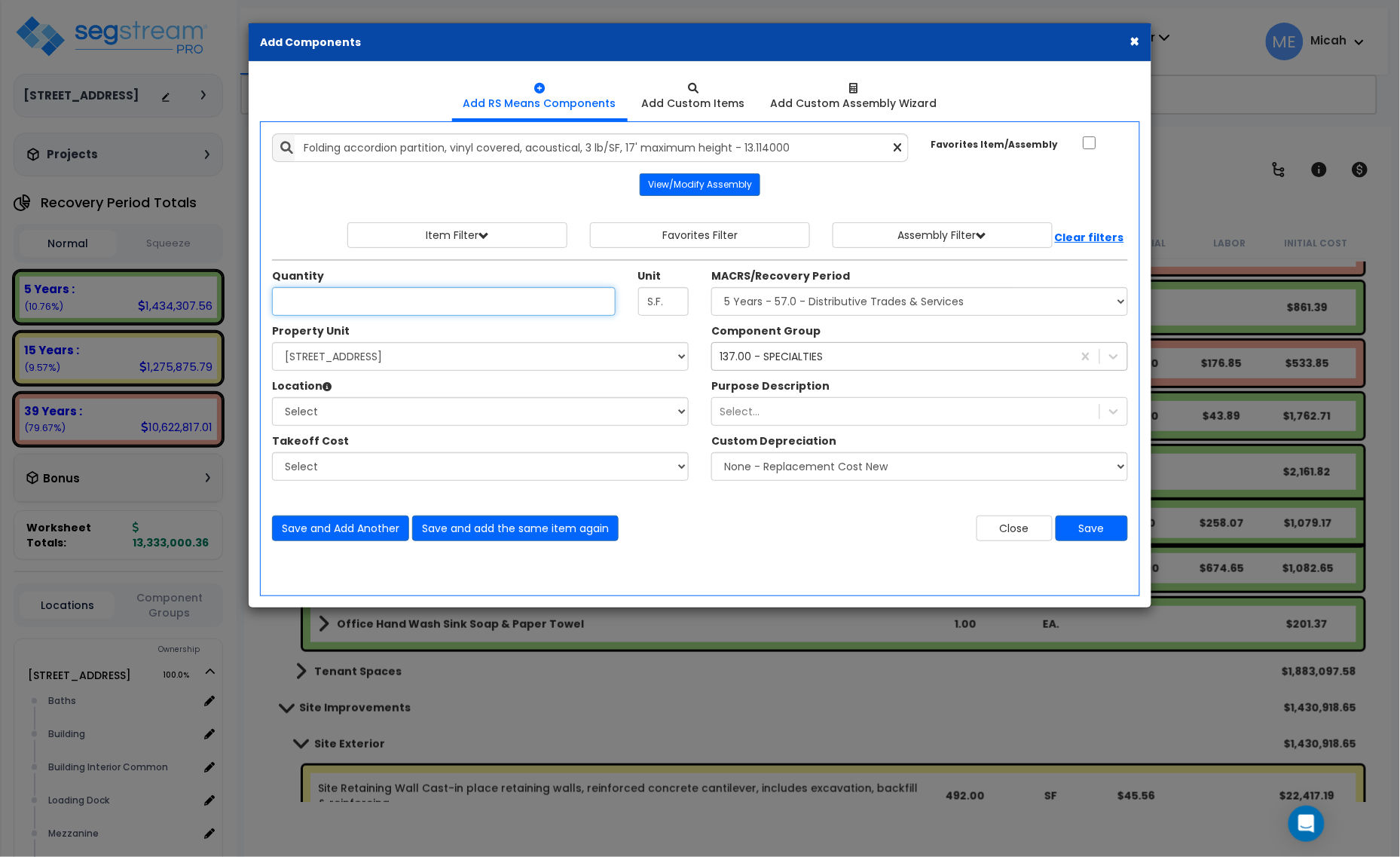
click at [393, 296] on input "Unit Quantity" at bounding box center [444, 302] width 343 height 28
type input "152"
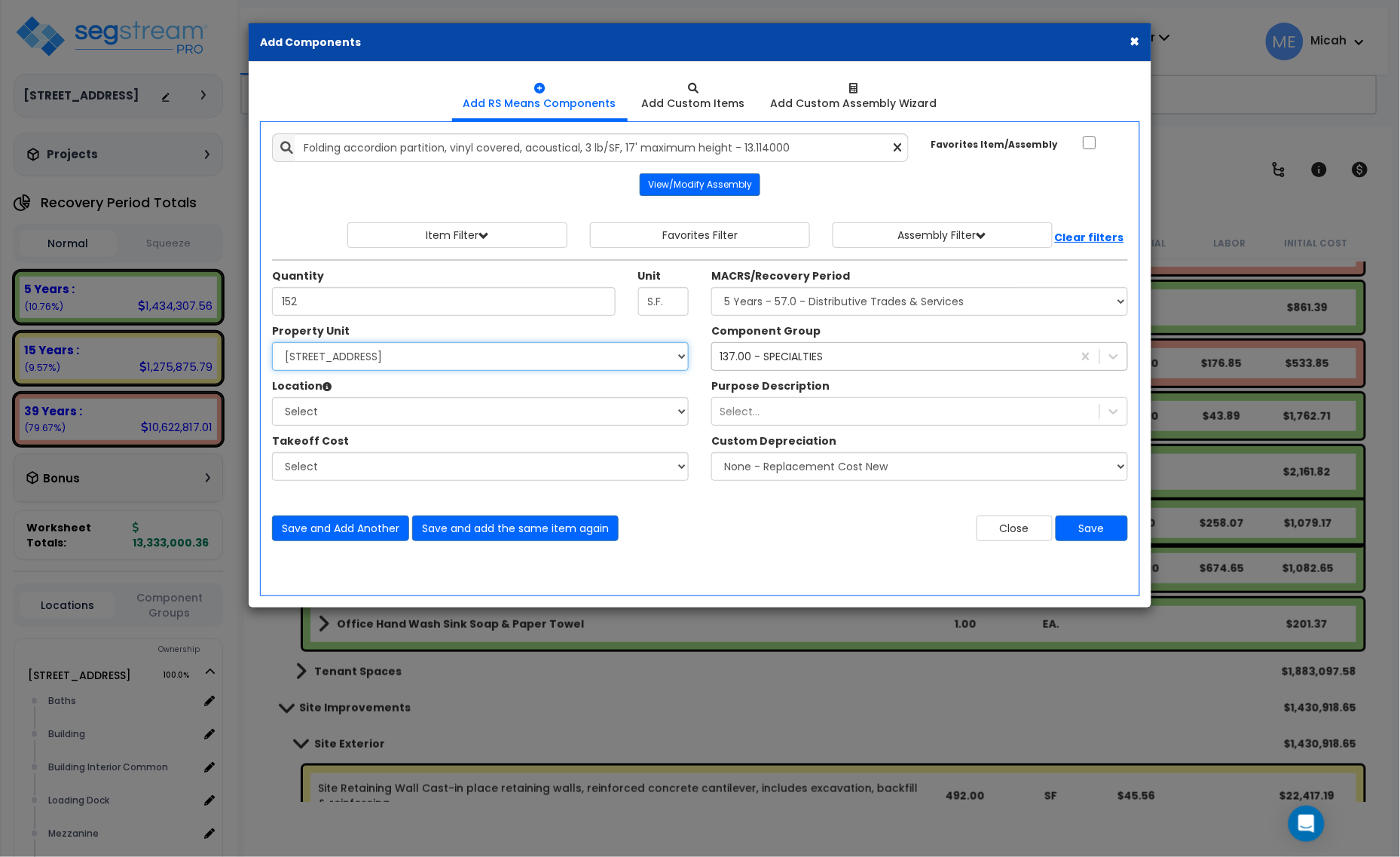
click at [375, 363] on select "Select 25211 Sunnymead Blvd Site Improvements" at bounding box center [480, 356] width 417 height 28
select select "166495"
click at [272, 343] on select "Select 25211 Sunnymead Blvd Site Improvements" at bounding box center [480, 356] width 417 height 28
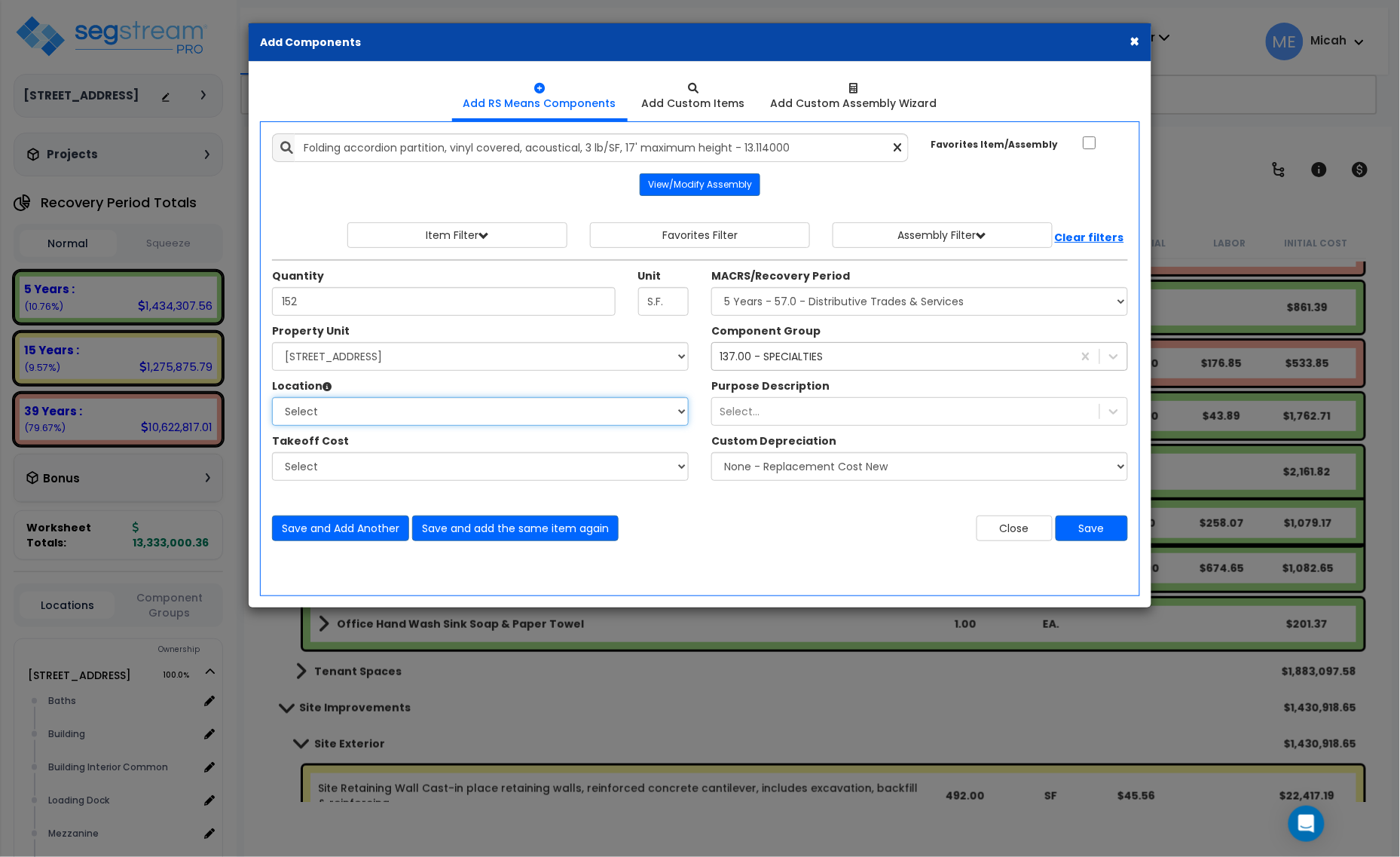
click at [378, 413] on select "Select Baths Building Building Interior Building Interior Common Loading Dock M…" at bounding box center [480, 411] width 417 height 28
select select "10387"
click at [272, 398] on select "Select Baths Building Building Interior Building Interior Common Loading Dock M…" at bounding box center [480, 411] width 417 height 28
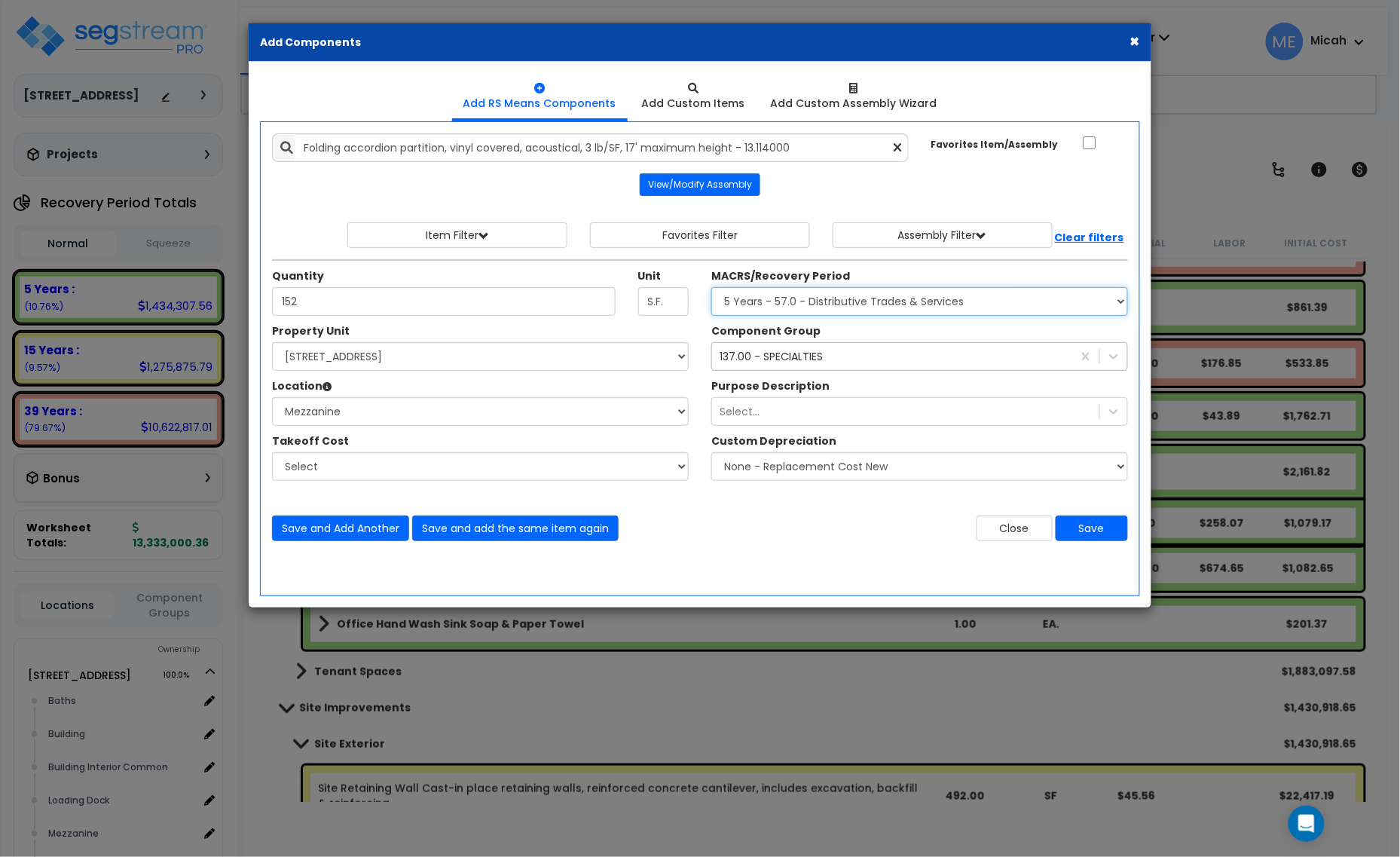
click at [833, 300] on select "Select MACRS/Recovery Period 5 Years - 57.0 - Distributive Trades & Services 5 …" at bounding box center [919, 302] width 417 height 28
select select "3667"
click at [711, 287] on select "Select MACRS/Recovery Period 5 Years - 57.0 - Distributive Trades & Services 5 …" at bounding box center [919, 302] width 417 height 28
click at [793, 360] on div "137.00 - SPECIALTIES" at bounding box center [771, 356] width 103 height 15
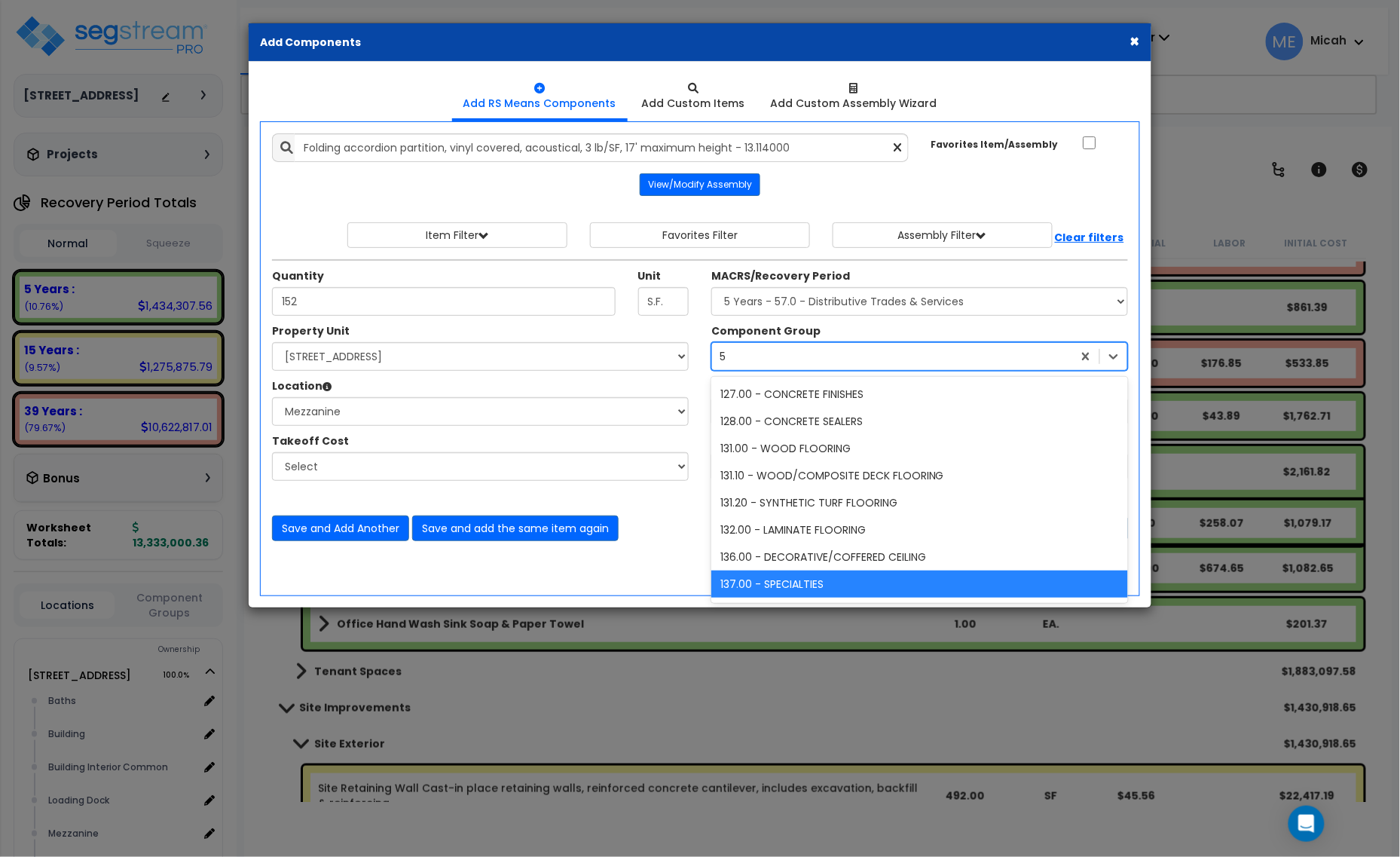
type input "51"
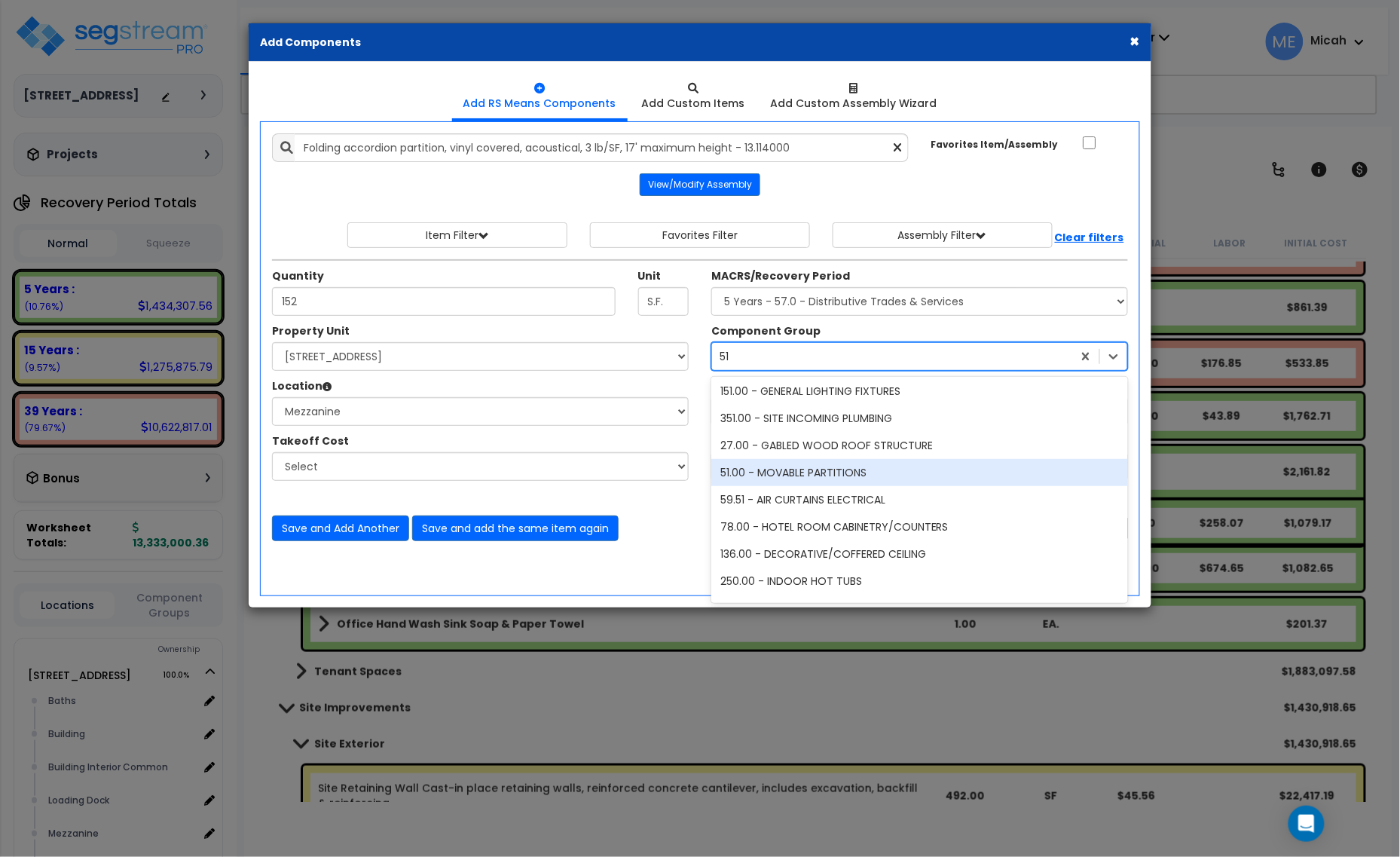
click at [812, 472] on div "51.00 - MOVABLE PARTITIONS" at bounding box center [919, 472] width 417 height 27
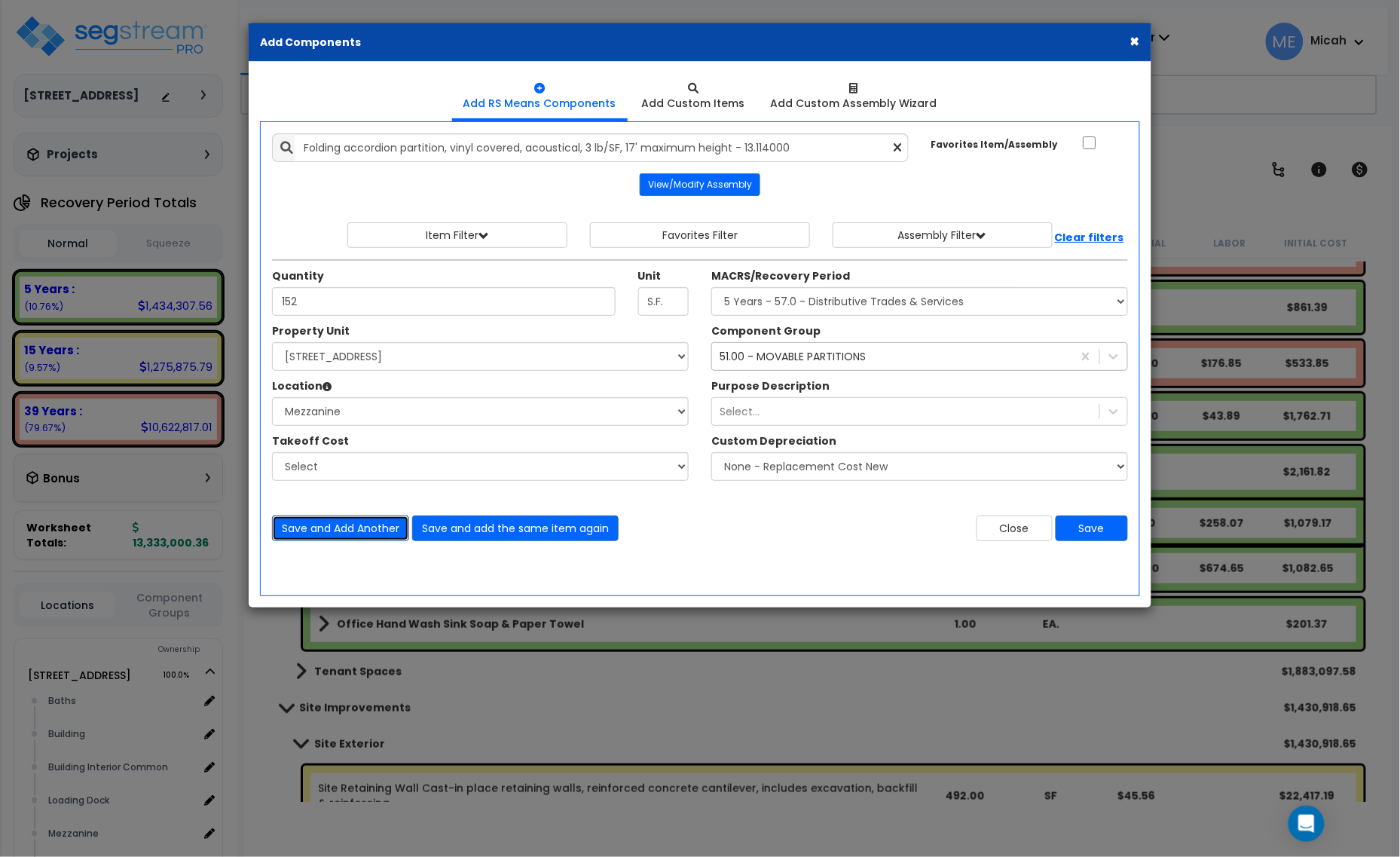
click at [385, 532] on button "Save and Add Another" at bounding box center [340, 528] width 137 height 26
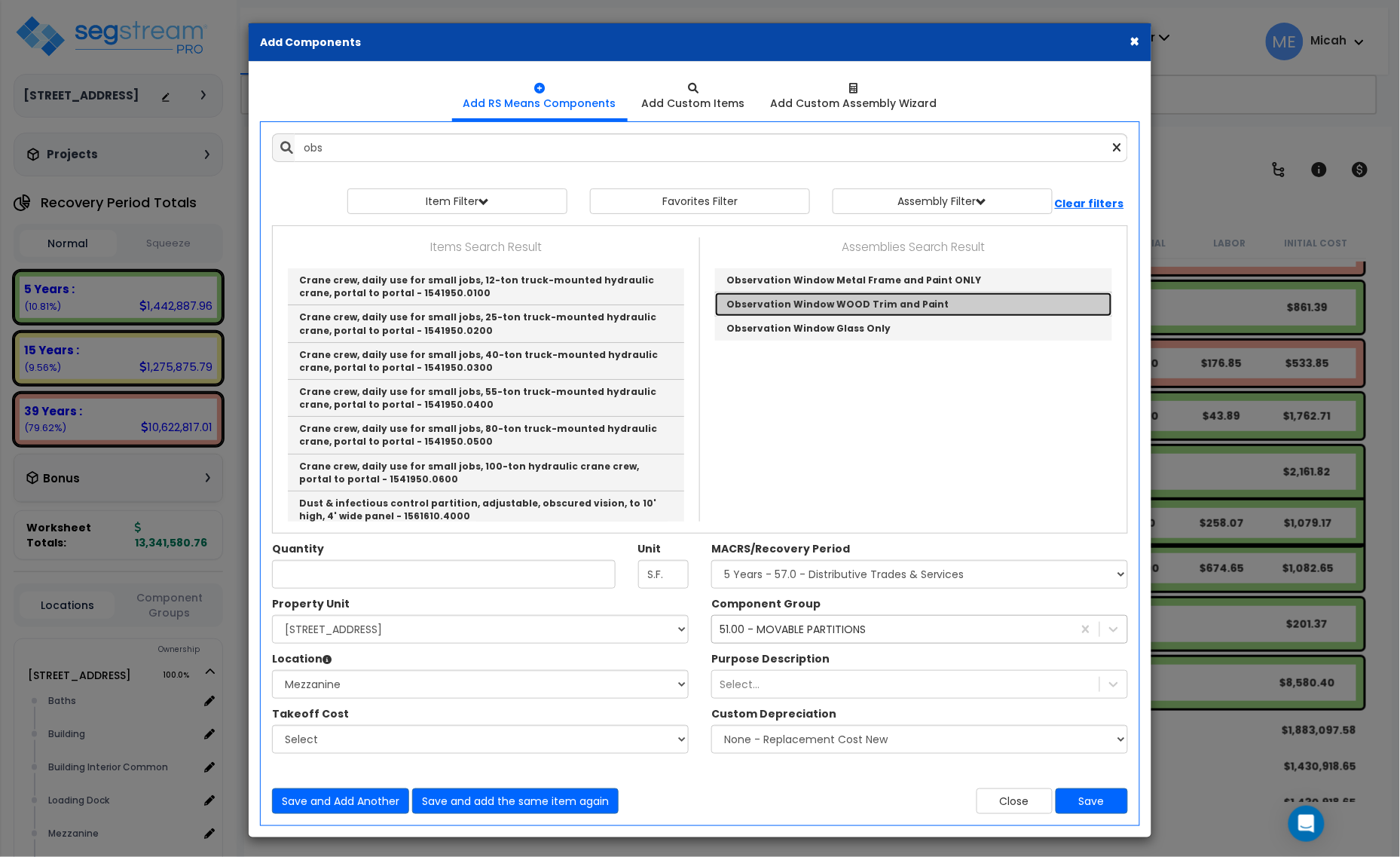
click at [853, 307] on link "Observation Window WOOD Trim and Paint" at bounding box center [913, 304] width 397 height 24
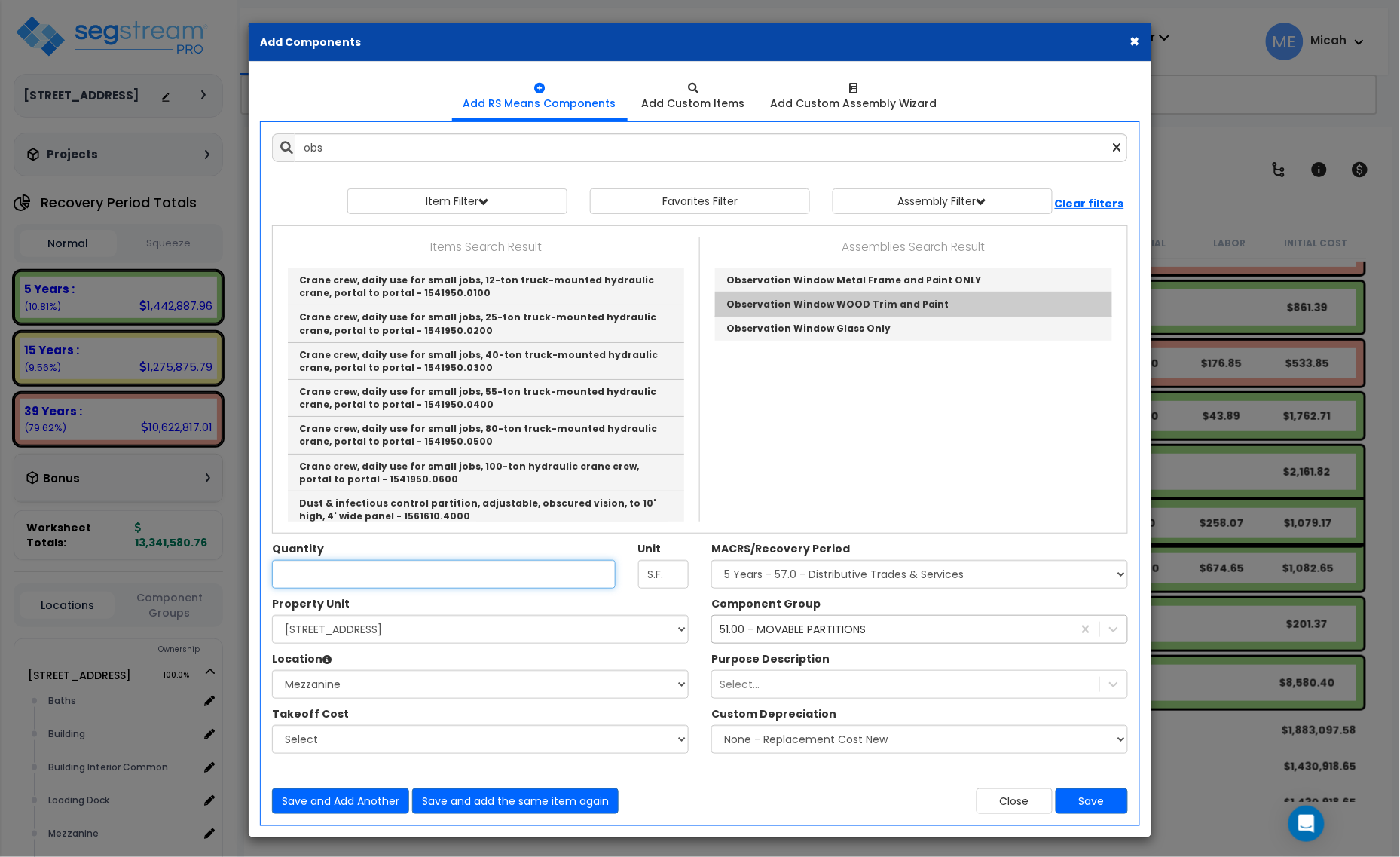
type input "Observation Window WOOD Trim and Paint"
checkbox input "true"
type input "SF"
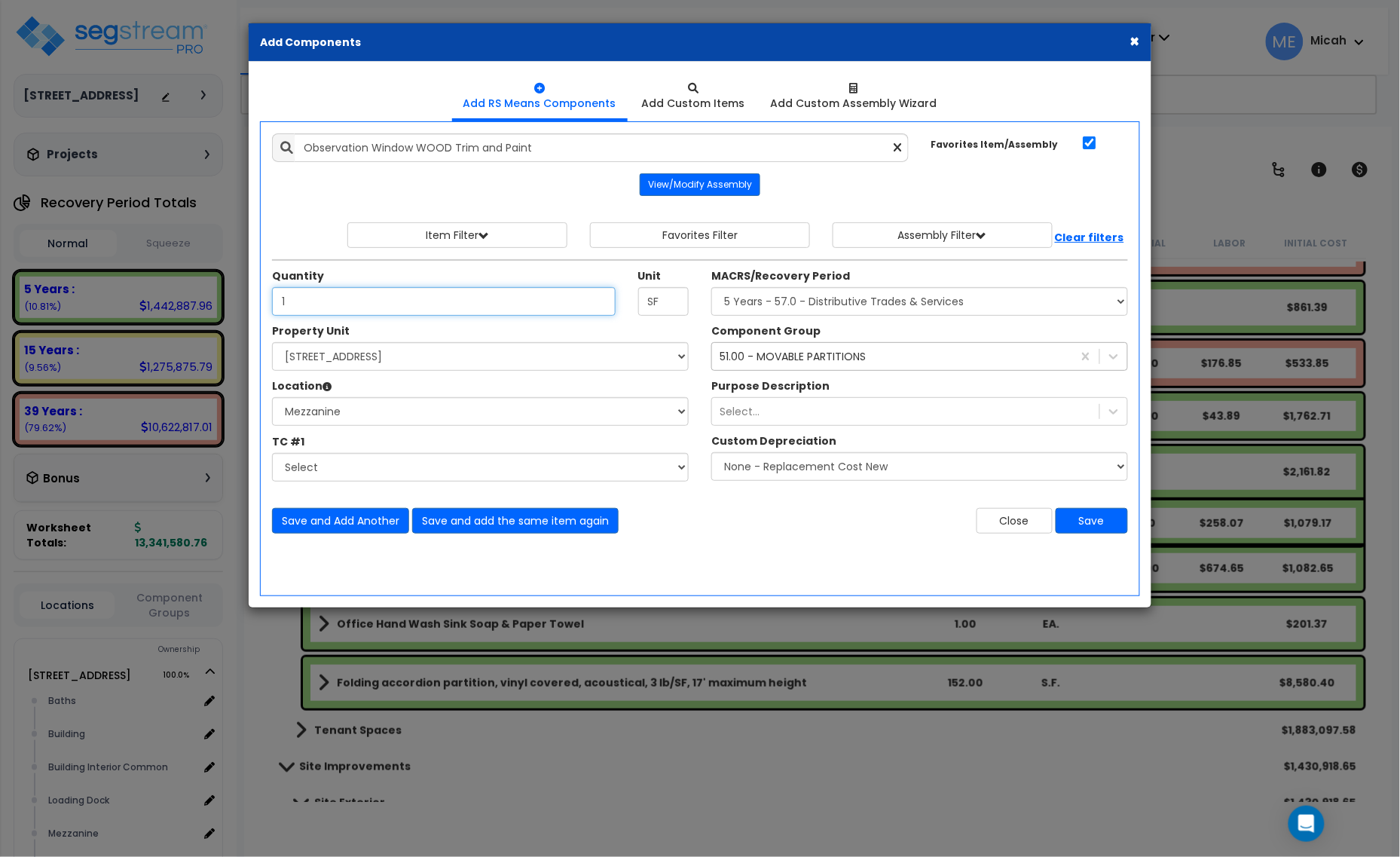
type input "1"
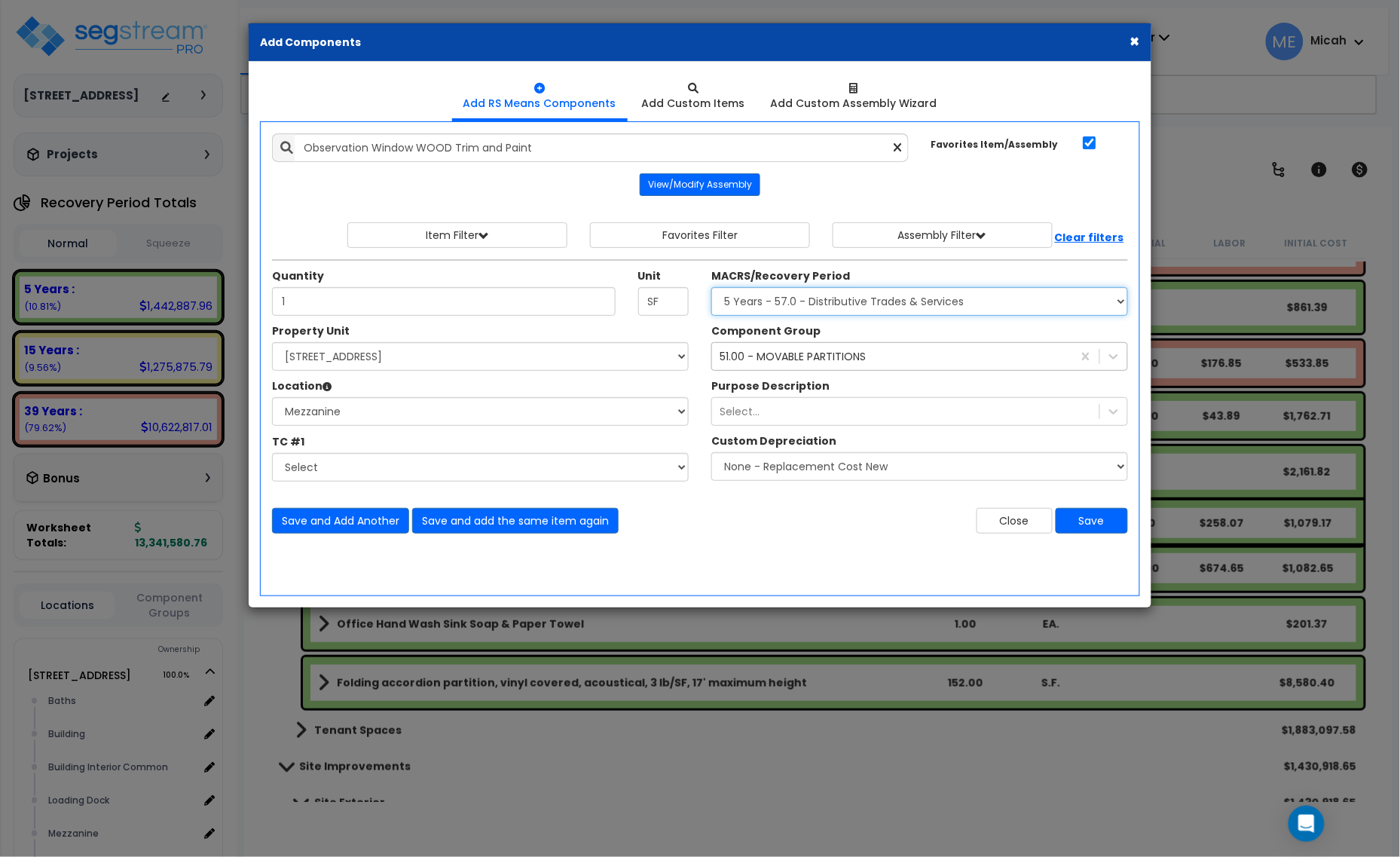
click at [876, 308] on select "Select MACRS/Recovery Period 5 Years - 57.0 - Distributive Trades & Services 5 …" at bounding box center [919, 302] width 417 height 28
click at [822, 356] on div "51.00 - MOVABLE PARTITIONS" at bounding box center [792, 356] width 146 height 15
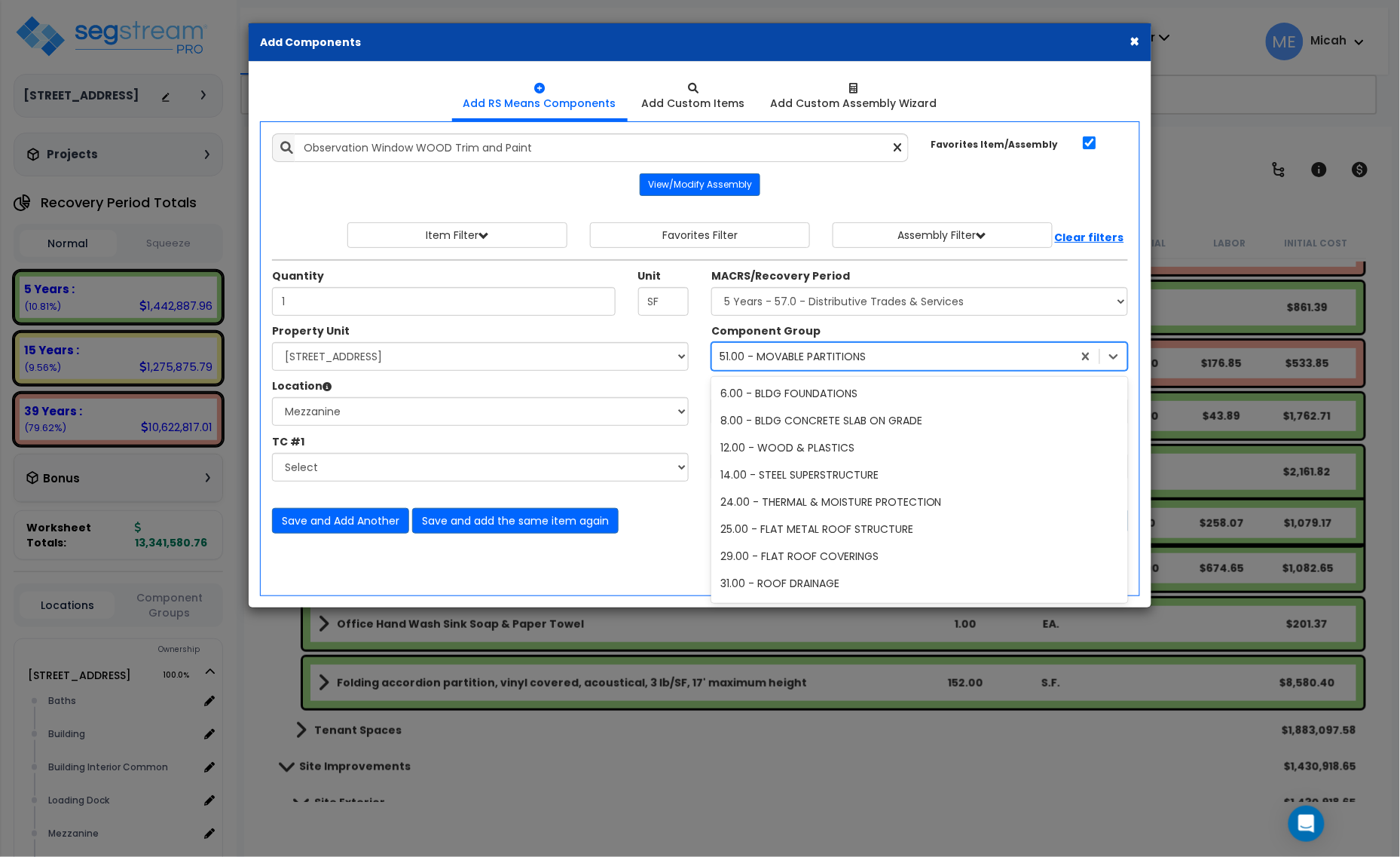
scroll to position [2849, 0]
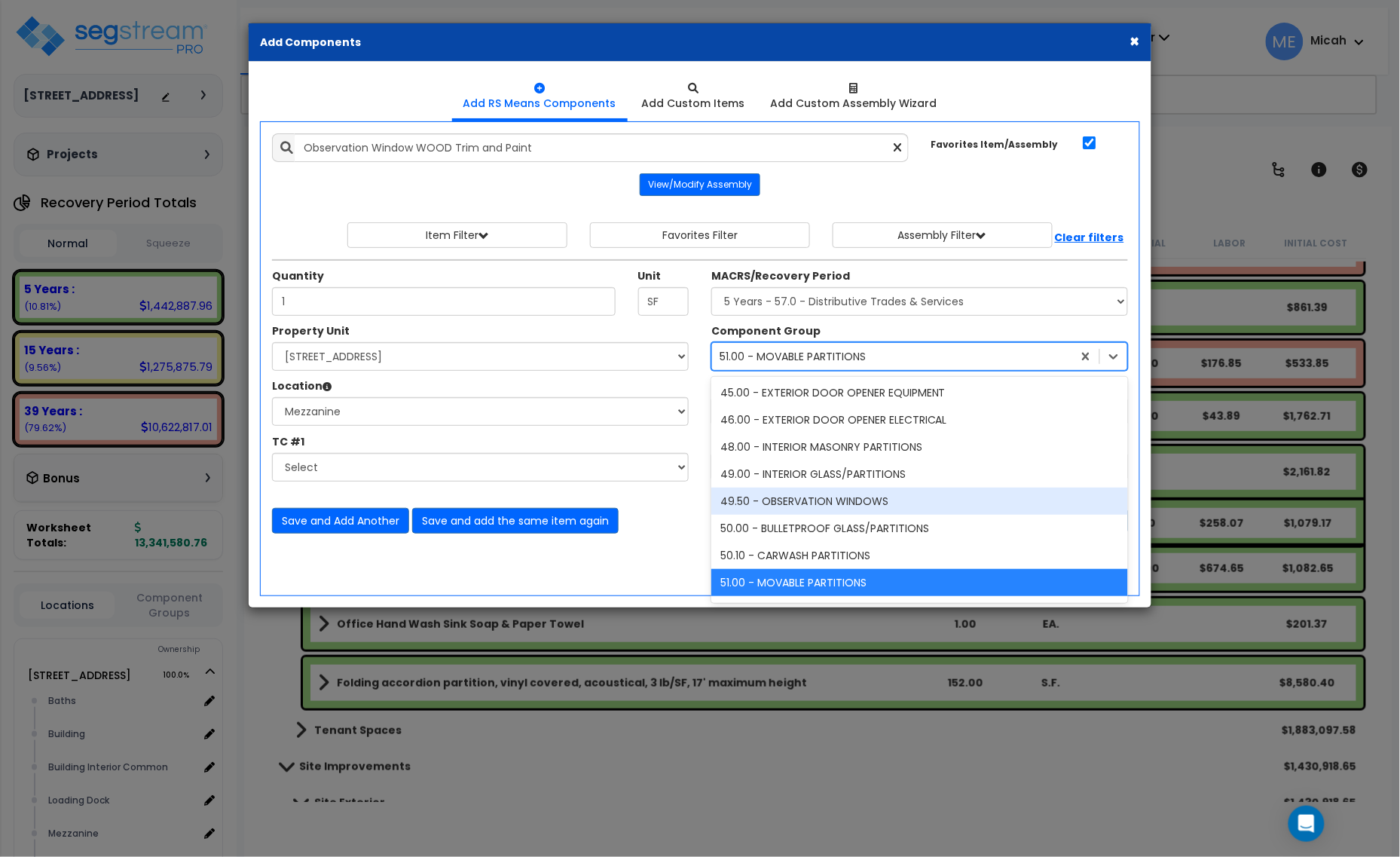
click at [841, 496] on div "49.50 - OBSERVATION WINDOWS" at bounding box center [919, 501] width 417 height 27
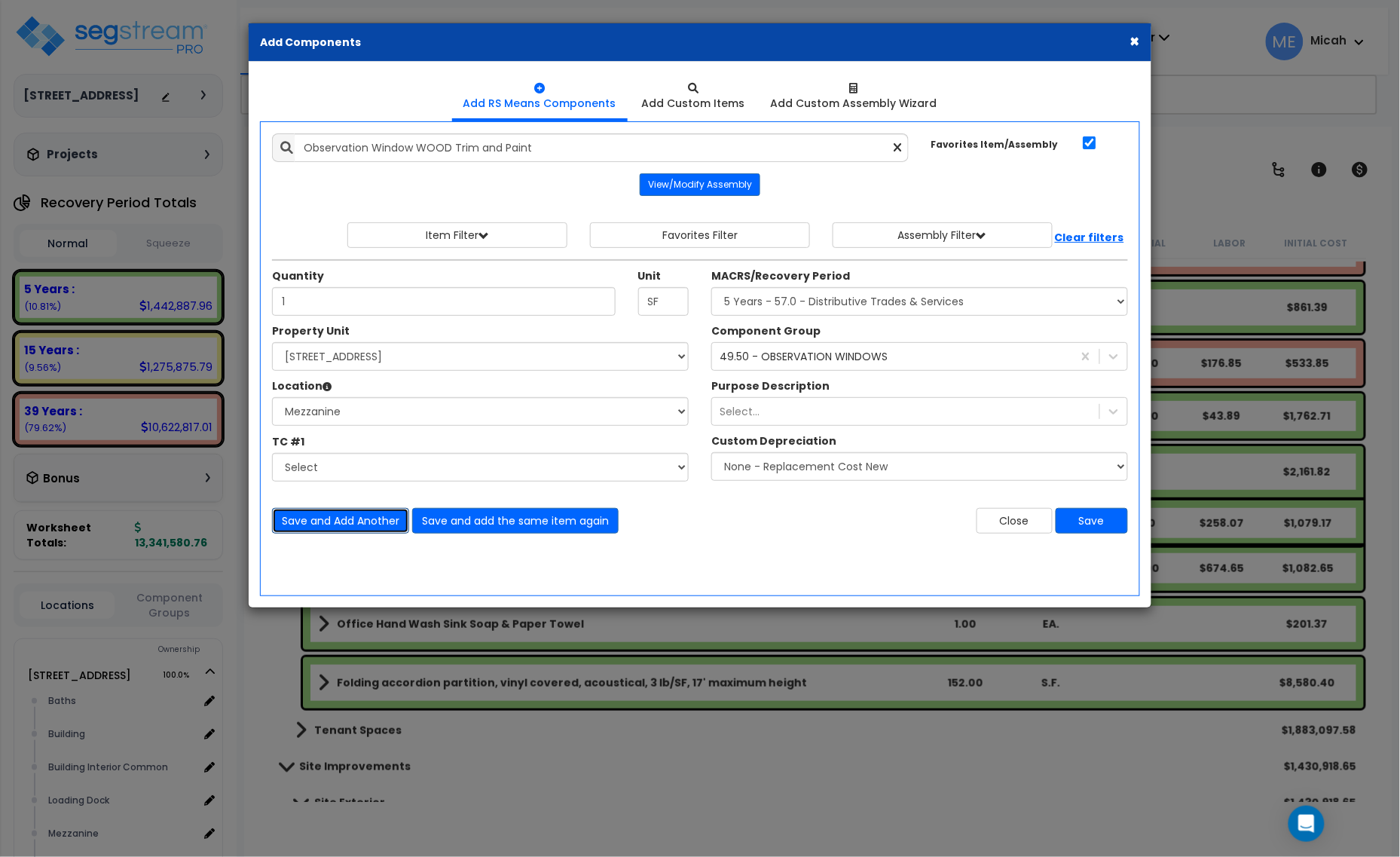
click at [333, 520] on button "Save and Add Another" at bounding box center [340, 520] width 137 height 26
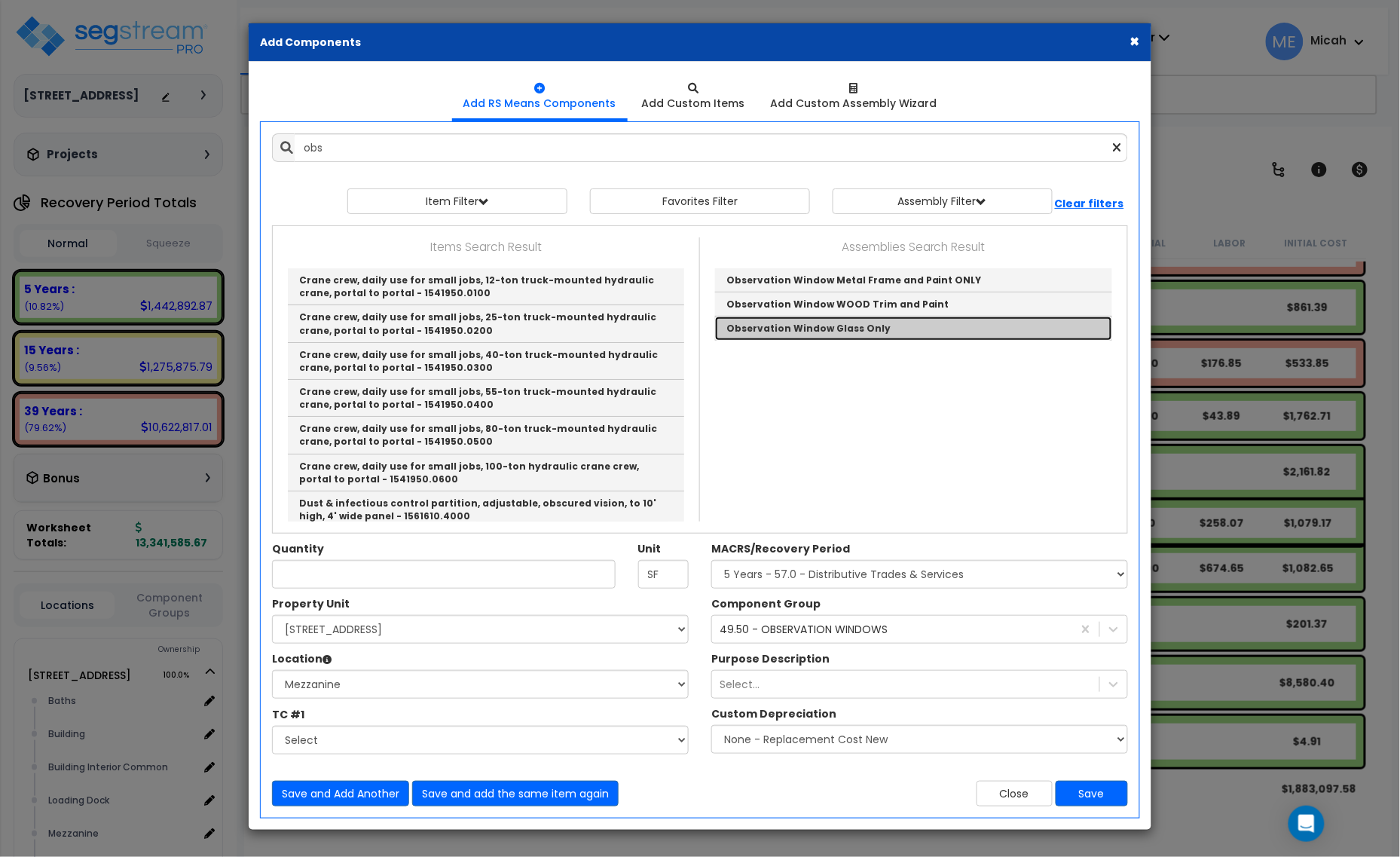
click at [766, 335] on link "Observation Window Glass Only" at bounding box center [913, 328] width 397 height 23
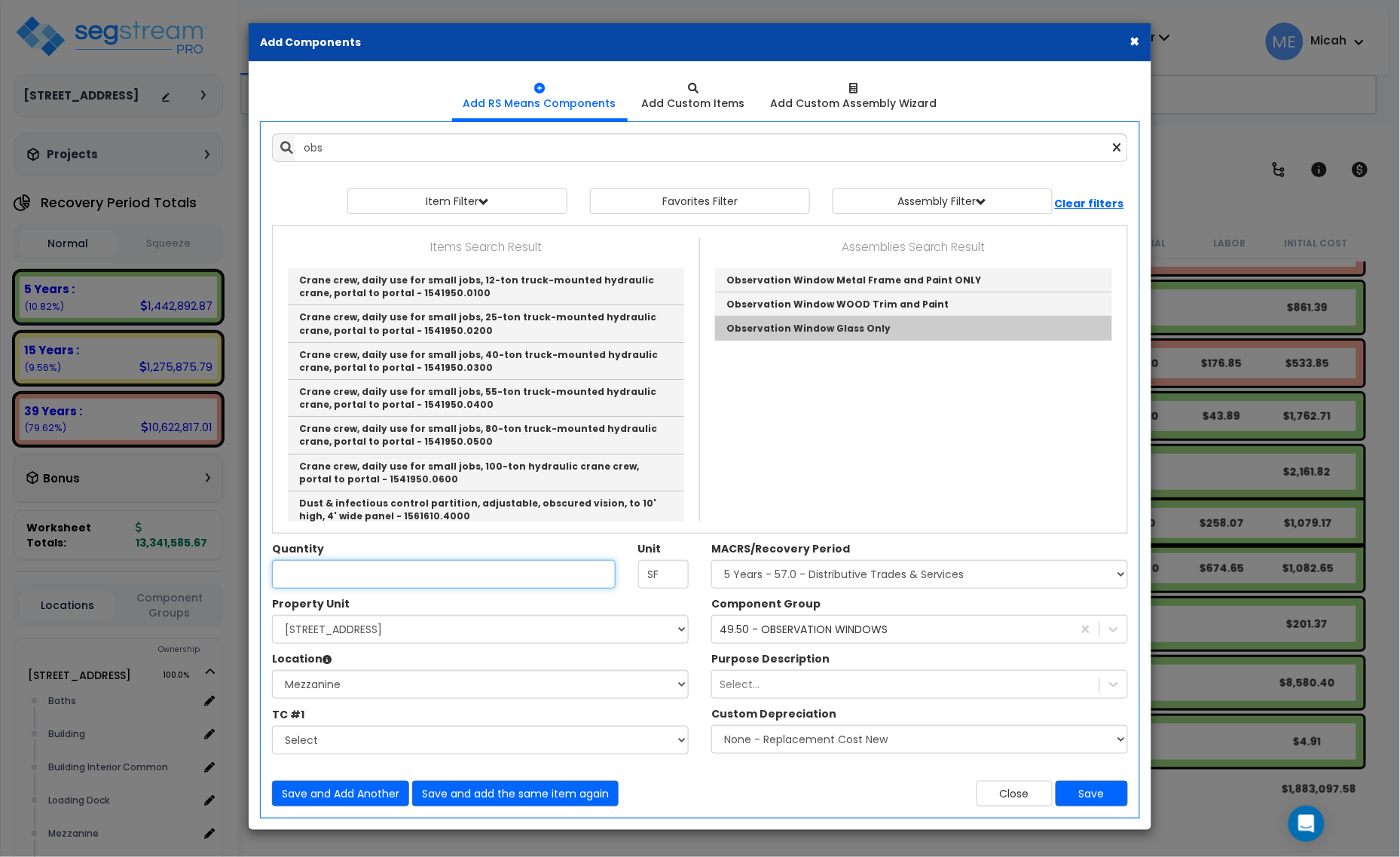
type input "Observation Window Glass Only"
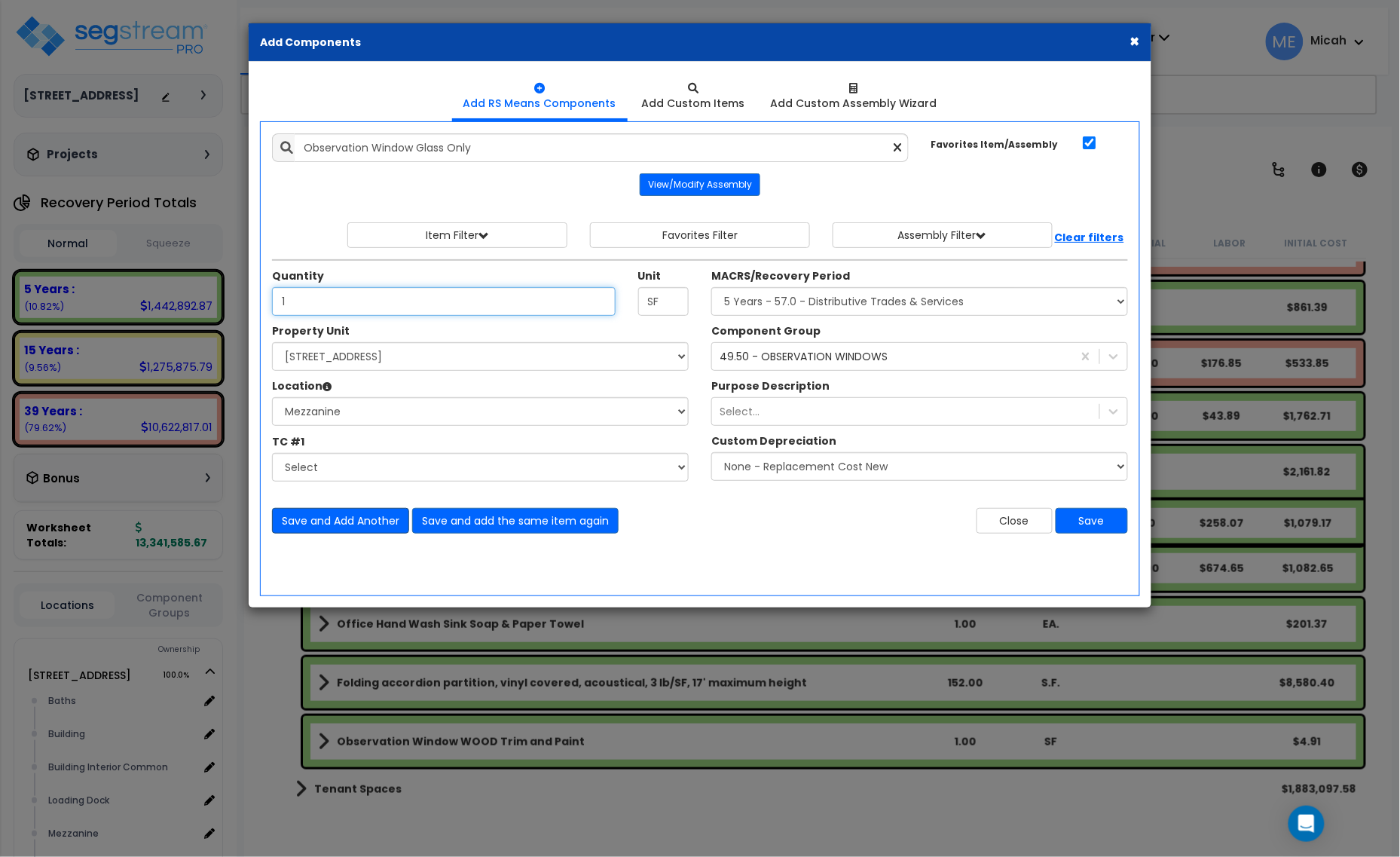
type input "1"
click at [356, 522] on button "Save and Add Another" at bounding box center [340, 520] width 137 height 26
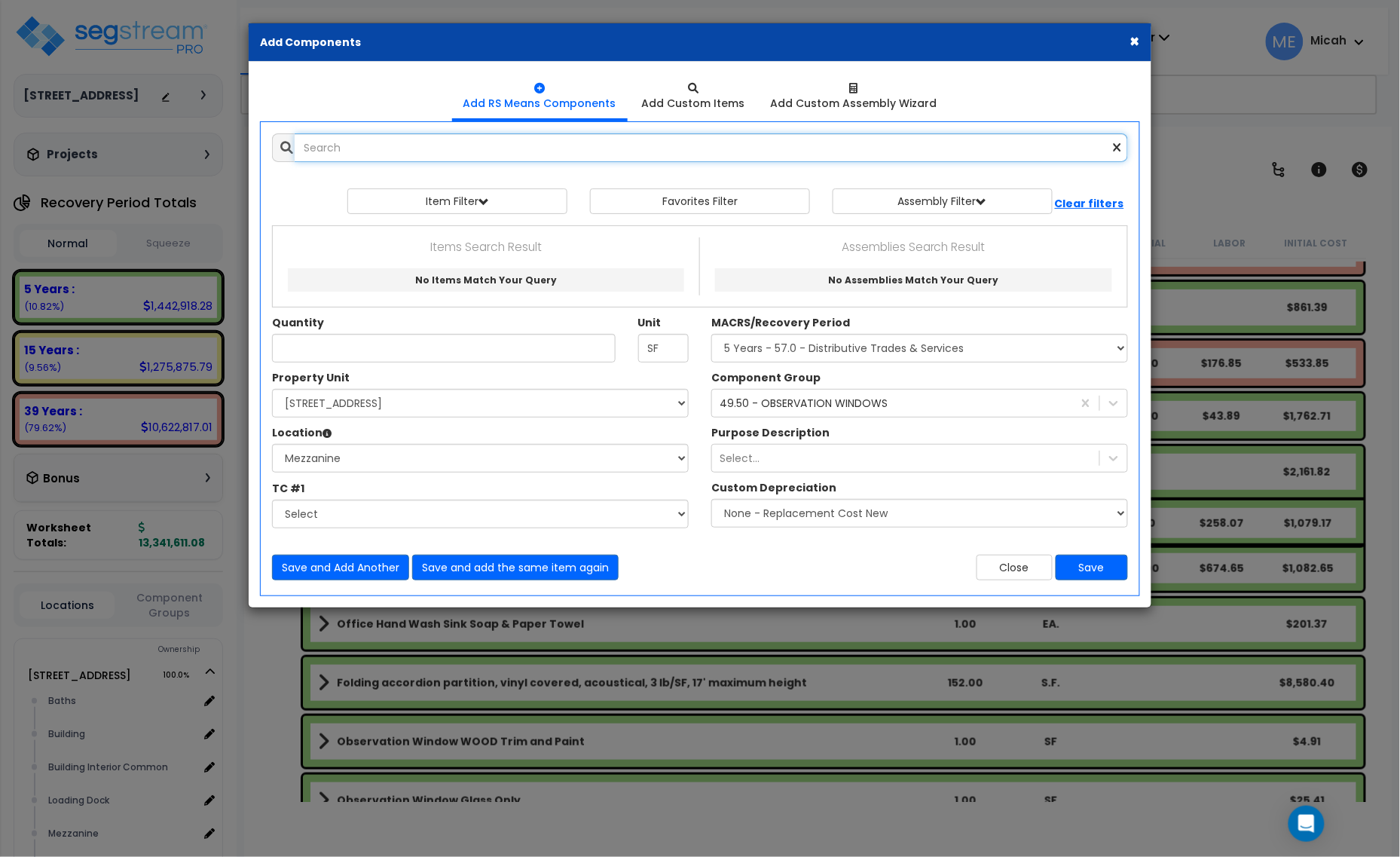
click at [374, 155] on input "text" at bounding box center [711, 148] width 833 height 28
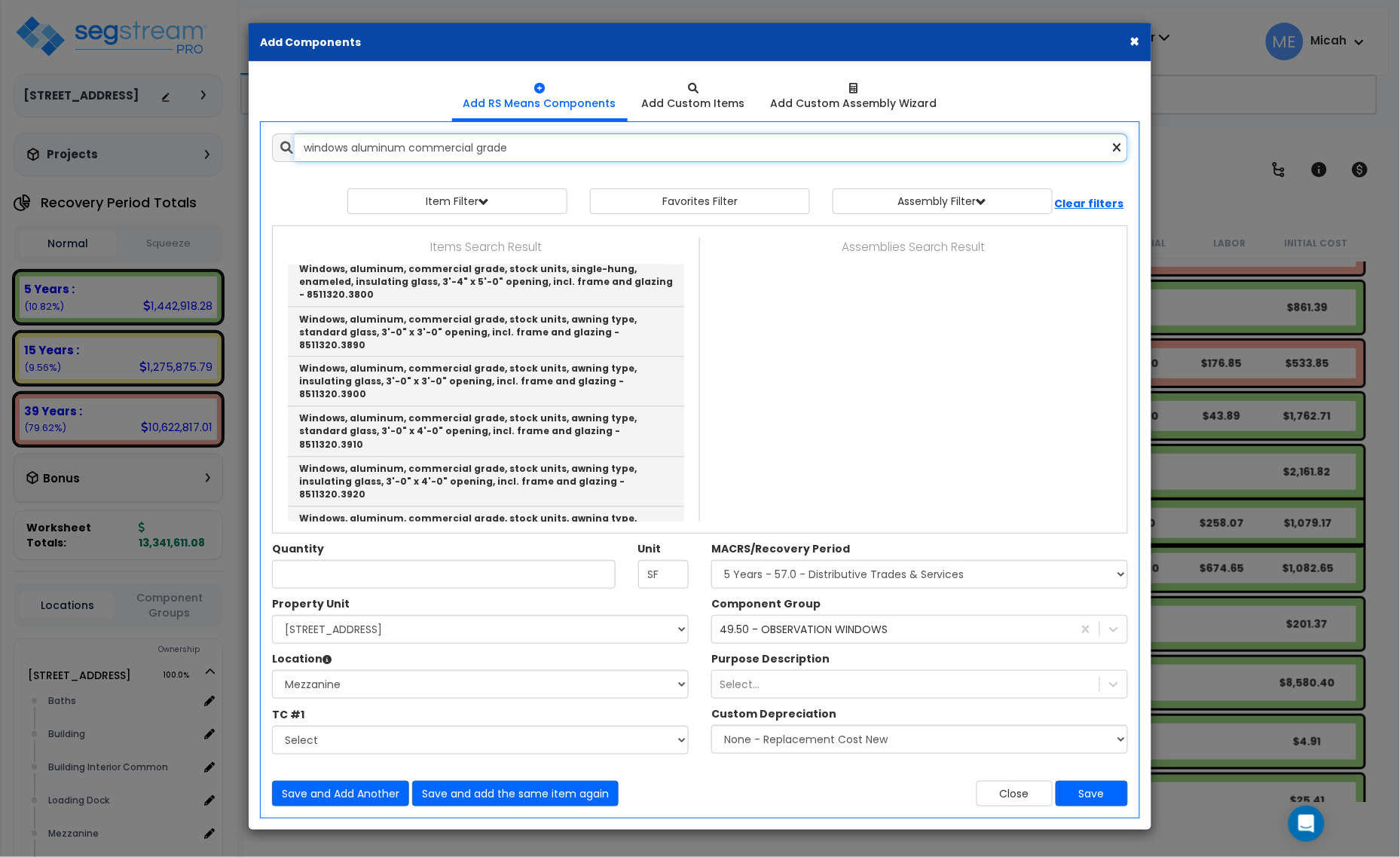
scroll to position [942, 0]
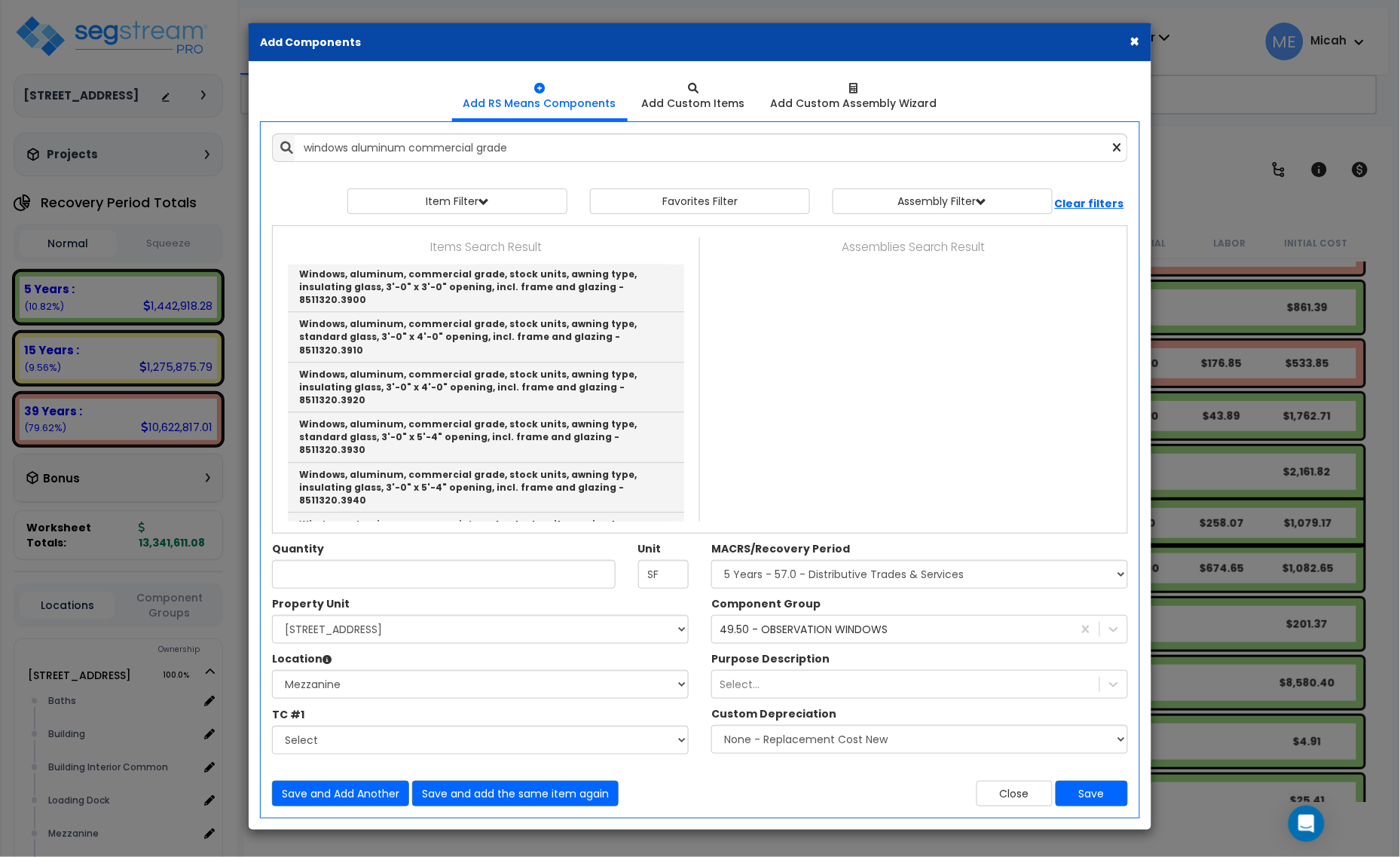
click at [613, 613] on link "Windows, aluminum, commercial grade, stock units, sliding, standard glass, 3'-0…" at bounding box center [486, 638] width 396 height 50
type input "Windows, aluminum, commercial grade, stock units, sliding, standard glass, 3'-0…"
checkbox input "false"
type input "Ea."
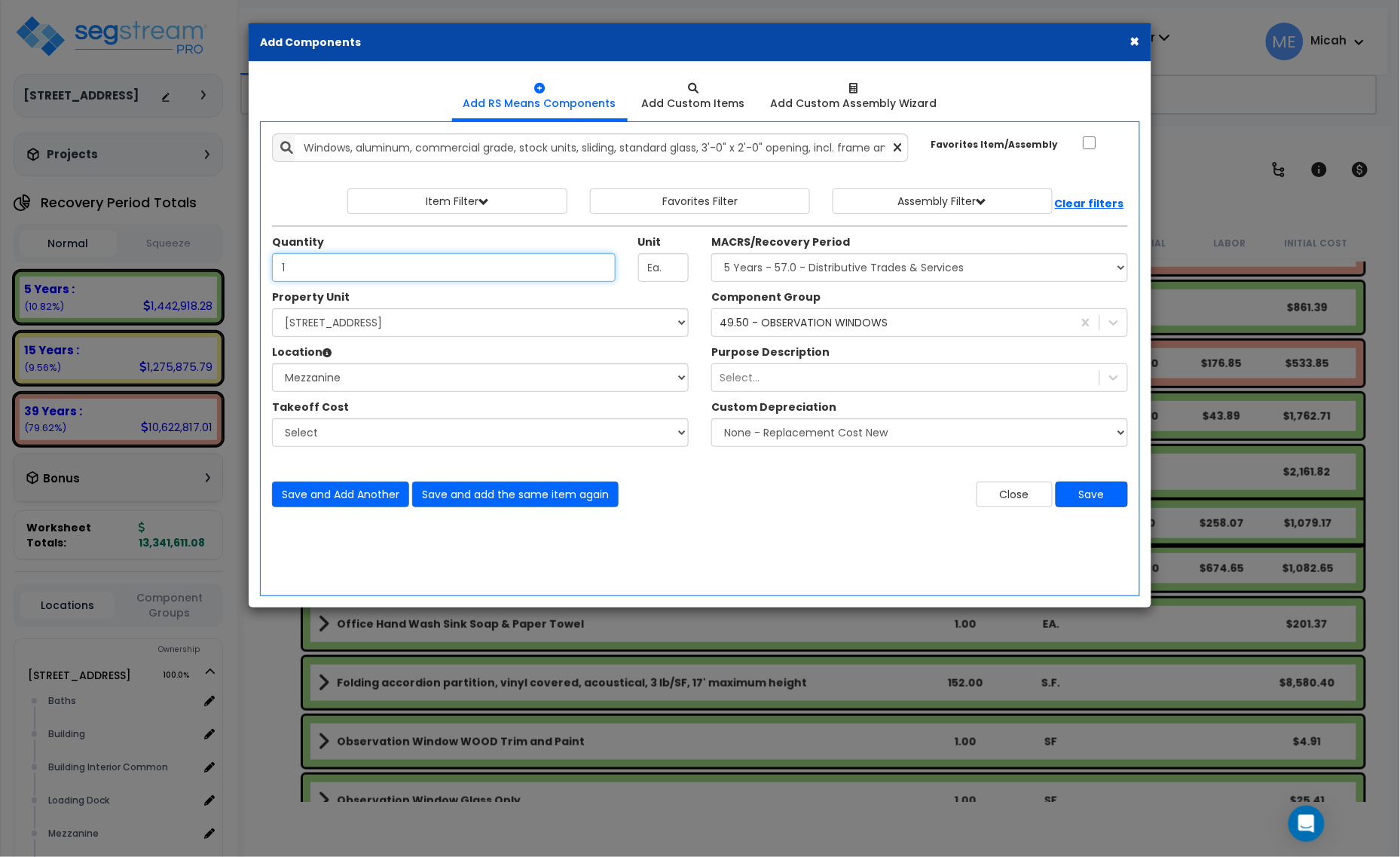
type input "1"
click at [1086, 495] on button "Save" at bounding box center [1092, 494] width 73 height 26
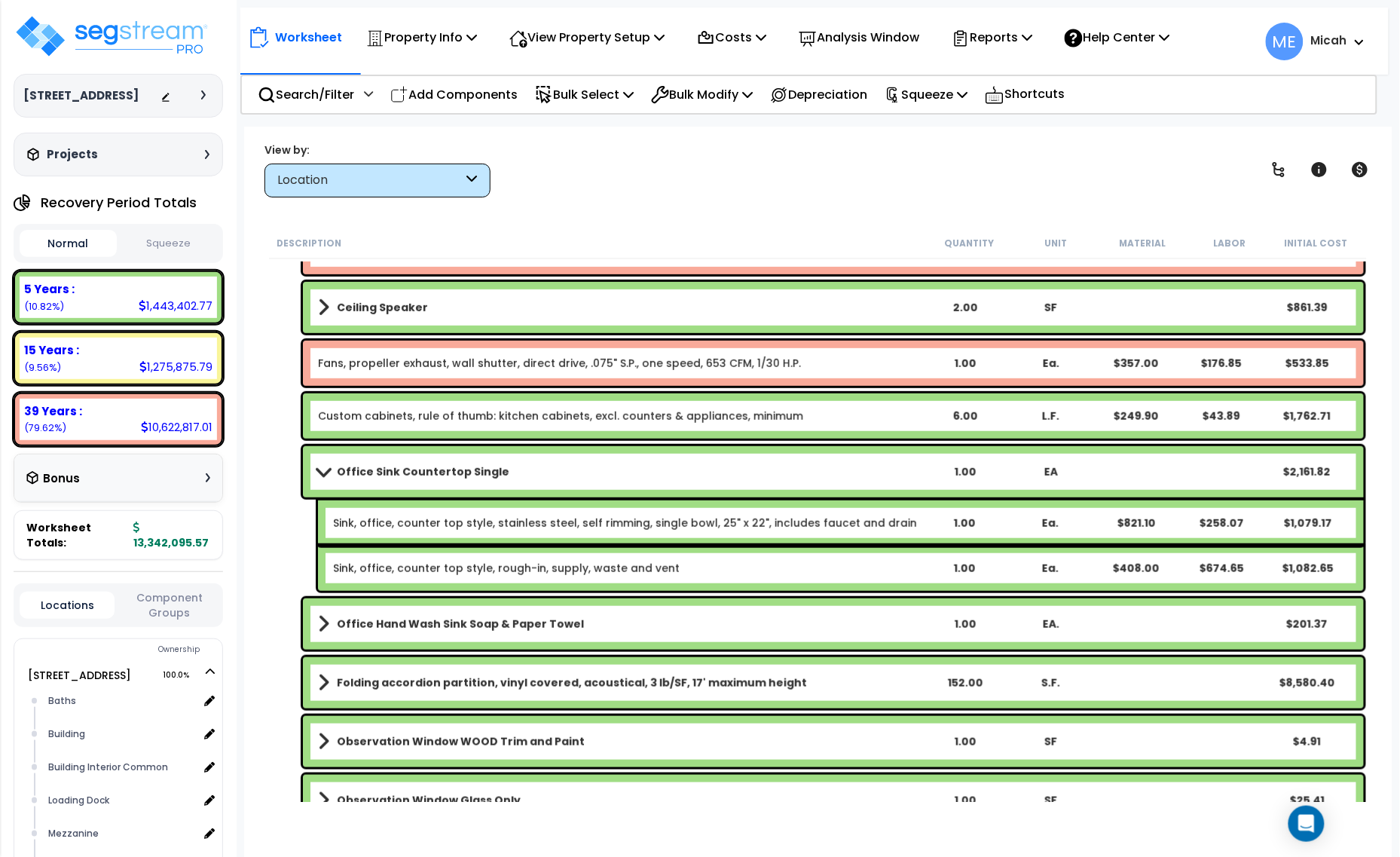
click at [323, 467] on span at bounding box center [324, 471] width 21 height 11
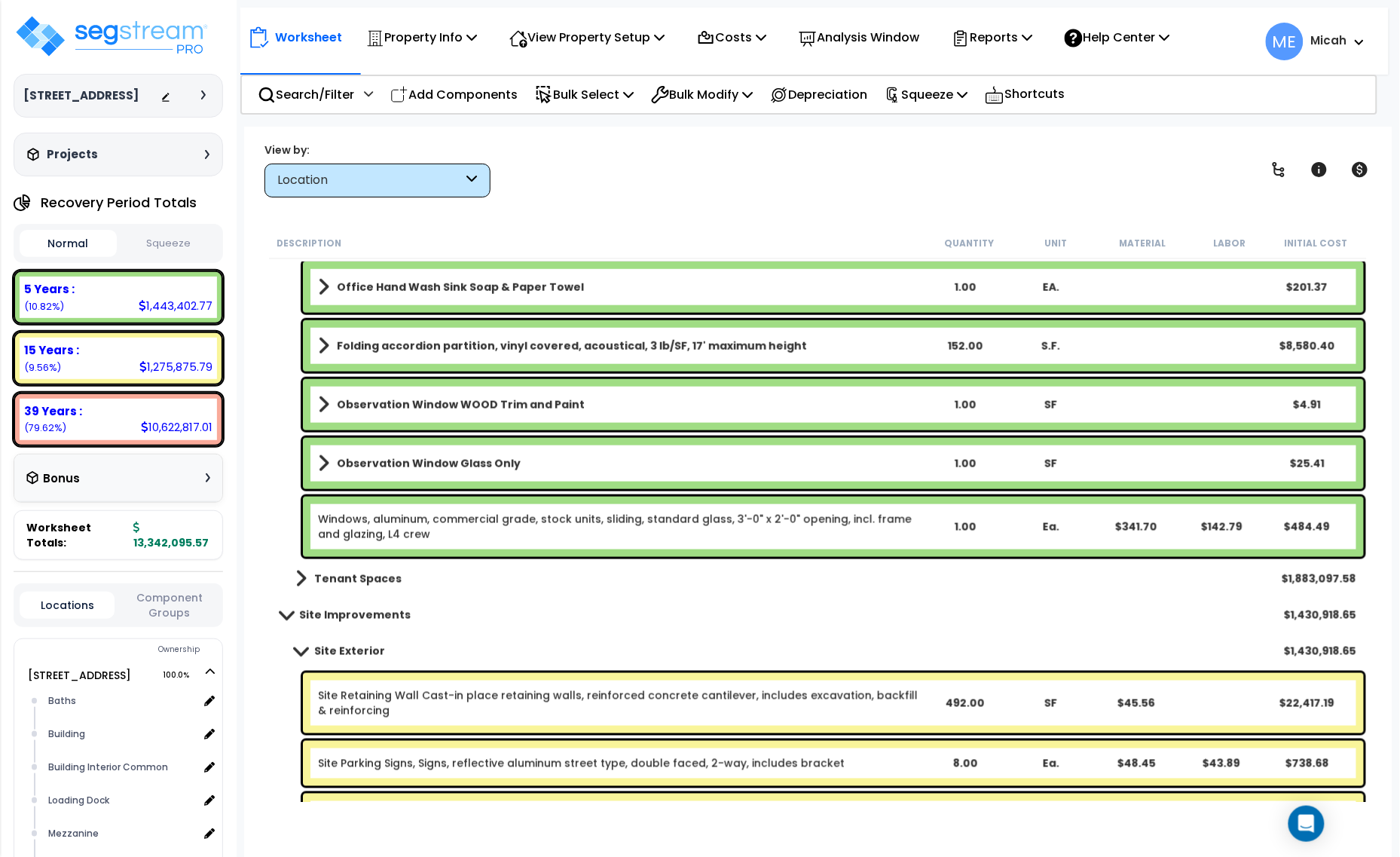
scroll to position [4333, 0]
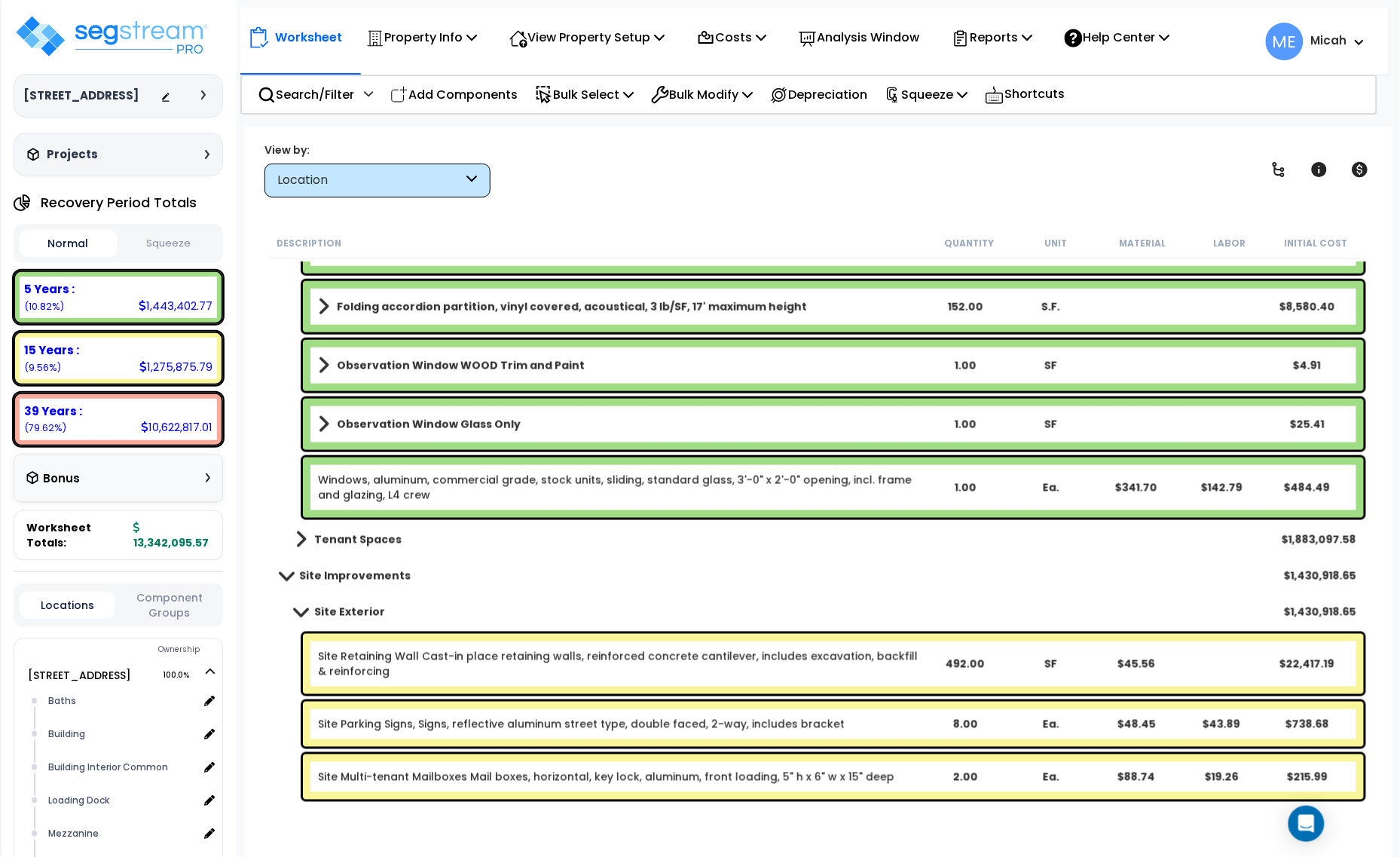
click at [368, 485] on link "Windows, aluminum, commercial grade, stock units, sliding, standard glass, 3'-0…" at bounding box center [620, 487] width 603 height 30
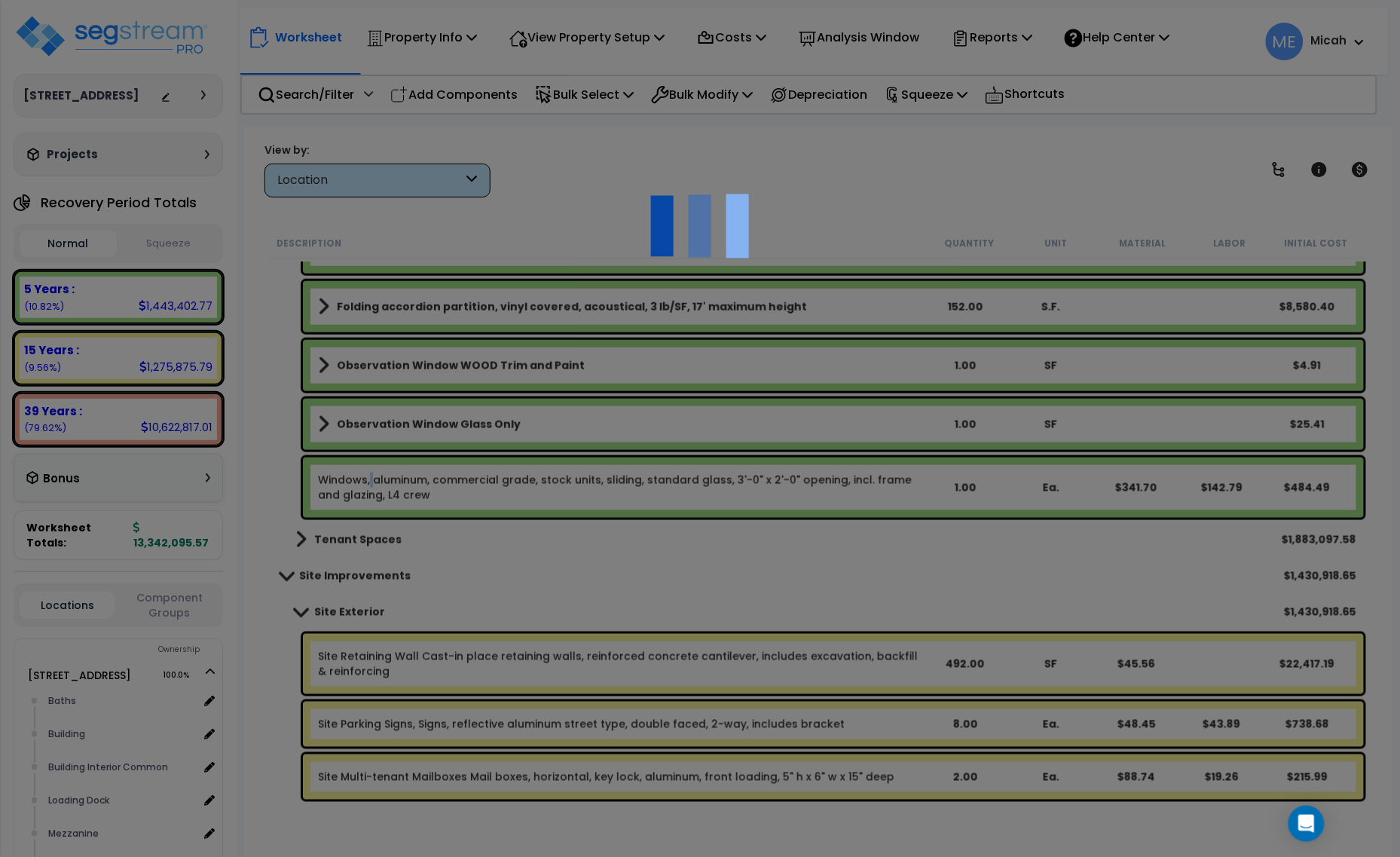
select select "68650"
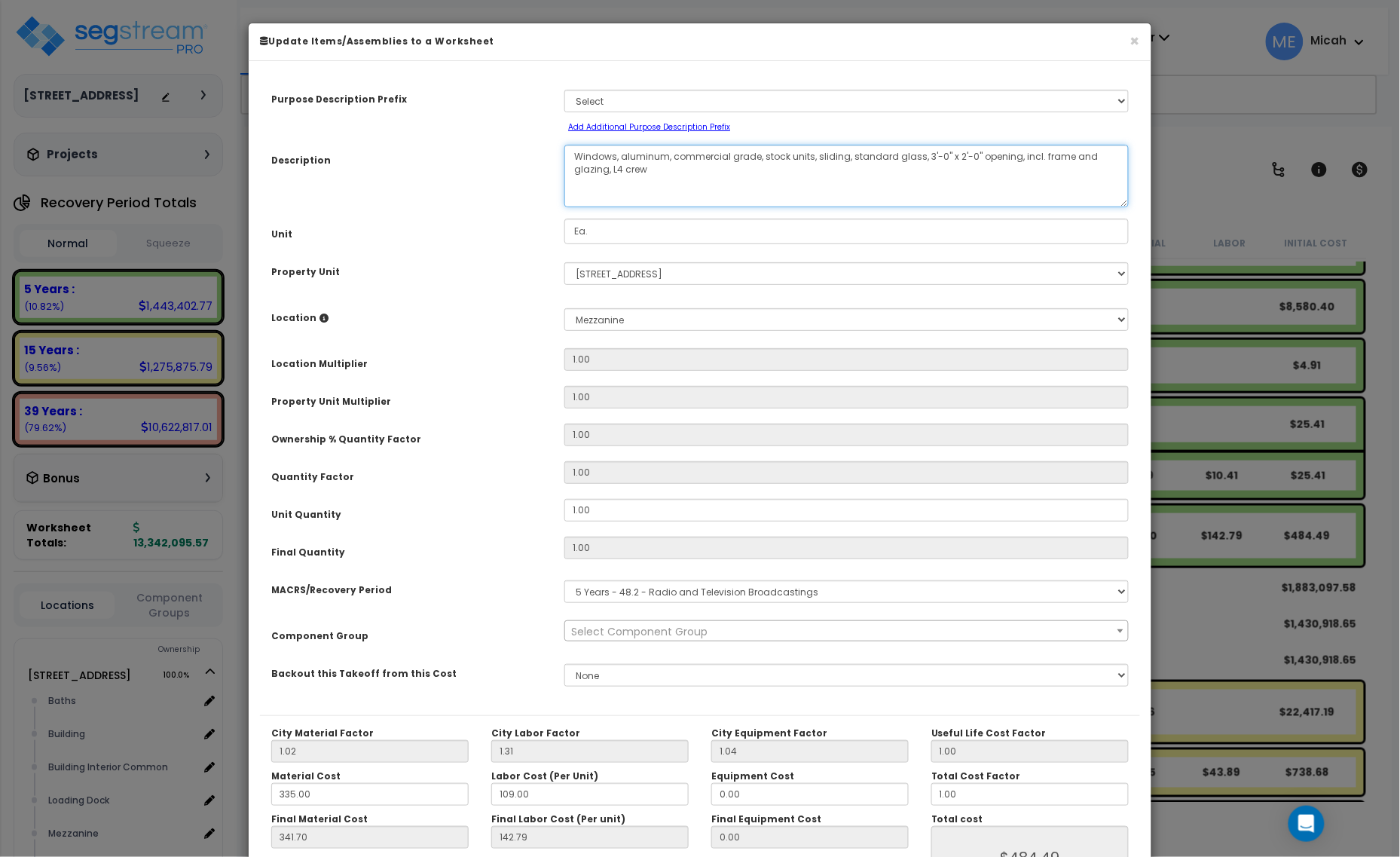
click at [578, 149] on textarea "Windows, aluminum, commercial grade, stock units, sliding, standard glass, 3'-0…" at bounding box center [846, 176] width 564 height 63
type textarea "Observation windows, aluminum, commercial grade, stock units, sliding, standard…"
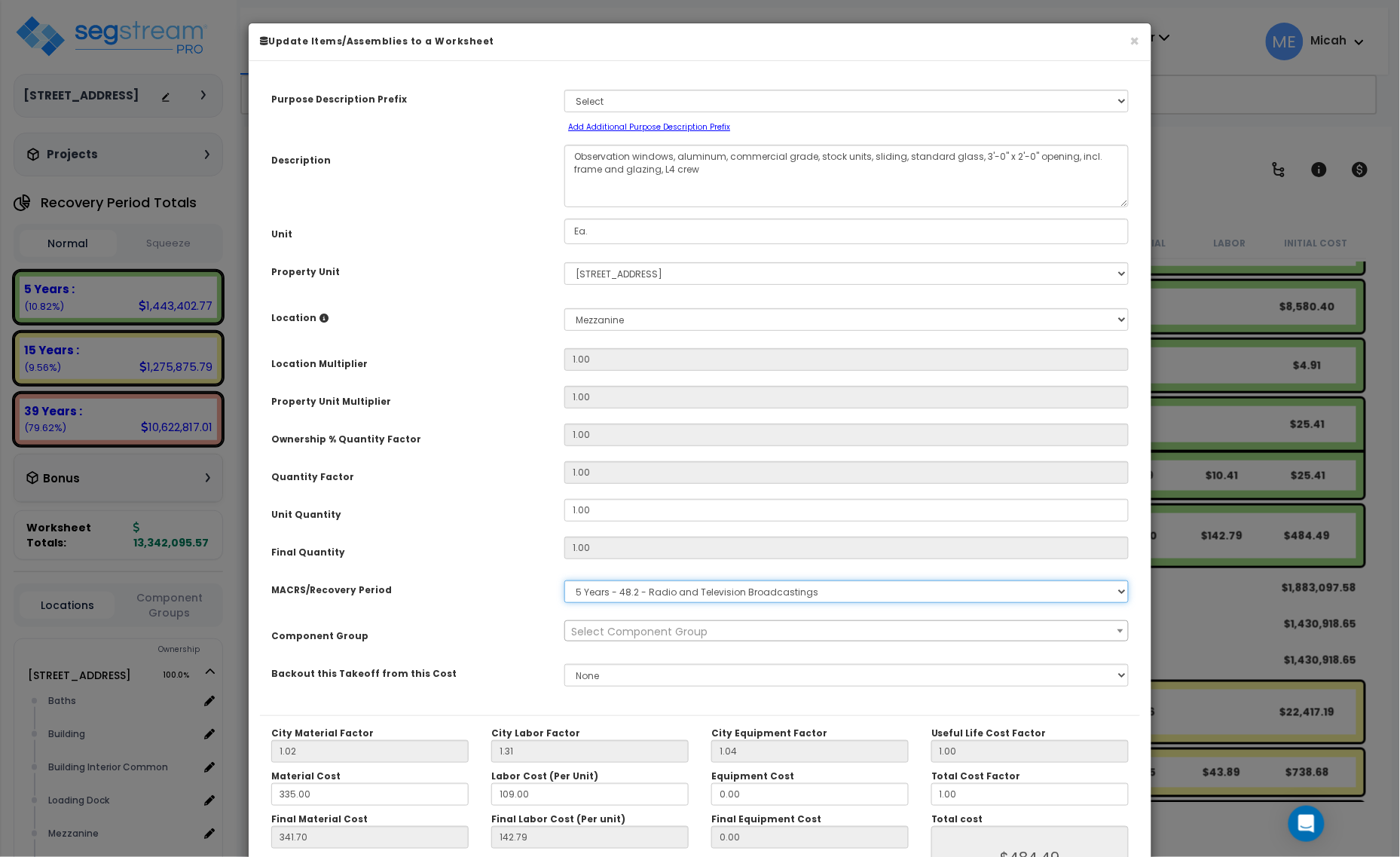
click at [692, 595] on select "Select MACRS/Recovery Period 5 Years - 57.0 - Distributive Trades & Services 5 …" at bounding box center [846, 592] width 564 height 23
select select "3667"
click at [564, 580] on select "Select MACRS/Recovery Period 5 Years - 57.0 - Distributive Trades & Services 5 …" at bounding box center [846, 592] width 564 height 23
select select "64676"
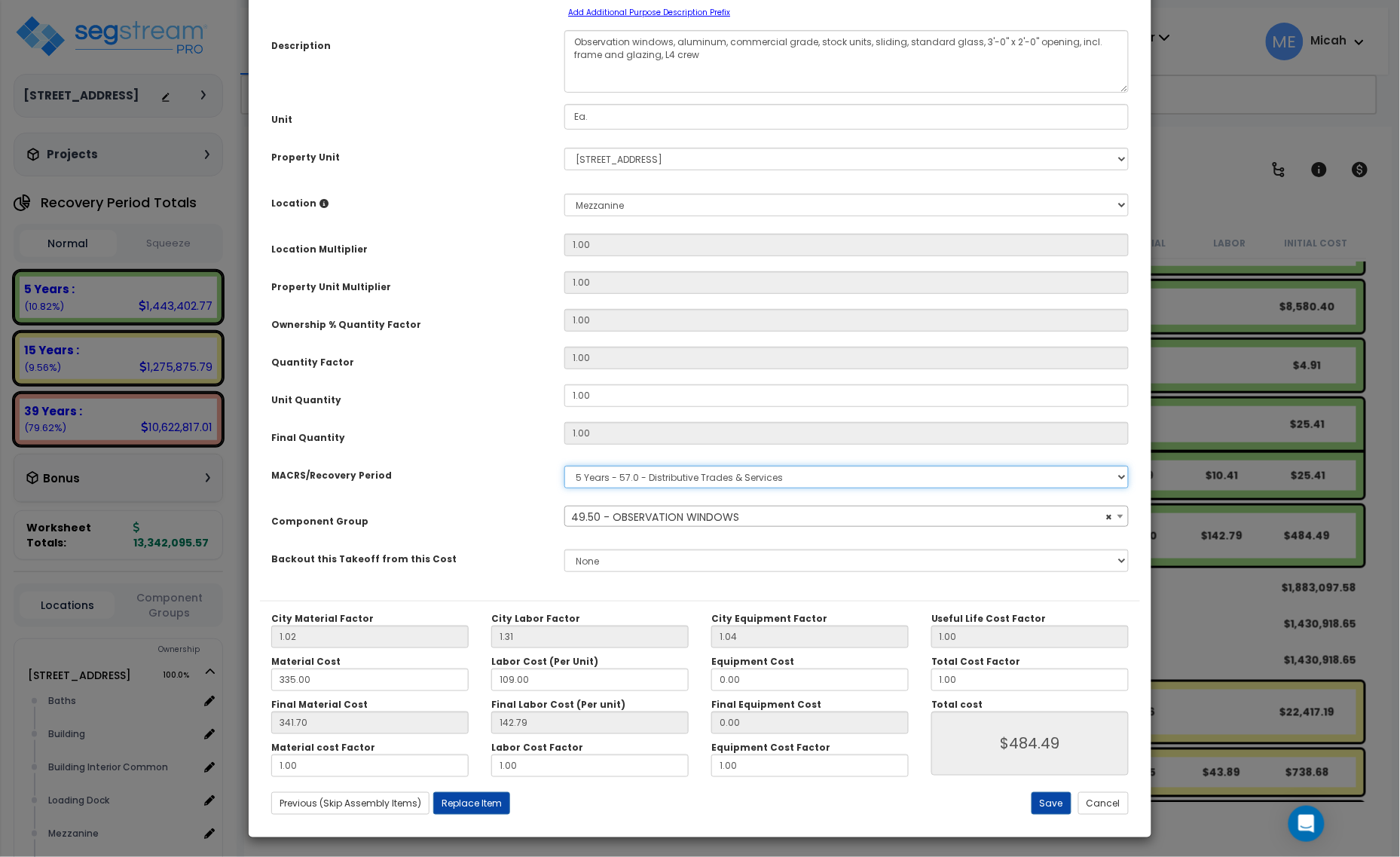
scroll to position [119, 0]
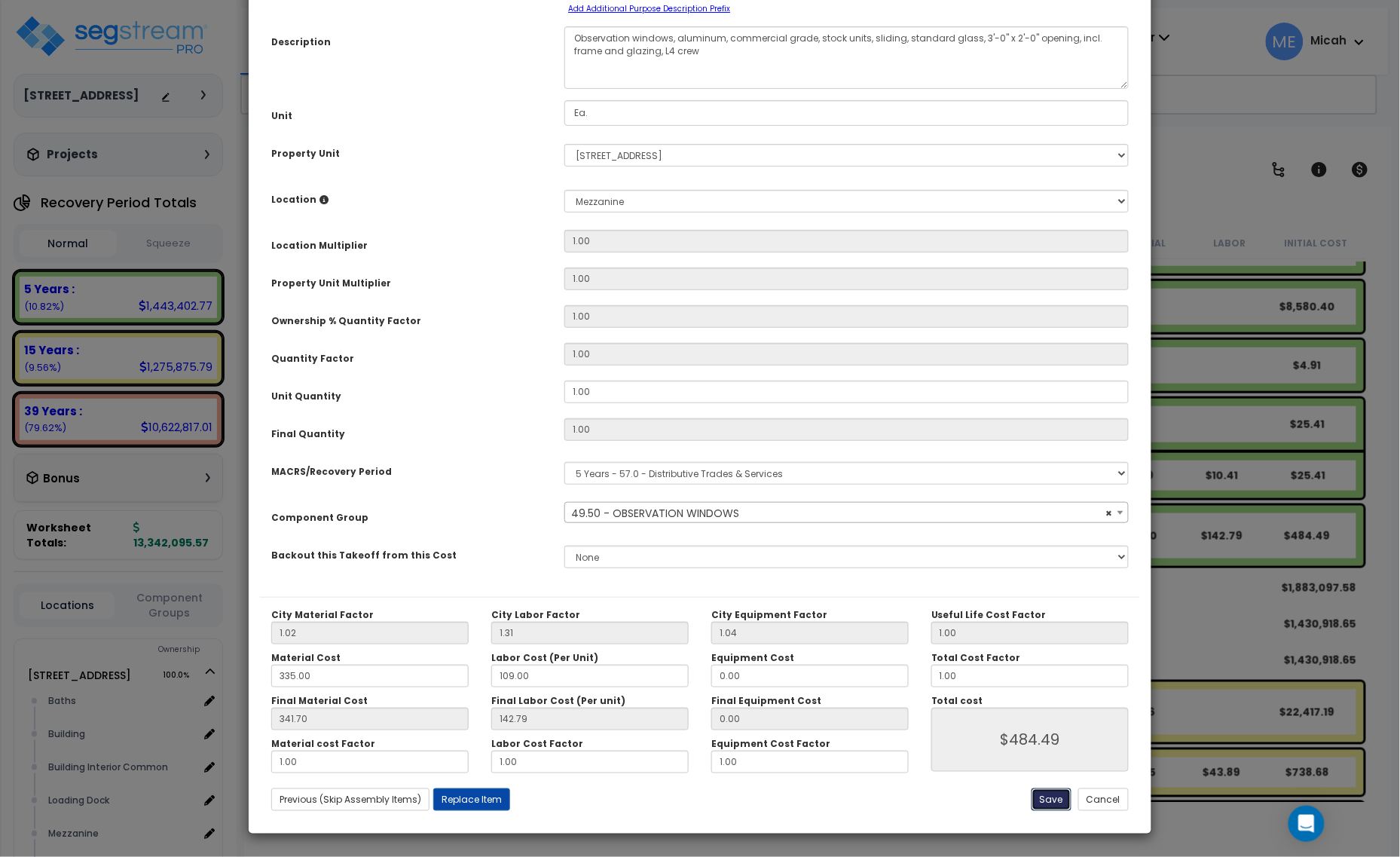
click at [1041, 805] on button "Save" at bounding box center [1051, 800] width 40 height 23
type input "484.49"
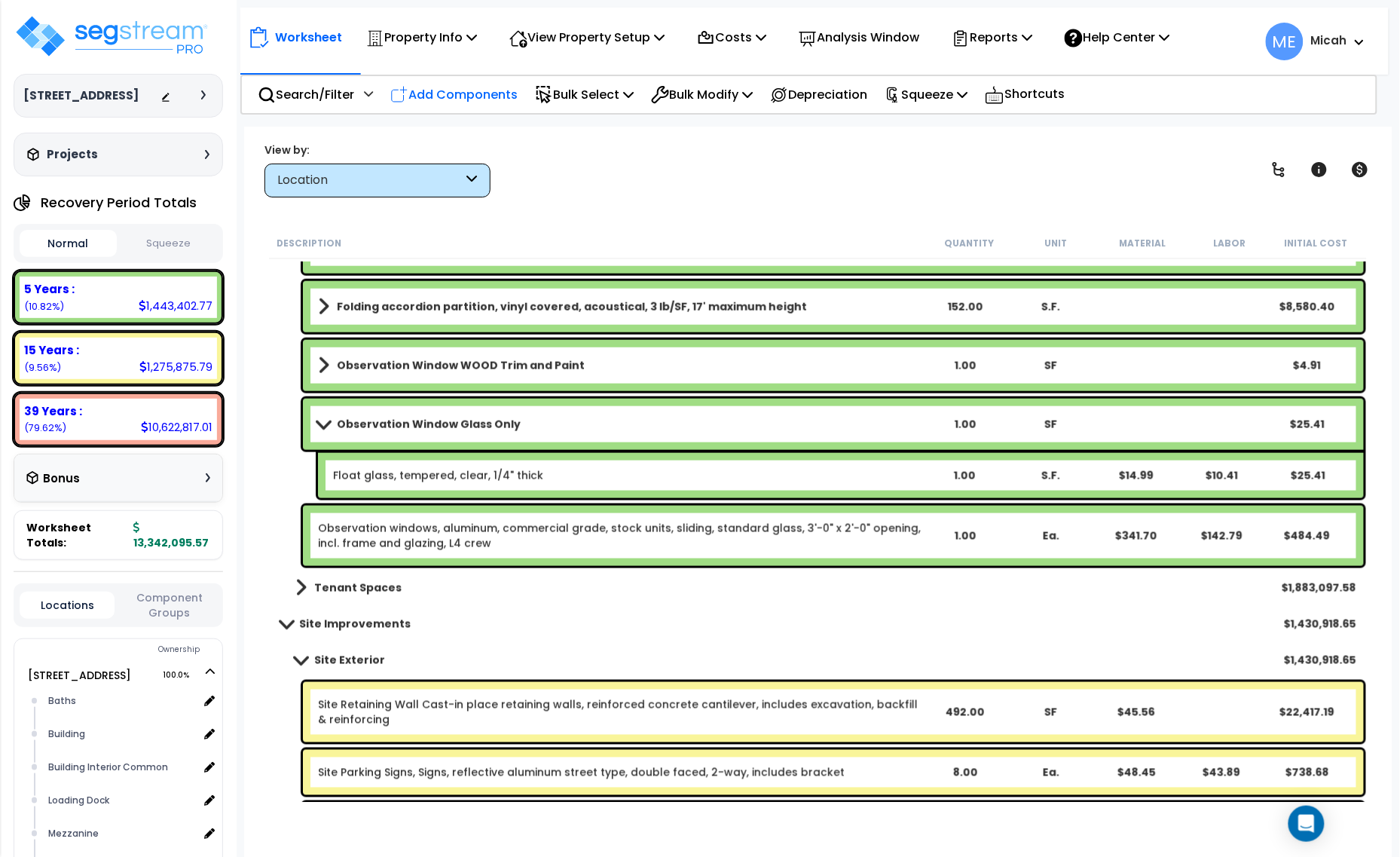
click at [469, 88] on p "Add Components" at bounding box center [454, 94] width 127 height 20
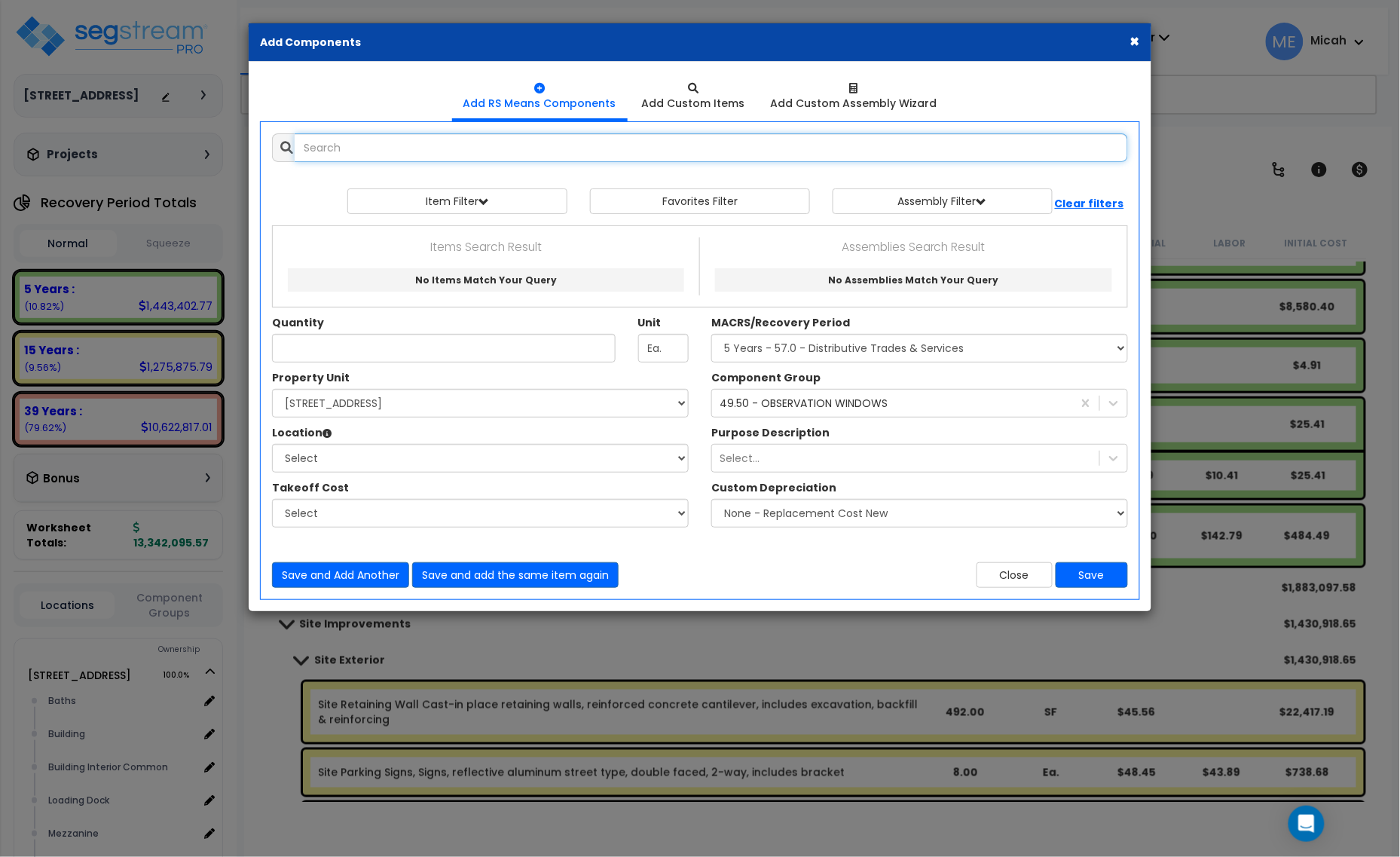
select select
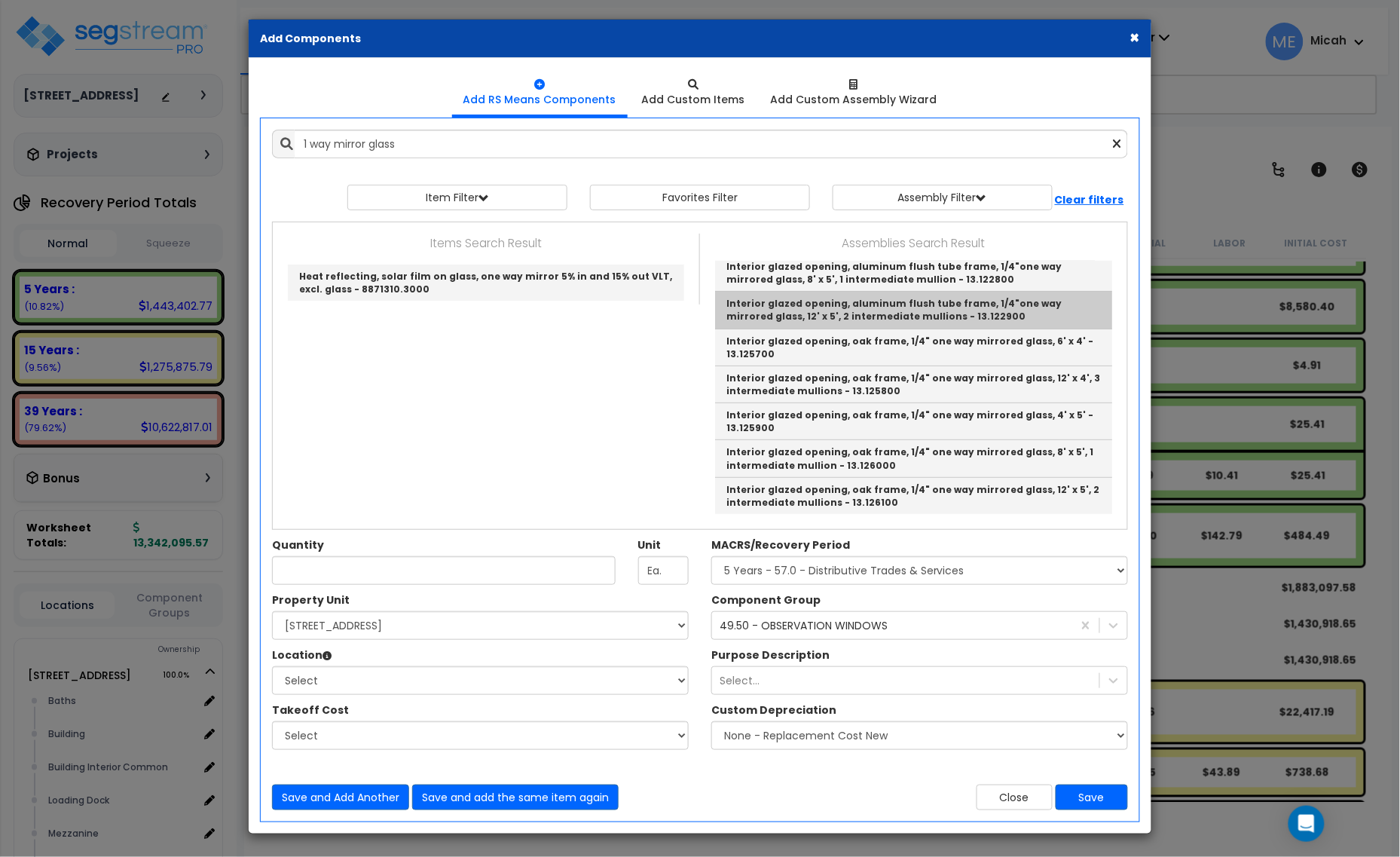
scroll to position [5, 0]
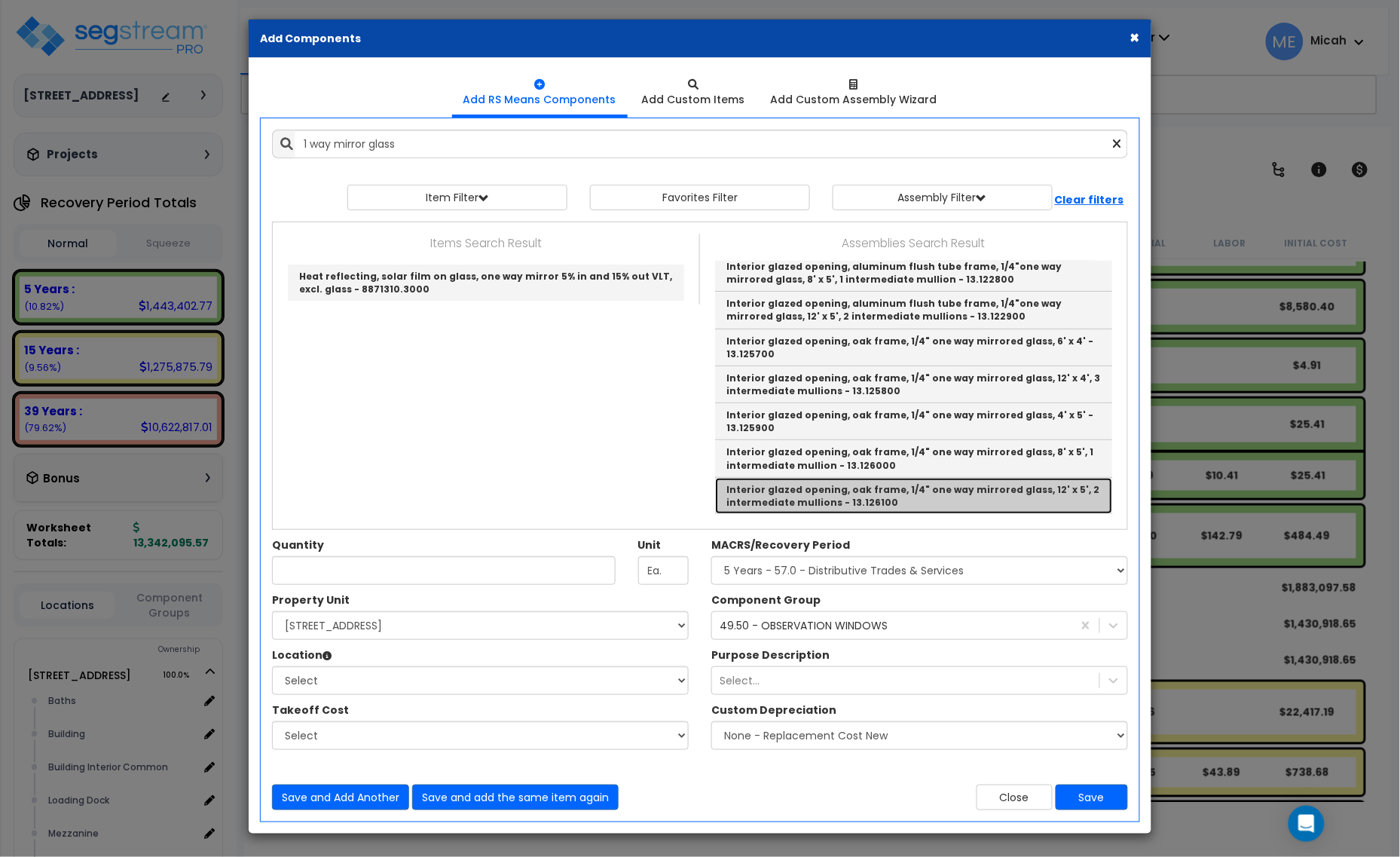
click at [954, 496] on link "Interior glazed opening, oak frame, 1/4" one way mirrored glass, 12' x 5', 2 in…" at bounding box center [913, 495] width 397 height 36
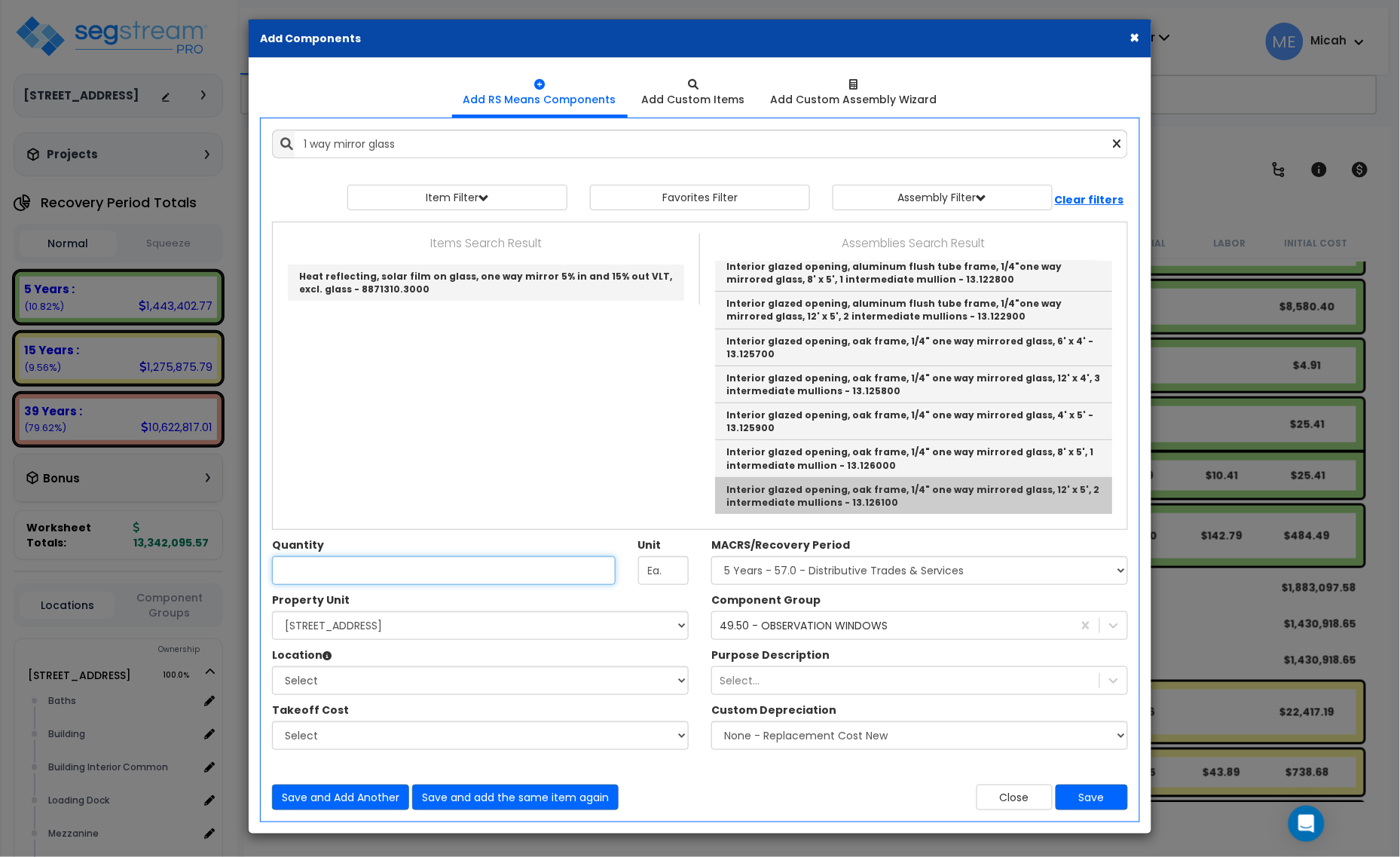
type input "Interior glazed opening, oak frame, 1/4" one way mirrored glass, 12' x 5', 2 in…"
type input "Opng."
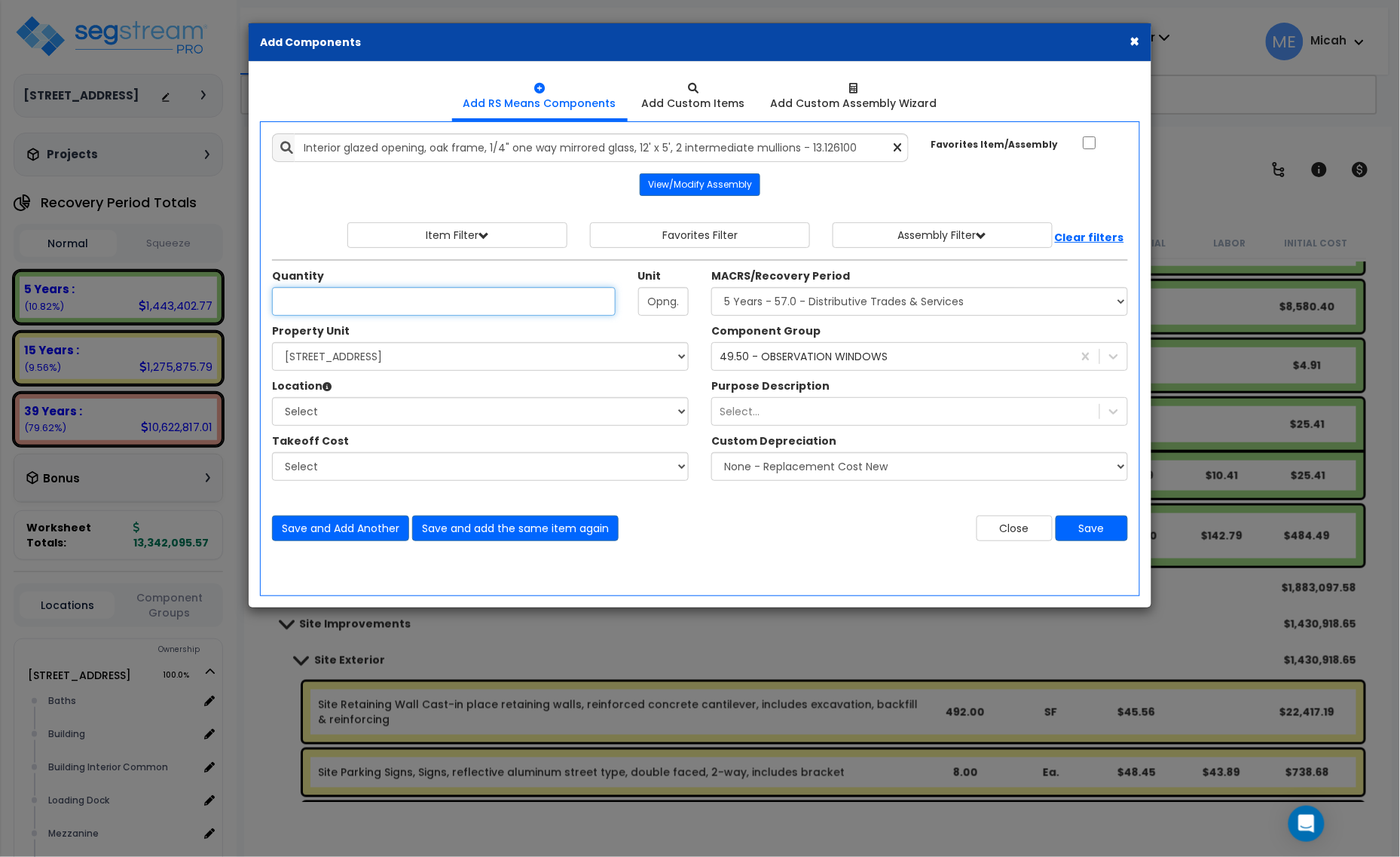
scroll to position [0, 0]
type input "1"
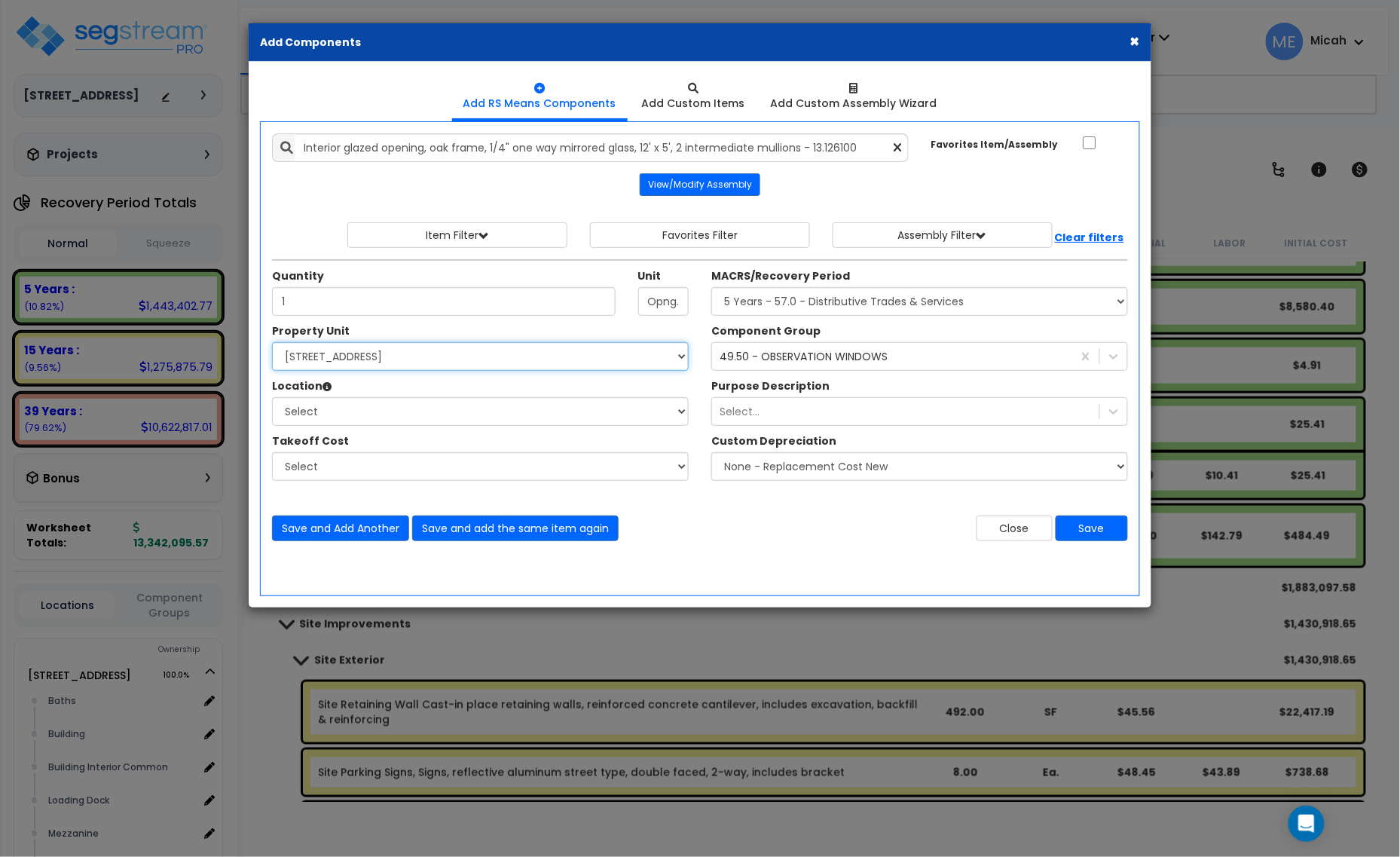
click at [400, 362] on select "Select 25211 Sunnymead Blvd Site Improvements" at bounding box center [480, 356] width 417 height 28
select select "166495"
click at [272, 343] on select "Select 25211 Sunnymead Blvd Site Improvements" at bounding box center [480, 356] width 417 height 28
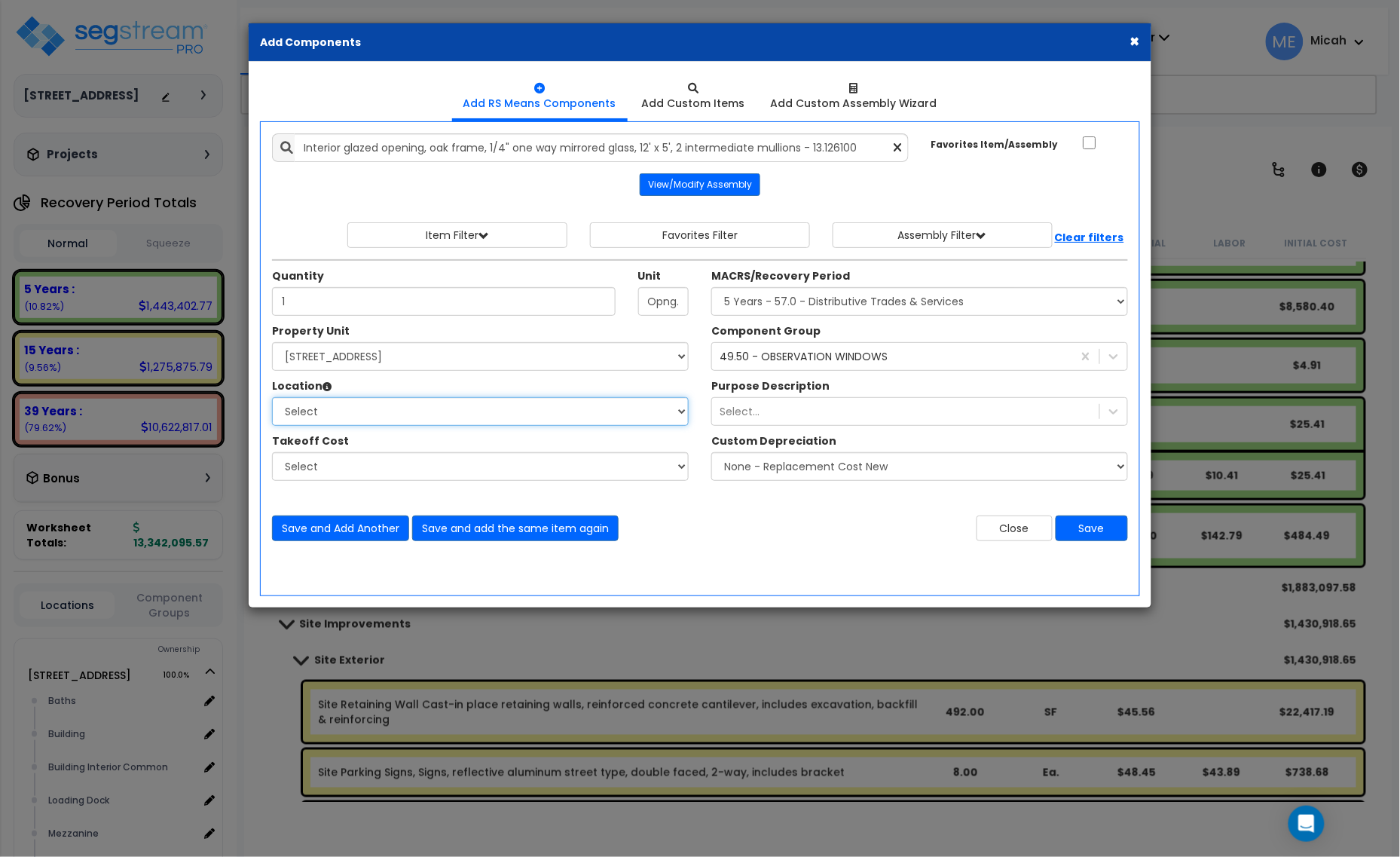
click at [400, 412] on select "Select Baths Building Building Interior Building Interior Common Loading Dock M…" at bounding box center [480, 411] width 417 height 28
select select "10387"
click at [272, 398] on select "Select Baths Building Building Interior Building Interior Common Loading Dock M…" at bounding box center [480, 411] width 417 height 28
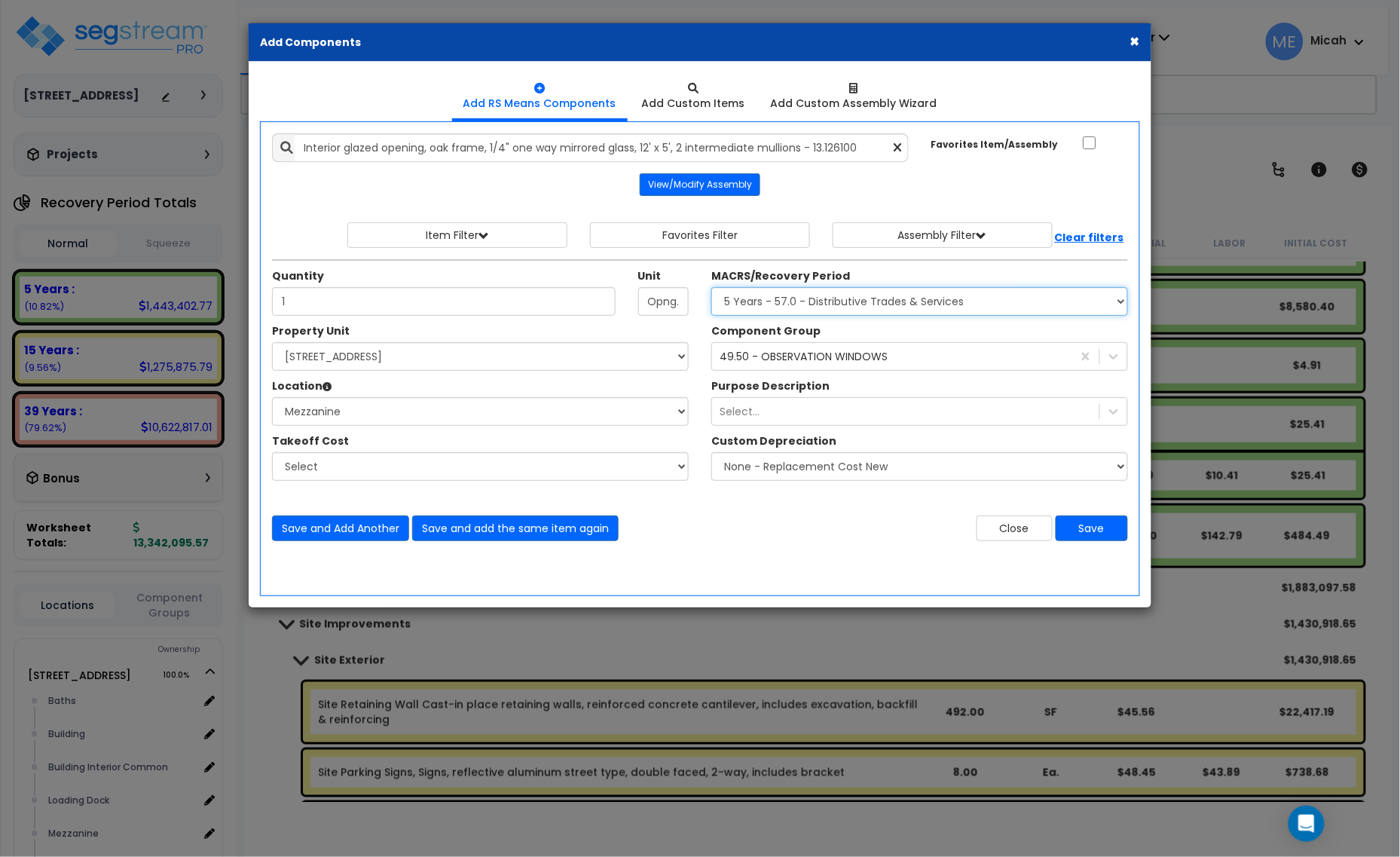
click at [817, 303] on select "Select MACRS/Recovery Period 5 Years - 57.0 - Distributive Trades & Services 5 …" at bounding box center [919, 302] width 417 height 28
select select "3667"
click at [711, 287] on select "Select MACRS/Recovery Period 5 Years - 57.0 - Distributive Trades & Services 5 …" at bounding box center [919, 302] width 417 height 28
click at [1089, 541] on button "Save" at bounding box center [1092, 528] width 73 height 26
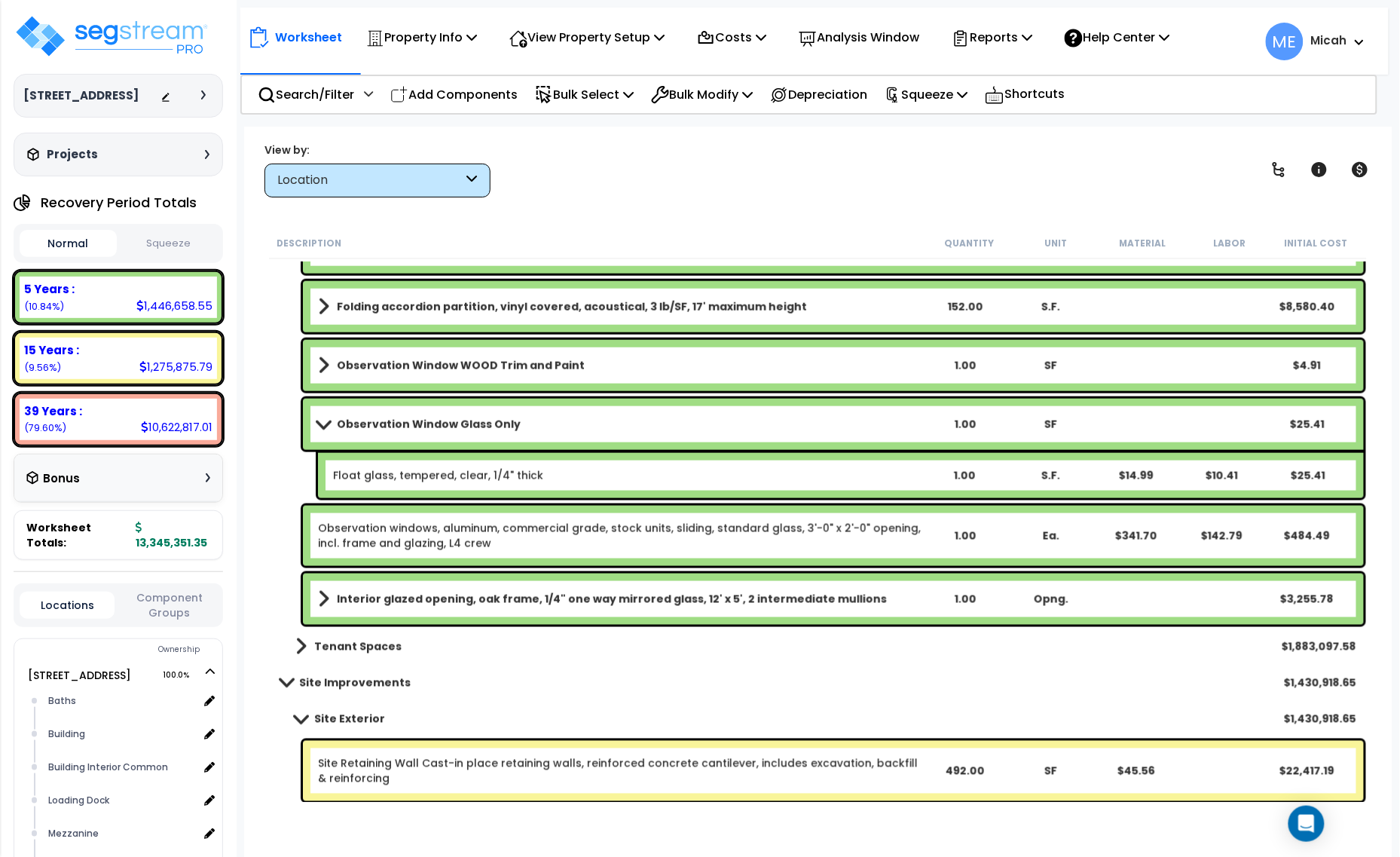
click at [397, 599] on b "Interior glazed opening, oak frame, 1/4" one way mirrored glass, 12' x 5', 2 in…" at bounding box center [612, 599] width 550 height 15
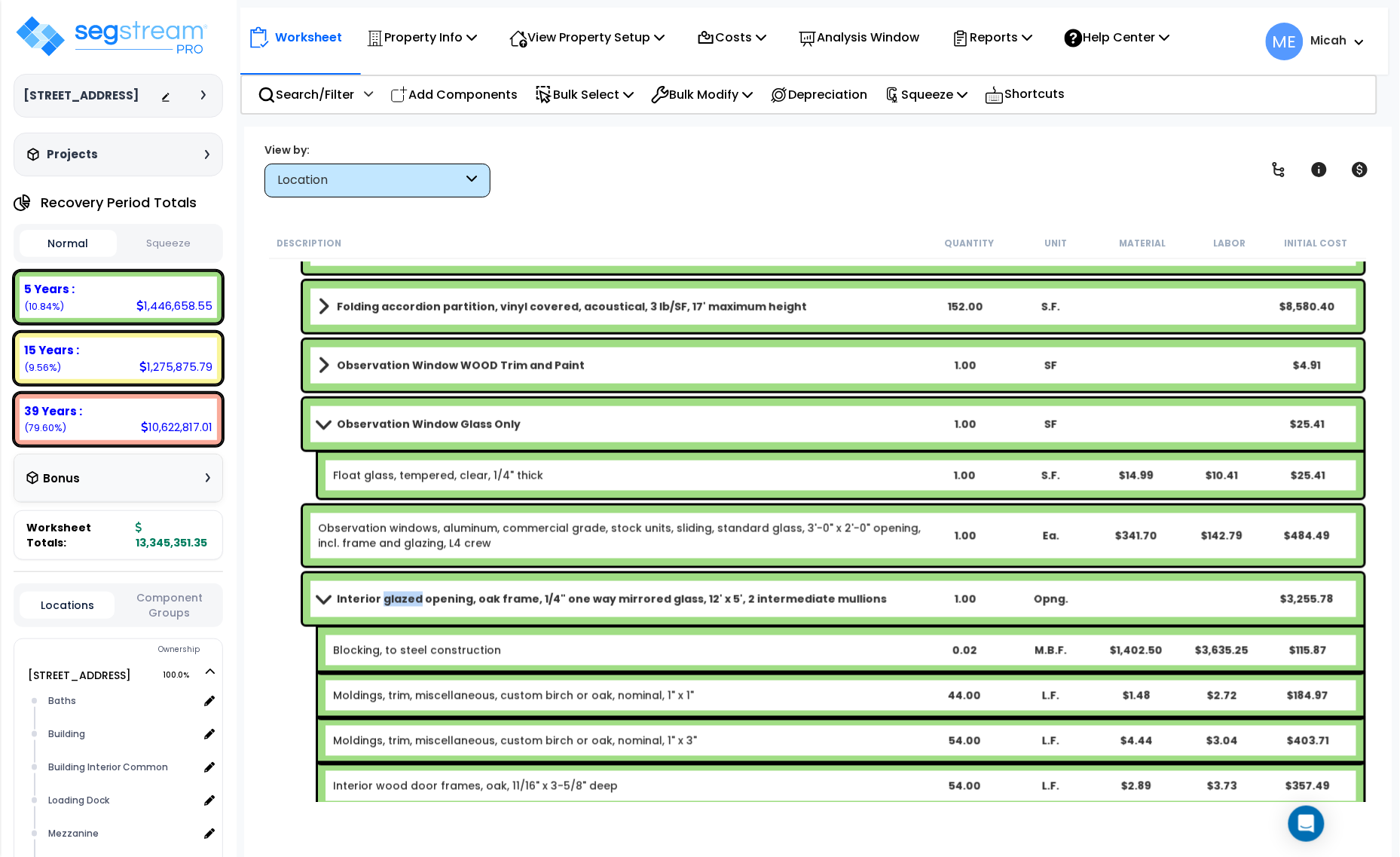
click at [398, 599] on b "Interior glazed opening, oak frame, 1/4" one way mirrored glass, 12' x 5', 2 in…" at bounding box center [612, 599] width 550 height 15
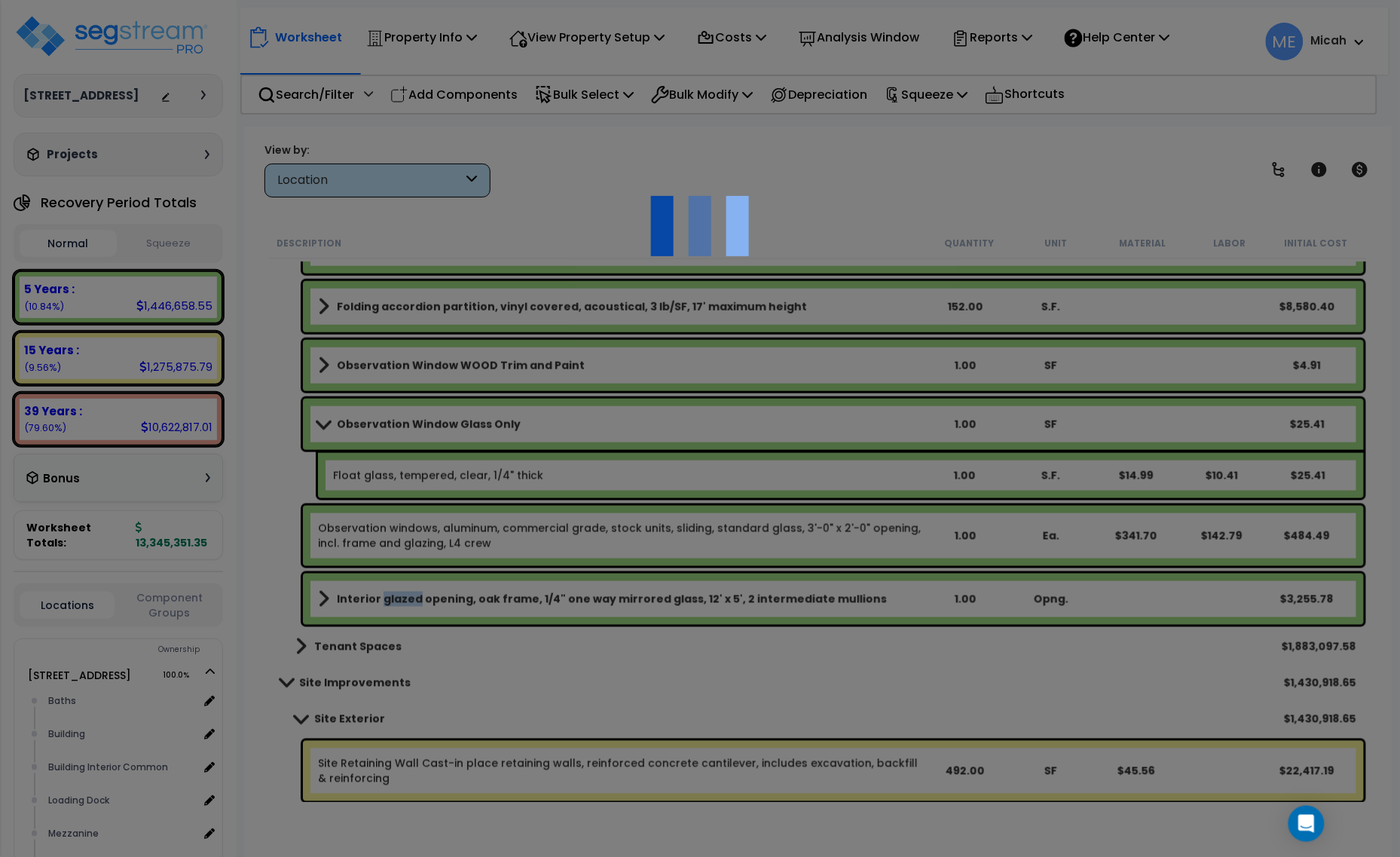
select select "68650"
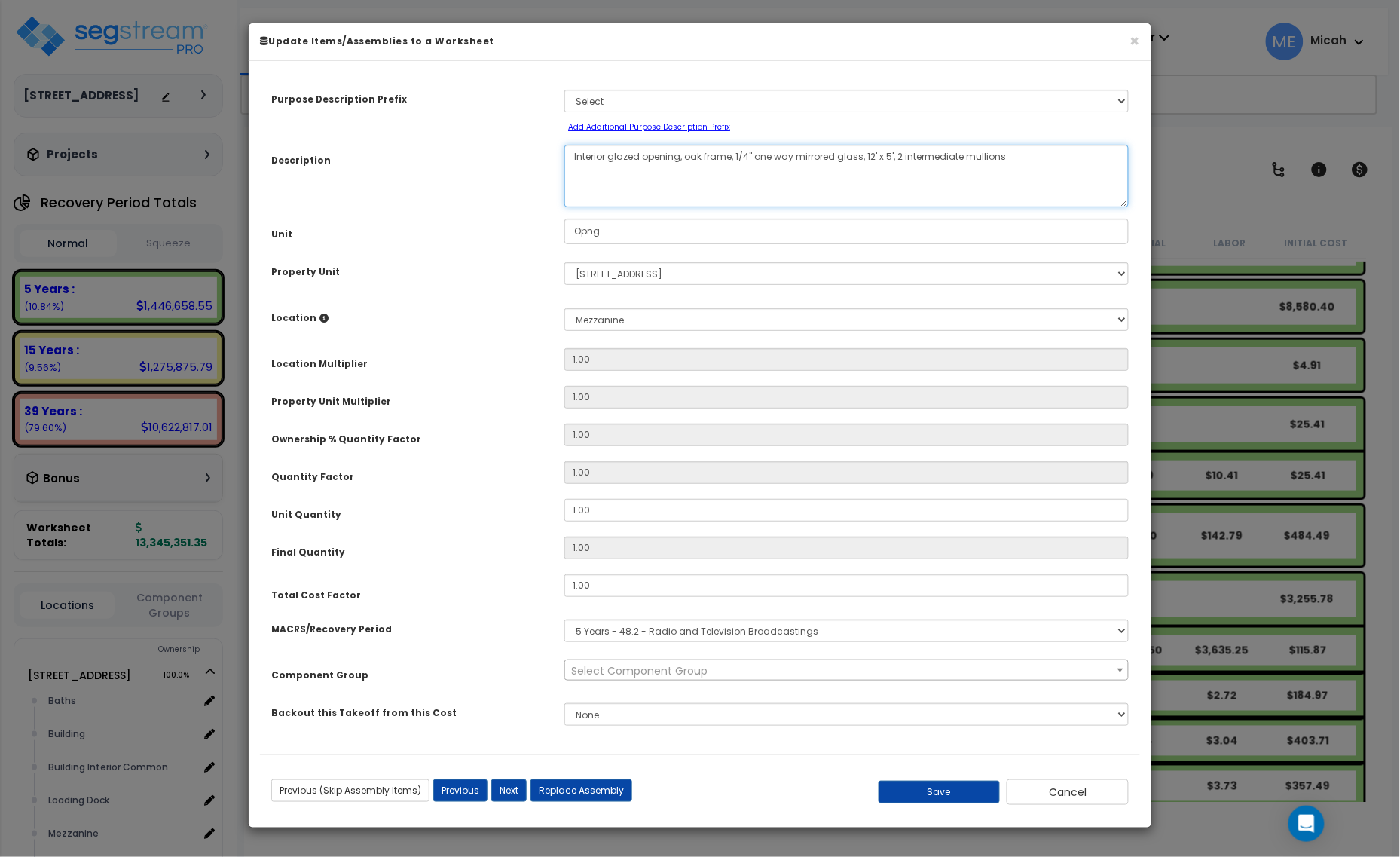
click at [575, 156] on textarea "Interior glazed opening, oak frame, 1/4" one way mirrored glass, 12' x 5', 2 in…" at bounding box center [846, 176] width 564 height 63
type textarea "Observation window, interior glazed opening, oak frame, 1/4" one way mirrored g…"
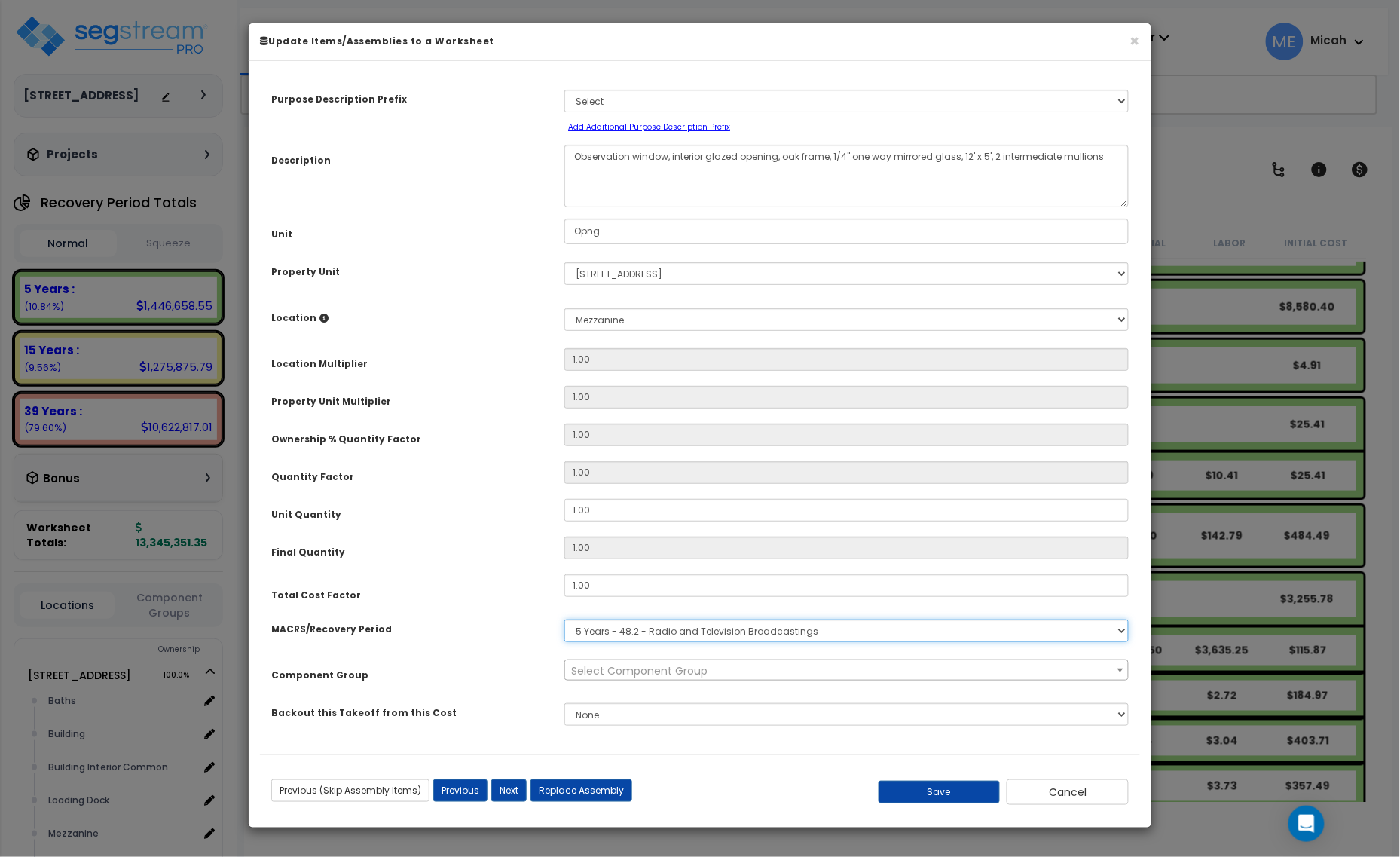
click at [761, 624] on select "Select MACRS/Recovery Period 5 Years - 57.0 - Distributive Trades & Services 5 …" at bounding box center [846, 631] width 564 height 23
select select "3667"
click at [564, 619] on select "Select MACRS/Recovery Period 5 Years - 57.0 - Distributive Trades & Services 5 …" at bounding box center [846, 631] width 564 height 23
select select "64676"
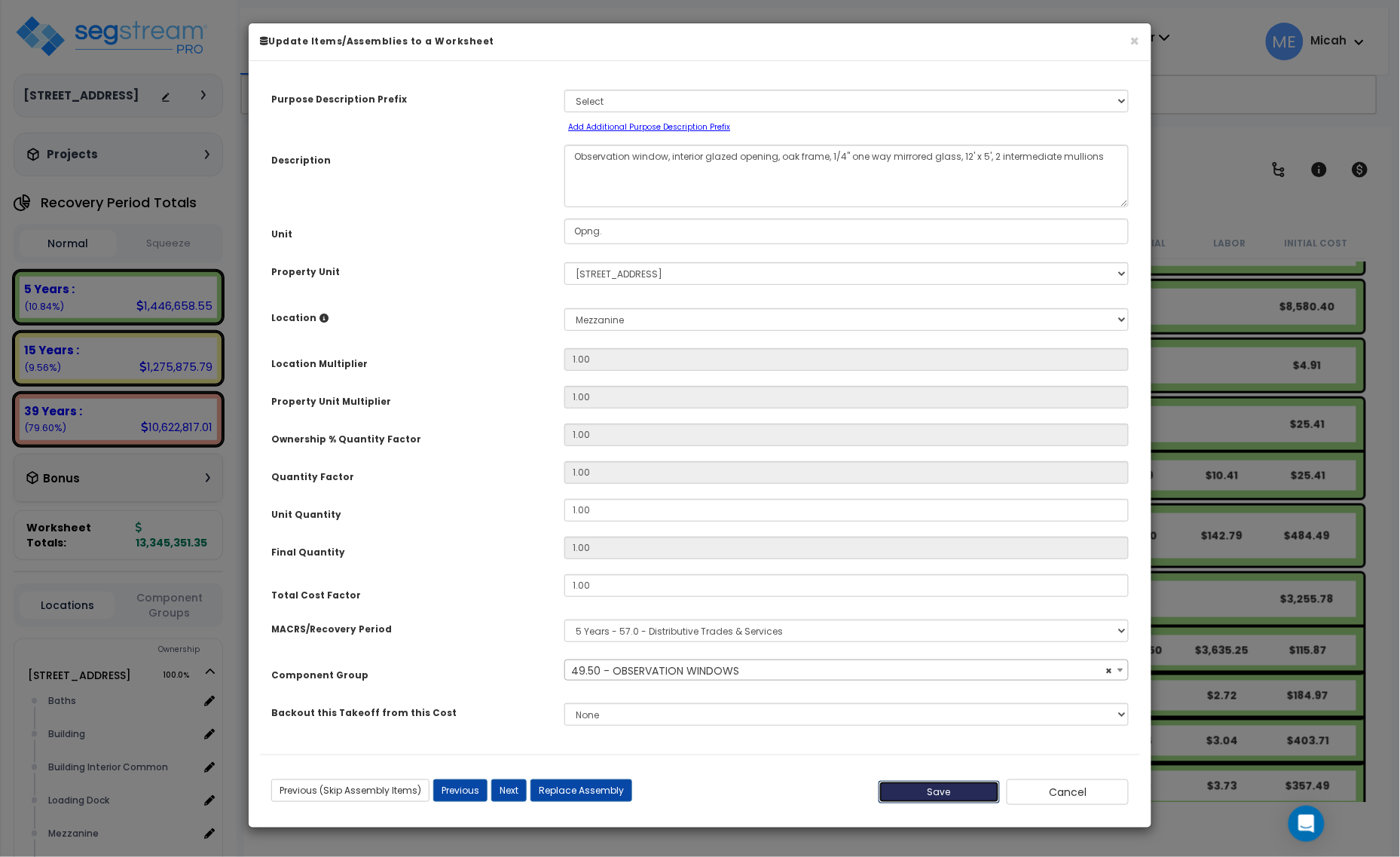
click at [964, 795] on button "Save" at bounding box center [939, 792] width 122 height 23
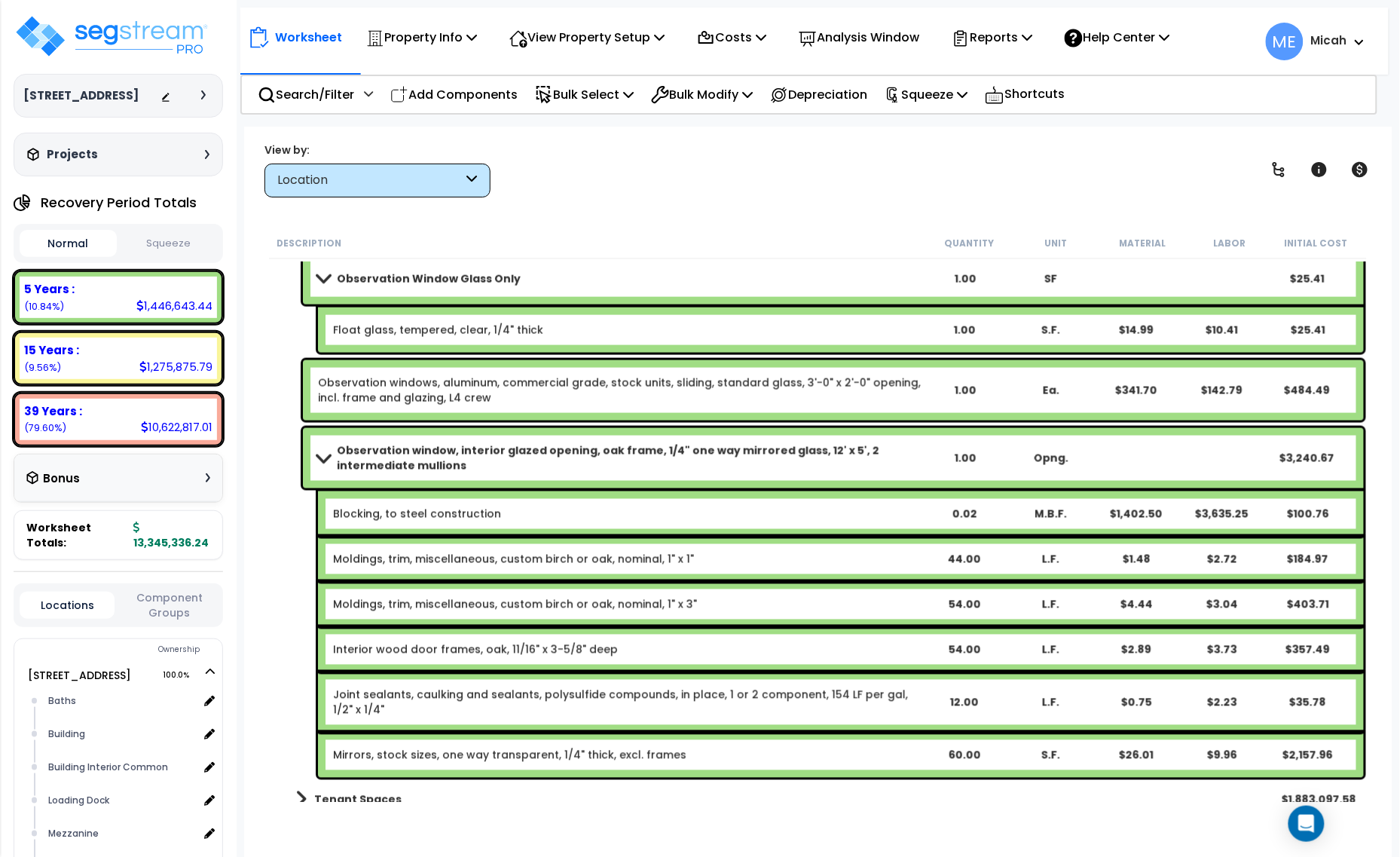
scroll to position [4521, 0]
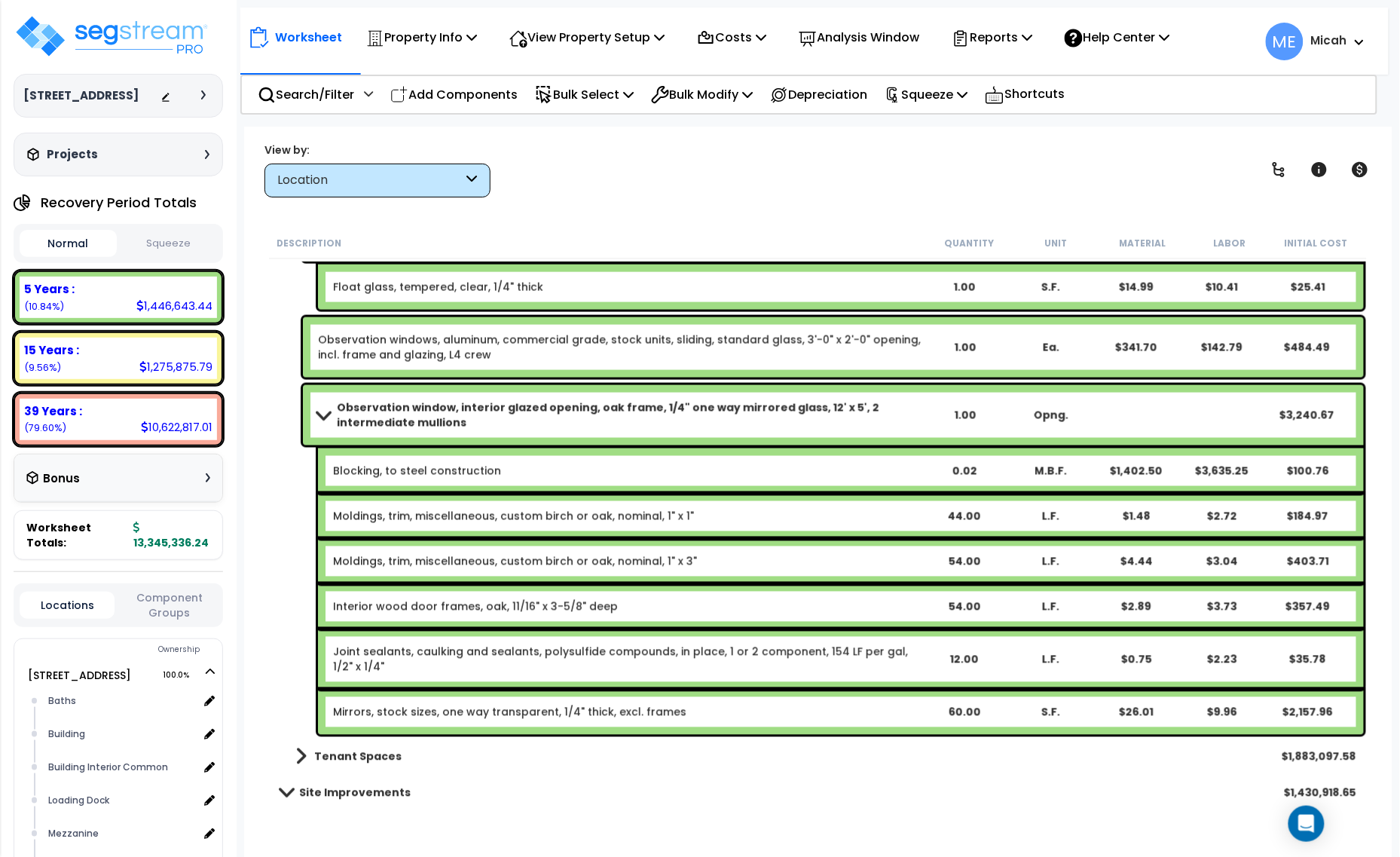
click at [955, 514] on div "44.00" at bounding box center [964, 516] width 81 height 15
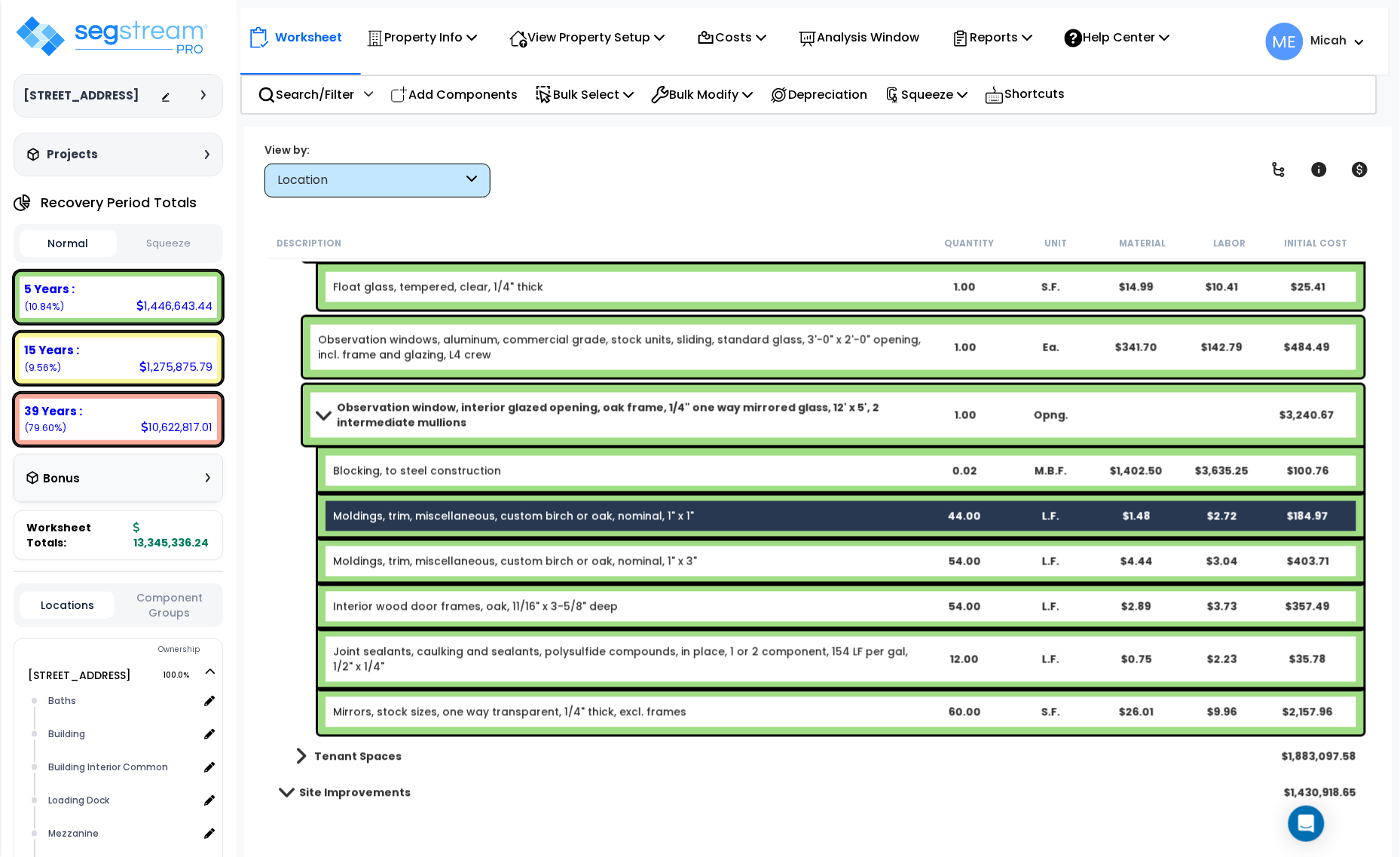
click at [965, 562] on div "54.00" at bounding box center [964, 561] width 81 height 15
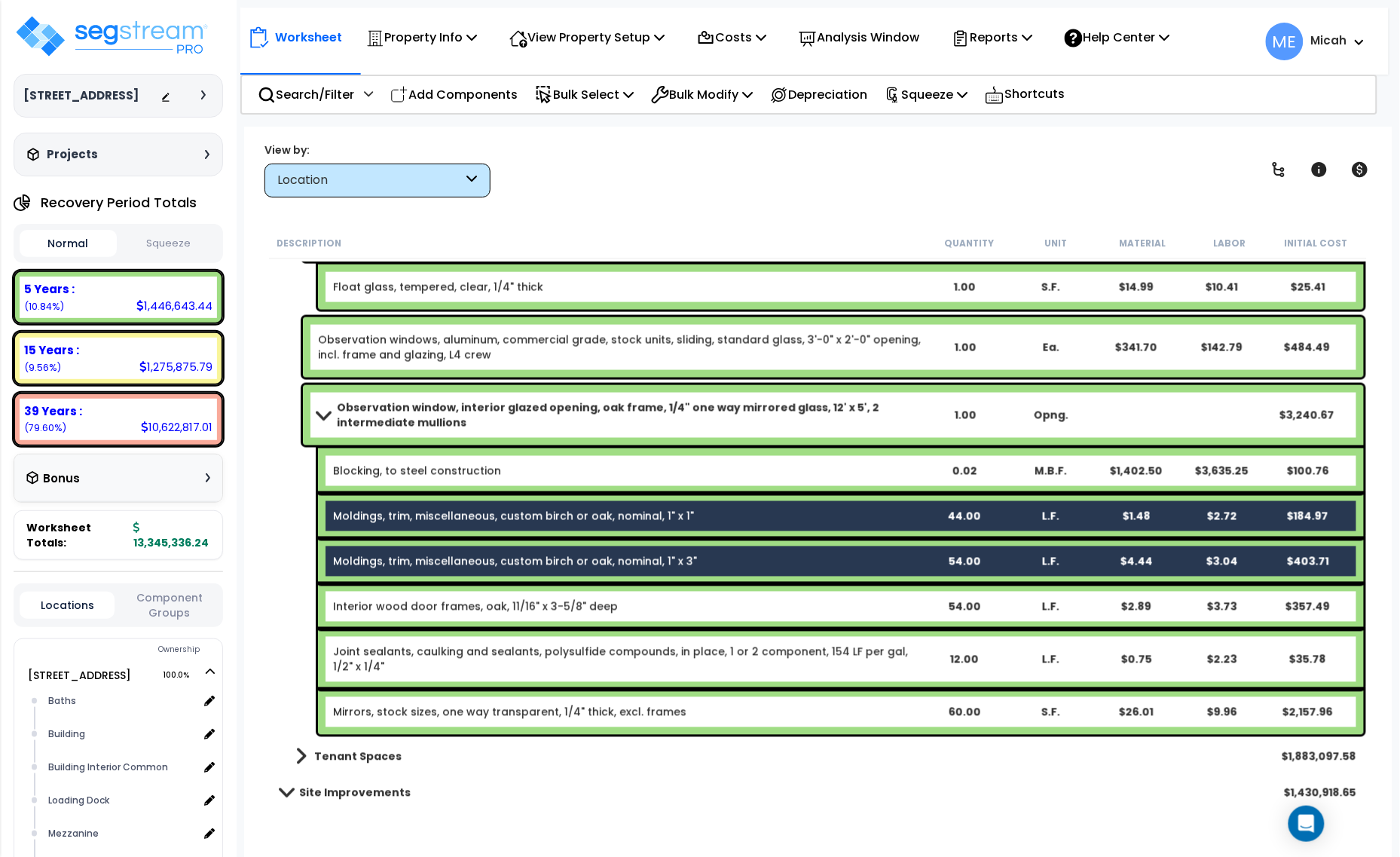
click at [964, 600] on div "54.00" at bounding box center [964, 606] width 81 height 15
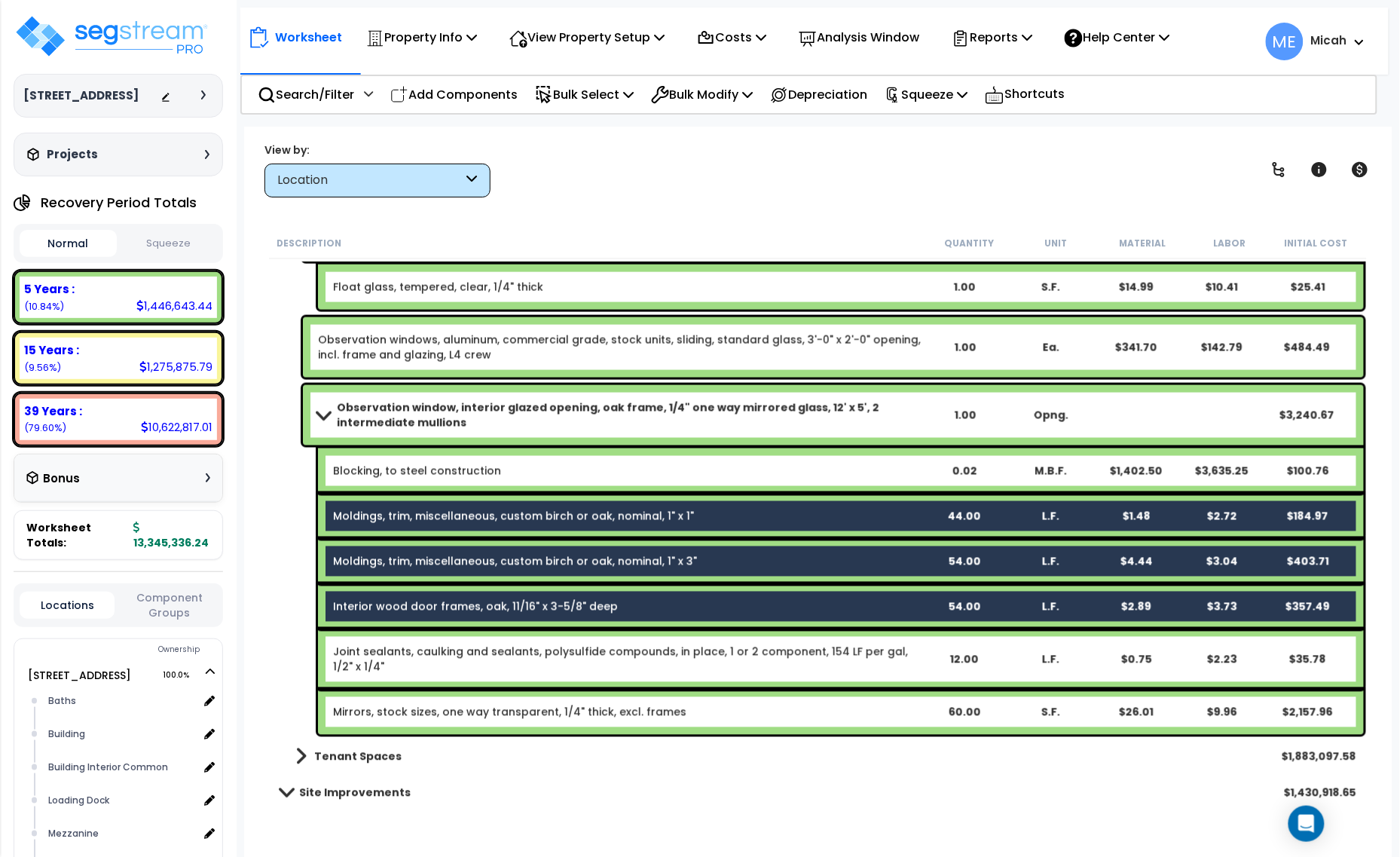
click at [967, 658] on div "12.00" at bounding box center [964, 659] width 81 height 15
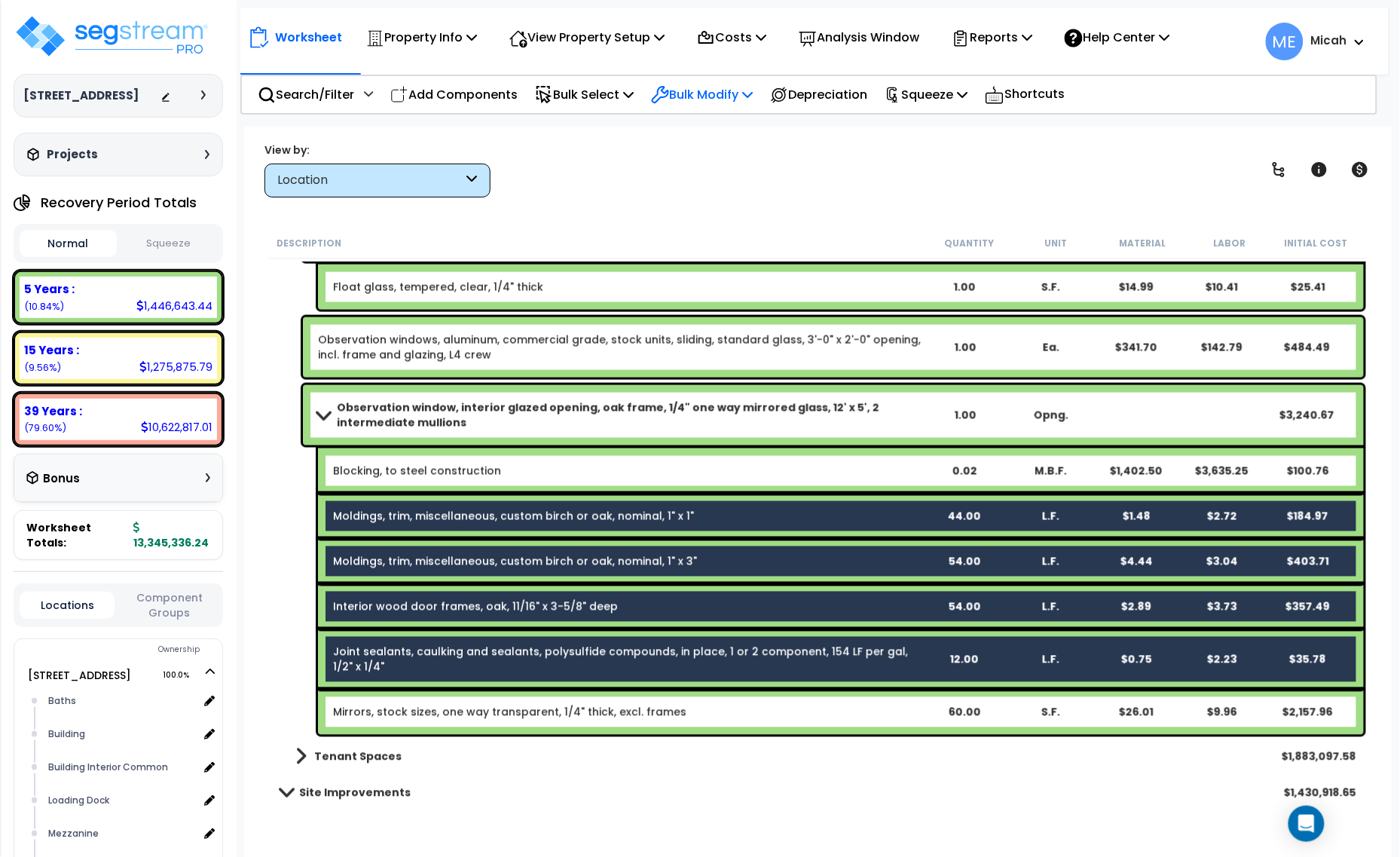
click at [731, 89] on p "Bulk Modify" at bounding box center [701, 94] width 102 height 20
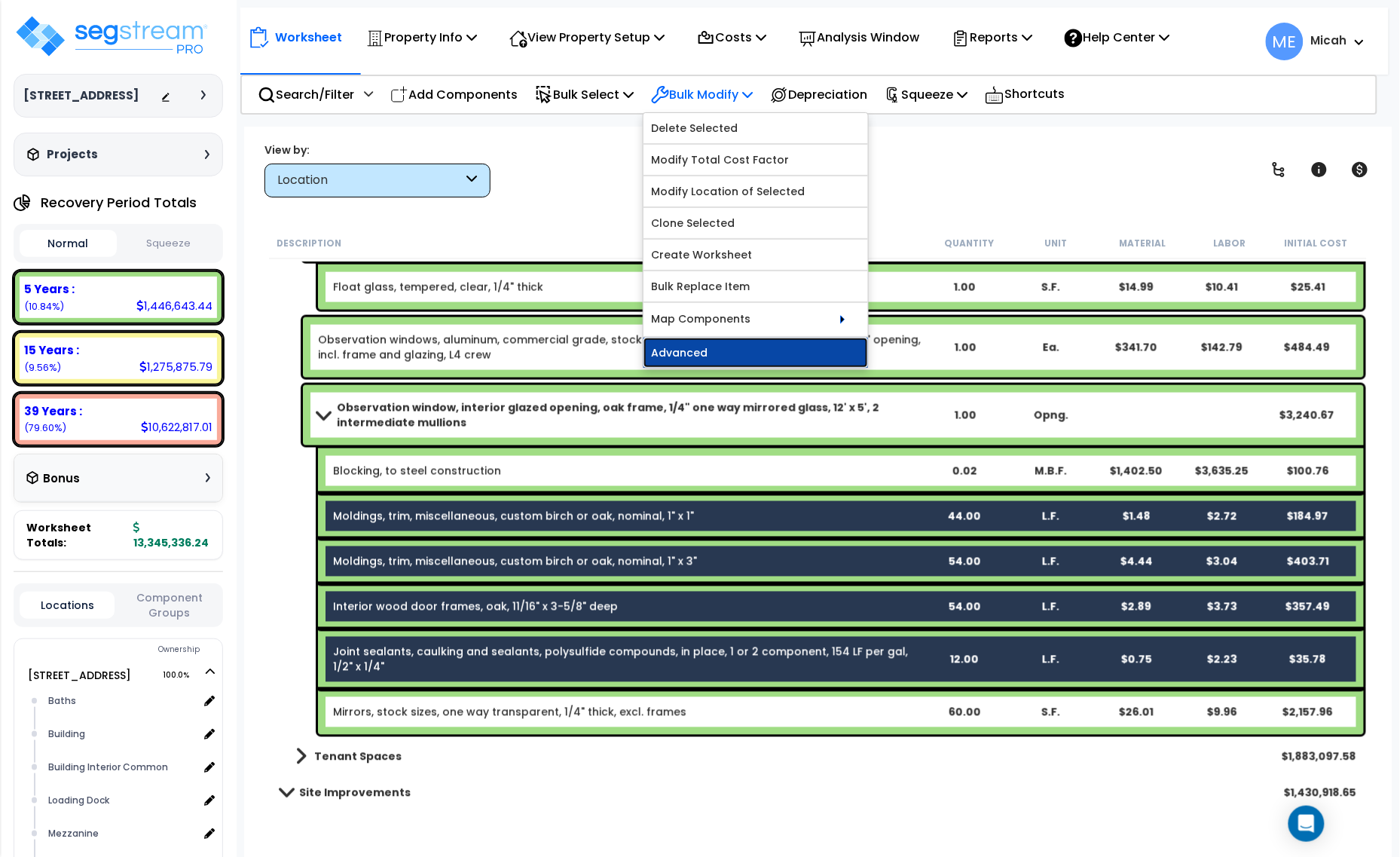
click at [757, 362] on link "Advanced" at bounding box center [756, 353] width 225 height 30
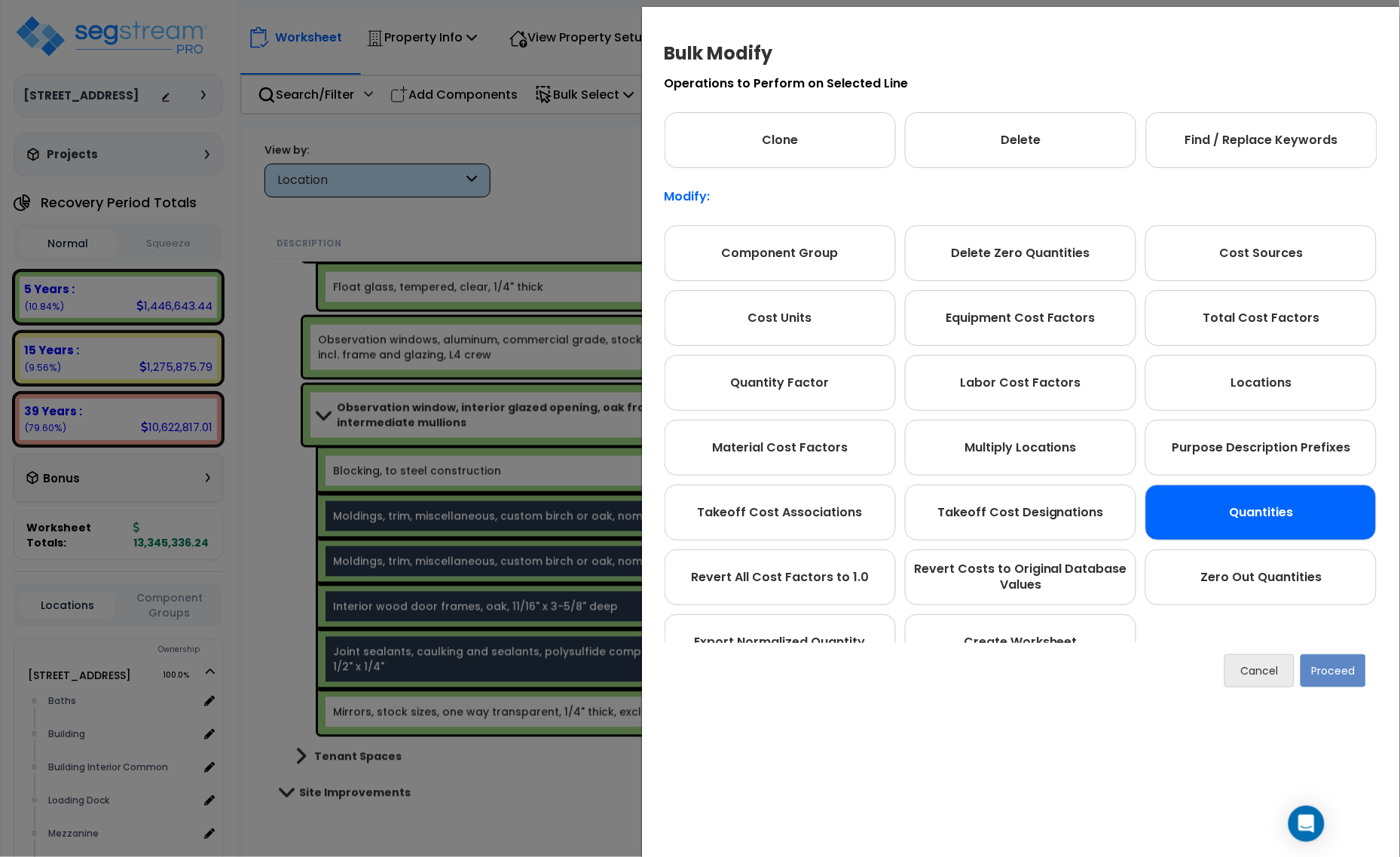
click at [1270, 499] on div "Quantities" at bounding box center [1261, 512] width 232 height 56
click at [1345, 662] on button "Proceed" at bounding box center [1333, 670] width 65 height 33
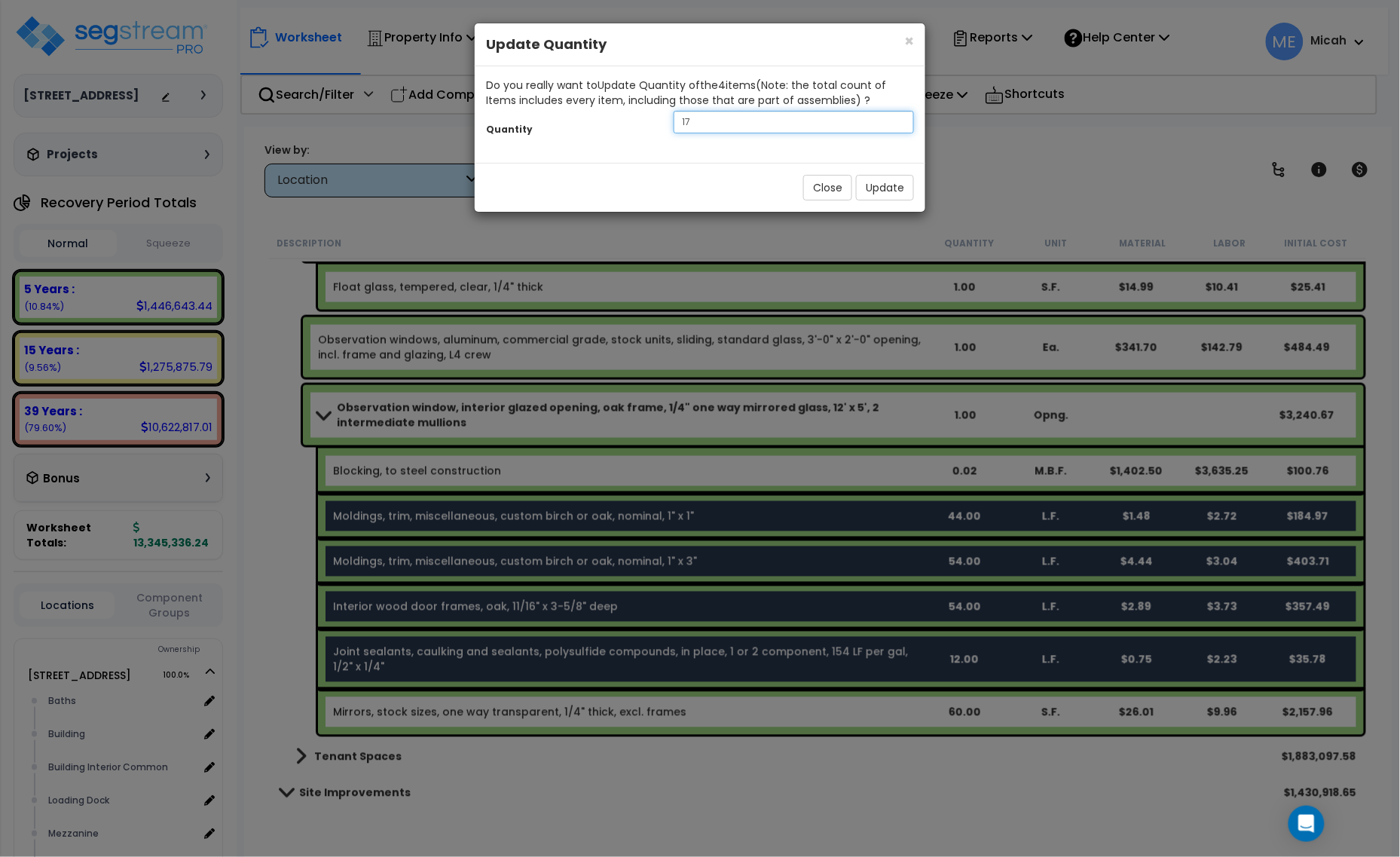
click at [658, 123] on div "Quantity 17" at bounding box center [700, 124] width 450 height 33
type input "61"
click at [875, 186] on button "Update" at bounding box center [885, 187] width 58 height 26
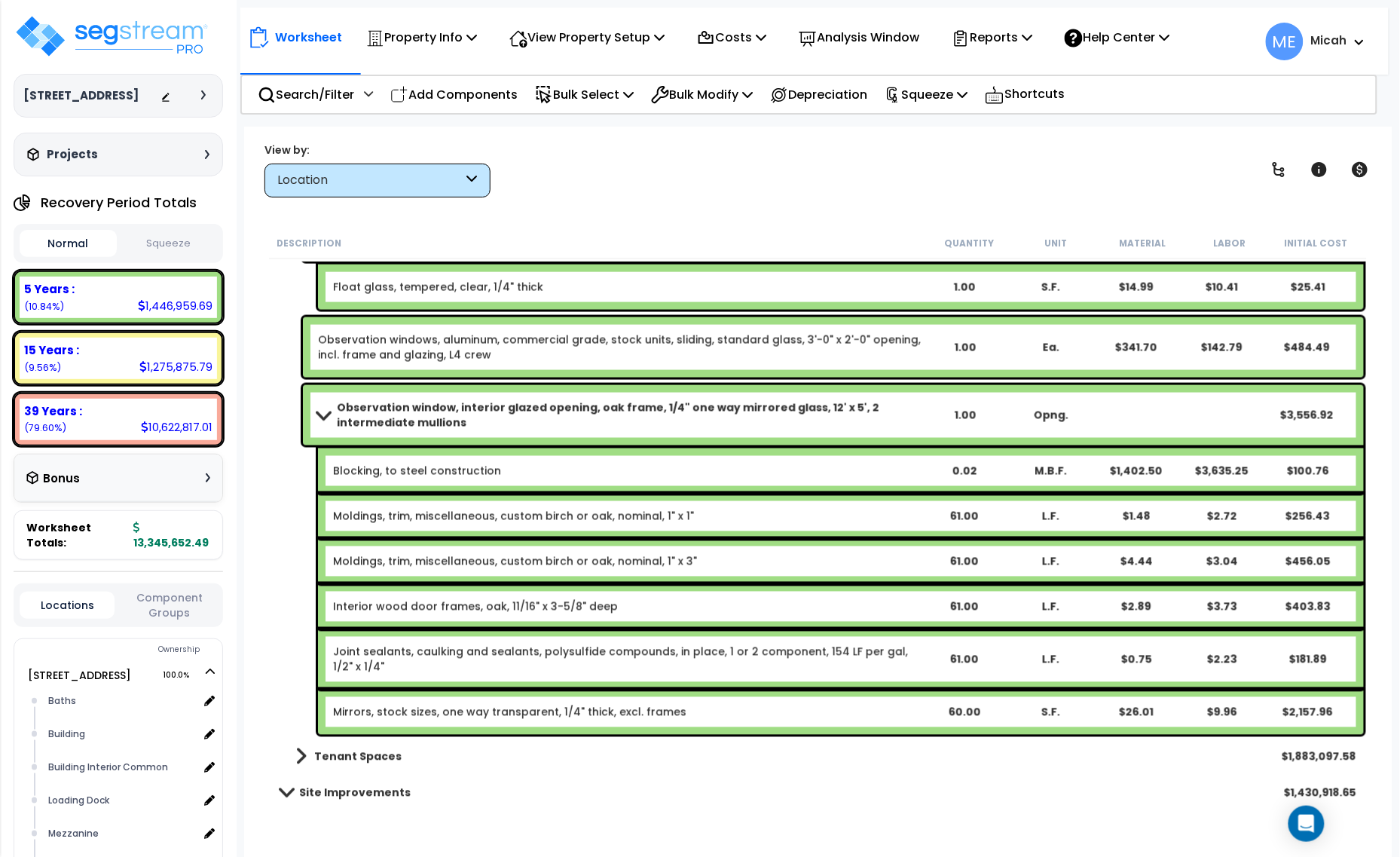
click at [961, 718] on div "60.00" at bounding box center [964, 712] width 81 height 15
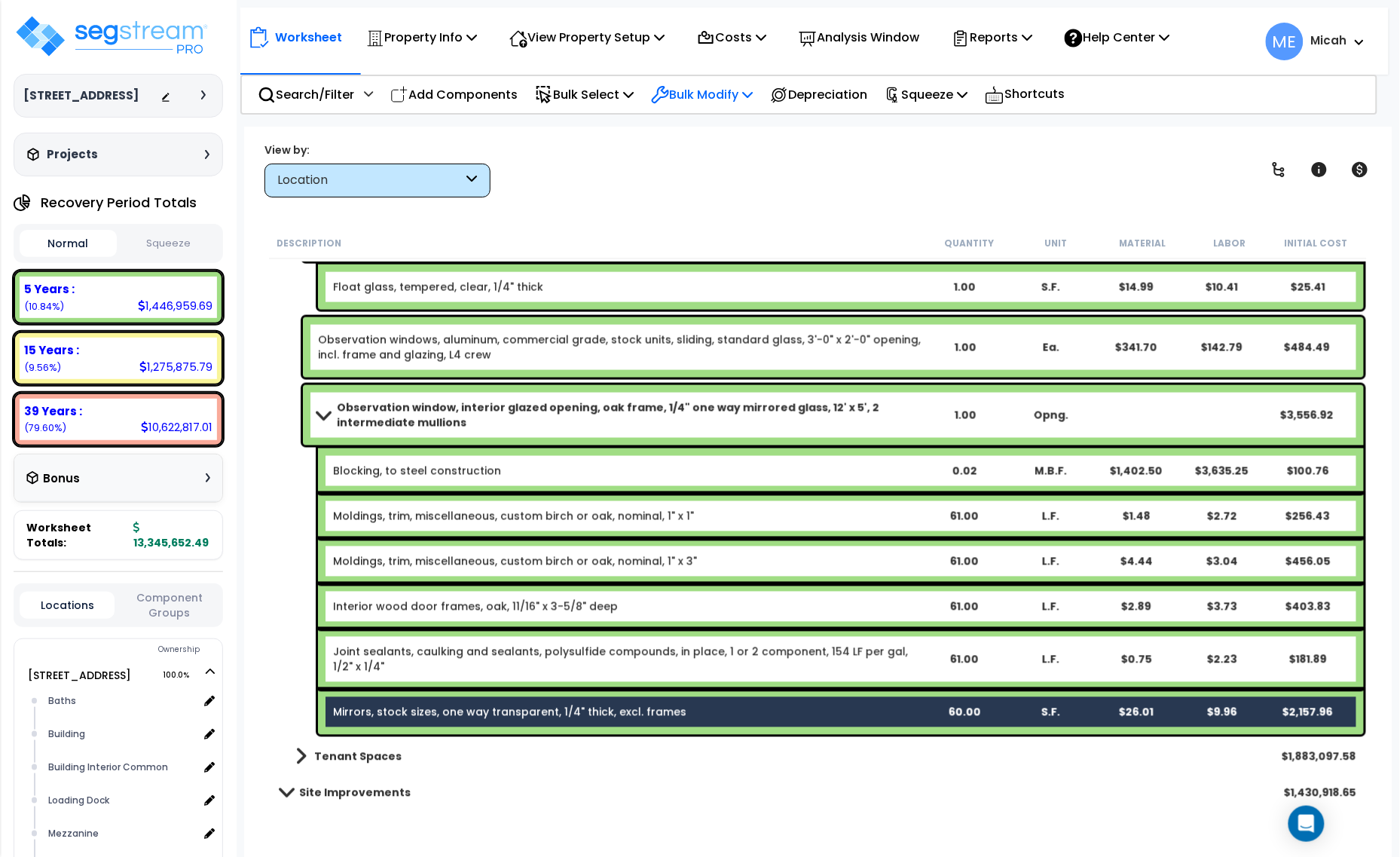
click at [737, 88] on p "Bulk Modify" at bounding box center [701, 94] width 102 height 20
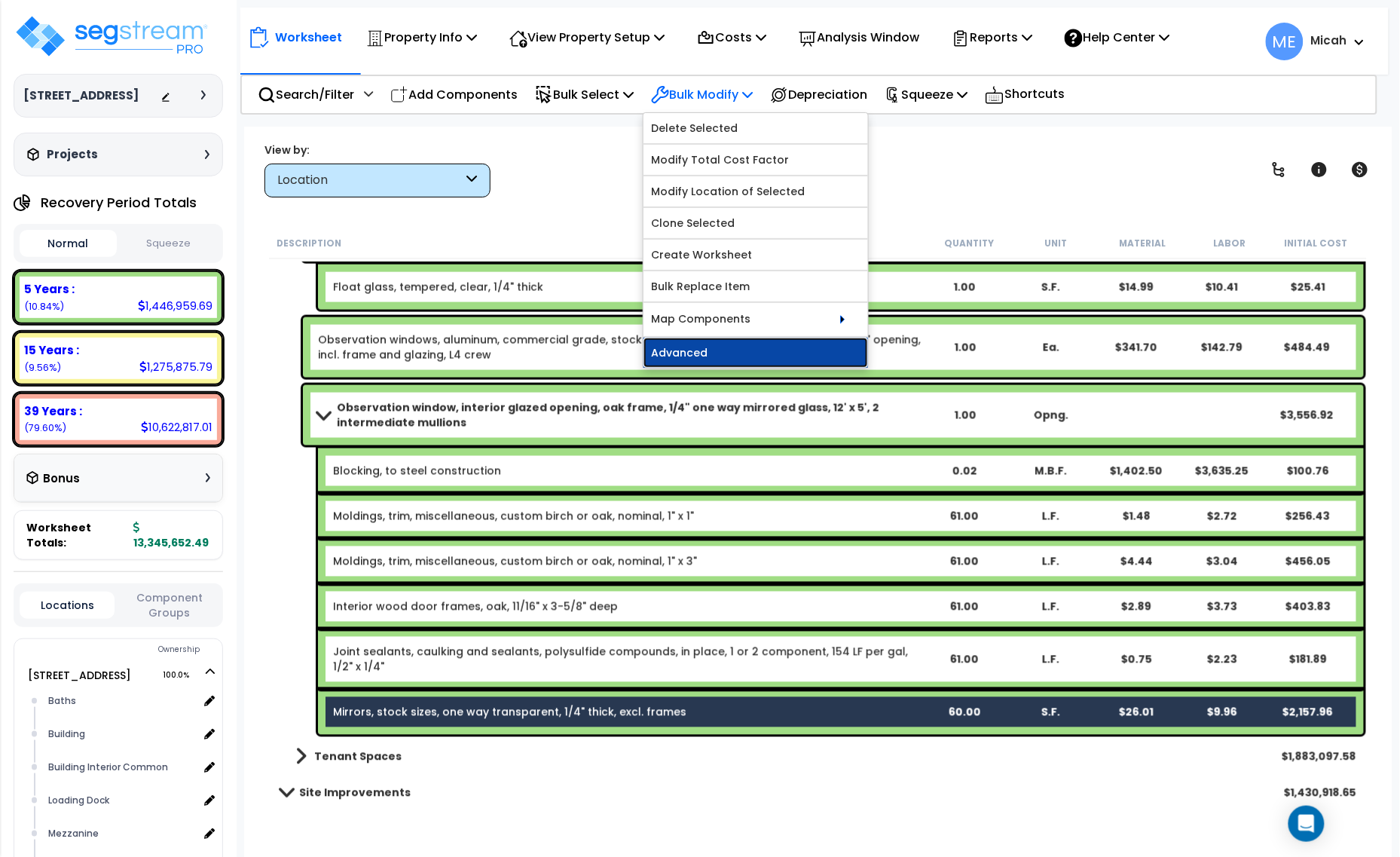
click at [765, 359] on link "Advanced" at bounding box center [756, 353] width 225 height 30
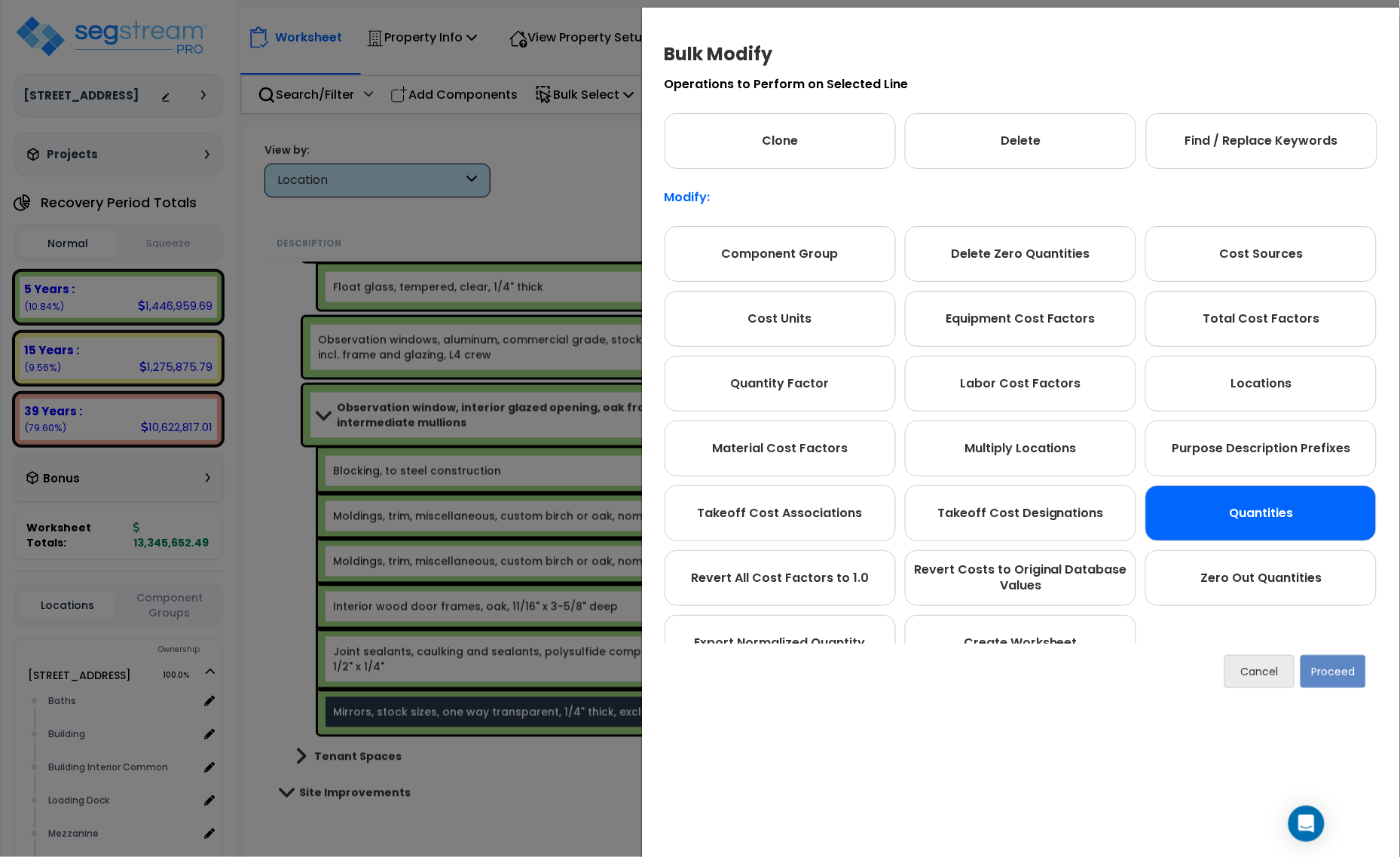
click at [1180, 498] on div "Quantities" at bounding box center [1261, 513] width 232 height 56
click at [1341, 685] on button "Proceed" at bounding box center [1333, 670] width 65 height 33
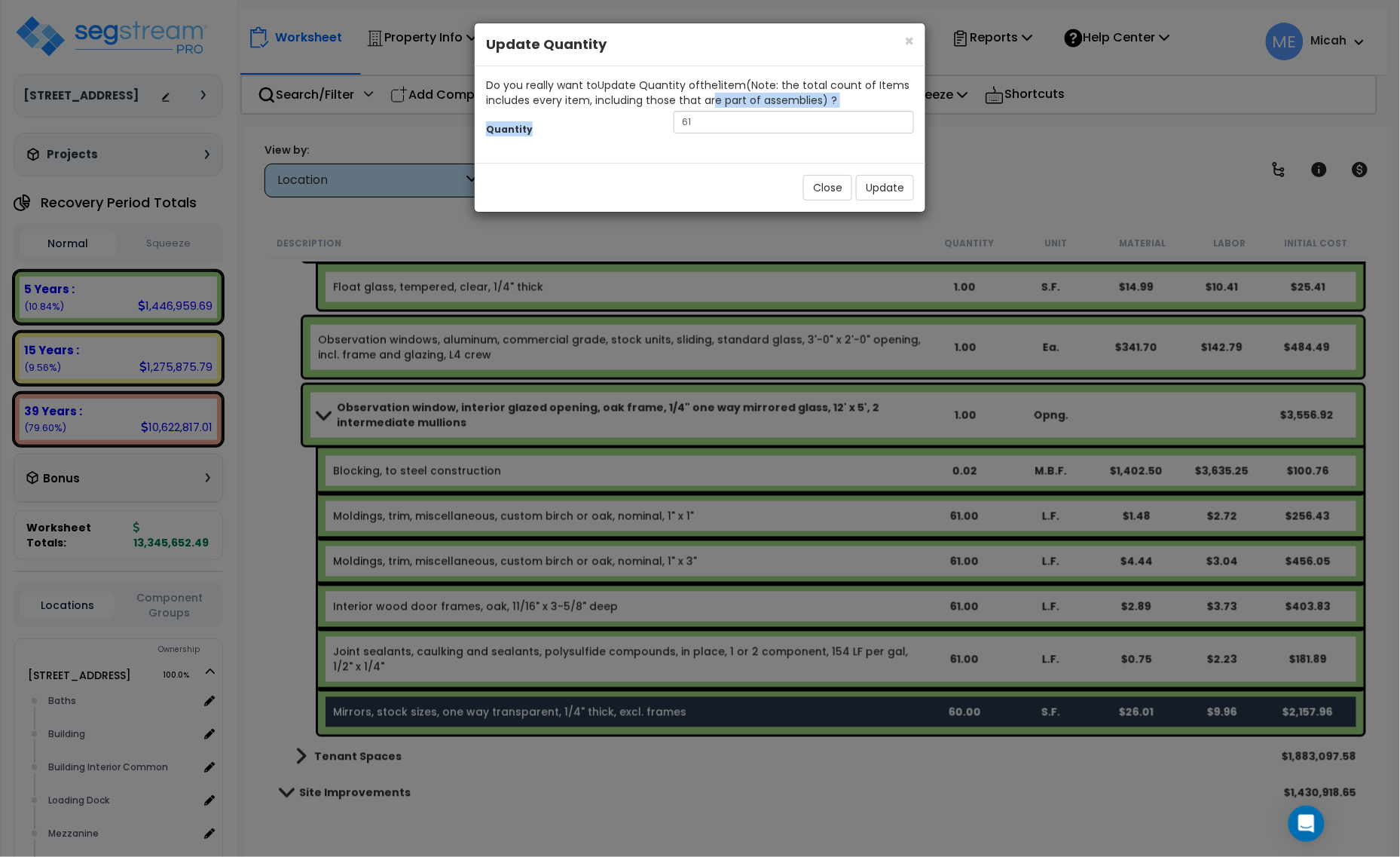
drag, startPoint x: 675, startPoint y: 113, endPoint x: 626, endPoint y: 115, distance: 49.0
click at [633, 114] on div "Do you really want to Update Quantity of the 1 item (Note: the total count of I…" at bounding box center [700, 114] width 450 height 96
drag, startPoint x: 669, startPoint y: 126, endPoint x: 657, endPoint y: 125, distance: 12.0
click at [659, 125] on div "Quantity 61" at bounding box center [700, 124] width 450 height 33
type input "57"
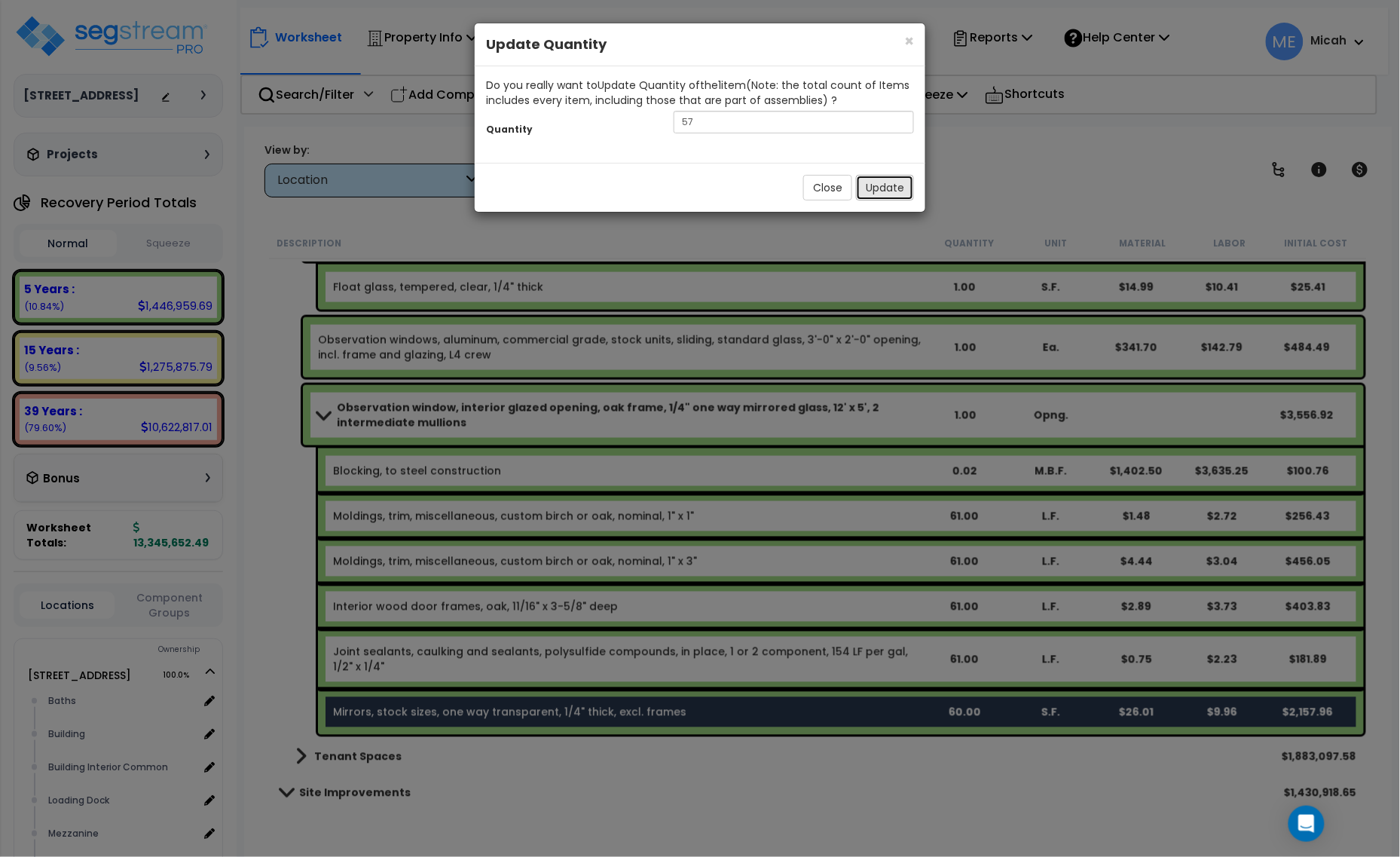
click at [867, 192] on button "Update" at bounding box center [885, 187] width 58 height 26
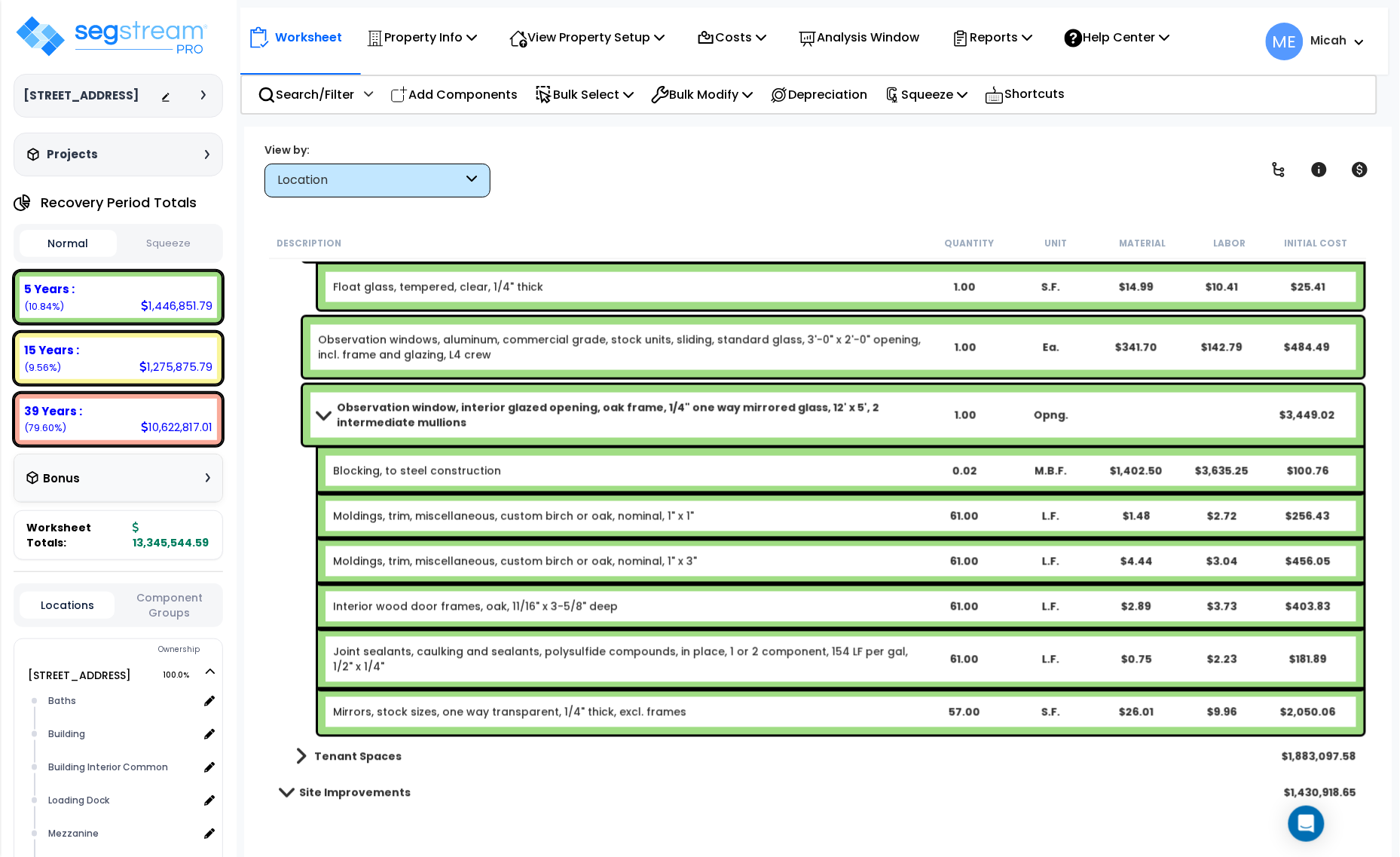
click at [861, 465] on b "Blocking, to steel construction" at bounding box center [627, 471] width 587 height 15
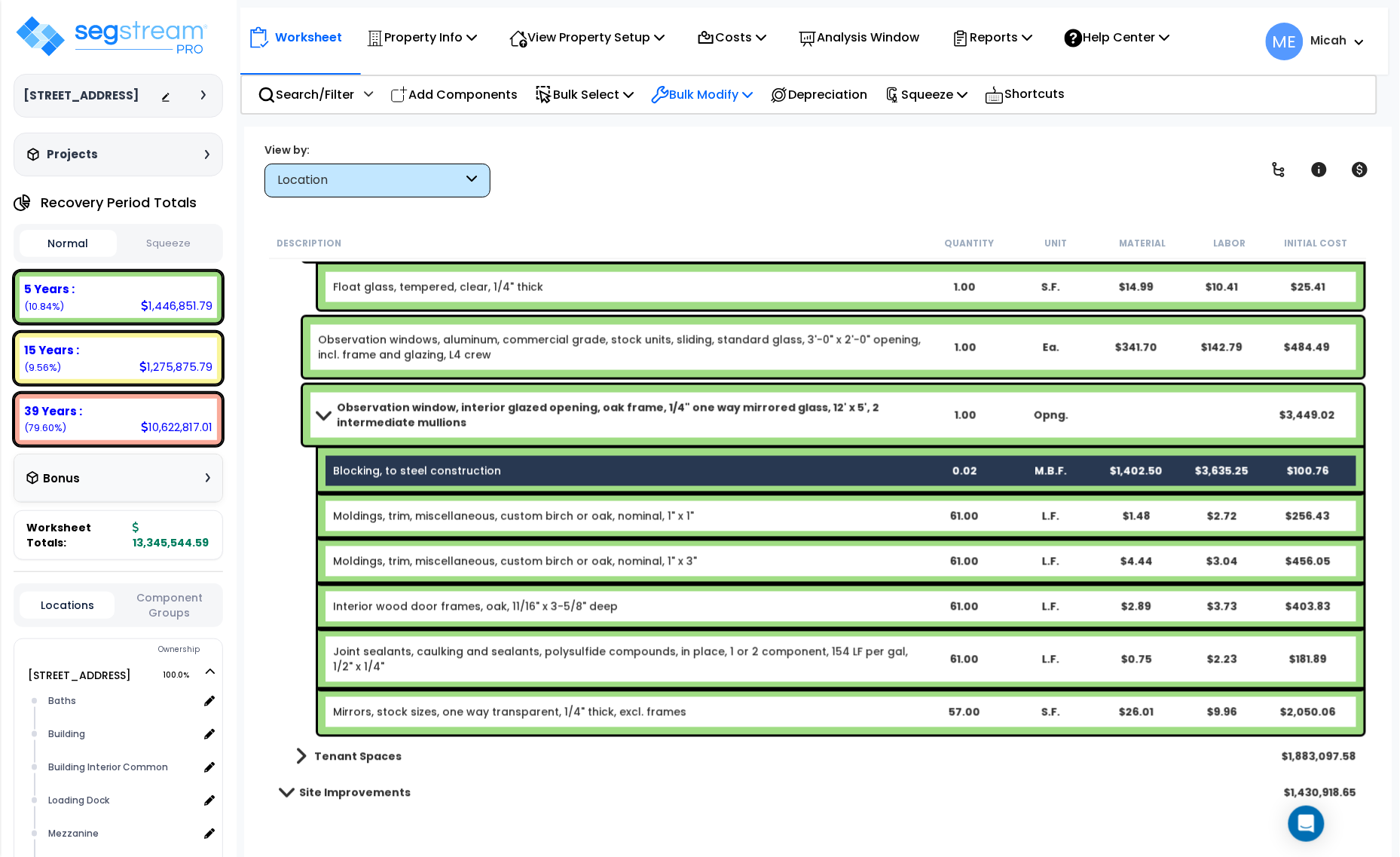
click at [753, 96] on icon at bounding box center [747, 95] width 11 height 12
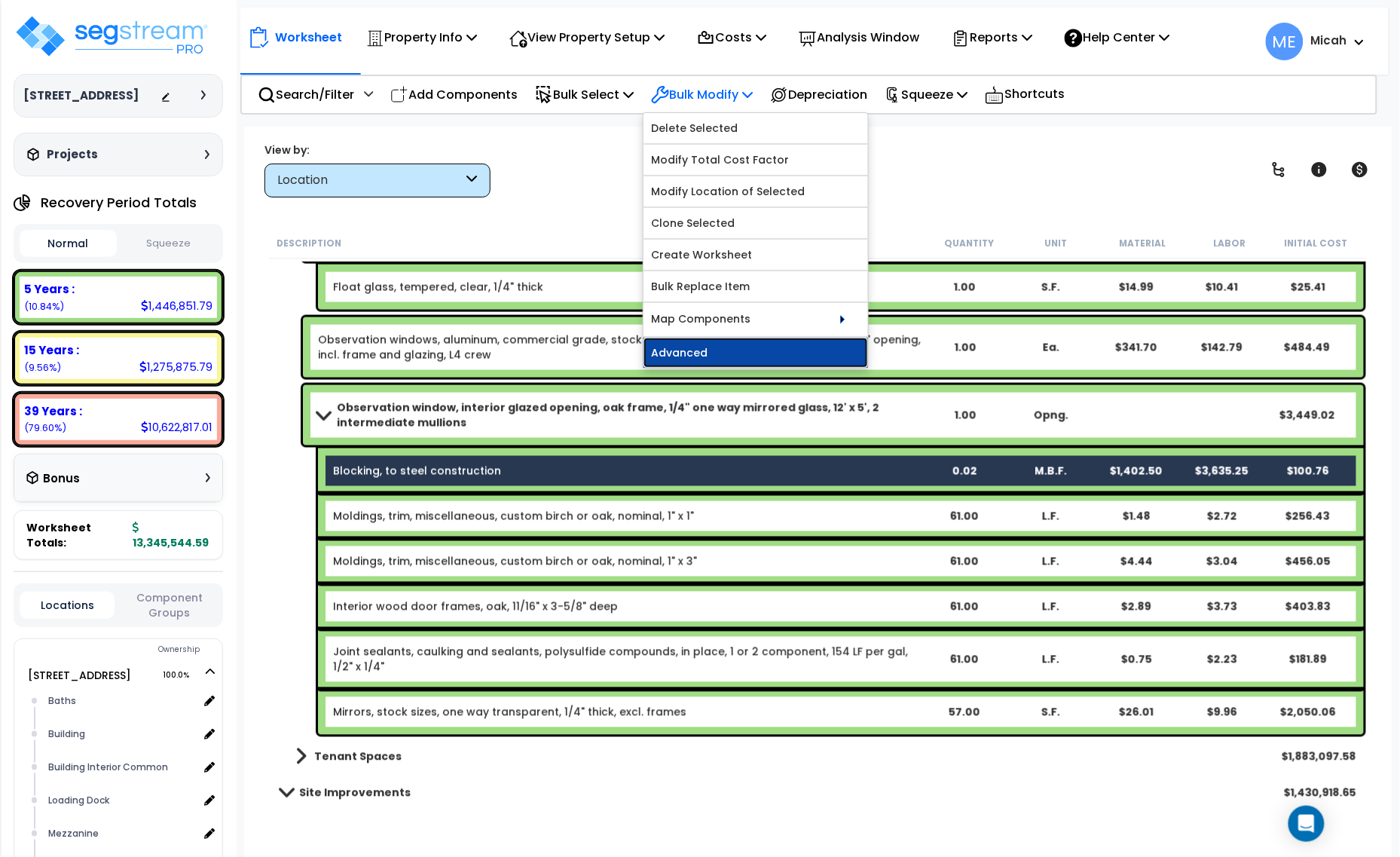
click at [761, 345] on link "Advanced" at bounding box center [756, 353] width 225 height 30
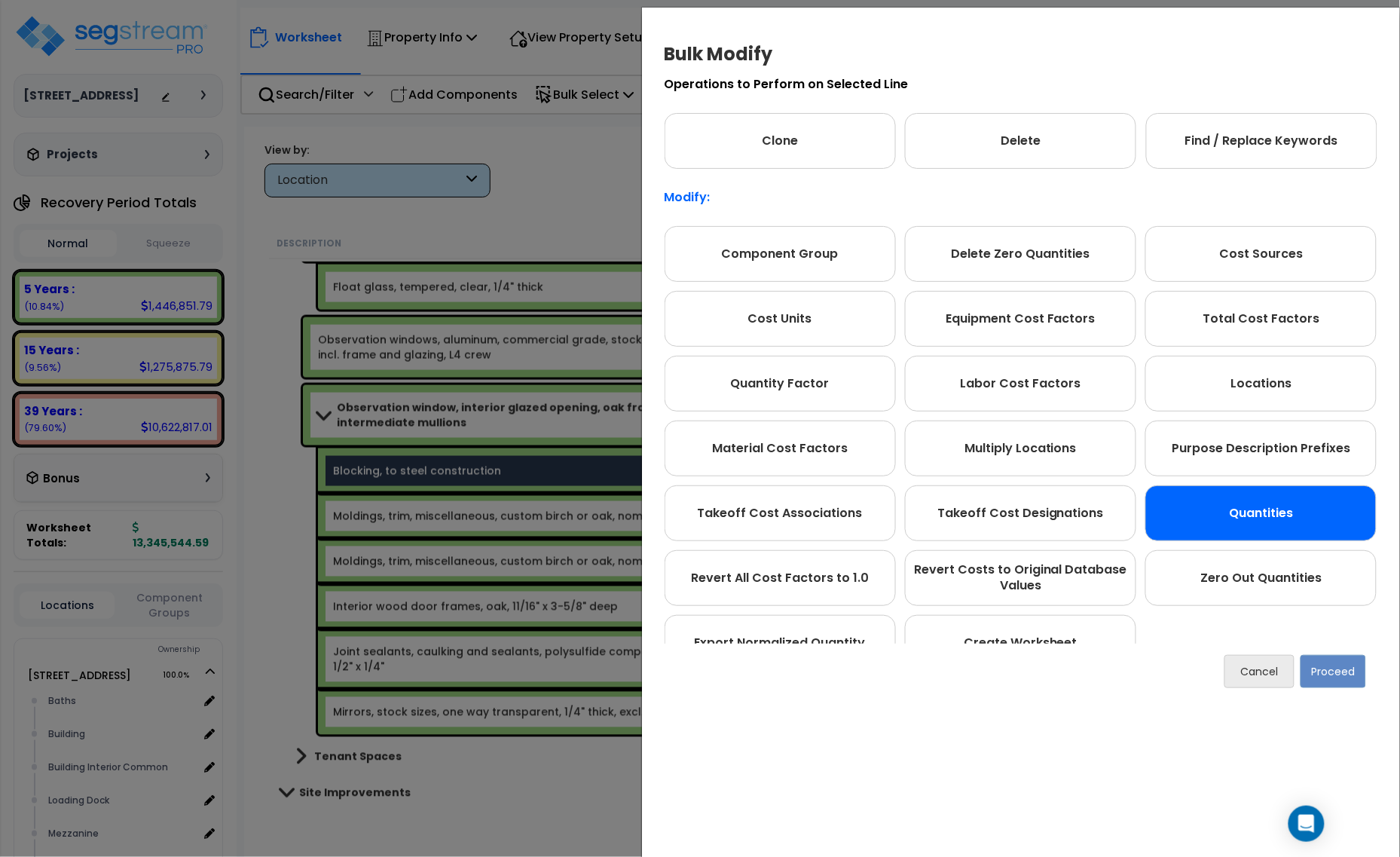
click at [1283, 532] on div "Quantities" at bounding box center [1261, 513] width 232 height 56
click at [1340, 670] on button "Proceed" at bounding box center [1333, 670] width 65 height 33
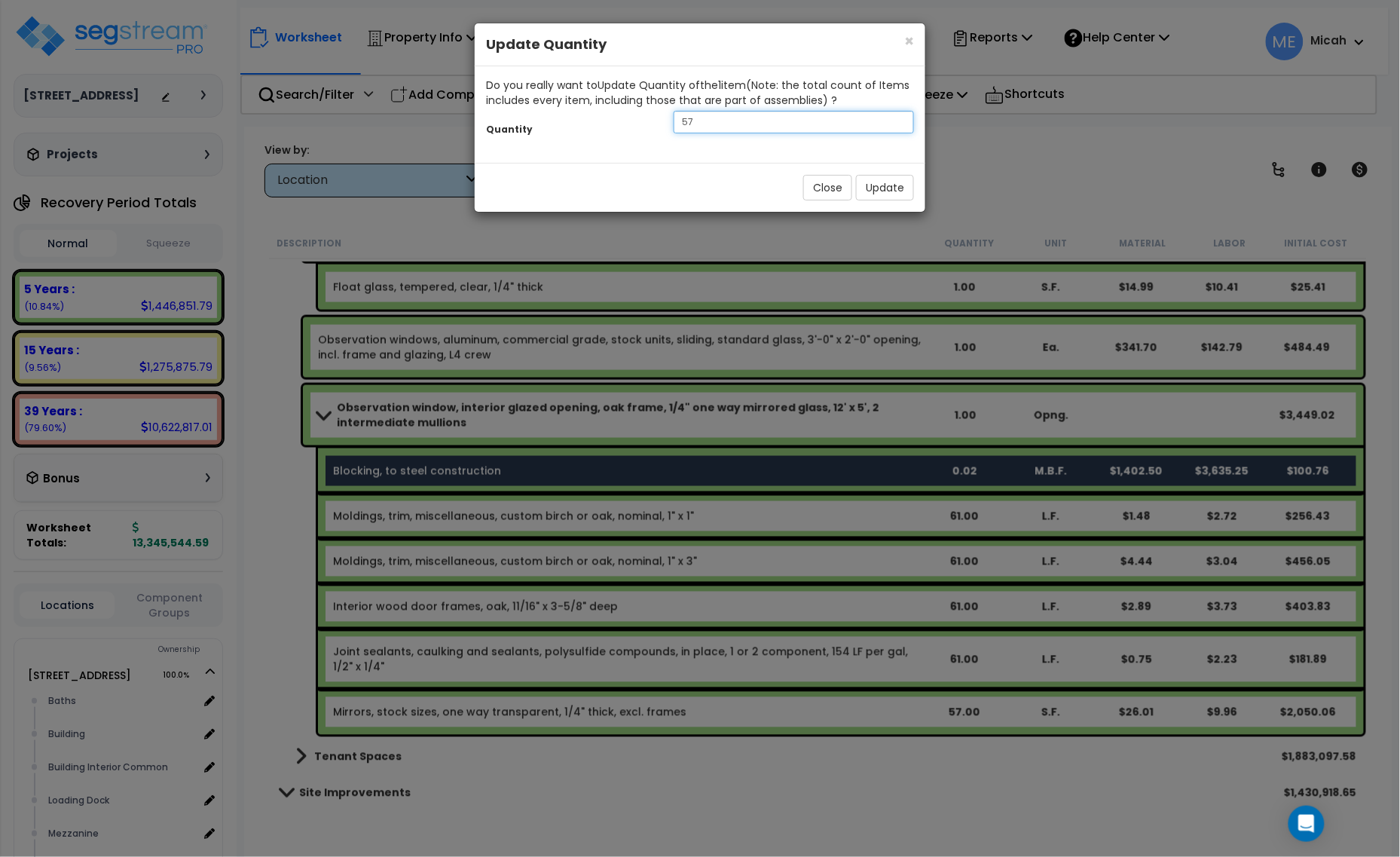
drag, startPoint x: 728, startPoint y: 111, endPoint x: 664, endPoint y: 130, distance: 66.8
click at [665, 130] on div "57" at bounding box center [793, 122] width 263 height 23
type input ".061"
click at [908, 187] on button "Update" at bounding box center [885, 187] width 58 height 26
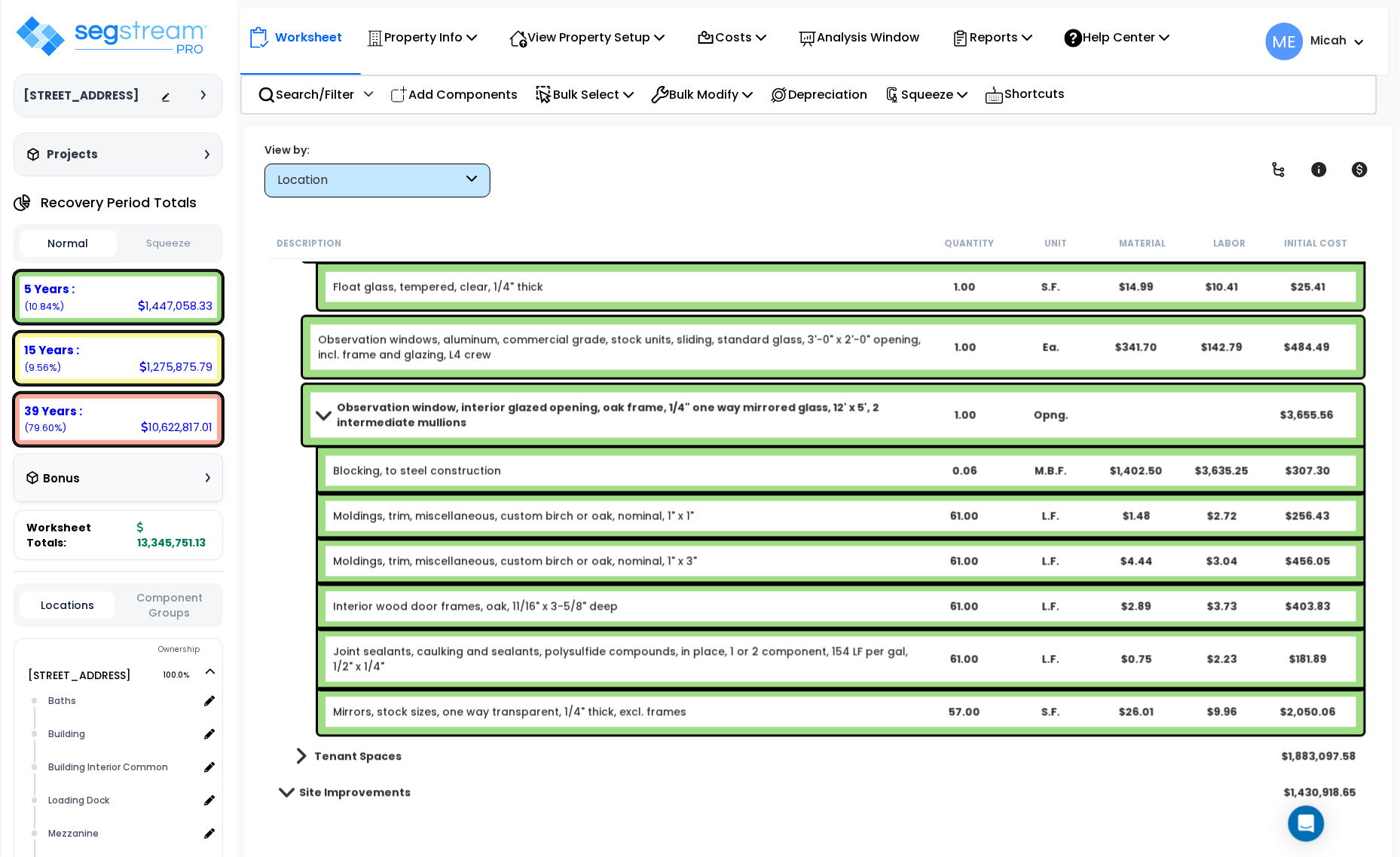
click at [317, 413] on span at bounding box center [324, 415] width 21 height 11
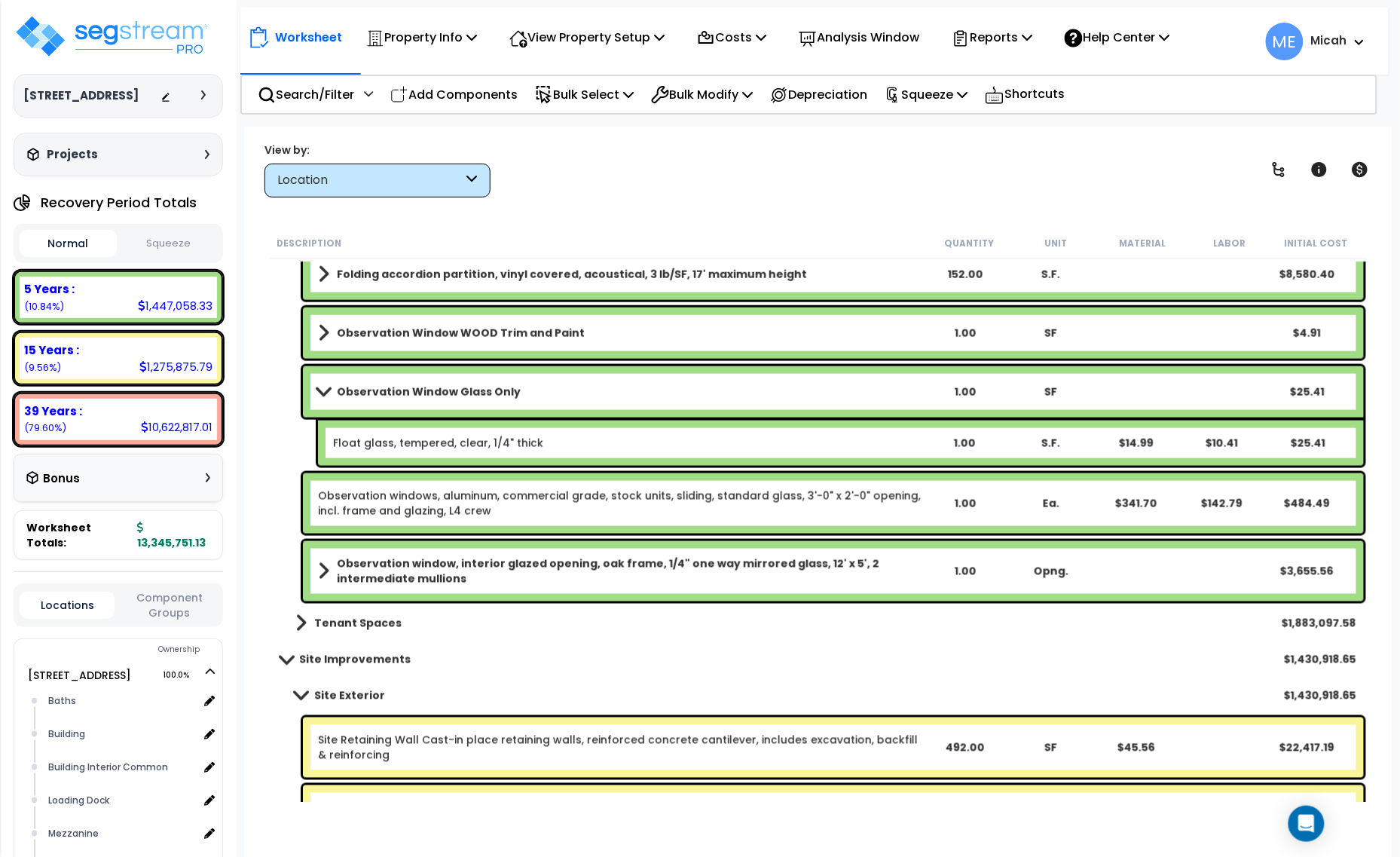
scroll to position [4333, 0]
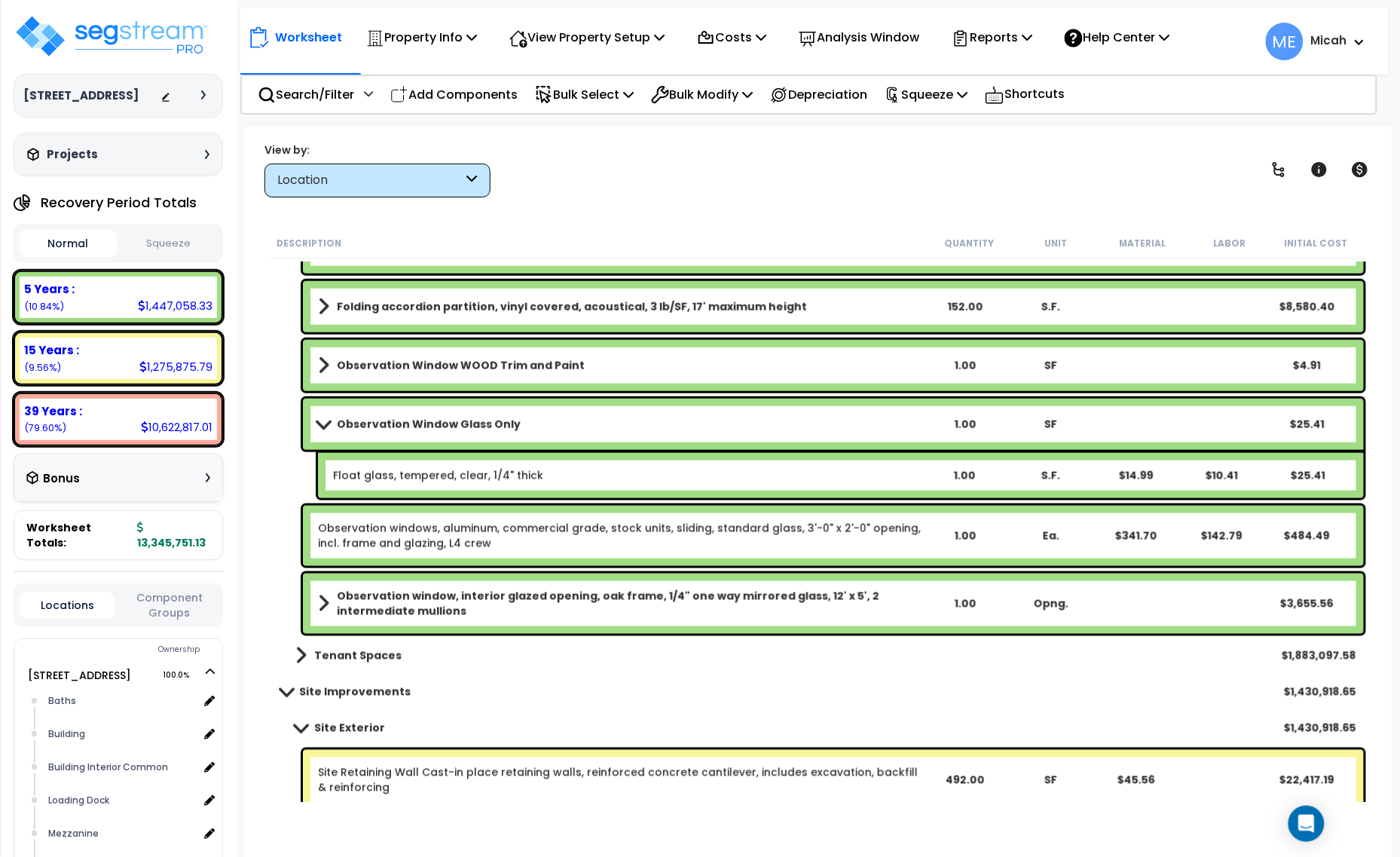
click at [322, 360] on span at bounding box center [324, 365] width 11 height 21
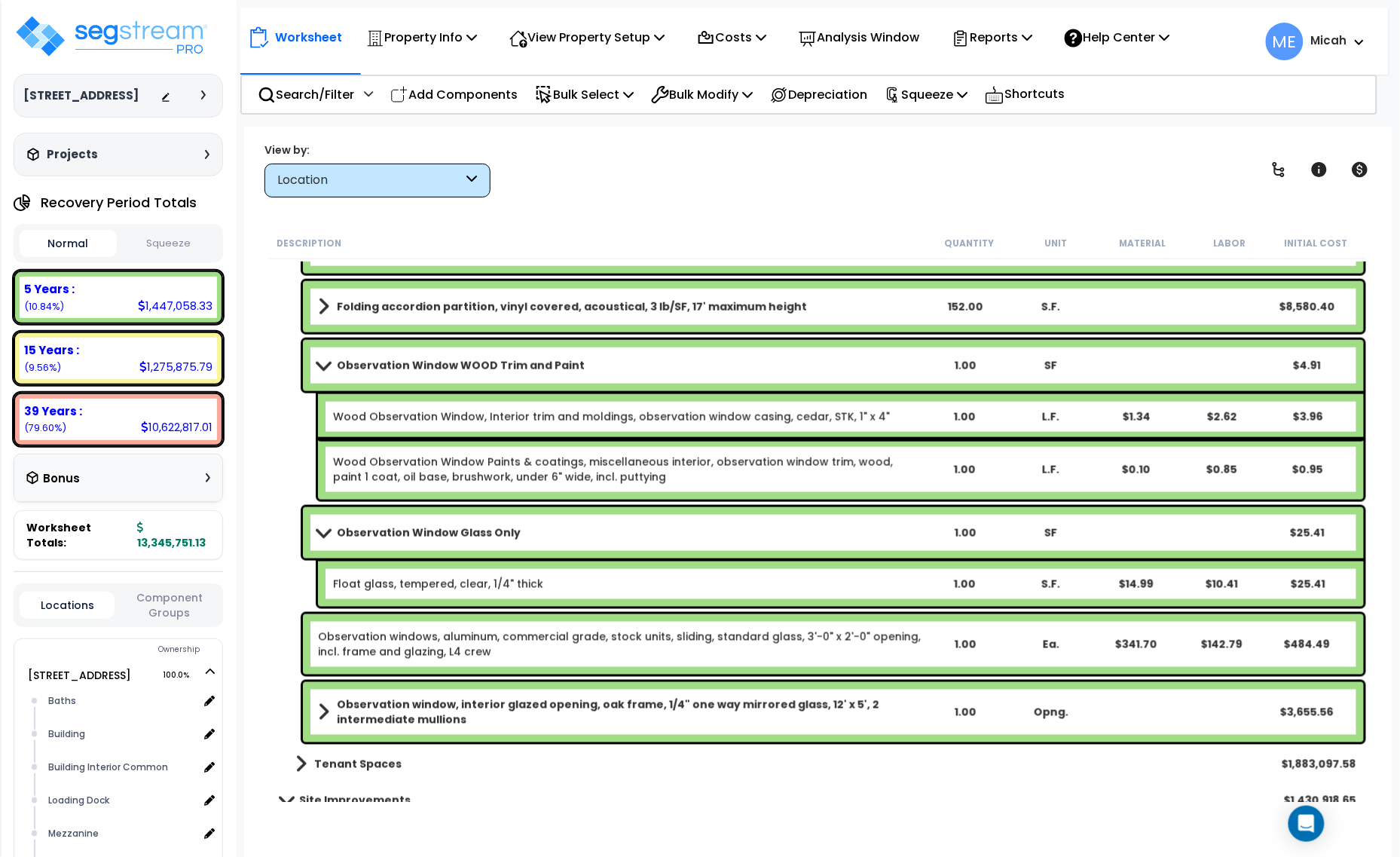
click at [634, 416] on link "Wood Observation Window, Interior trim and moldings, observation window casing,…" at bounding box center [612, 417] width 557 height 15
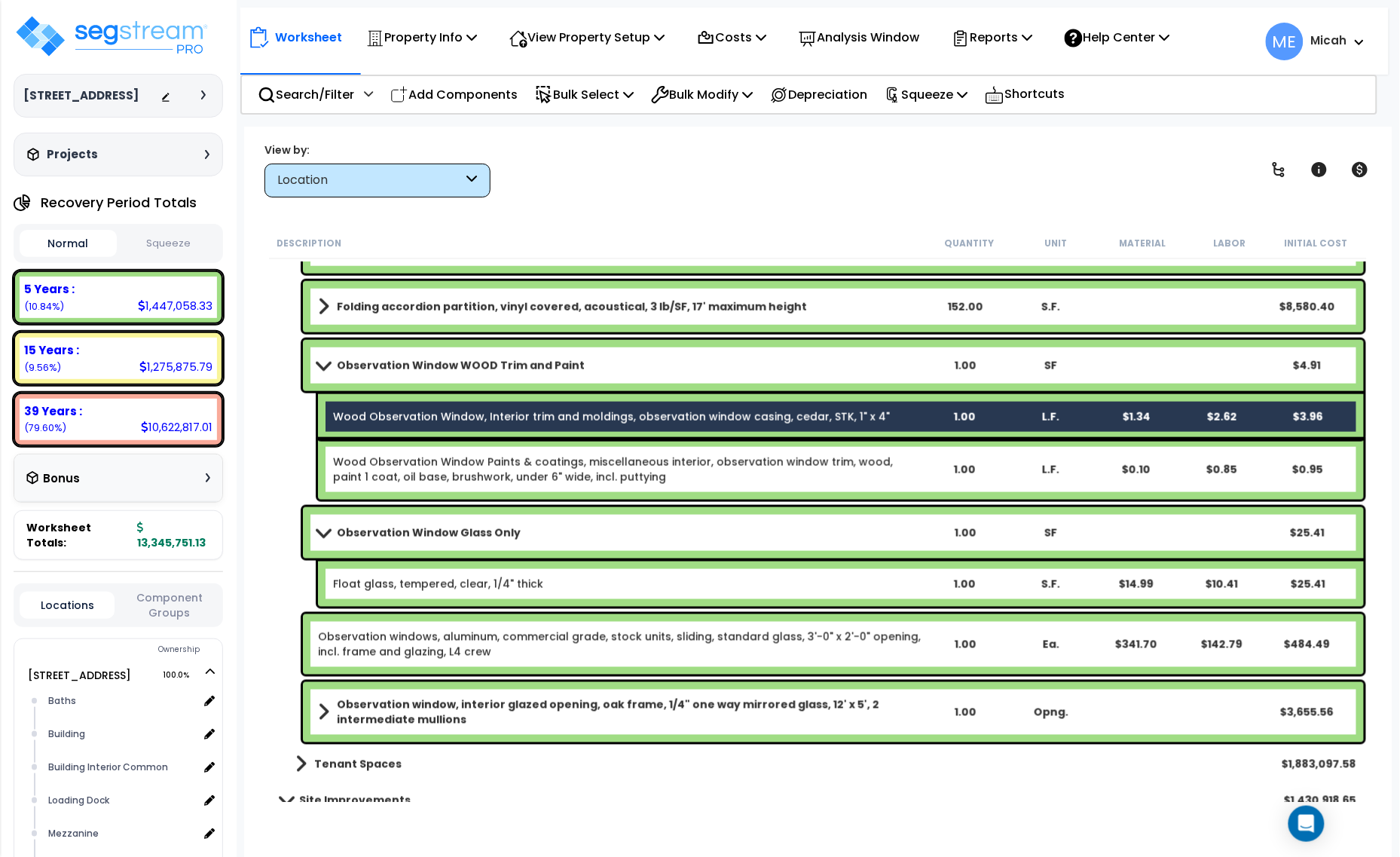
click at [658, 468] on link "Wood Observation Window Paints & coatings, miscellaneous interior, observation …" at bounding box center [627, 470] width 587 height 30
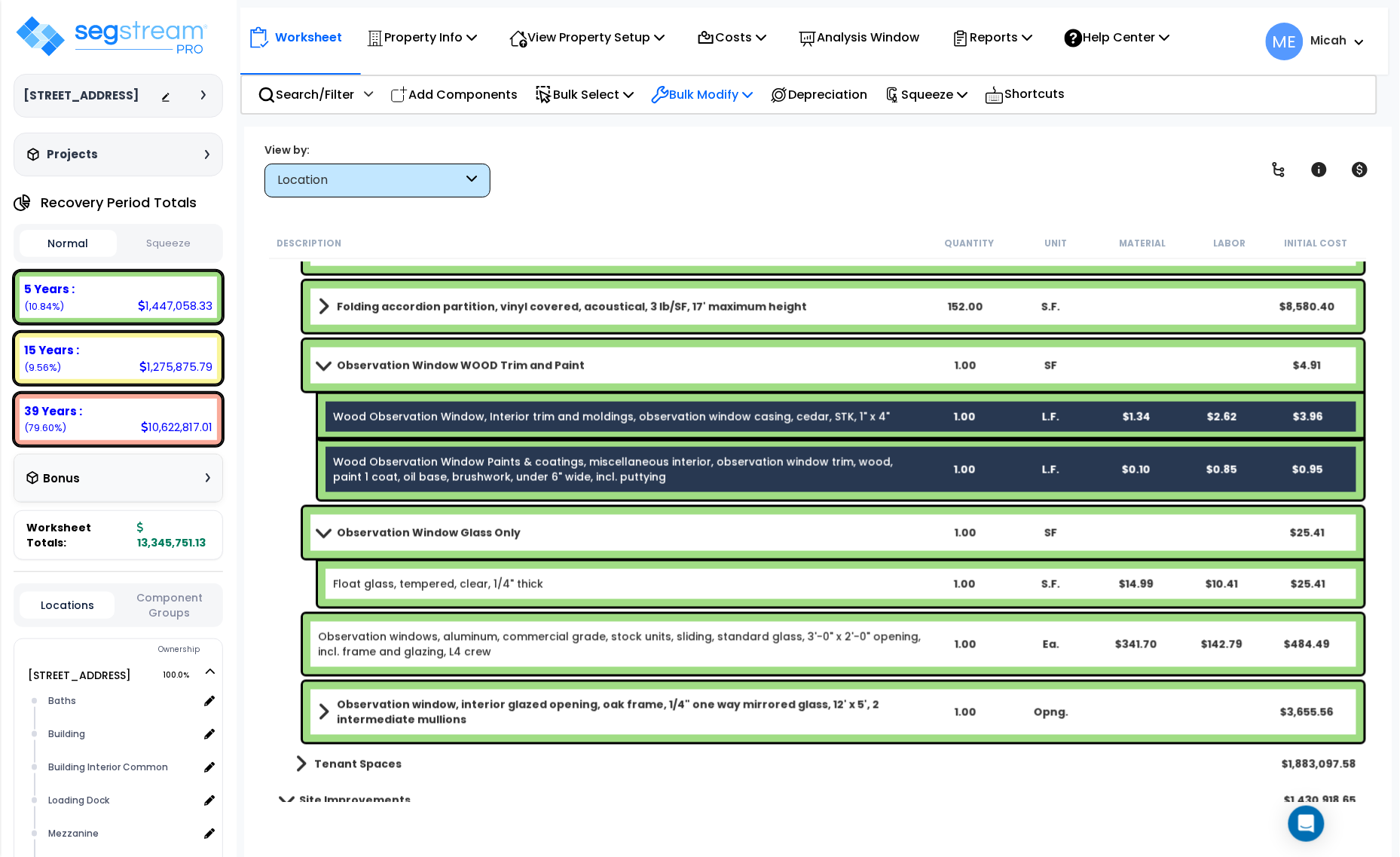
click at [753, 94] on icon at bounding box center [747, 95] width 11 height 12
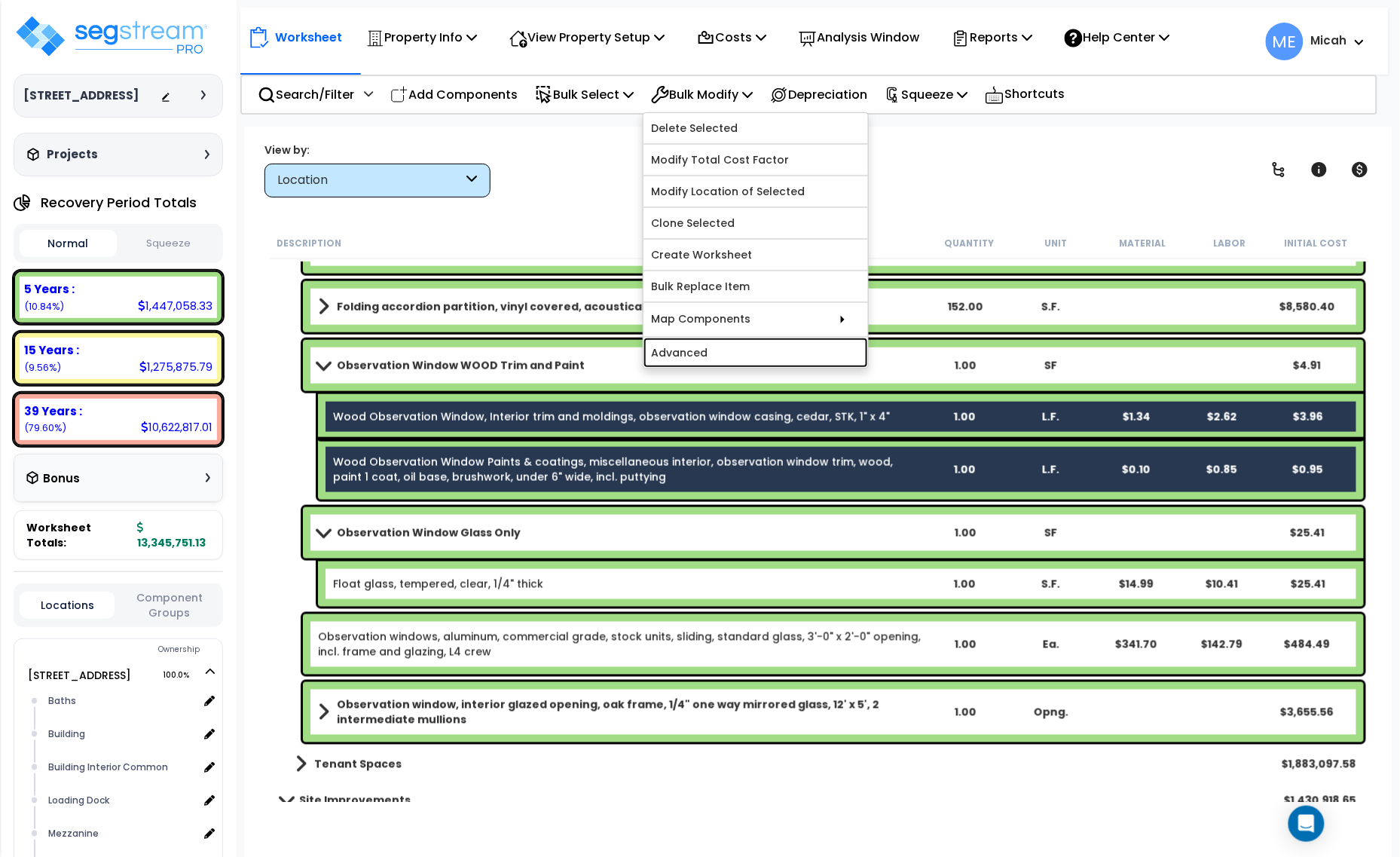
click at [761, 358] on link "Advanced" at bounding box center [756, 353] width 225 height 30
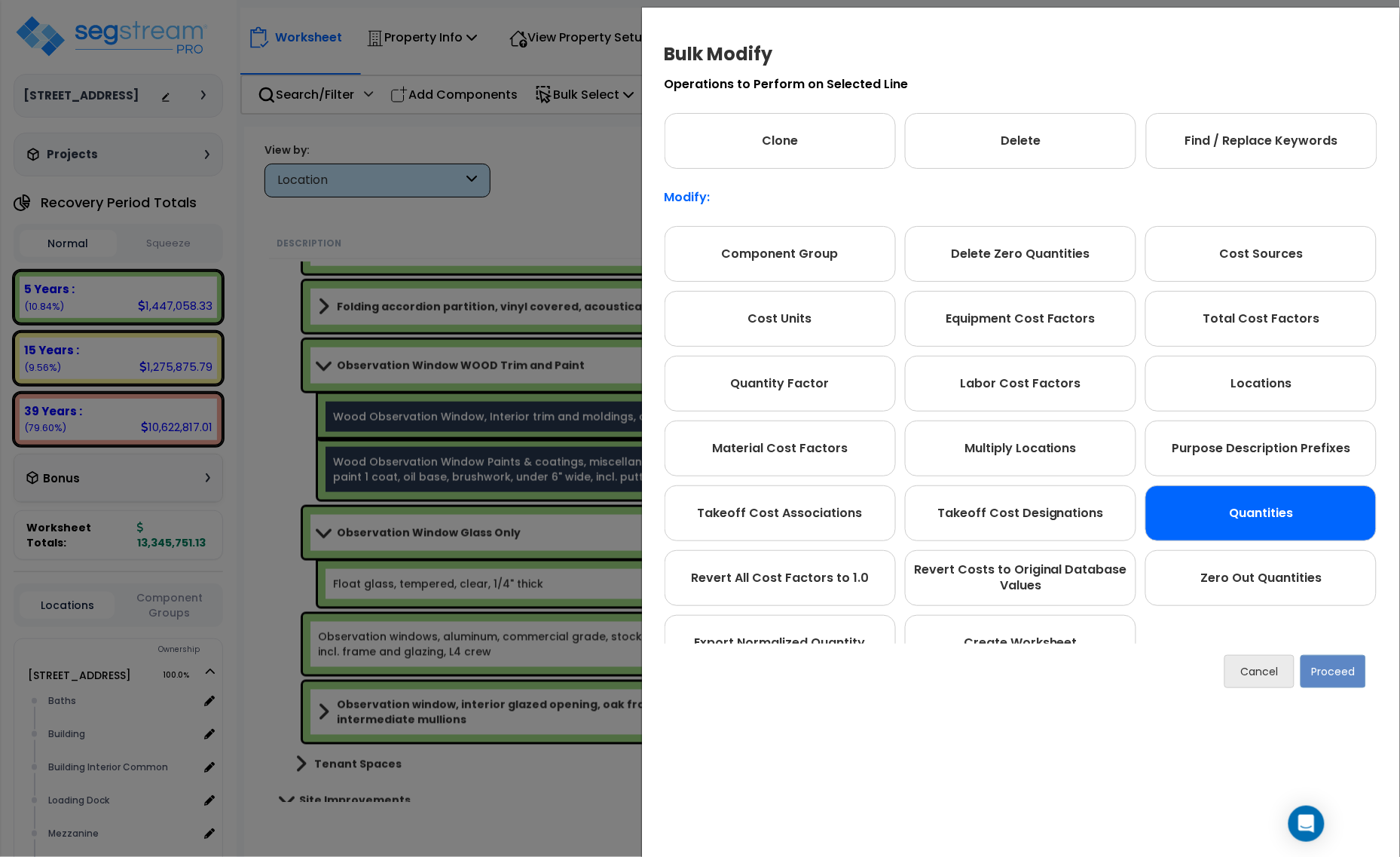
click at [1243, 507] on div "Quantities" at bounding box center [1261, 513] width 232 height 56
click at [1349, 676] on button "Proceed" at bounding box center [1333, 670] width 65 height 33
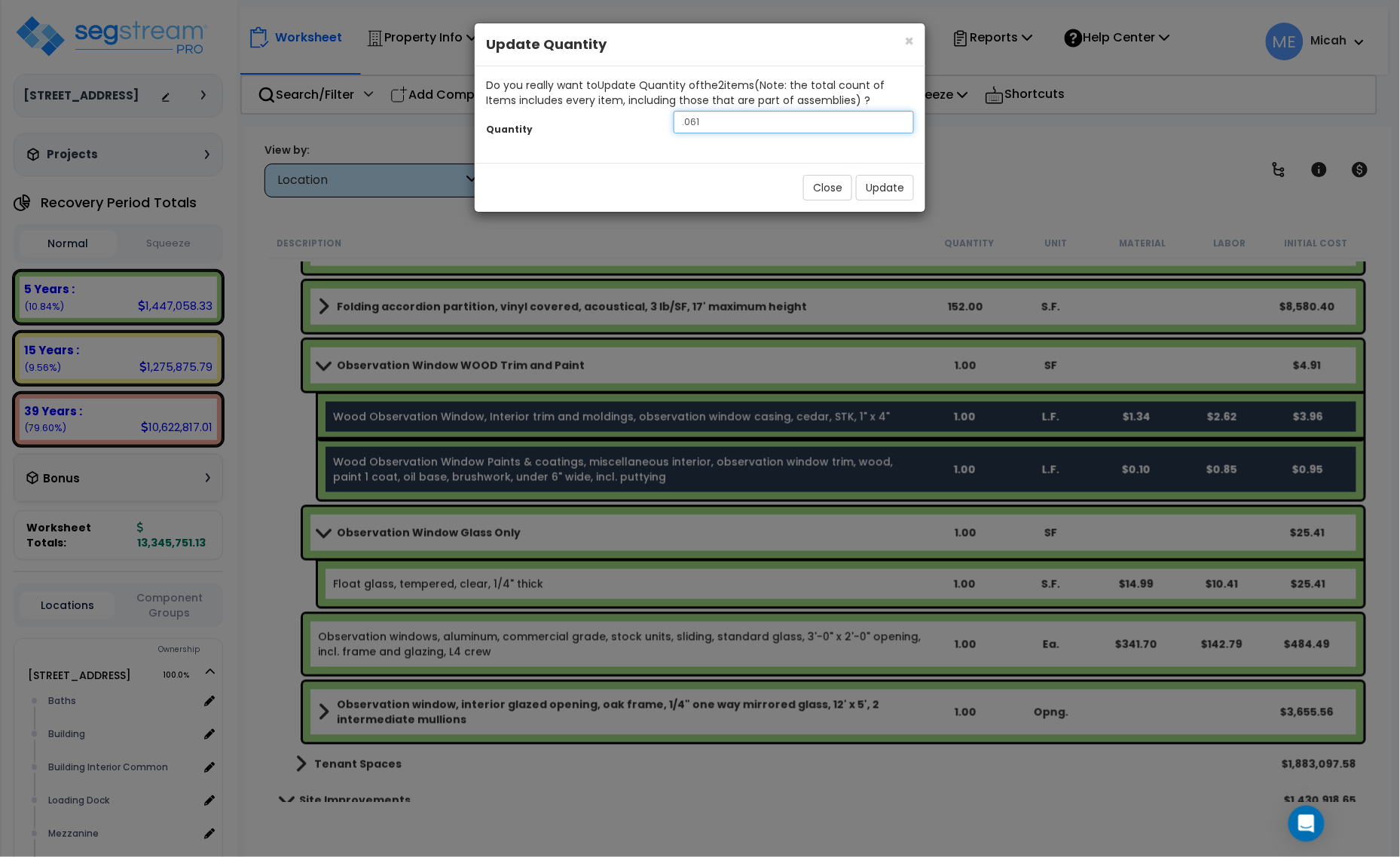
drag, startPoint x: 739, startPoint y: 126, endPoint x: 727, endPoint y: 130, distance: 12.6
click at [737, 126] on input ".061" at bounding box center [794, 122] width 241 height 23
drag, startPoint x: 731, startPoint y: 130, endPoint x: 631, endPoint y: 135, distance: 100.1
click at [637, 135] on div "Quantity .061" at bounding box center [700, 124] width 450 height 33
type input "14.6"
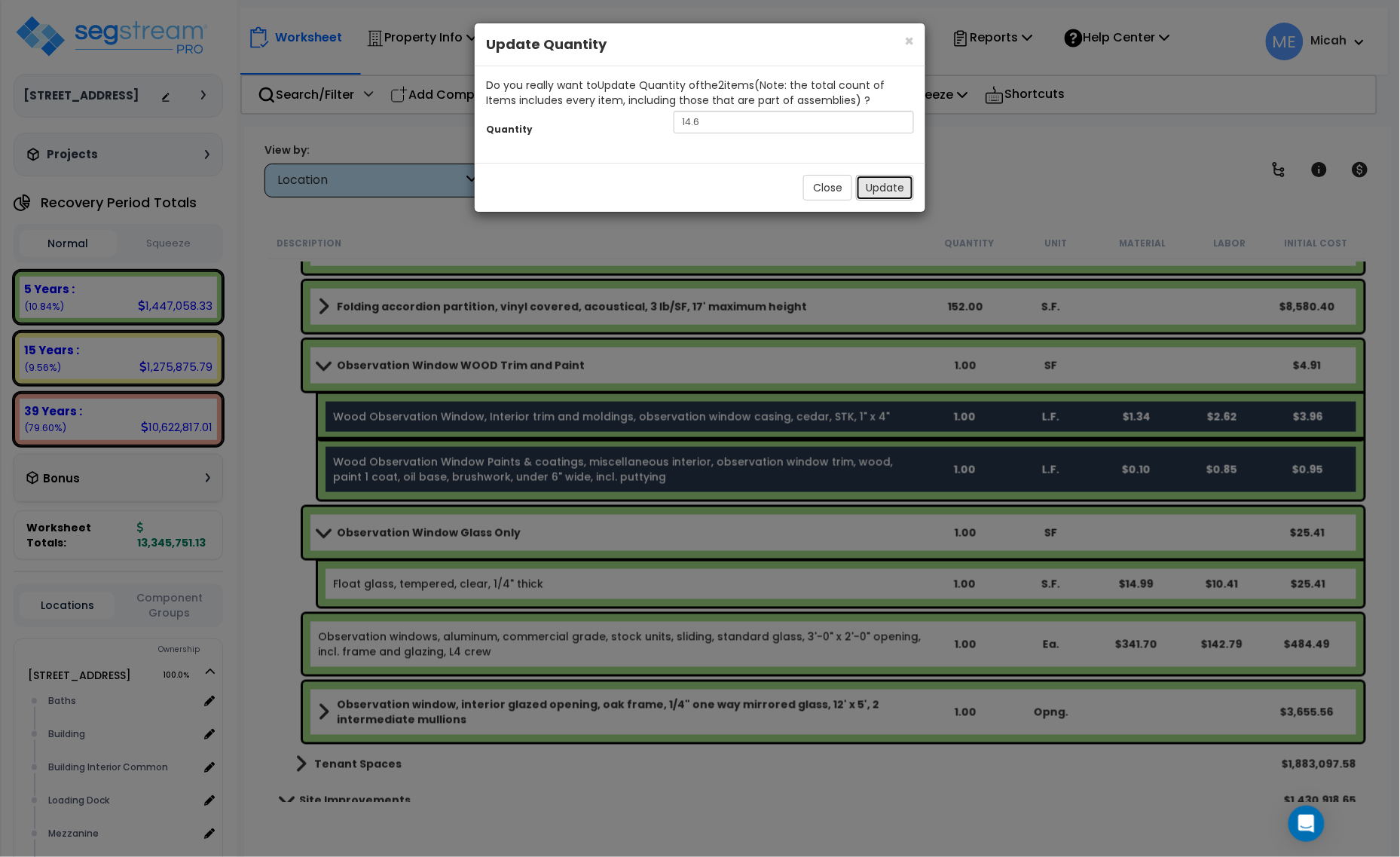
click at [877, 190] on button "Update" at bounding box center [885, 187] width 58 height 26
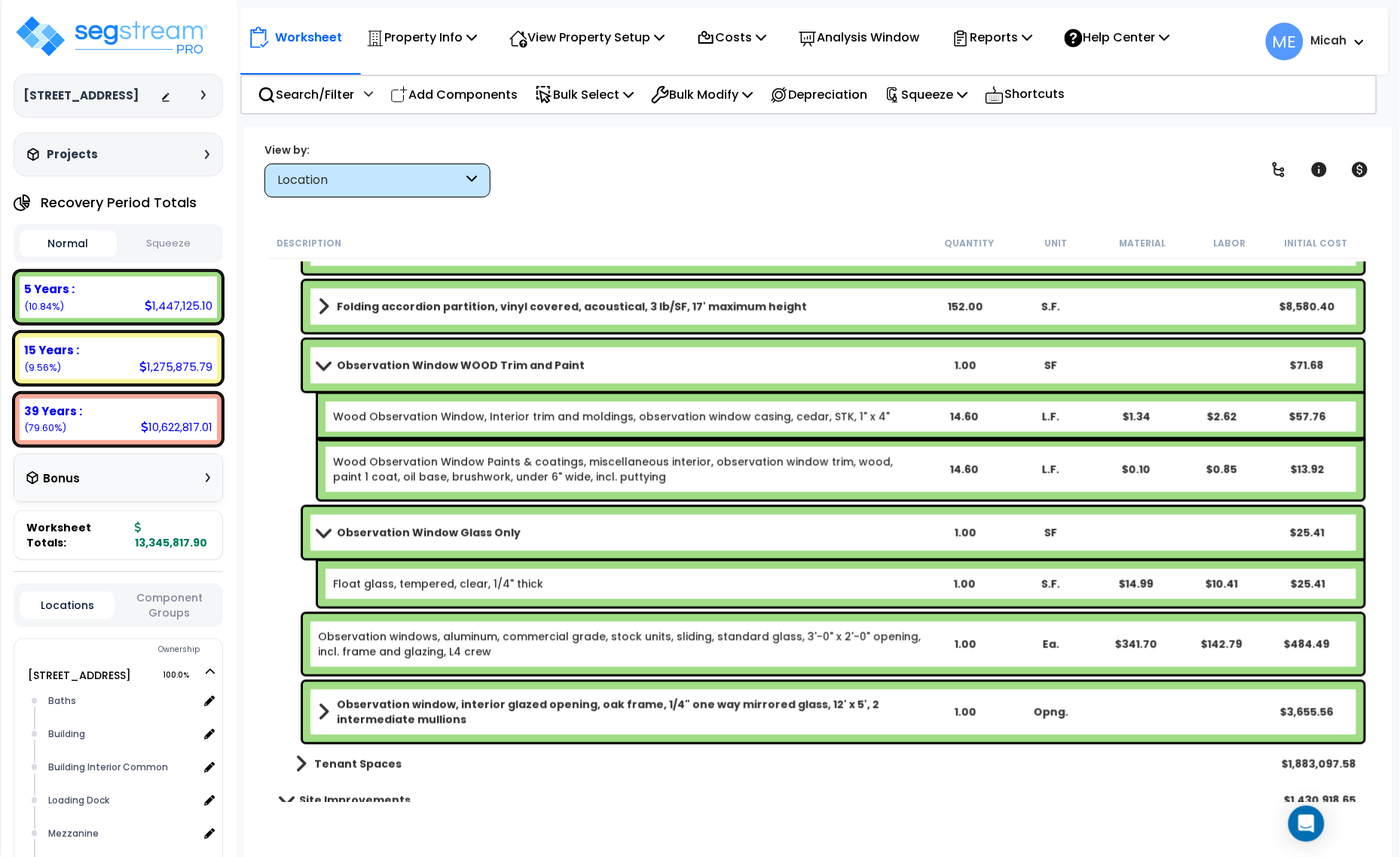
click at [785, 537] on link "Observation Window Glass Only" at bounding box center [620, 532] width 603 height 21
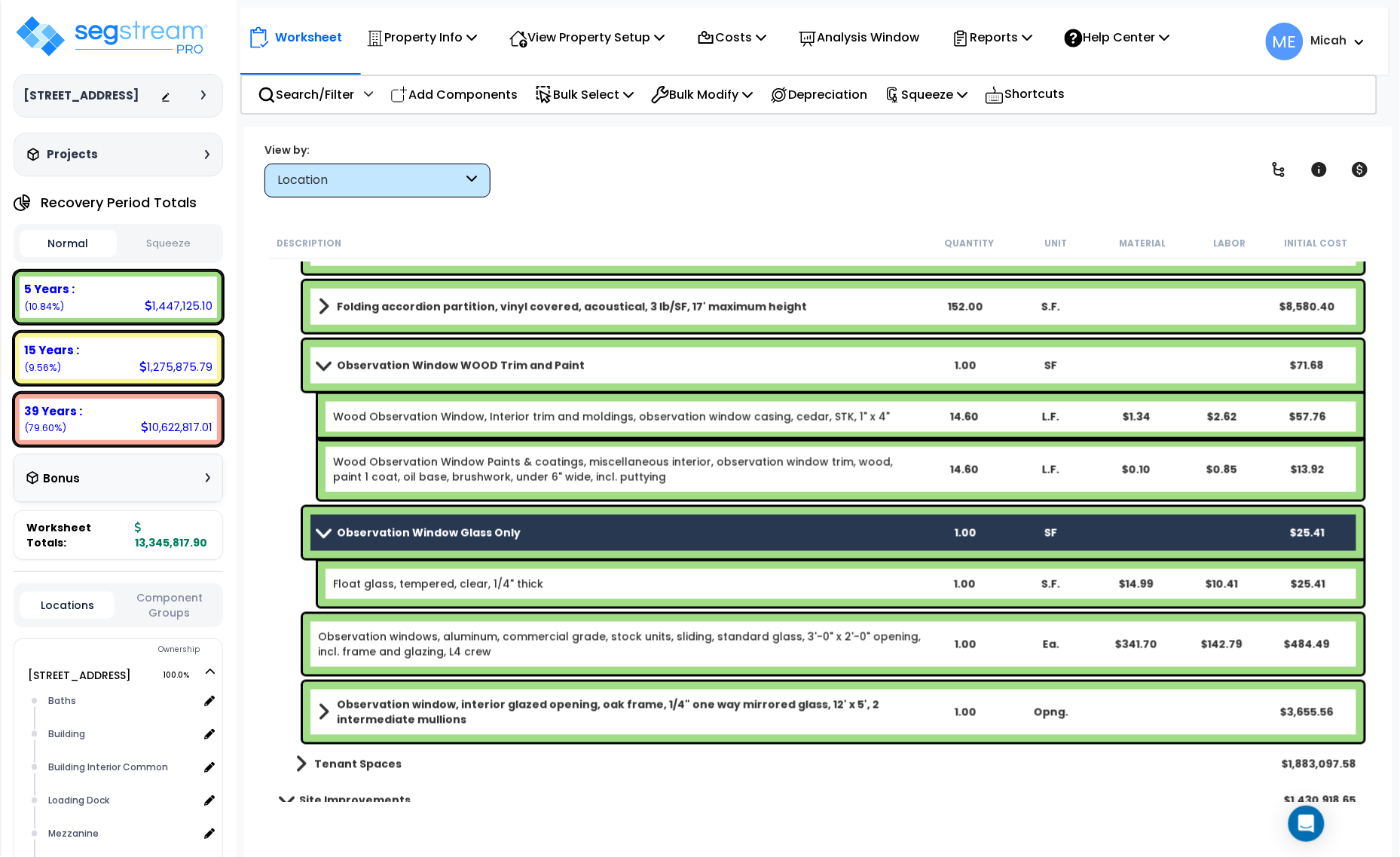
click at [803, 578] on b "Float glass, tempered, clear, 1/4" thick" at bounding box center [627, 584] width 587 height 15
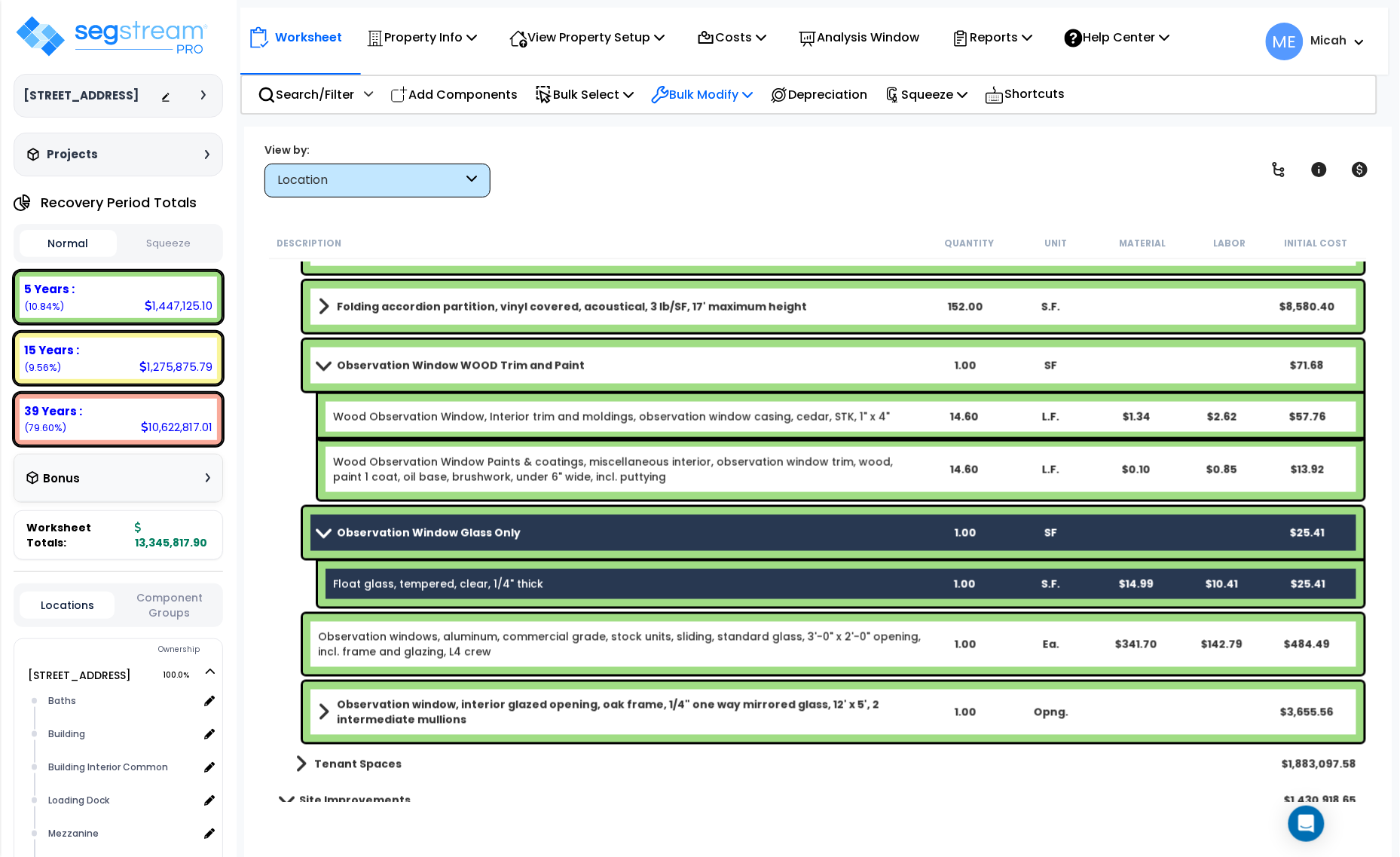
click at [738, 92] on p "Bulk Modify" at bounding box center [701, 94] width 102 height 20
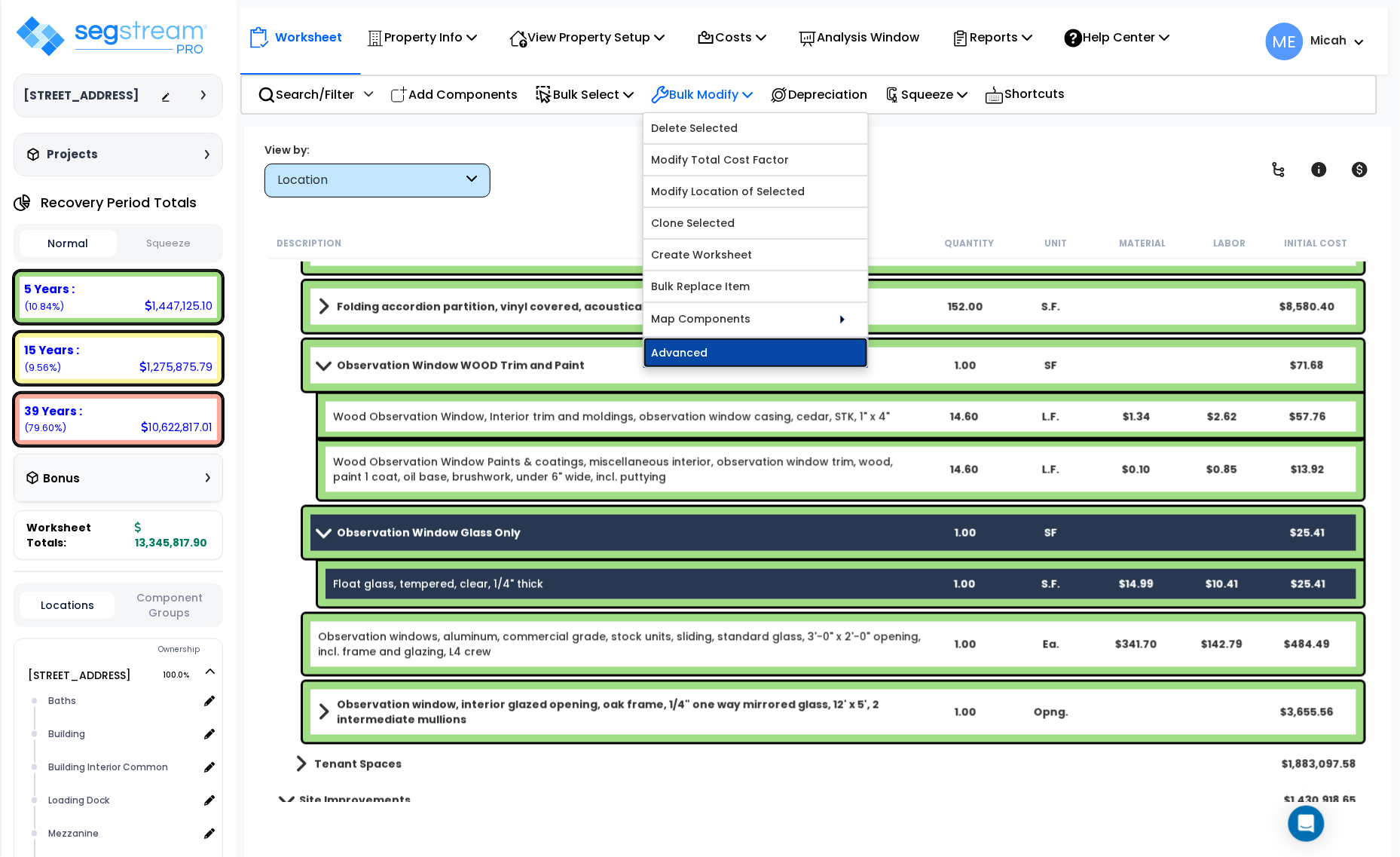
click at [757, 363] on link "Advanced" at bounding box center [756, 353] width 225 height 30
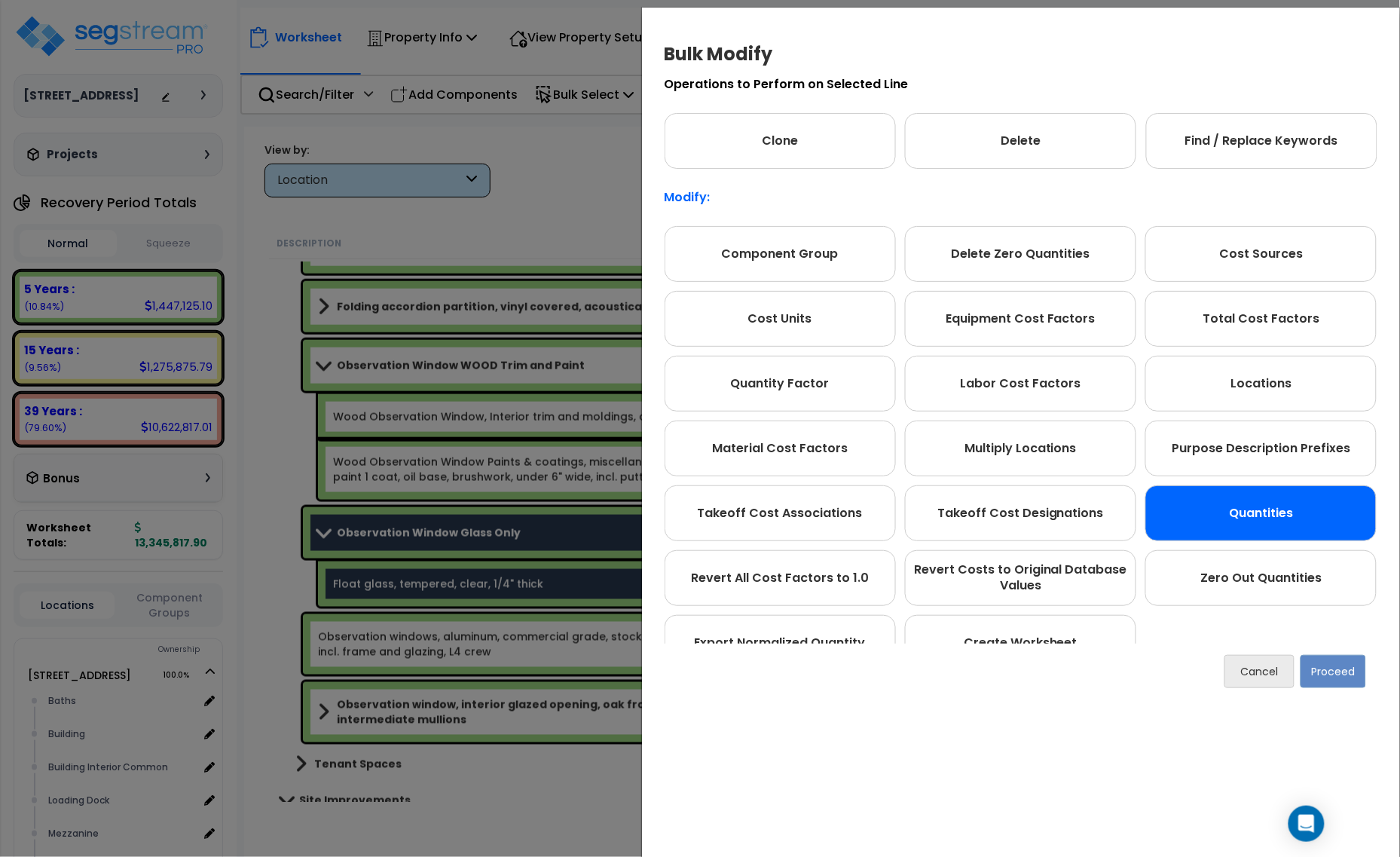
click at [1250, 502] on div "Quantities" at bounding box center [1261, 513] width 232 height 56
click at [1331, 662] on button "Proceed" at bounding box center [1333, 670] width 65 height 33
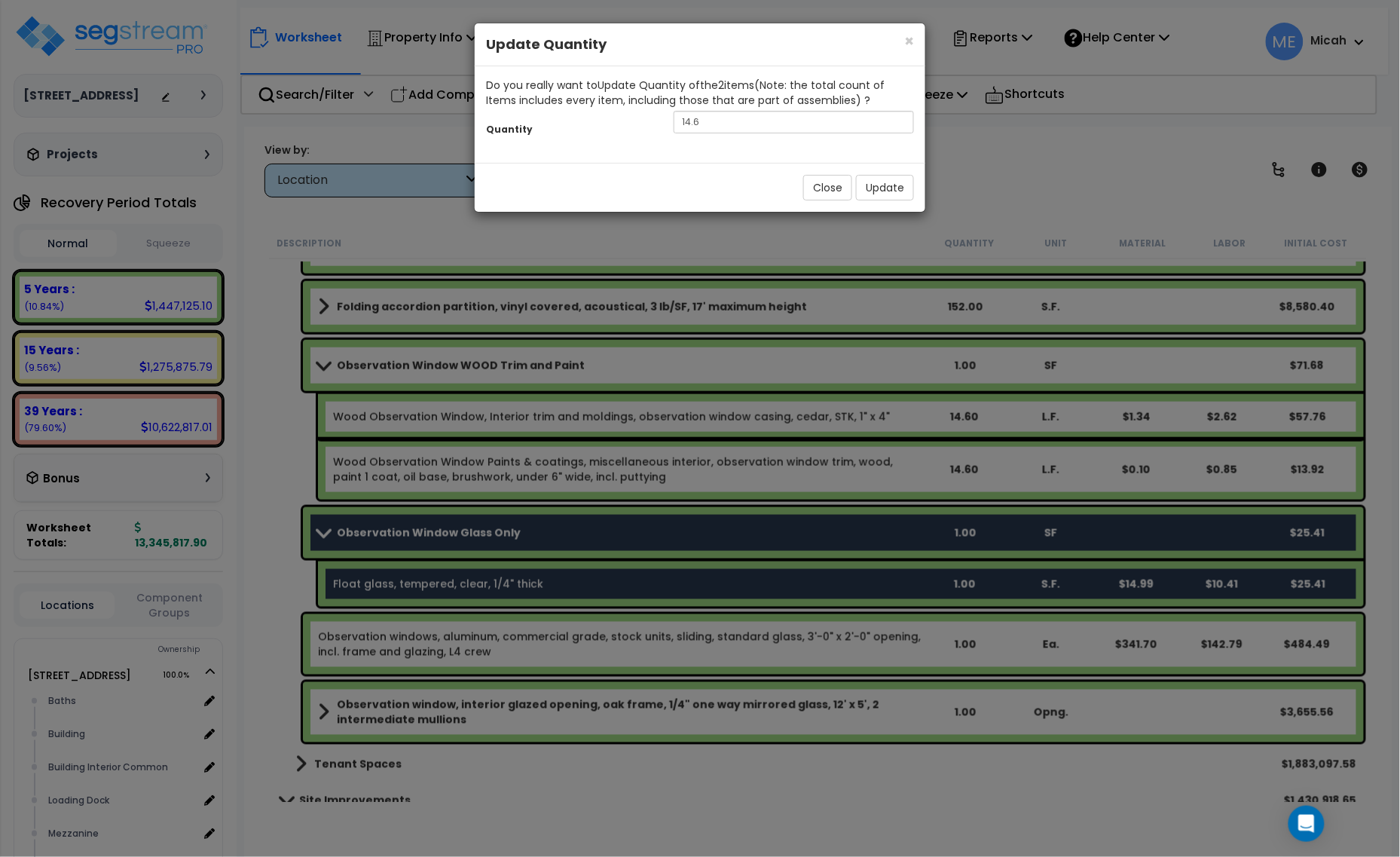
drag, startPoint x: 694, startPoint y: 140, endPoint x: 628, endPoint y: 136, distance: 66.1
click at [628, 136] on div "Quantity 14.6" at bounding box center [700, 124] width 450 height 33
drag, startPoint x: 715, startPoint y: 130, endPoint x: 643, endPoint y: 130, distance: 72.0
click at [643, 130] on div "Quantity 14.6" at bounding box center [700, 124] width 450 height 33
type input "12"
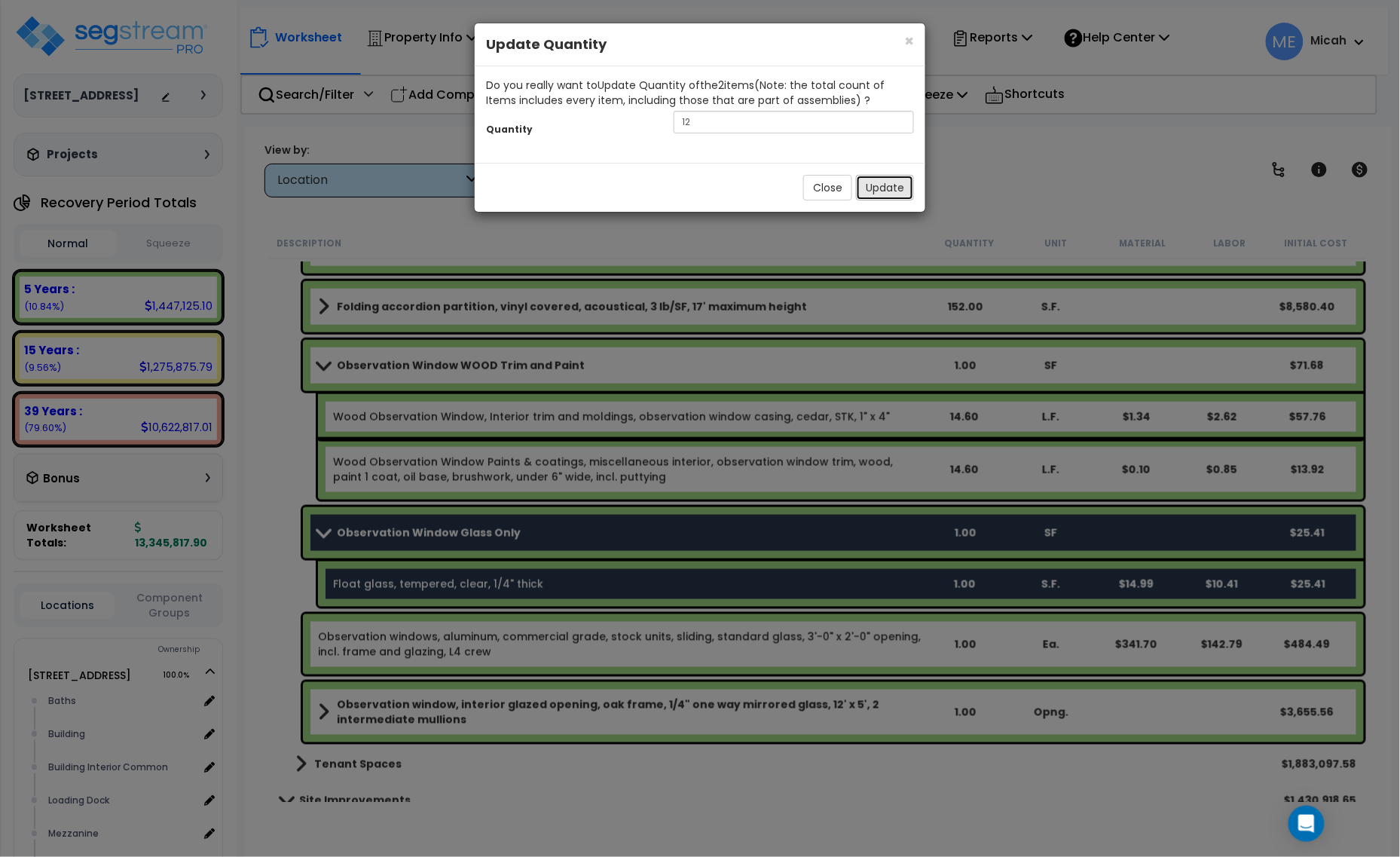
click at [905, 190] on button "Update" at bounding box center [885, 187] width 58 height 26
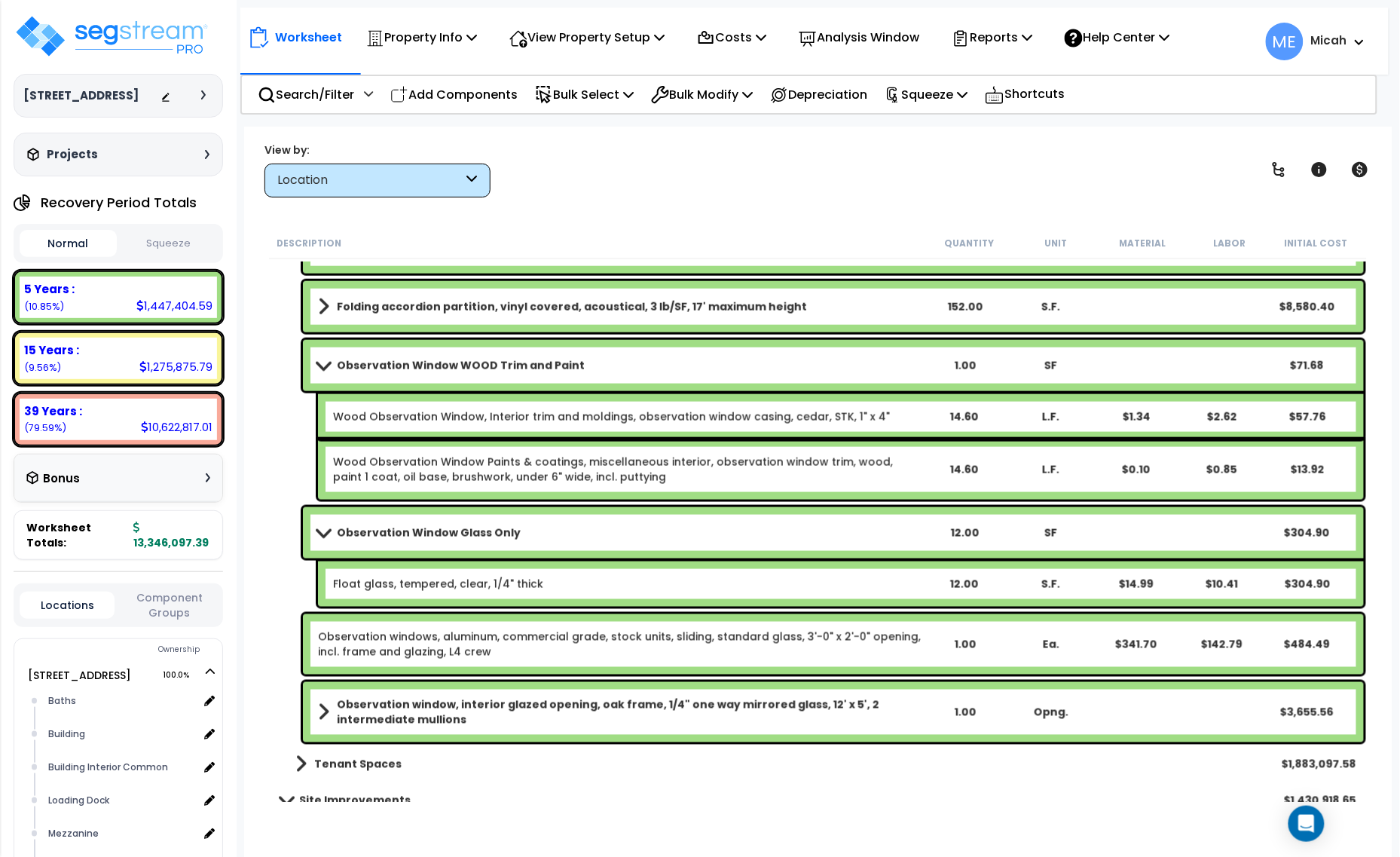
drag, startPoint x: 477, startPoint y: 89, endPoint x: 412, endPoint y: 196, distance: 125.2
click at [477, 89] on p "Add Components" at bounding box center [454, 94] width 127 height 20
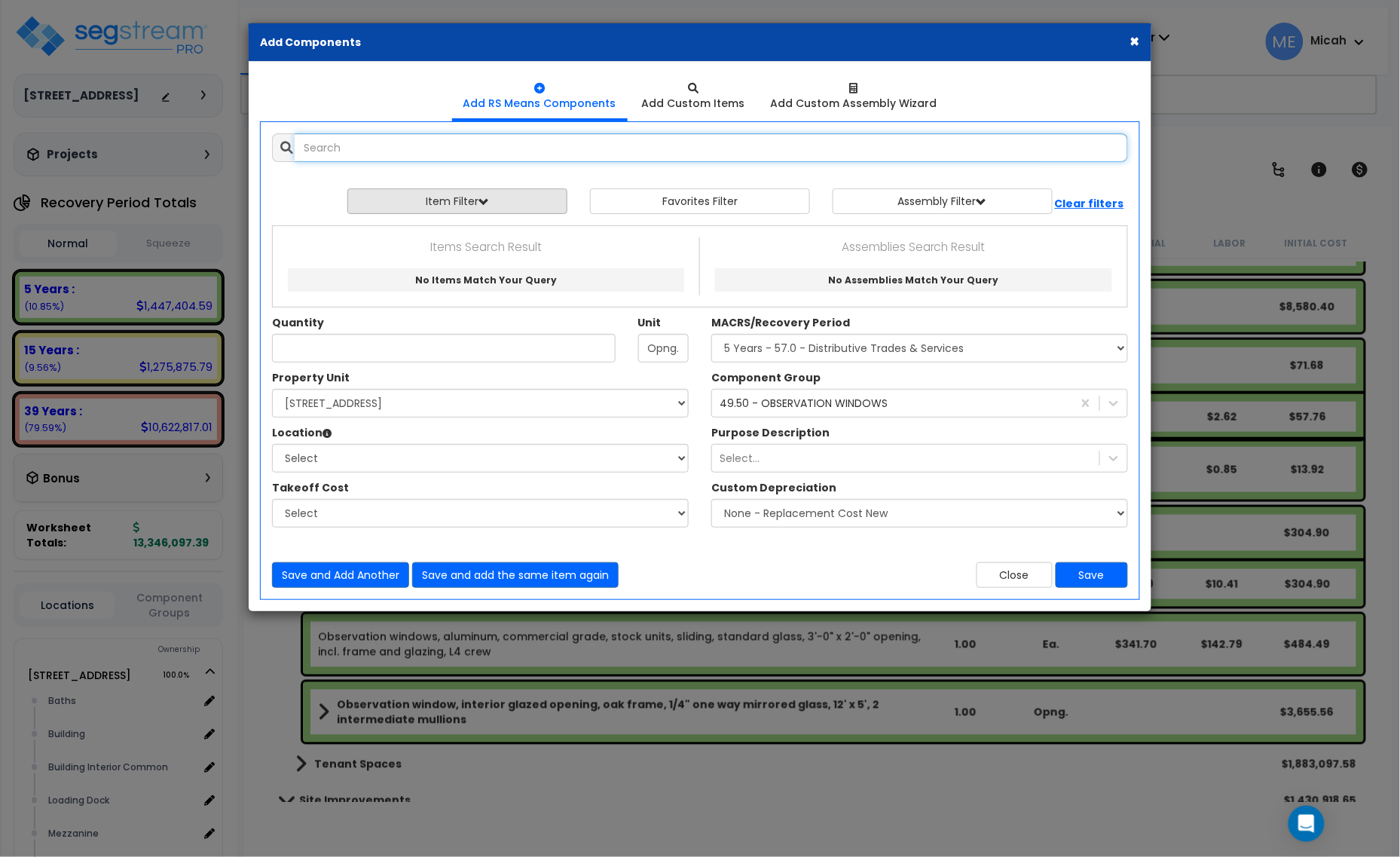
select select
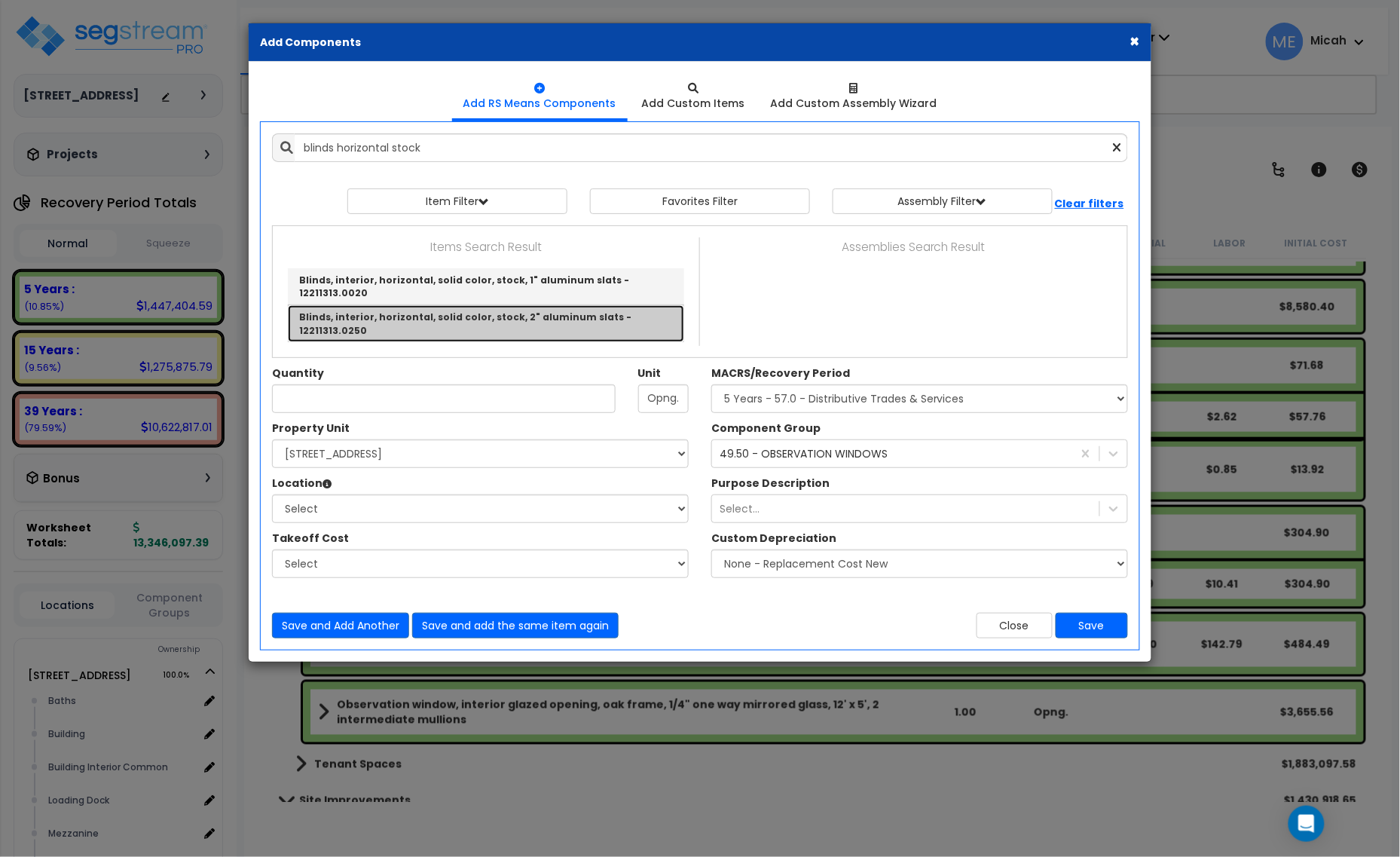
click at [520, 305] on link "Blinds, interior, horizontal, solid color, stock, 2" aluminum slats - 12211313.…" at bounding box center [486, 323] width 396 height 36
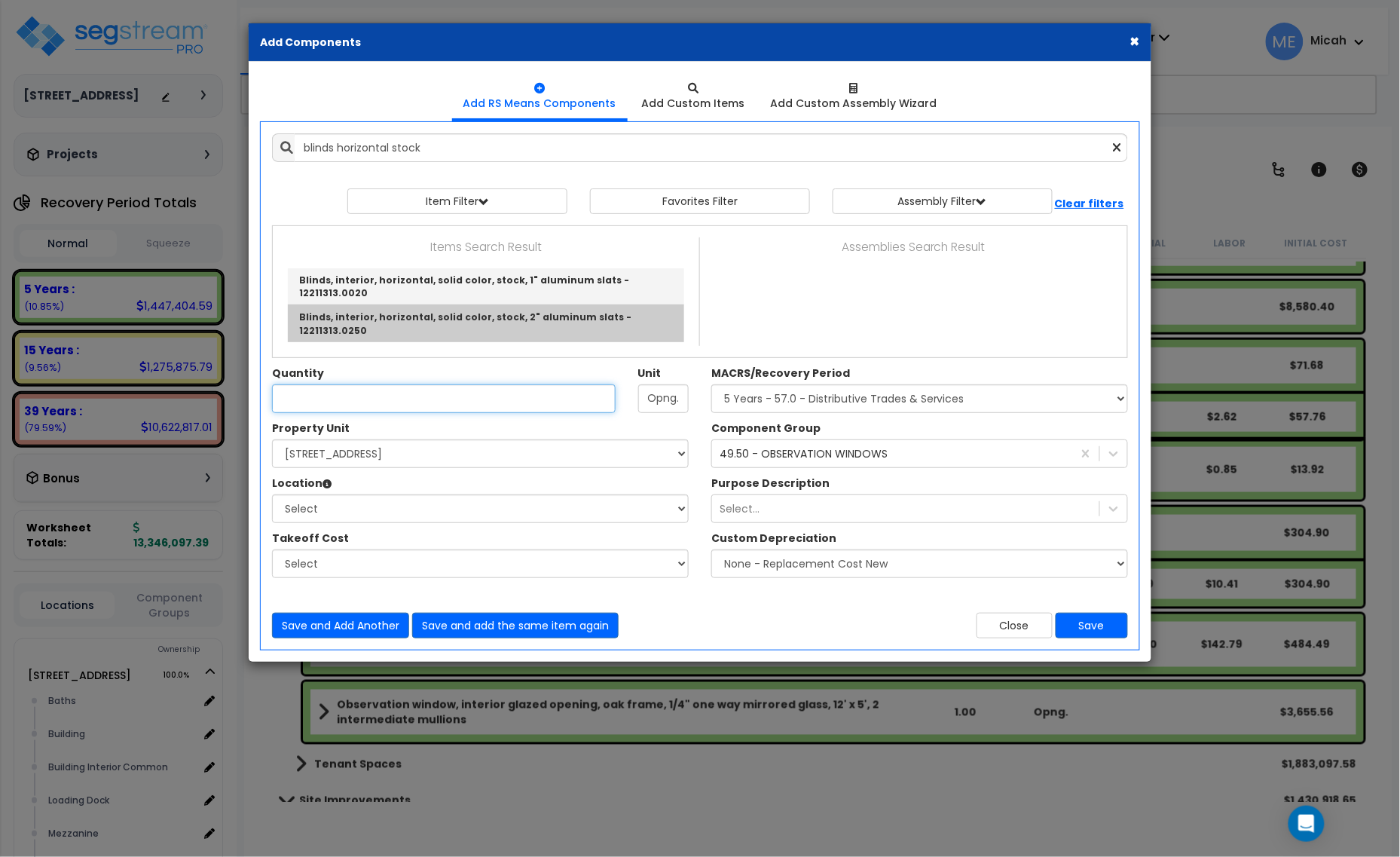
type input "Blinds, interior, horizontal, solid color, stock, 2" aluminum slats - 12211313.…"
type input "S.F."
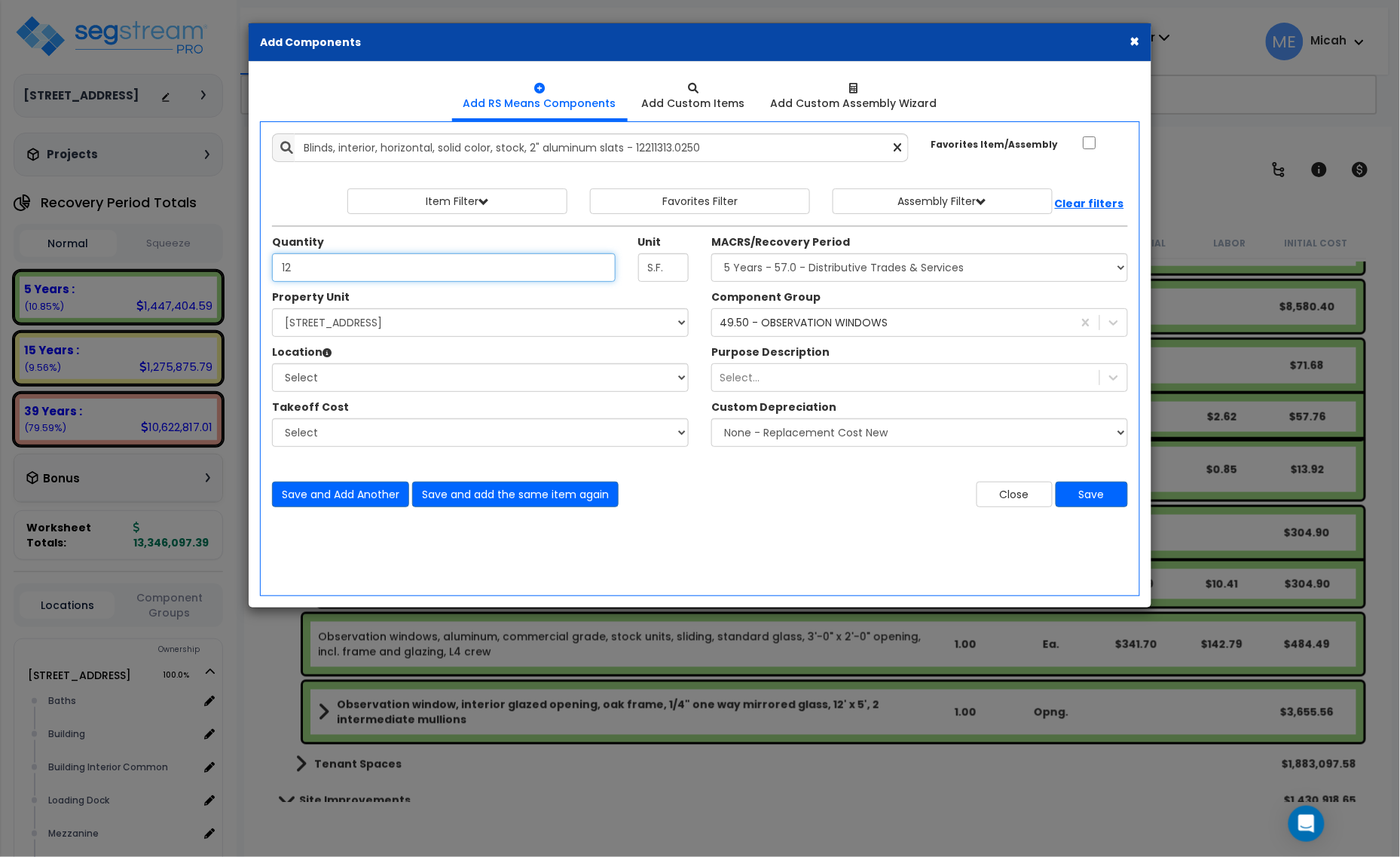
type input "12"
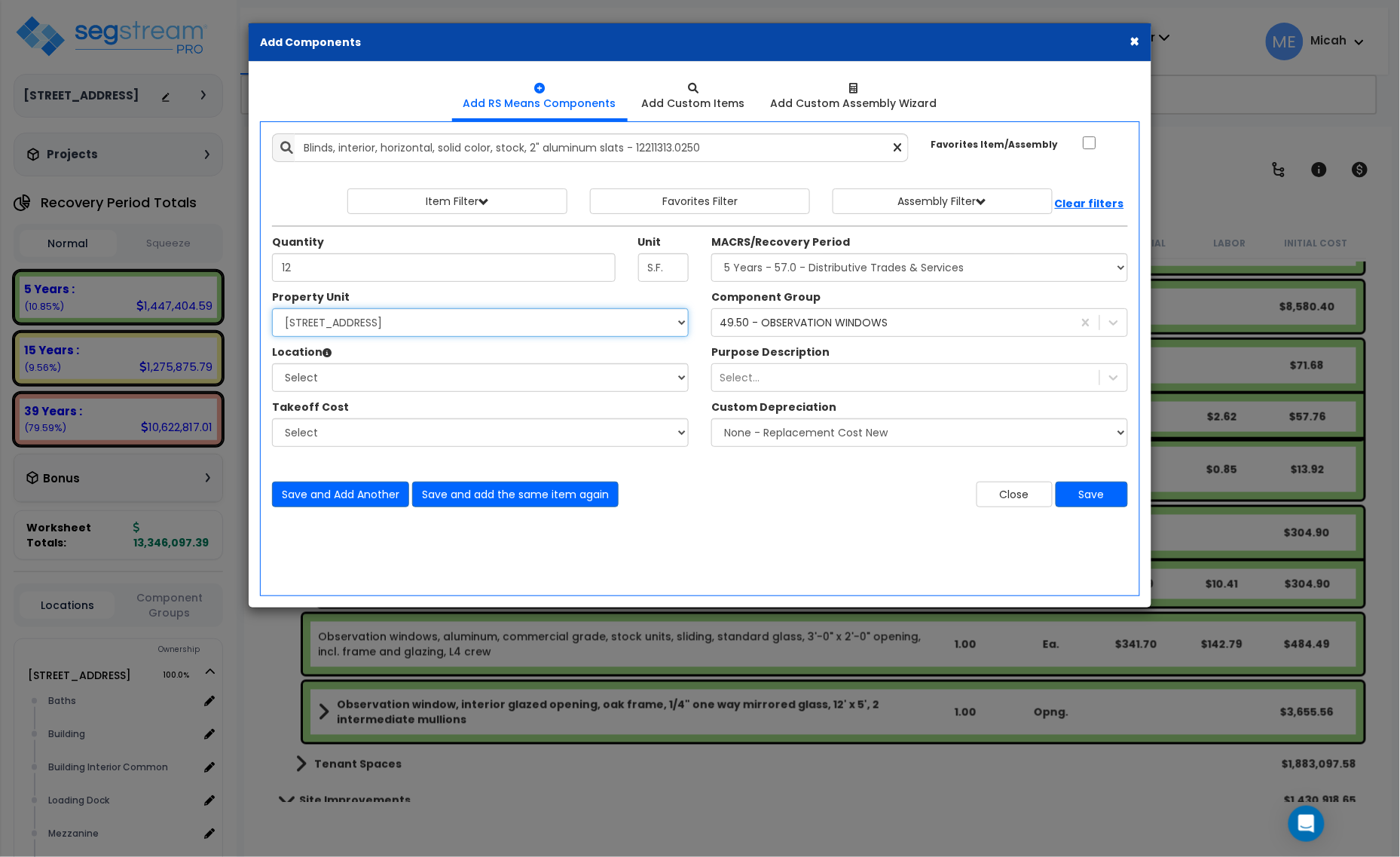
click at [478, 328] on select "Select 25211 Sunnymead Blvd Site Improvements" at bounding box center [480, 322] width 417 height 28
select select "166495"
click at [272, 309] on select "Select 25211 Sunnymead Blvd Site Improvements" at bounding box center [480, 322] width 417 height 28
drag, startPoint x: 437, startPoint y: 381, endPoint x: 435, endPoint y: 390, distance: 9.2
click at [437, 381] on select "Select Baths Building Building Interior Building Interior Common Loading Dock M…" at bounding box center [480, 378] width 417 height 28
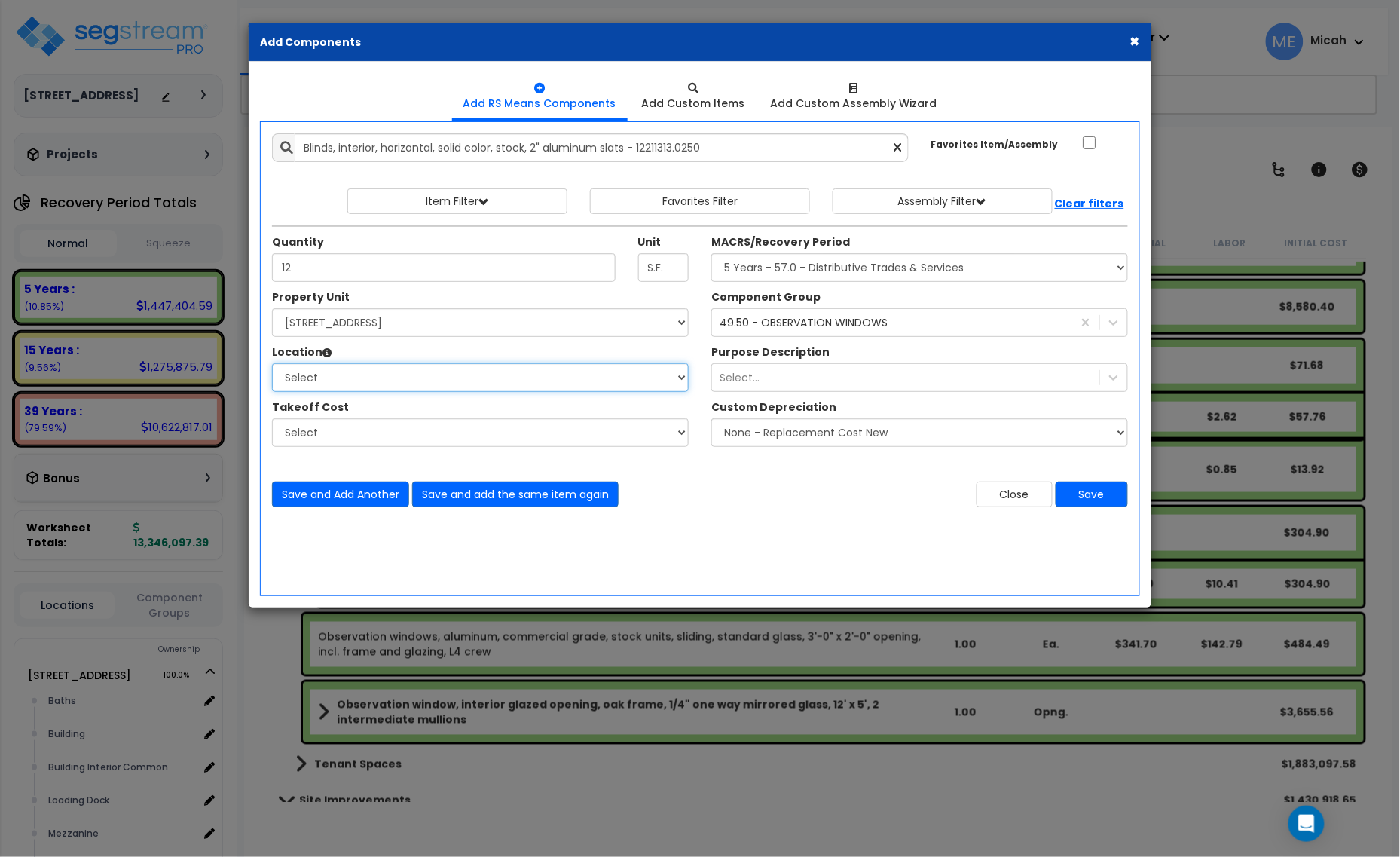
select select "10387"
click at [272, 363] on select "Select Baths Building Building Interior Building Interior Common Loading Dock M…" at bounding box center [480, 378] width 417 height 28
click at [865, 272] on select "Select MACRS/Recovery Period 5 Years - 57.0 - Distributive Trades & Services 5 …" at bounding box center [919, 267] width 417 height 28
select select "3667"
click at [711, 254] on select "Select MACRS/Recovery Period 5 Years - 57.0 - Distributive Trades & Services 5 …" at bounding box center [919, 267] width 417 height 28
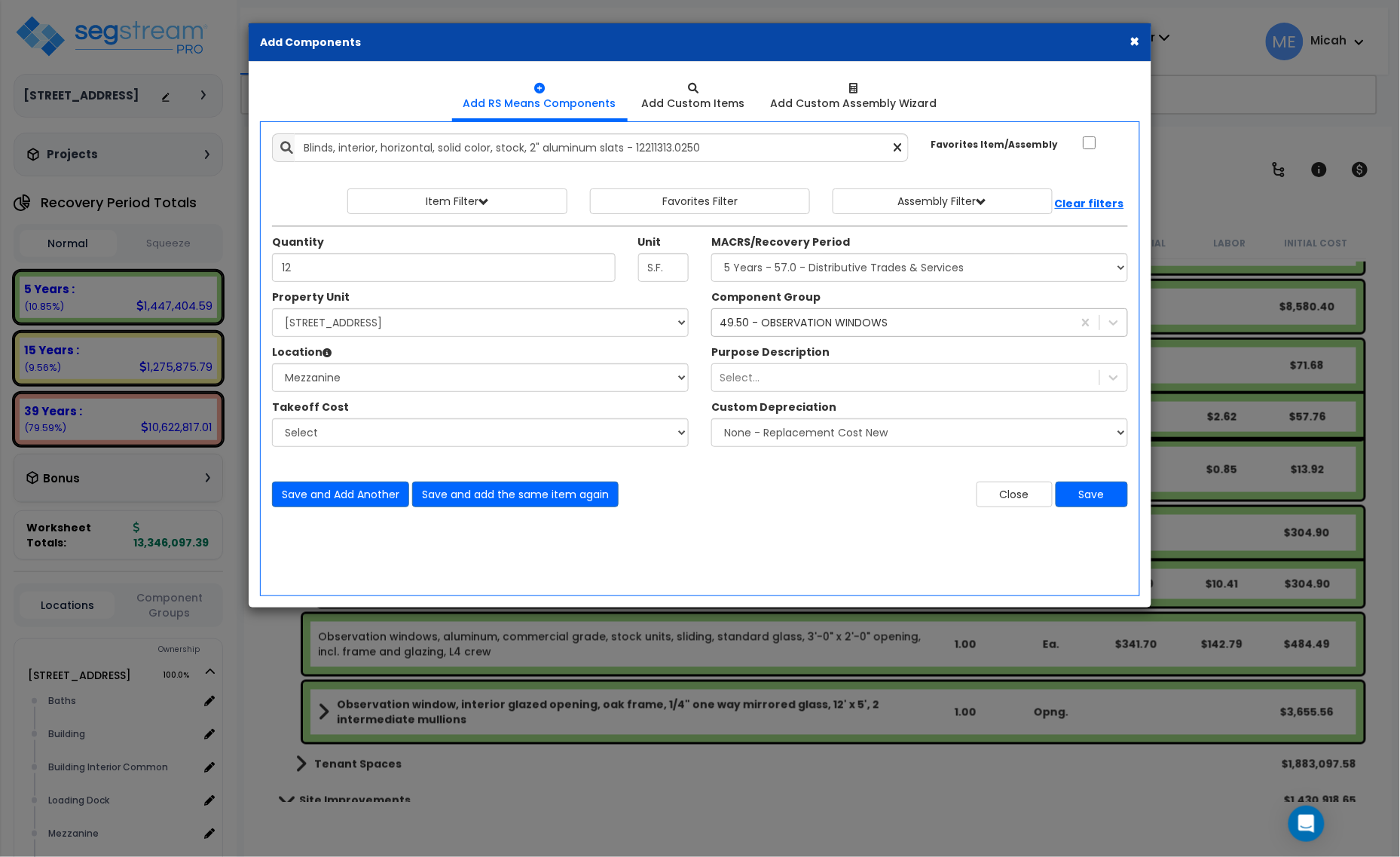
click at [797, 328] on div "49.50 - OBSERVATION WINDOWS" at bounding box center [804, 322] width 168 height 15
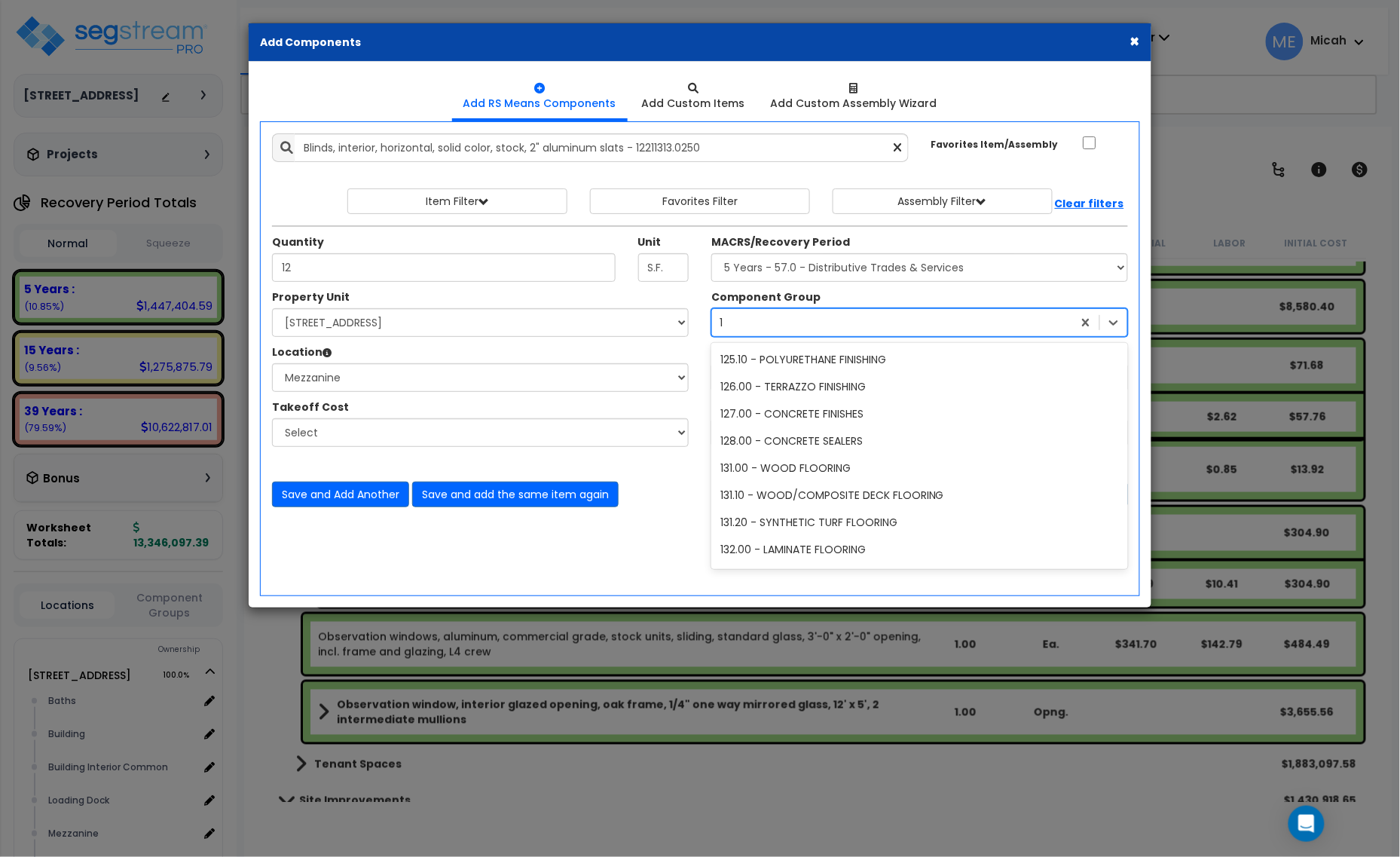
scroll to position [1682, 0]
type input "105"
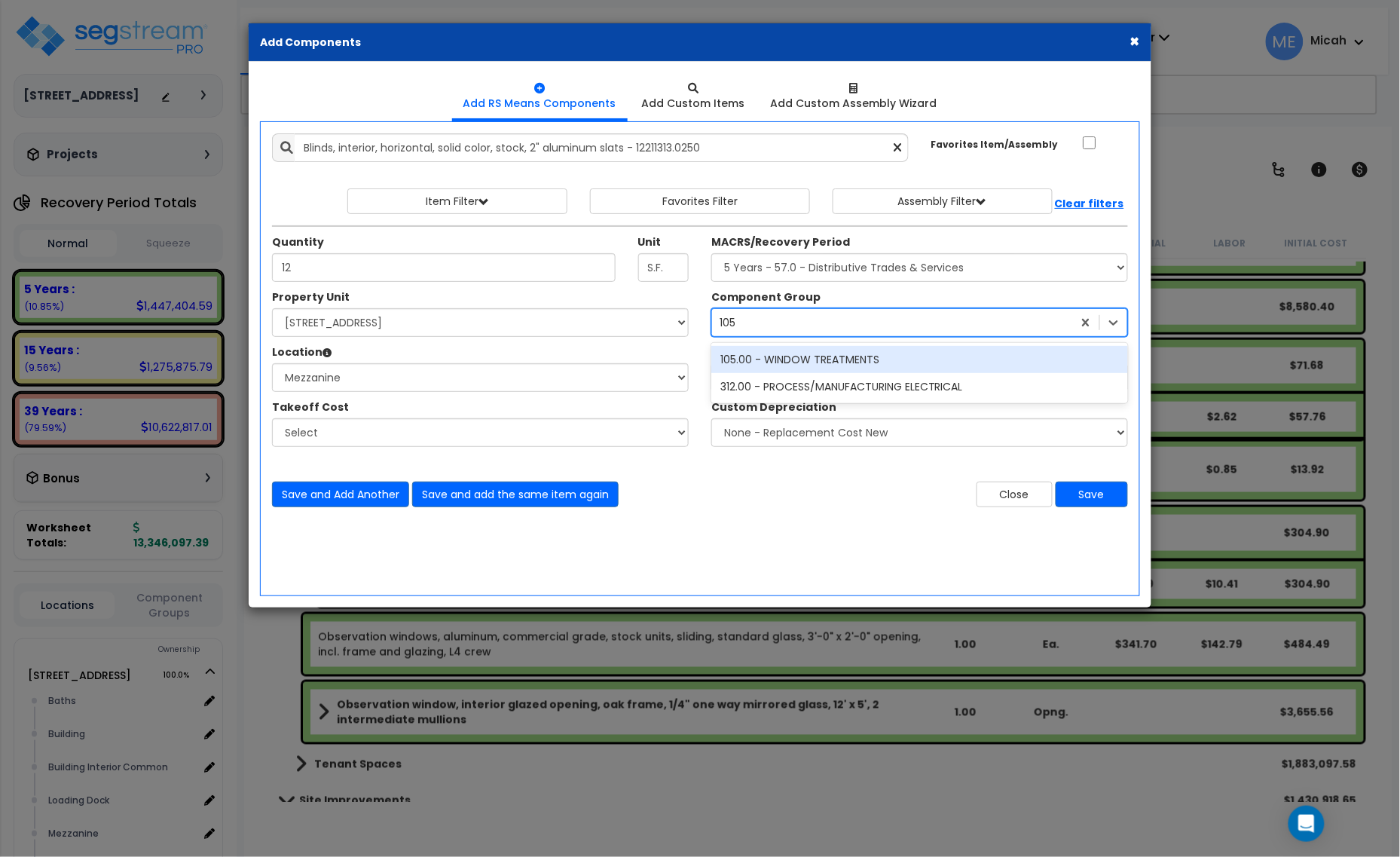
click at [819, 358] on div "105.00 - WINDOW TREATMENTS" at bounding box center [919, 359] width 417 height 27
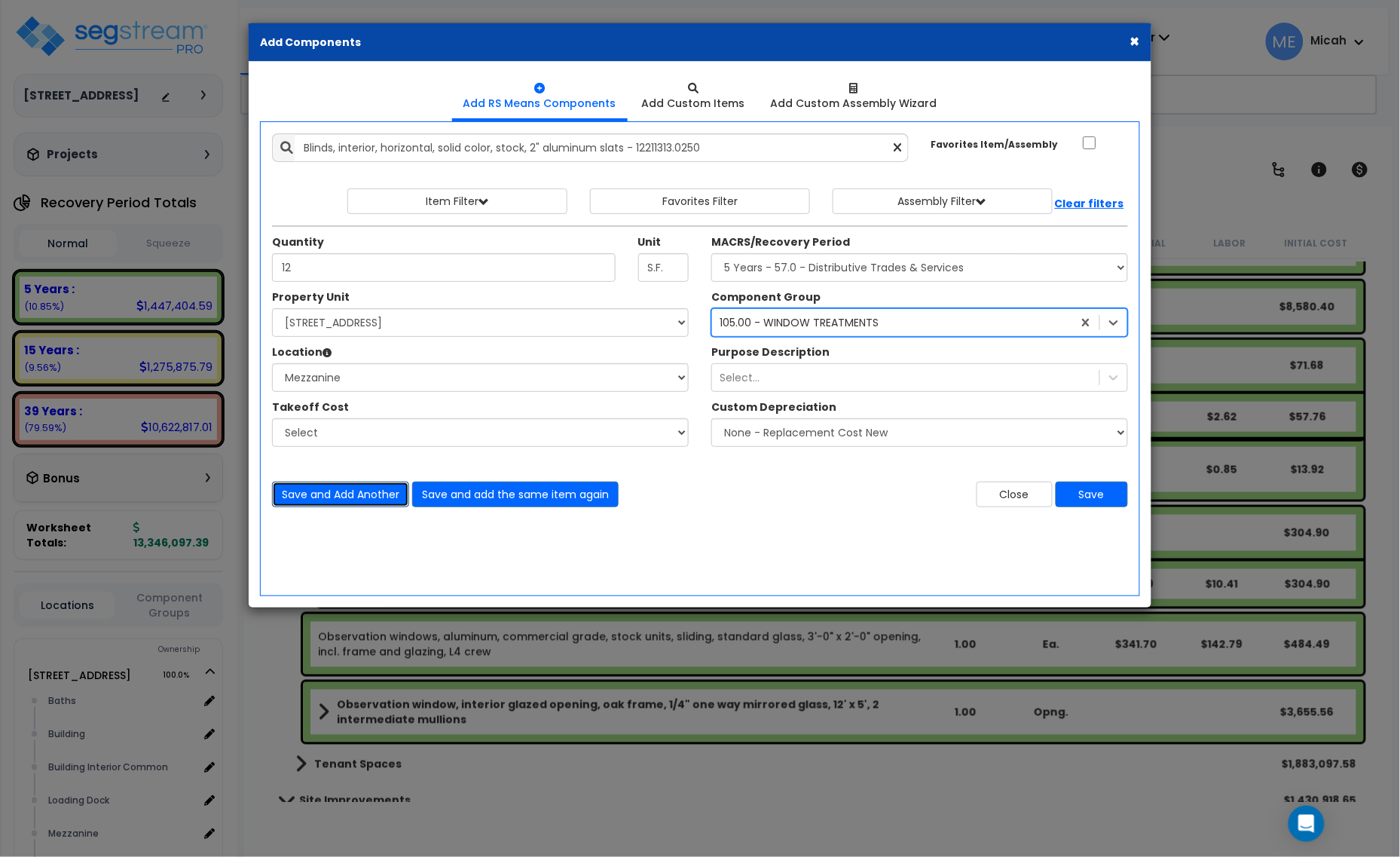
click at [330, 495] on button "Save and Add Another" at bounding box center [340, 494] width 137 height 26
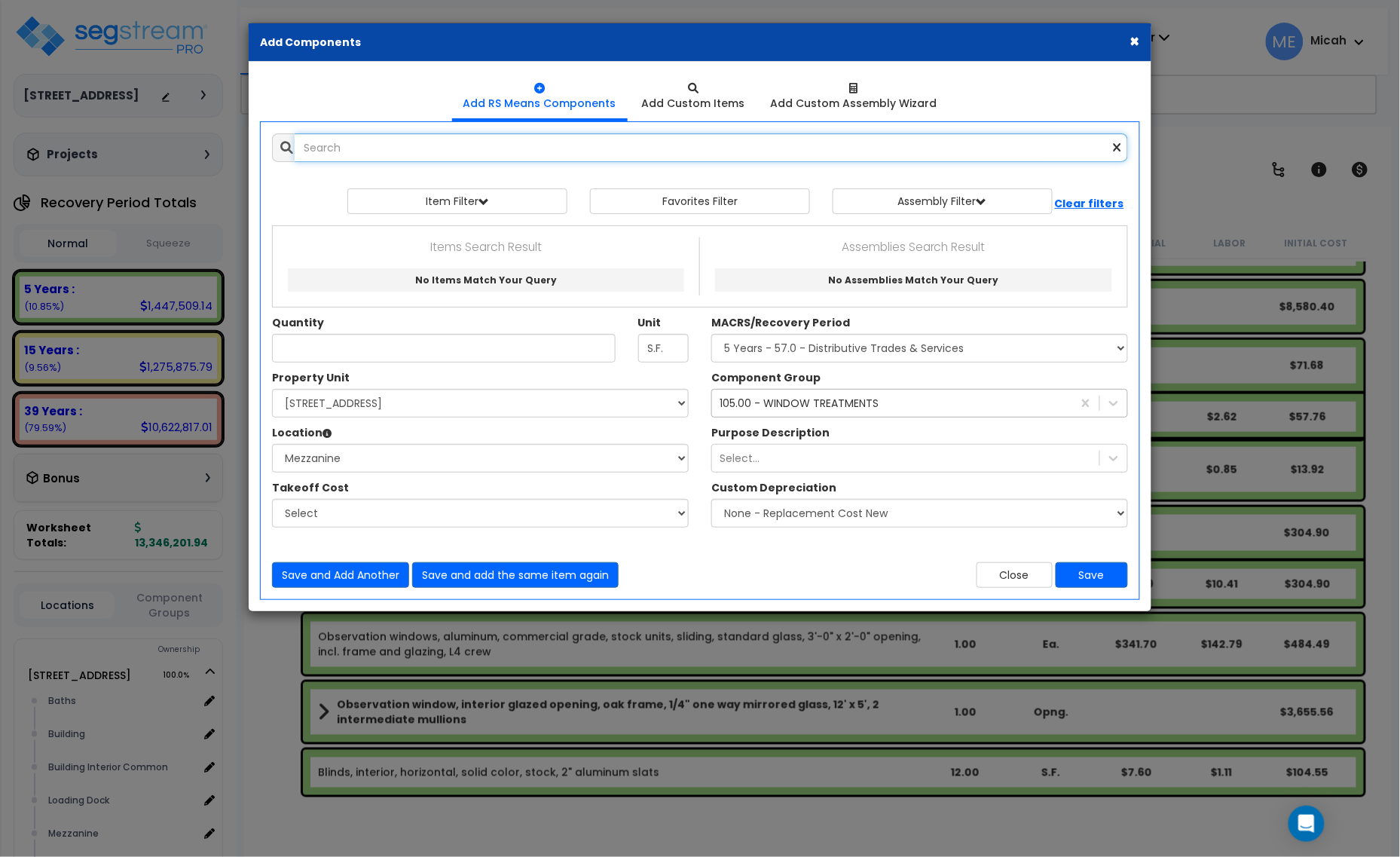
click at [430, 143] on input "text" at bounding box center [711, 148] width 833 height 28
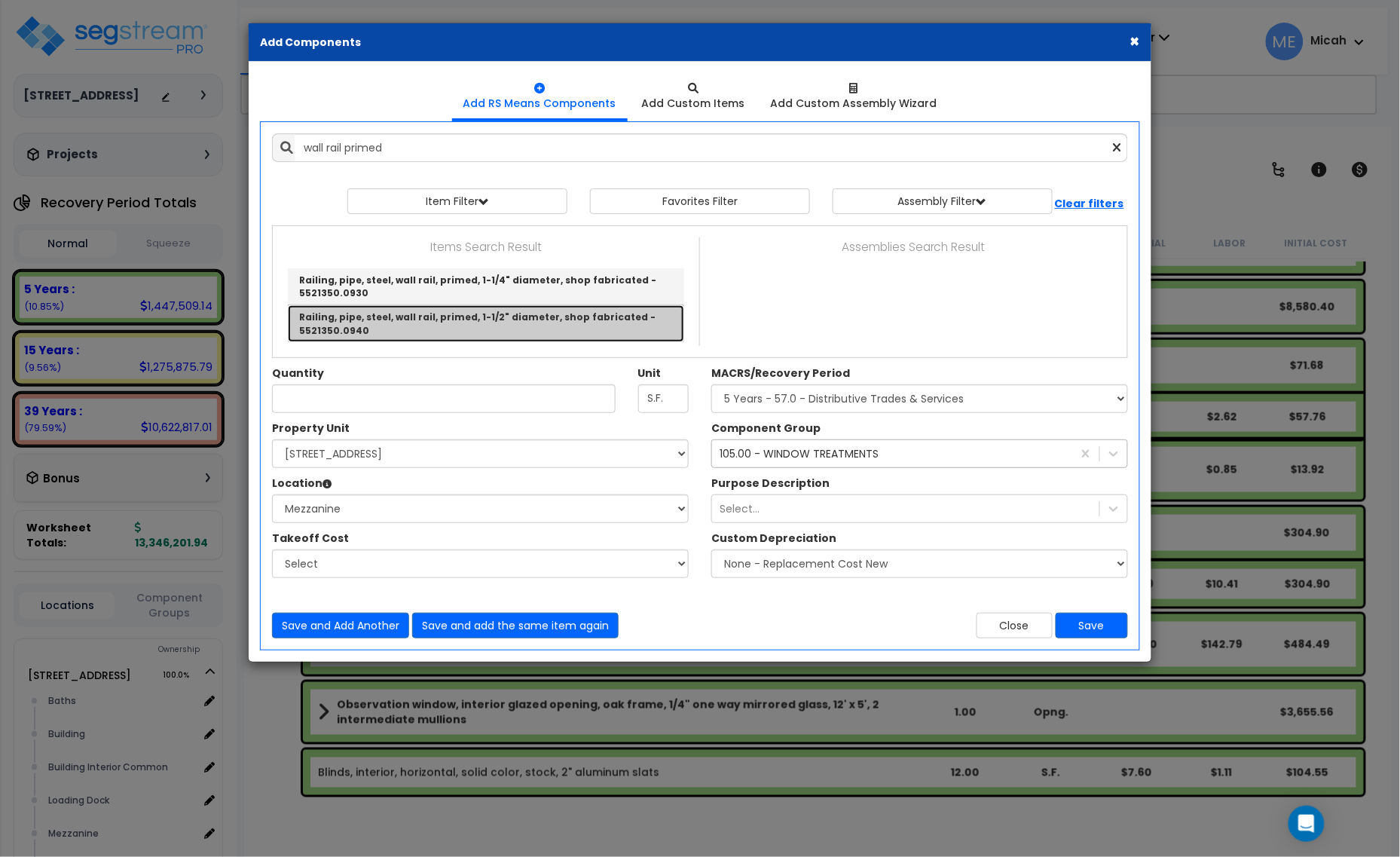
click at [515, 320] on link "Railing, pipe, steel, wall rail, primed, 1-1/2" diameter, shop fabricated - 552…" at bounding box center [486, 323] width 396 height 36
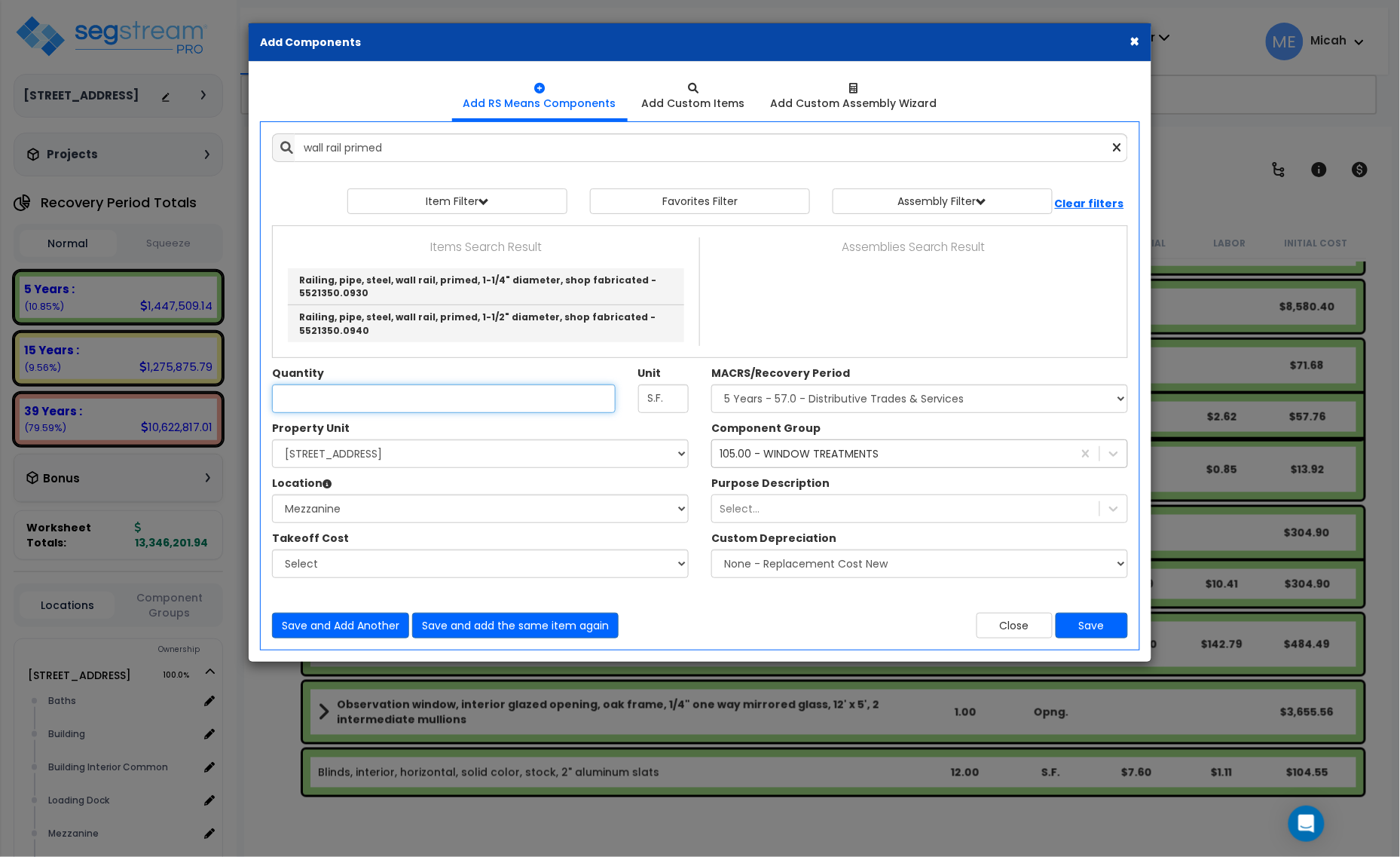
type input "Railing, pipe, steel, wall rail, primed, 1-1/2" diameter, shop fabricated - 552…"
type input "L.F."
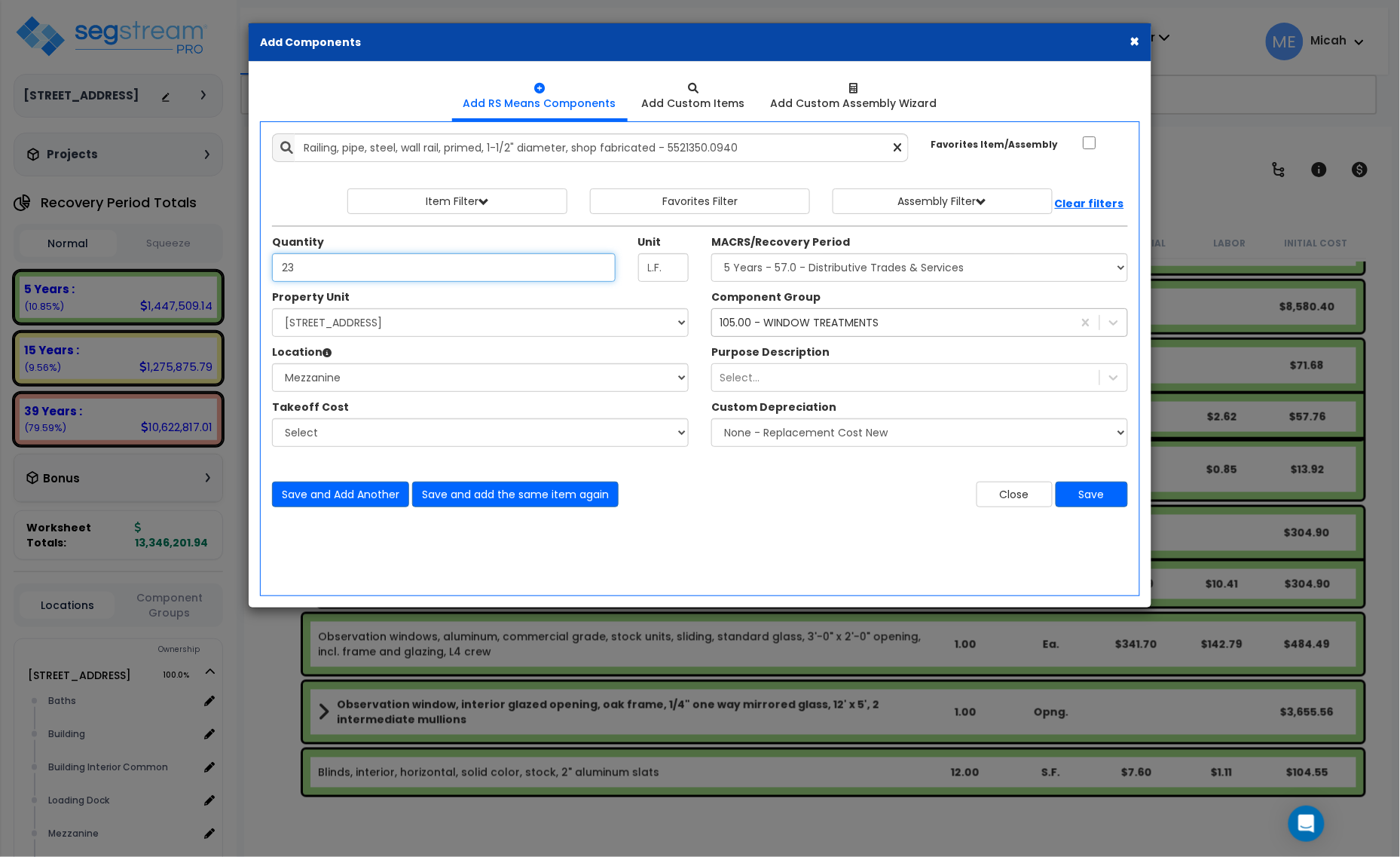
type input "23"
click at [422, 373] on select "Select Baths Building Building Interior Building Interior Common Loading Dock M…" at bounding box center [480, 378] width 417 height 28
select select "31689"
click at [272, 363] on select "Select Baths Building Building Interior Building Interior Common Loading Dock M…" at bounding box center [480, 378] width 417 height 28
drag, startPoint x: 300, startPoint y: 267, endPoint x: 282, endPoint y: 267, distance: 18.0
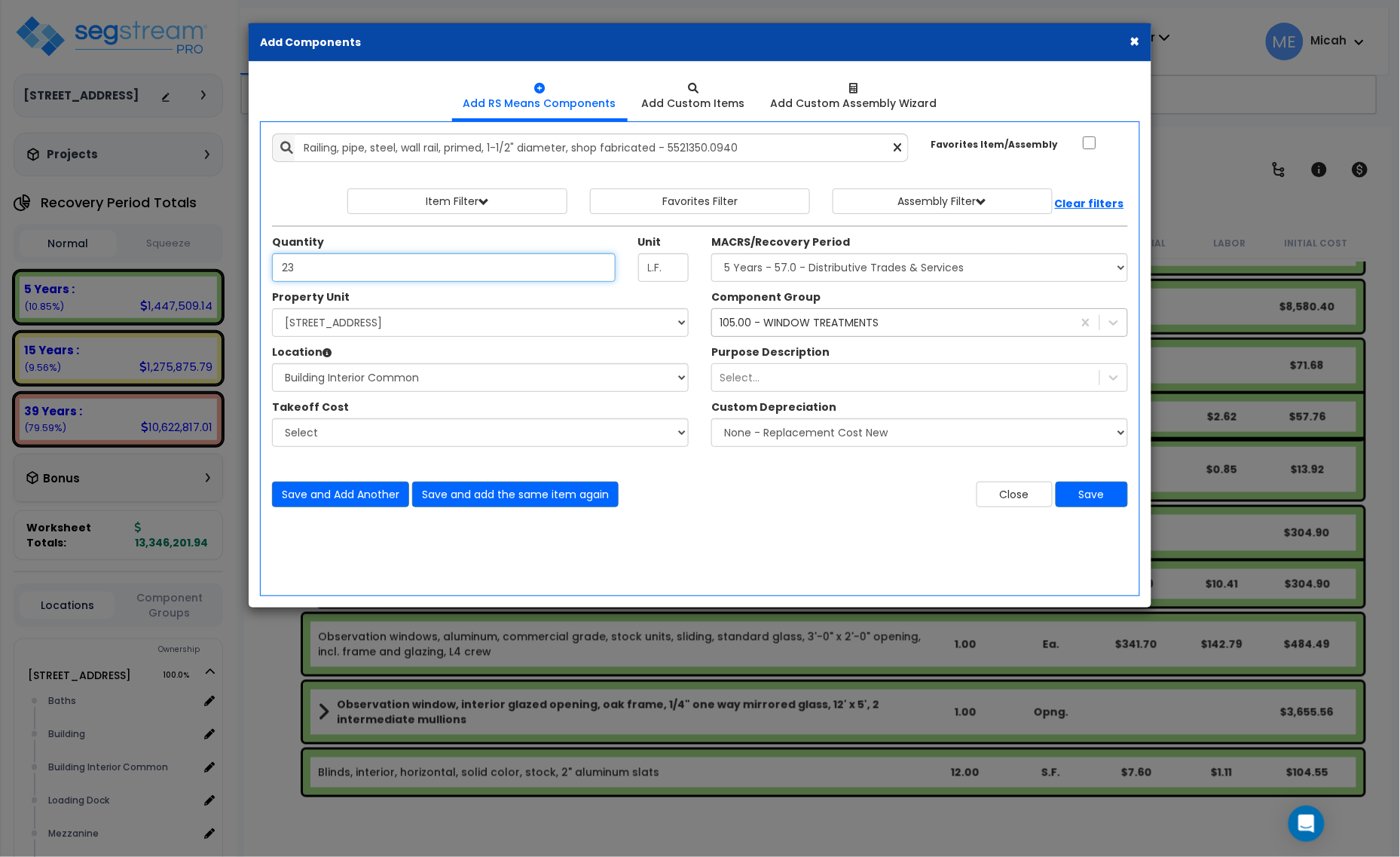
click at [284, 267] on input "23" at bounding box center [444, 267] width 343 height 28
type input "46"
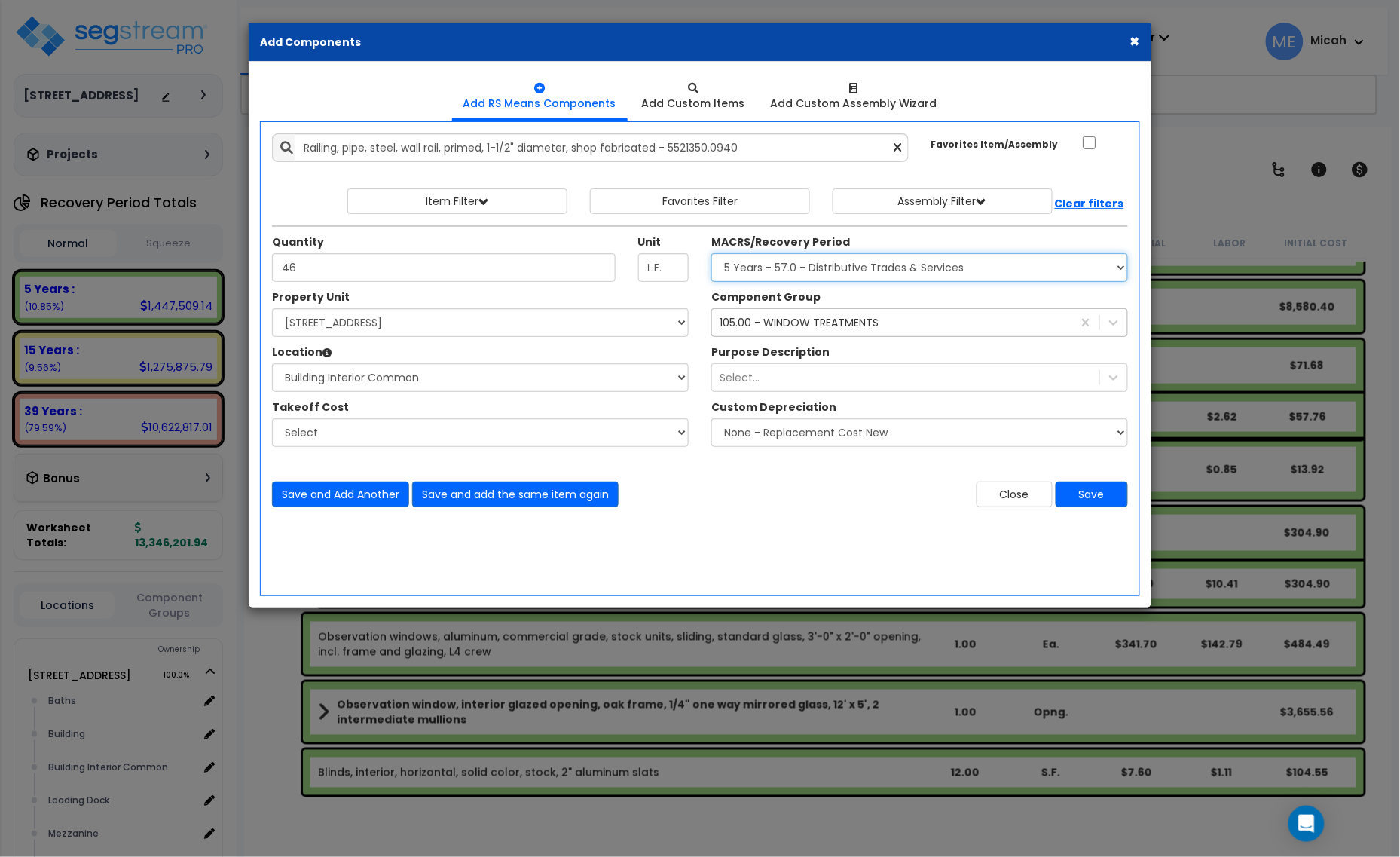
click at [765, 267] on select "Select MACRS/Recovery Period 5 Years - 57.0 - Distributive Trades & Services 5 …" at bounding box center [919, 267] width 417 height 28
select select "3669"
click at [711, 254] on select "Select MACRS/Recovery Period 5 Years - 57.0 - Distributive Trades & Services 5 …" at bounding box center [919, 267] width 417 height 28
click at [766, 325] on div "105.00 - WINDOW TREATMENTS" at bounding box center [799, 322] width 159 height 15
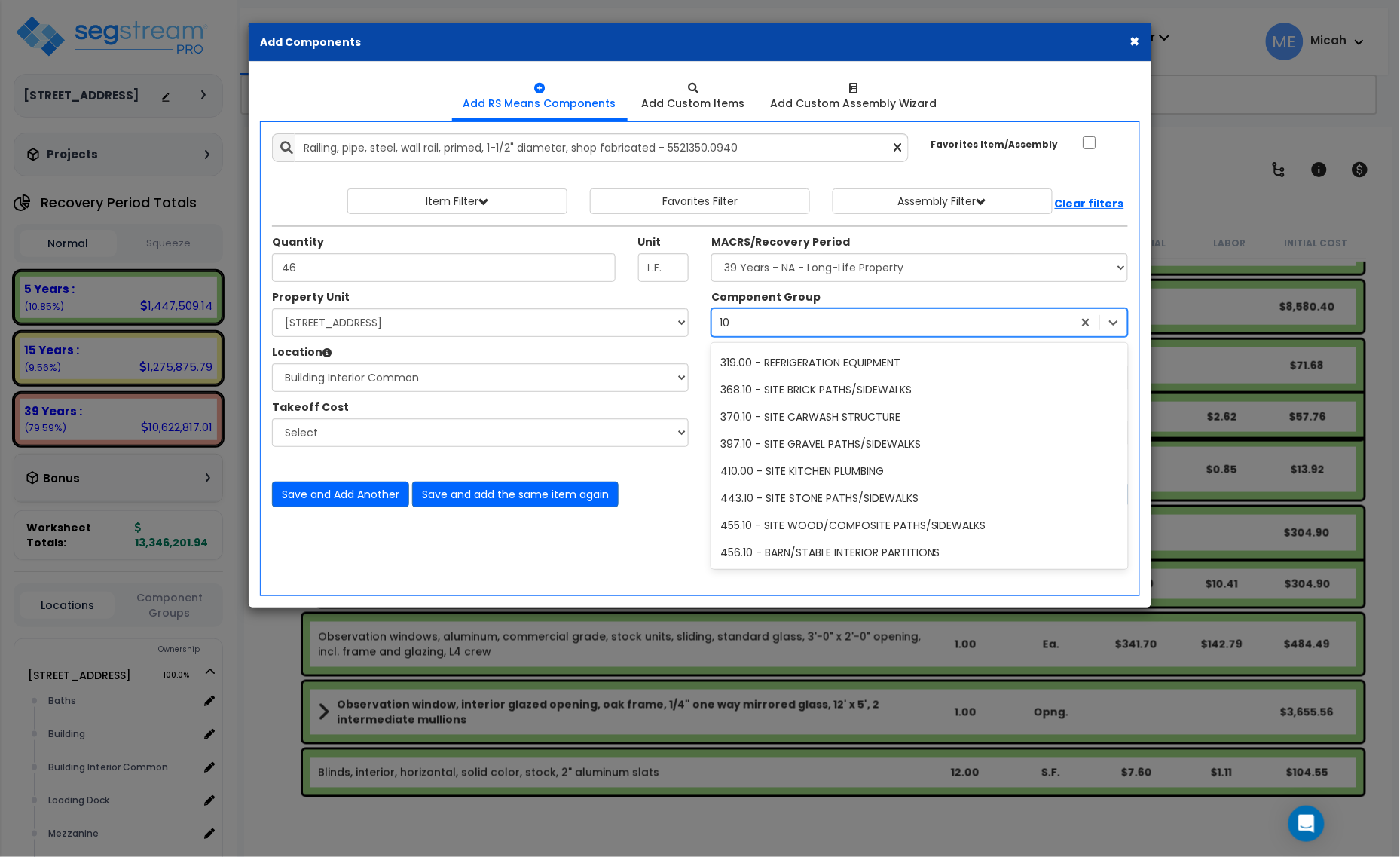
scroll to position [111, 0]
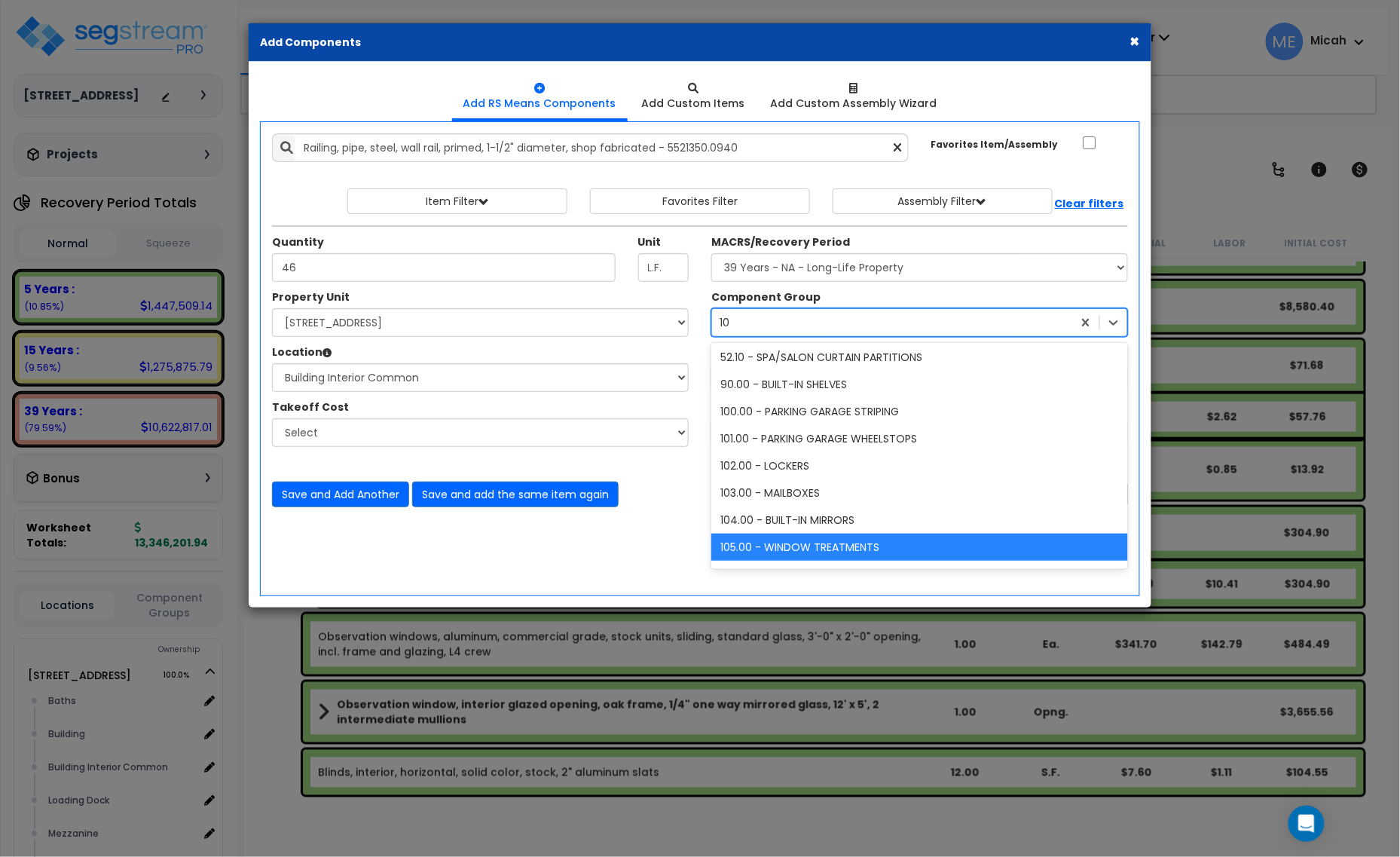
type input "109"
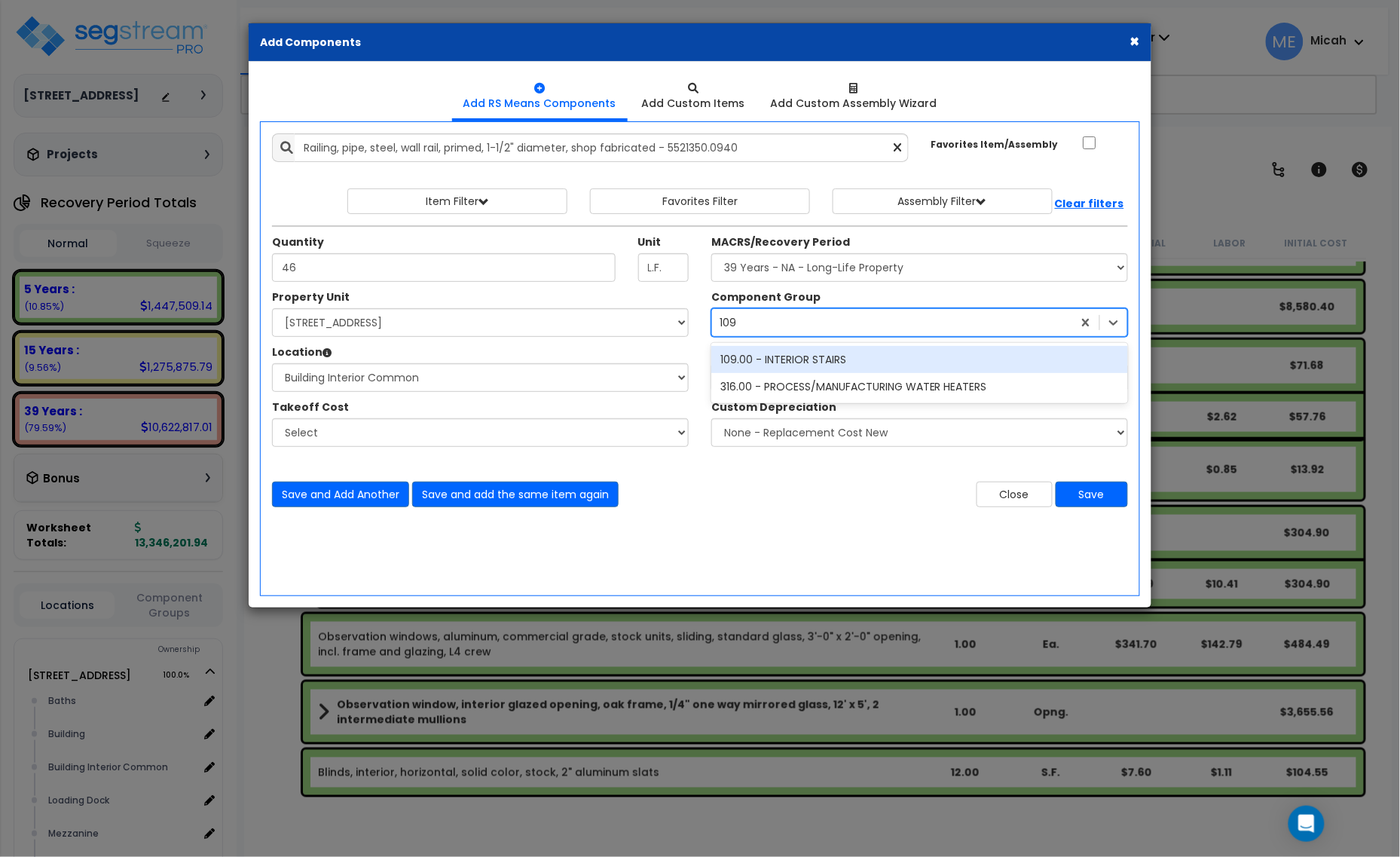
scroll to position [0, 0]
click at [785, 363] on div "109.00 - INTERIOR STAIRS" at bounding box center [919, 359] width 417 height 27
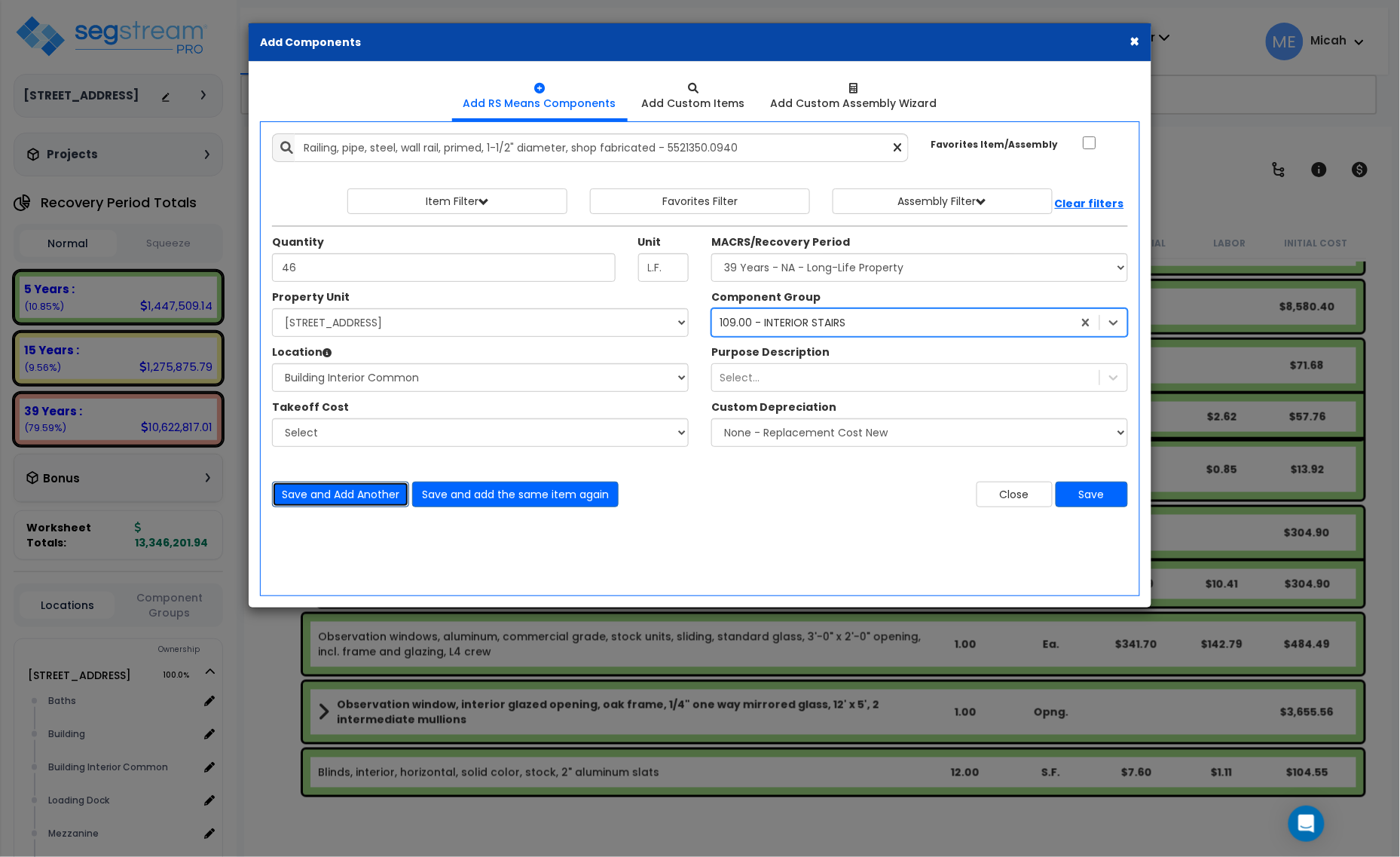
click at [360, 490] on button "Save and Add Another" at bounding box center [340, 494] width 137 height 26
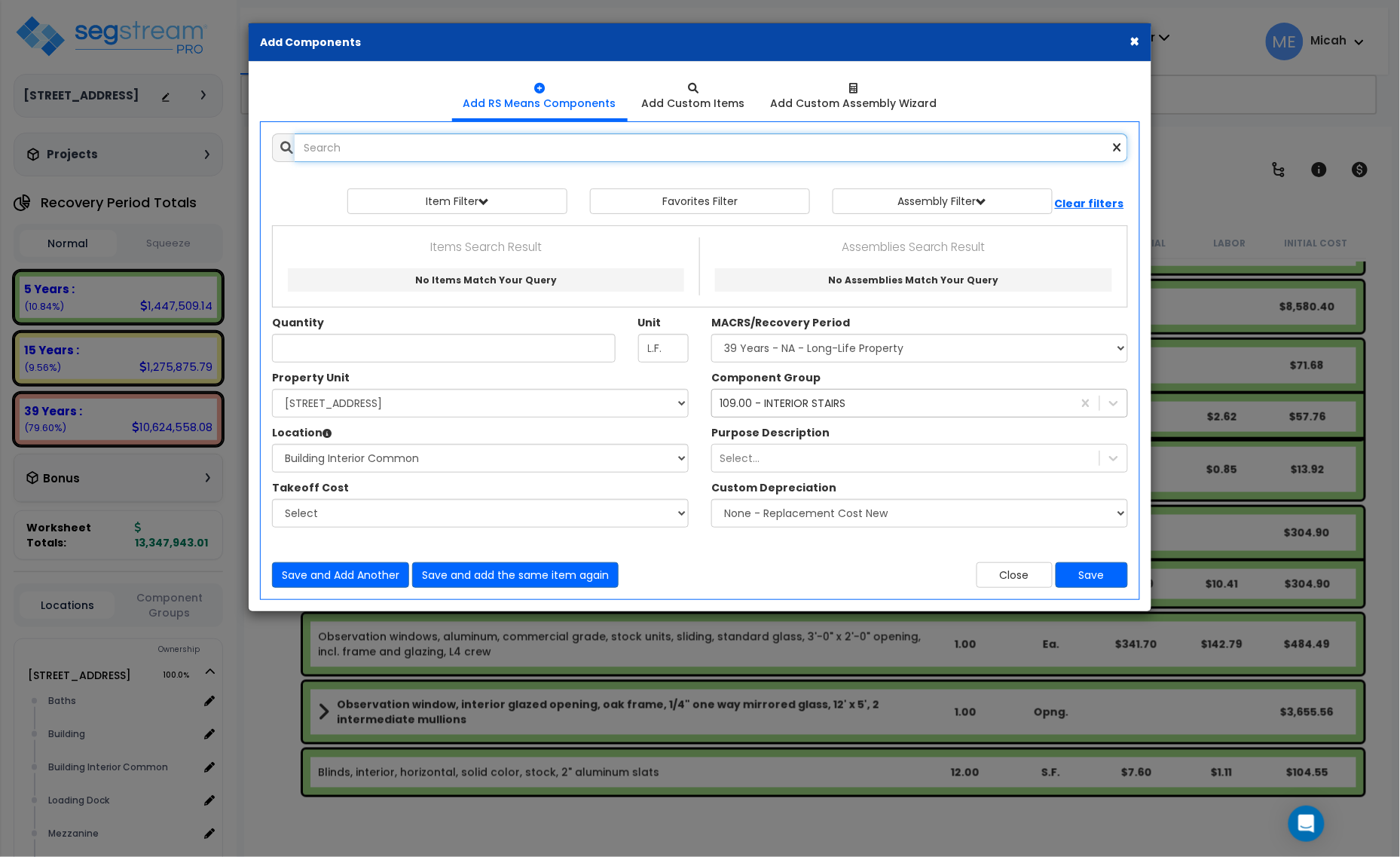
click at [388, 145] on input "text" at bounding box center [711, 148] width 833 height 28
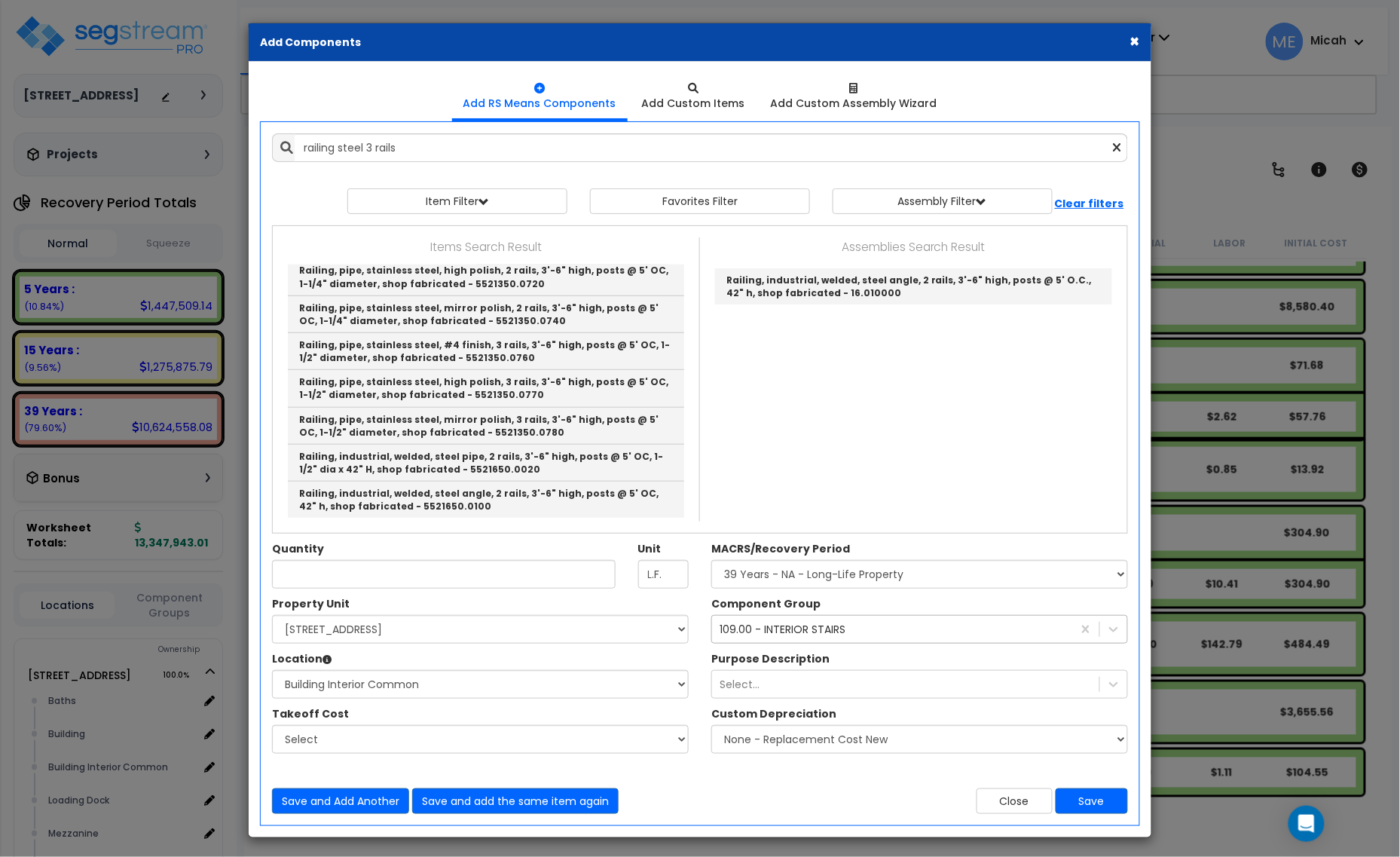
click at [547, 147] on link "Railing, pipe, steel, primed, 3 rails, 3'-6" high, posts @ 5' OC, 1-1/2" diamet…" at bounding box center [486, 128] width 396 height 37
type input "Railing, pipe, steel, primed, 3 rails, 3'-6" high, posts @ 5' OC, 1-1/2" diamet…"
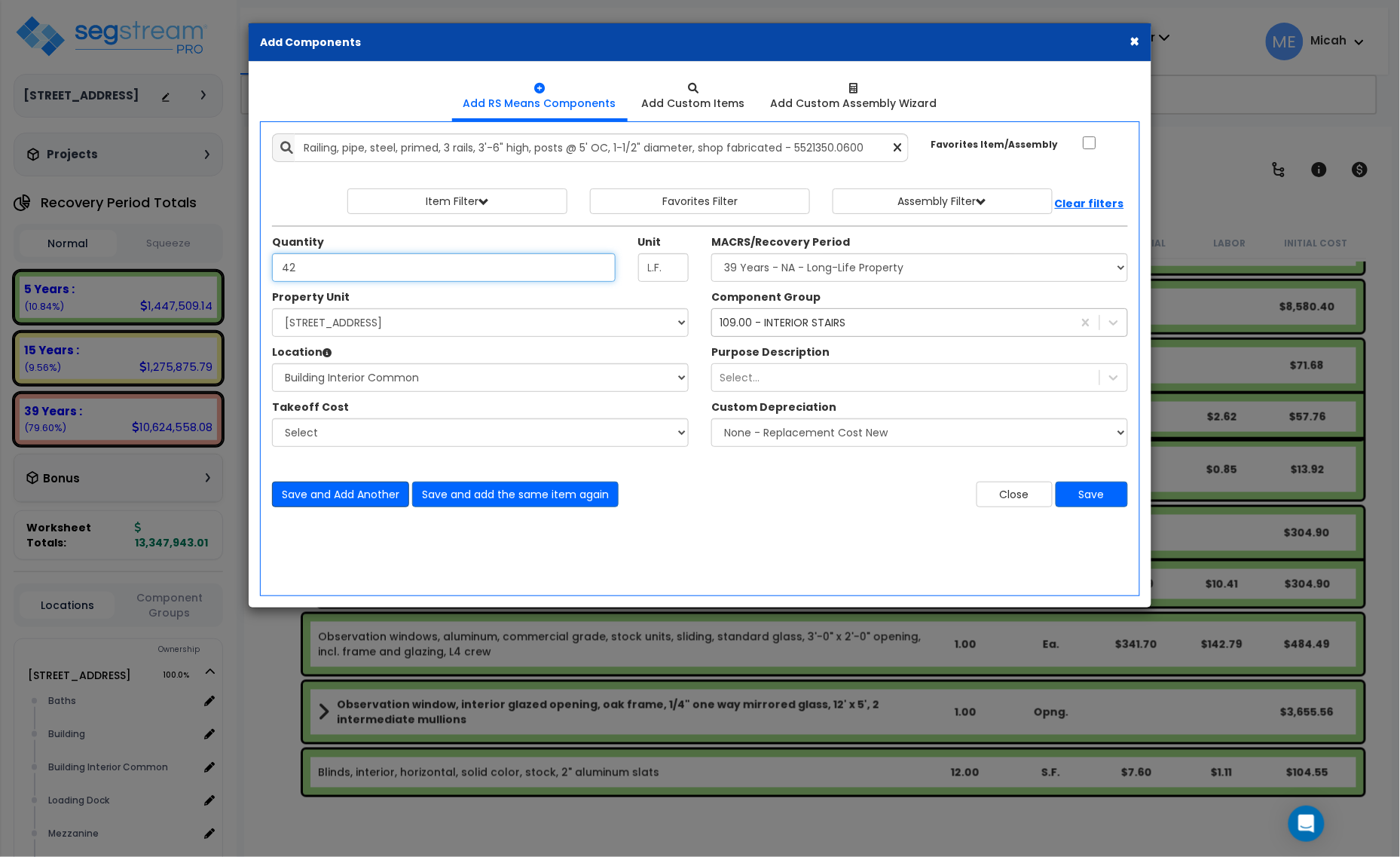
type input "42"
click at [333, 499] on button "Save and Add Another" at bounding box center [340, 494] width 137 height 26
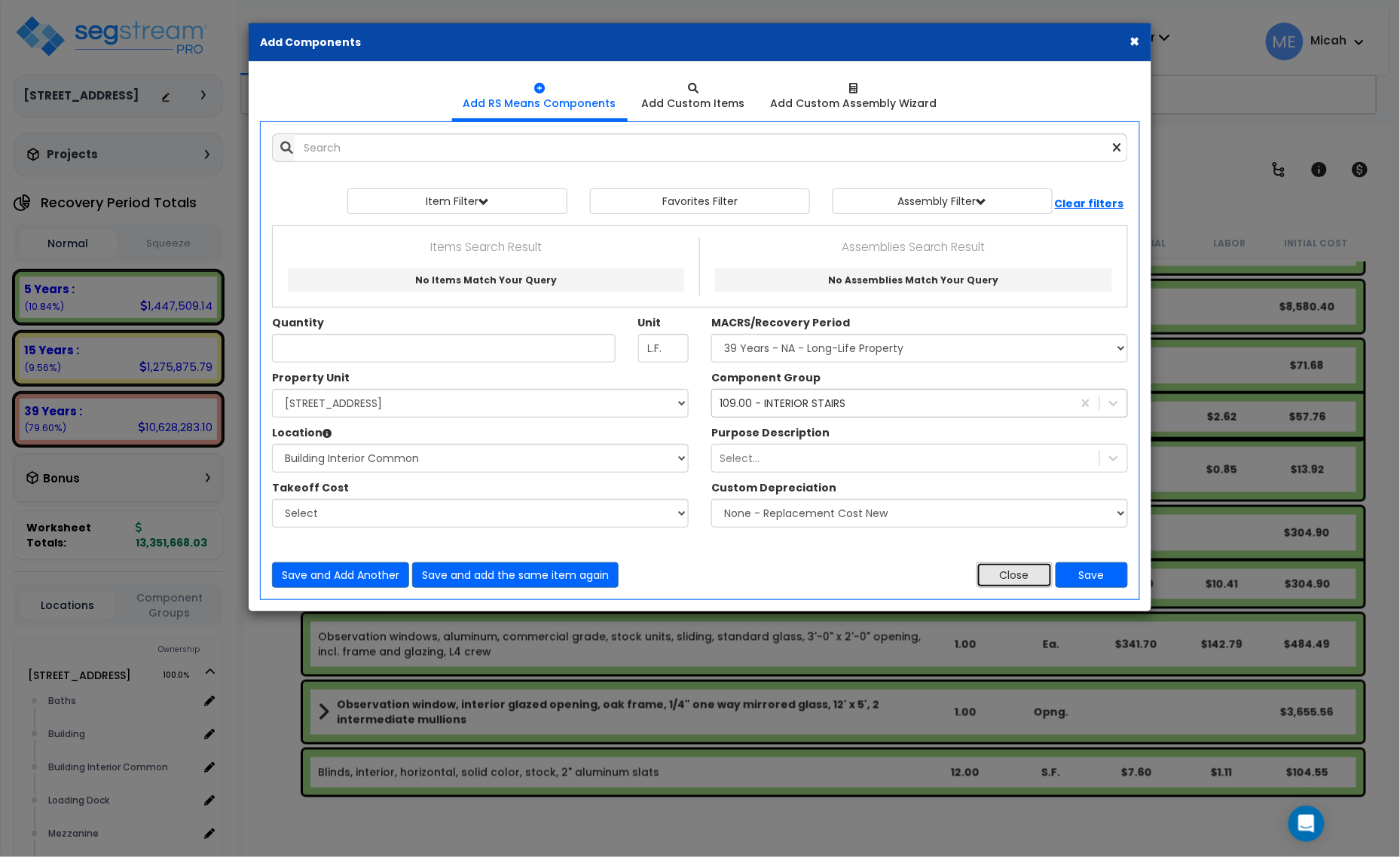
click at [988, 583] on button "Close" at bounding box center [1014, 575] width 76 height 26
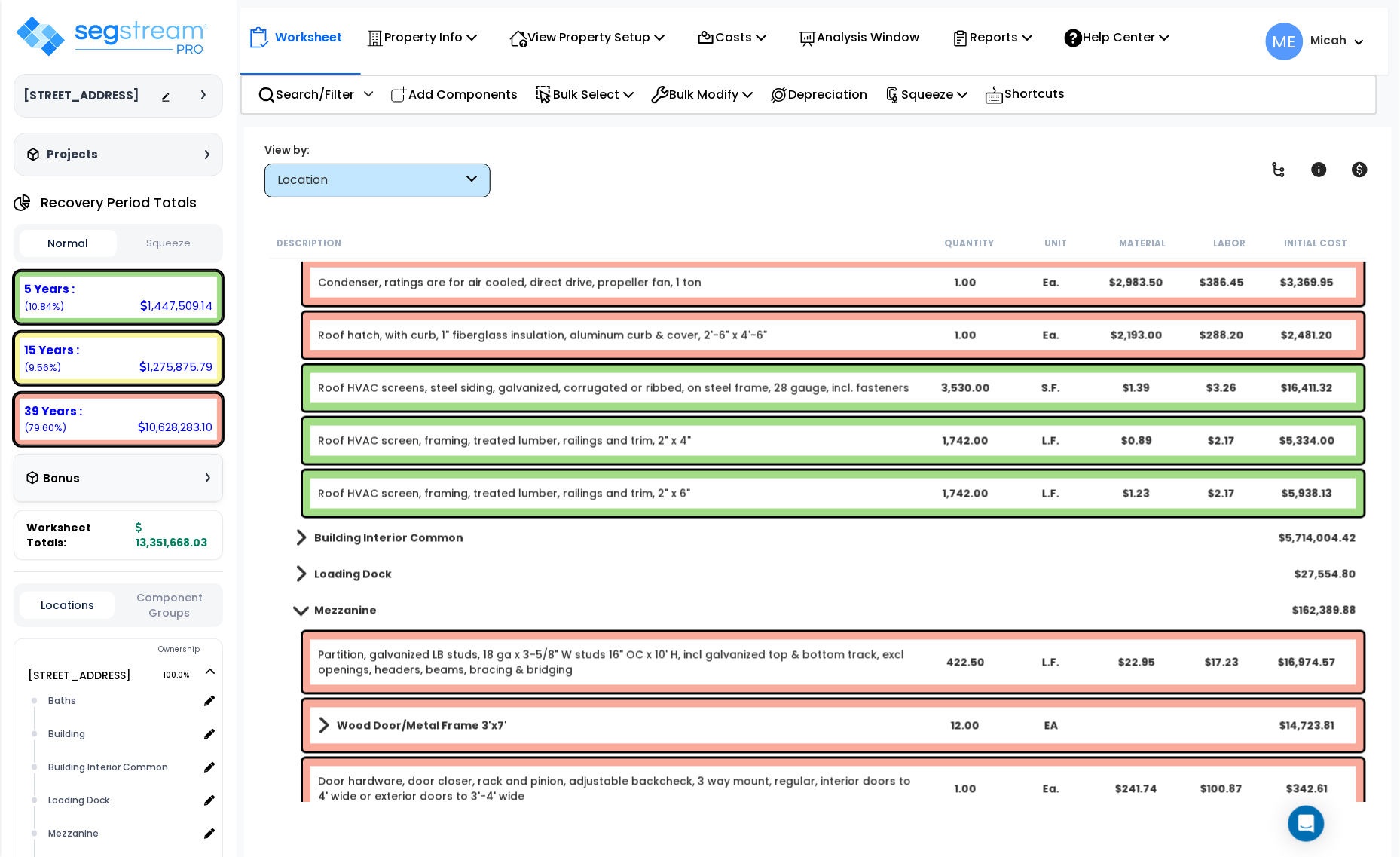
scroll to position [2543, 0]
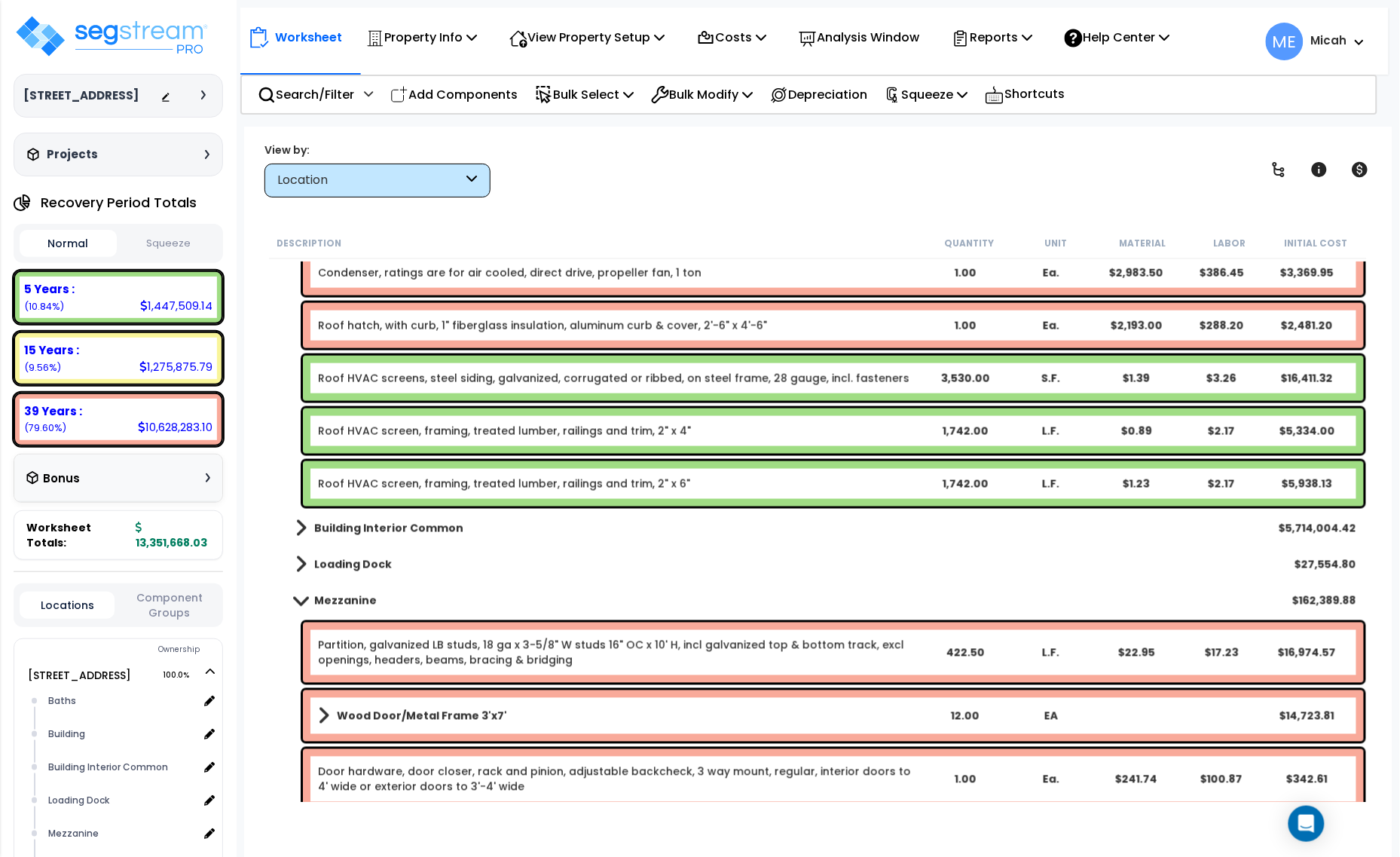
click at [298, 599] on span at bounding box center [301, 600] width 21 height 11
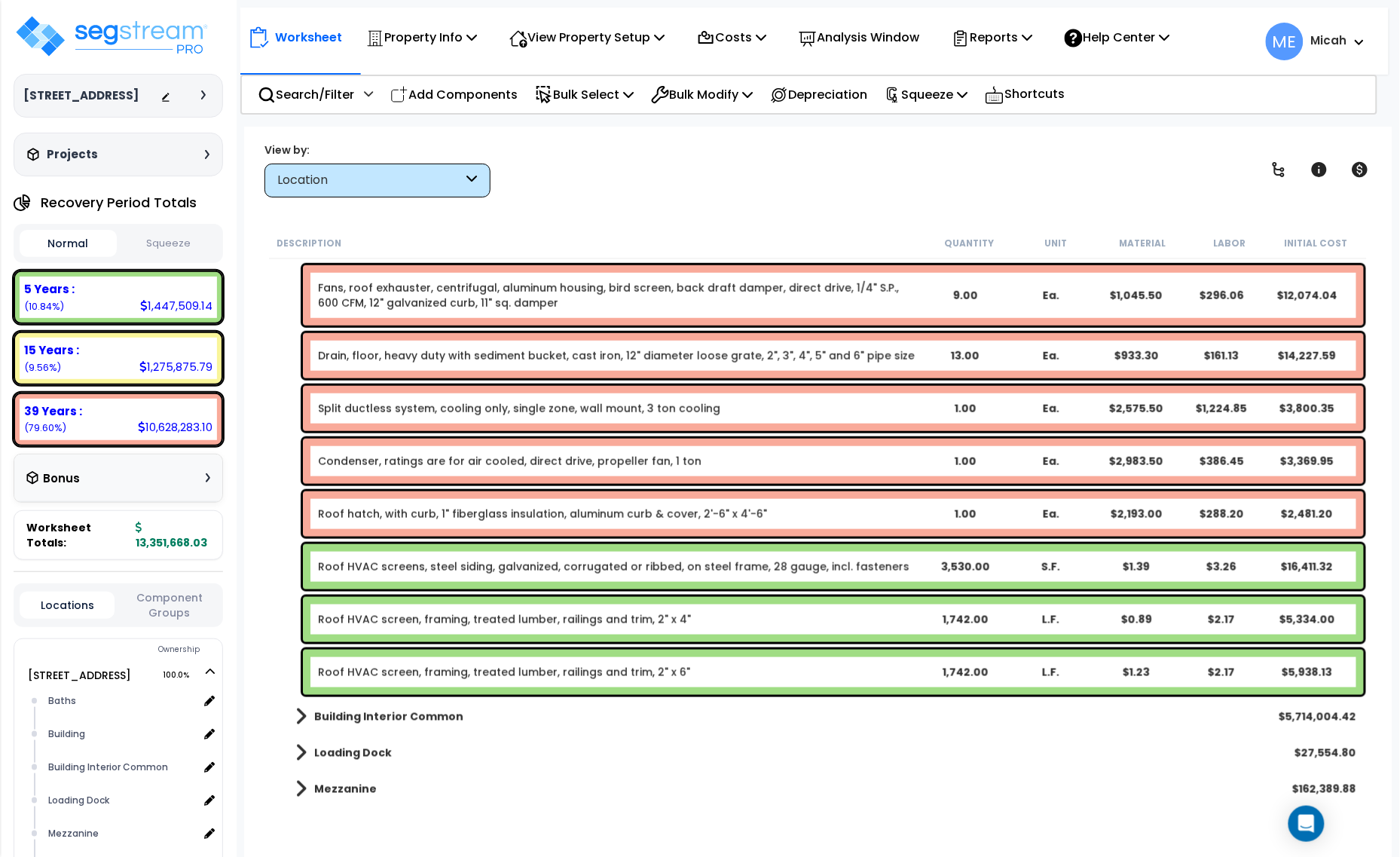
scroll to position [2449, 0]
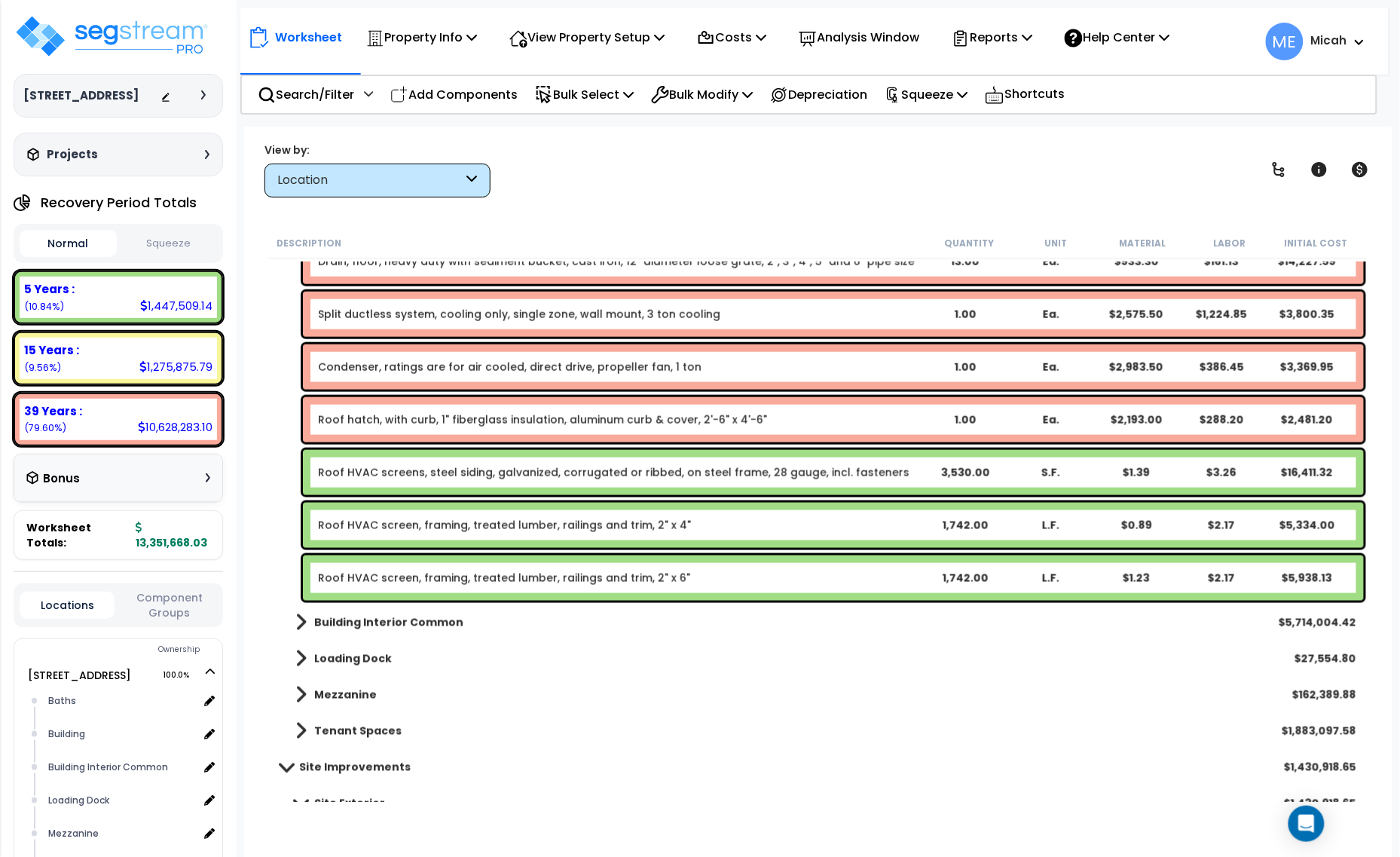
click at [292, 620] on link "Building Interior Common" at bounding box center [371, 623] width 183 height 21
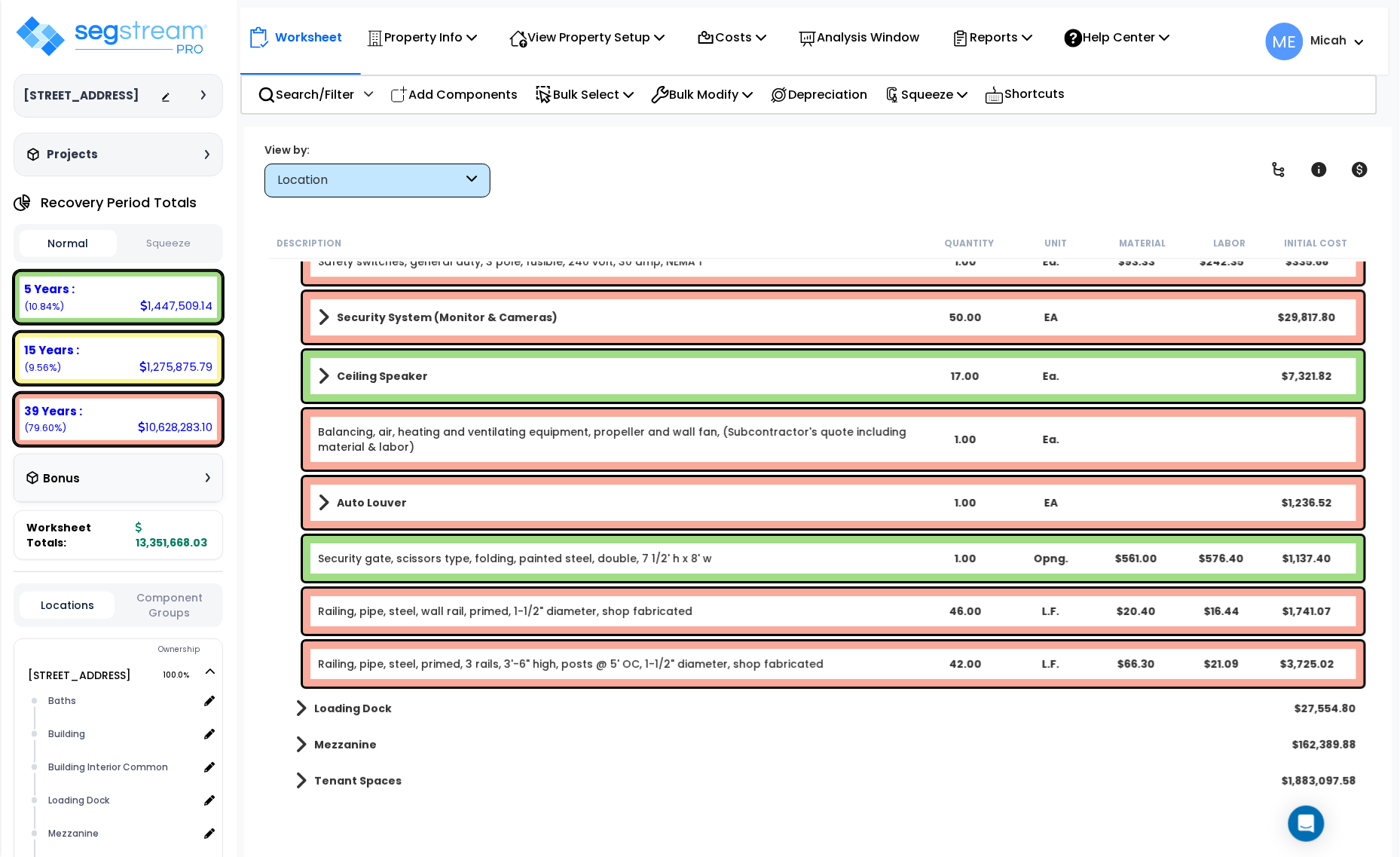
scroll to position [7346, 0]
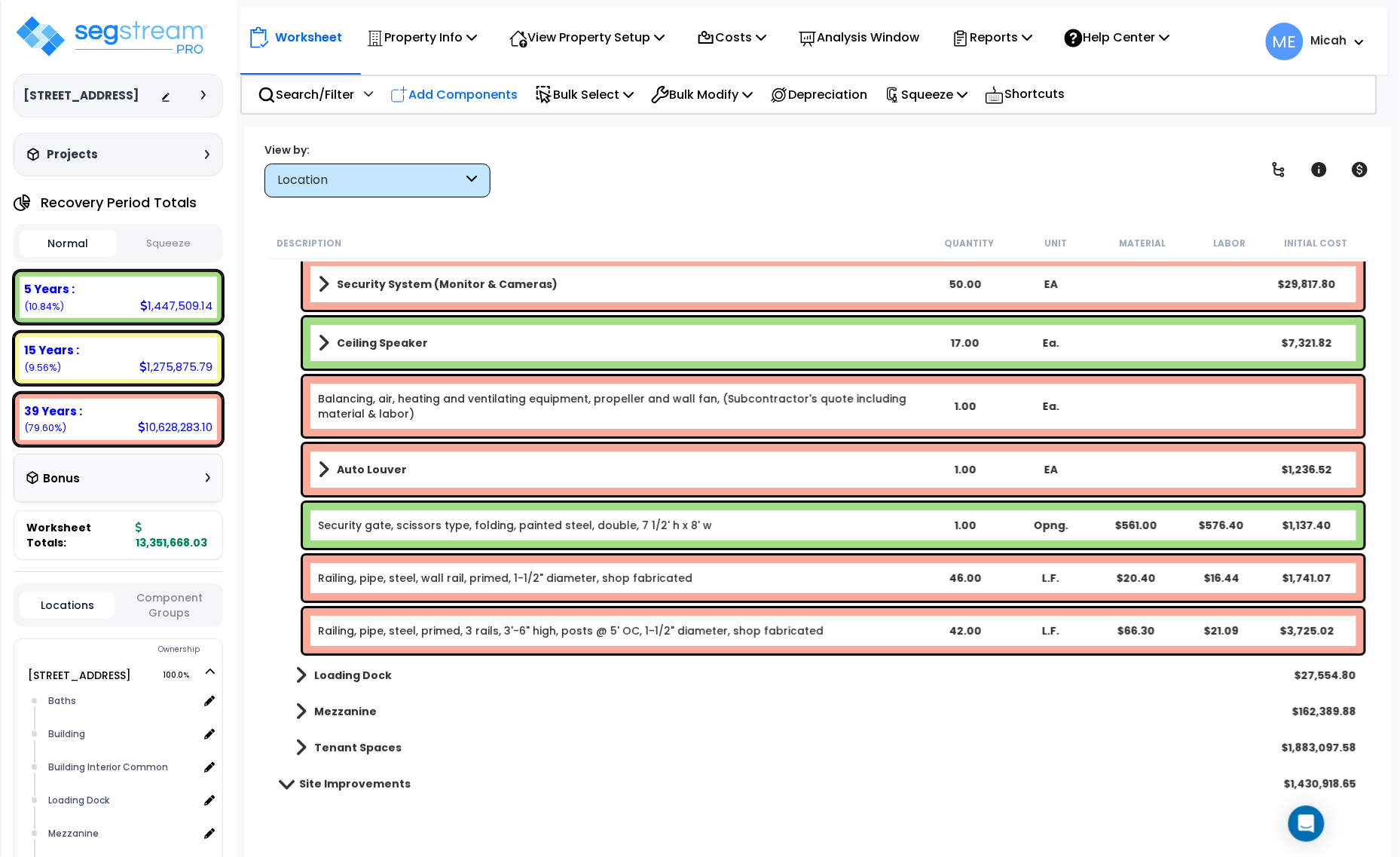
click at [484, 96] on p "Add Components" at bounding box center [454, 94] width 127 height 20
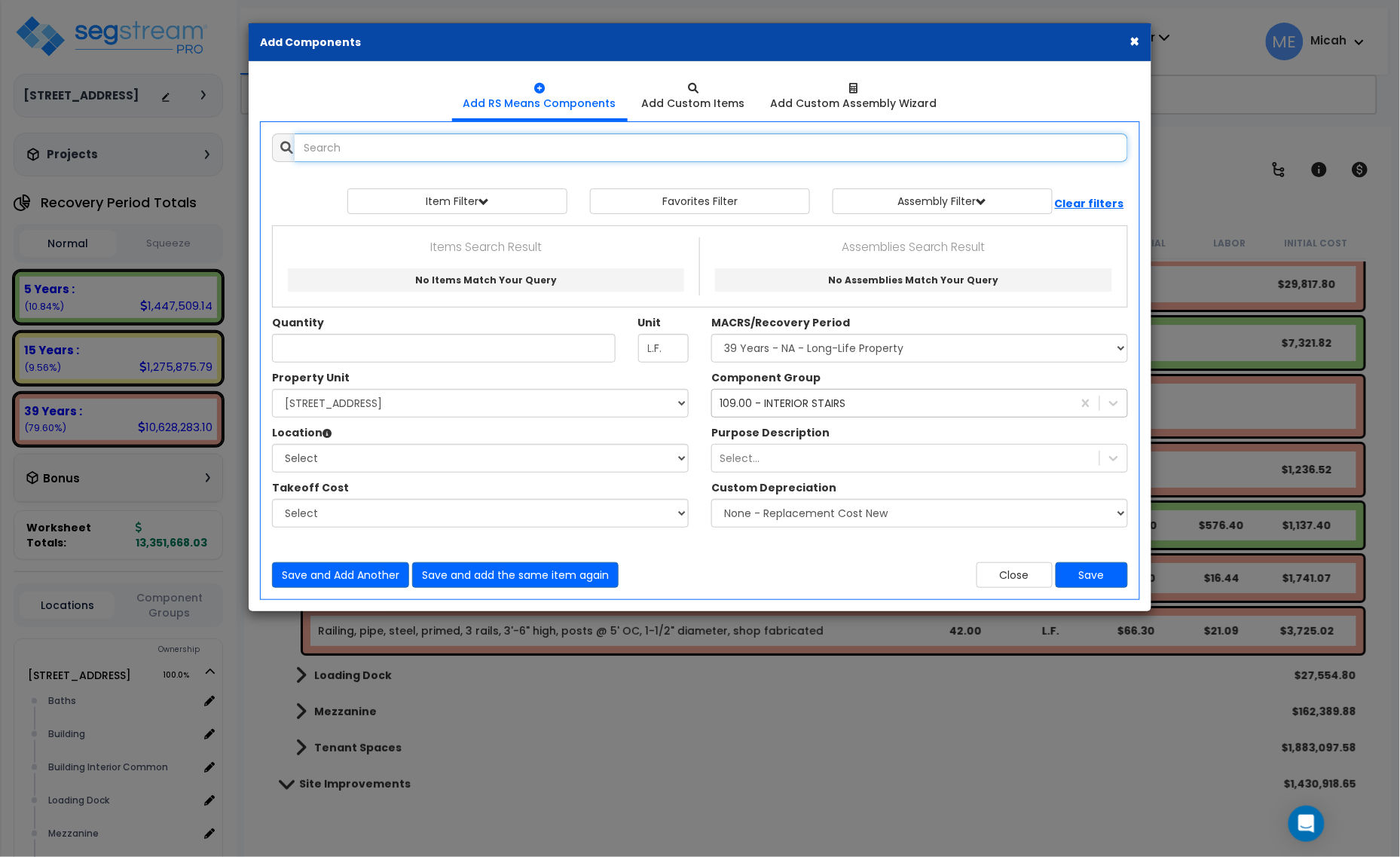
select select
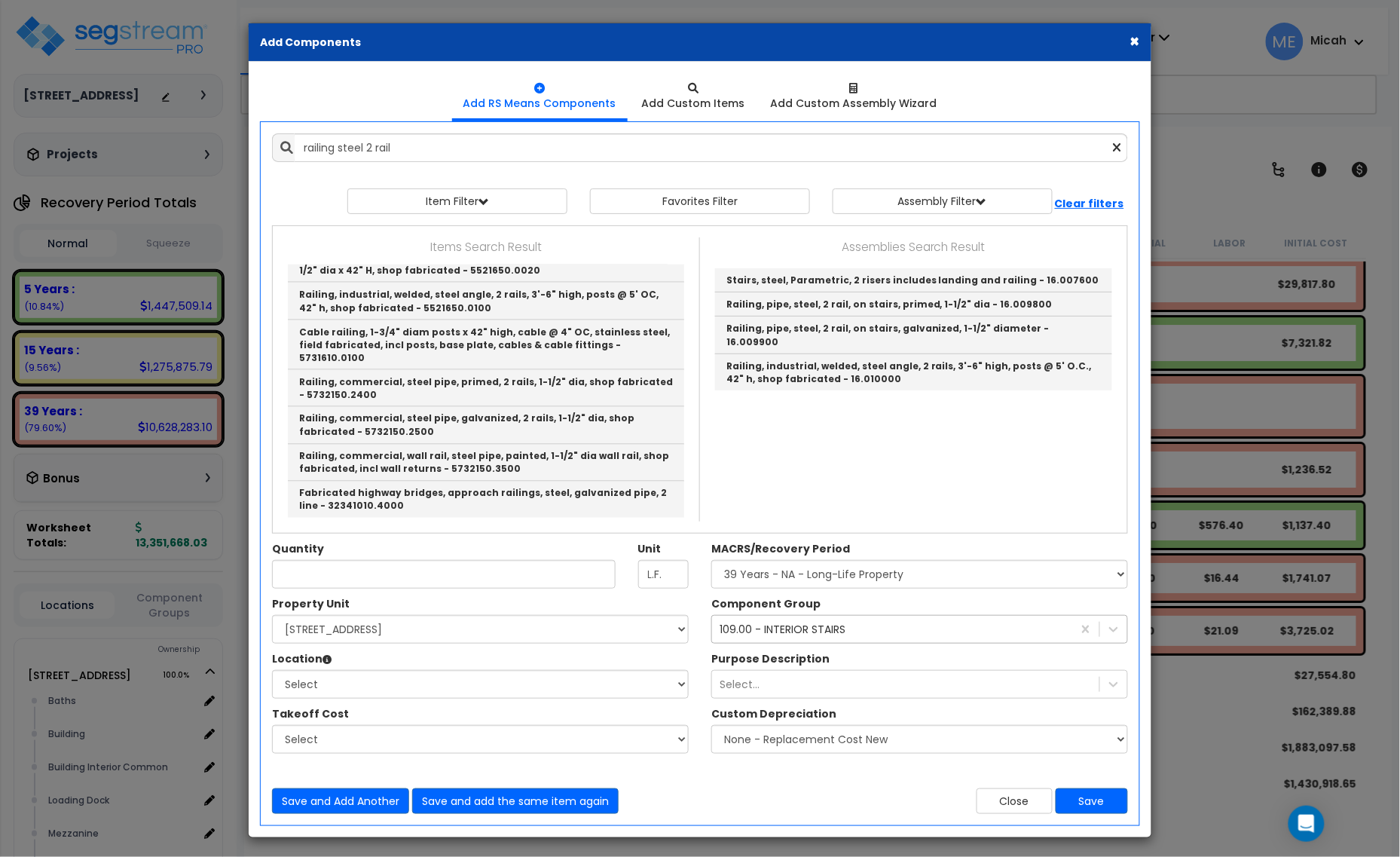
type input "Railing, pipe, steel, primed, 2 rails, 3'-6" high, posts @ 5' OC, 1-1/2" diamet…"
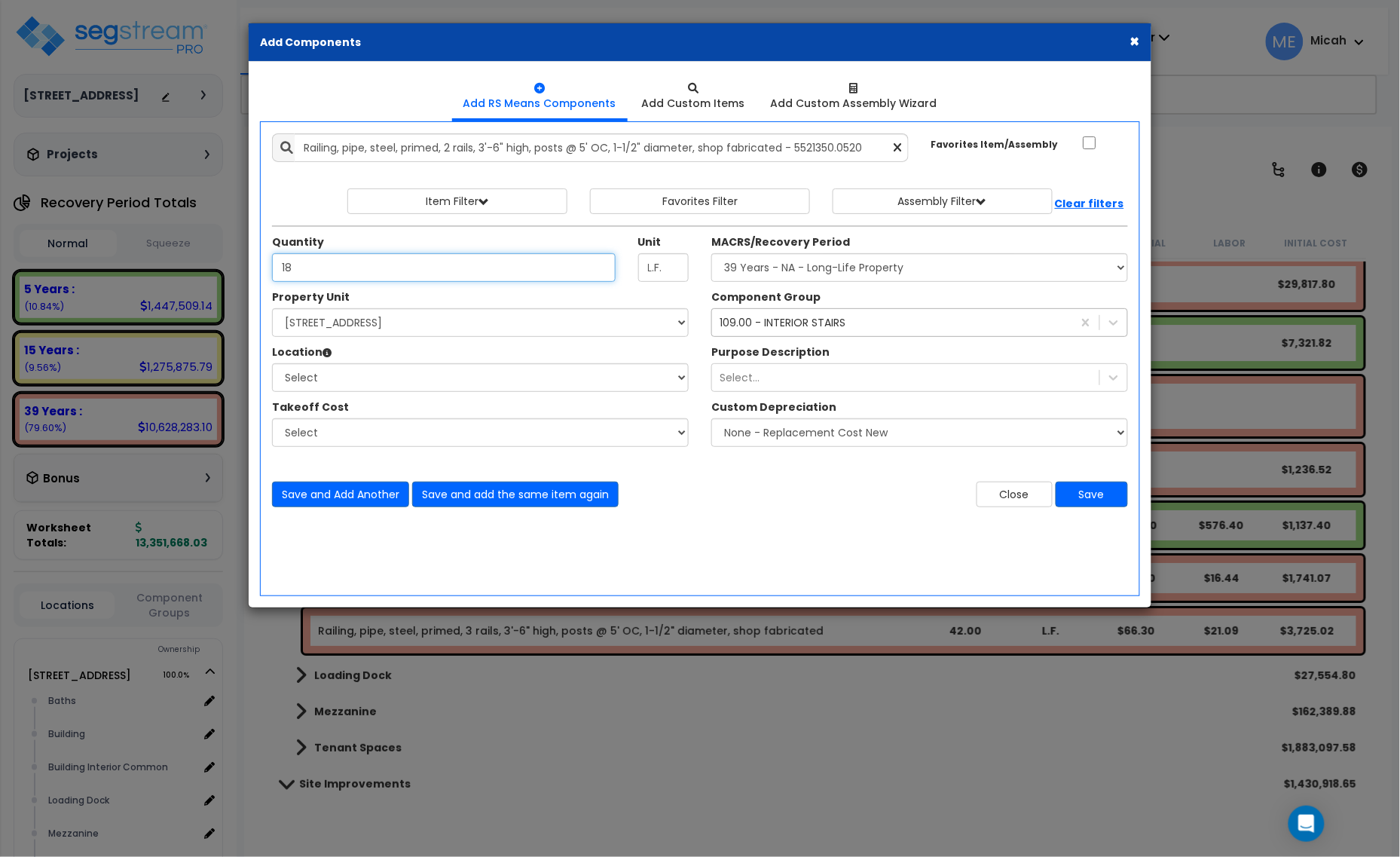
type input "18"
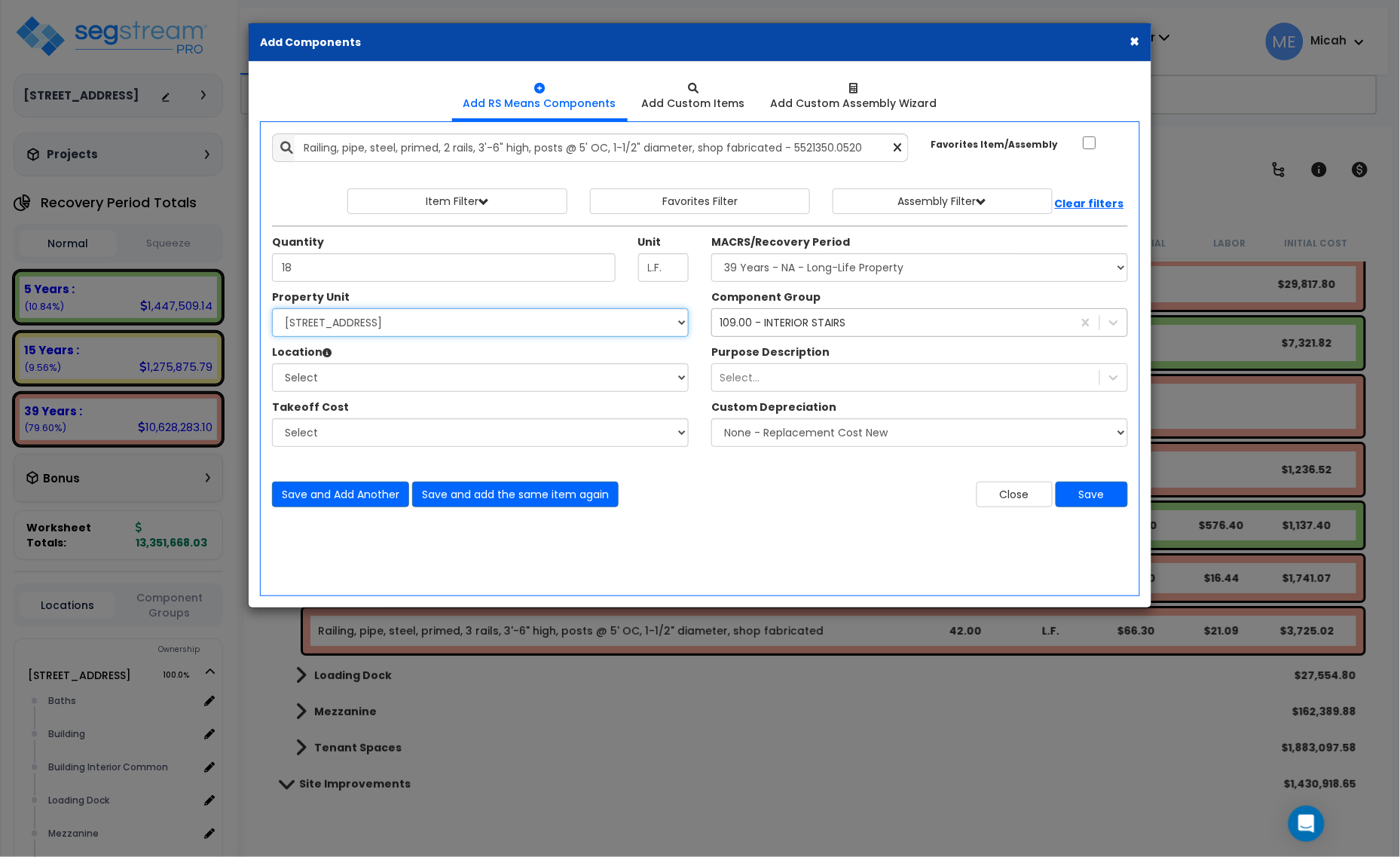
click at [325, 317] on select "Select 25211 Sunnymead Blvd Site Improvements" at bounding box center [480, 322] width 417 height 28
select select "166495"
click at [272, 309] on select "Select 25211 Sunnymead Blvd Site Improvements" at bounding box center [480, 322] width 417 height 28
click at [335, 389] on select "Select Baths Building Building Interior Building Interior Common Loading Dock M…" at bounding box center [480, 378] width 417 height 28
select select "31689"
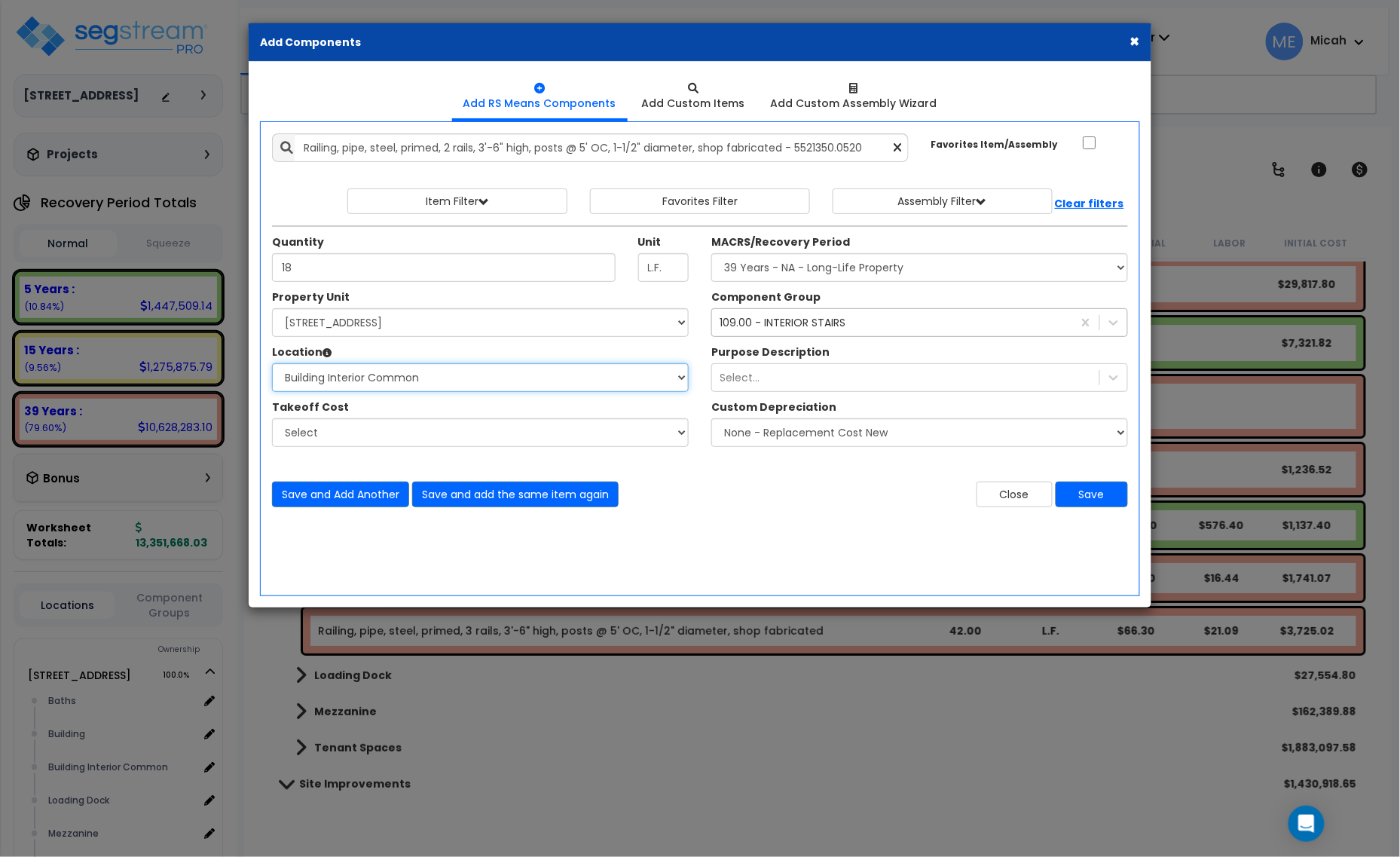
click at [272, 363] on select "Select Baths Building Building Interior Building Interior Common Loading Dock M…" at bounding box center [480, 378] width 417 height 28
click at [760, 269] on select "Select MACRS/Recovery Period 5 Years - 57.0 - Distributive Trades & Services 5 …" at bounding box center [919, 267] width 417 height 28
select select "3669"
click at [711, 254] on select "Select MACRS/Recovery Period 5 Years - 57.0 - Distributive Trades & Services 5 …" at bounding box center [919, 267] width 417 height 28
click at [1100, 491] on button "Save" at bounding box center [1092, 494] width 73 height 26
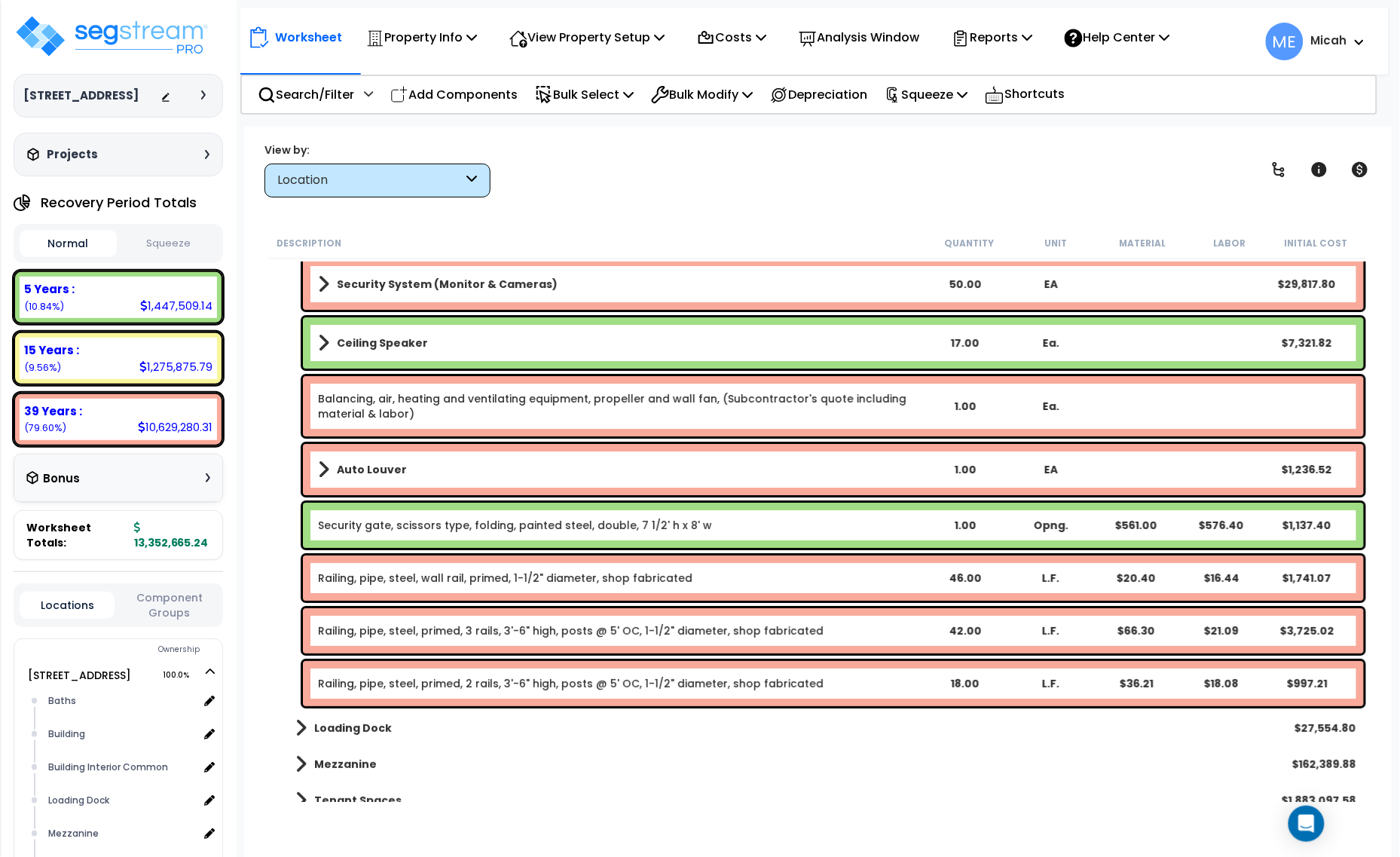
click at [392, 684] on link "Railing, pipe, steel, primed, 2 rails, 3'-6" high, posts @ 5' OC, 1-1/2" diamet…" at bounding box center [571, 683] width 506 height 15
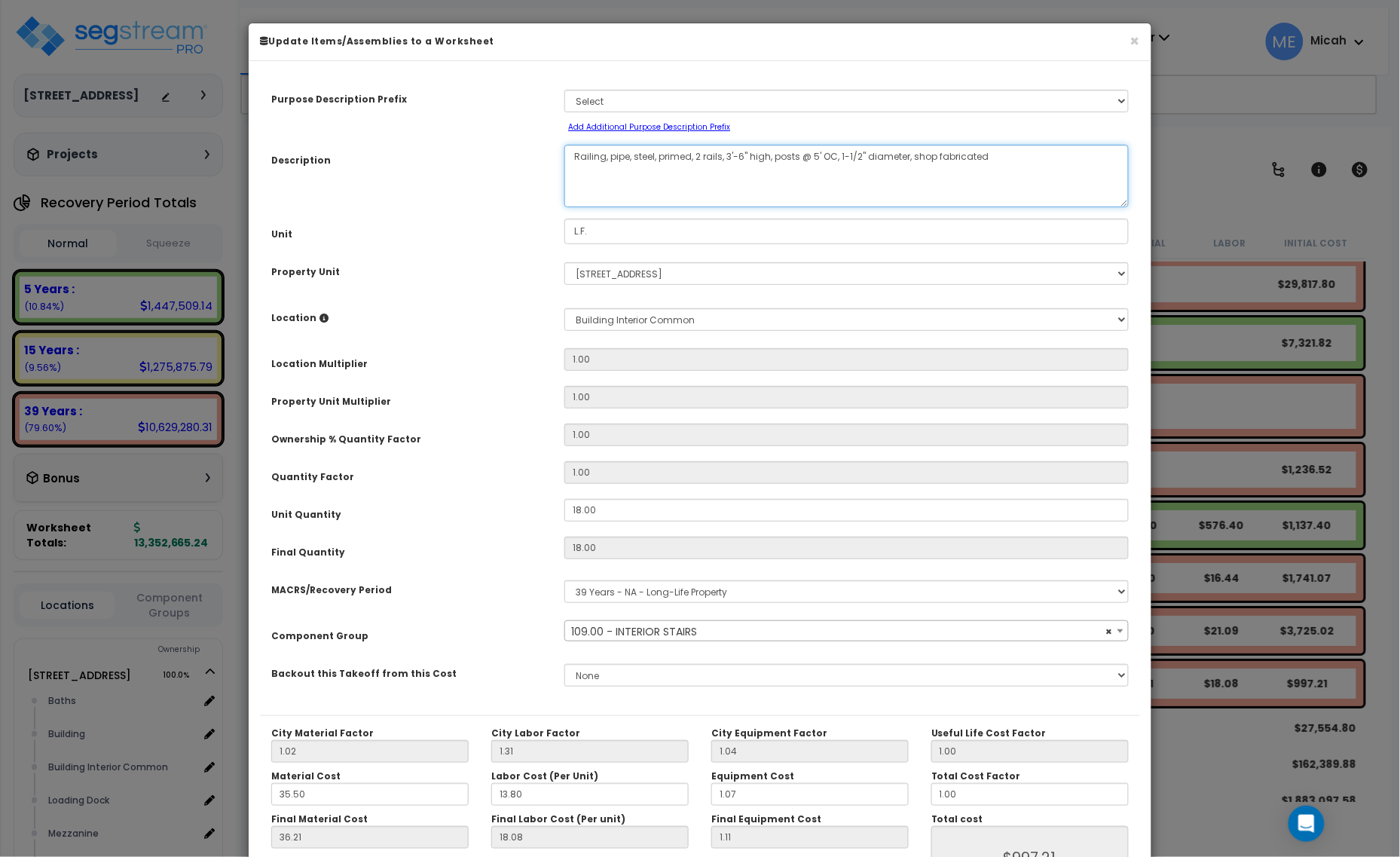
click at [699, 153] on textarea "Railing, pipe, steel, primed, 2 rails, 3'-6" high, posts @ 5' OC, 1-1/2" diamet…" at bounding box center [846, 176] width 564 height 63
select select "56924"
type textarea "Railing, pipe, steel, primed, rails, 3'-6" high, posts @ 5' OC, 1-1/2" diameter…"
select select "56924"
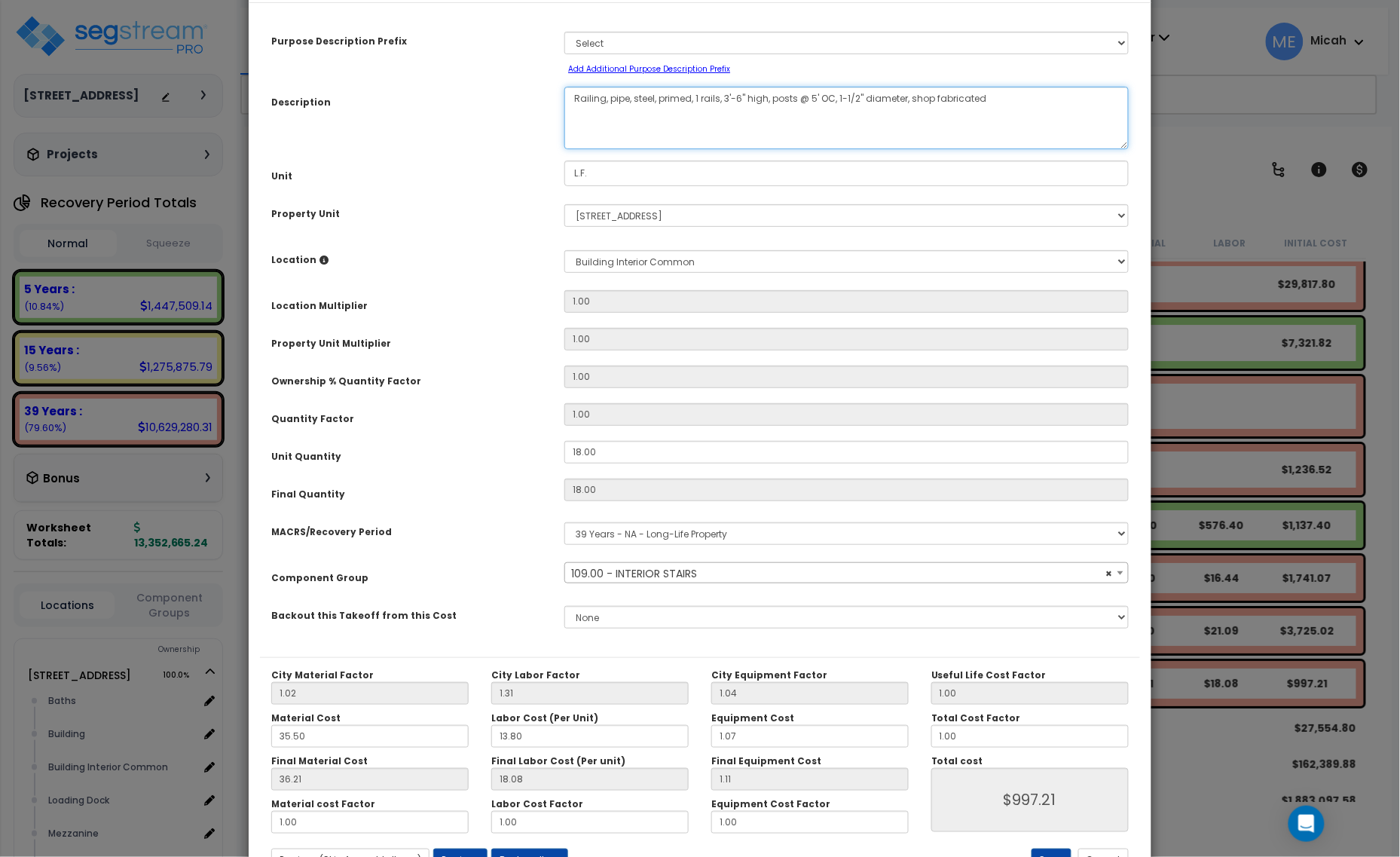
scroll to position [119, 0]
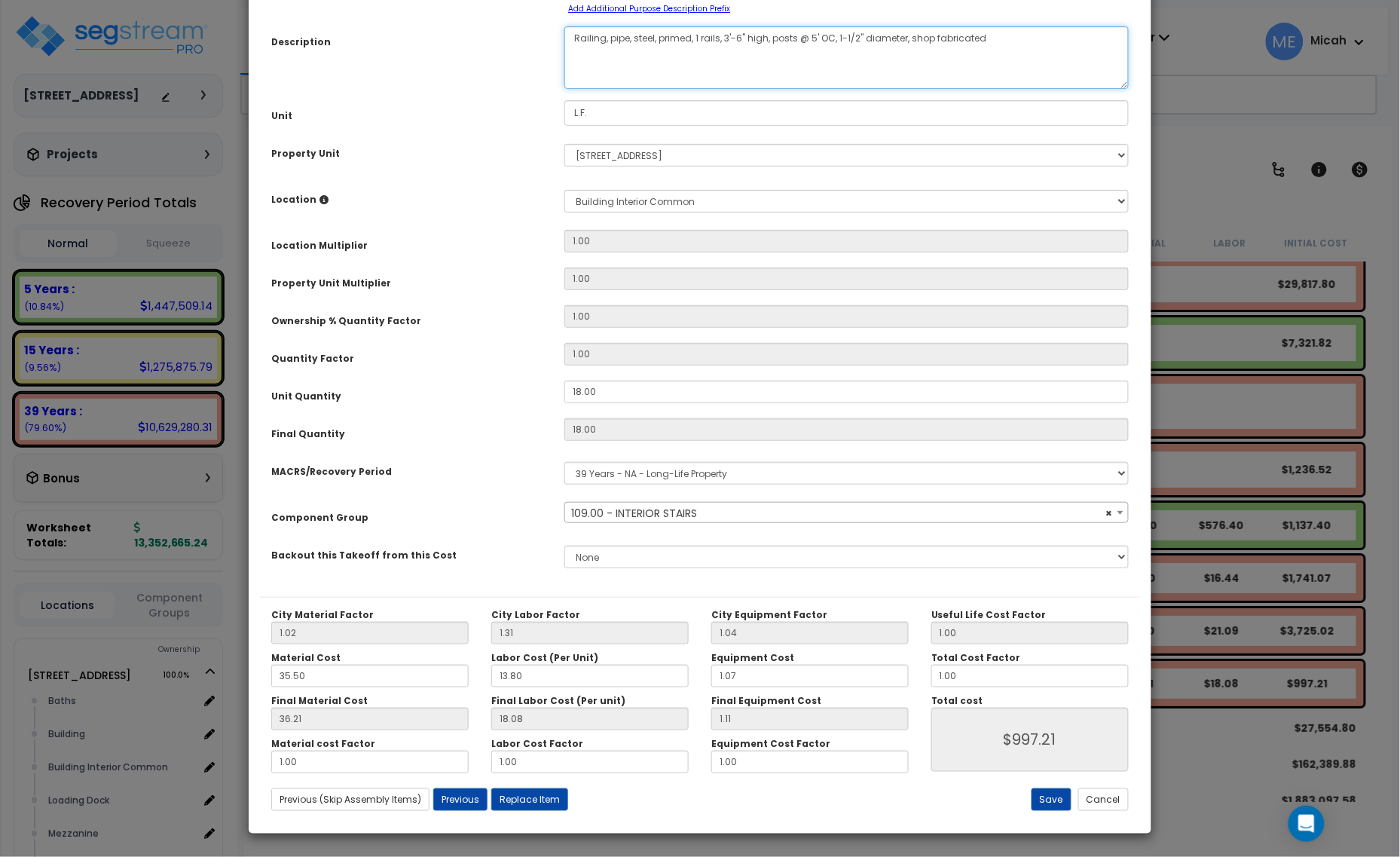
type textarea "Railing, pipe, steel, primed, 1 rails, 3'-6" high, posts @ 5' OC, 1-1/2" diamet…"
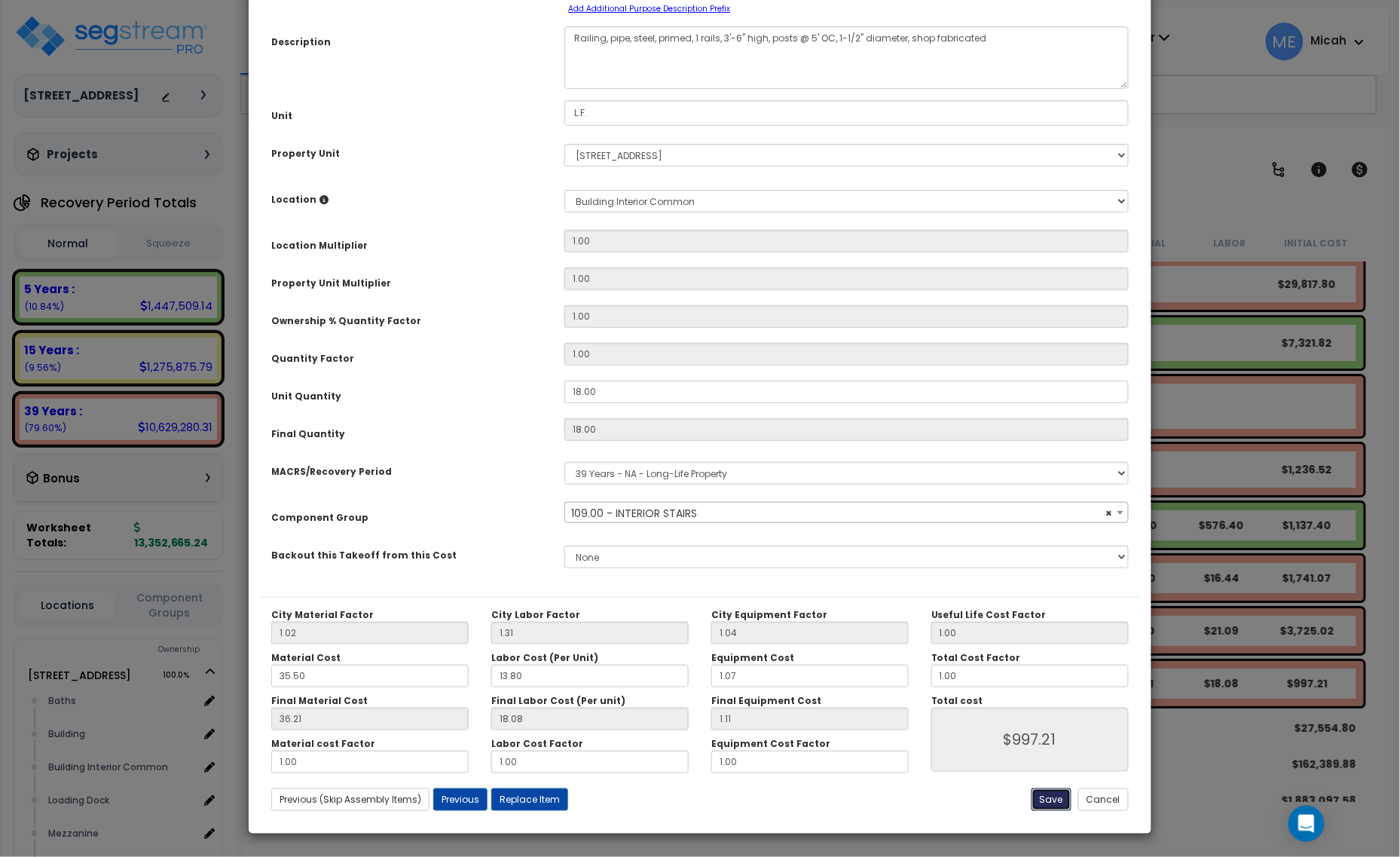
click at [1042, 807] on button "Save" at bounding box center [1051, 800] width 40 height 23
type input "997.21"
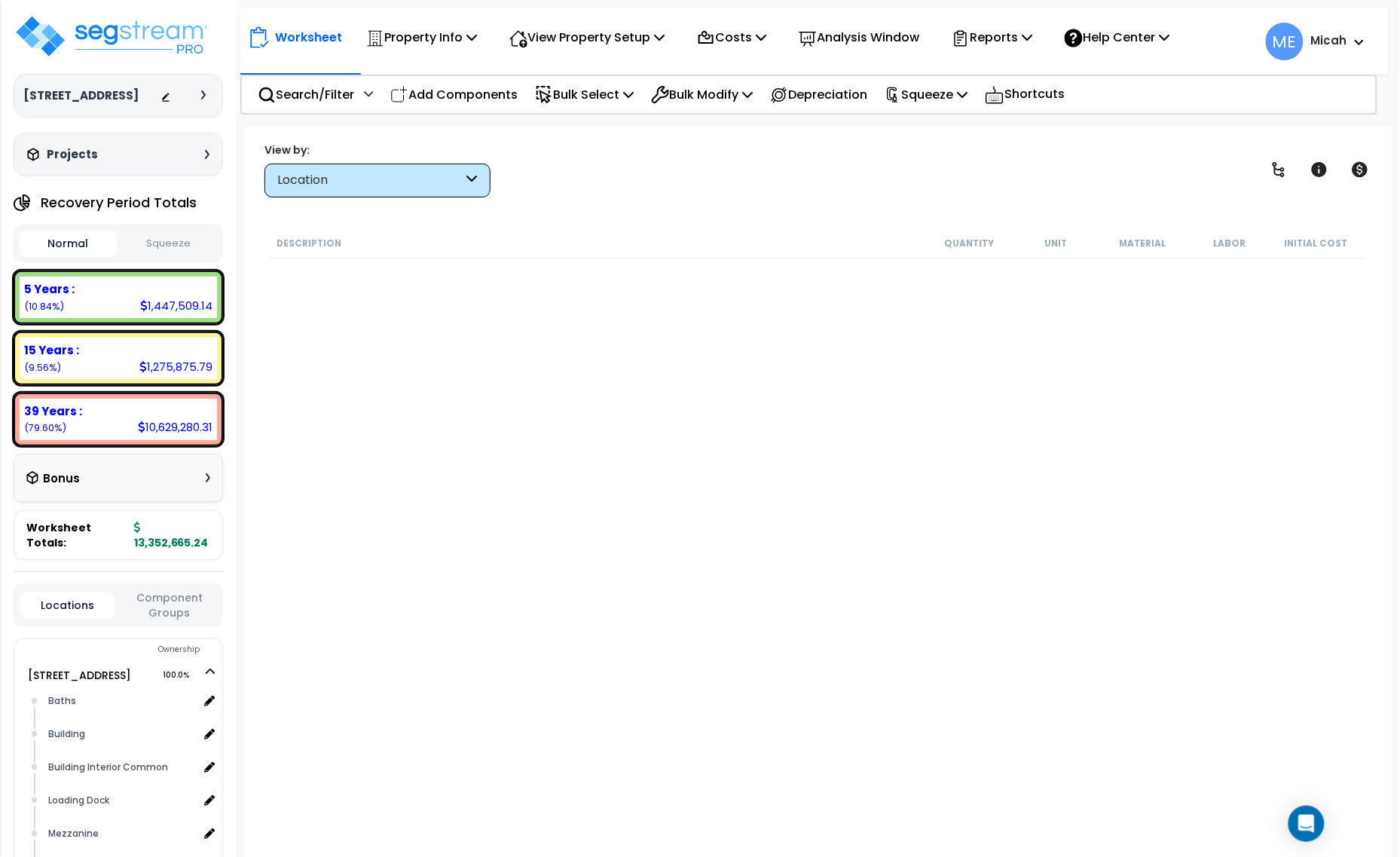
scroll to position [7346, 0]
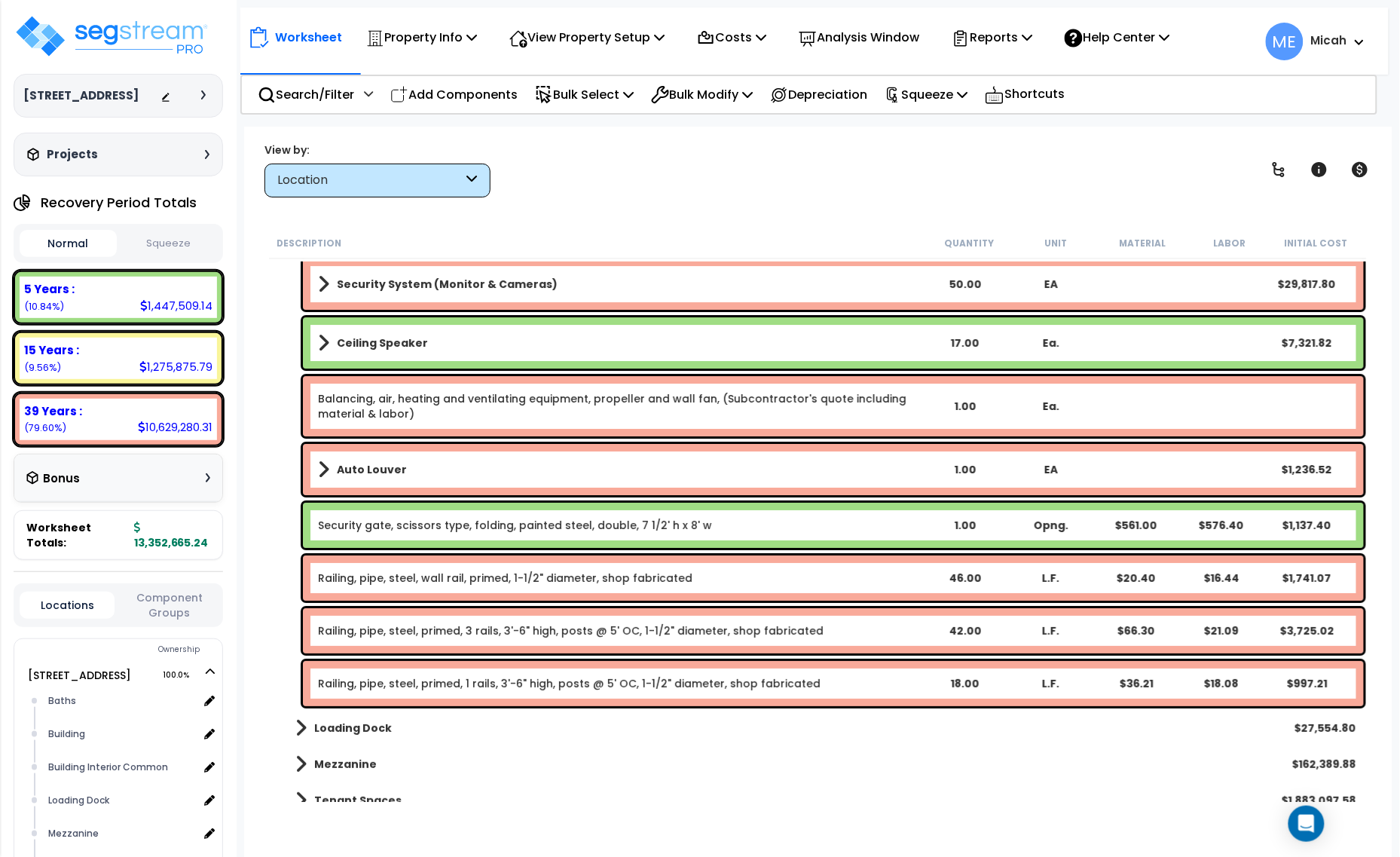
click at [478, 103] on p "Add Components" at bounding box center [454, 94] width 127 height 20
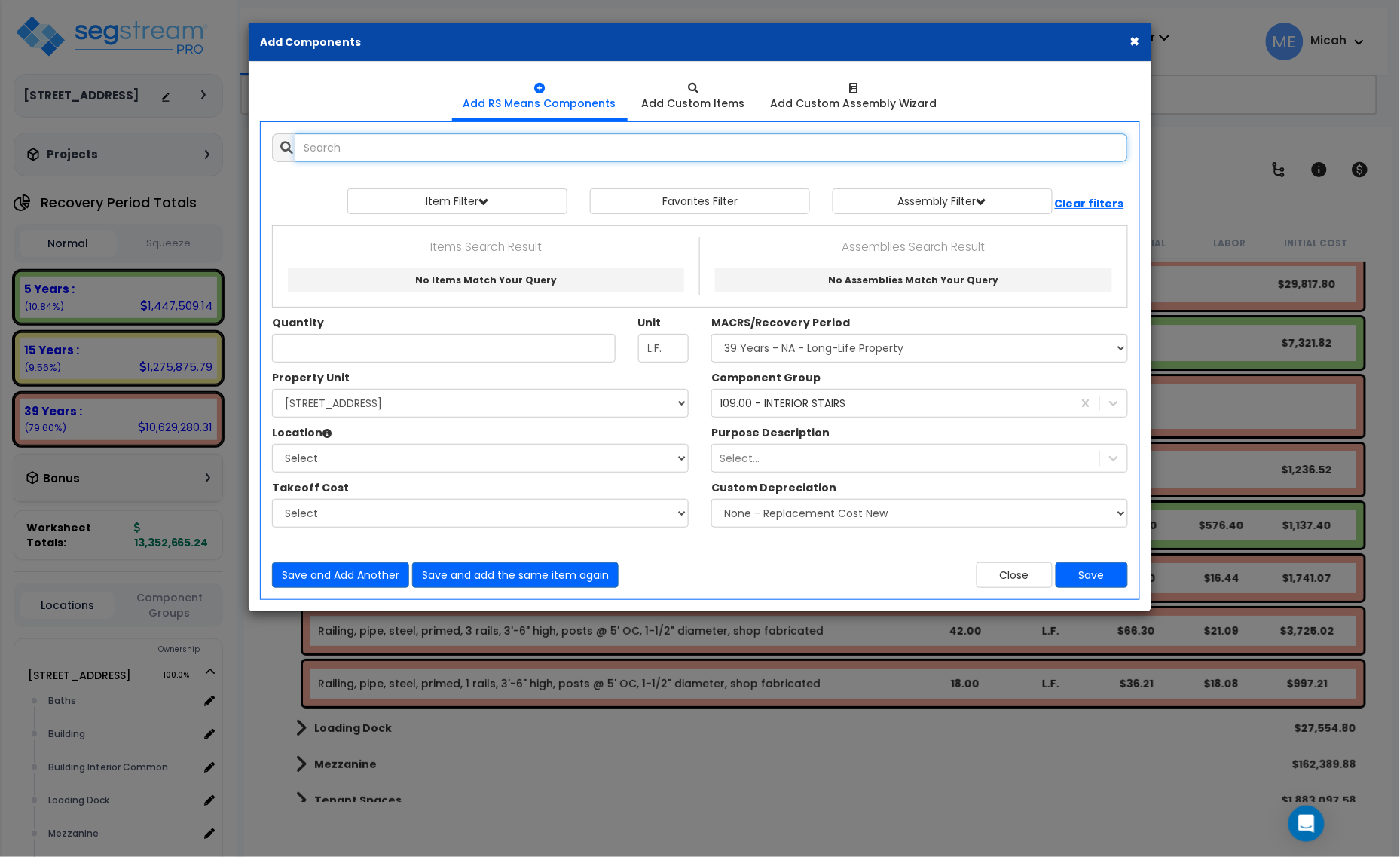
select select
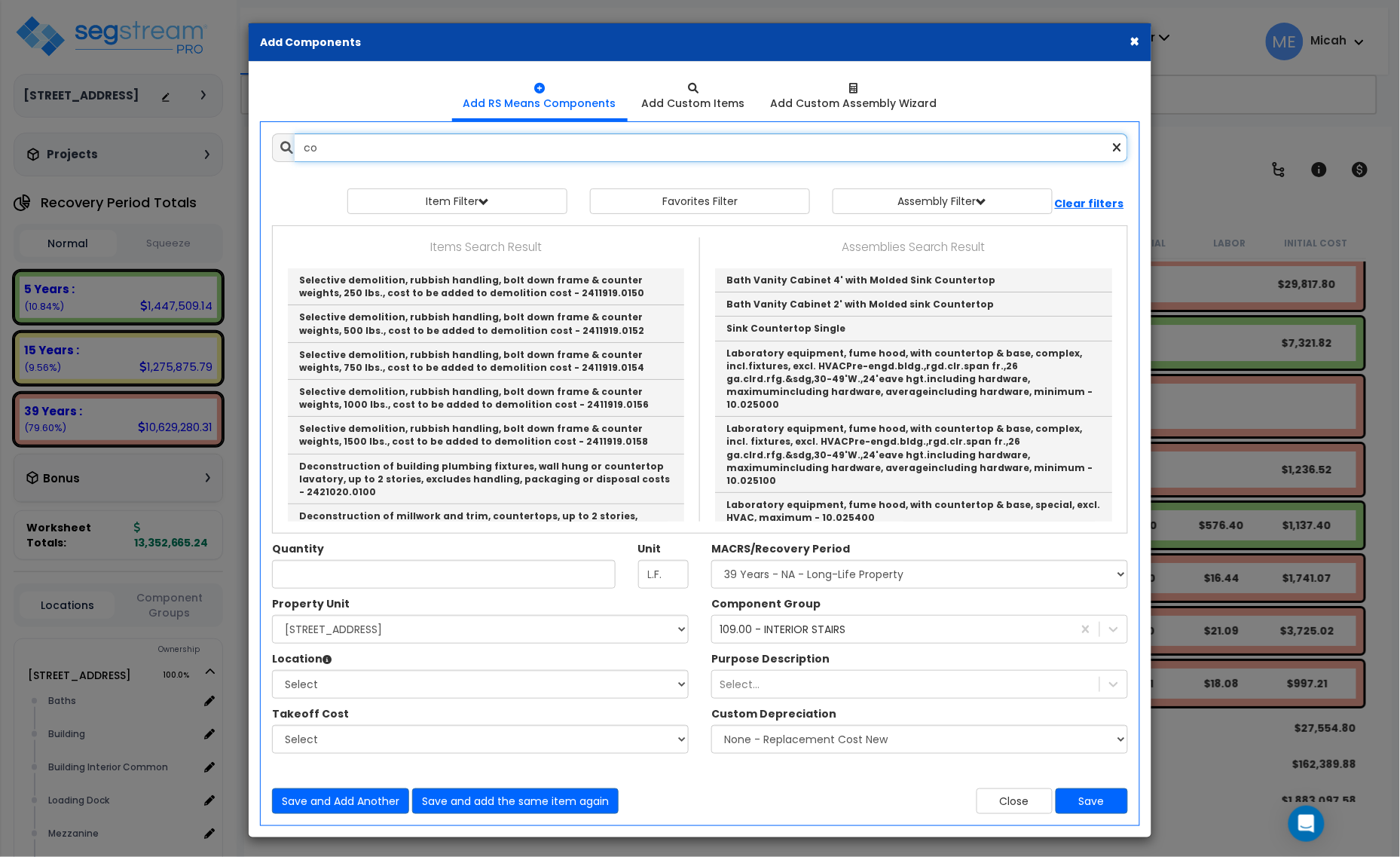
type input "c"
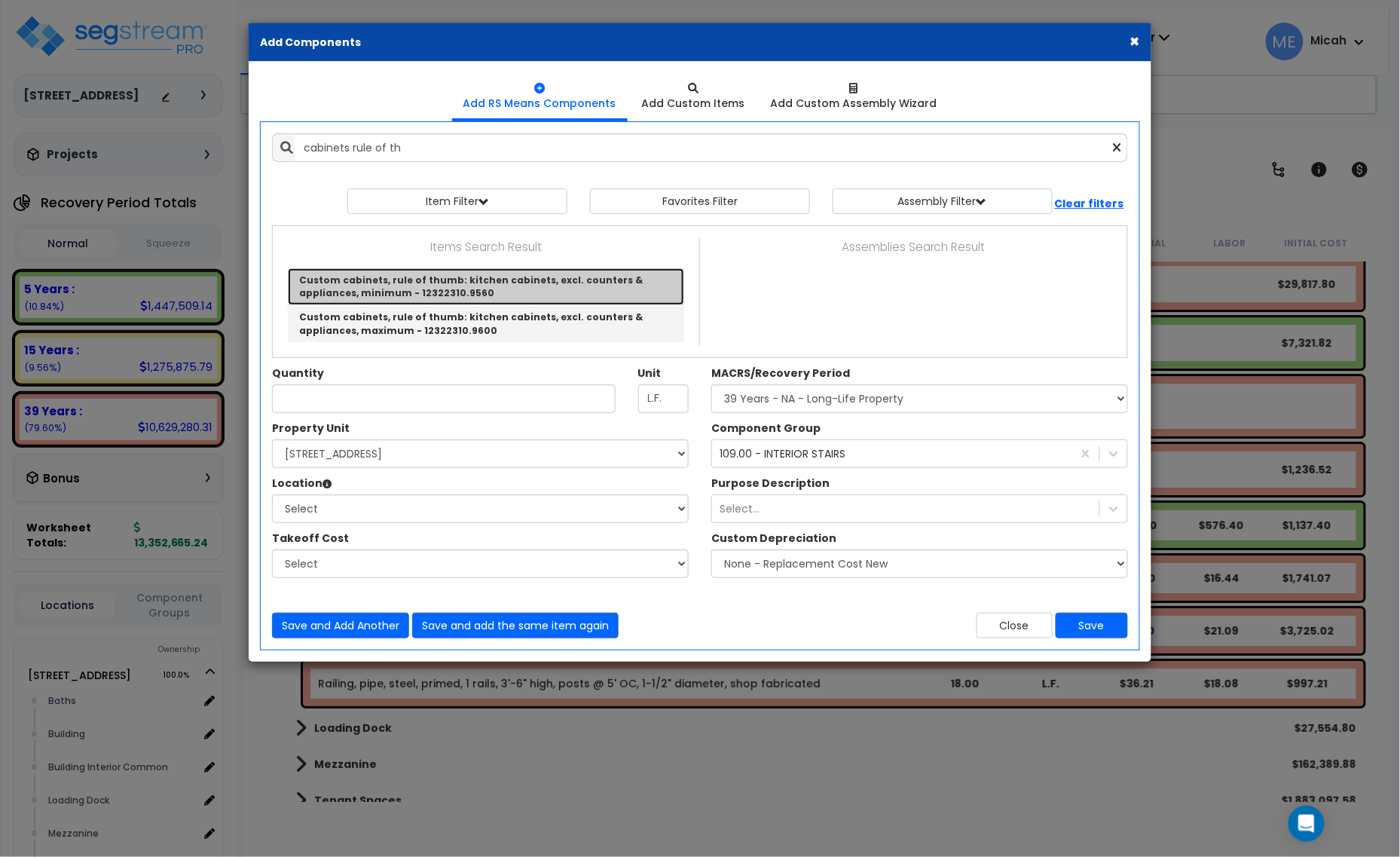
click at [492, 285] on link "Custom cabinets, rule of thumb: kitchen cabinets, excl. counters & appliances, …" at bounding box center [486, 287] width 396 height 37
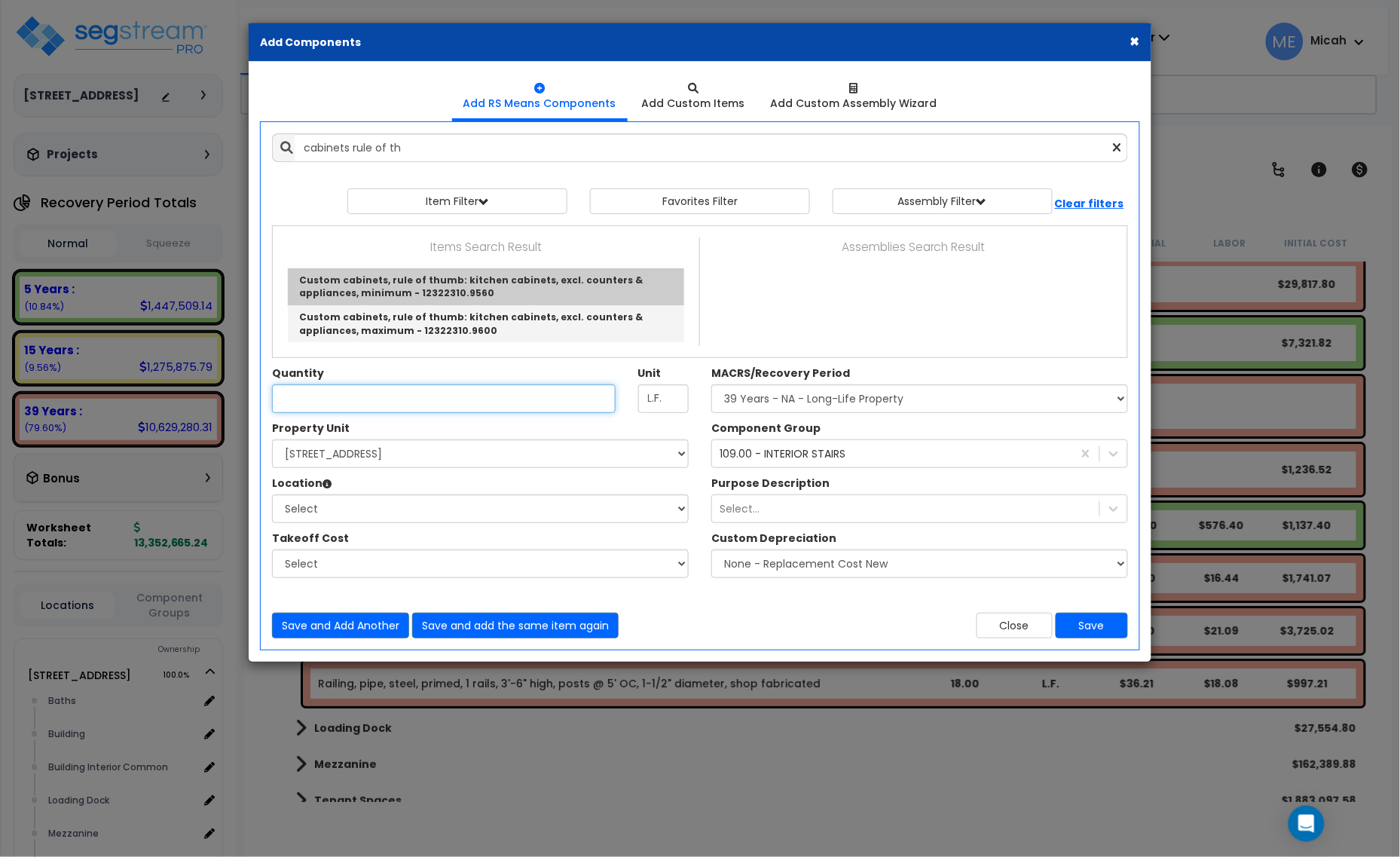
type input "Custom cabinets, rule of thumb: kitchen cabinets, excl. counters & appliances, …"
checkbox input "true"
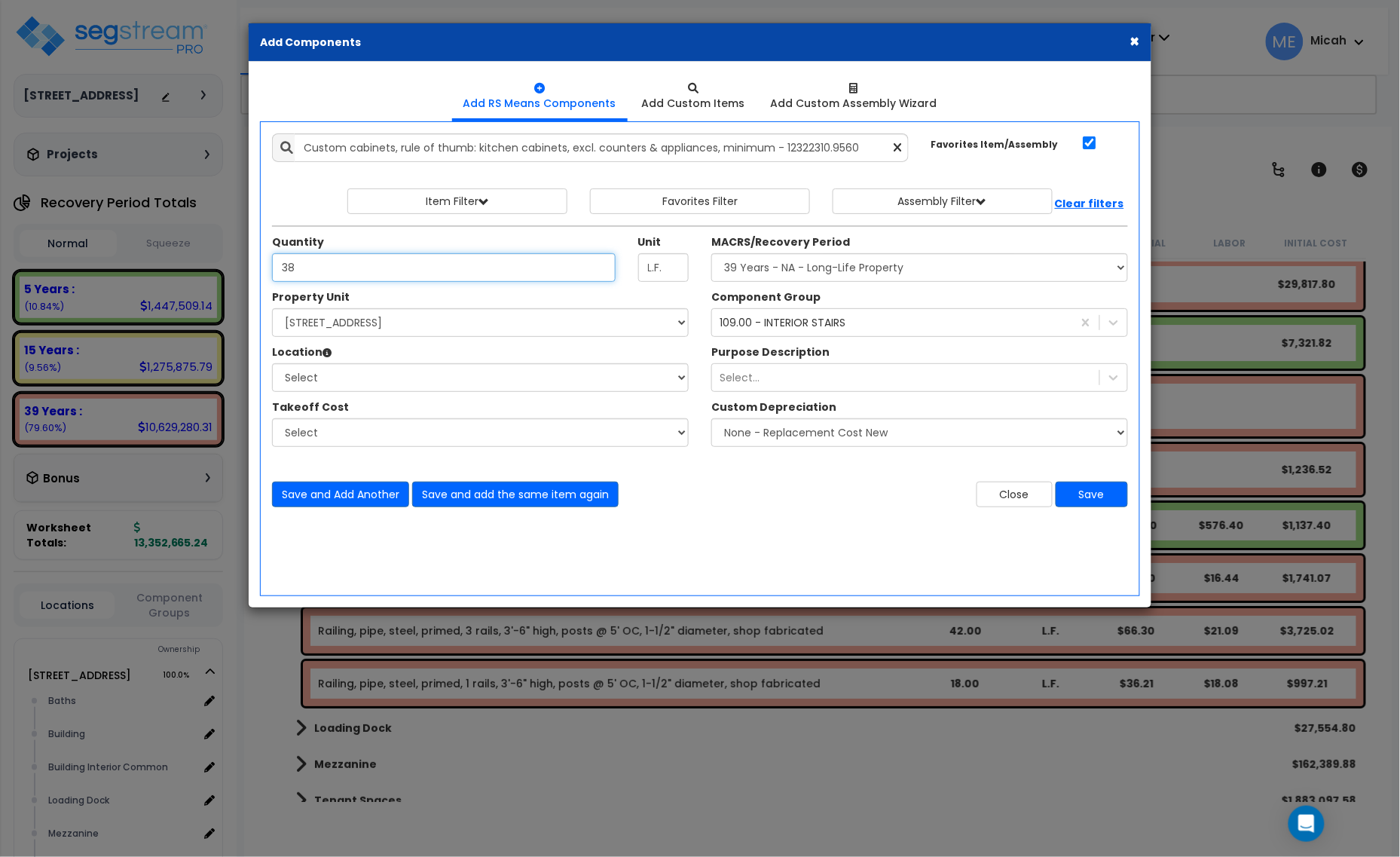
type input "38"
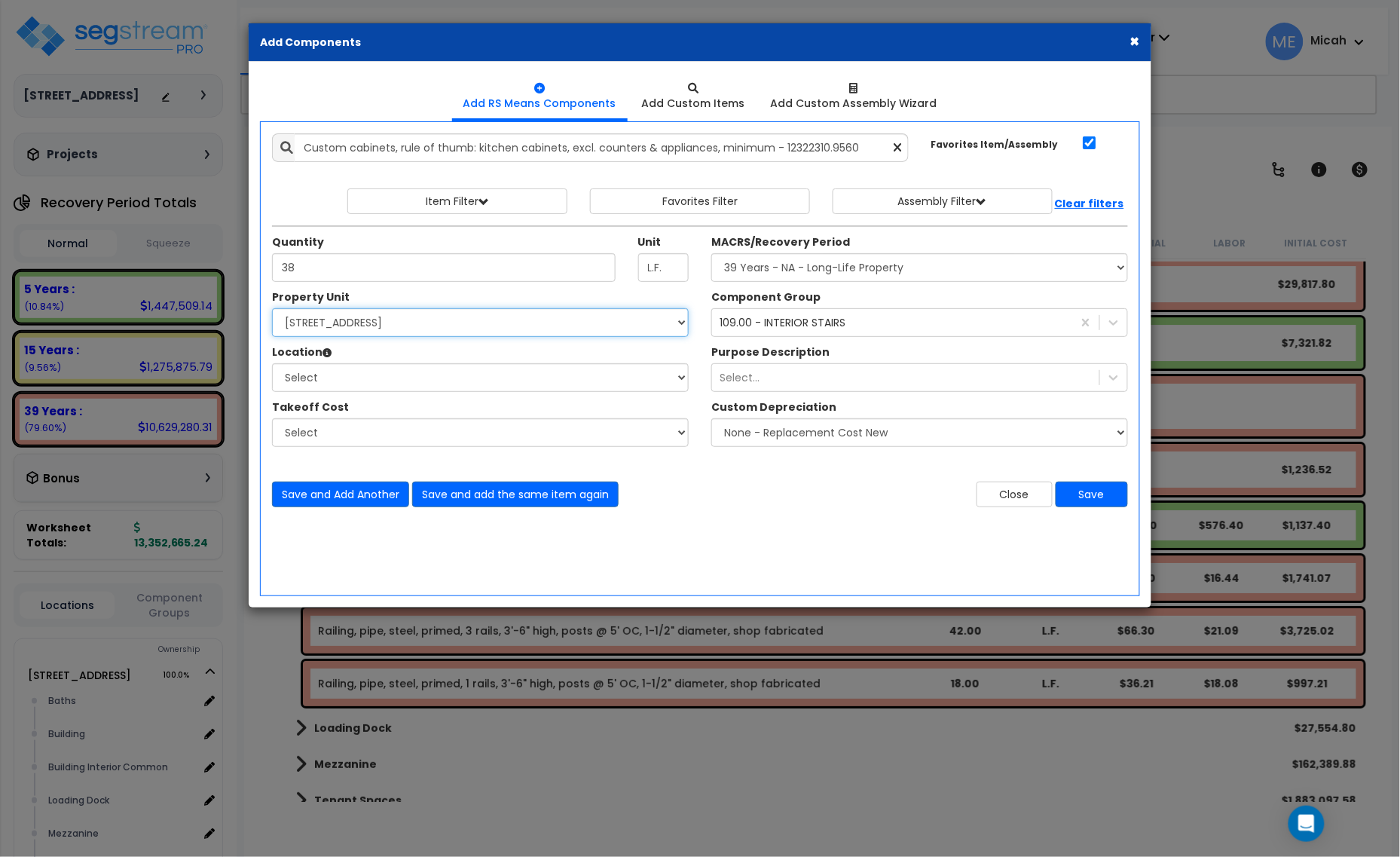
click at [470, 322] on select "Select [STREET_ADDRESS] Site Improvements" at bounding box center [480, 322] width 417 height 28
select select "166495"
click at [272, 309] on select "Select [STREET_ADDRESS] Site Improvements" at bounding box center [480, 322] width 417 height 28
click at [448, 386] on select "Select Baths Building Building Interior Building Interior Common Loading Dock […" at bounding box center [480, 378] width 417 height 28
select select "31689"
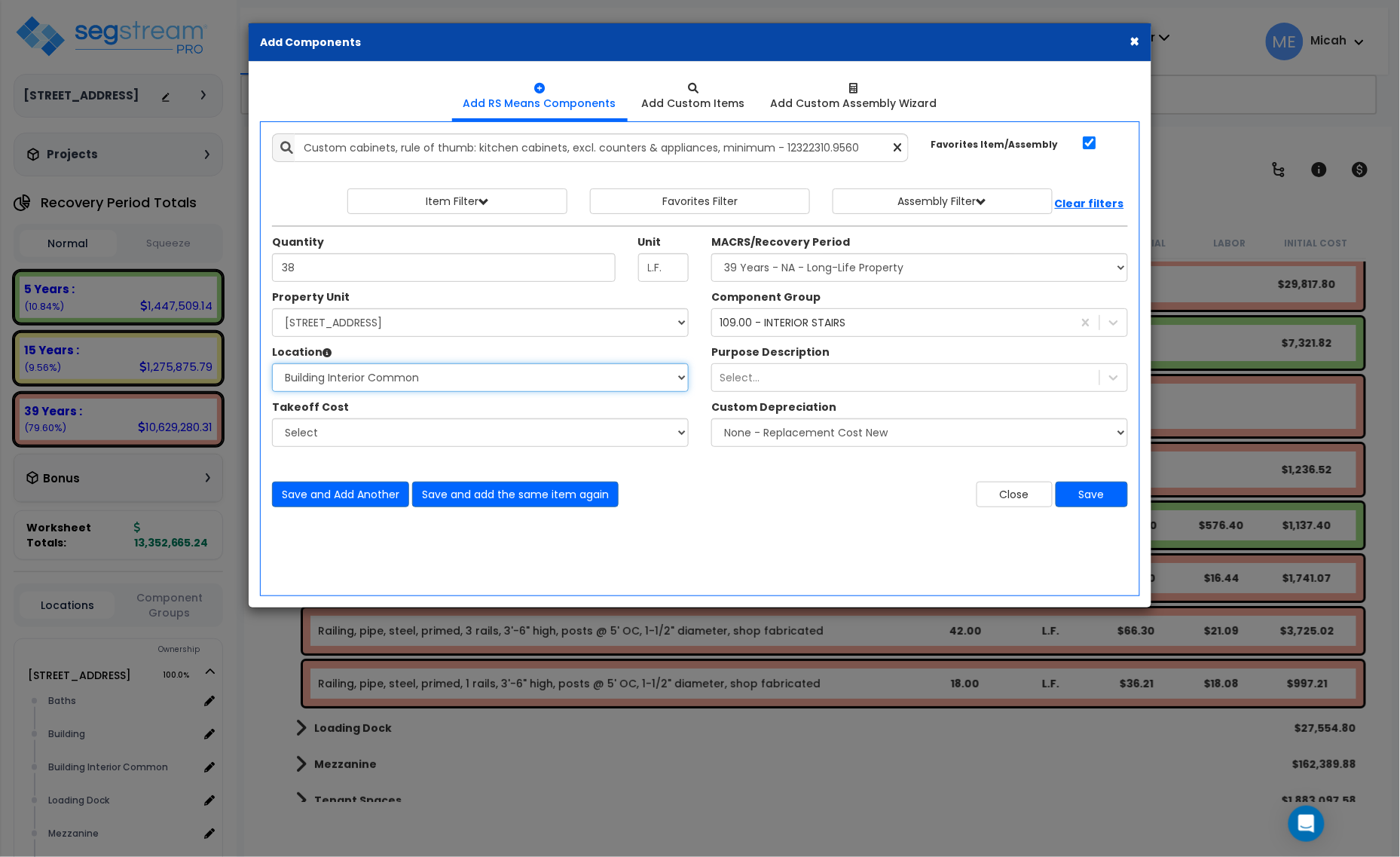
click at [272, 363] on select "Select Baths Building Building Interior Building Interior Common Loading Dock […" at bounding box center [480, 378] width 417 height 28
click at [832, 280] on select "Select MACRS/Recovery Period 5 Years - 57.0 - Distributive Trades & Services 5 …" at bounding box center [919, 267] width 417 height 28
select select "3667"
click at [711, 254] on select "Select MACRS/Recovery Period 5 Years - 57.0 - Distributive Trades & Services 5 …" at bounding box center [919, 267] width 417 height 28
click at [808, 326] on div "109.00 - INTERIOR STAIRS" at bounding box center [783, 322] width 126 height 15
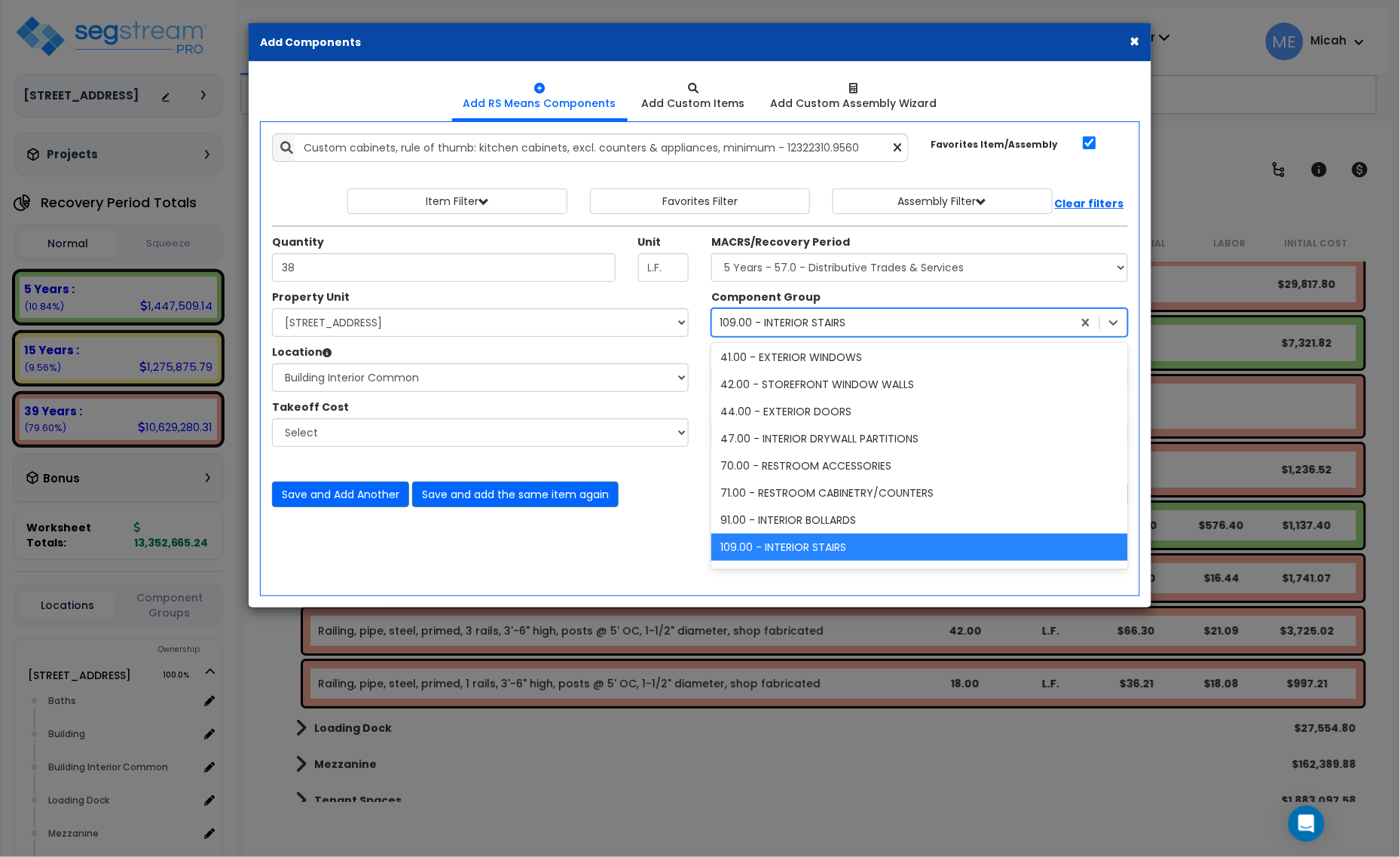
type input "77"
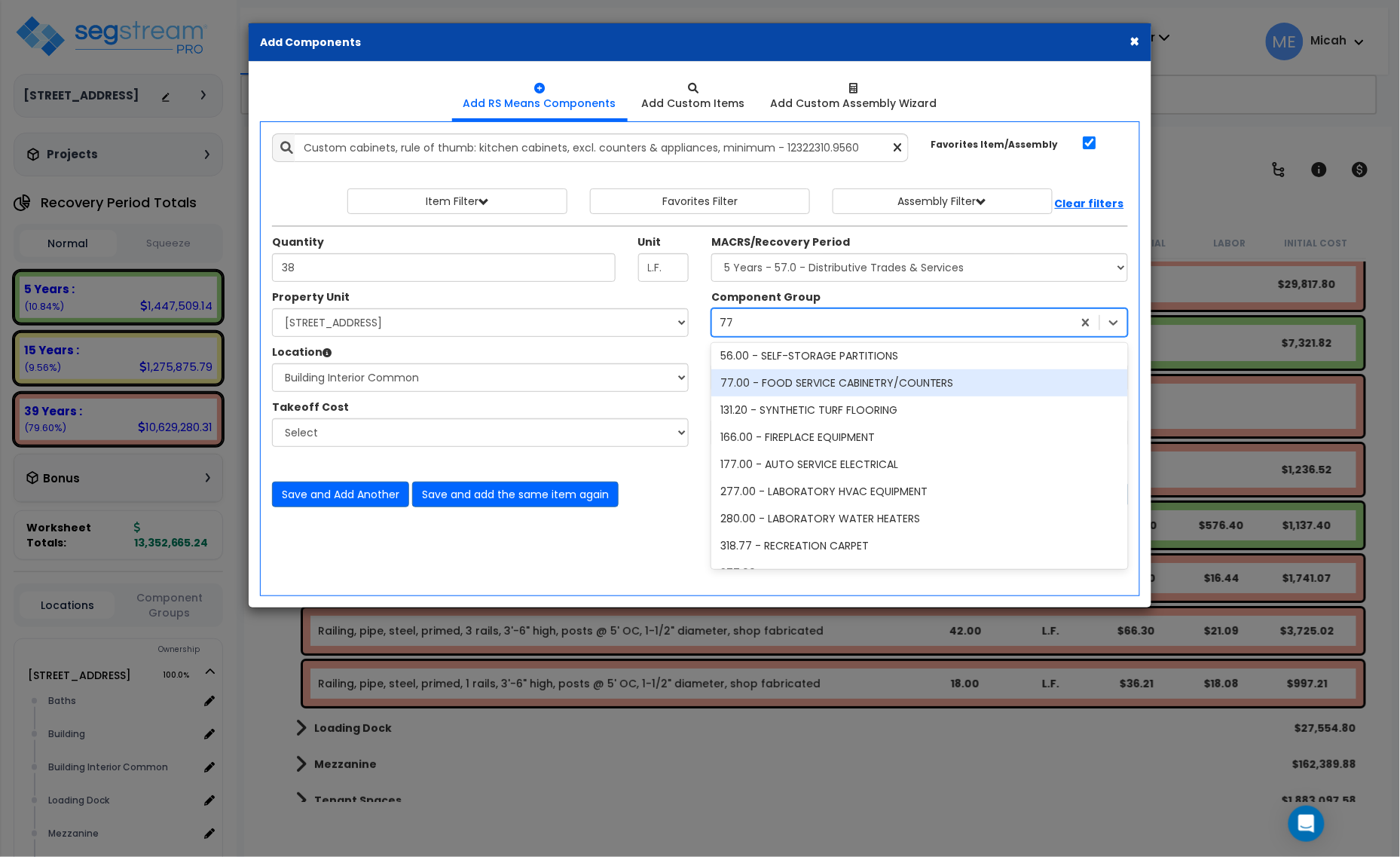
click at [795, 381] on div "77.00 - FOOD SERVICE CABINETRY/COUNTERS" at bounding box center [919, 382] width 417 height 27
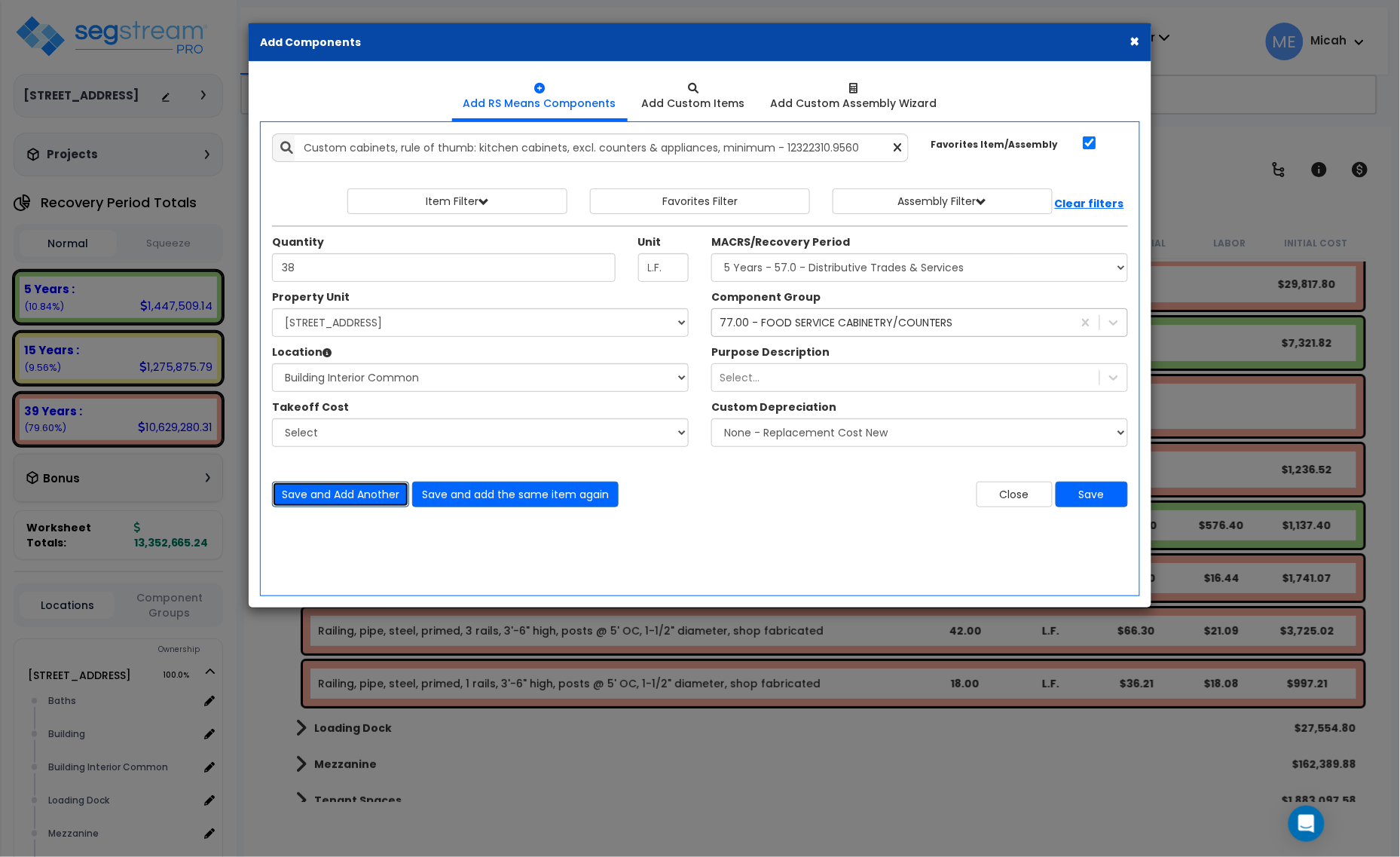
click at [367, 501] on button "Save and Add Another" at bounding box center [340, 494] width 137 height 26
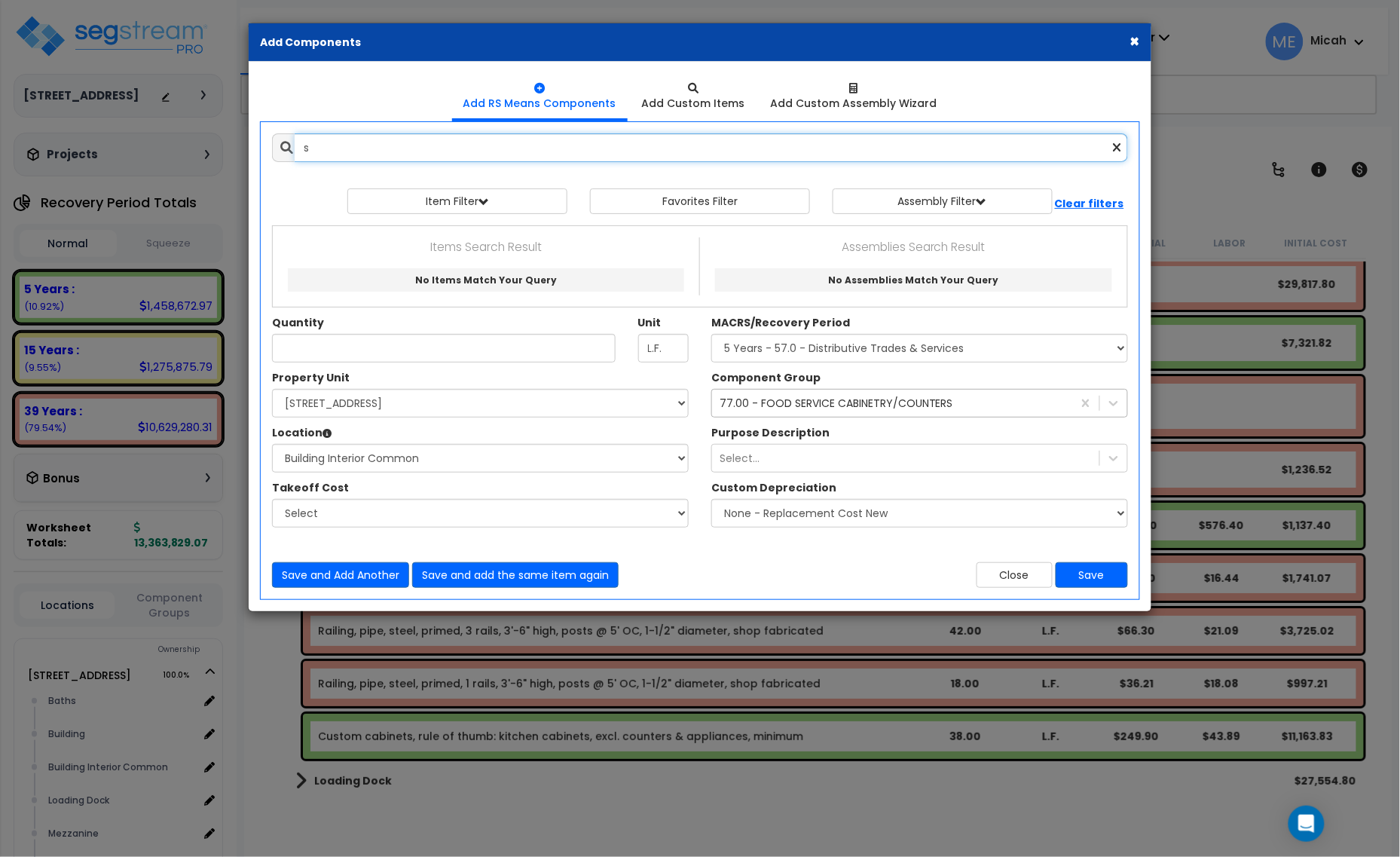
click at [378, 149] on input "s" at bounding box center [711, 148] width 833 height 28
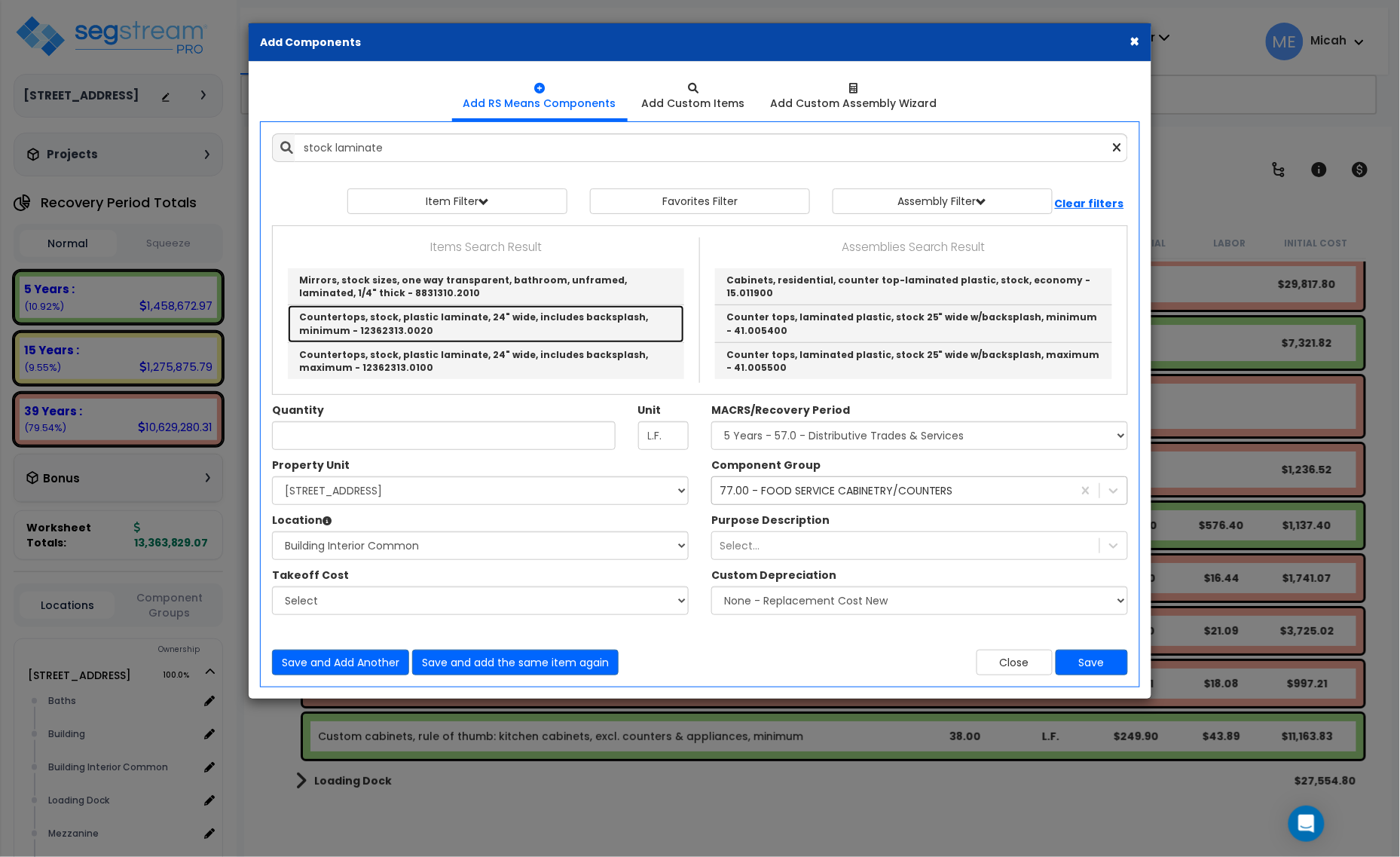
click at [641, 326] on link "Countertops, stock, plastic laminate, 24" wide, includes backsplash, minimum - …" at bounding box center [486, 324] width 396 height 37
type input "Countertops, stock, plastic laminate, 24" wide, includes backsplash, minimum - …"
checkbox input "false"
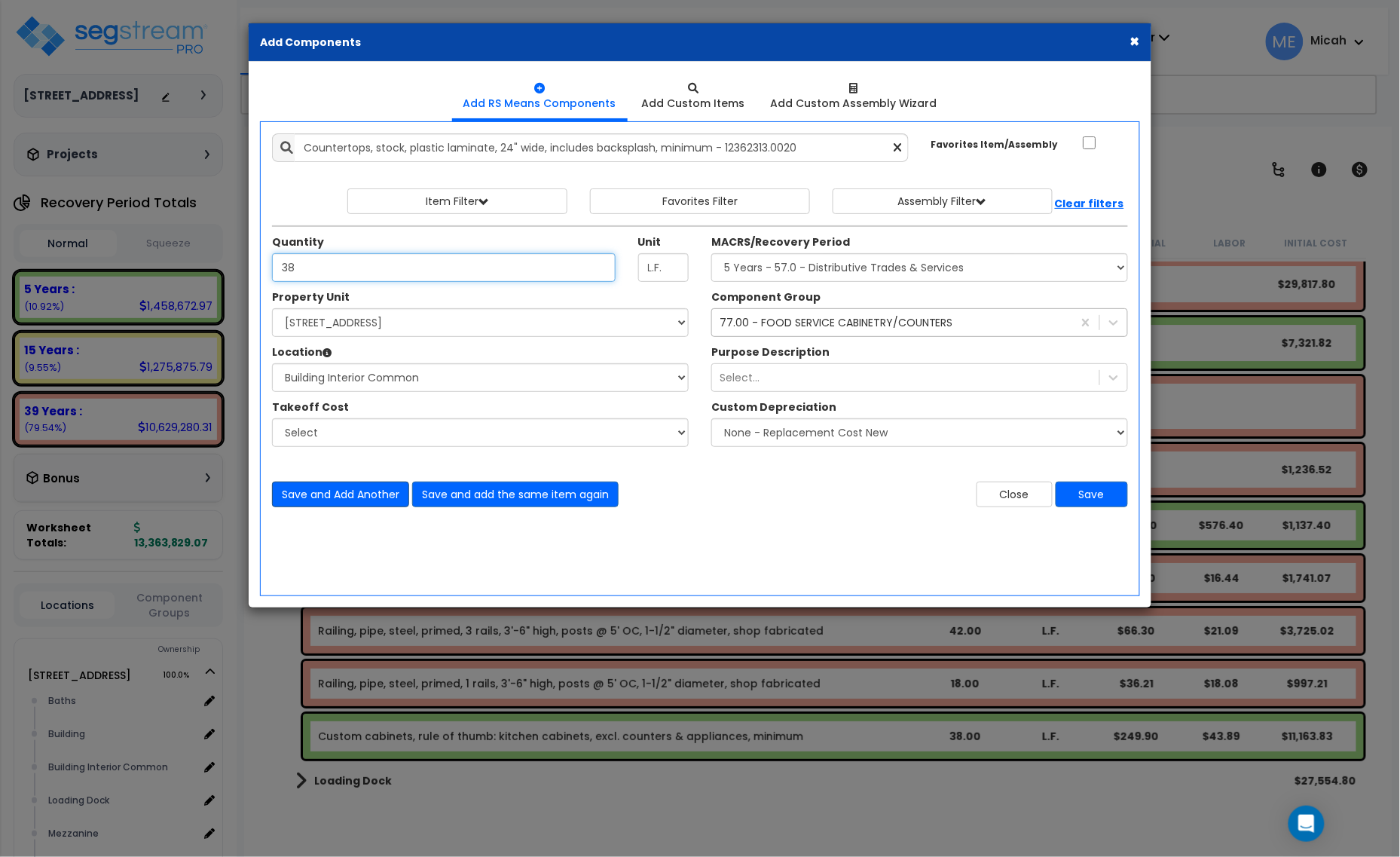
type input "38"
click at [333, 494] on button "Save and Add Another" at bounding box center [340, 494] width 137 height 26
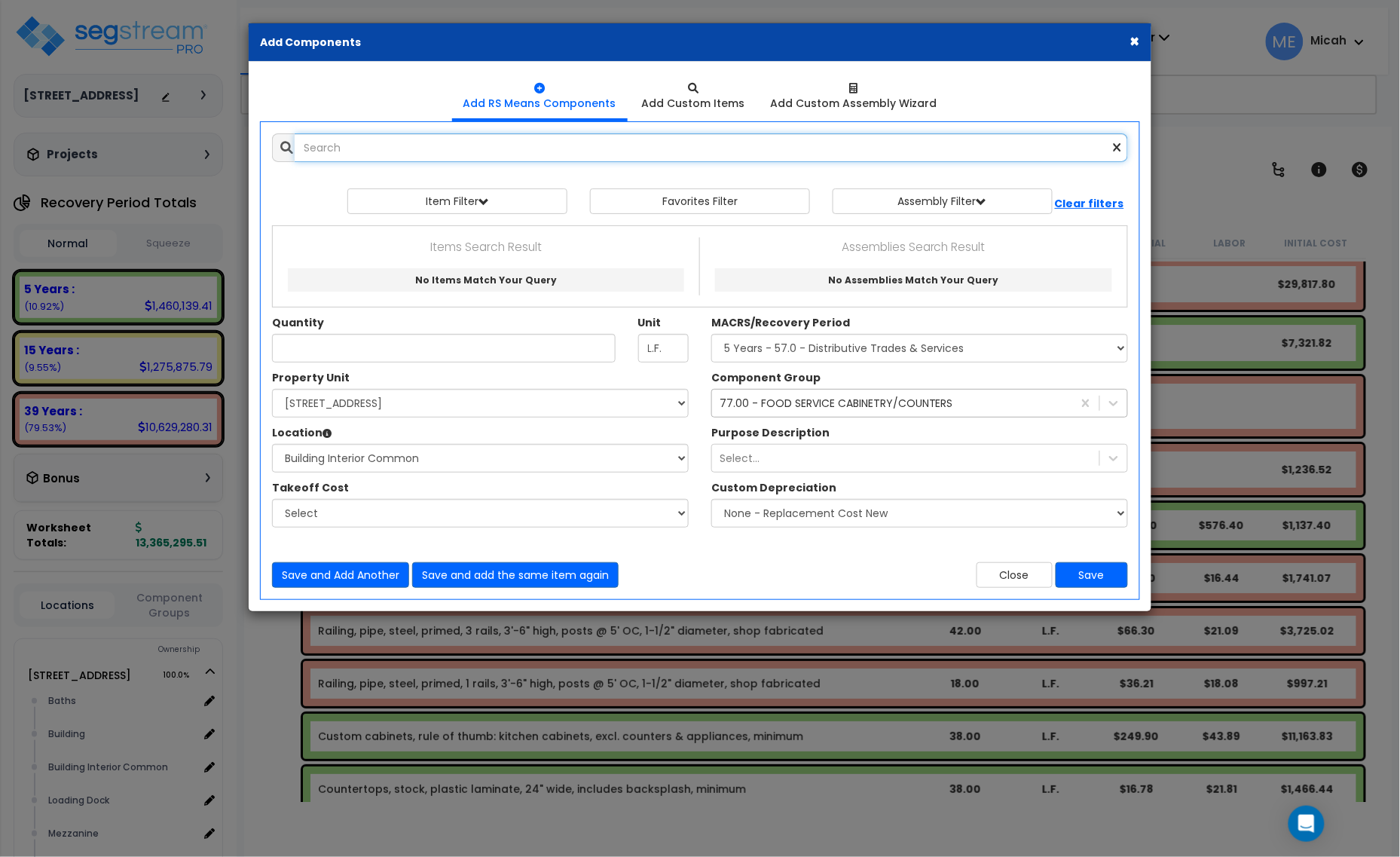
click at [329, 141] on input "text" at bounding box center [711, 148] width 833 height 28
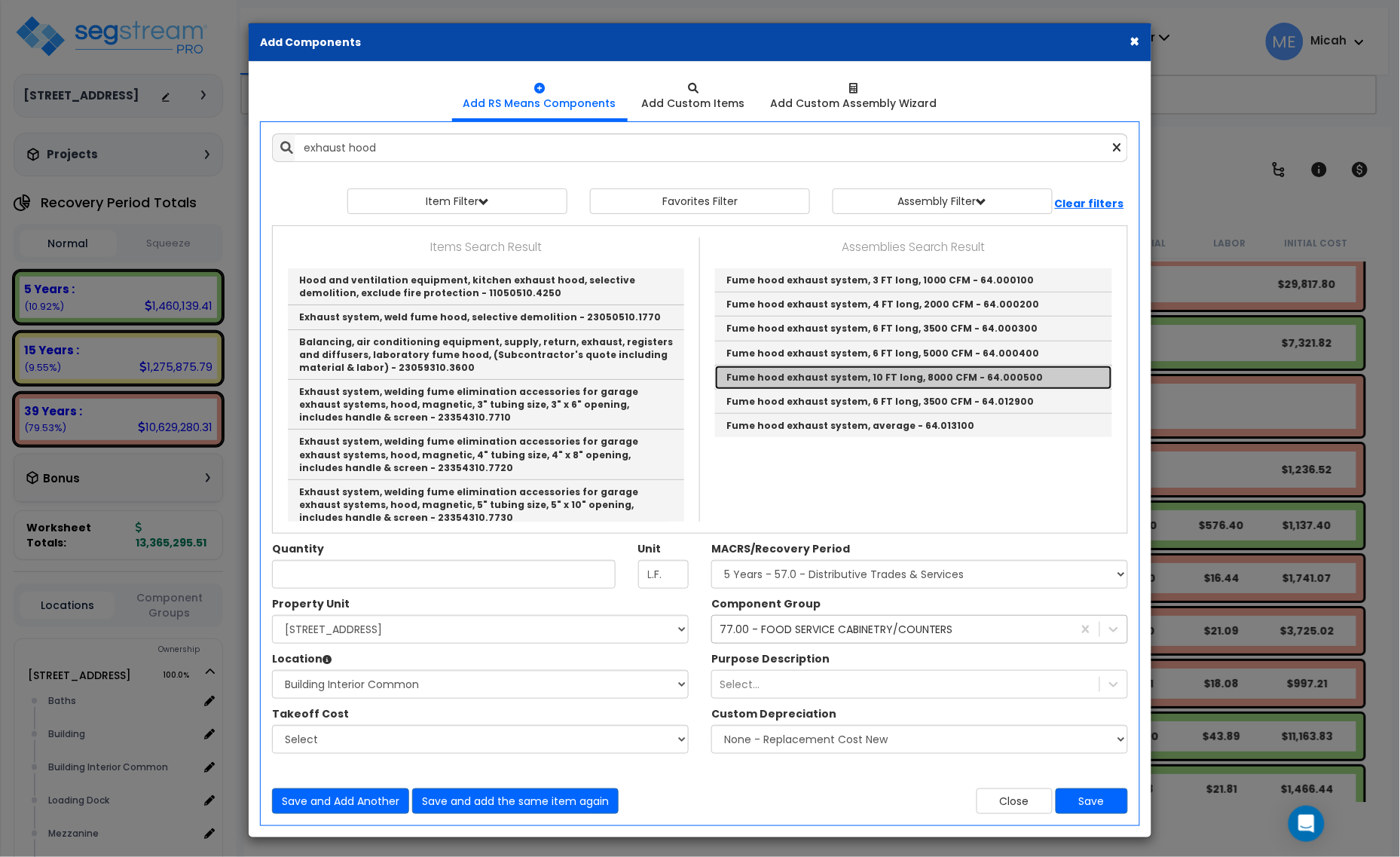
click at [814, 377] on link "Fume hood exhaust system, 10 FT long, 8000 CFM - 64.000500" at bounding box center [913, 377] width 397 height 24
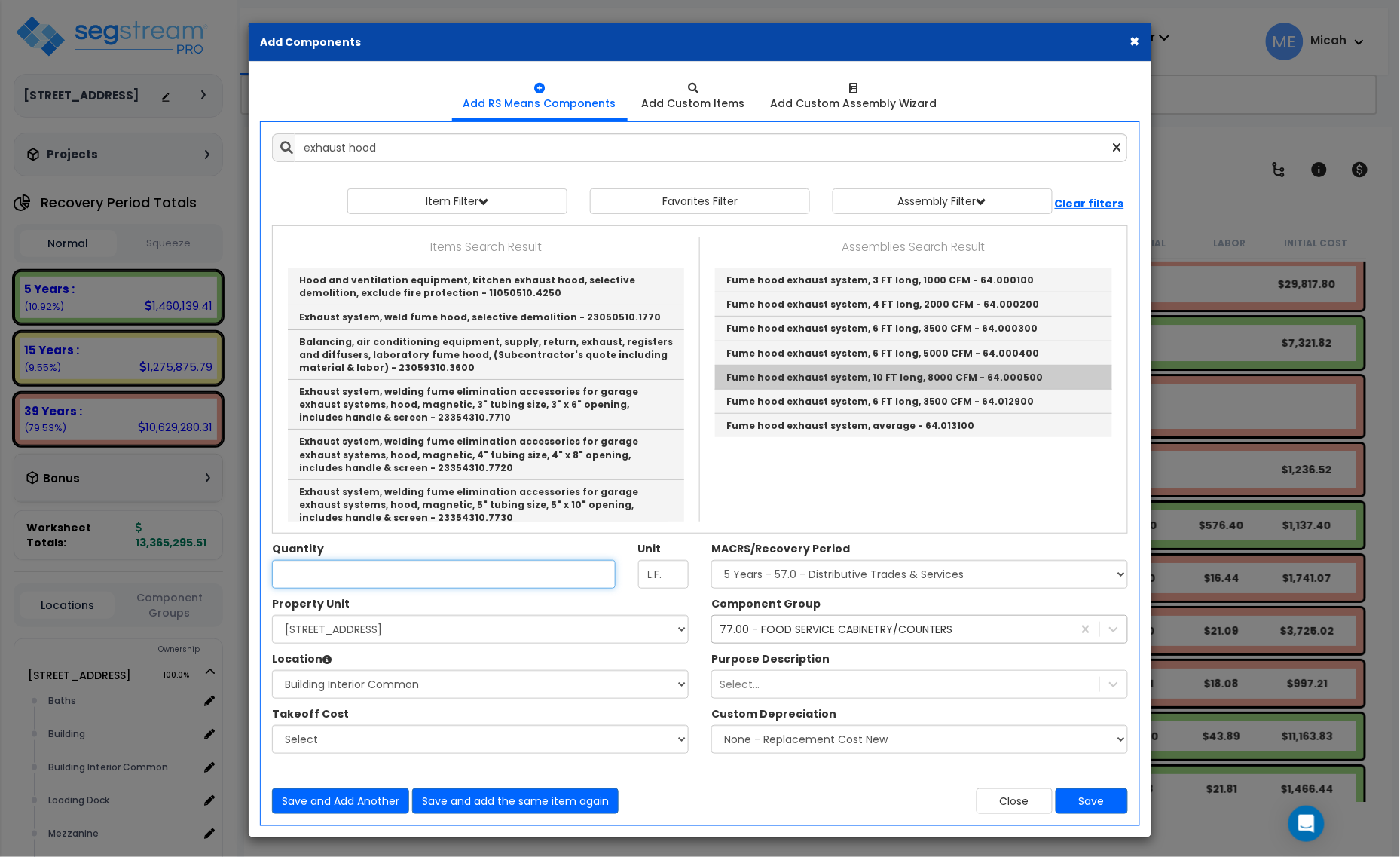
type input "Fume hood exhaust system, 10 FT long, 8000 CFM - 64.000500"
type input "Ea."
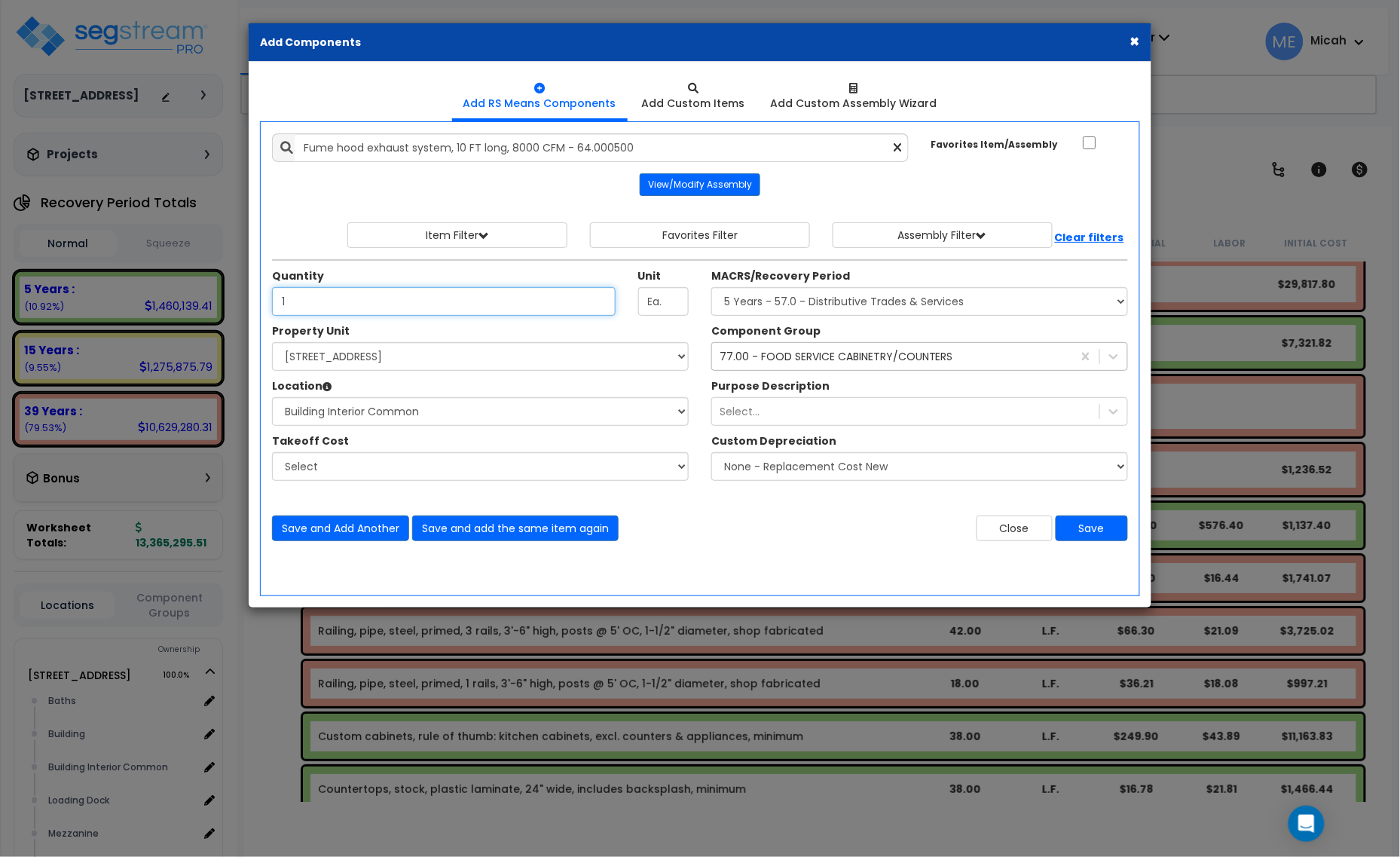
type input "1"
click at [788, 358] on div "77.00 - FOOD SERVICE CABINETRY/COUNTERS" at bounding box center [837, 356] width 233 height 15
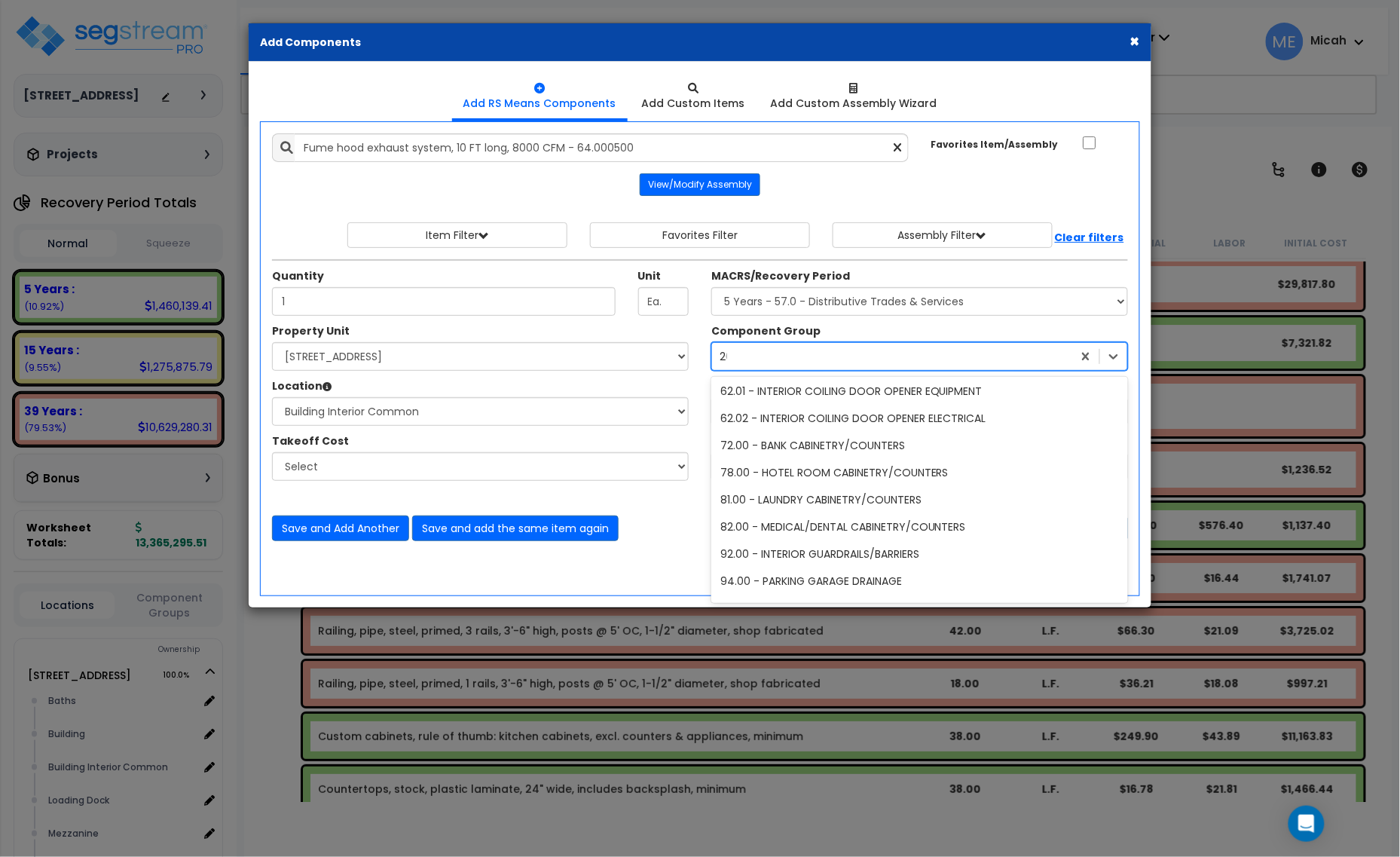
scroll to position [729, 0]
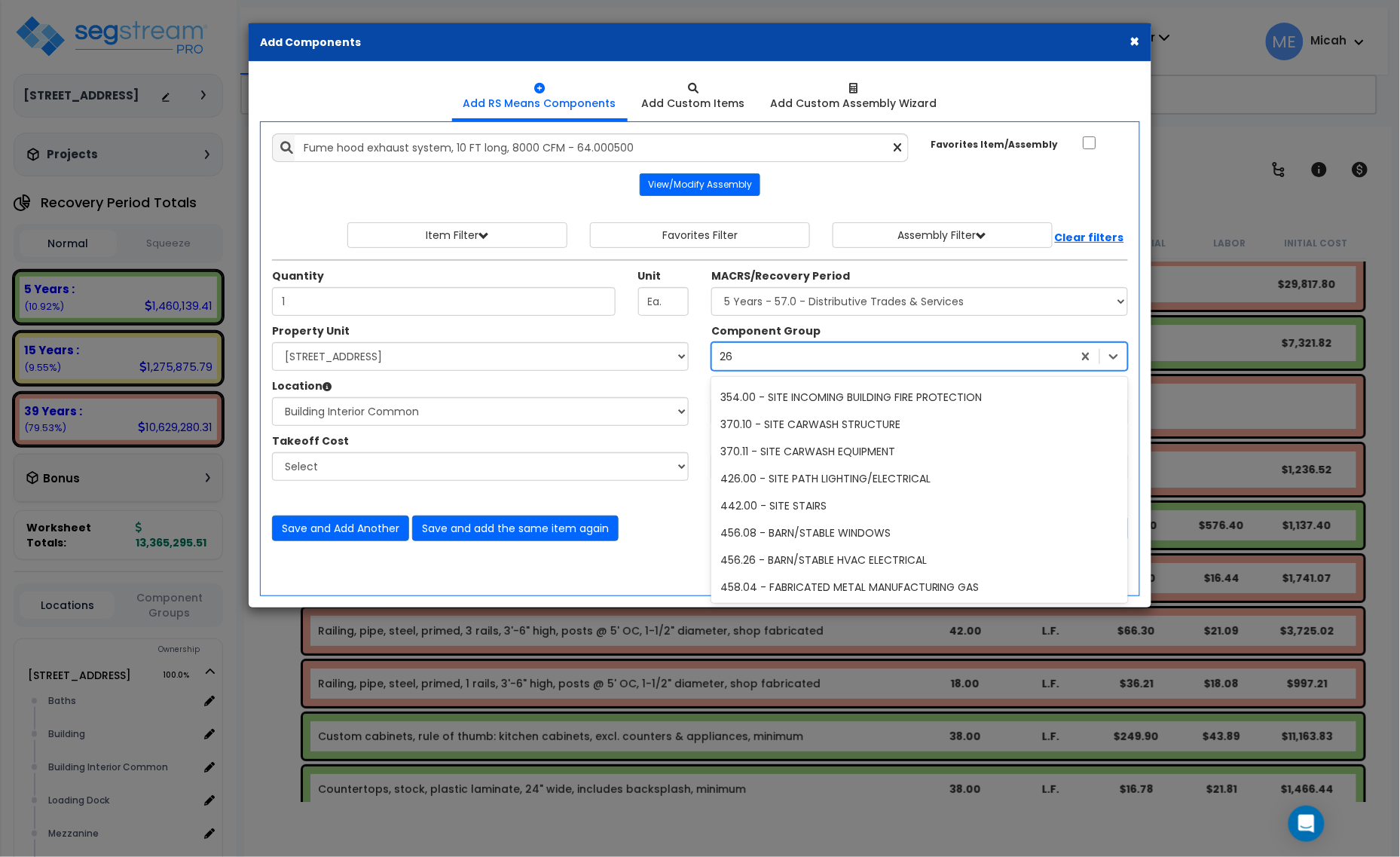
type input "267"
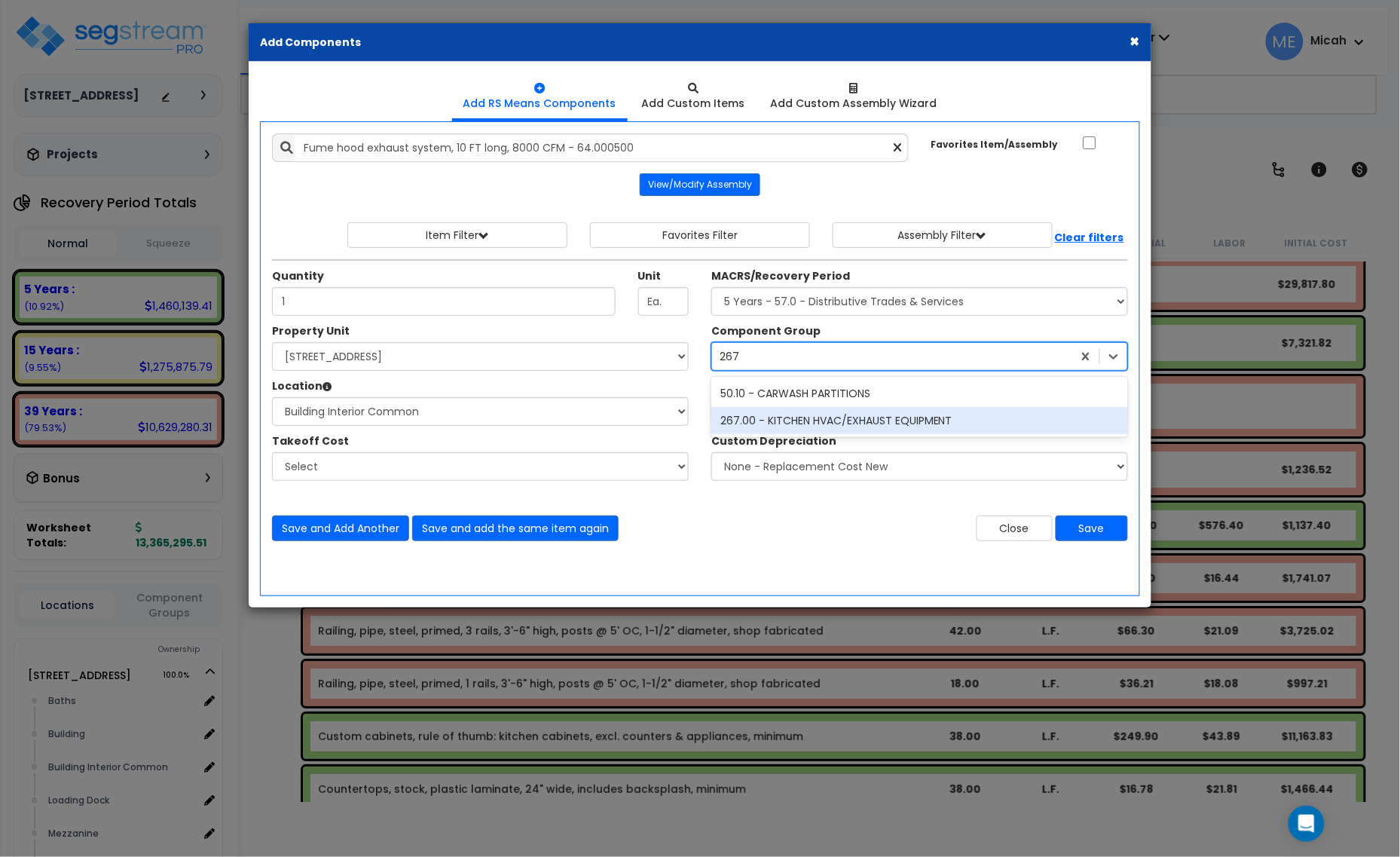
click at [822, 415] on div "267.00 - KITCHEN HVAC/EXHAUST EQUIPMENT" at bounding box center [919, 420] width 417 height 27
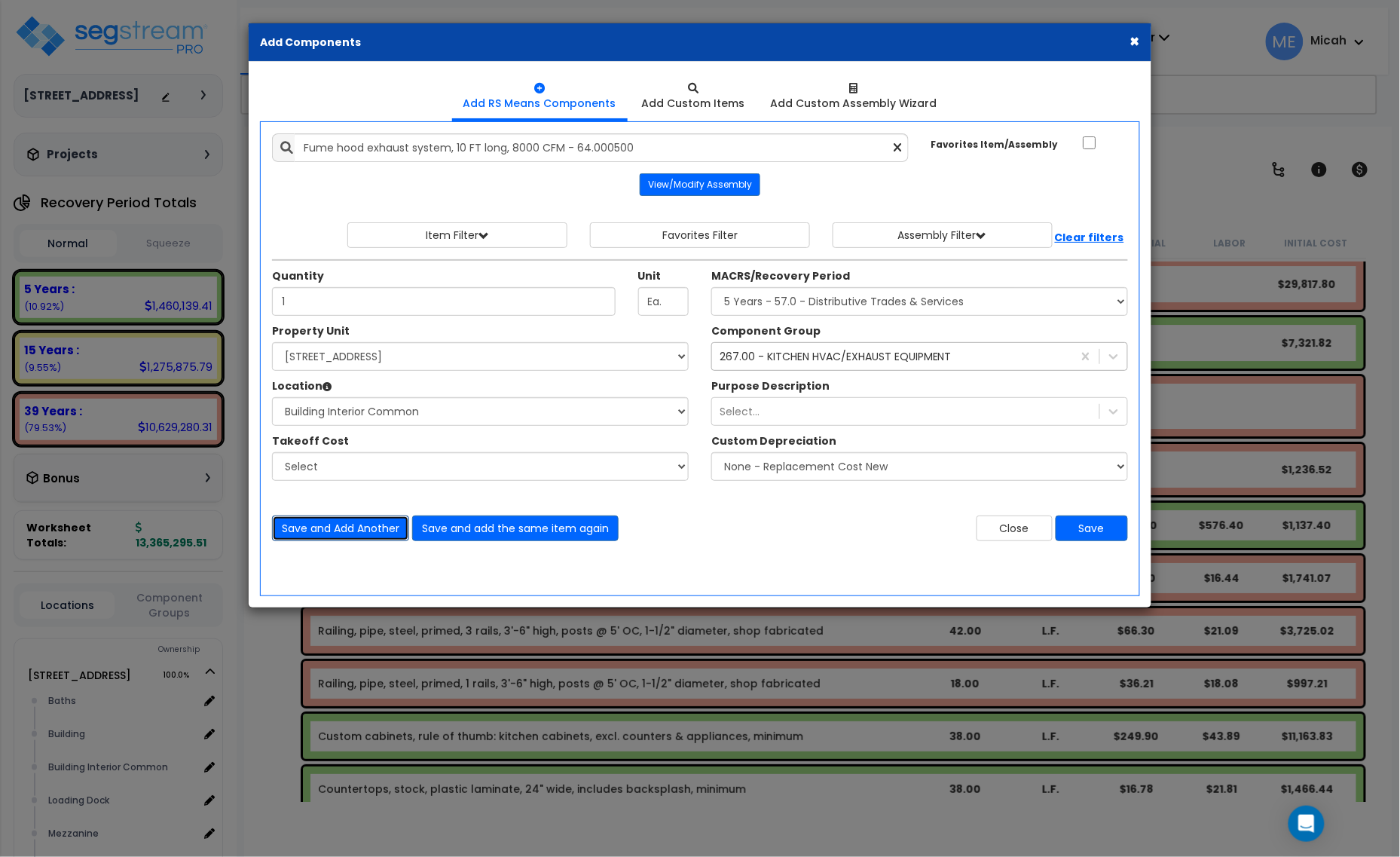
click at [351, 530] on button "Save and Add Another" at bounding box center [340, 528] width 137 height 26
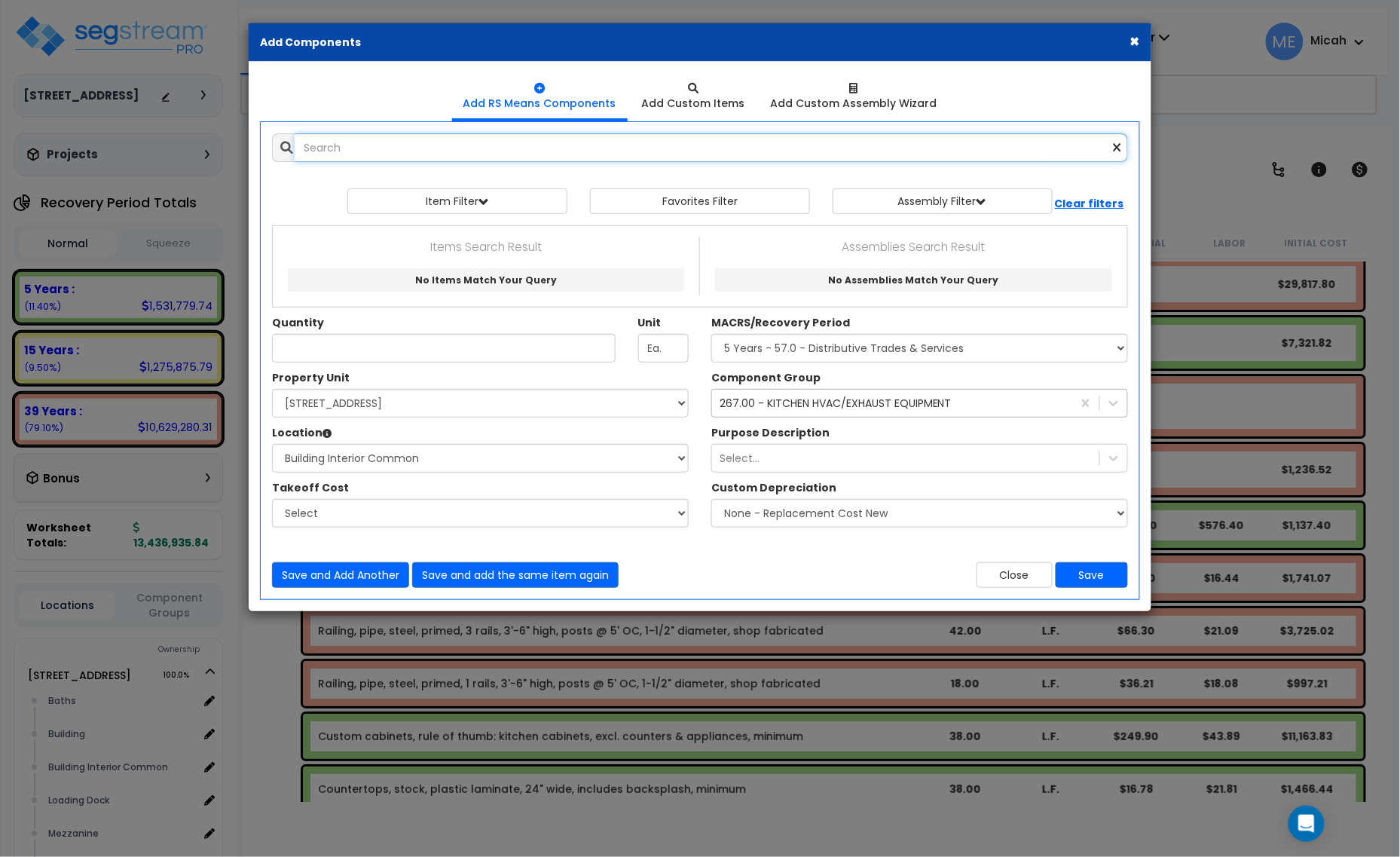
click at [404, 145] on input "text" at bounding box center [711, 148] width 833 height 28
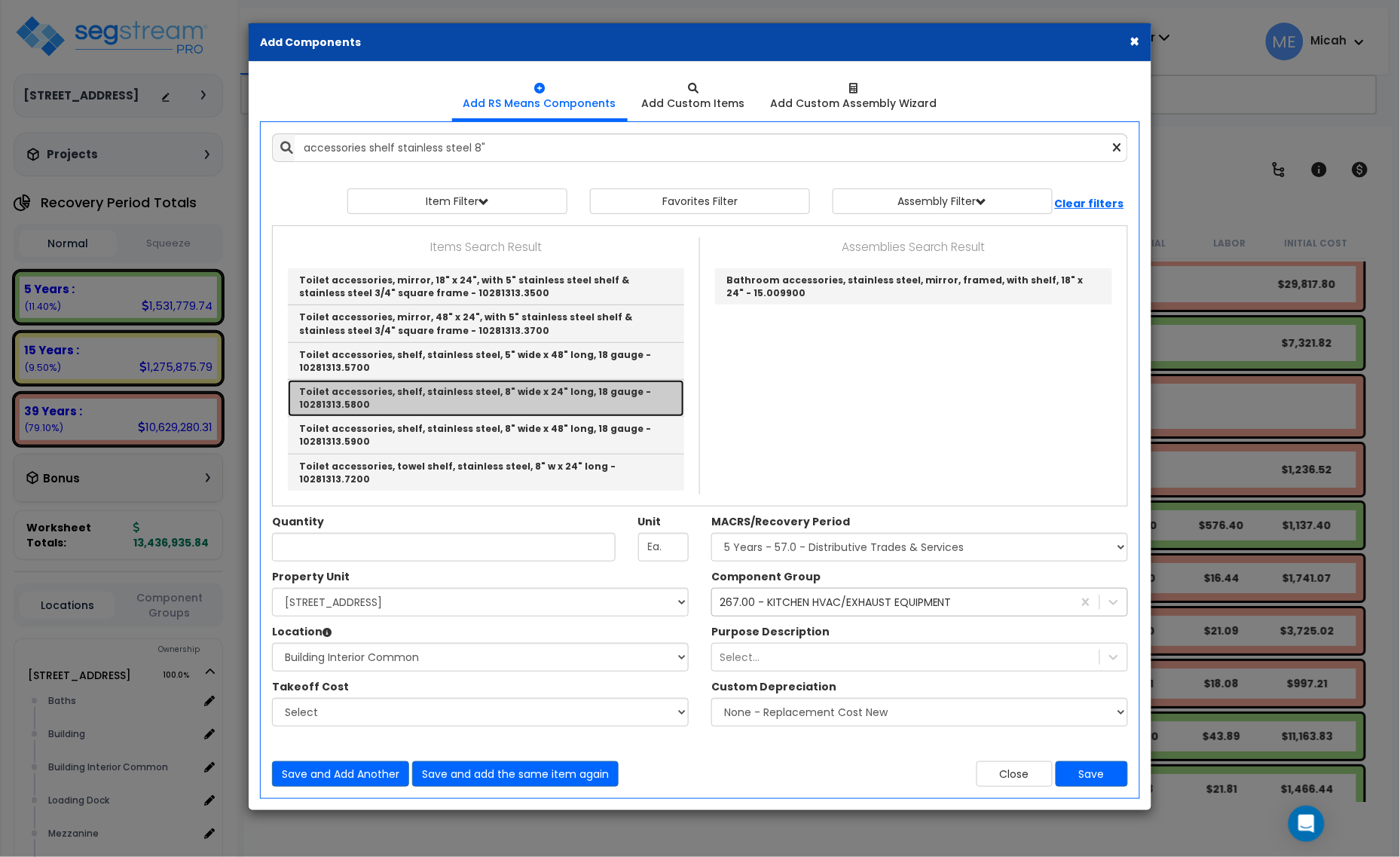
click at [572, 393] on link "Toilet accessories, shelf, stainless steel, 8" wide x 24" long, 18 gauge - 1028…" at bounding box center [486, 398] width 396 height 37
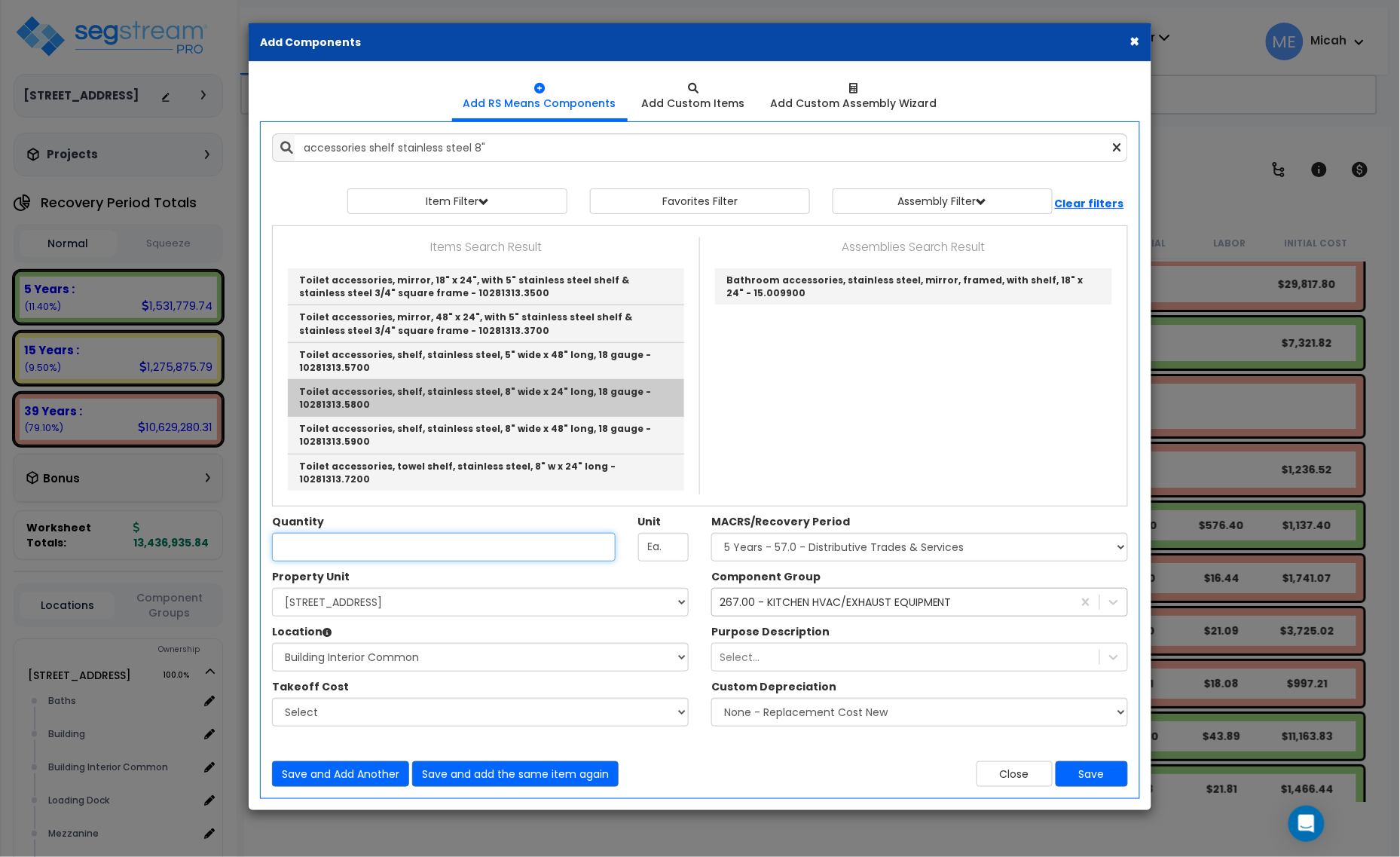
type input "Toilet accessories, shelf, stainless steel, 8" wide x 24" long, 18 gauge - 1028…"
type input "Ea."
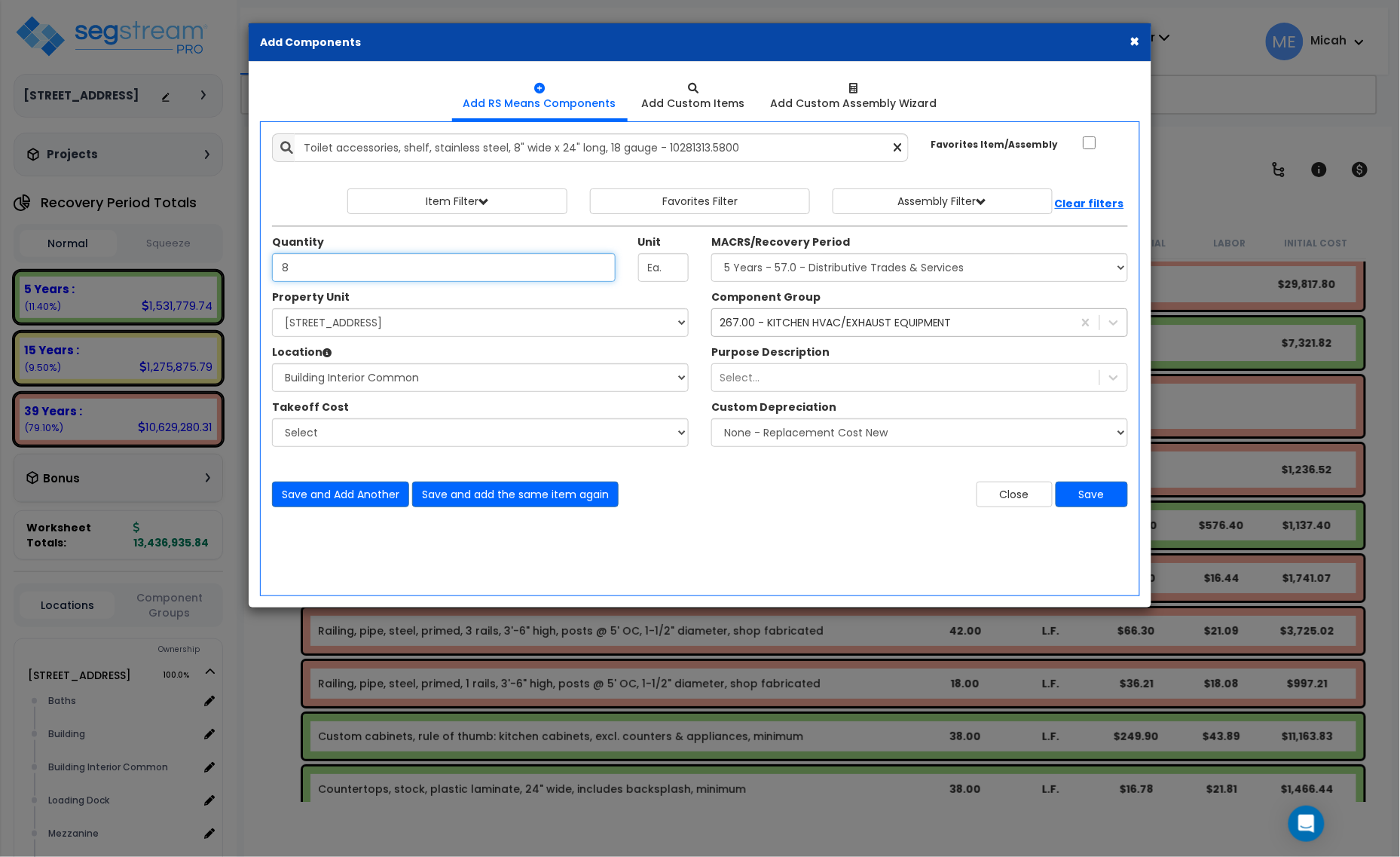
type input "8"
click at [774, 333] on div "267.00 - KITCHEN HVAC/EXHAUST EQUIPMENT 267" at bounding box center [891, 322] width 360 height 24
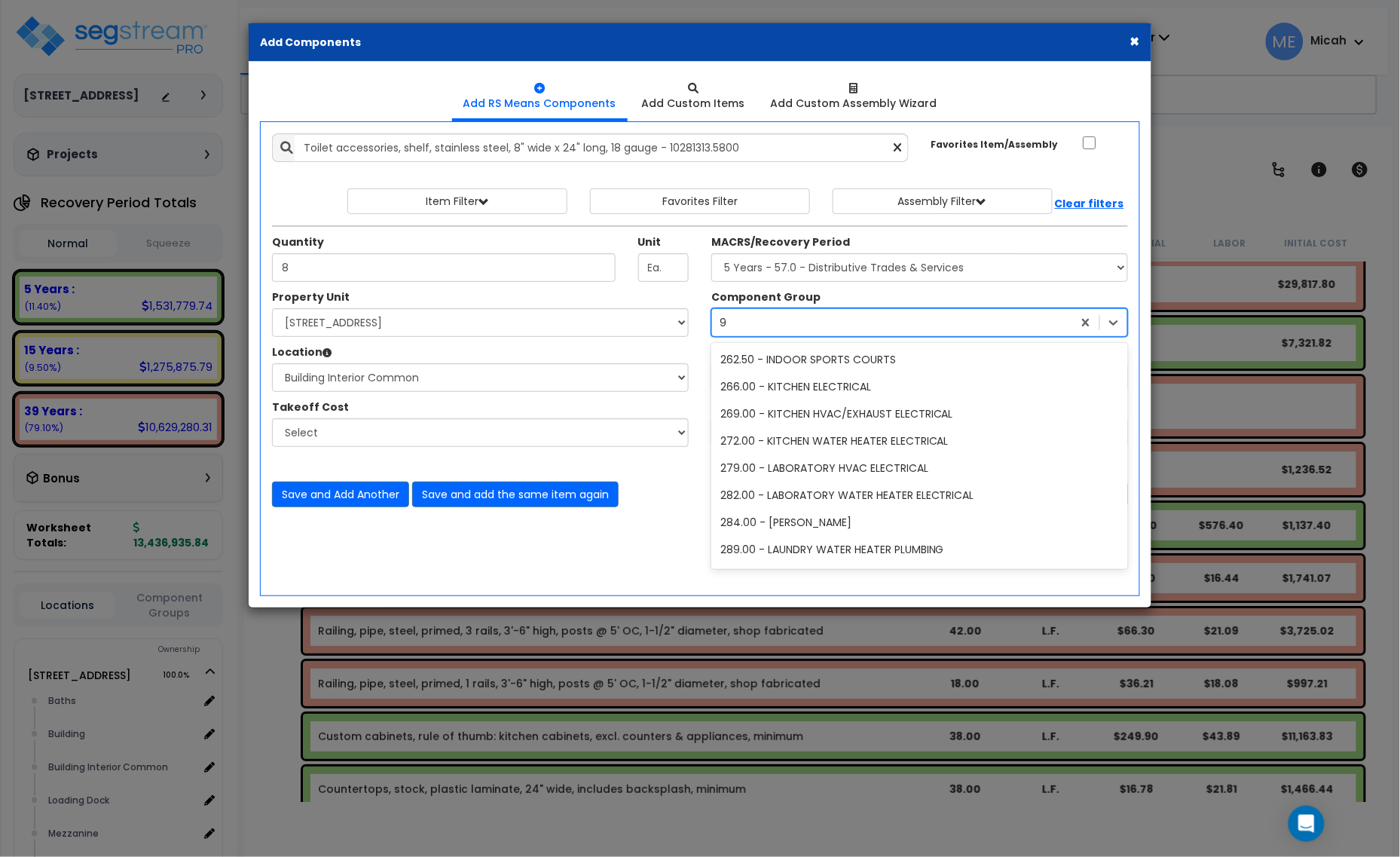
type input "90"
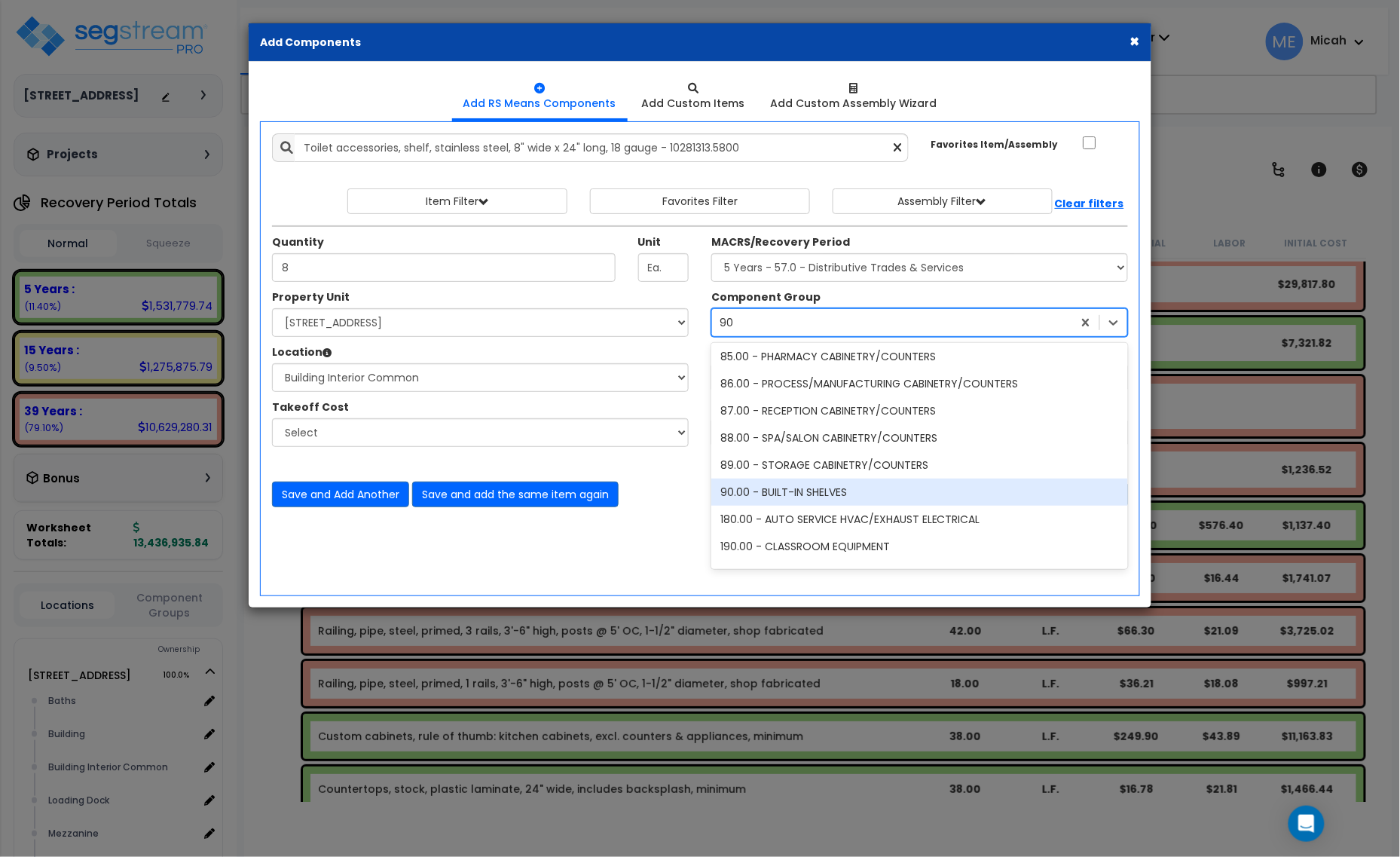
click at [777, 492] on div "90.00 - BUILT-IN SHELVES" at bounding box center [919, 492] width 417 height 27
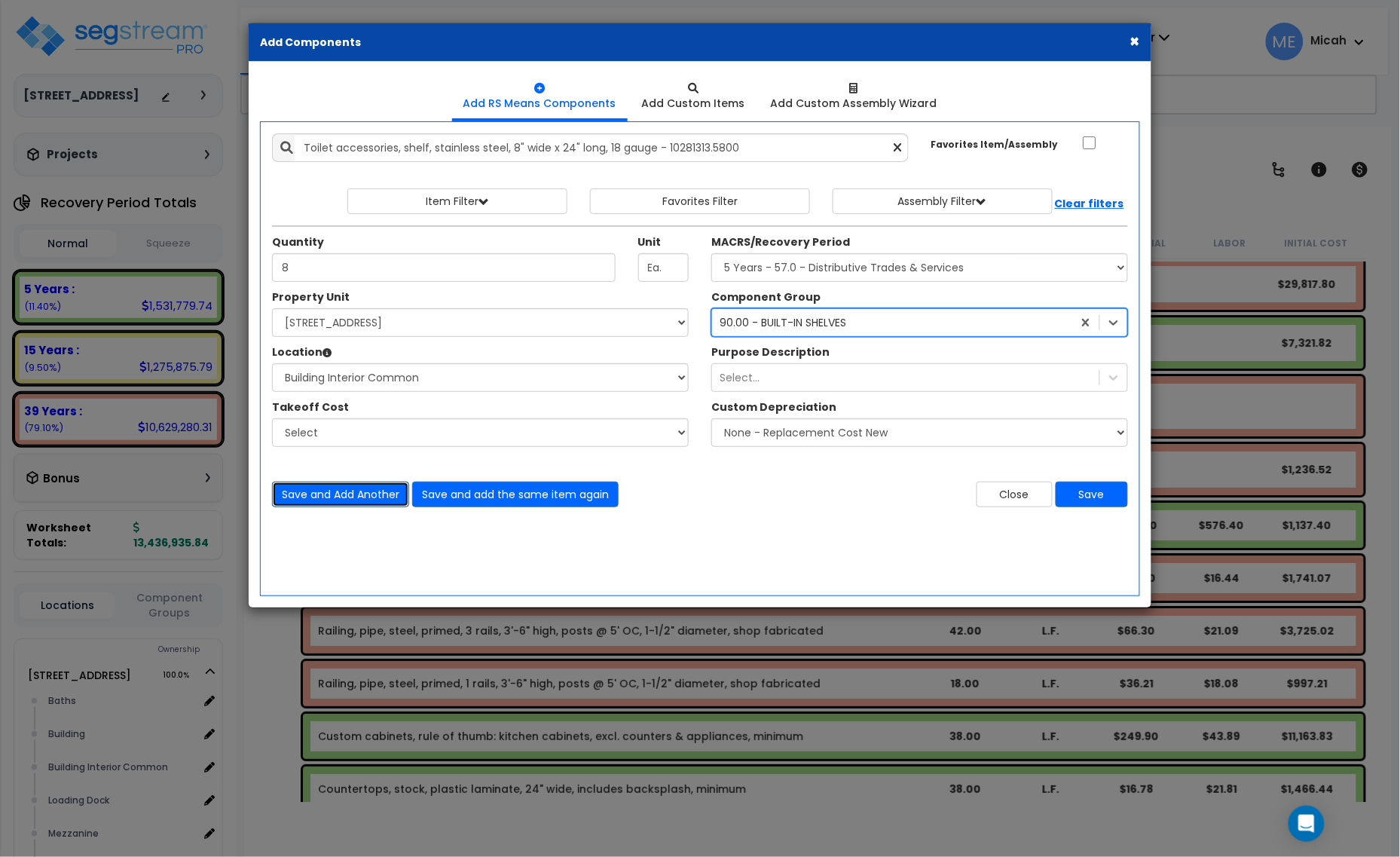
click at [378, 496] on button "Save and Add Another" at bounding box center [340, 494] width 137 height 26
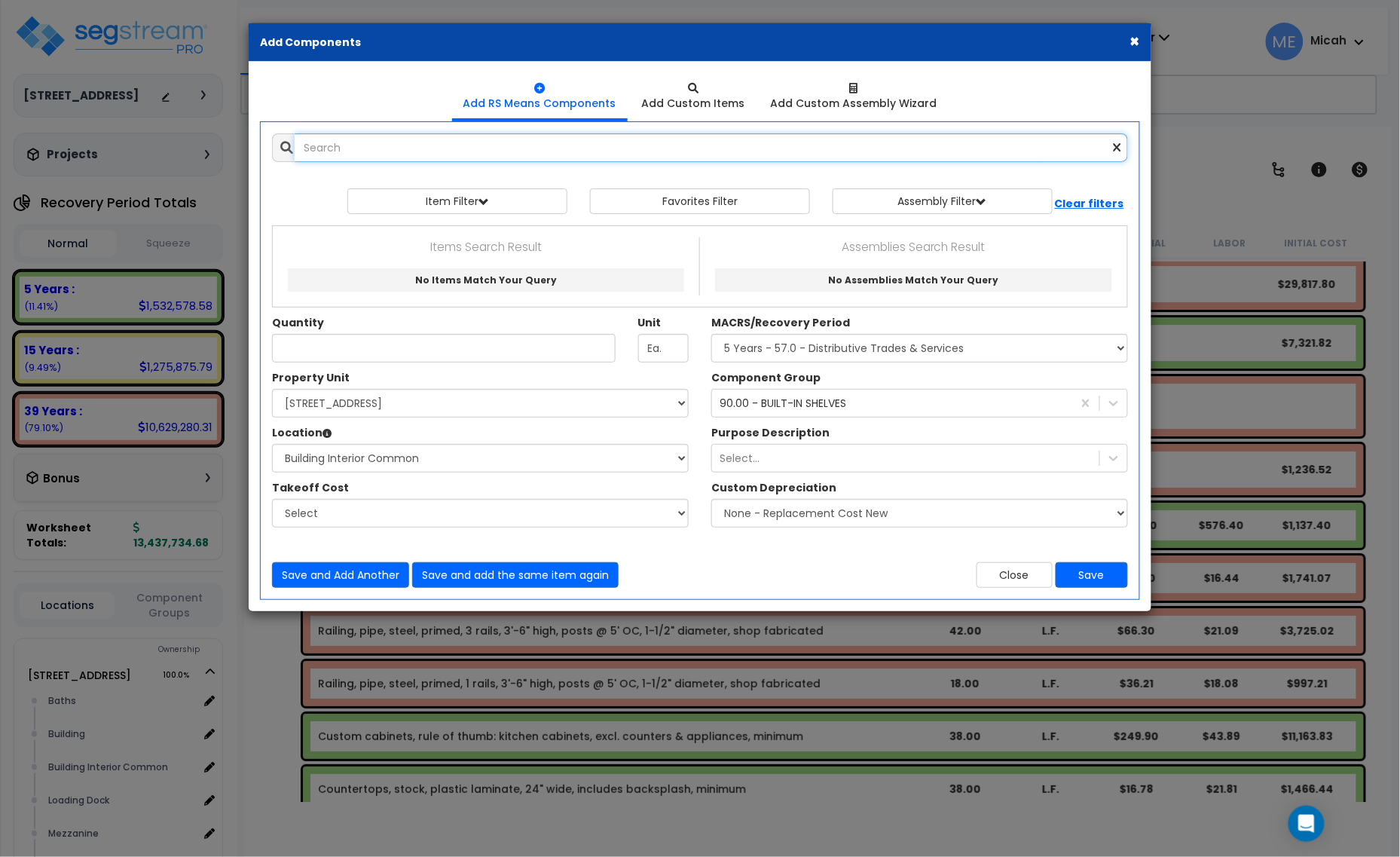
click at [338, 150] on input "text" at bounding box center [711, 148] width 833 height 28
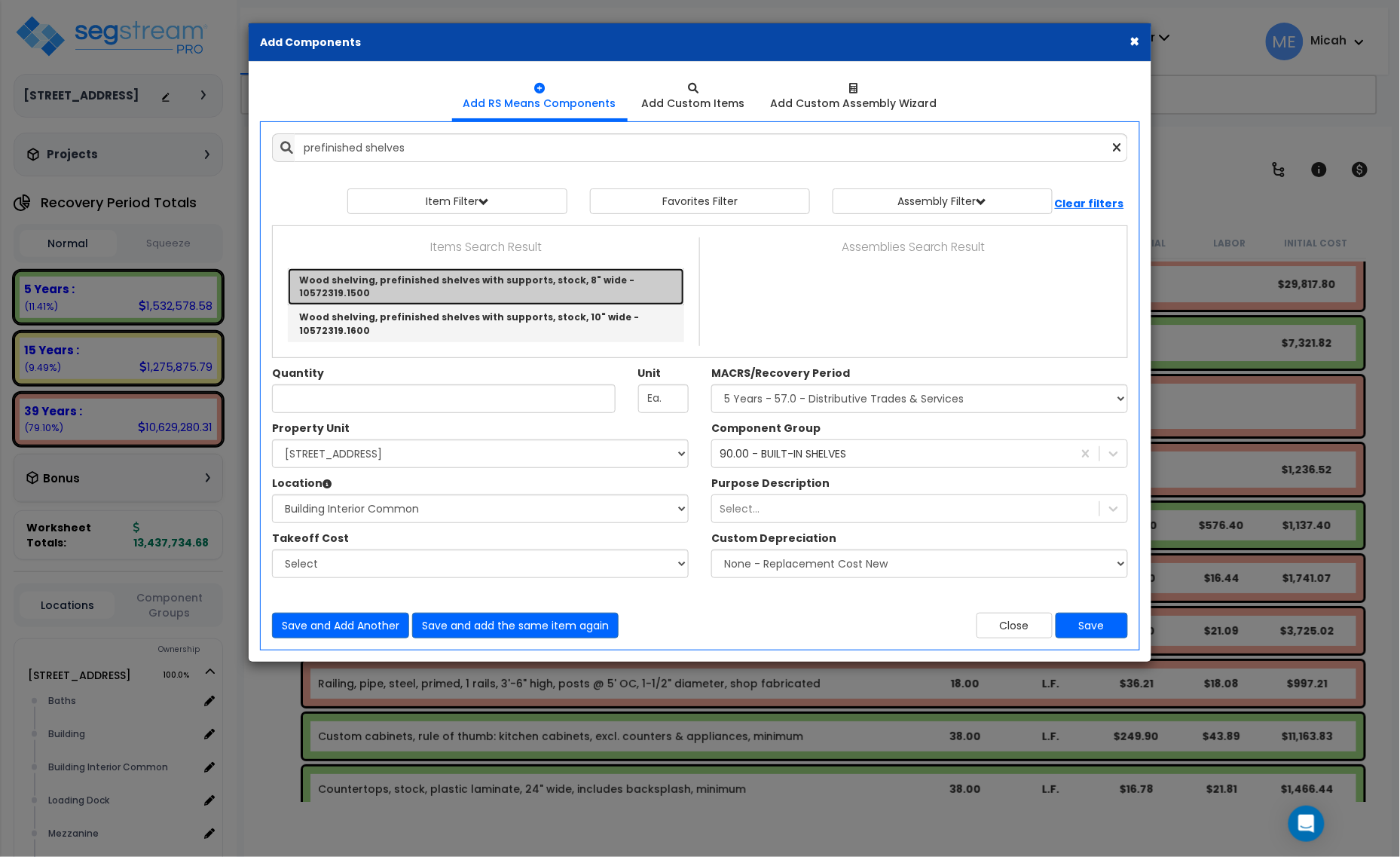
click at [415, 277] on link "Wood shelving, prefinished shelves with supports, stock, 8" wide - 10572319.1500" at bounding box center [486, 287] width 396 height 37
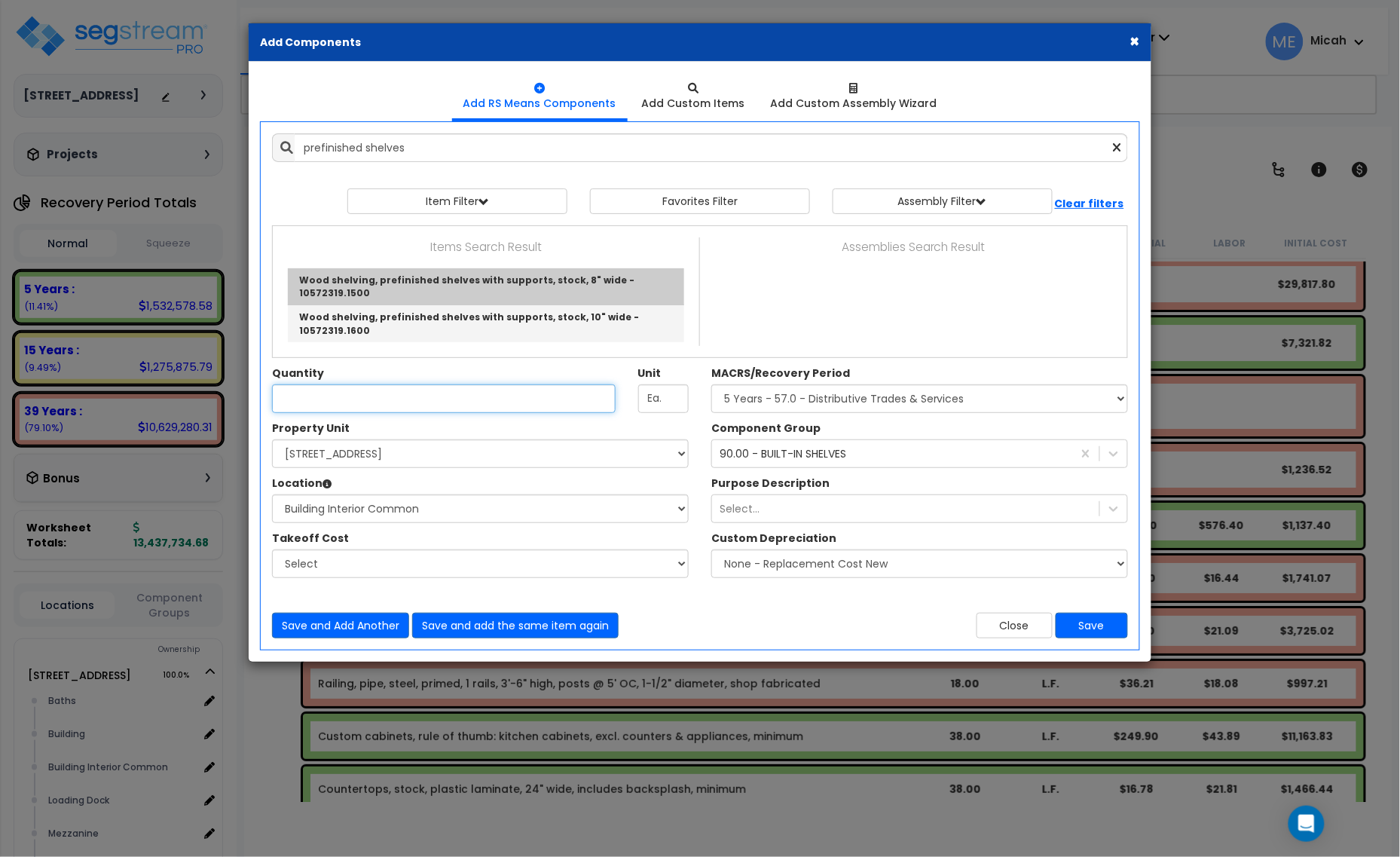
type input "Wood shelving, prefinished shelves with supports, stock, 8" wide - 10572319.1500"
type input "L.F."
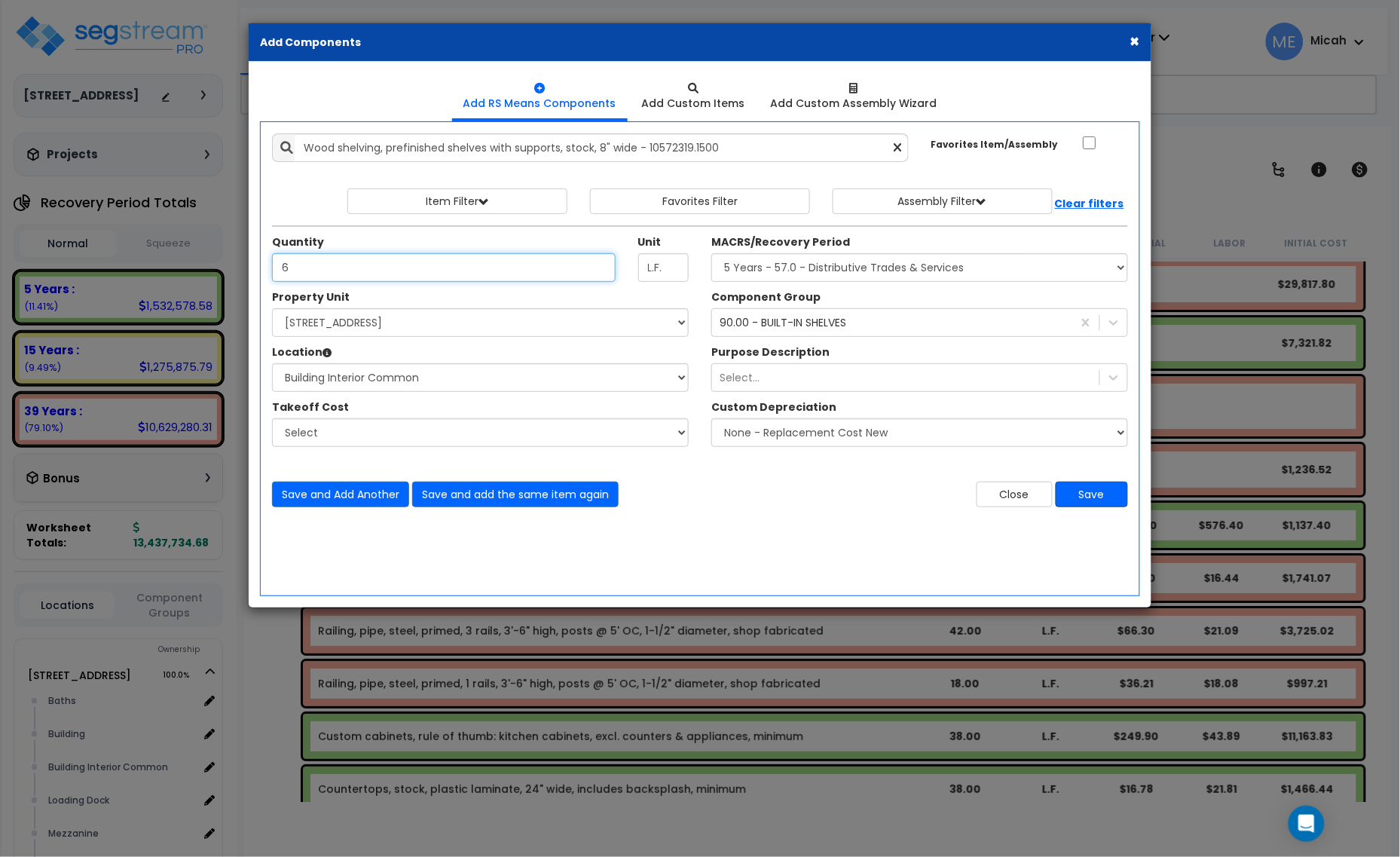
type input "6"
click at [1094, 494] on button "Save" at bounding box center [1092, 494] width 73 height 26
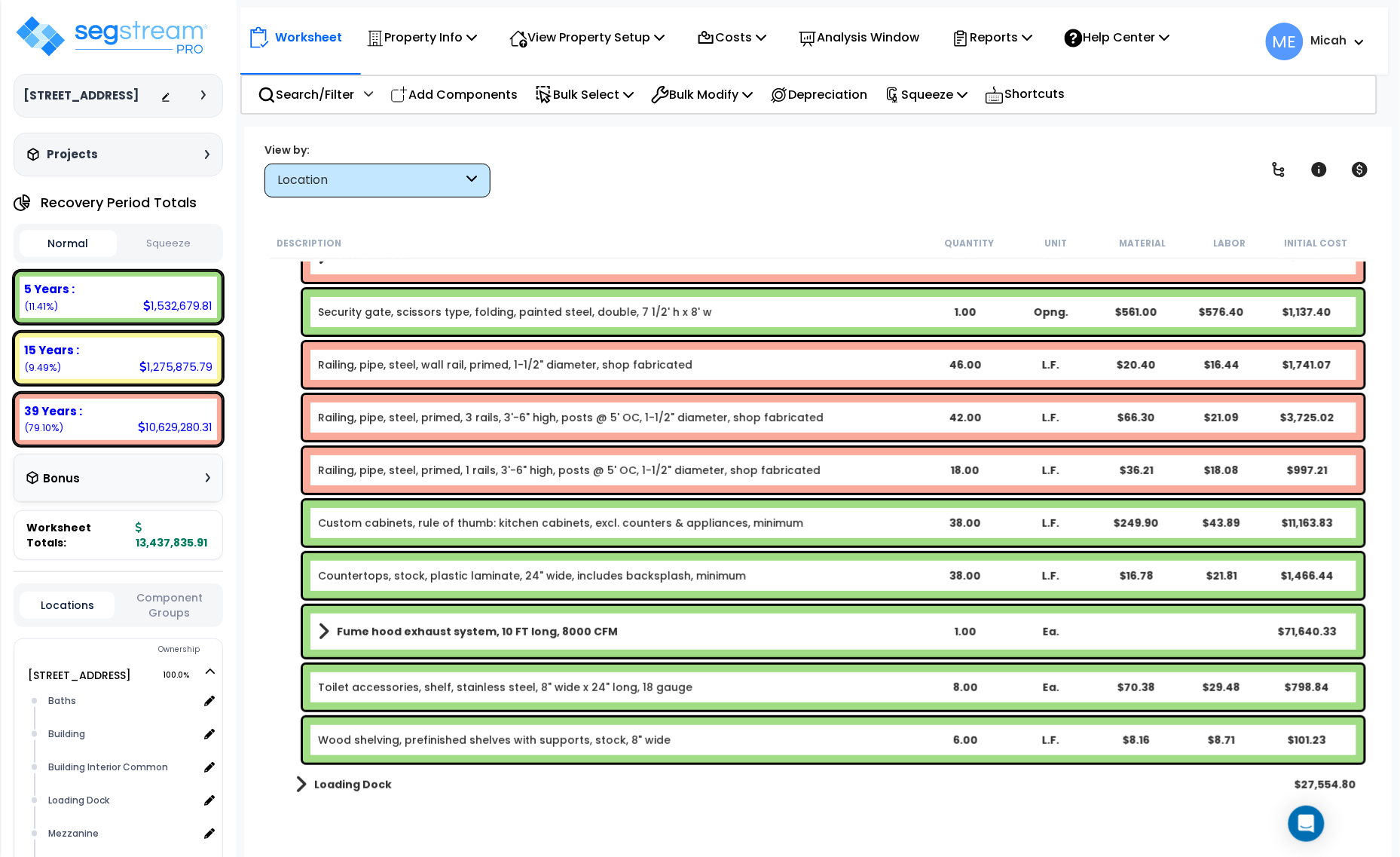
scroll to position [7723, 0]
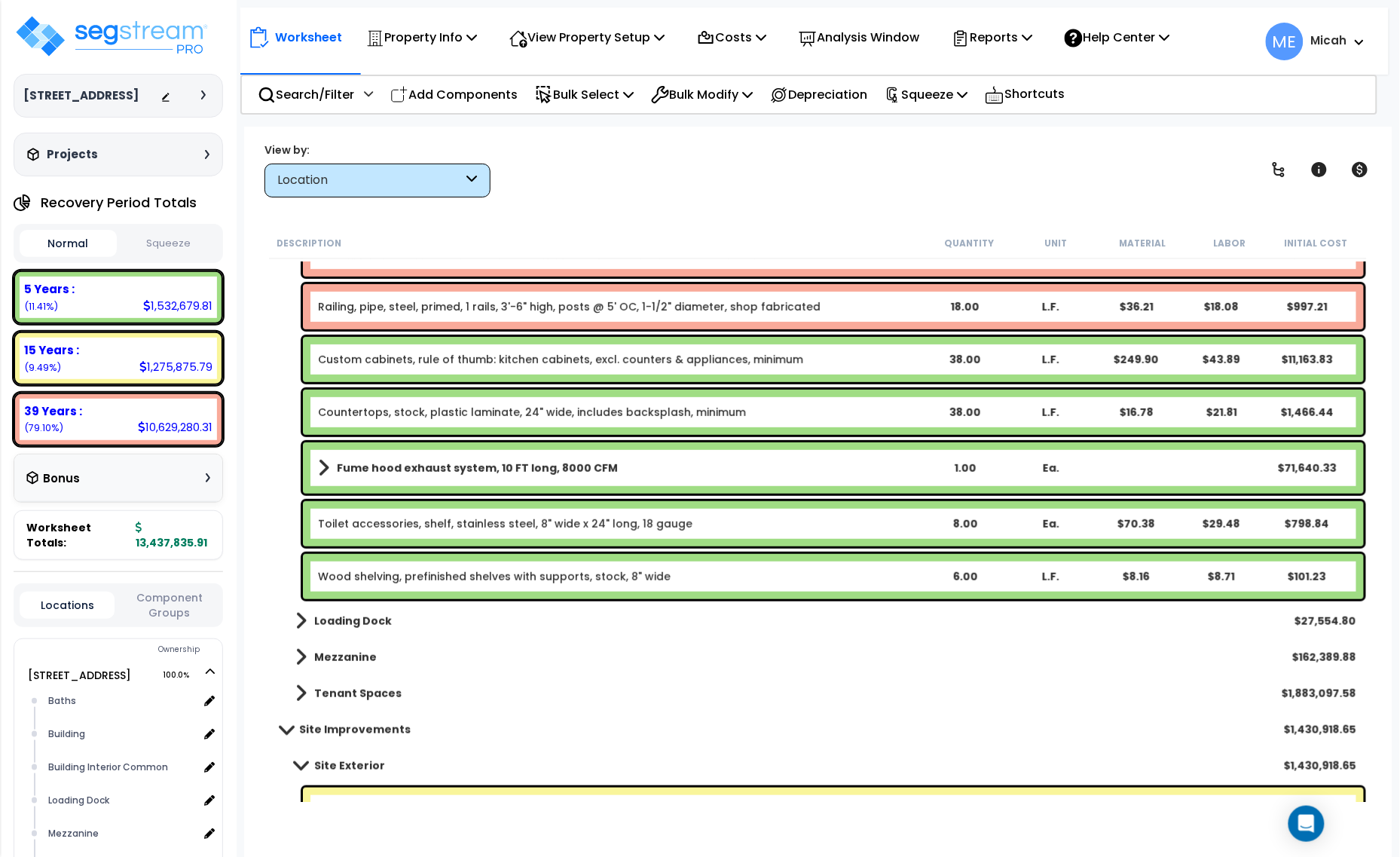
click at [389, 525] on link "Toilet accessories, shelf, stainless steel, 8" wide x 24" long, 18 gauge" at bounding box center [505, 524] width 374 height 15
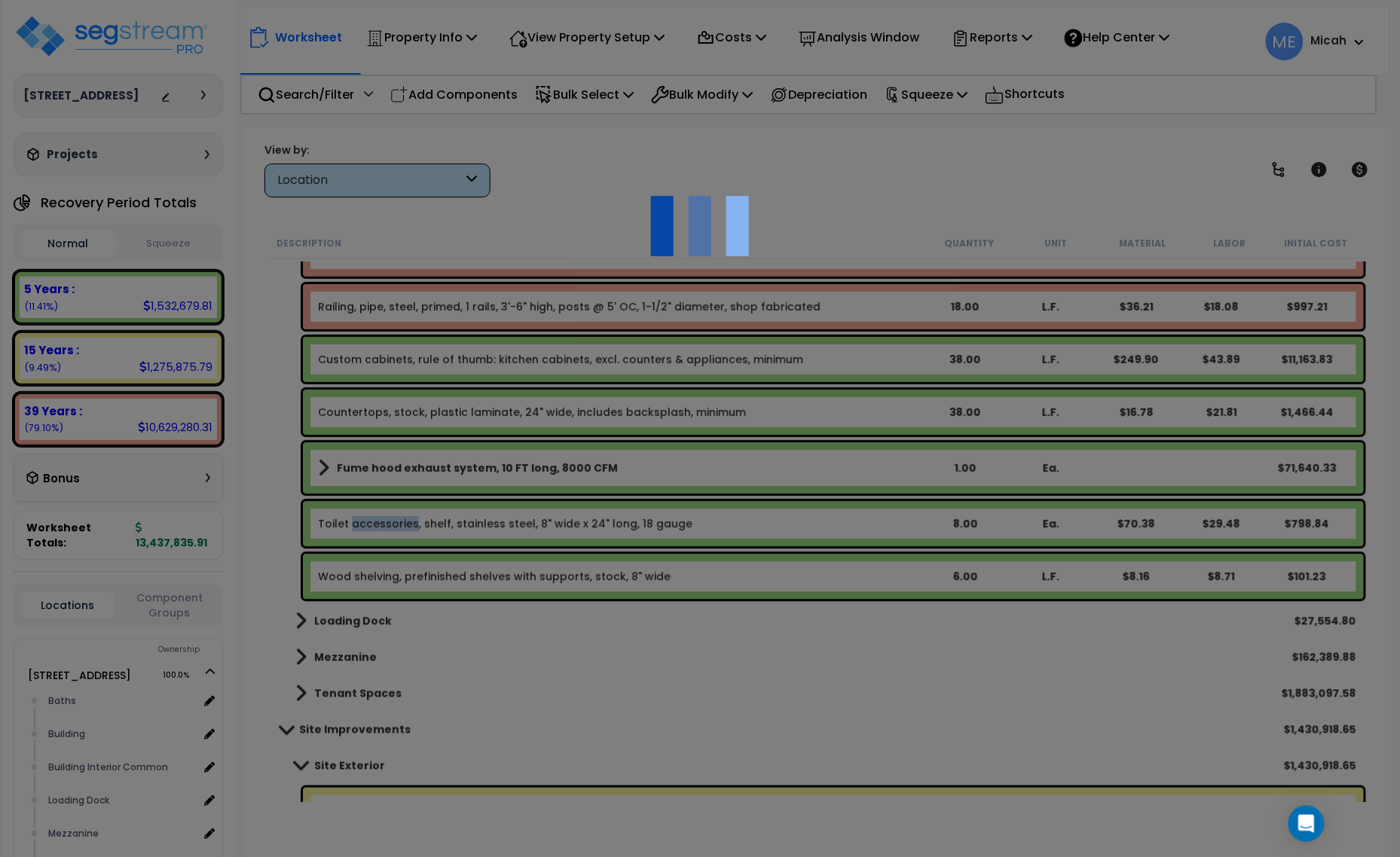
select select "68650"
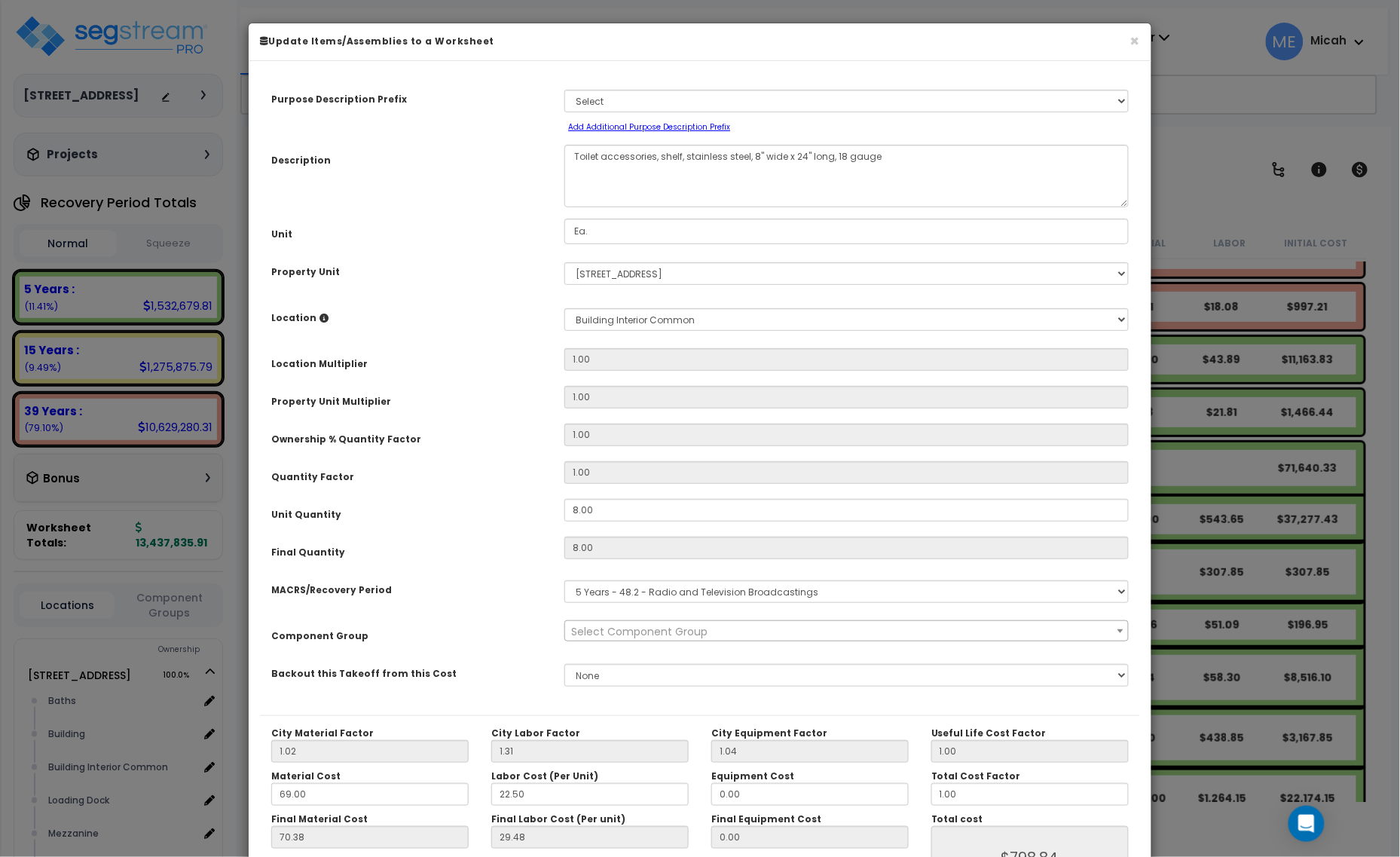
scroll to position [0, 0]
drag, startPoint x: 654, startPoint y: 152, endPoint x: 486, endPoint y: 164, distance: 168.4
click at [486, 164] on div "Description Toilet accessories, shelf, stainless steel, 8" wide x 24" long, 18 …" at bounding box center [700, 176] width 880 height 63
type textarea "Built in shelf, stainless steel, 8" wide x 24" long, 18 gauge"
click at [722, 593] on select "Select MACRS/Recovery Period 5 Years - 57.0 - Distributive Trades & Services 5 …" at bounding box center [846, 592] width 564 height 23
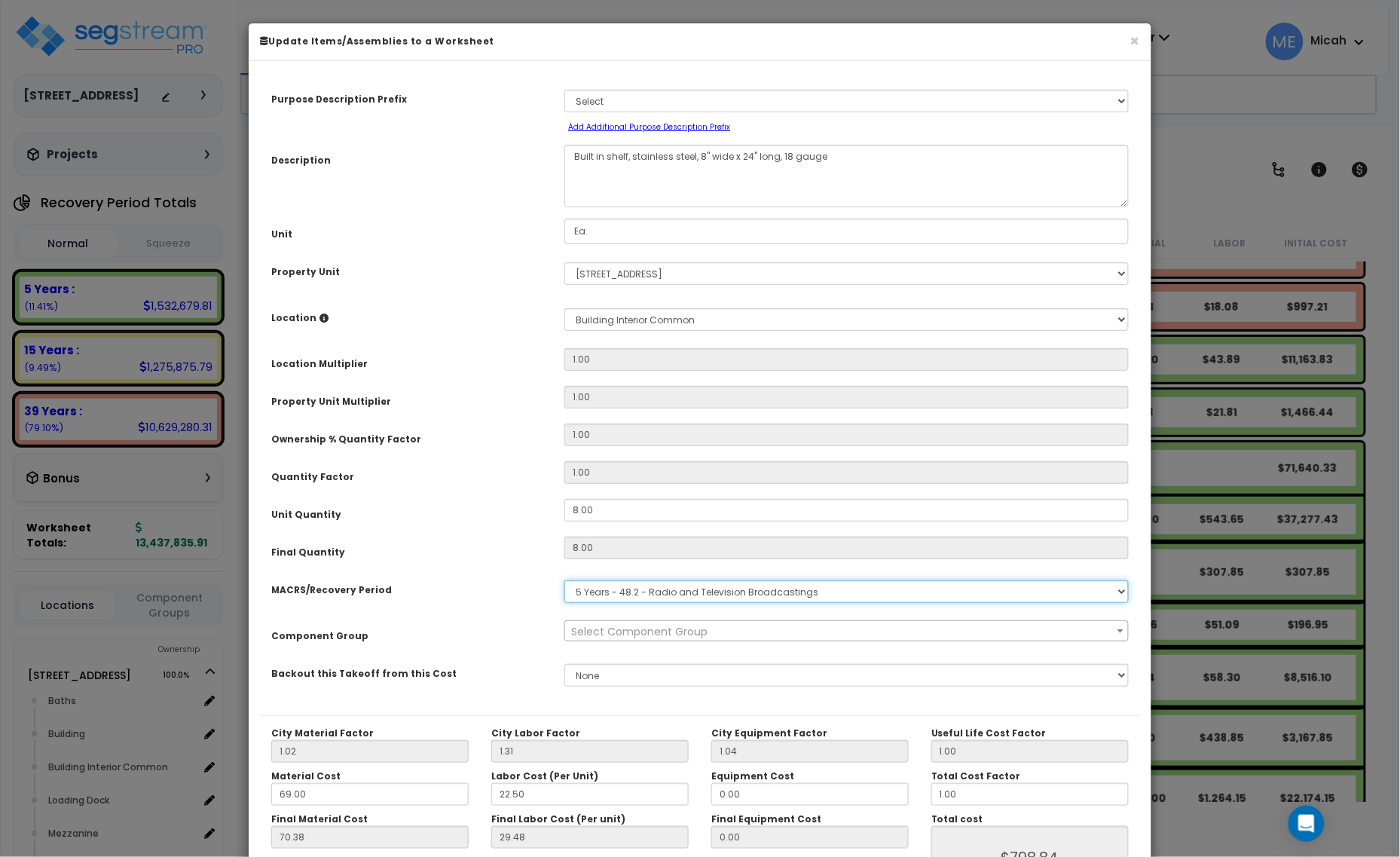
select select "3667"
click at [564, 580] on select "Select MACRS/Recovery Period 5 Years - 57.0 - Distributive Trades & Services 5 …" at bounding box center [846, 592] width 564 height 23
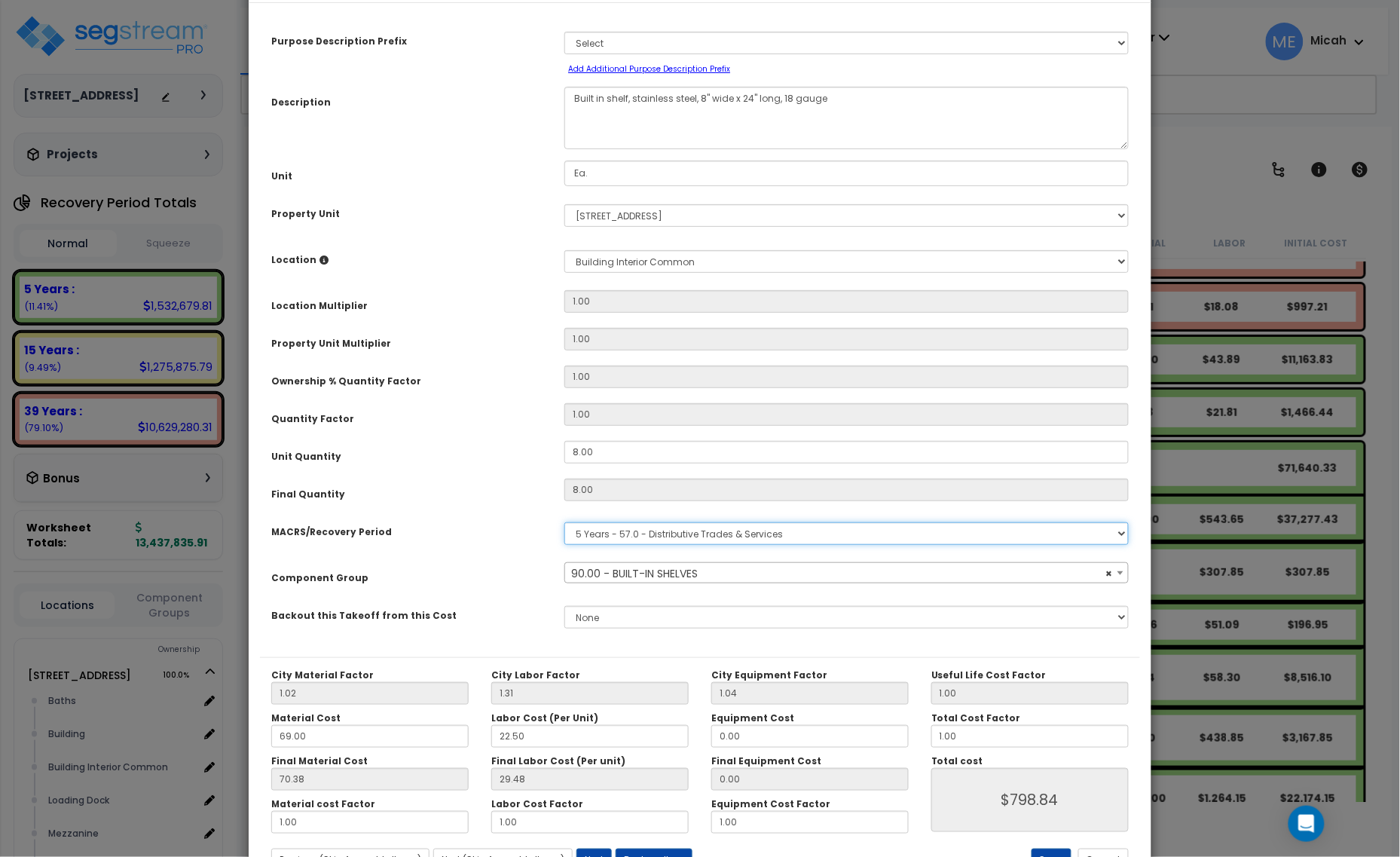
scroll to position [119, 0]
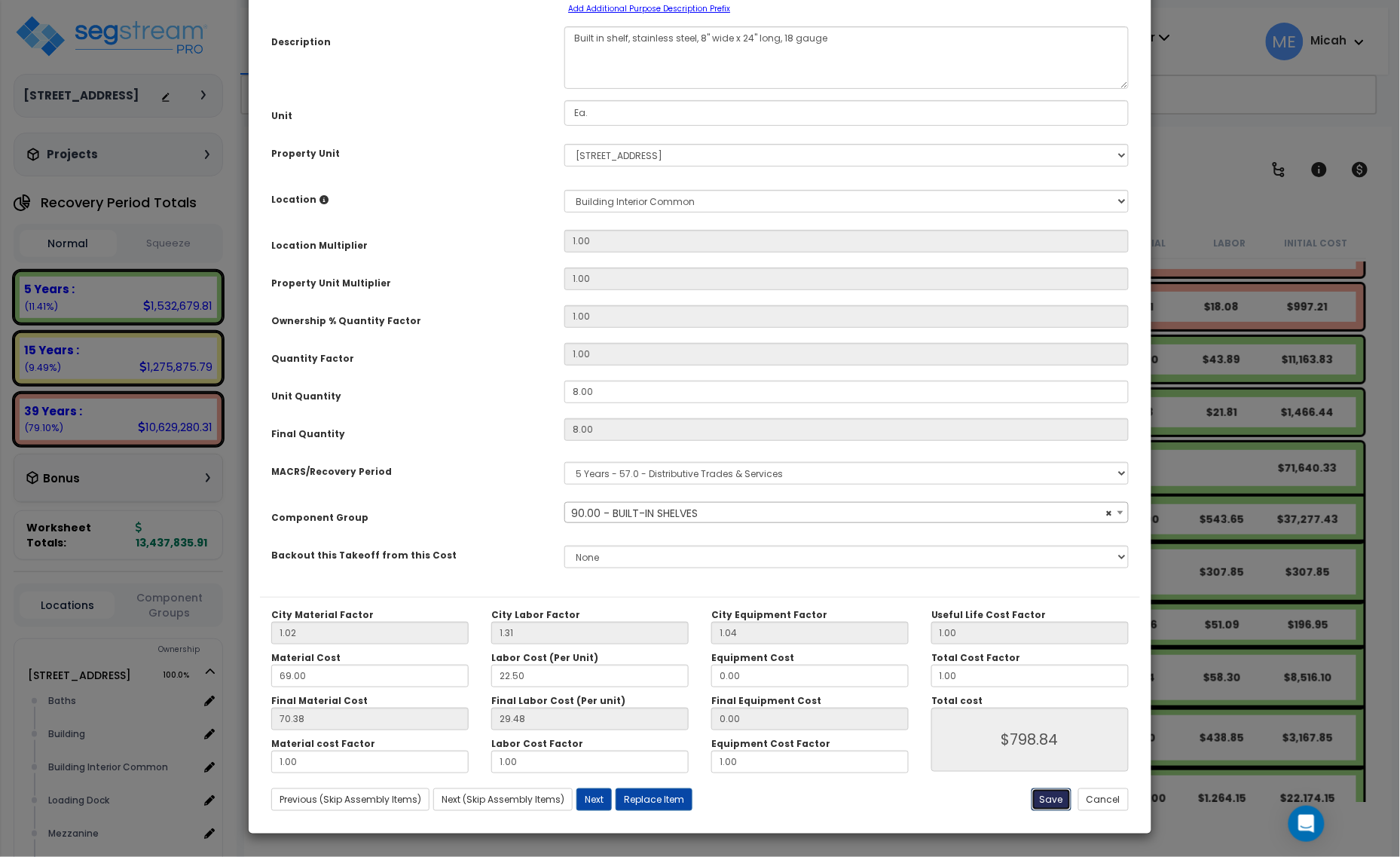
select select "56910"
click at [1048, 800] on button "Save" at bounding box center [1051, 800] width 40 height 23
type input "798.84"
select select "56910"
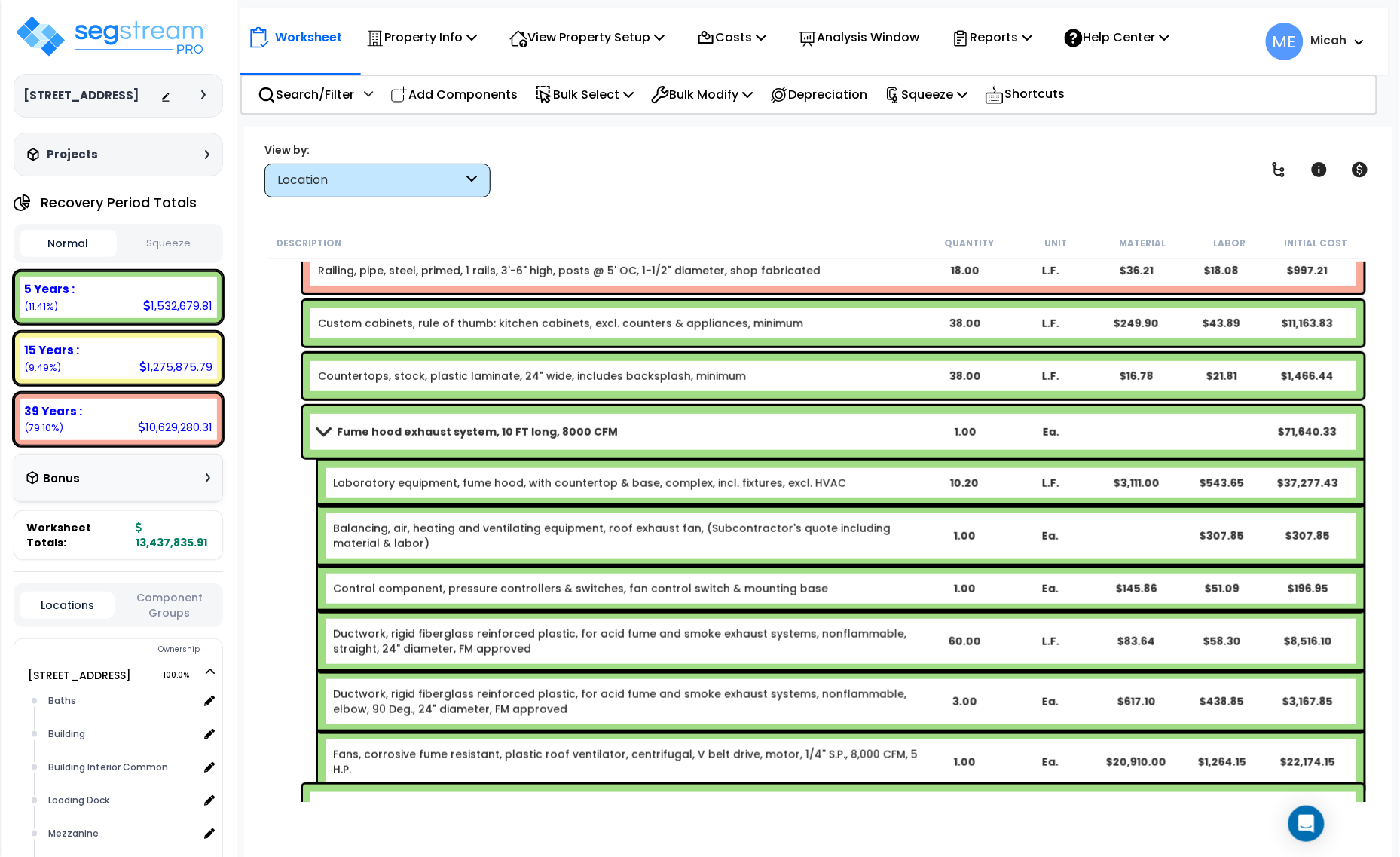
scroll to position [7817, 0]
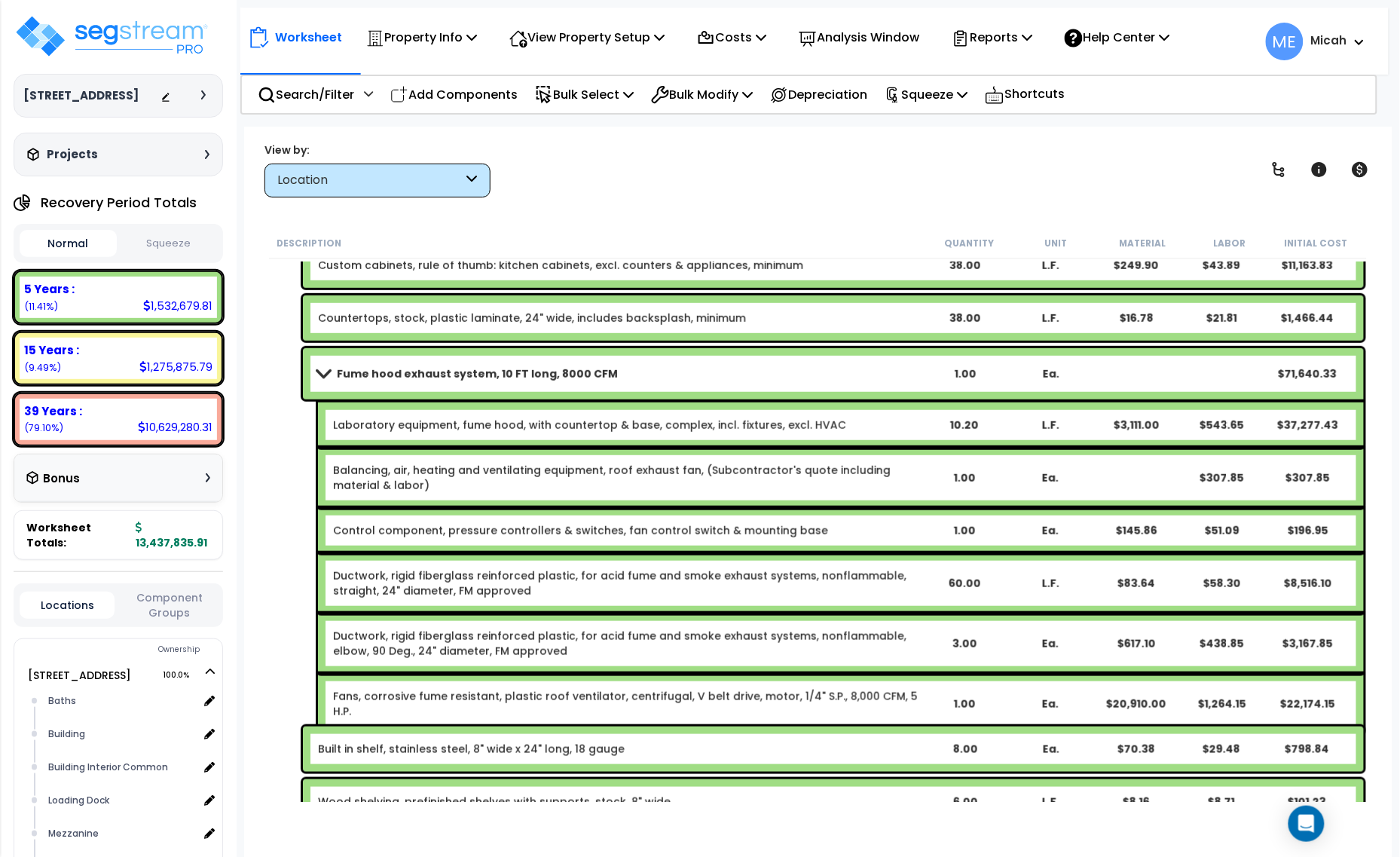
click at [469, 371] on b "Fume hood exhaust system, 10 FT long, 8000 CFM" at bounding box center [478, 373] width 281 height 15
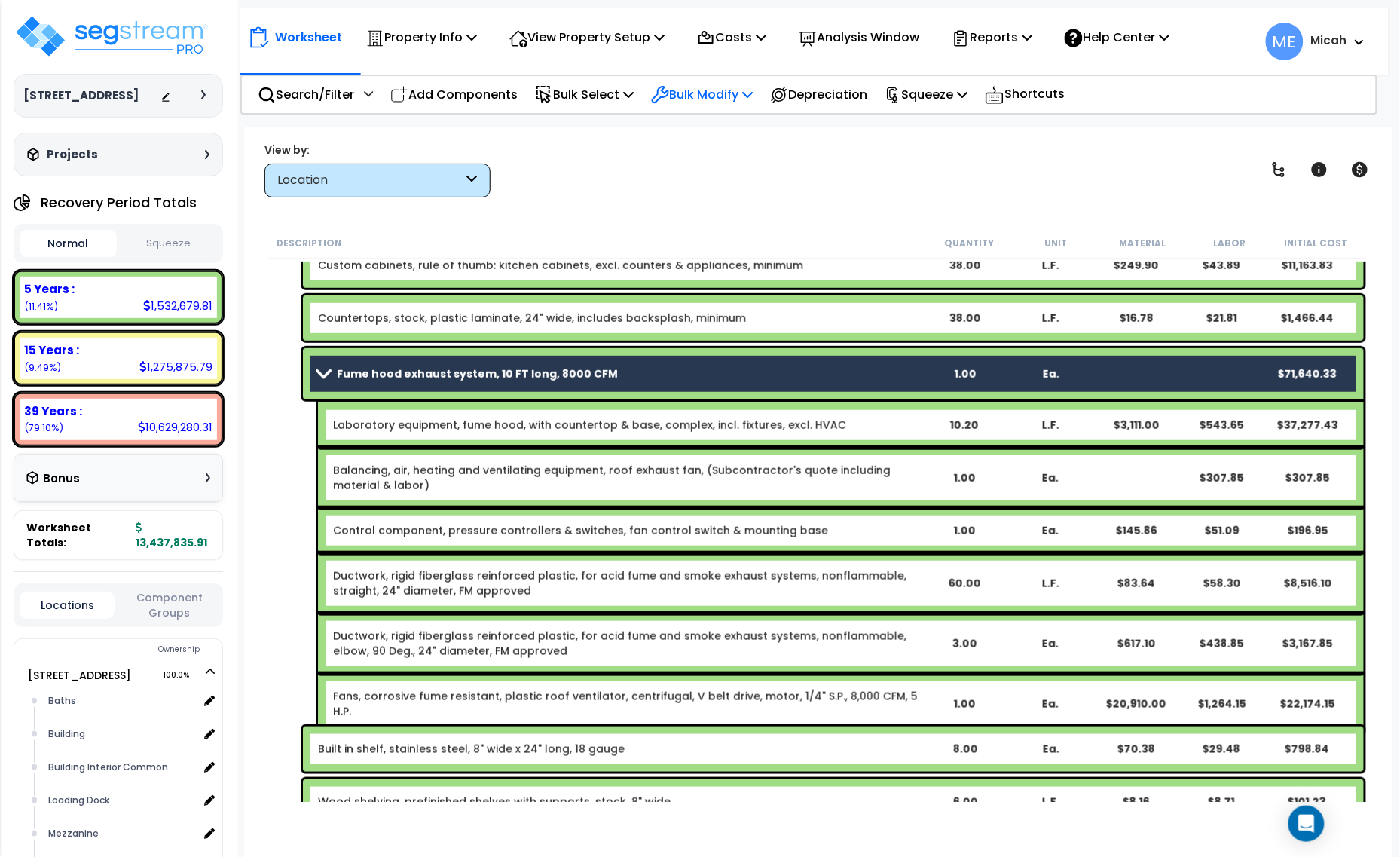
click at [753, 95] on icon at bounding box center [747, 95] width 11 height 12
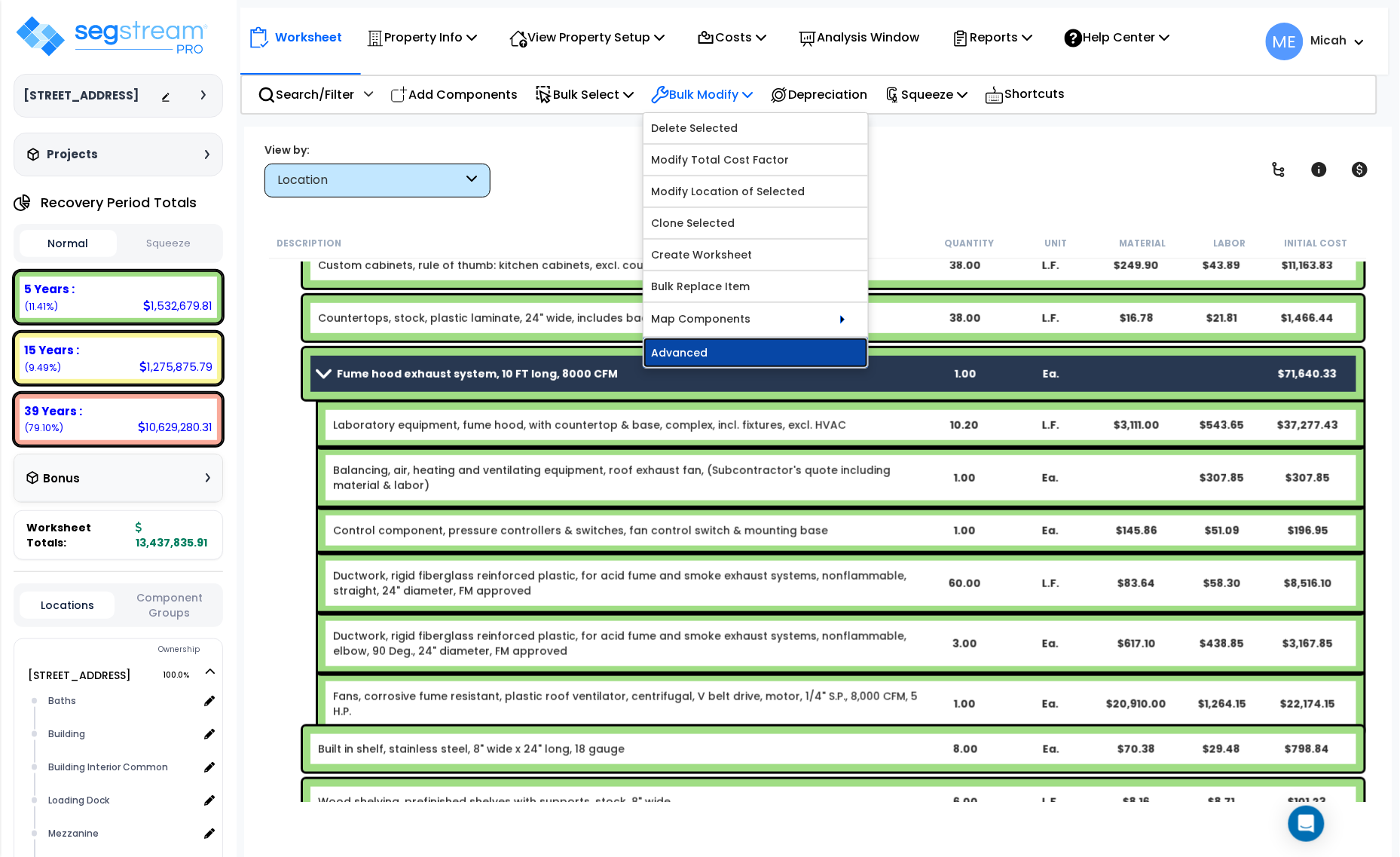
click at [759, 351] on link "Advanced" at bounding box center [756, 353] width 225 height 30
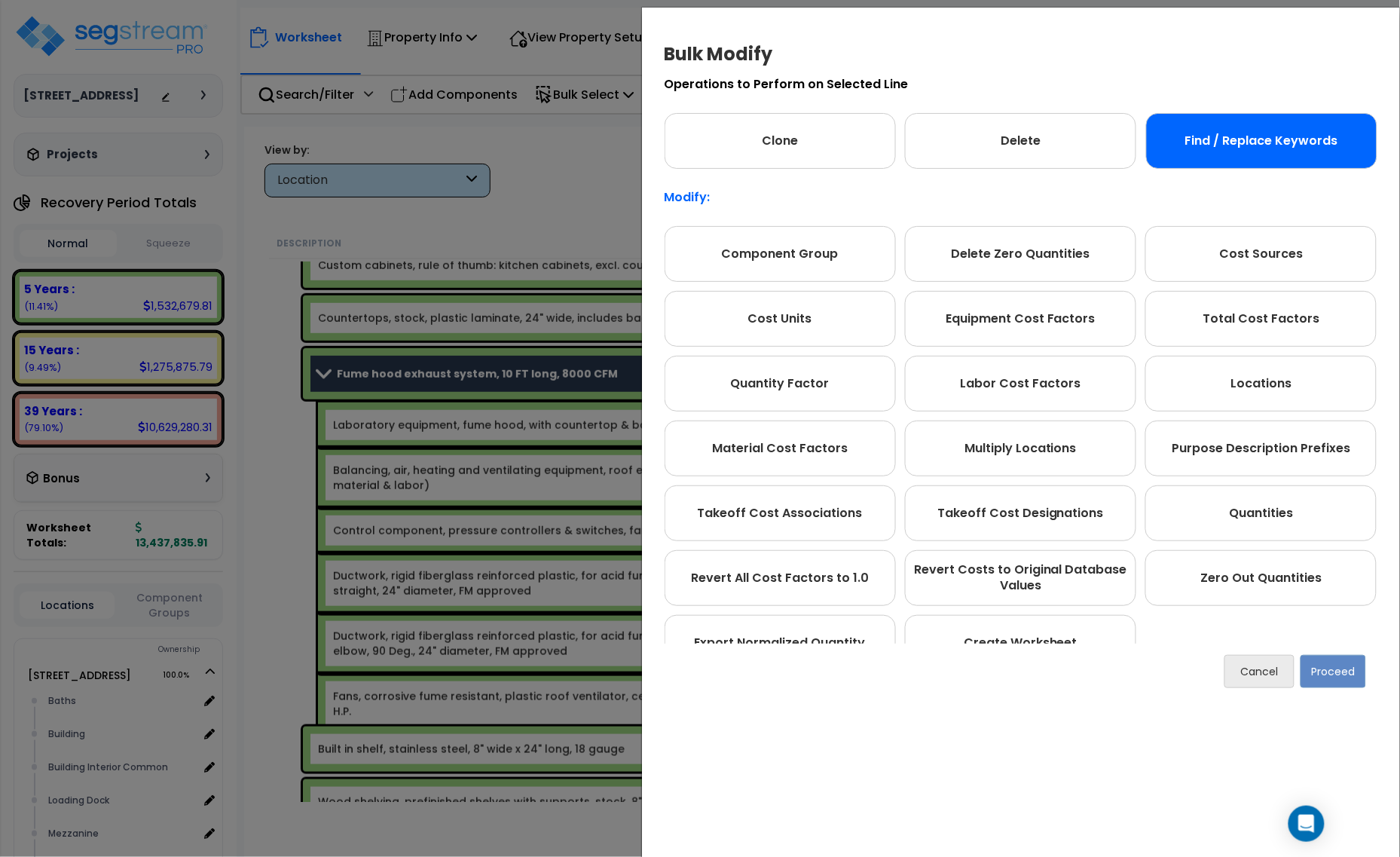
click at [1242, 155] on div "Find / Replace Keywords" at bounding box center [1262, 141] width 232 height 56
click at [1343, 664] on button "Proceed" at bounding box center [1333, 670] width 65 height 33
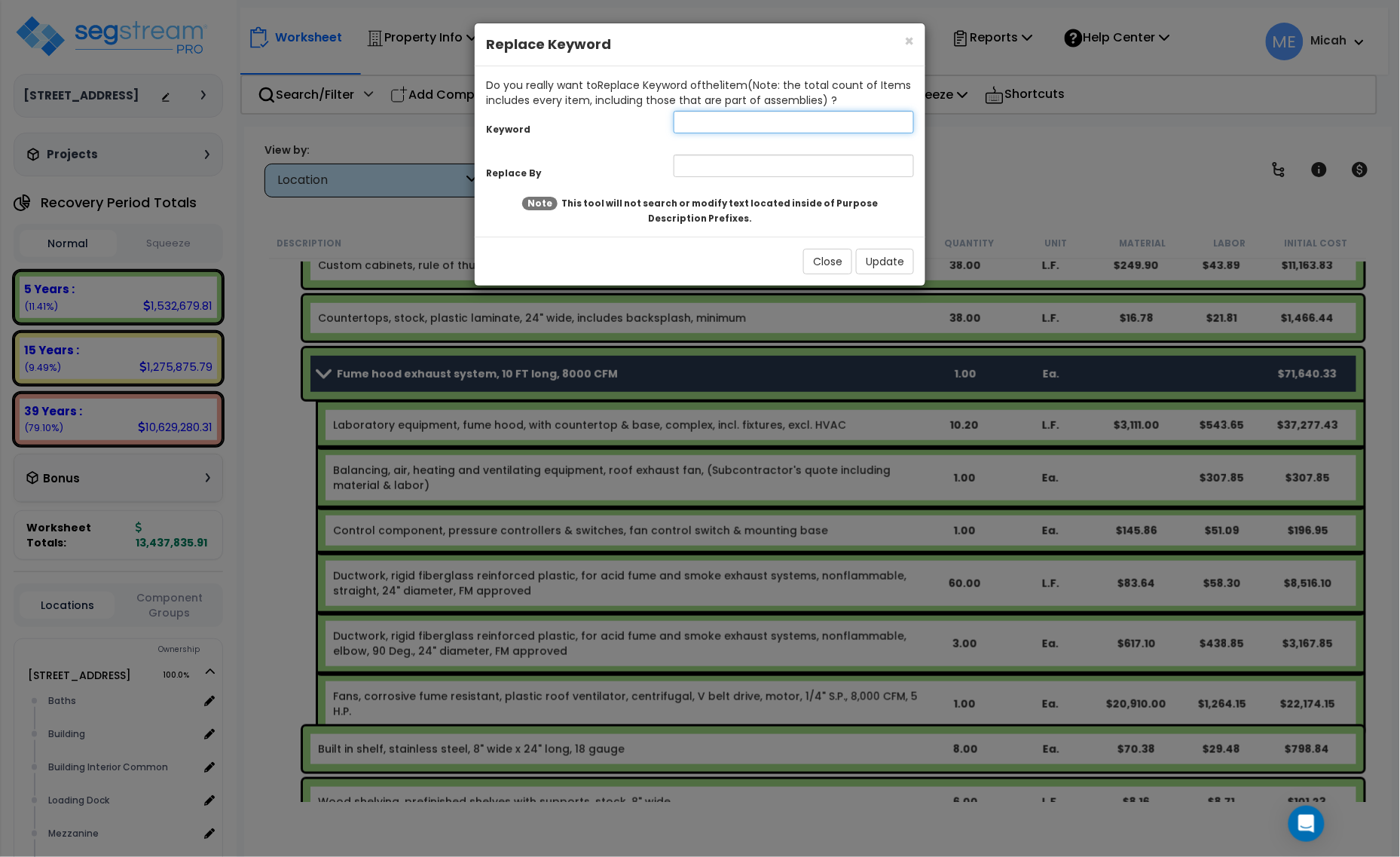
click at [715, 126] on input "text" at bounding box center [794, 122] width 241 height 23
type input "Fume"
click at [730, 155] on div "Replace By" at bounding box center [700, 167] width 450 height 33
click at [730, 155] on input "text" at bounding box center [794, 166] width 241 height 23
type input "Kitchen"
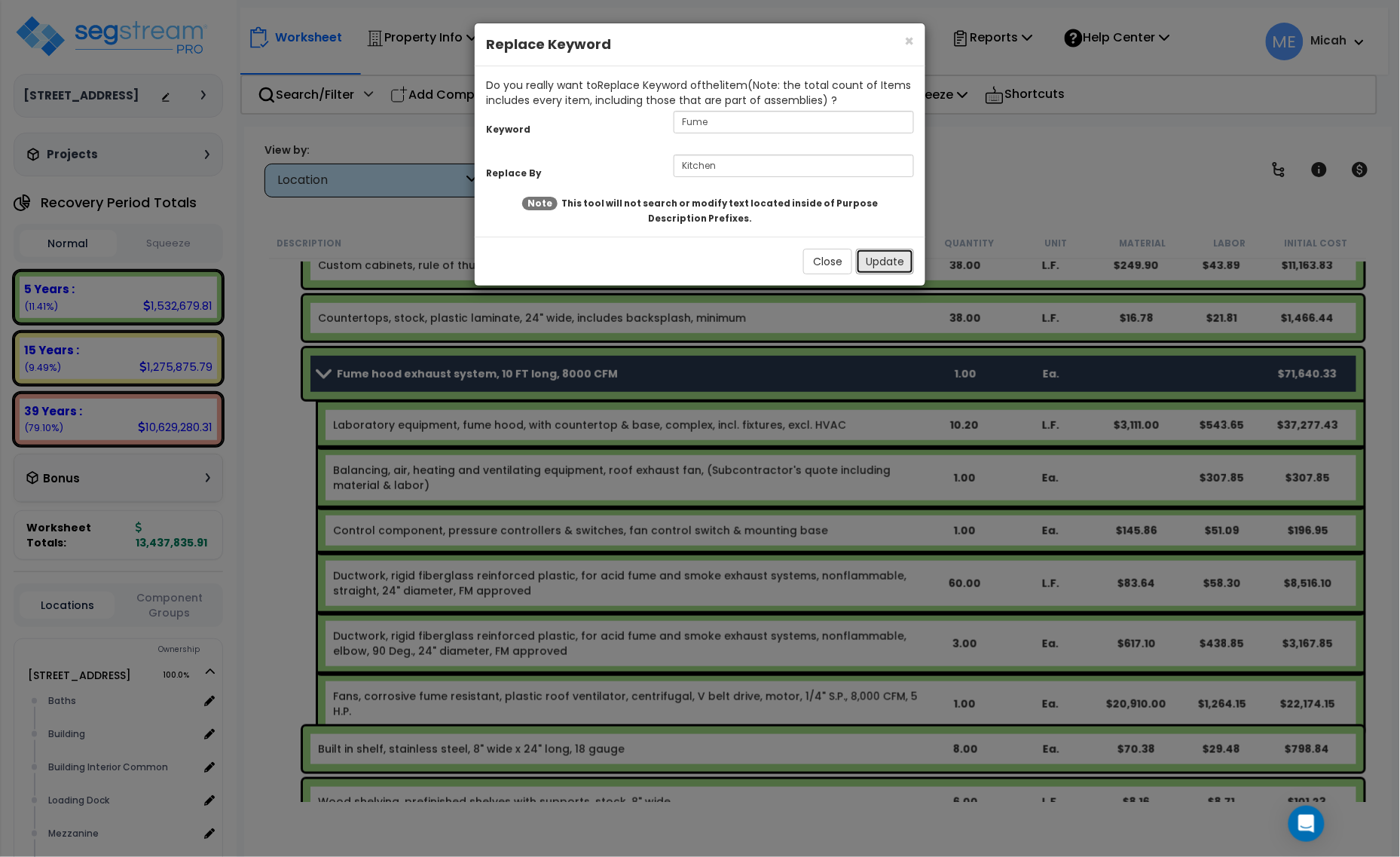
click at [895, 253] on button "Update" at bounding box center [885, 261] width 58 height 26
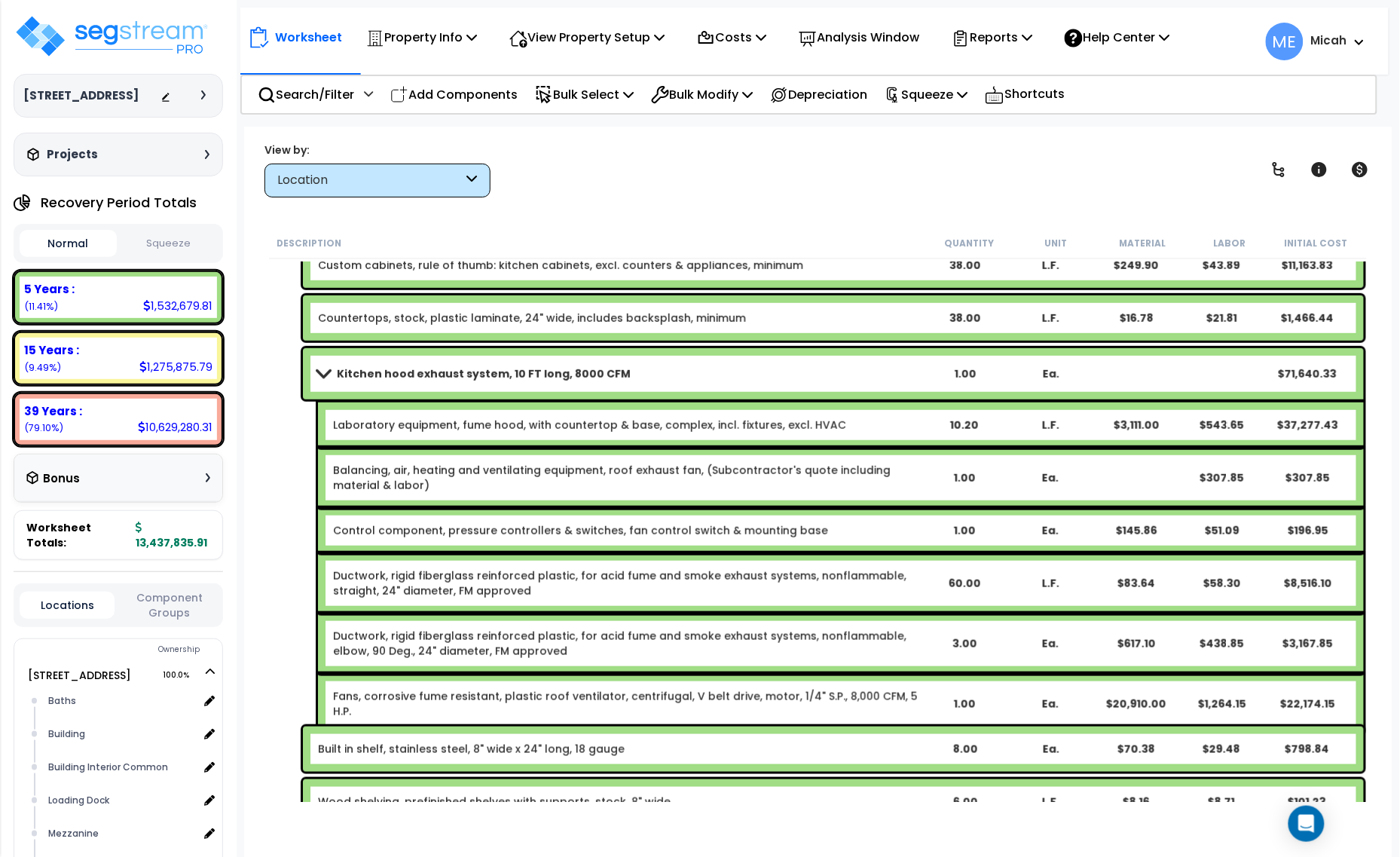
click at [321, 374] on span at bounding box center [324, 373] width 21 height 11
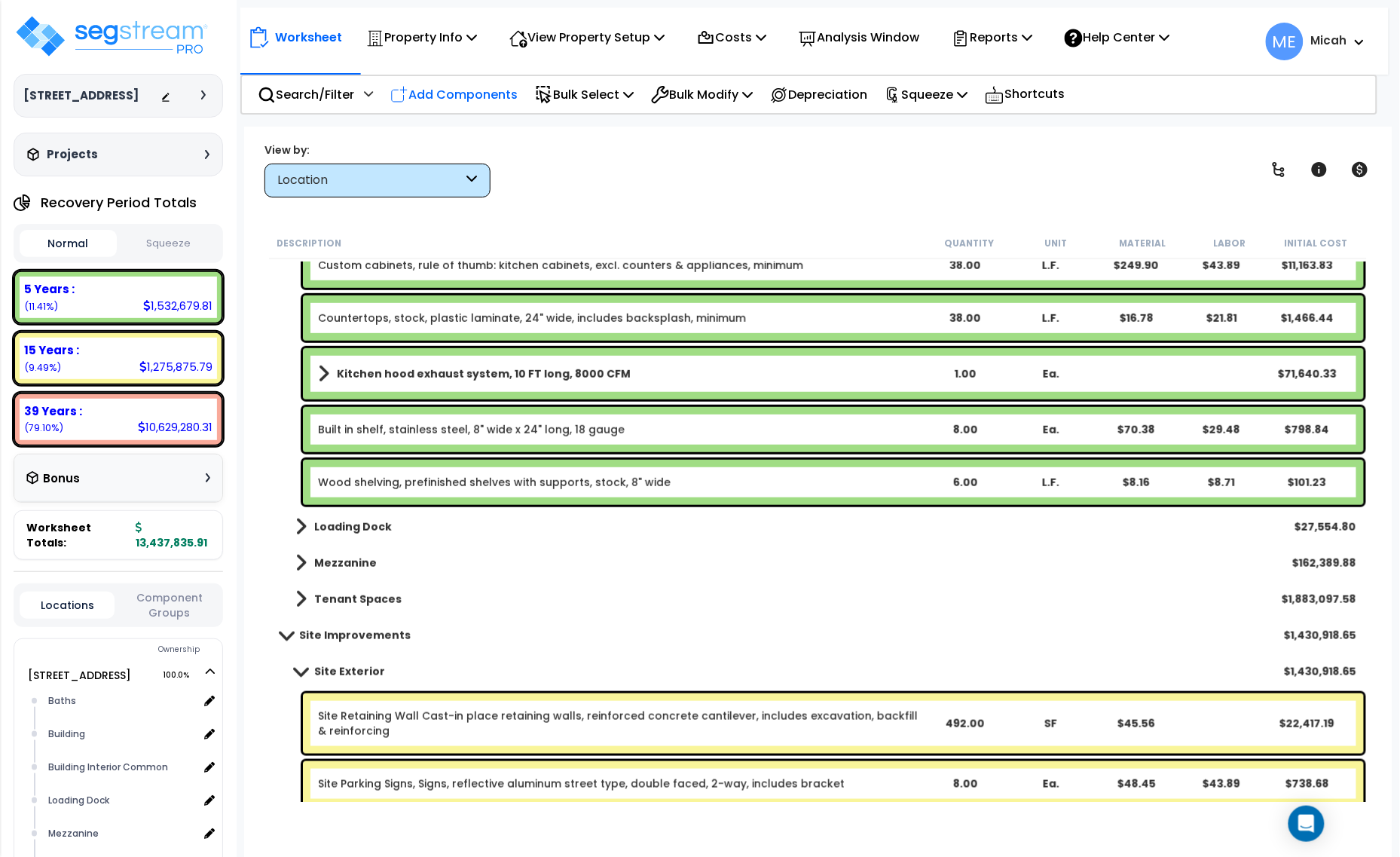
click at [477, 96] on p "Add Components" at bounding box center [454, 94] width 127 height 20
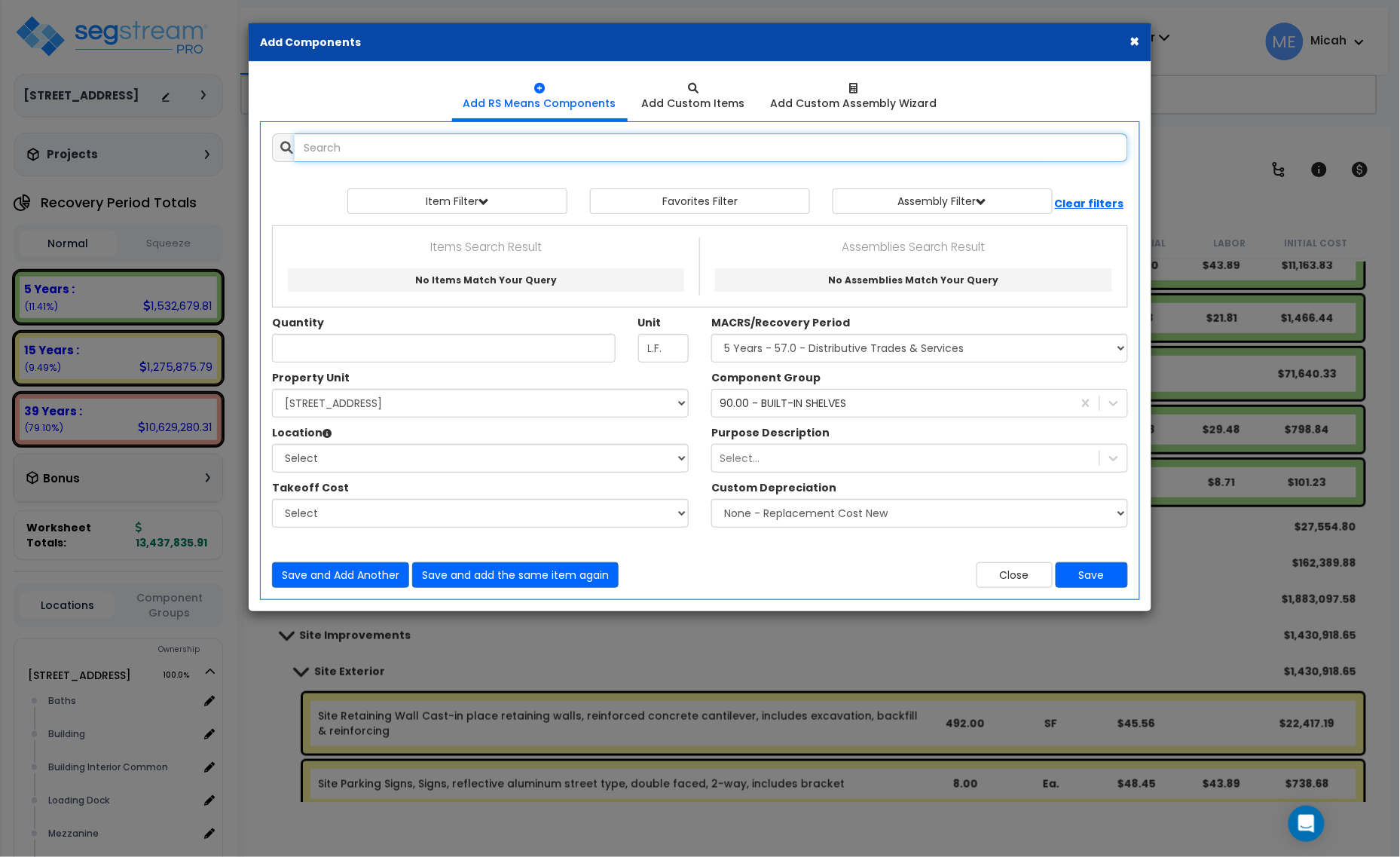
select select
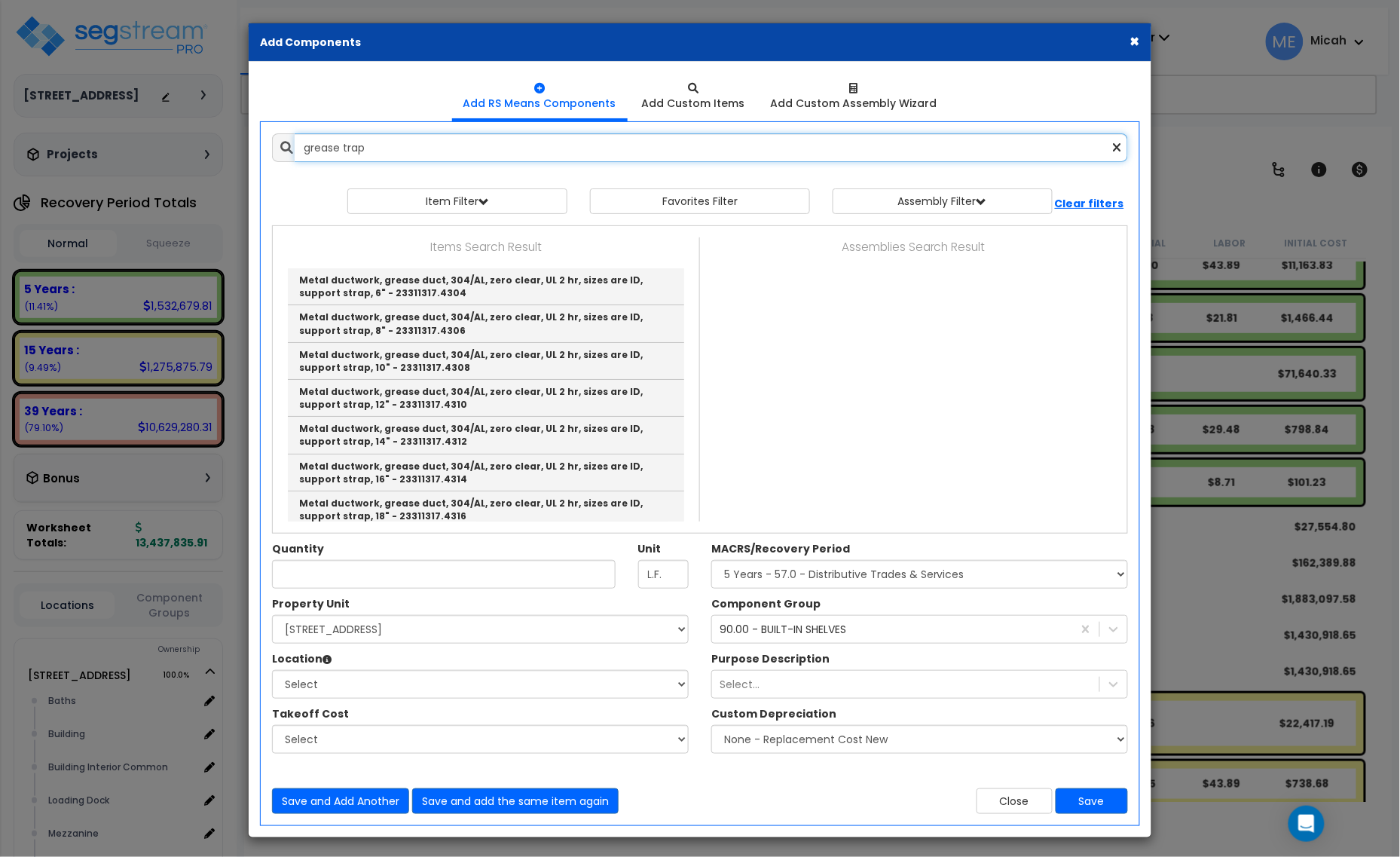
drag, startPoint x: 379, startPoint y: 151, endPoint x: 348, endPoint y: 153, distance: 31.1
click at [348, 153] on input "grease trap" at bounding box center [711, 148] width 833 height 28
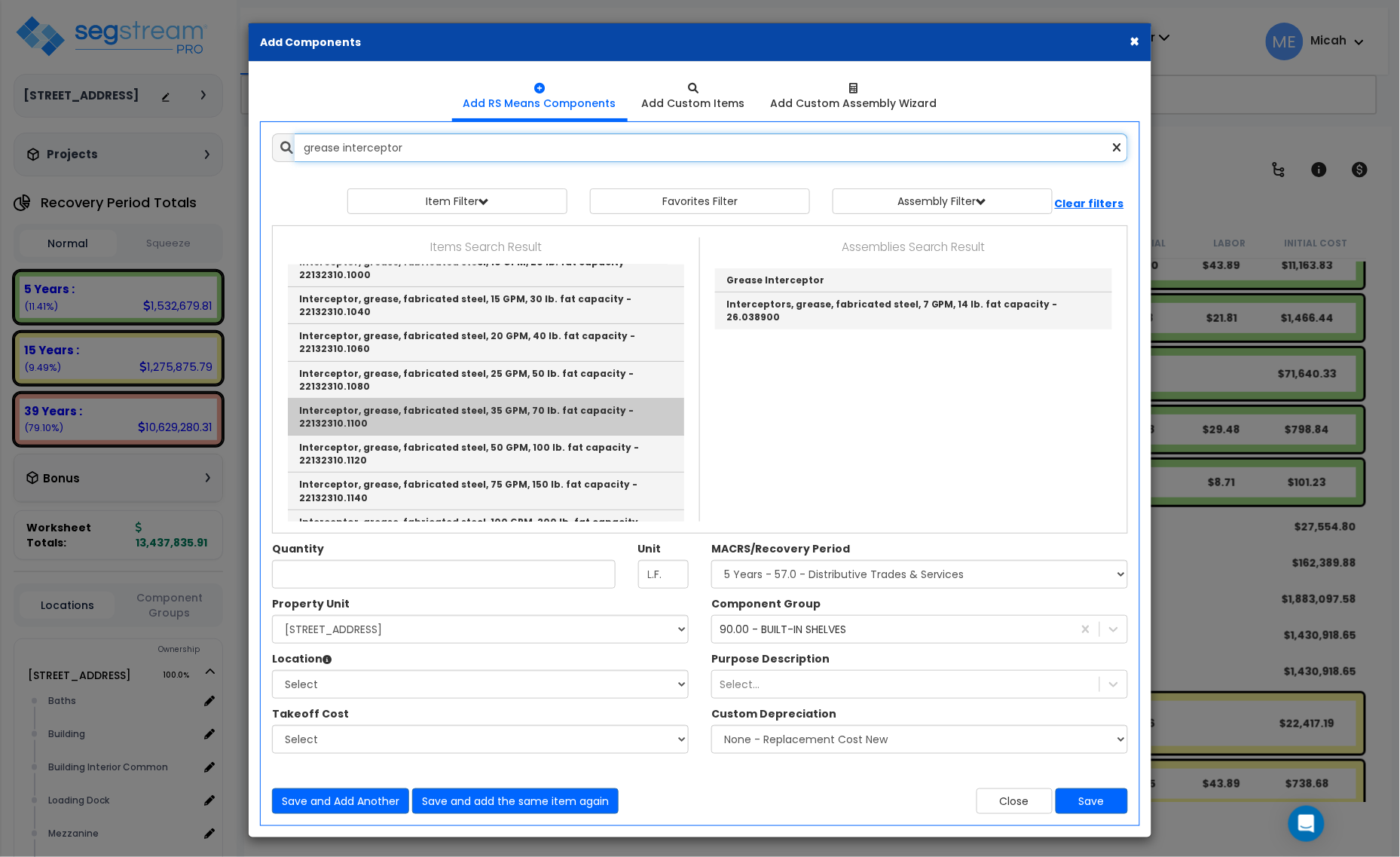
scroll to position [94, 0]
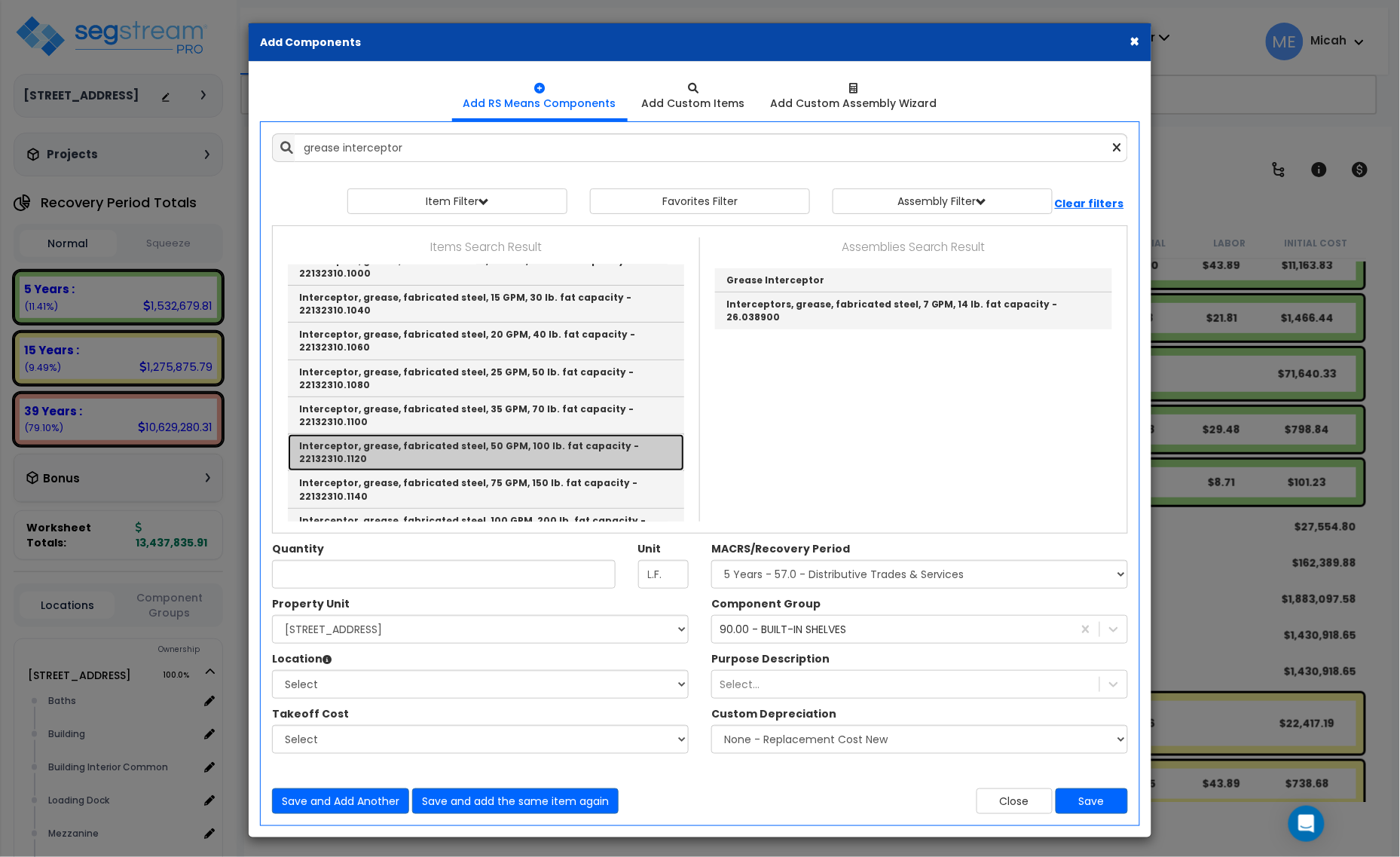
click at [462, 434] on link "Interceptor, grease, fabricated steel, 50 GPM, 100 lb. fat capacity - 22132310.…" at bounding box center [486, 453] width 396 height 37
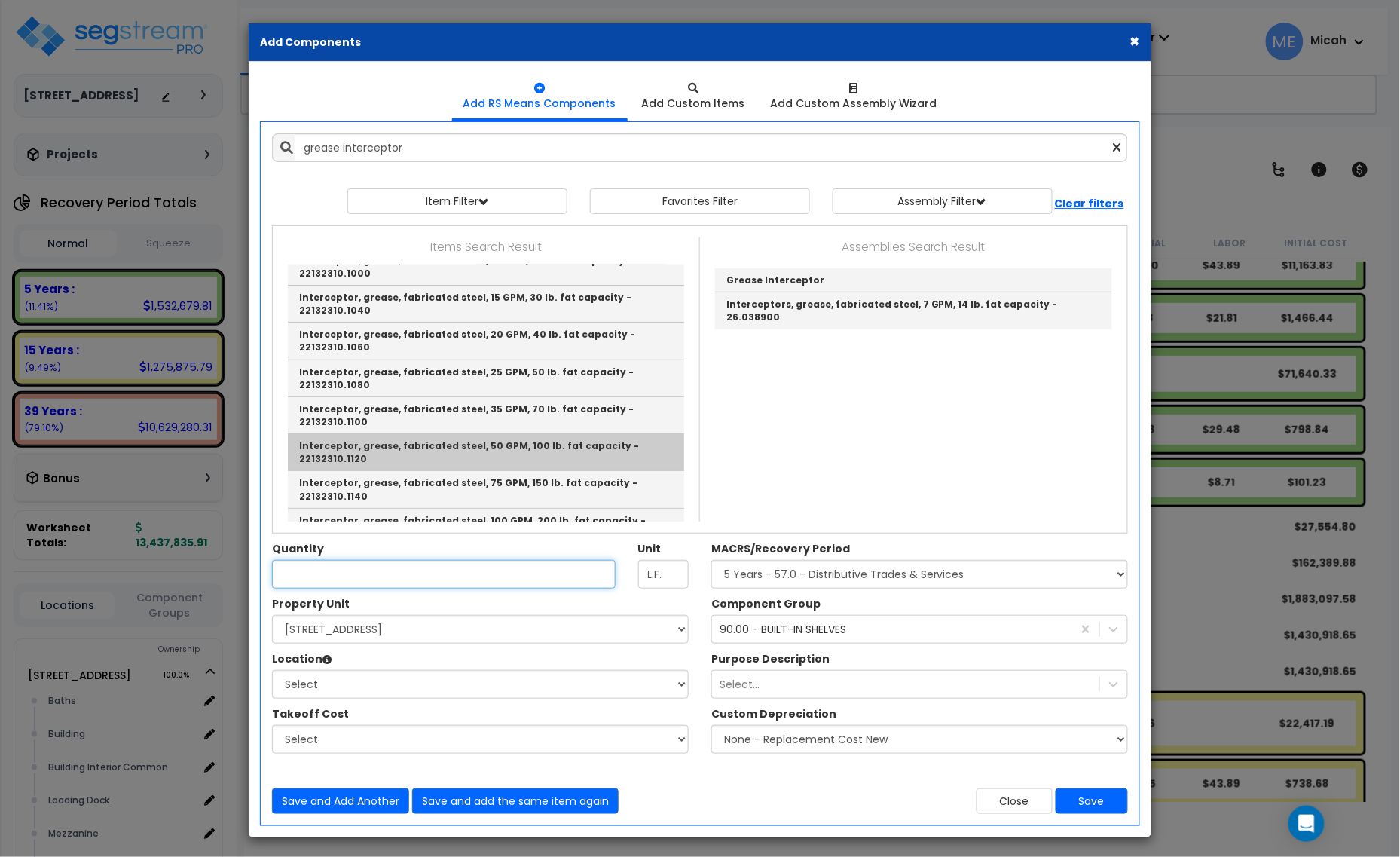
type input "Interceptor, grease, fabricated steel, 50 GPM, 100 lb. fat capacity - 22132310.…"
type input "Ea."
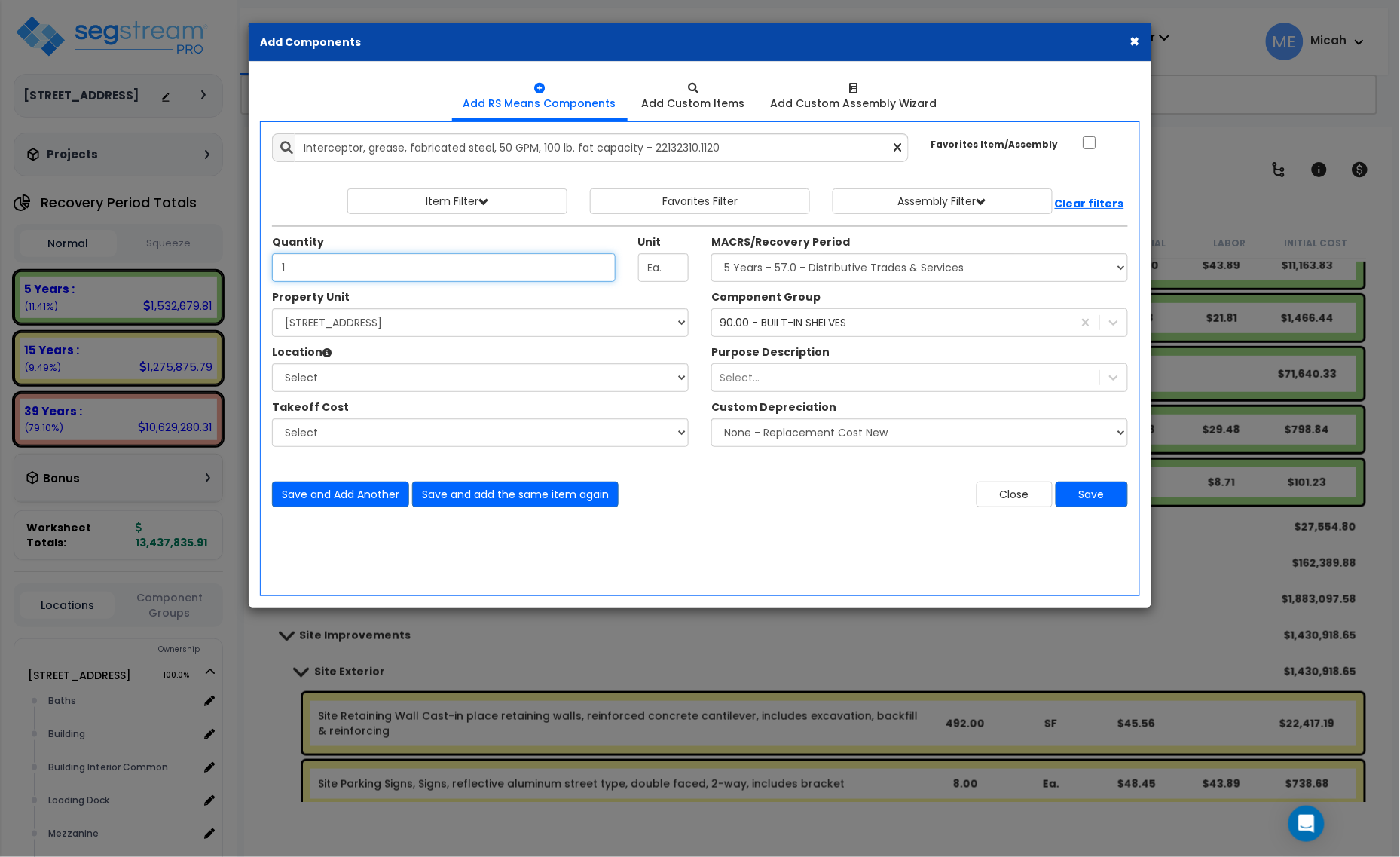
type input "1"
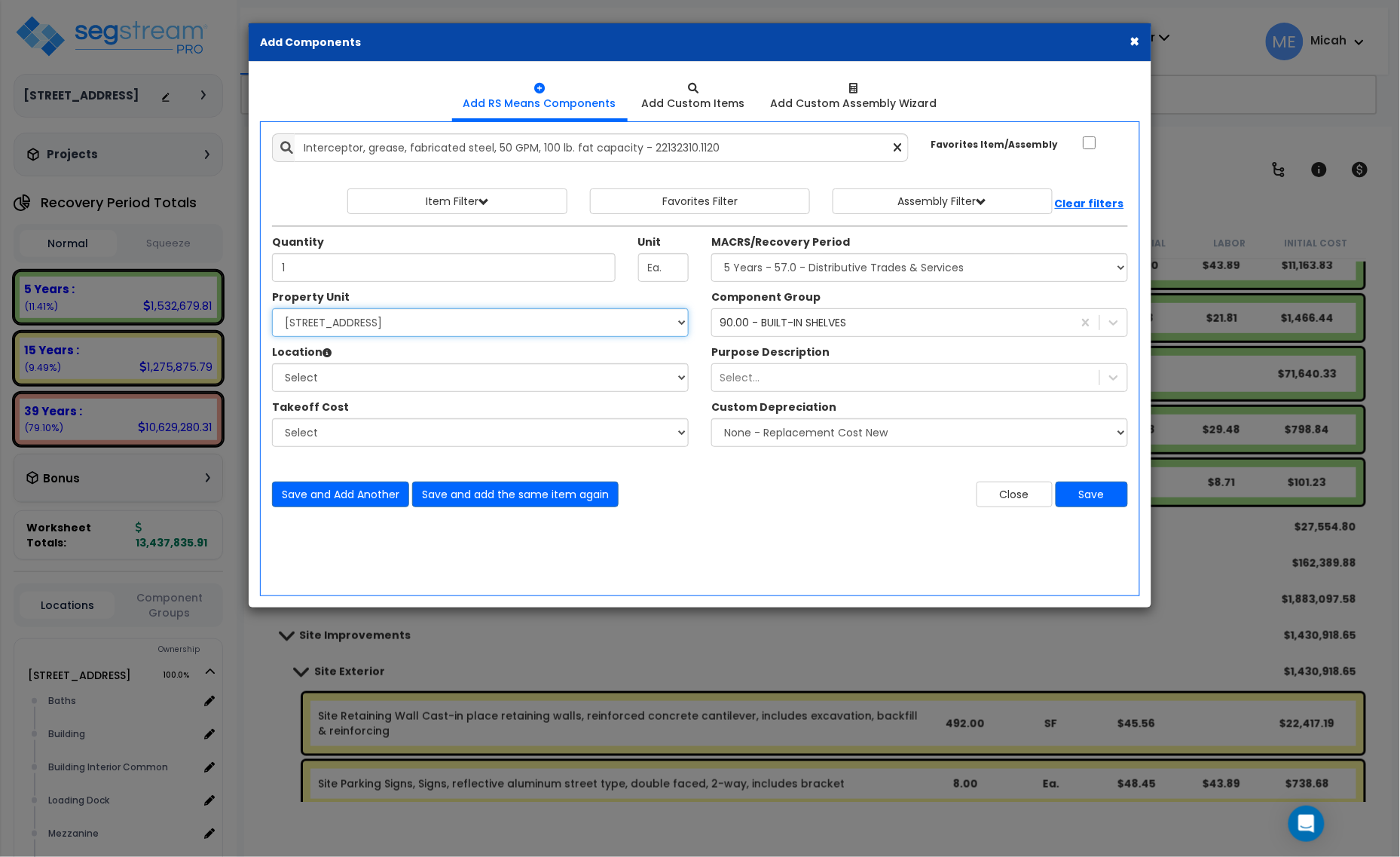
click at [440, 328] on select "Select [STREET_ADDRESS] Site Improvements" at bounding box center [480, 322] width 417 height 28
select select "166495"
click at [272, 309] on select "Select [STREET_ADDRESS] Site Improvements" at bounding box center [480, 322] width 417 height 28
click at [404, 375] on select "Select Baths Building Building Interior Building Interior Common Loading Dock […" at bounding box center [480, 378] width 417 height 28
select select "31689"
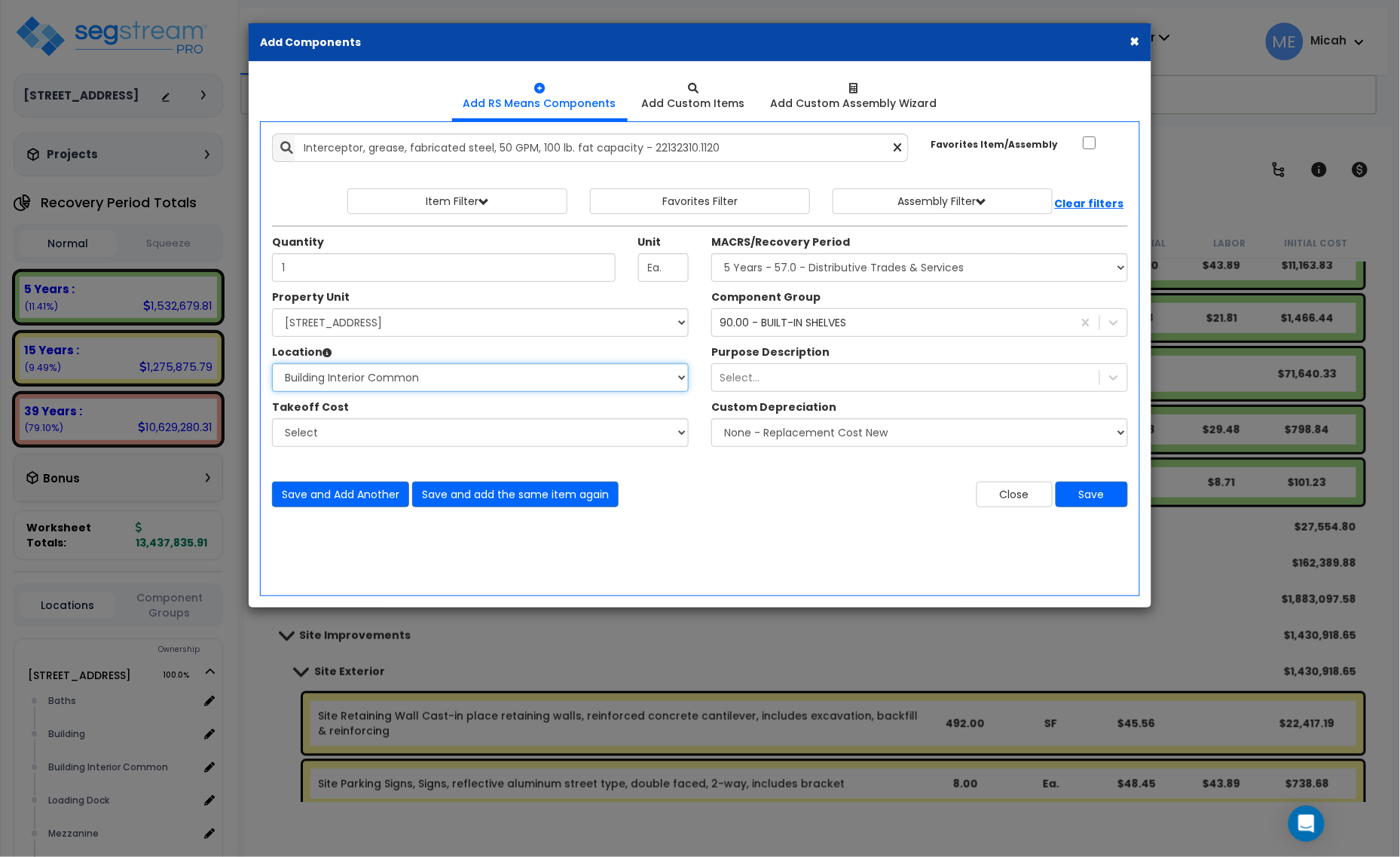
click at [272, 363] on select "Select Baths Building Building Interior Building Interior Common Loading Dock […" at bounding box center [480, 378] width 417 height 28
click at [758, 272] on select "Select MACRS/Recovery Period 5 Years - 57.0 - Distributive Trades & Services 5 …" at bounding box center [919, 267] width 417 height 28
select select "3667"
click at [711, 254] on select "Select MACRS/Recovery Period 5 Years - 57.0 - Distributive Trades & Services 5 …" at bounding box center [919, 267] width 417 height 28
click at [787, 320] on div "90.00 - BUILT-IN SHELVES" at bounding box center [783, 322] width 126 height 15
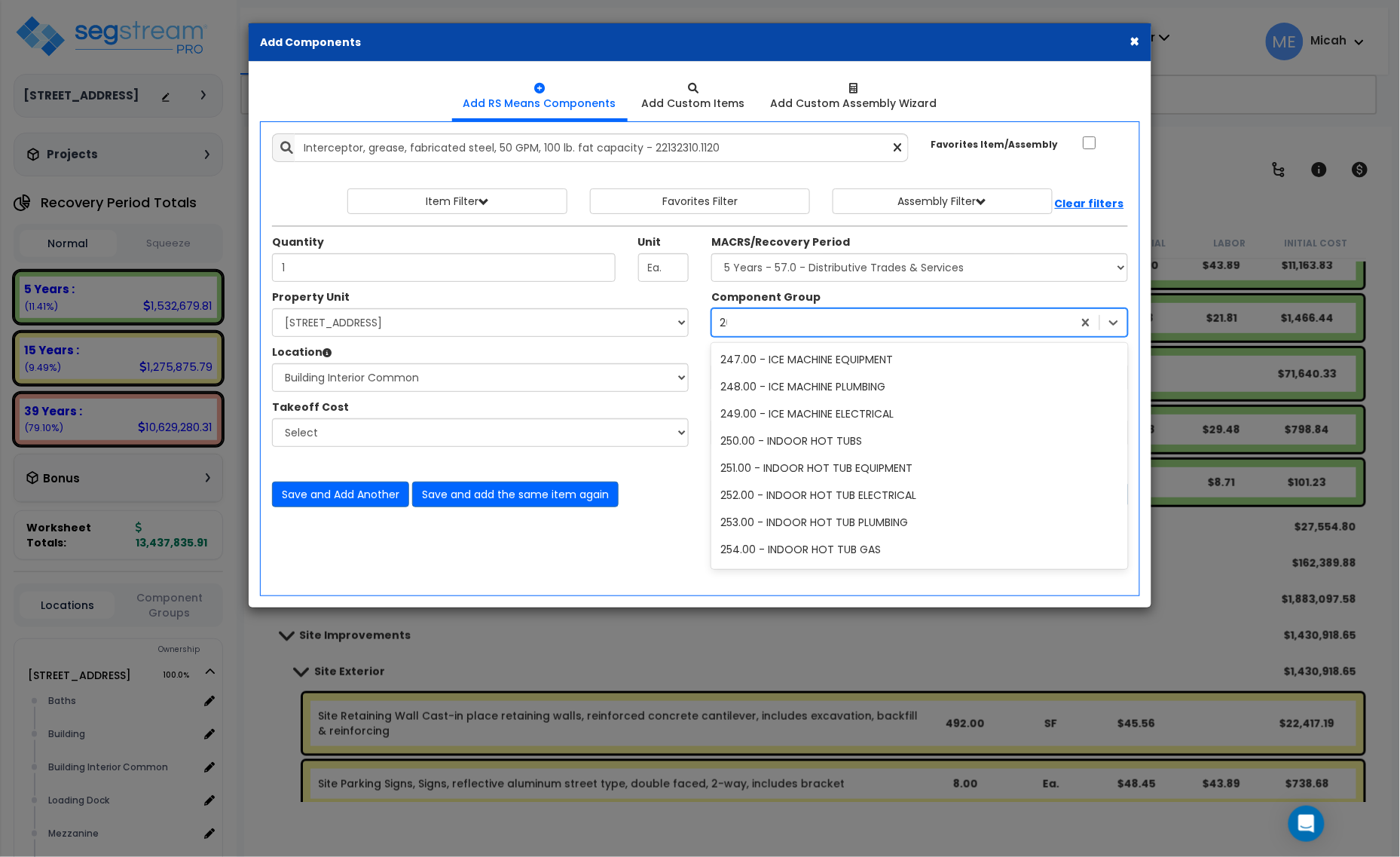
scroll to position [729, 0]
type input "264"
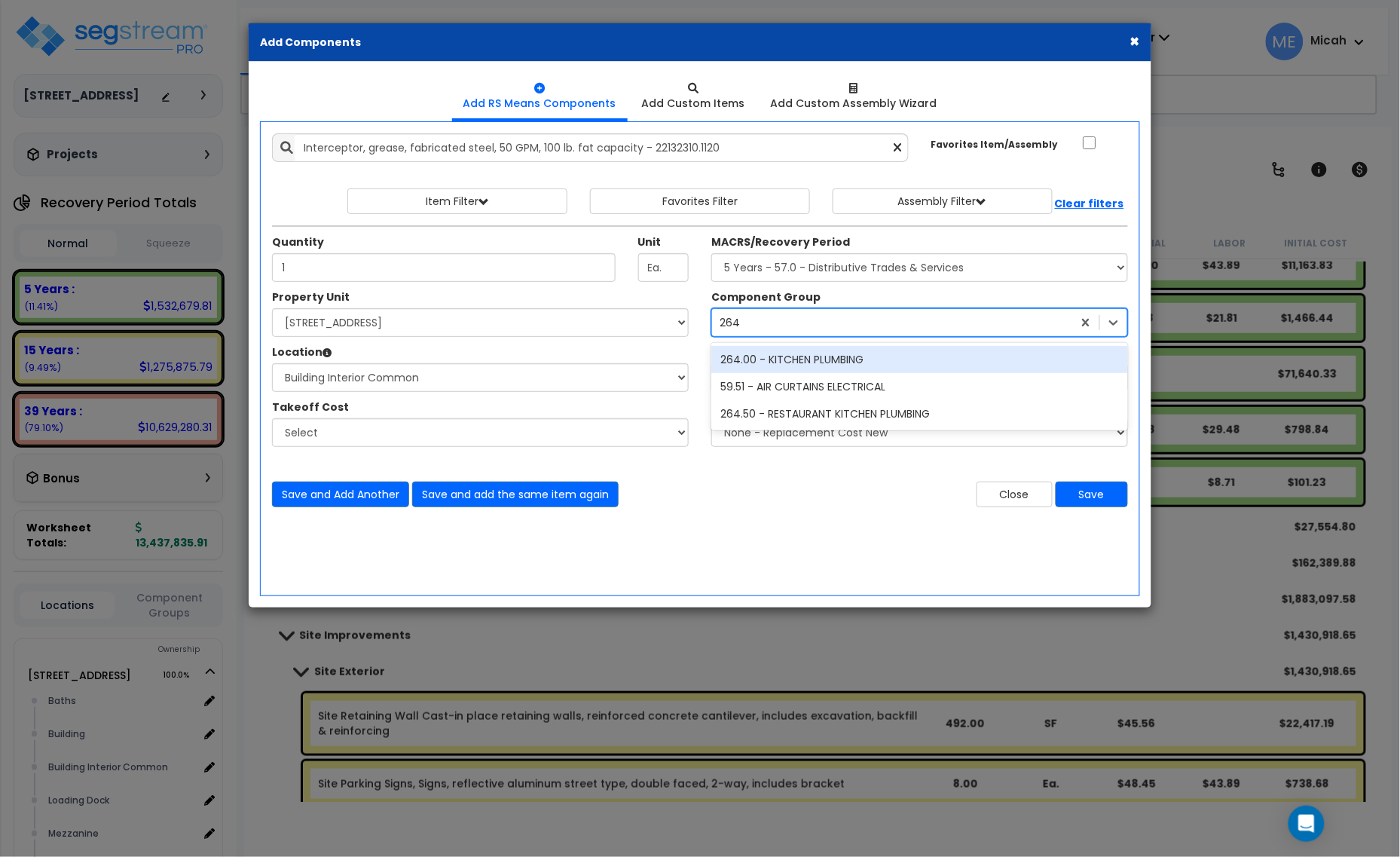
scroll to position [0, 0]
click at [810, 362] on div "264.00 - KITCHEN PLUMBING" at bounding box center [919, 359] width 417 height 27
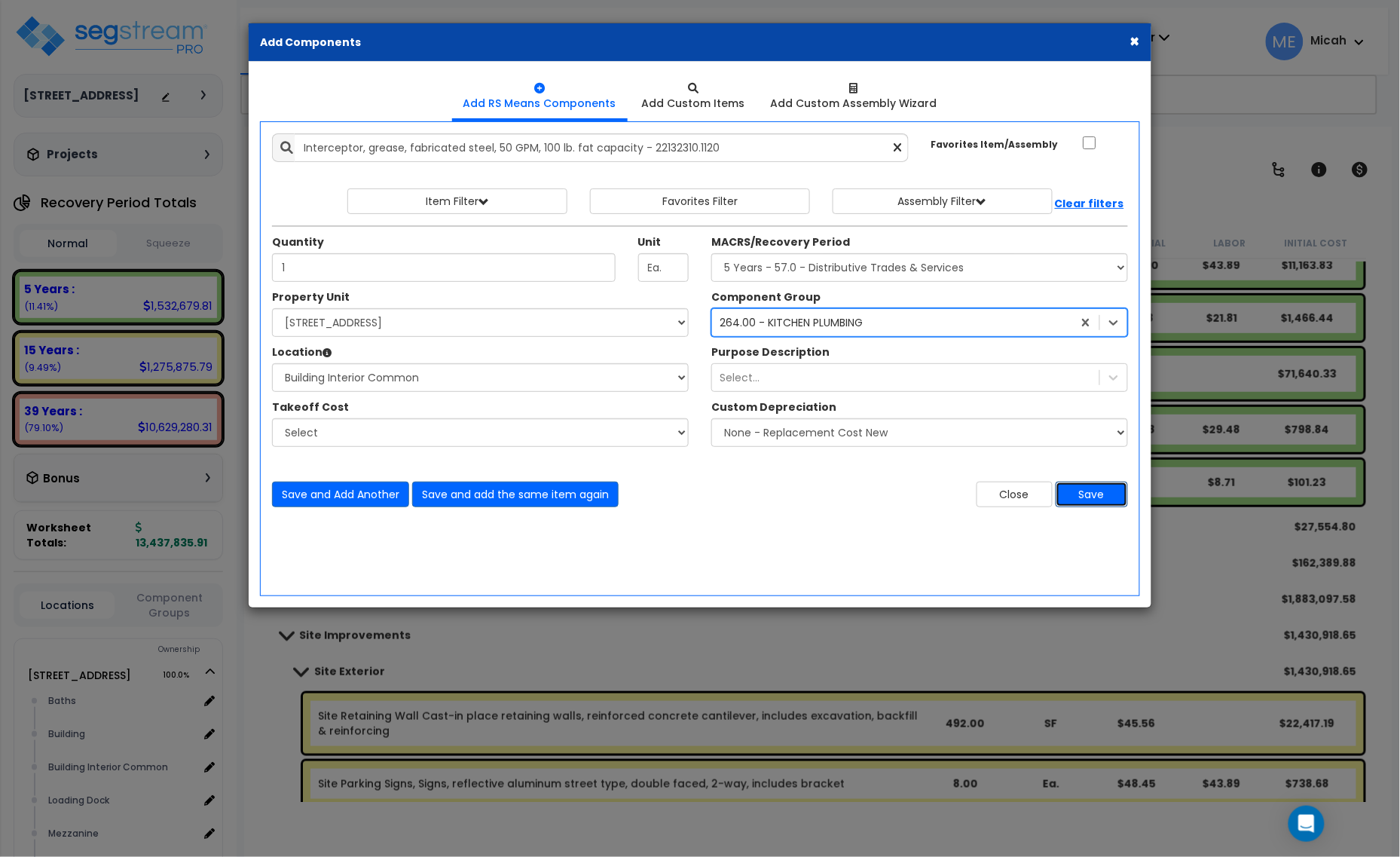
click at [1110, 499] on button "Save" at bounding box center [1092, 494] width 73 height 26
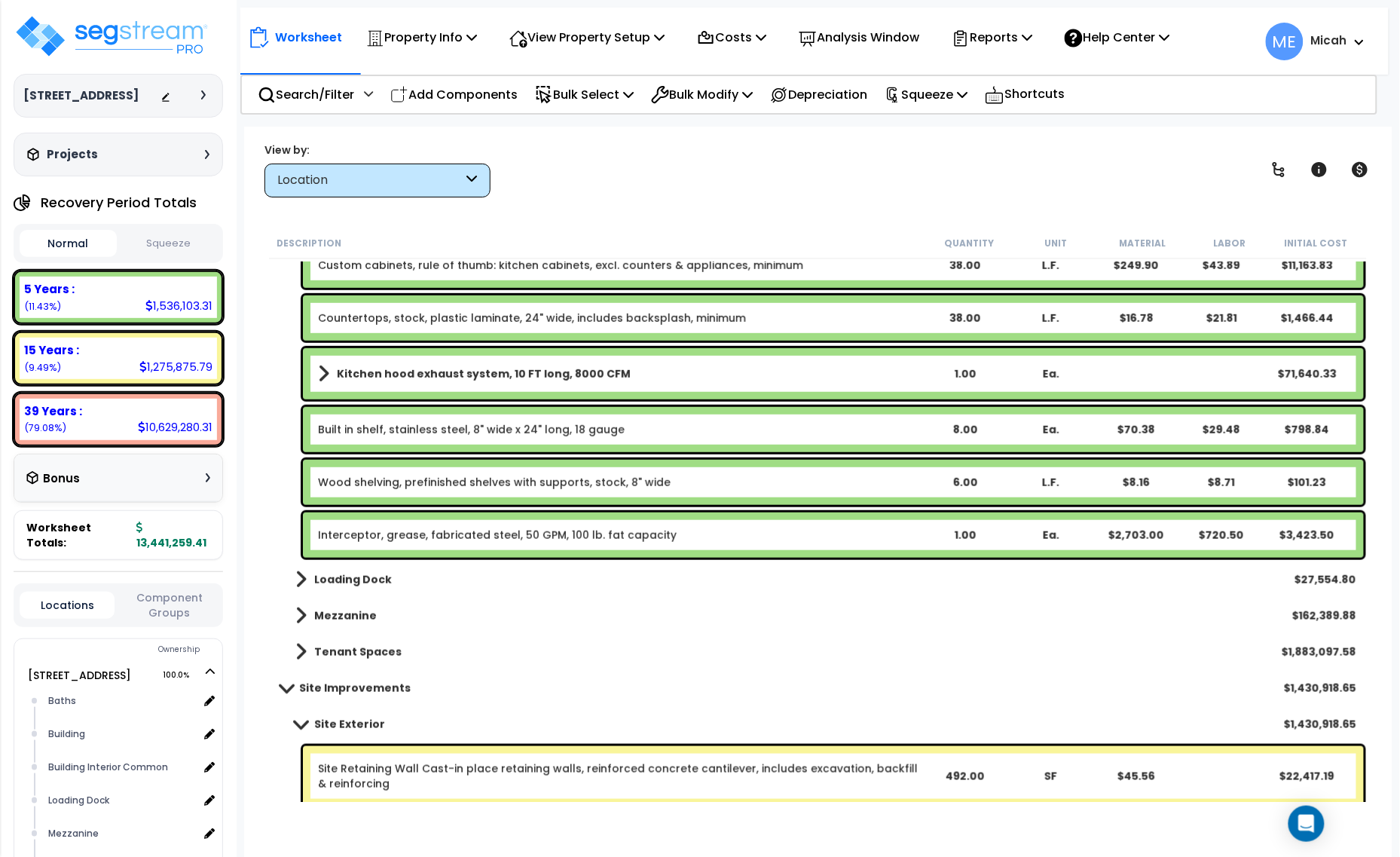
click at [455, 96] on p "Add Components" at bounding box center [454, 94] width 127 height 20
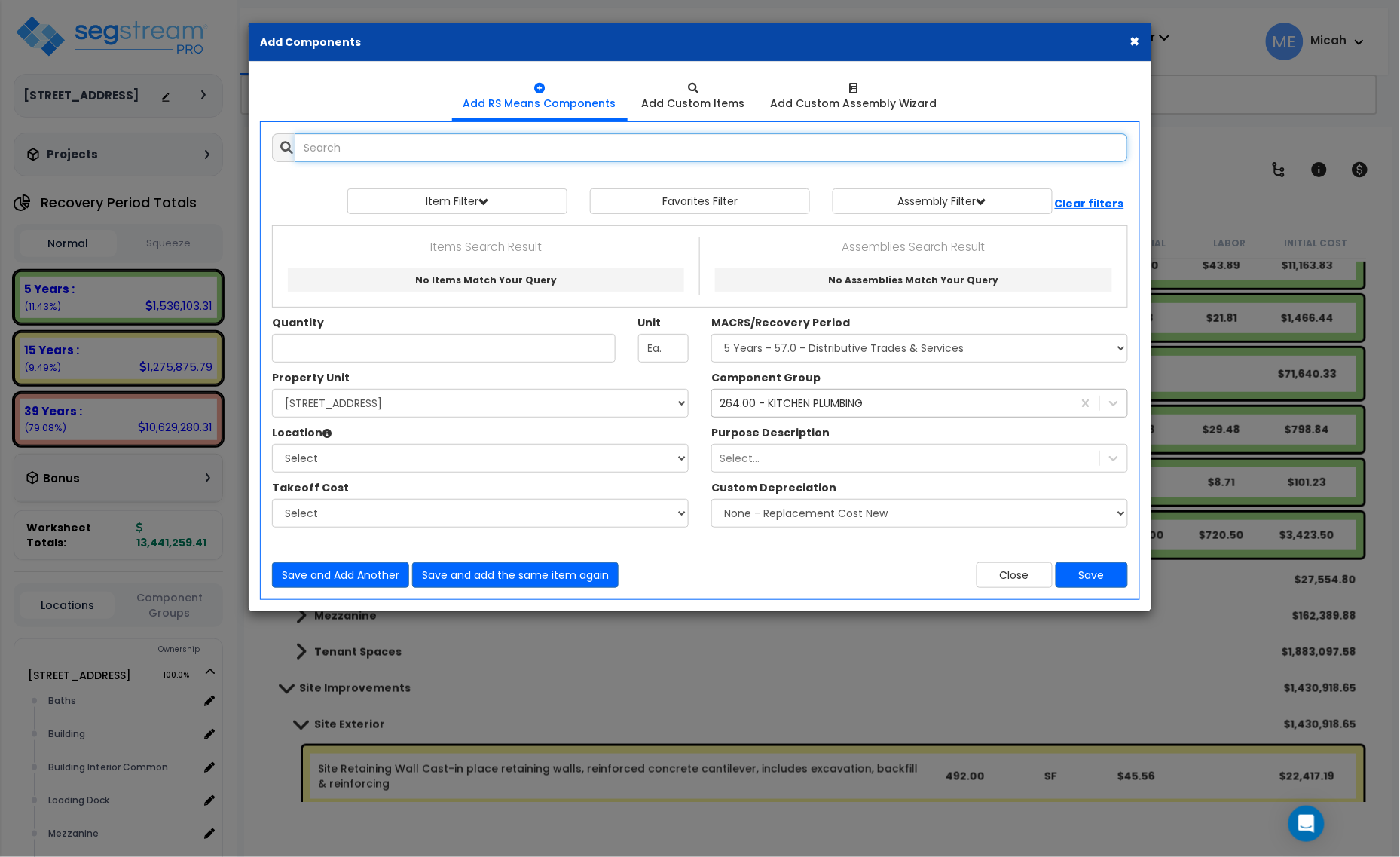
select select
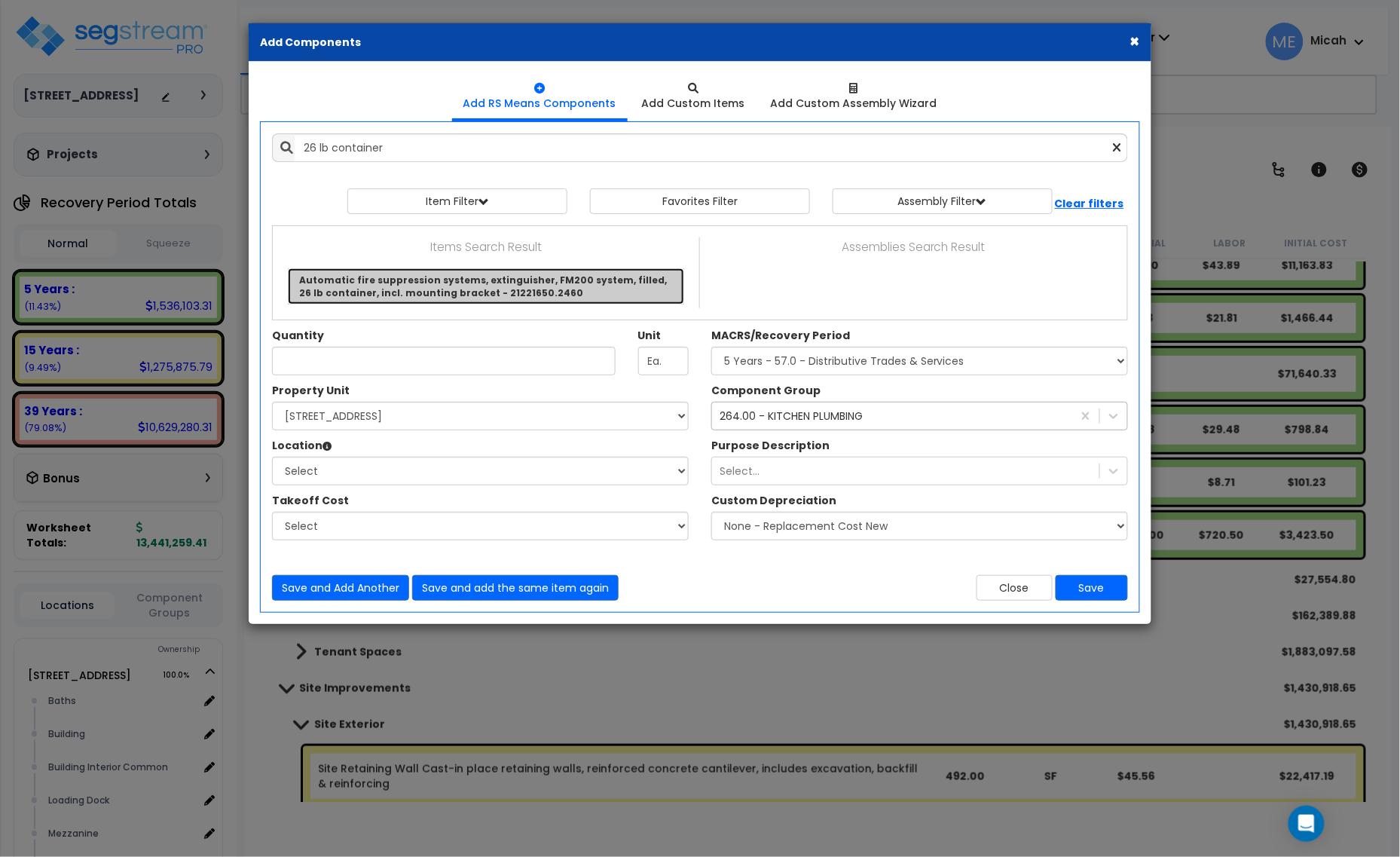
click at [501, 285] on link "Automatic fire suppression systems, extinguisher, FM200 system, filled, 26 lb c…" at bounding box center [486, 286] width 396 height 36
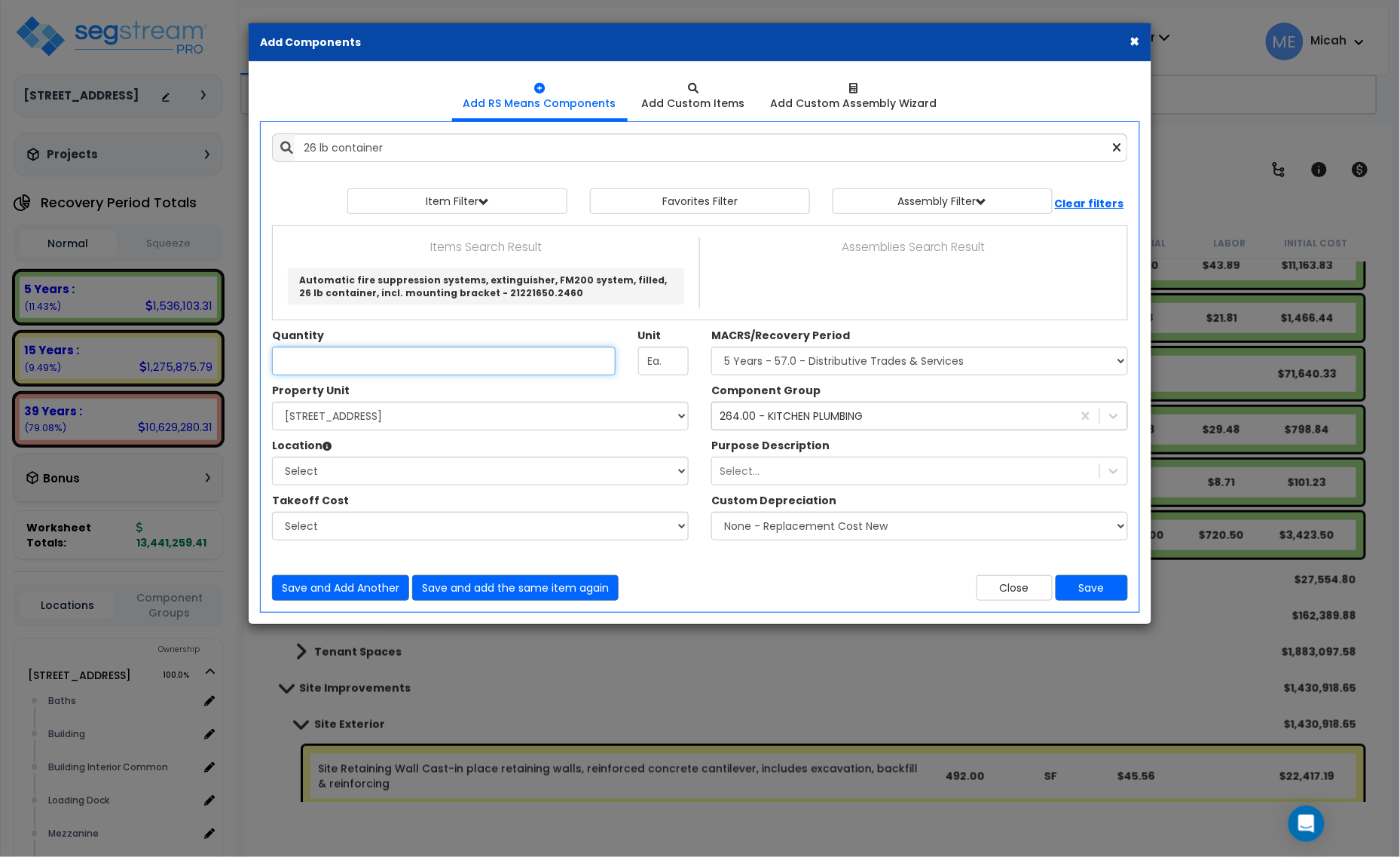
type input "Automatic fire suppression systems, extinguisher, FM200 system, filled, 26 lb c…"
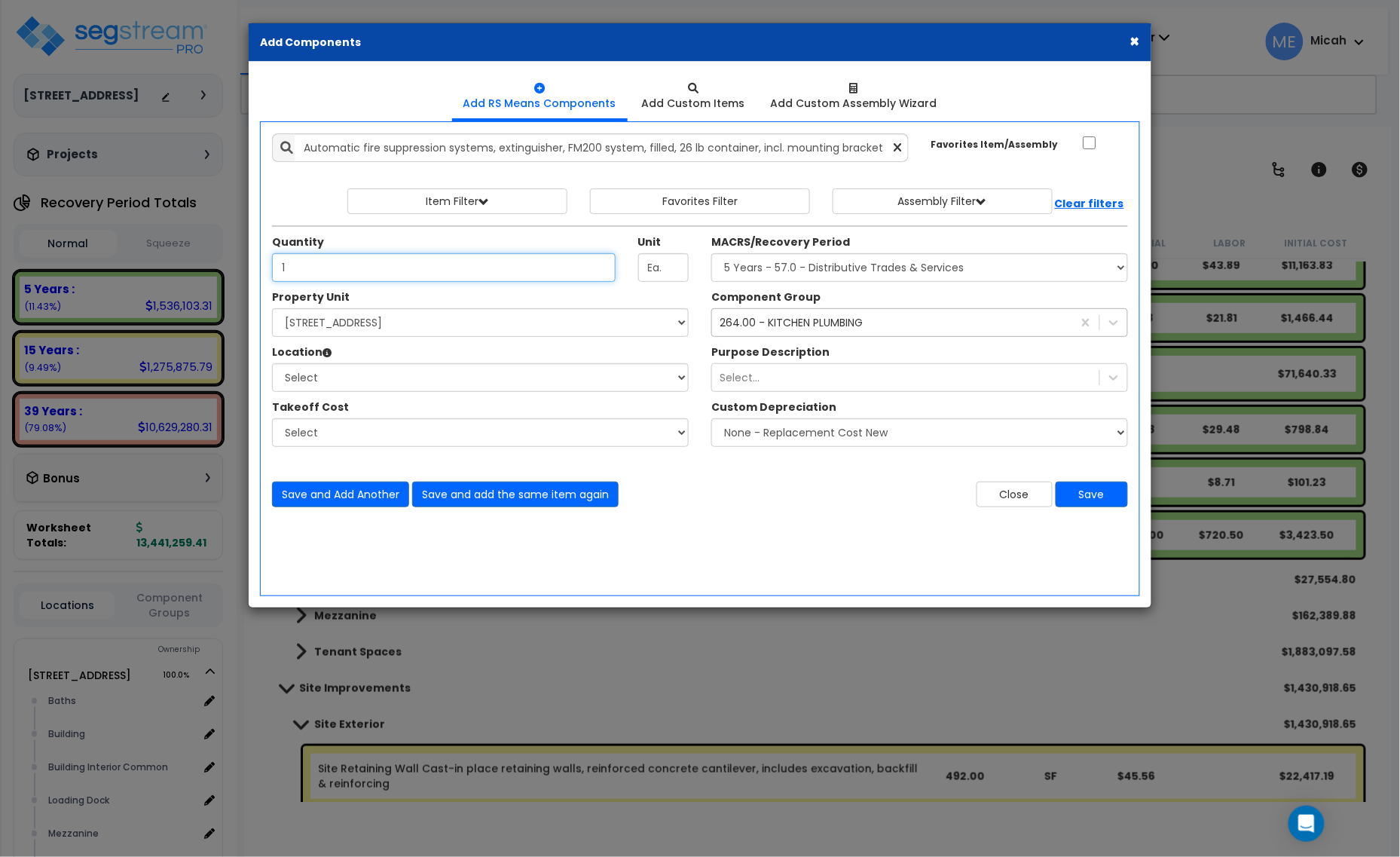
type input "1"
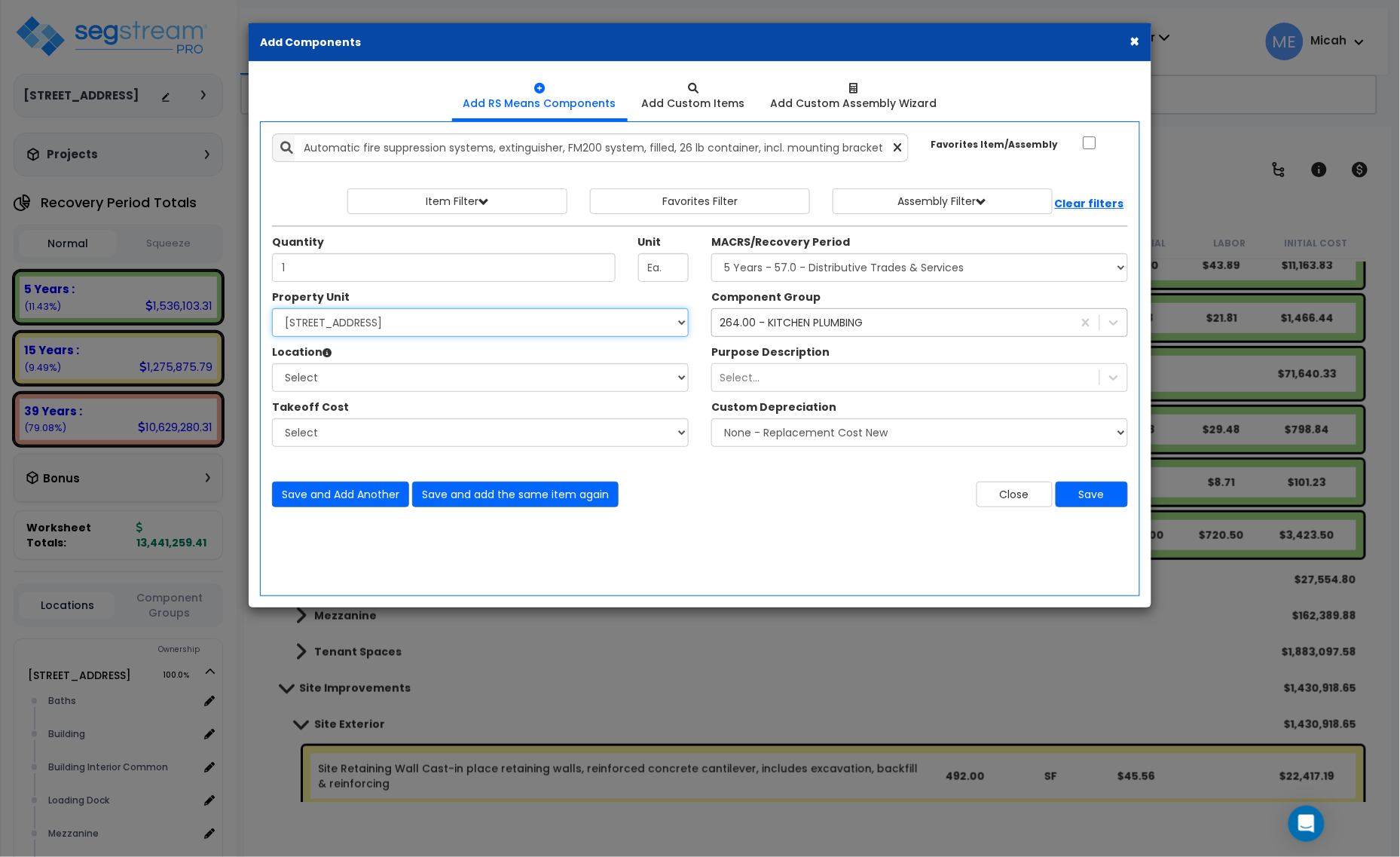
click at [442, 315] on select "Select [STREET_ADDRESS] Site Improvements" at bounding box center [480, 322] width 417 height 28
select select "166495"
click at [272, 309] on select "Select [STREET_ADDRESS] Site Improvements" at bounding box center [480, 322] width 417 height 28
click at [432, 402] on div "Takeoff Cost" at bounding box center [480, 409] width 417 height 19
click at [427, 390] on select "Select Baths Building Building Interior Building Interior Common Loading Dock […" at bounding box center [480, 378] width 417 height 28
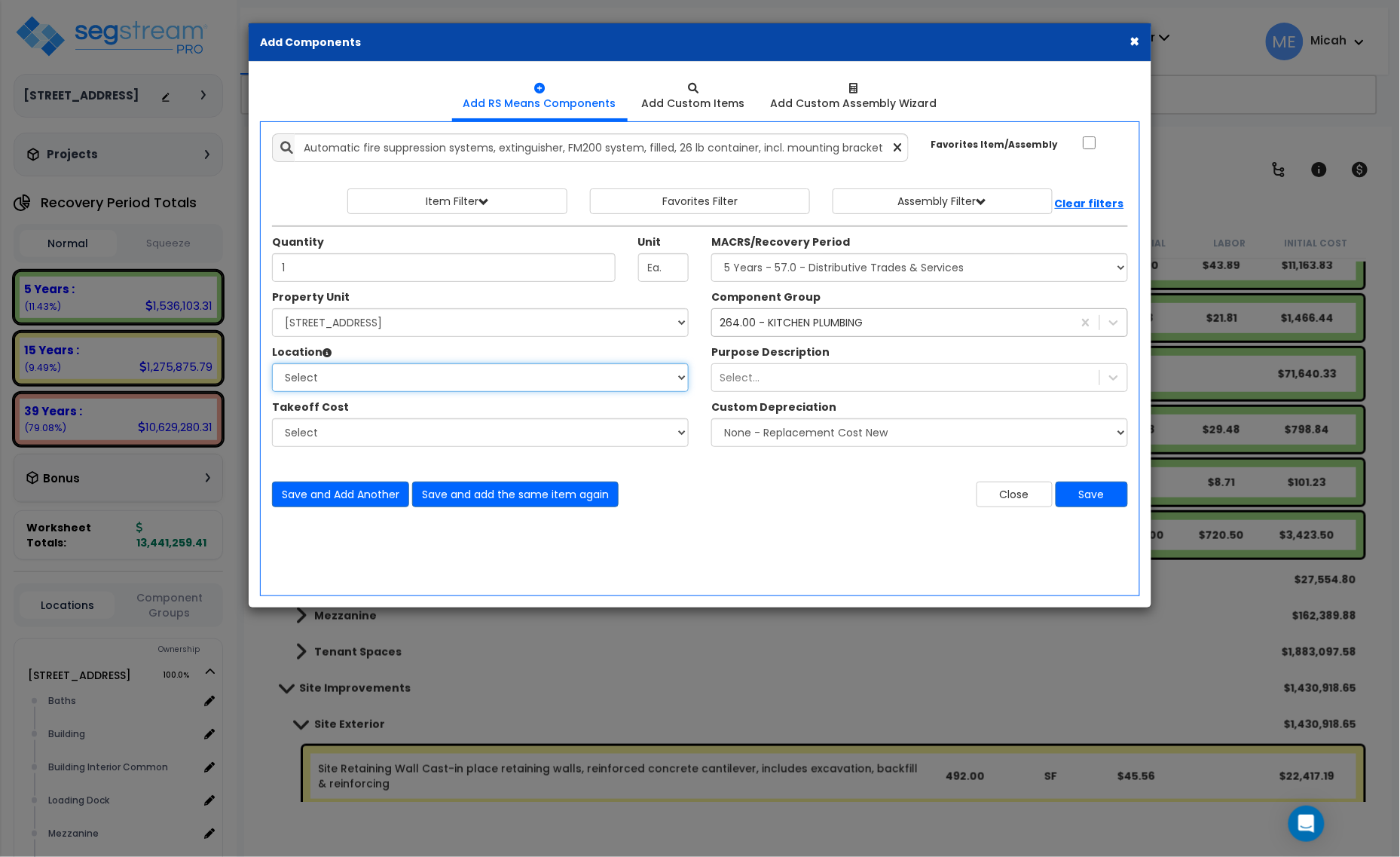
select select "31689"
click at [272, 363] on select "Select Baths Building Building Interior Building Interior Common Loading Dock […" at bounding box center [480, 378] width 417 height 28
click at [837, 272] on select "Select MACRS/Recovery Period 5 Years - 57.0 - Distributive Trades & Services 5 …" at bounding box center [919, 267] width 417 height 28
select select "3667"
click at [711, 254] on select "Select MACRS/Recovery Period 5 Years - 57.0 - Distributive Trades & Services 5 …" at bounding box center [919, 267] width 417 height 28
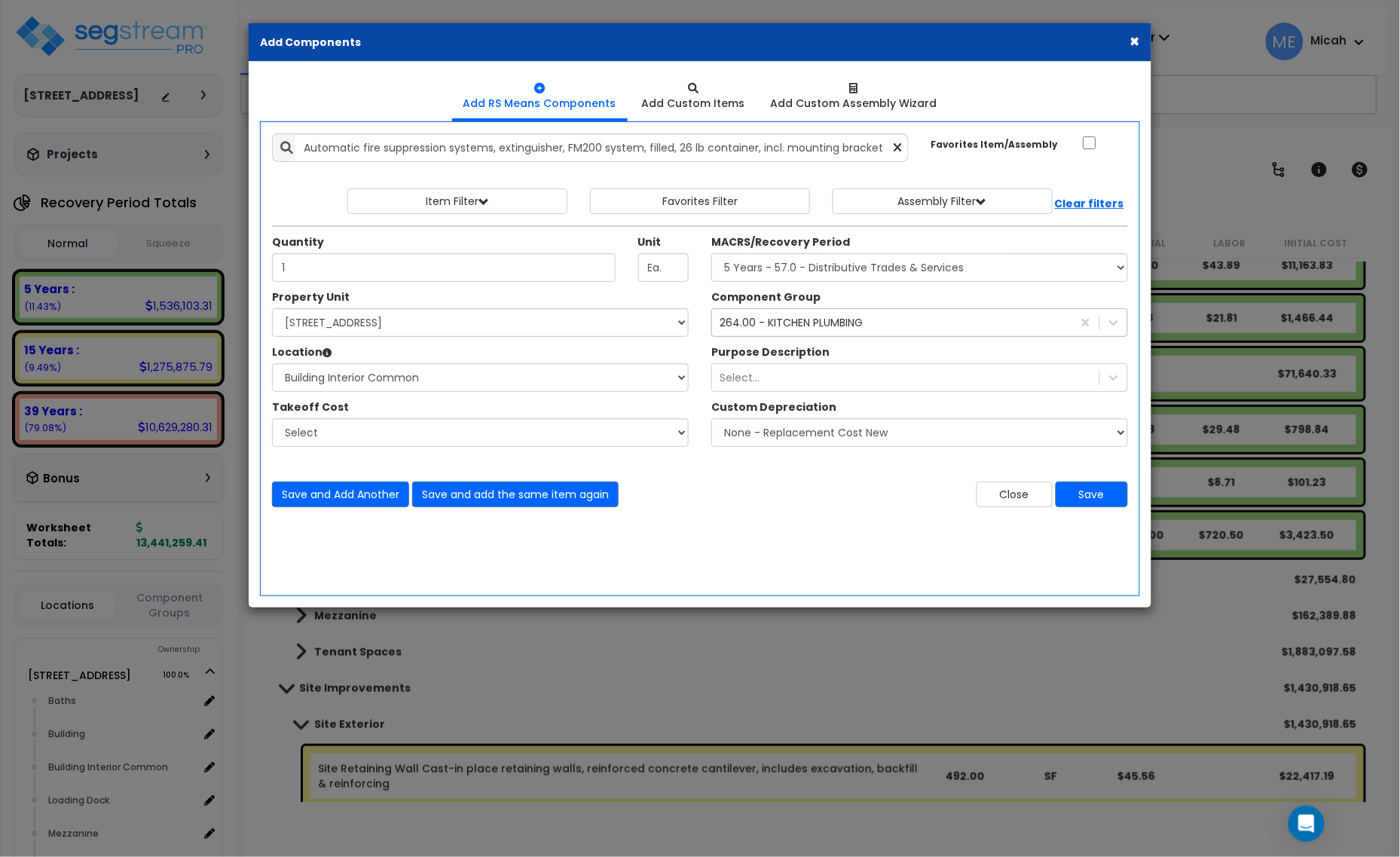
click at [792, 332] on div "264.00 - KITCHEN PLUMBING 264" at bounding box center [891, 322] width 360 height 24
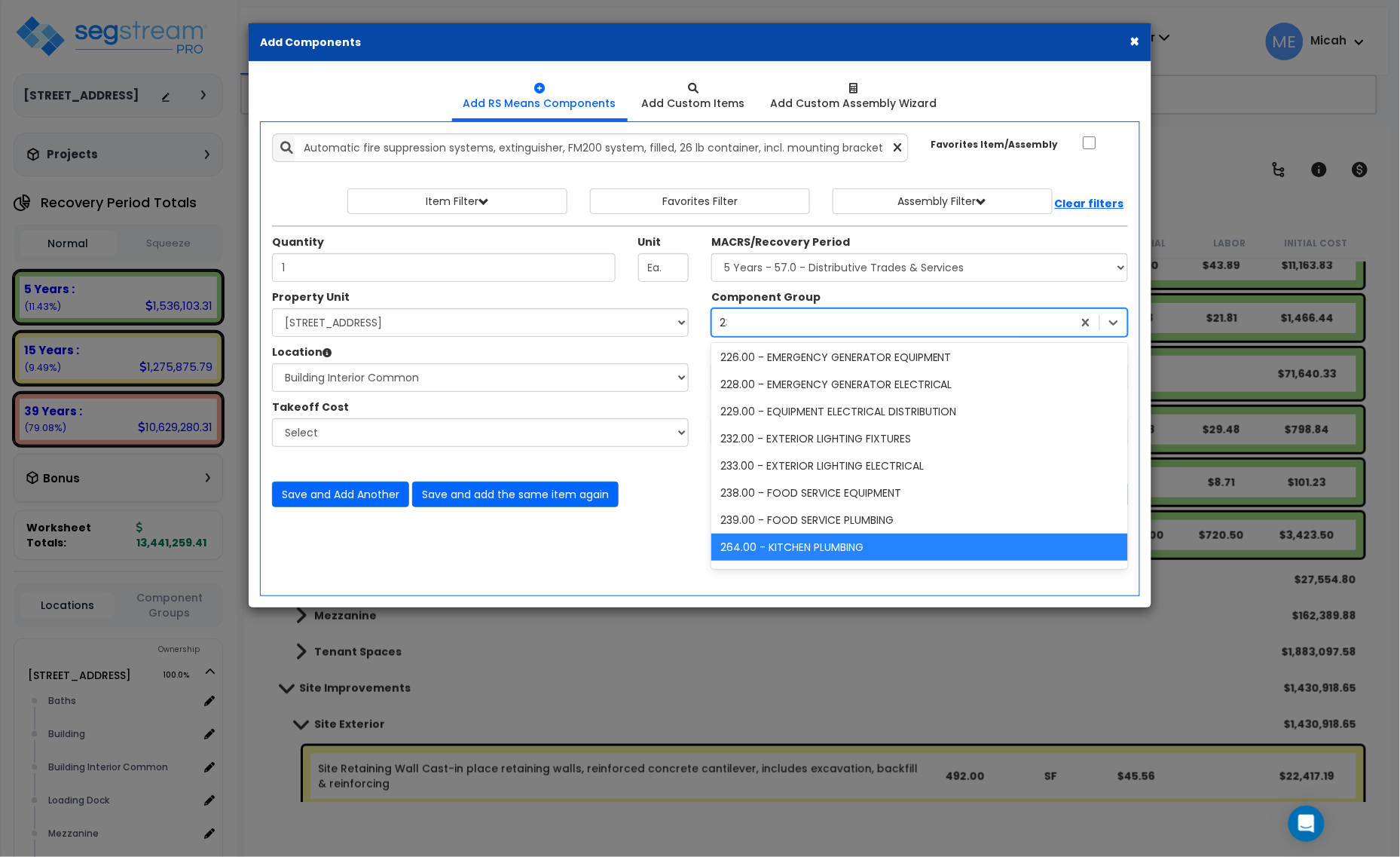
scroll to position [4, 0]
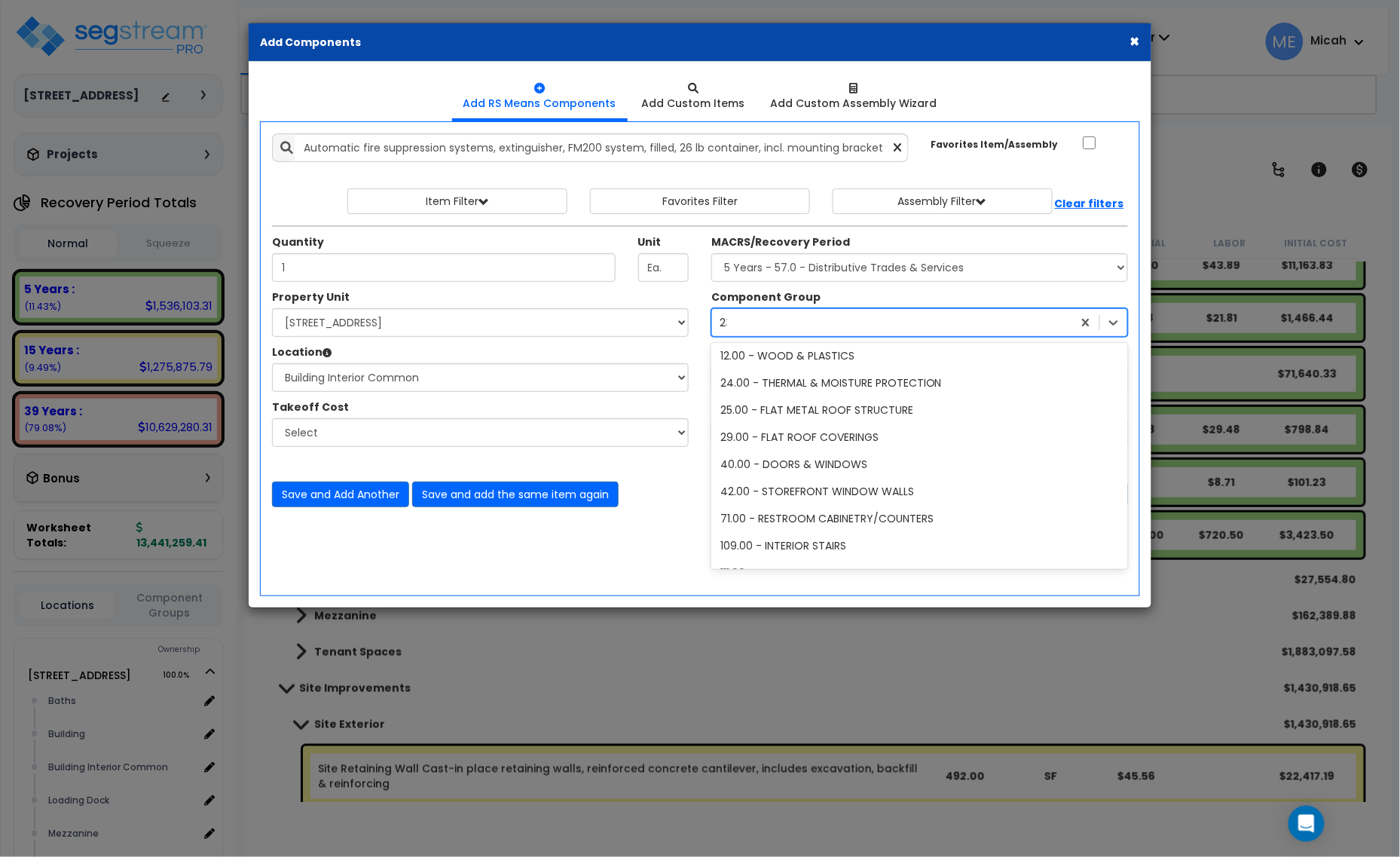
type input "230"
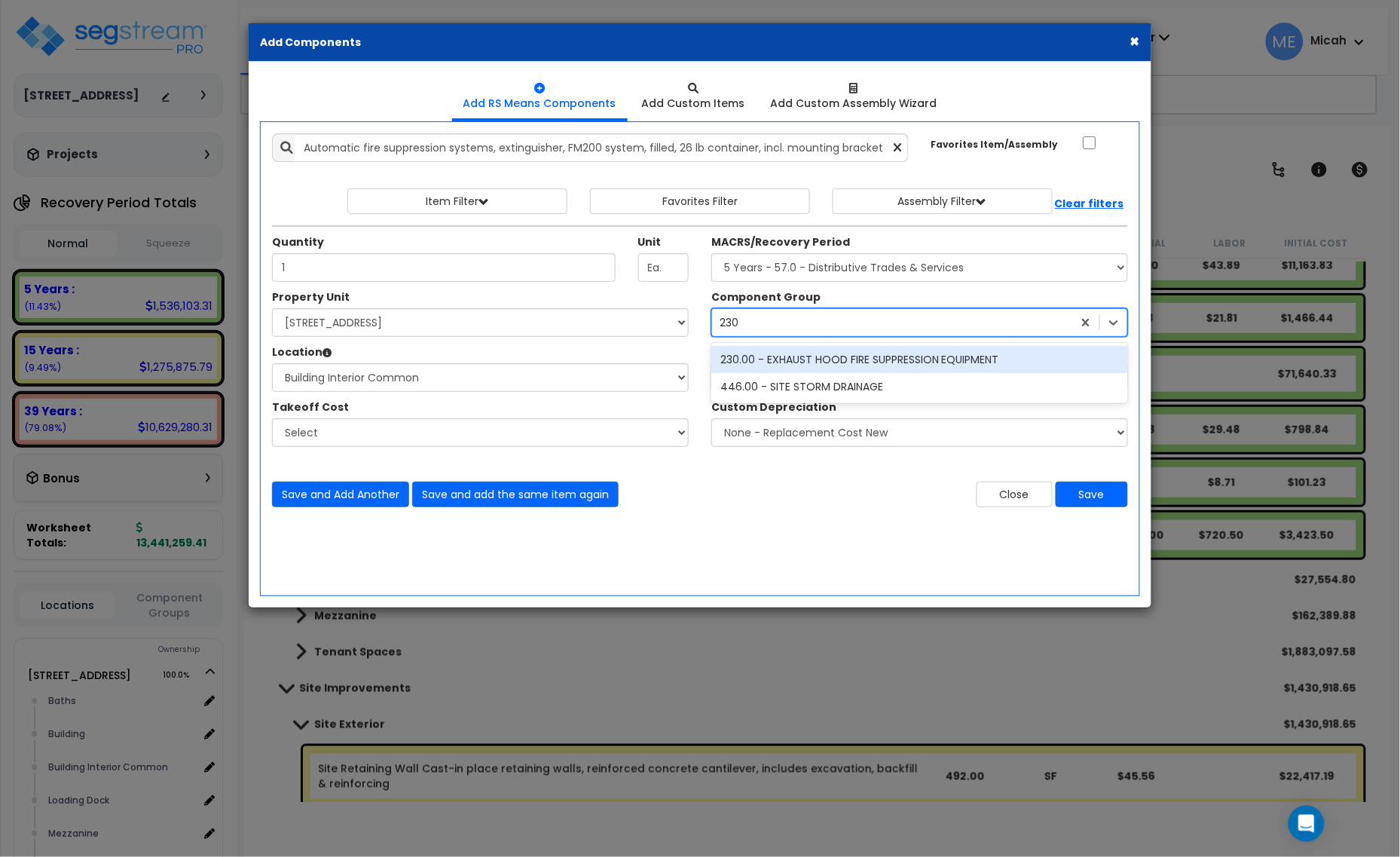
scroll to position [0, 0]
click at [812, 358] on div "230.00 - EXHAUST HOOD FIRE SUPPRESSION EQUIPMENT" at bounding box center [919, 359] width 417 height 27
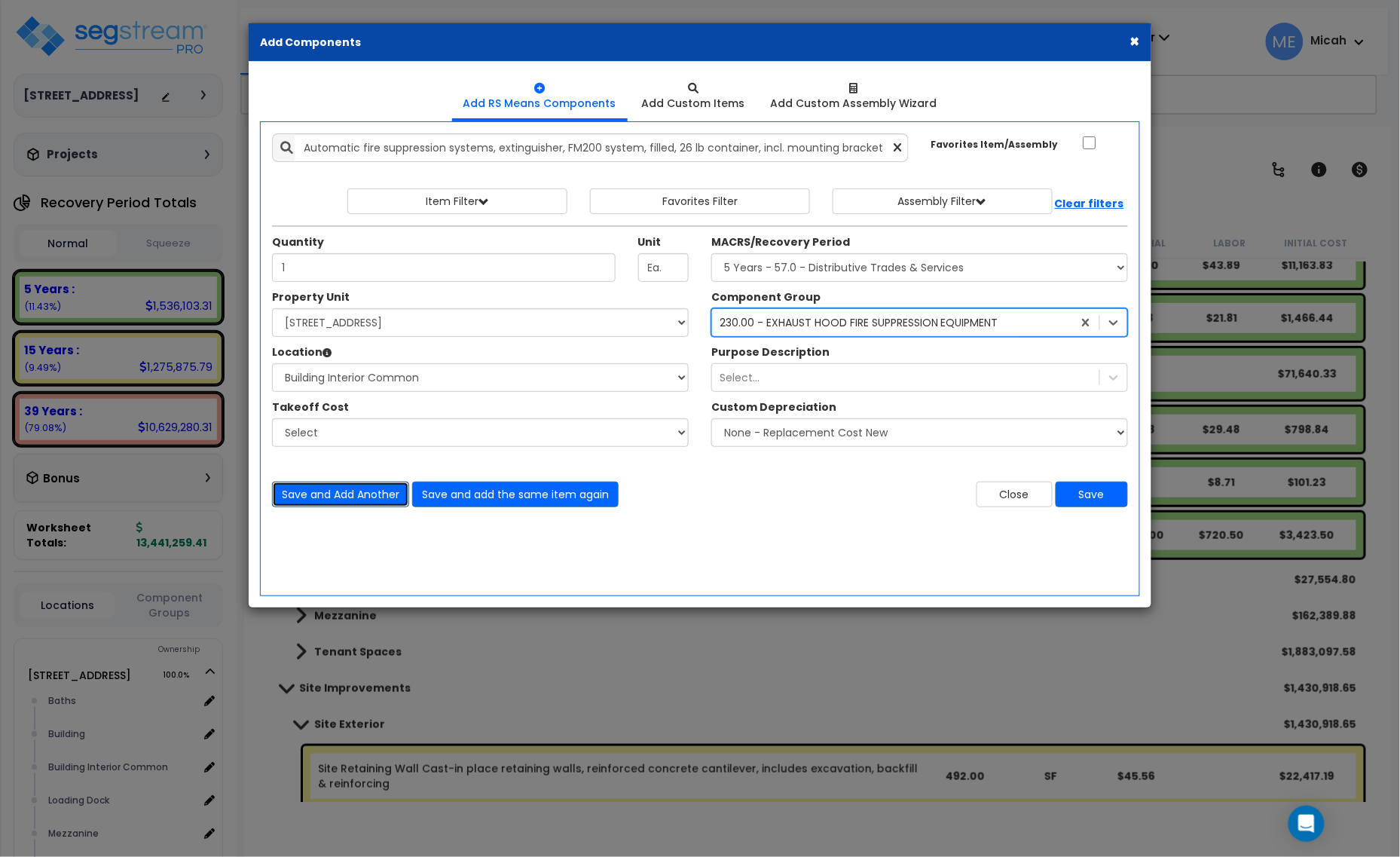
click at [348, 495] on button "Save and Add Another" at bounding box center [340, 494] width 137 height 26
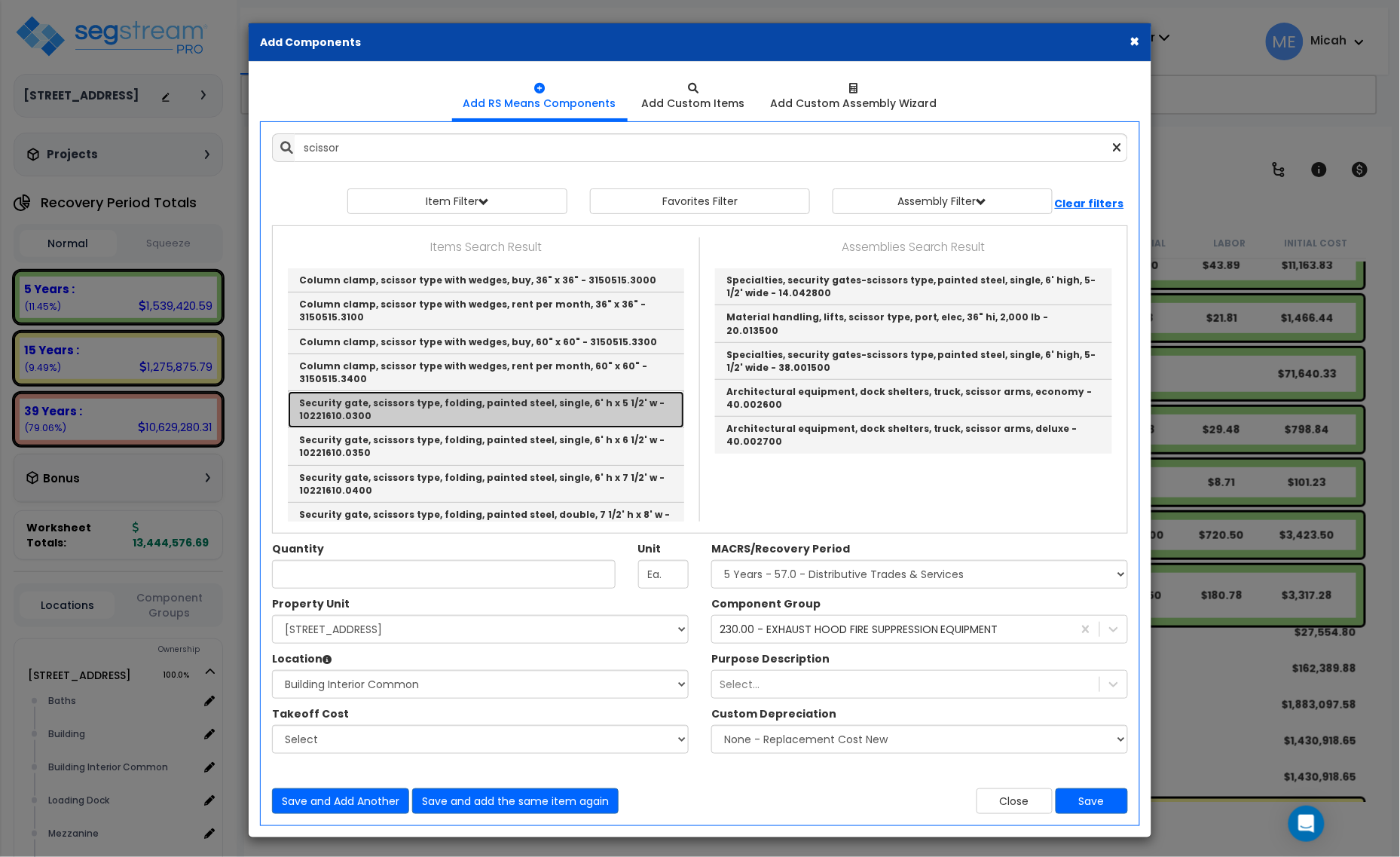
click at [598, 415] on link "Security gate, scissors type, folding, painted steel, single, 6' h x 5 1/2' w -…" at bounding box center [486, 409] width 396 height 37
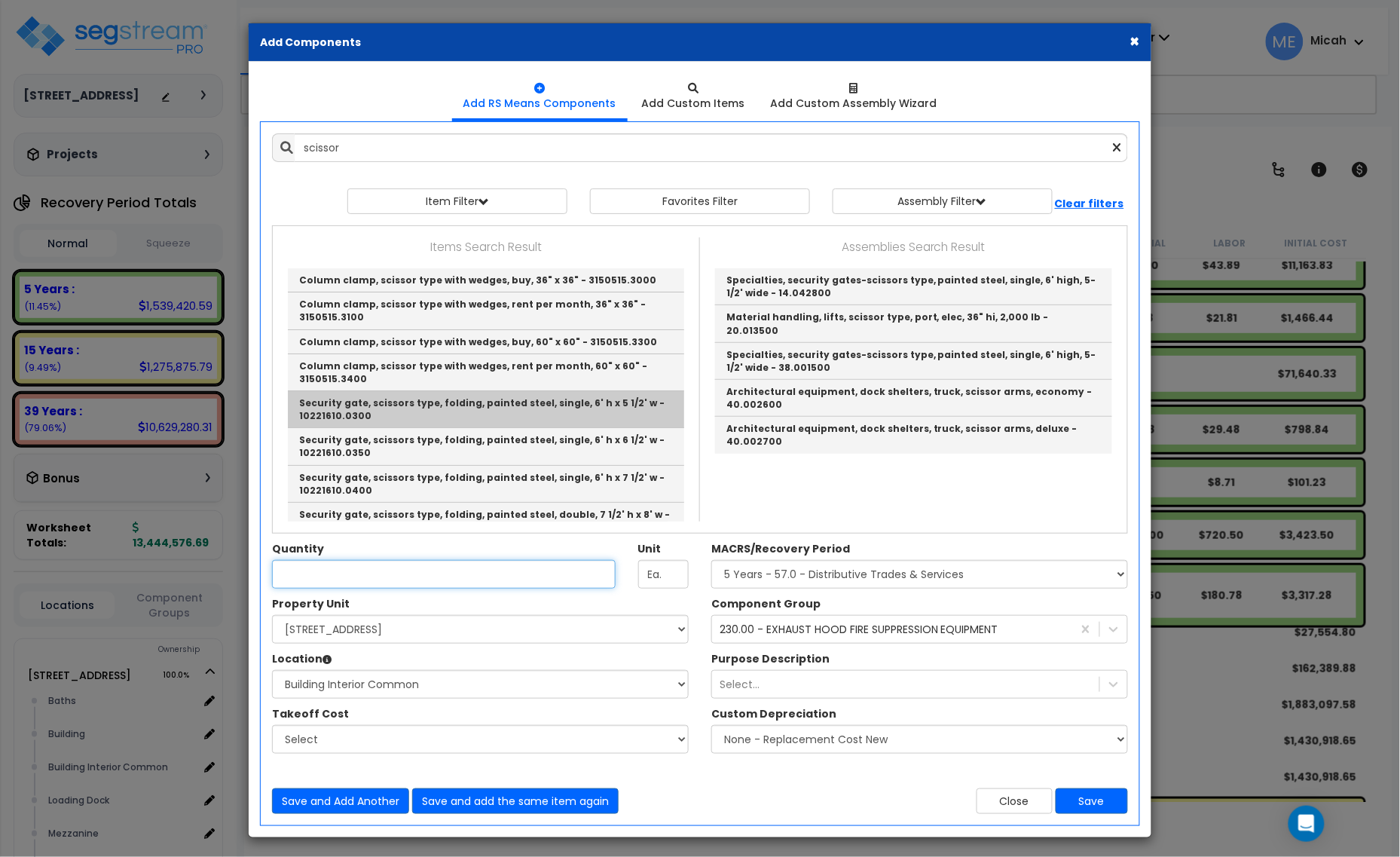
type input "Security gate, scissors type, folding, painted steel, single, 6' h x 5 1/2' w -…"
type input "Opng."
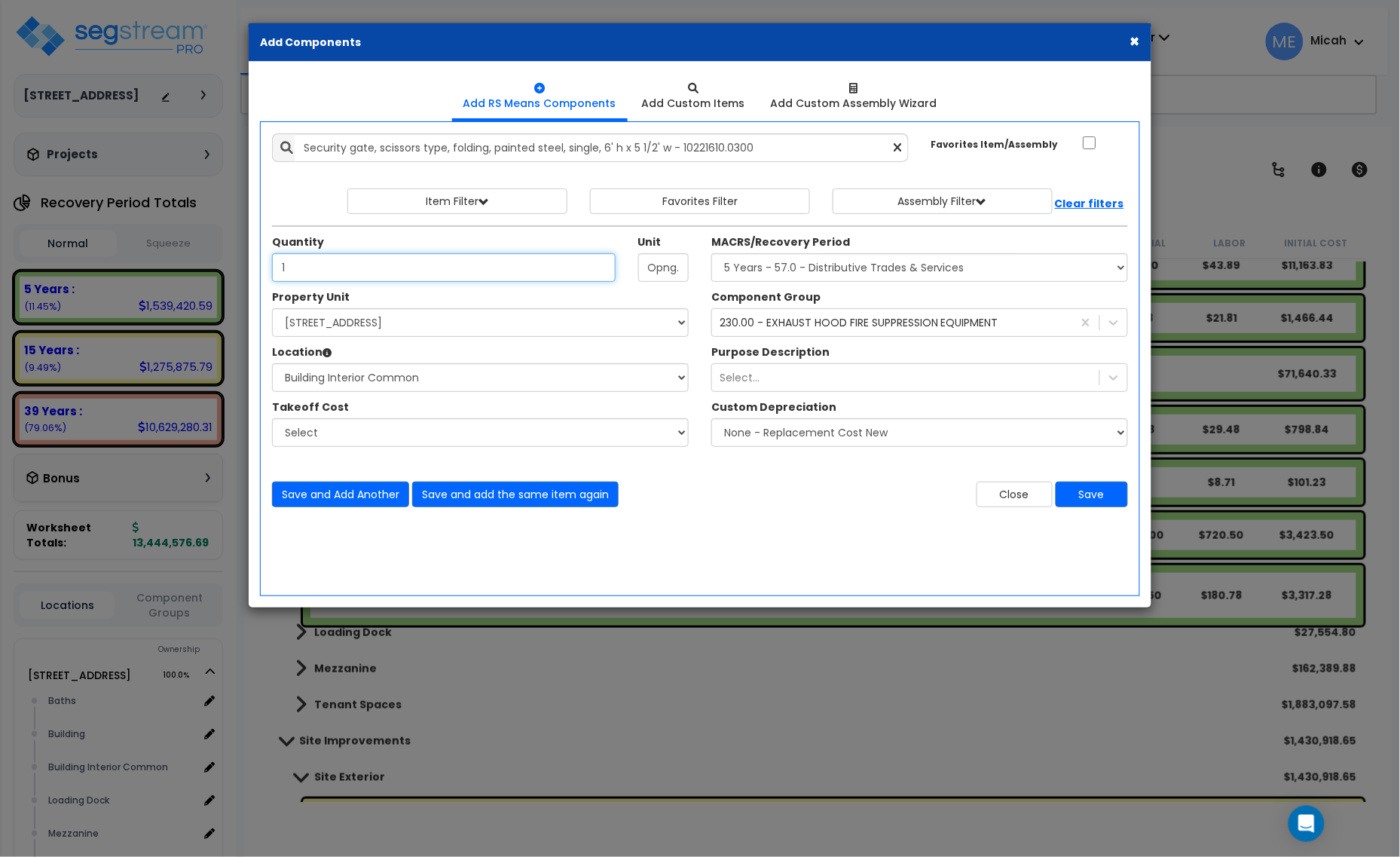
type input "1"
click at [400, 382] on select "Select Baths Building Building Interior Building Interior Common Loading Dock […" at bounding box center [480, 378] width 417 height 28
select select "31690"
click at [272, 363] on select "Select Baths Building Building Interior Building Interior Common Loading Dock […" at bounding box center [480, 378] width 417 height 28
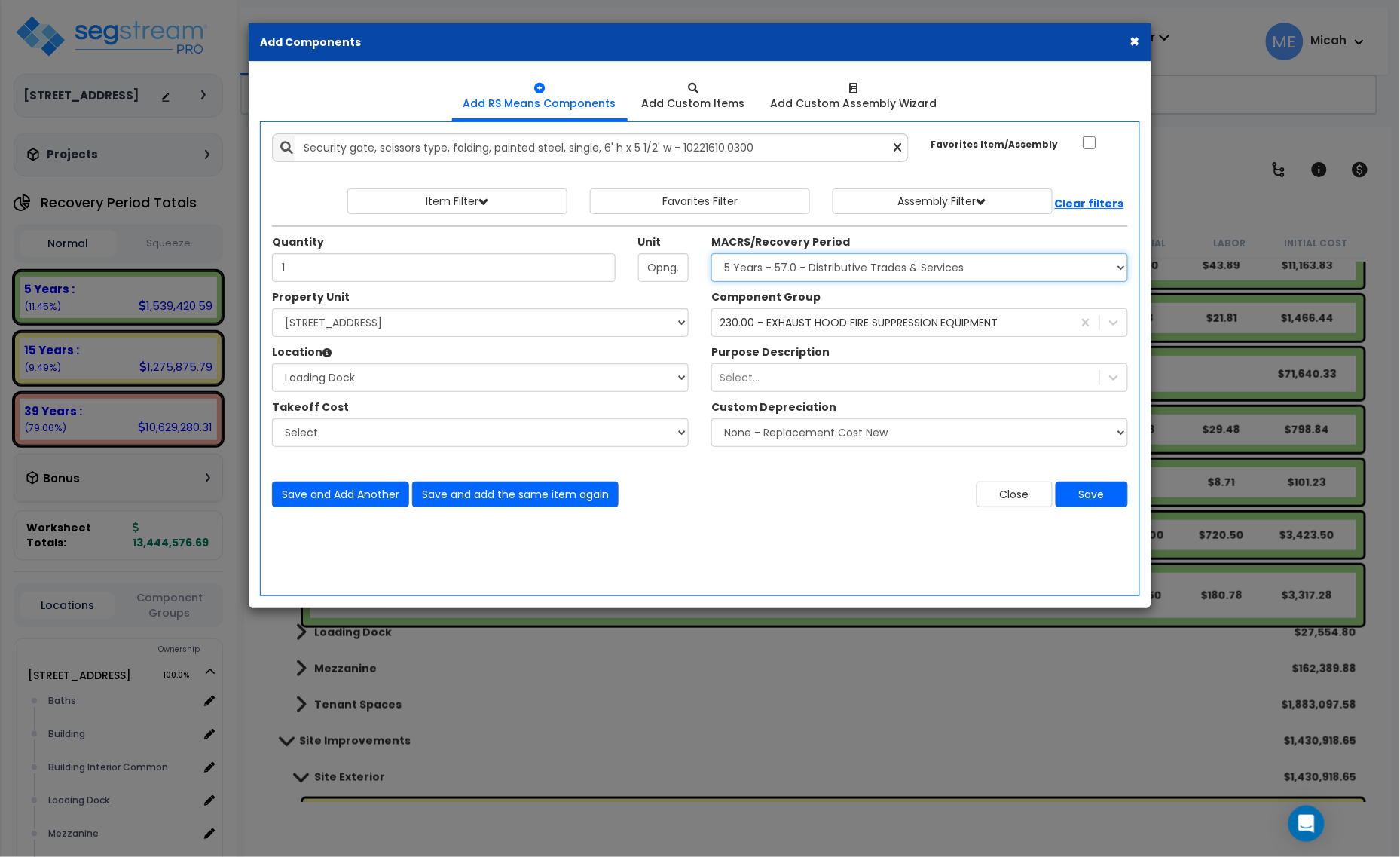
click at [867, 272] on select "Select MACRS/Recovery Period 5 Years - 57.0 - Distributive Trades & Services 5 …" at bounding box center [919, 267] width 417 height 28
click at [711, 254] on select "Select MACRS/Recovery Period 5 Years - 57.0 - Distributive Trades & Services 5 …" at bounding box center [919, 267] width 417 height 28
click at [840, 329] on div "230.00 - EXHAUST HOOD FIRE SUPPRESSION EQUIPMENT" at bounding box center [859, 322] width 279 height 15
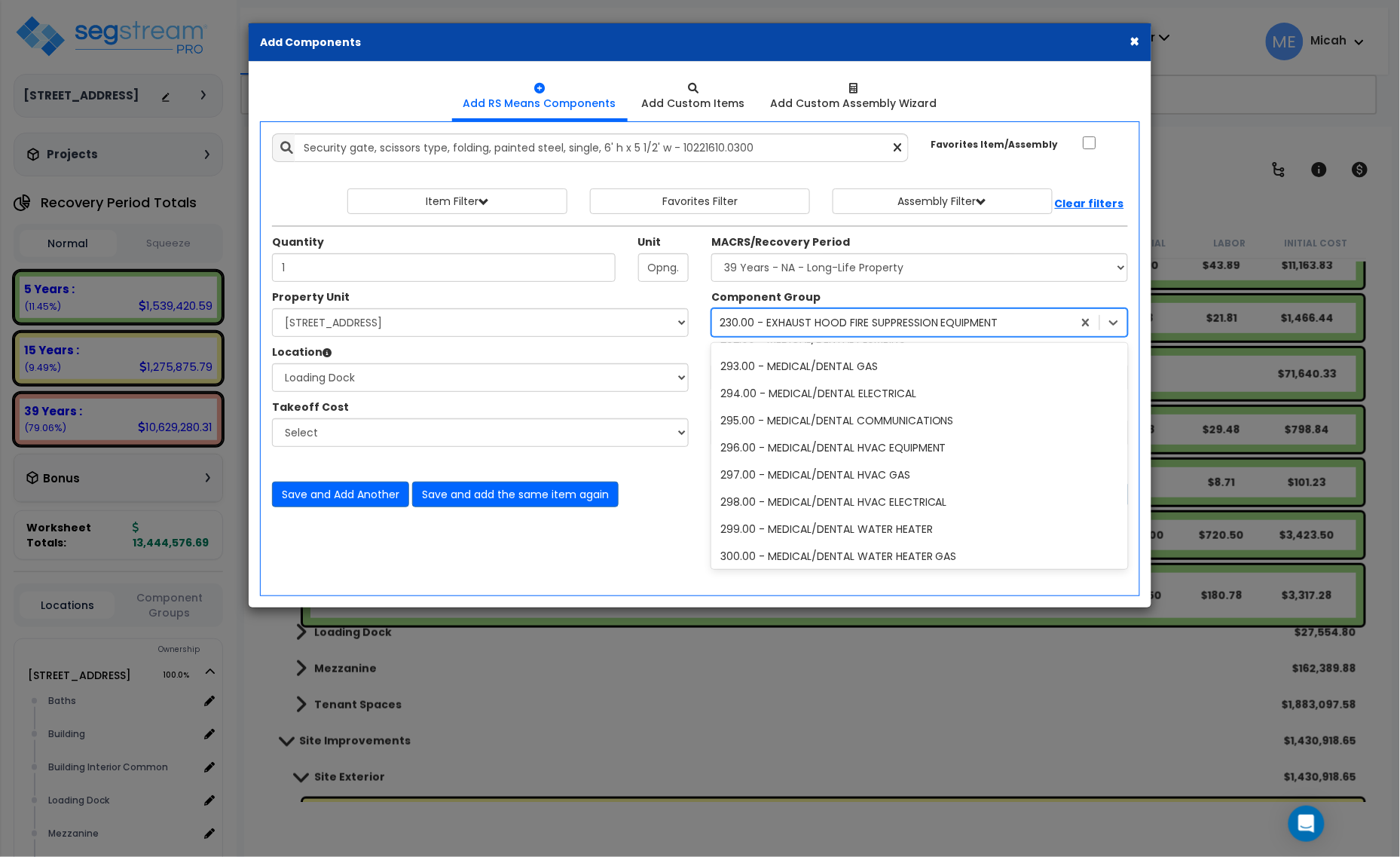
scroll to position [8880, 0]
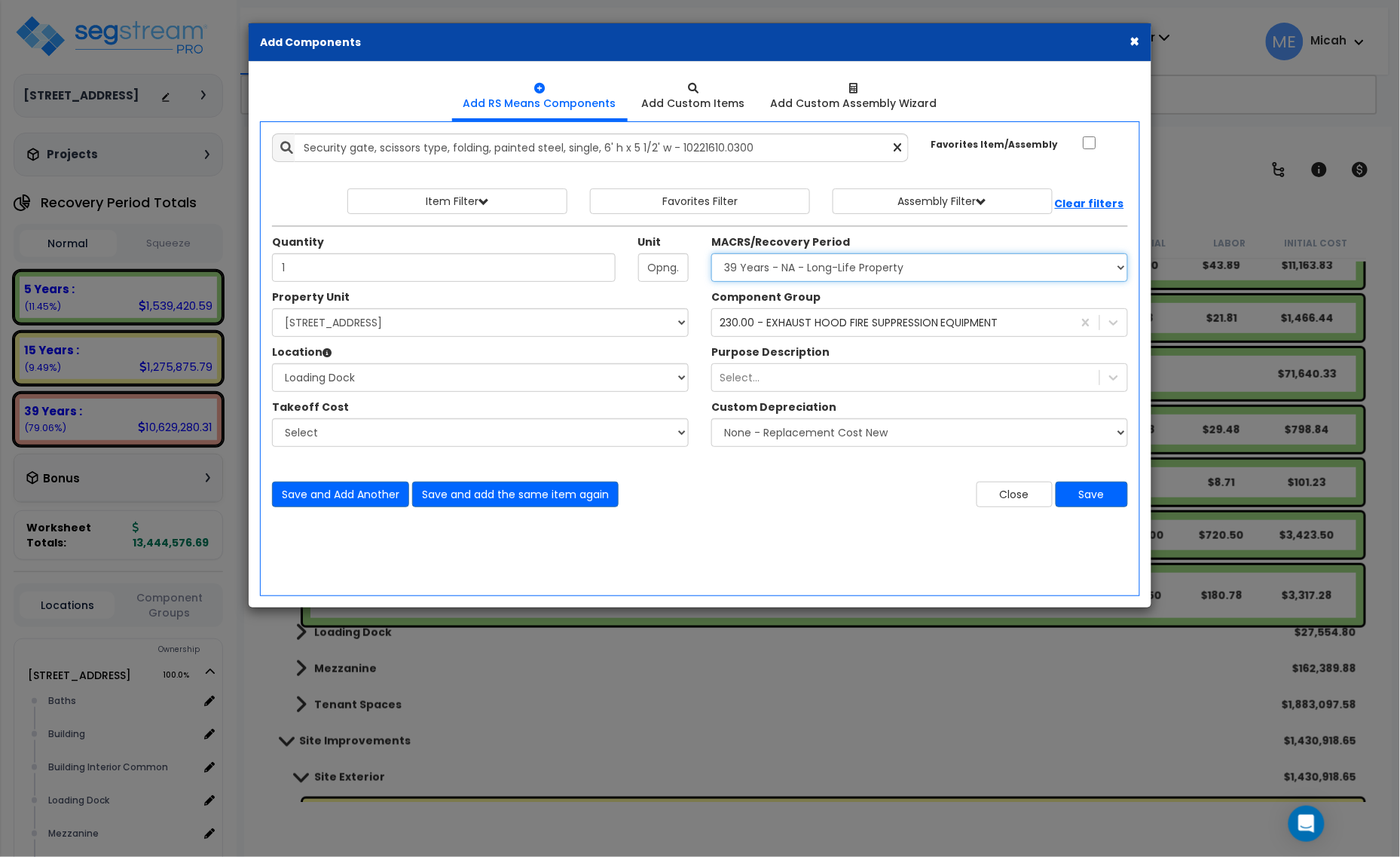
click at [815, 279] on select "Select MACRS/Recovery Period 5 Years - 57.0 - Distributive Trades & Services 5 …" at bounding box center [919, 267] width 417 height 28
select select "3667"
click at [711, 254] on select "Select MACRS/Recovery Period 5 Years - 57.0 - Distributive Trades & Services 5 …" at bounding box center [919, 267] width 417 height 28
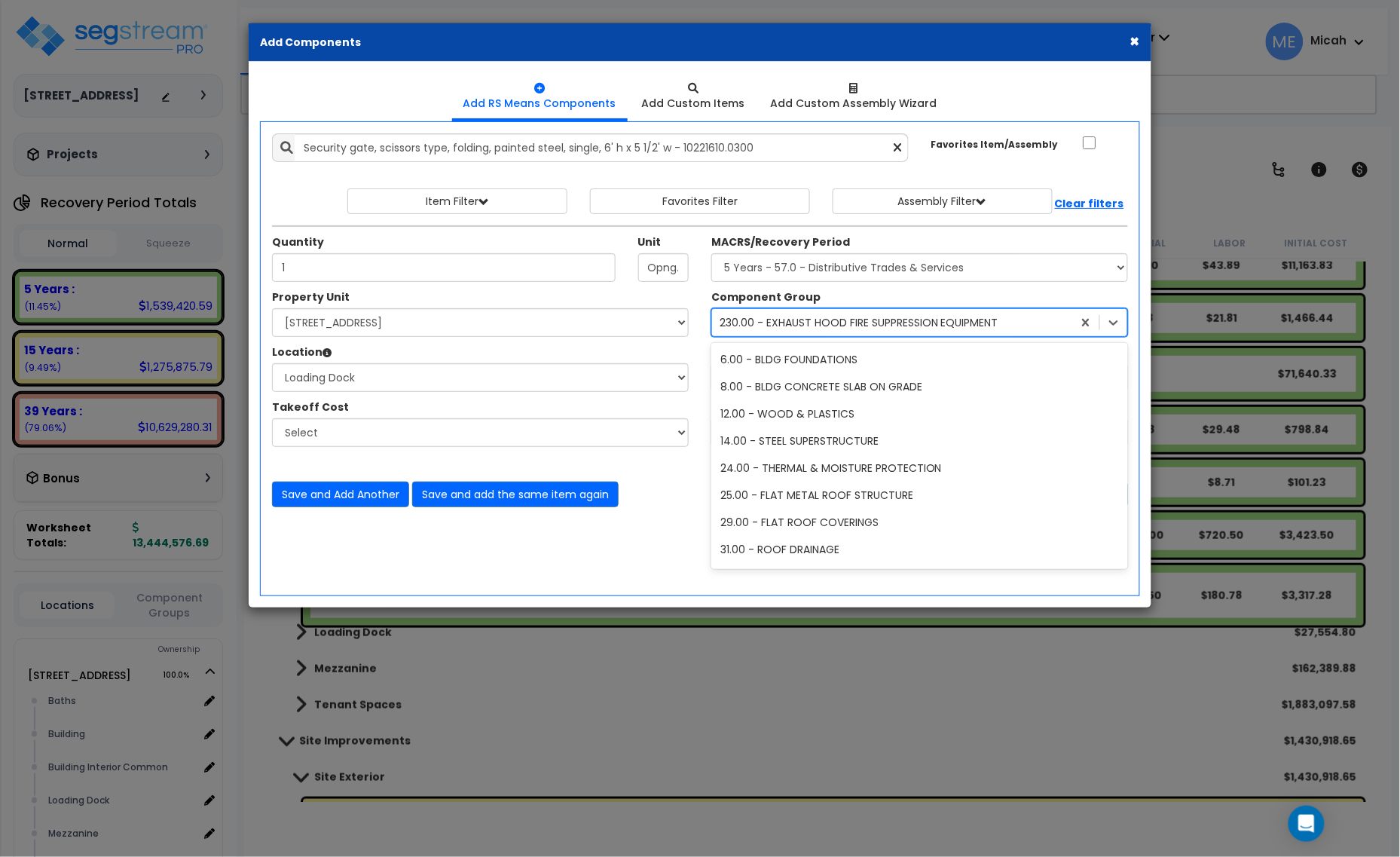
click at [816, 325] on div "230.00 - EXHAUST HOOD FIRE SUPPRESSION EQUIPMENT" at bounding box center [859, 322] width 279 height 15
type input "92"
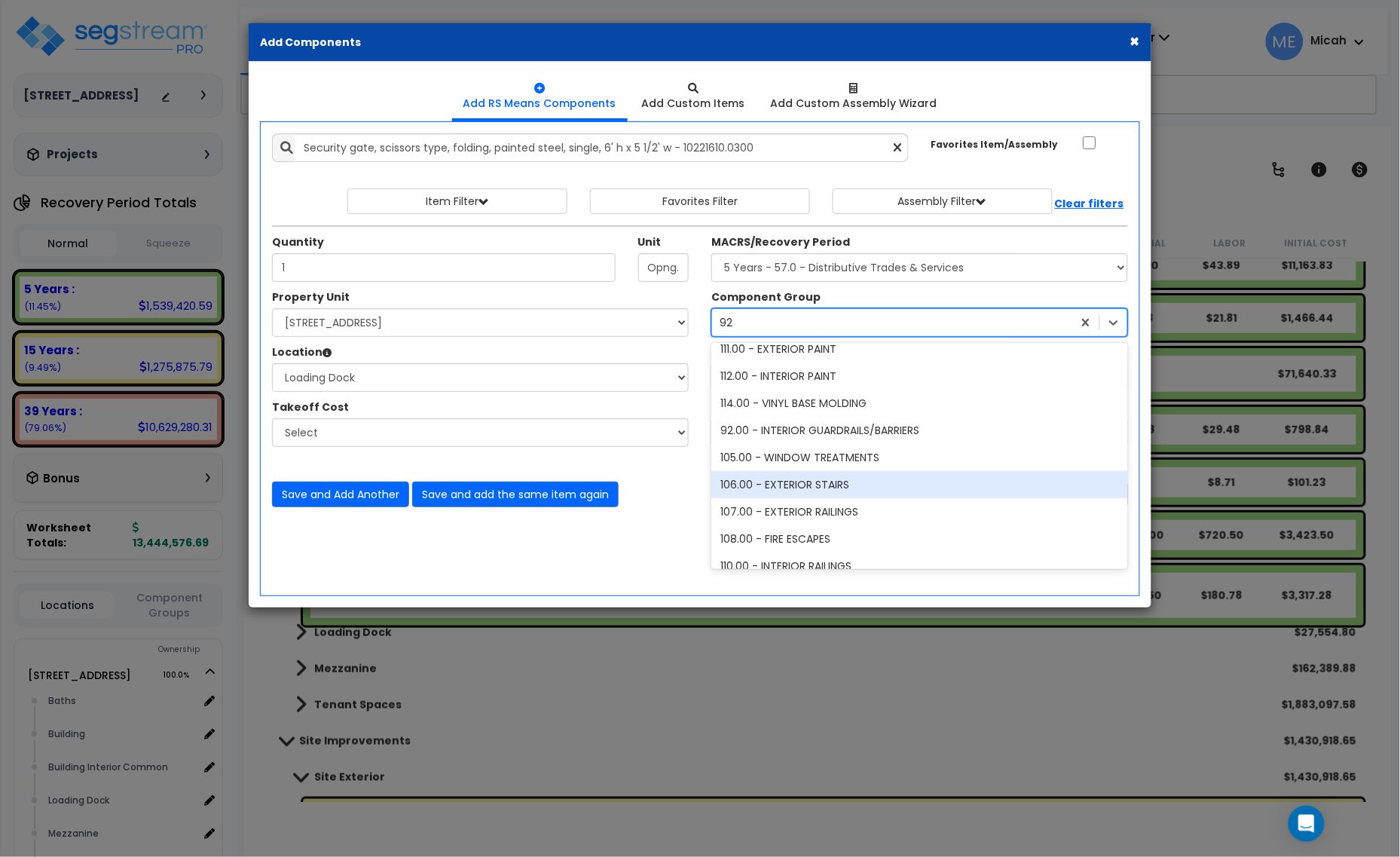
scroll to position [39, 0]
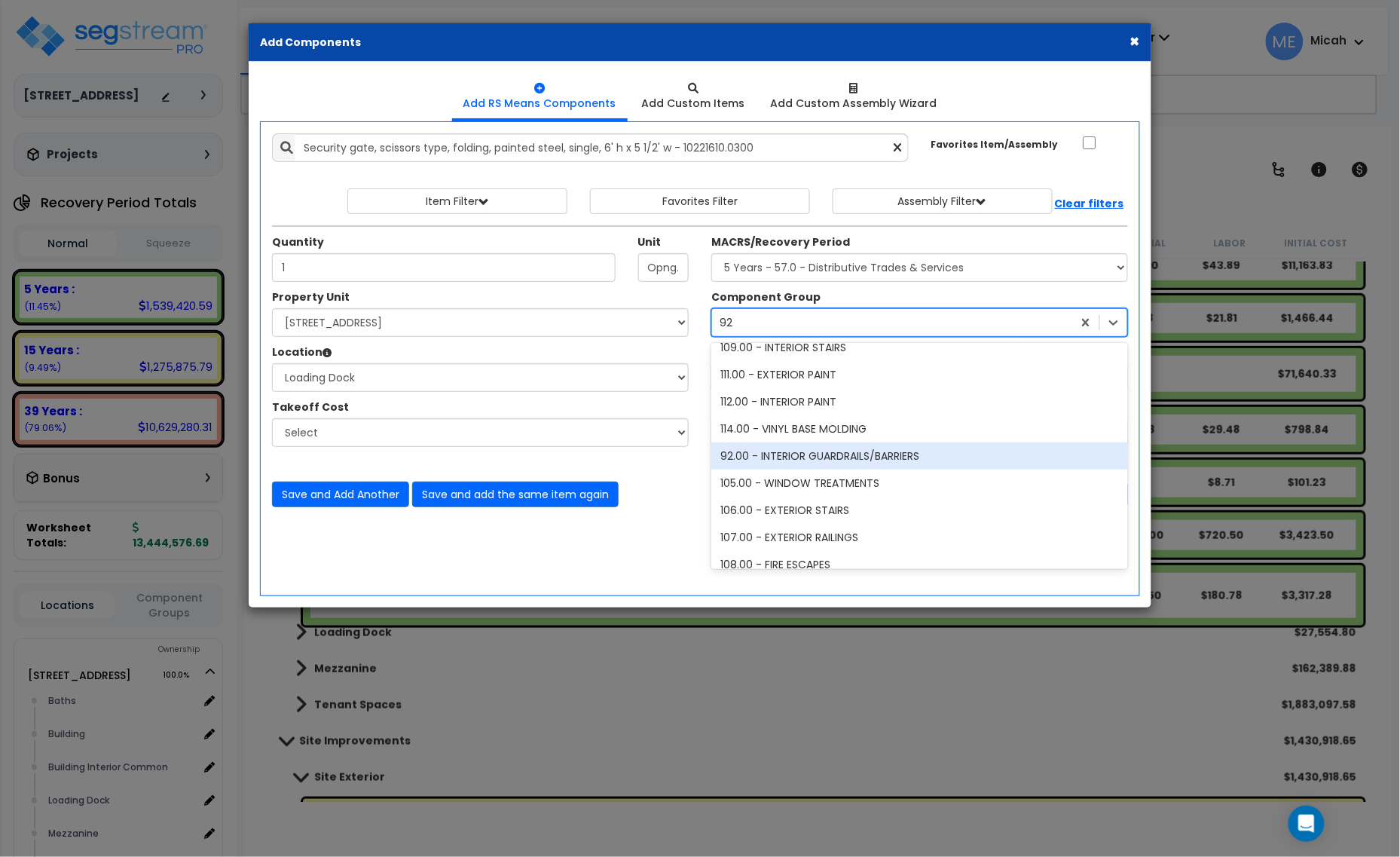
click at [811, 458] on div "92.00 - INTERIOR GUARDRAILS/BARRIERS" at bounding box center [919, 455] width 417 height 27
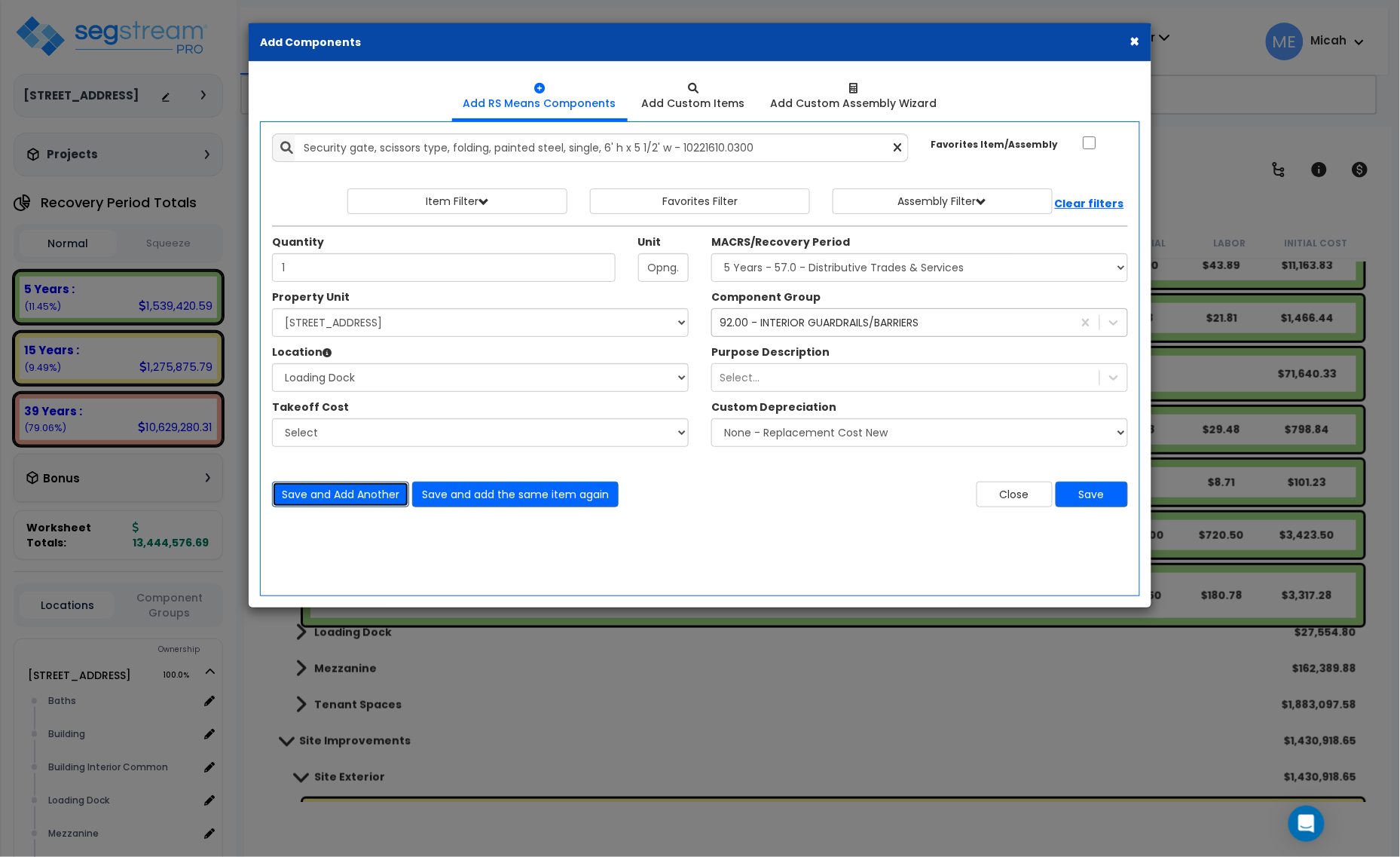
click at [351, 496] on button "Save and Add Another" at bounding box center [340, 494] width 137 height 26
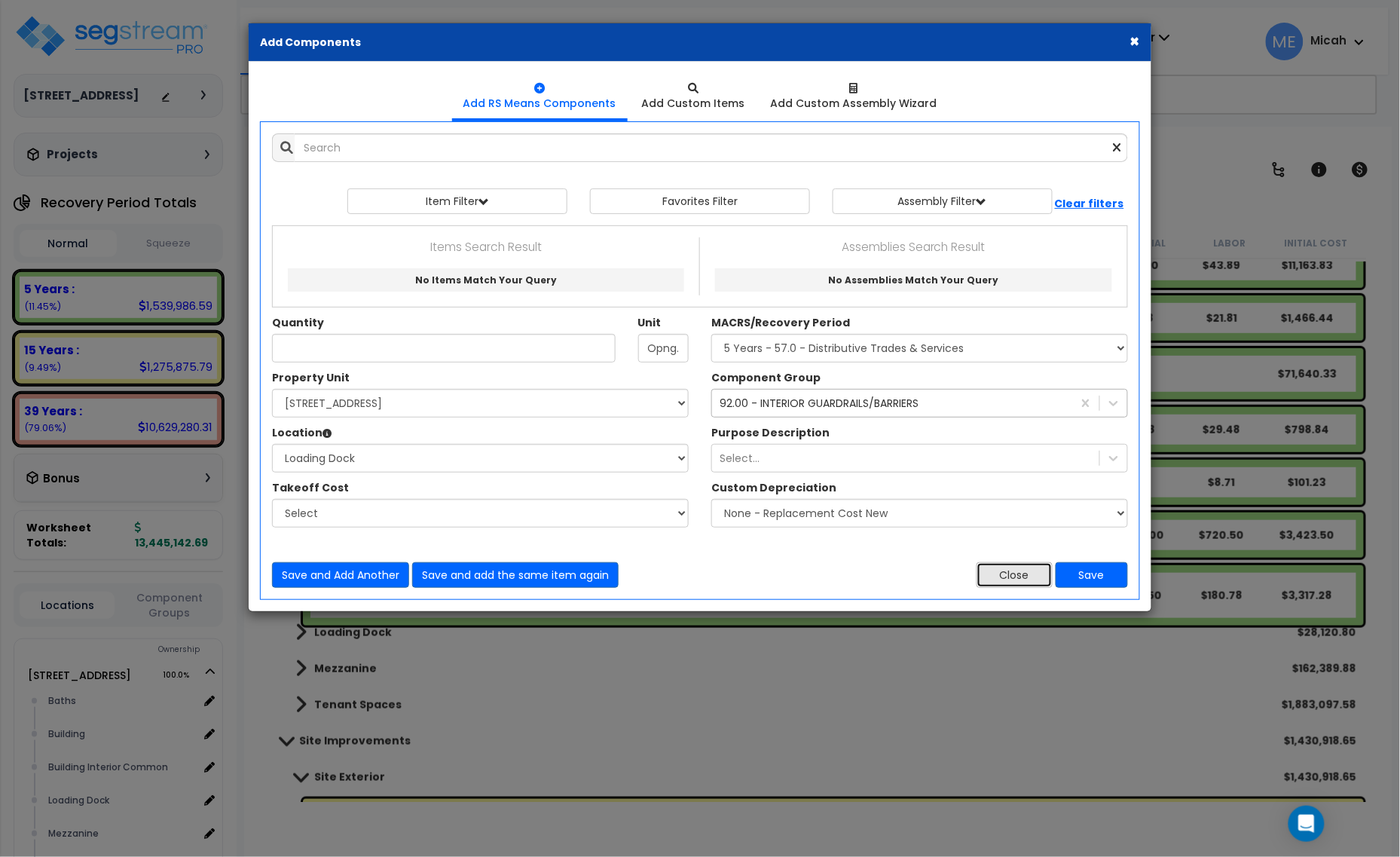
click at [987, 574] on button "Close" at bounding box center [1014, 575] width 76 height 26
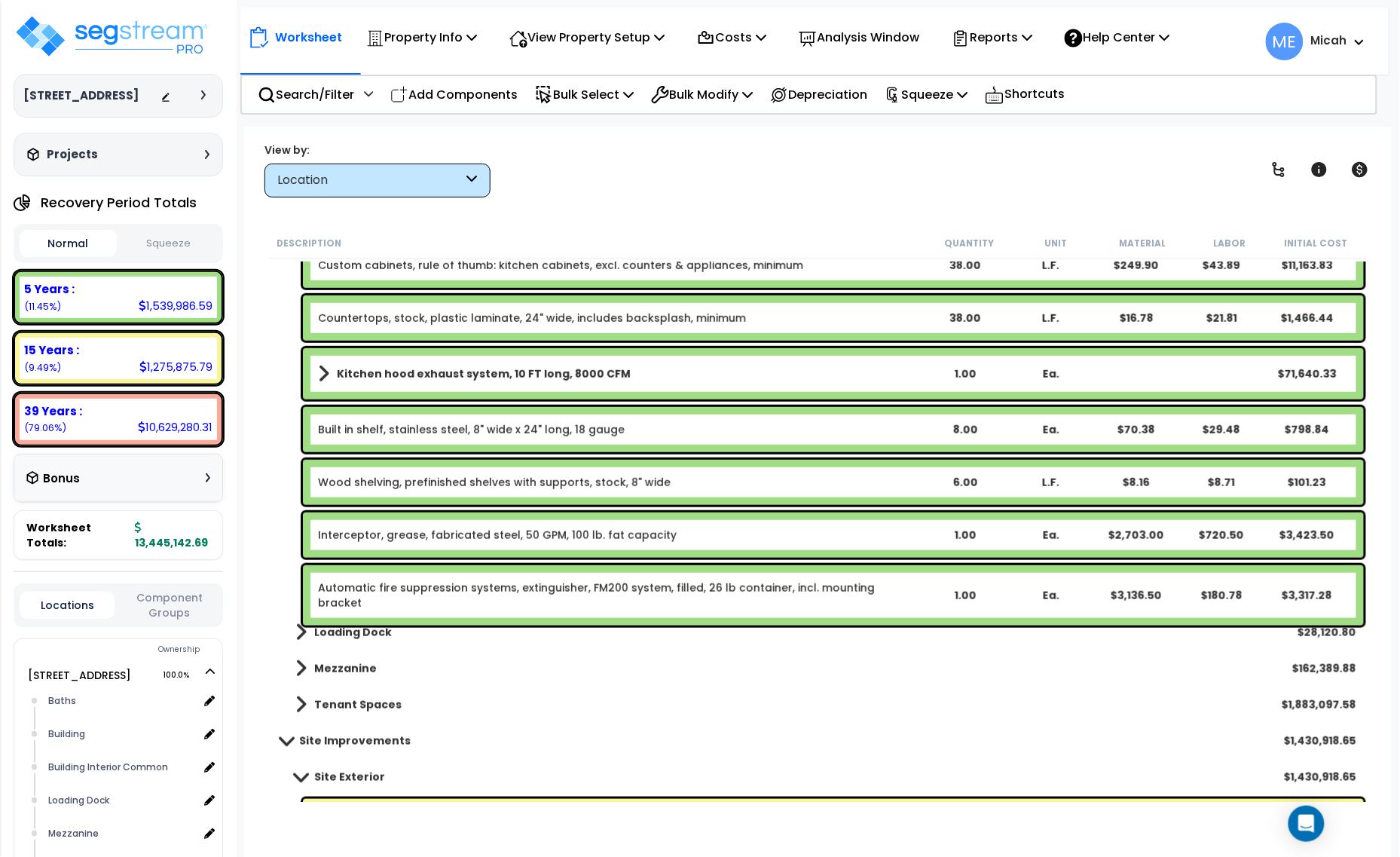
click at [295, 628] on span at bounding box center [301, 632] width 11 height 21
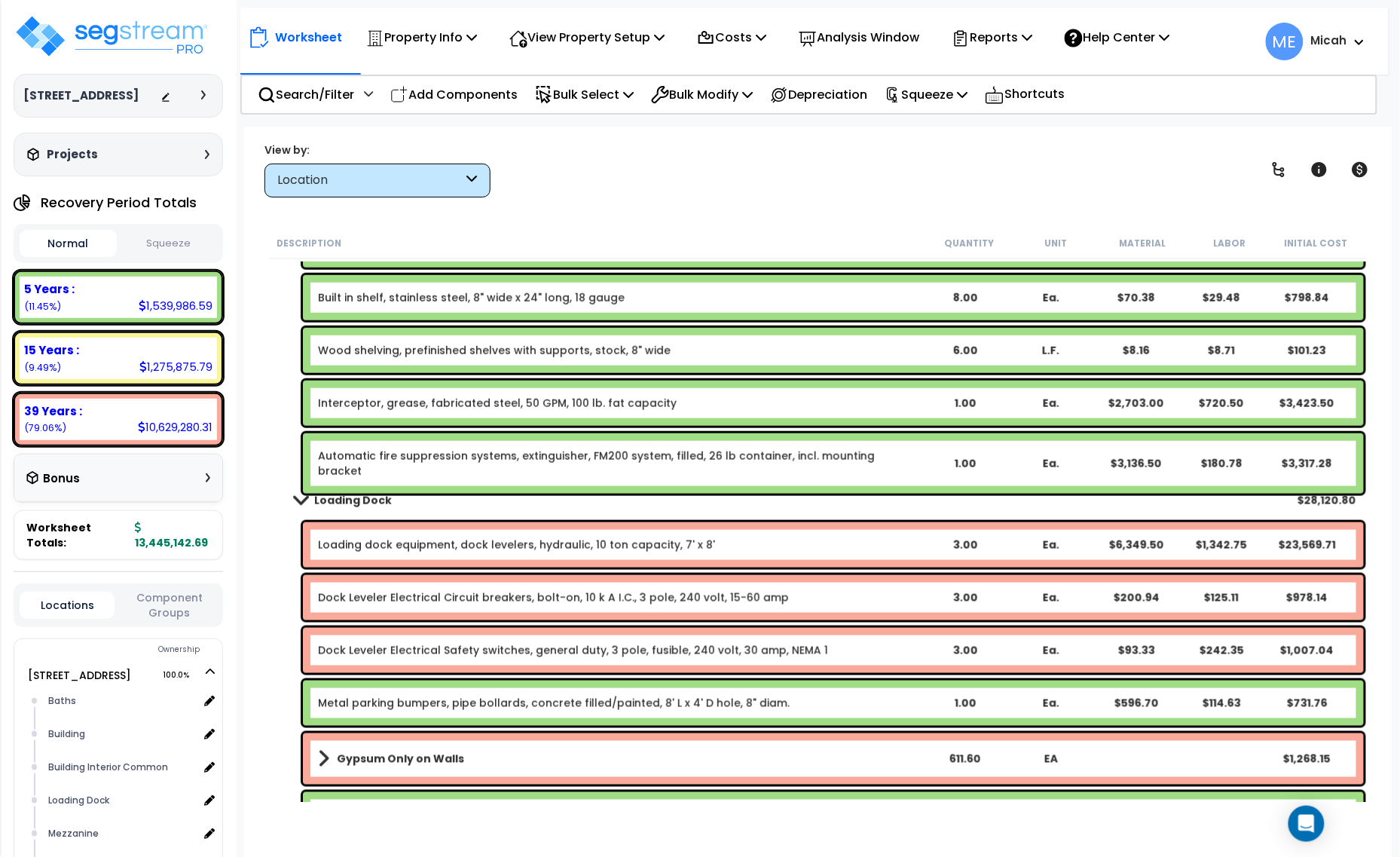
scroll to position [8194, 0]
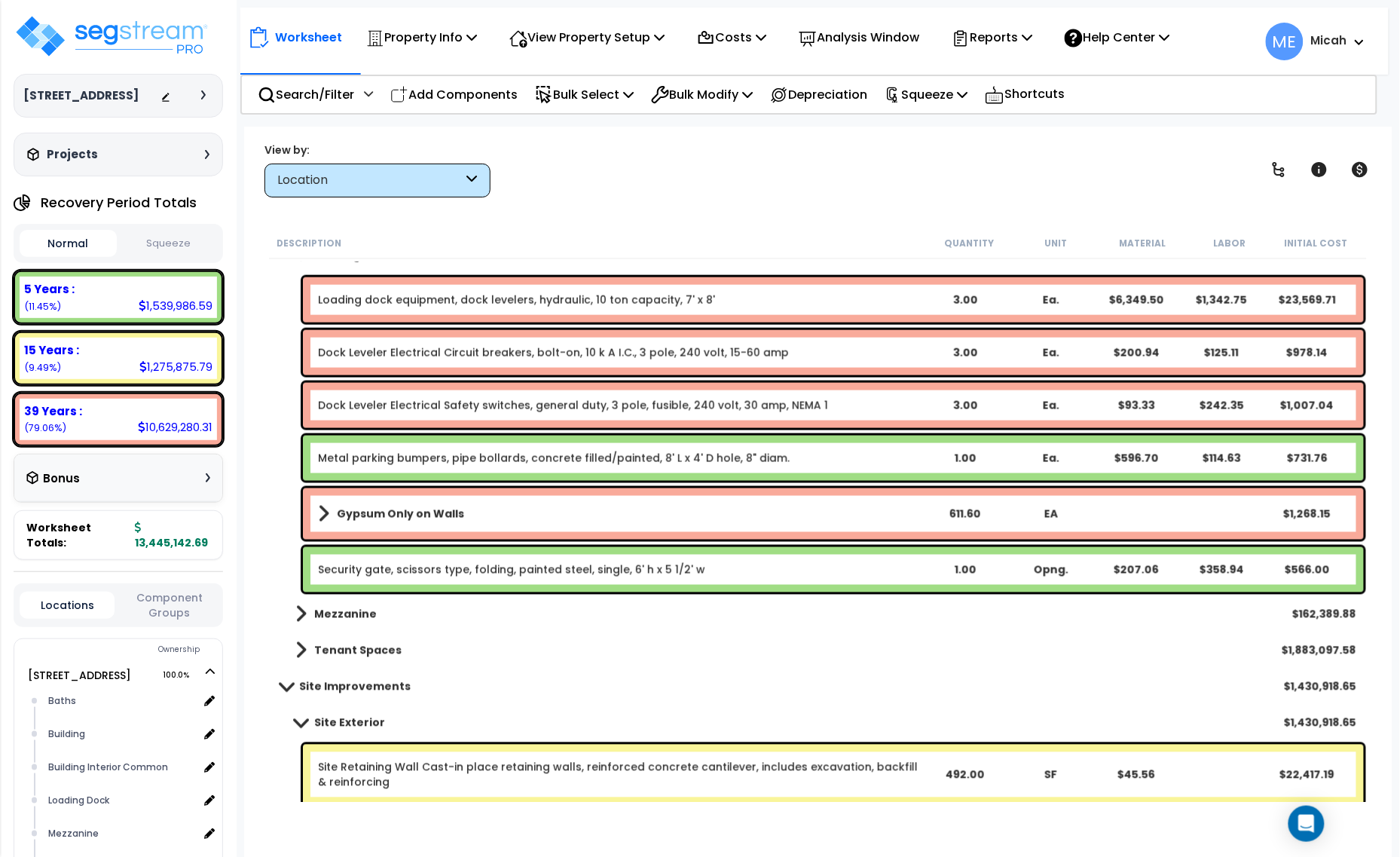
click at [664, 578] on div "Security gate, scissors type, folding, painted steel, single, 6' h x 5 1/2' w 1…" at bounding box center [833, 570] width 1061 height 45
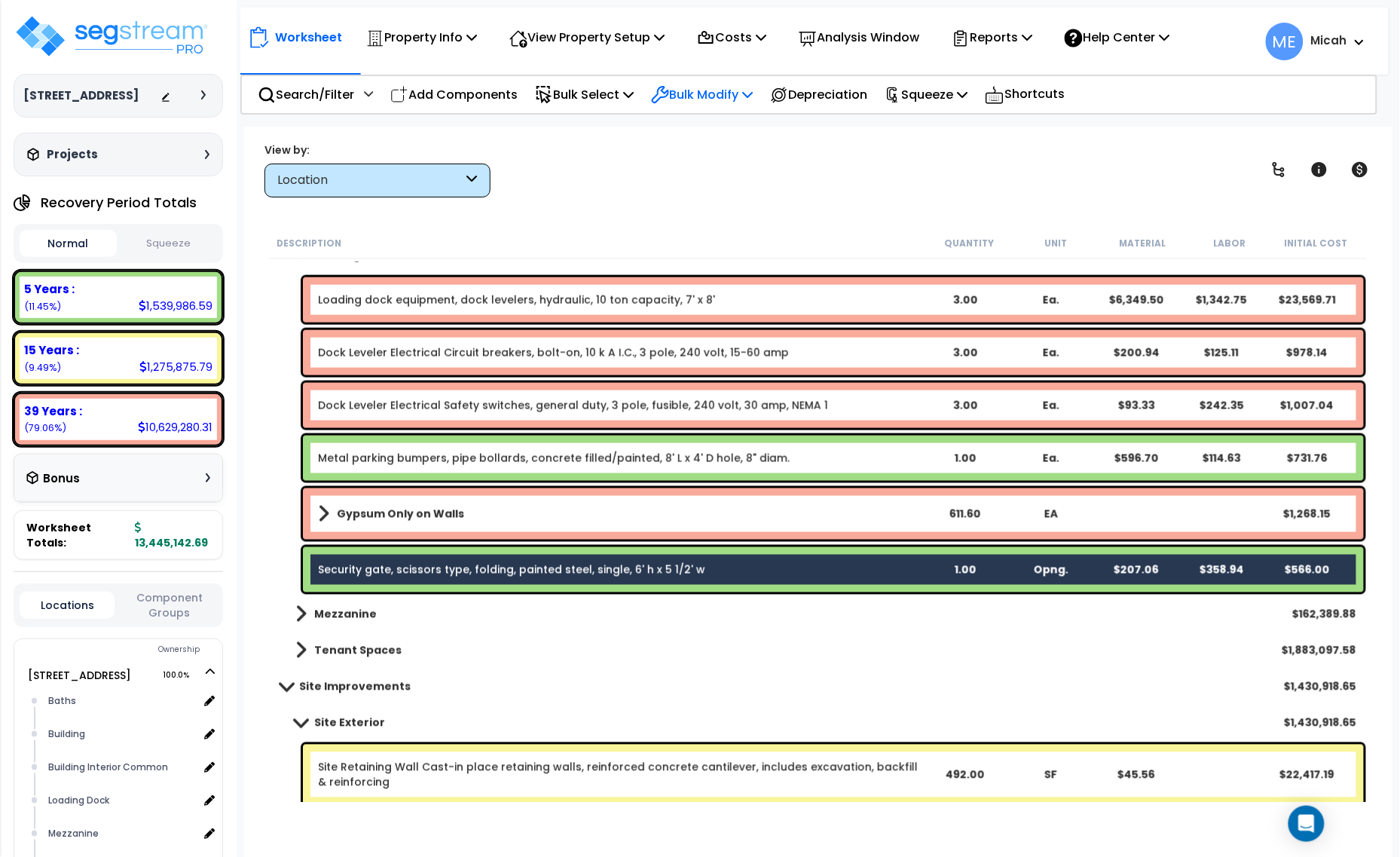
click at [753, 92] on p "Bulk Modify" at bounding box center [701, 94] width 102 height 20
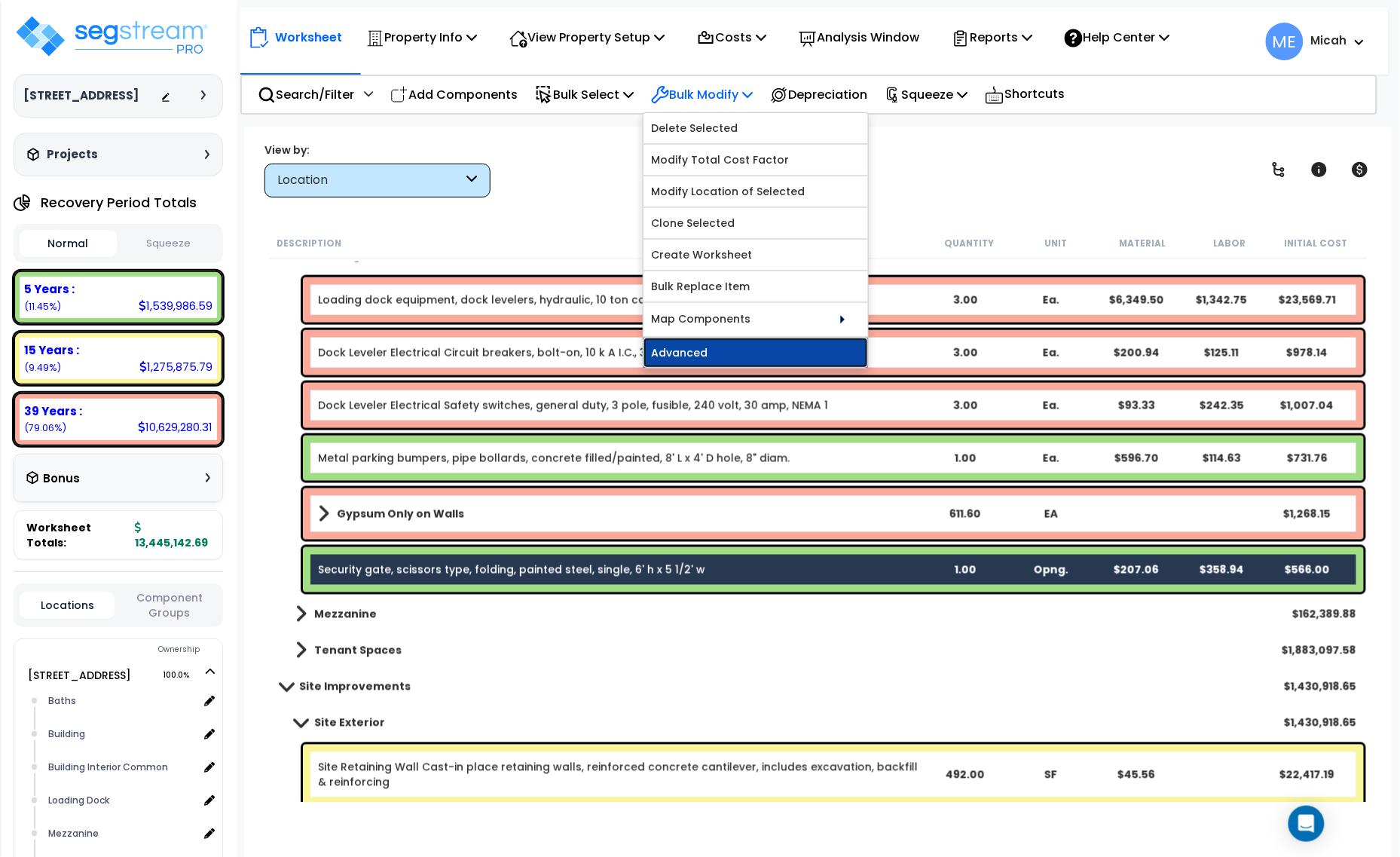
click at [778, 348] on link "Advanced" at bounding box center [756, 353] width 225 height 30
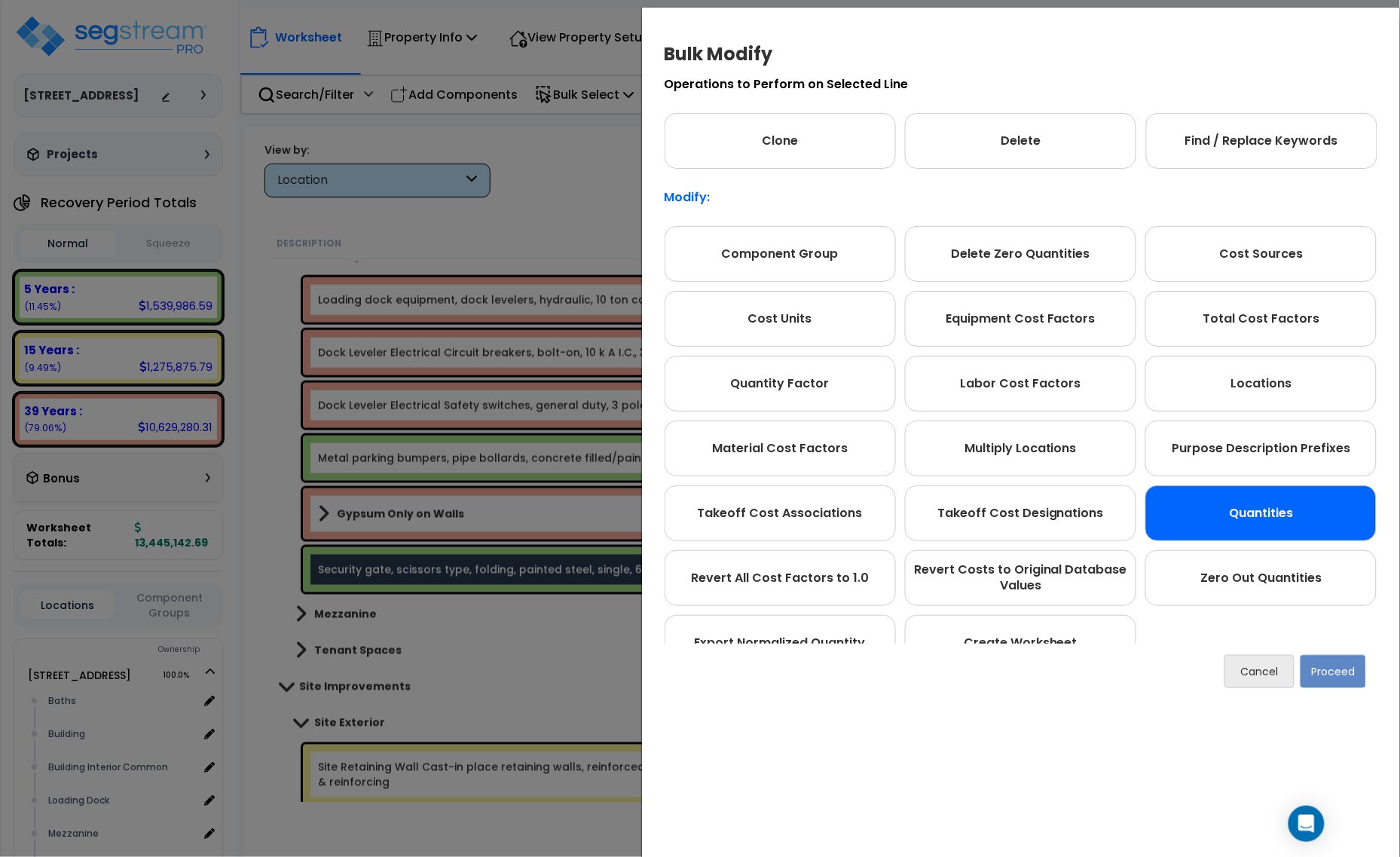
click at [1232, 495] on div "Quantities" at bounding box center [1261, 513] width 232 height 56
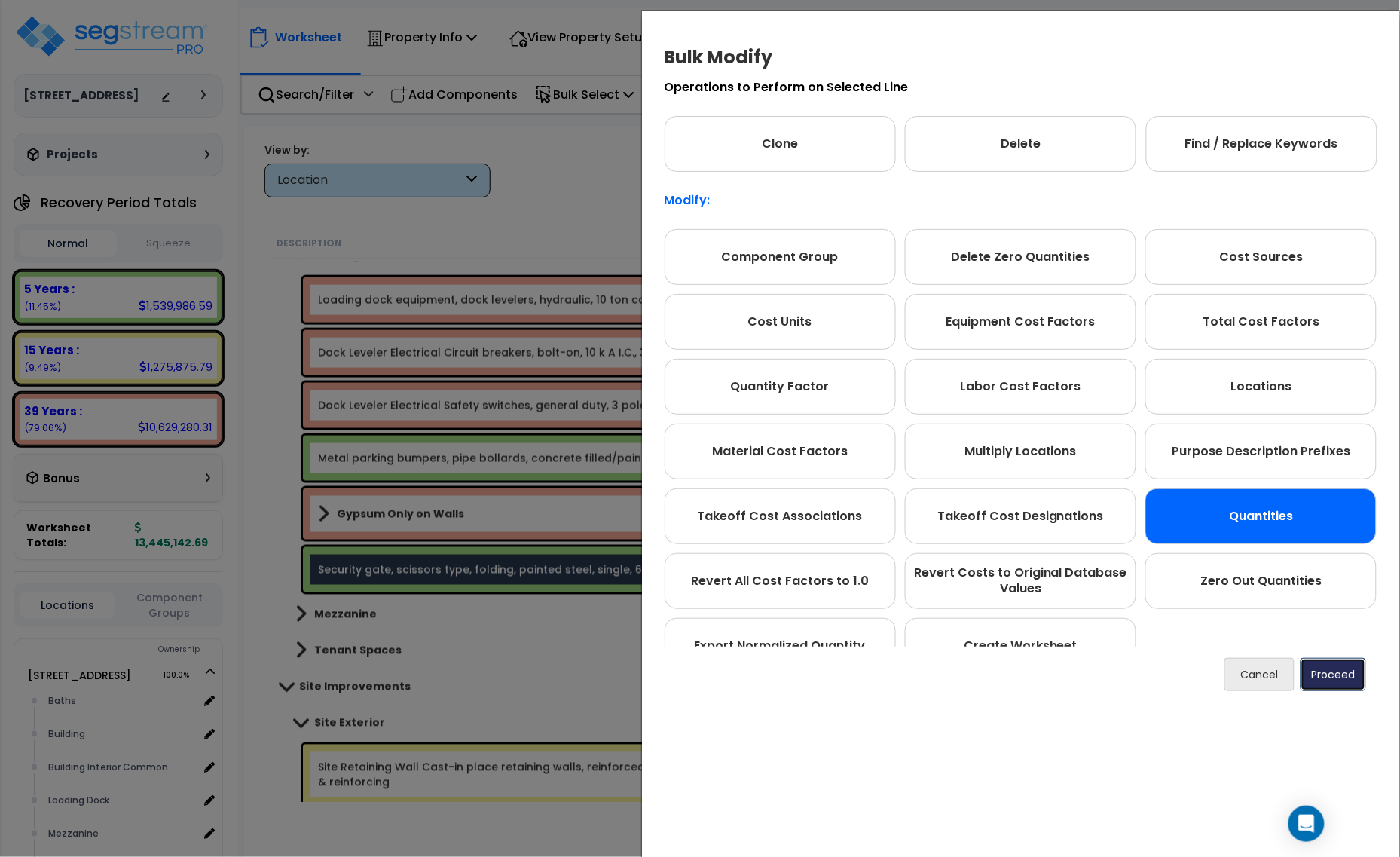
click at [1335, 679] on button "Proceed" at bounding box center [1333, 674] width 65 height 33
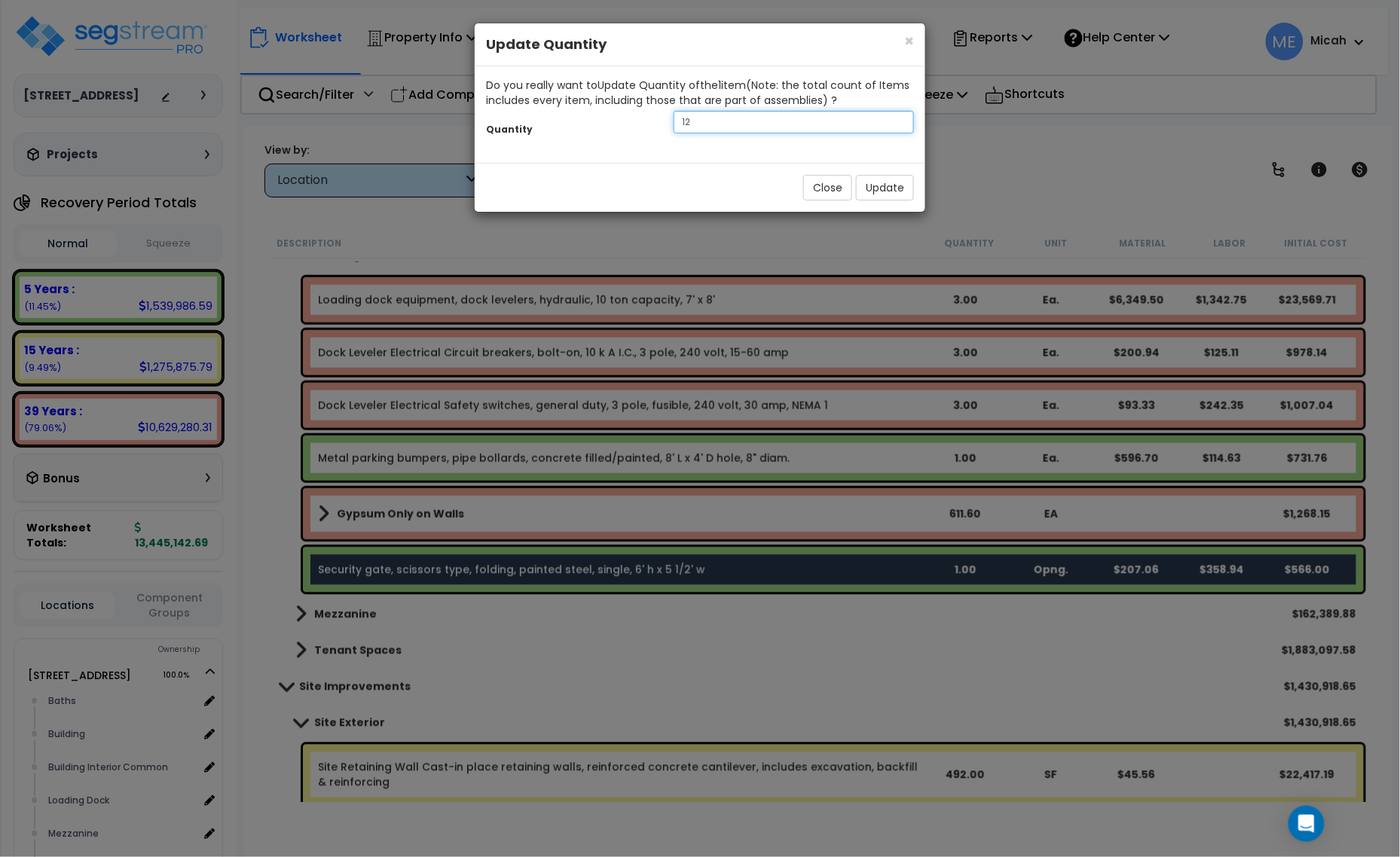
drag, startPoint x: 762, startPoint y: 126, endPoint x: 615, endPoint y: 133, distance: 147.2
click at [618, 133] on div "Quantity 12" at bounding box center [700, 124] width 450 height 33
type input "2"
click at [890, 200] on button "Update" at bounding box center [885, 187] width 58 height 26
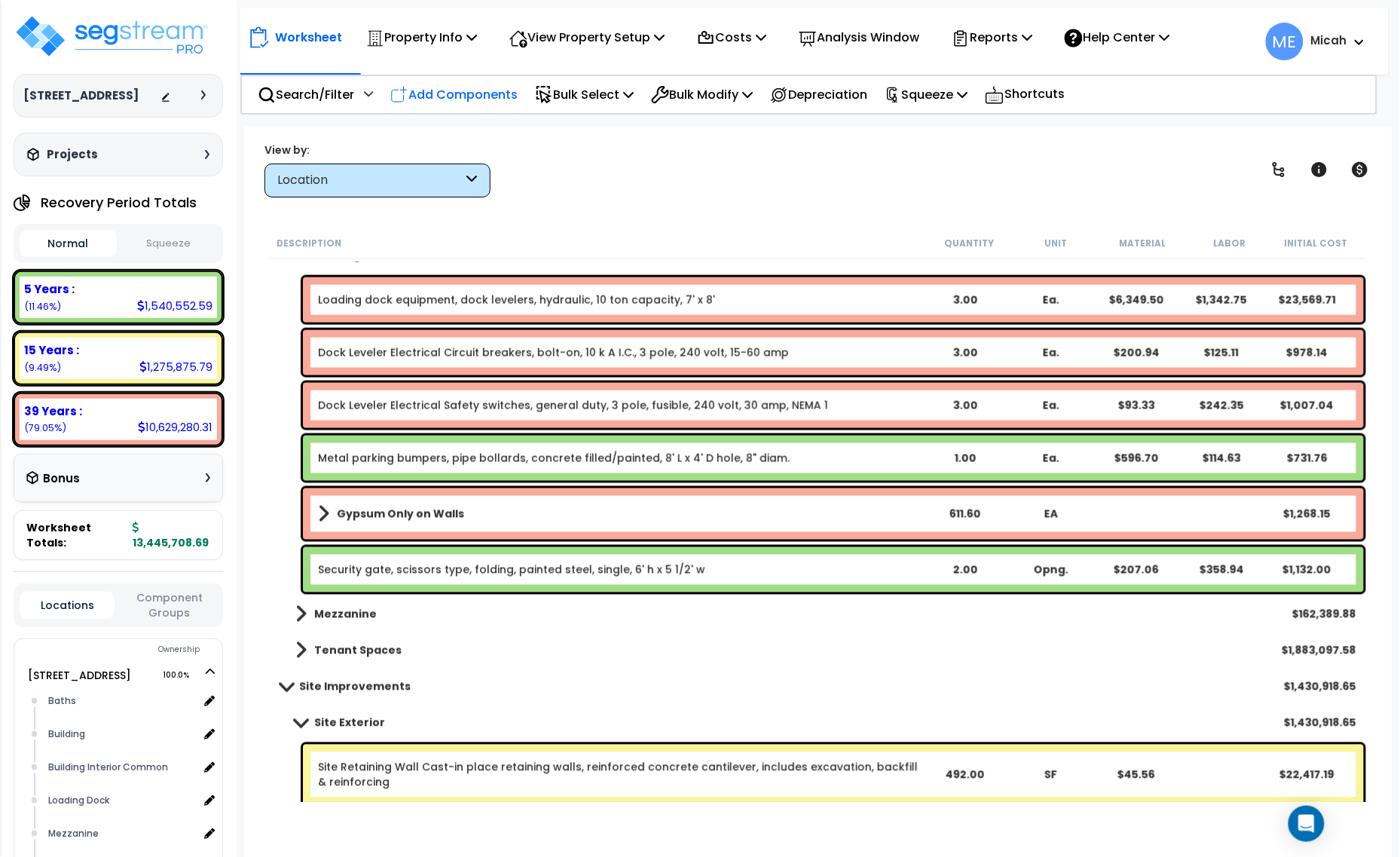
click at [452, 89] on p "Add Components" at bounding box center [454, 94] width 127 height 20
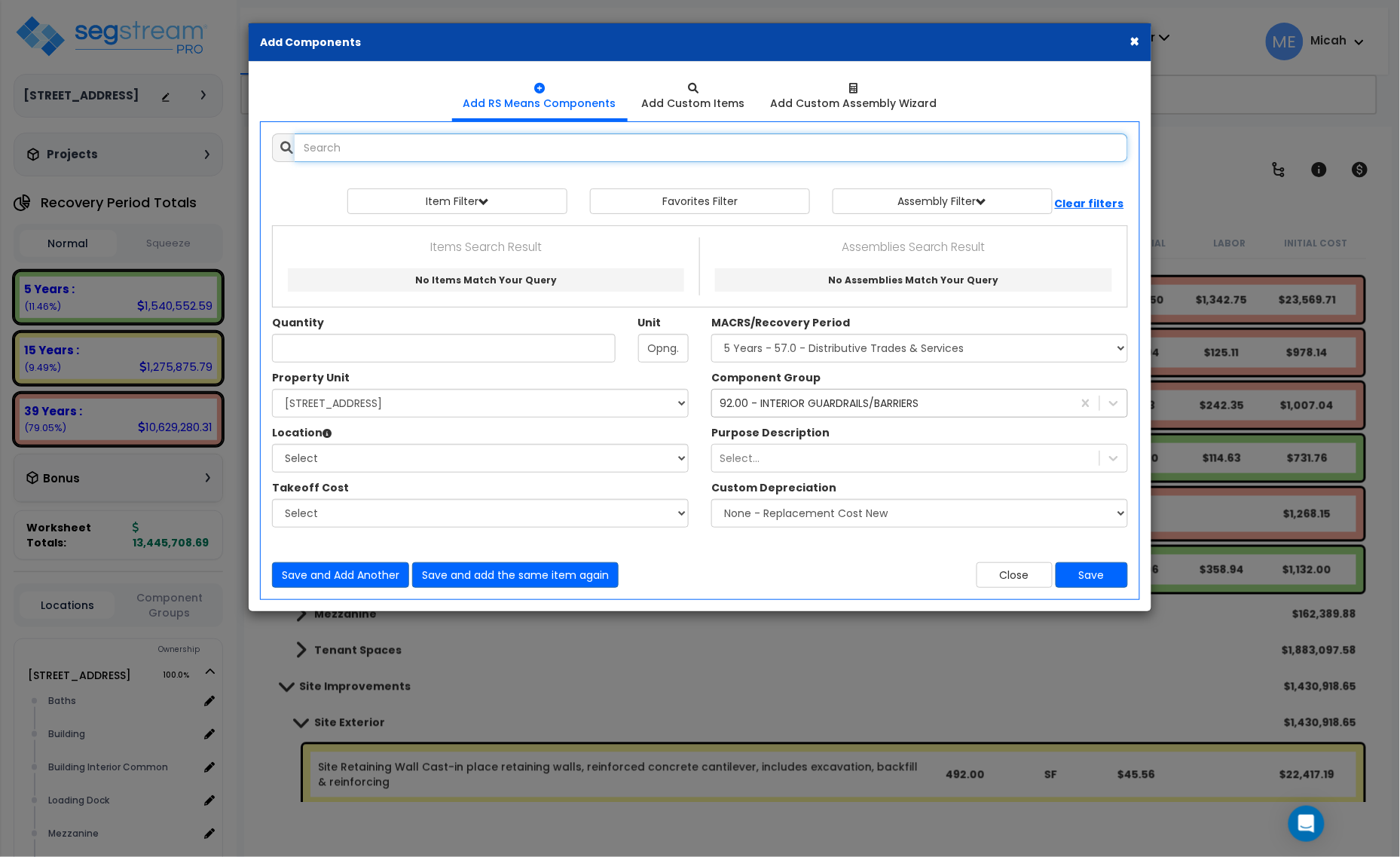
select select
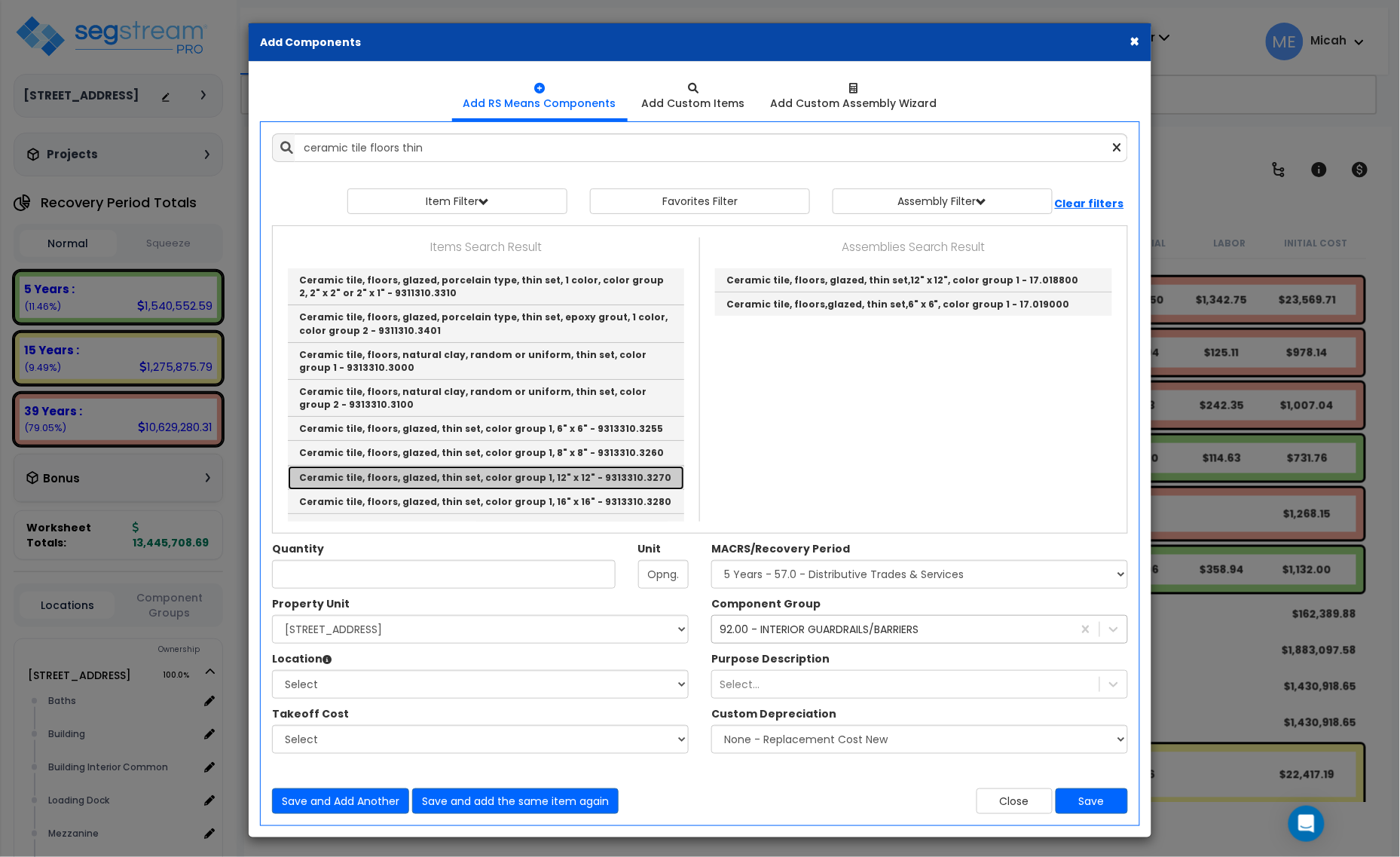
click at [566, 478] on link "Ceramic tile, floors, glazed, thin set, color group 1, 12" x 12" - 9313310.3270" at bounding box center [486, 477] width 396 height 24
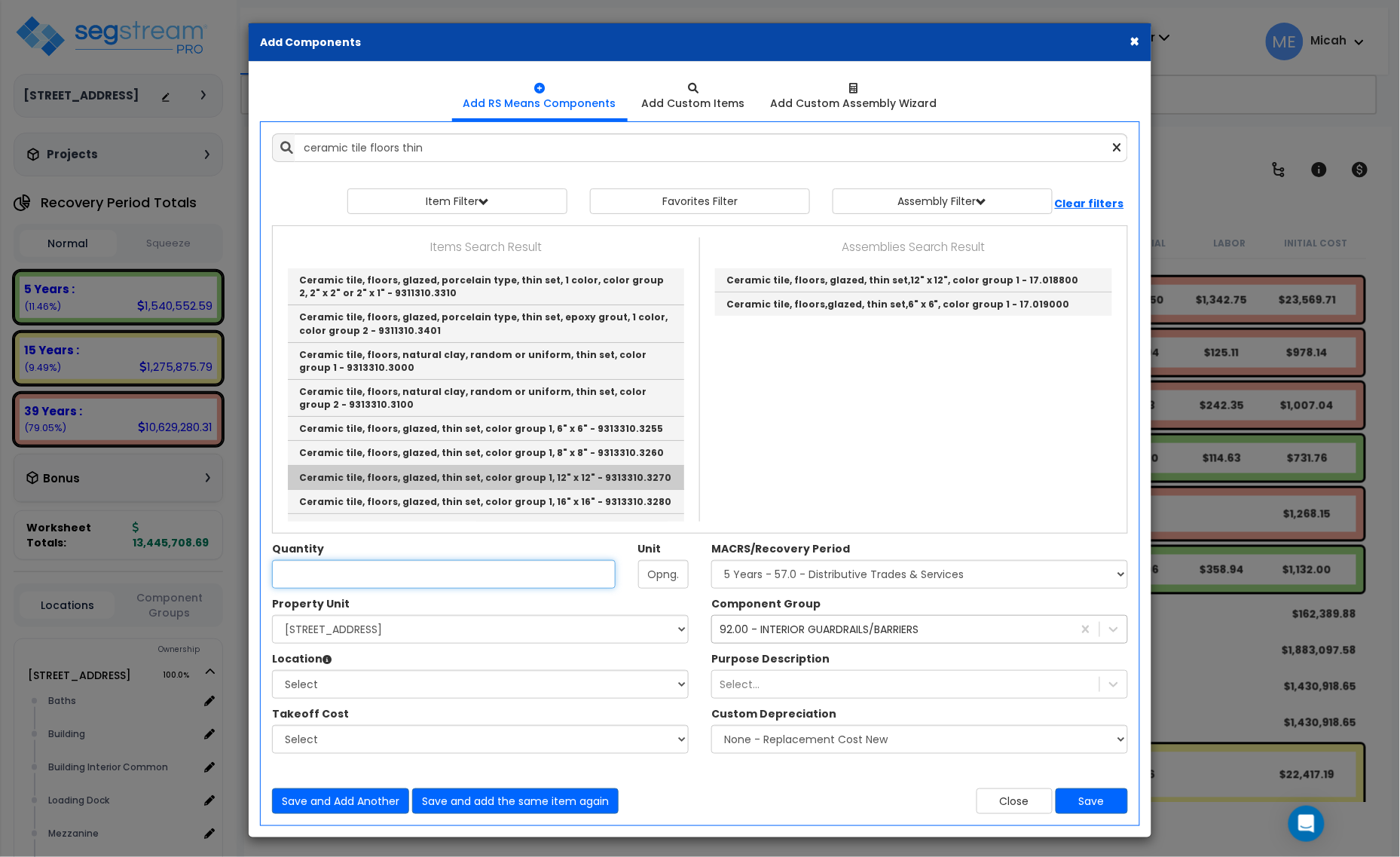
type input "Ceramic tile, floors, glazed, thin set, color group 1, 12" x 12" - 9313310.3270"
type input "S.F."
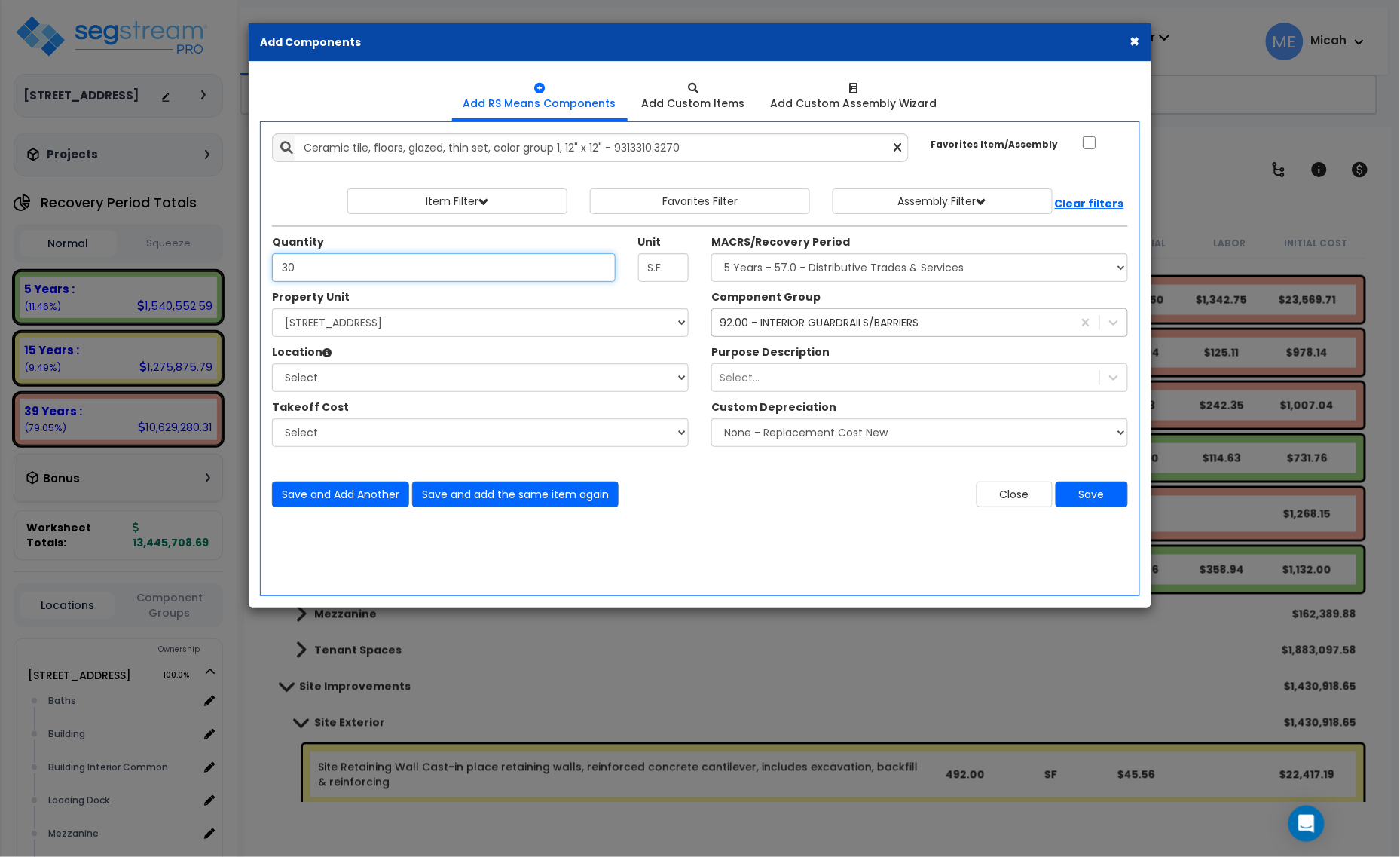
type input "30"
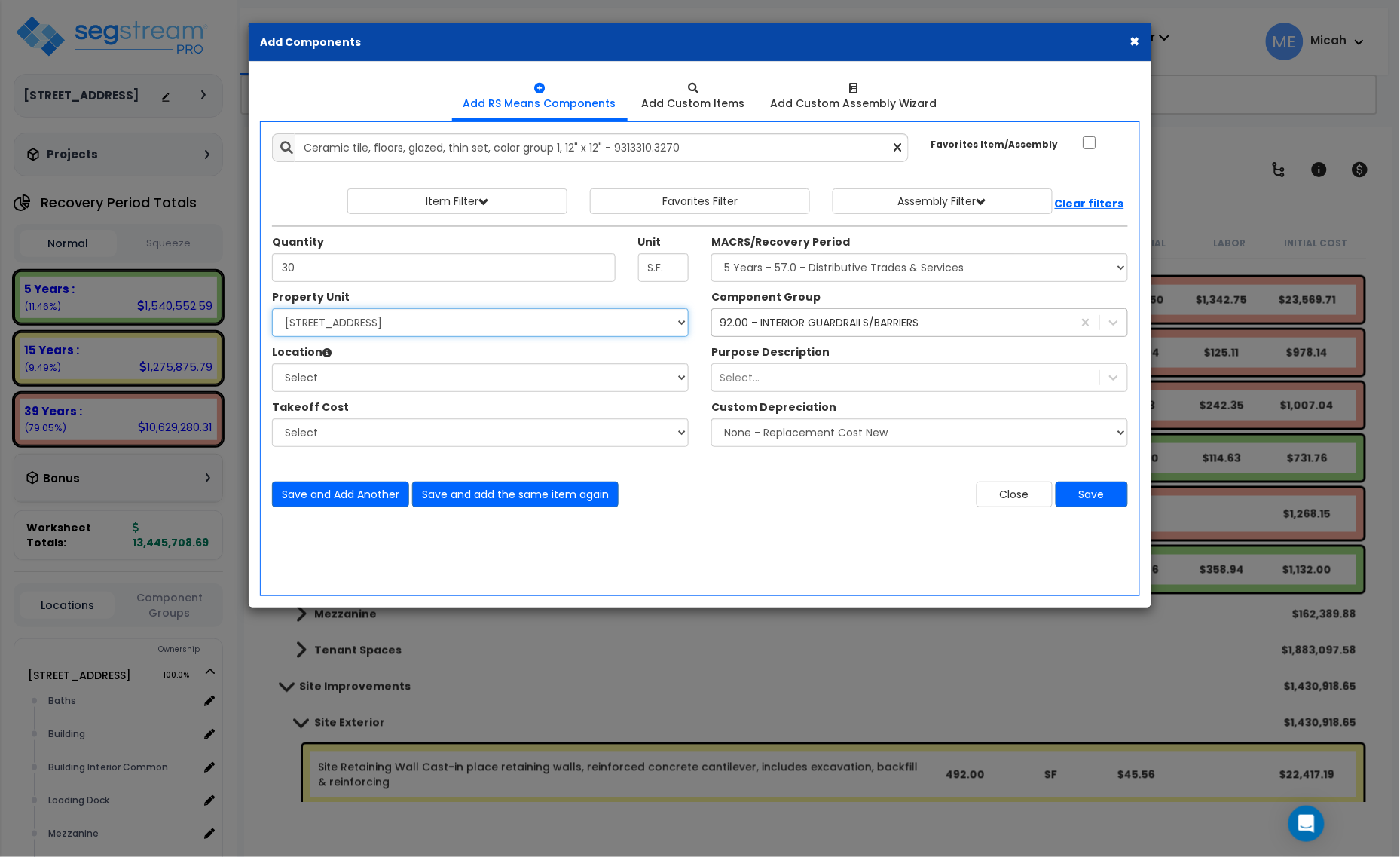
click at [430, 329] on select "Select [STREET_ADDRESS] Site Improvements" at bounding box center [480, 322] width 417 height 28
select select "166495"
click at [272, 309] on select "Select [STREET_ADDRESS] Site Improvements" at bounding box center [480, 322] width 417 height 28
click at [415, 389] on select "Select Baths Building Building Interior Building Interior Common Loading Dock […" at bounding box center [480, 378] width 417 height 28
select select "31689"
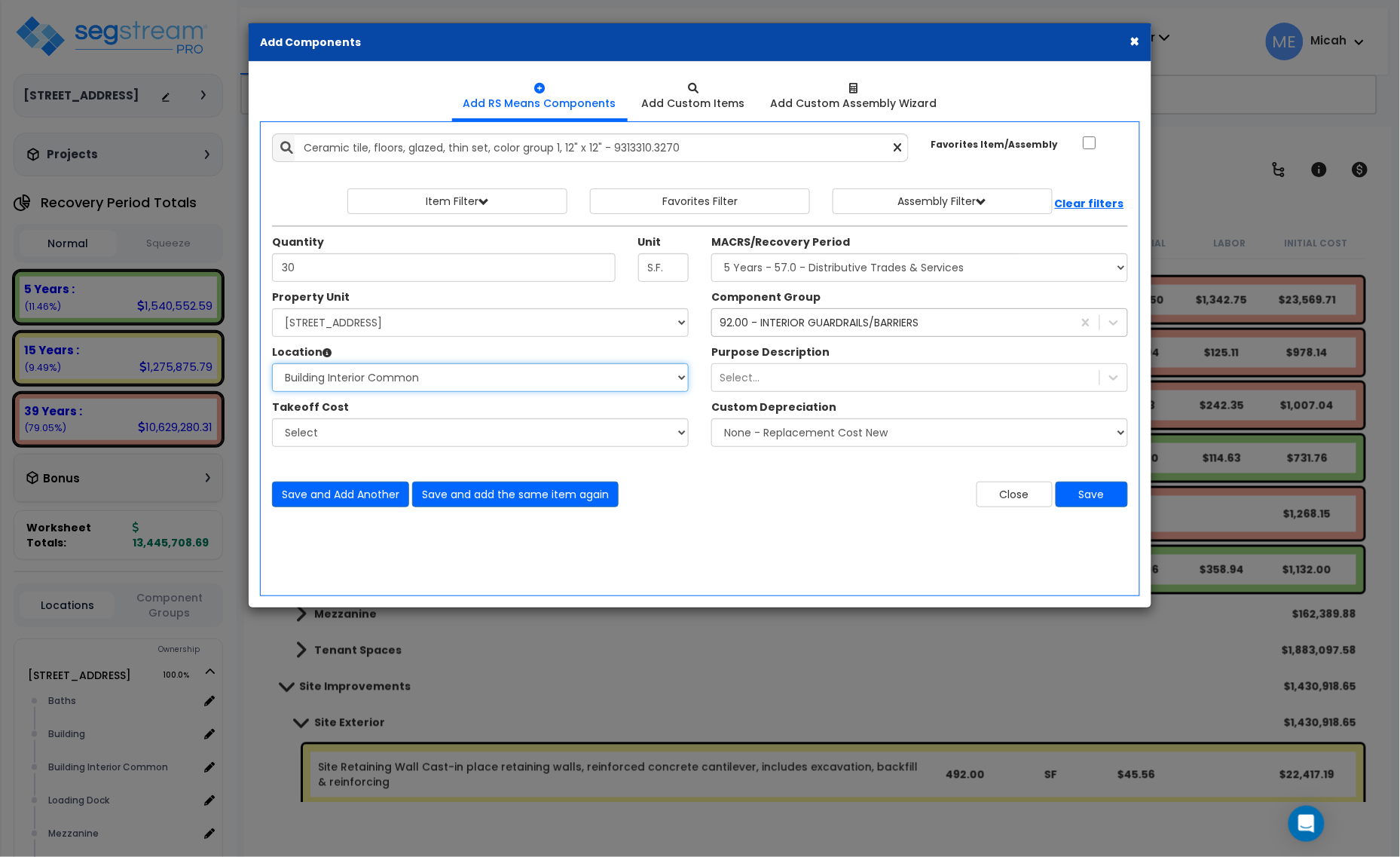
click at [272, 363] on select "Select Baths Building Building Interior Building Interior Common Loading Dock […" at bounding box center [480, 378] width 417 height 28
click at [848, 255] on select "Select MACRS/Recovery Period 5 Years - 57.0 - Distributive Trades & Services 5 …" at bounding box center [919, 267] width 417 height 28
select select "3669"
click at [711, 254] on select "Select MACRS/Recovery Period 5 Years - 57.0 - Distributive Trades & Services 5 …" at bounding box center [919, 267] width 417 height 28
click at [784, 329] on div "92.00 - INTERIOR GUARDRAILS/BARRIERS" at bounding box center [819, 322] width 199 height 15
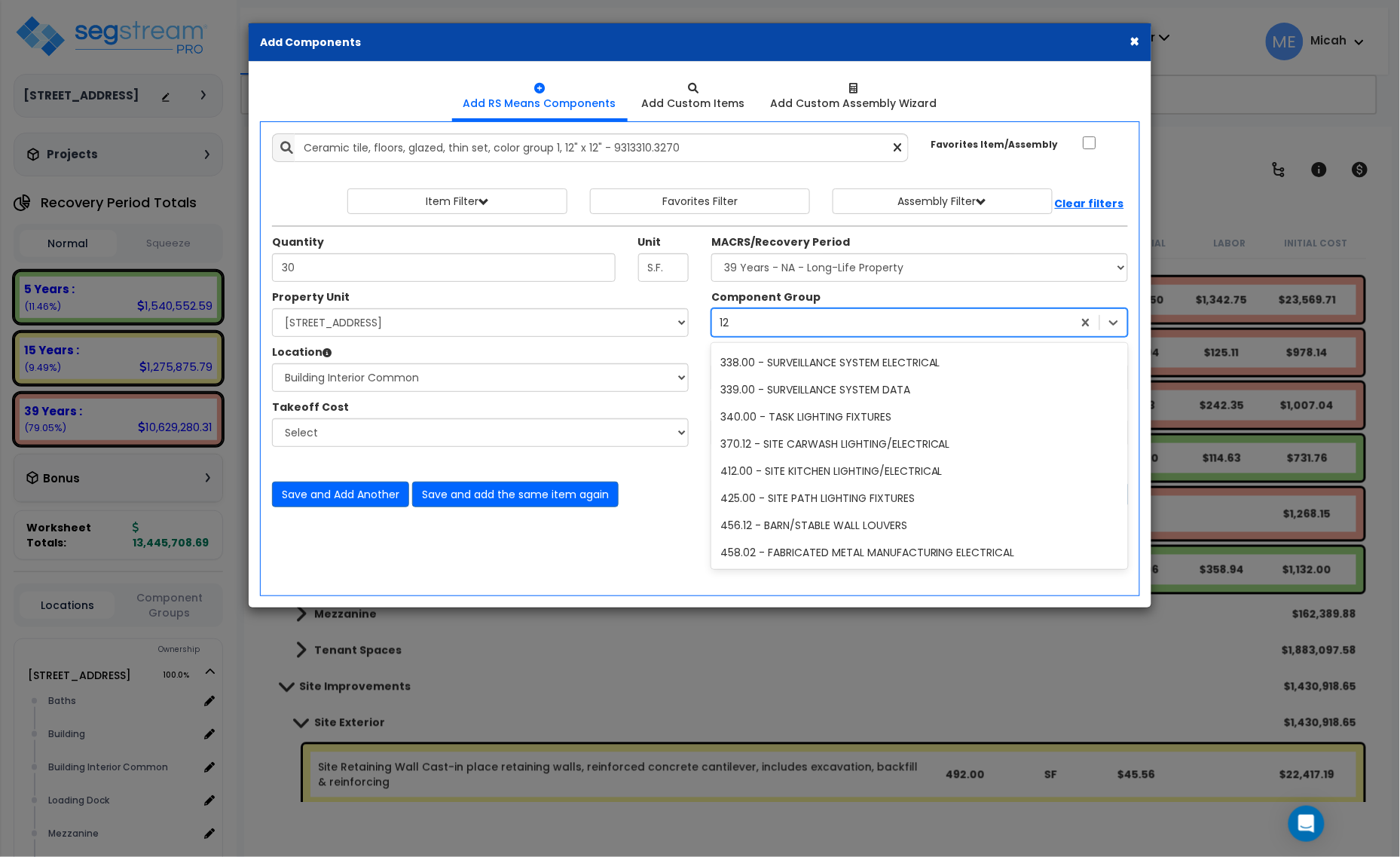
scroll to position [2, 0]
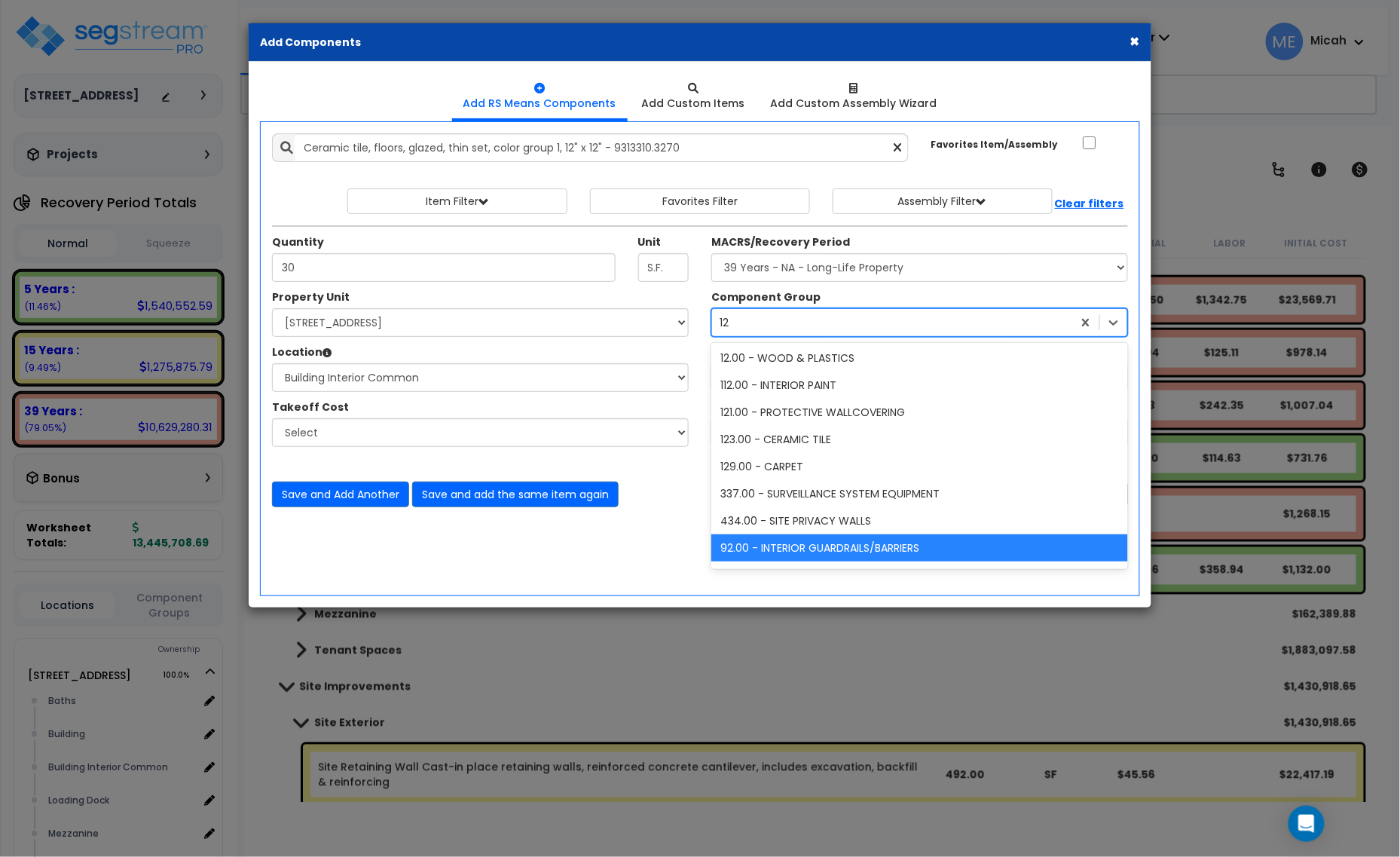
type input "123"
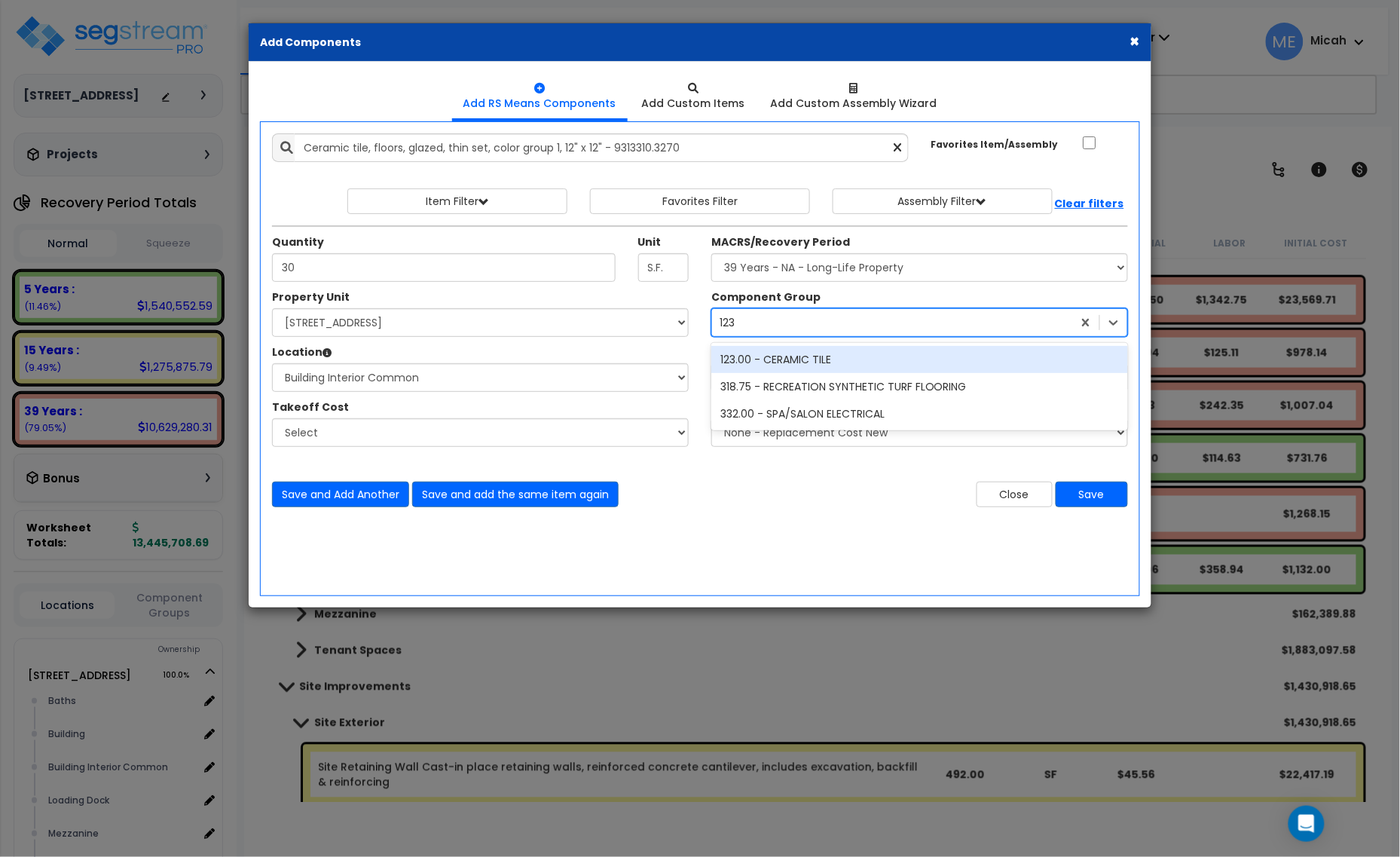
click at [792, 359] on div "123.00 - CERAMIC TILE" at bounding box center [919, 359] width 417 height 27
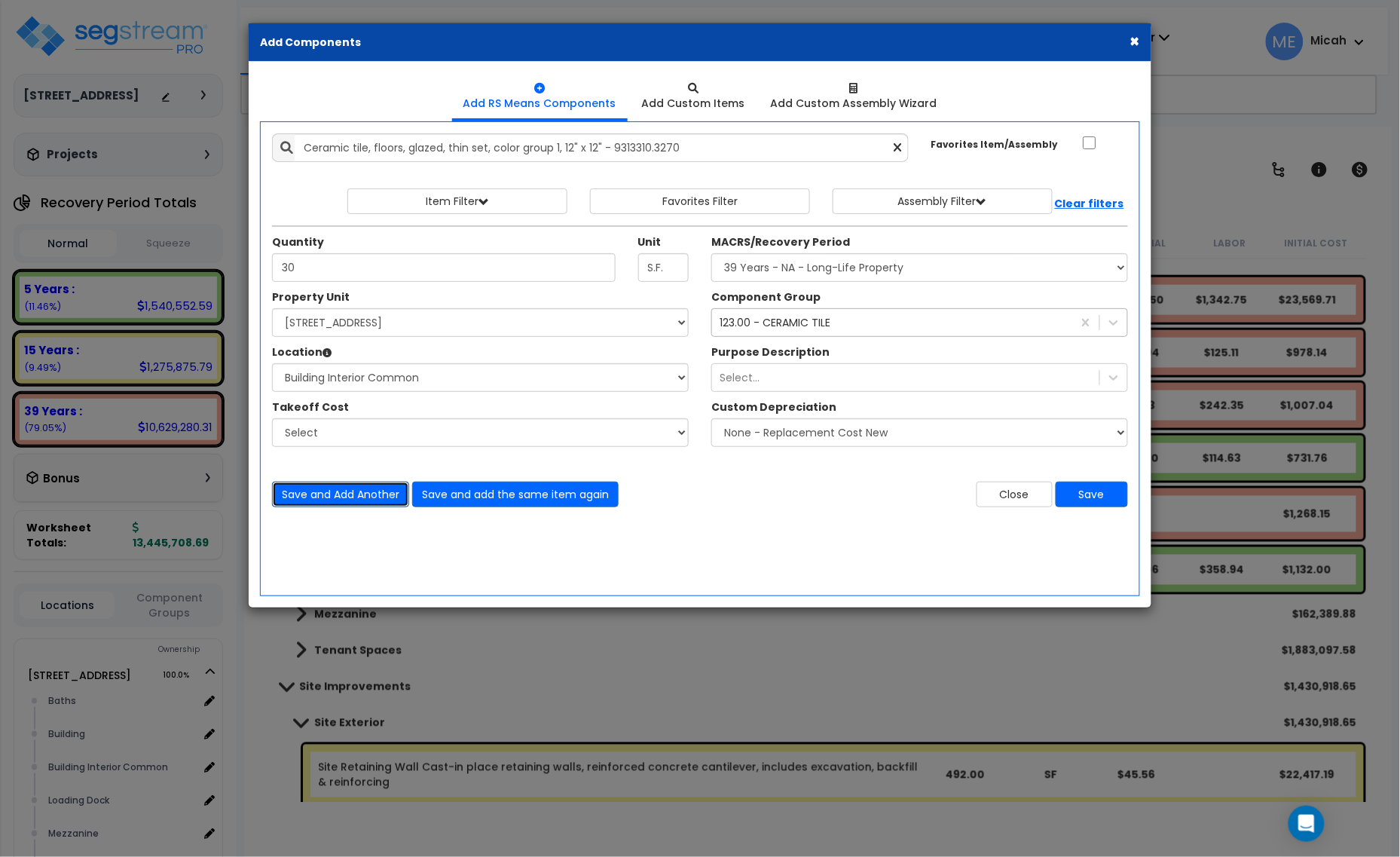
click at [351, 497] on button "Save and Add Another" at bounding box center [340, 494] width 137 height 26
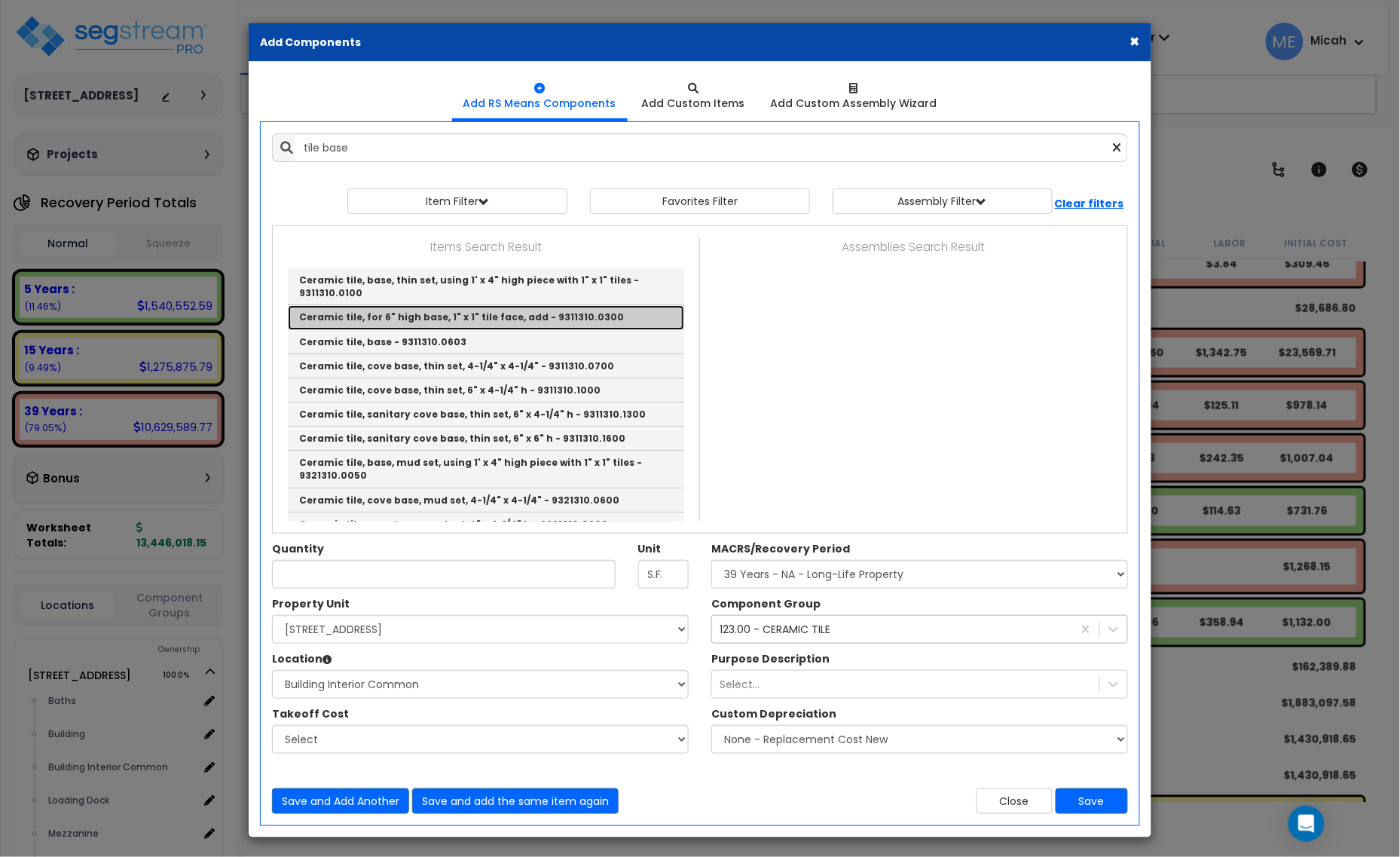
click at [475, 313] on link "Ceramic tile, for 6" high base, 1" x 1" tile face, add - 9311310.0300" at bounding box center [486, 317] width 396 height 24
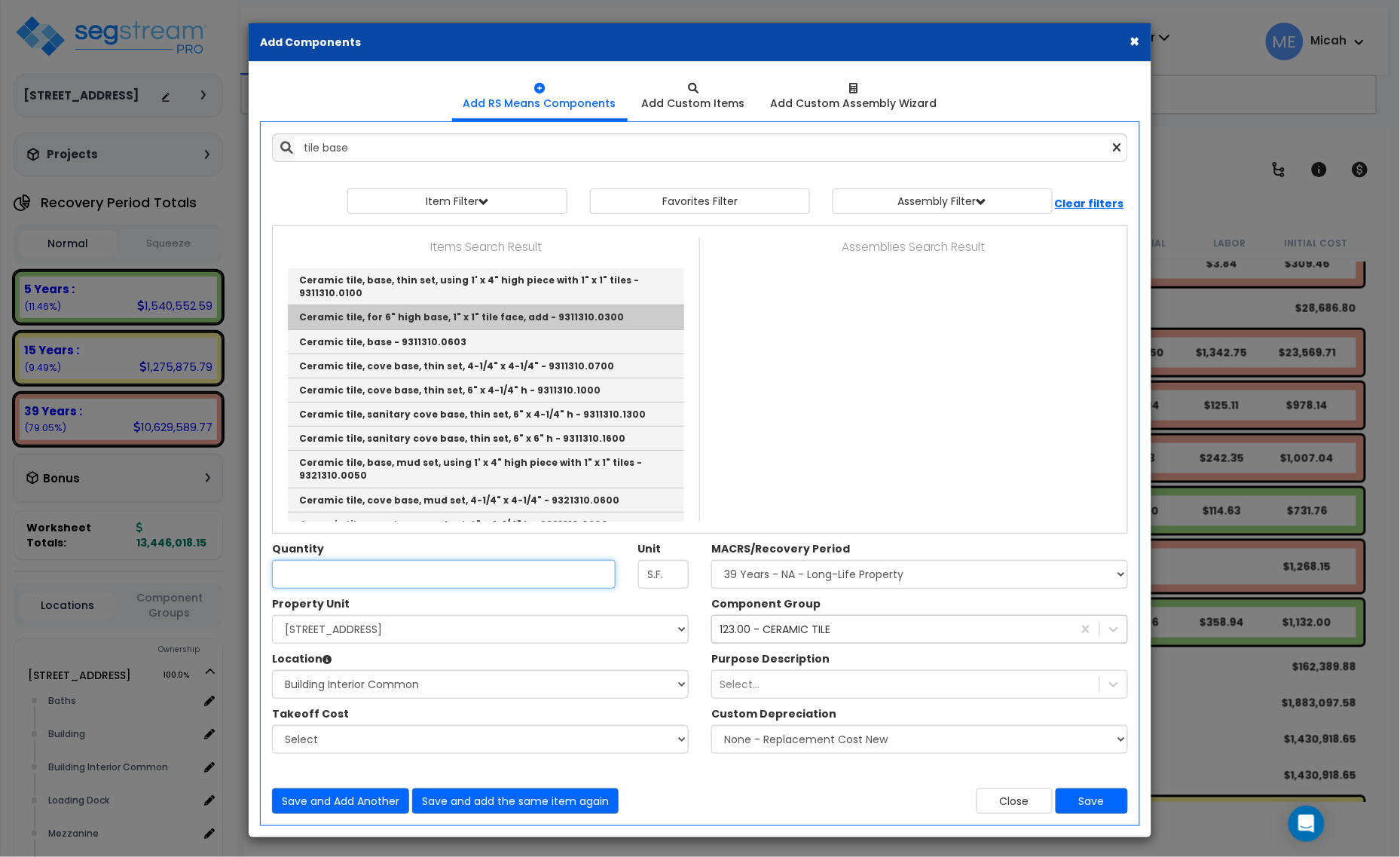
type input "Ceramic tile, for 6" high base, 1" x 1" tile face, add - 9311310.0300"
type input "L.F."
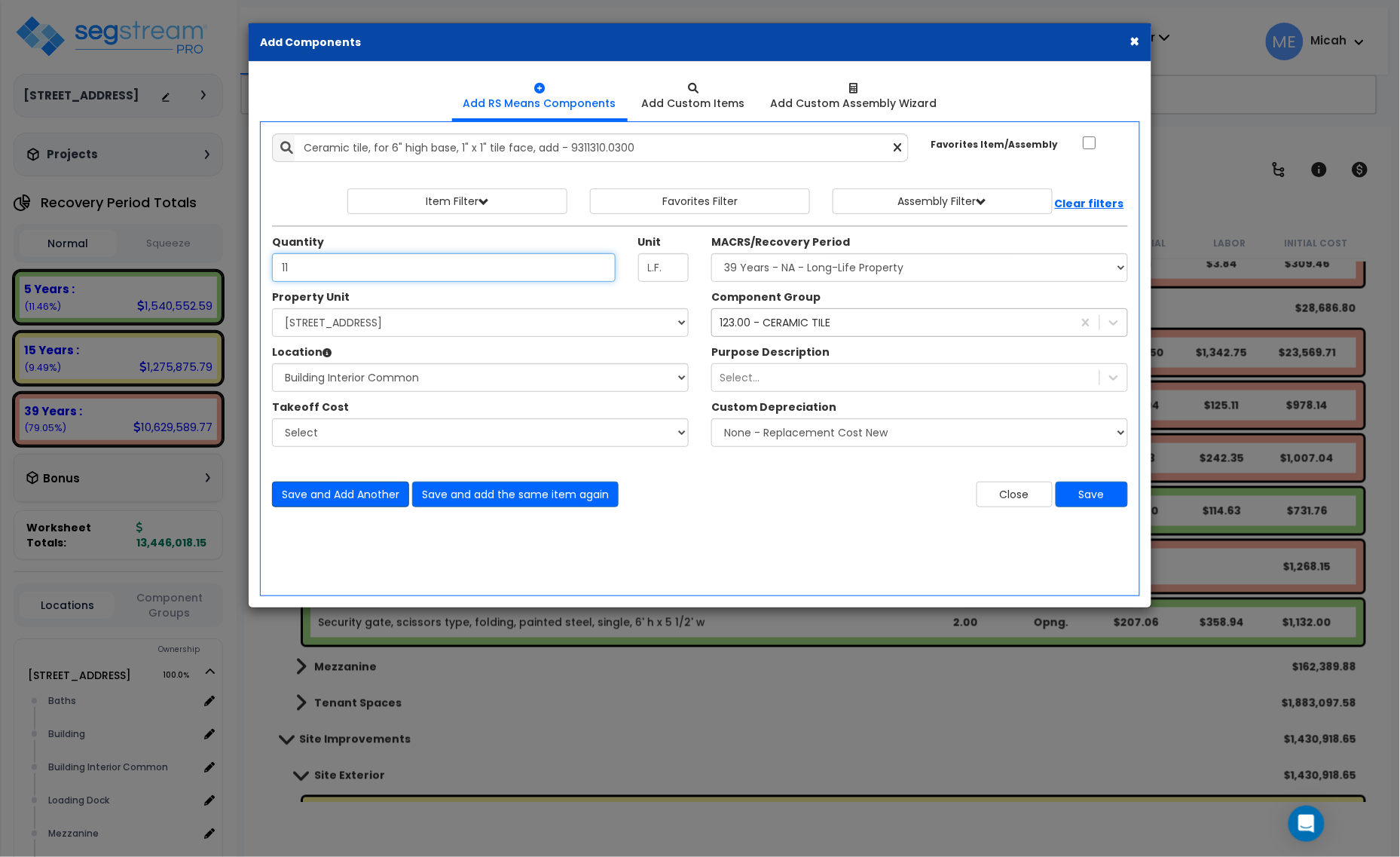
type input "11"
click at [356, 495] on button "Save and Add Another" at bounding box center [340, 494] width 137 height 26
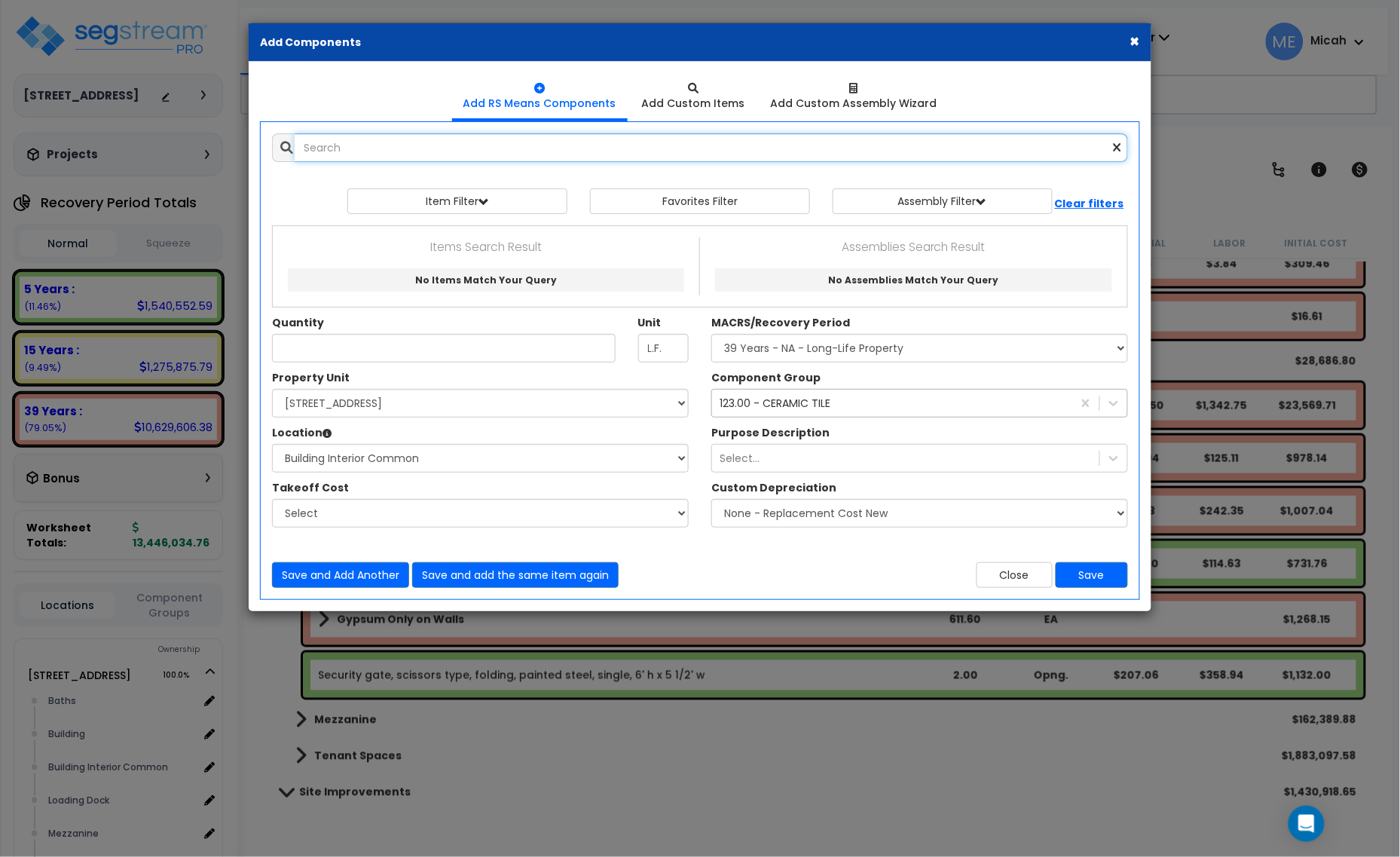
click at [397, 160] on input "text" at bounding box center [711, 148] width 833 height 28
type input "t"
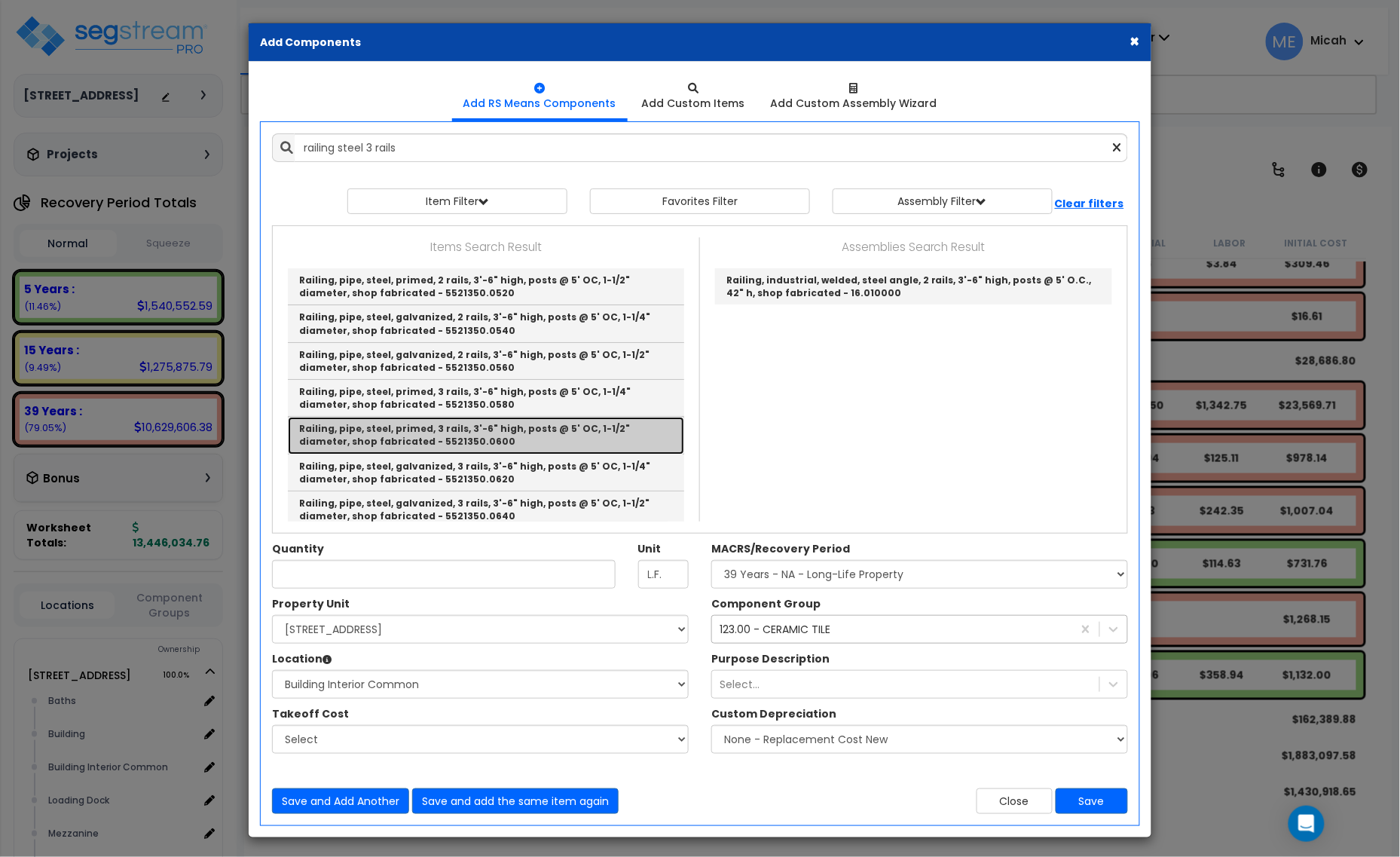
click at [566, 441] on link "Railing, pipe, steel, primed, 3 rails, 3'-6" high, posts @ 5' OC, 1-1/2" diamet…" at bounding box center [486, 435] width 396 height 37
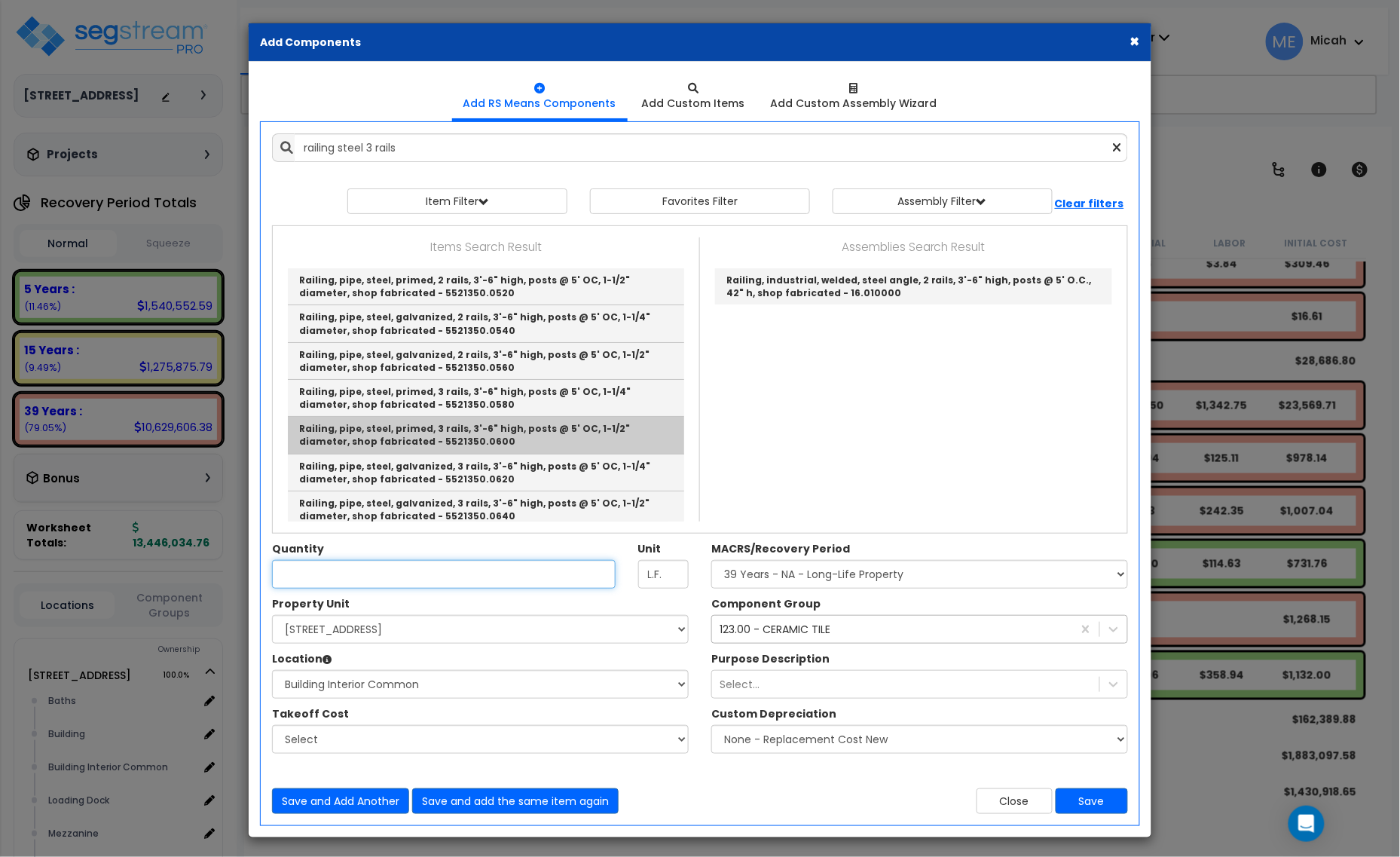
type input "Railing, pipe, steel, primed, 3 rails, 3'-6" high, posts @ 5' OC, 1-1/2" diamet…"
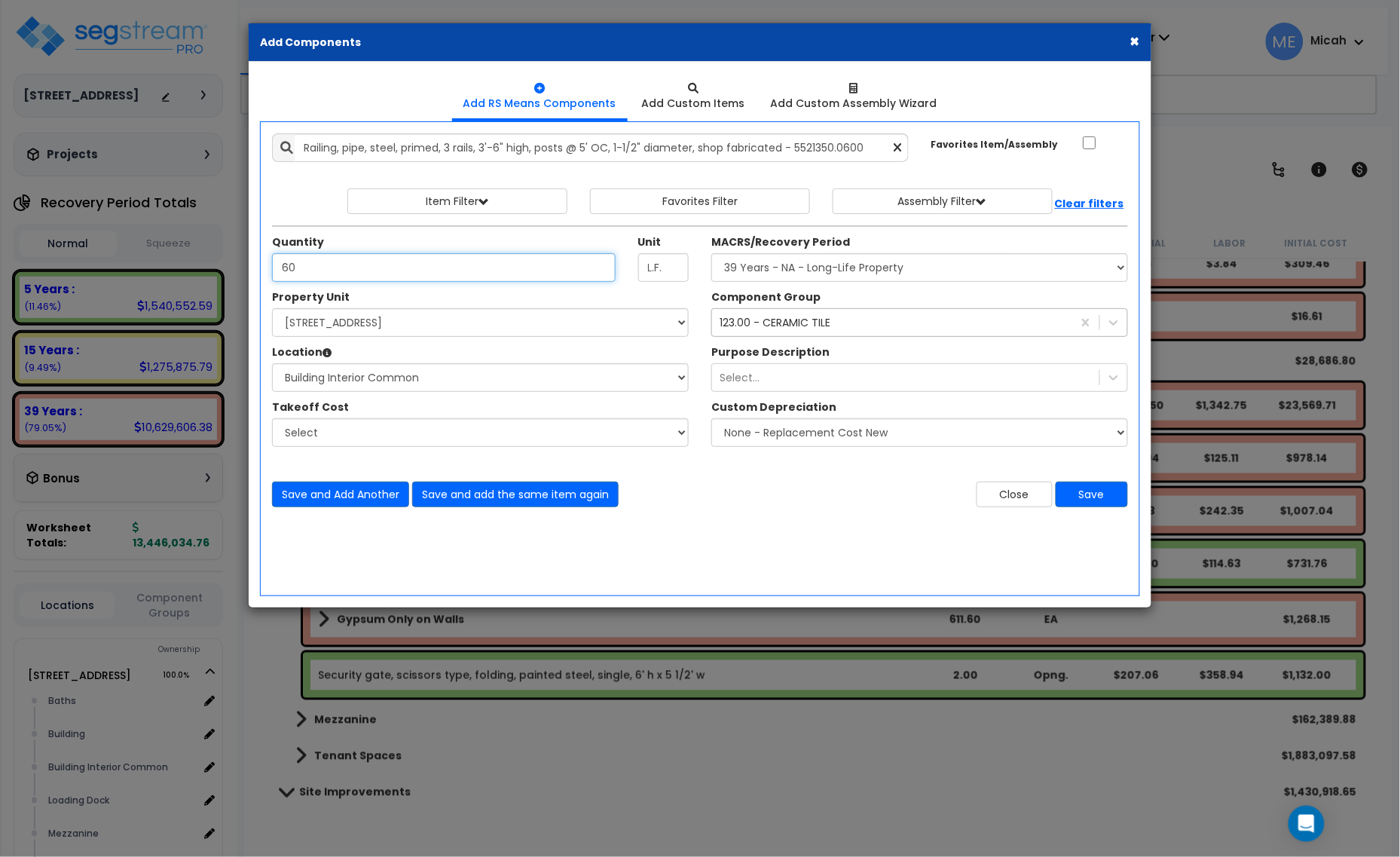
type input "60"
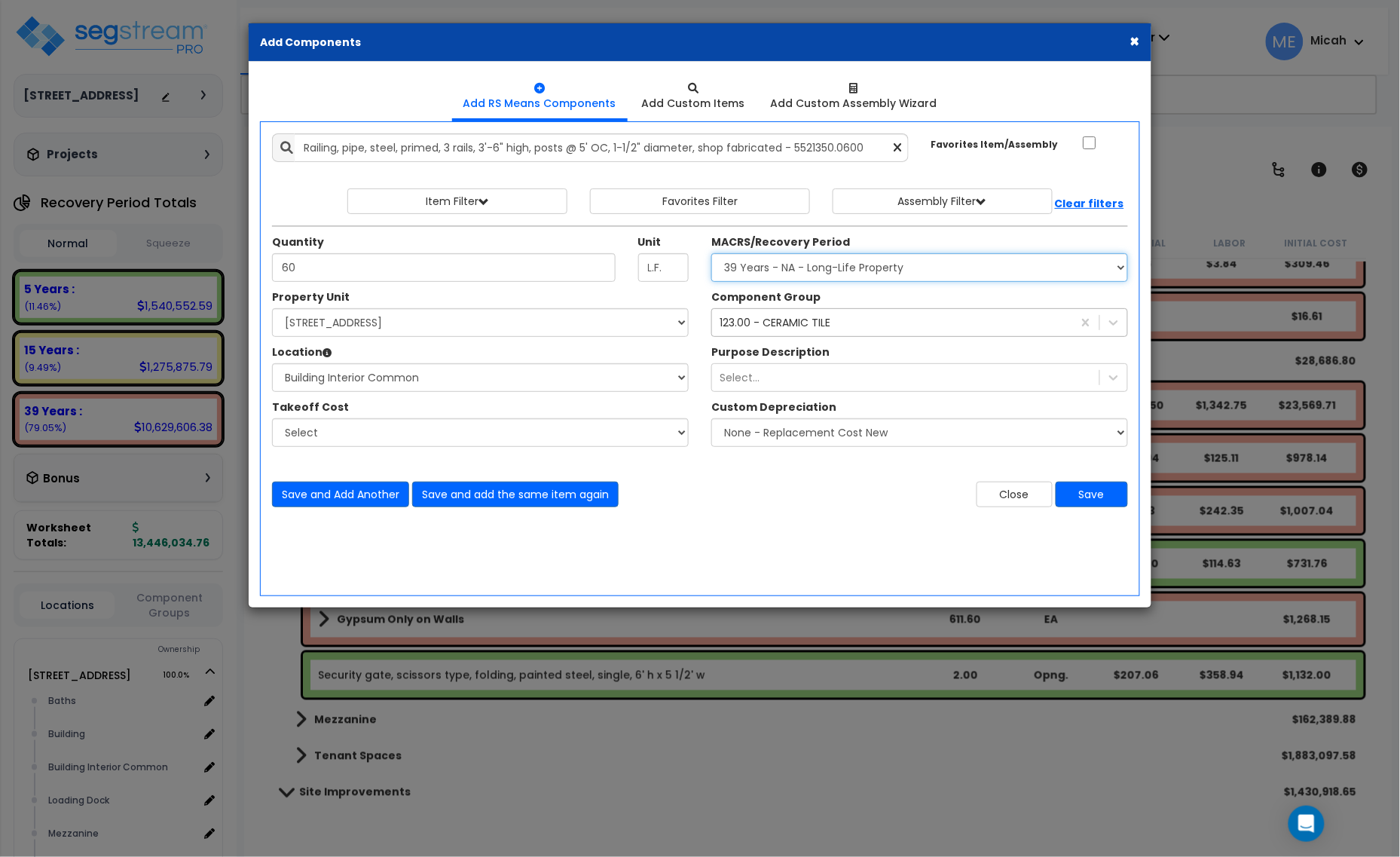
click at [878, 280] on select "Select MACRS/Recovery Period 5 Years - 57.0 - Distributive Trades & Services 5 …" at bounding box center [919, 267] width 417 height 28
select select "3667"
click at [711, 254] on select "Select MACRS/Recovery Period 5 Years - 57.0 - Distributive Trades & Services 5 …" at bounding box center [919, 267] width 417 height 28
click at [853, 320] on div "123.00 - CERAMIC TILE 123" at bounding box center [891, 322] width 360 height 24
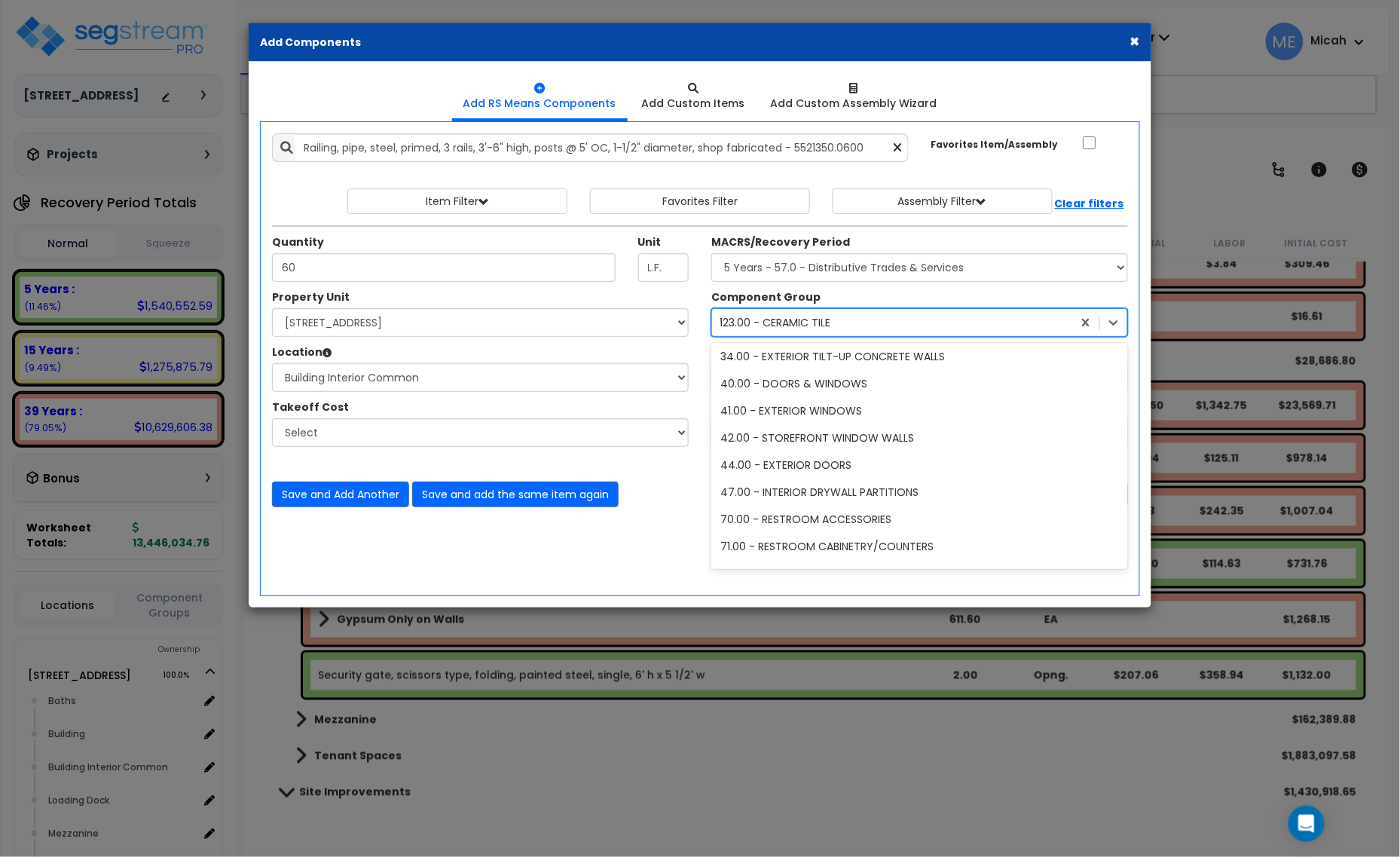
type input "92"
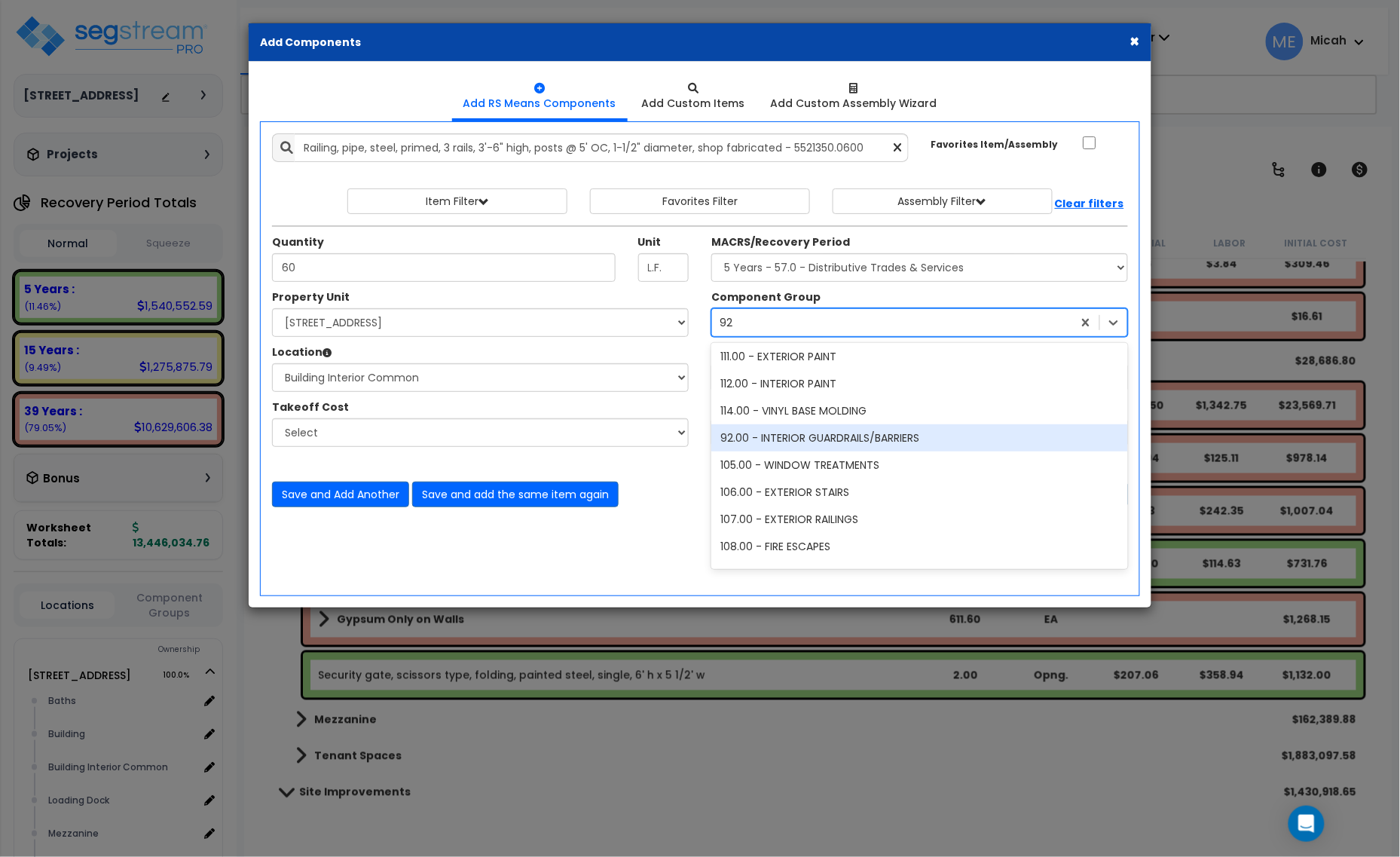
click at [830, 435] on div "92.00 - INTERIOR GUARDRAILS/BARRIERS" at bounding box center [919, 438] width 417 height 27
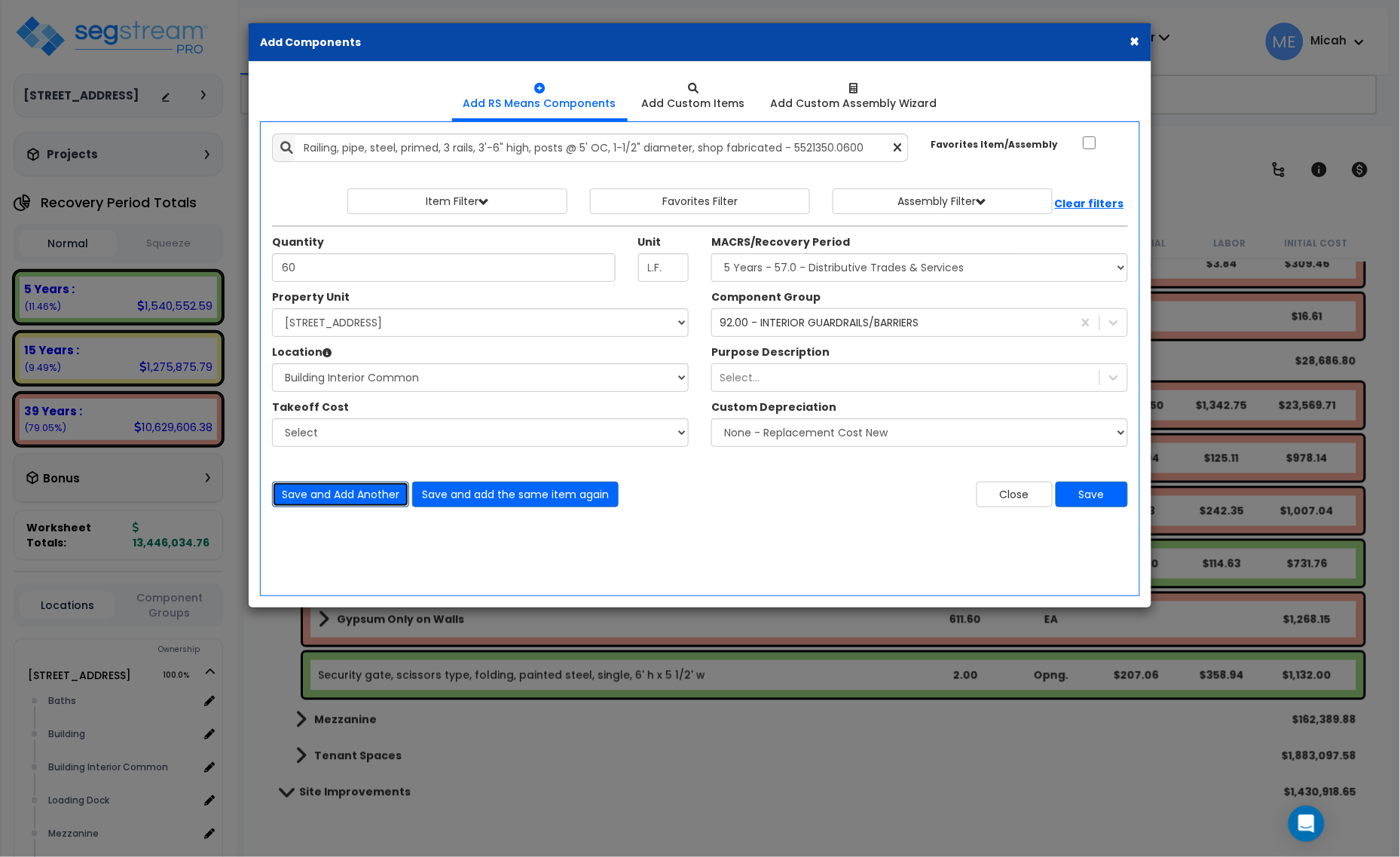
click at [355, 501] on button "Save and Add Another" at bounding box center [340, 494] width 137 height 26
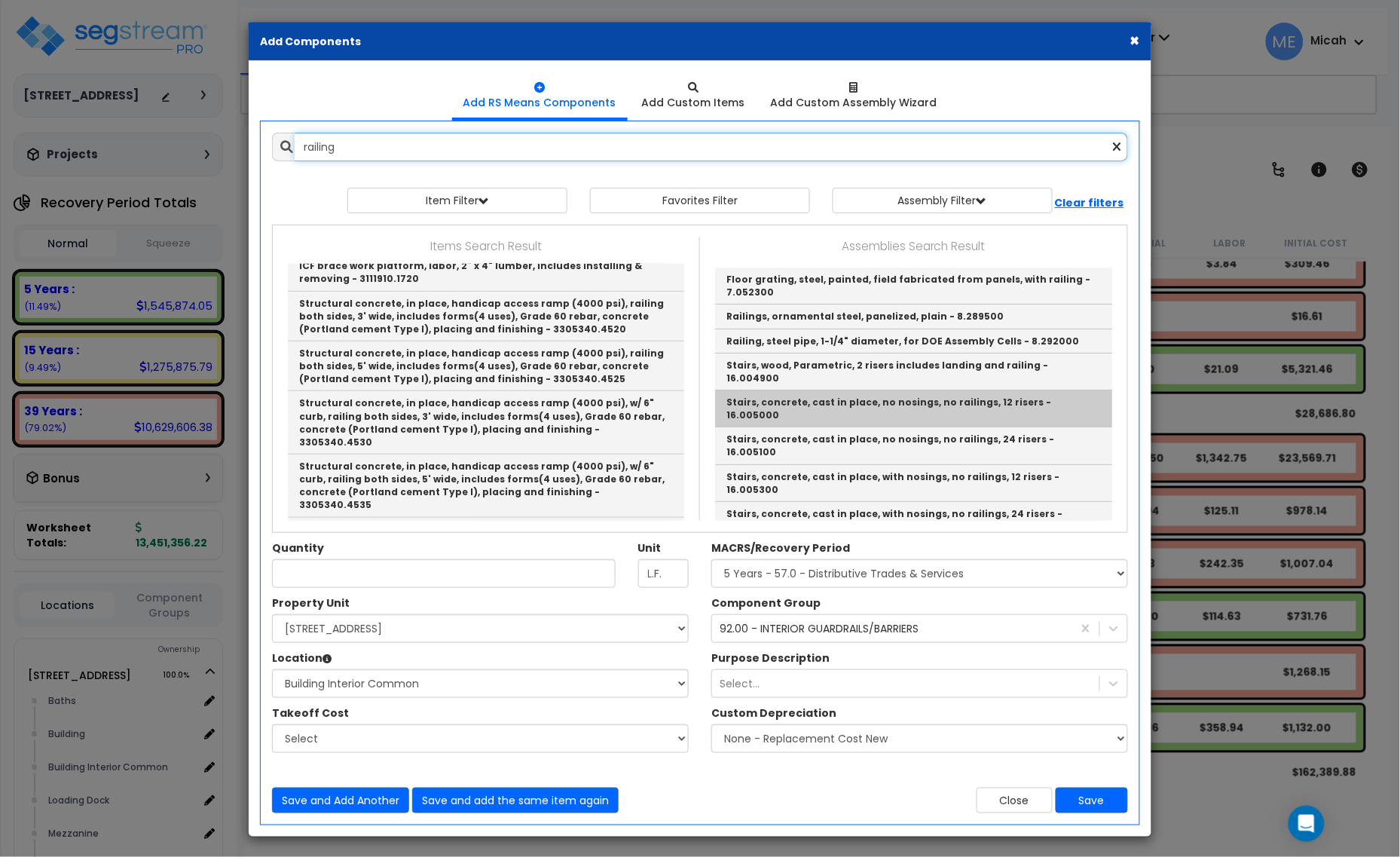
scroll to position [0, 0]
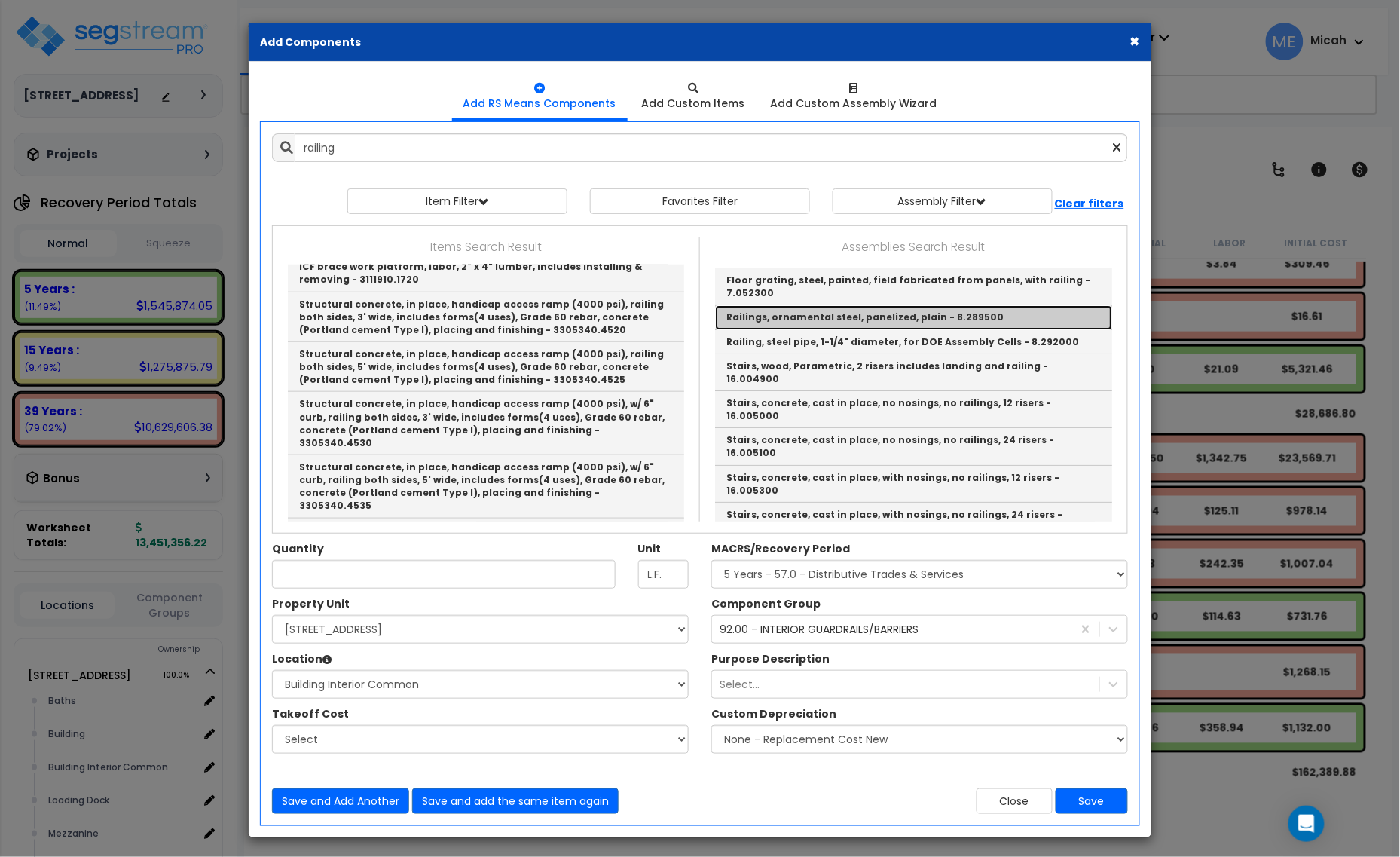
click at [888, 322] on link "Railings, ornamental steel, panelized, plain - 8.289500" at bounding box center [913, 317] width 397 height 24
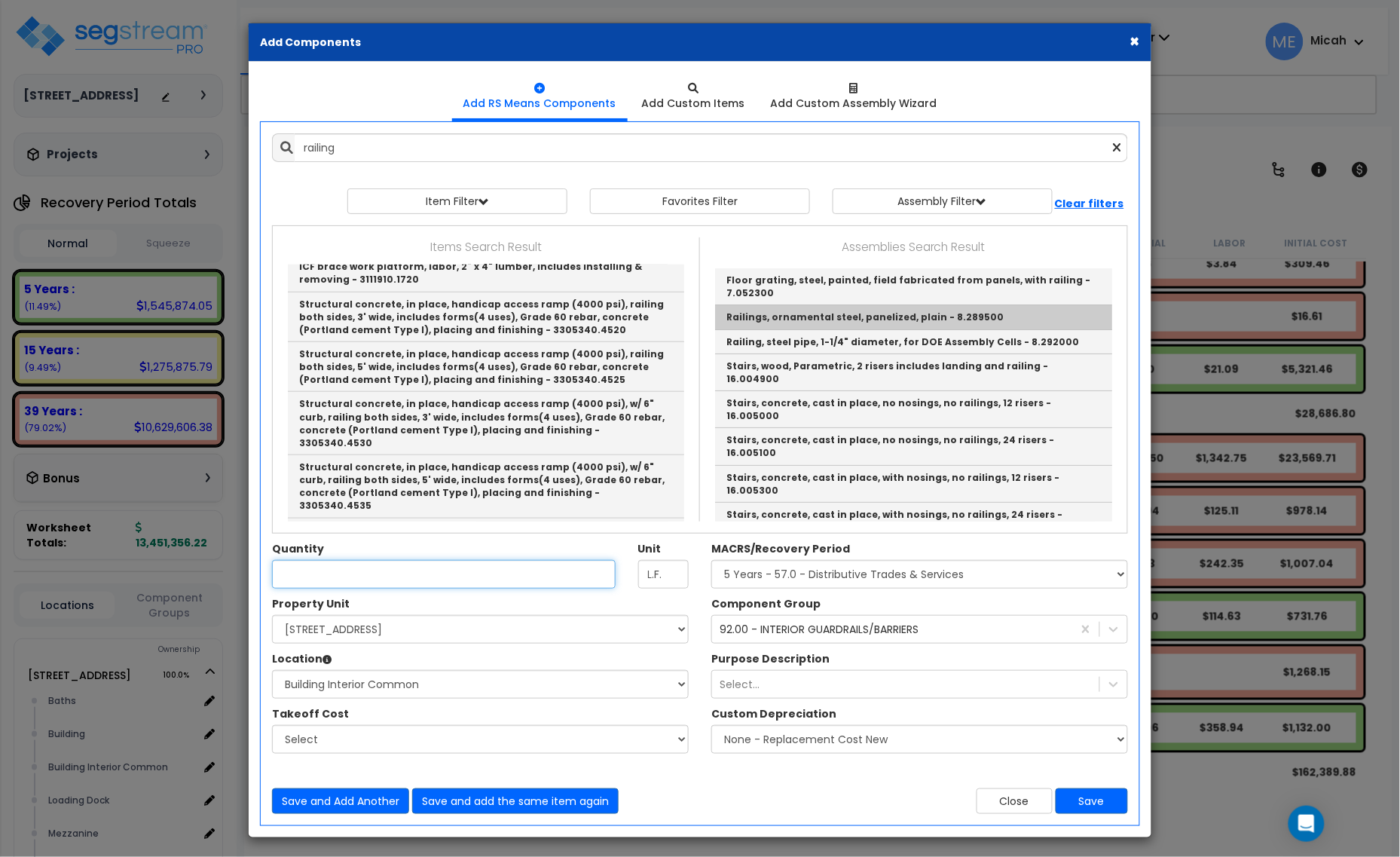
type input "Railings, ornamental steel, panelized, plain - 8.289500"
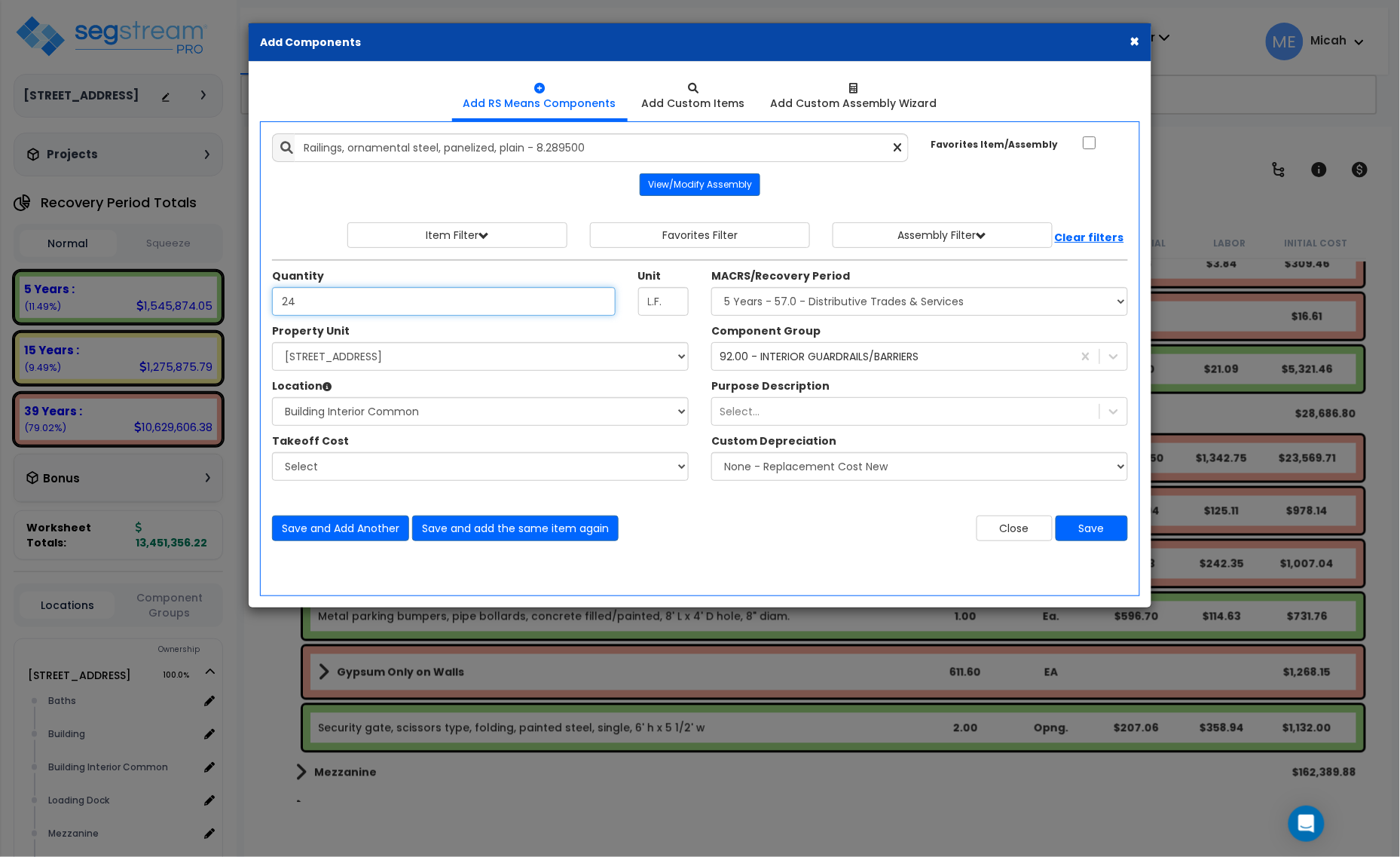
type input "24"
click at [348, 537] on button "Save and Add Another" at bounding box center [340, 528] width 137 height 26
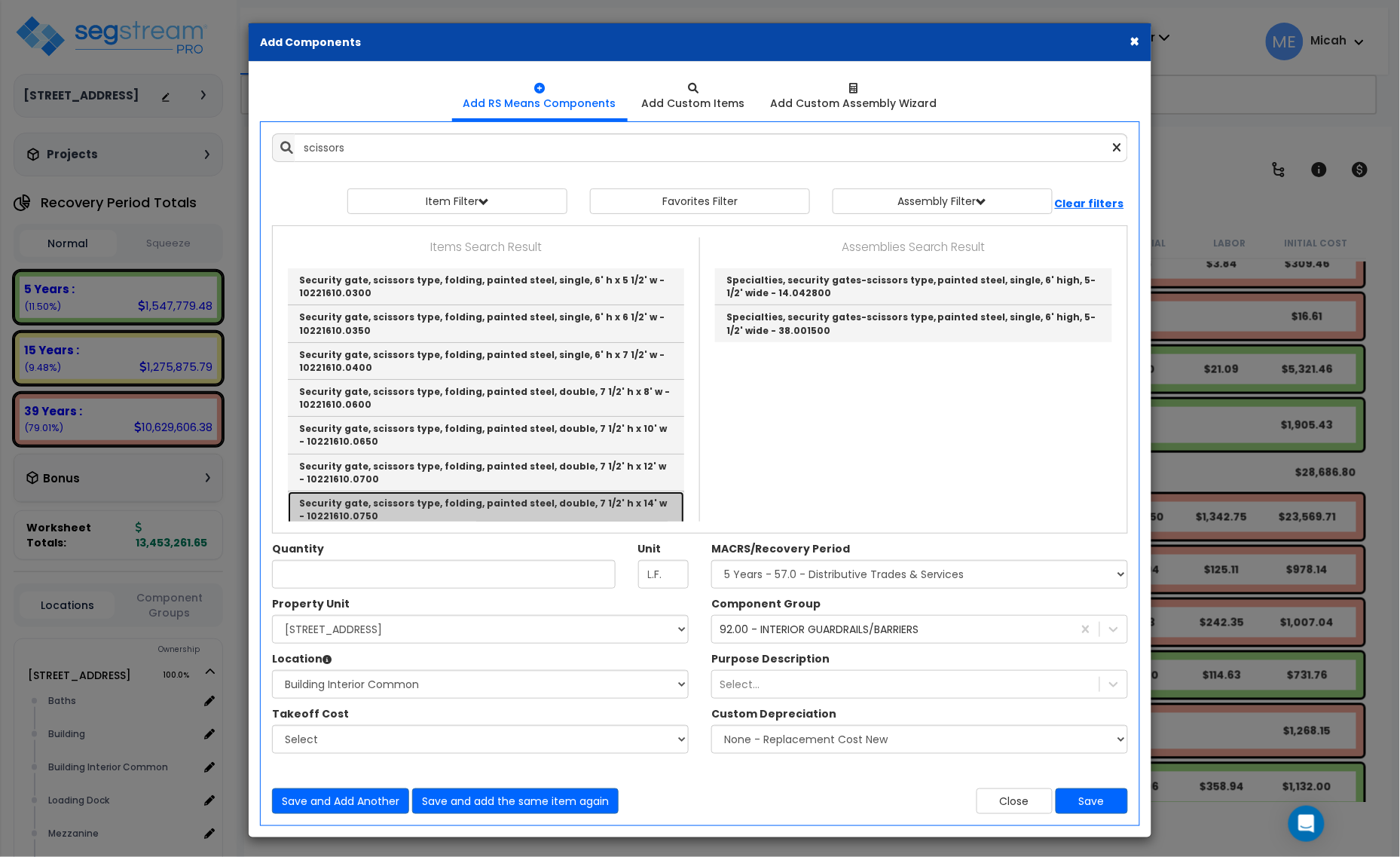
click at [629, 501] on link "Security gate, scissors type, folding, painted steel, double, 7 1/2' h x 14' w …" at bounding box center [486, 509] width 396 height 36
type input "Security gate, scissors type, folding, painted steel, double, 7 1/2' h x 14' w …"
type input "Opng."
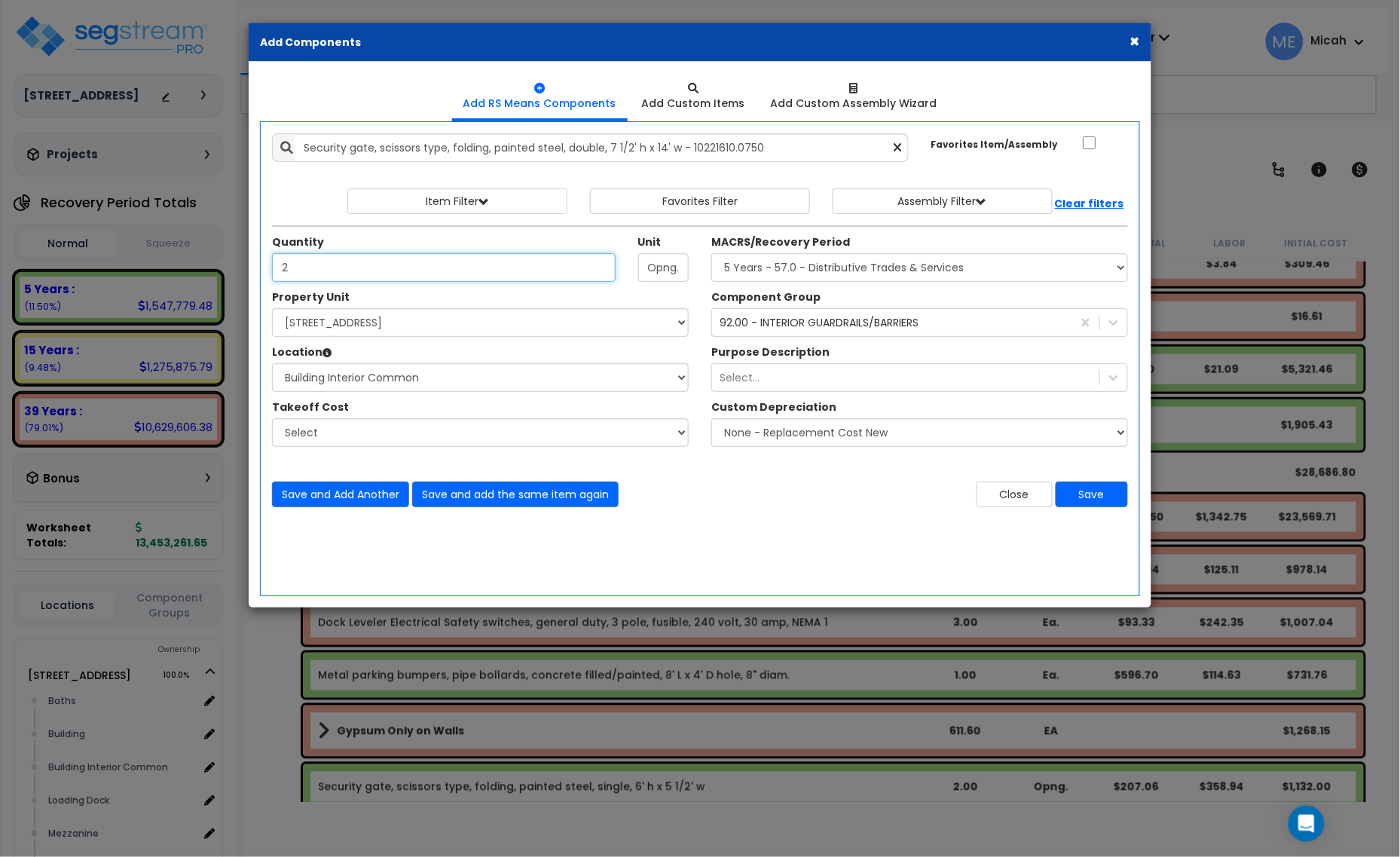
type input "2"
click at [345, 496] on button "Save and Add Another" at bounding box center [340, 494] width 137 height 26
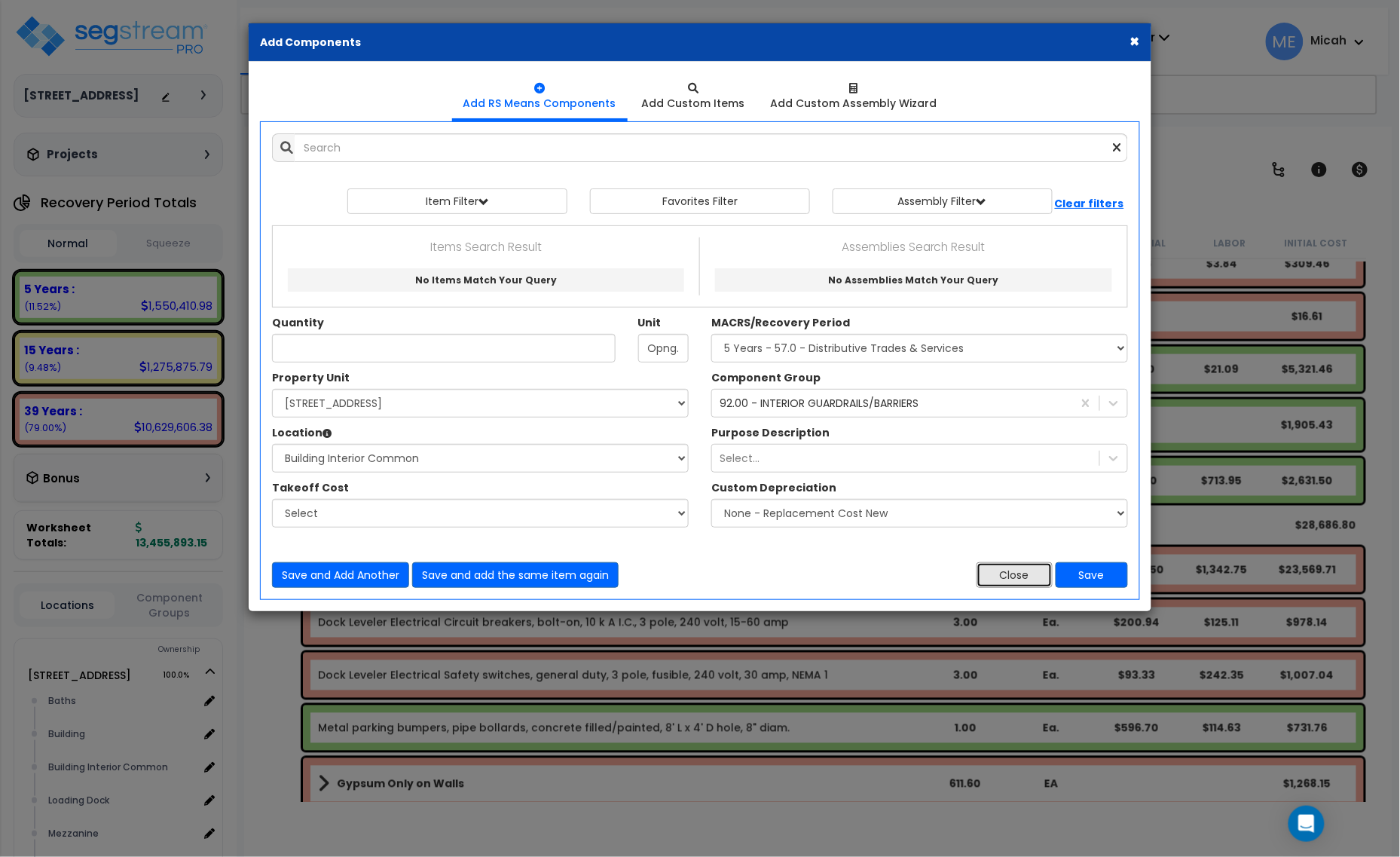
click at [999, 572] on button "Close" at bounding box center [1014, 575] width 76 height 26
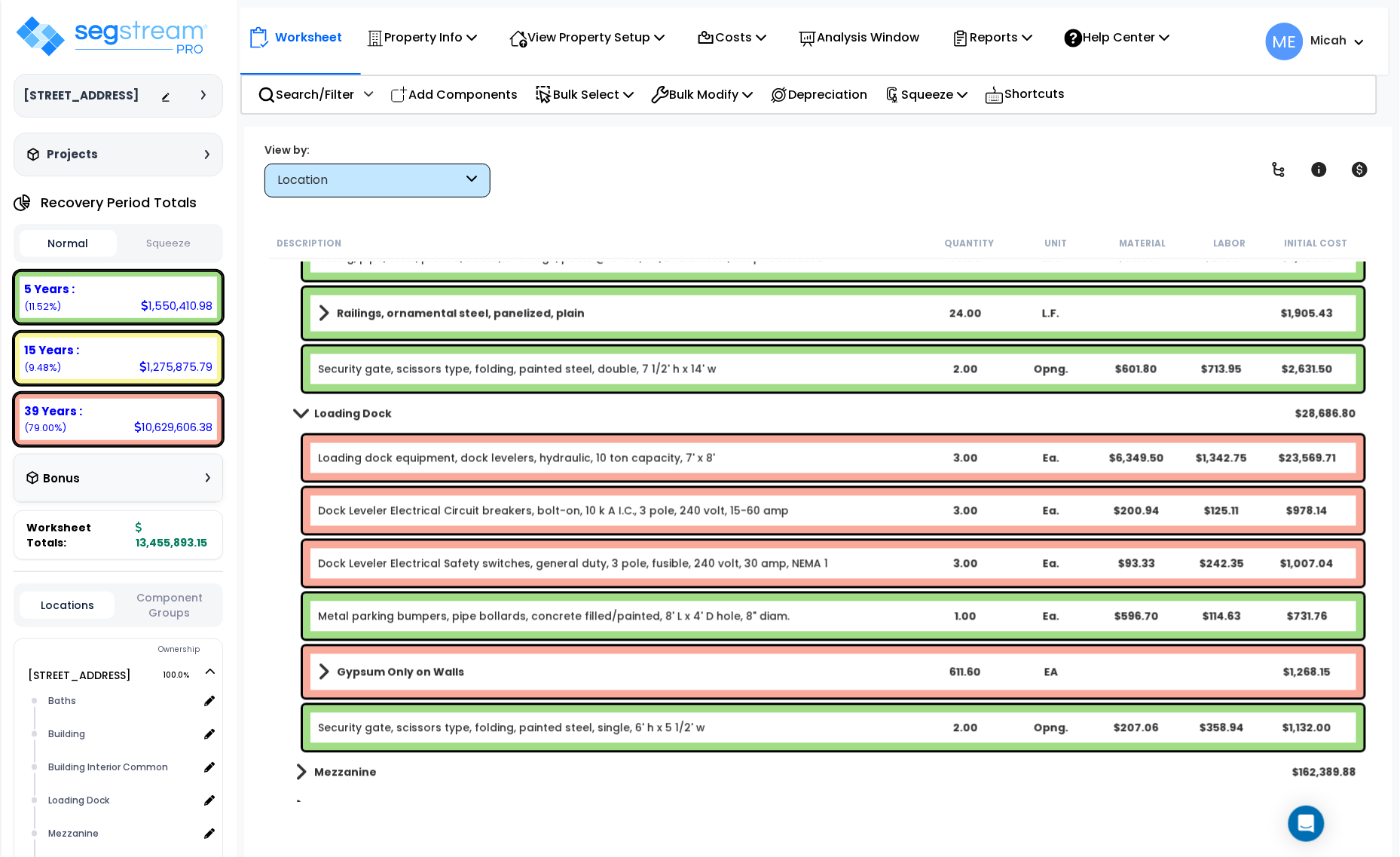
scroll to position [8383, 0]
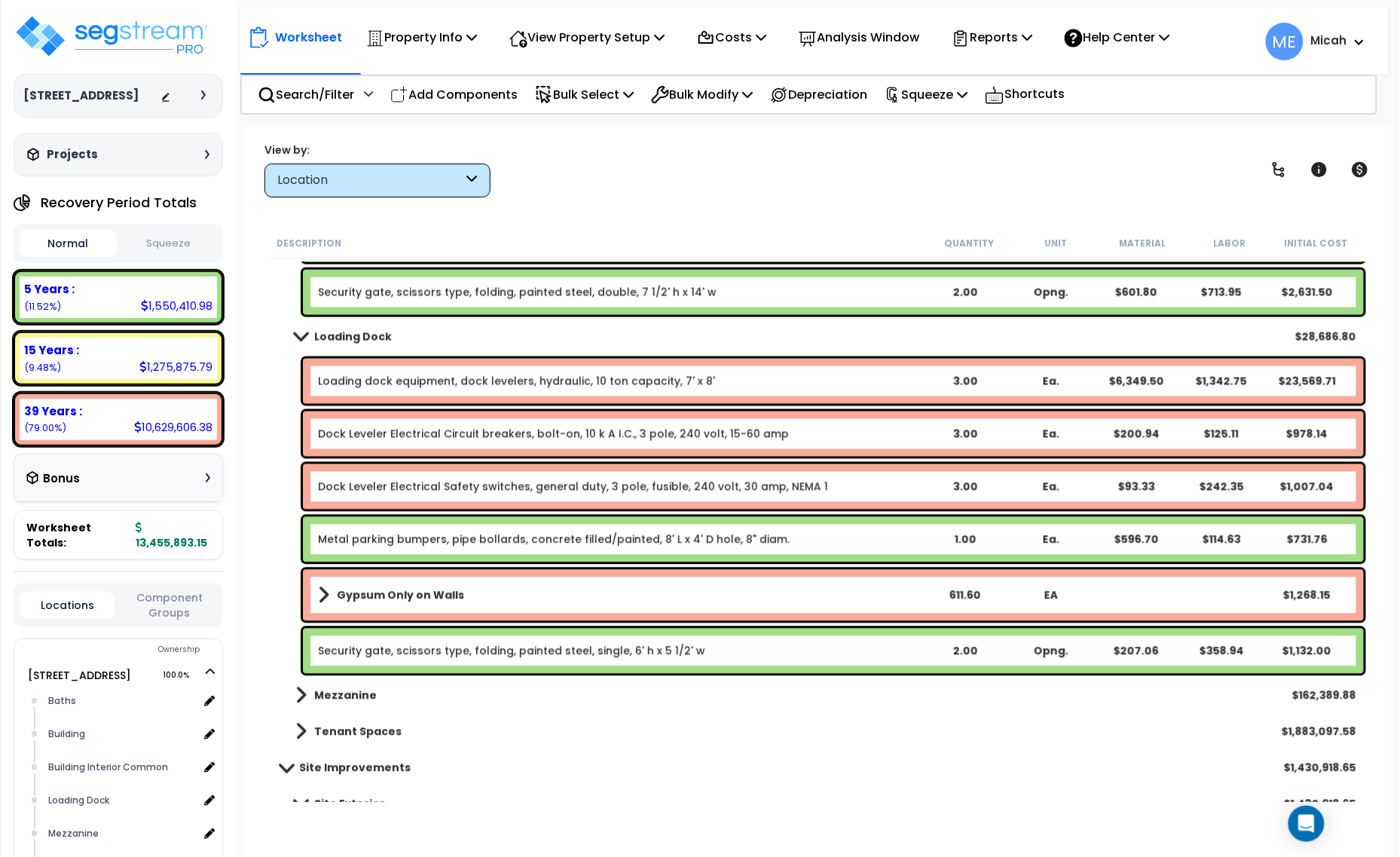
click at [298, 337] on span at bounding box center [301, 336] width 21 height 11
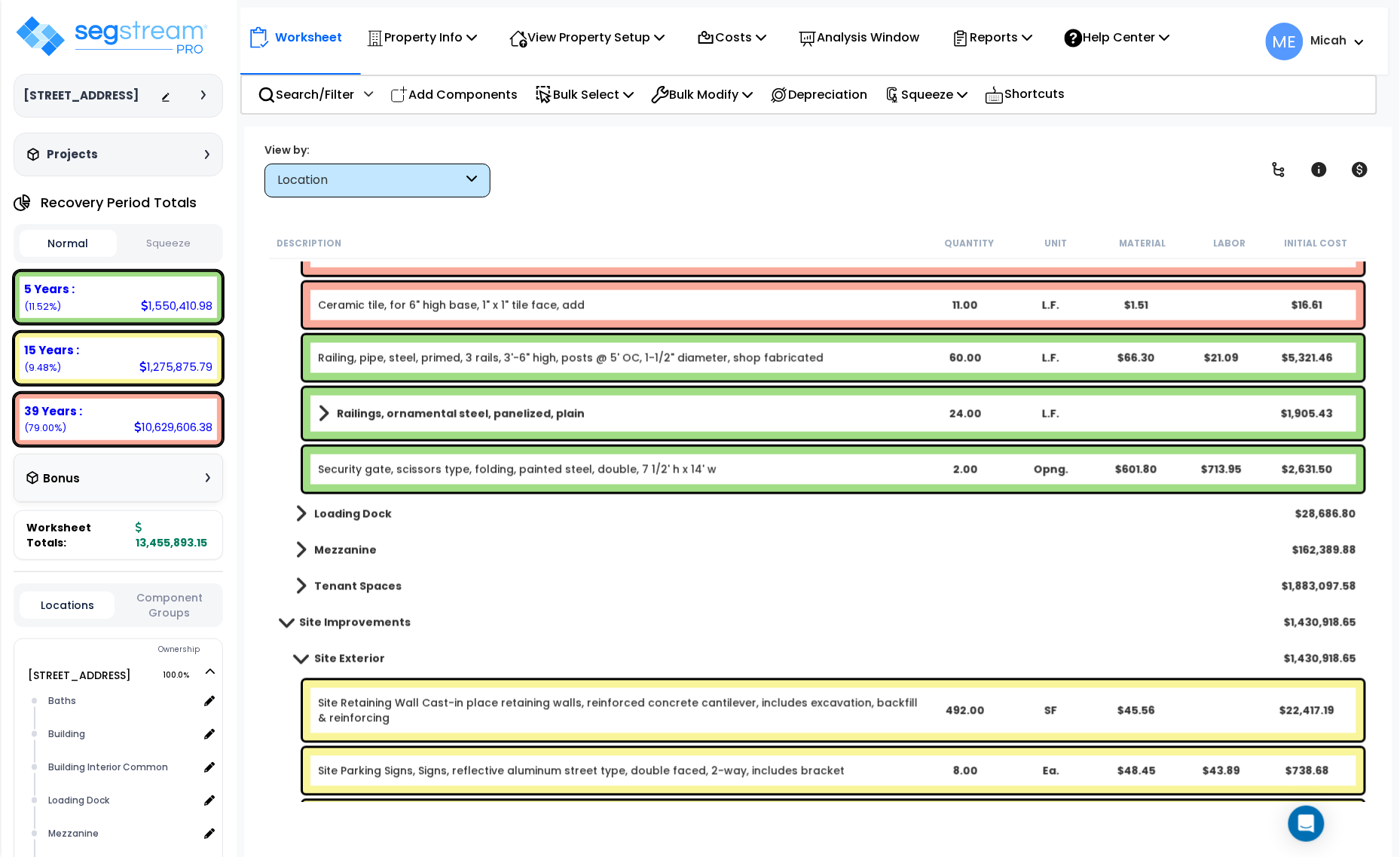
scroll to position [8194, 0]
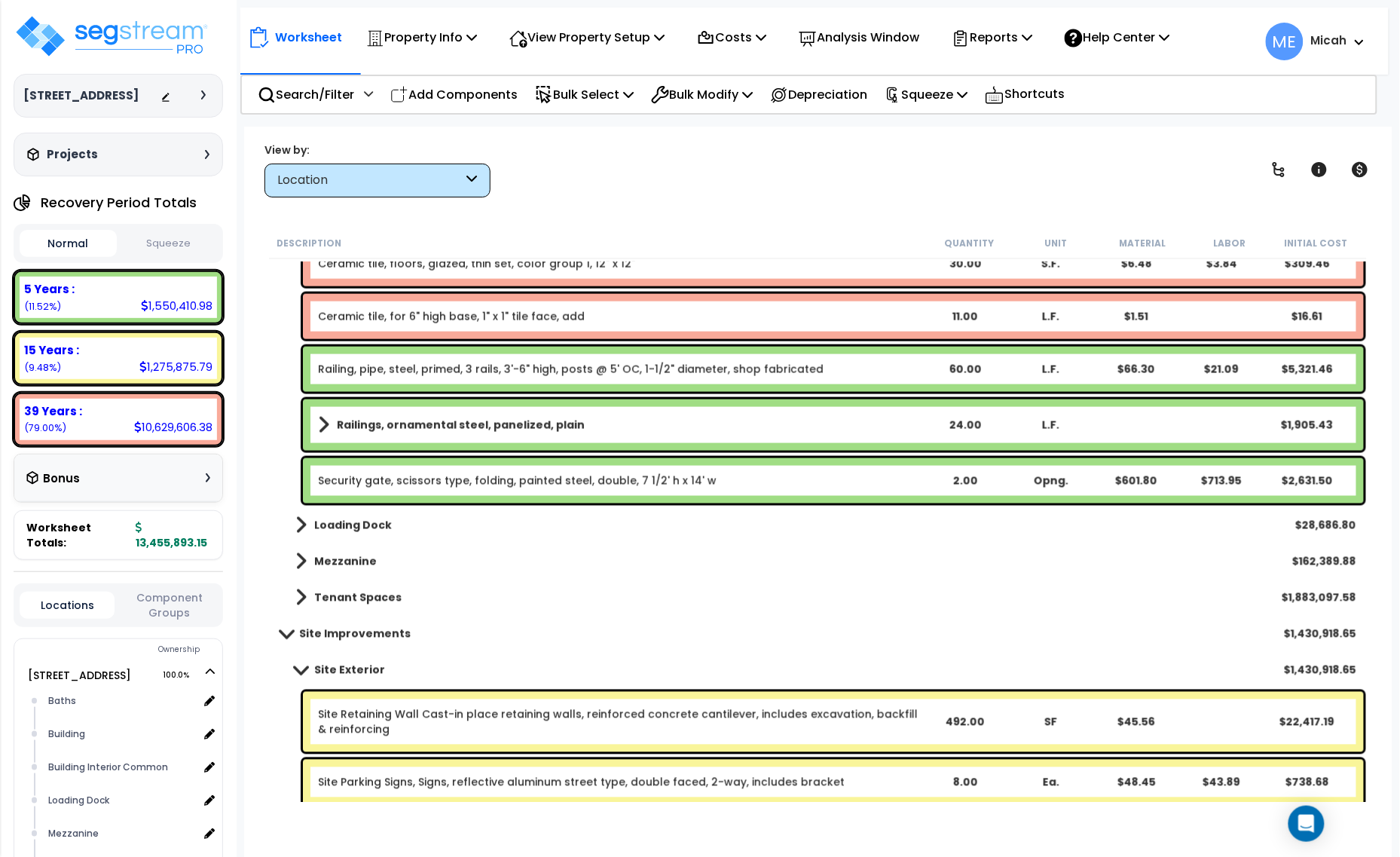
click at [332, 419] on link "Railings, ornamental steel, panelized, plain" at bounding box center [620, 425] width 603 height 21
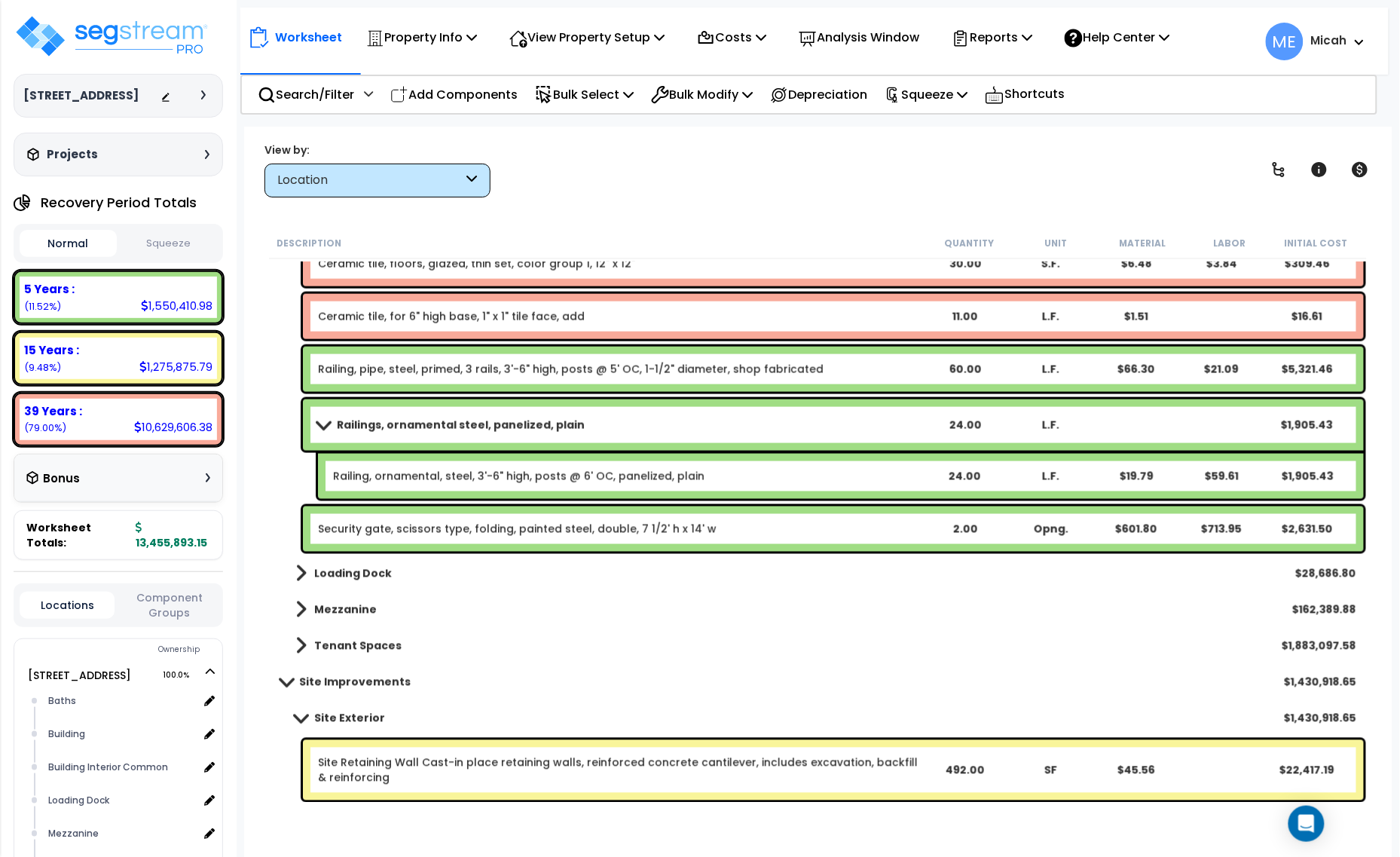
click at [461, 426] on b "Railings, ornamental steel, panelized, plain" at bounding box center [461, 425] width 248 height 15
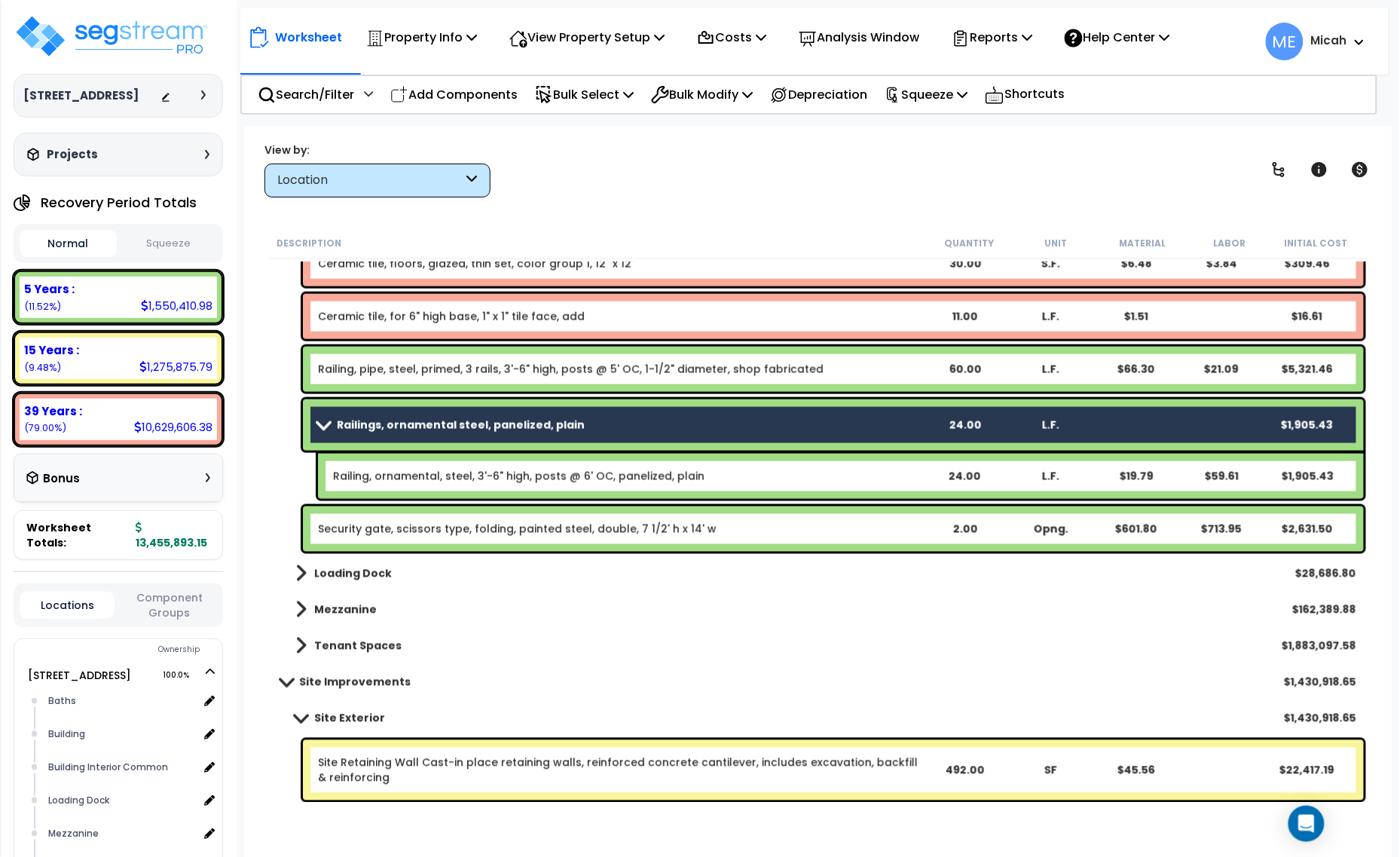
click at [486, 469] on link "Railing, ornamental, steel, 3'-6" high, posts @ 6' OC, panelized, plain" at bounding box center [519, 476] width 371 height 15
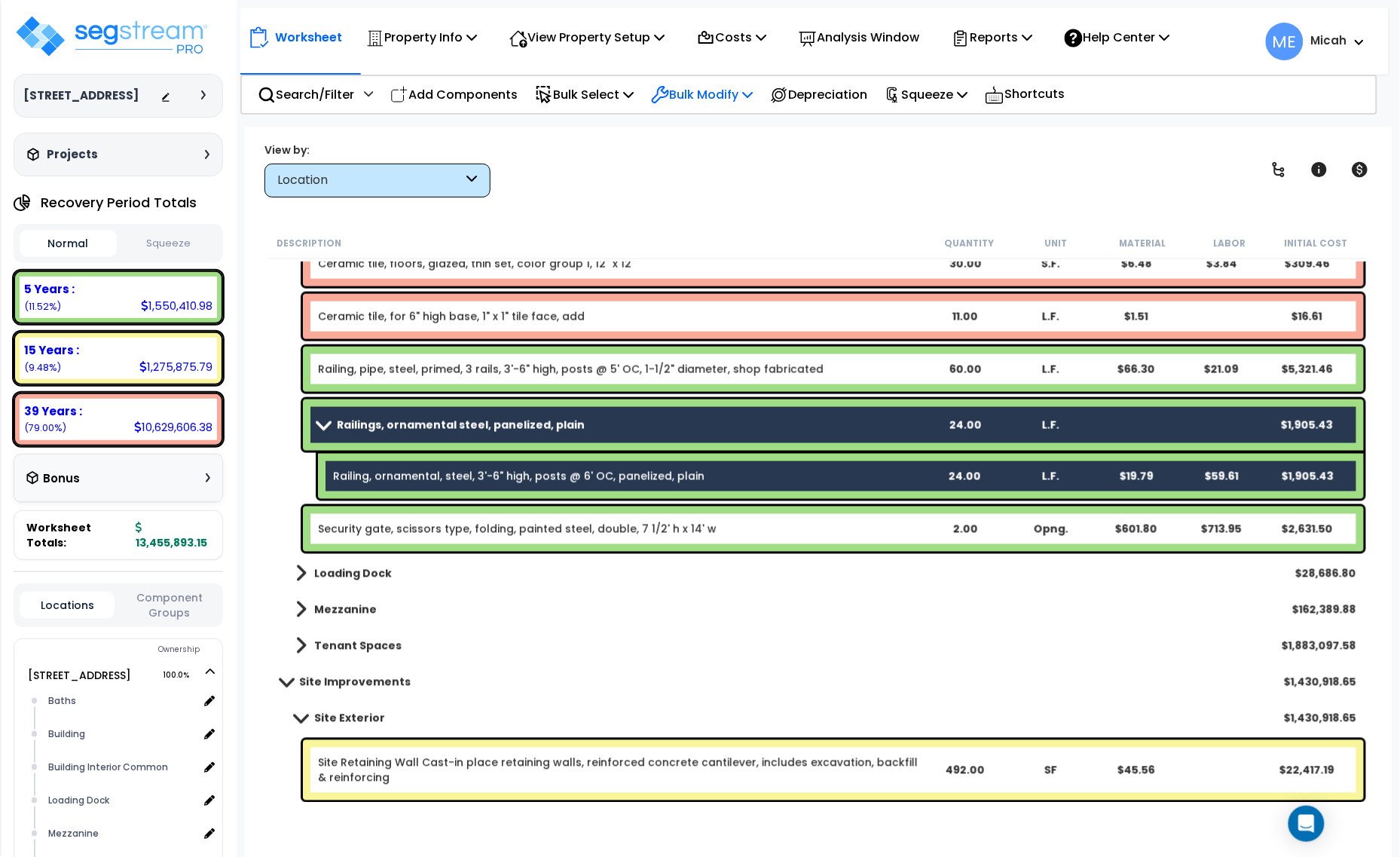
click at [753, 90] on icon at bounding box center [747, 95] width 11 height 12
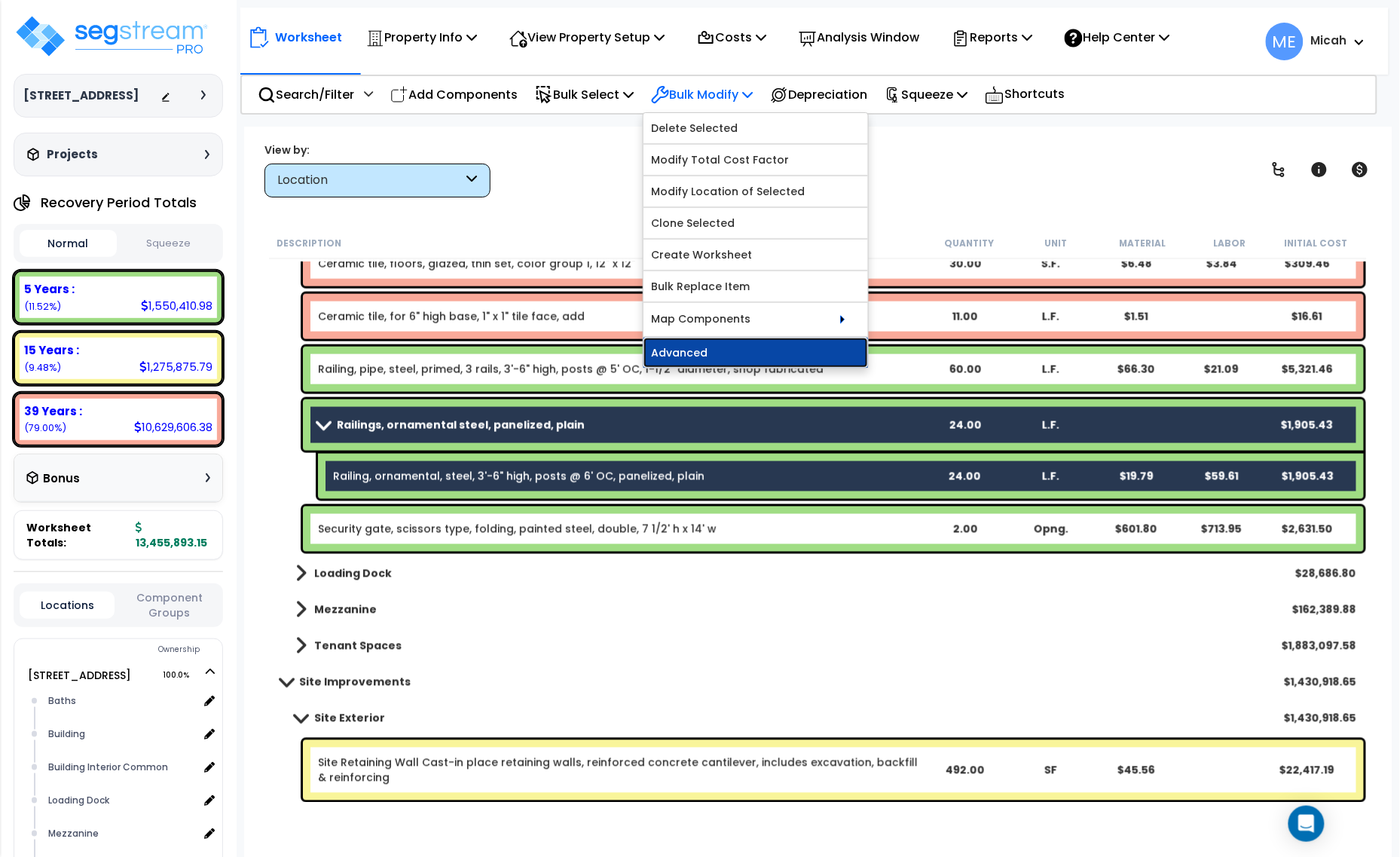
click at [761, 348] on link "Advanced" at bounding box center [756, 353] width 225 height 30
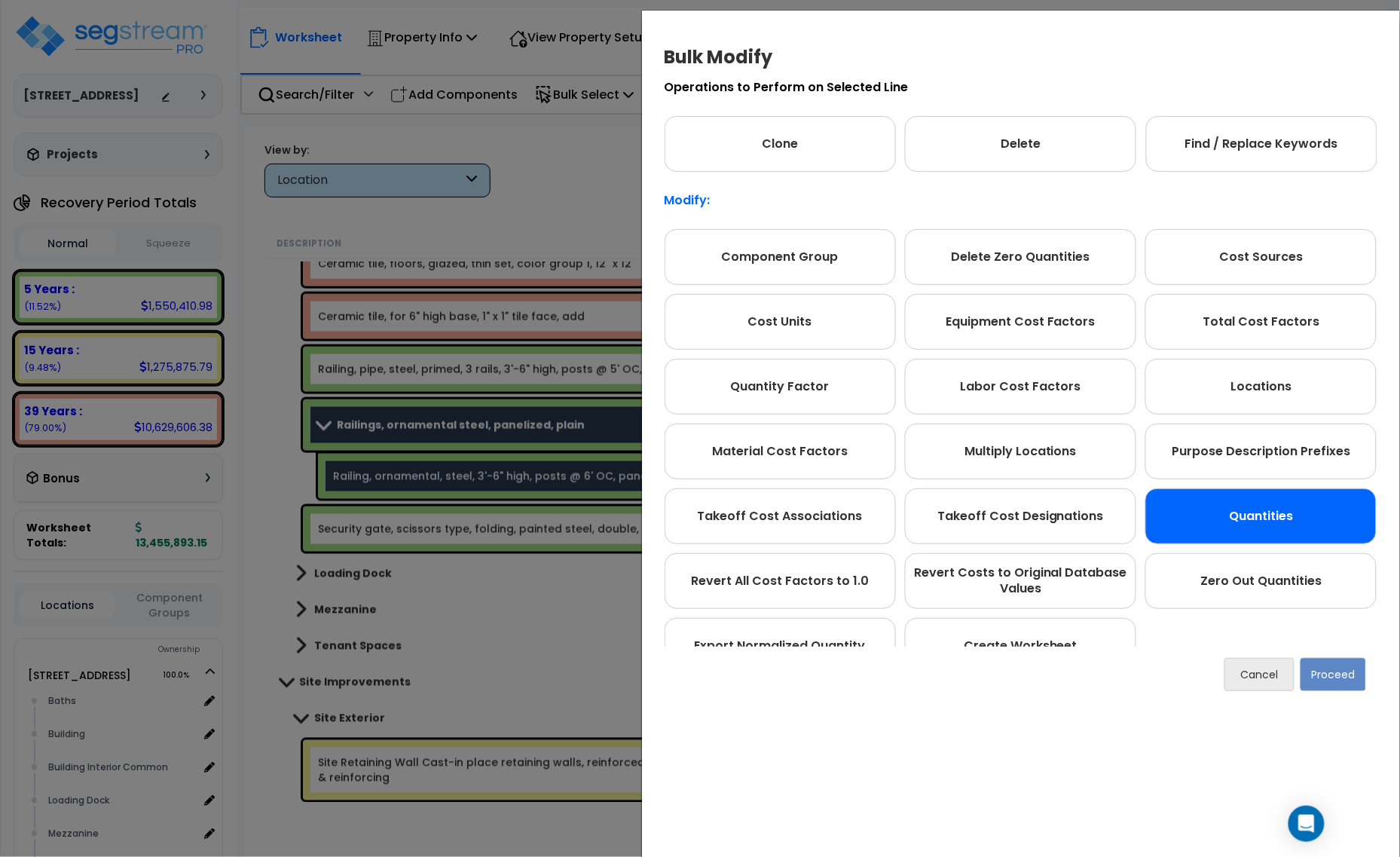
click at [1229, 510] on div "Quantities" at bounding box center [1261, 516] width 232 height 56
click at [1315, 677] on button "Proceed" at bounding box center [1333, 675] width 65 height 33
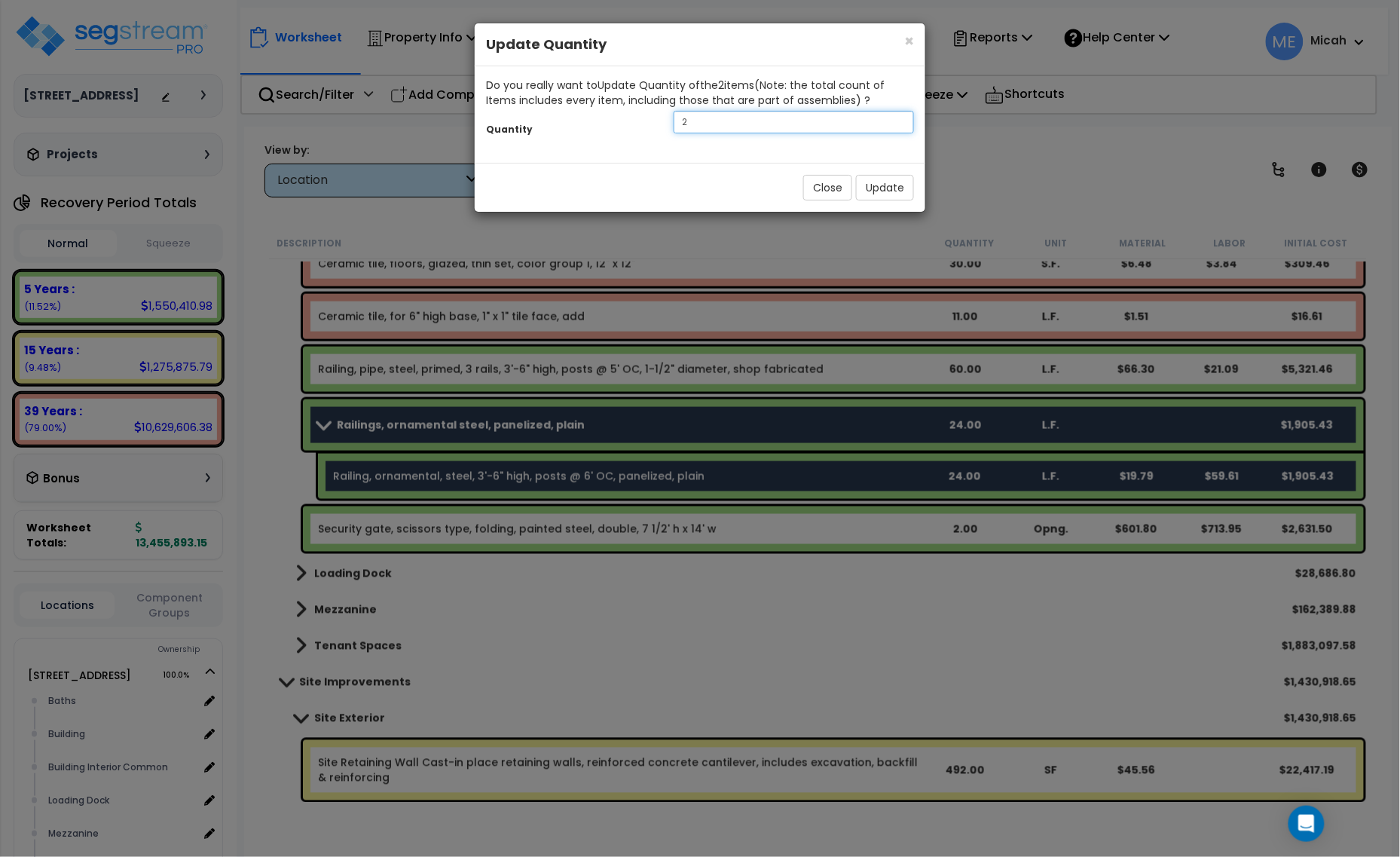
click at [650, 128] on div "Quantity 2" at bounding box center [700, 124] width 450 height 33
type input "52"
click at [886, 195] on button "Update" at bounding box center [885, 187] width 58 height 26
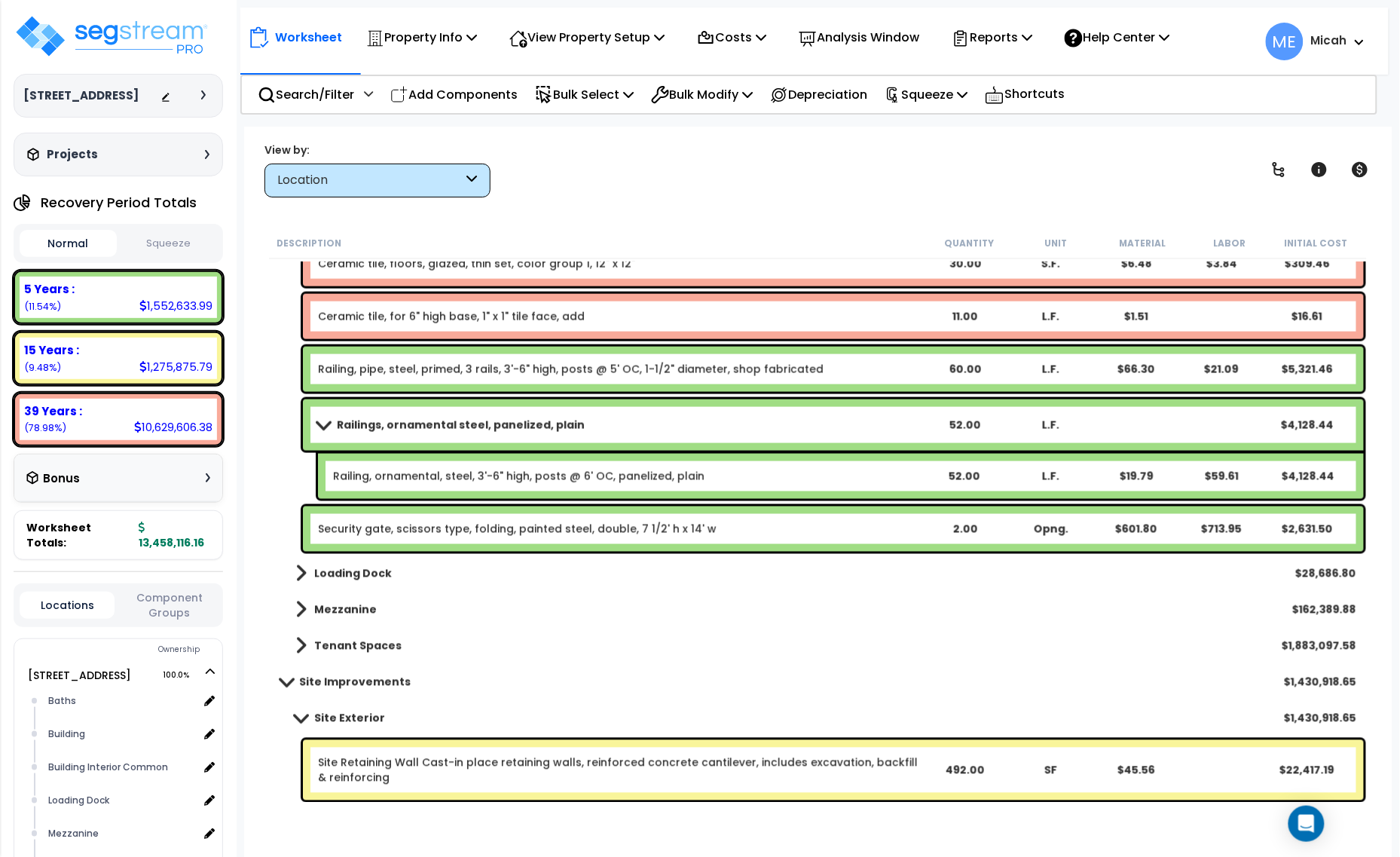
click at [430, 430] on b "Railings, ornamental steel, panelized, plain" at bounding box center [461, 425] width 248 height 15
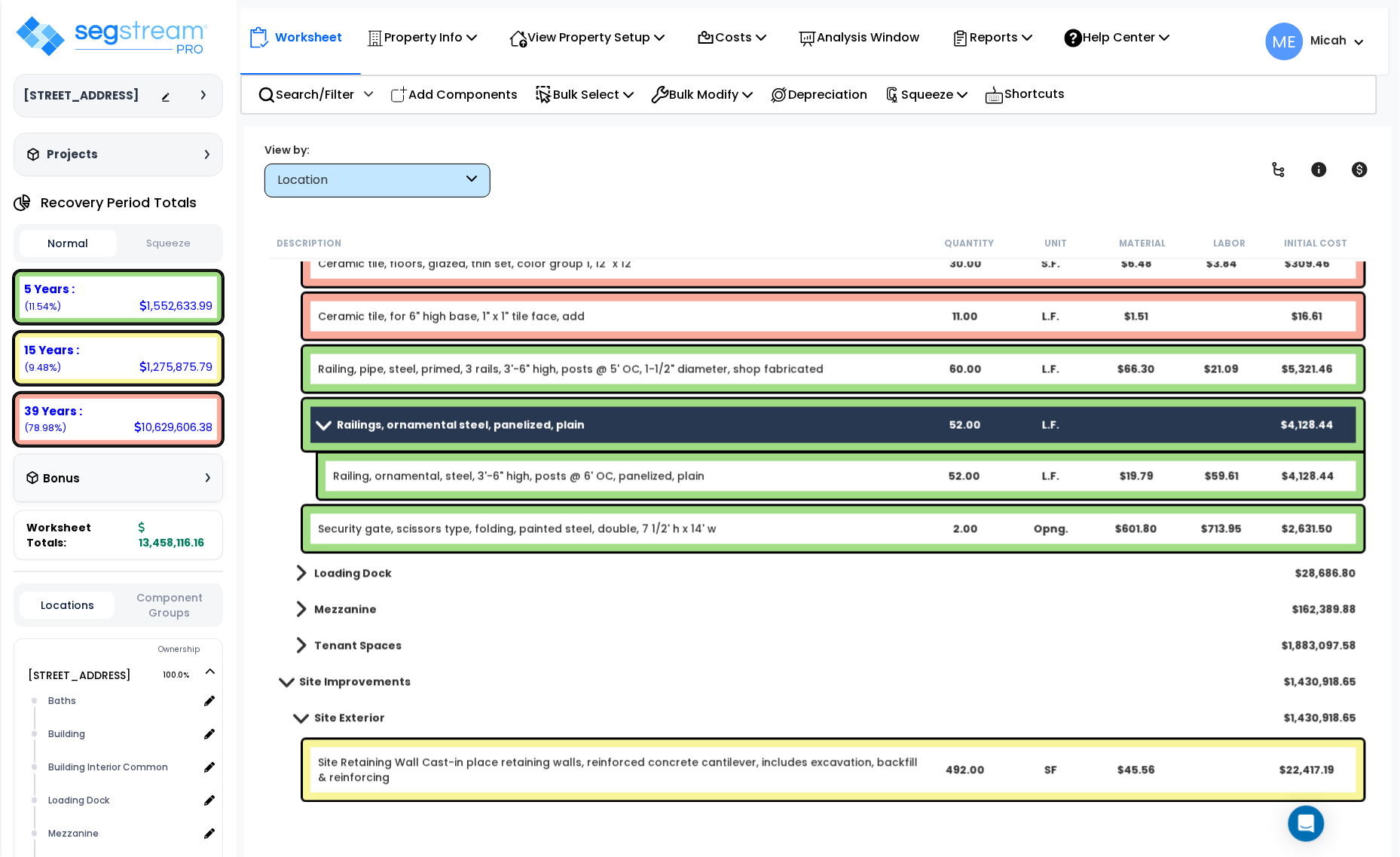
click at [443, 469] on link "Railing, ornamental, steel, 3'-6" high, posts @ 6' OC, panelized, plain" at bounding box center [519, 476] width 371 height 15
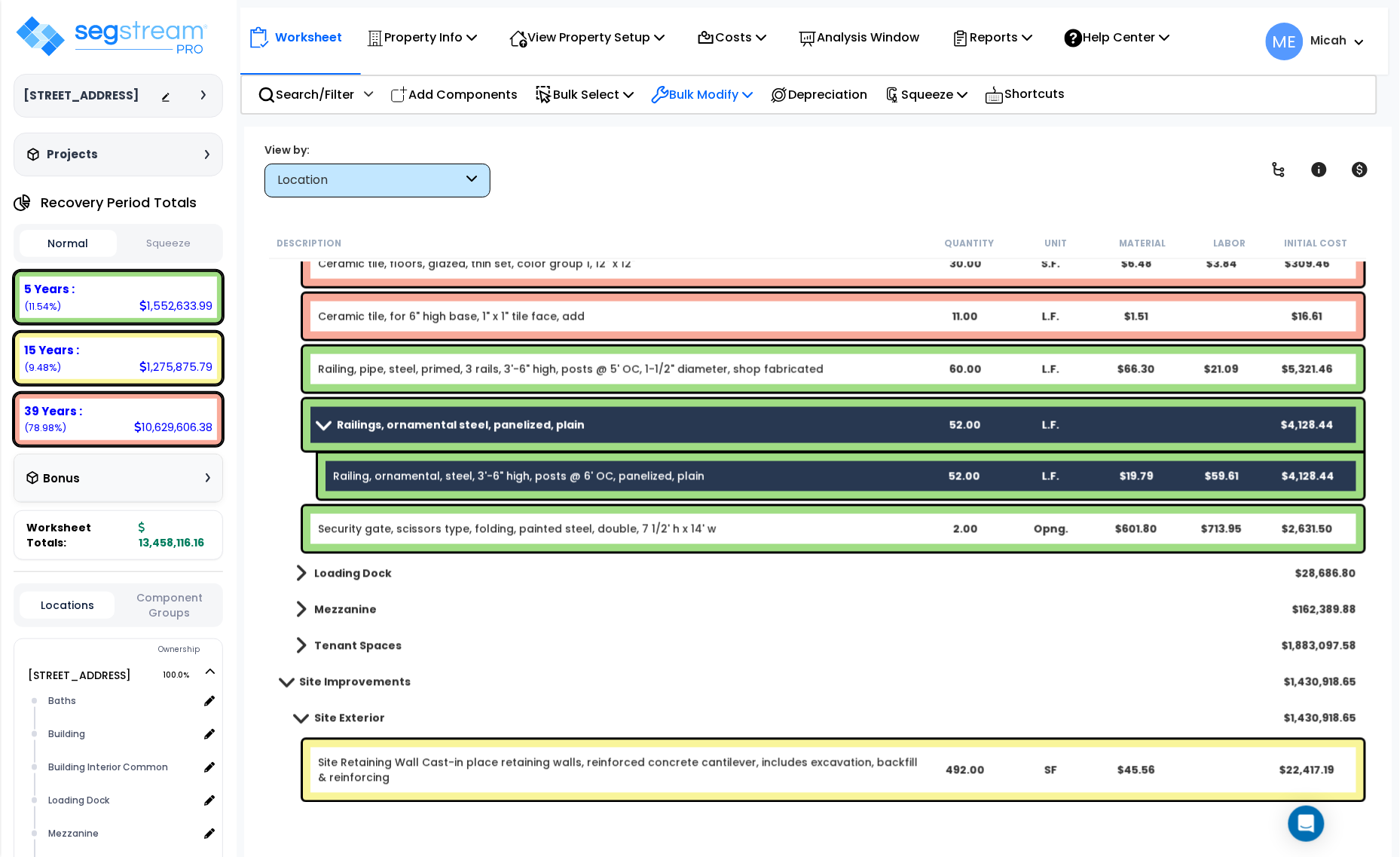
click at [738, 96] on p "Bulk Modify" at bounding box center [701, 94] width 102 height 20
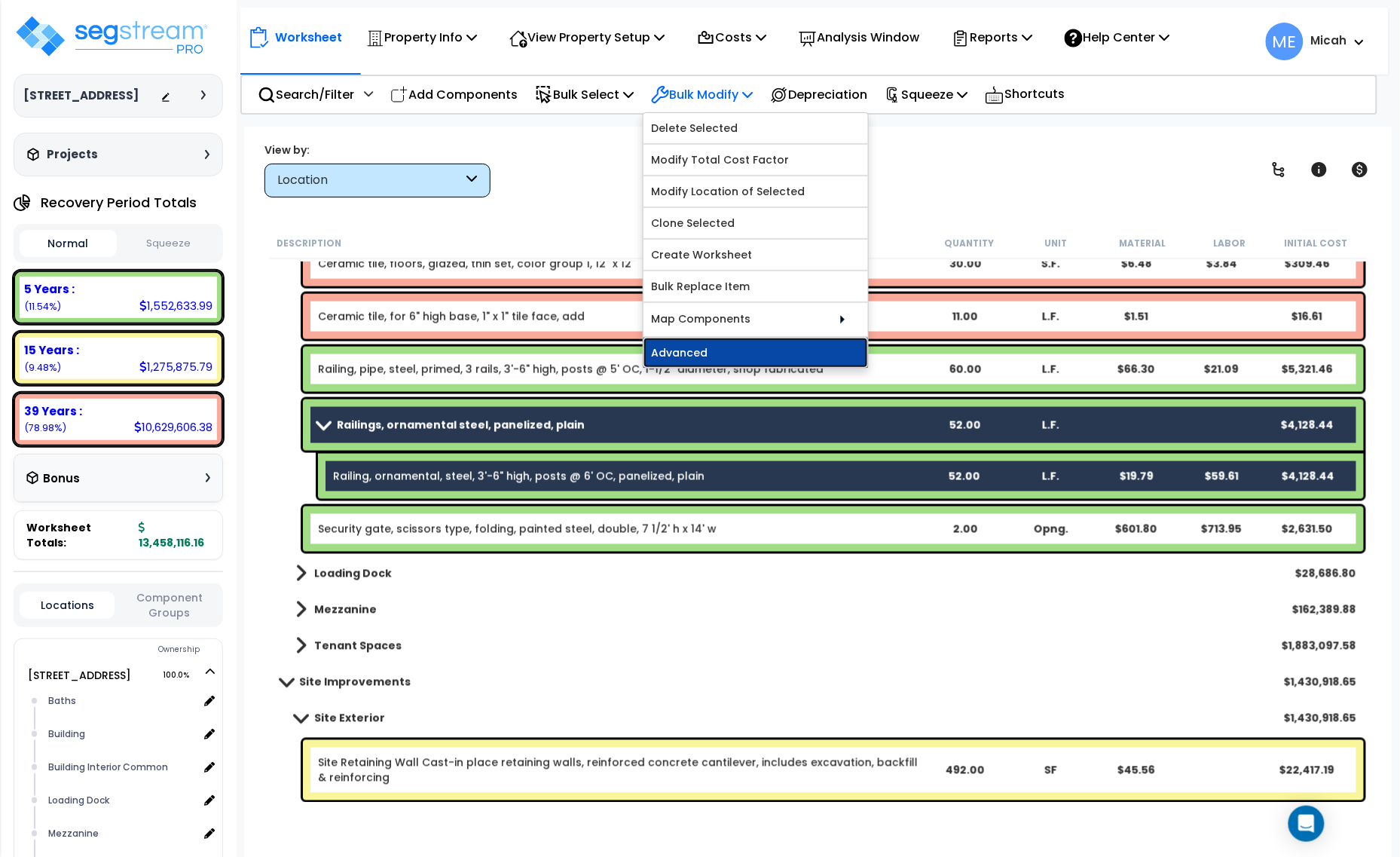
click at [761, 351] on link "Advanced" at bounding box center [756, 353] width 225 height 30
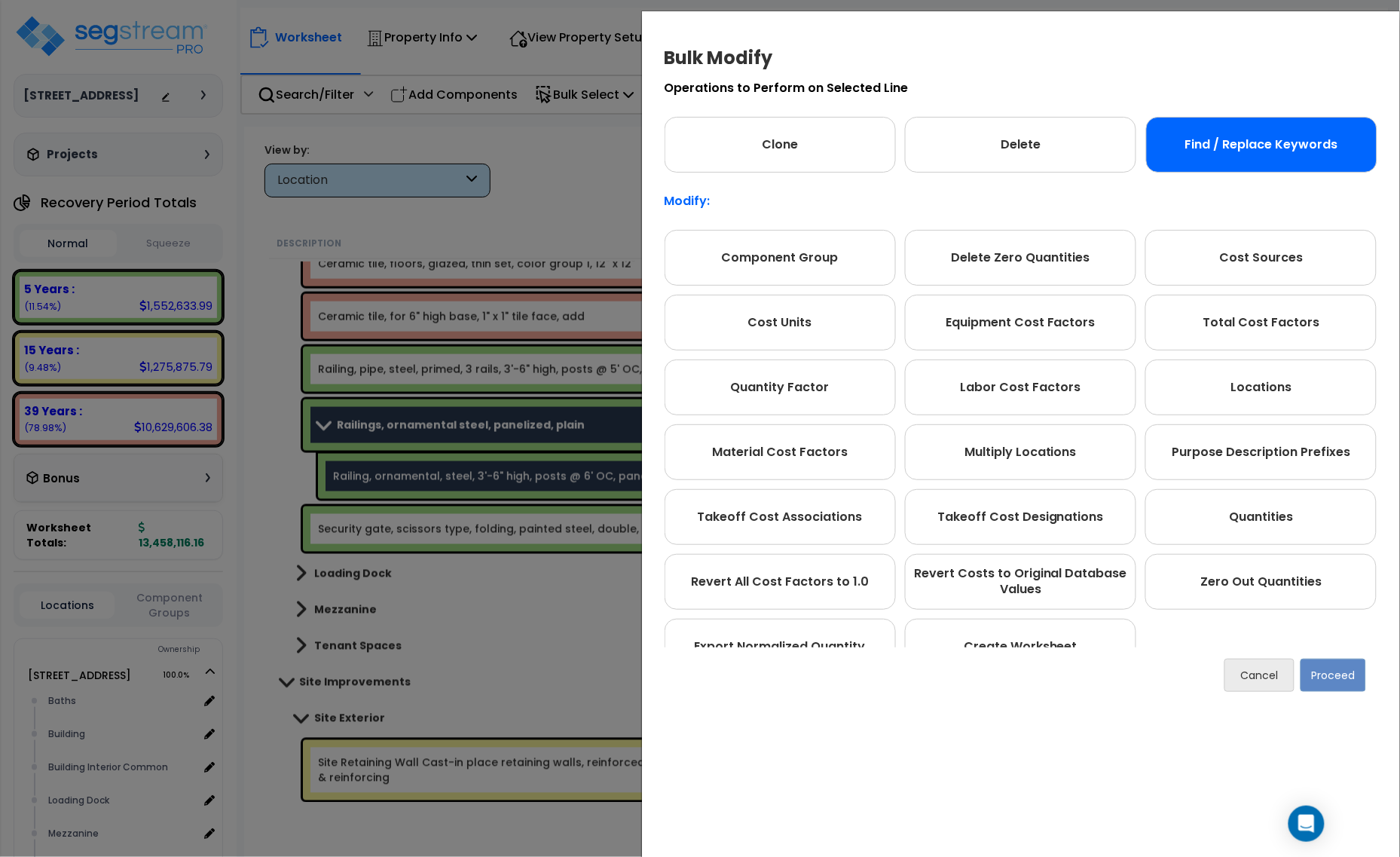
click at [1248, 153] on div "Find / Replace Keywords" at bounding box center [1262, 144] width 232 height 56
click at [1343, 678] on button "Proceed" at bounding box center [1333, 675] width 65 height 33
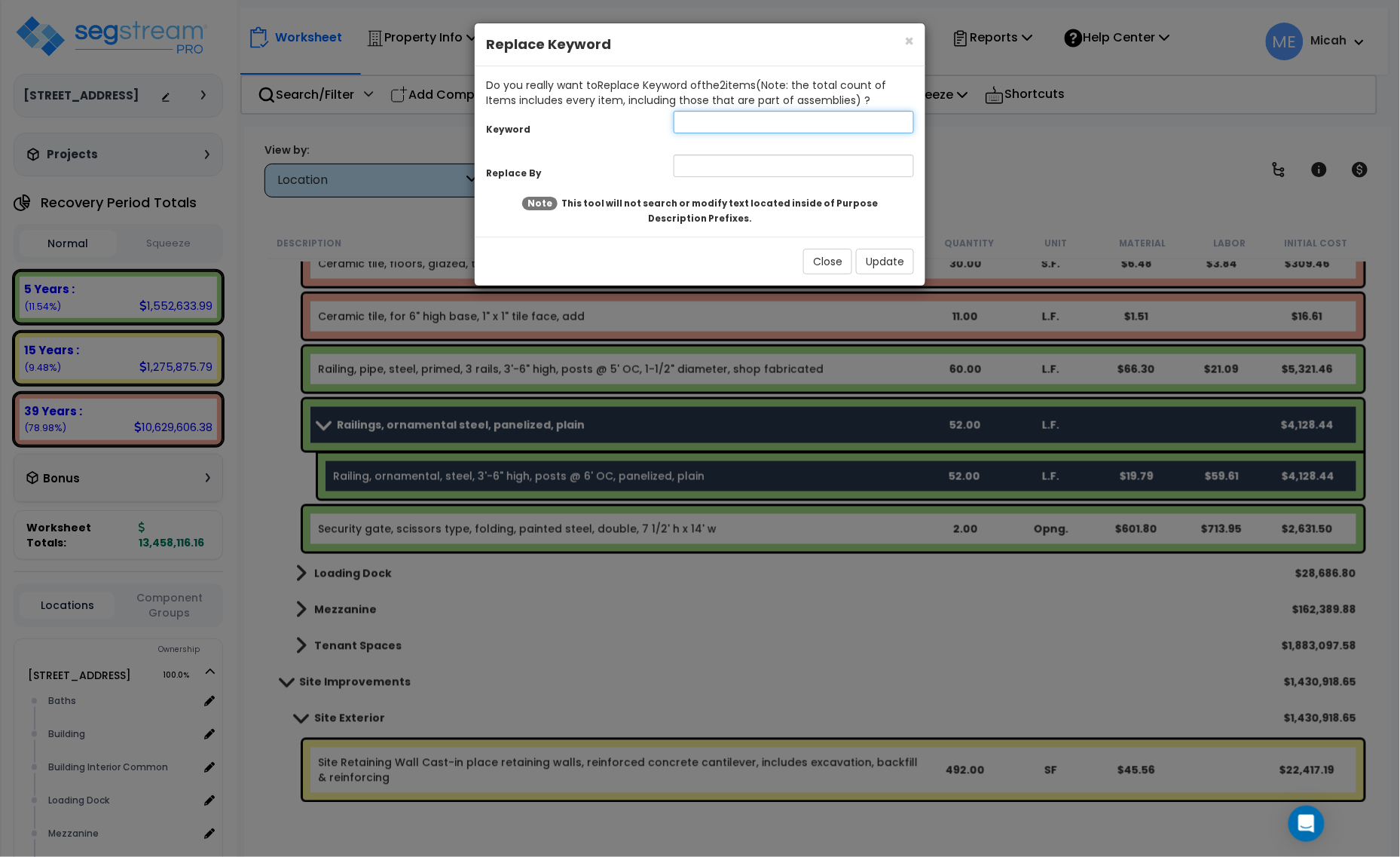
click at [700, 119] on input "text" at bounding box center [794, 122] width 241 height 23
type input "ornamental"
click at [728, 164] on input "text" at bounding box center [794, 166] width 241 height 23
type input "stainless steel"
click at [891, 257] on button "Update" at bounding box center [885, 261] width 58 height 26
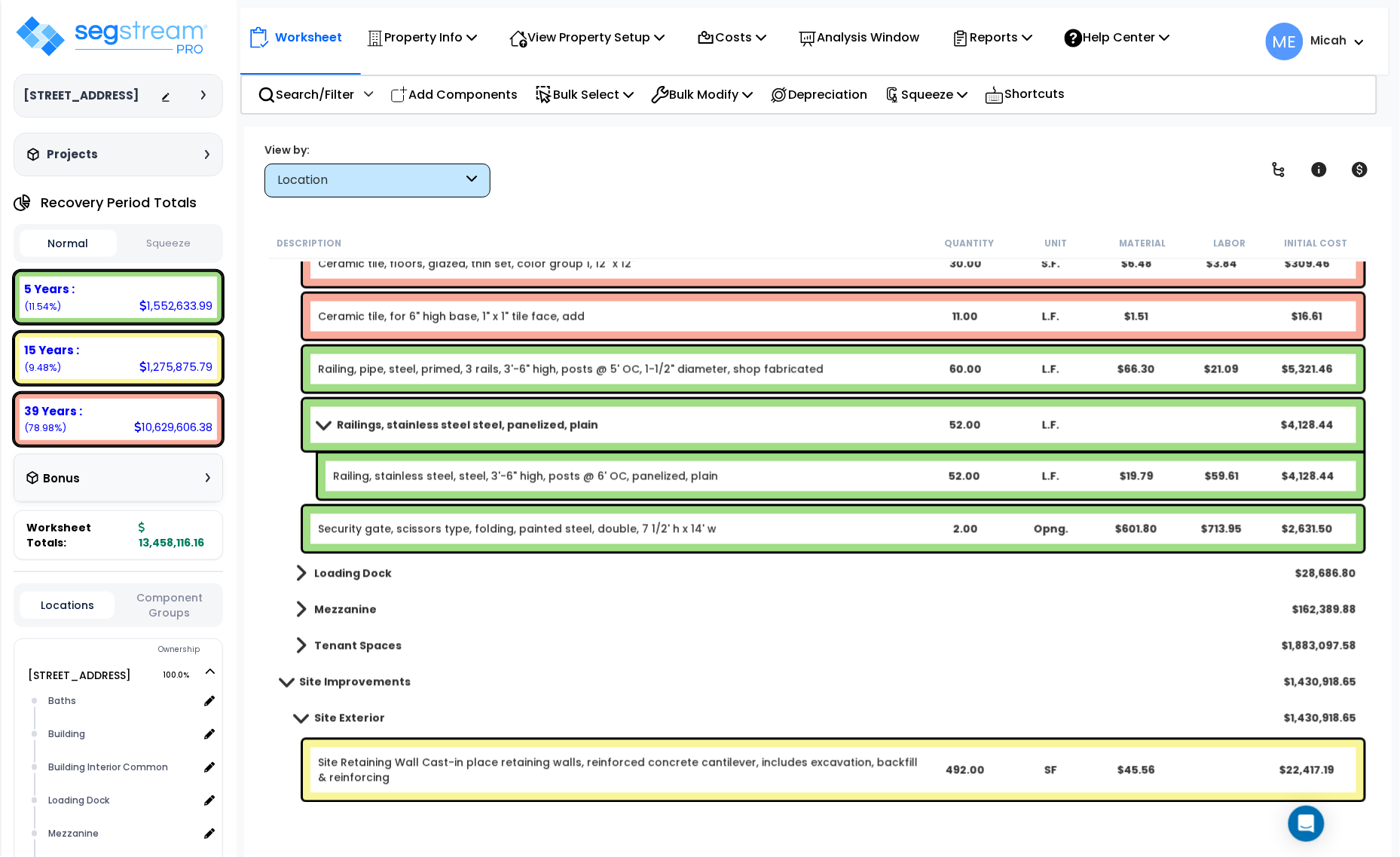
click at [324, 420] on span at bounding box center [324, 425] width 21 height 11
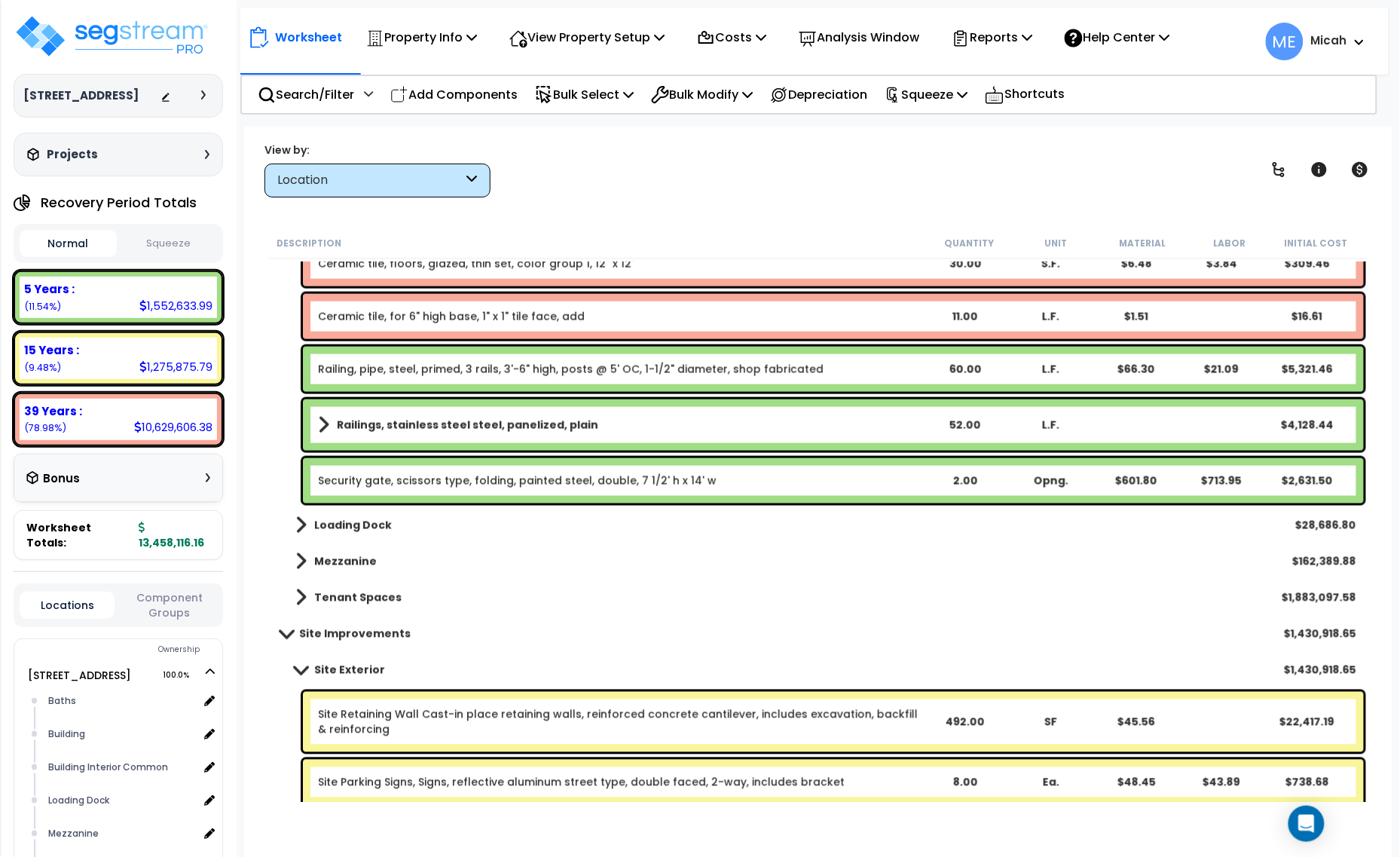
click at [470, 103] on p "Add Components" at bounding box center [454, 94] width 127 height 20
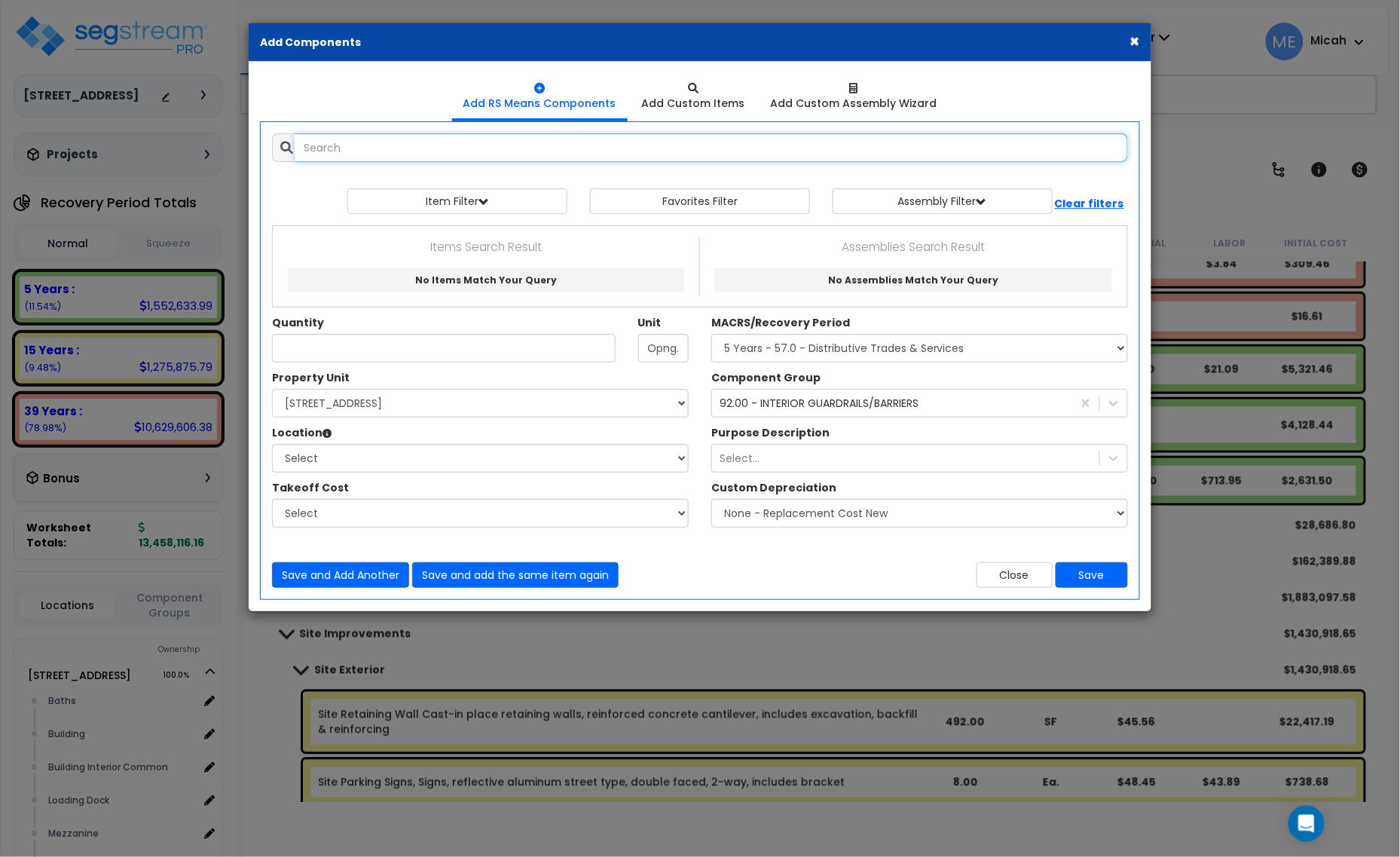
select select
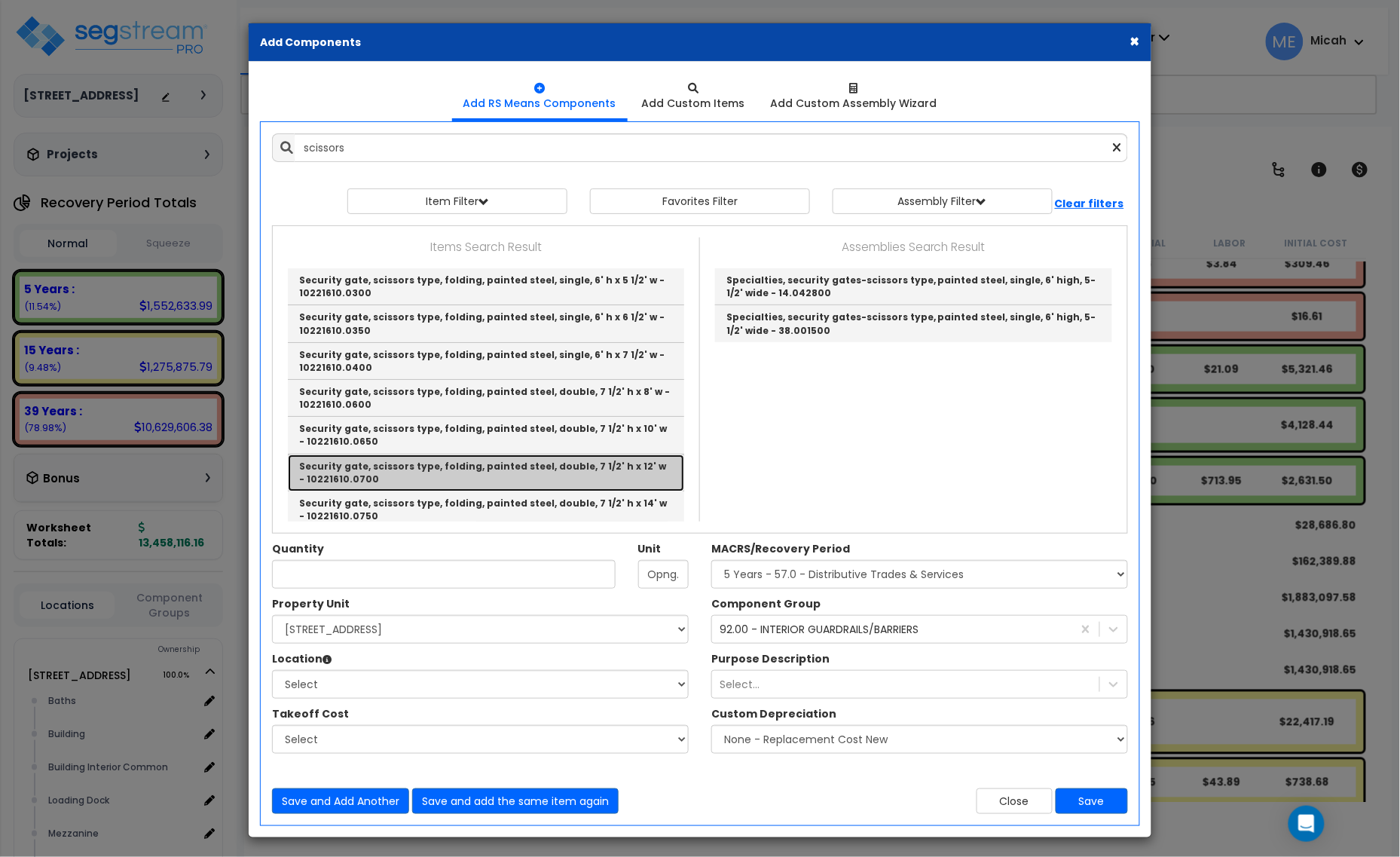
click at [486, 475] on link "Security gate, scissors type, folding, painted steel, double, 7 1/2' h x 12' w …" at bounding box center [486, 473] width 396 height 37
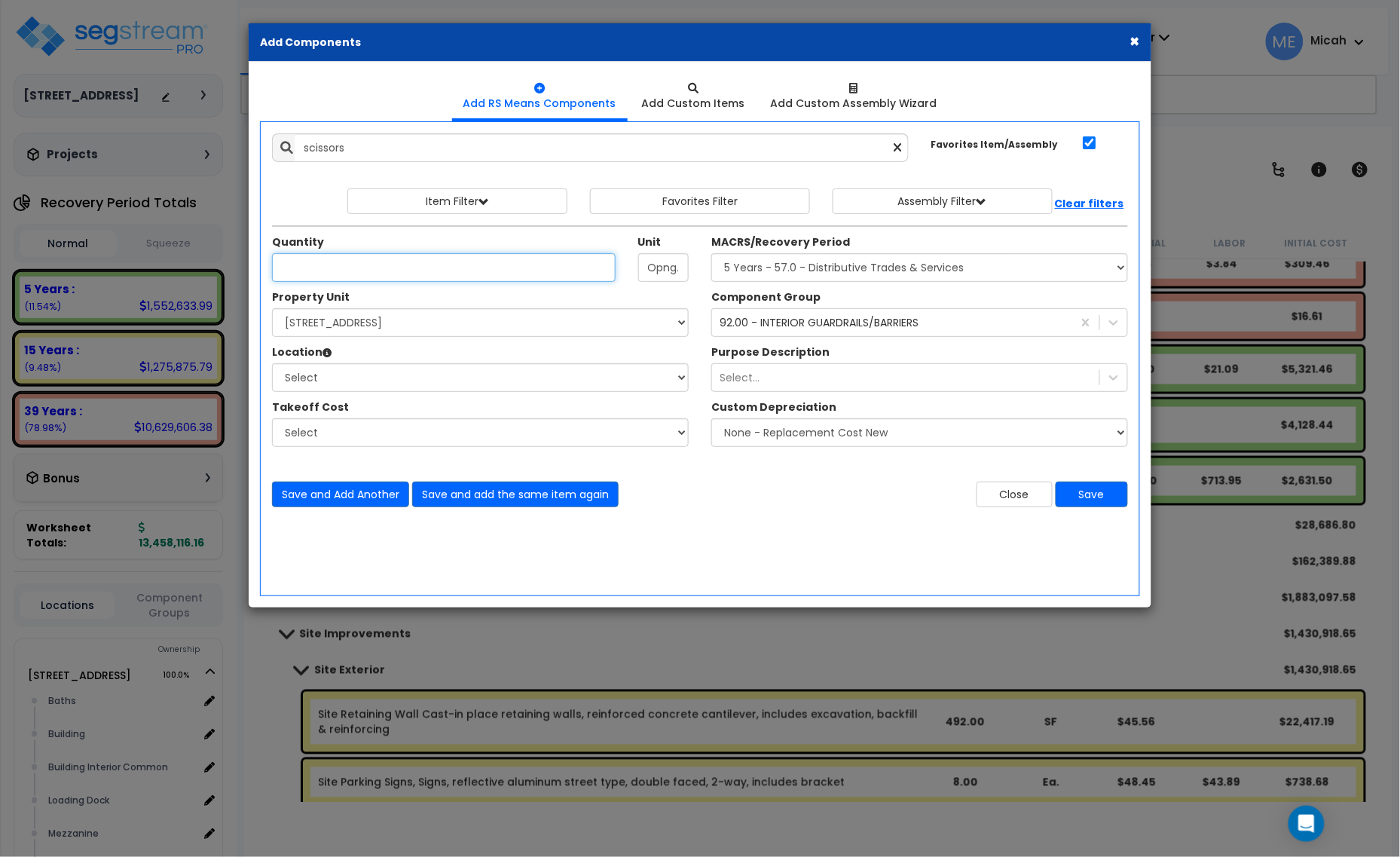
type input "Security gate, scissors type, folding, painted steel, double, 7 1/2' h x 12' w …"
checkbox input "true"
type input "1"
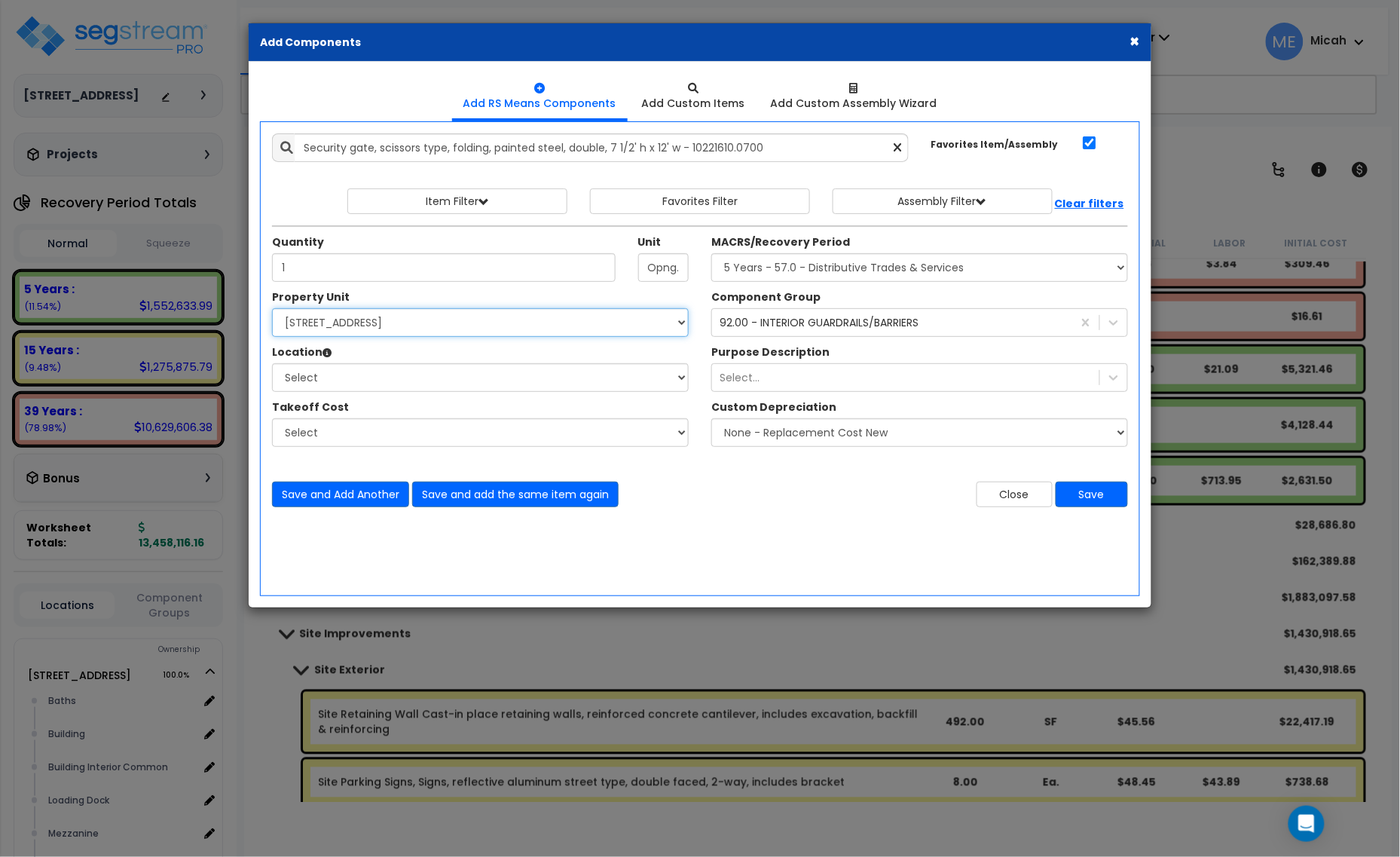
click at [396, 333] on select "Select [STREET_ADDRESS] Site Improvements" at bounding box center [480, 322] width 417 height 28
select select "166495"
click at [272, 309] on select "Select [STREET_ADDRESS] Site Improvements" at bounding box center [480, 322] width 417 height 28
click at [374, 388] on select "Select Baths Building Building Interior Building Interior Common Loading Dock […" at bounding box center [480, 378] width 417 height 28
select select "31689"
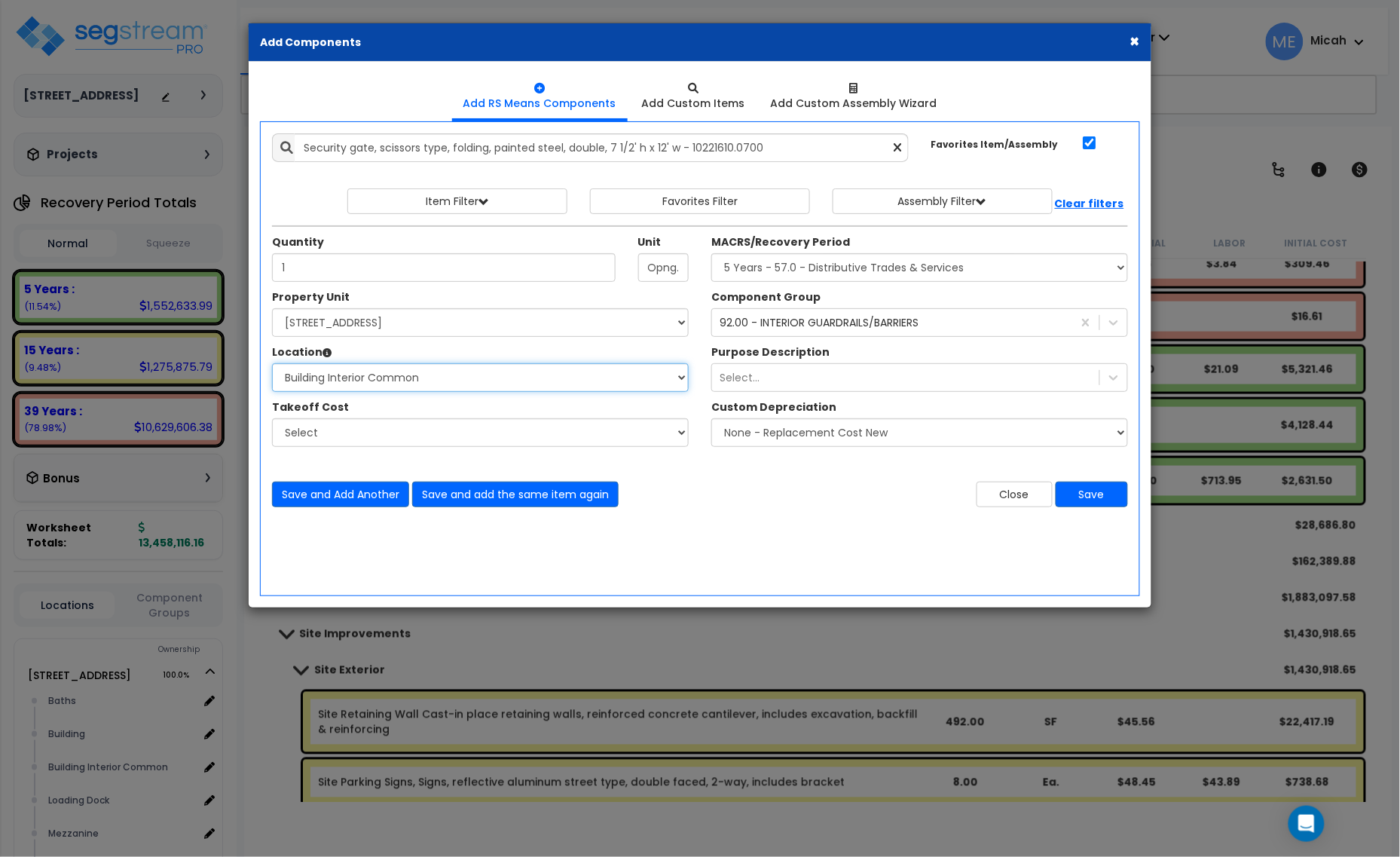
click at [272, 363] on select "Select Baths Building Building Interior Building Interior Common Loading Dock […" at bounding box center [480, 378] width 417 height 28
click at [868, 272] on select "Select MACRS/Recovery Period 5 Years - 57.0 - Distributive Trades & Services 5 …" at bounding box center [919, 267] width 417 height 28
select select "3667"
click at [711, 254] on select "Select MACRS/Recovery Period 5 Years - 57.0 - Distributive Trades & Services 5 …" at bounding box center [919, 267] width 417 height 28
click at [338, 496] on button "Save and Add Another" at bounding box center [340, 494] width 137 height 26
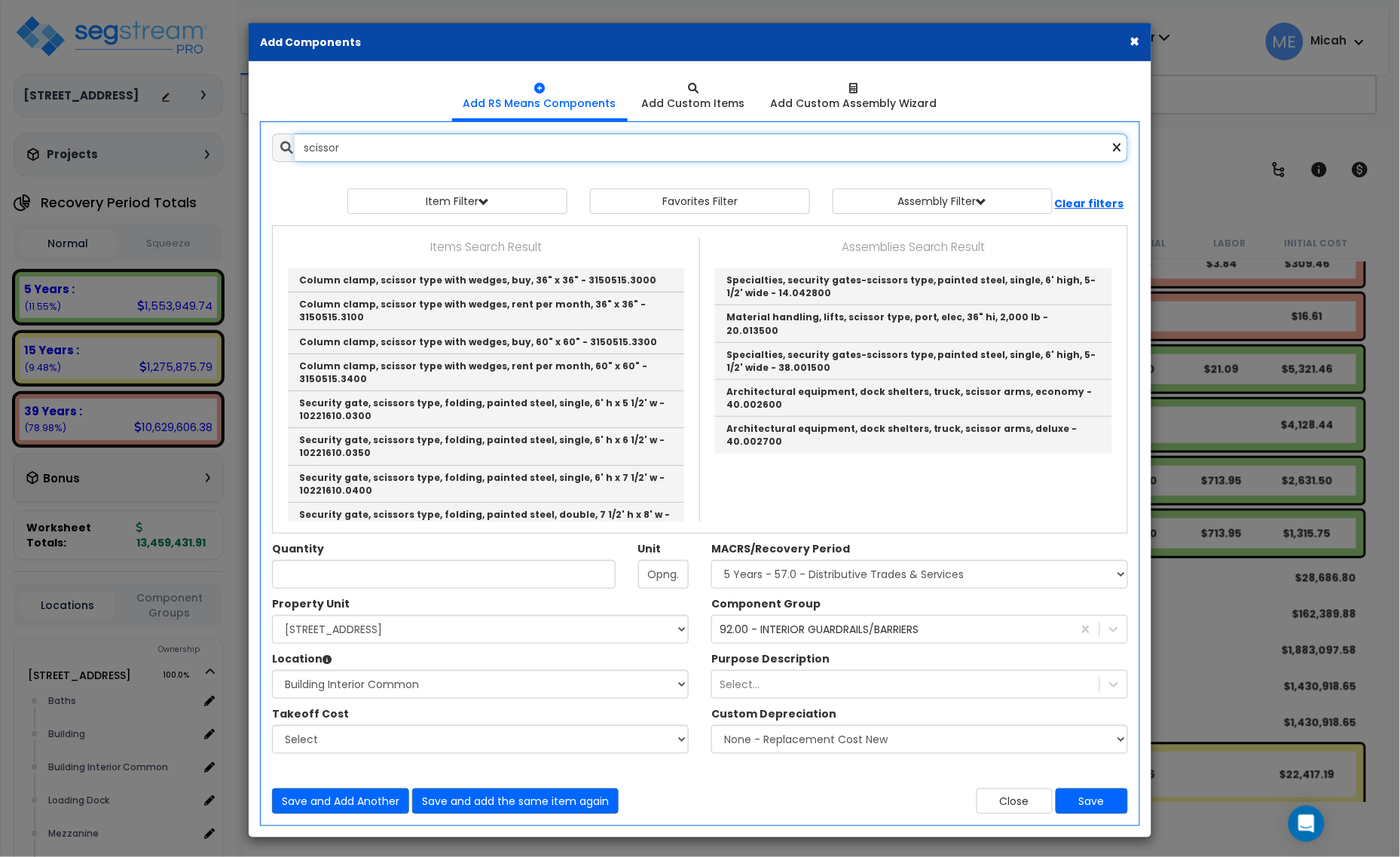
type input "scissors"
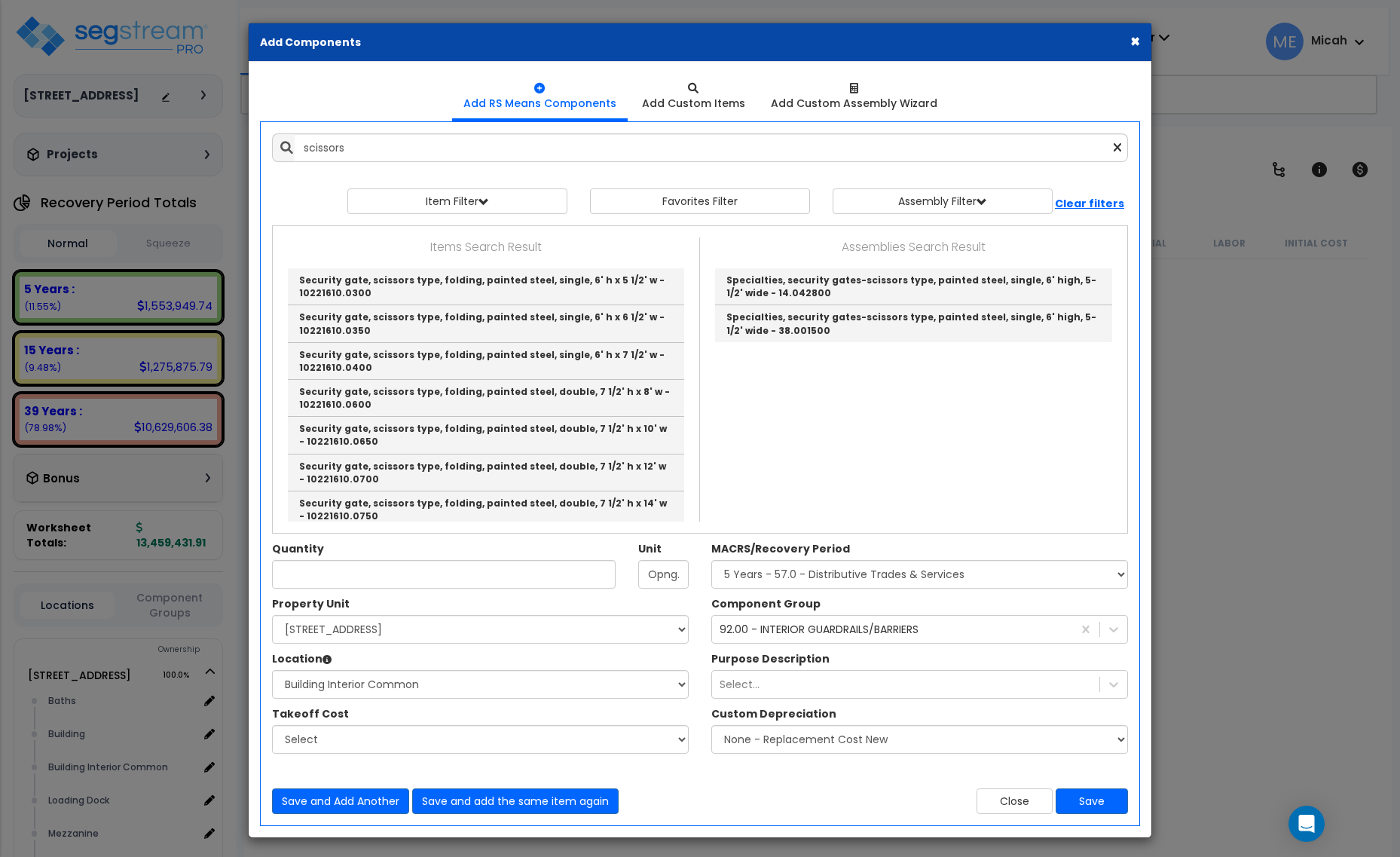
select select "3667"
select select "166495"
select select "31689"
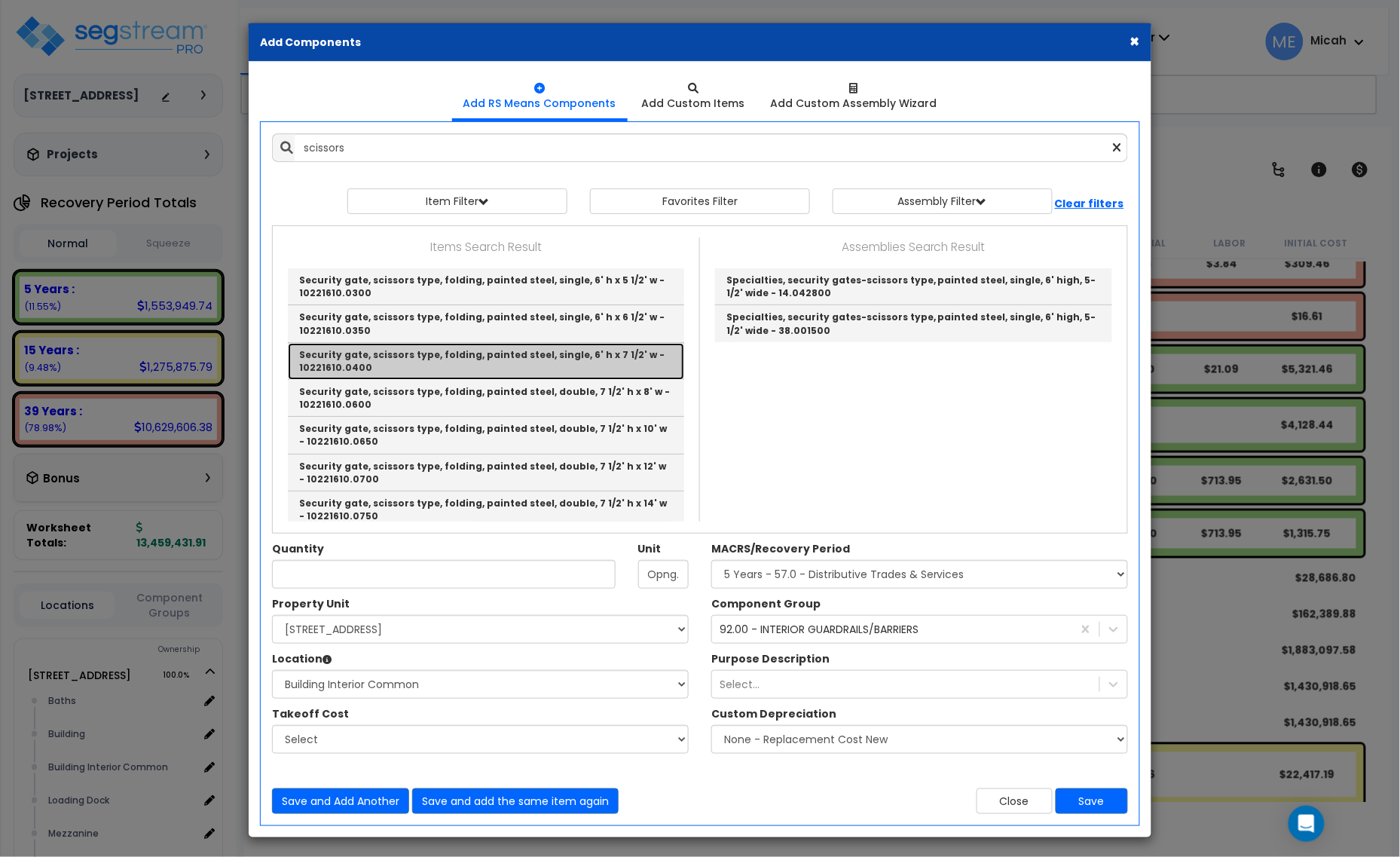
click at [468, 356] on link "Security gate, scissors type, folding, painted steel, single, 6' h x 7 1/2' w -…" at bounding box center [486, 362] width 396 height 37
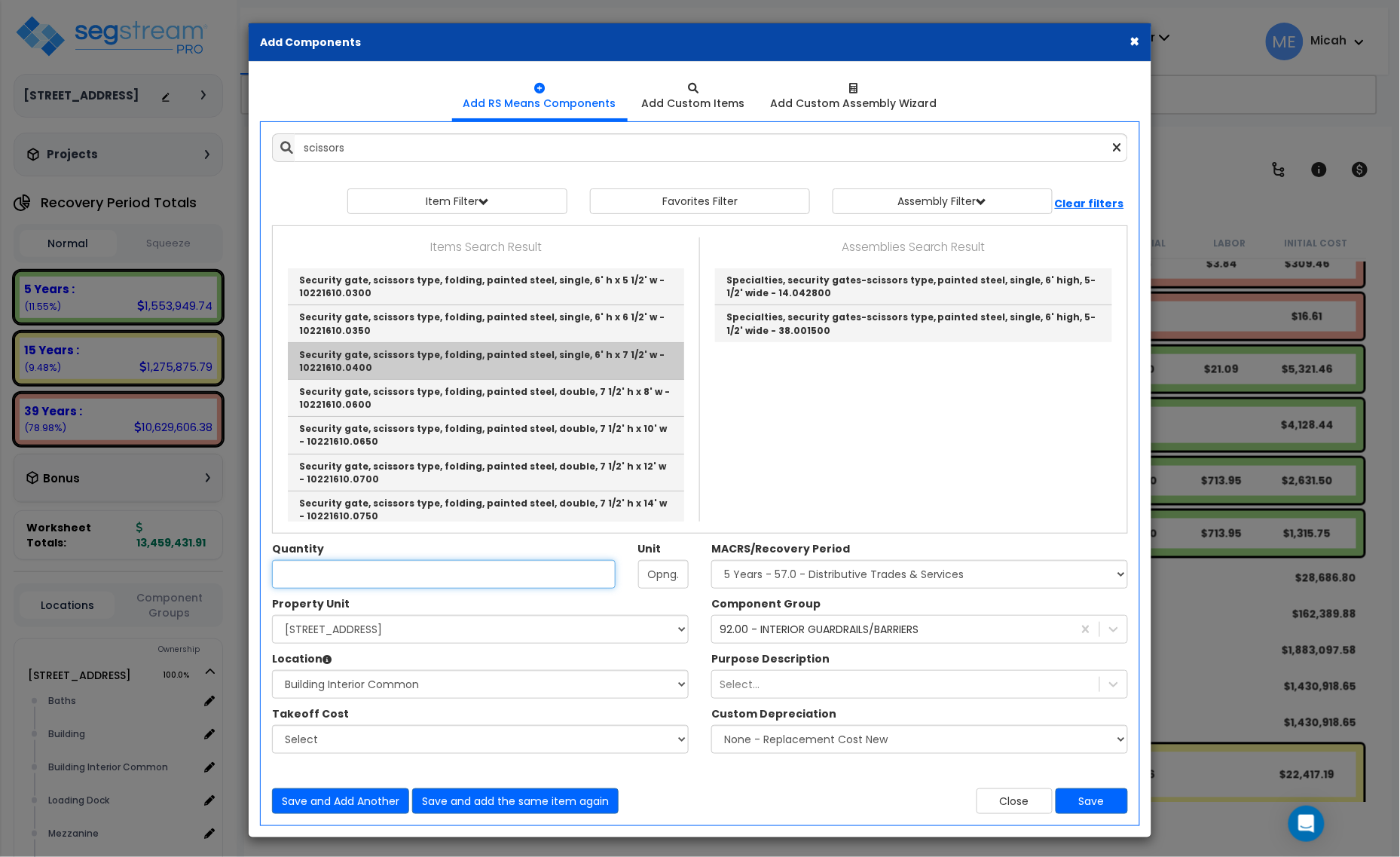
type input "Security gate, scissors type, folding, painted steel, single, 6' h x 7 1/2' w -…"
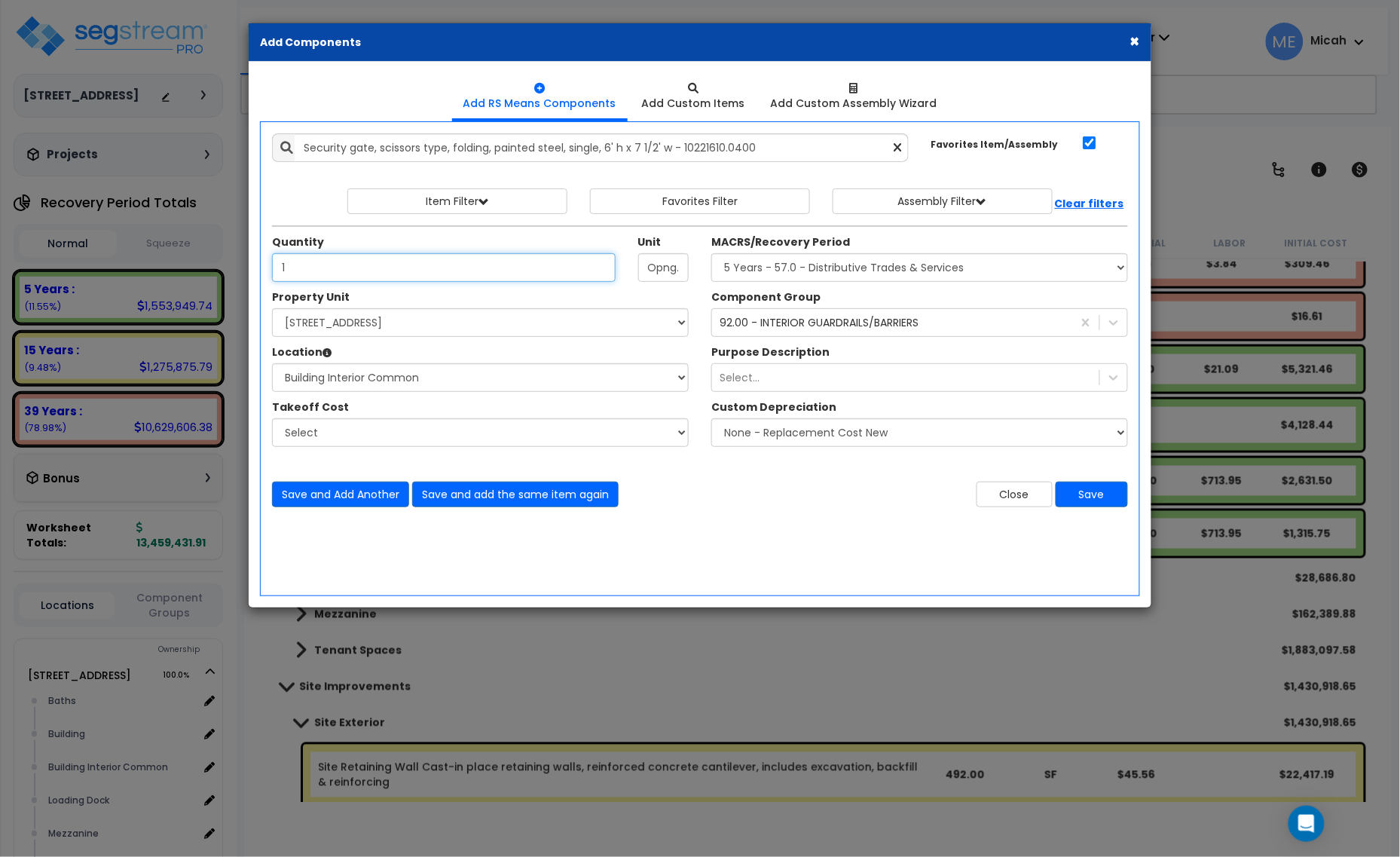
type input "1"
click at [1082, 494] on button "Save" at bounding box center [1092, 494] width 73 height 26
